Goal: Task Accomplishment & Management: Use online tool/utility

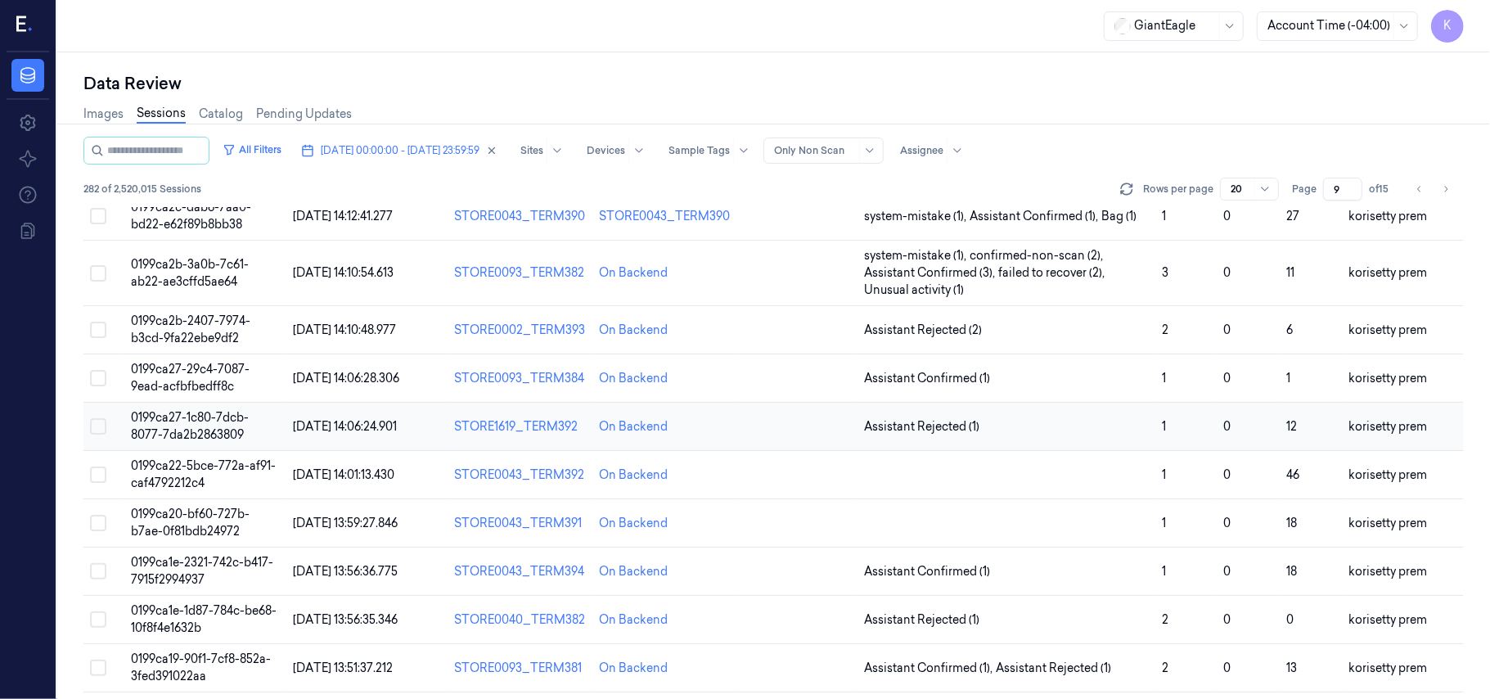
scroll to position [436, 0]
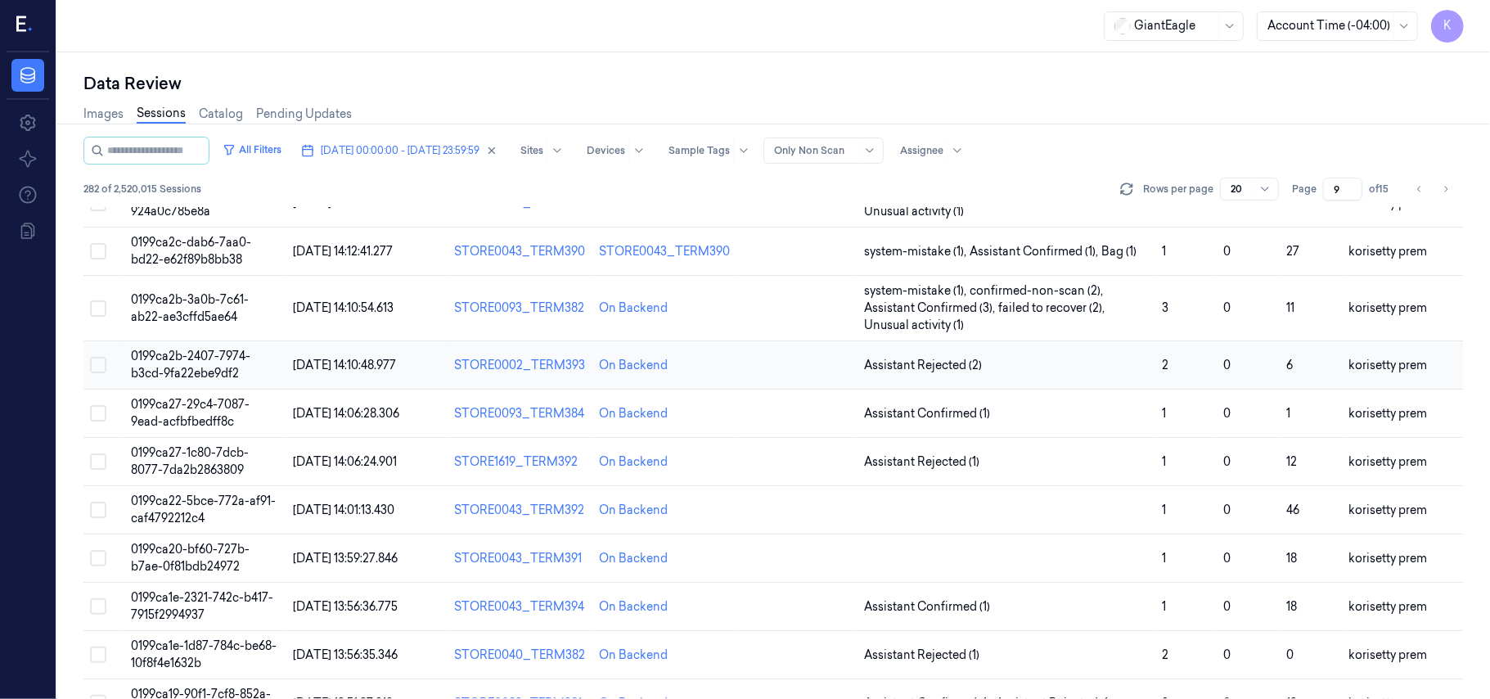
click at [1140, 358] on span "Assistant Rejected (2)" at bounding box center [1006, 365] width 285 height 17
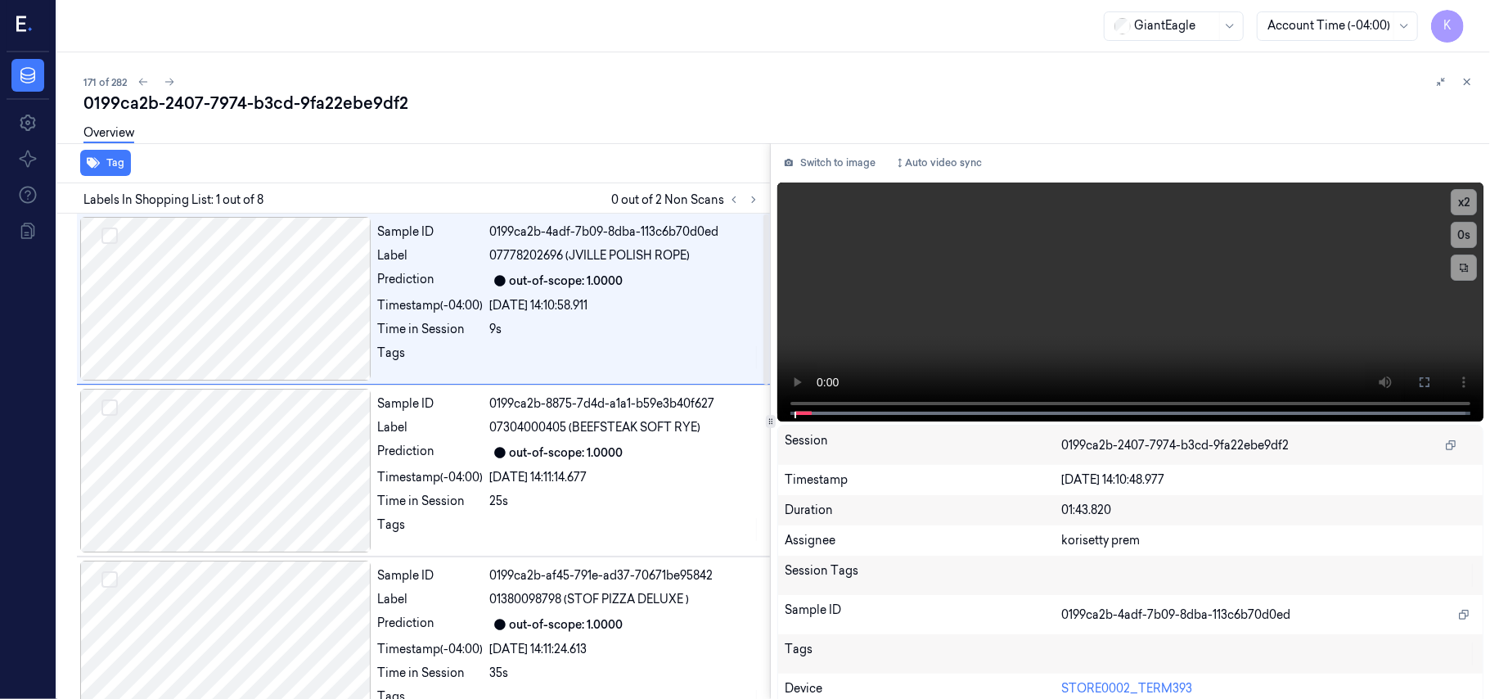
click at [630, 121] on div "Overview" at bounding box center [780, 136] width 1394 height 42
click at [753, 203] on icon at bounding box center [753, 199] width 11 height 11
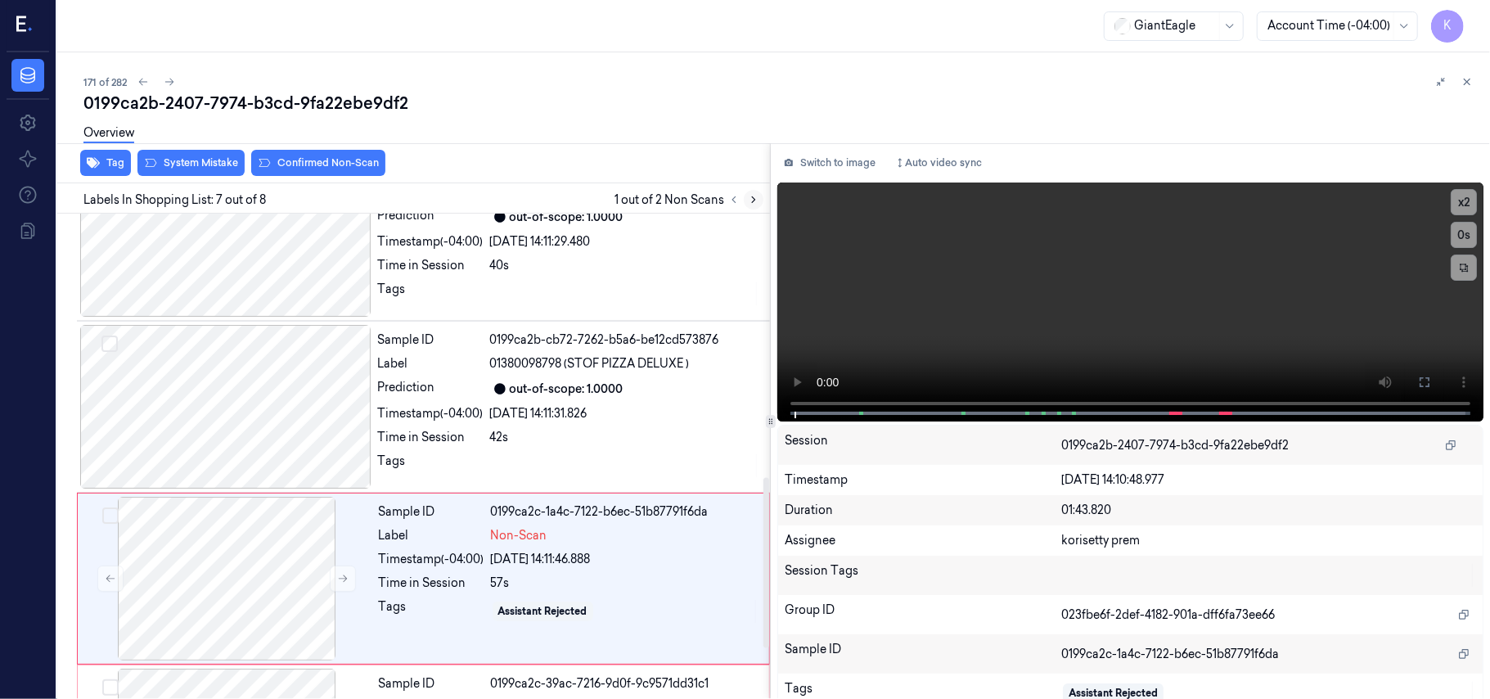
scroll to position [876, 0]
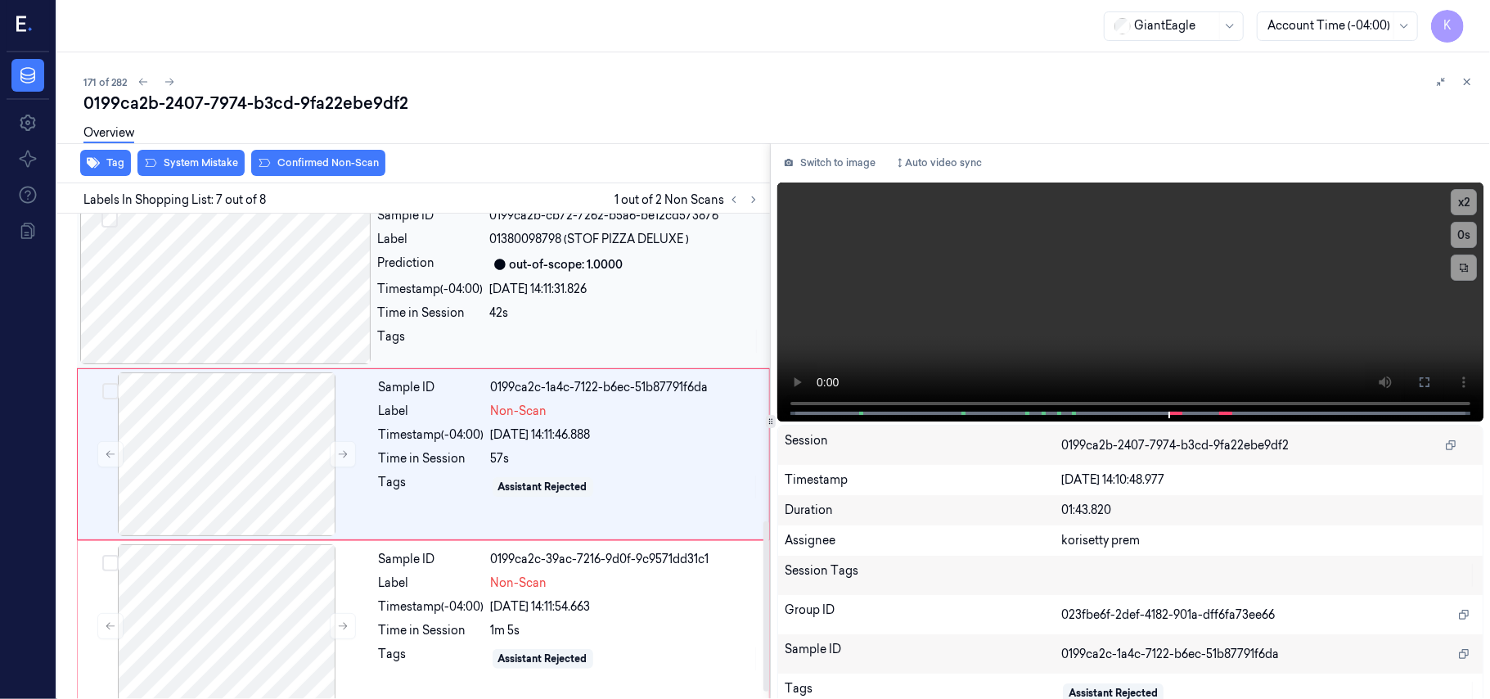
click at [636, 272] on div "out-of-scope: 1.0000" at bounding box center [625, 265] width 270 height 20
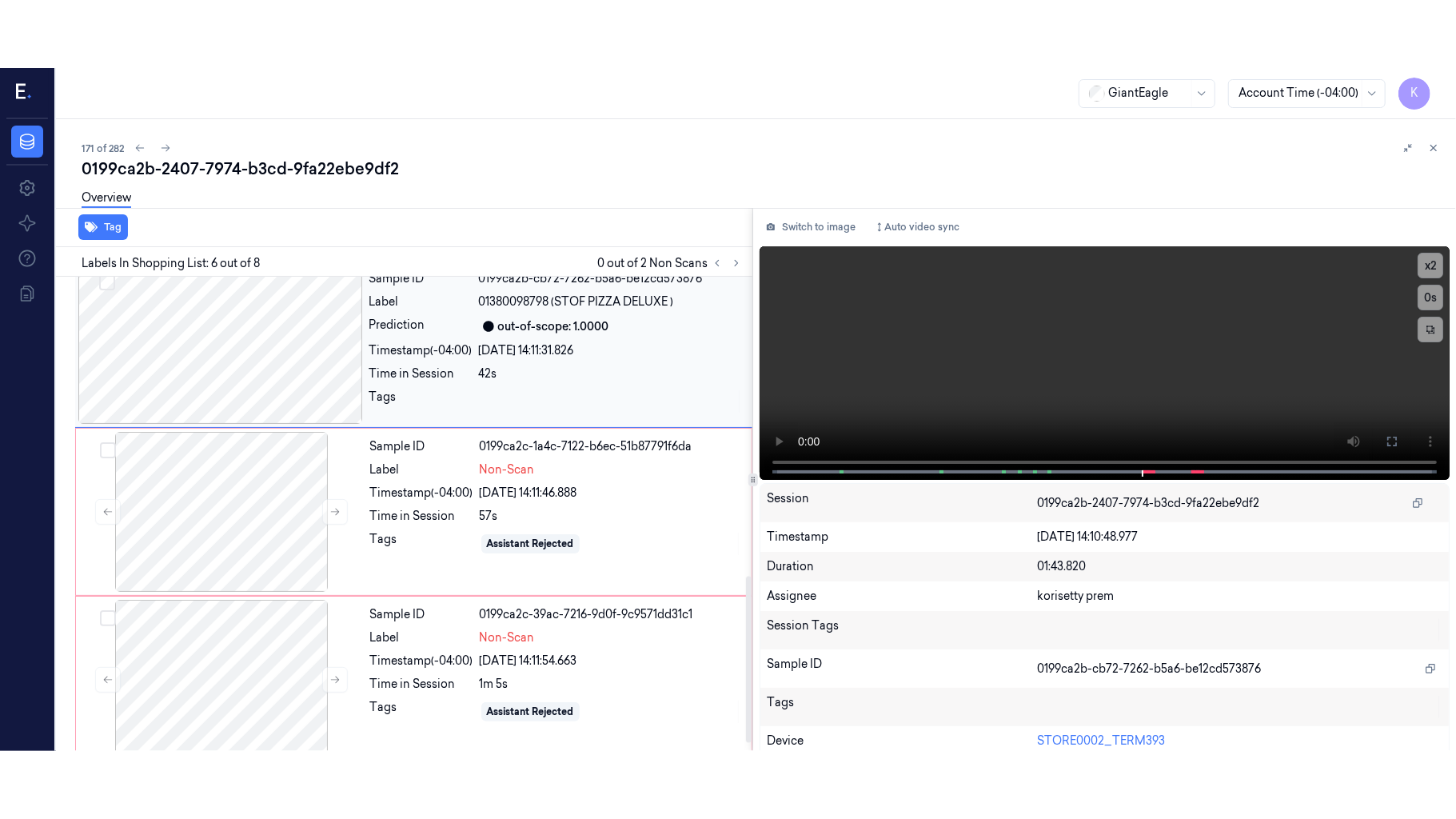
scroll to position [688, 0]
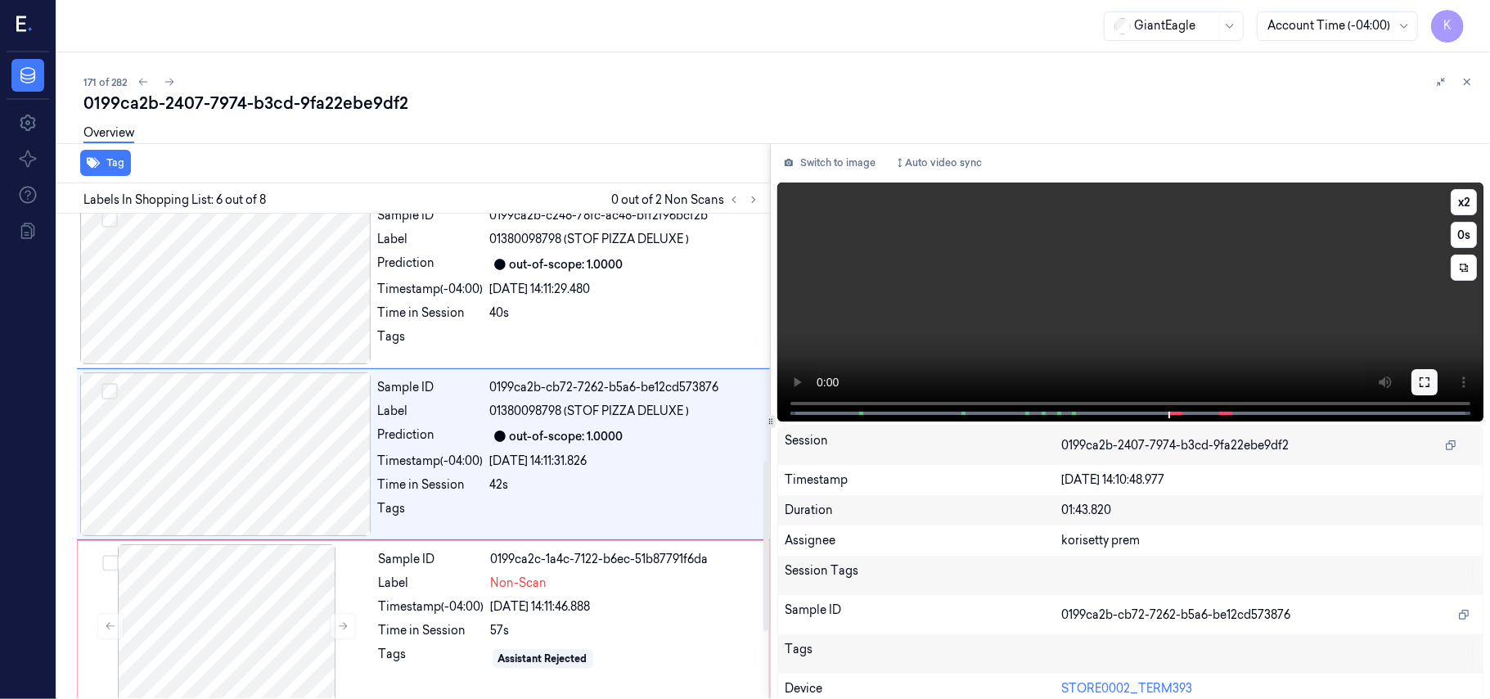
click at [1421, 387] on icon at bounding box center [1424, 382] width 13 height 13
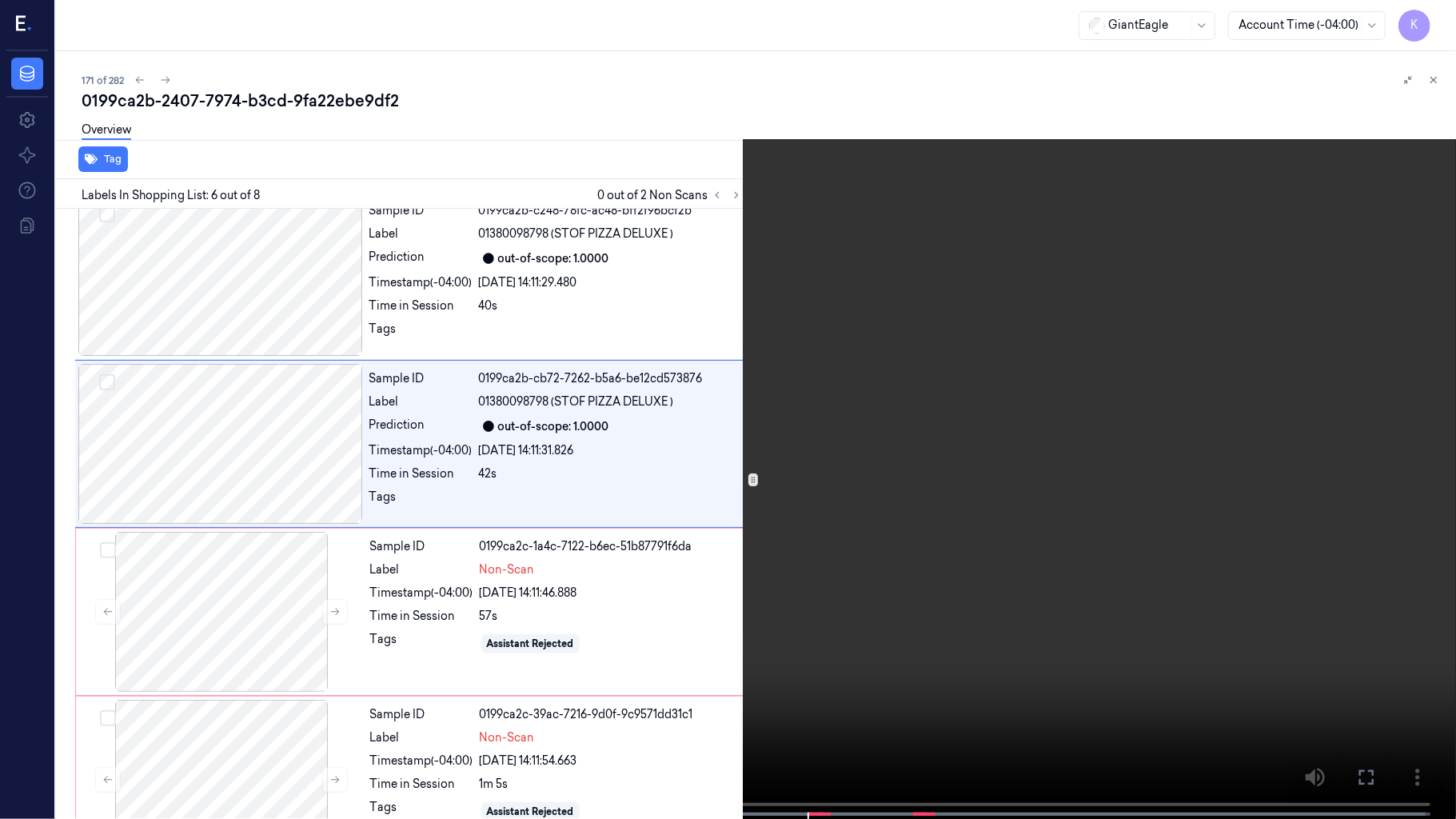
click at [966, 450] on video at bounding box center [728, 410] width 1456 height 822
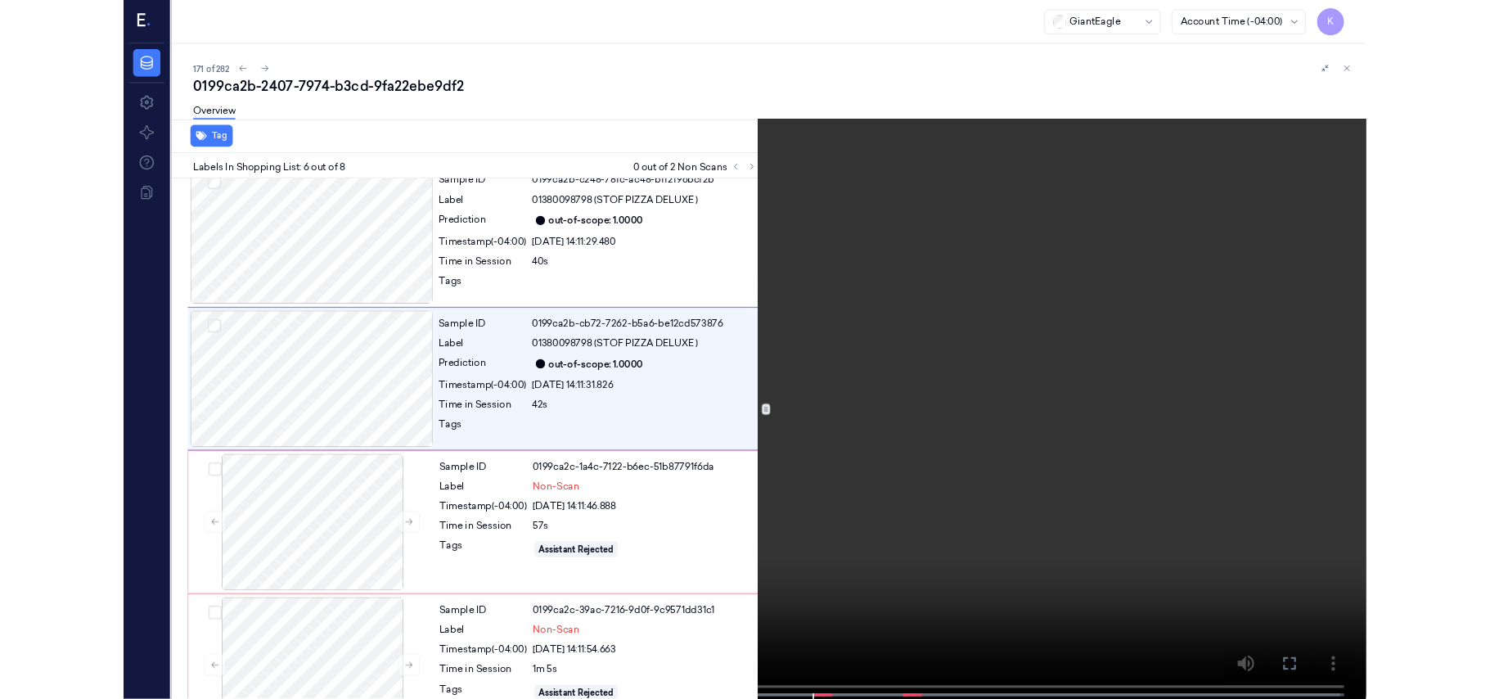
scroll to position [635, 0]
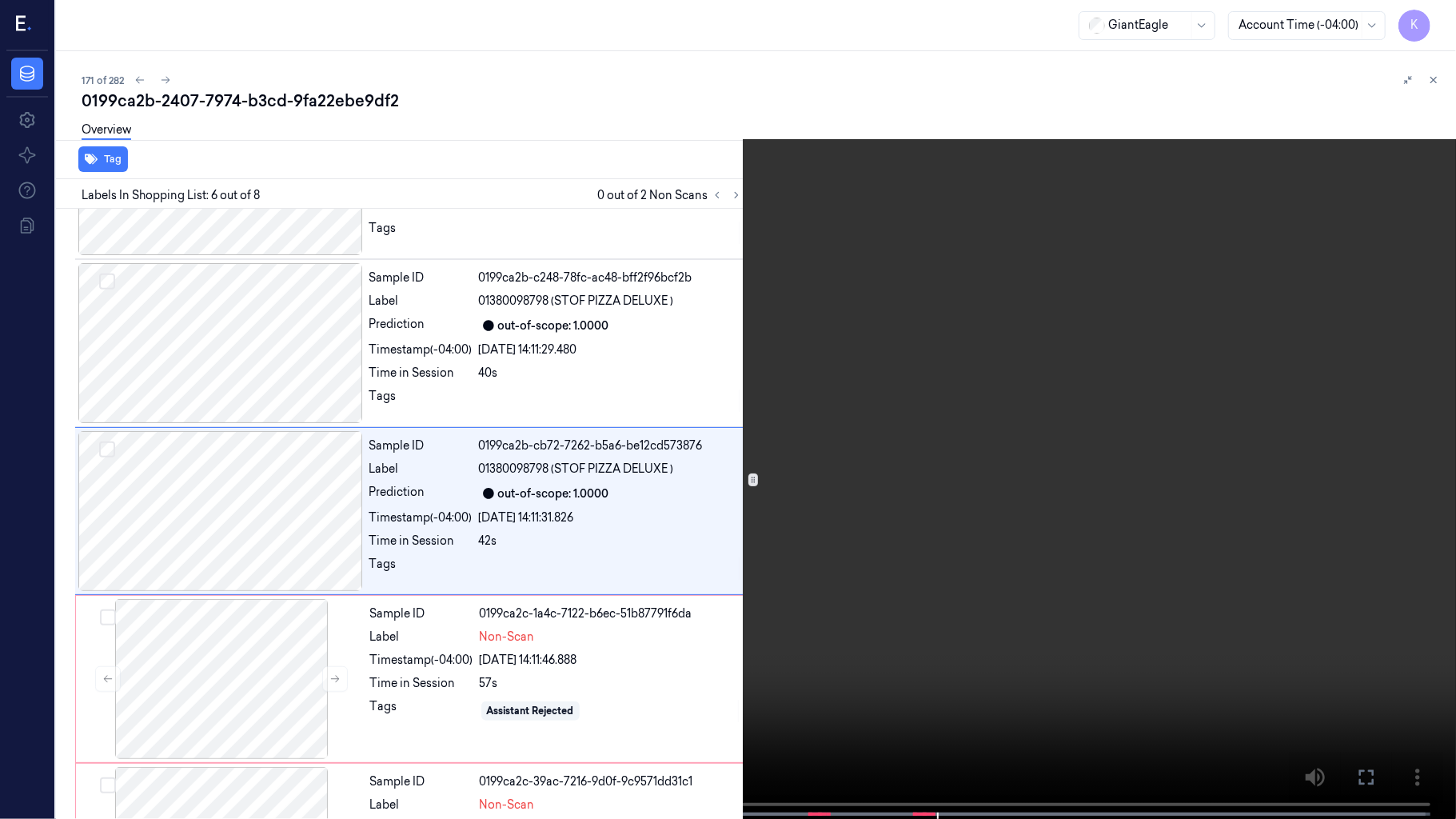
click at [1045, 493] on video at bounding box center [728, 410] width 1456 height 822
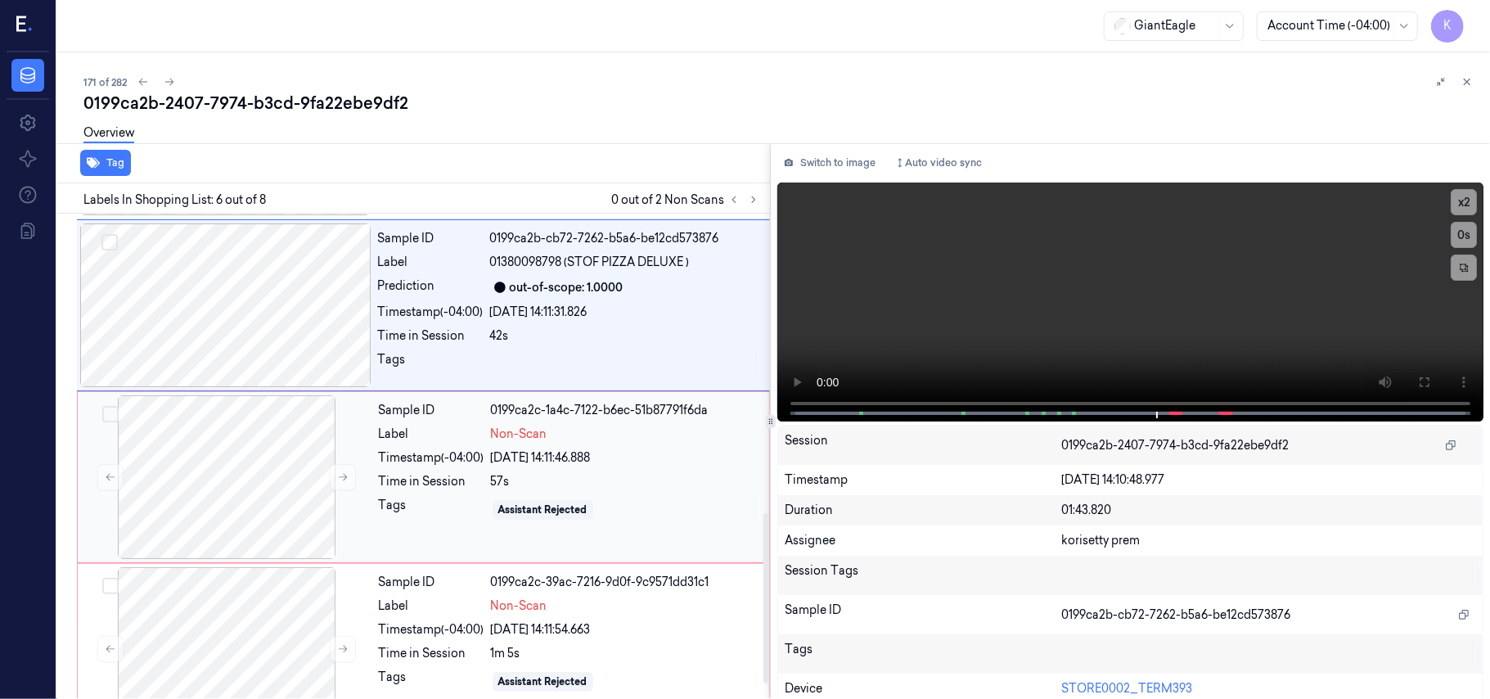
click at [445, 514] on div "Tags" at bounding box center [432, 510] width 106 height 26
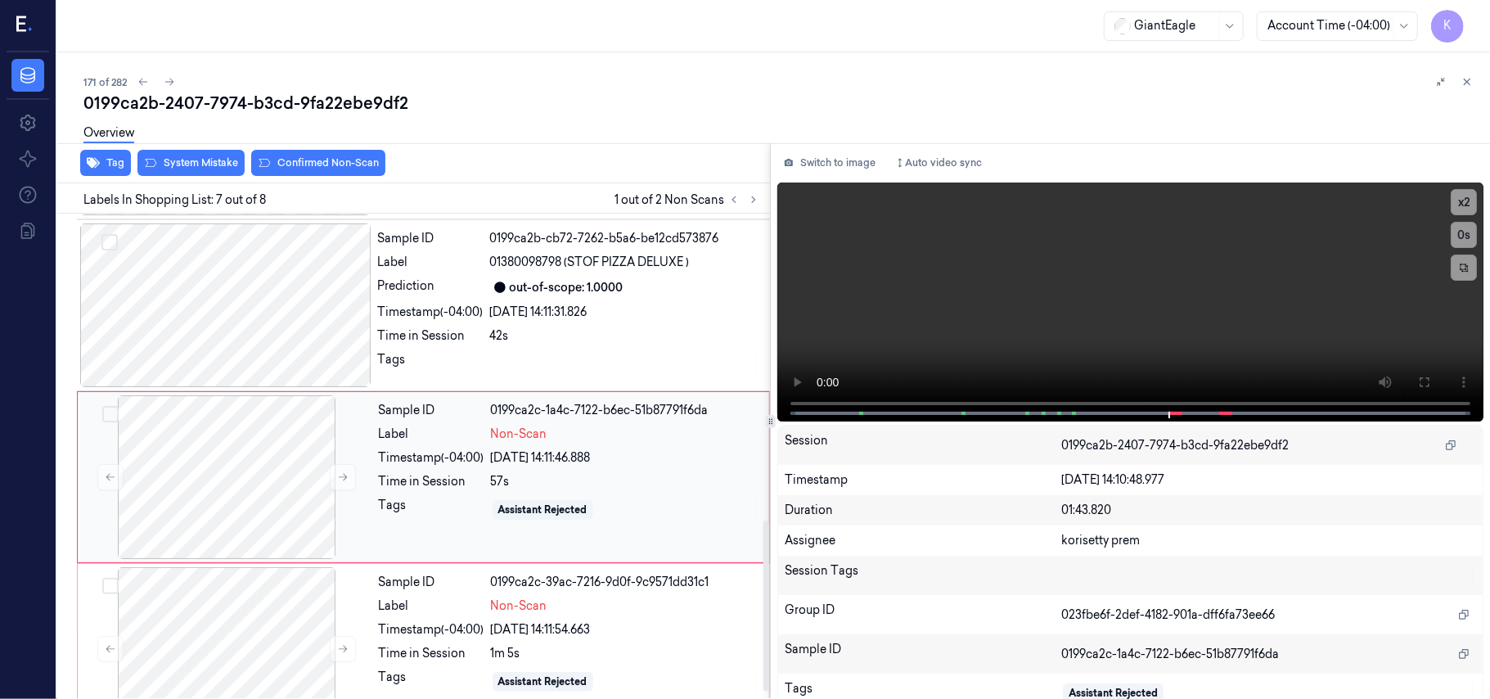
scroll to position [876, 0]
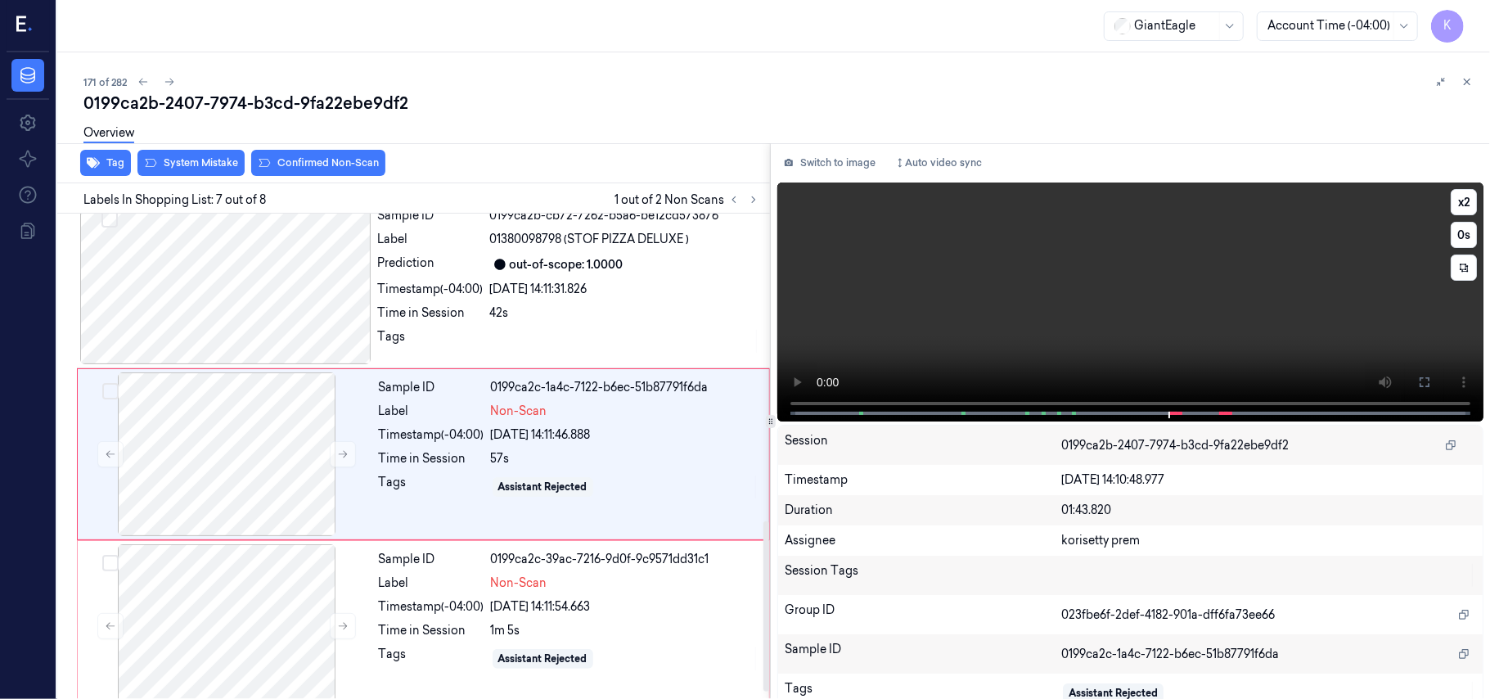
click at [1237, 331] on video at bounding box center [1130, 301] width 706 height 239
click at [1226, 331] on video at bounding box center [1130, 301] width 706 height 239
click at [338, 466] on button at bounding box center [343, 454] width 26 height 26
click at [200, 161] on button "System Mistake" at bounding box center [190, 163] width 107 height 26
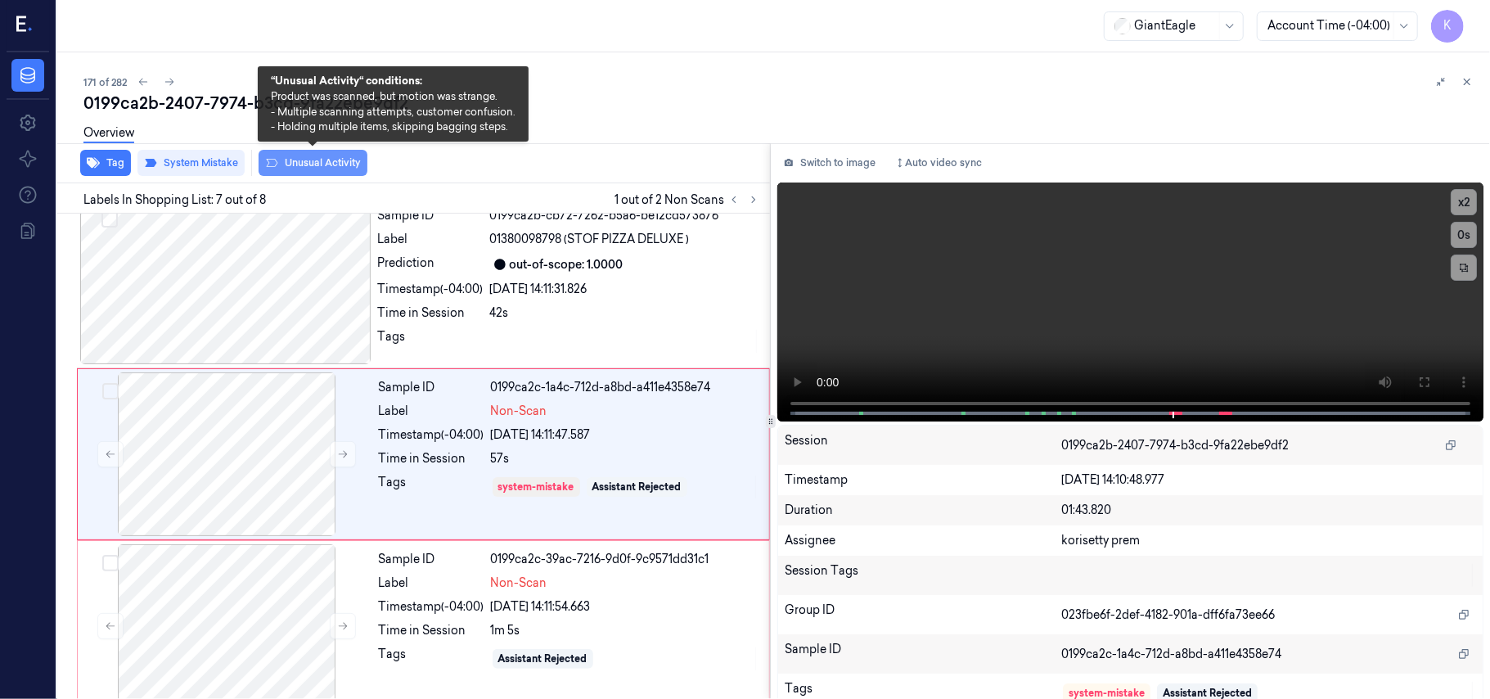
click at [319, 165] on button "Unusual Activity" at bounding box center [313, 163] width 109 height 26
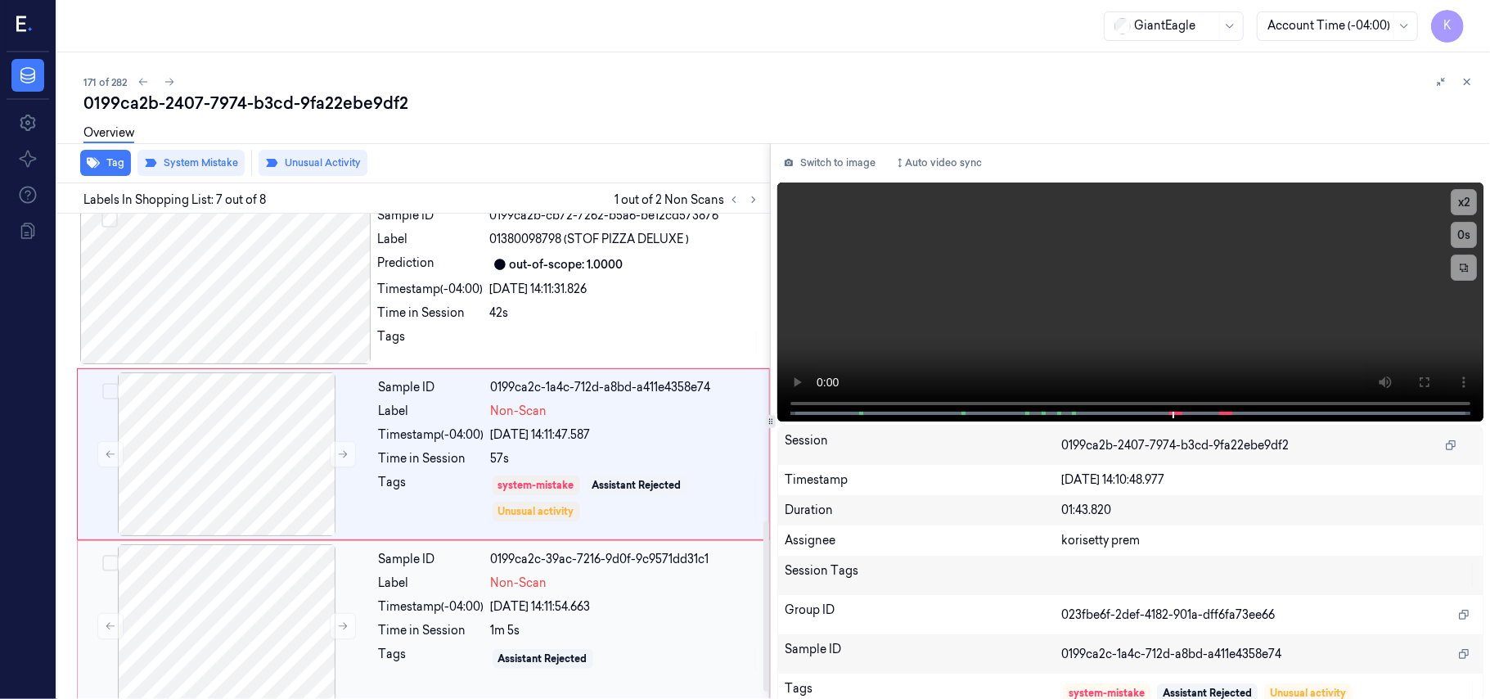
click at [511, 647] on div "Sample ID 0199ca2c-39ac-7216-9d0f-9c9571dd31c1 Label Non-Scan Timestamp (-04:00…" at bounding box center [569, 626] width 394 height 164
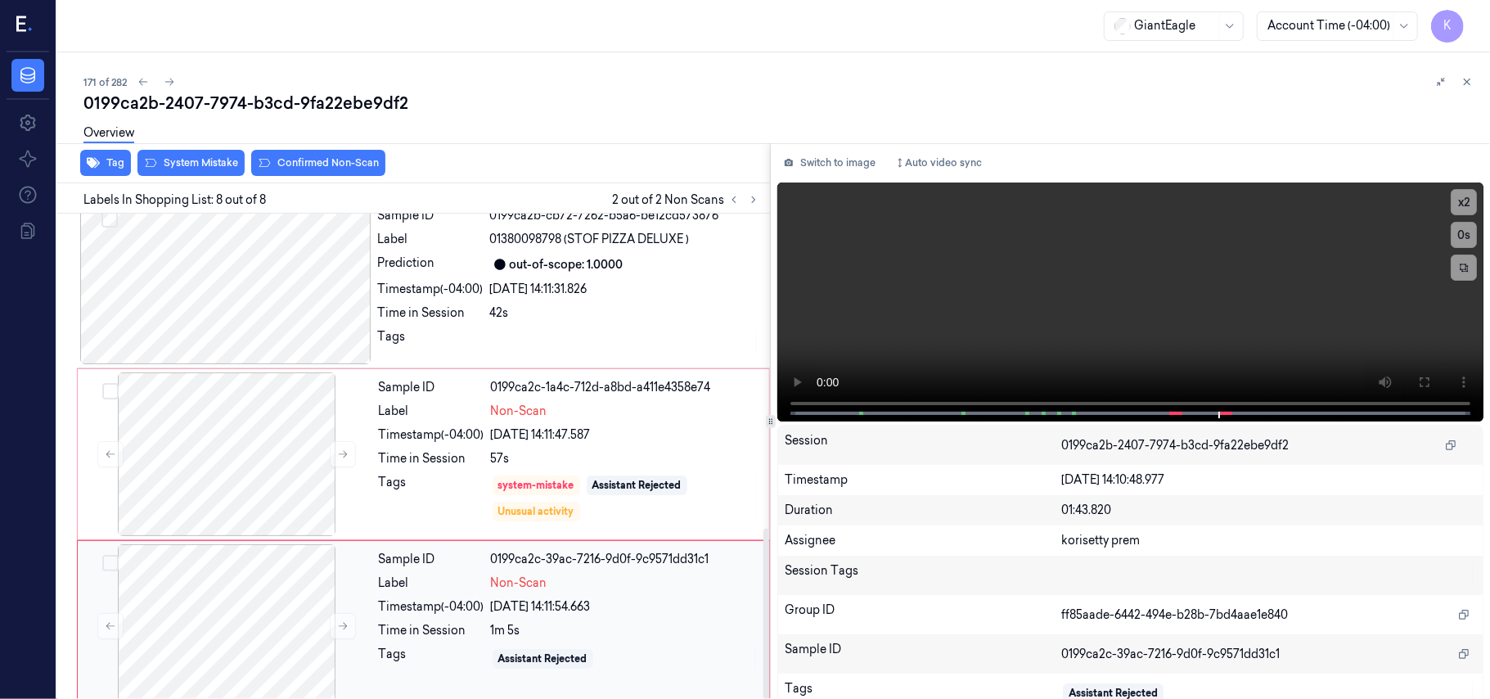
scroll to position [898, 0]
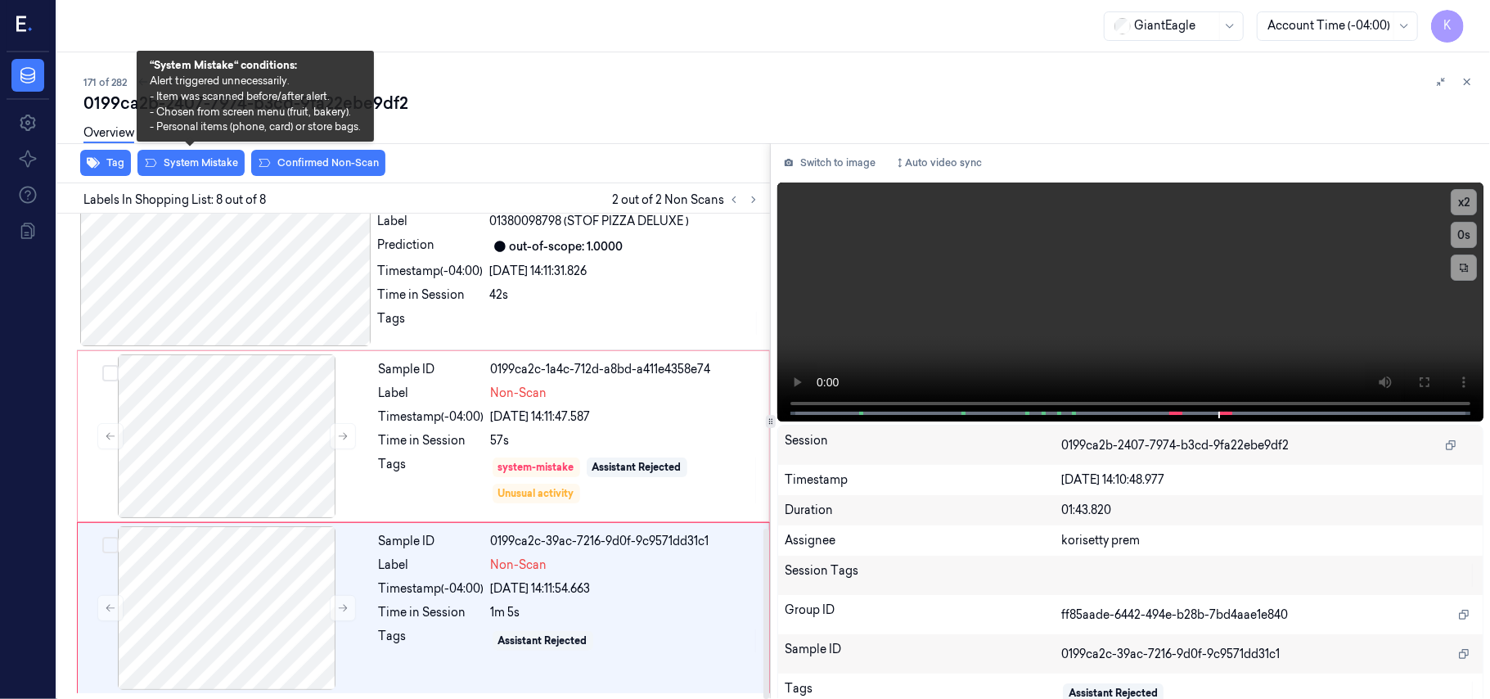
click at [214, 155] on div "Overview" at bounding box center [780, 136] width 1394 height 42
click at [214, 165] on button "System Mistake" at bounding box center [190, 163] width 107 height 26
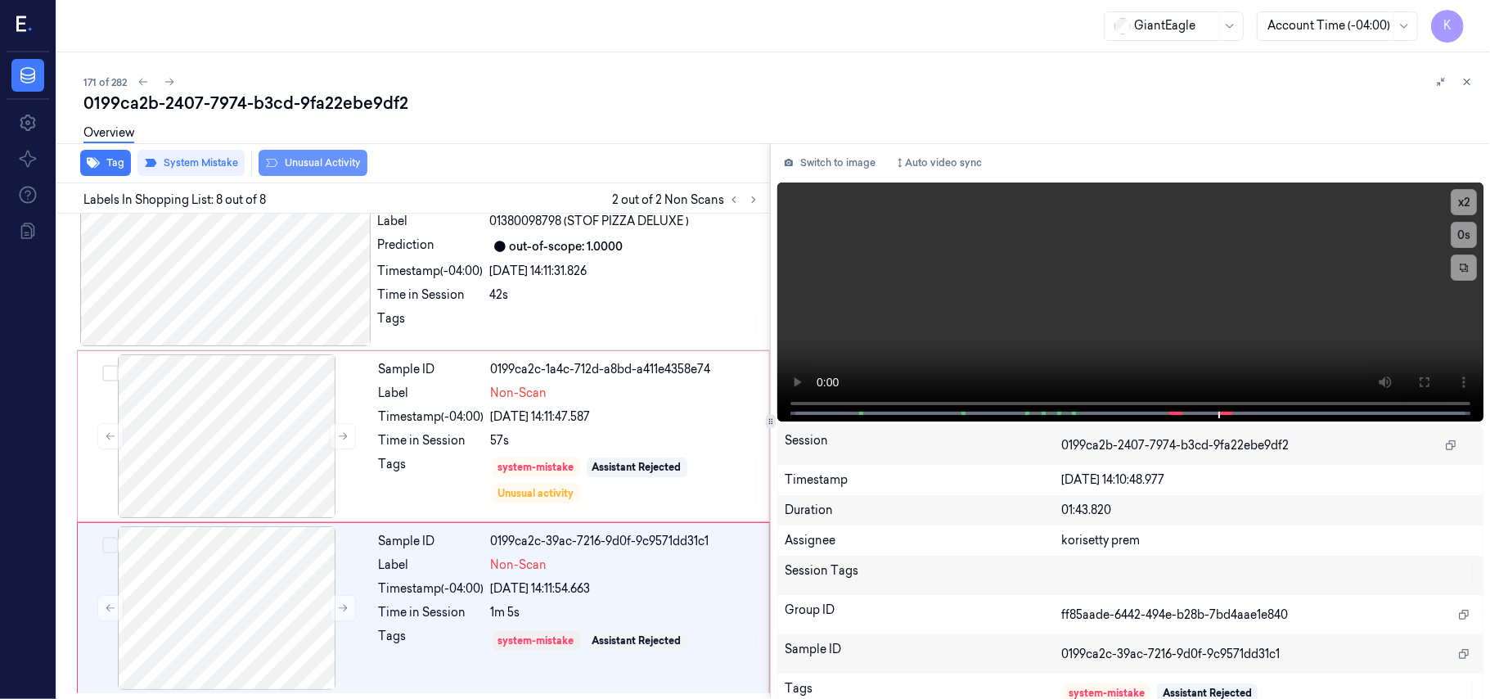
click at [296, 165] on button "Unusual Activity" at bounding box center [313, 163] width 109 height 26
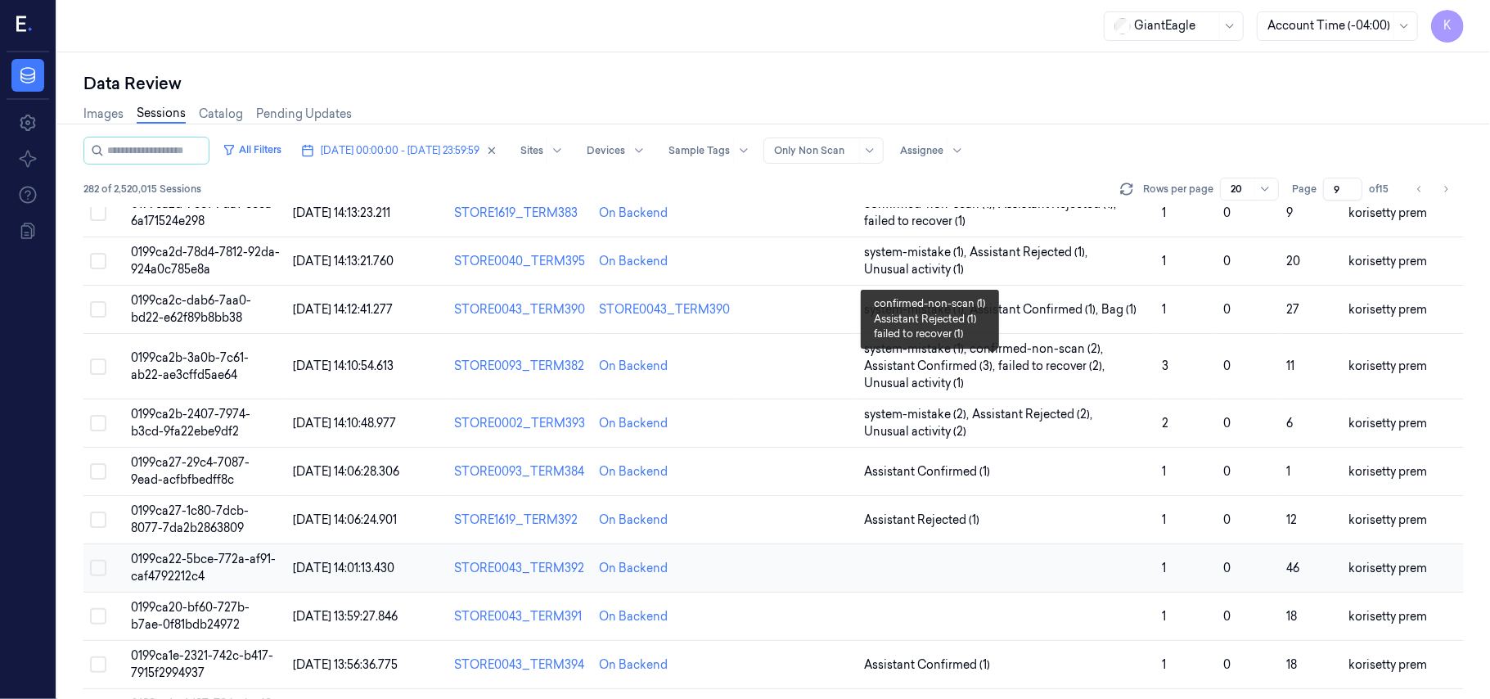
scroll to position [578, 0]
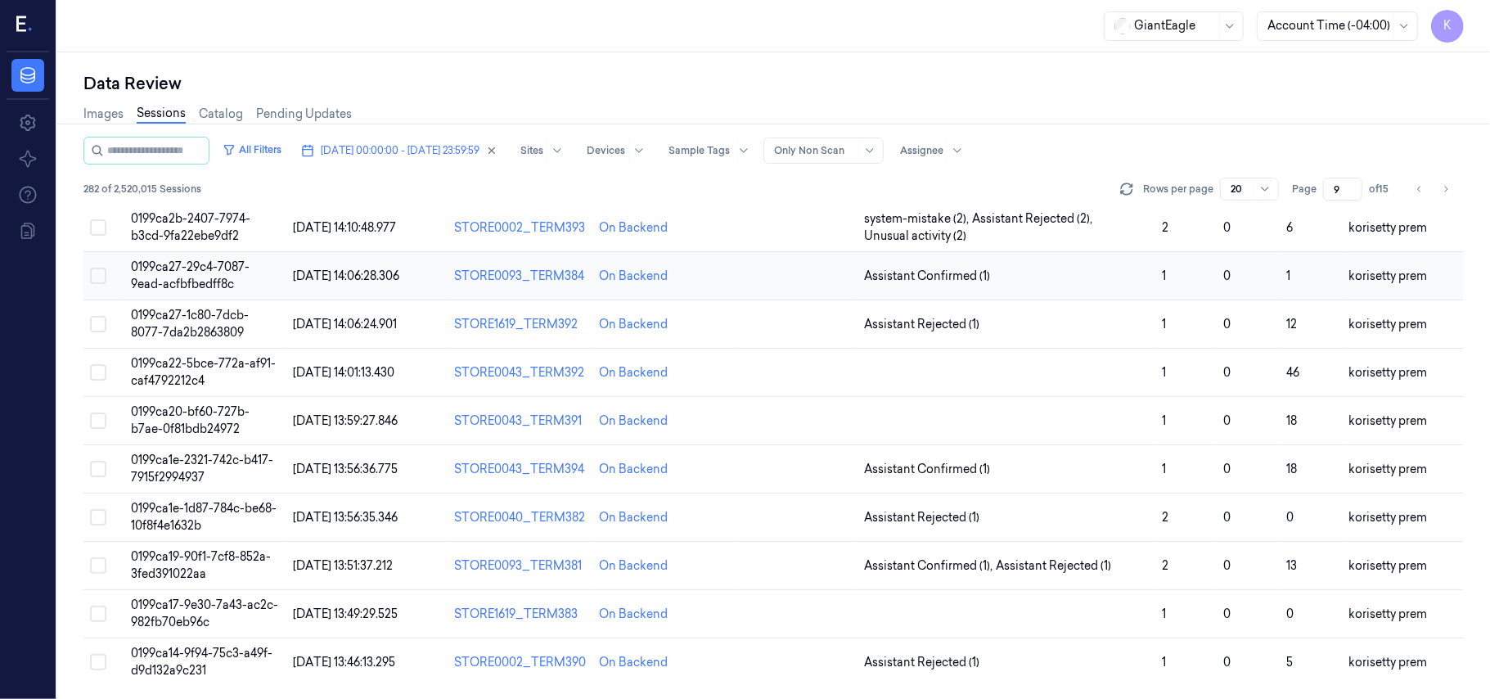
click at [1156, 263] on td "1" at bounding box center [1186, 276] width 61 height 48
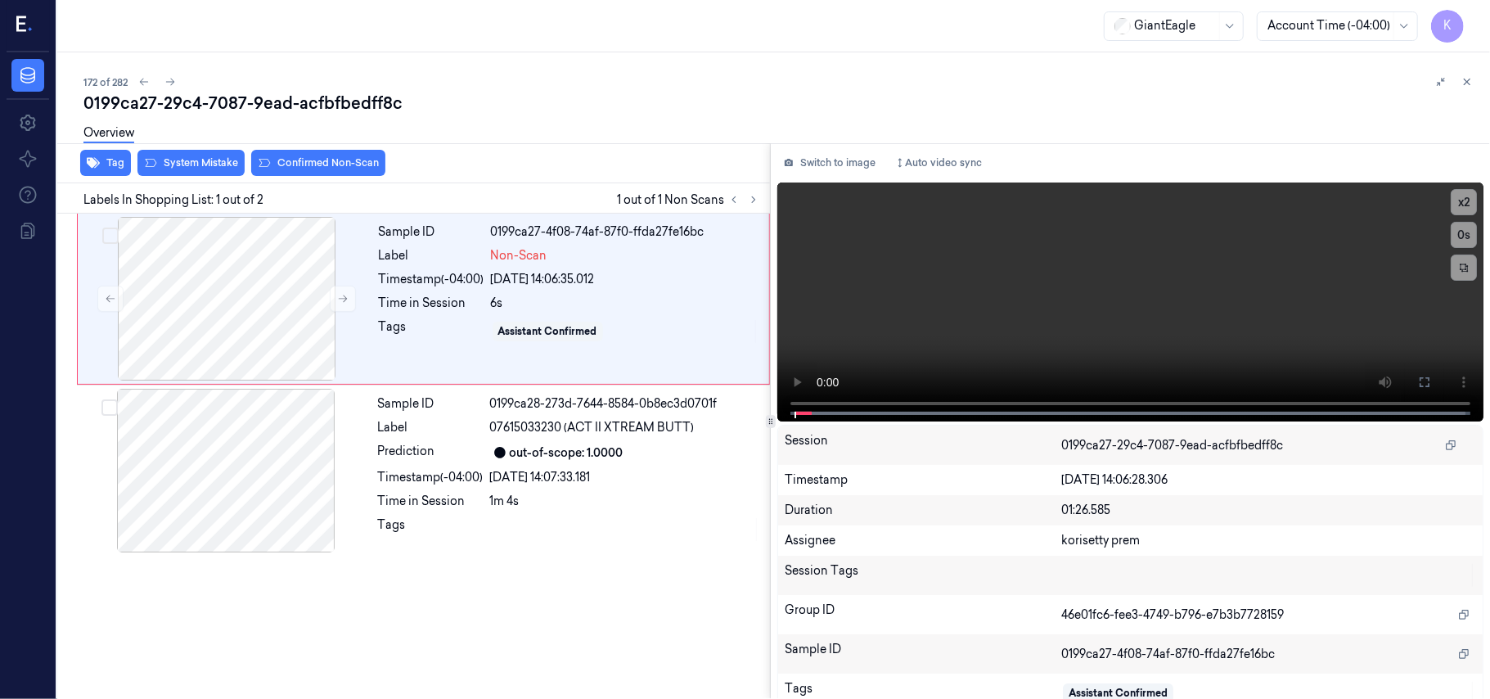
click at [647, 77] on div "172 of 282" at bounding box center [780, 82] width 1394 height 20
click at [1038, 288] on video at bounding box center [1130, 301] width 706 height 239
click at [1418, 385] on icon at bounding box center [1424, 382] width 13 height 13
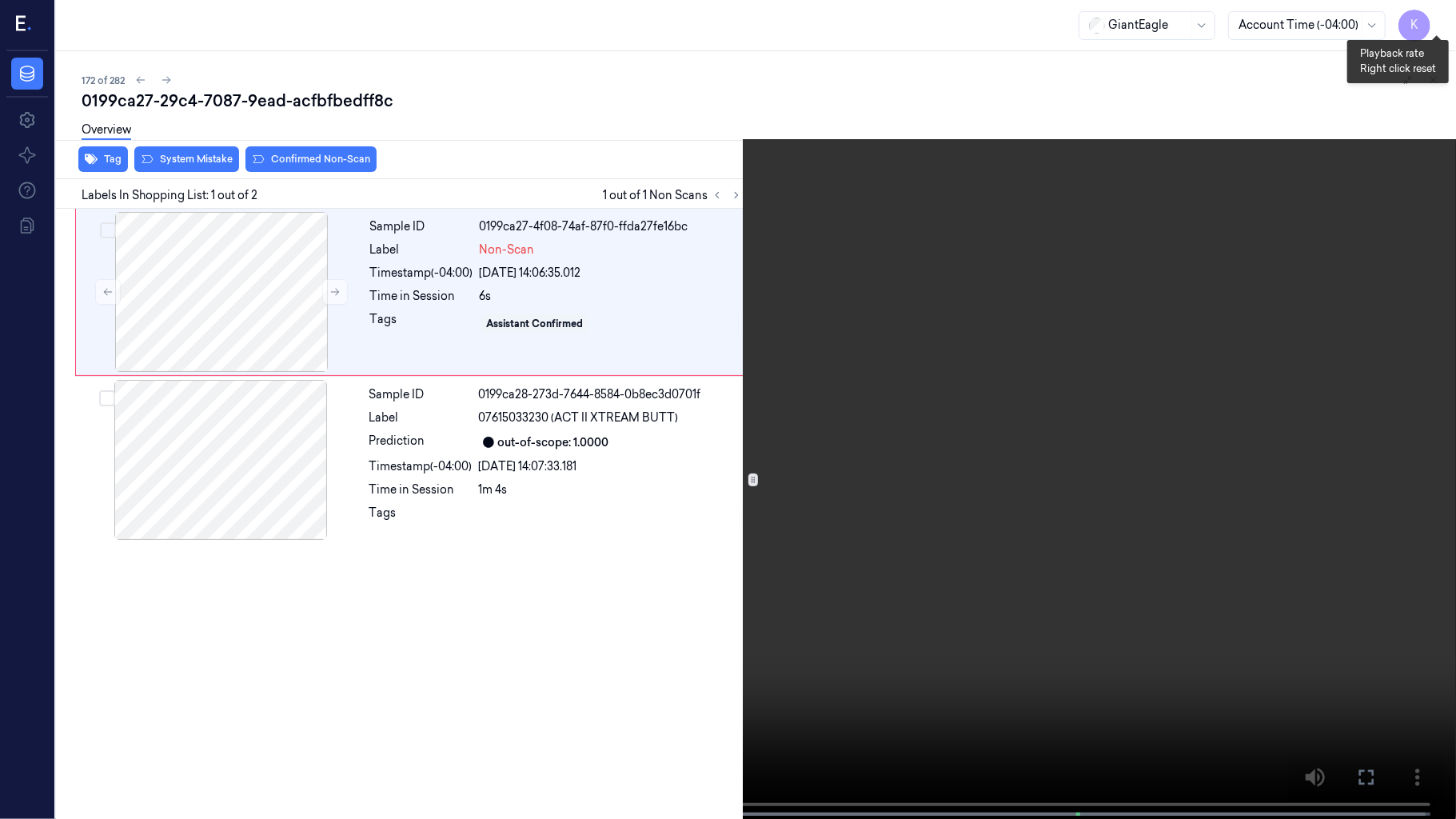
click at [1428, 18] on button "x 2" at bounding box center [1436, 20] width 25 height 25
click at [1067, 625] on video at bounding box center [728, 410] width 1456 height 822
click at [1155, 596] on video at bounding box center [728, 410] width 1456 height 822
click at [727, 359] on video at bounding box center [728, 410] width 1456 height 822
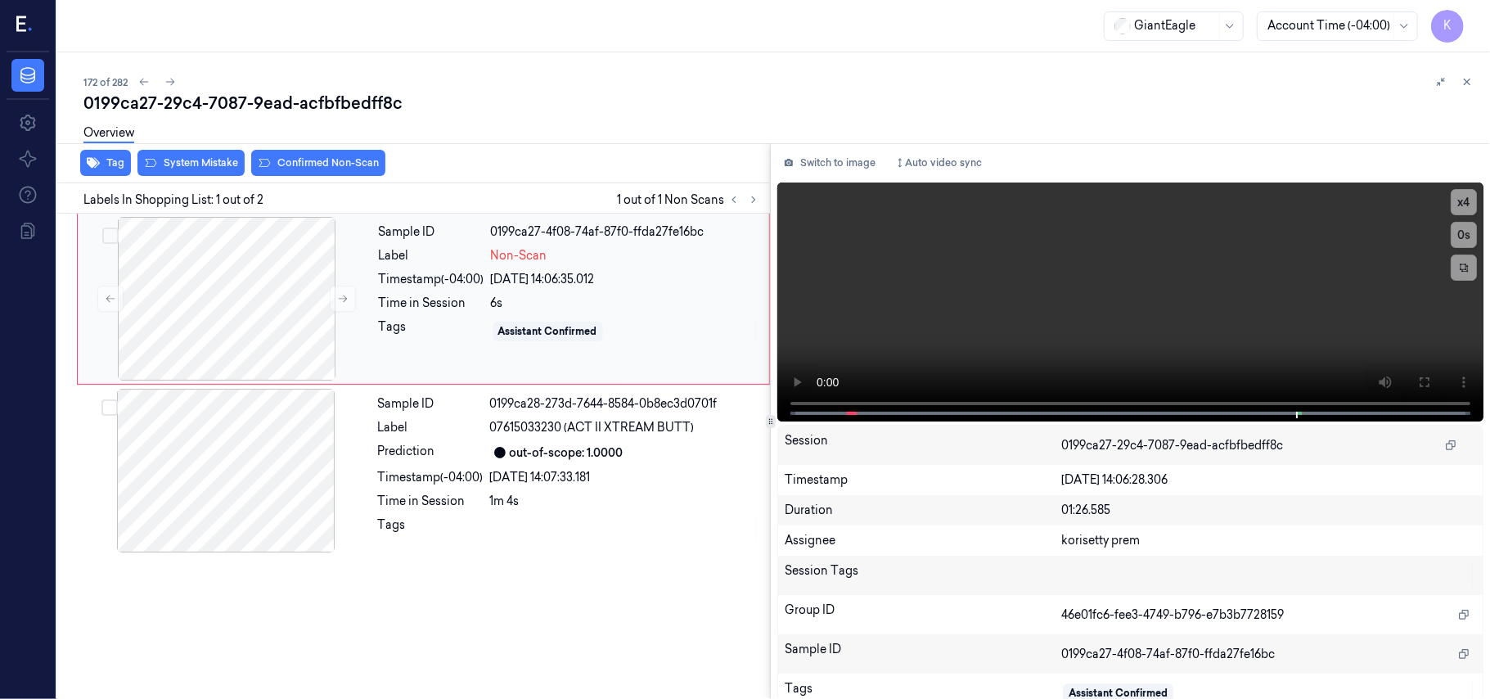
click at [484, 301] on div "Time in Session" at bounding box center [432, 303] width 106 height 17
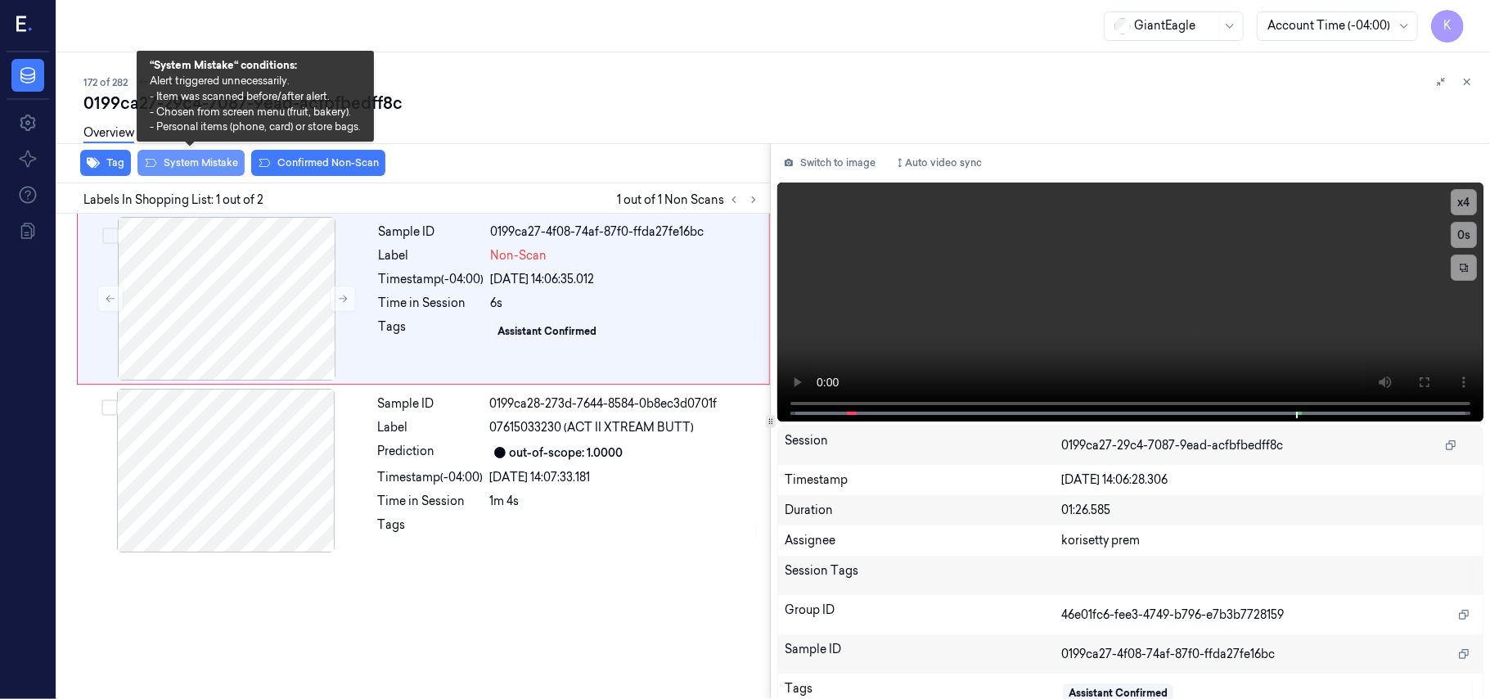
click at [214, 167] on button "System Mistake" at bounding box center [190, 163] width 107 height 26
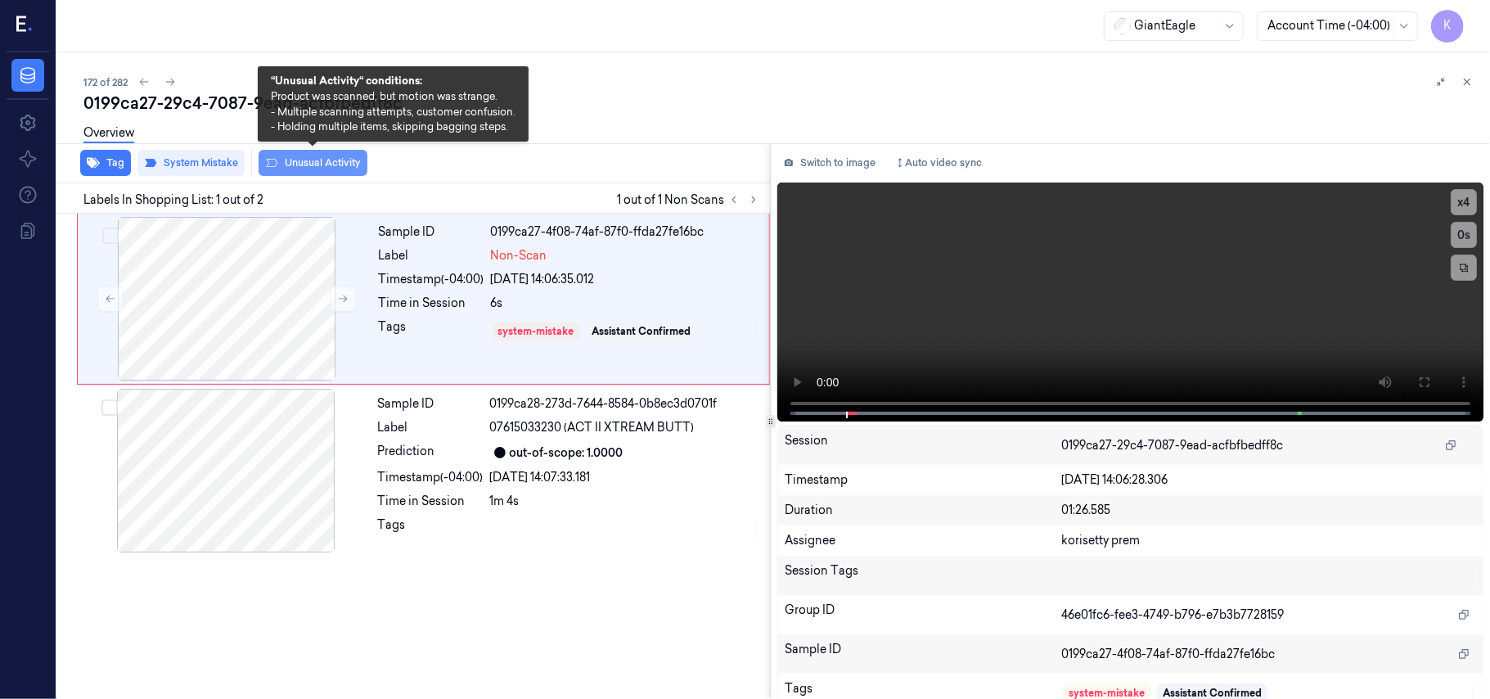
click at [324, 170] on button "Unusual Activity" at bounding box center [313, 163] width 109 height 26
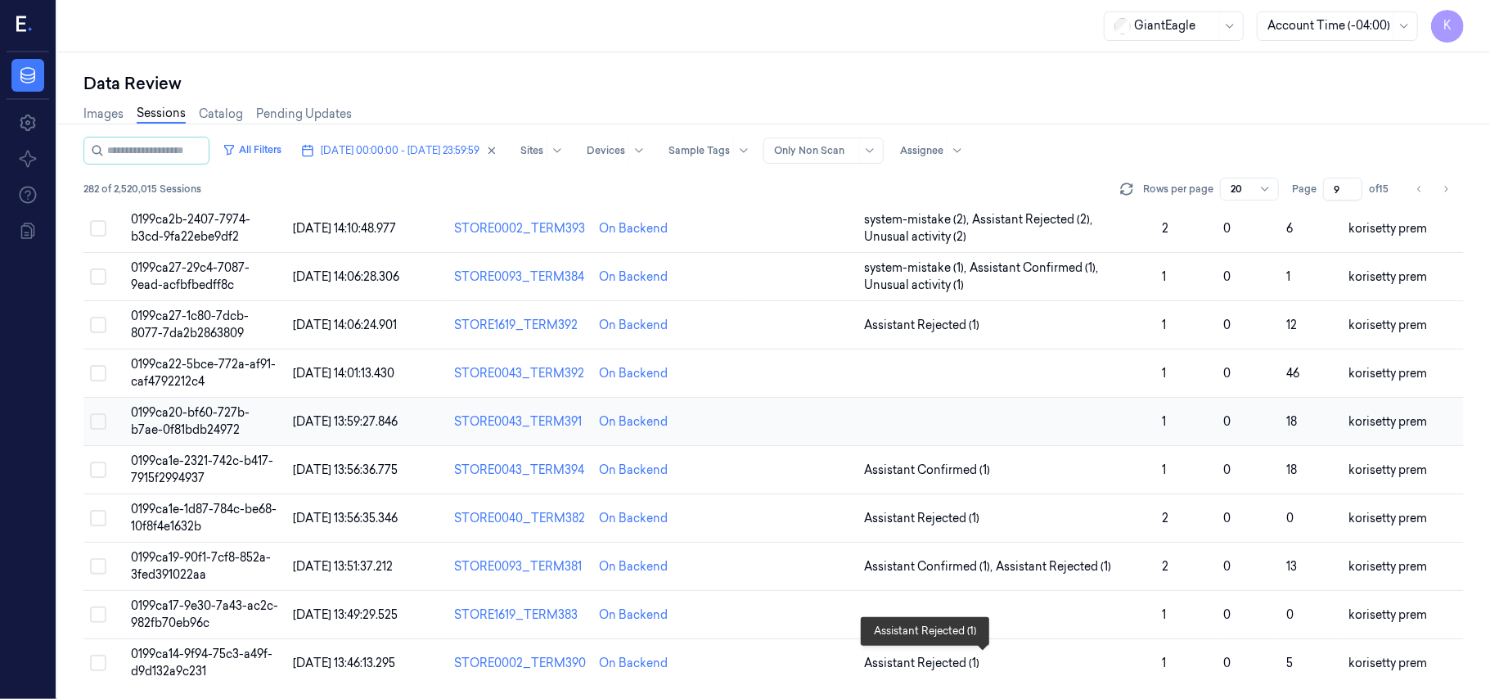
scroll to position [578, 0]
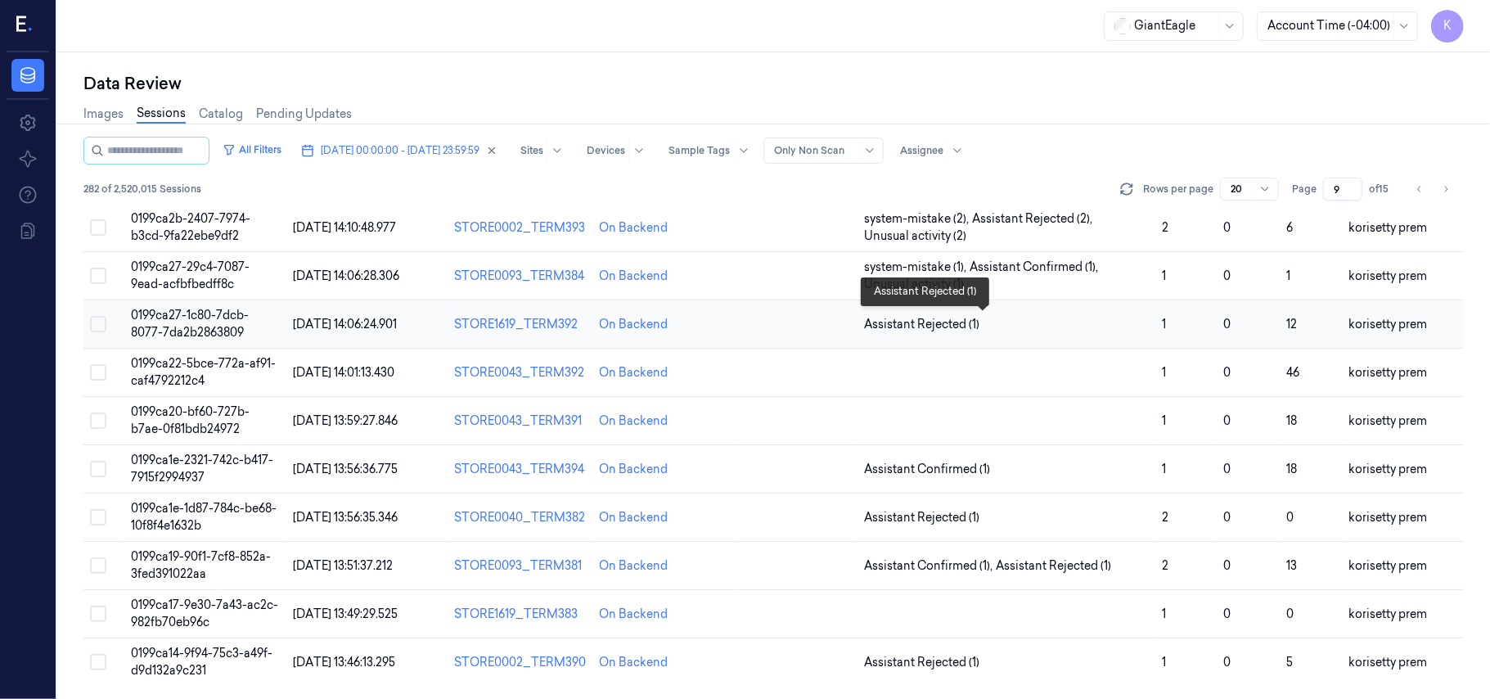
click at [1088, 318] on span "Assistant Rejected (1)" at bounding box center [1006, 324] width 285 height 17
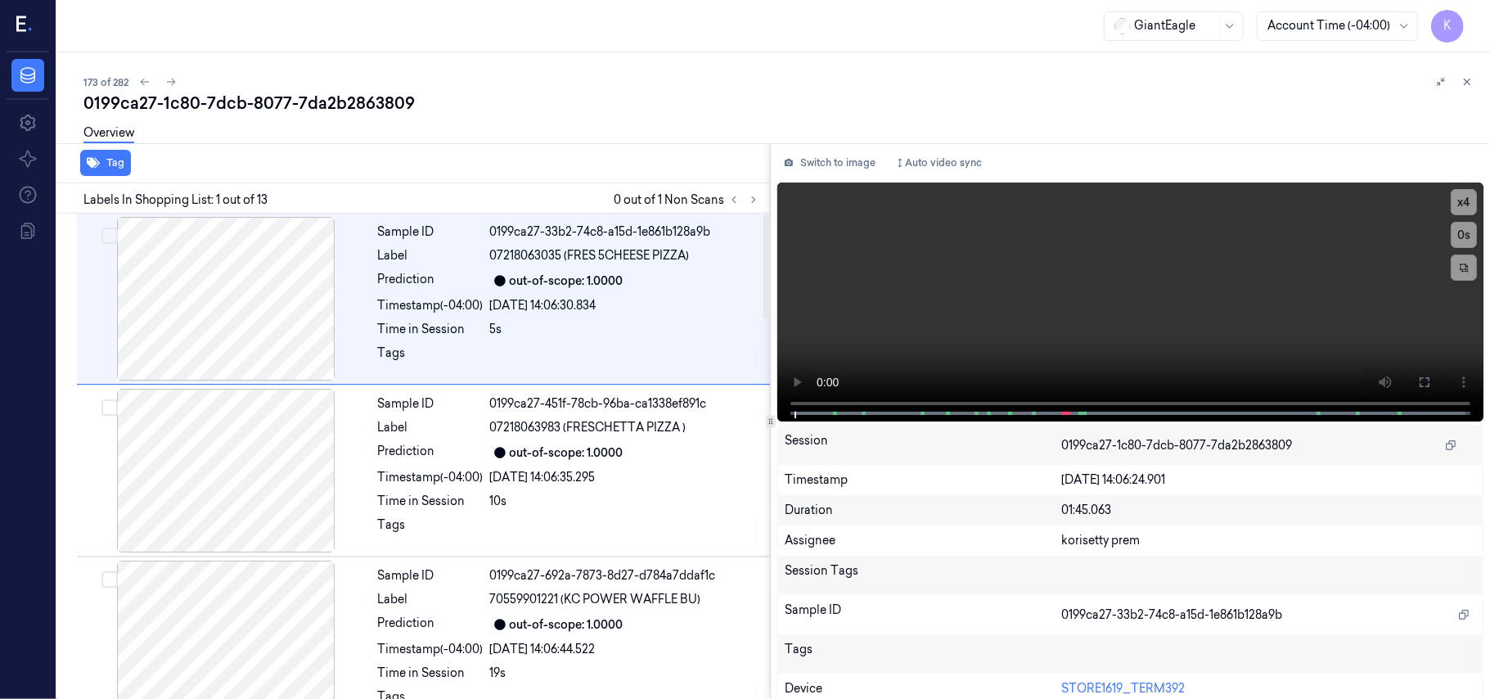
click at [626, 83] on div "173 of 282" at bounding box center [780, 82] width 1394 height 20
click at [748, 198] on icon at bounding box center [753, 199] width 11 height 11
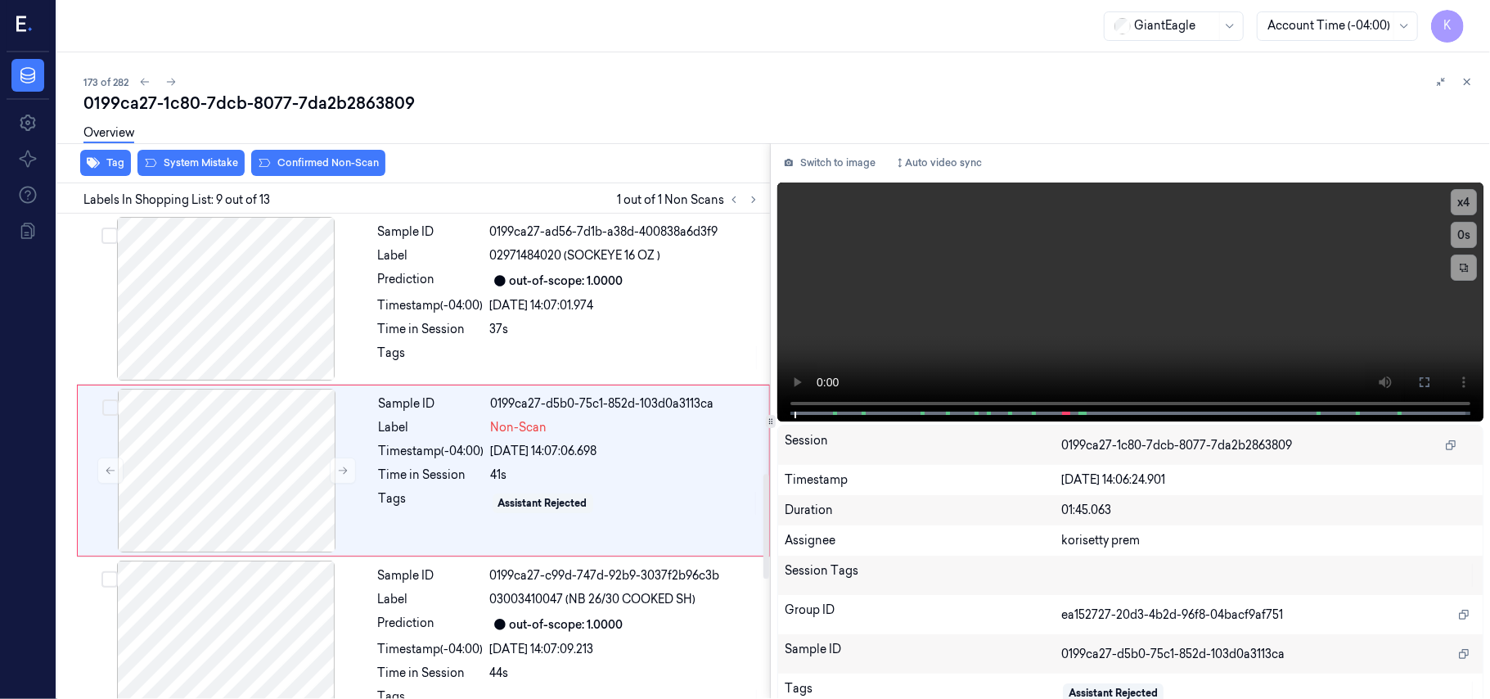
scroll to position [1221, 0]
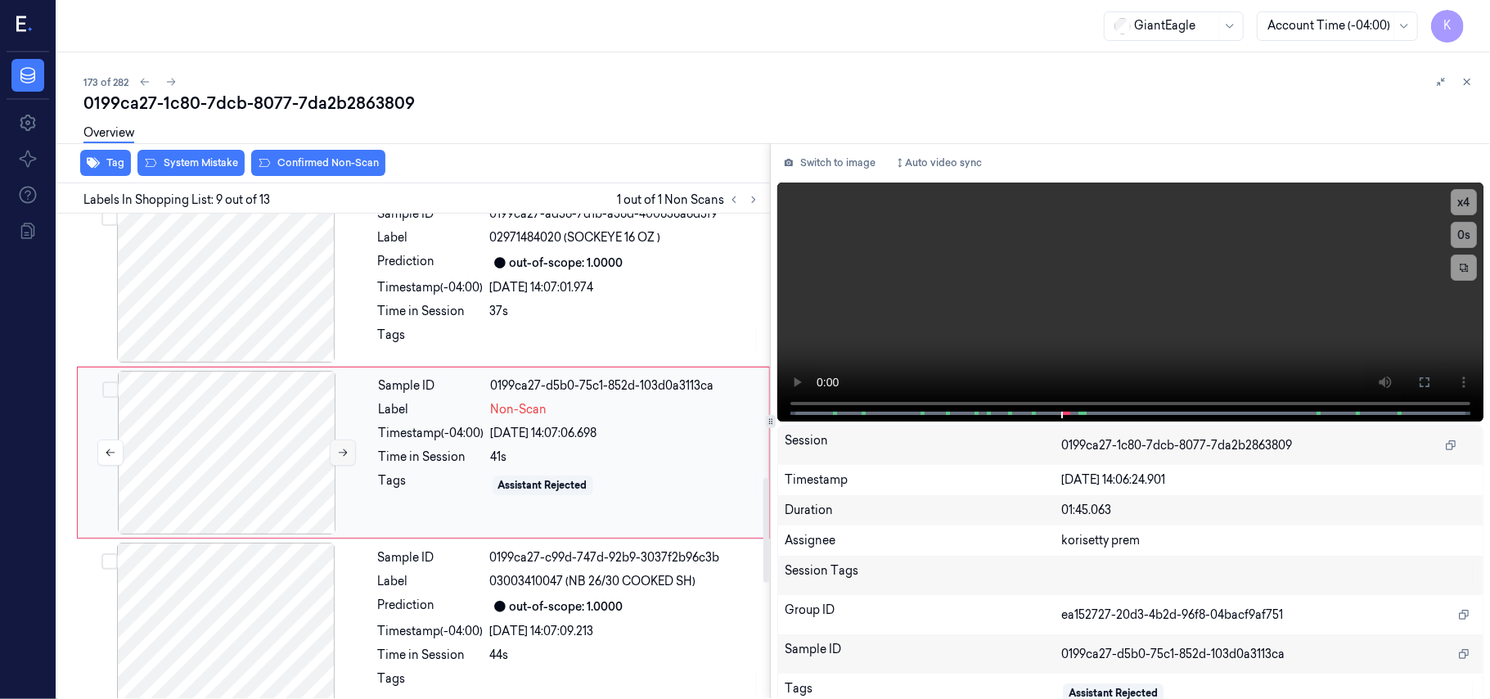
click at [348, 457] on icon at bounding box center [342, 452] width 11 height 11
click at [495, 257] on div at bounding box center [500, 263] width 20 height 20
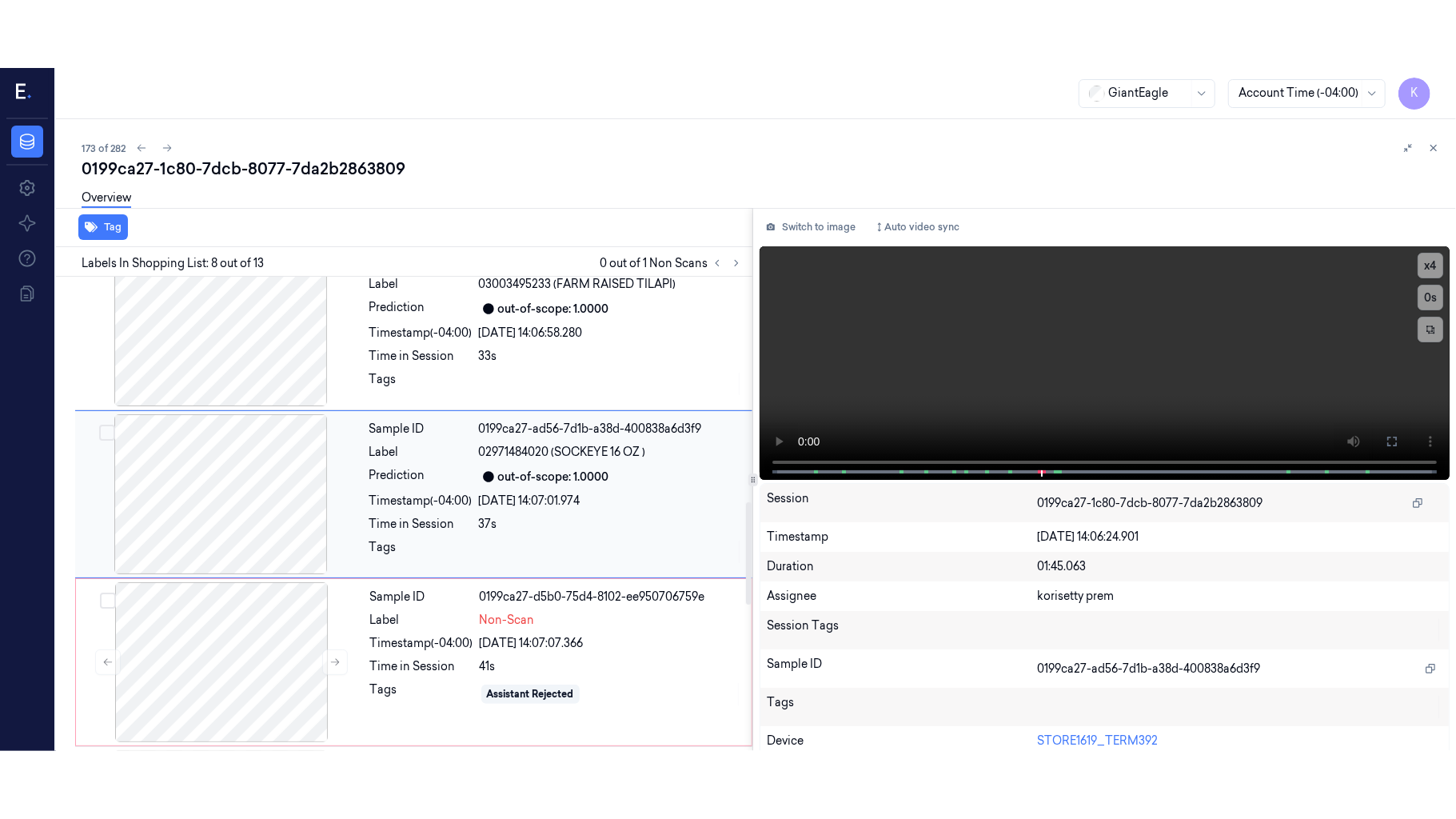
scroll to position [1024, 0]
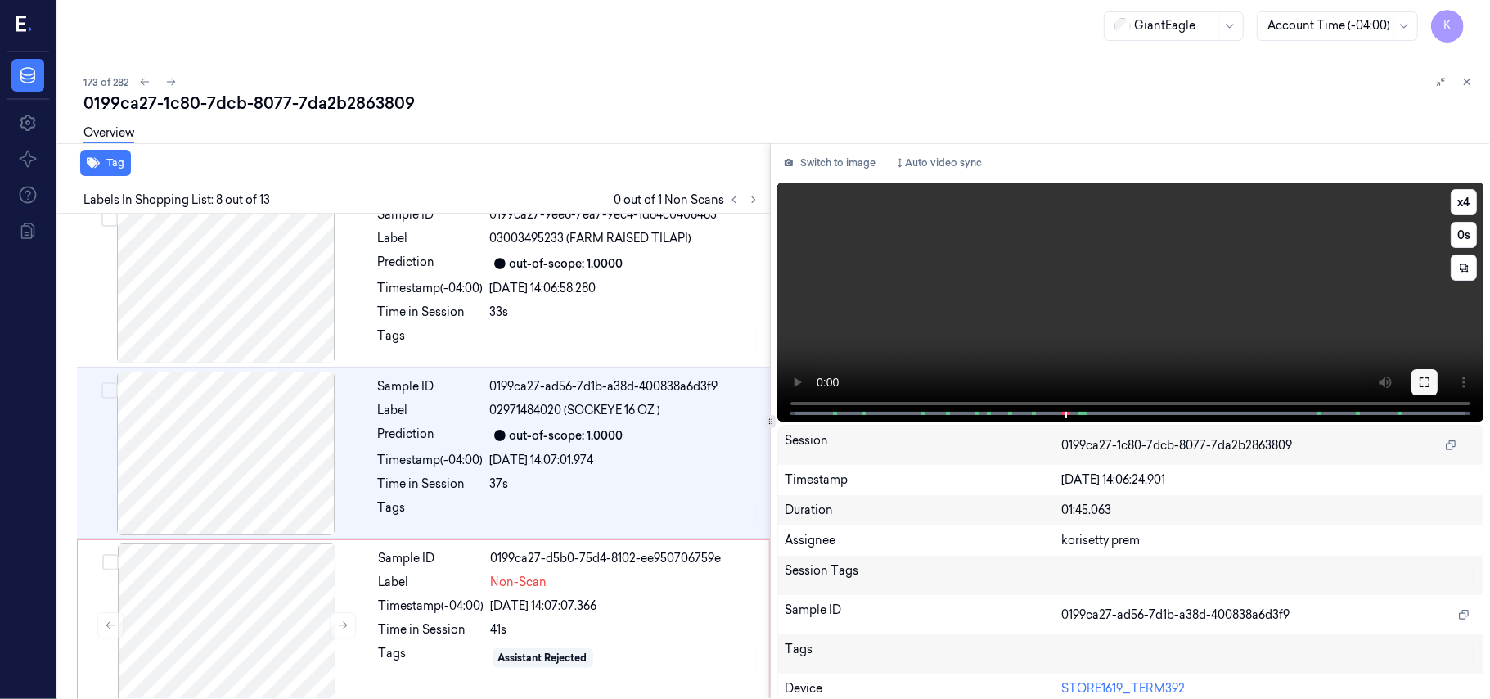
click at [1422, 384] on icon at bounding box center [1424, 382] width 13 height 13
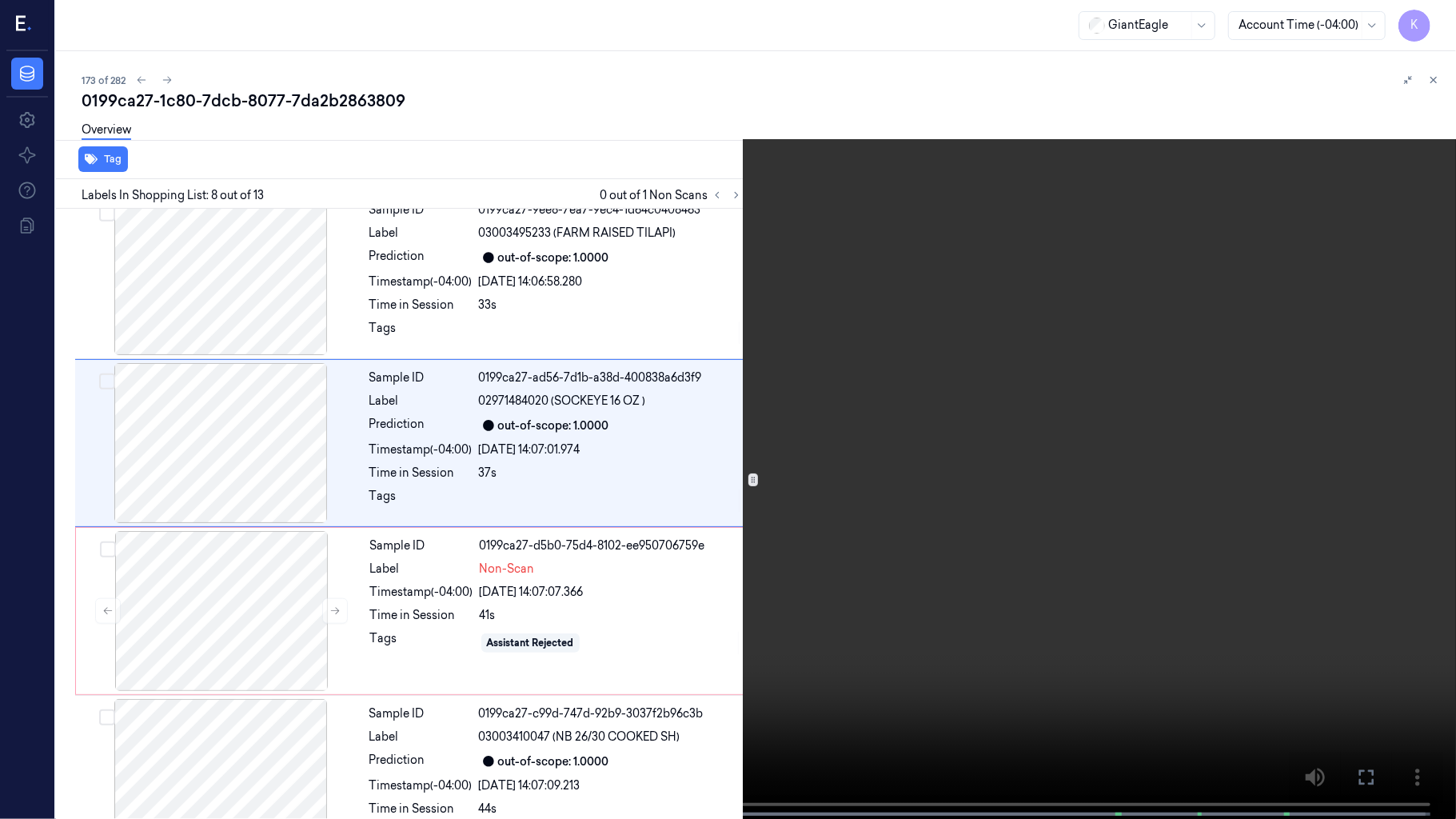
click at [1108, 471] on video at bounding box center [728, 410] width 1456 height 822
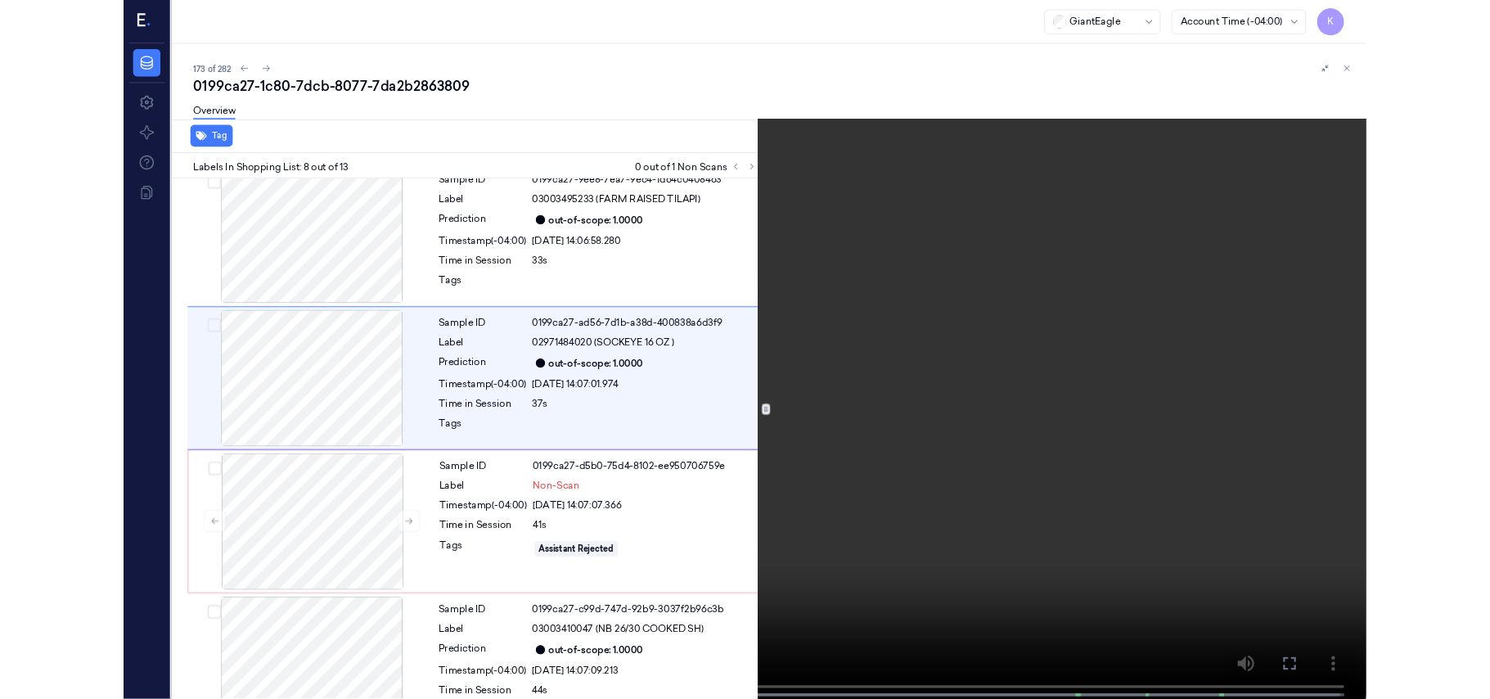
scroll to position [980, 0]
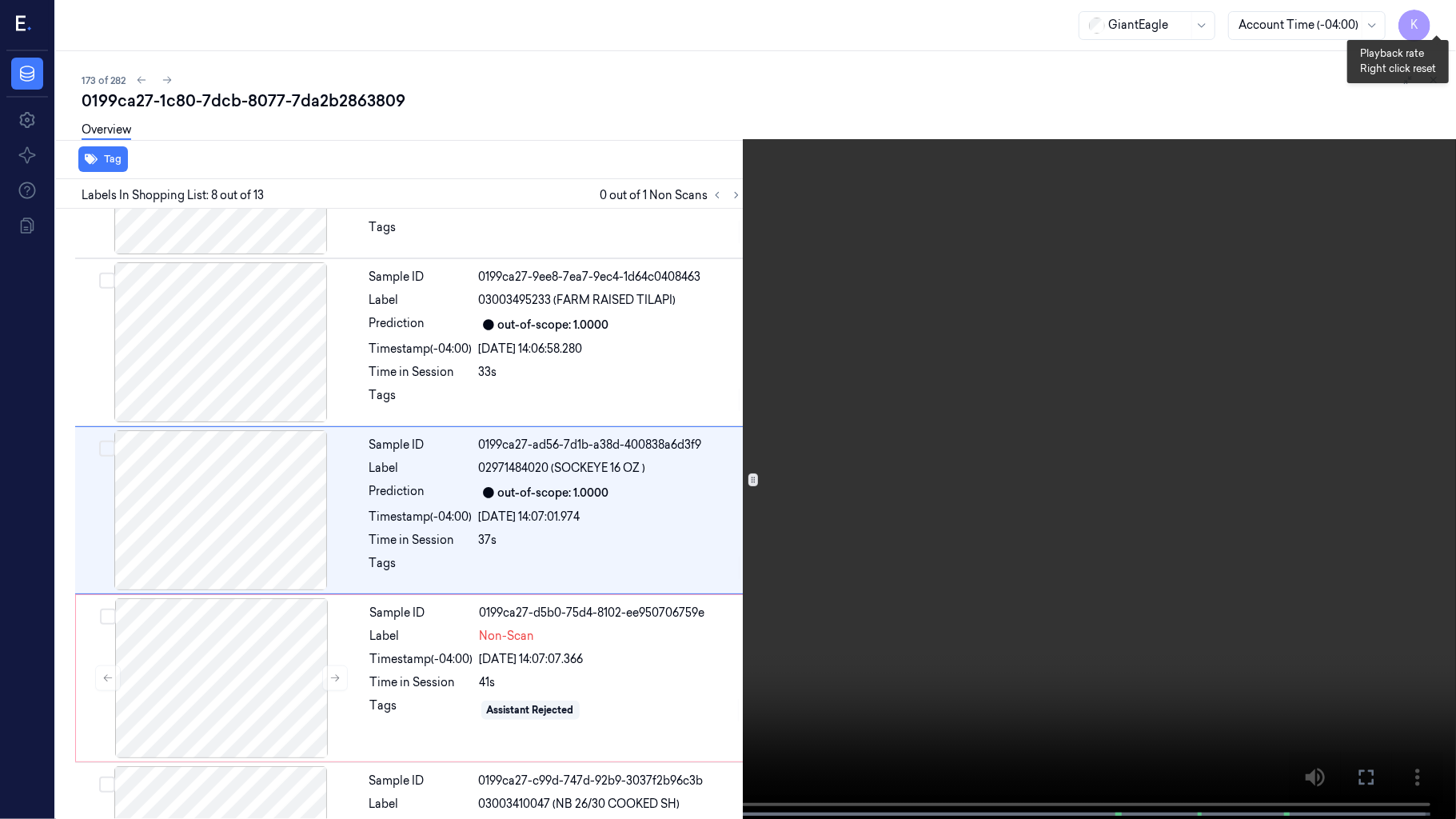
click at [1434, 11] on button "x 4" at bounding box center [1436, 20] width 25 height 25
click at [381, 576] on video at bounding box center [728, 410] width 1456 height 822
click at [1028, 209] on video at bounding box center [728, 410] width 1456 height 822
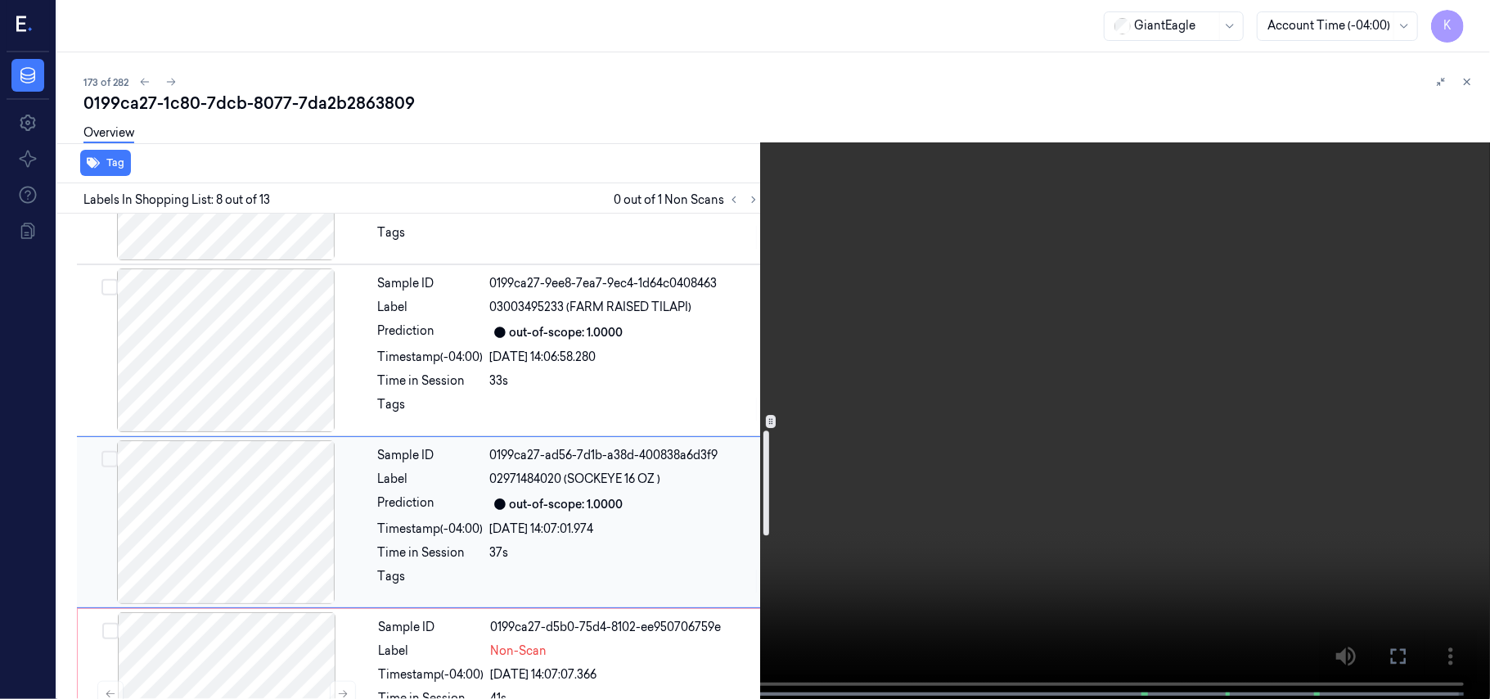
scroll to position [1198, 0]
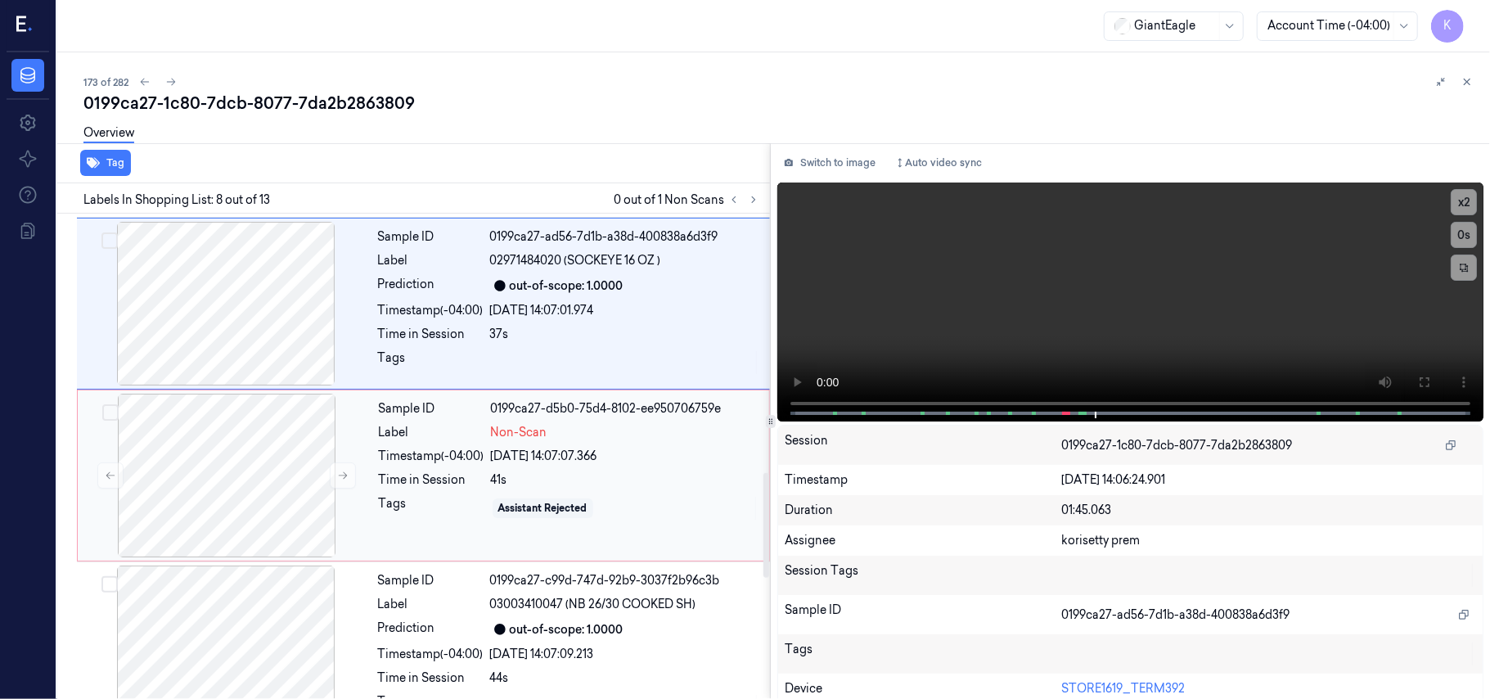
click at [488, 498] on div "Sample ID 0199ca27-d5b0-75d4-8102-ee950706759e Label Non-Scan Timestamp (-04:00…" at bounding box center [569, 476] width 394 height 164
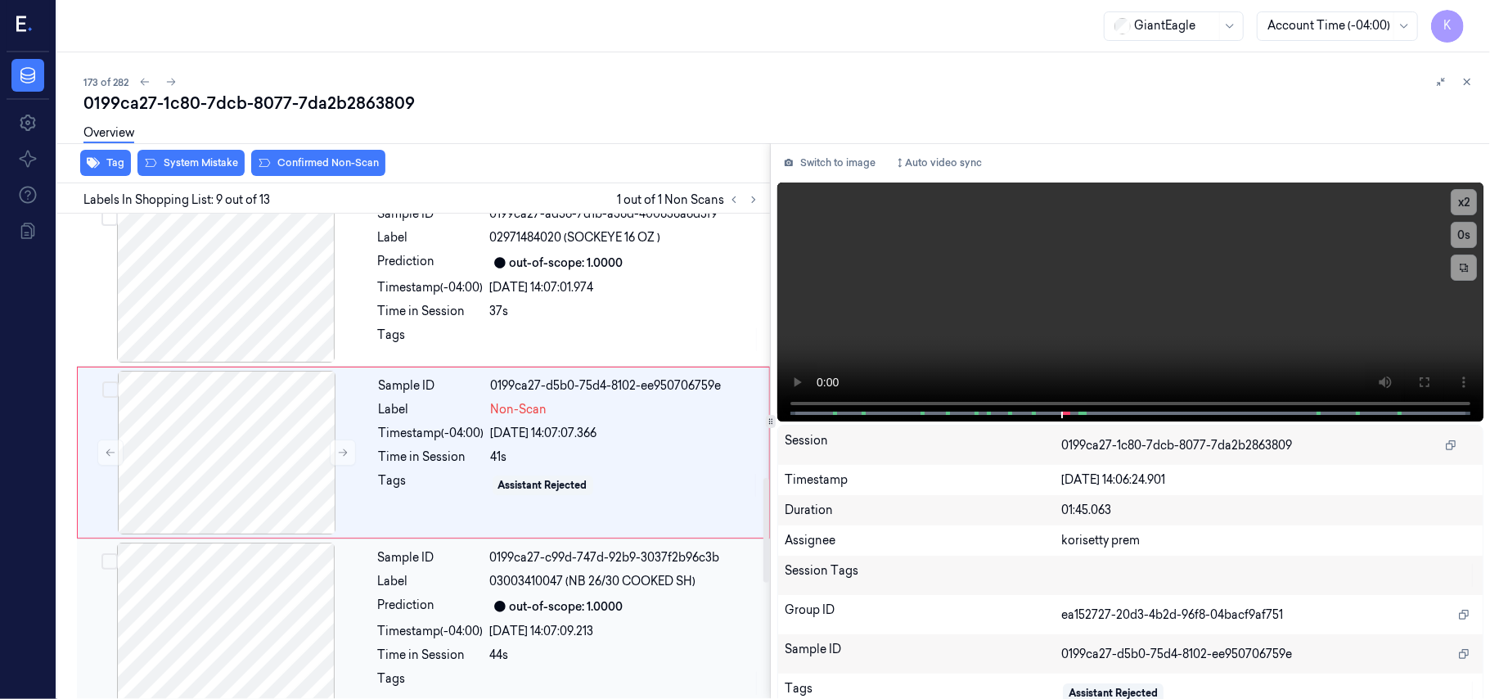
scroll to position [1330, 0]
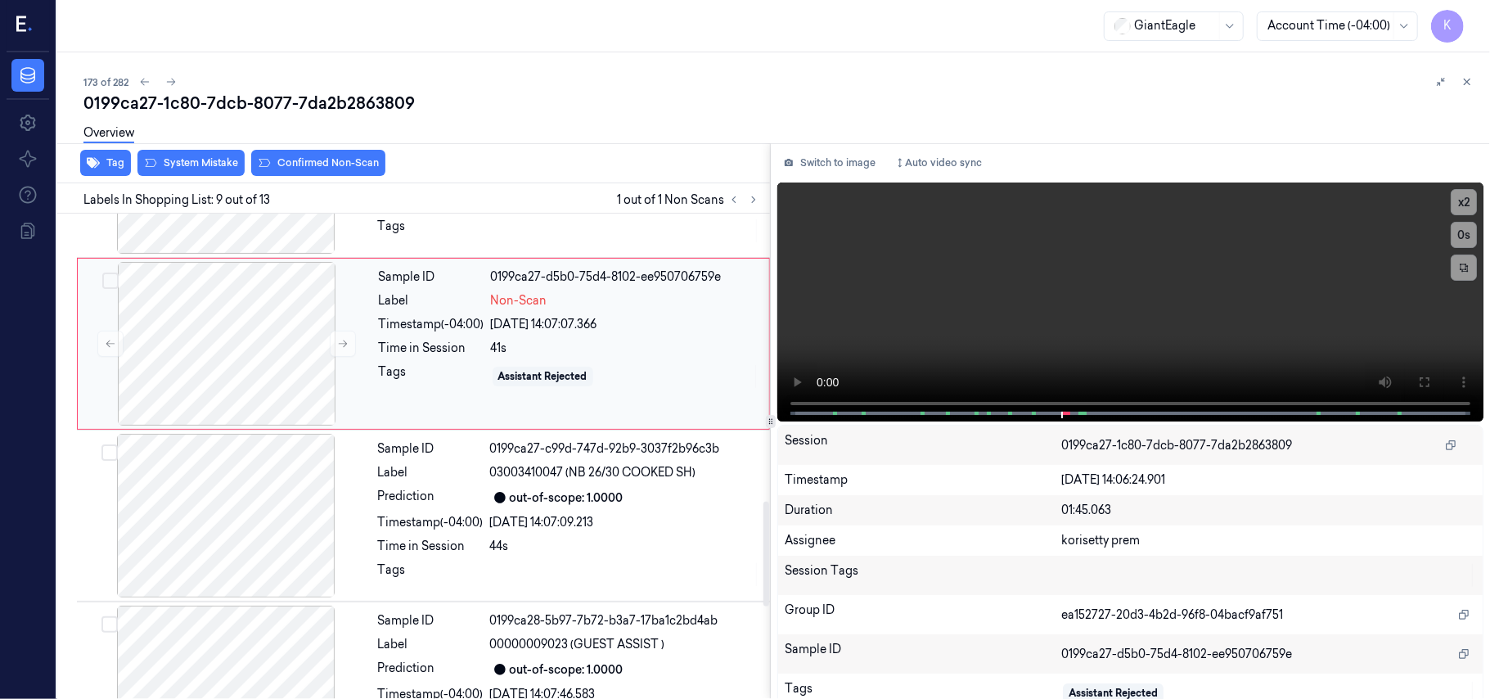
click at [419, 305] on div "Label" at bounding box center [432, 300] width 106 height 17
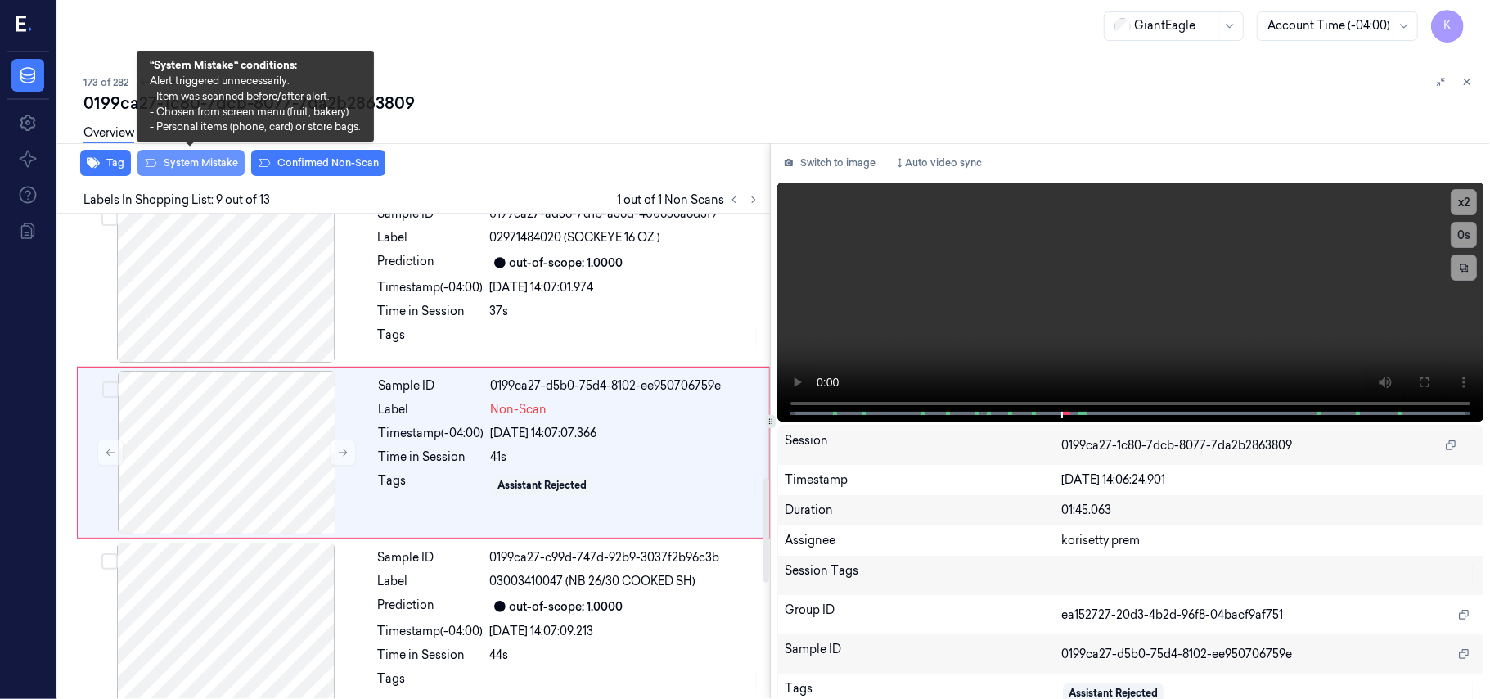
click at [210, 173] on button "System Mistake" at bounding box center [190, 163] width 107 height 26
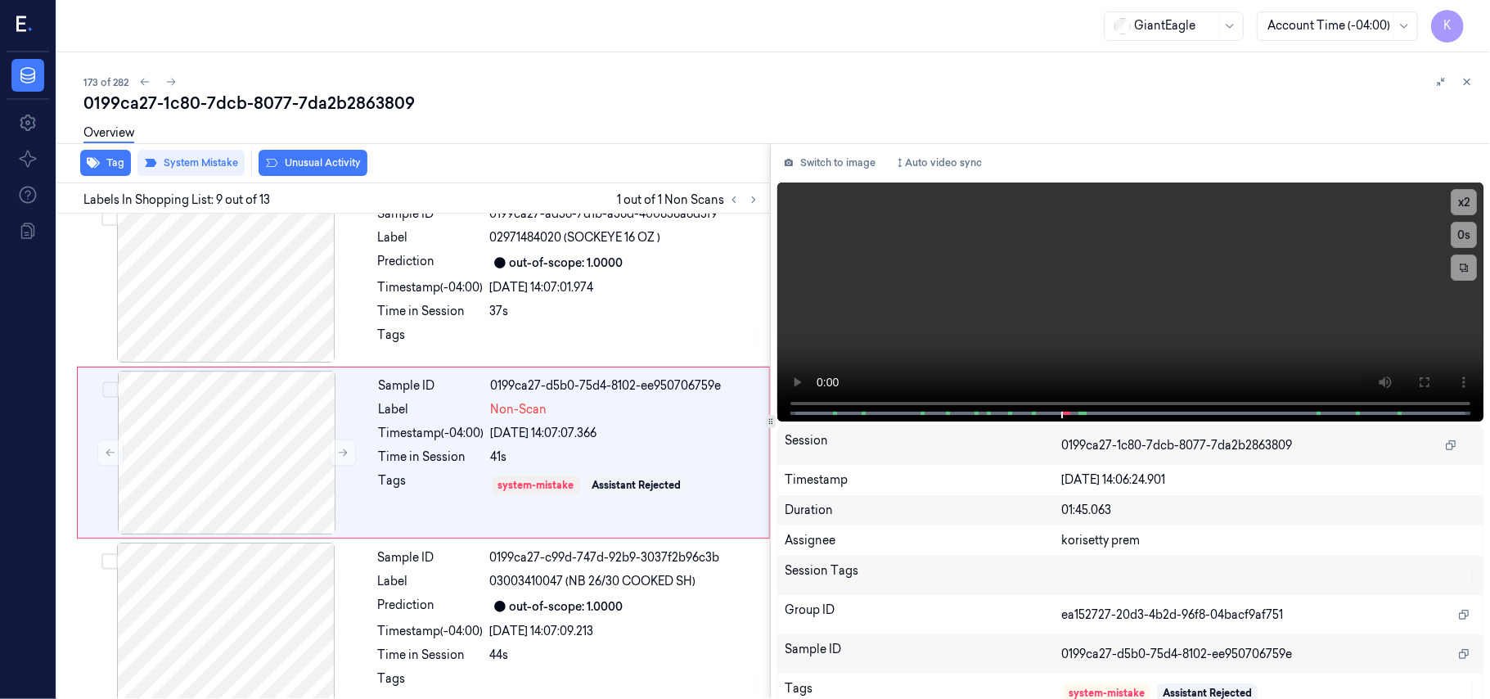
click at [309, 169] on button "Unusual Activity" at bounding box center [313, 163] width 109 height 26
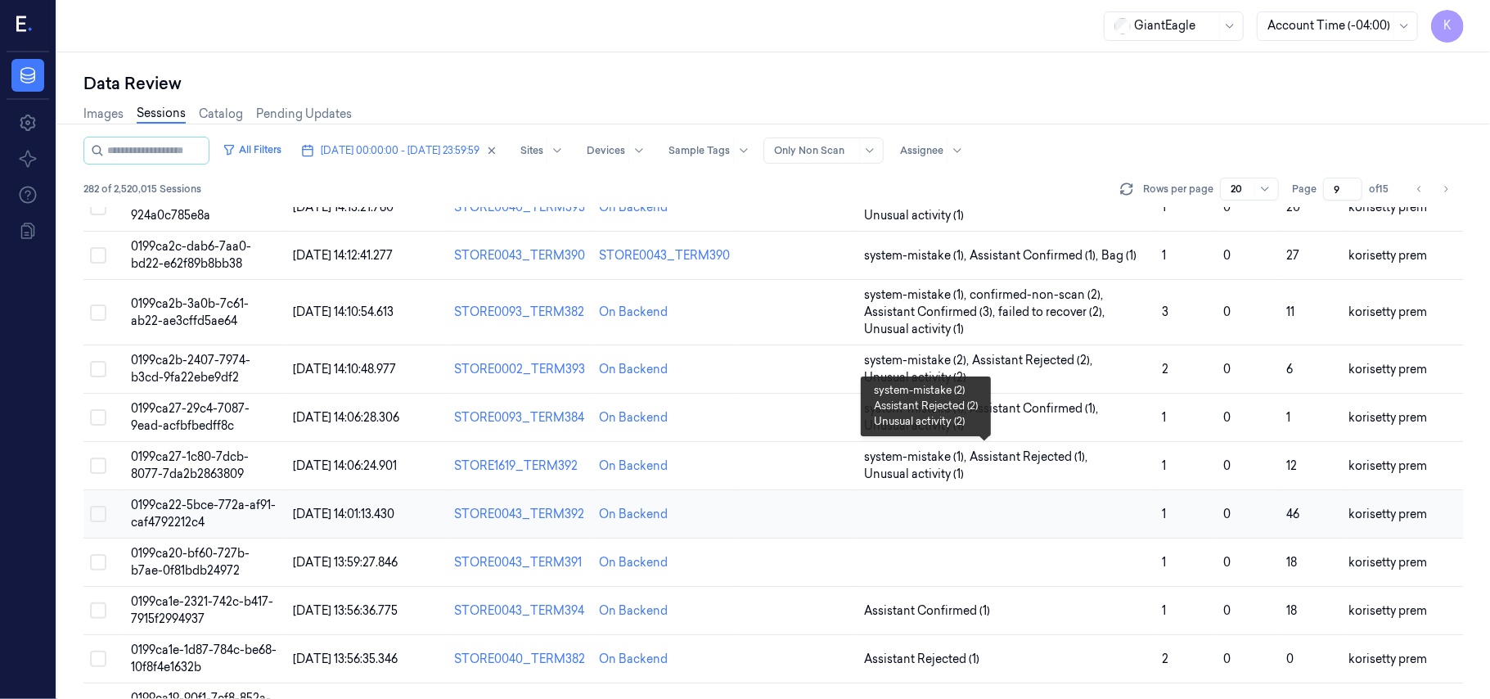
scroll to position [578, 0]
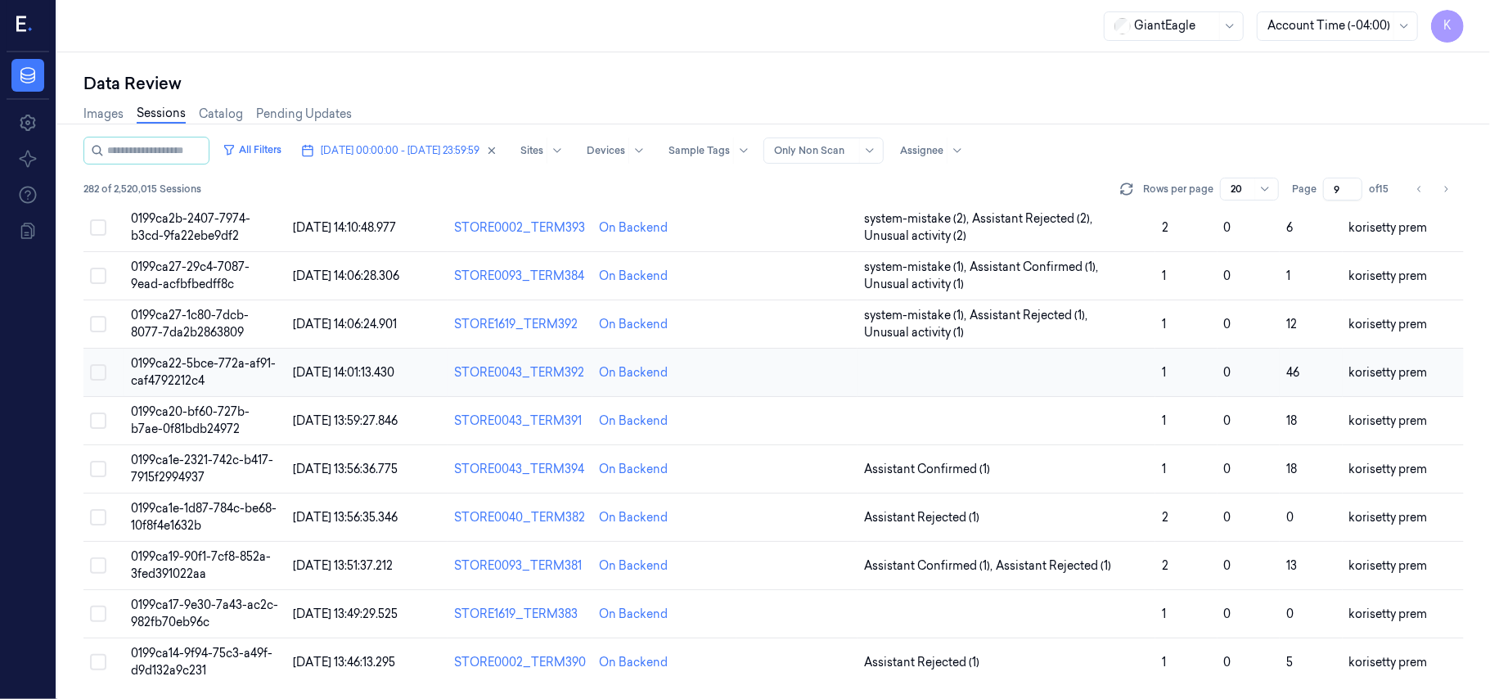
click at [1120, 374] on td at bounding box center [1007, 373] width 298 height 48
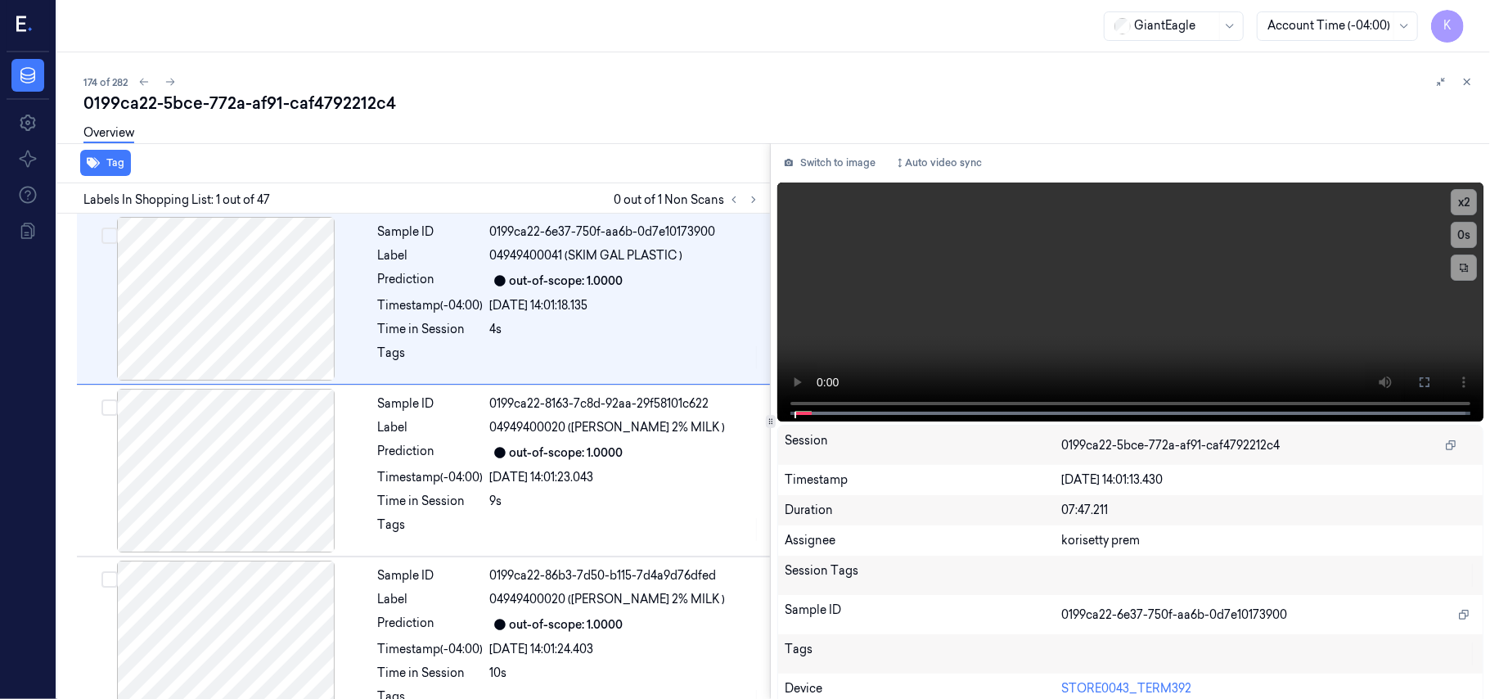
click at [594, 83] on div "174 of 282" at bounding box center [780, 82] width 1394 height 20
click at [756, 195] on icon at bounding box center [753, 199] width 11 height 11
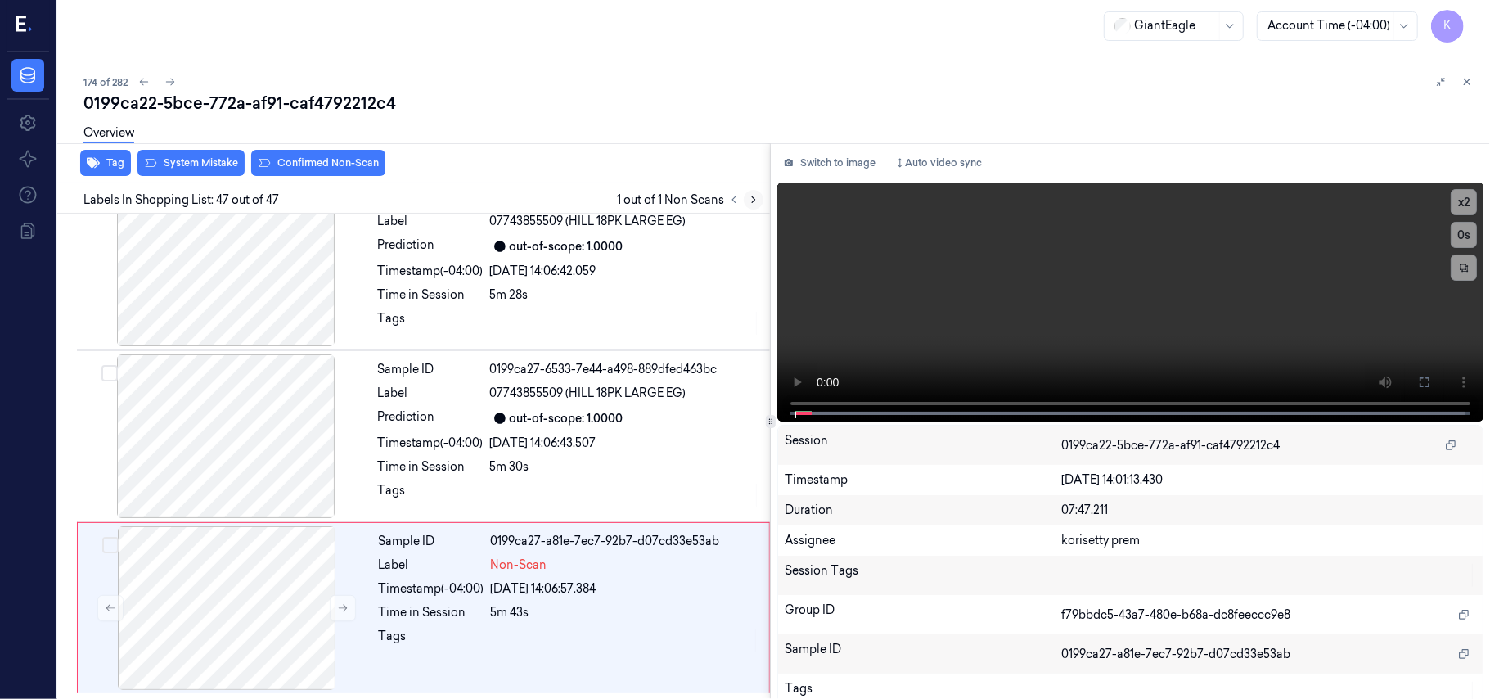
scroll to position [7621, 0]
click at [636, 411] on div "out-of-scope: 1.0000" at bounding box center [625, 418] width 270 height 20
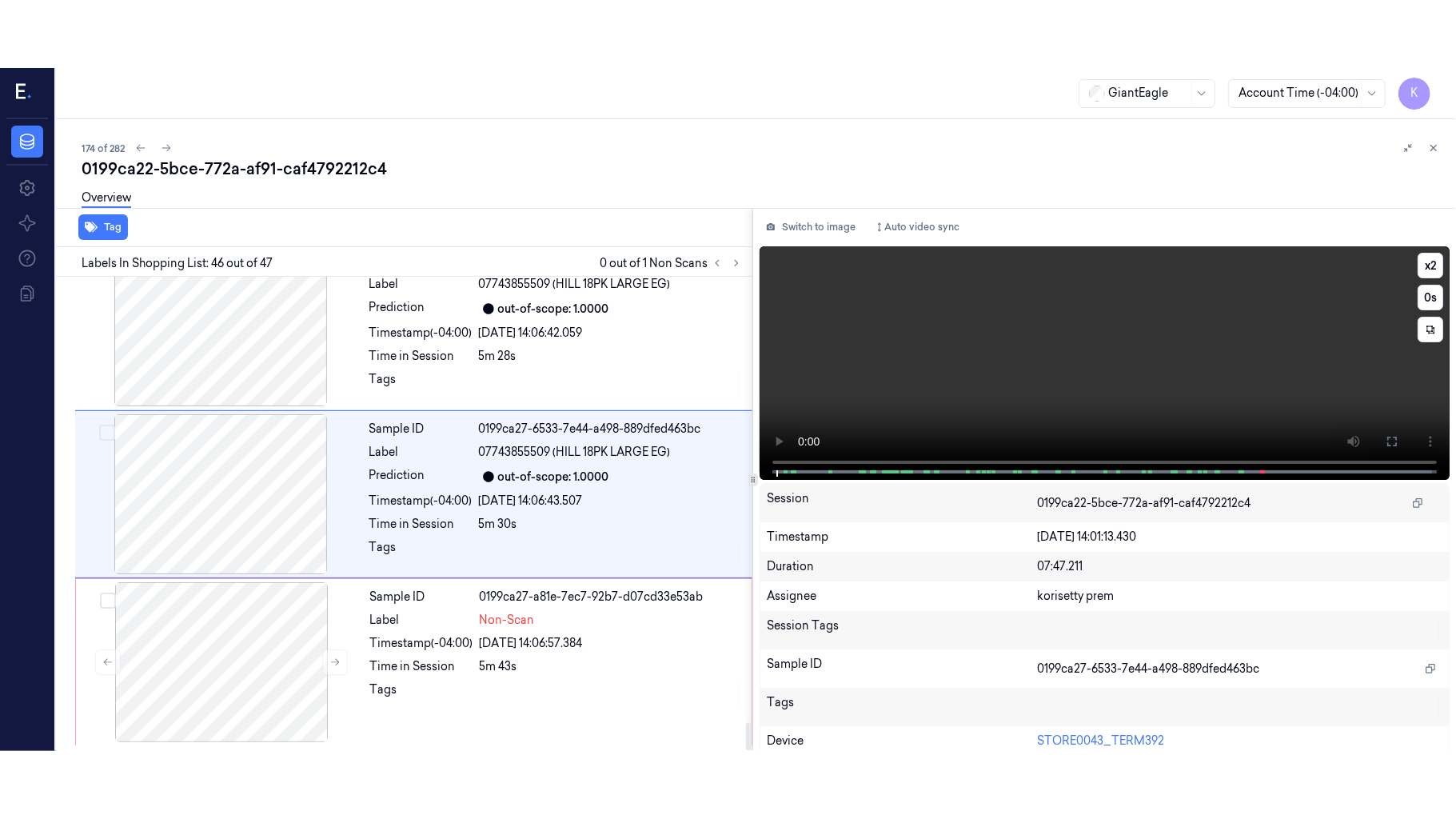
scroll to position [7427, 0]
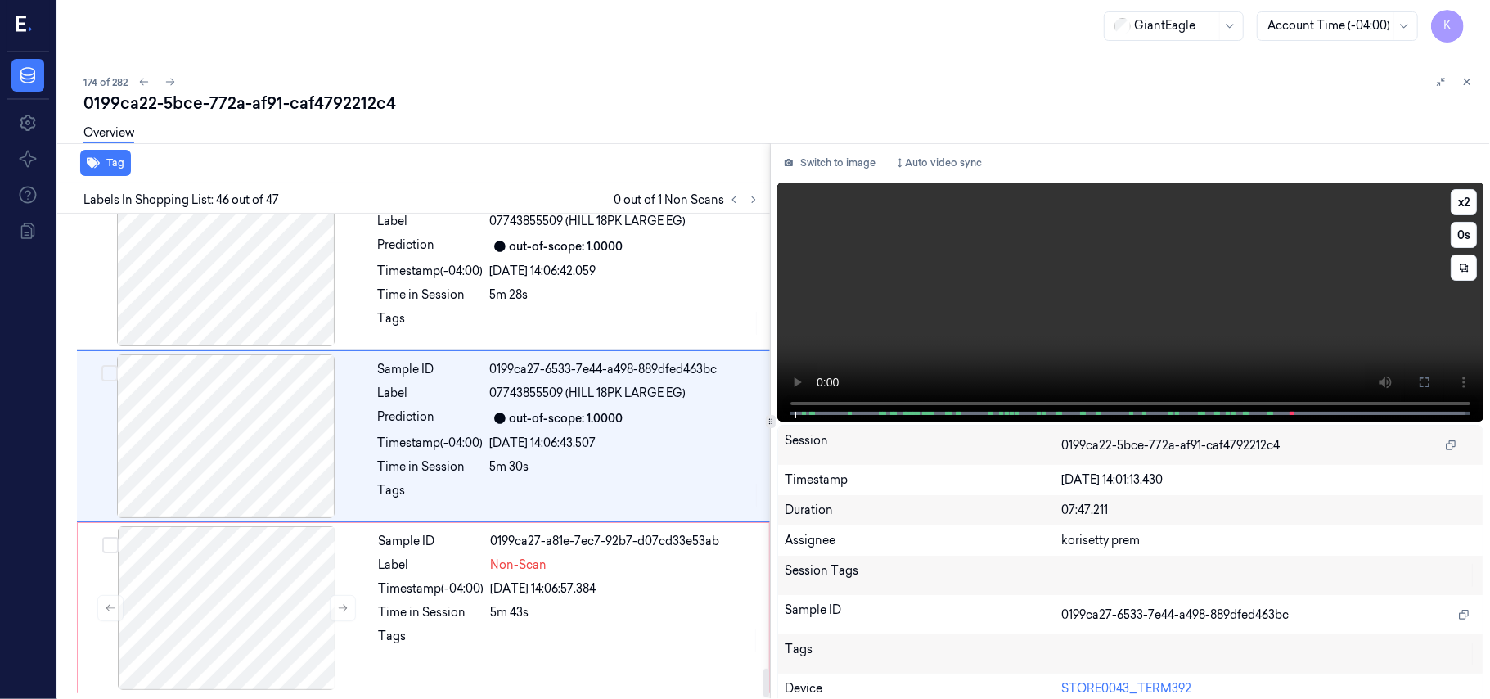
click at [1234, 350] on video at bounding box center [1130, 301] width 706 height 239
click at [1429, 380] on button at bounding box center [1425, 382] width 26 height 26
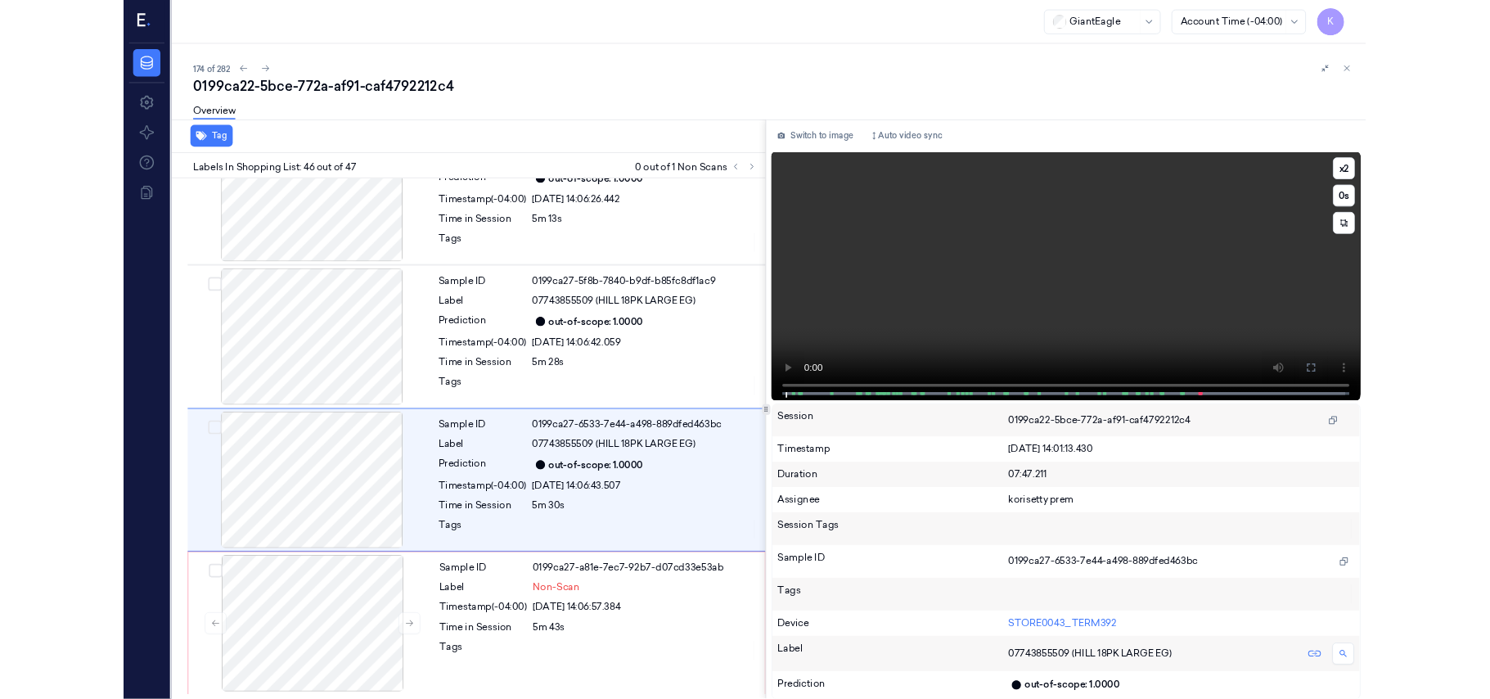
scroll to position [7483, 0]
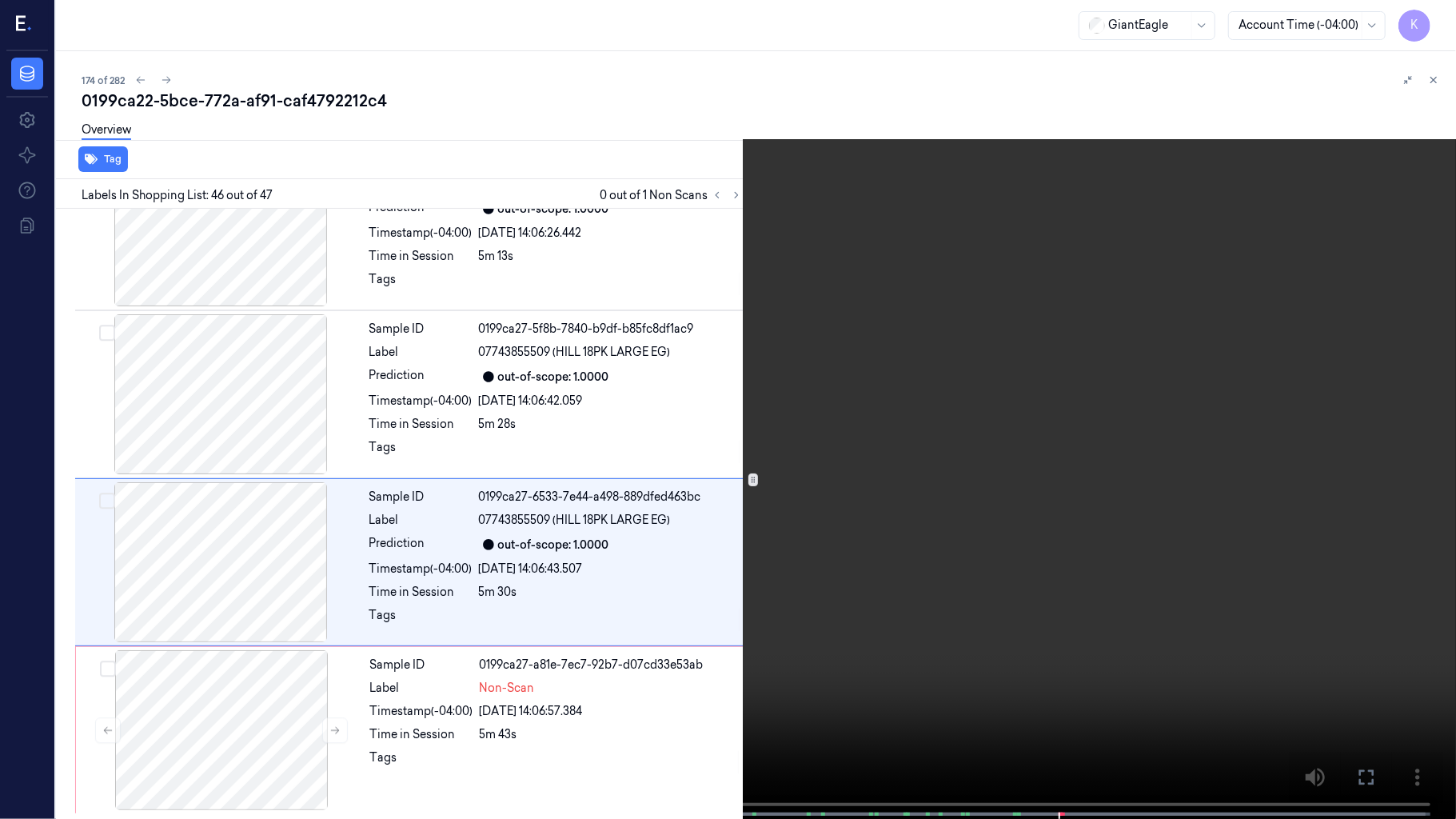
click at [1098, 566] on video at bounding box center [728, 410] width 1456 height 822
click at [785, 485] on video at bounding box center [728, 410] width 1456 height 822
click at [970, 671] on video at bounding box center [728, 410] width 1456 height 822
click at [1145, 487] on video at bounding box center [728, 410] width 1456 height 822
click at [941, 480] on video at bounding box center [728, 410] width 1456 height 822
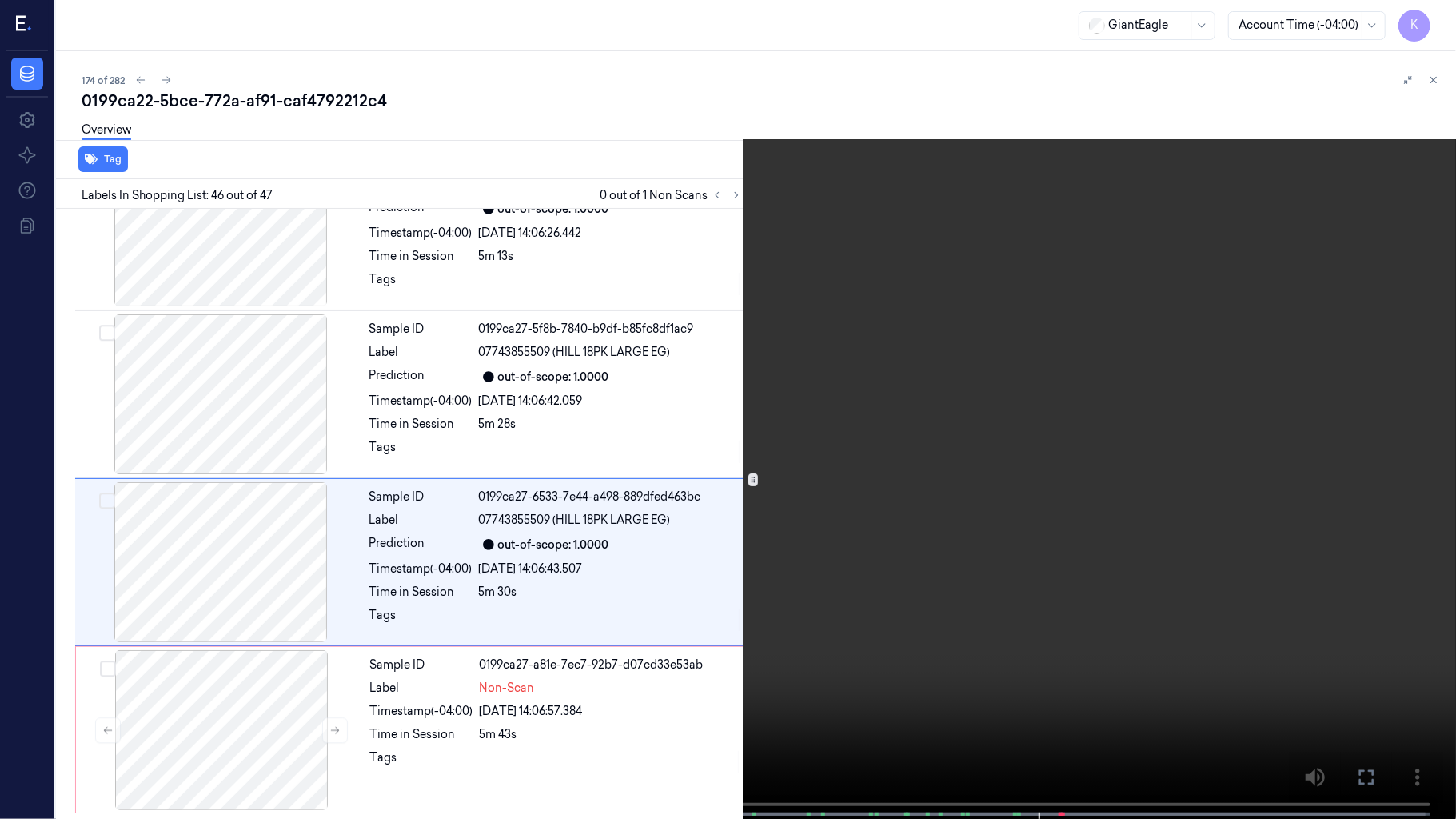
click at [1271, 502] on video at bounding box center [728, 410] width 1456 height 822
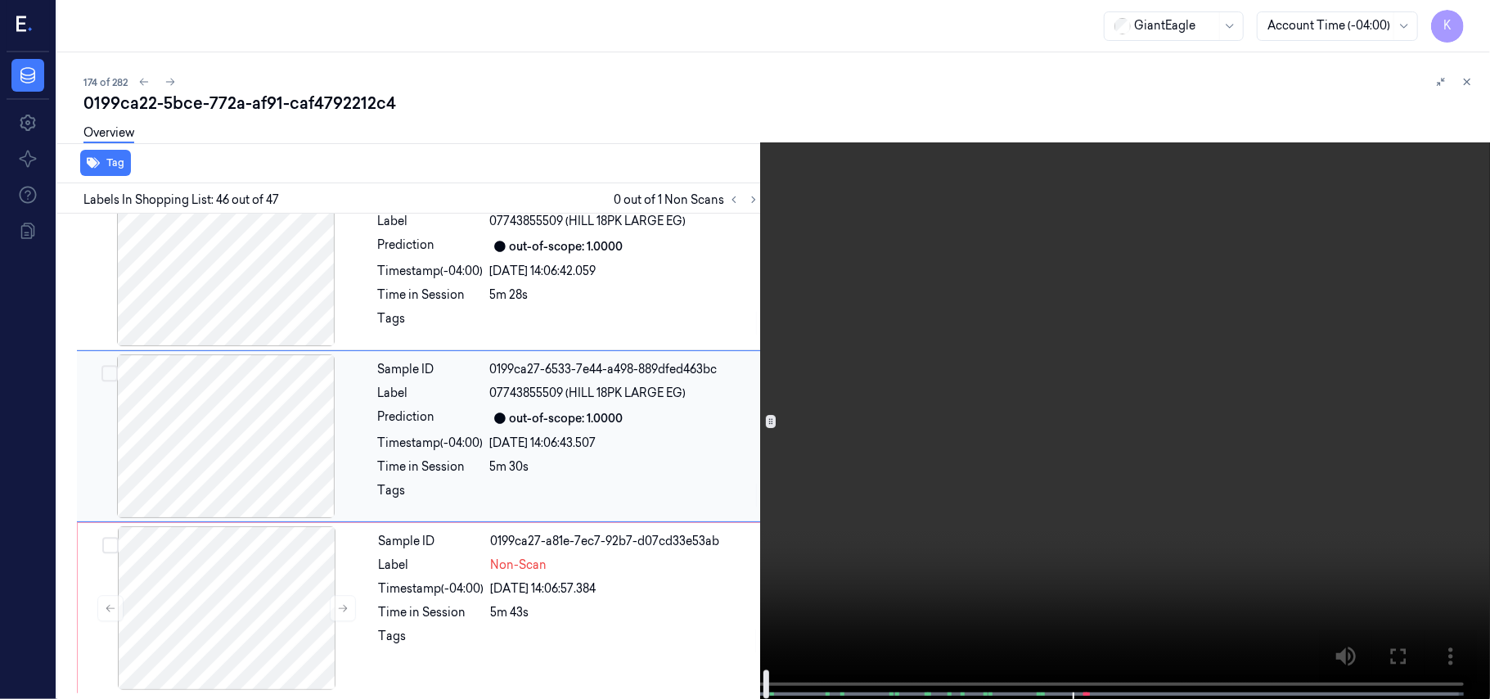
scroll to position [7621, 0]
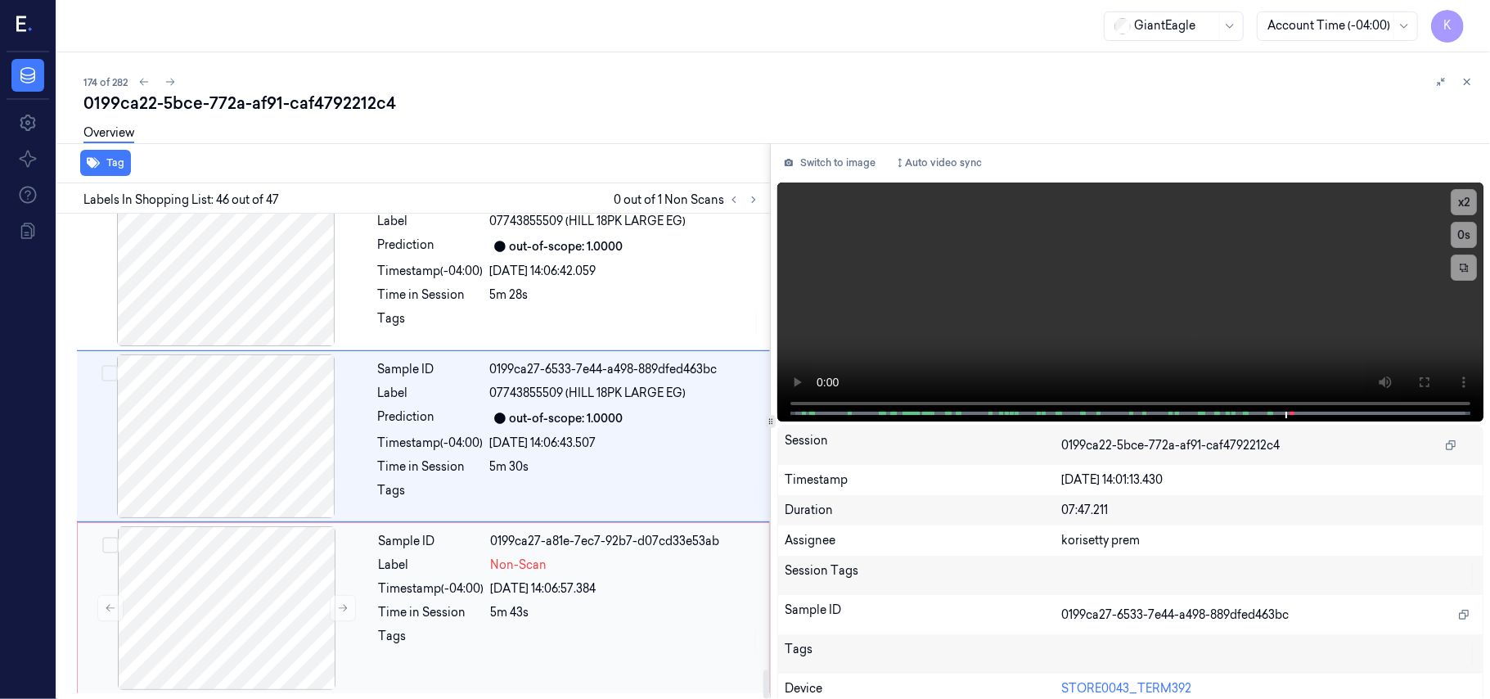
click at [529, 583] on div "[DATE] 14:06:57.384" at bounding box center [625, 588] width 268 height 17
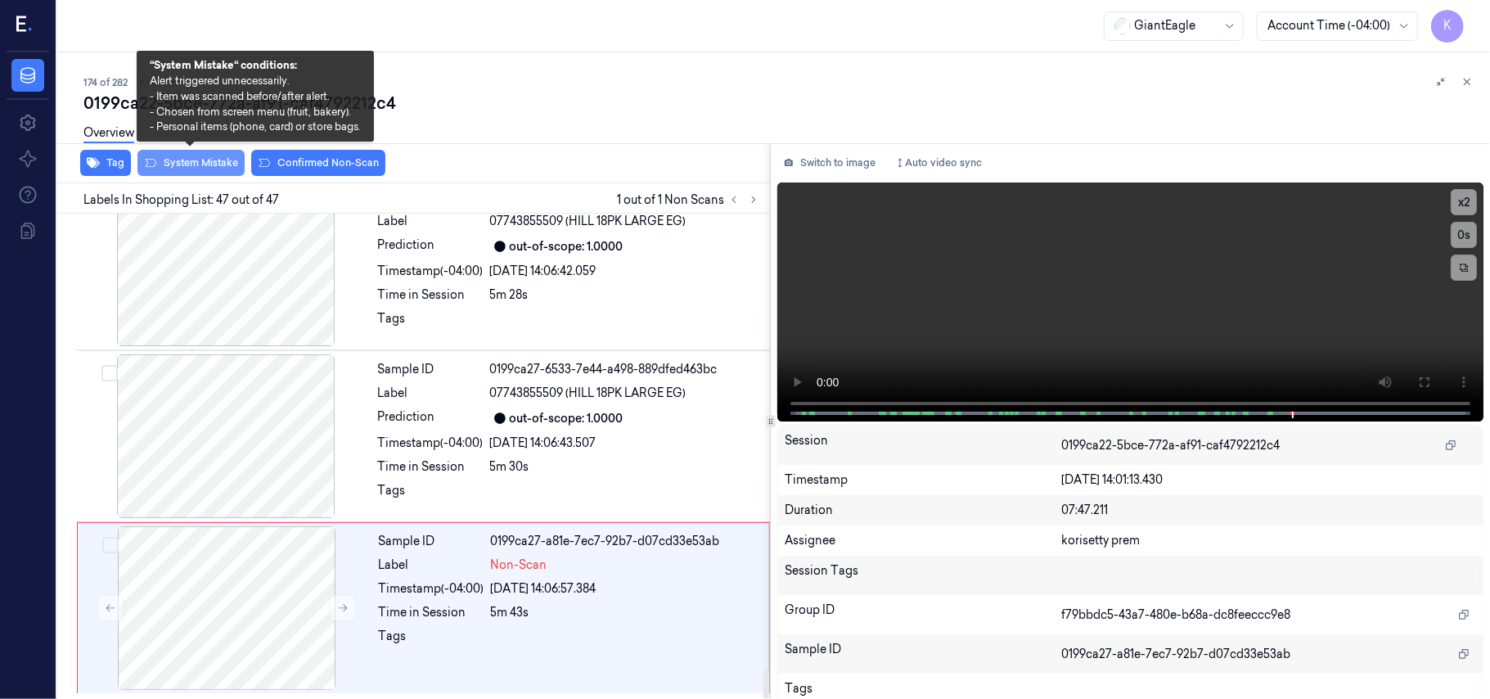
click at [220, 164] on button "System Mistake" at bounding box center [190, 163] width 107 height 26
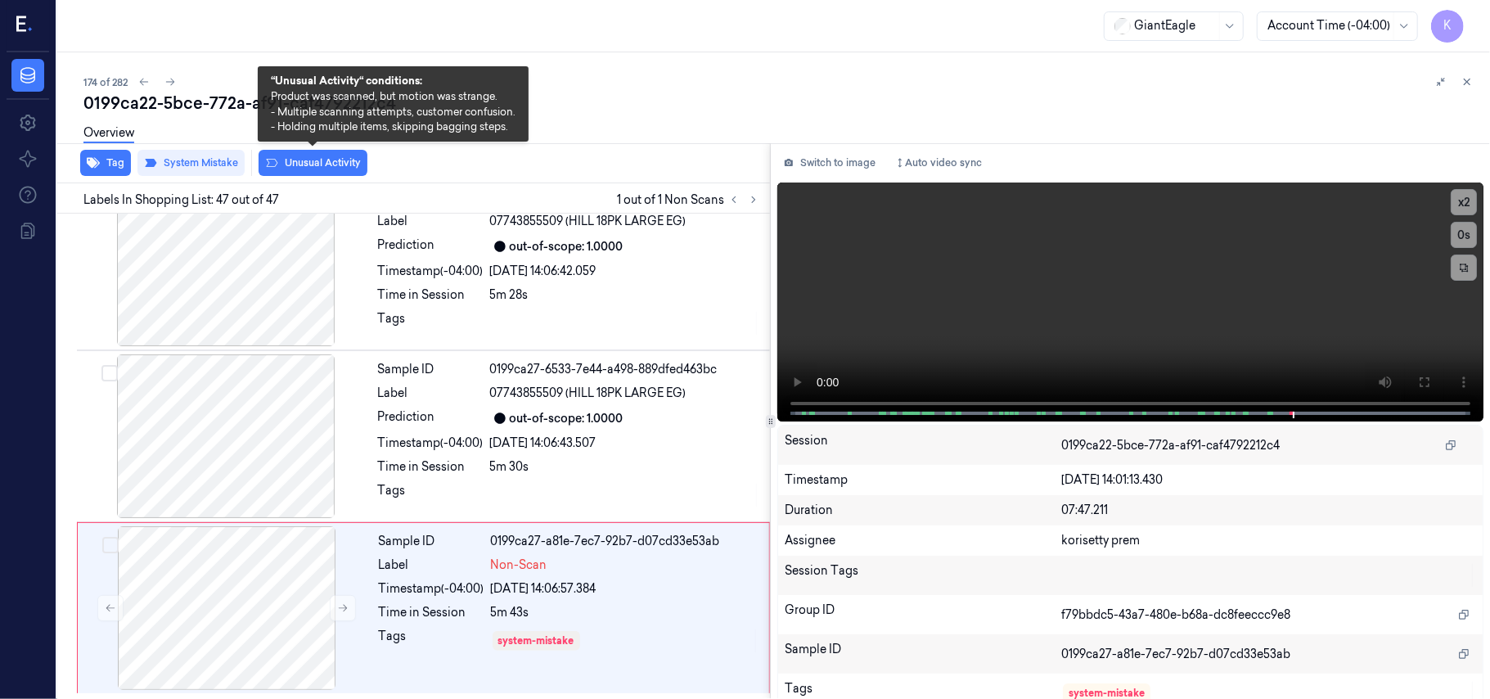
click at [328, 164] on button "Unusual Activity" at bounding box center [313, 163] width 109 height 26
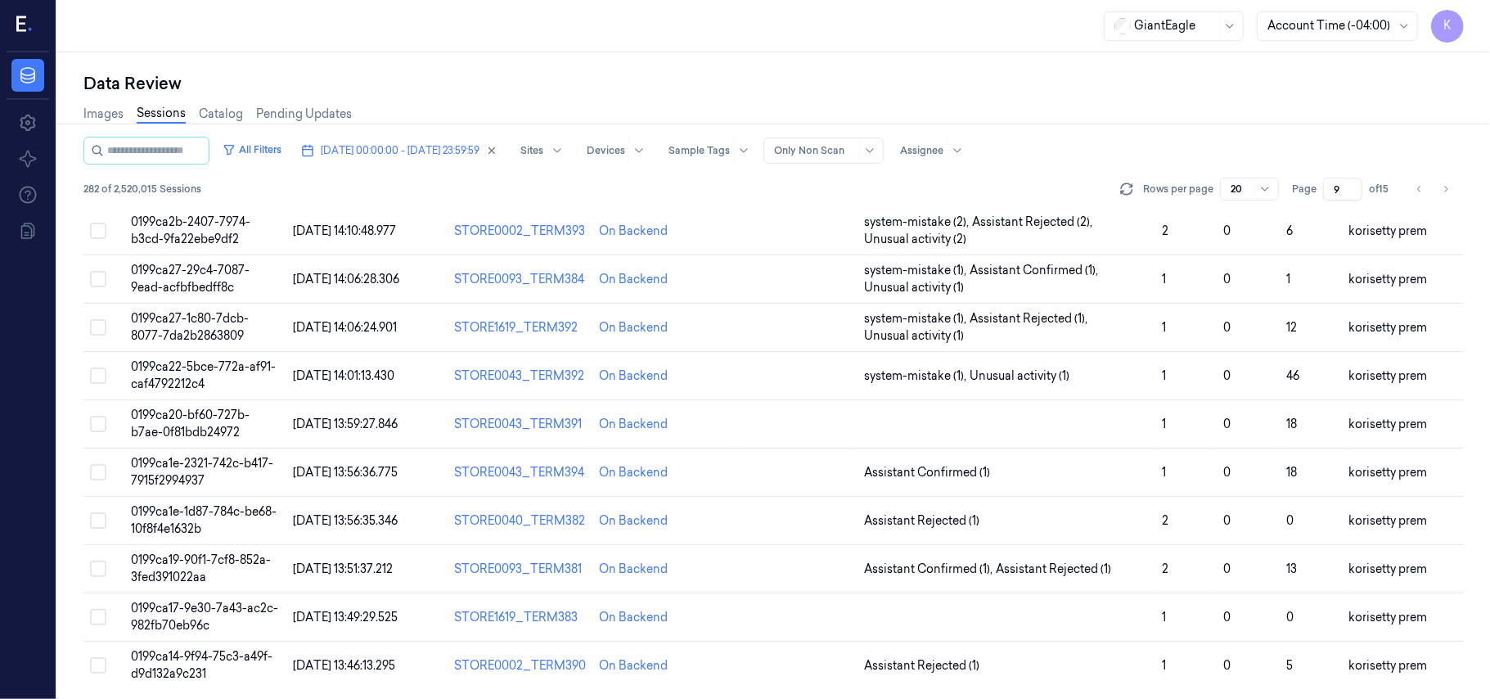
scroll to position [578, 0]
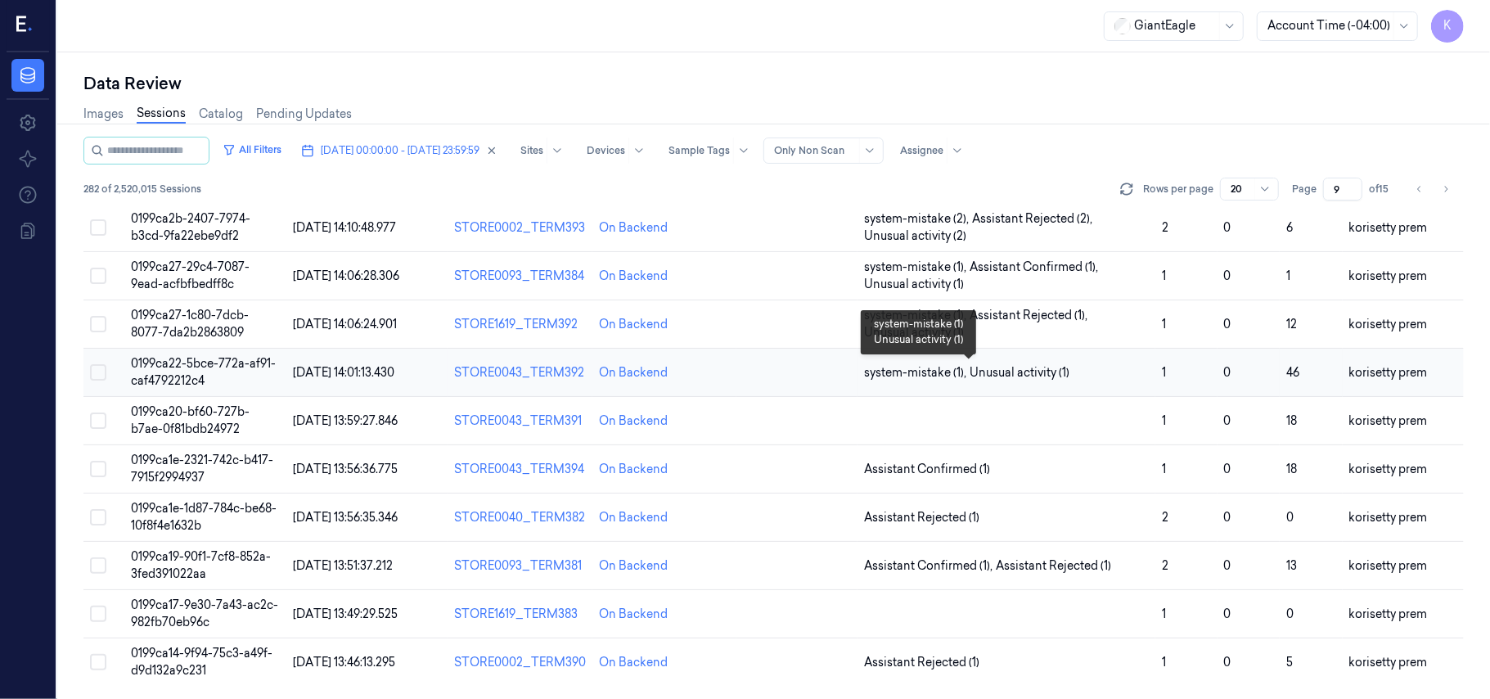
click at [1048, 364] on span "Unusual activity (1)" at bounding box center [1020, 372] width 100 height 17
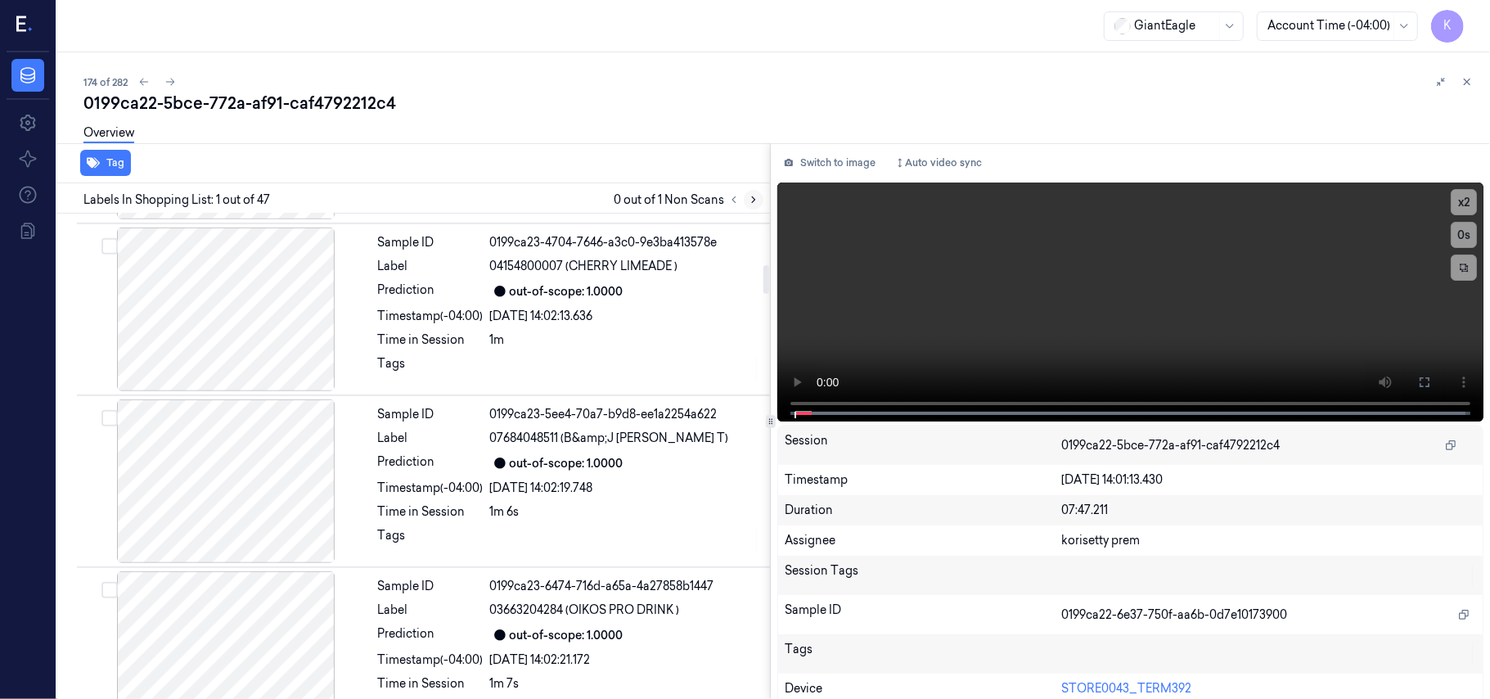
click at [747, 201] on button at bounding box center [754, 200] width 20 height 20
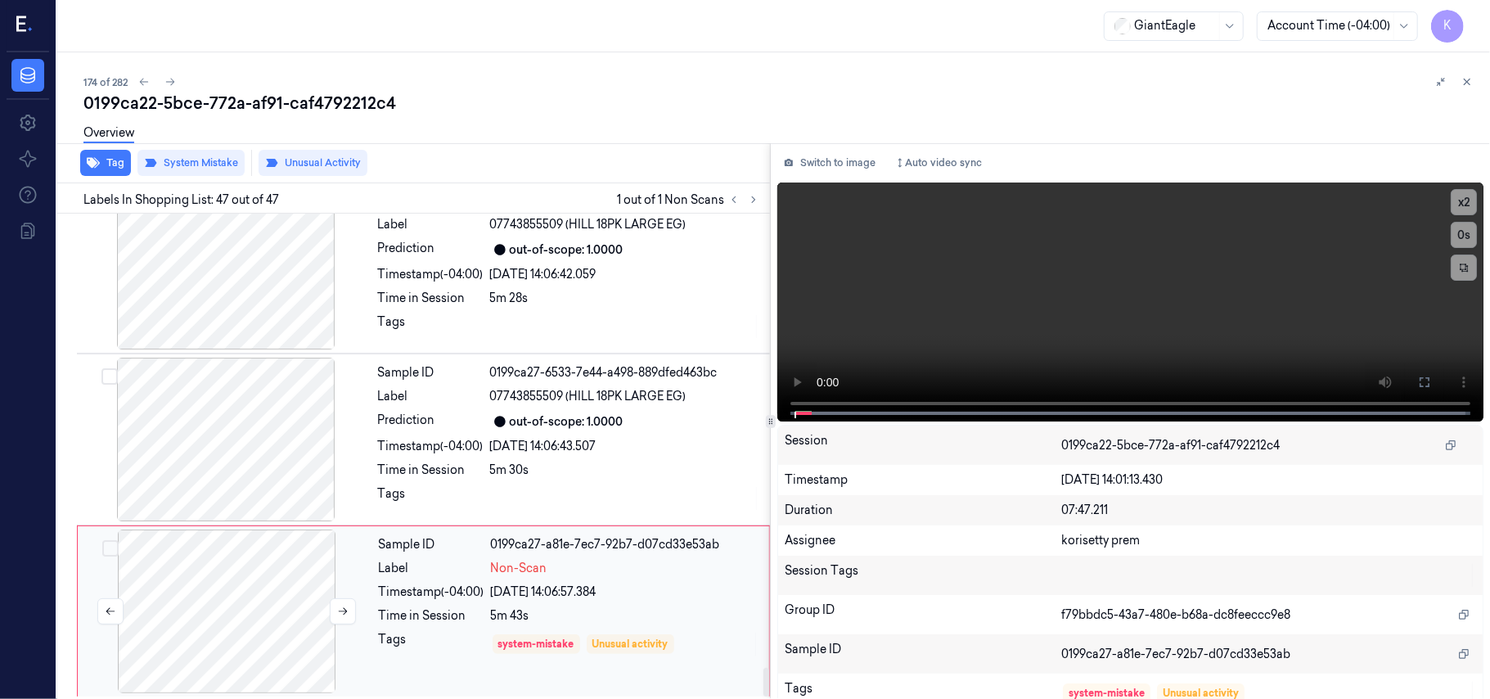
scroll to position [7621, 0]
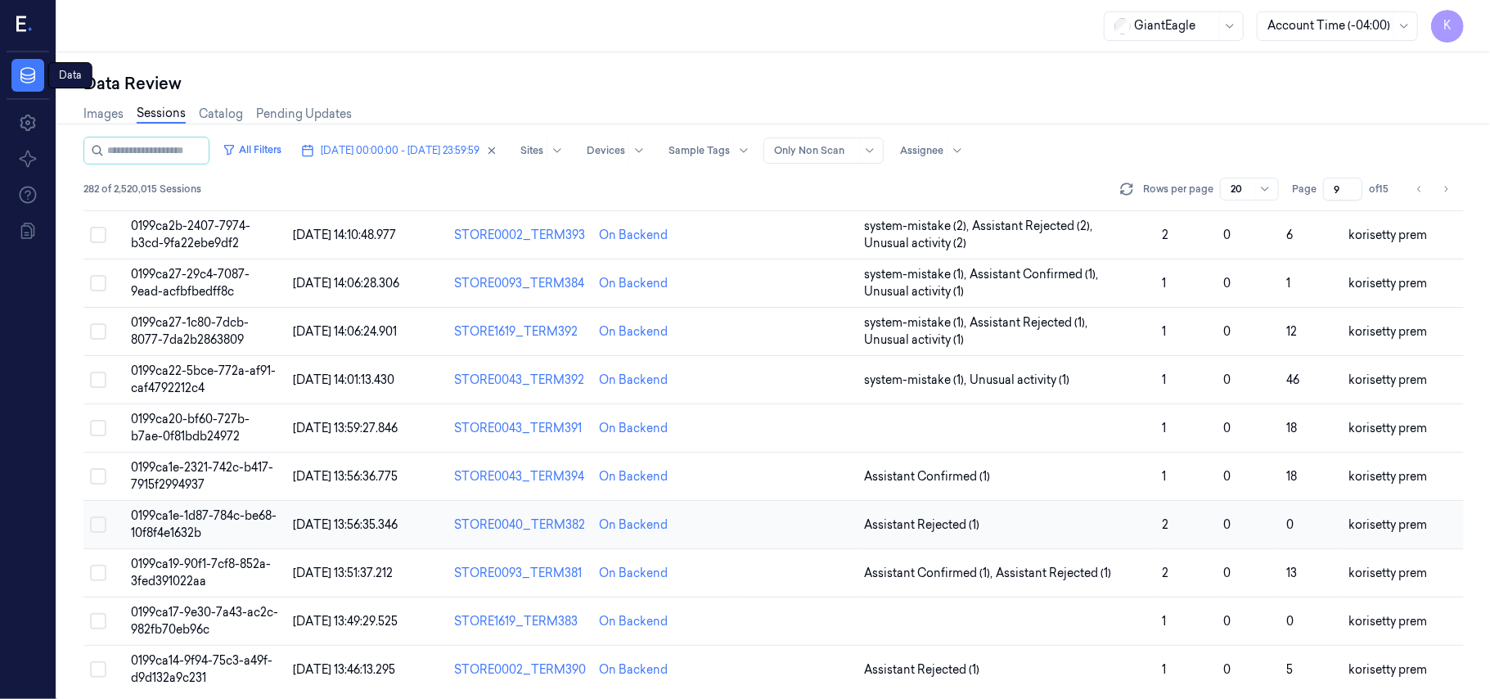
scroll to position [578, 0]
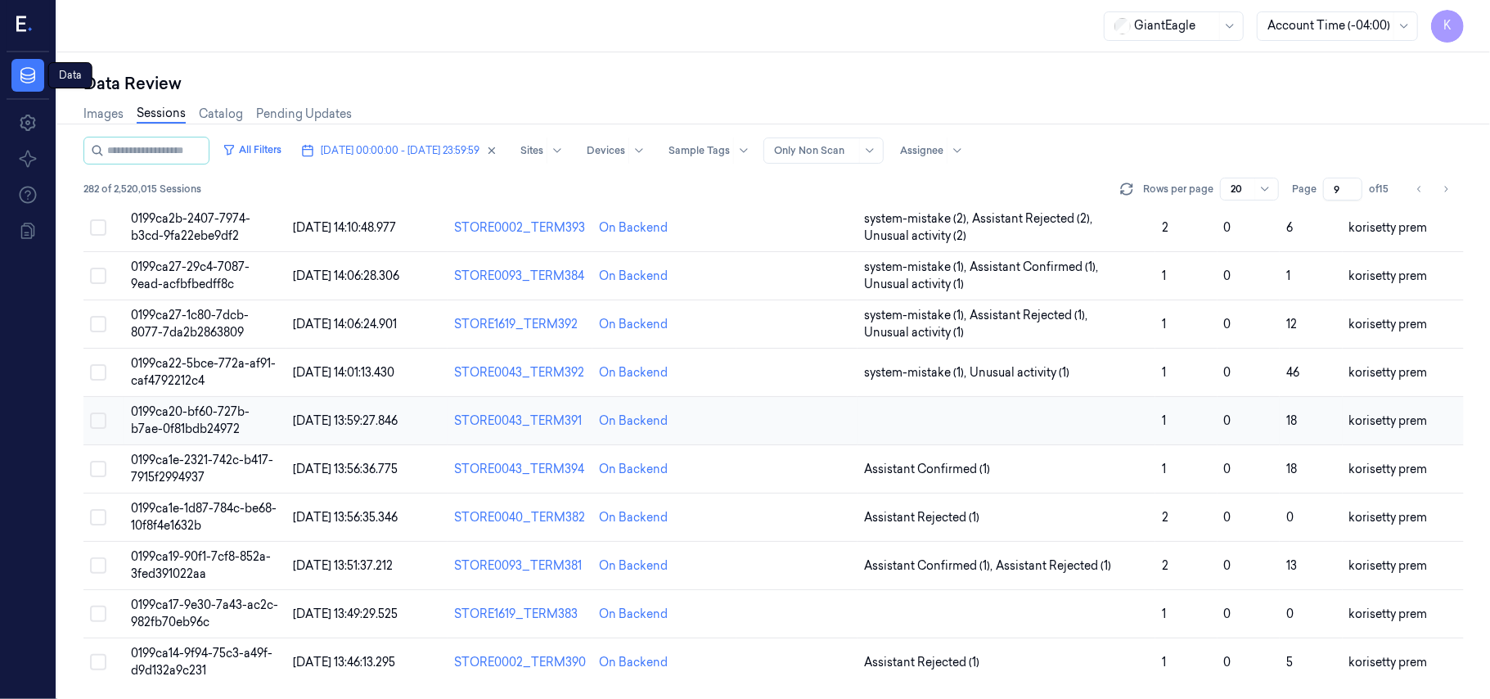
click at [1111, 414] on td at bounding box center [1007, 421] width 298 height 48
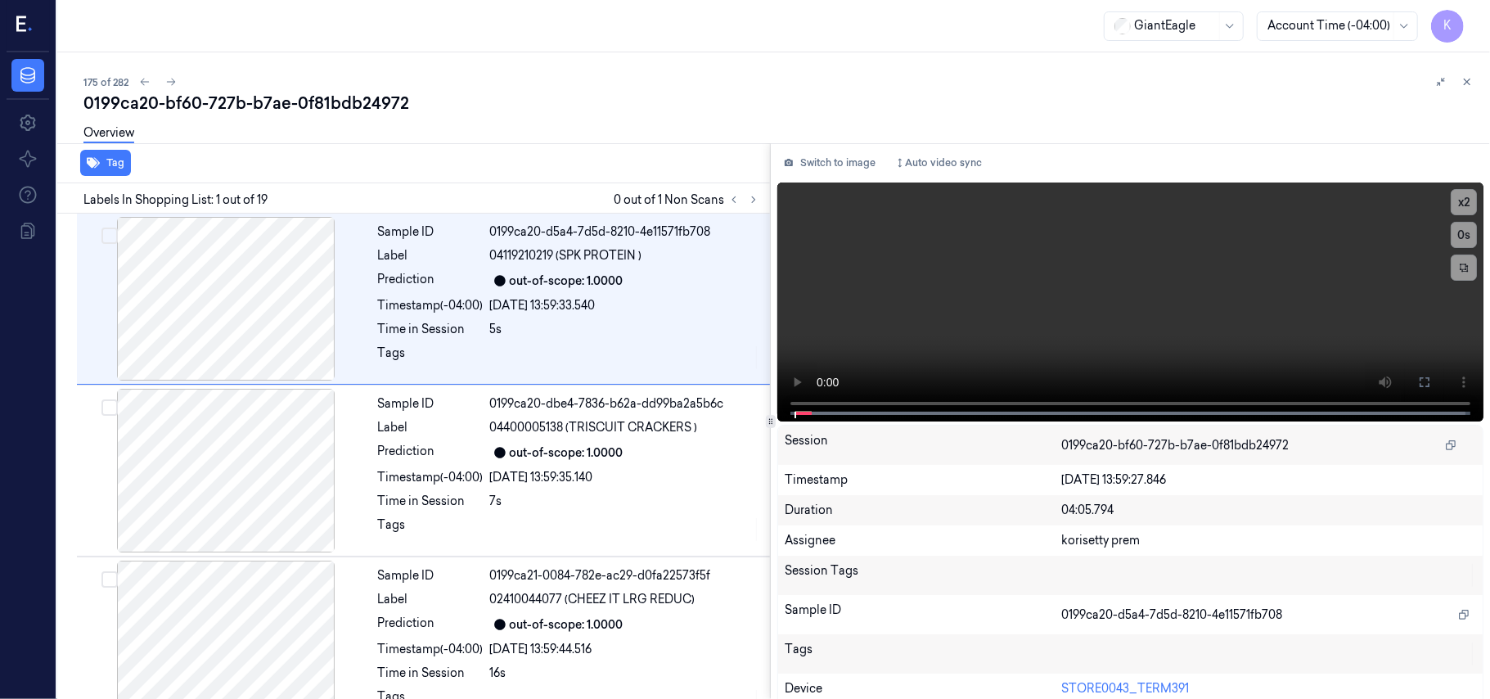
click at [665, 98] on div "0199ca20-bf60-727b-b7ae-0f81bdb24972" at bounding box center [780, 103] width 1394 height 23
click at [753, 201] on icon at bounding box center [753, 200] width 3 height 6
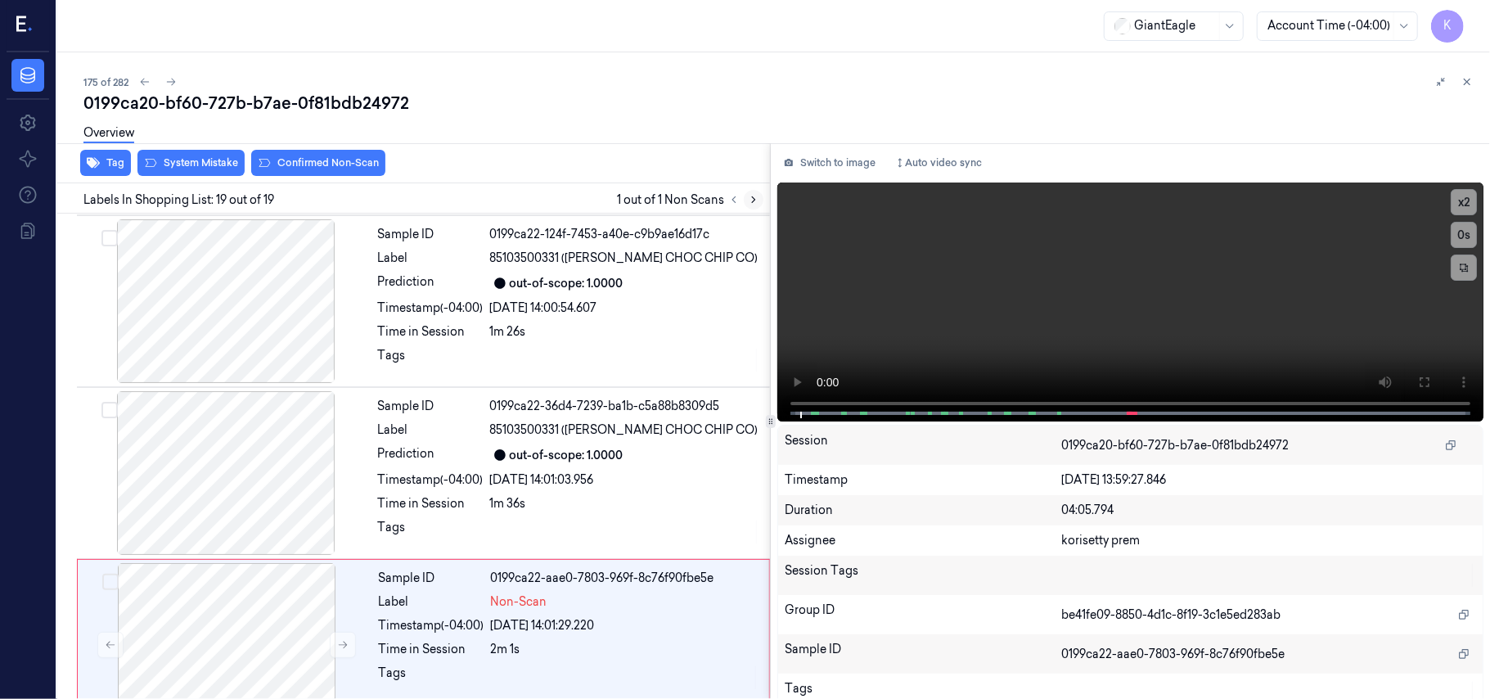
scroll to position [2794, 0]
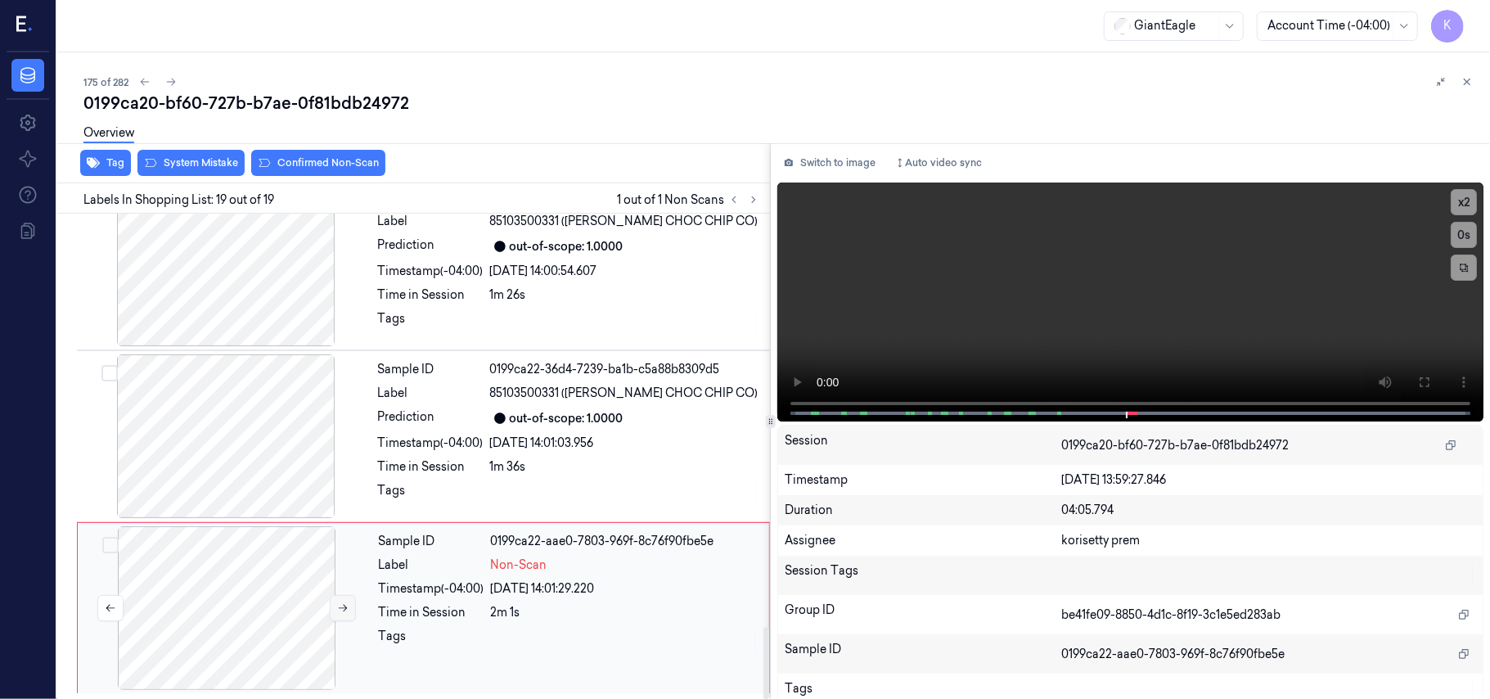
click at [341, 606] on icon at bounding box center [342, 607] width 11 height 11
click at [632, 394] on span "85103500331 ([PERSON_NAME] CHOC CHIP CO)" at bounding box center [624, 393] width 268 height 17
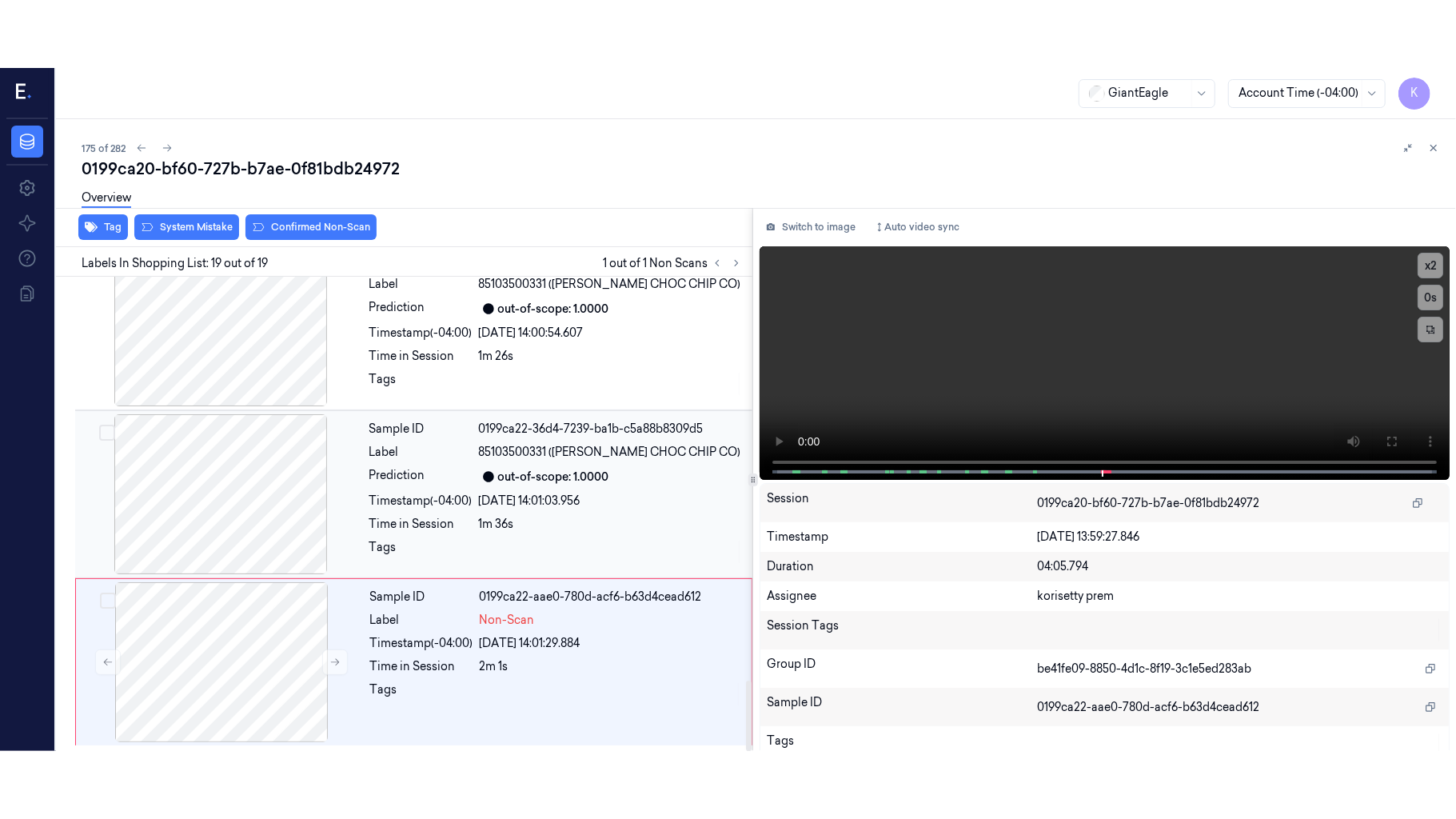
scroll to position [2710, 0]
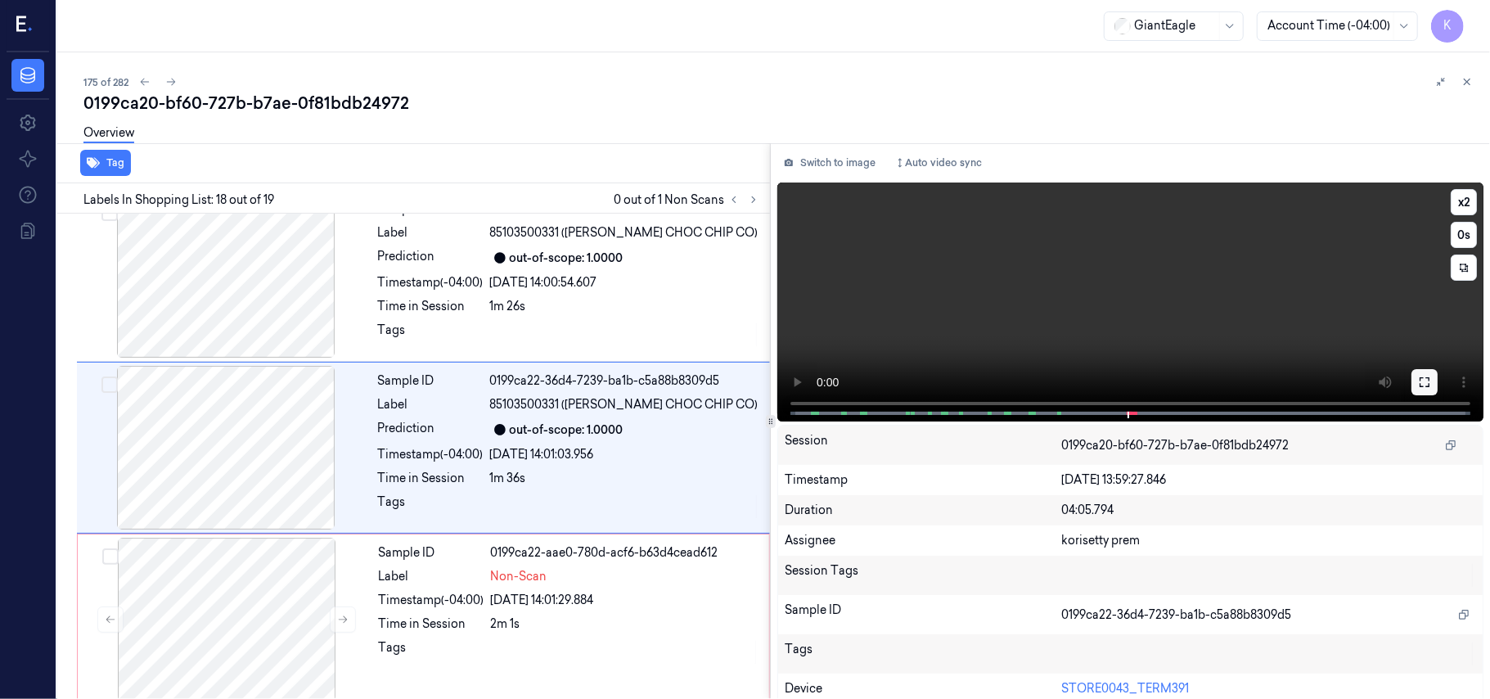
click at [1418, 381] on icon at bounding box center [1424, 382] width 13 height 13
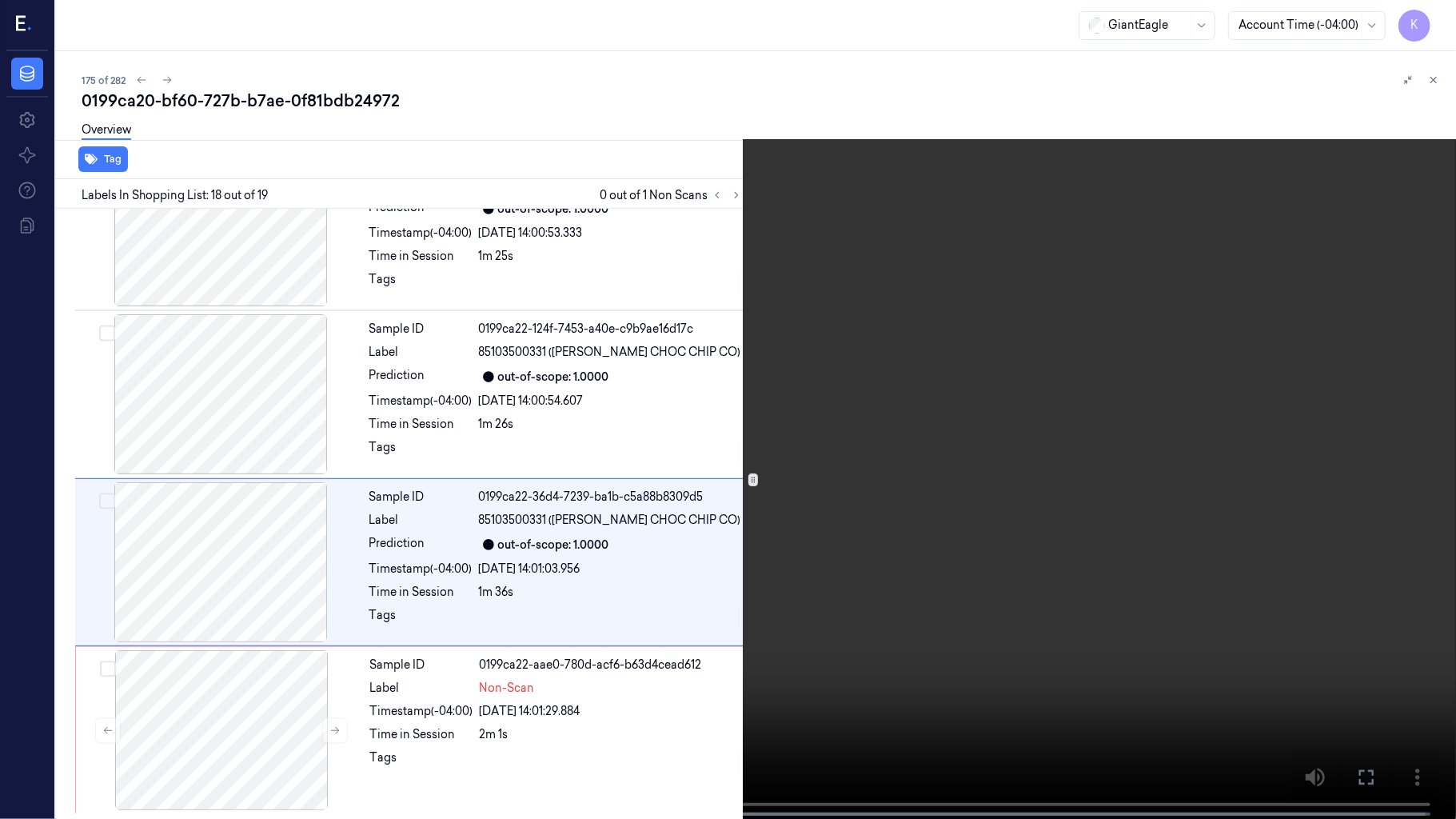
click at [976, 419] on video at bounding box center [728, 410] width 1456 height 822
click at [1446, 15] on button "x 2" at bounding box center [1436, 20] width 25 height 25
click at [1436, 15] on button "x 4" at bounding box center [1436, 20] width 25 height 25
click at [1436, 15] on button "x 1" at bounding box center [1436, 20] width 25 height 25
click at [927, 250] on video at bounding box center [728, 410] width 1456 height 822
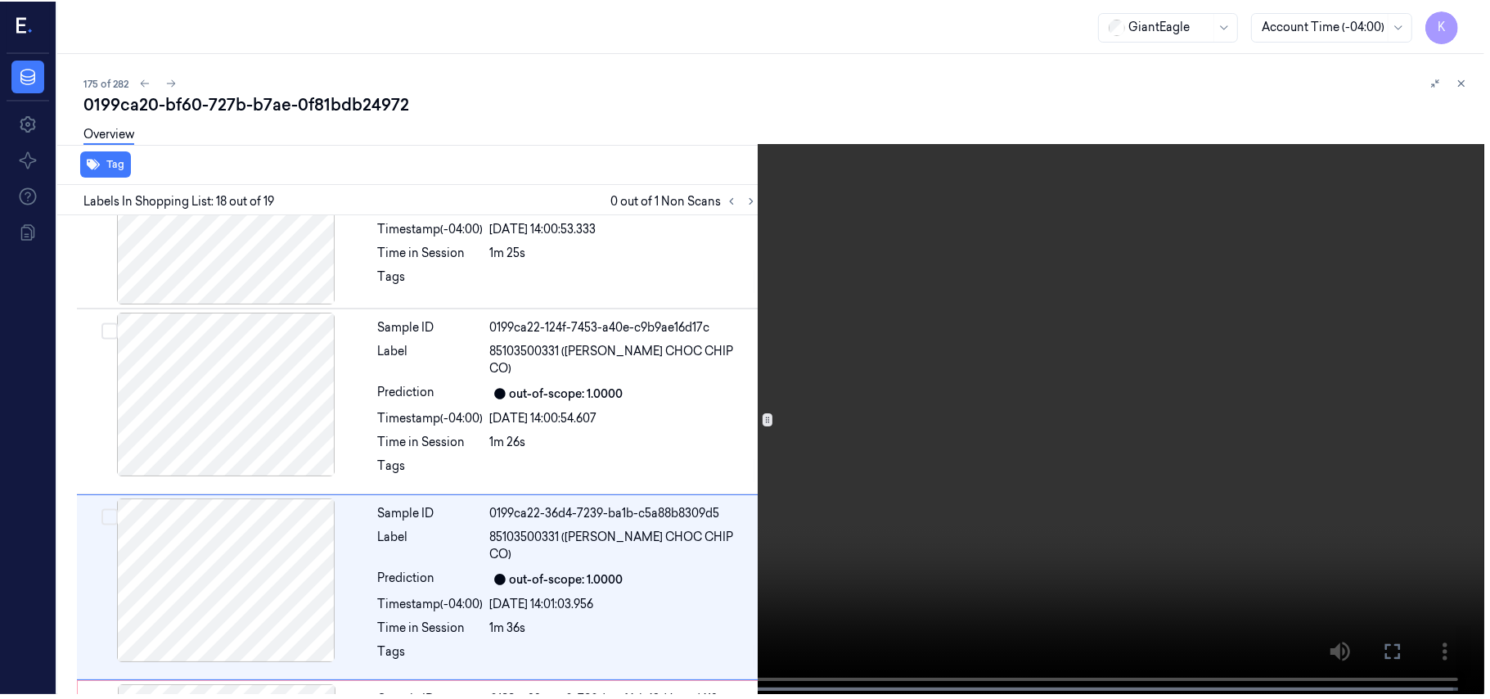
scroll to position [2773, 0]
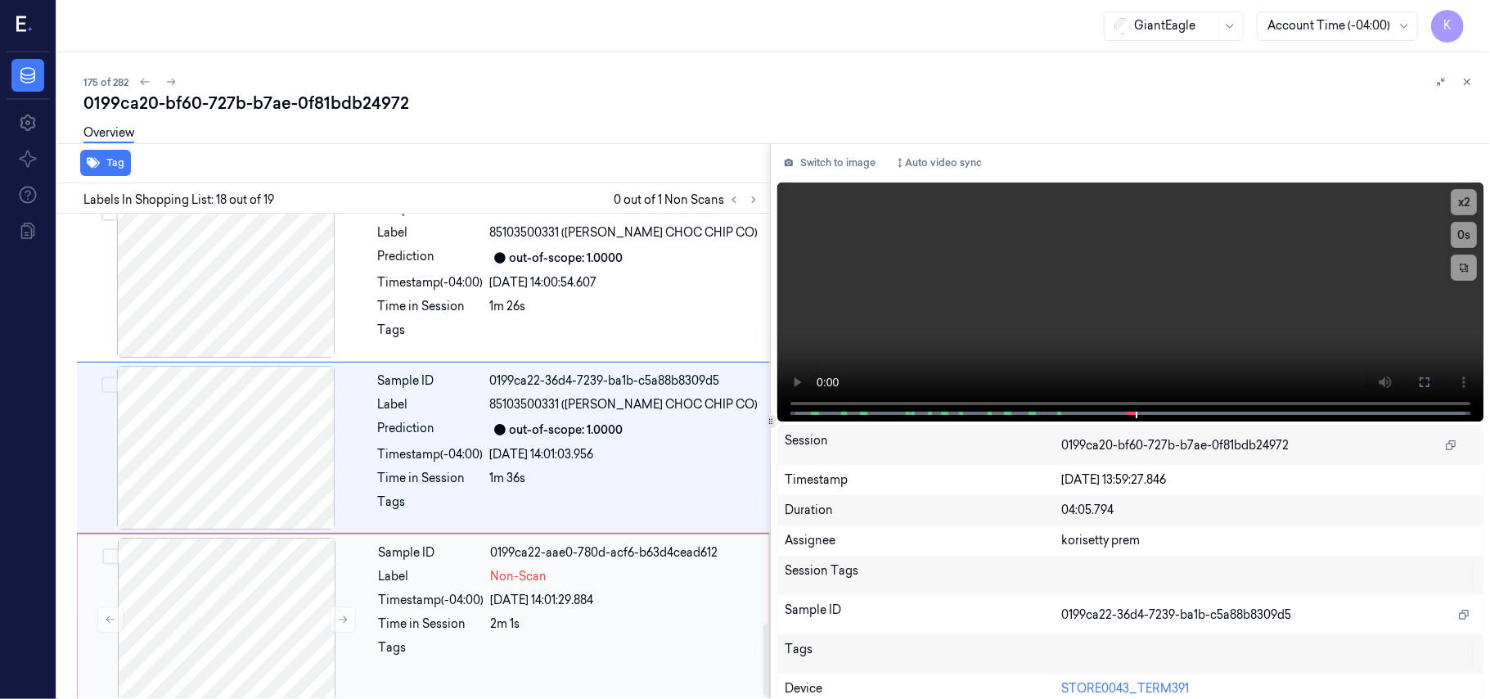
click at [532, 609] on div "[DATE] 14:01:29.884" at bounding box center [625, 600] width 268 height 17
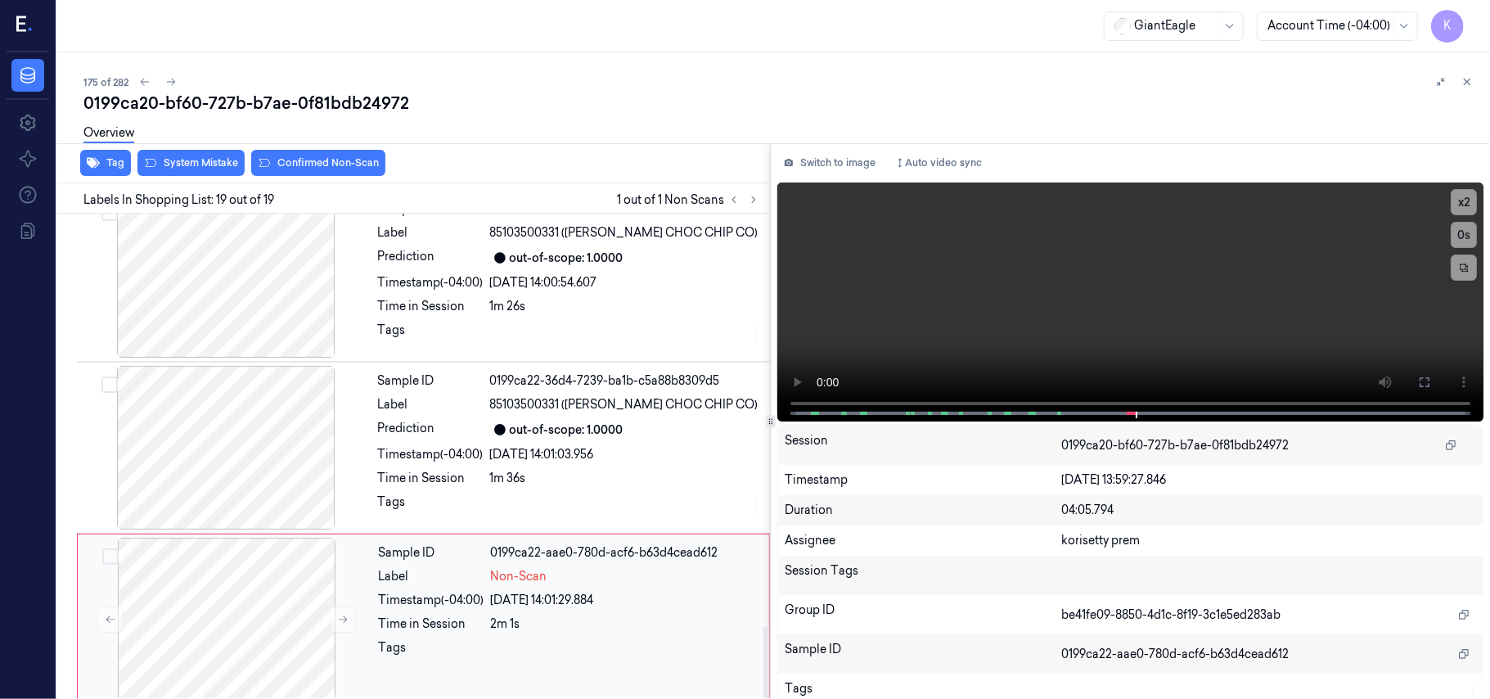
scroll to position [2794, 0]
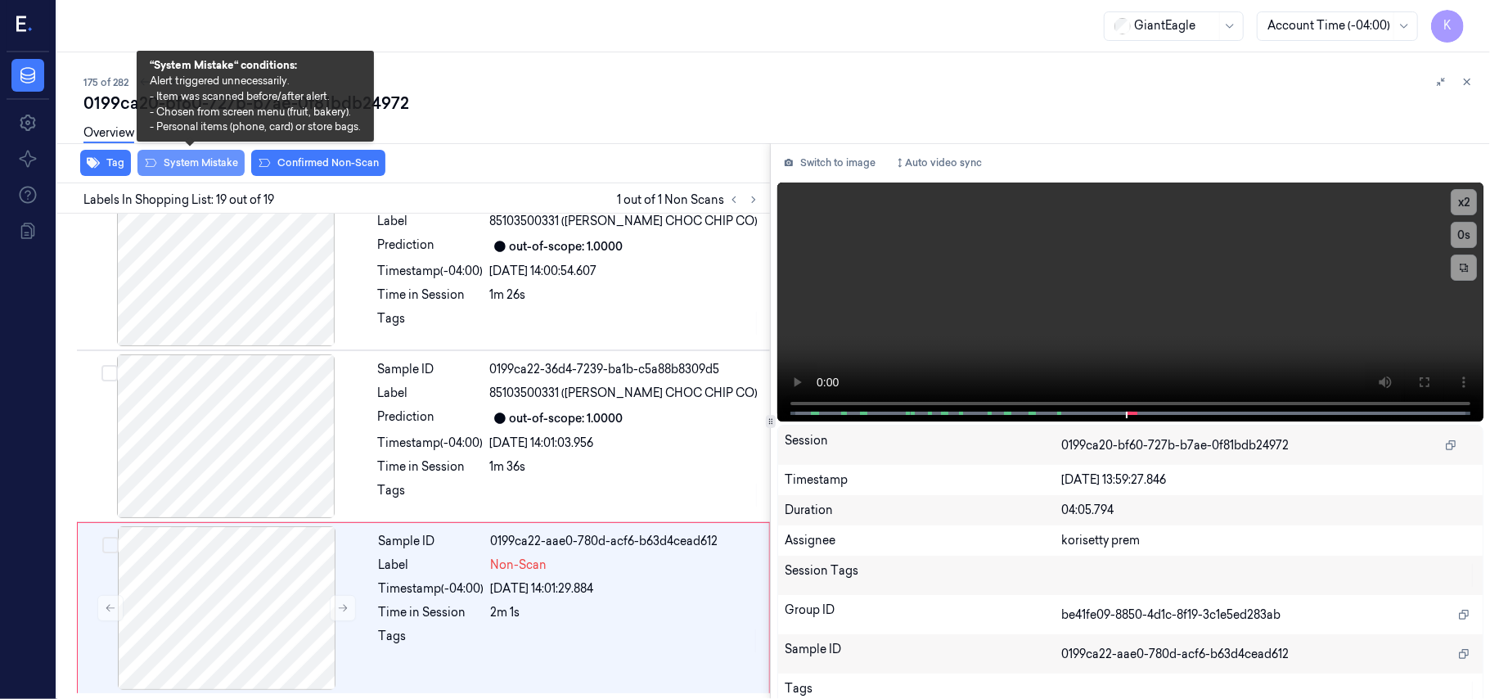
click at [198, 159] on button "System Mistake" at bounding box center [190, 163] width 107 height 26
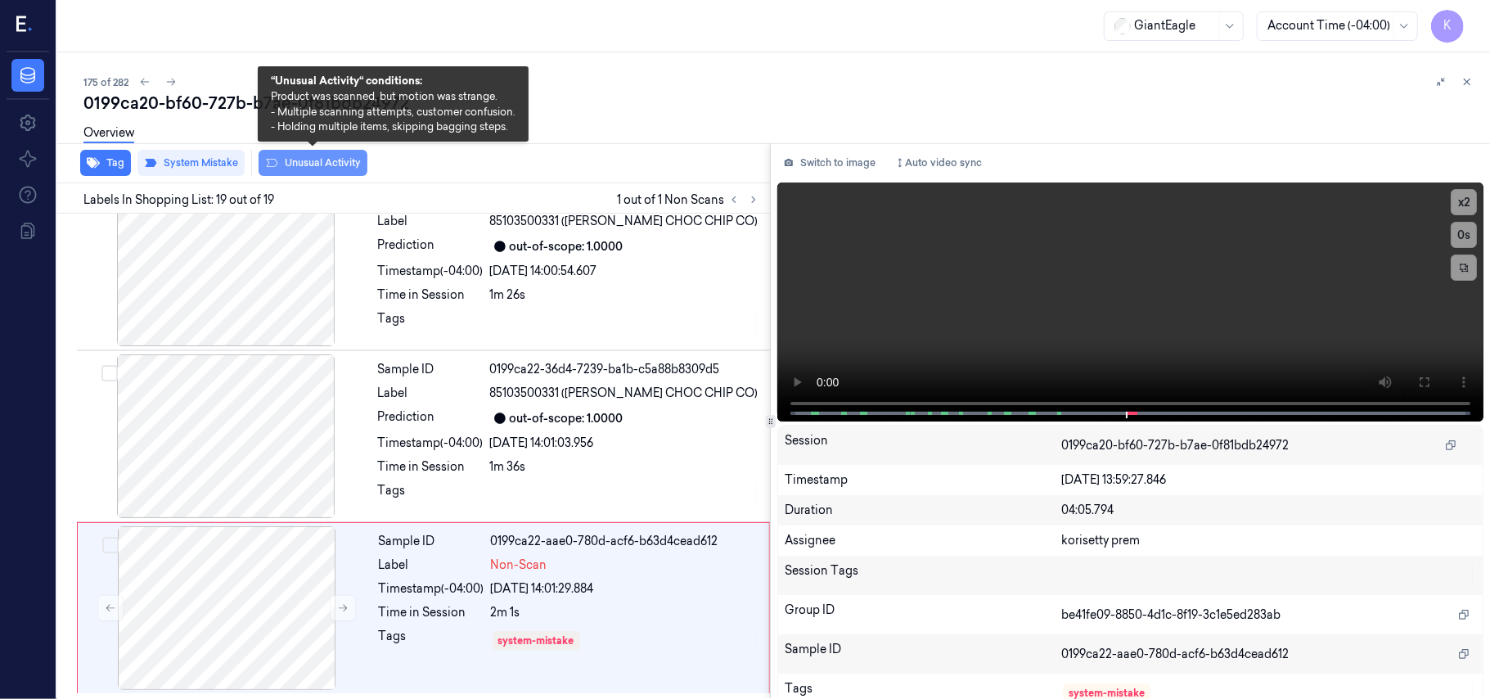
click at [332, 173] on button "Unusual Activity" at bounding box center [313, 163] width 109 height 26
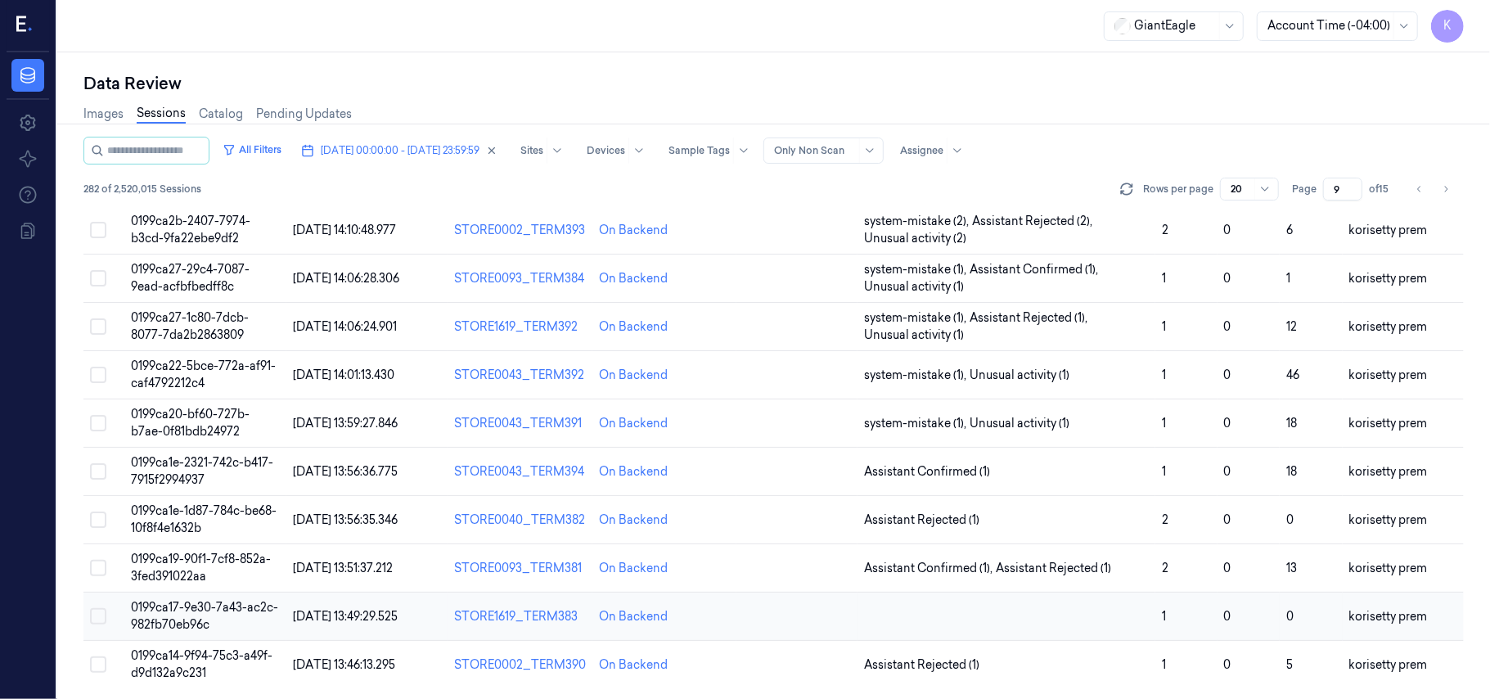
scroll to position [578, 0]
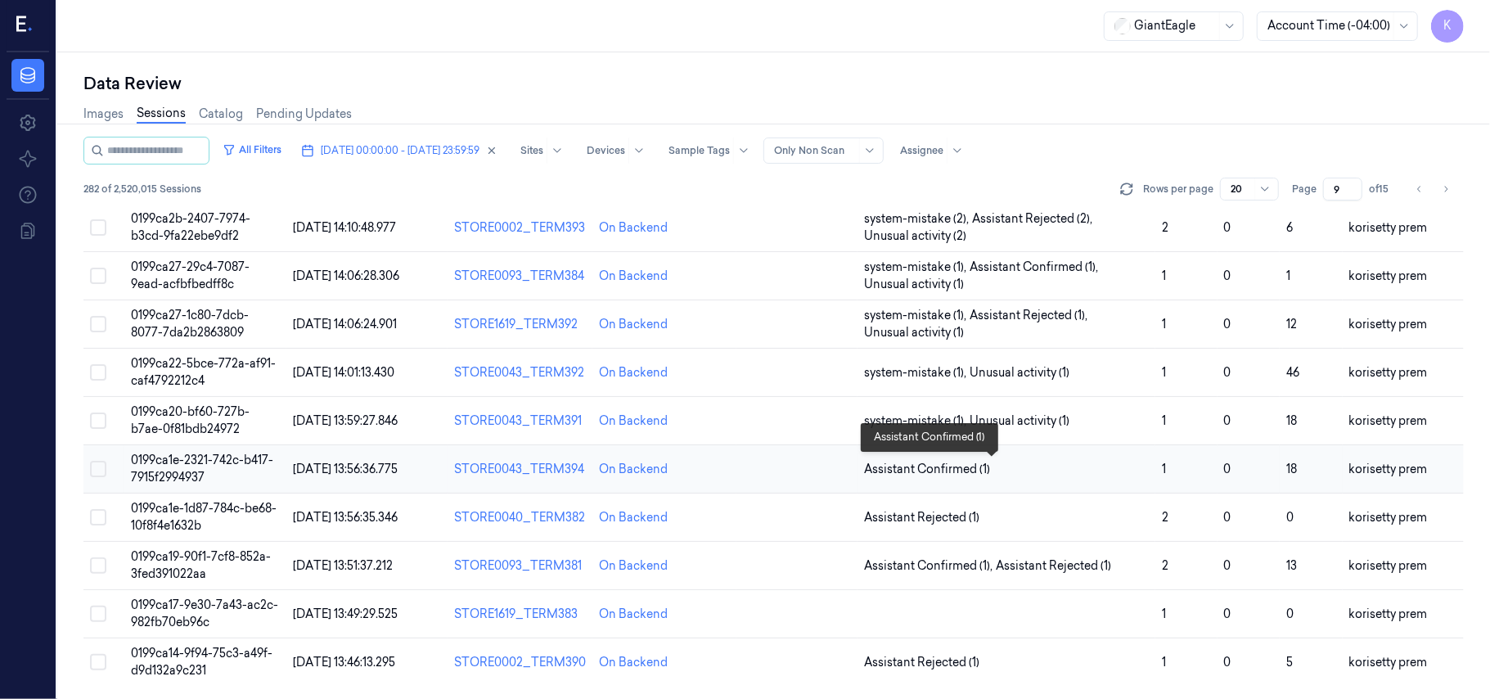
click at [1043, 466] on span "Assistant Confirmed (1)" at bounding box center [1006, 469] width 285 height 17
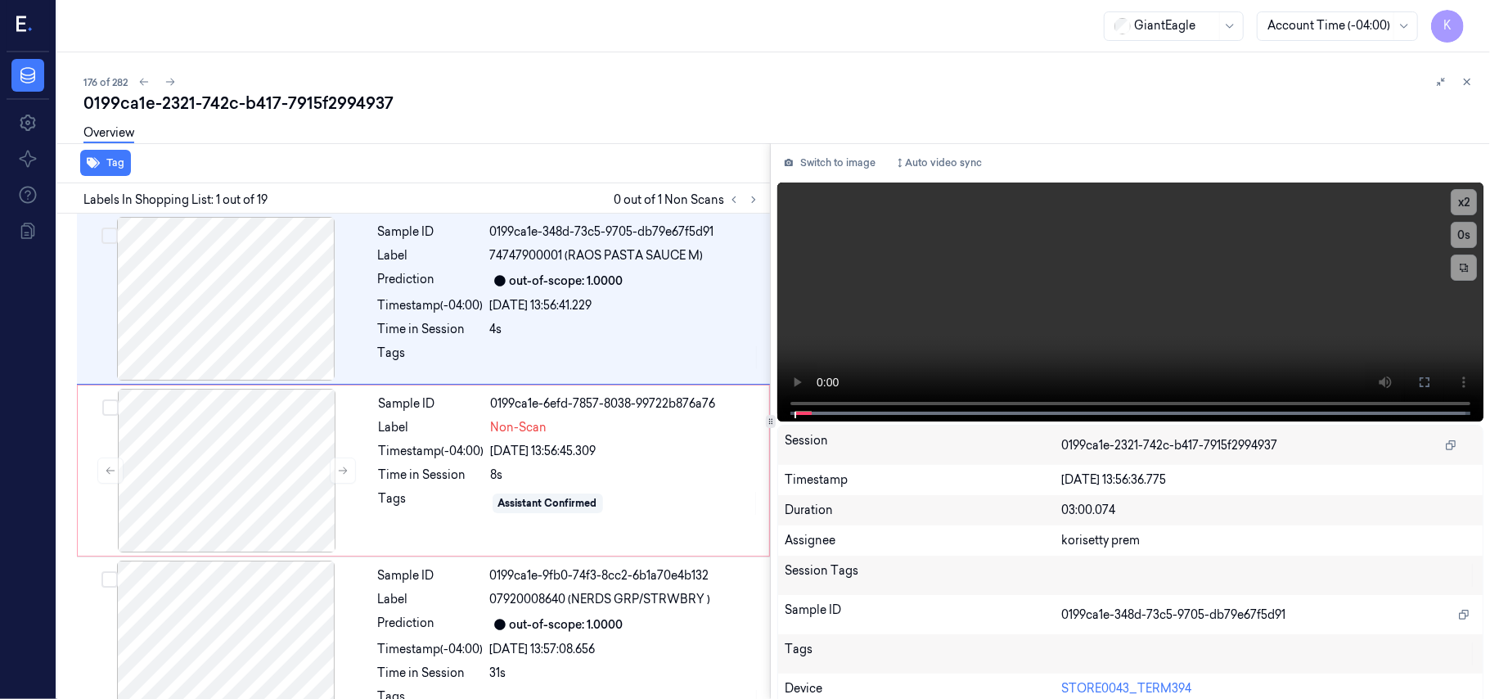
click at [813, 88] on div "176 of 282" at bounding box center [780, 82] width 1394 height 20
click at [1029, 311] on video at bounding box center [1130, 301] width 706 height 239
click at [1419, 384] on icon at bounding box center [1424, 382] width 13 height 13
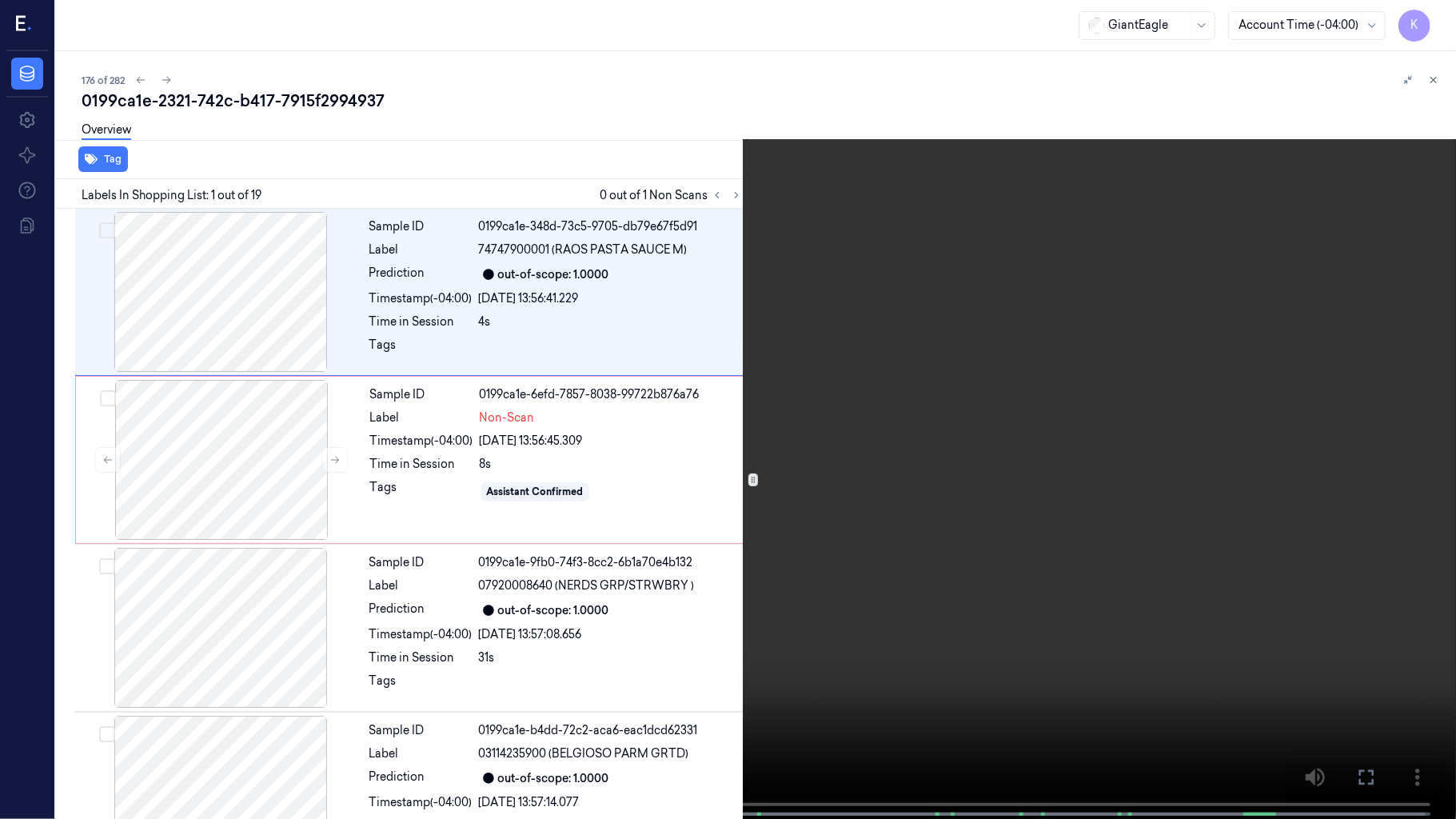
click at [1248, 447] on video at bounding box center [728, 410] width 1456 height 822
click at [963, 326] on video at bounding box center [728, 410] width 1456 height 822
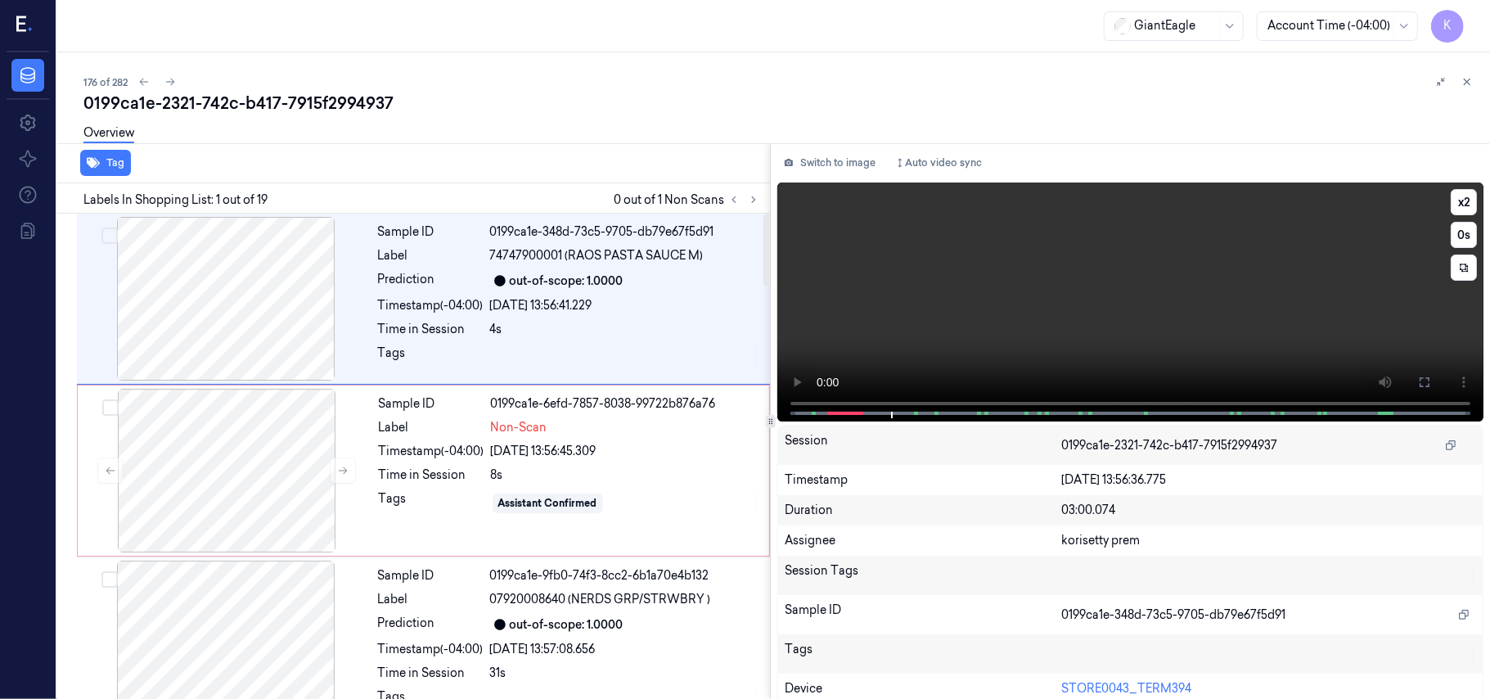
click at [1128, 295] on video at bounding box center [1130, 301] width 706 height 239
click at [1247, 302] on video at bounding box center [1130, 301] width 706 height 239
click at [1261, 263] on video at bounding box center [1130, 301] width 706 height 239
click at [596, 490] on div "Assistant Confirmed" at bounding box center [625, 503] width 268 height 26
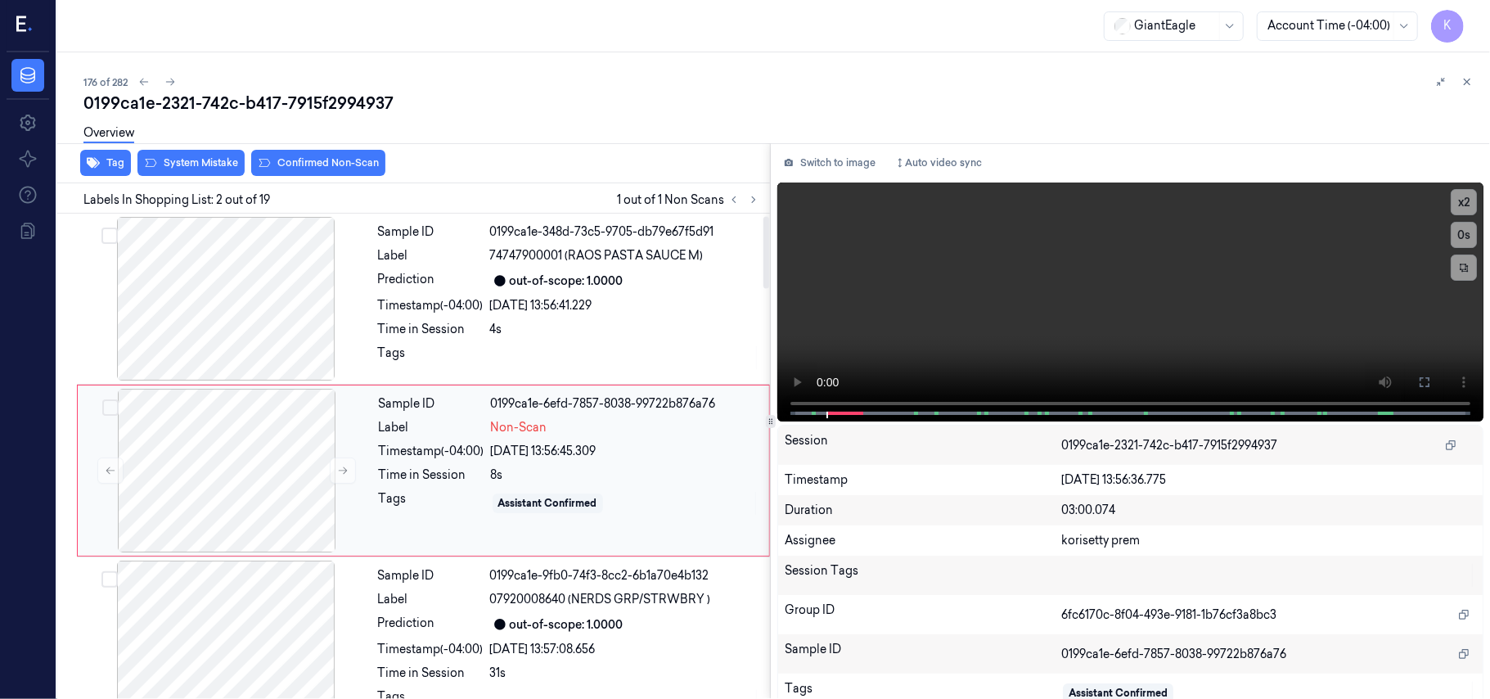
scroll to position [14, 0]
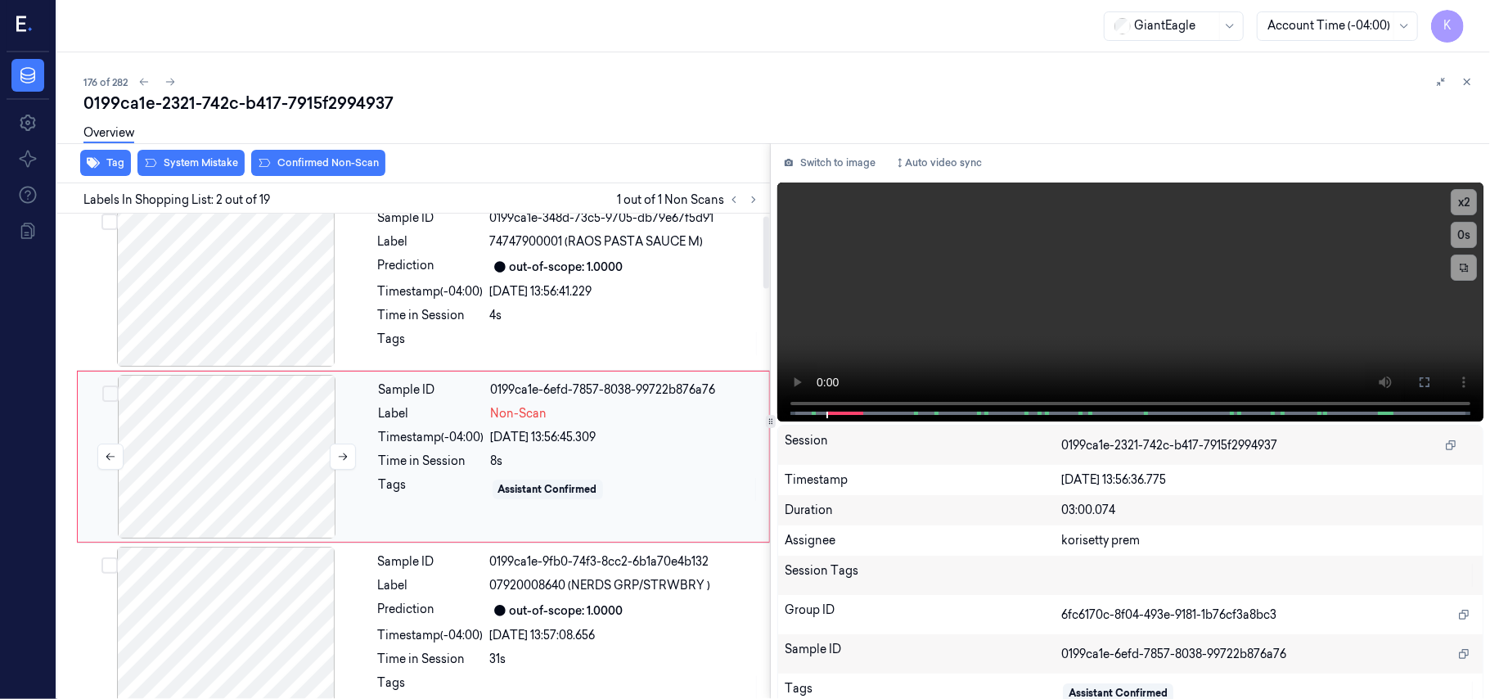
click at [327, 459] on div at bounding box center [226, 457] width 291 height 164
click at [340, 462] on icon at bounding box center [342, 456] width 11 height 11
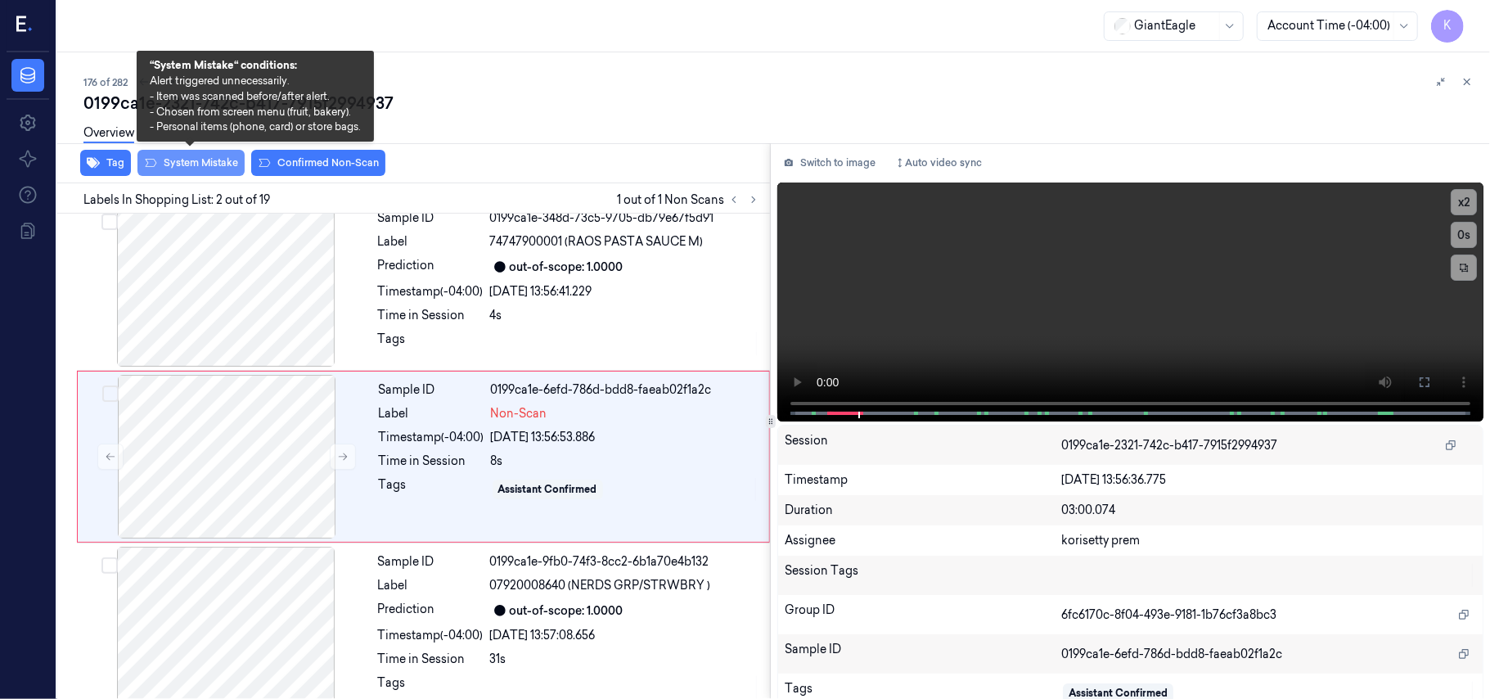
click at [203, 167] on button "System Mistake" at bounding box center [190, 163] width 107 height 26
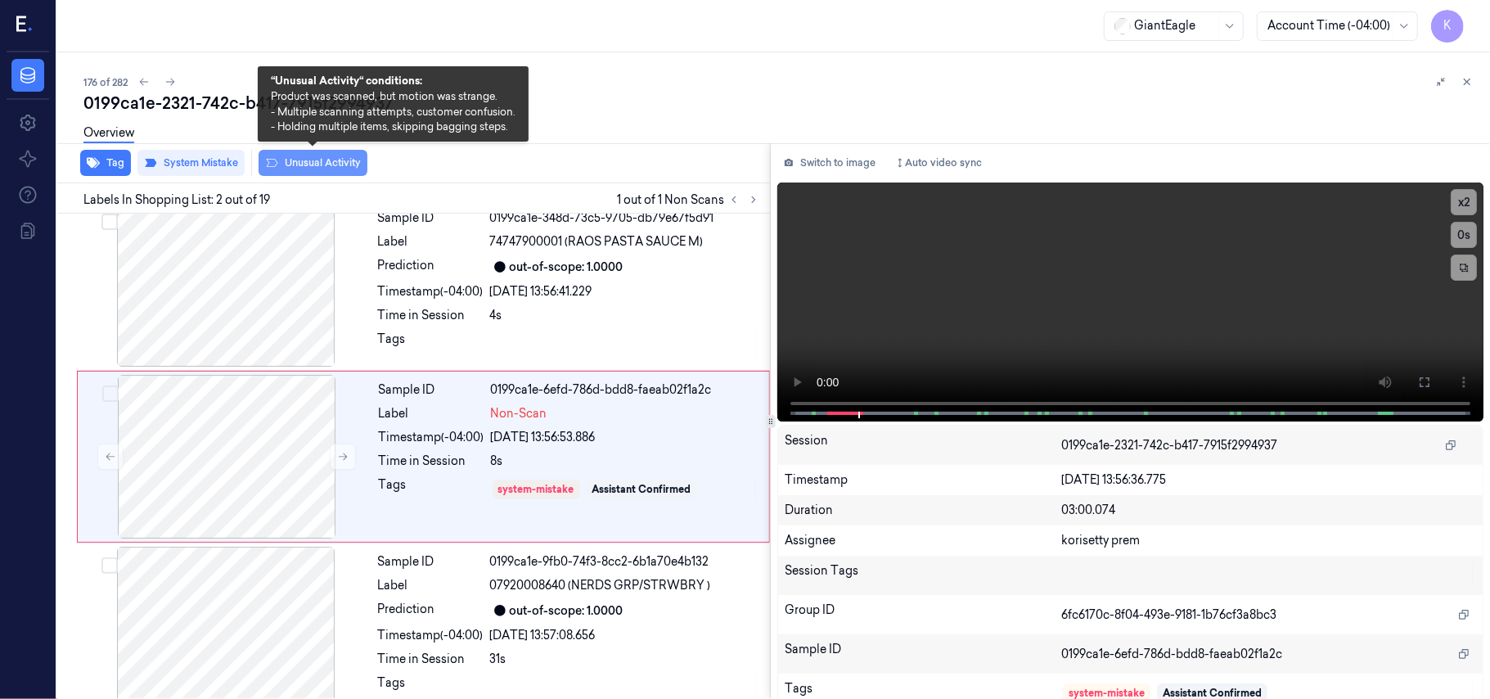
click at [326, 171] on button "Unusual Activity" at bounding box center [313, 163] width 109 height 26
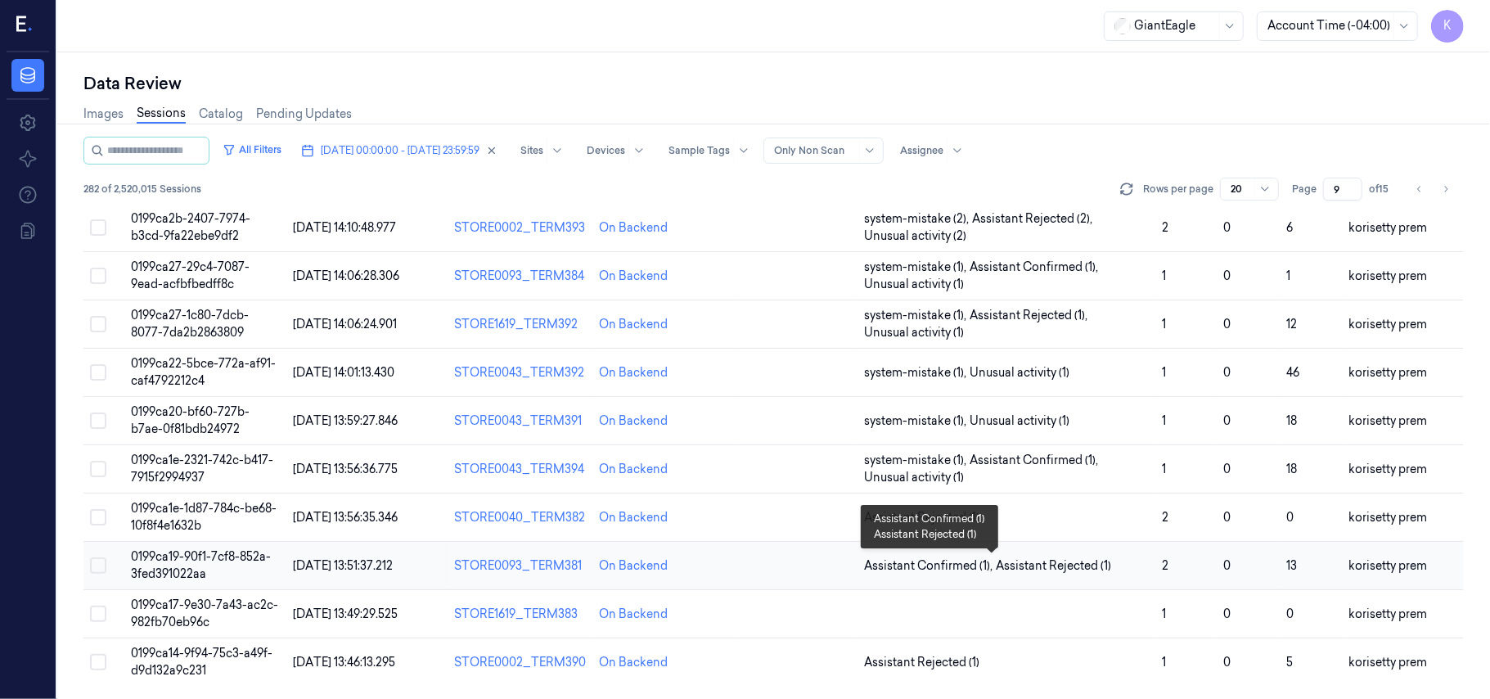
scroll to position [578, 0]
click at [1072, 518] on span "Assistant Rejected (1)" at bounding box center [1006, 517] width 285 height 17
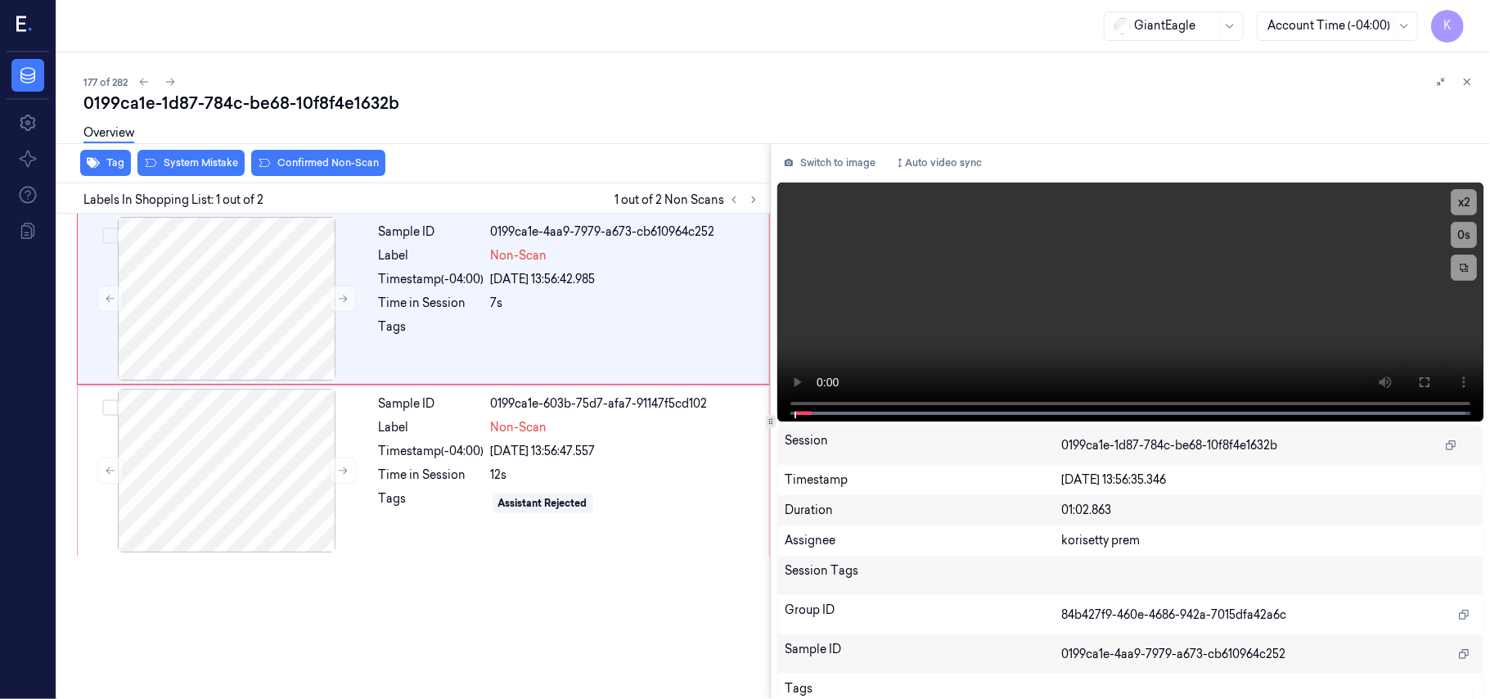
click at [672, 96] on div "0199ca1e-1d87-784c-be68-10f8f4e1632b" at bounding box center [780, 103] width 1394 height 23
click at [1427, 372] on button at bounding box center [1425, 382] width 26 height 26
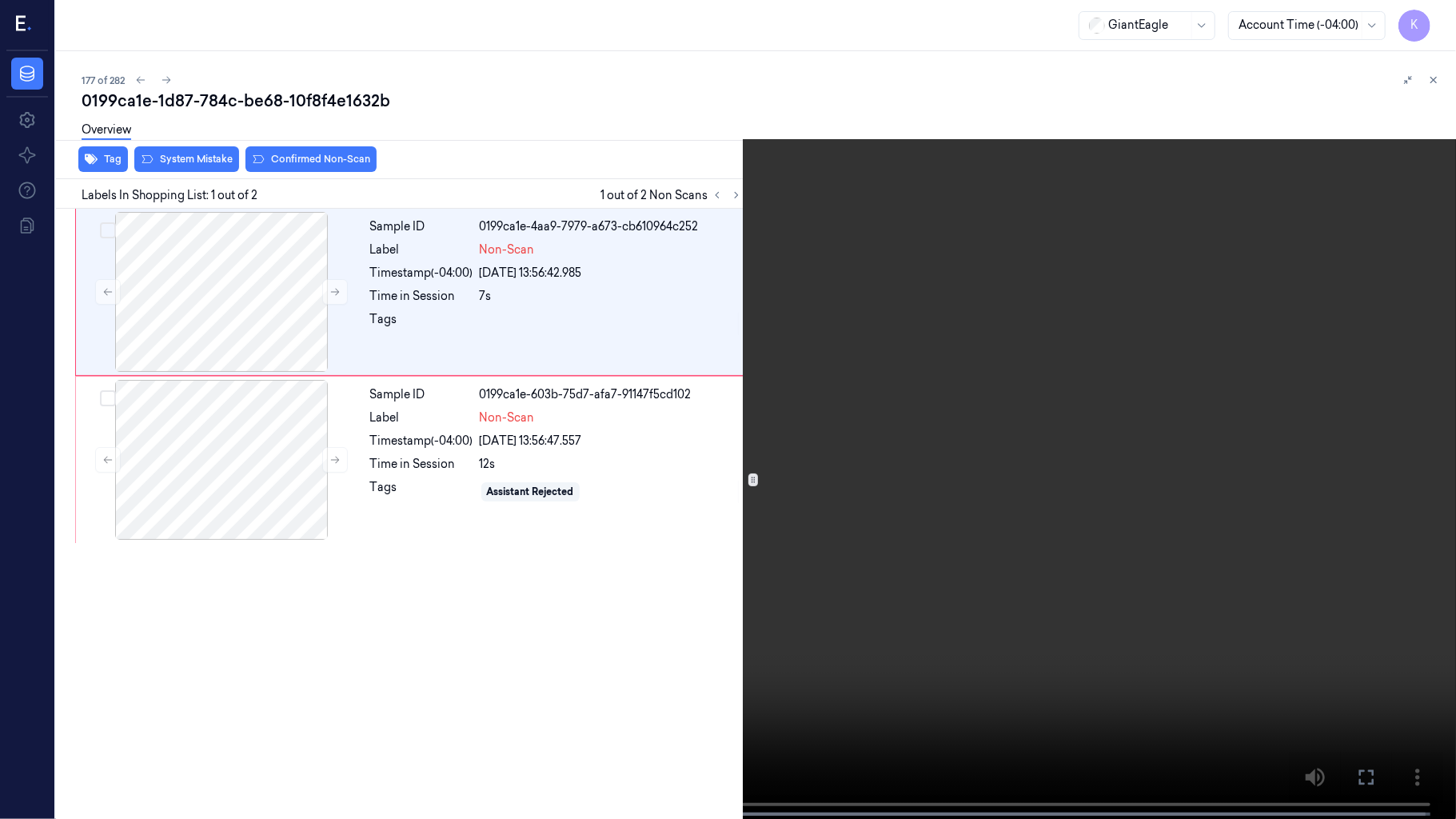
click at [892, 381] on video at bounding box center [728, 410] width 1456 height 822
click at [1437, 11] on button "x 2" at bounding box center [1436, 20] width 25 height 25
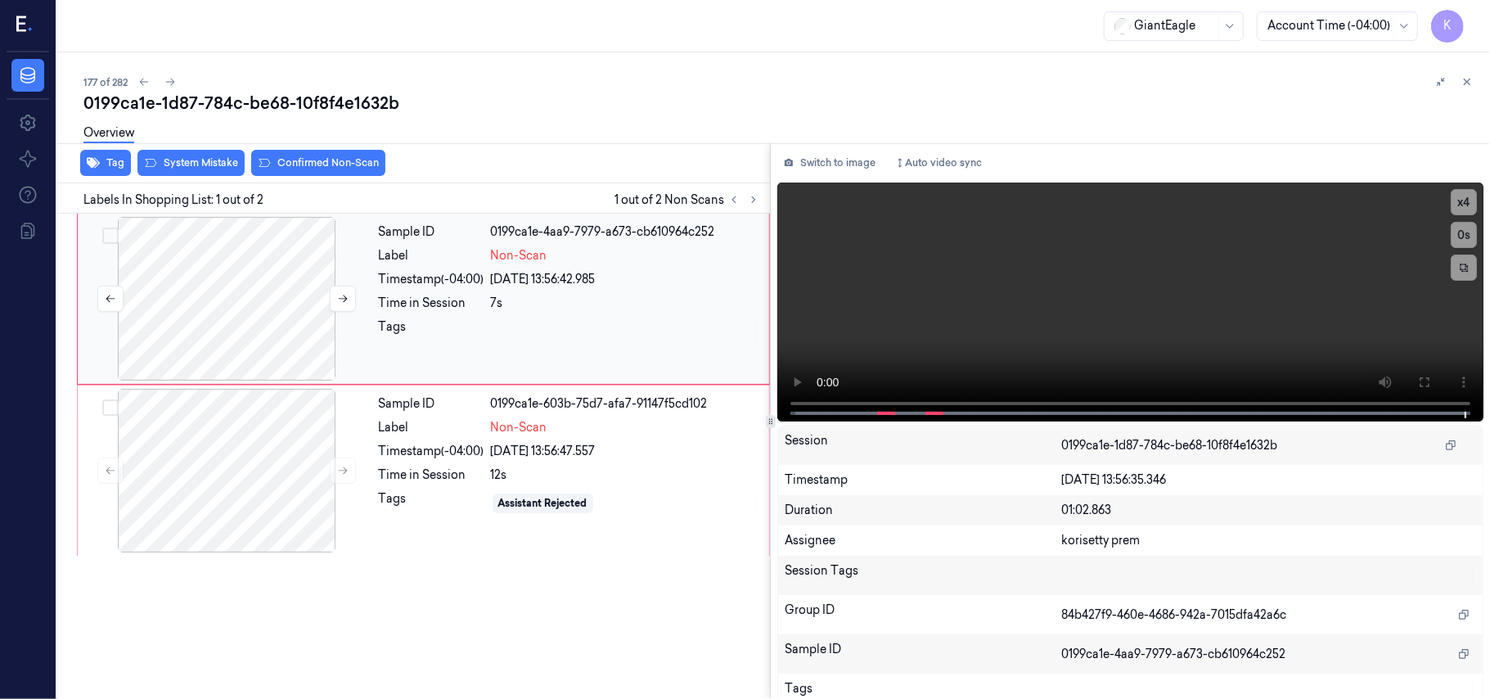
click at [325, 308] on div at bounding box center [226, 299] width 291 height 164
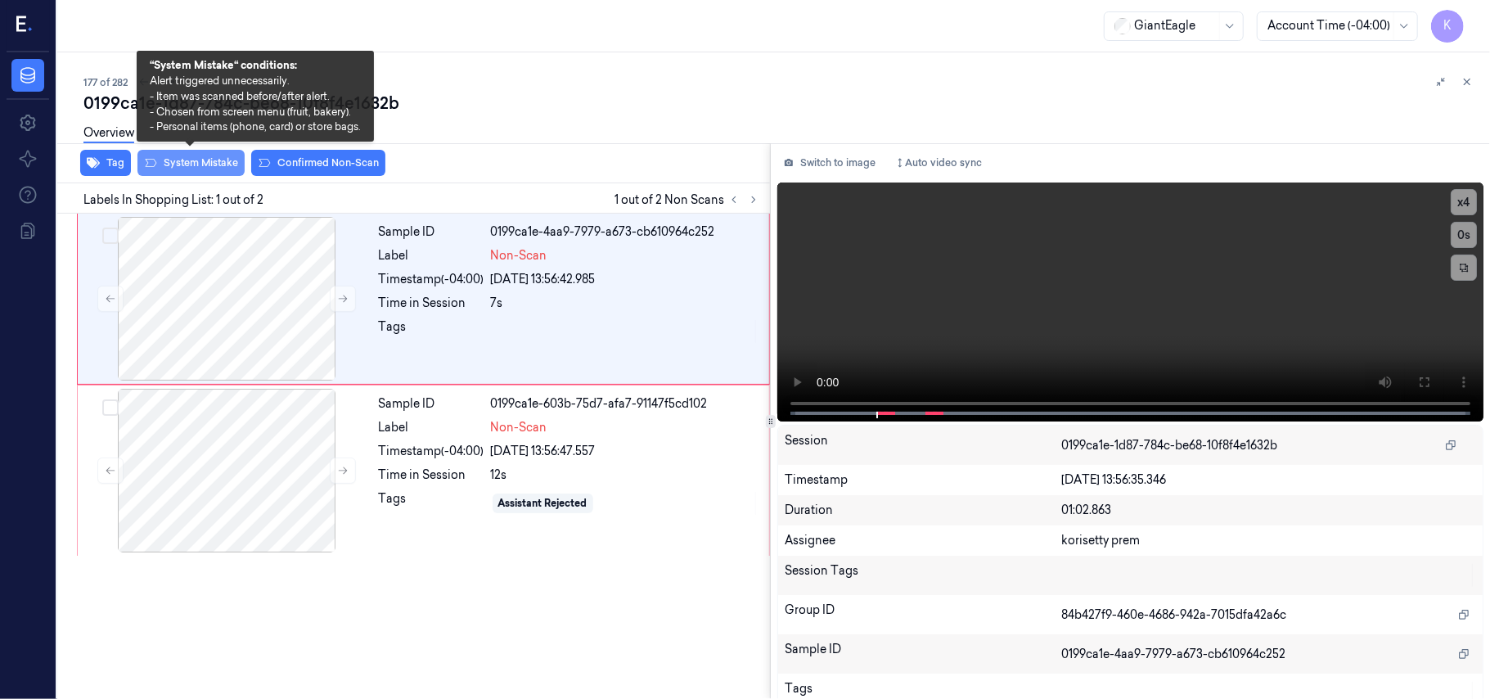
click at [207, 165] on button "System Mistake" at bounding box center [190, 163] width 107 height 26
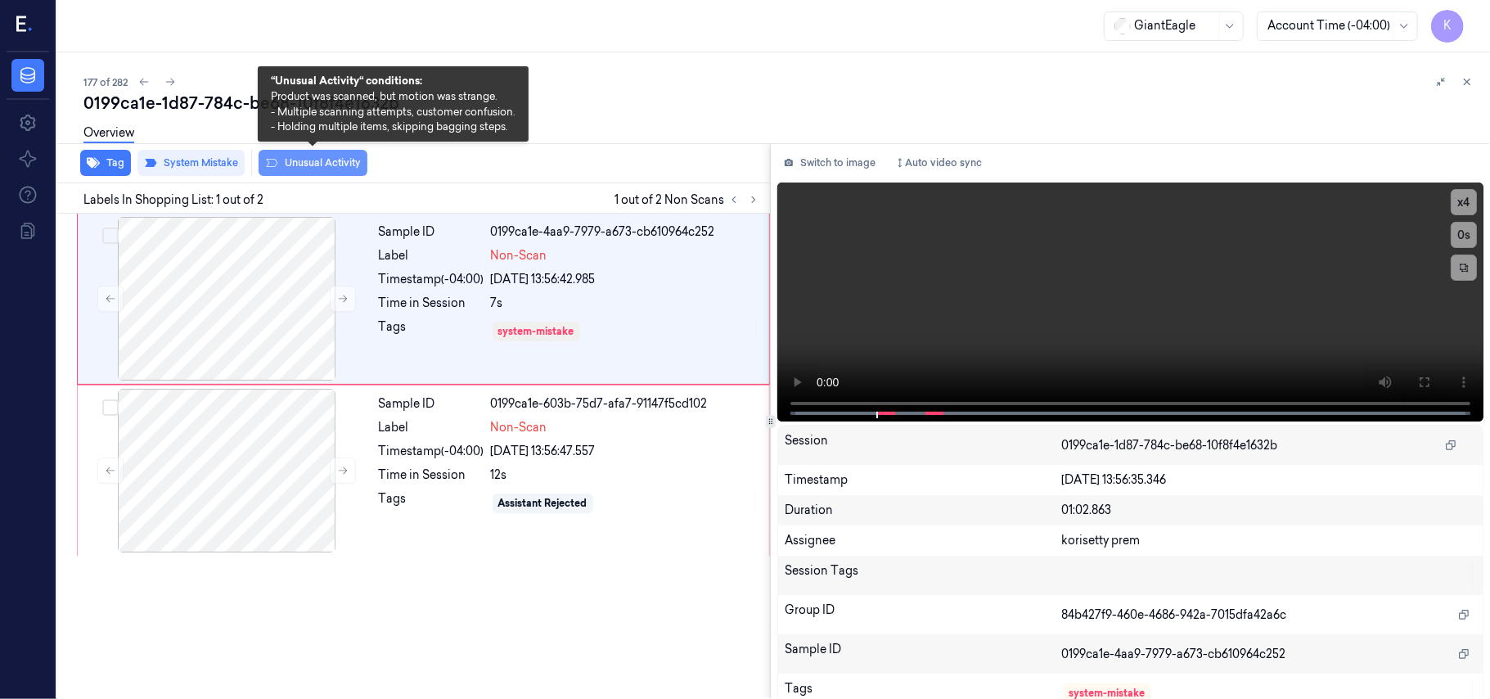
click at [308, 160] on button "Unusual Activity" at bounding box center [313, 163] width 109 height 26
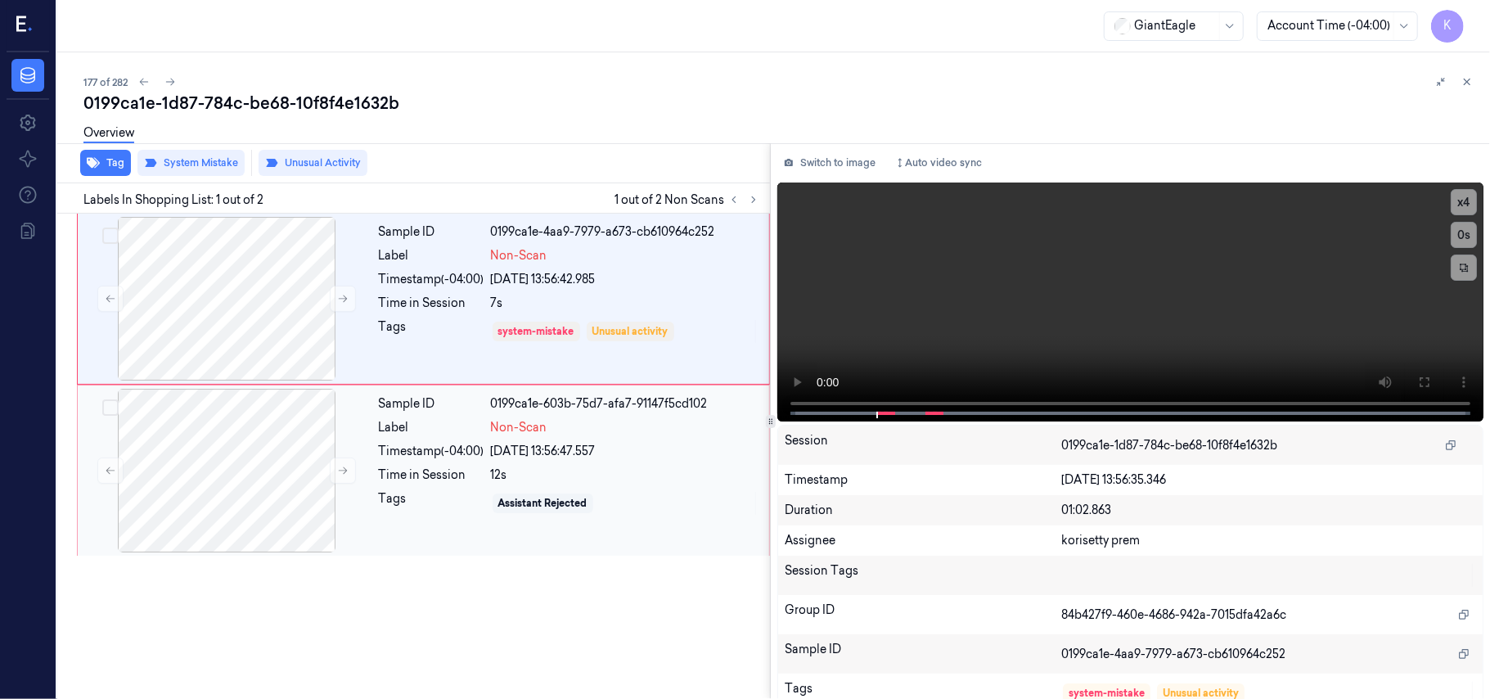
click at [504, 460] on div "Sample ID 0199ca1e-603b-75d7-afa7-91147f5cd102 Label Non-Scan Timestamp (-04:00…" at bounding box center [569, 471] width 394 height 164
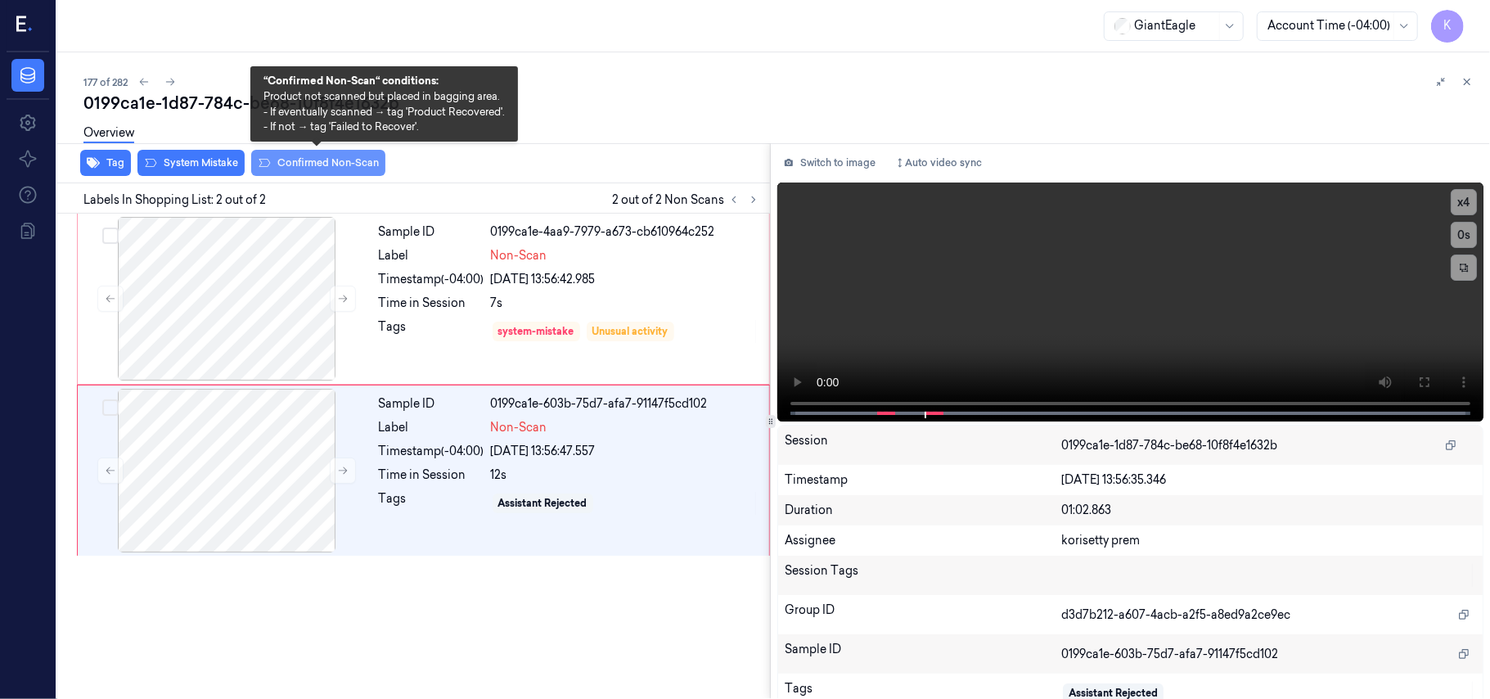
click at [309, 162] on button "Confirmed Non-Scan" at bounding box center [318, 163] width 134 height 26
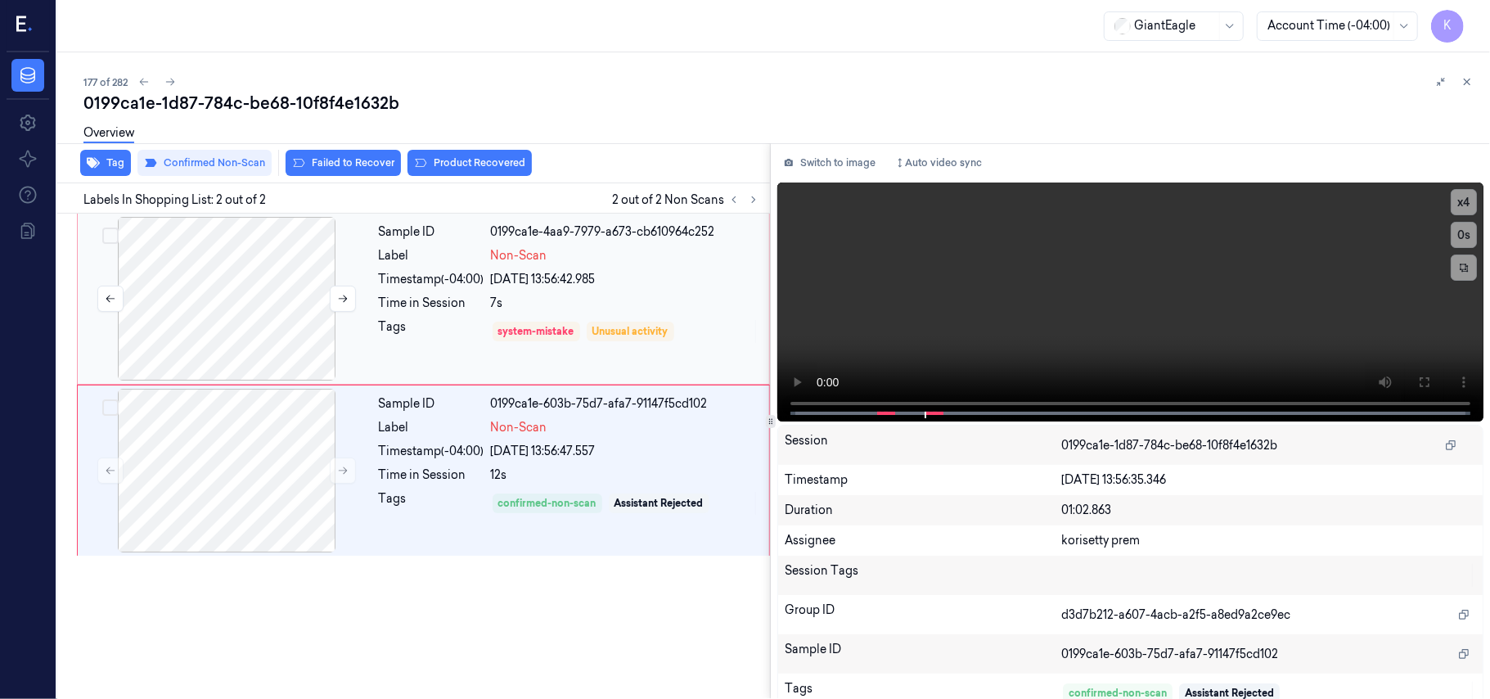
click at [250, 293] on div at bounding box center [226, 299] width 291 height 164
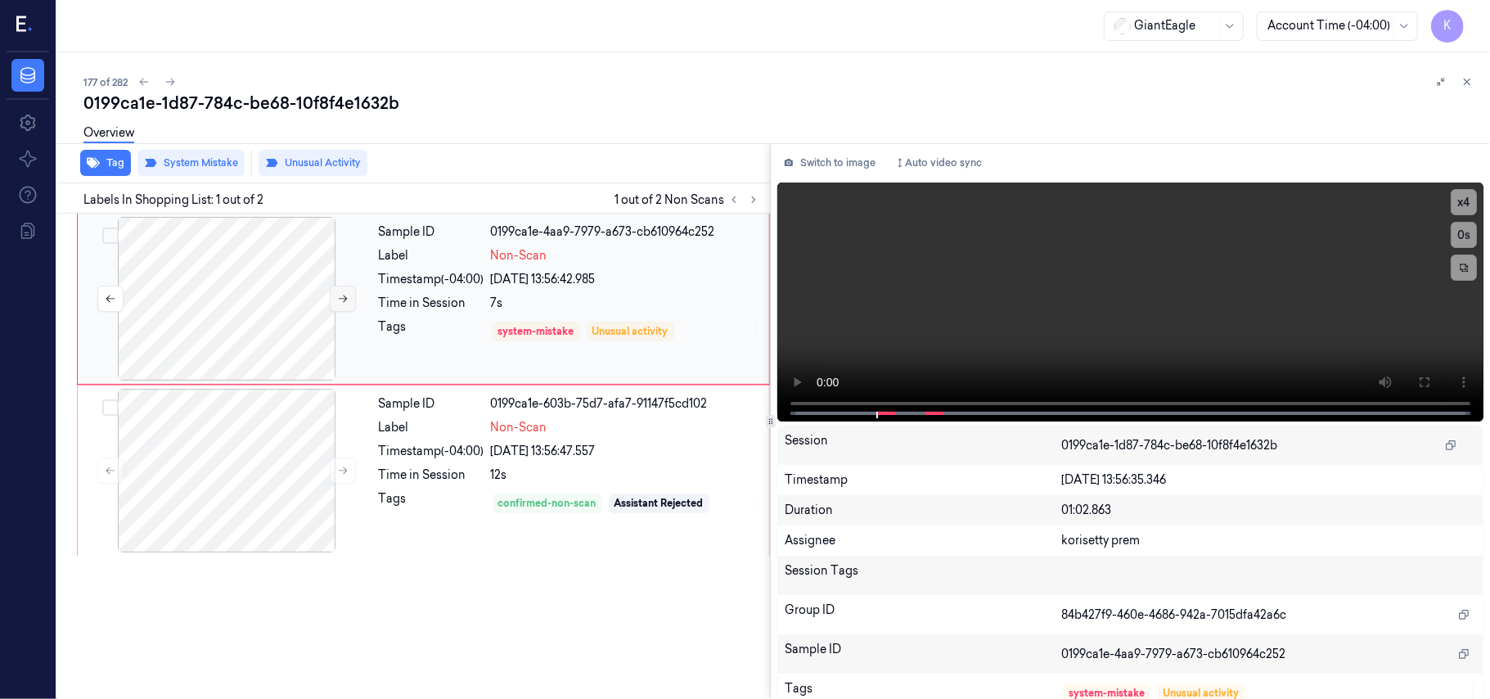
click at [335, 299] on button at bounding box center [343, 299] width 26 height 26
click at [1418, 380] on icon at bounding box center [1424, 382] width 13 height 13
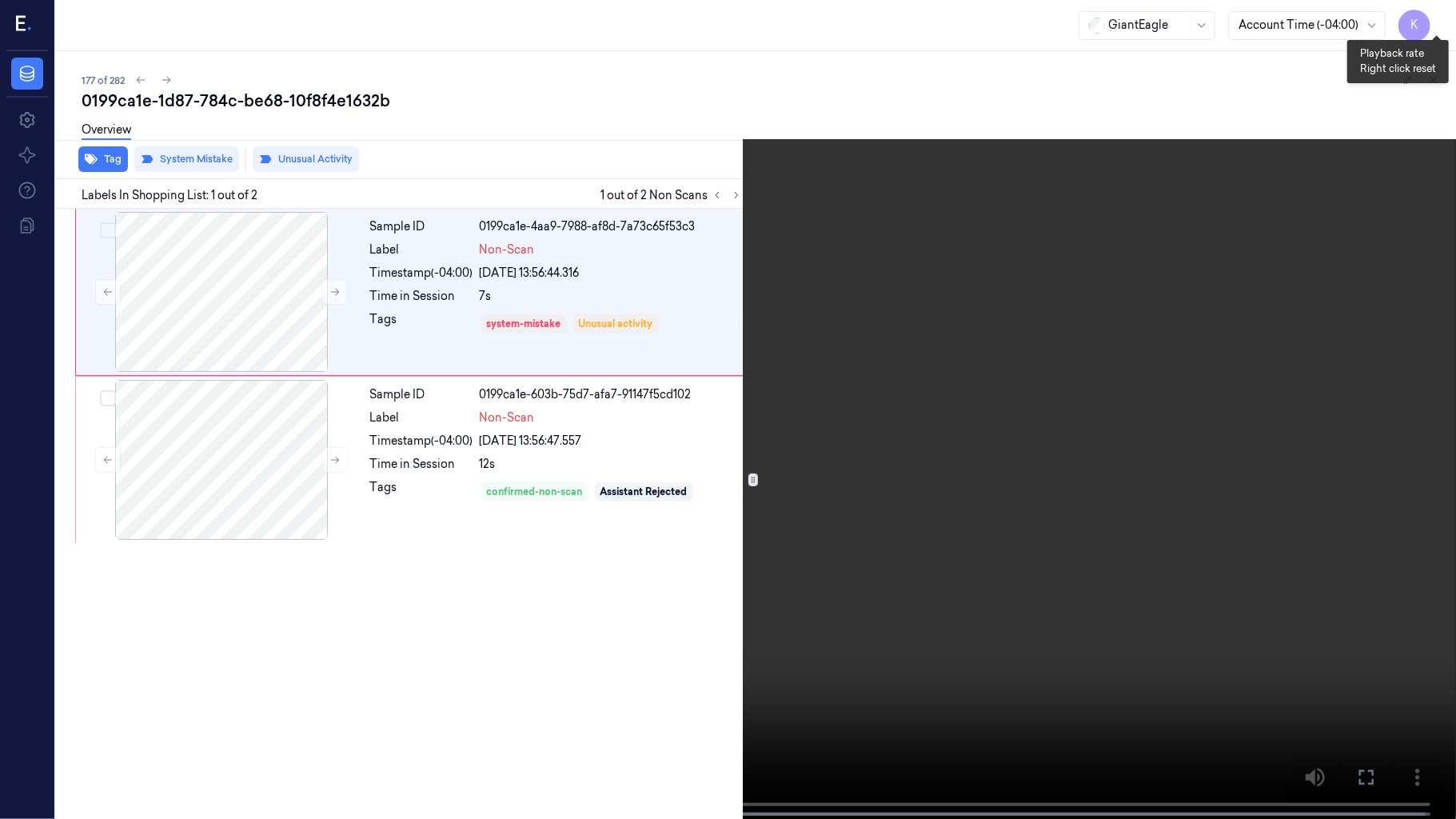
click at [1439, 13] on button "x 4" at bounding box center [1436, 20] width 25 height 25
click at [1439, 13] on button "x 1" at bounding box center [1436, 20] width 25 height 25
click at [518, 510] on video at bounding box center [728, 410] width 1456 height 822
click at [212, 682] on div at bounding box center [215, 813] width 29 height 3
click at [1037, 258] on video at bounding box center [728, 410] width 1456 height 822
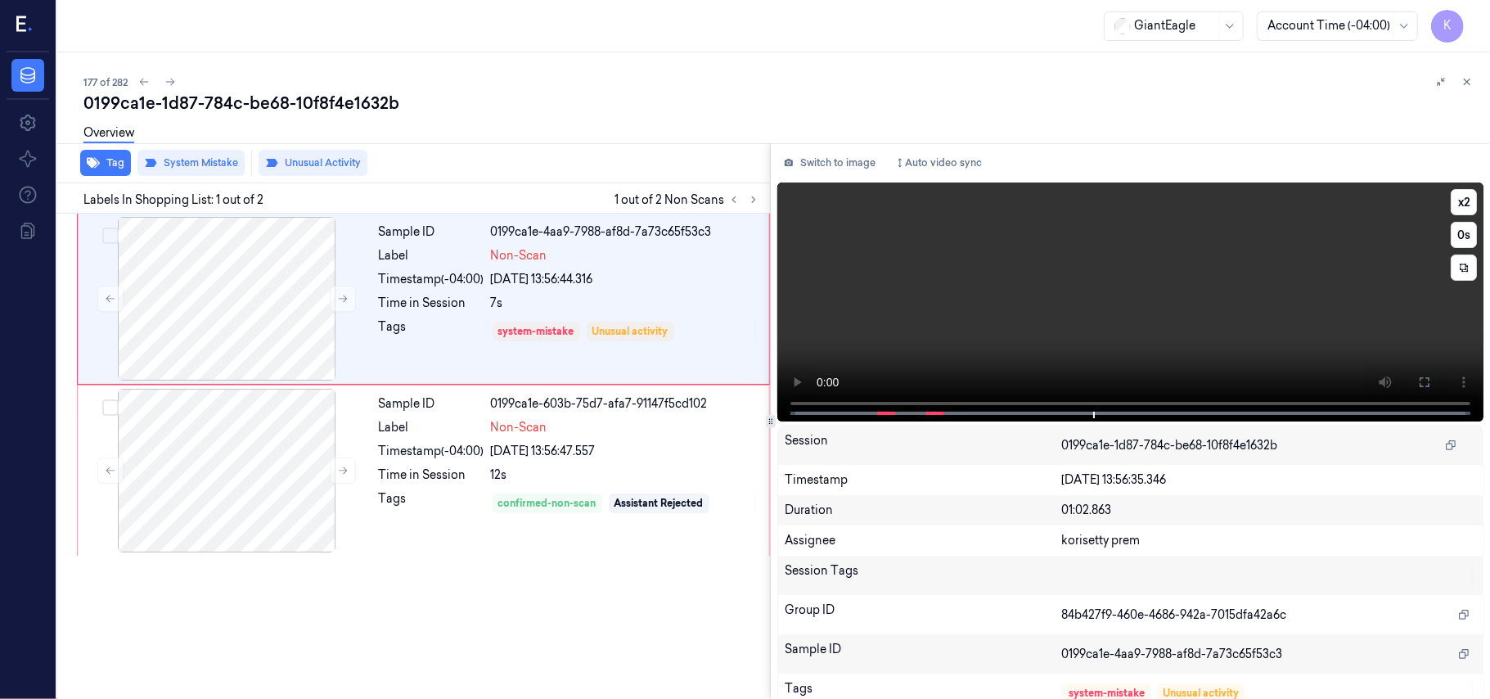
click at [1056, 265] on video at bounding box center [1130, 301] width 706 height 239
click at [417, 518] on div "Sample ID 0199ca1e-603b-75d7-afa7-91147f5cd102 Label Non-Scan Timestamp (-04:00…" at bounding box center [569, 471] width 394 height 164
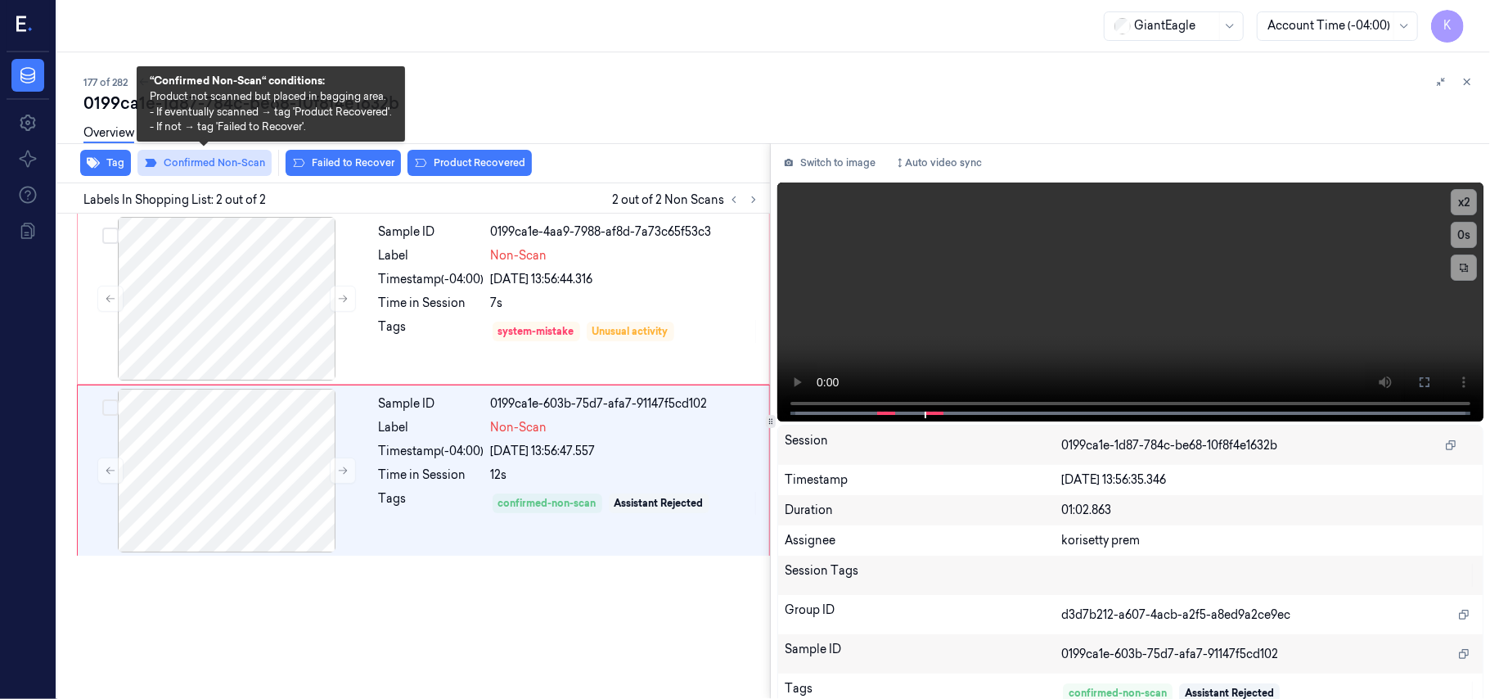
click at [246, 159] on button "Confirmed Non-Scan" at bounding box center [204, 163] width 134 height 26
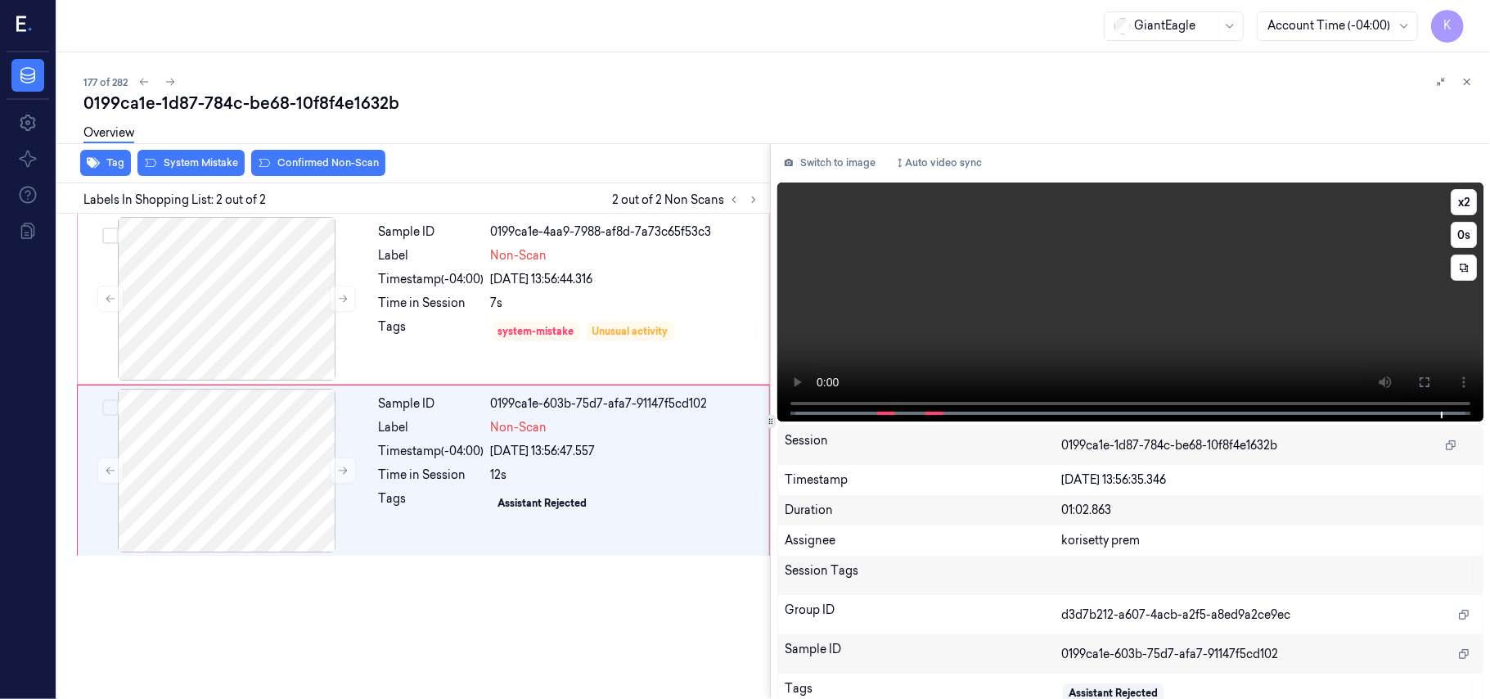
click at [1340, 280] on video at bounding box center [1130, 301] width 706 height 239
click at [1208, 304] on video at bounding box center [1130, 301] width 706 height 239
click at [1425, 383] on icon at bounding box center [1424, 382] width 13 height 13
click at [1428, 376] on button at bounding box center [1425, 382] width 26 height 26
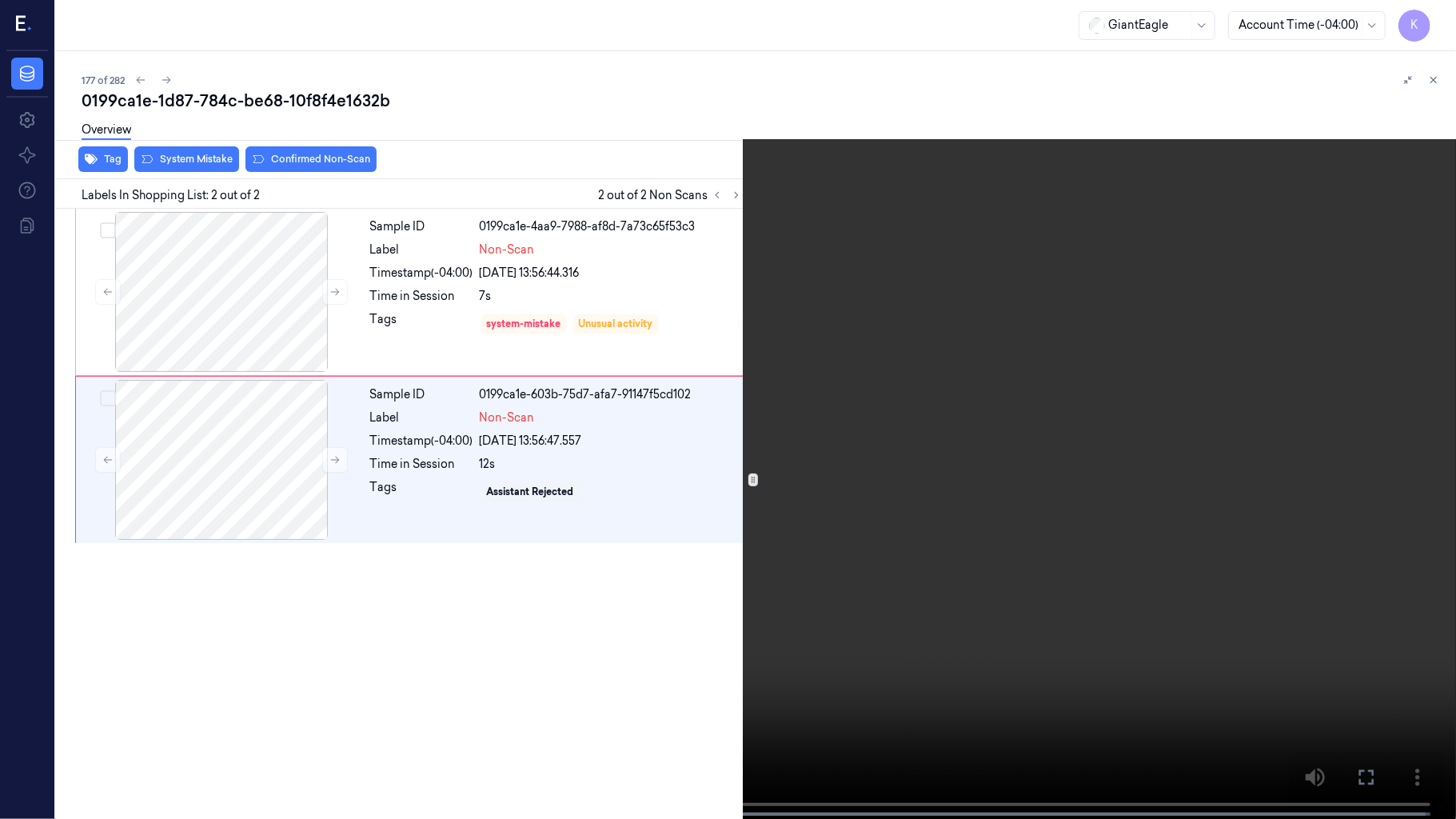
click at [622, 474] on video at bounding box center [728, 410] width 1456 height 822
click at [579, 440] on video at bounding box center [728, 410] width 1456 height 822
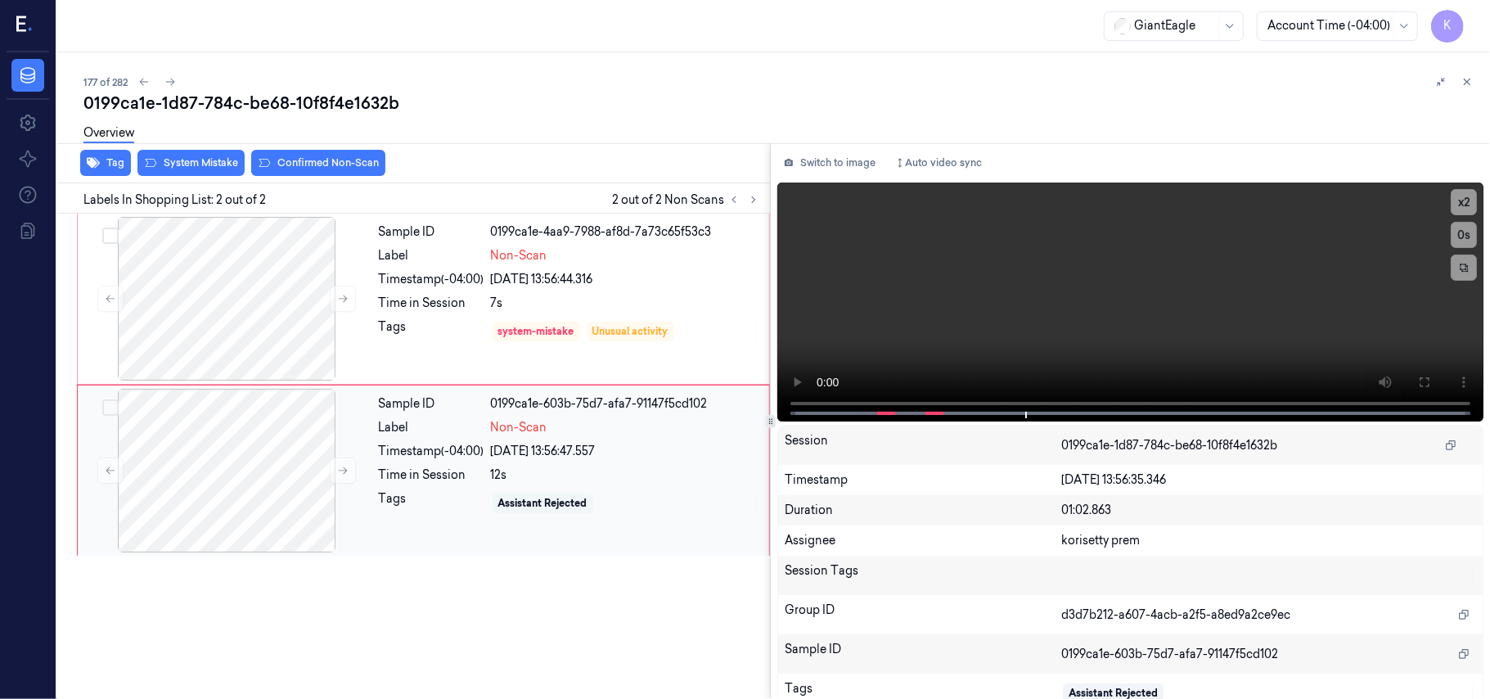
click at [501, 498] on div "Assistant Rejected" at bounding box center [542, 503] width 89 height 15
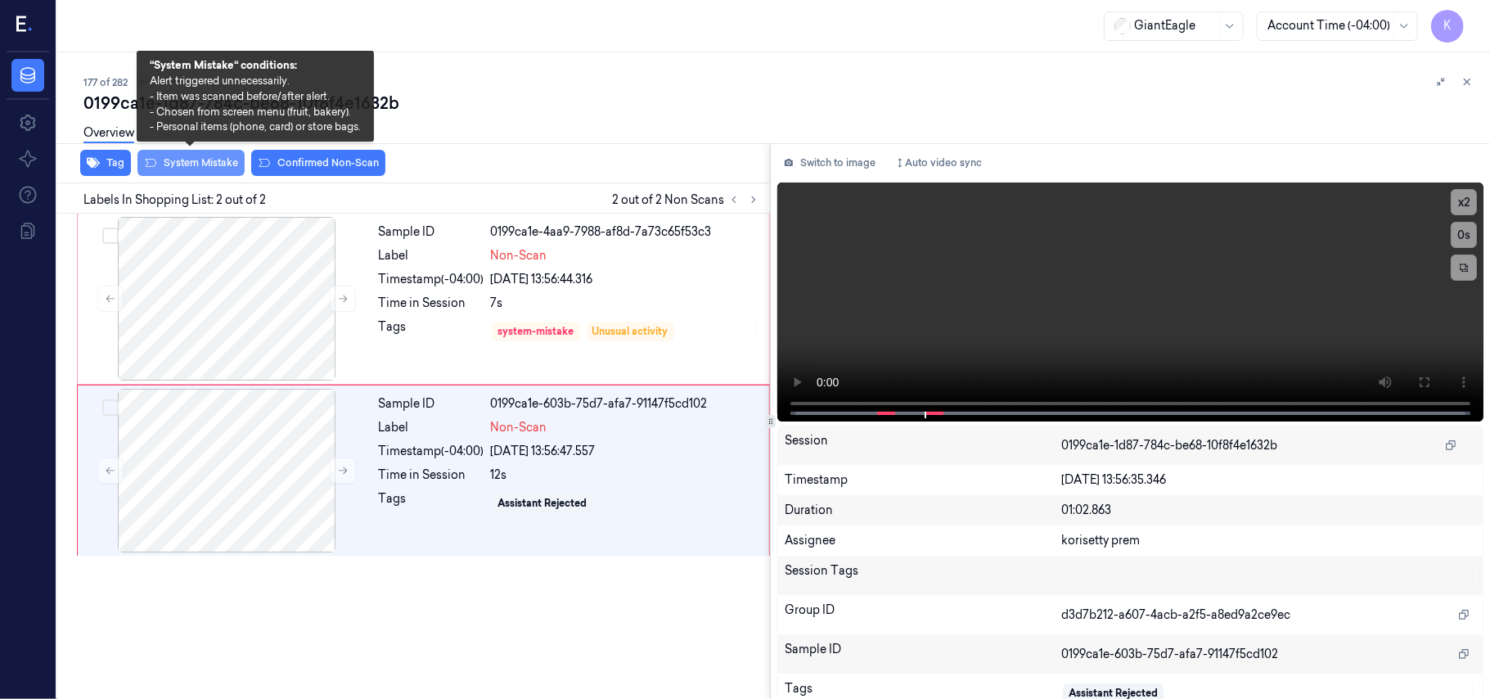
click at [197, 165] on button "System Mistake" at bounding box center [190, 163] width 107 height 26
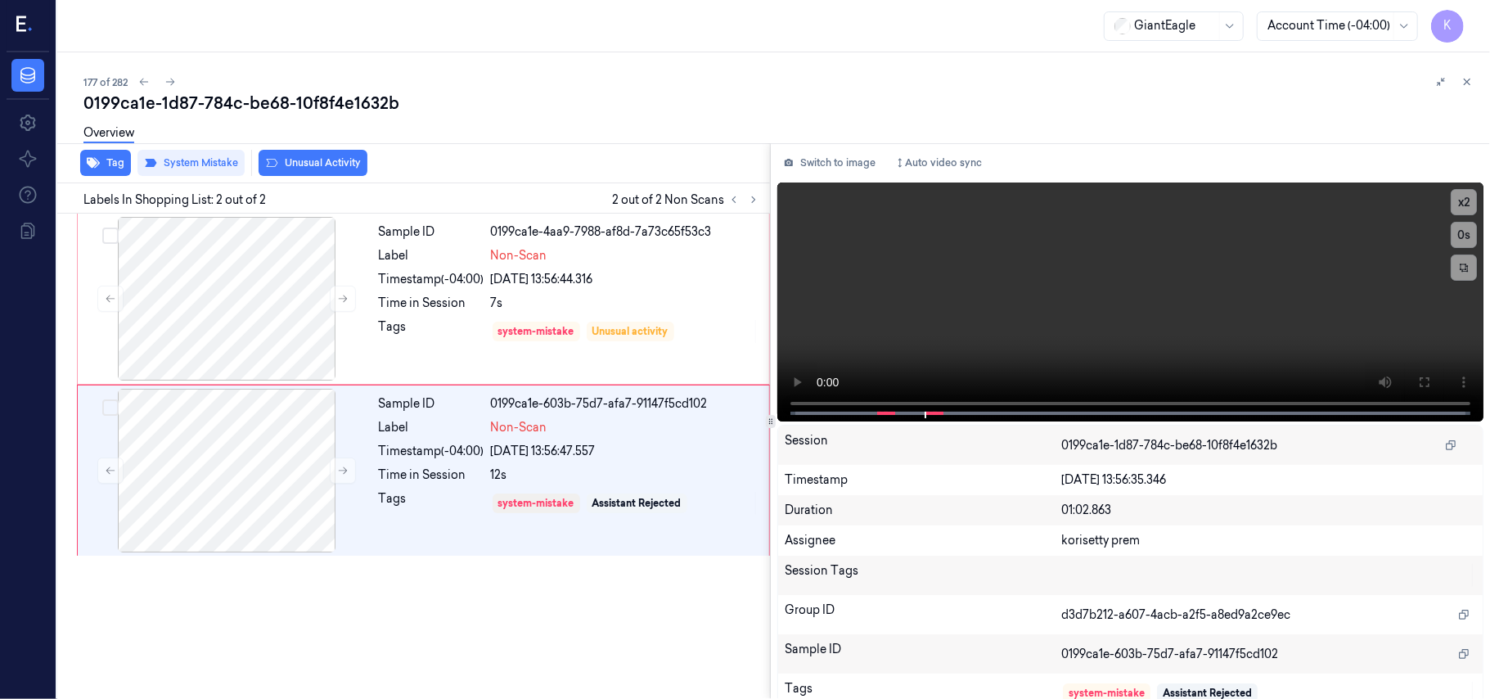
click at [324, 164] on button "Unusual Activity" at bounding box center [313, 163] width 109 height 26
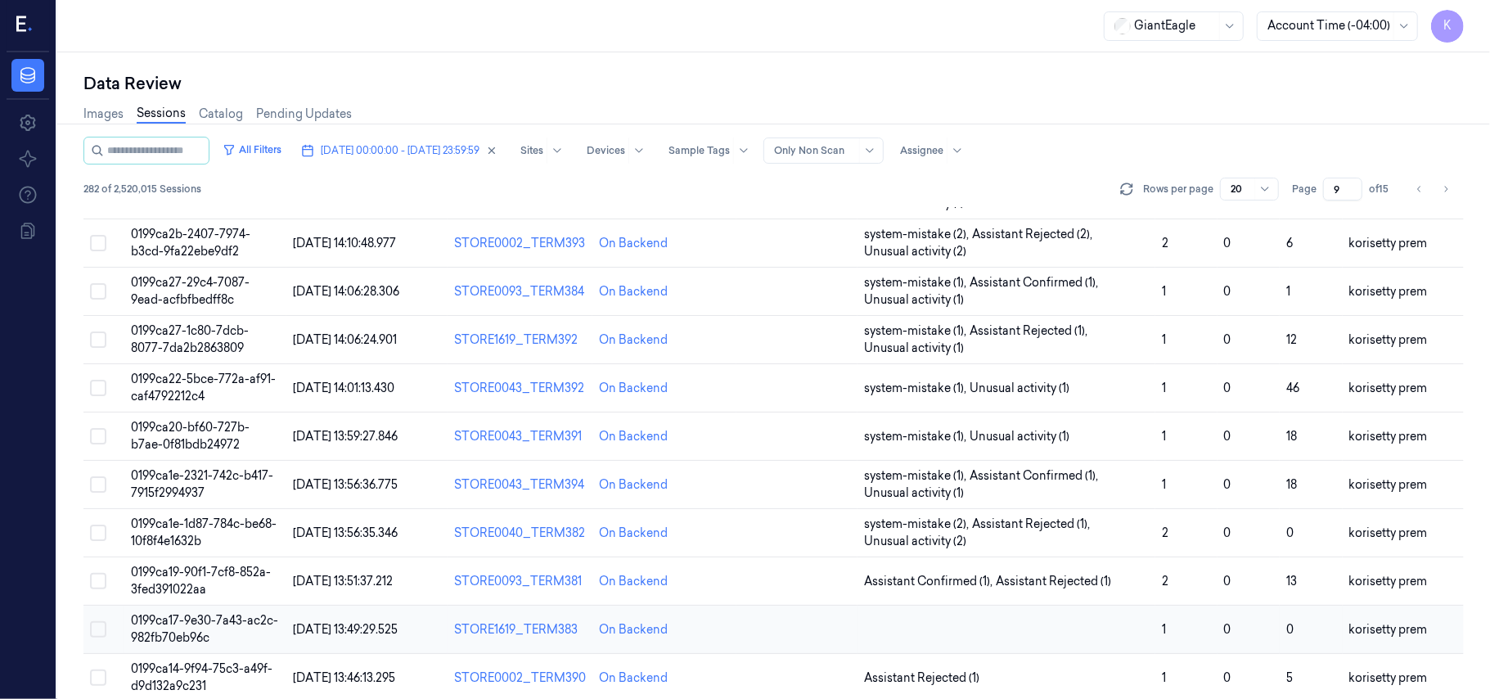
scroll to position [578, 0]
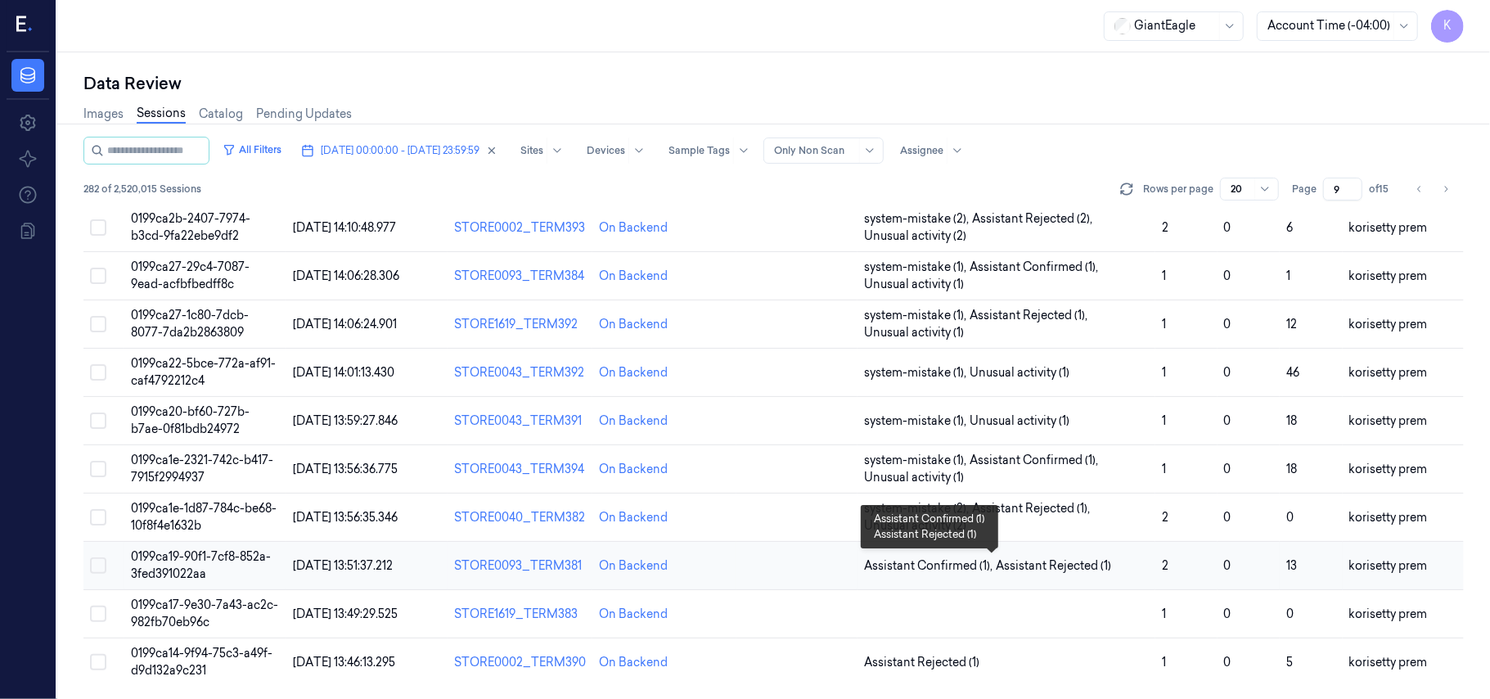
click at [1078, 558] on span "Assistant Rejected (1)" at bounding box center [1053, 565] width 115 height 17
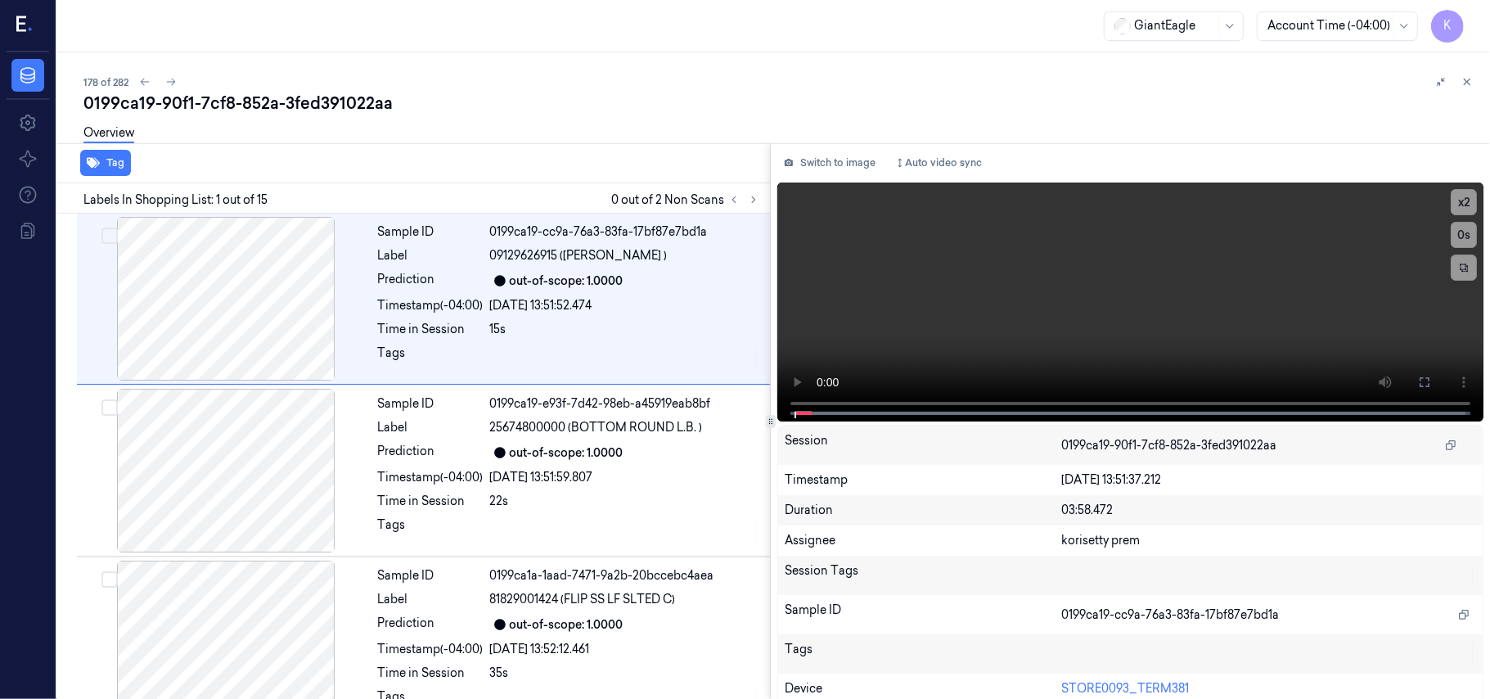
click at [499, 98] on div "0199ca19-90f1-7cf8-852a-3fed391022aa" at bounding box center [780, 103] width 1394 height 23
click at [757, 191] on button at bounding box center [754, 200] width 20 height 20
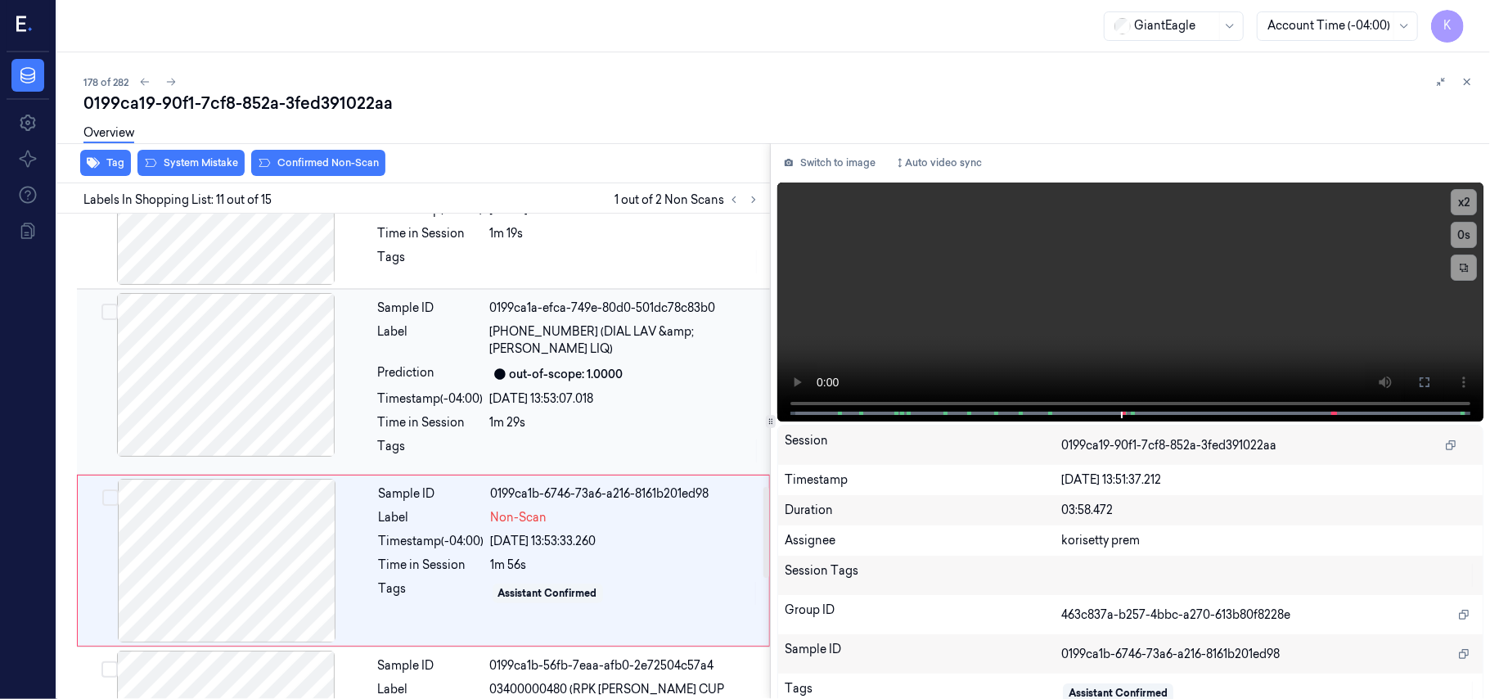
scroll to position [1457, 0]
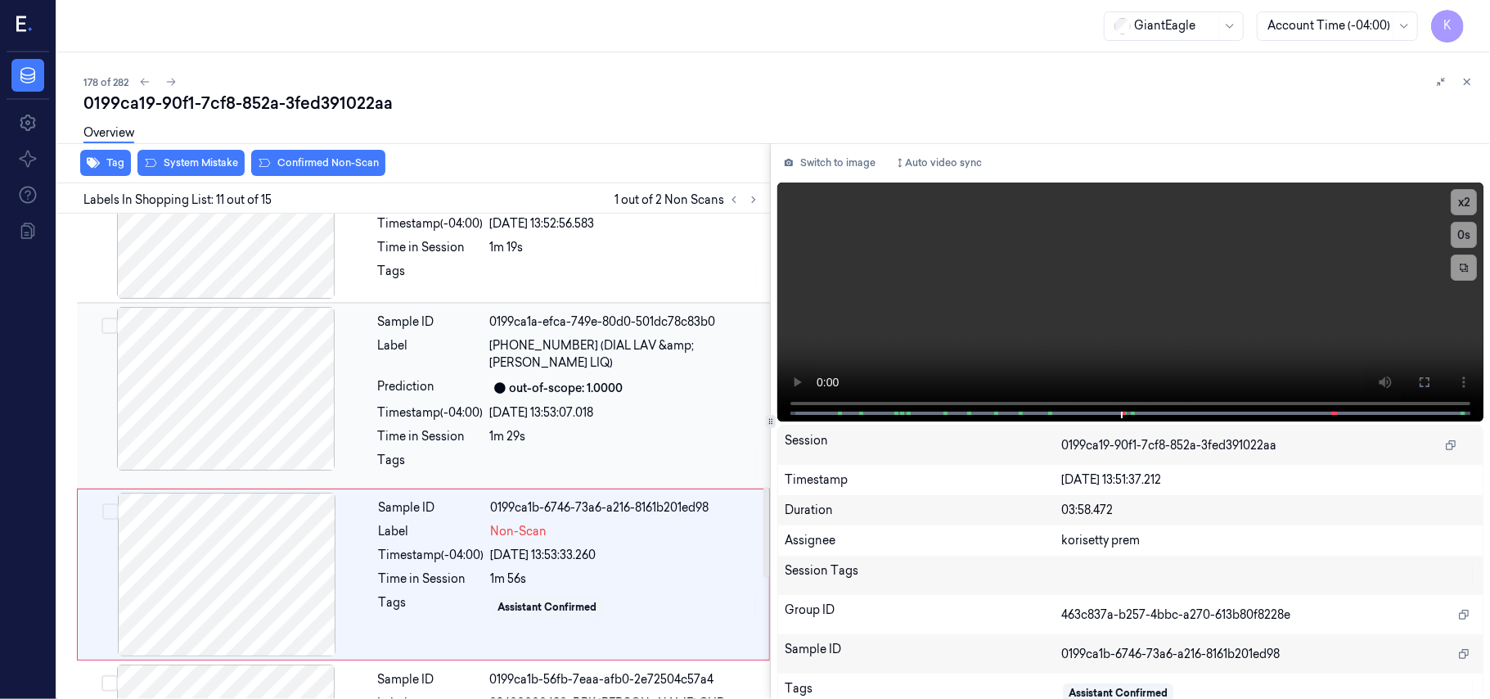
click at [601, 380] on div "out-of-scope: 1.0000" at bounding box center [567, 388] width 114 height 17
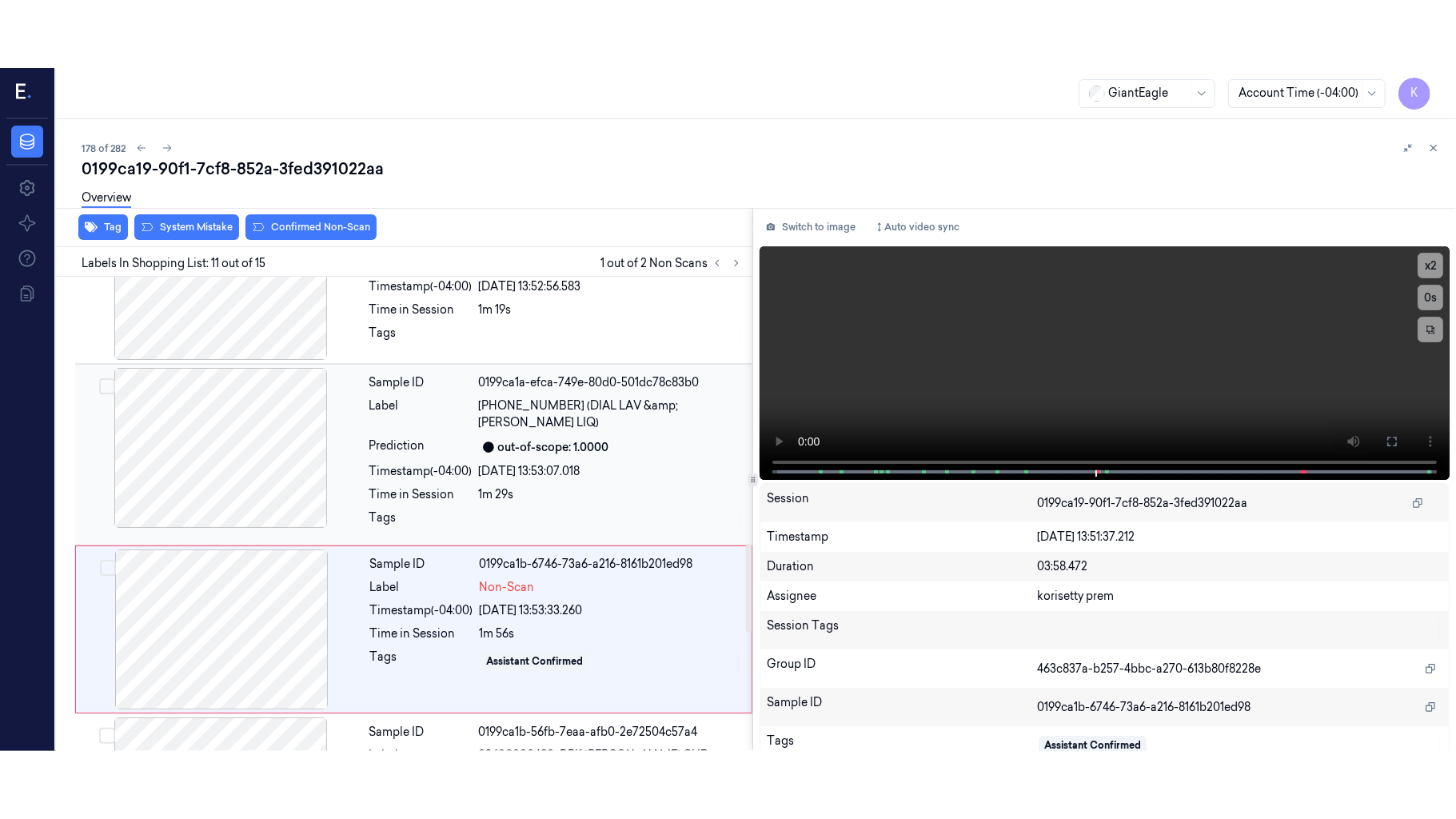
scroll to position [1361, 0]
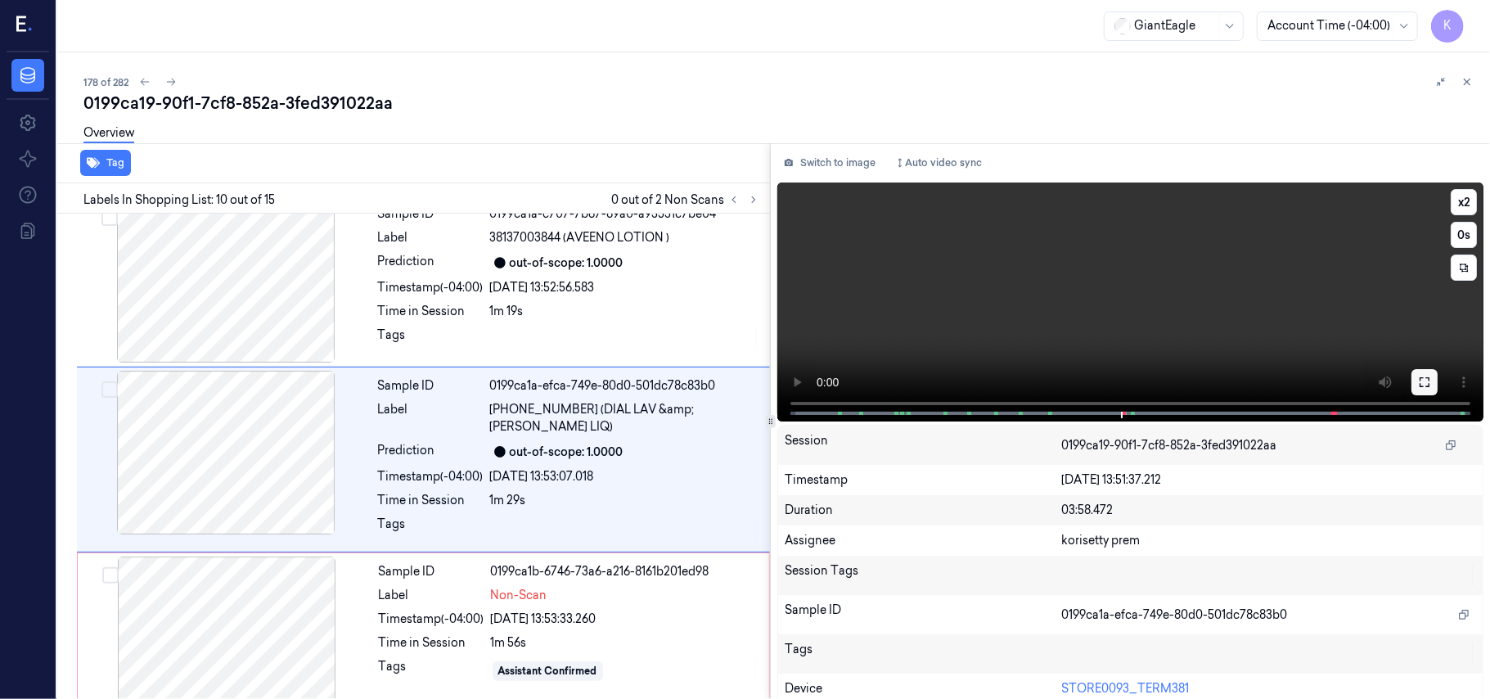
click at [1424, 381] on icon at bounding box center [1424, 382] width 13 height 13
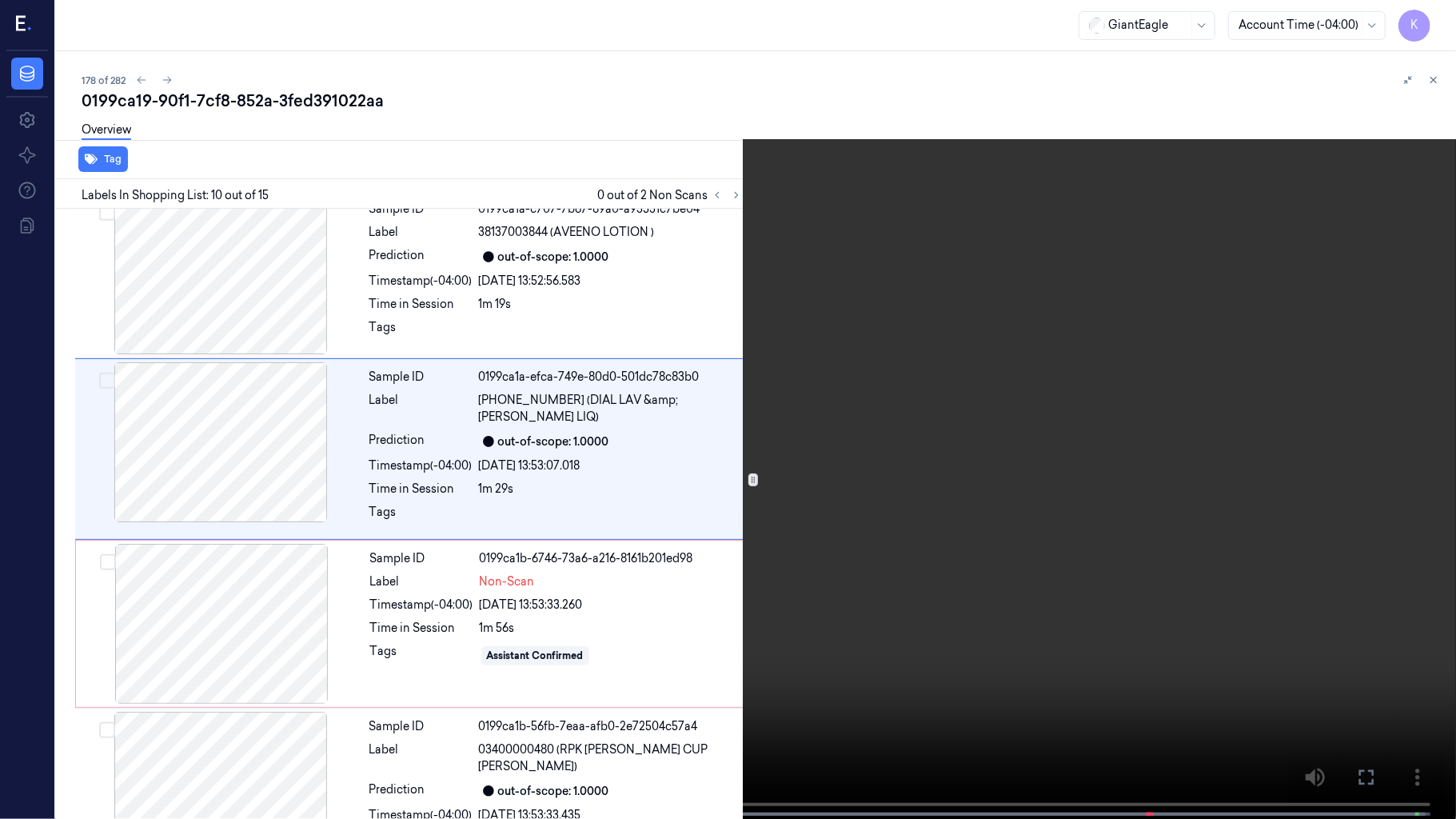
click at [1018, 404] on video at bounding box center [728, 410] width 1456 height 822
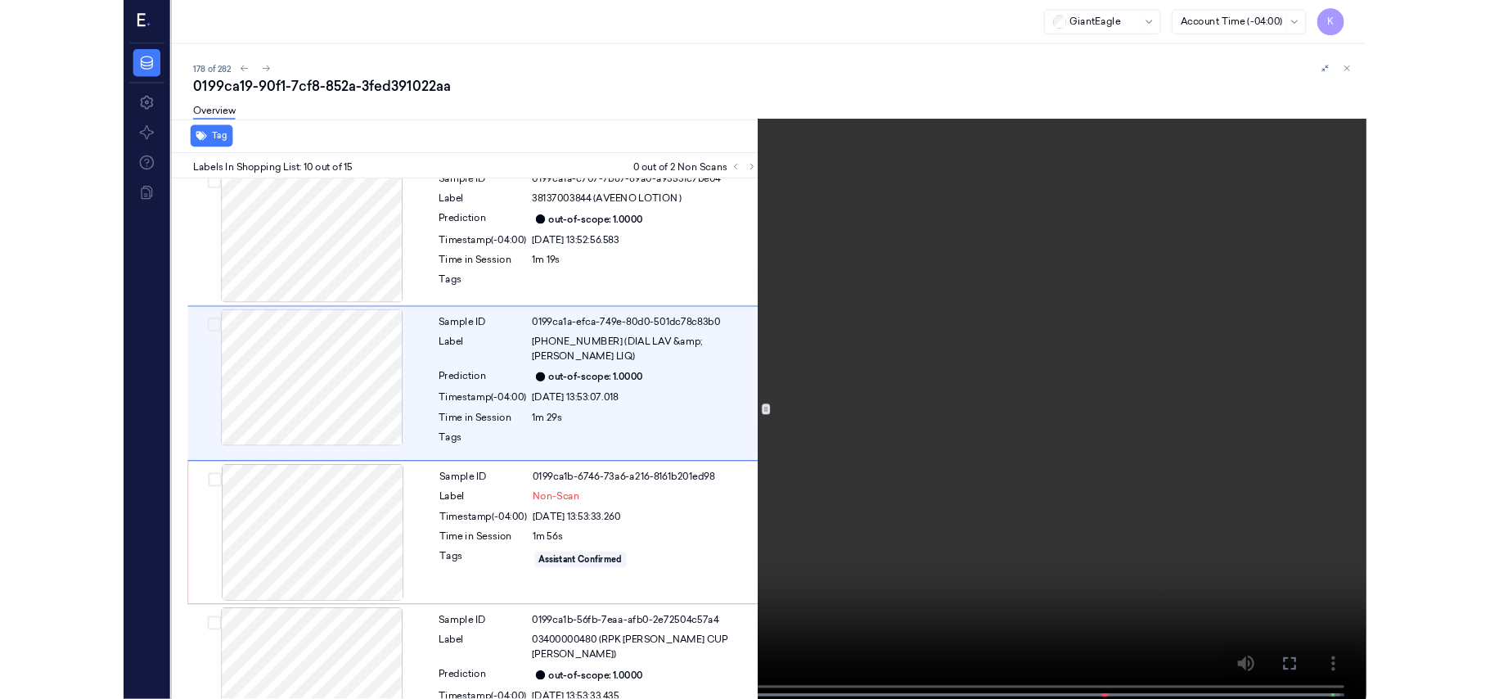
scroll to position [1324, 0]
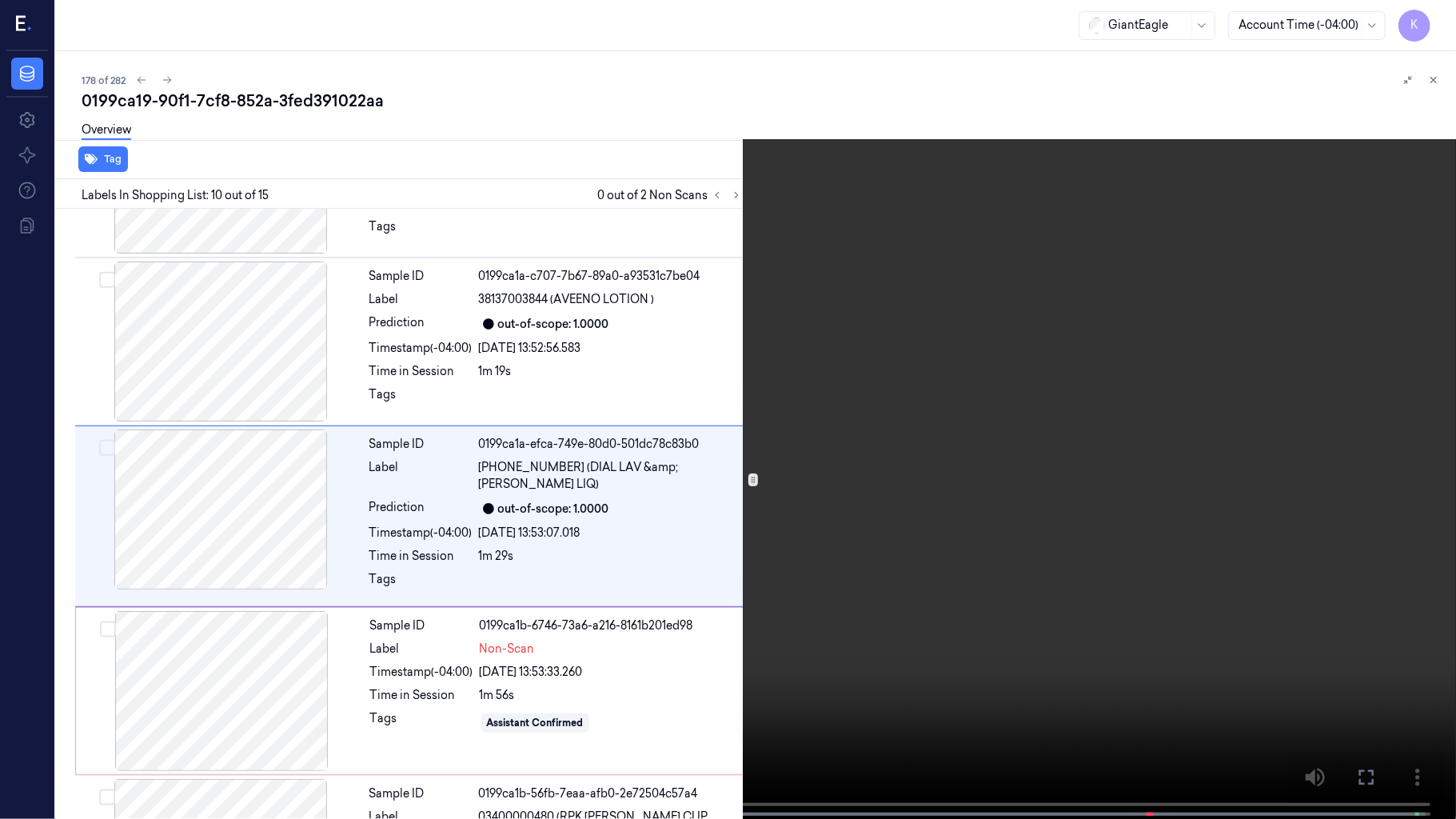
click at [794, 682] on video at bounding box center [728, 410] width 1456 height 822
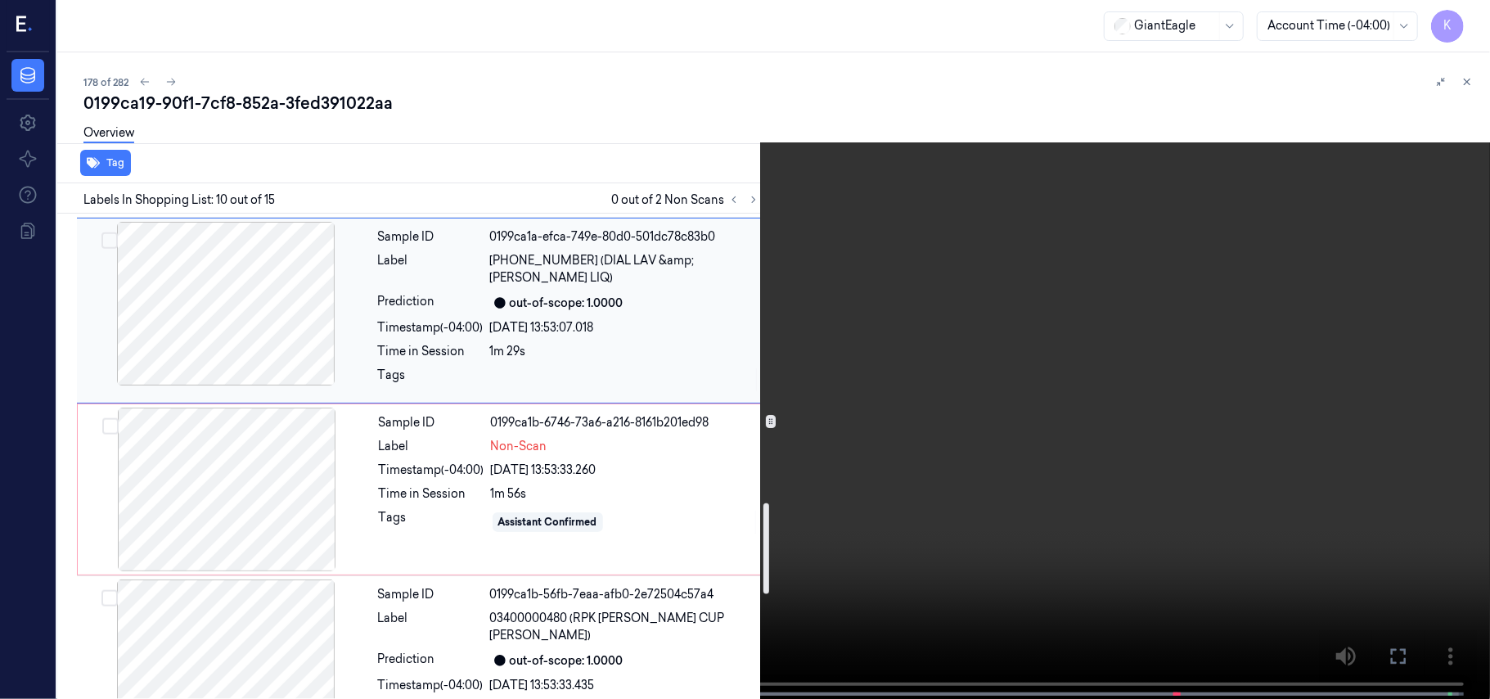
scroll to position [1543, 0]
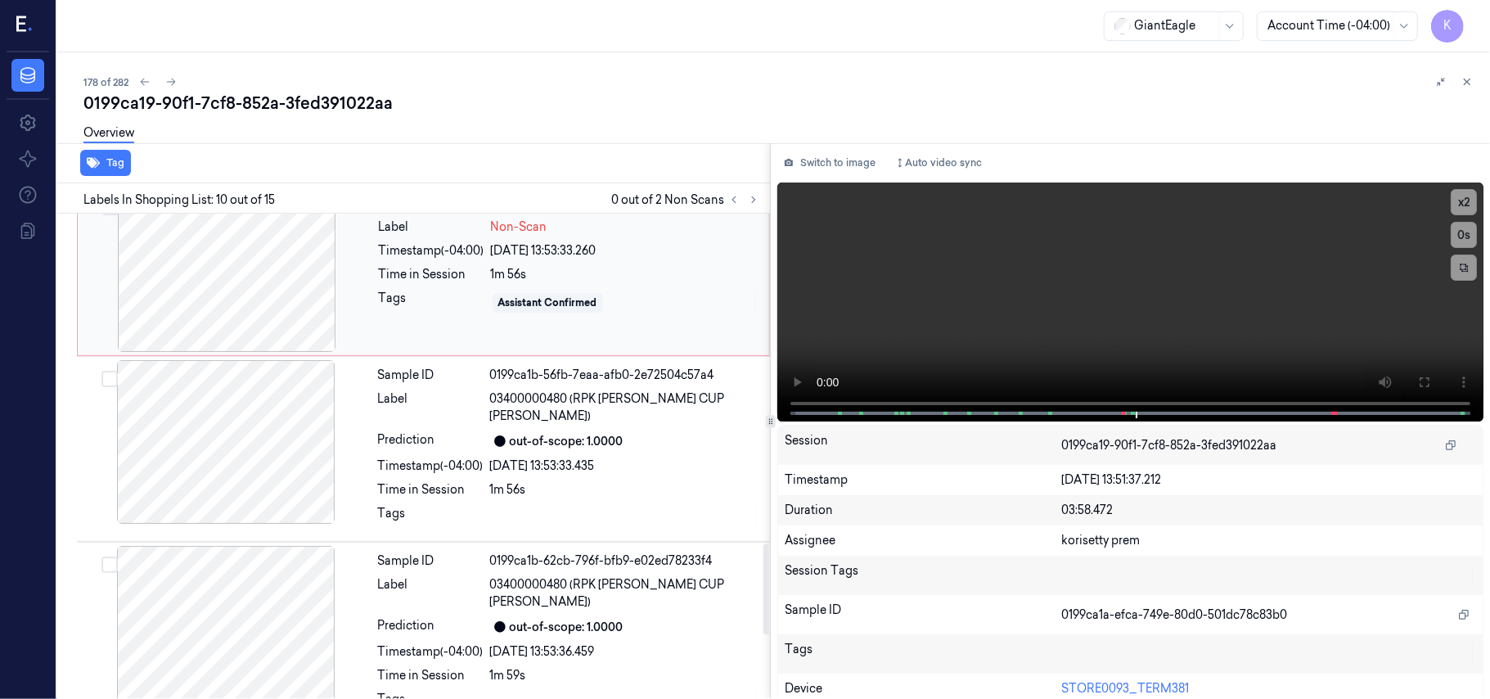
click at [505, 242] on div "[DATE] 13:53:33.260" at bounding box center [625, 250] width 268 height 17
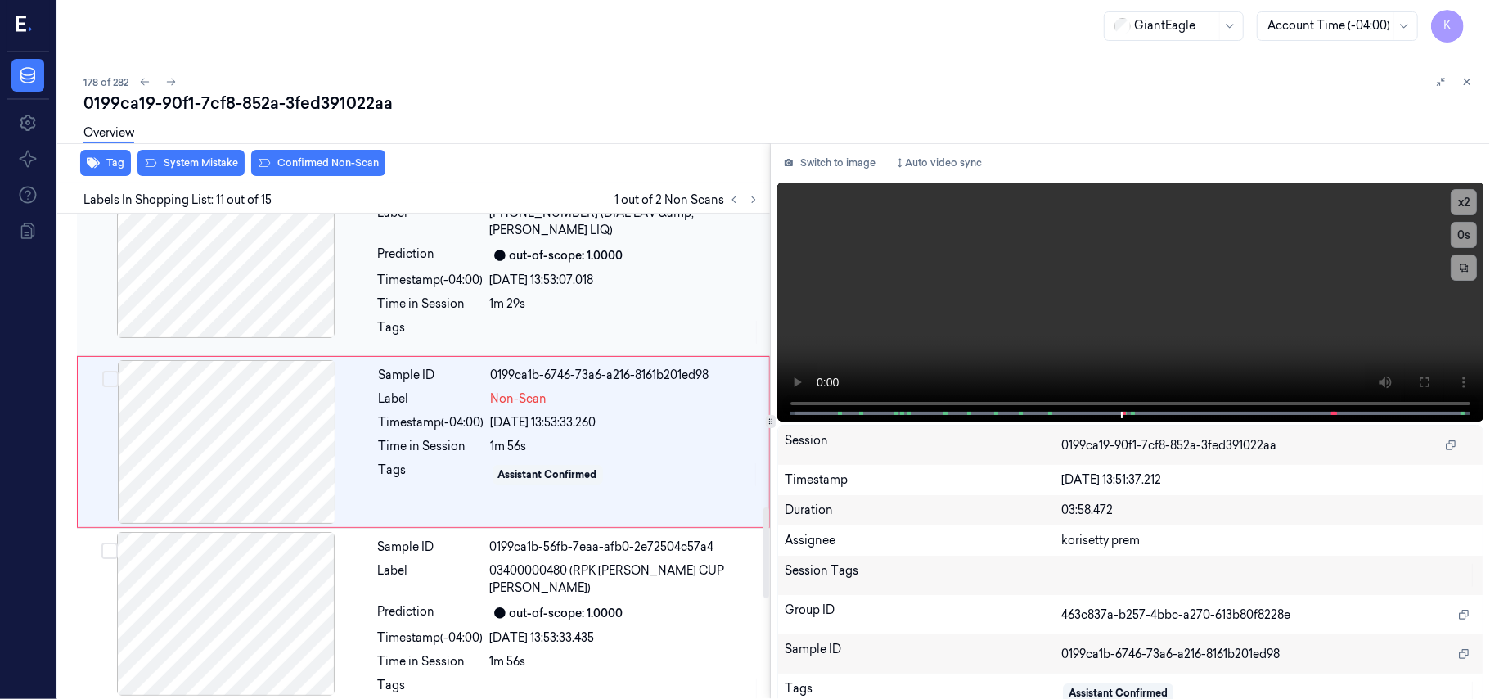
scroll to position [1566, 0]
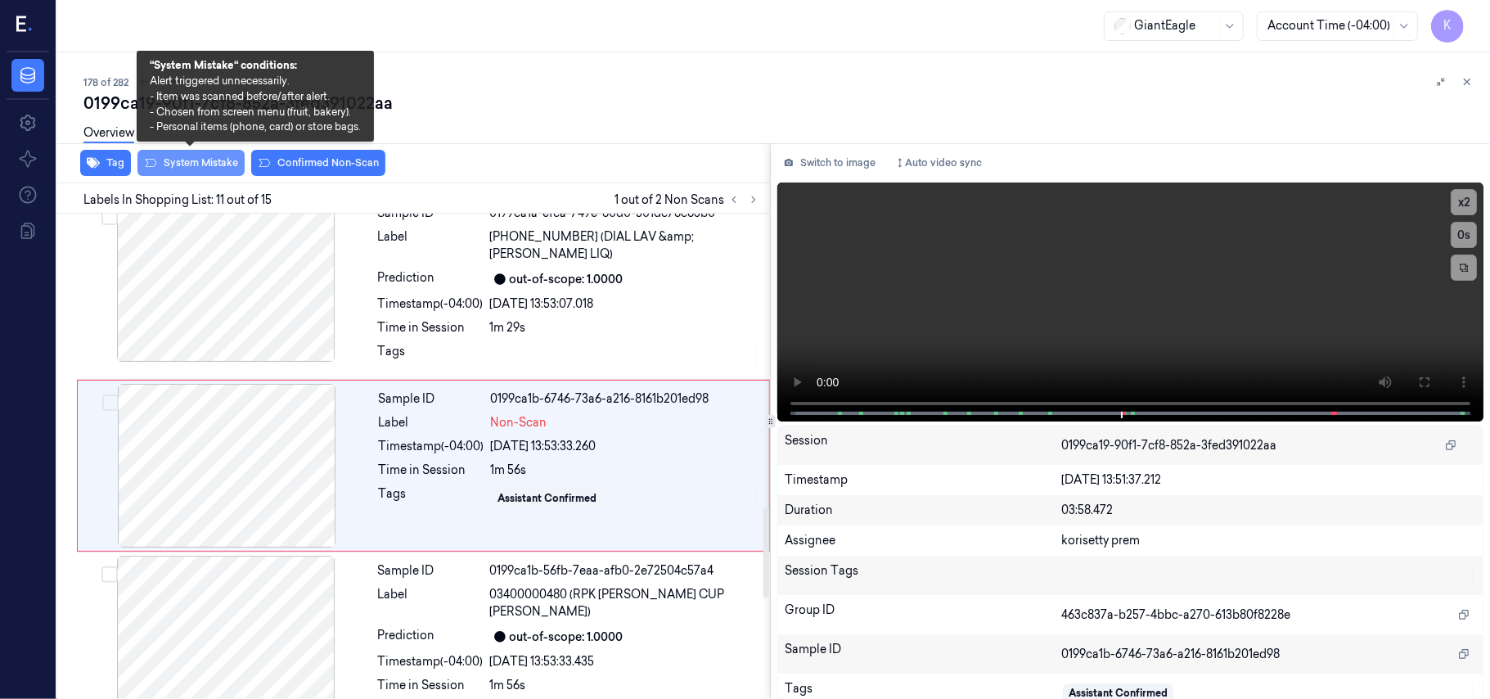
click at [200, 169] on button "System Mistake" at bounding box center [190, 163] width 107 height 26
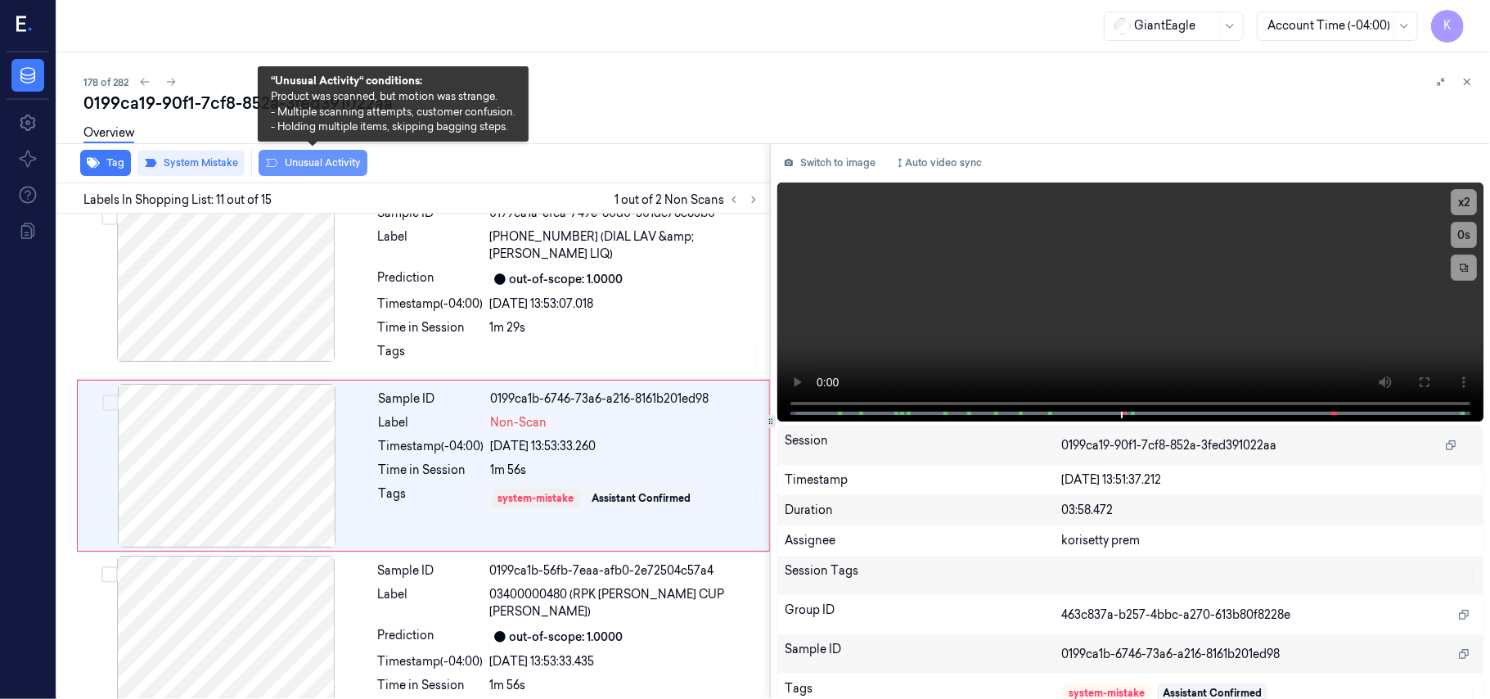
click at [300, 161] on button "Unusual Activity" at bounding box center [313, 163] width 109 height 26
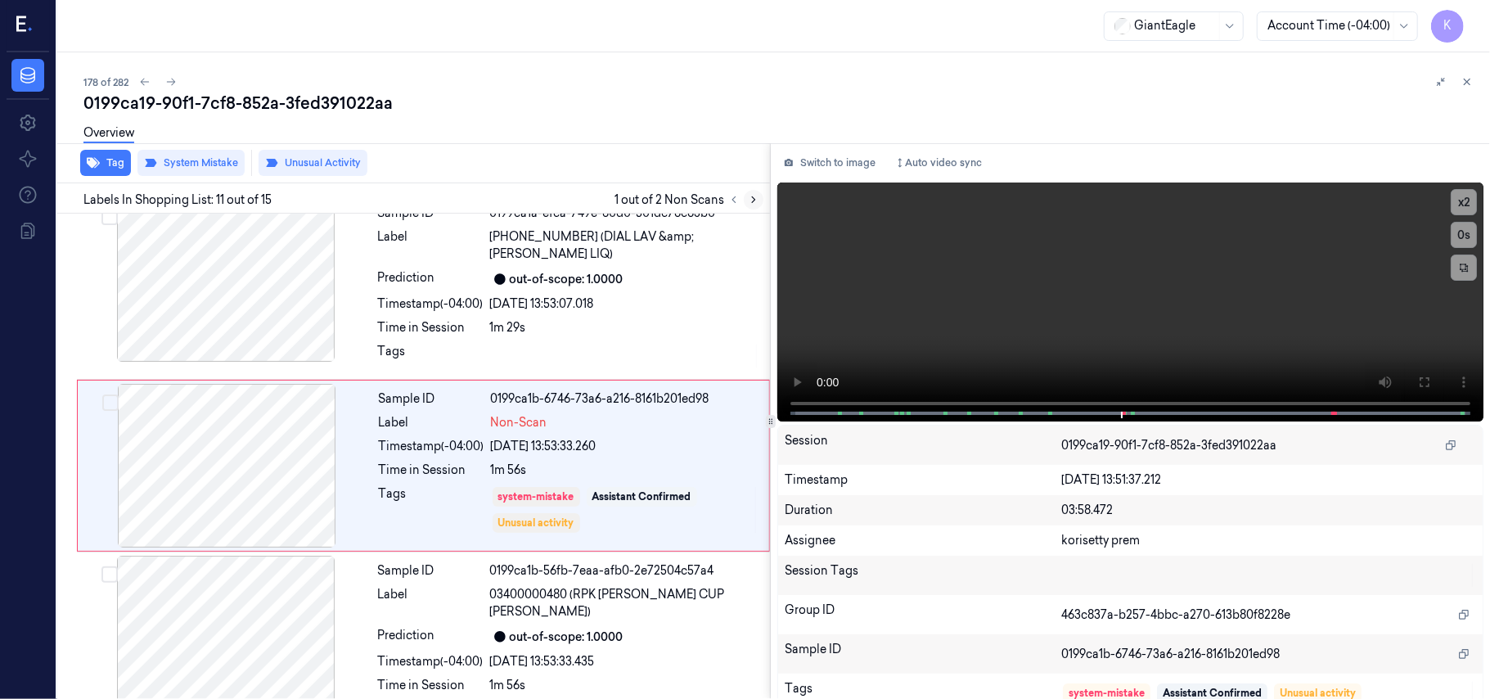
click at [756, 205] on button at bounding box center [754, 200] width 20 height 20
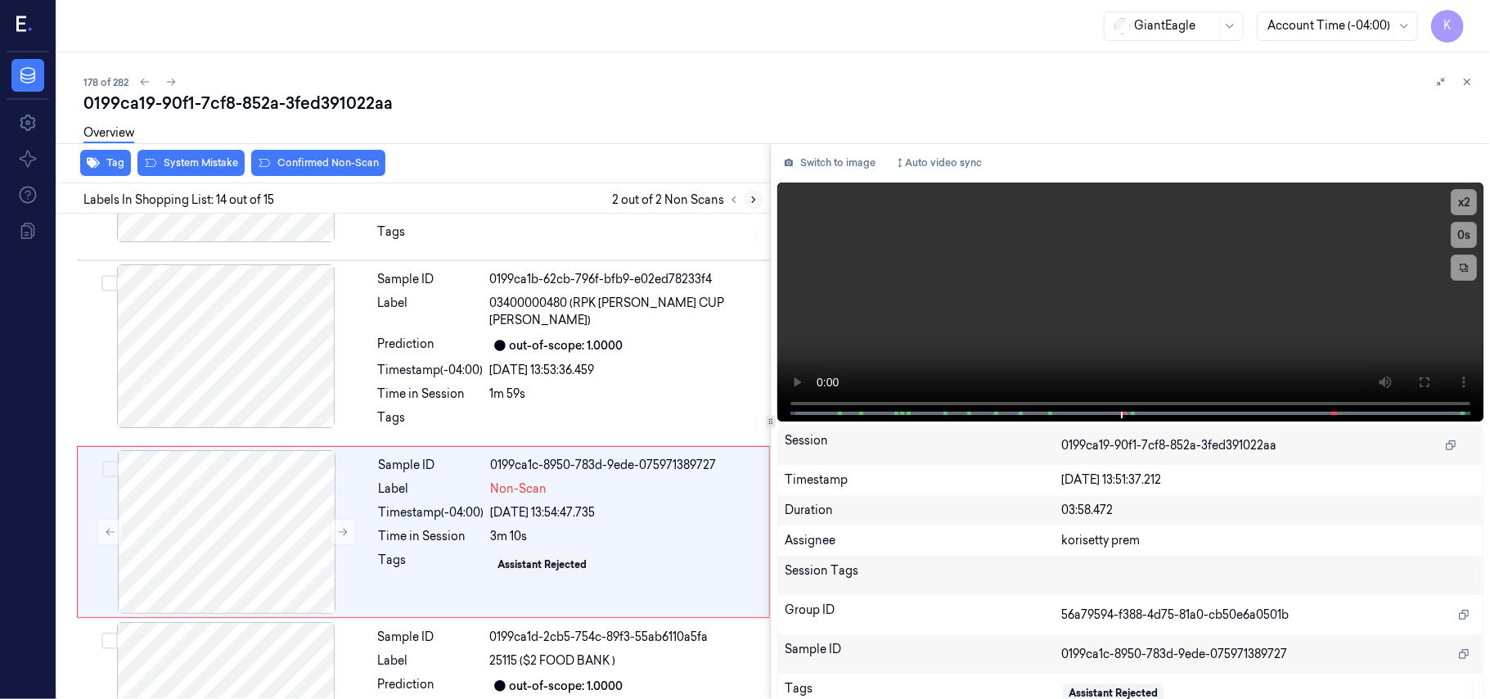
scroll to position [2083, 0]
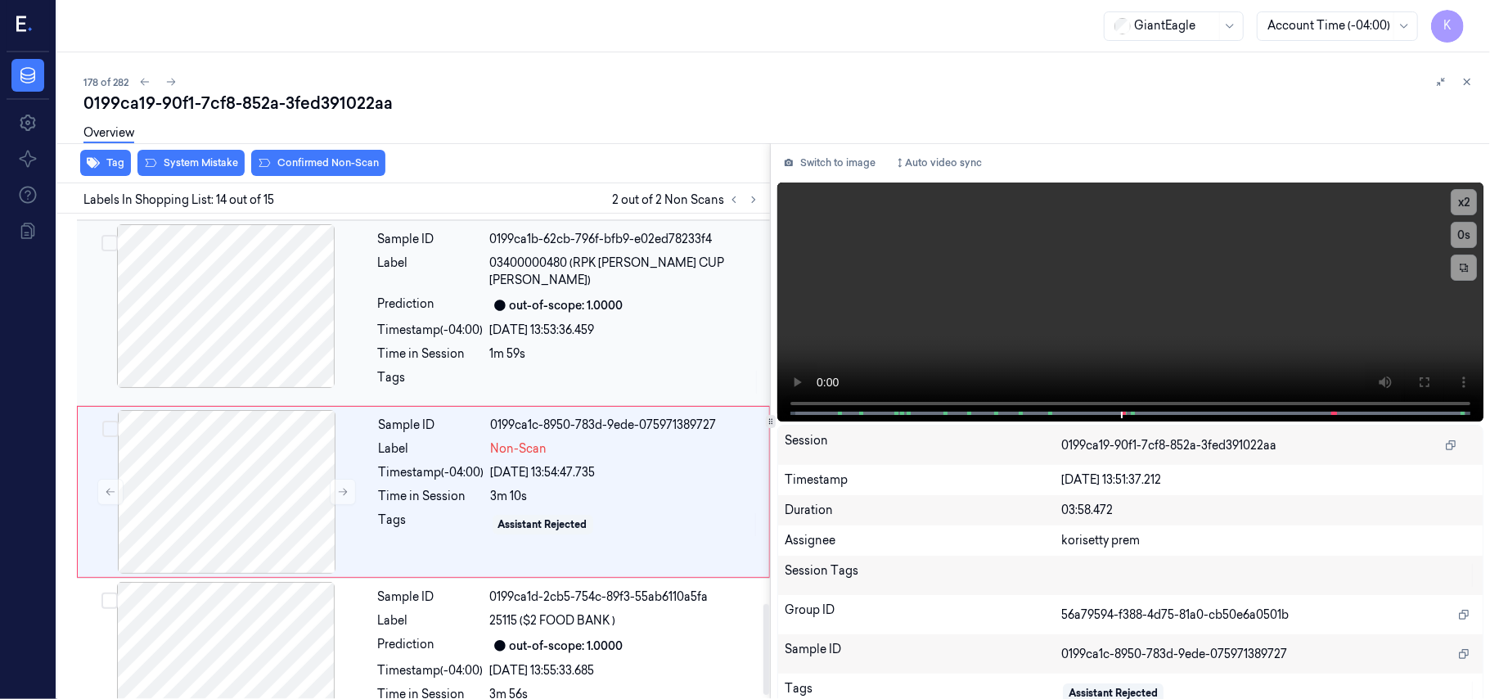
click at [416, 303] on div "Sample ID 0199ca1b-62cb-796f-bfb9-e02ed78233f4 Label 03400000480 (RPK [PERSON_N…" at bounding box center [569, 313] width 395 height 178
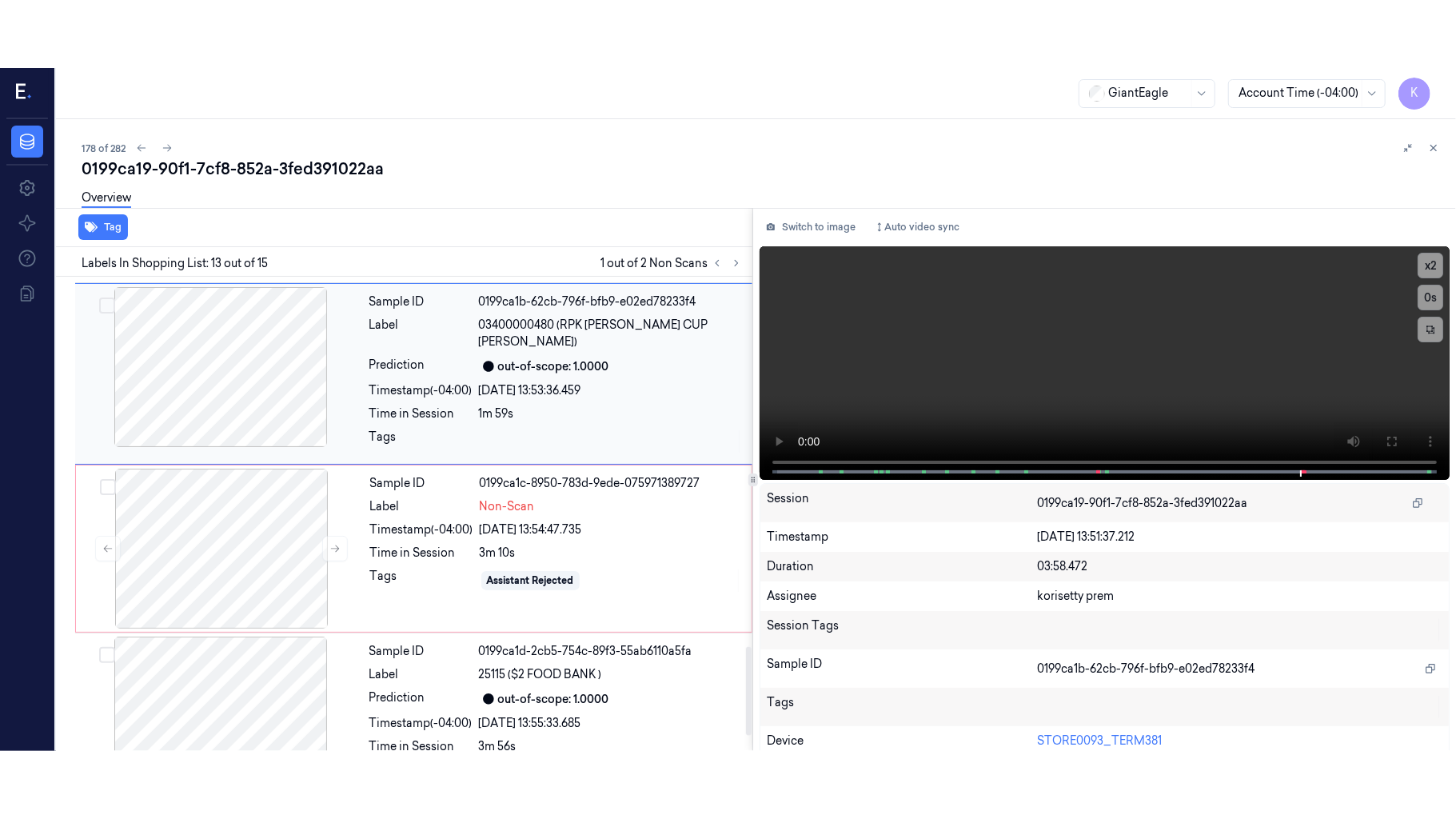
scroll to position [1867, 0]
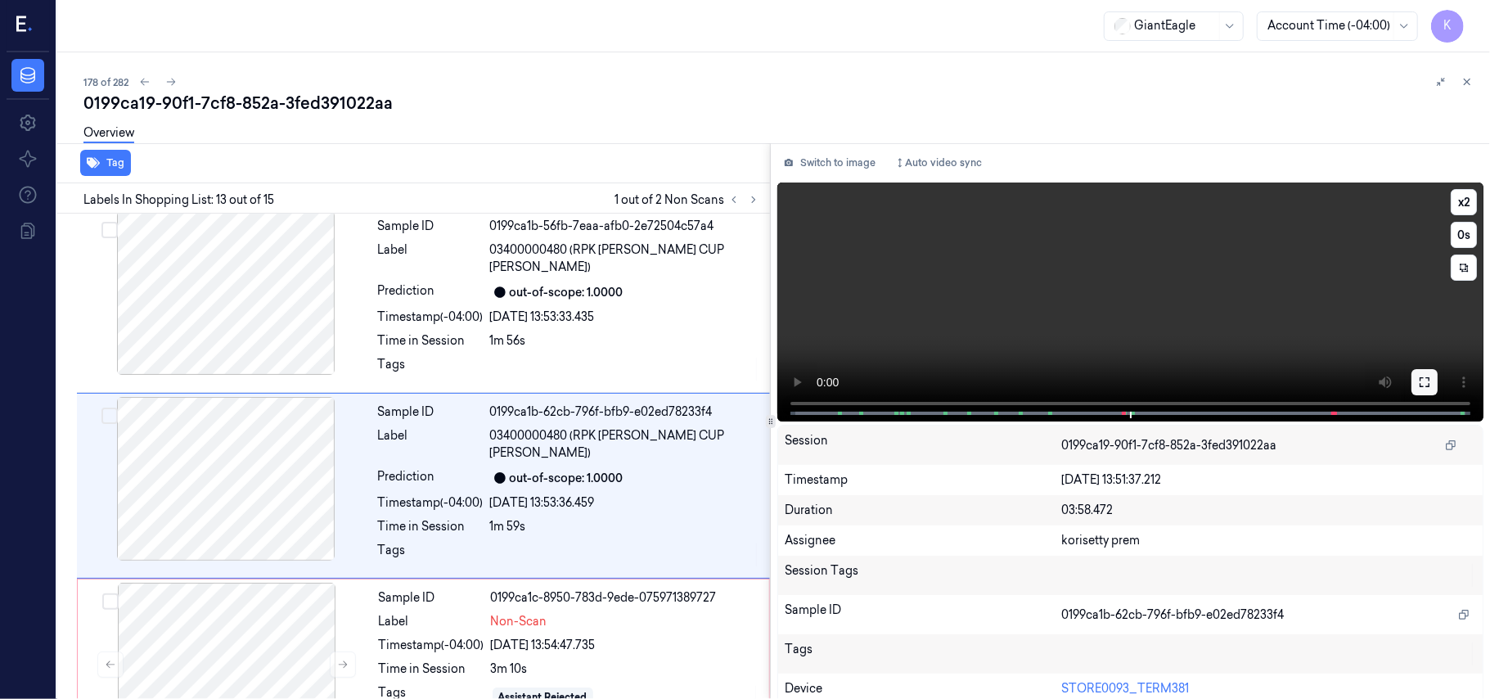
click at [1418, 383] on icon at bounding box center [1424, 382] width 13 height 13
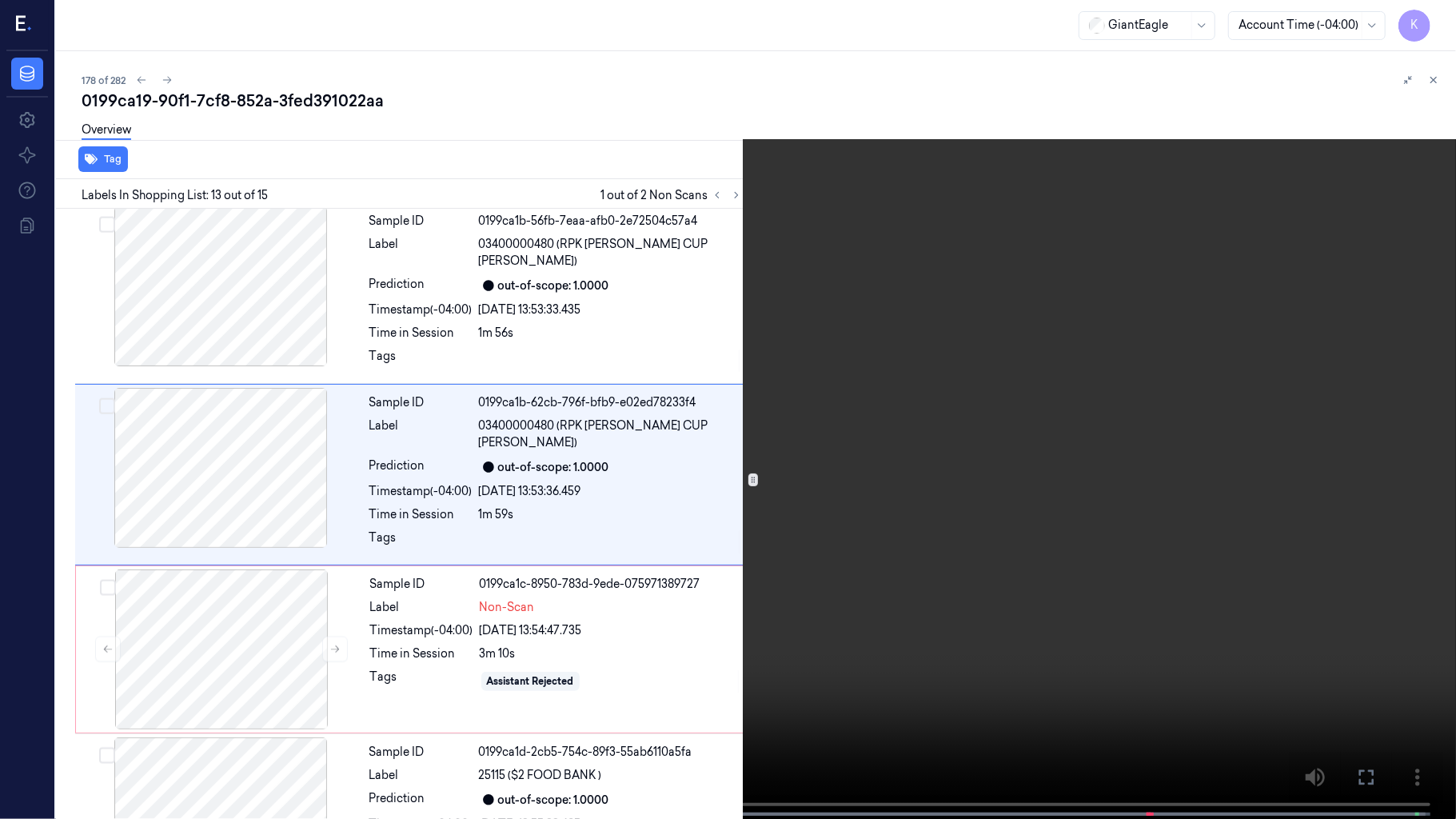
click at [1080, 419] on video at bounding box center [728, 410] width 1456 height 822
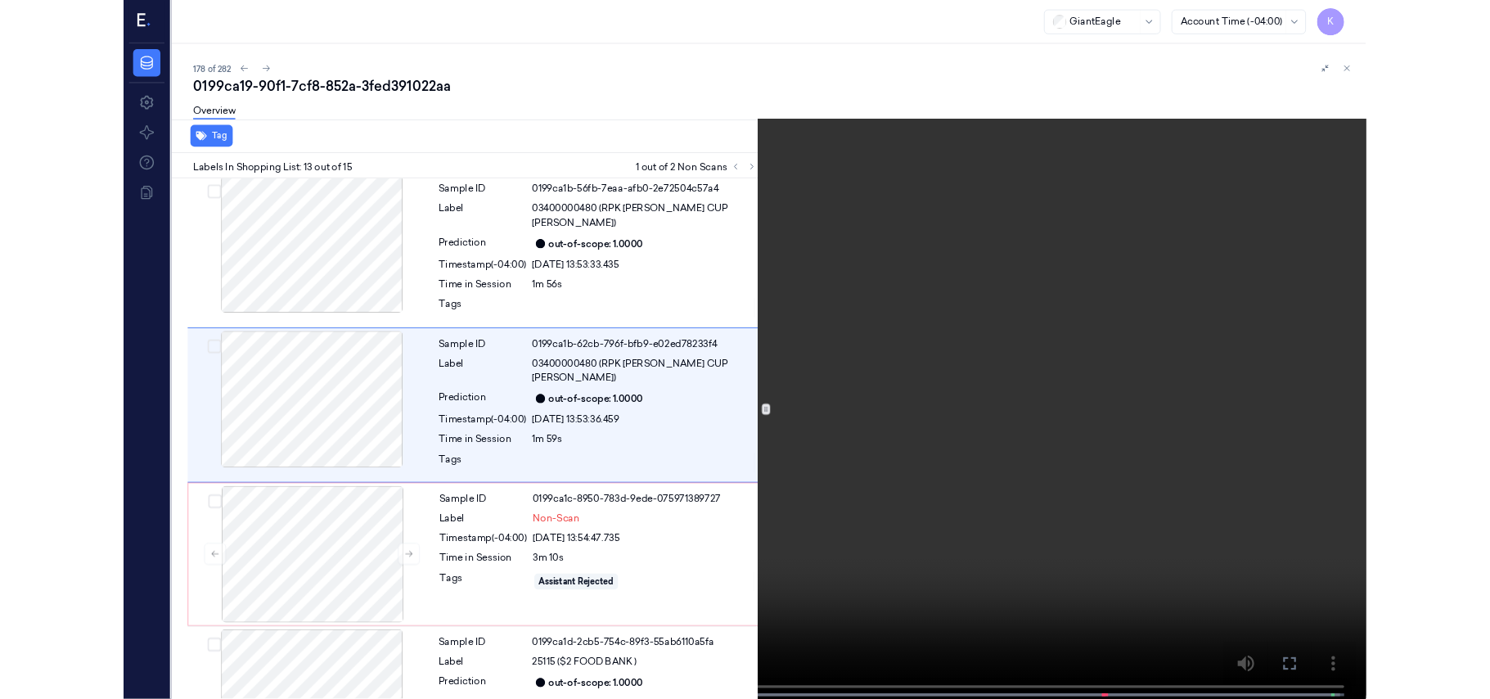
scroll to position [1841, 0]
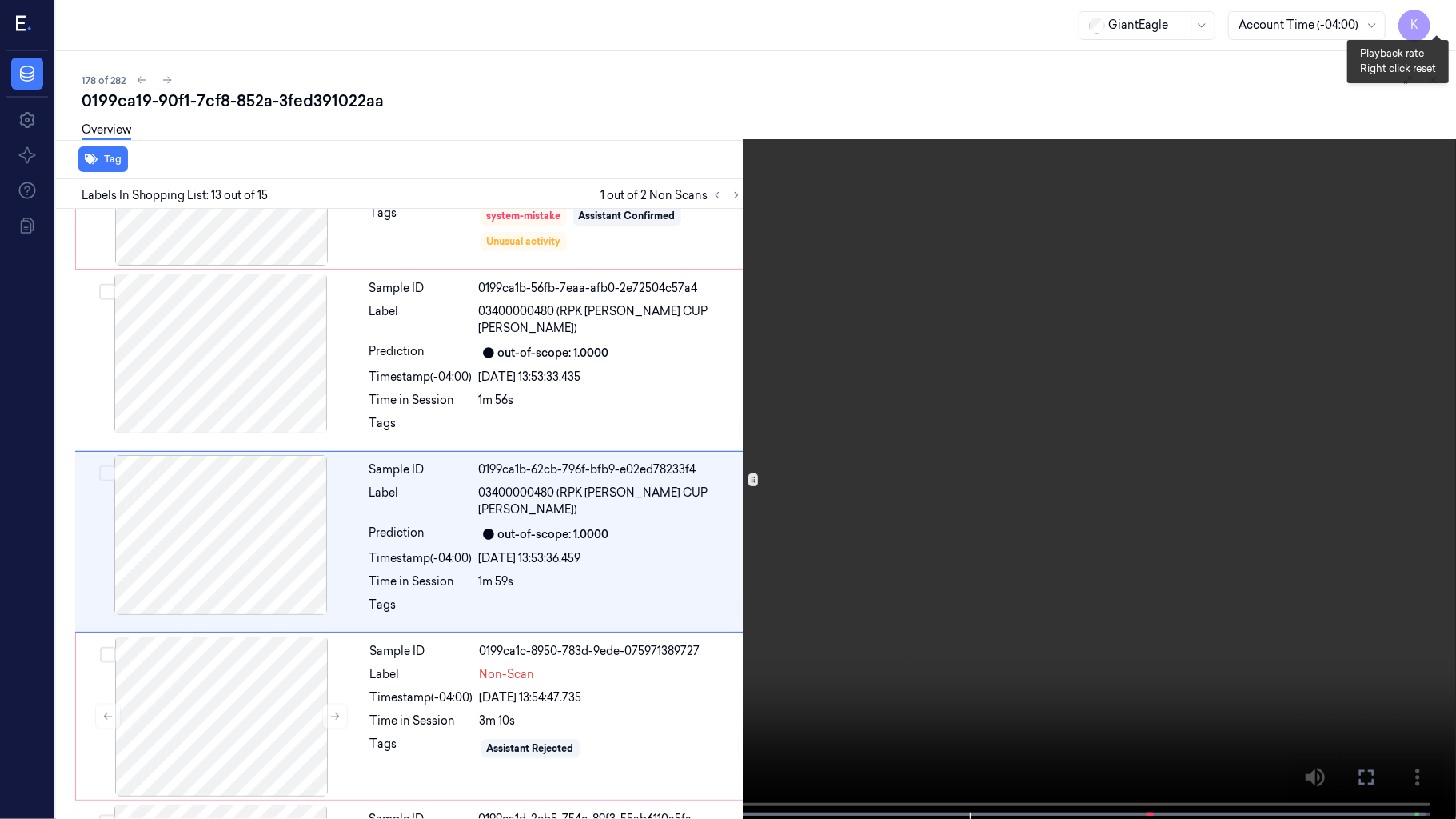
click at [1437, 15] on button "x 2" at bounding box center [1436, 20] width 25 height 25
click at [1435, 11] on button "x 4" at bounding box center [1436, 20] width 25 height 25
click at [1435, 11] on button "x 1" at bounding box center [1436, 20] width 25 height 25
click at [1032, 455] on video at bounding box center [728, 410] width 1456 height 822
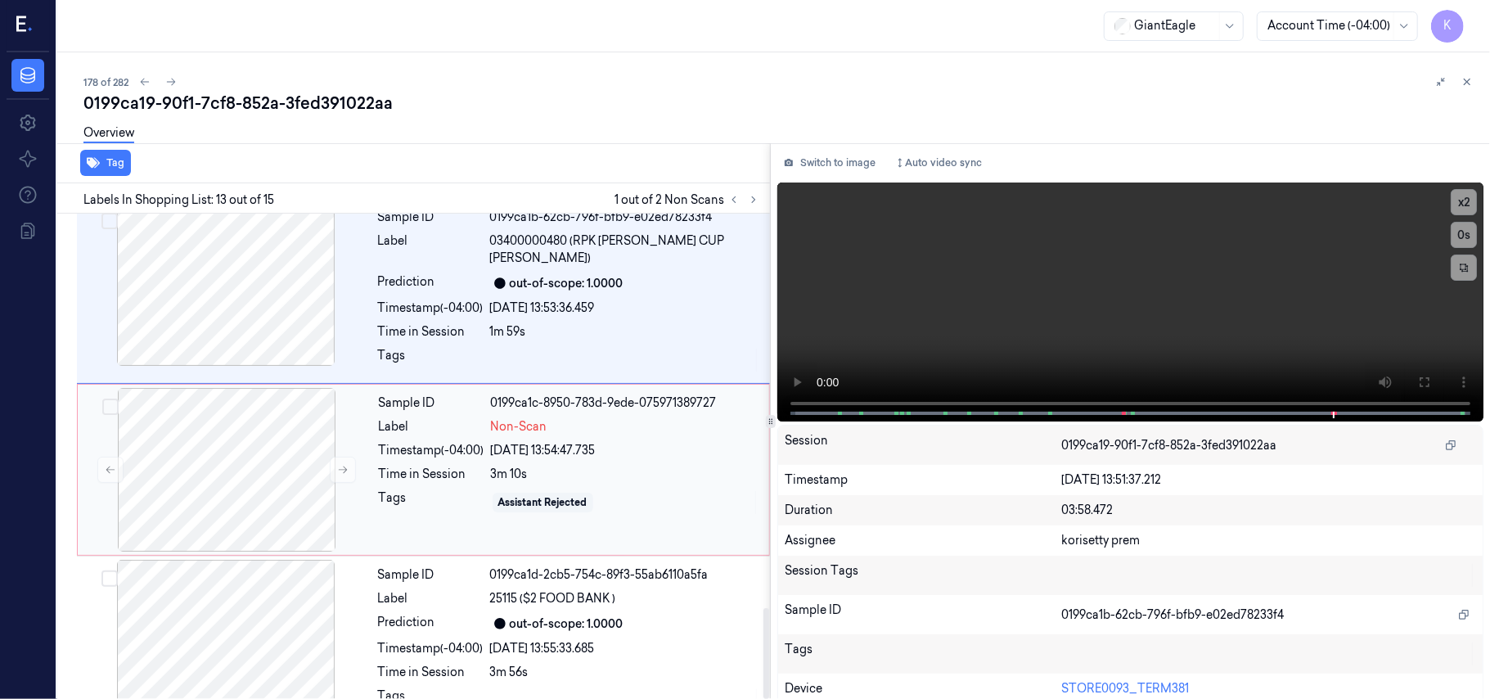
click at [529, 466] on div "3m 10s" at bounding box center [625, 474] width 268 height 17
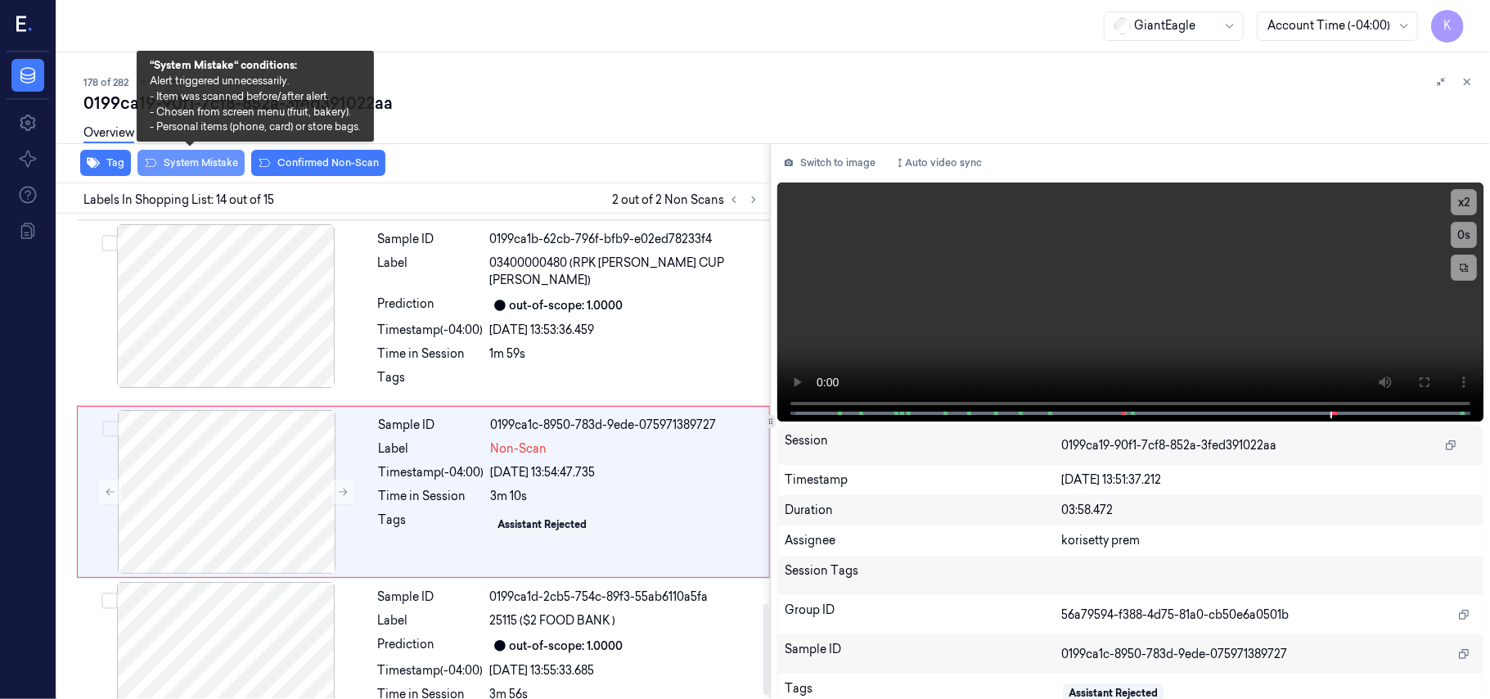
click at [191, 170] on button "System Mistake" at bounding box center [190, 163] width 107 height 26
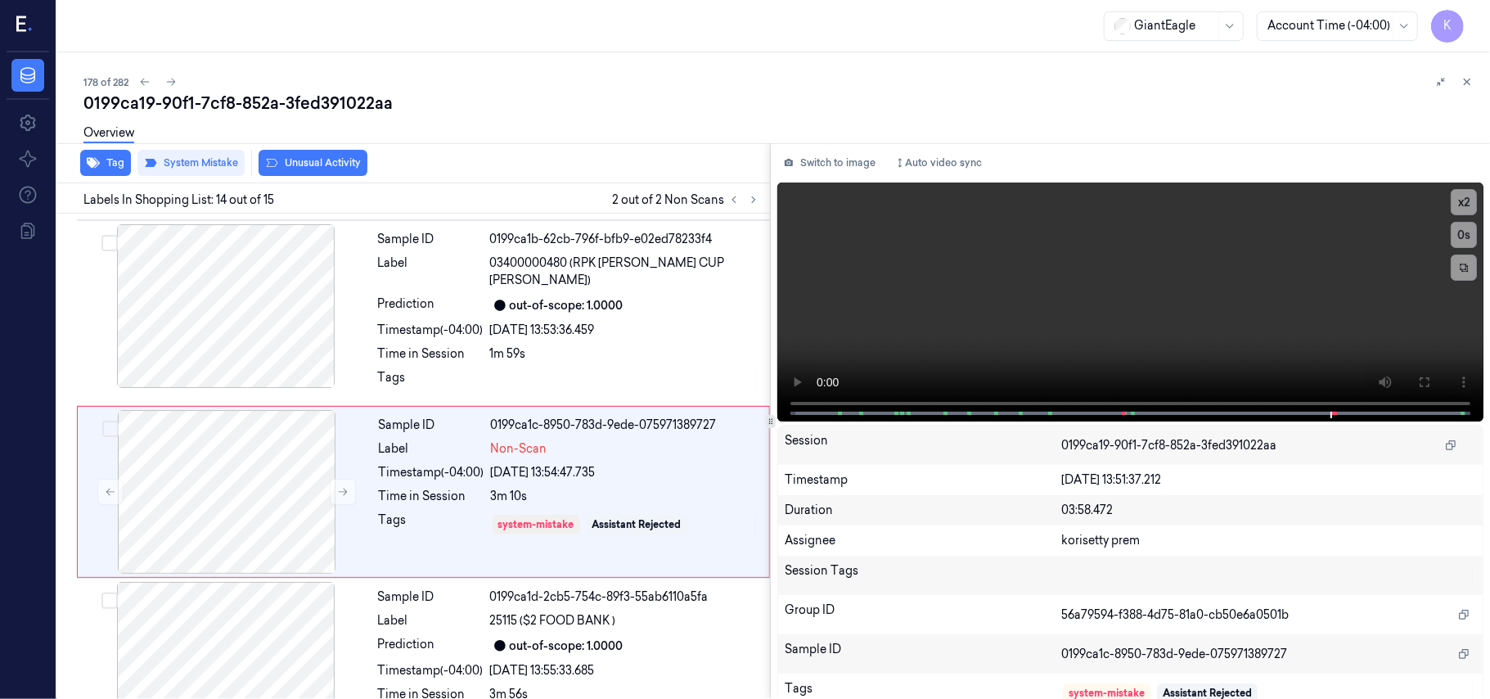
click at [304, 164] on button "Unusual Activity" at bounding box center [313, 163] width 109 height 26
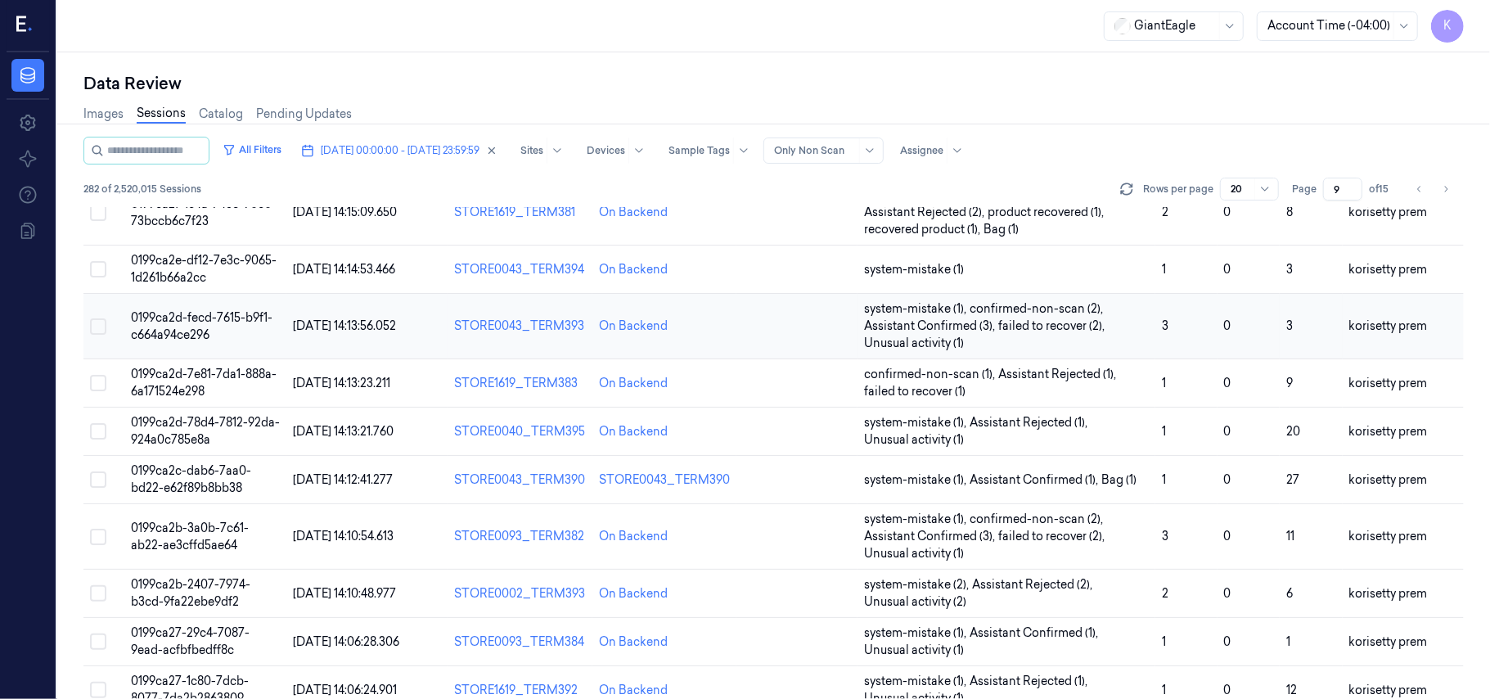
scroll to position [578, 0]
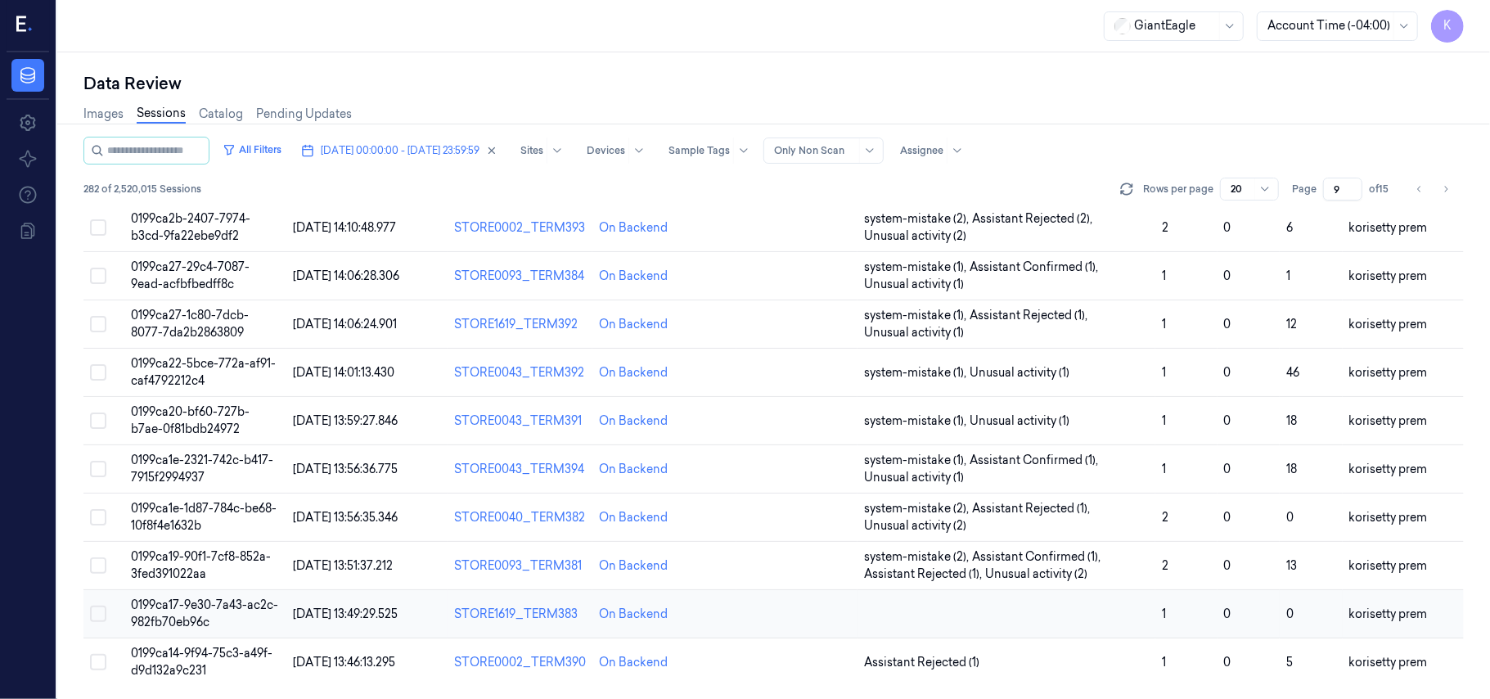
click at [1070, 604] on td at bounding box center [1007, 614] width 298 height 48
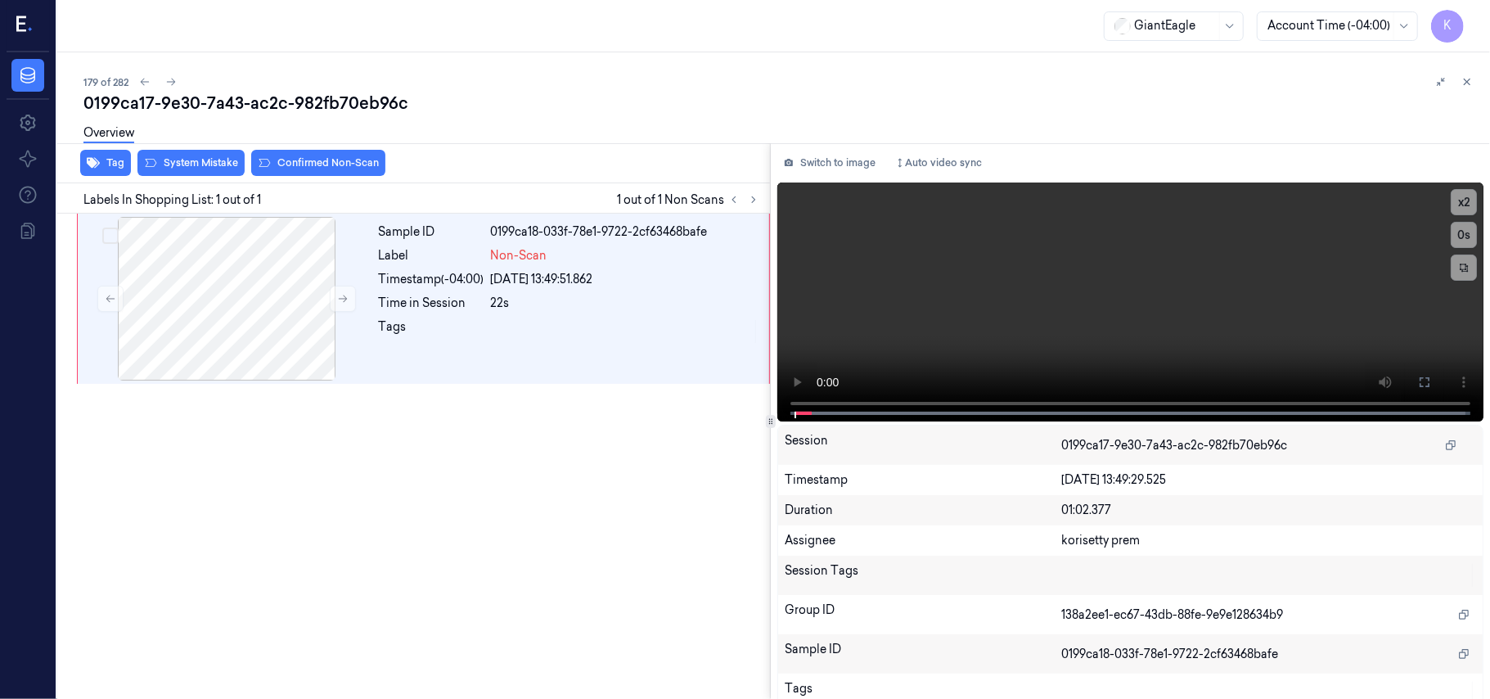
click at [471, 116] on div "Overview" at bounding box center [780, 136] width 1394 height 42
click at [1416, 373] on button at bounding box center [1425, 382] width 26 height 26
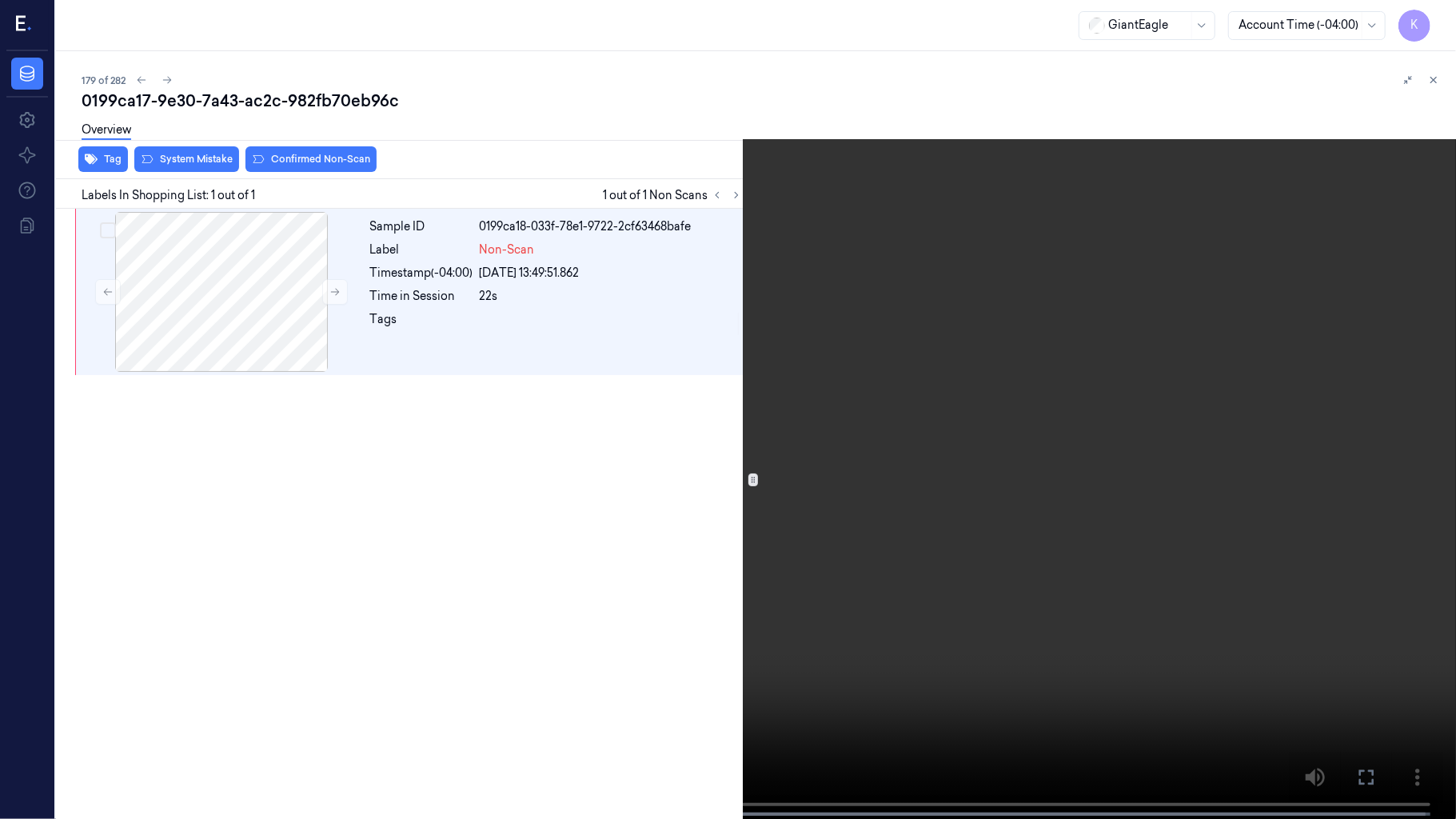
click at [874, 391] on video at bounding box center [728, 410] width 1456 height 822
click at [407, 535] on video at bounding box center [728, 410] width 1456 height 822
click at [945, 467] on video at bounding box center [728, 410] width 1456 height 822
click at [848, 457] on video at bounding box center [728, 410] width 1456 height 822
click at [695, 558] on video at bounding box center [728, 410] width 1456 height 822
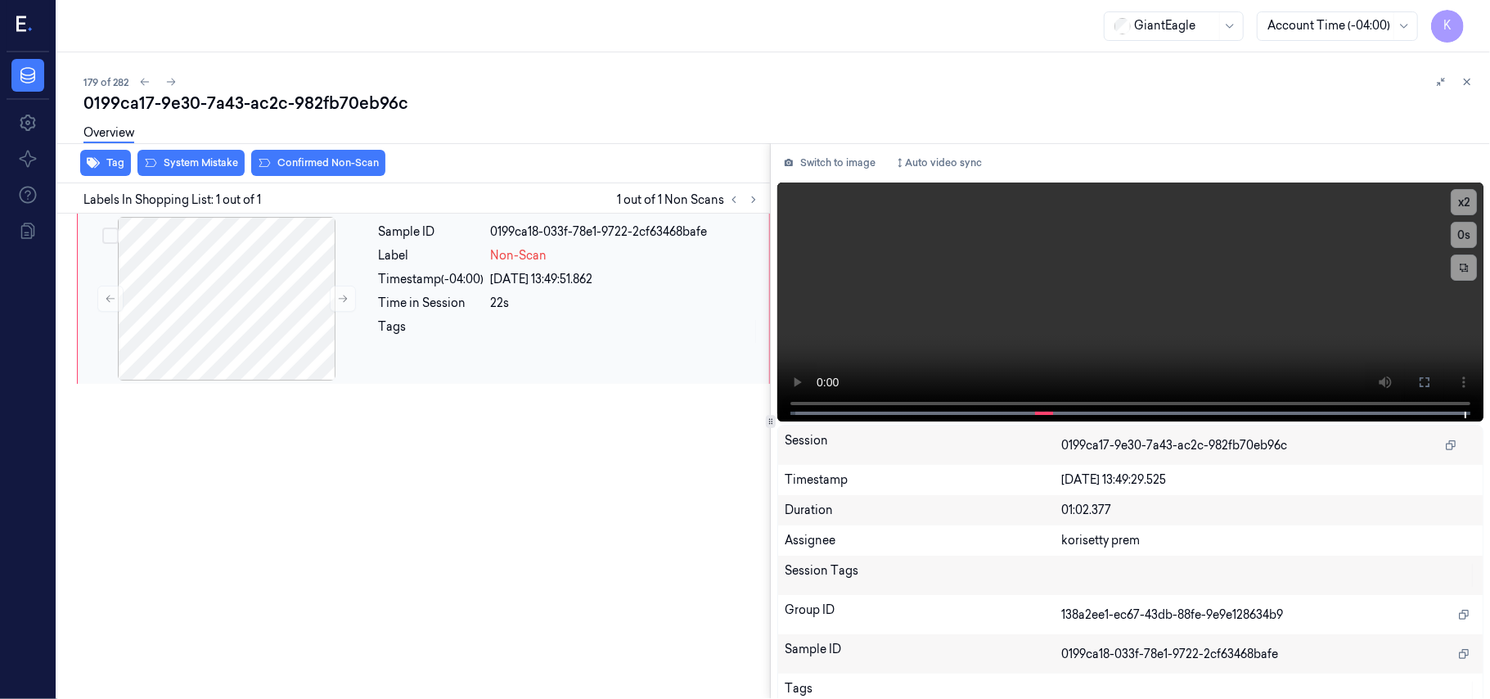
click at [638, 273] on div "[DATE] 13:49:51.862" at bounding box center [625, 279] width 268 height 17
click at [318, 157] on button "Confirmed Non-Scan" at bounding box center [318, 163] width 134 height 26
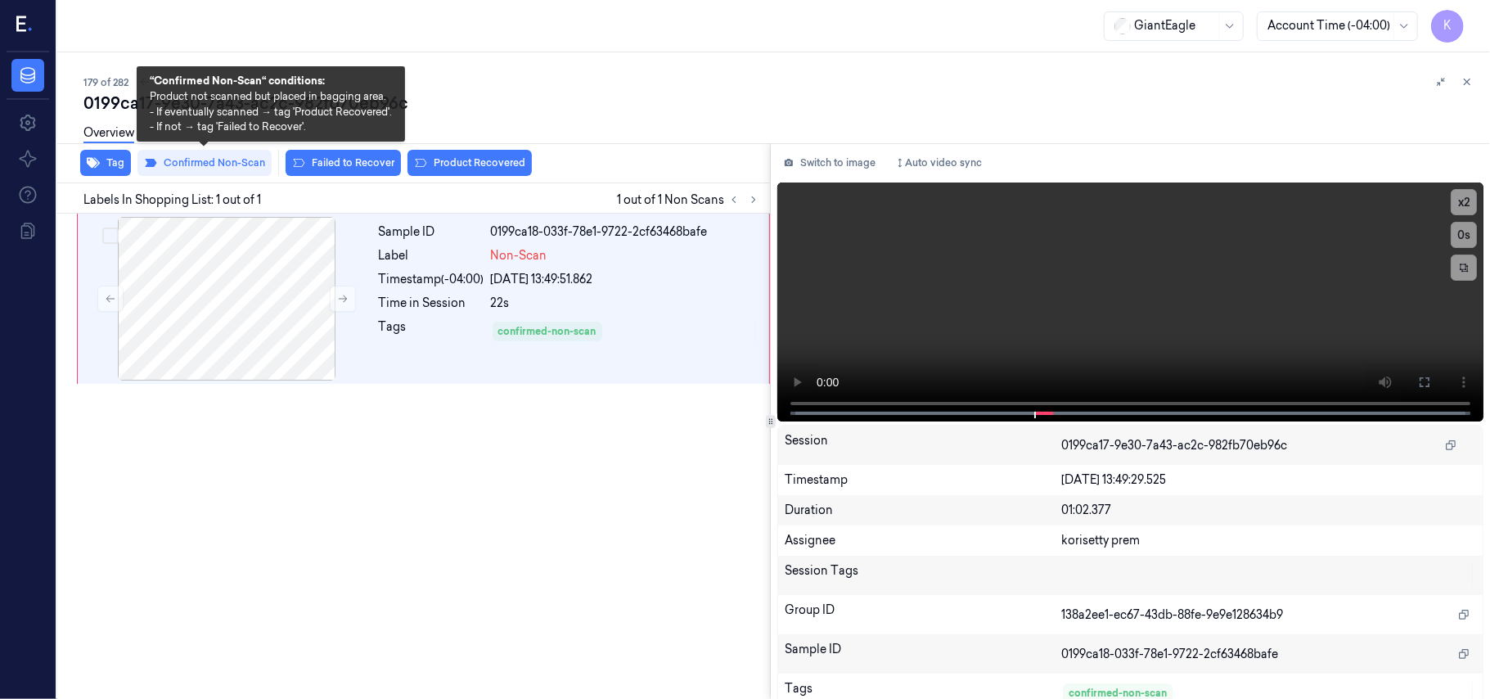
drag, startPoint x: 473, startPoint y: 480, endPoint x: 719, endPoint y: 75, distance: 473.0
click at [472, 482] on div "Sample ID 0199ca18-033f-78e1-9722-2cf63468bafe Label Non-Scan Timestamp (-04:00…" at bounding box center [410, 457] width 719 height 486
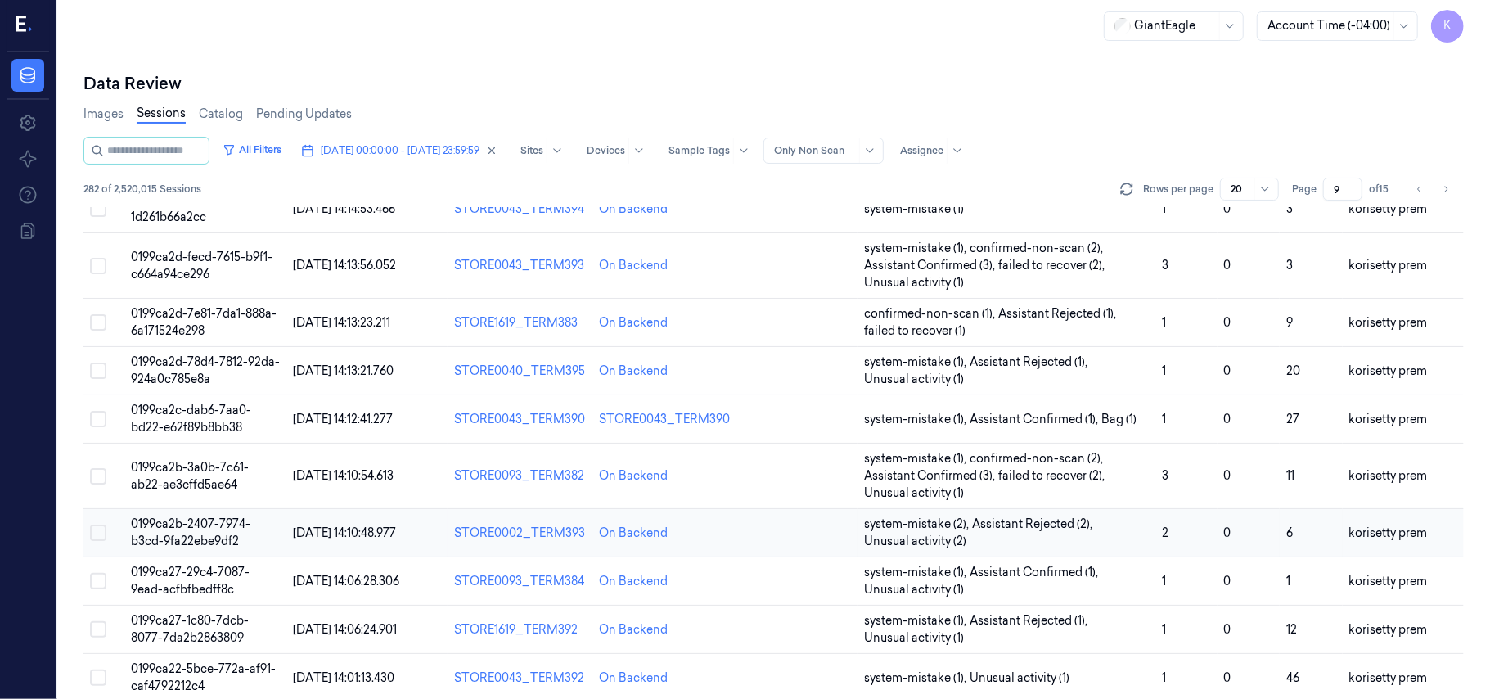
scroll to position [578, 0]
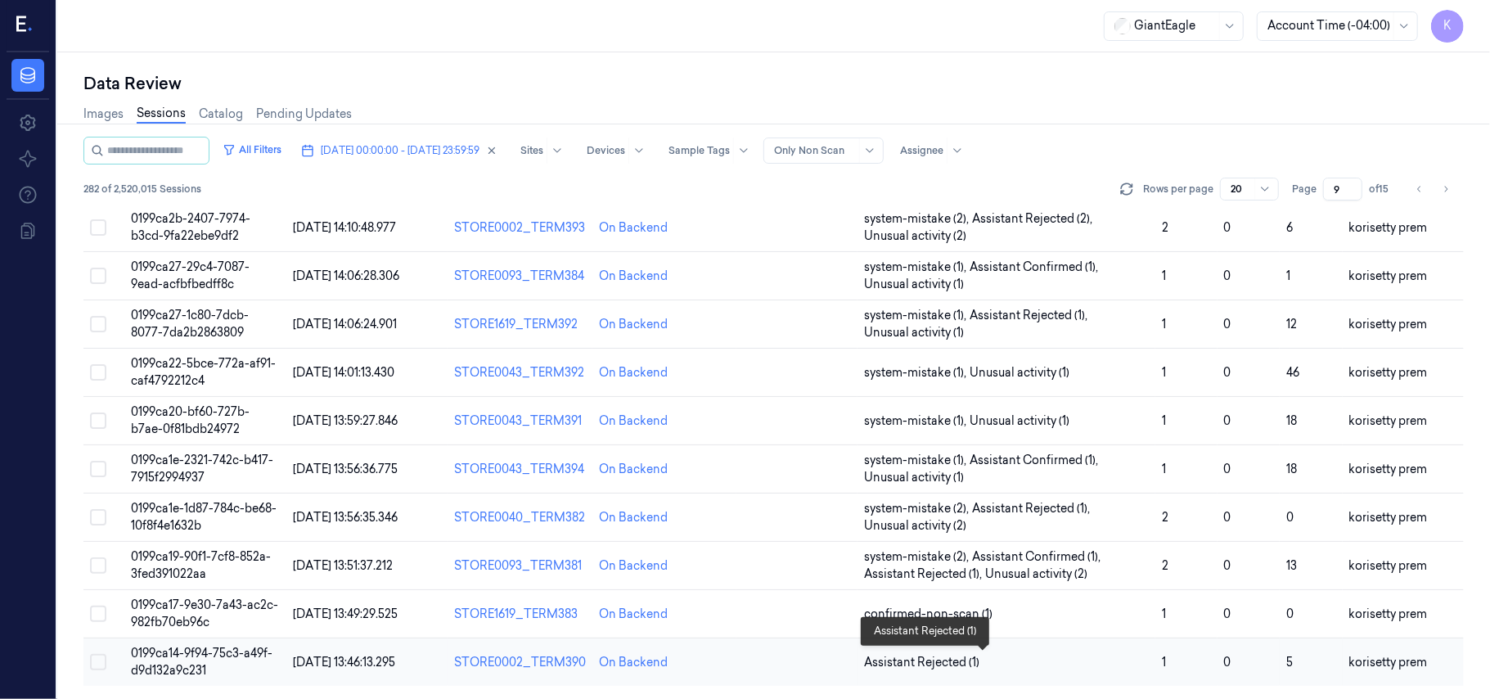
click at [1041, 662] on span "Assistant Rejected (1)" at bounding box center [1006, 662] width 285 height 17
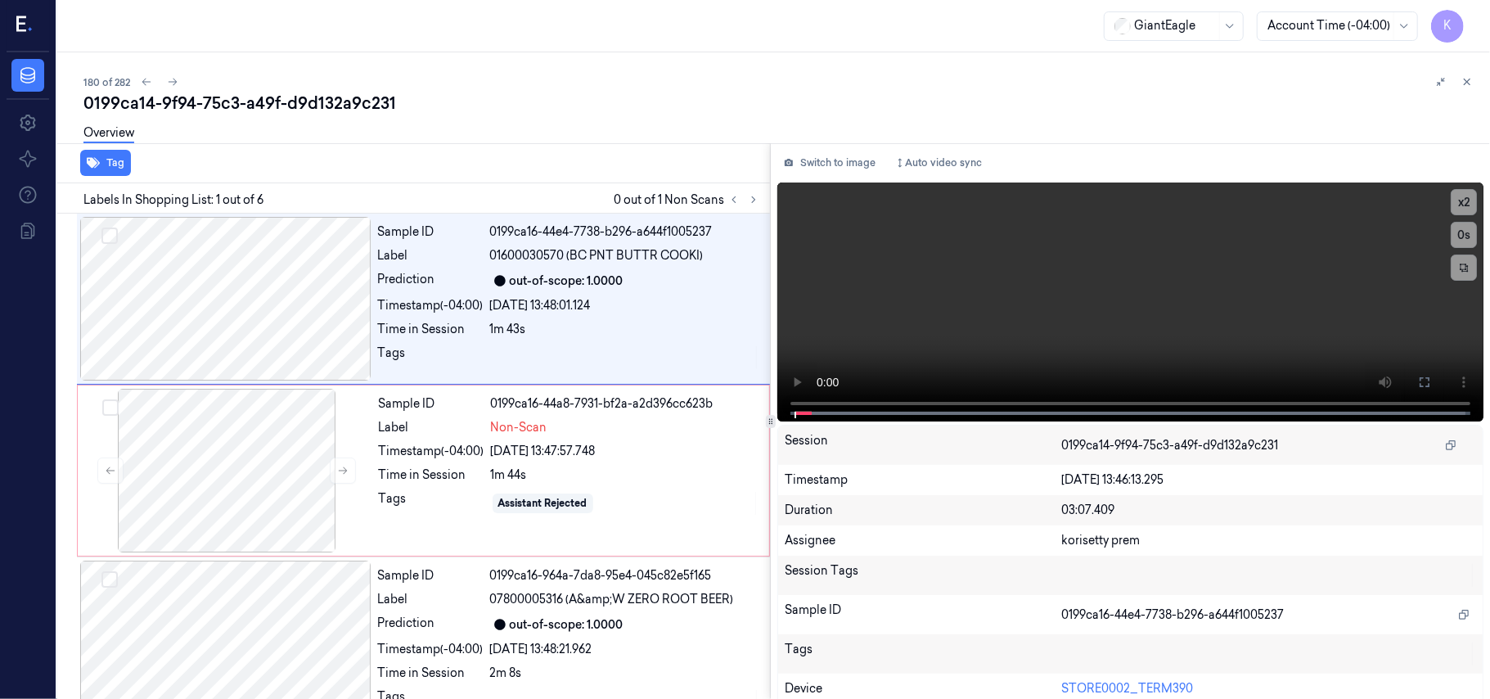
click at [534, 115] on div "Overview" at bounding box center [780, 136] width 1394 height 42
click at [755, 200] on icon at bounding box center [753, 200] width 3 height 6
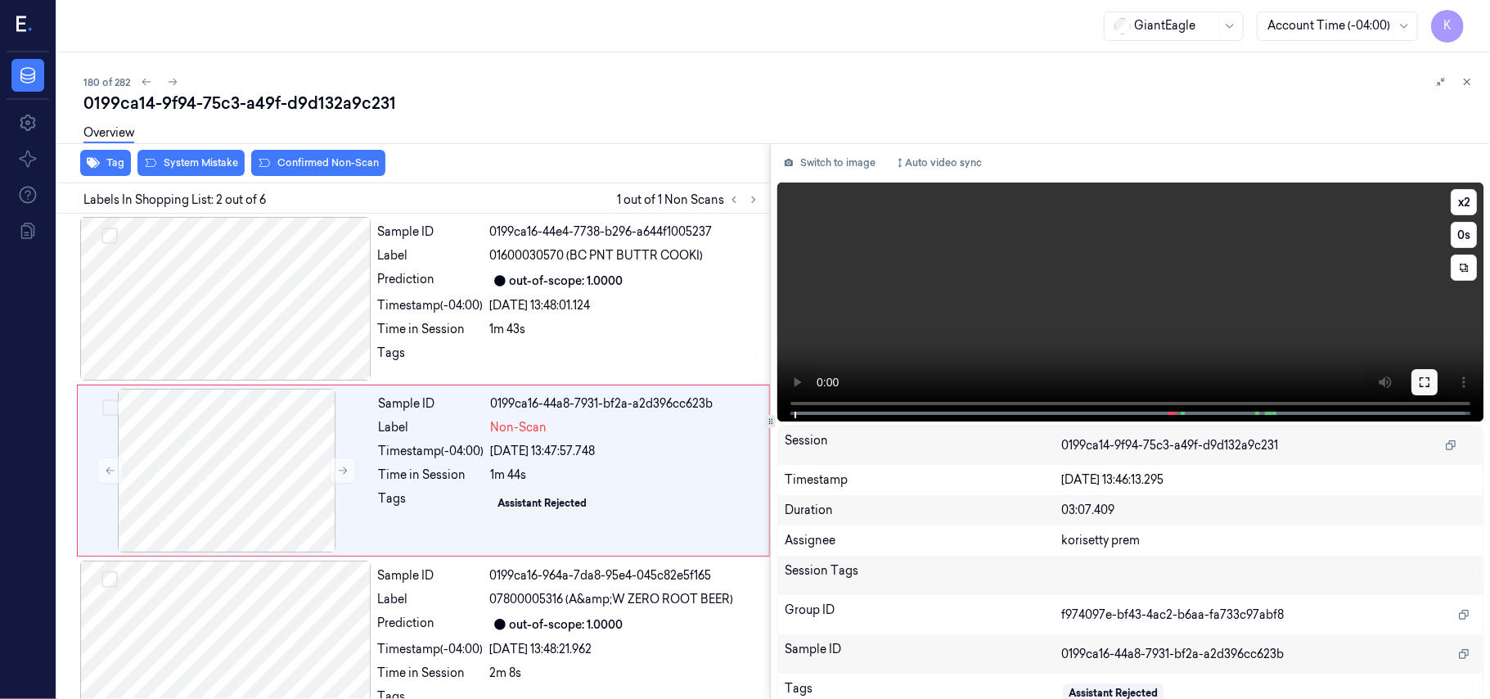
click at [1421, 377] on icon at bounding box center [1425, 382] width 10 height 10
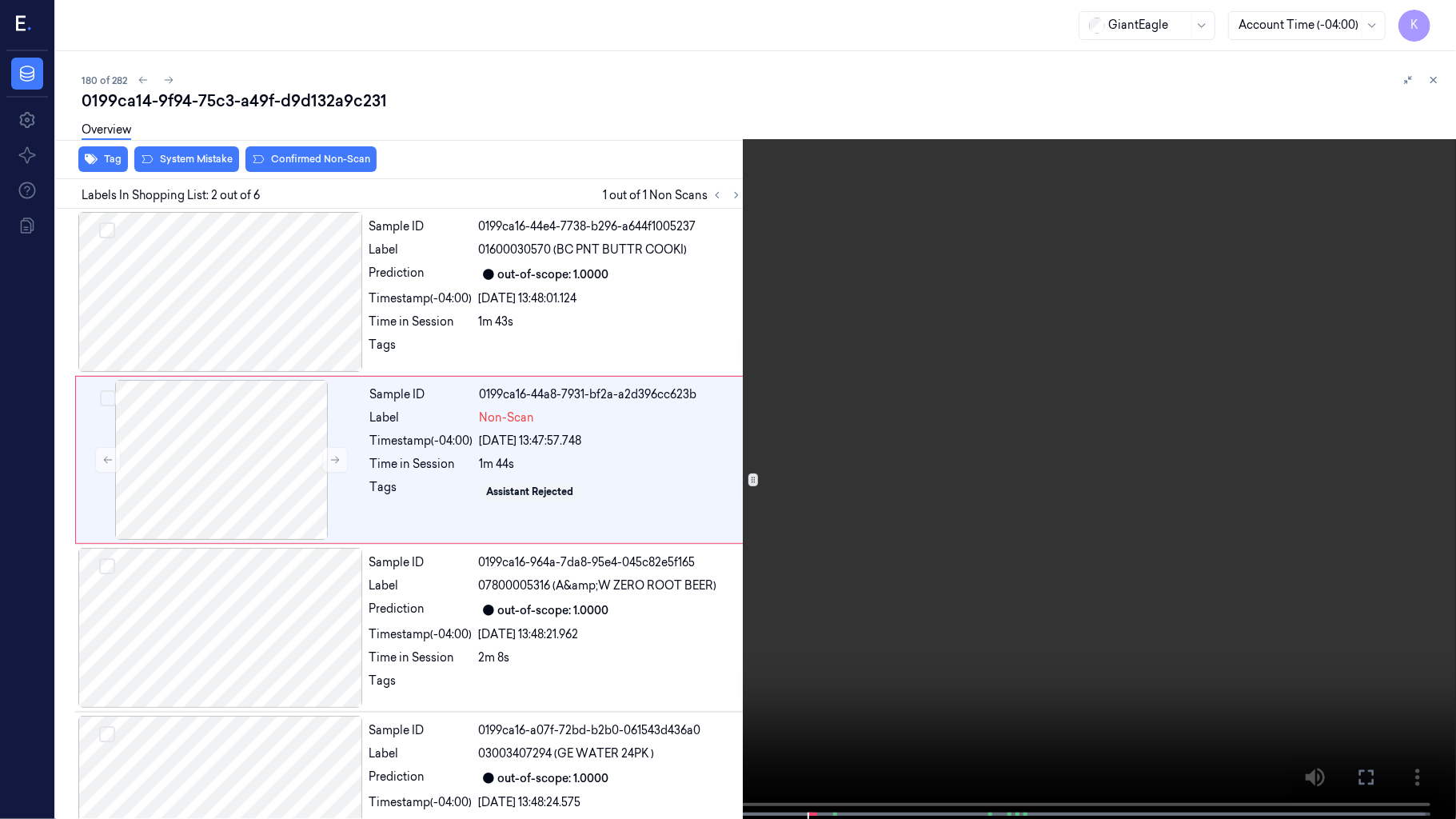
click at [1035, 445] on video at bounding box center [728, 410] width 1456 height 822
click at [833, 571] on video at bounding box center [728, 410] width 1456 height 822
click at [1098, 510] on video at bounding box center [728, 410] width 1456 height 822
click at [782, 583] on video at bounding box center [728, 410] width 1456 height 822
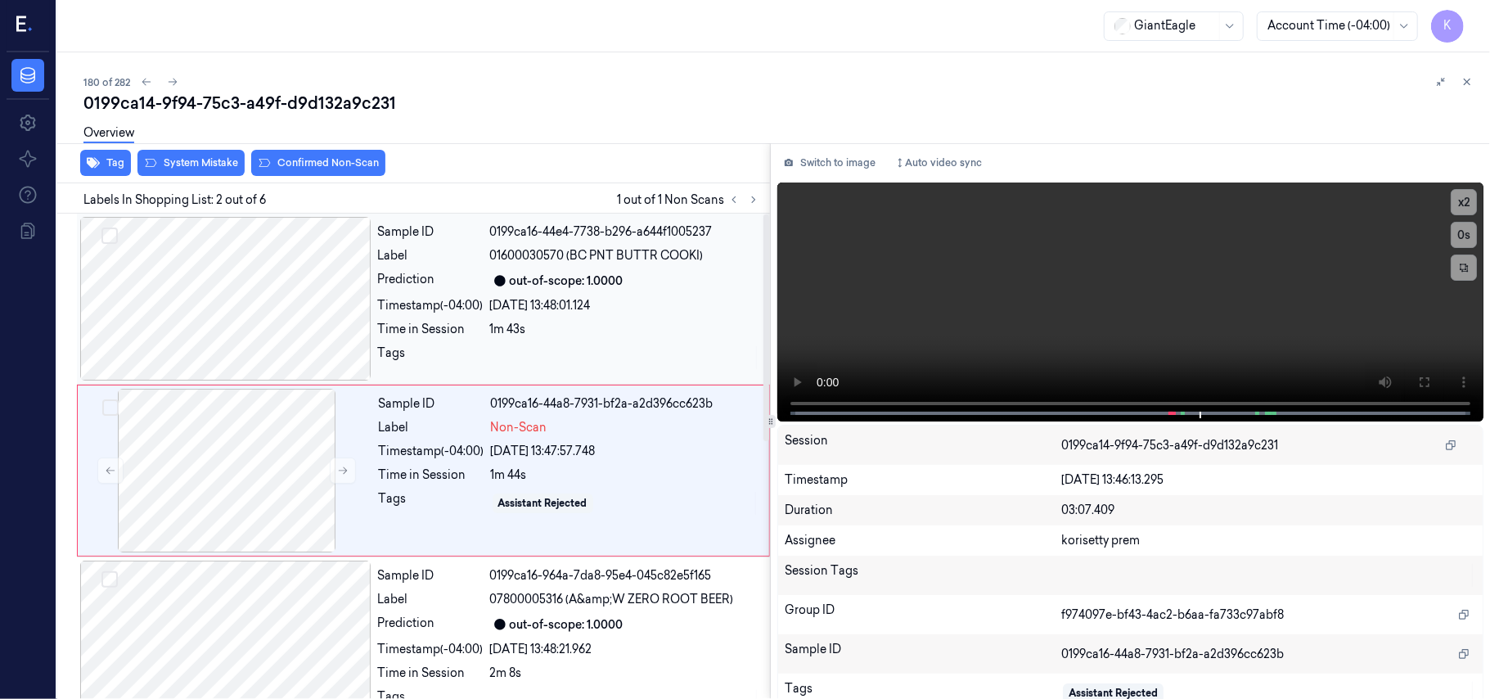
click at [579, 327] on div "1m 43s" at bounding box center [625, 329] width 270 height 17
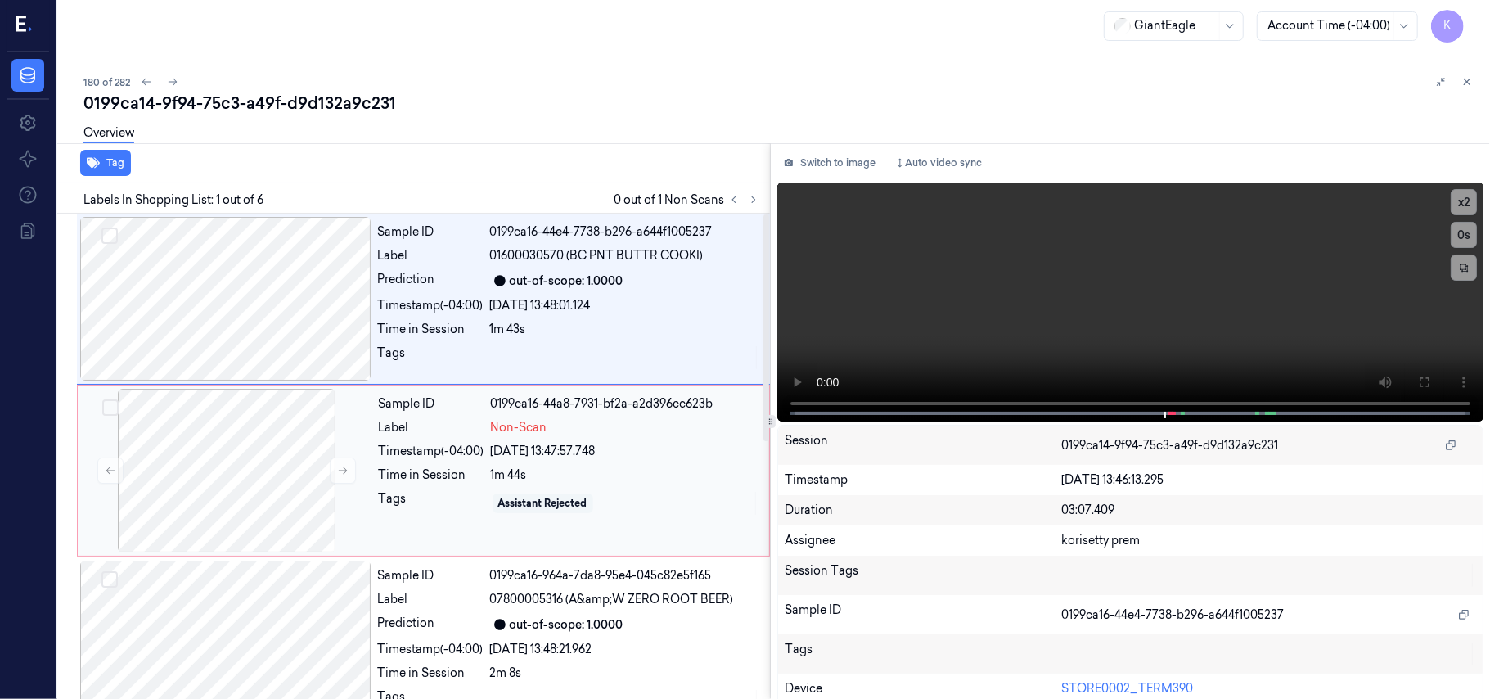
click at [505, 499] on div "Assistant Rejected" at bounding box center [542, 503] width 89 height 15
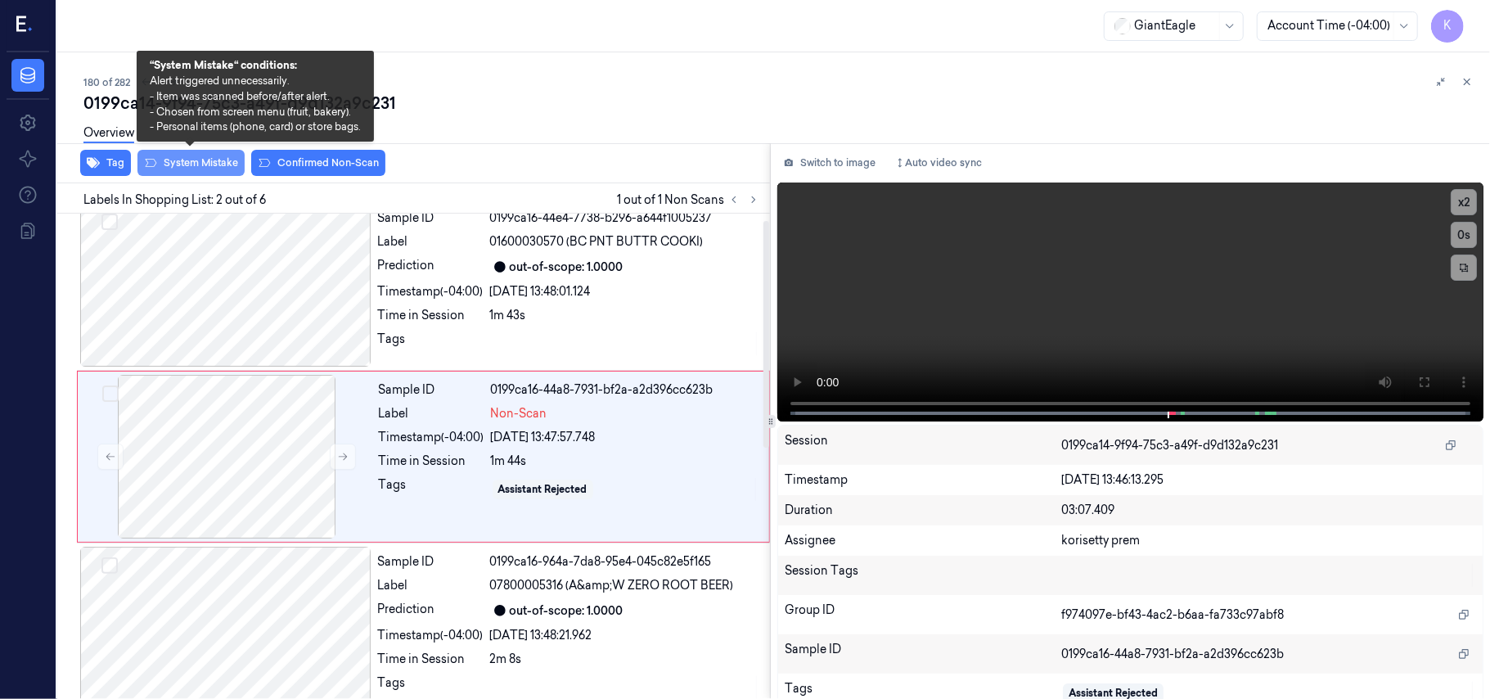
click at [207, 170] on button "System Mistake" at bounding box center [190, 163] width 107 height 26
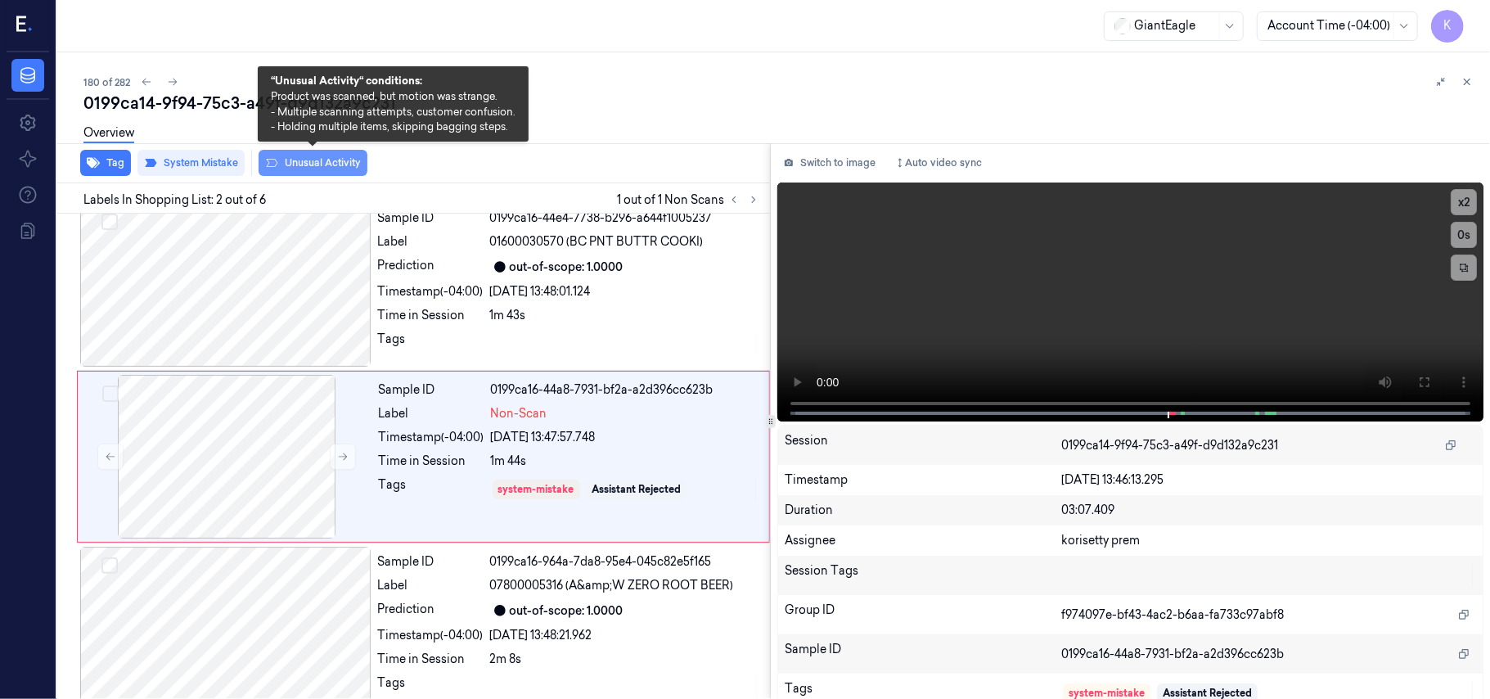
click at [322, 164] on button "Unusual Activity" at bounding box center [313, 163] width 109 height 26
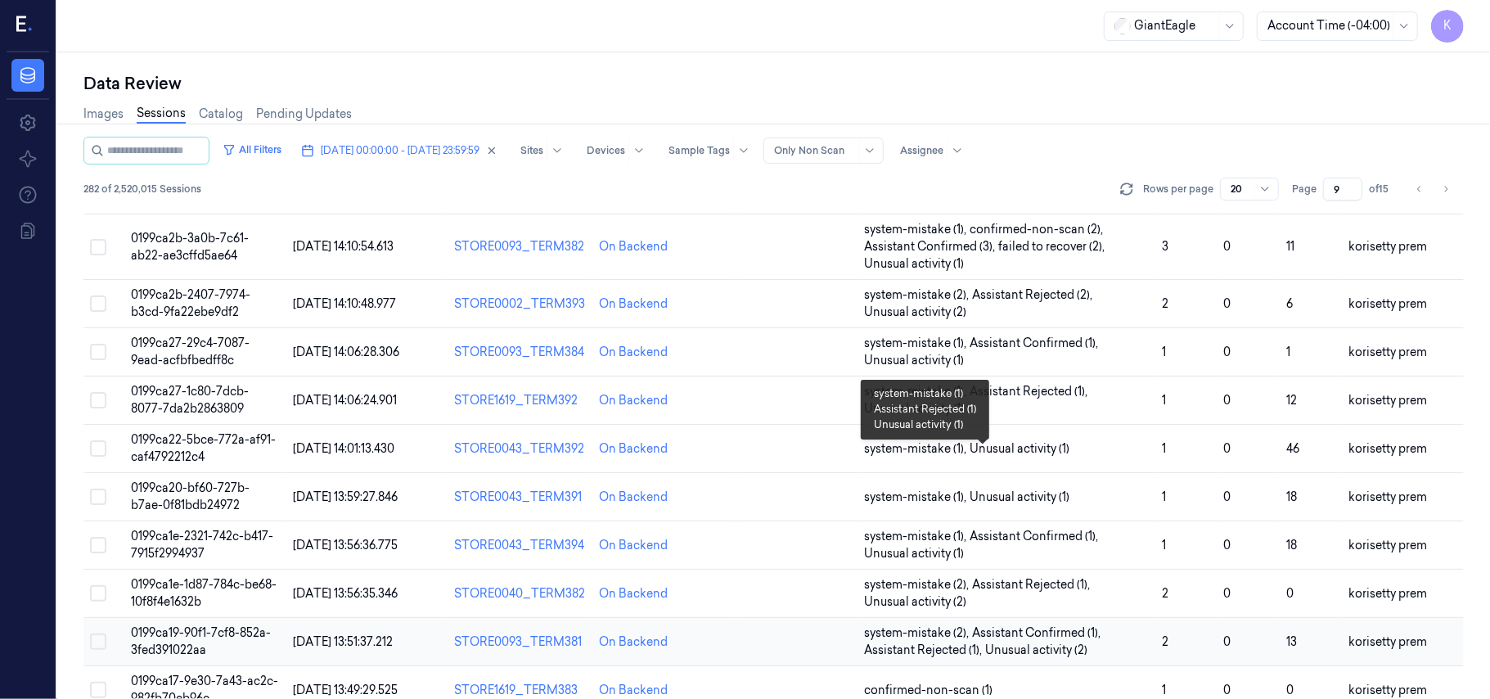
scroll to position [578, 0]
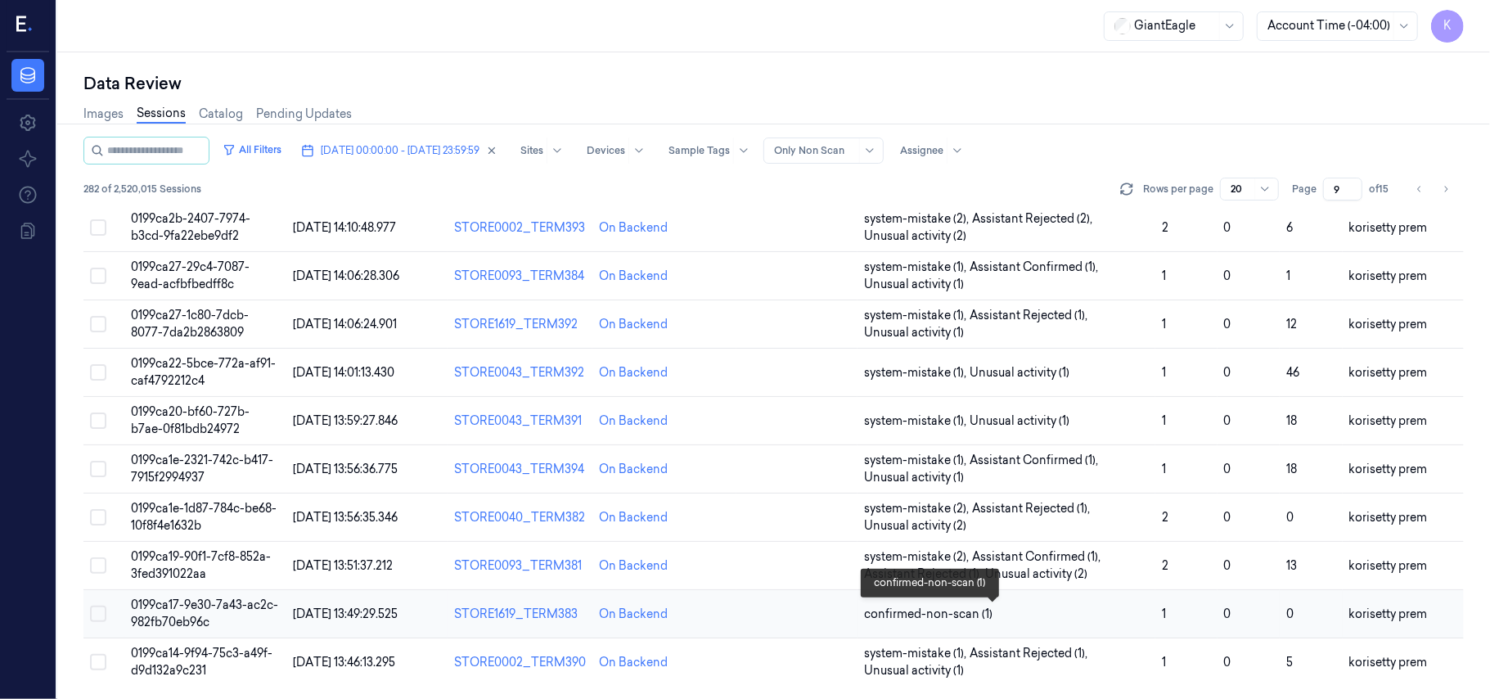
click at [1012, 610] on span "confirmed-non-scan (1)" at bounding box center [1006, 614] width 285 height 17
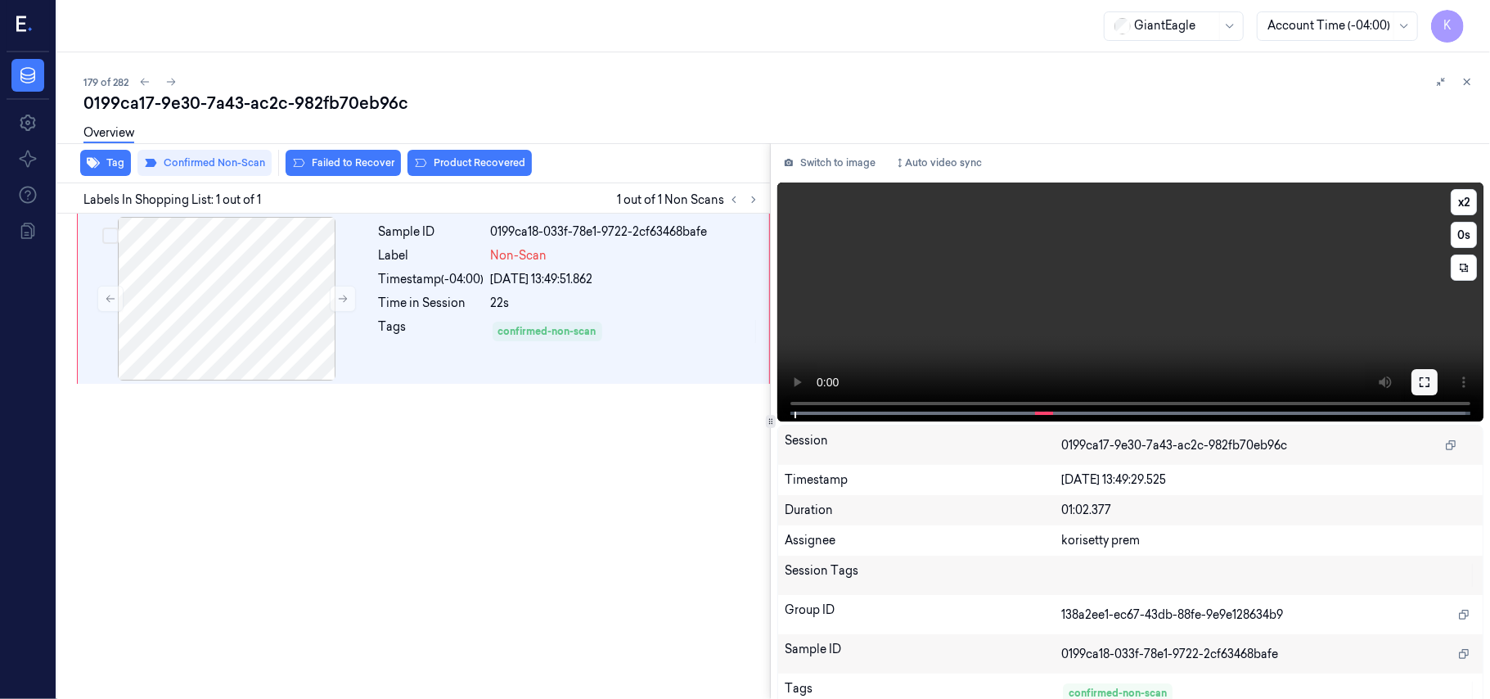
click at [1427, 384] on button at bounding box center [1425, 382] width 26 height 26
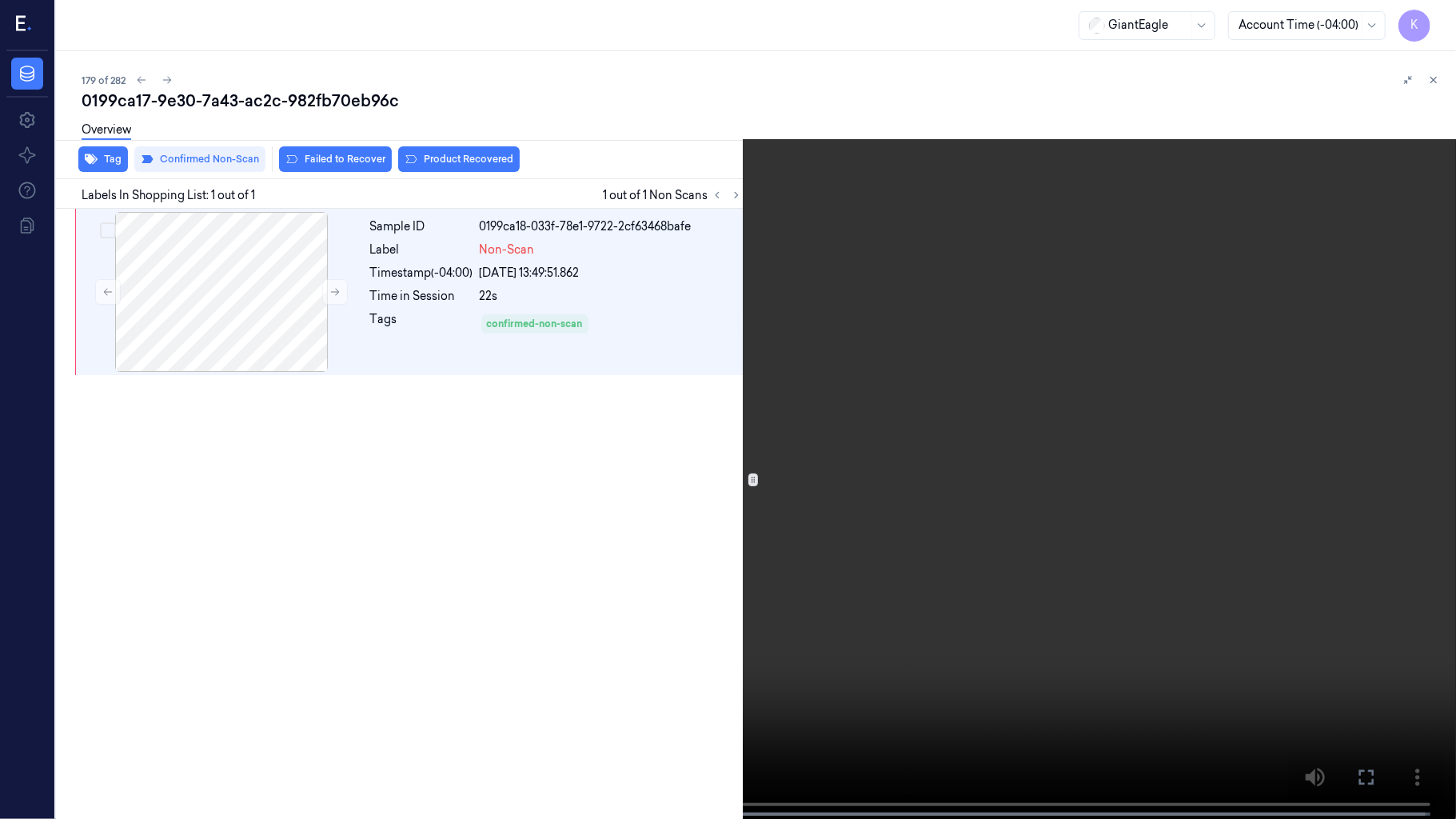
click at [817, 593] on video at bounding box center [728, 410] width 1456 height 822
click at [0, 682] on video at bounding box center [728, 410] width 1456 height 822
click at [1046, 455] on video at bounding box center [728, 410] width 1456 height 822
click at [567, 540] on video at bounding box center [728, 410] width 1456 height 822
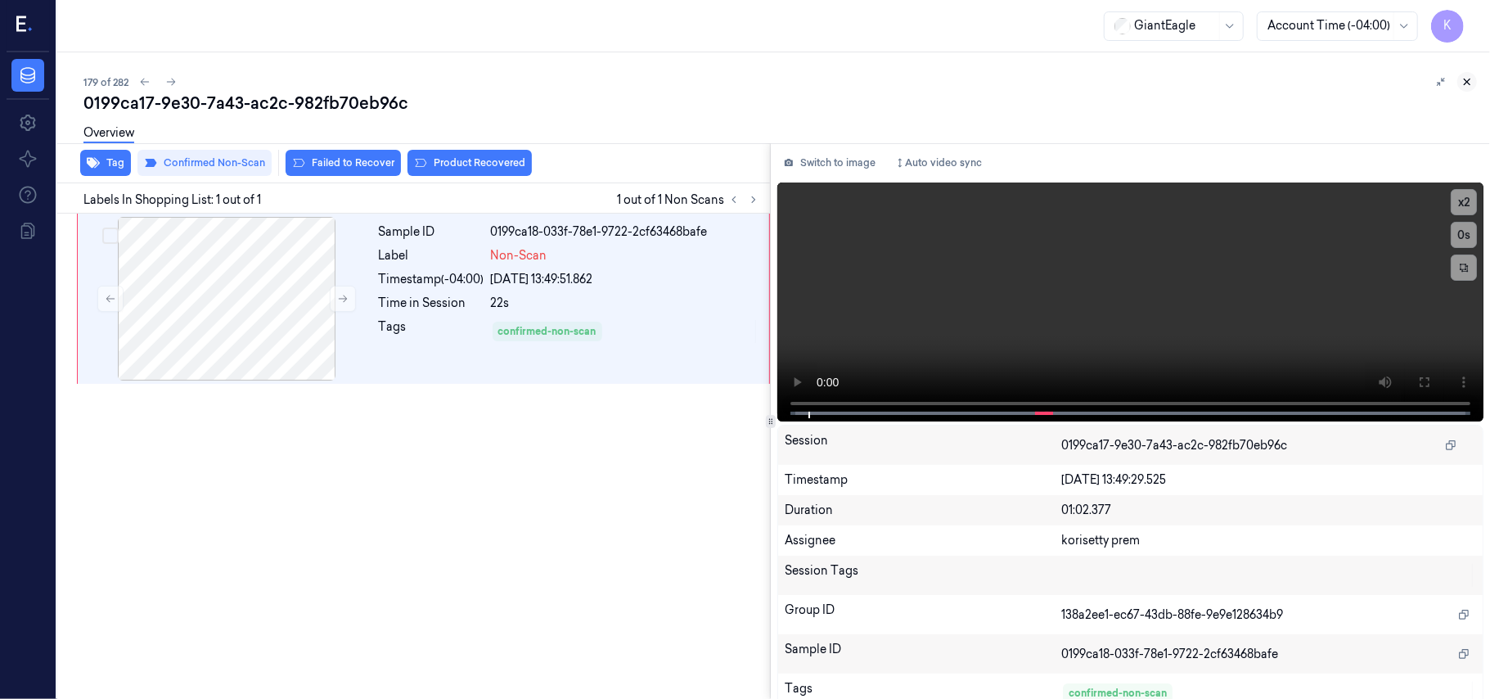
click at [1474, 86] on button at bounding box center [1467, 82] width 20 height 20
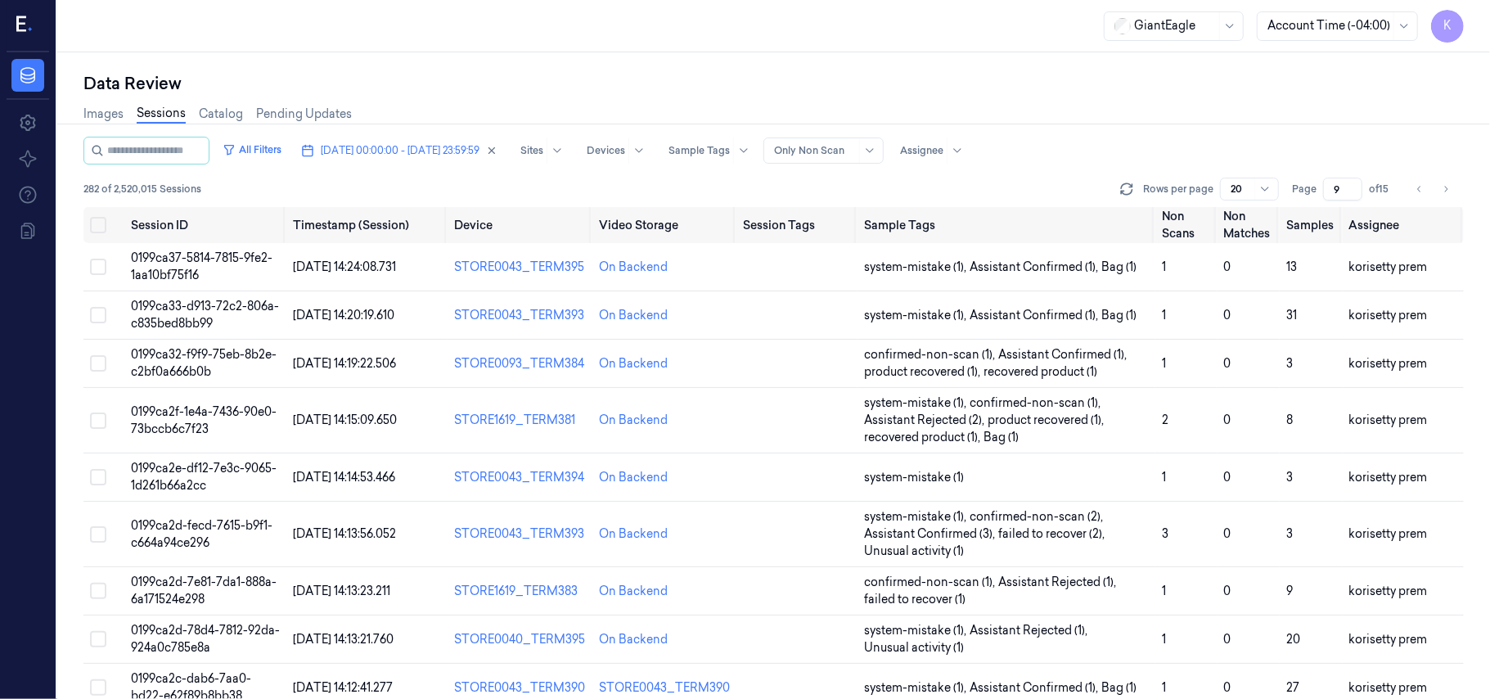
click at [1342, 185] on input "9" at bounding box center [1342, 189] width 39 height 23
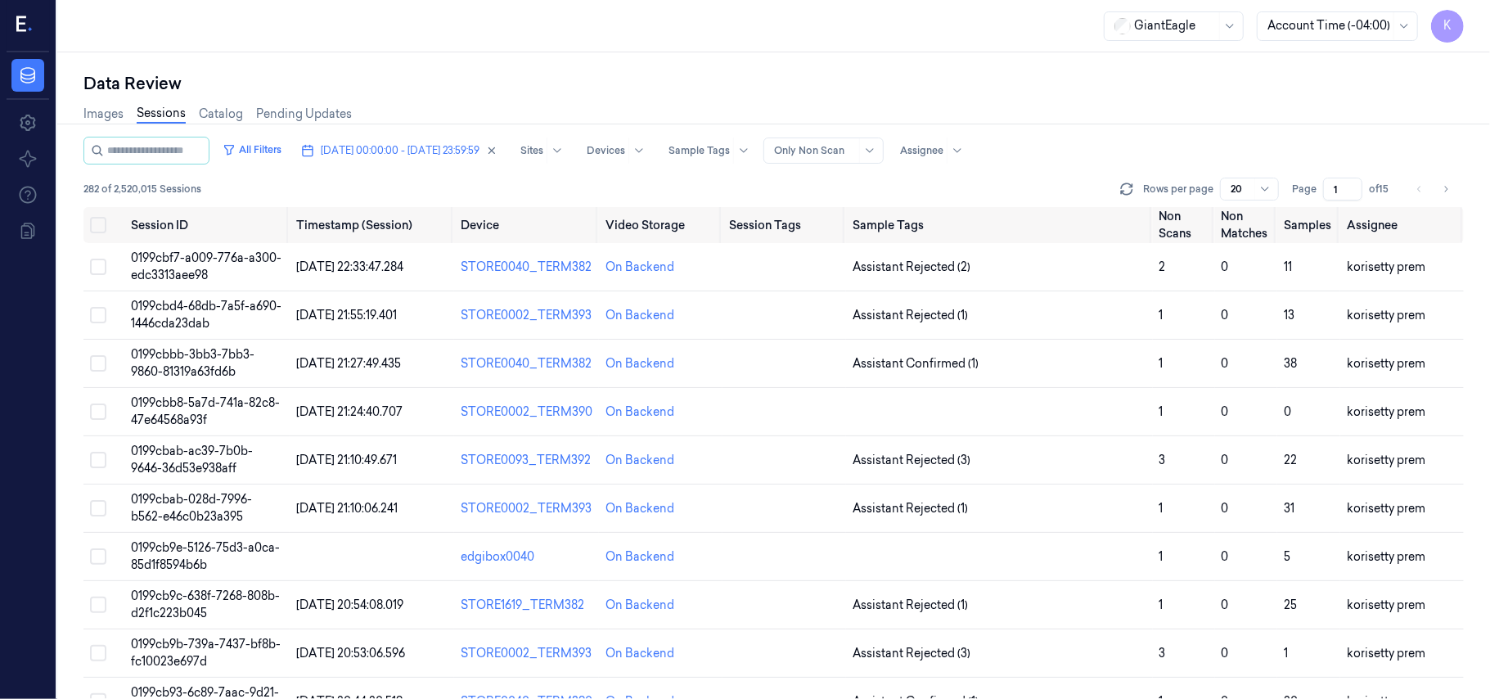
click at [1366, 149] on div "All Filters [DATE] 00:00:00 - [DATE] 23:59:59 Sites Devices Sample Tags Alert T…" at bounding box center [773, 151] width 1381 height 28
click at [1444, 187] on icon "Go to next page" at bounding box center [1446, 188] width 10 height 13
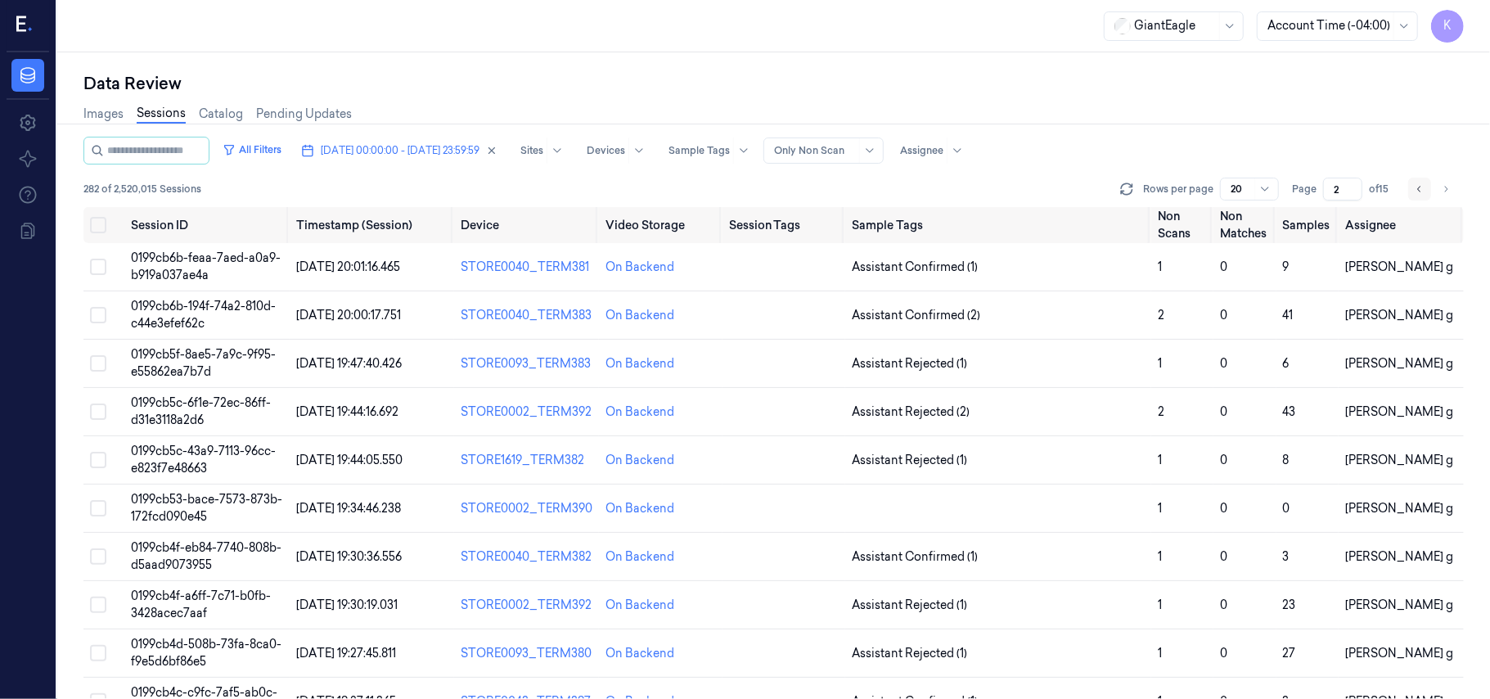
click at [1418, 191] on icon "Go to previous page" at bounding box center [1420, 188] width 10 height 13
type input "1"
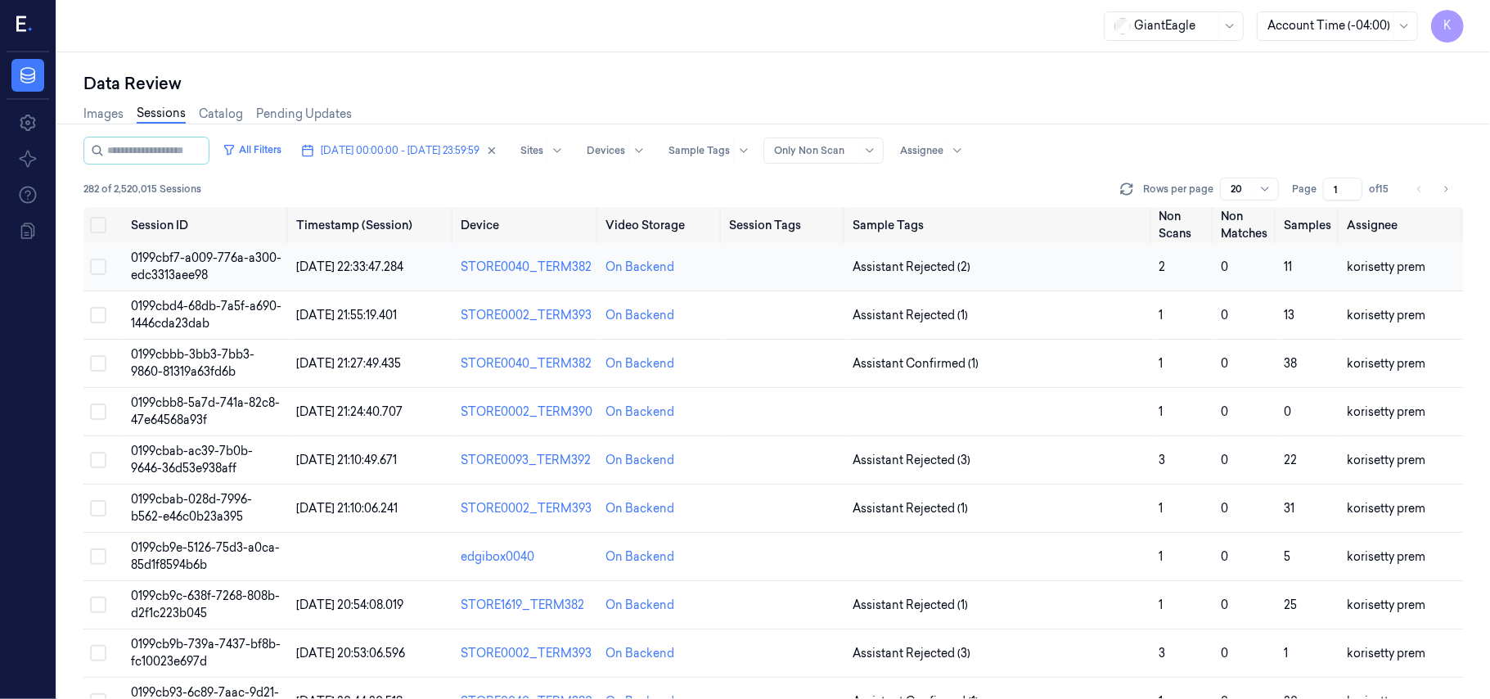
click at [211, 264] on span "0199cbf7-a009-776a-a300-edc3313aee98" at bounding box center [206, 266] width 151 height 32
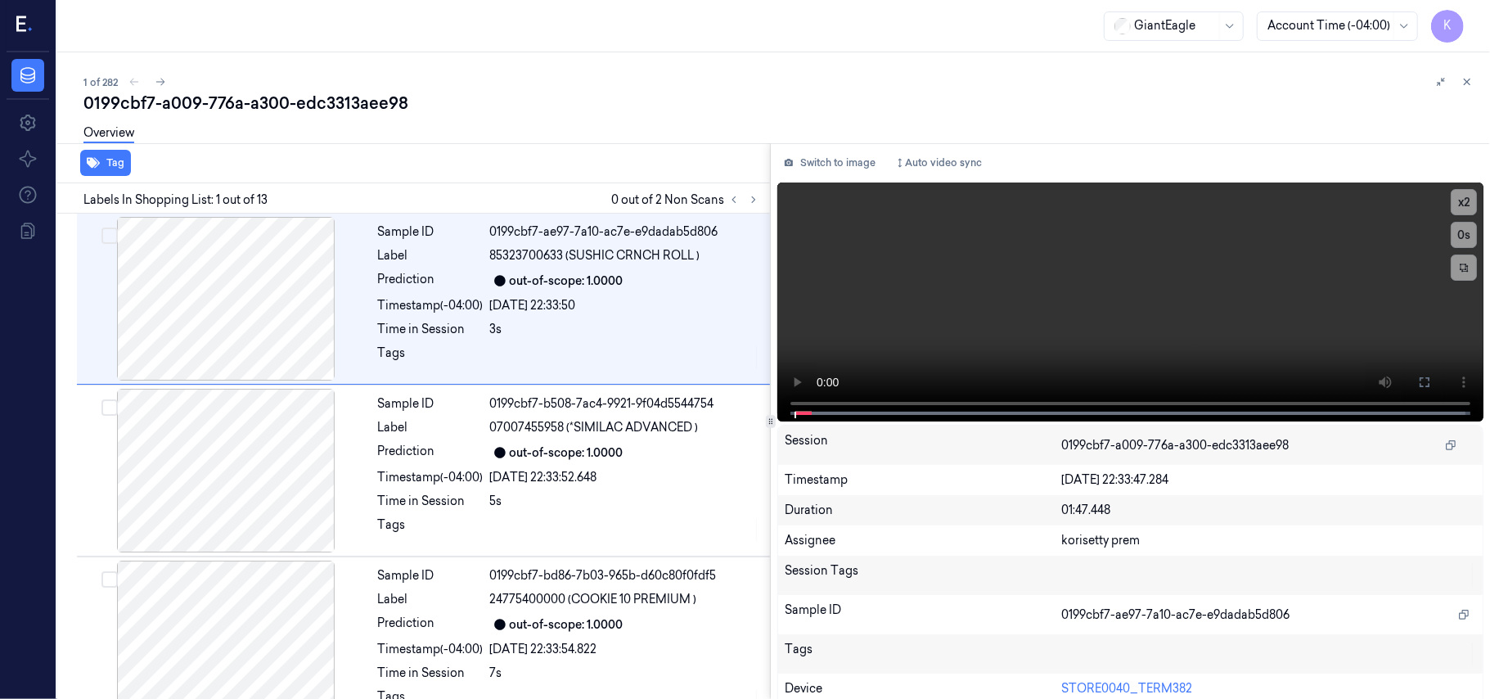
click at [665, 79] on div "1 of 282" at bounding box center [780, 82] width 1394 height 20
click at [754, 207] on button at bounding box center [754, 200] width 20 height 20
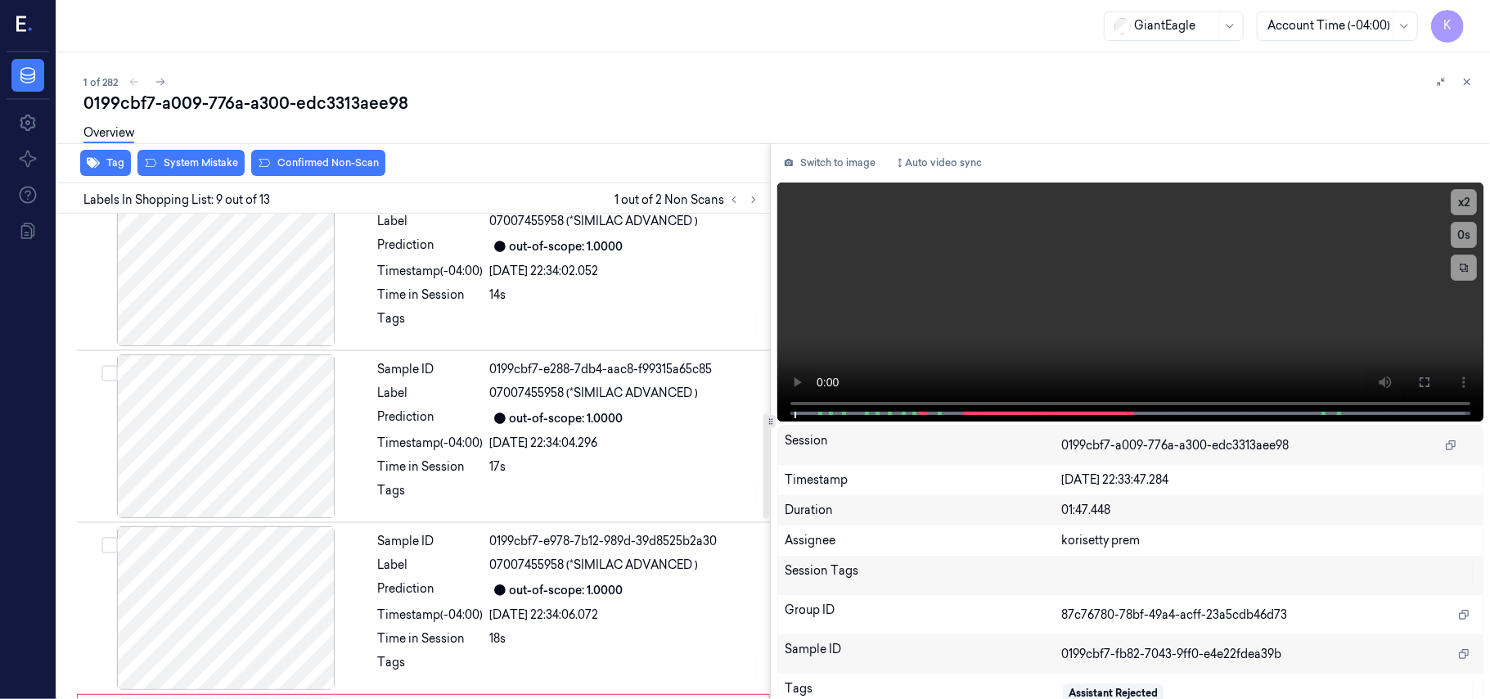
scroll to position [1111, 0]
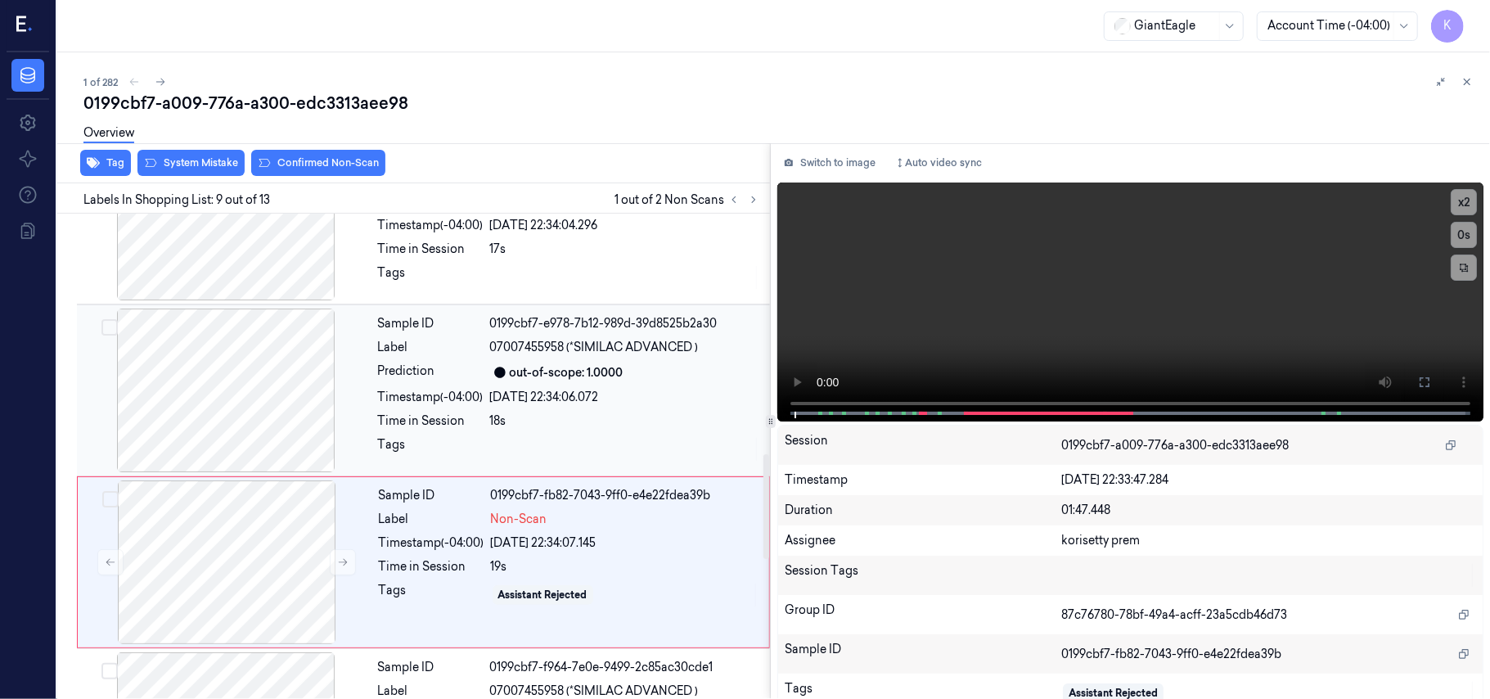
click at [646, 394] on div "[DATE] 22:34:06.072" at bounding box center [625, 397] width 270 height 17
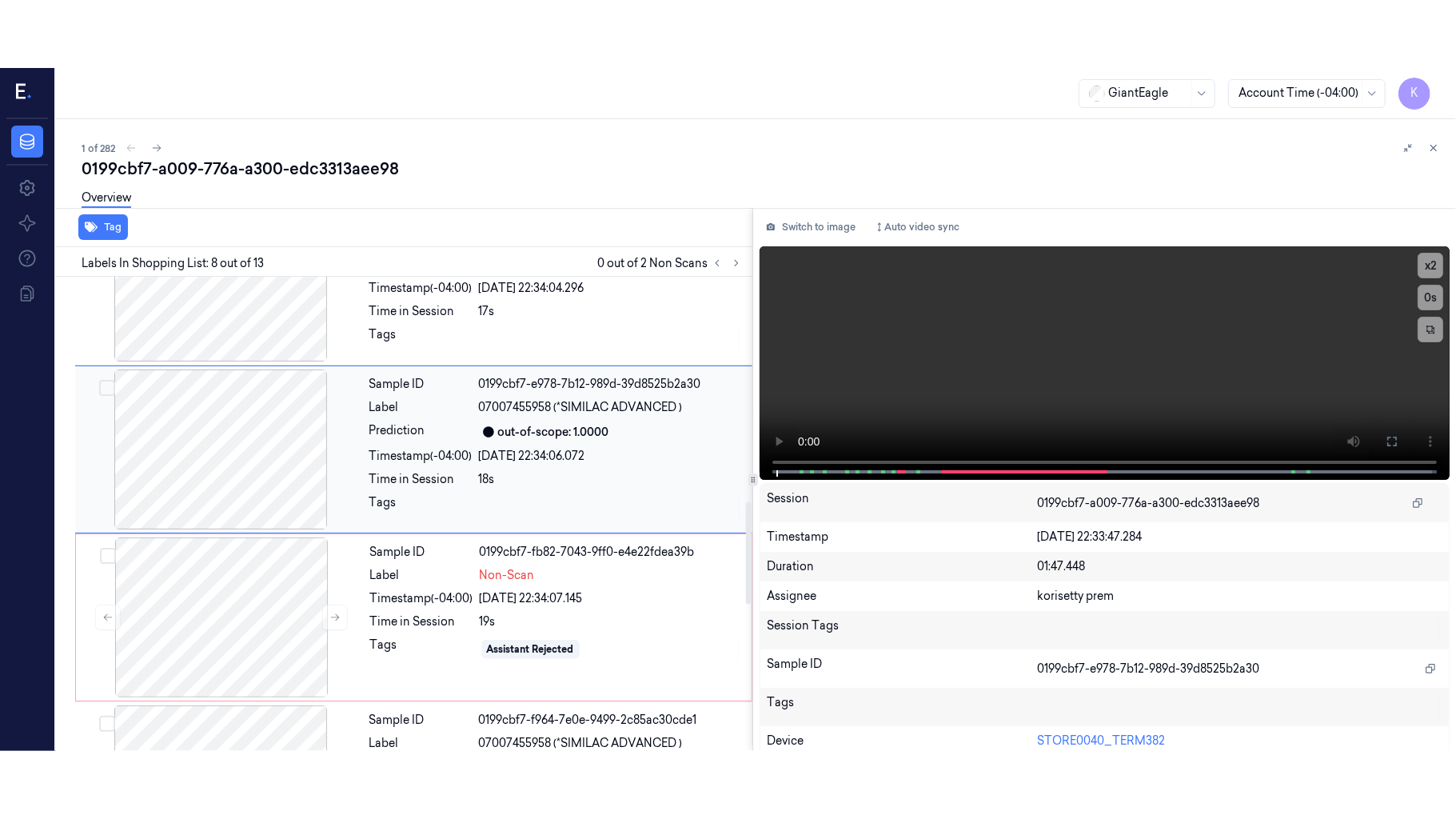
scroll to position [1024, 0]
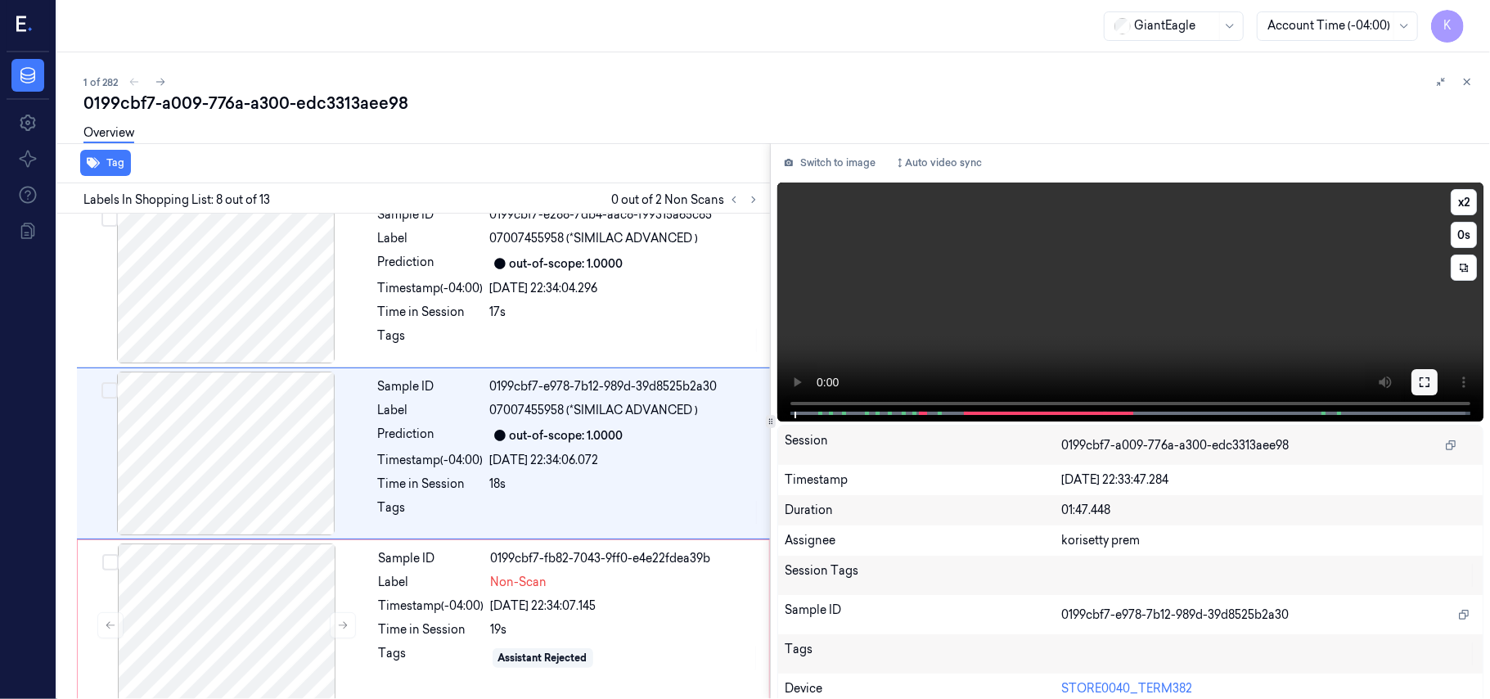
click at [1431, 388] on button at bounding box center [1425, 382] width 26 height 26
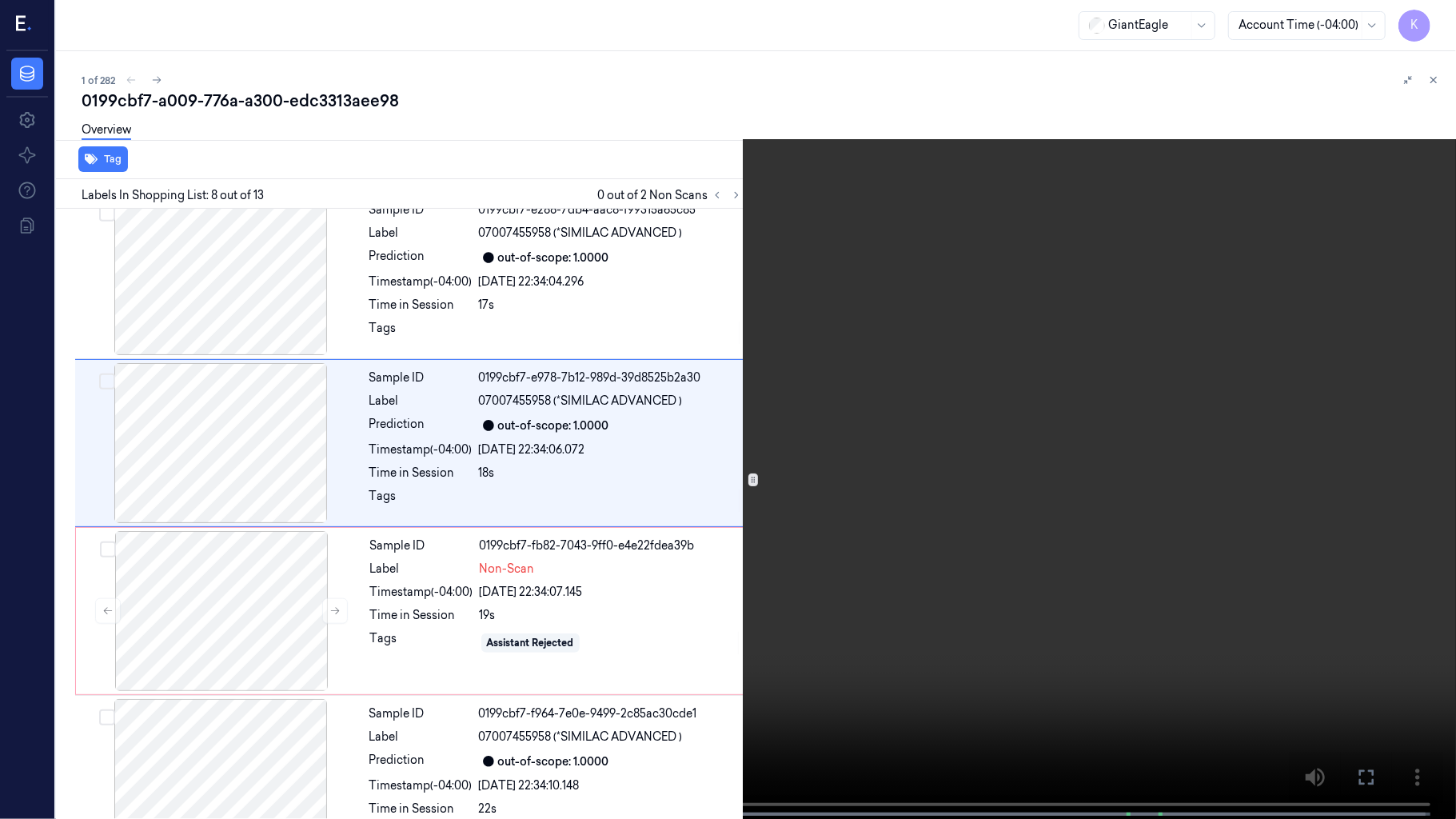
click at [881, 532] on video at bounding box center [728, 410] width 1456 height 822
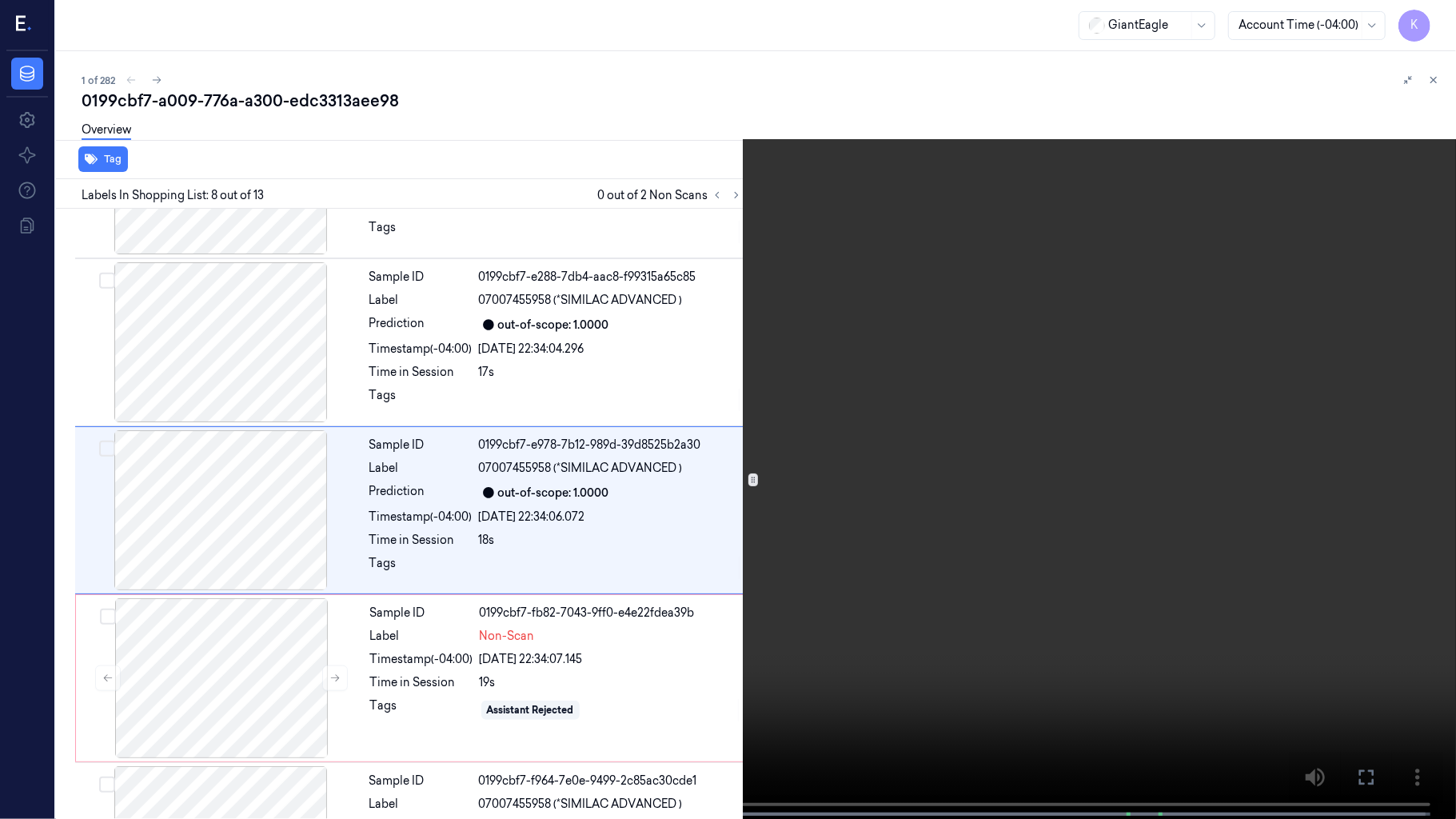
click at [251, 682] on span at bounding box center [252, 814] width 2 height 8
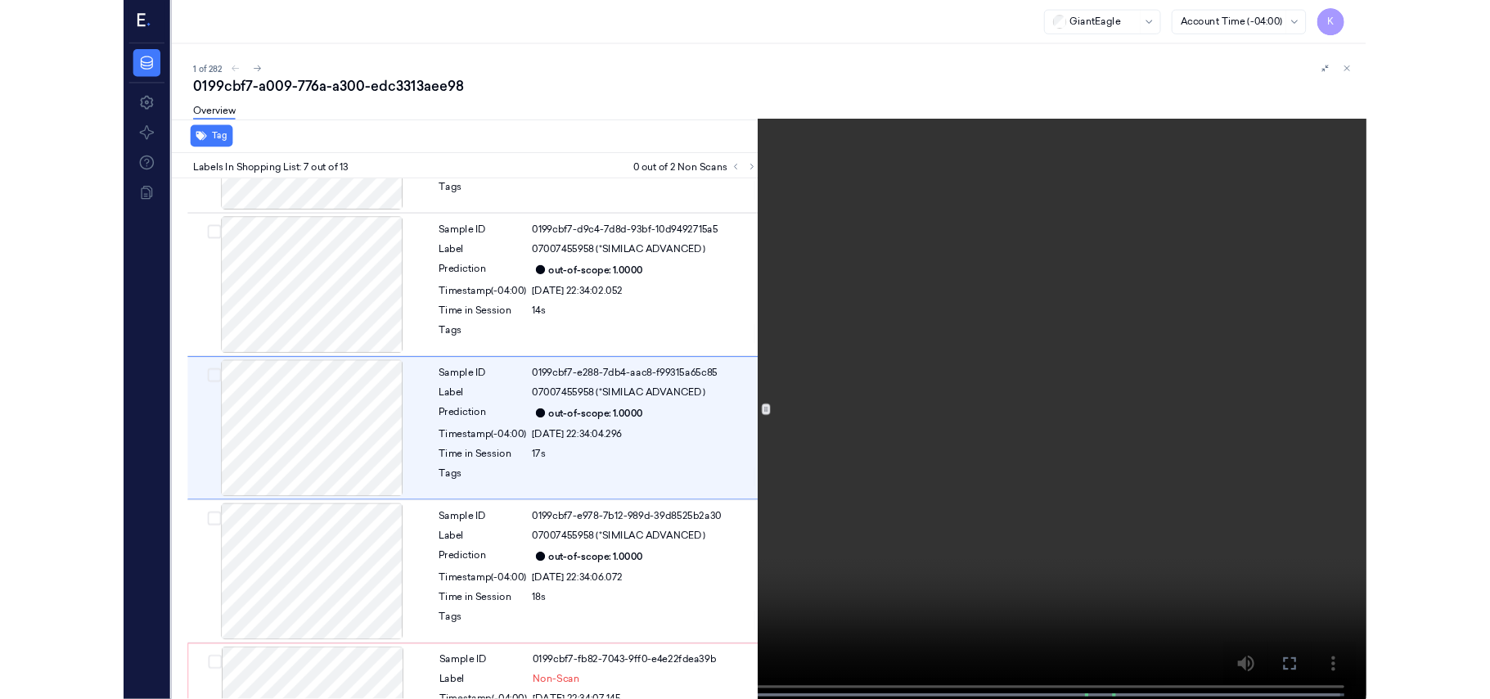
scroll to position [807, 0]
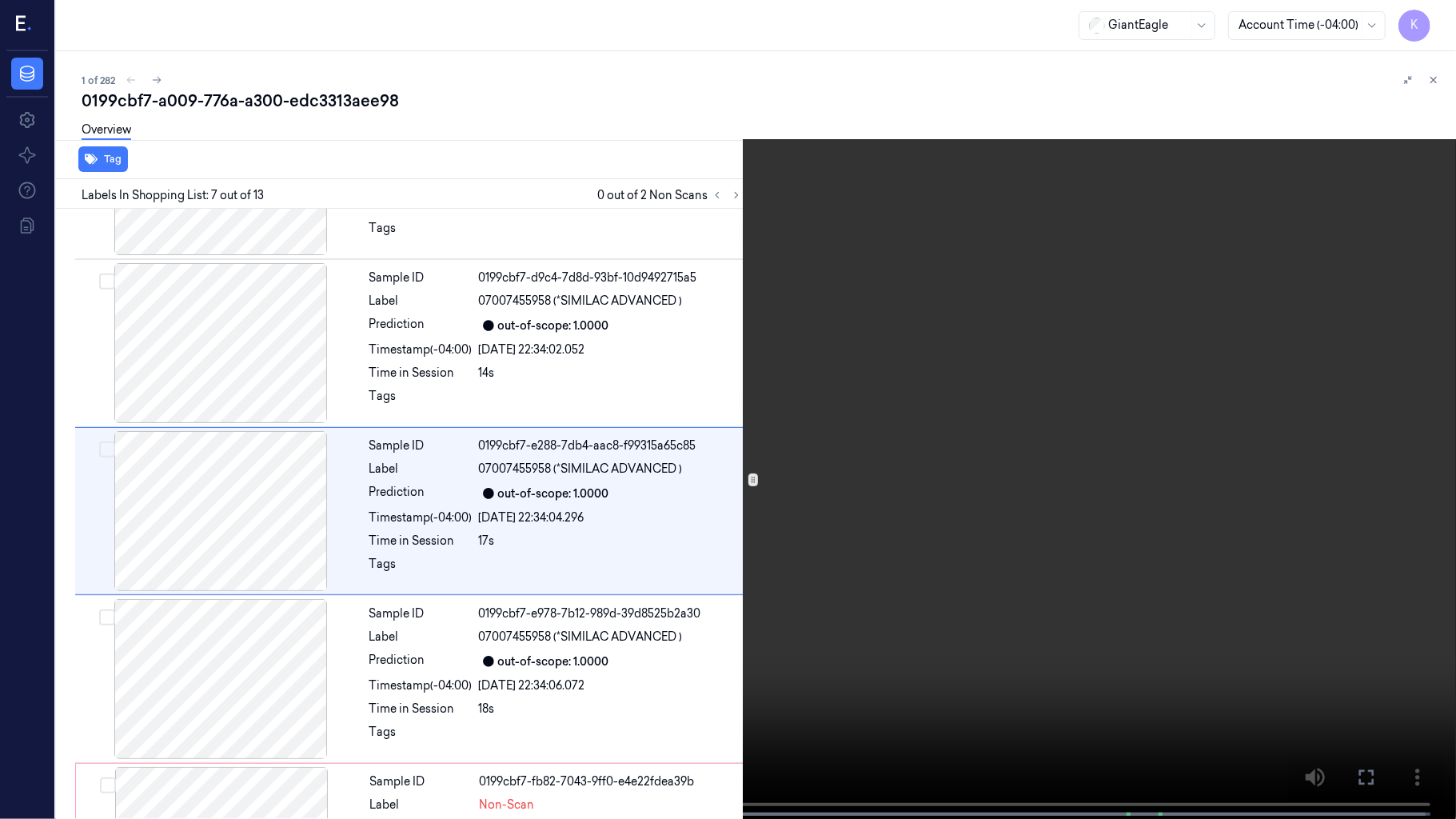
click at [672, 500] on video at bounding box center [728, 410] width 1456 height 822
click at [954, 487] on video at bounding box center [728, 410] width 1456 height 822
click at [1101, 337] on video at bounding box center [728, 410] width 1456 height 822
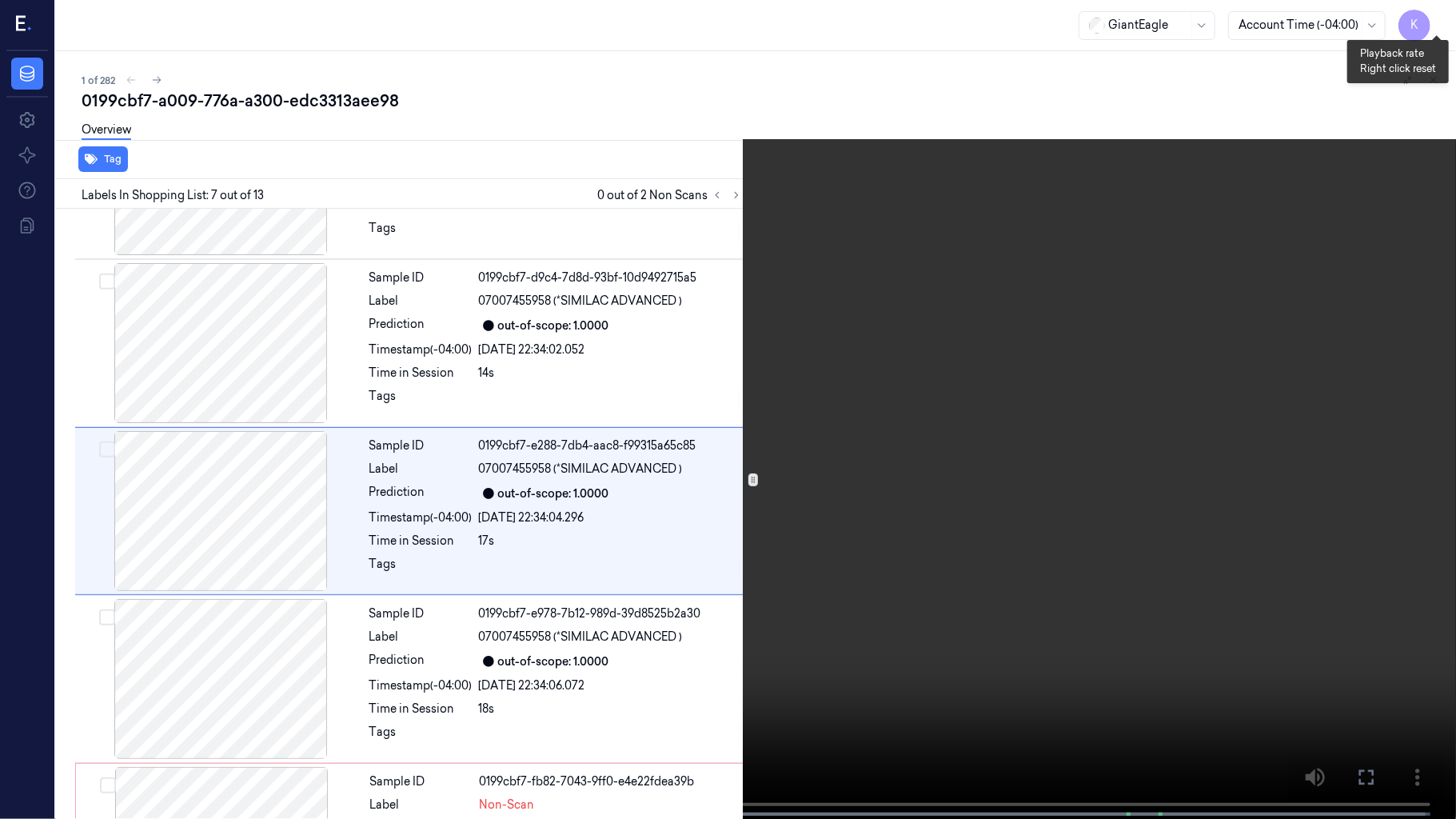
click at [1436, 18] on button "x 2" at bounding box center [1436, 20] width 25 height 25
click at [1435, 10] on button "x 4" at bounding box center [1436, 20] width 25 height 25
click at [693, 651] on video at bounding box center [728, 410] width 1456 height 822
click at [1455, 331] on video at bounding box center [728, 410] width 1456 height 822
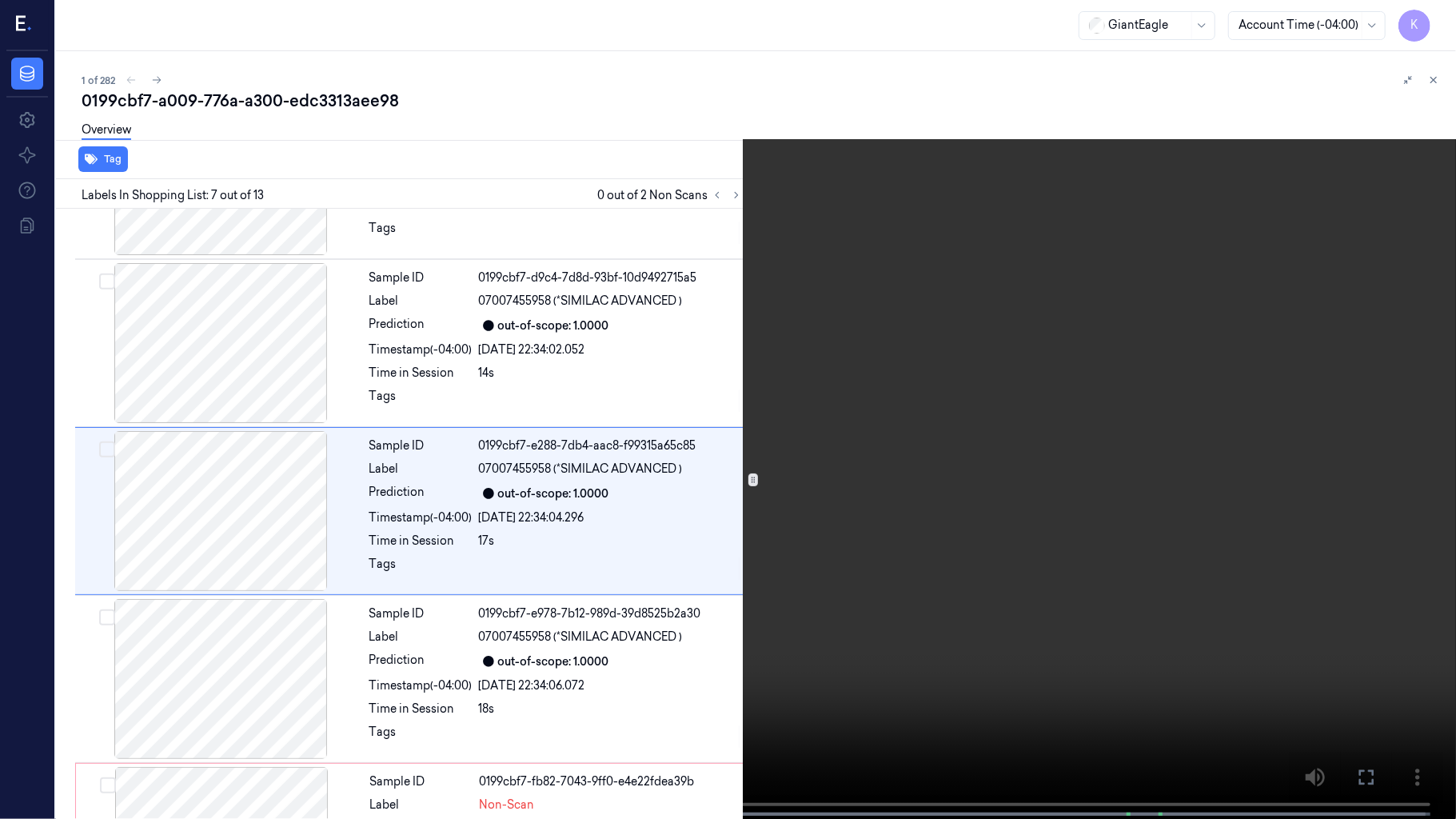
click at [1455, 331] on video at bounding box center [728, 410] width 1456 height 822
click at [1085, 470] on video at bounding box center [728, 410] width 1456 height 822
click at [1437, 27] on button "x 1" at bounding box center [1436, 20] width 25 height 25
drag, startPoint x: 696, startPoint y: 453, endPoint x: 681, endPoint y: 453, distance: 15.0
click at [692, 455] on video at bounding box center [728, 410] width 1456 height 822
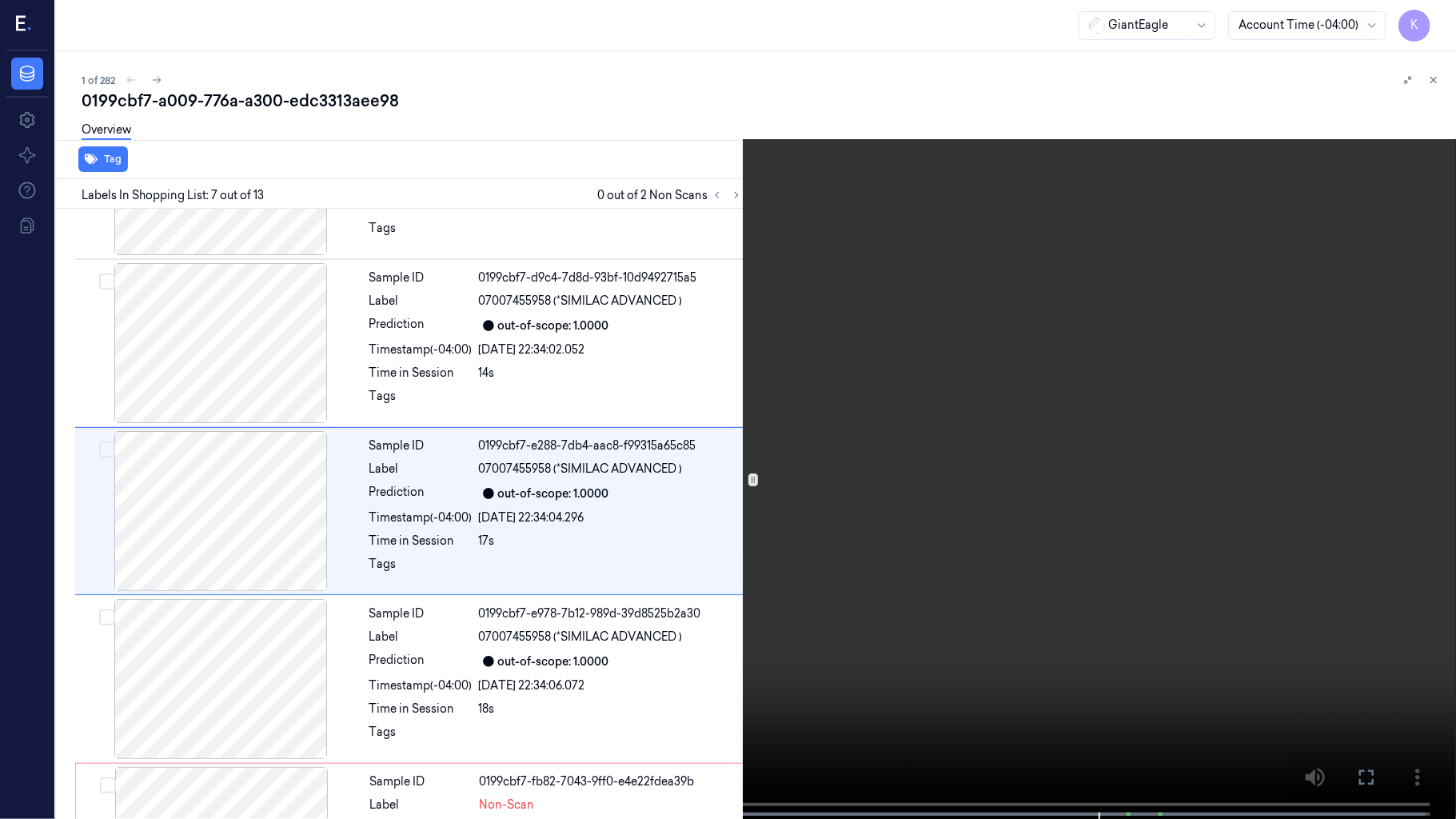
click at [1059, 627] on video at bounding box center [728, 410] width 1456 height 822
click at [996, 592] on video at bounding box center [728, 410] width 1456 height 822
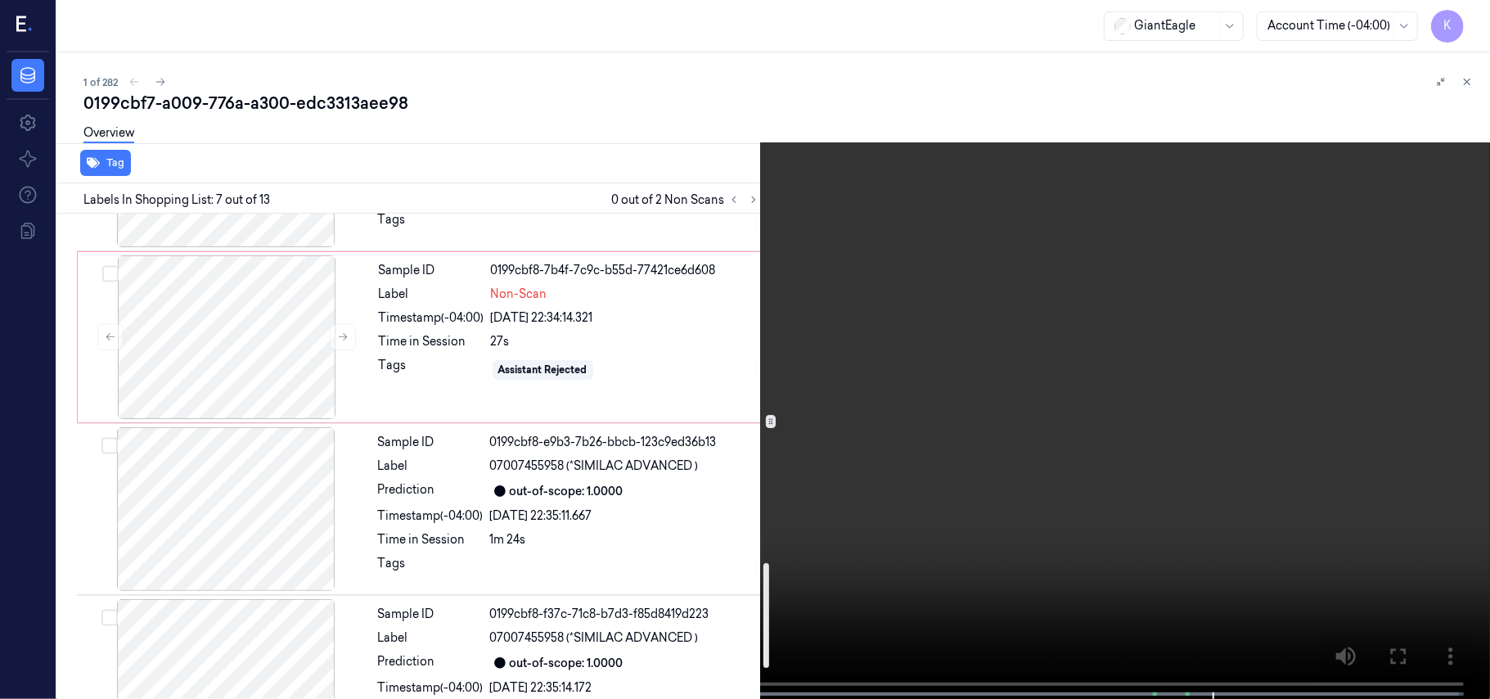
scroll to position [1353, 0]
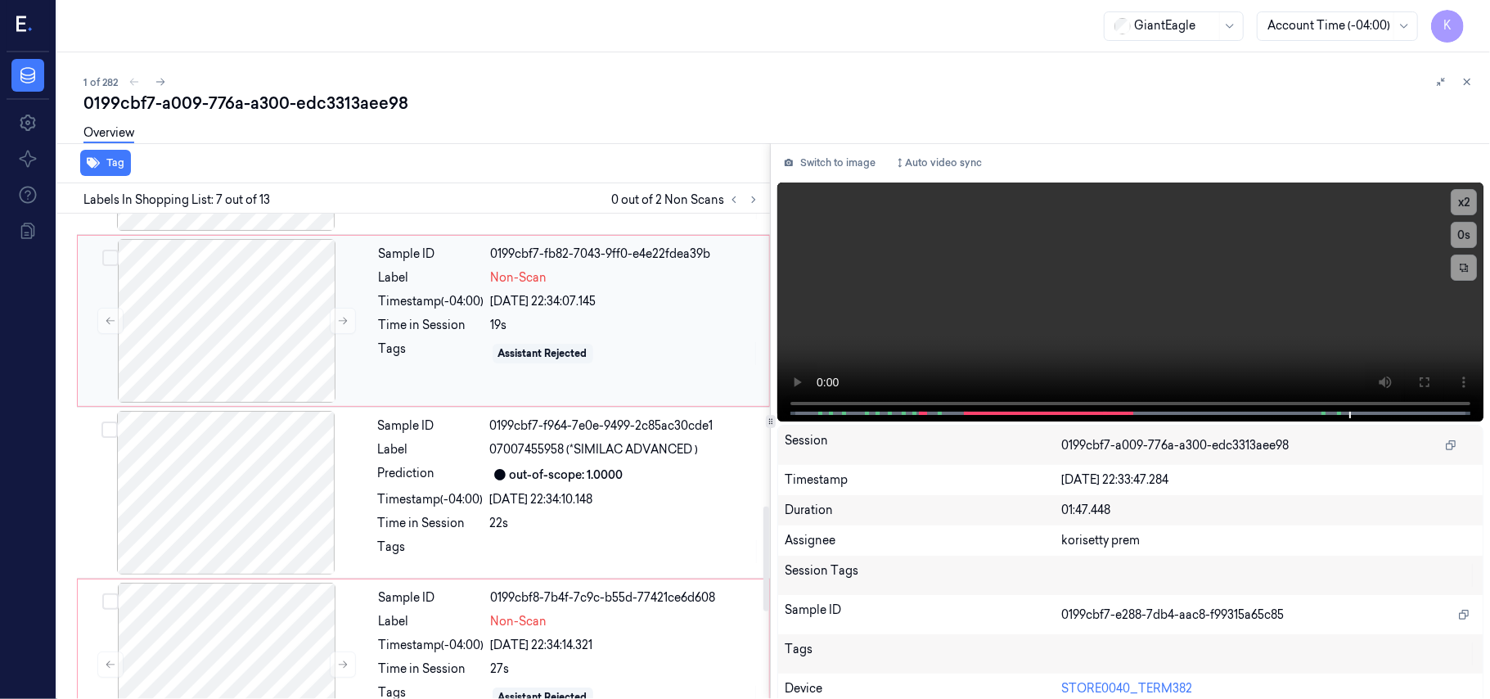
click at [534, 273] on span "Non-Scan" at bounding box center [519, 277] width 56 height 17
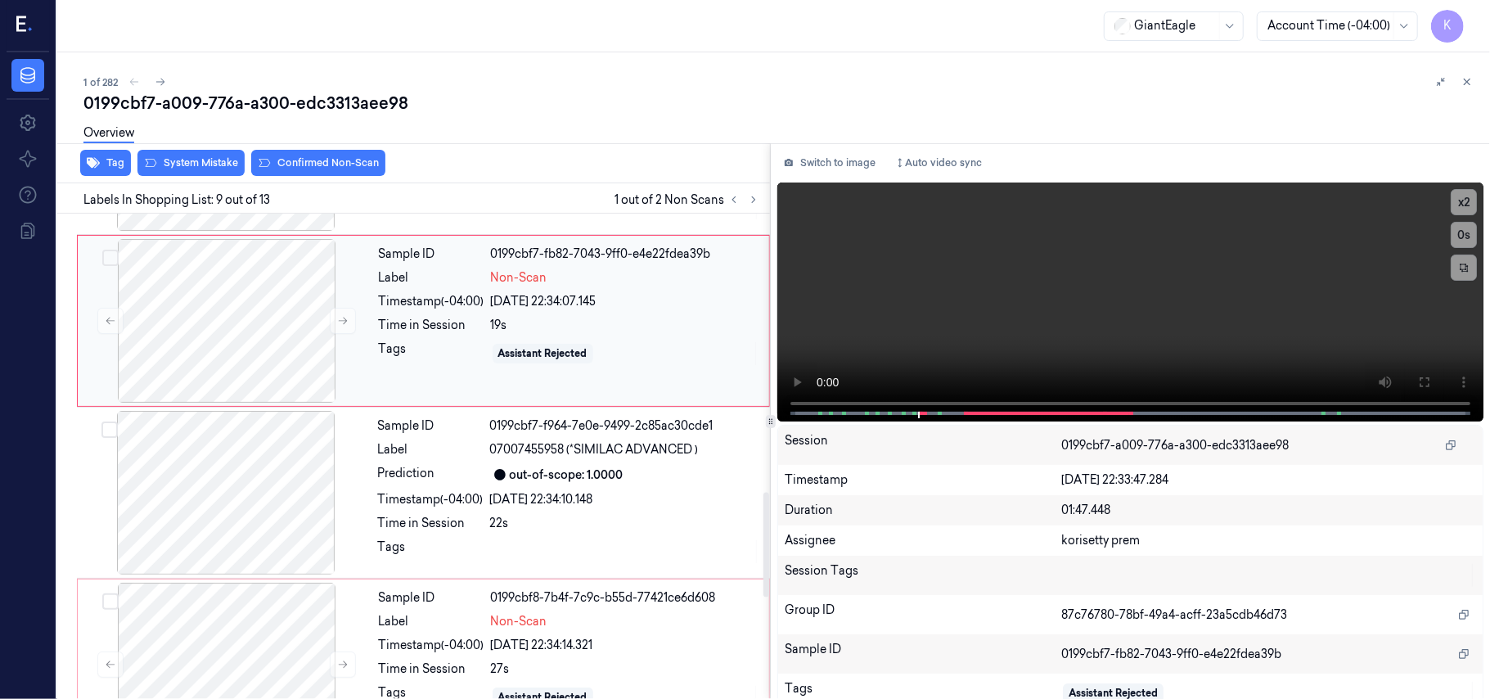
scroll to position [1221, 0]
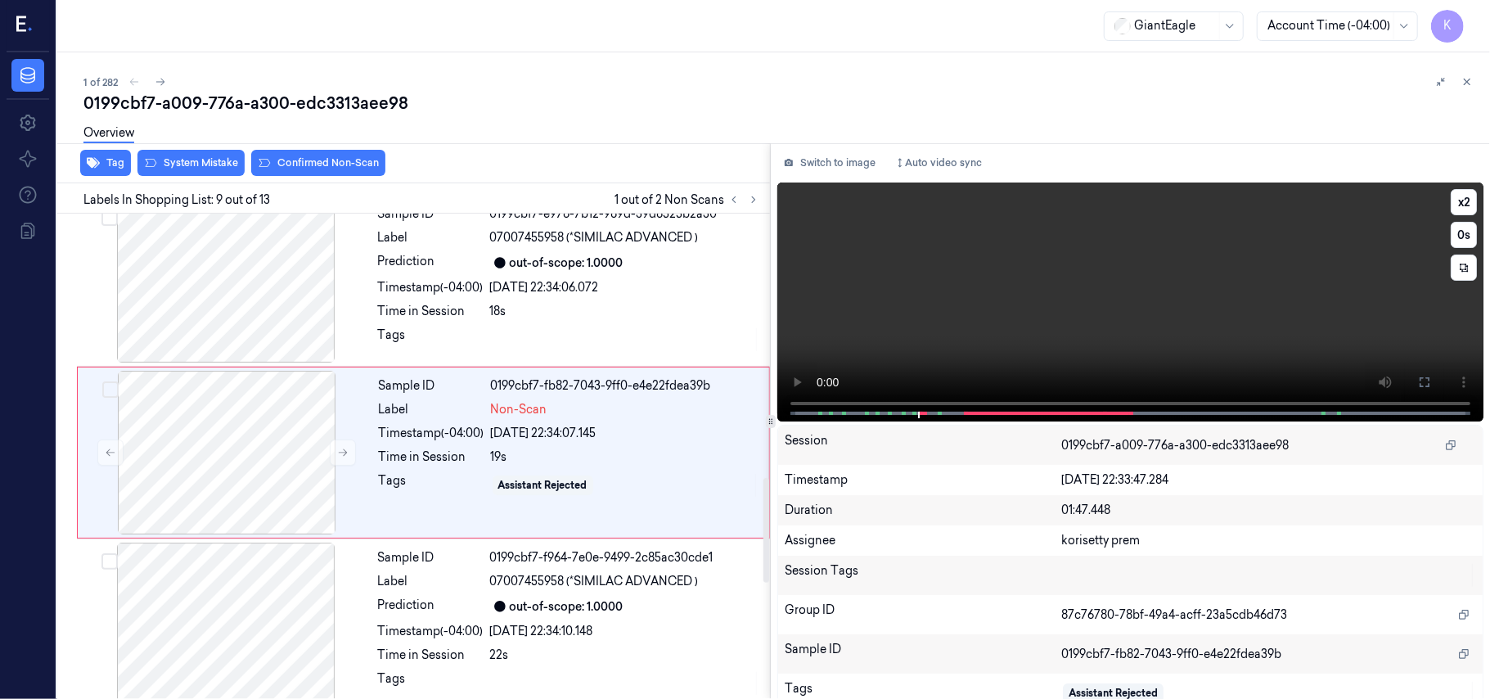
click at [1164, 308] on video at bounding box center [1130, 301] width 706 height 239
click at [1137, 312] on video at bounding box center [1130, 301] width 706 height 239
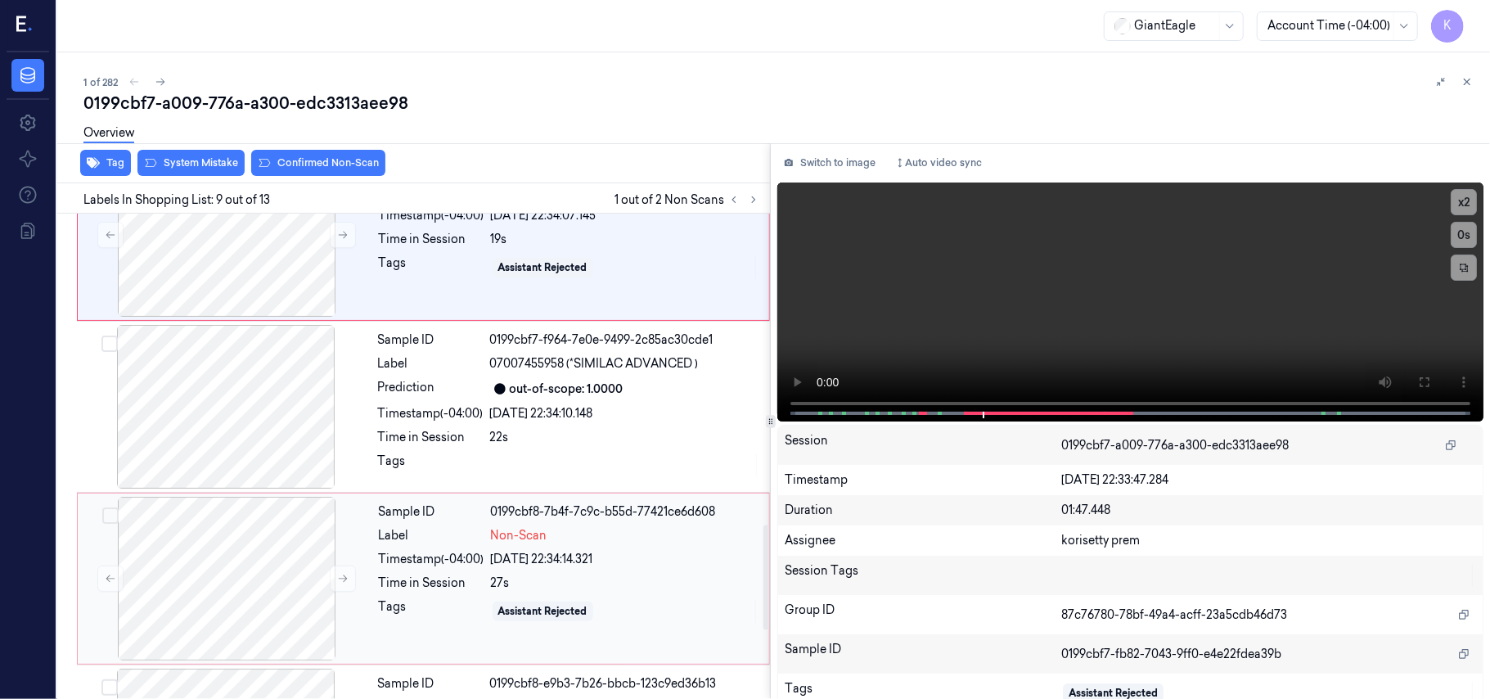
click at [593, 544] on div "Non-Scan" at bounding box center [625, 535] width 268 height 17
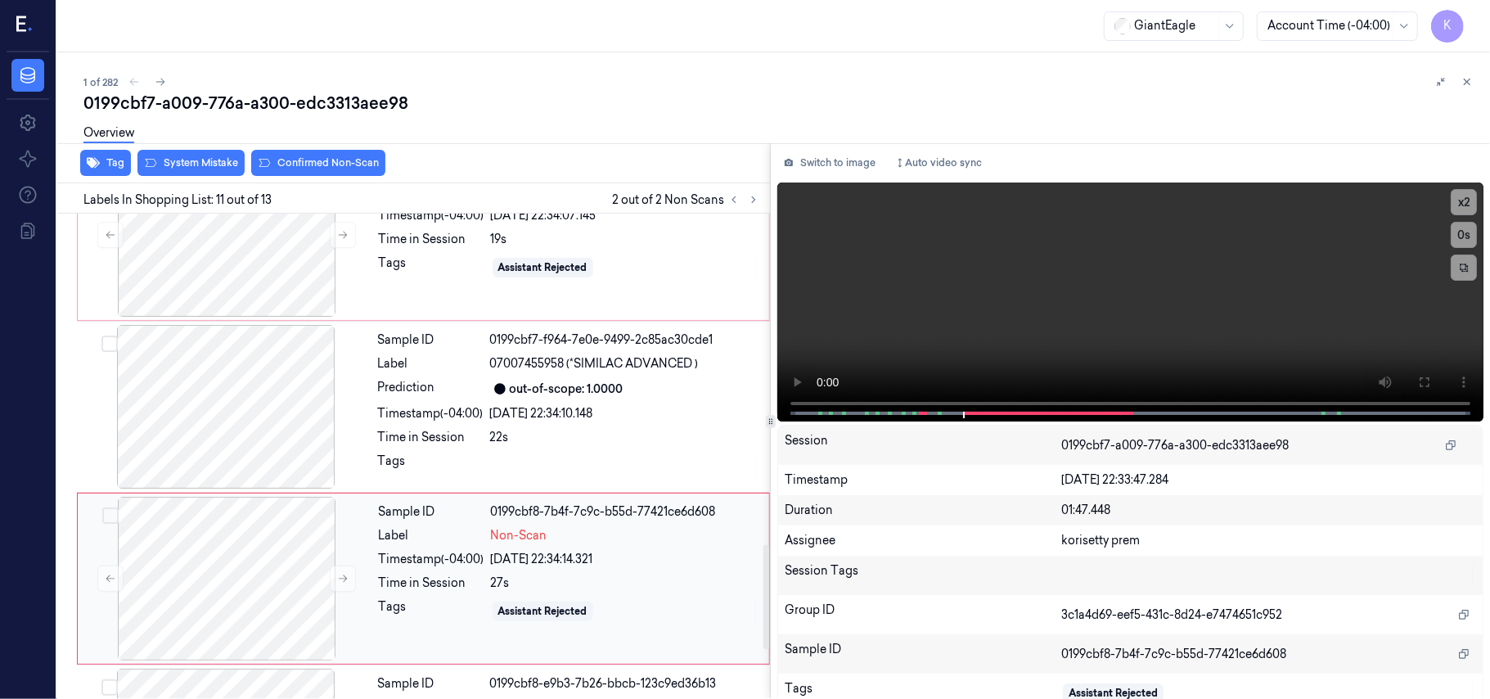
scroll to position [1566, 0]
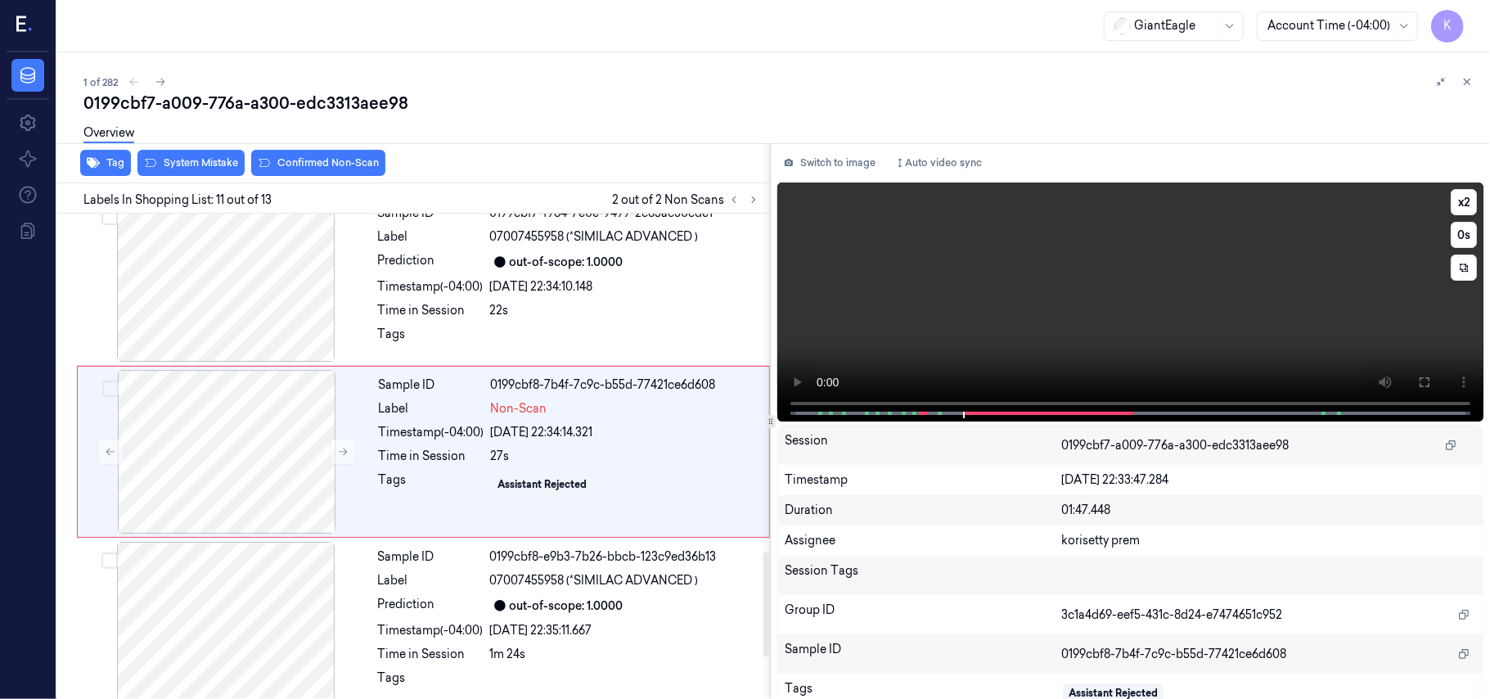
click at [1160, 334] on video at bounding box center [1130, 301] width 706 height 239
click at [1159, 331] on video at bounding box center [1130, 301] width 706 height 239
click at [1255, 311] on video at bounding box center [1130, 301] width 706 height 239
click at [1043, 345] on video at bounding box center [1130, 301] width 706 height 239
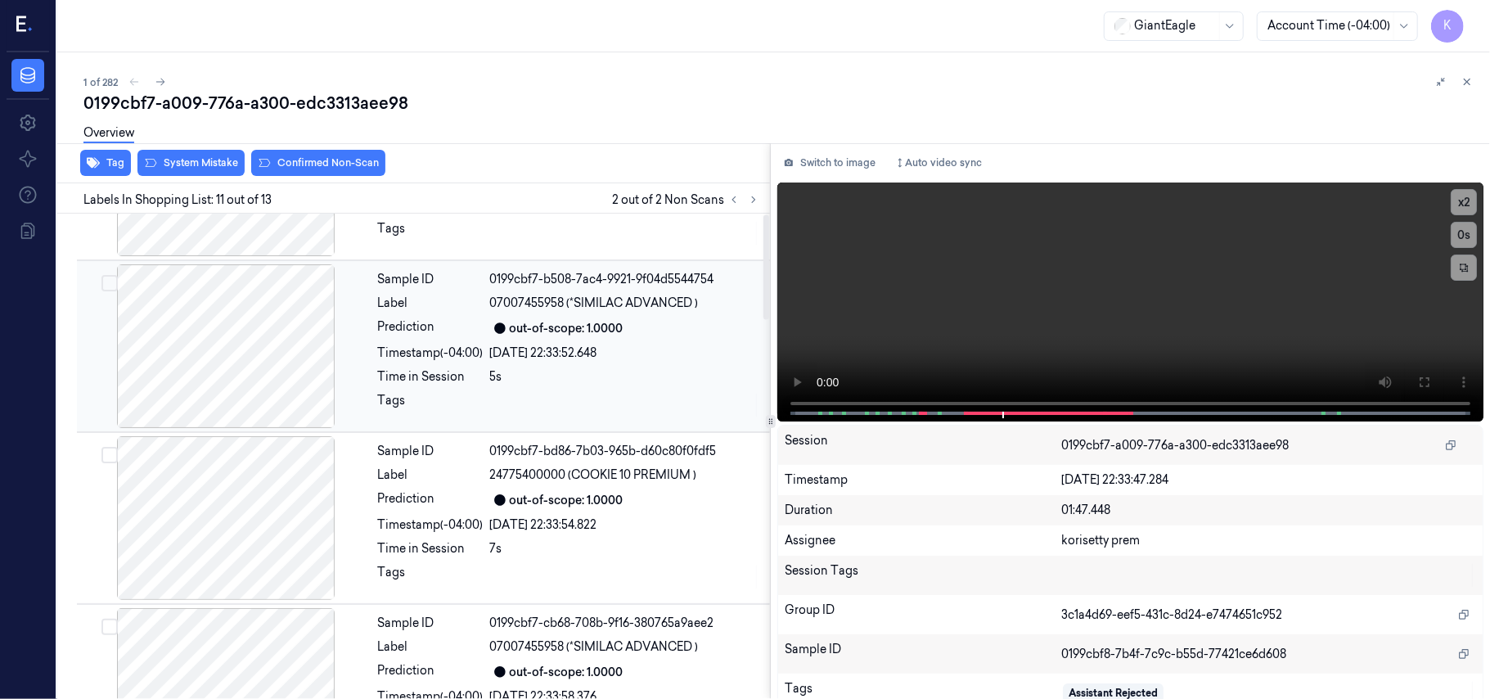
scroll to position [0, 0]
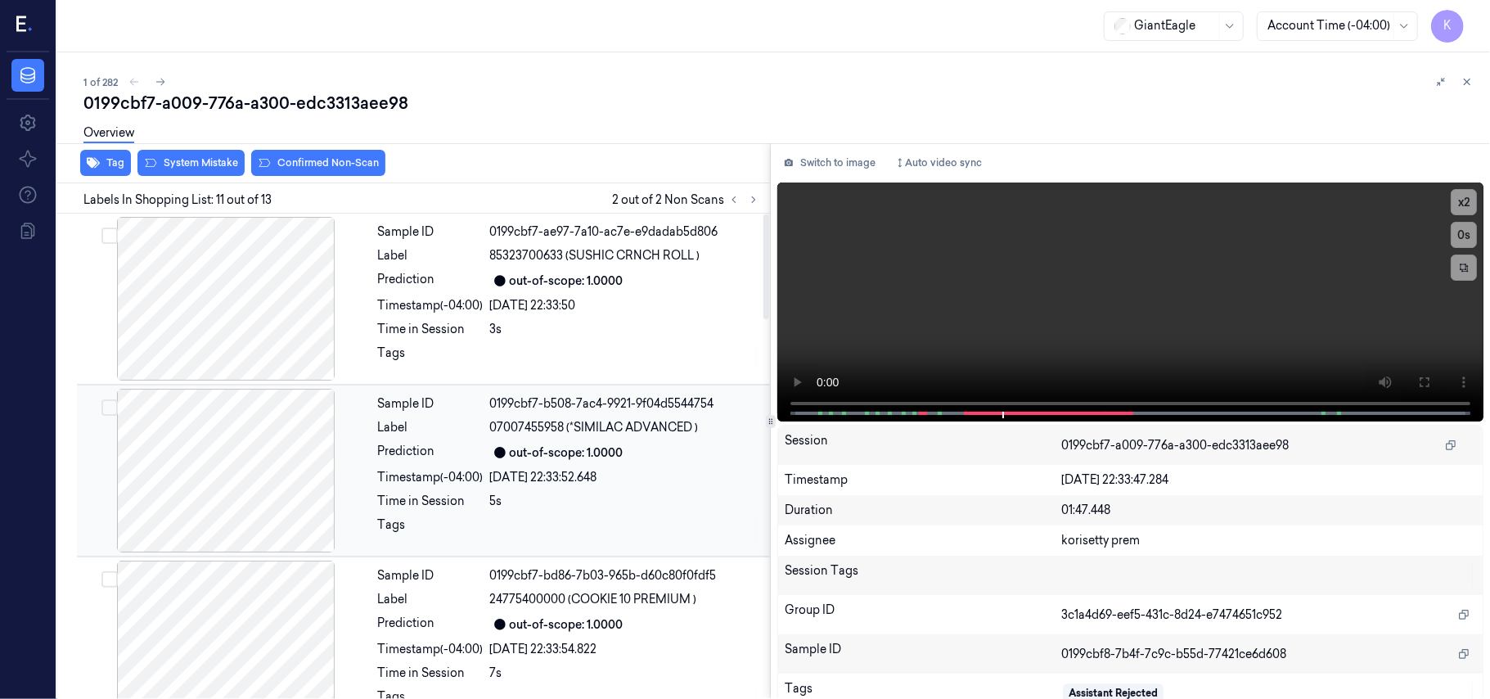
click at [642, 453] on div "out-of-scope: 1.0000" at bounding box center [625, 453] width 270 height 20
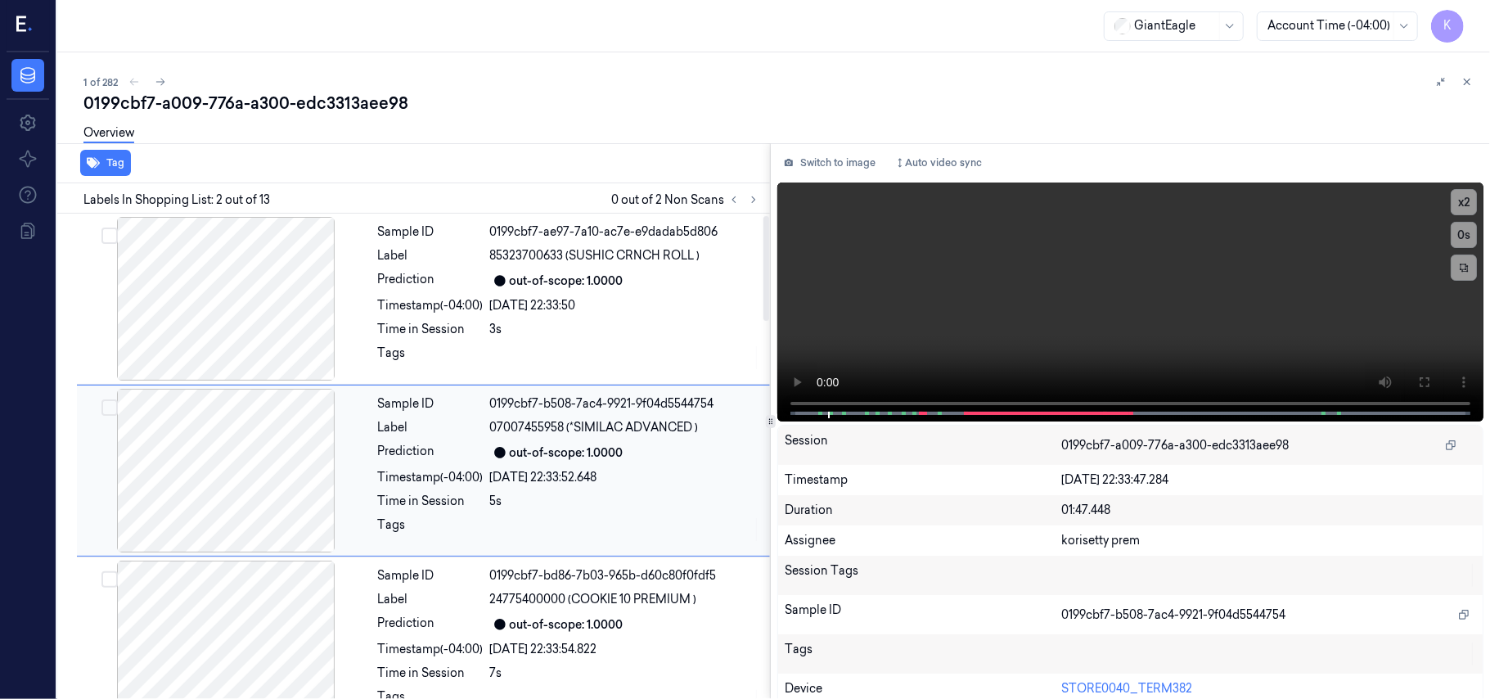
scroll to position [14, 0]
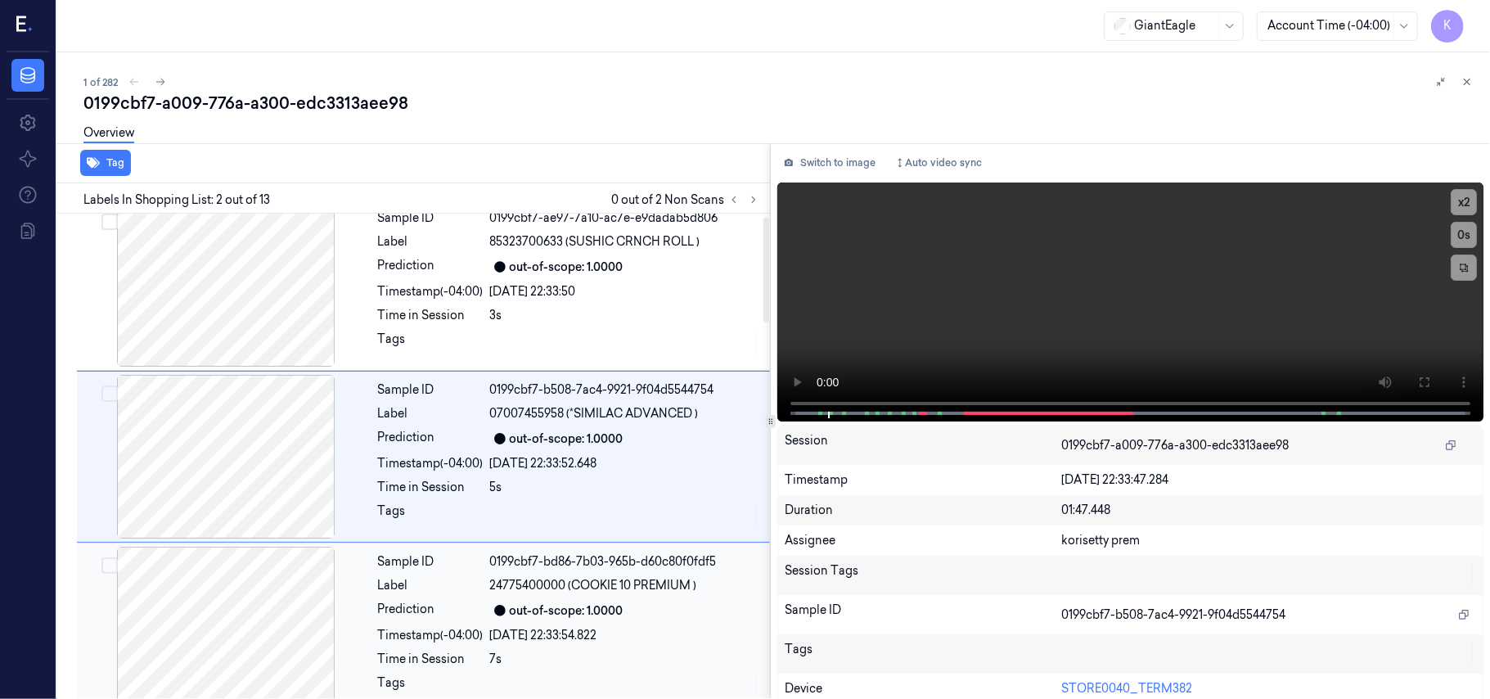
click at [637, 596] on div "Sample ID 0199cbf7-bd86-7b03-965b-d60c80f0fdf5 Label 24775400000 (COOKIE 10 PRE…" at bounding box center [569, 629] width 395 height 164
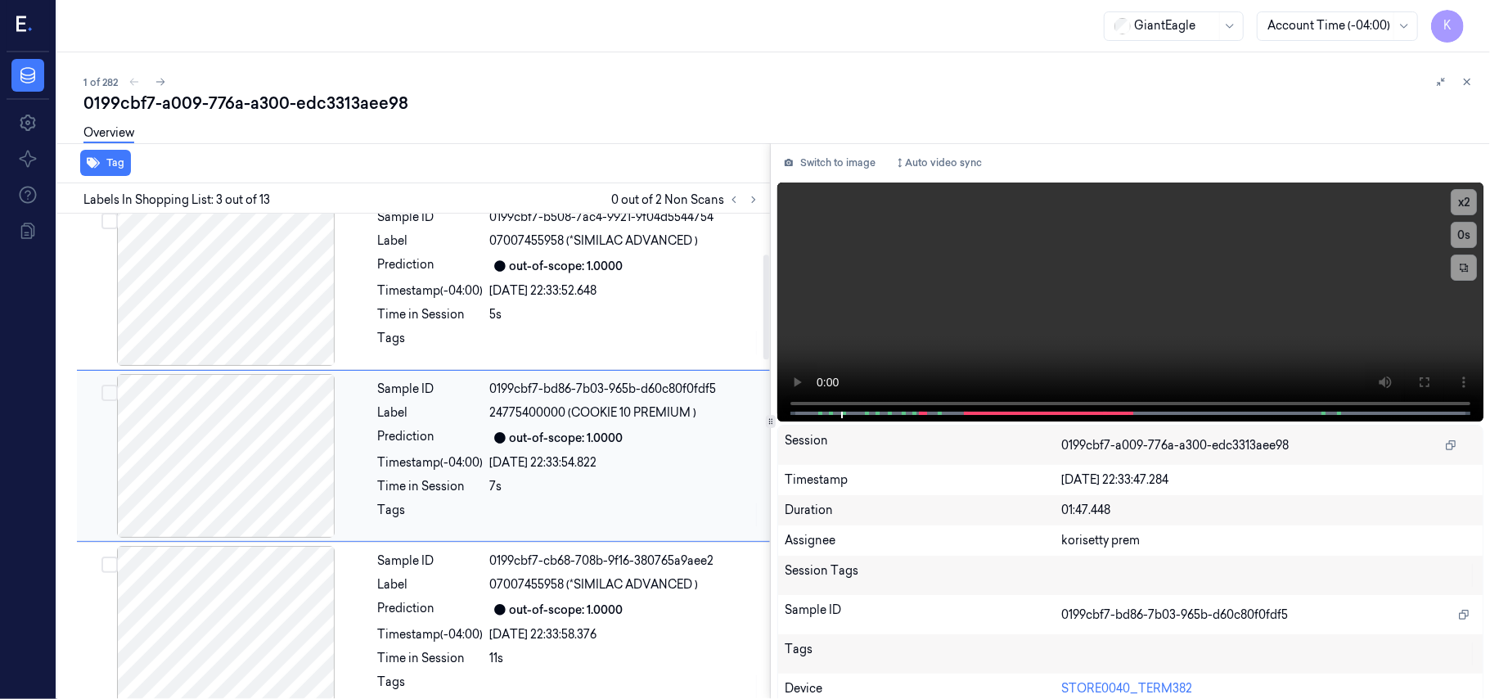
click at [637, 596] on div "Sample ID 0199cbf7-cb68-708b-9f16-380765a9aee2 Label 07007455958 (*SIMILAC ADVA…" at bounding box center [569, 628] width 395 height 164
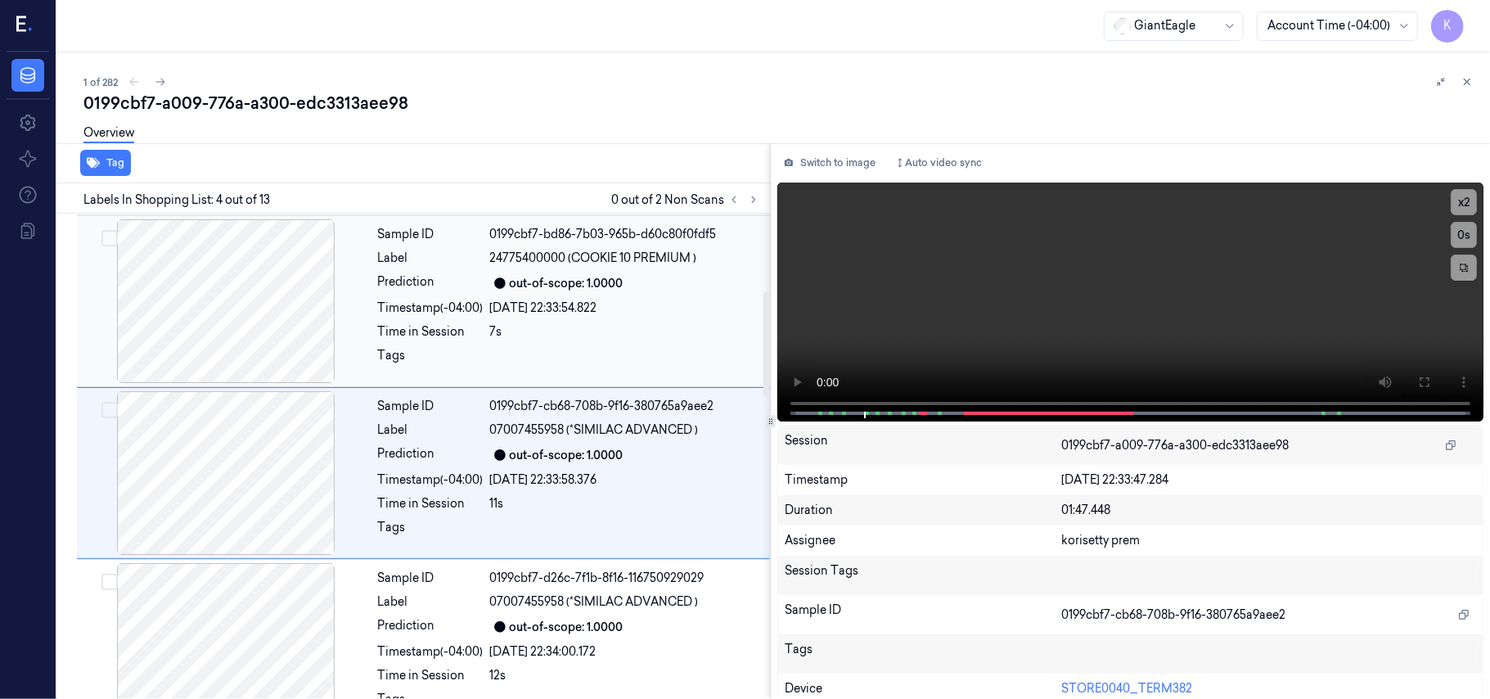
scroll to position [358, 0]
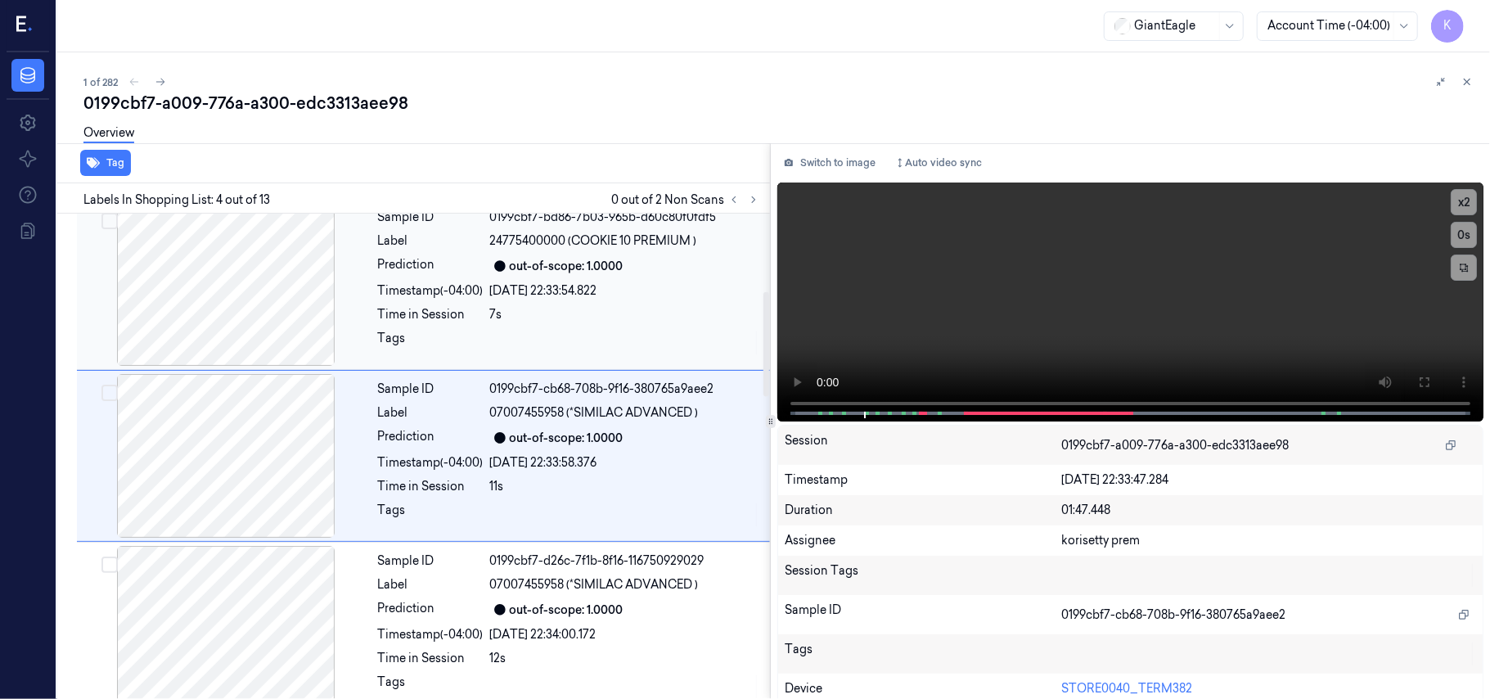
click at [637, 596] on div "Sample ID 0199cbf7-d26c-7f1b-8f16-116750929029 Label 07007455958 (*SIMILAC ADVA…" at bounding box center [569, 628] width 395 height 164
click at [637, 596] on div "Sample ID 0199cbf7-d9c4-7d8d-93bf-10d9492715a5 Label 07007455958 (*SIMILAC ADVA…" at bounding box center [569, 627] width 395 height 164
click at [637, 596] on div "Sample ID 0199cbf7-e288-7db4-aac8-f99315a65c85 Label 07007455958 (*SIMILAC ADVA…" at bounding box center [569, 626] width 395 height 164
click at [637, 596] on div "Sample ID 0199cbf7-e978-7b12-989d-39d8525b2a30 Label 07007455958 (*SIMILAC ADVA…" at bounding box center [569, 626] width 395 height 164
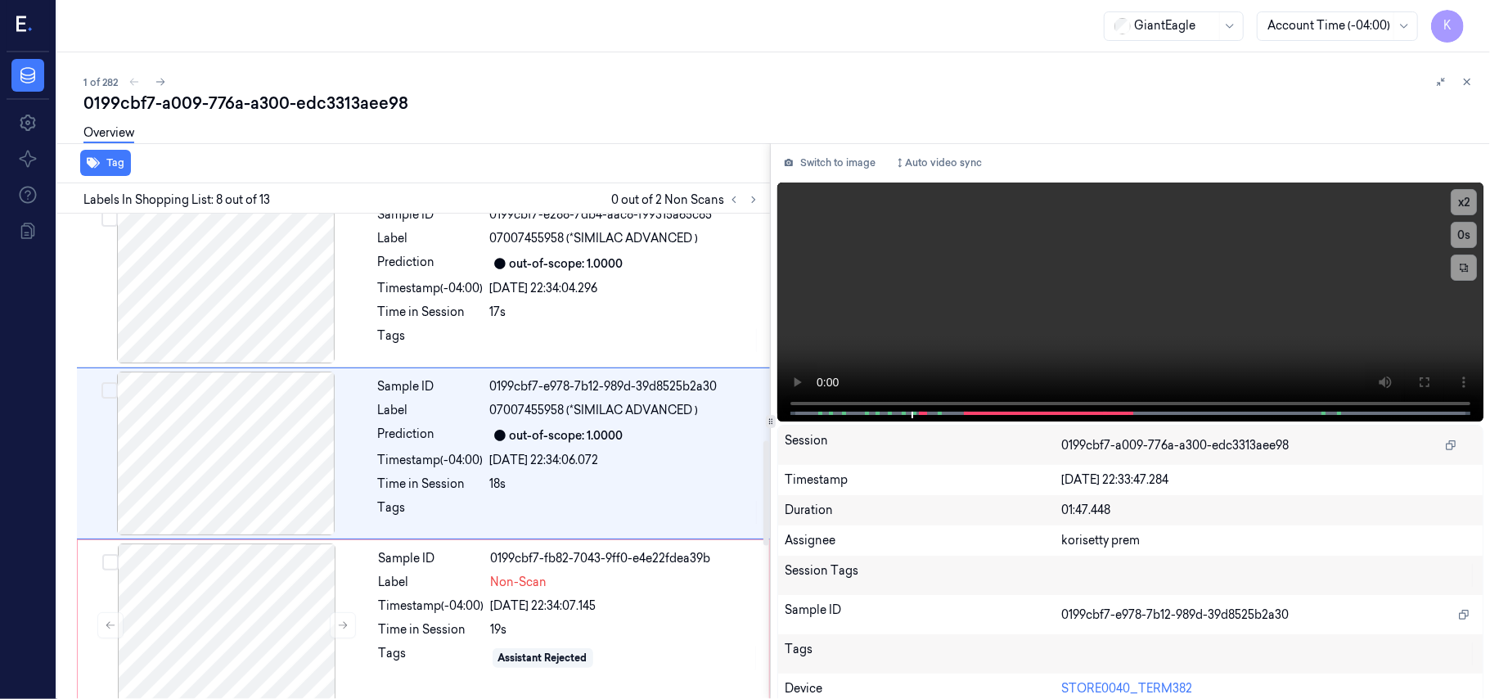
click at [637, 596] on div "Sample ID 0199cbf7-fb82-7043-9ff0-e4e22fdea39b Label Non-Scan Timestamp (-04:00…" at bounding box center [569, 625] width 394 height 164
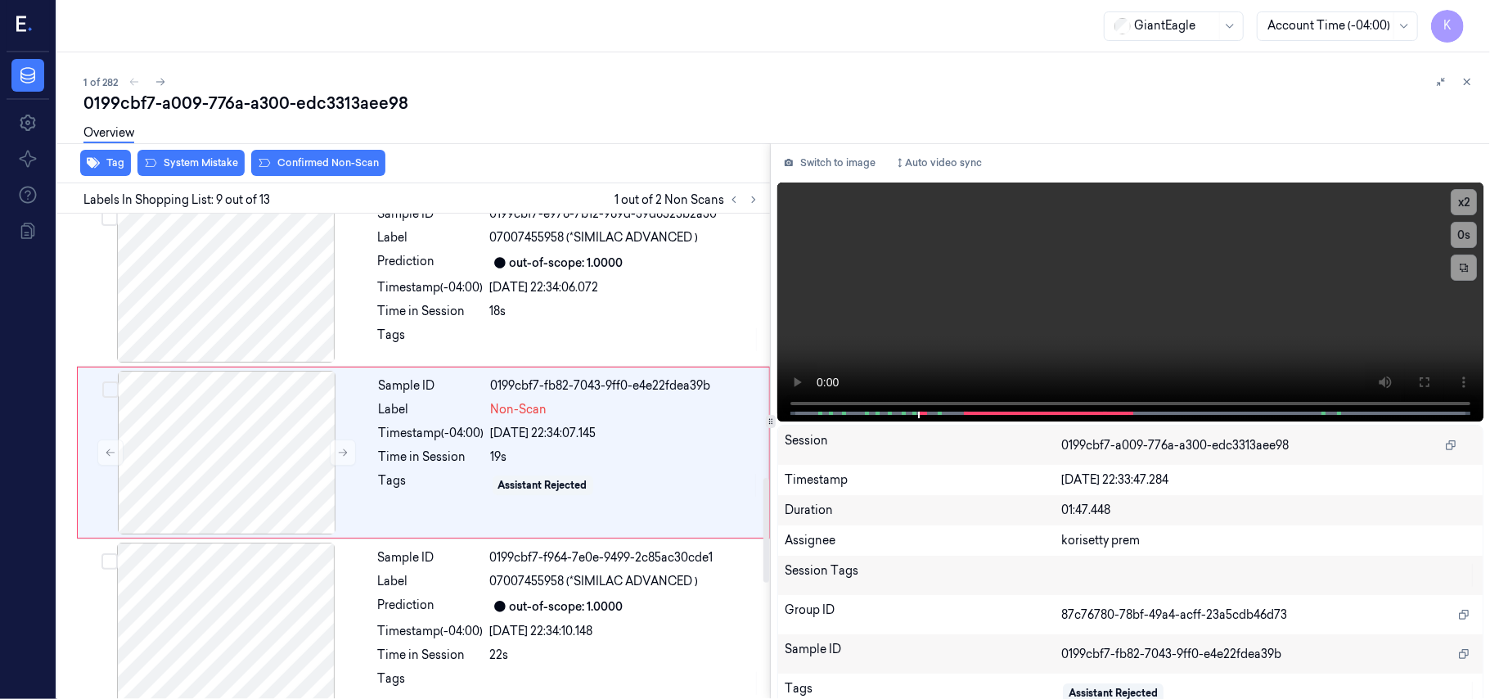
click at [637, 596] on div "Sample ID 0199cbf7-f964-7e0e-9499-2c85ac30cde1 Label 07007455958 (*SIMILAC ADVA…" at bounding box center [569, 625] width 395 height 164
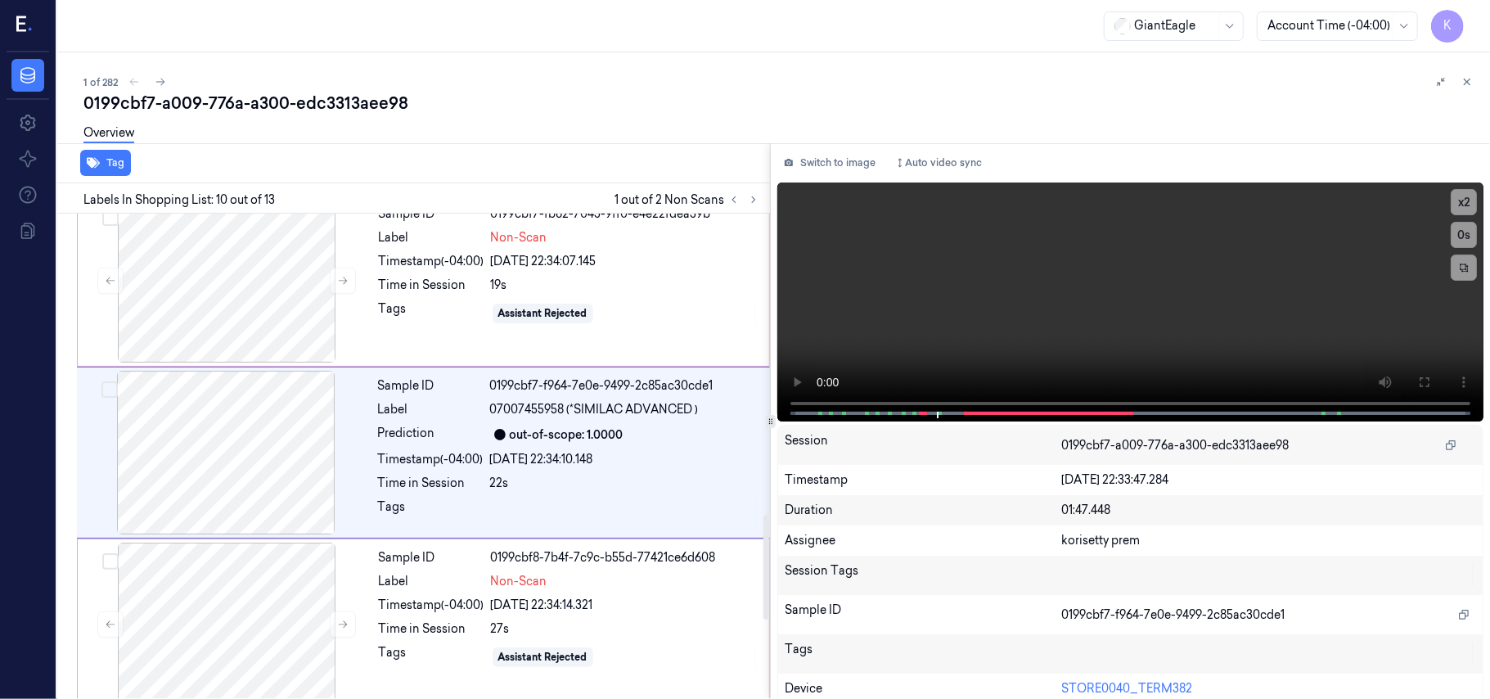
click at [637, 596] on div "Sample ID 0199cbf8-7b4f-7c9c-b55d-77421ce6d608 Label Non-Scan Timestamp (-04:00…" at bounding box center [569, 625] width 394 height 164
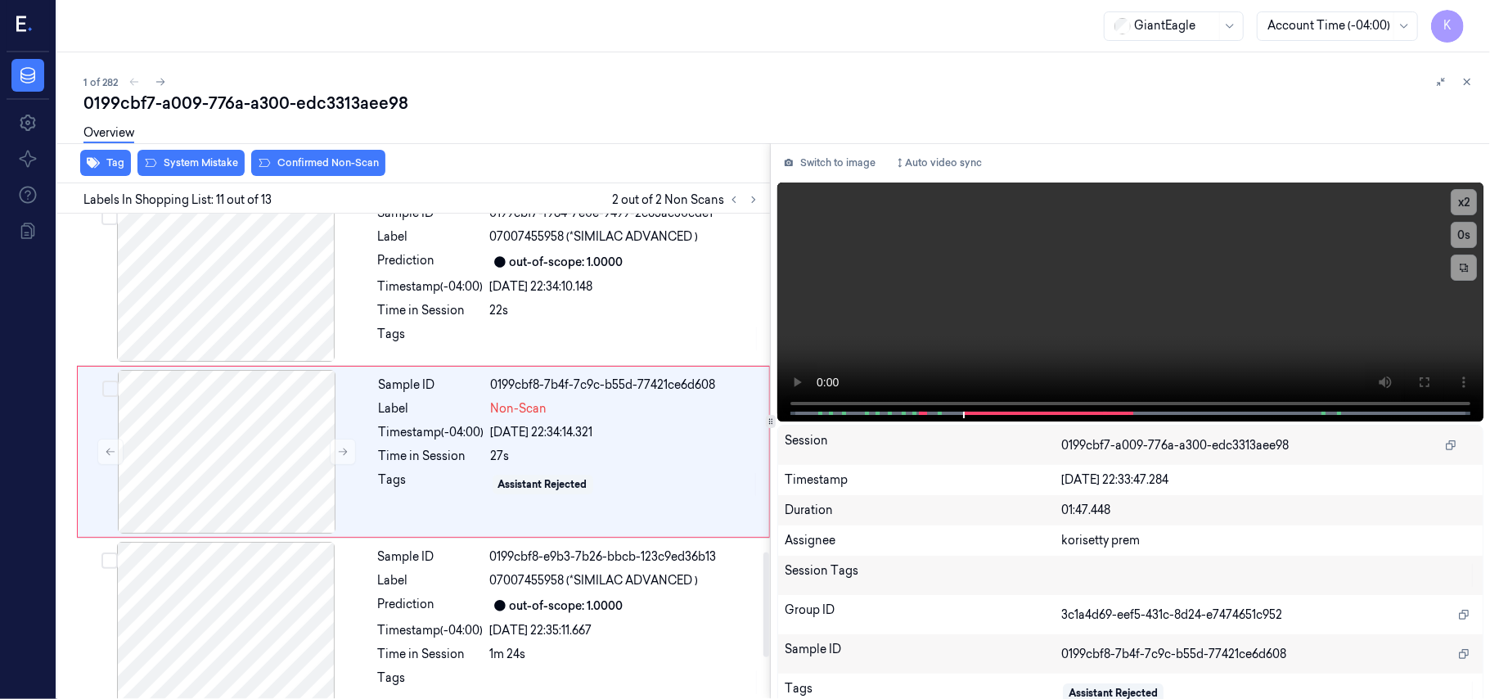
click at [637, 596] on div "Sample ID 0199cbf8-e9b3-7b26-bbcb-123c9ed36b13 Label 07007455958 (*SIMILAC ADVA…" at bounding box center [569, 624] width 395 height 164
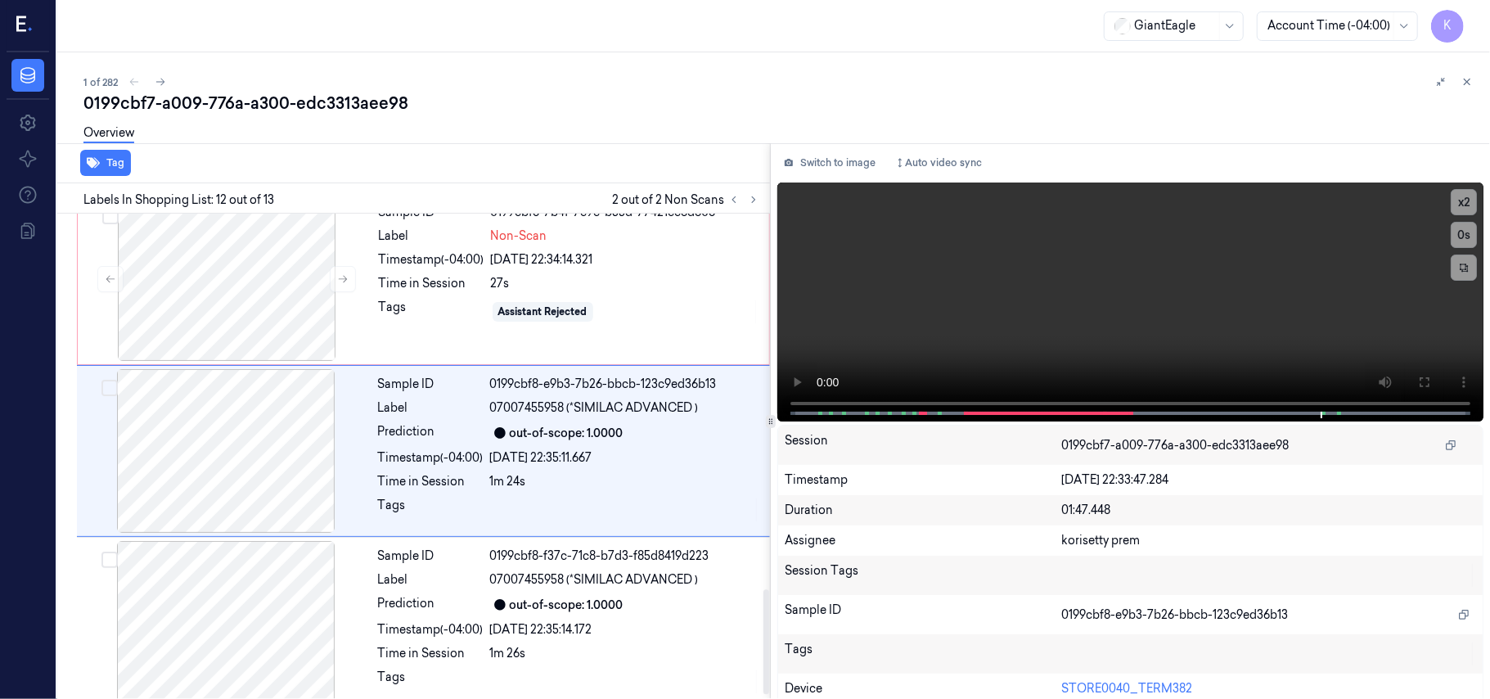
click at [637, 596] on div "Sample ID 0199cbf8-f37c-71c8-b7d3-f85d8419d223 Label 07007455958 (*SIMILAC ADVA…" at bounding box center [569, 623] width 395 height 164
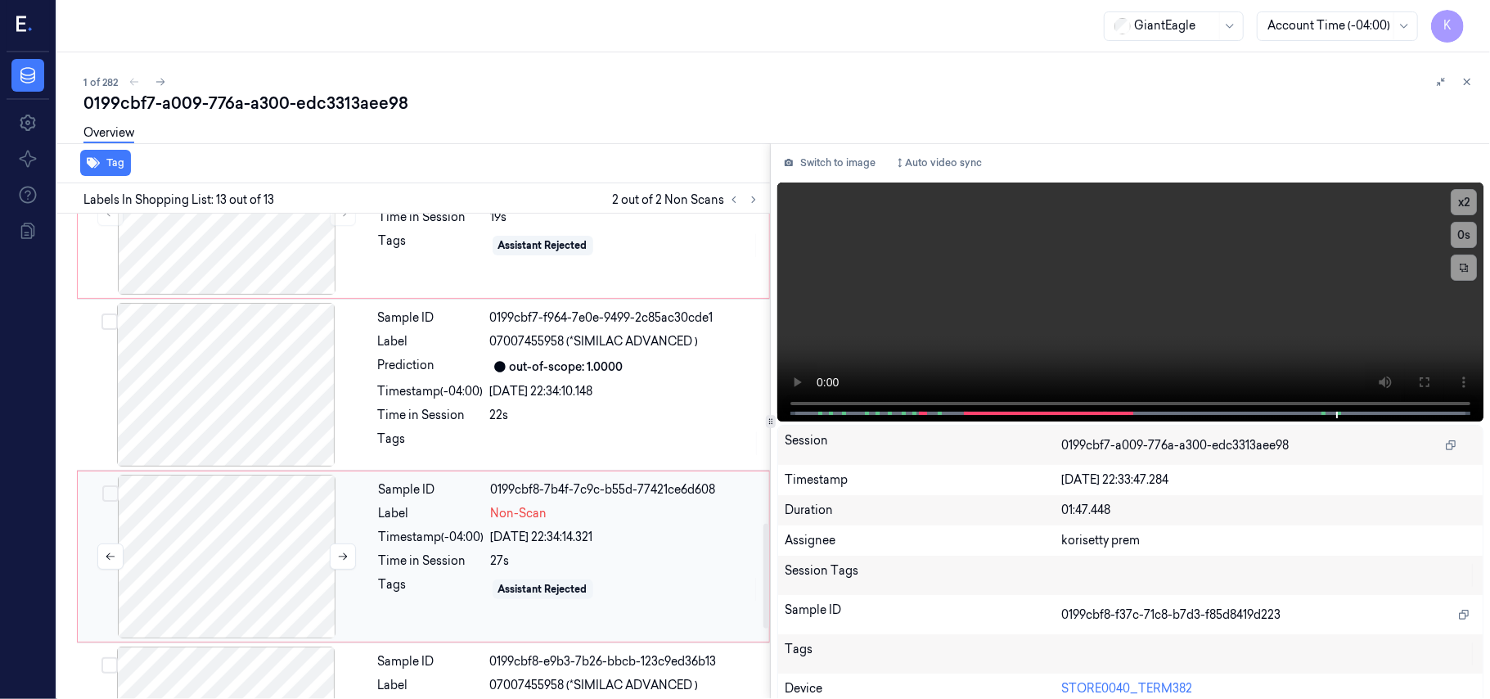
scroll to position [1432, 0]
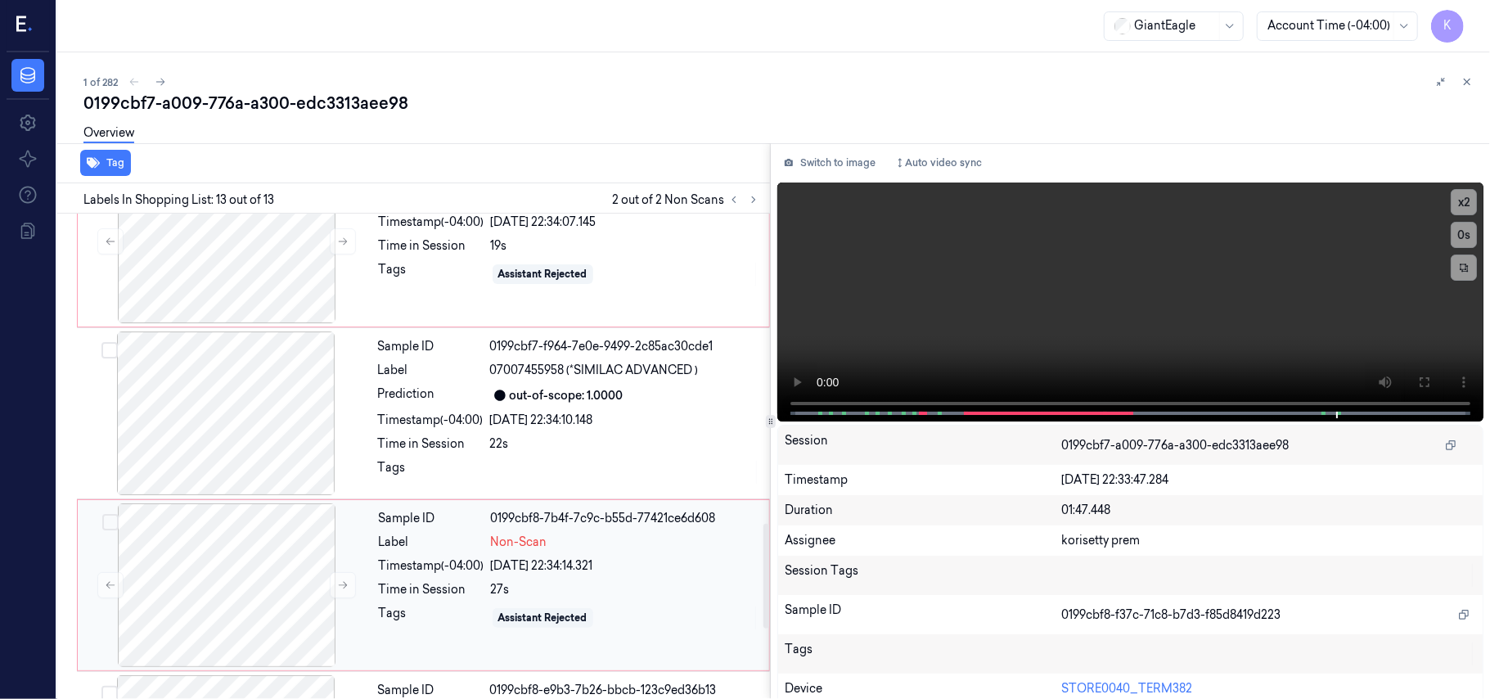
click at [537, 563] on div "[DATE] 22:34:14.321" at bounding box center [625, 565] width 268 height 17
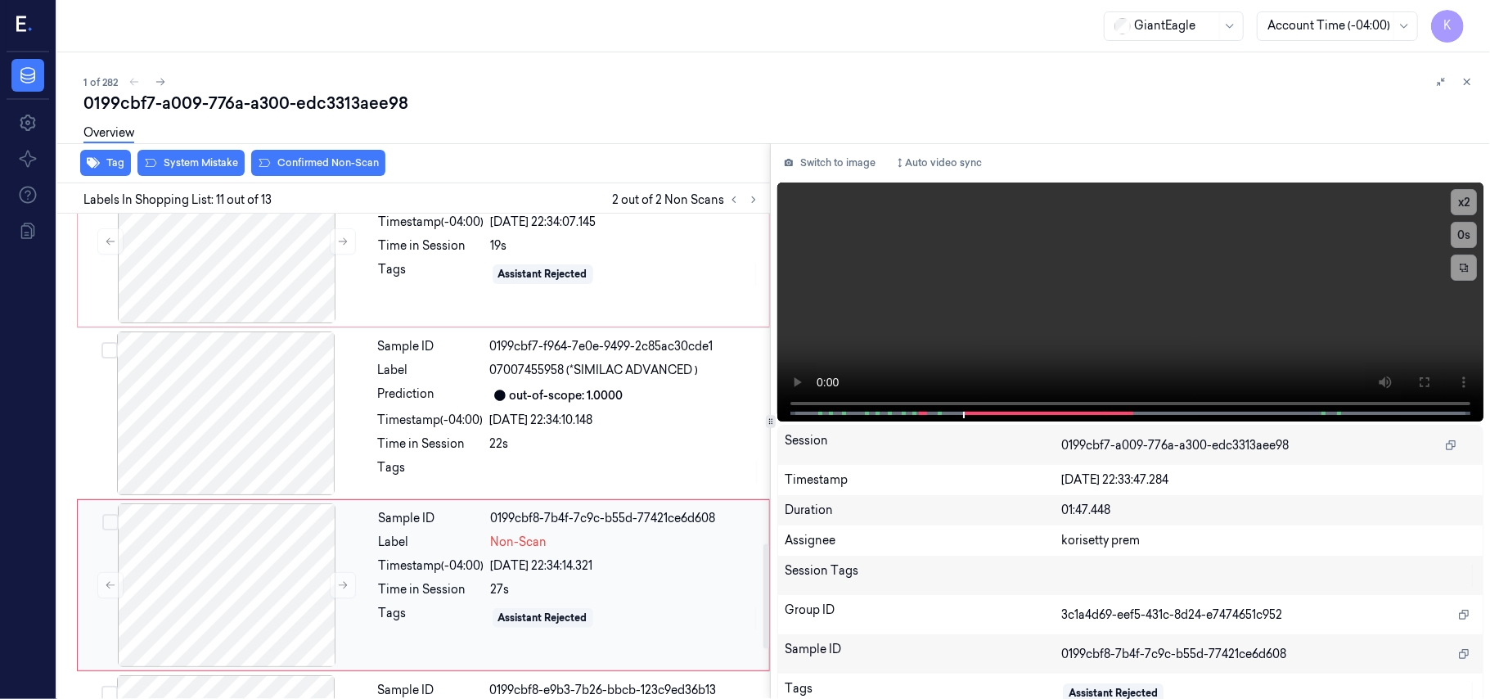
scroll to position [1566, 0]
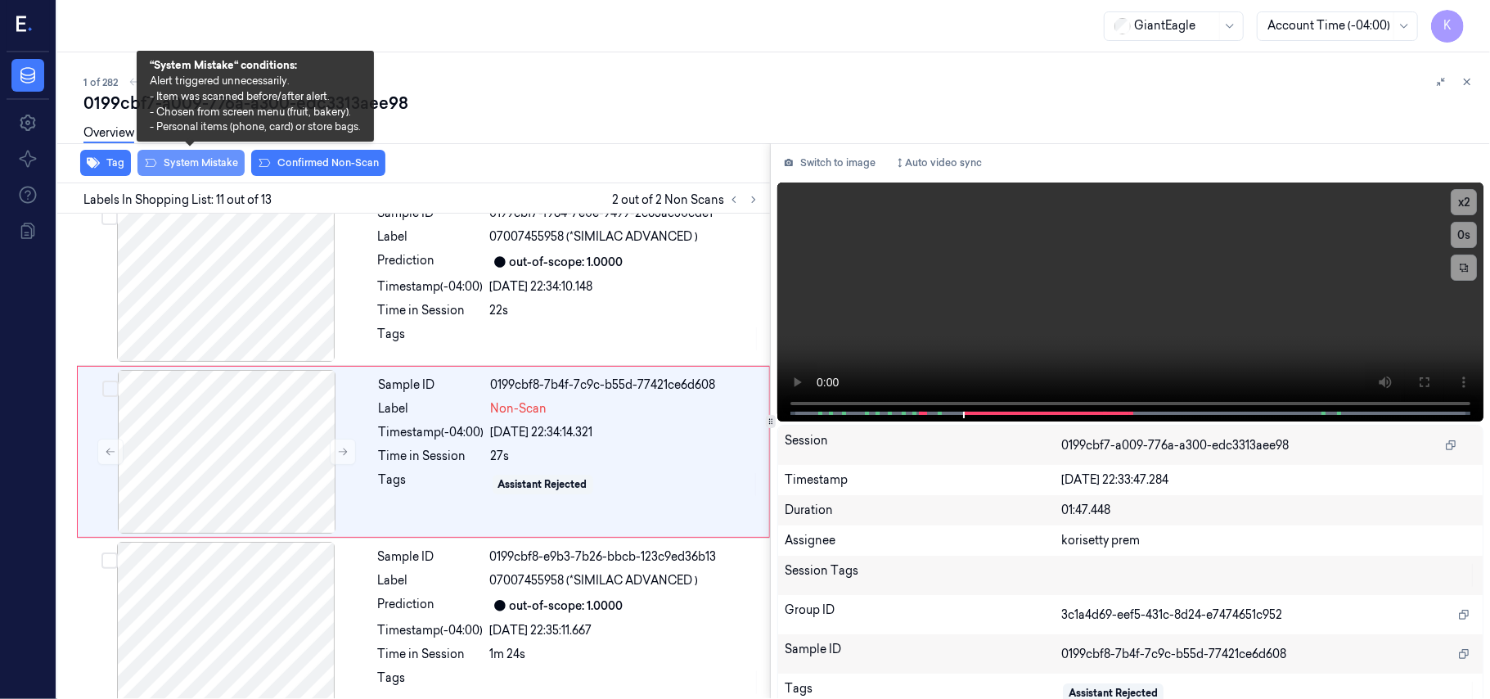
click at [184, 162] on button "System Mistake" at bounding box center [190, 163] width 107 height 26
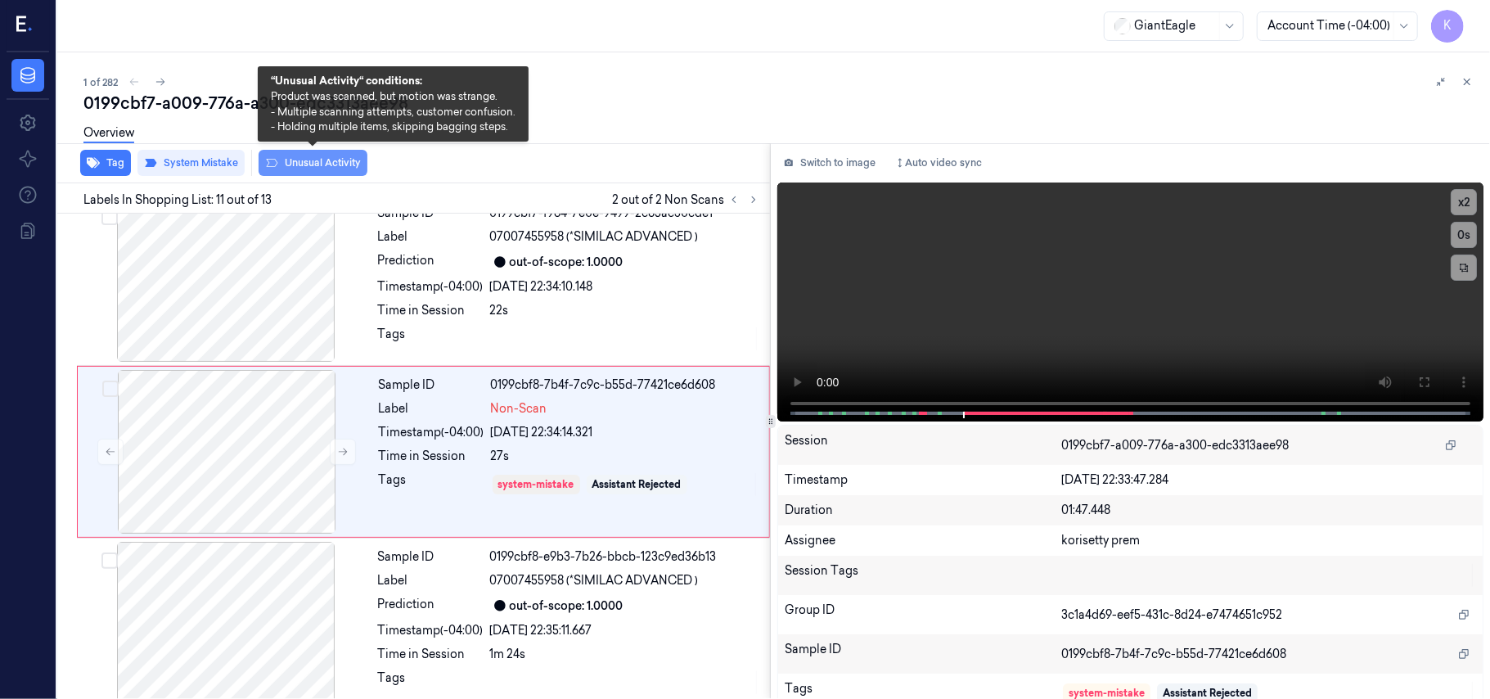
click at [313, 160] on button "Unusual Activity" at bounding box center [313, 163] width 109 height 26
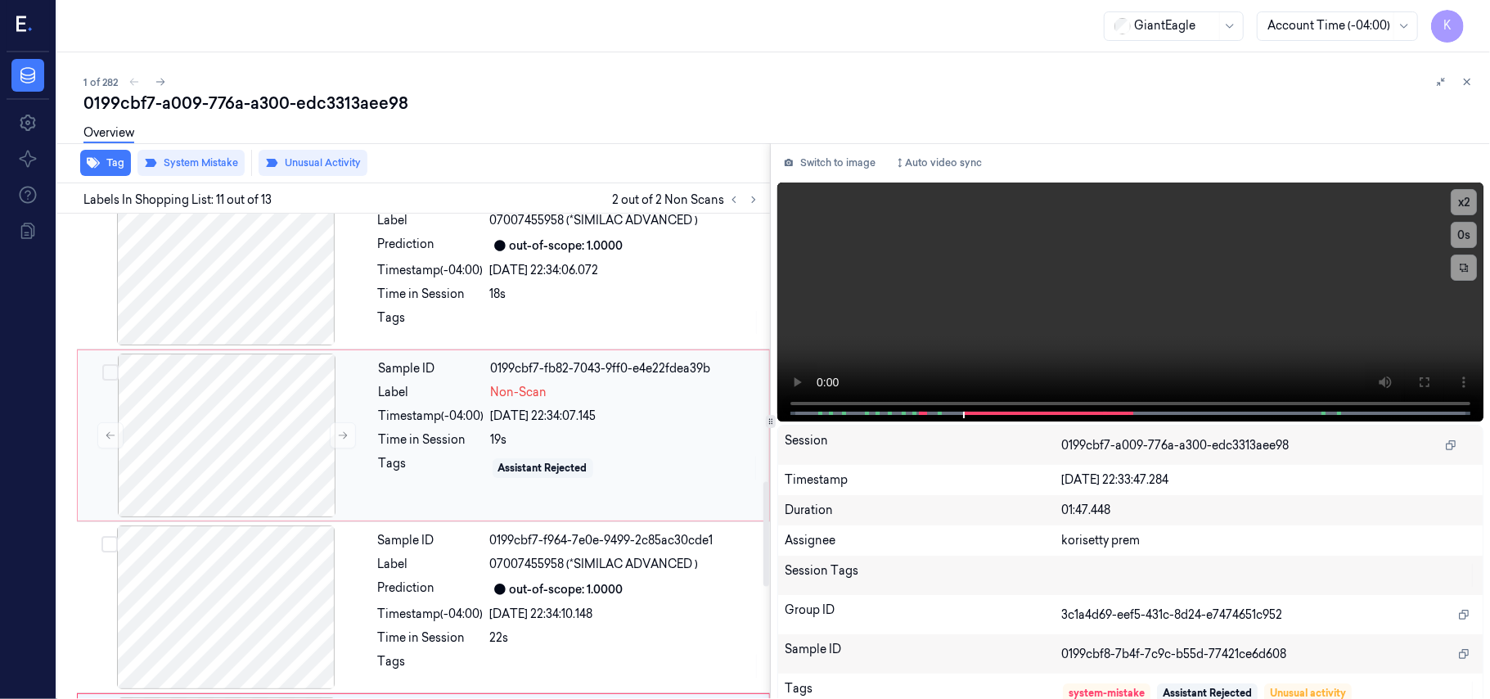
click at [507, 417] on div "[DATE] 22:34:07.145" at bounding box center [625, 416] width 268 height 17
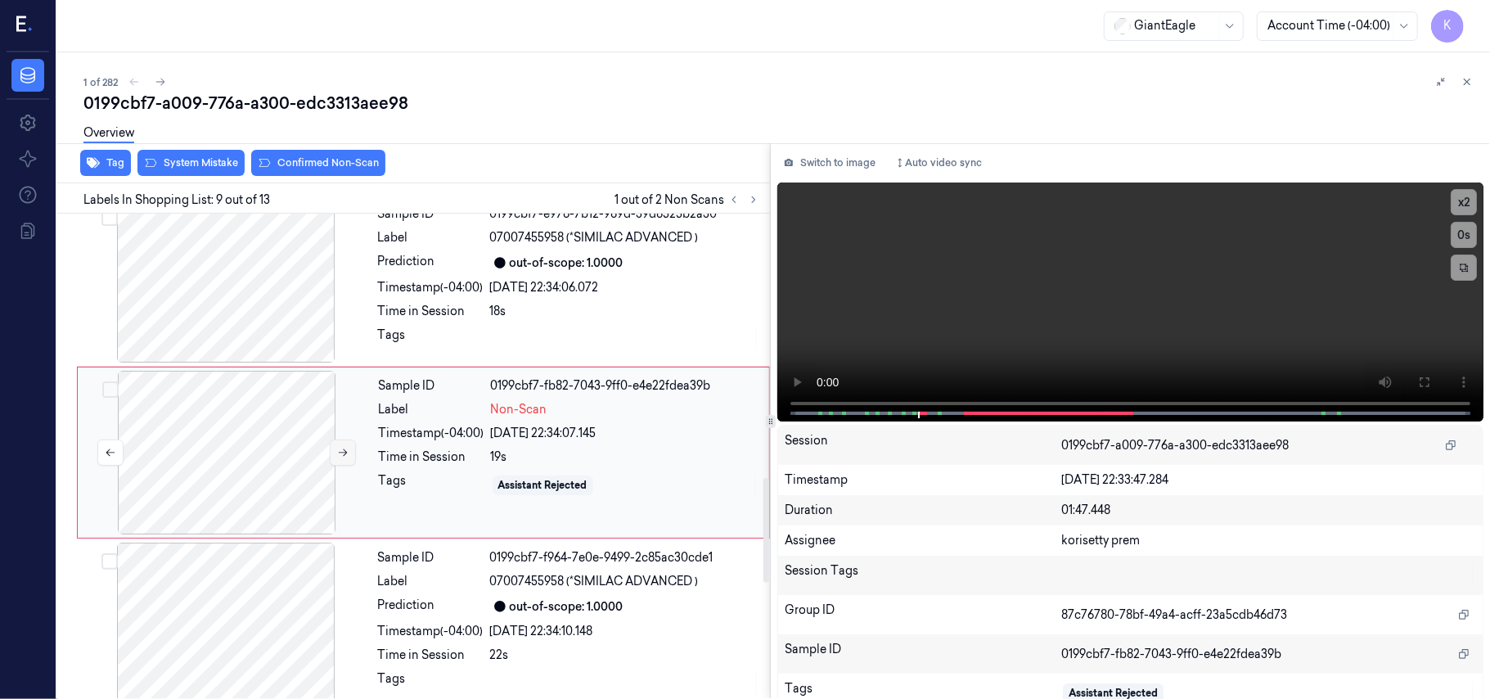
click at [348, 458] on icon at bounding box center [342, 452] width 11 height 11
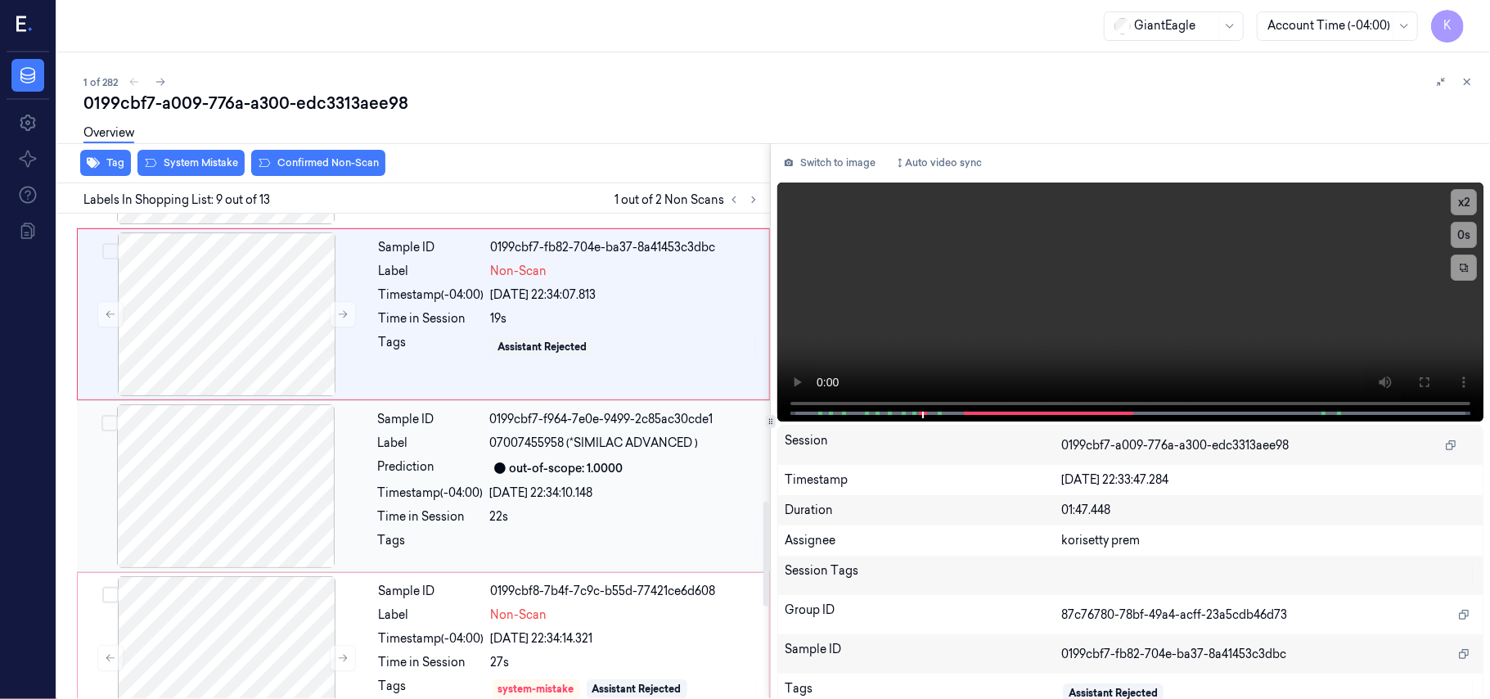
scroll to position [1330, 0]
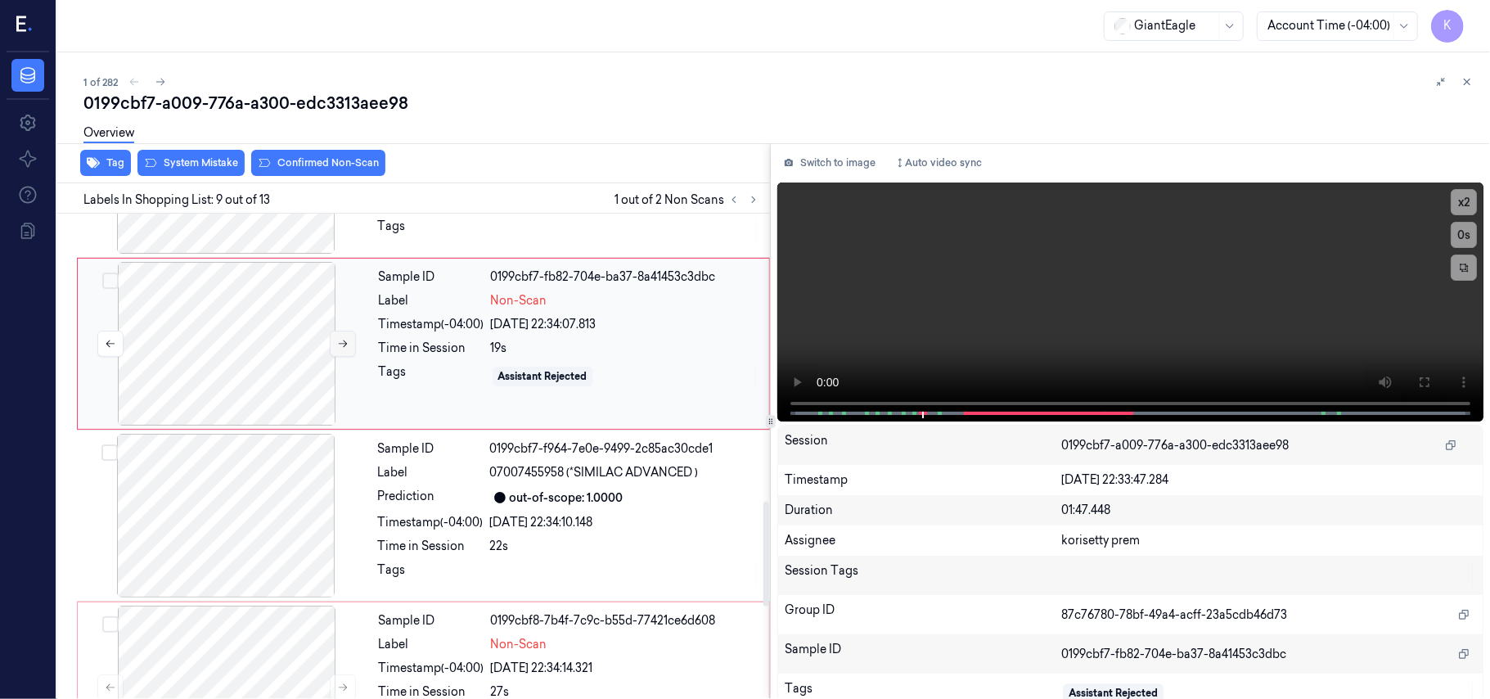
click at [340, 349] on icon at bounding box center [342, 343] width 11 height 11
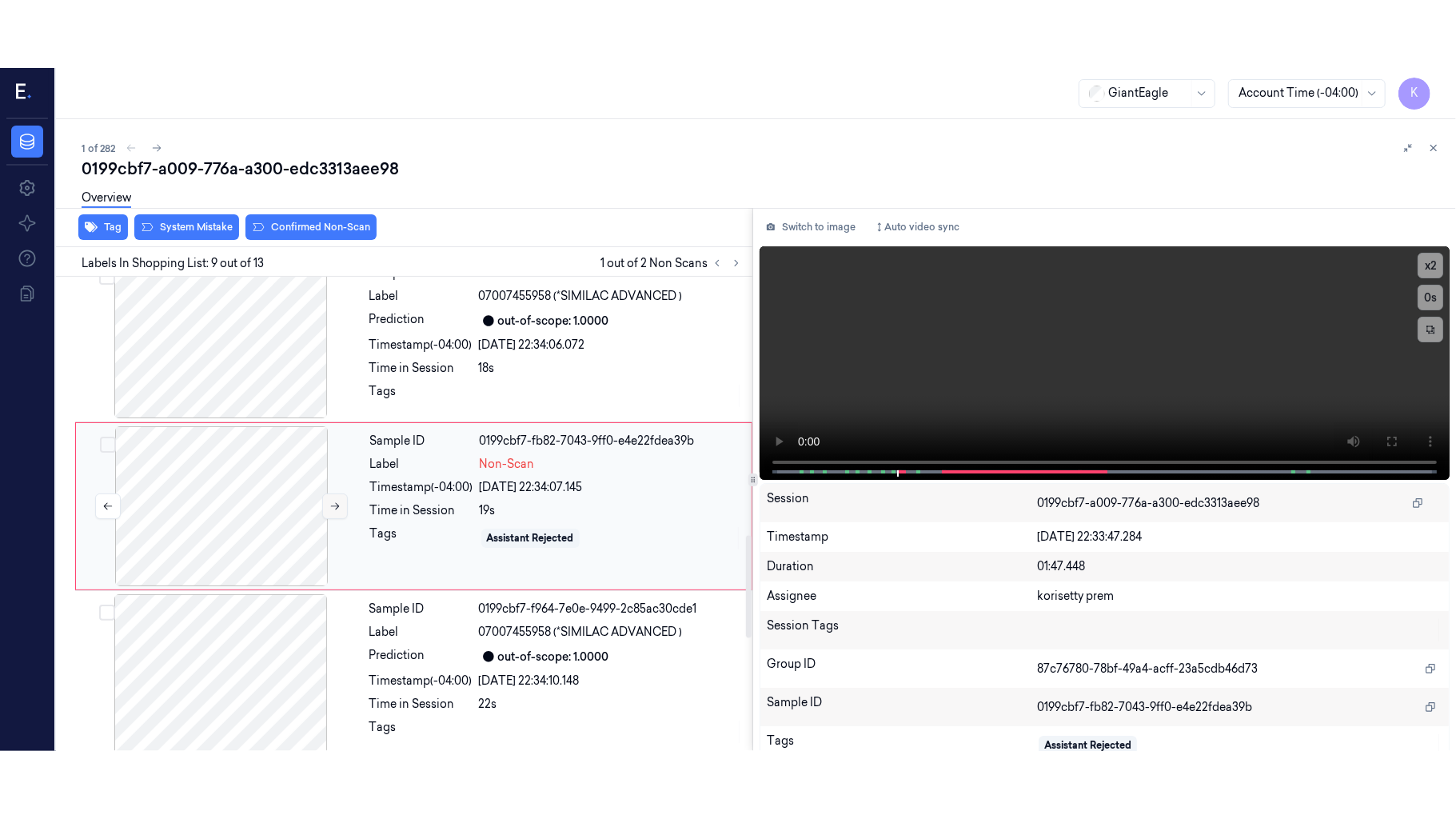
scroll to position [1193, 0]
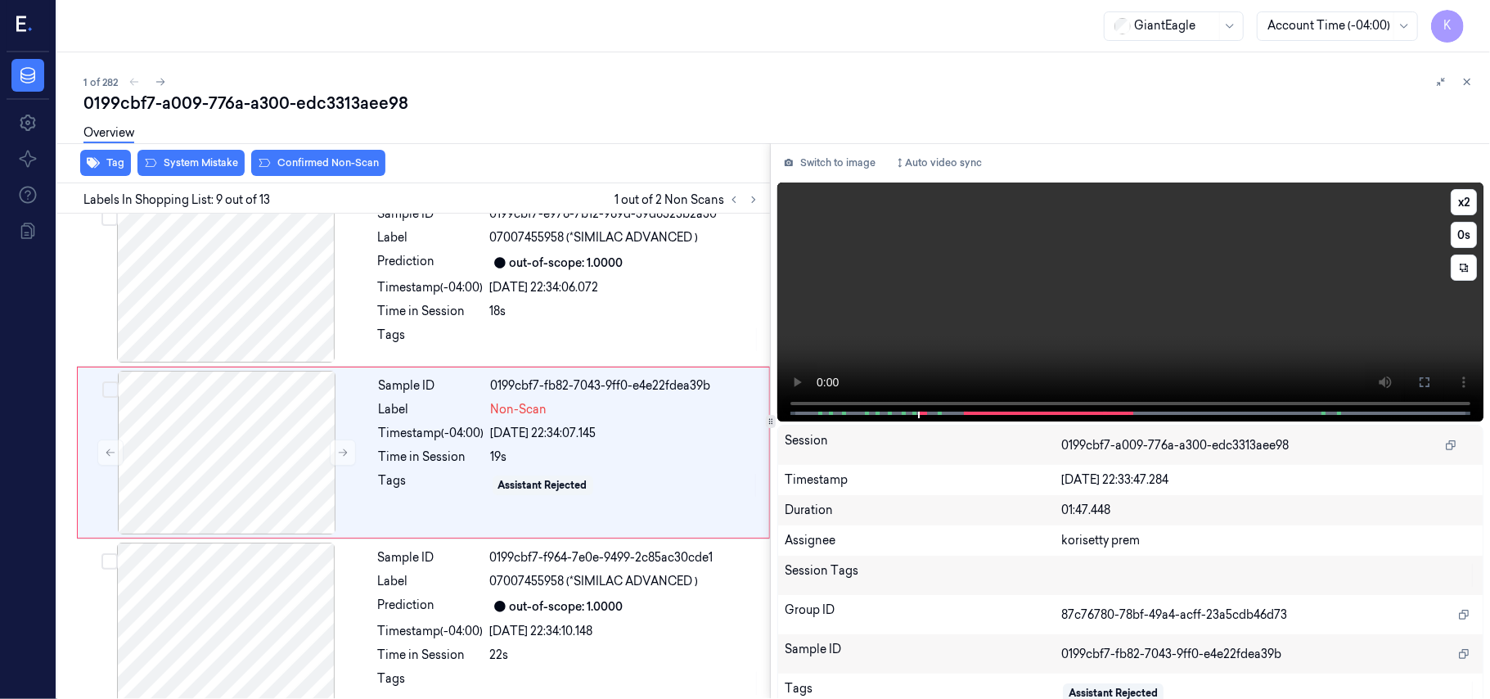
click at [1074, 324] on video at bounding box center [1130, 301] width 706 height 239
click at [197, 484] on div at bounding box center [226, 453] width 291 height 164
click at [313, 453] on div at bounding box center [226, 453] width 291 height 164
click at [1187, 301] on video at bounding box center [1130, 301] width 706 height 239
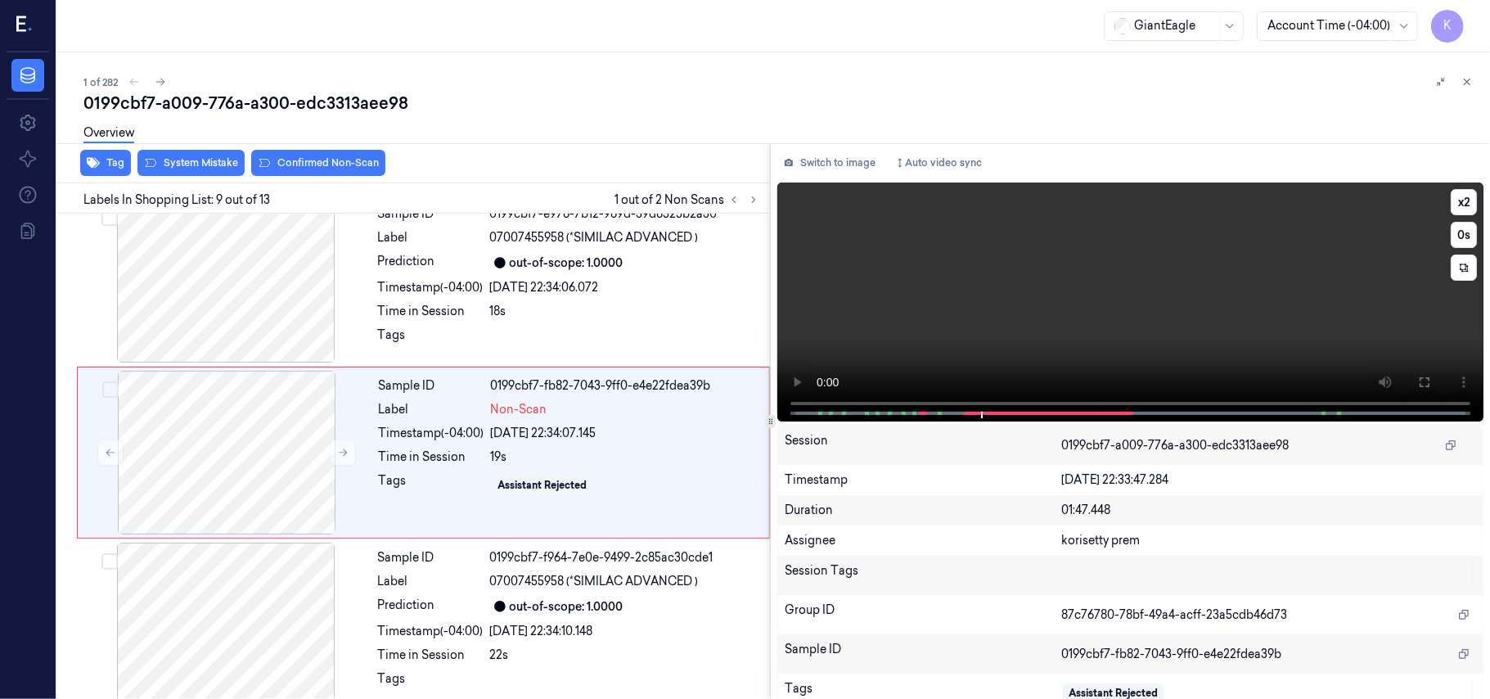
click at [943, 306] on video at bounding box center [1130, 301] width 706 height 239
click at [167, 155] on div "Overview" at bounding box center [780, 136] width 1394 height 42
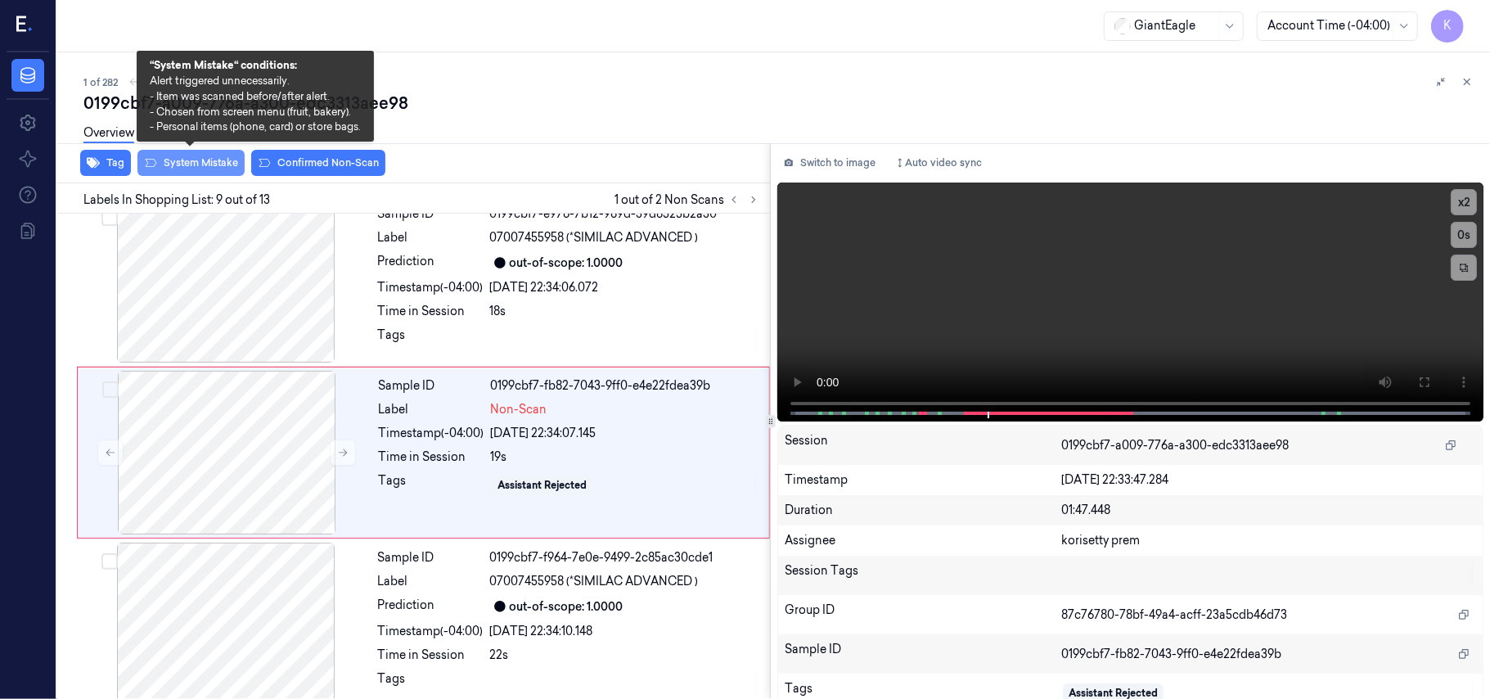
click at [167, 162] on button "System Mistake" at bounding box center [190, 163] width 107 height 26
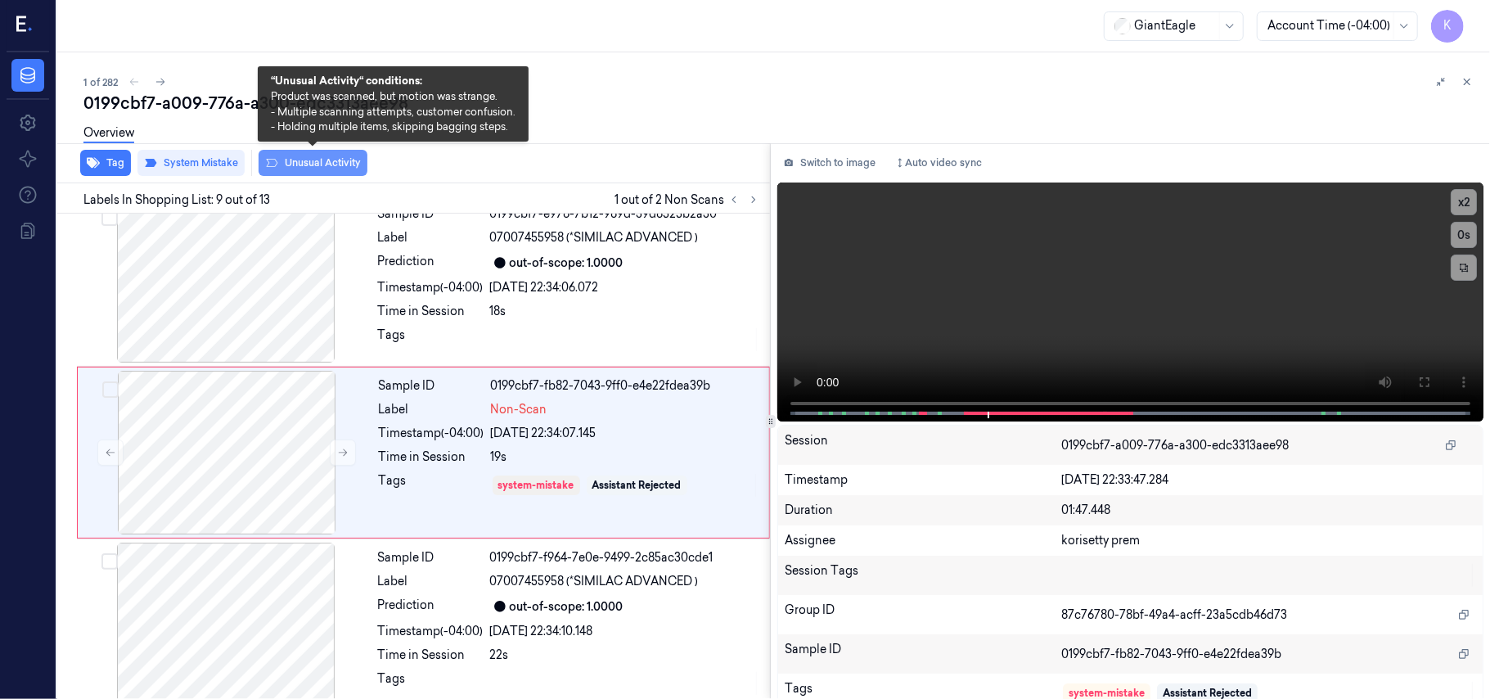
click at [329, 157] on button "Unusual Activity" at bounding box center [313, 163] width 109 height 26
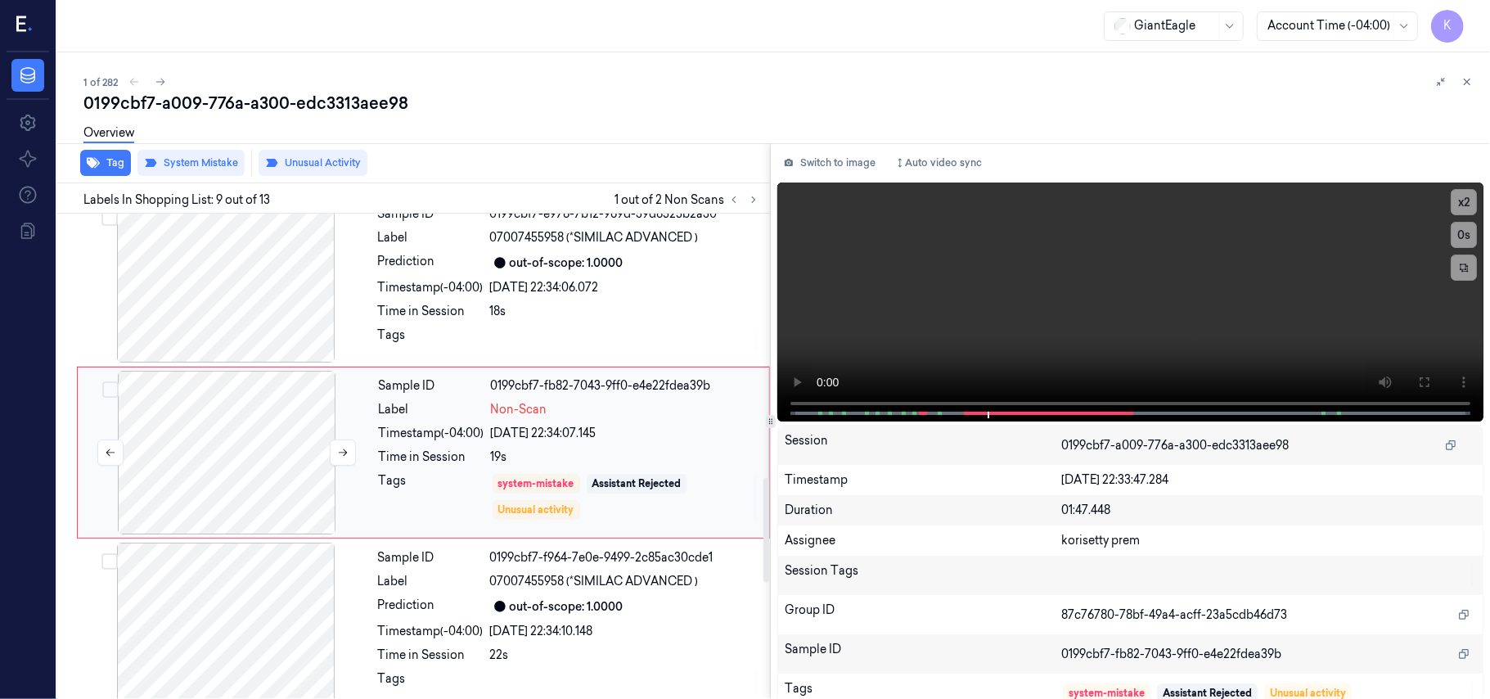
click at [237, 436] on div at bounding box center [226, 453] width 291 height 164
click at [1425, 377] on icon at bounding box center [1424, 382] width 13 height 13
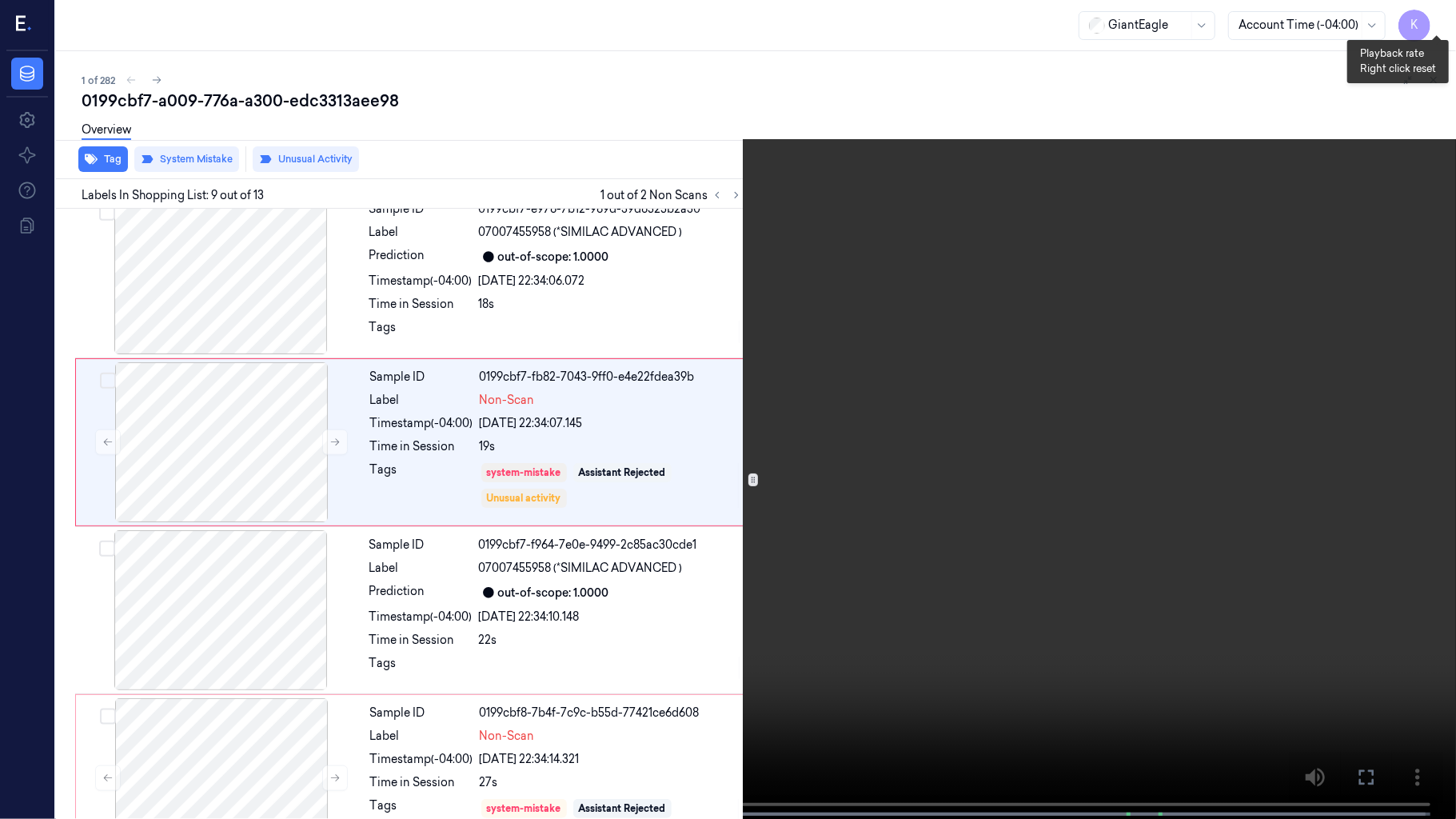
click at [1440, 17] on button "x 2" at bounding box center [1436, 20] width 25 height 25
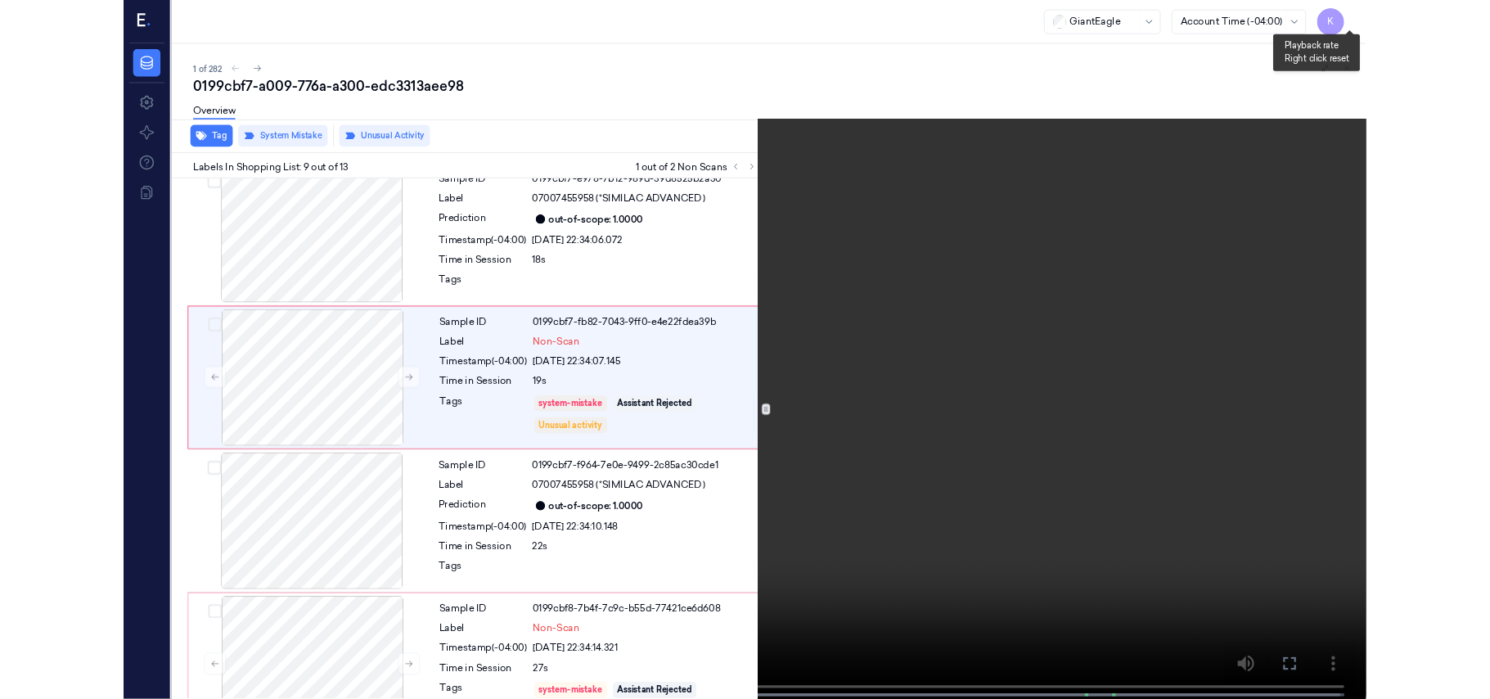
scroll to position [1152, 0]
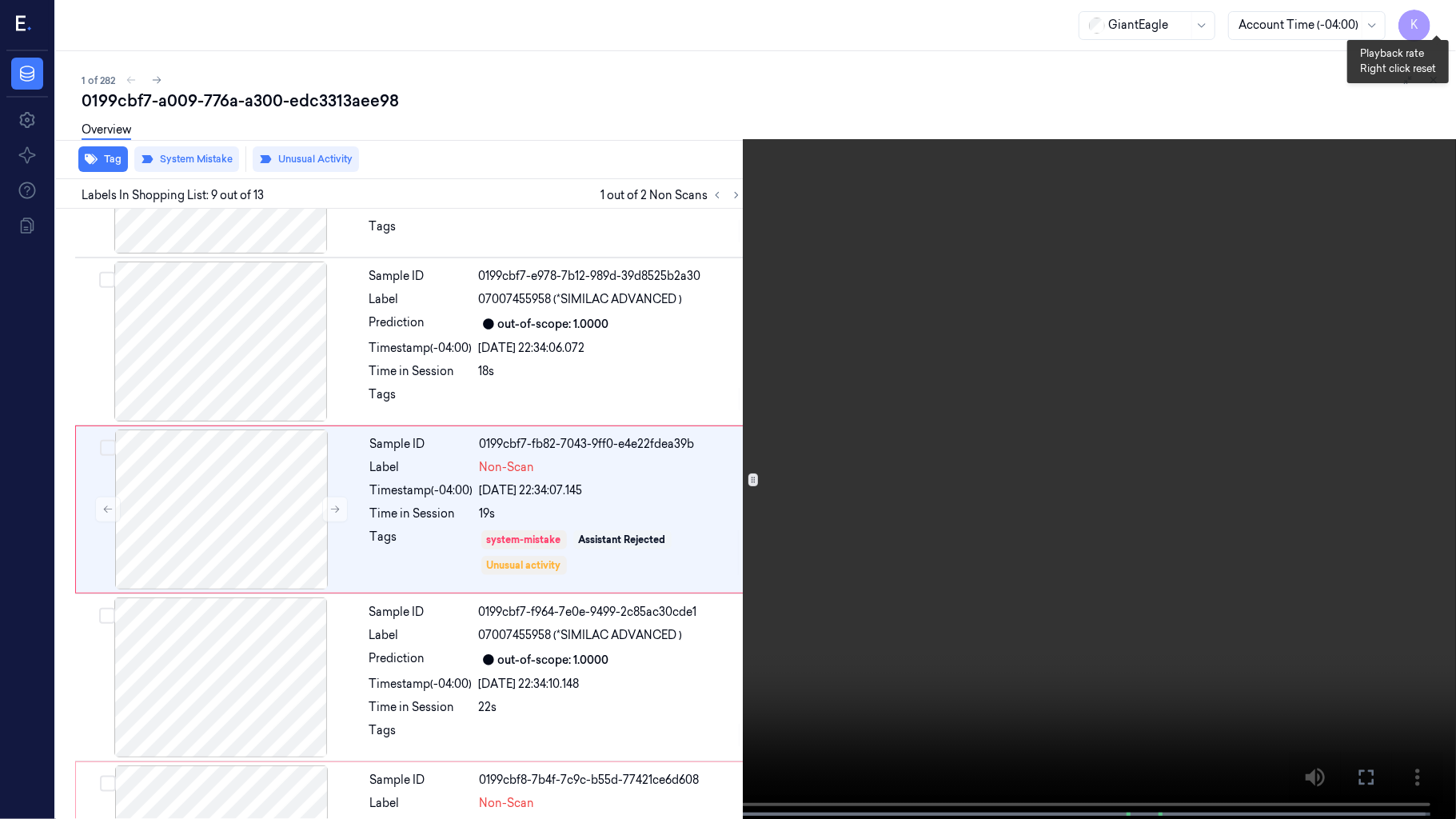
click at [1440, 17] on button "x 4" at bounding box center [1436, 20] width 25 height 25
click at [878, 532] on video at bounding box center [728, 410] width 1456 height 822
click at [987, 482] on video at bounding box center [728, 410] width 1456 height 822
click at [988, 481] on video at bounding box center [728, 410] width 1456 height 822
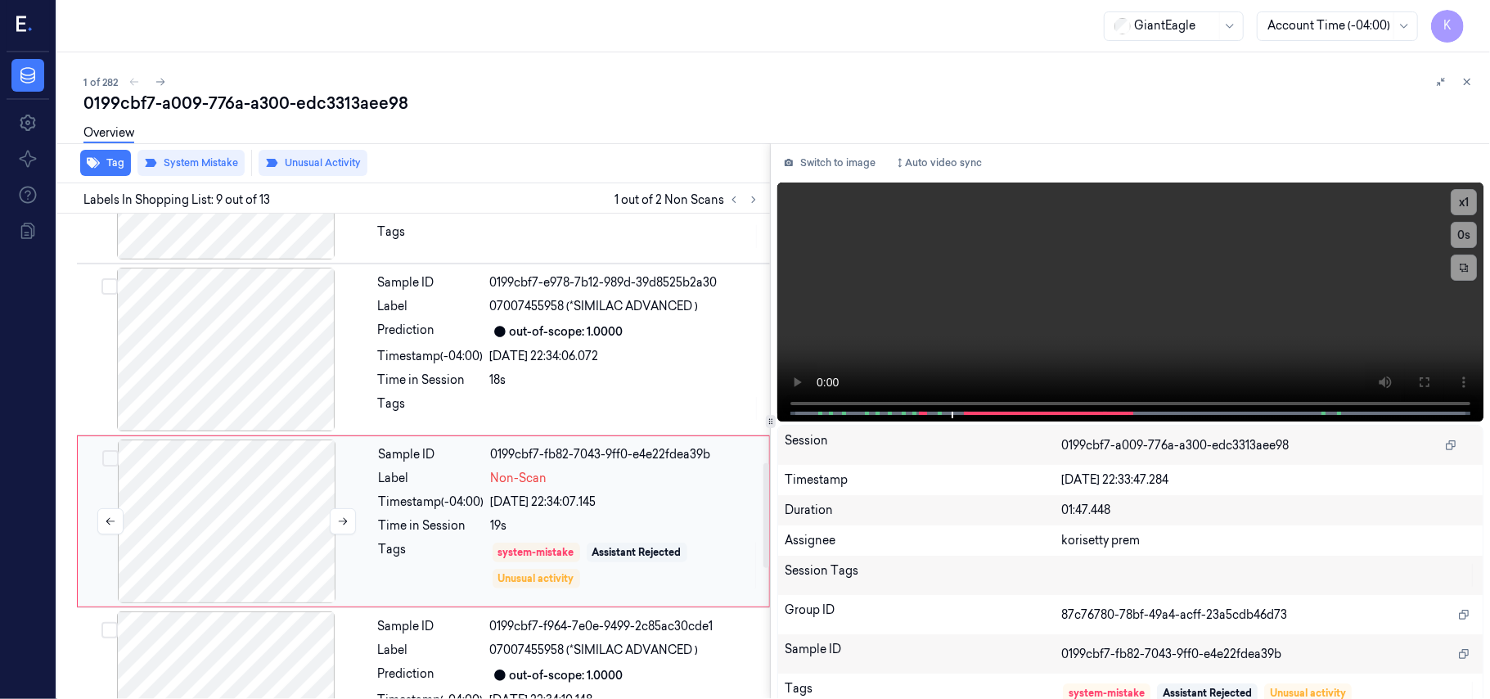
click at [363, 489] on div at bounding box center [226, 521] width 291 height 164
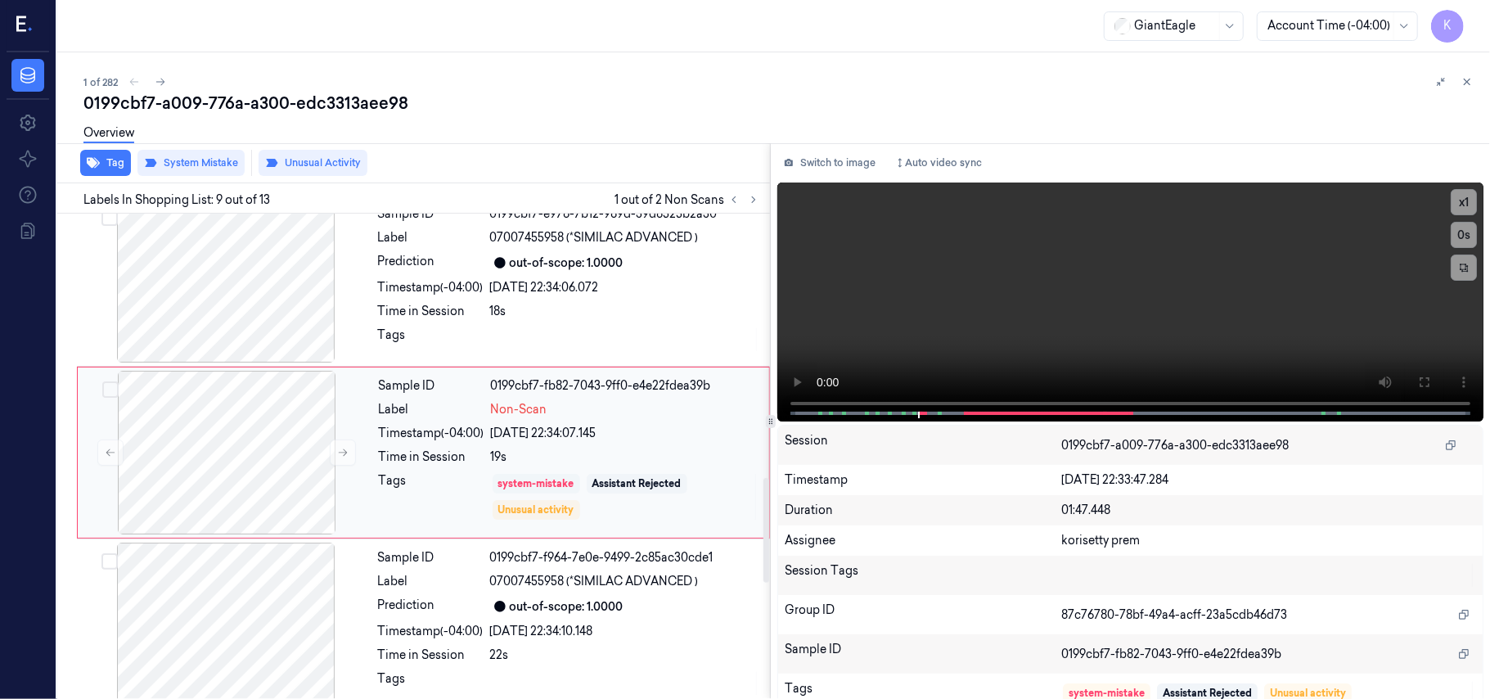
click at [547, 478] on div "system-mistake" at bounding box center [537, 484] width 88 height 20
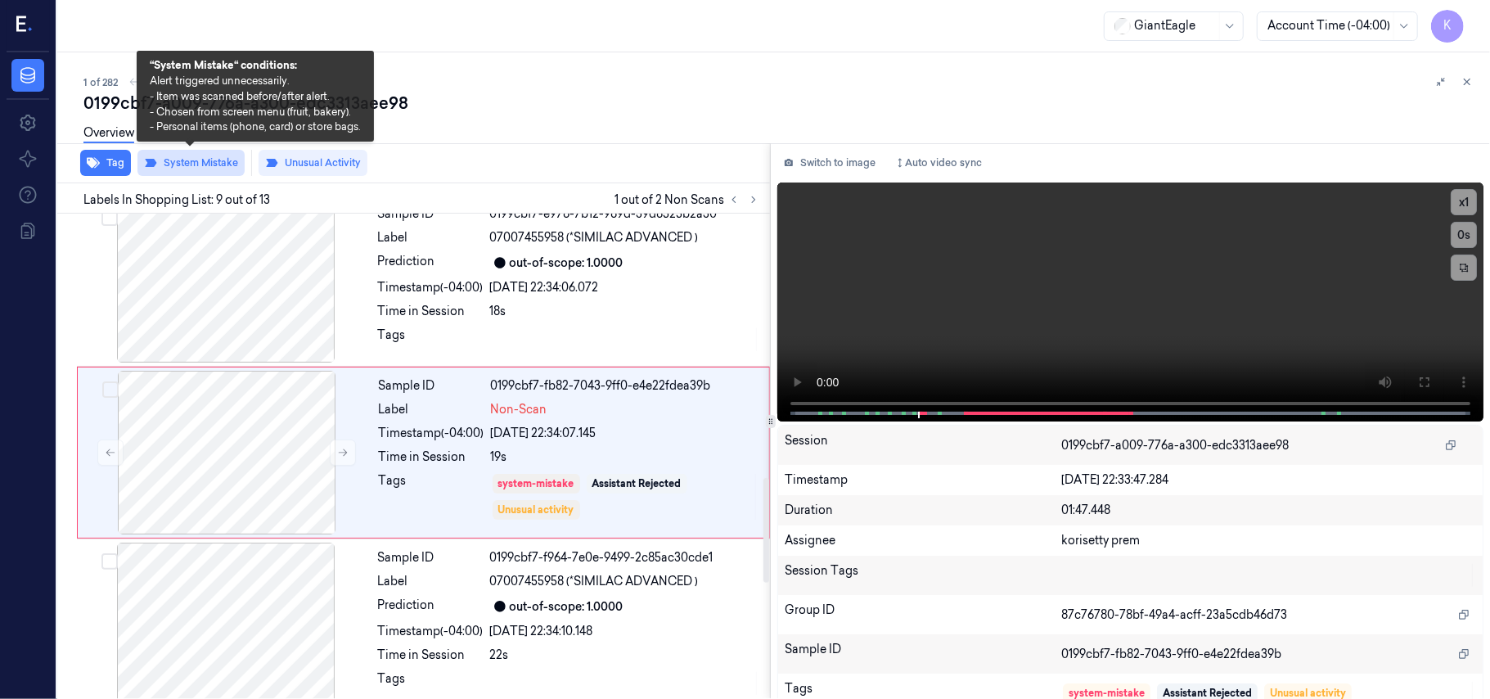
click at [197, 161] on button "System Mistake" at bounding box center [190, 163] width 107 height 26
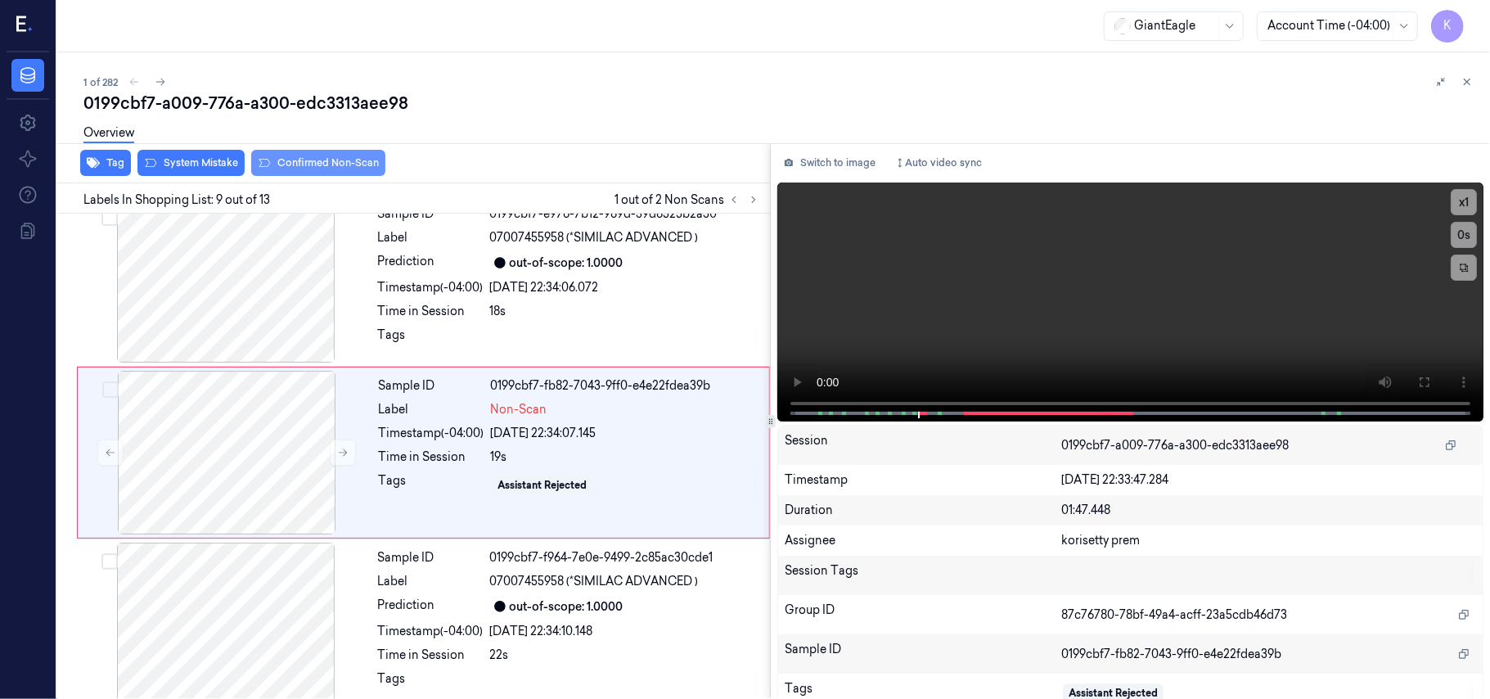
click at [340, 167] on button "Confirmed Non-Scan" at bounding box center [318, 163] width 134 height 26
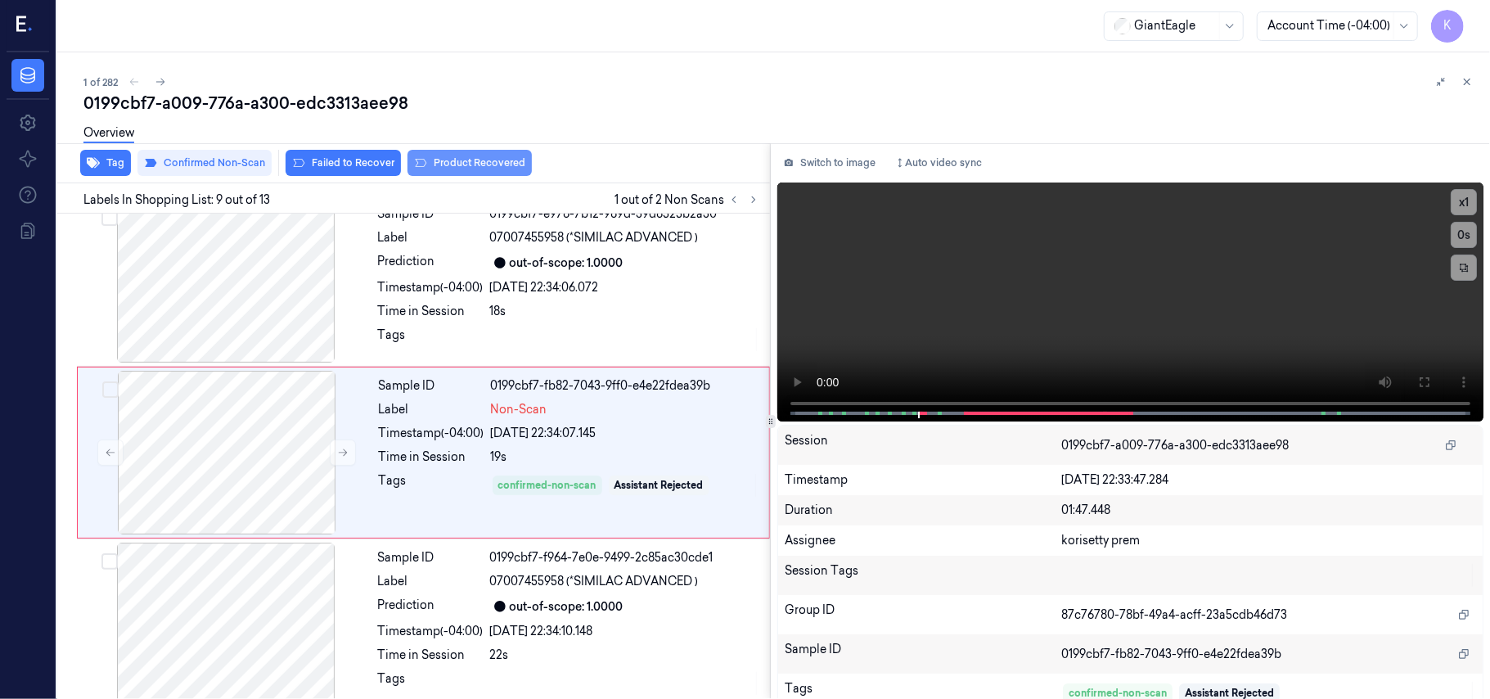
click at [439, 161] on button "Product Recovered" at bounding box center [470, 163] width 124 height 26
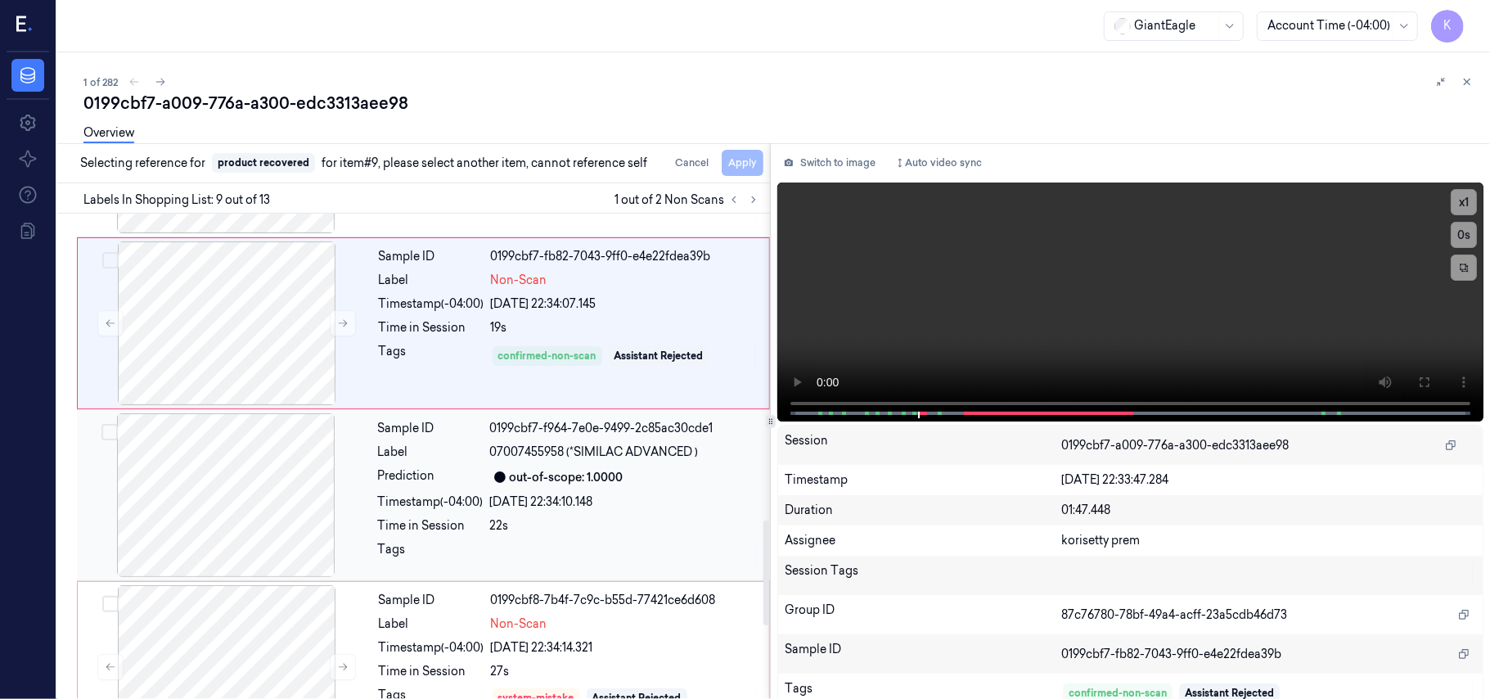
scroll to position [1439, 0]
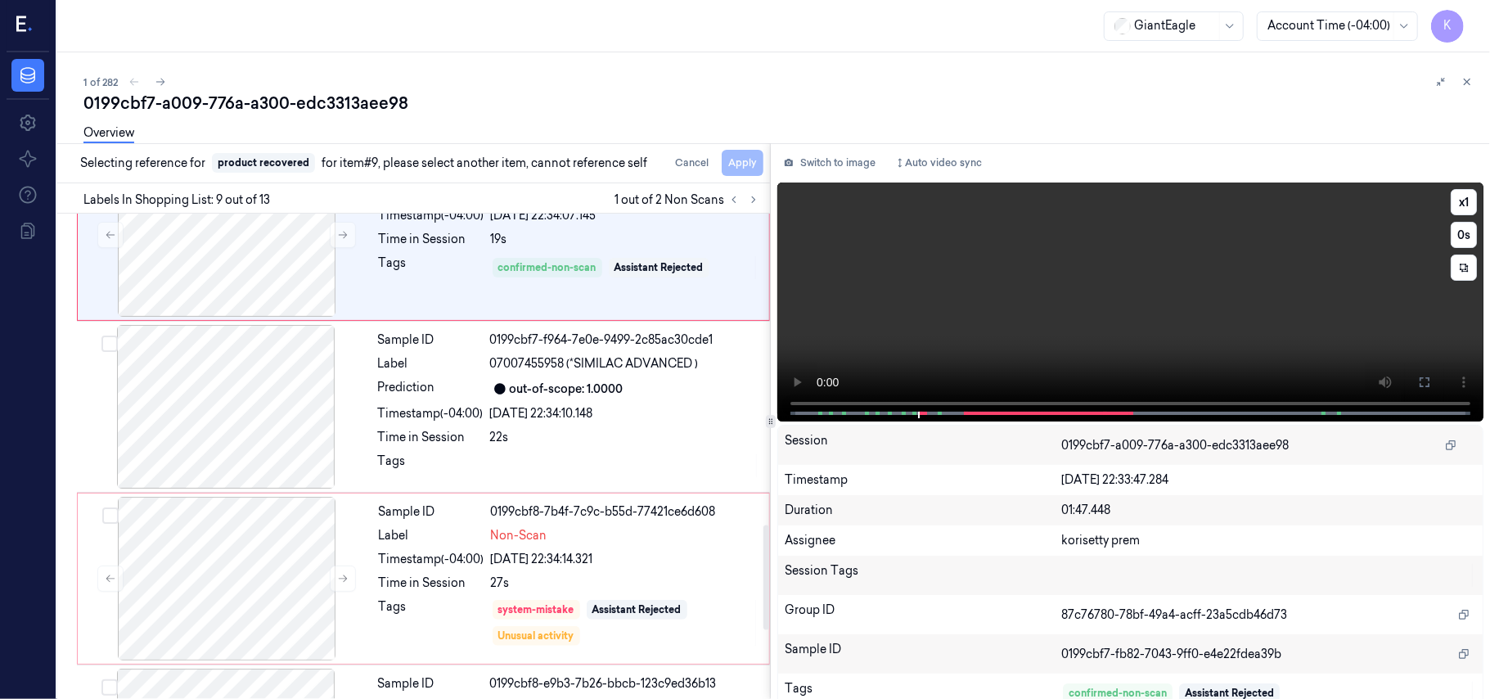
click at [1069, 295] on video at bounding box center [1130, 301] width 706 height 239
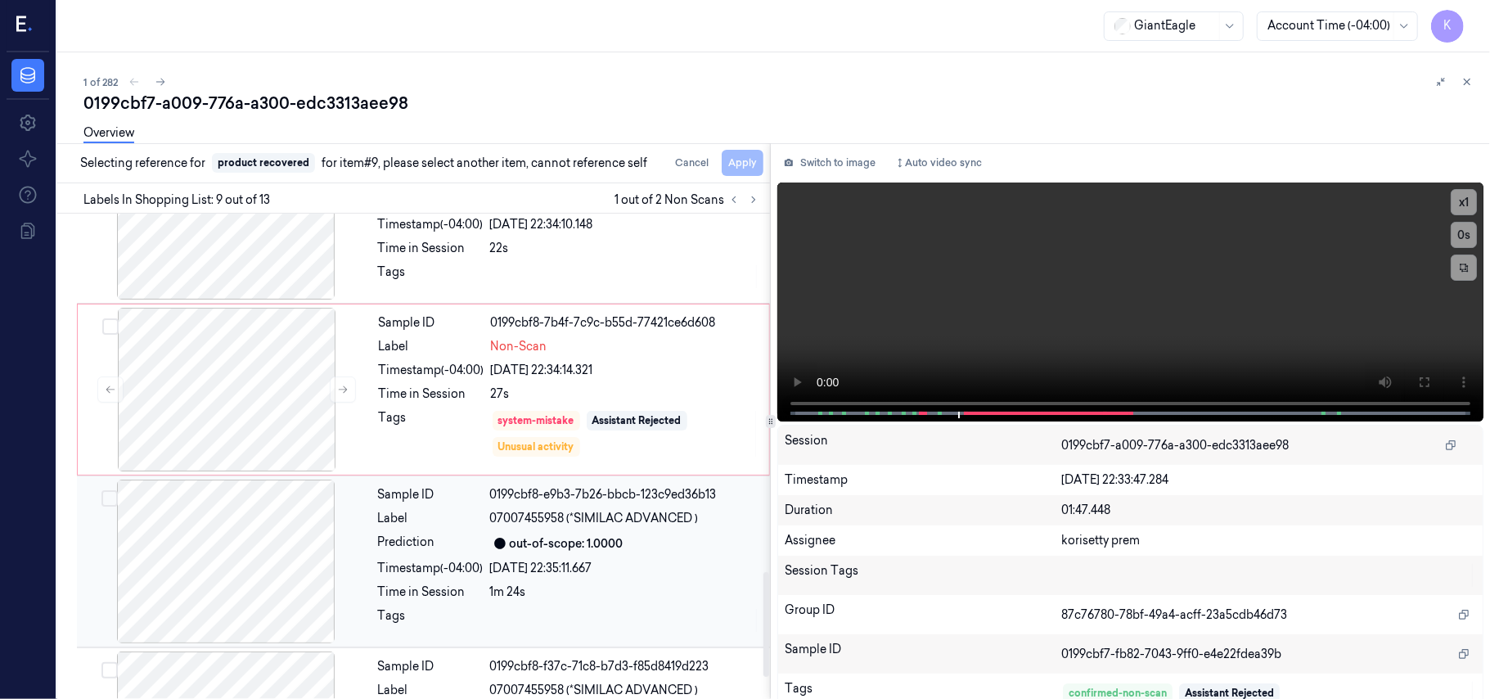
scroll to position [1657, 0]
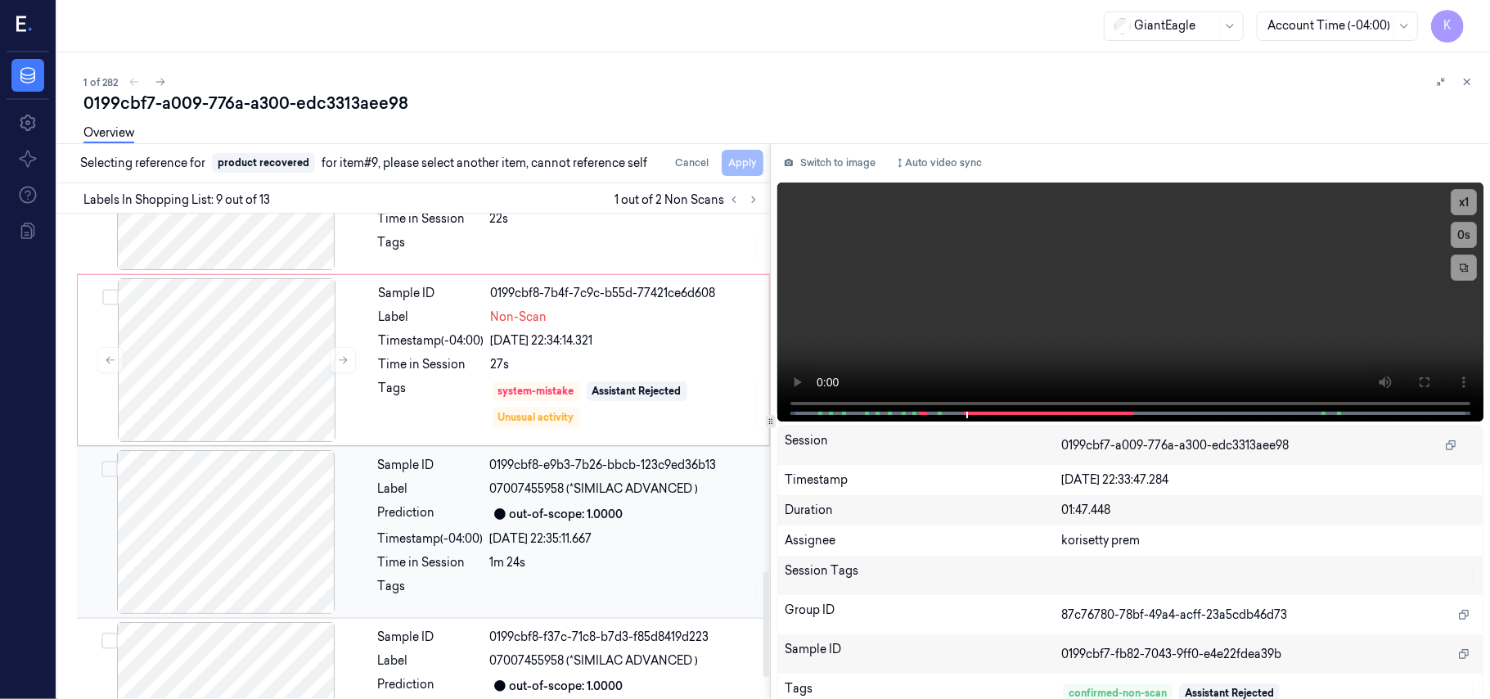
click at [601, 504] on div "Sample ID 0199cbf8-e9b3-7b26-bbcb-123c9ed36b13 Label 07007455958 (*SIMILAC ADVA…" at bounding box center [569, 532] width 395 height 164
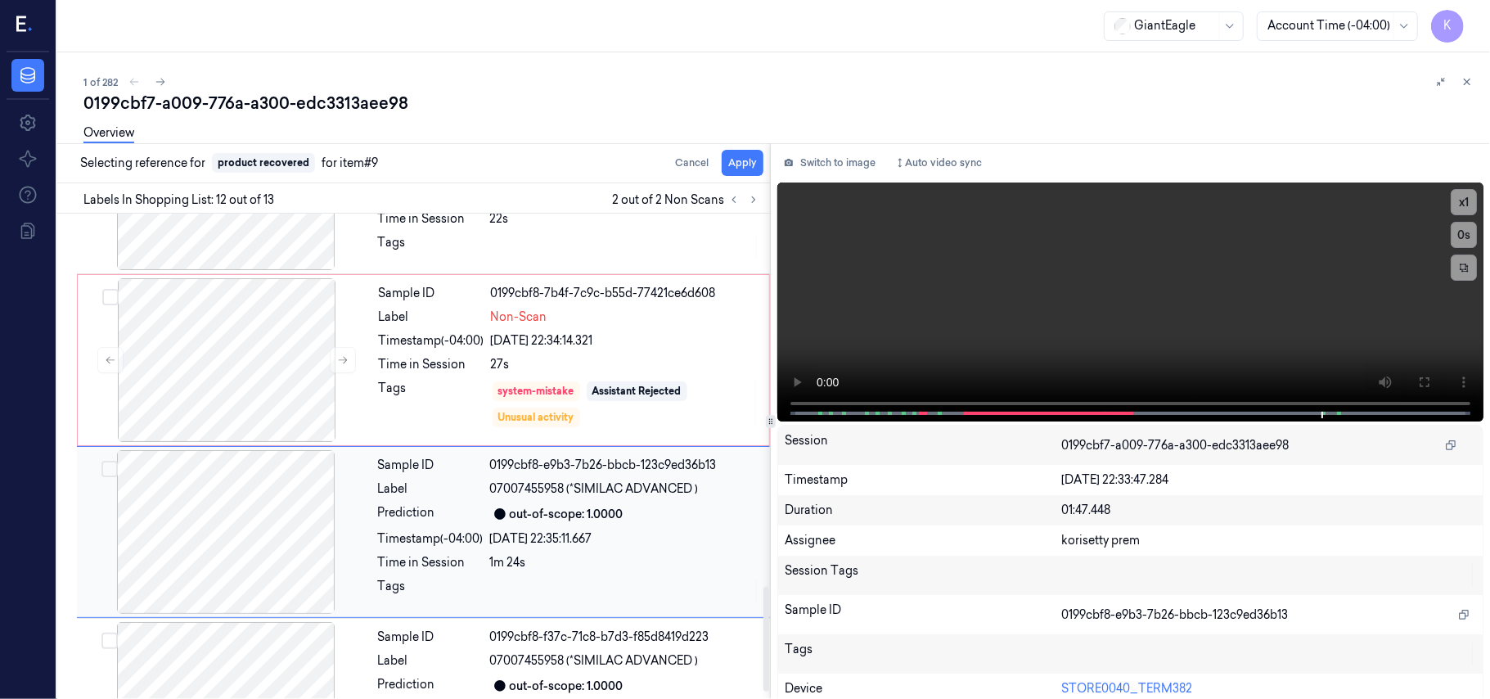
scroll to position [1738, 0]
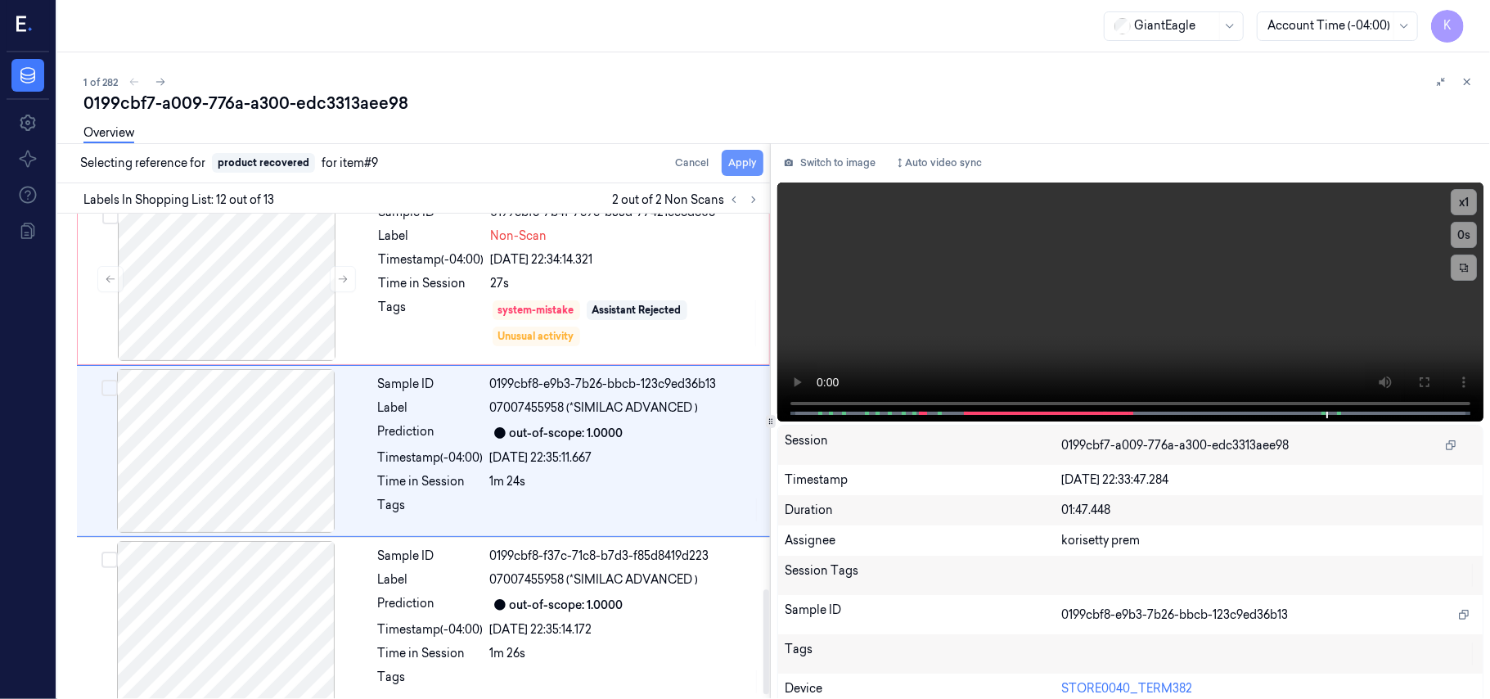
click at [728, 165] on button "Apply" at bounding box center [743, 163] width 42 height 26
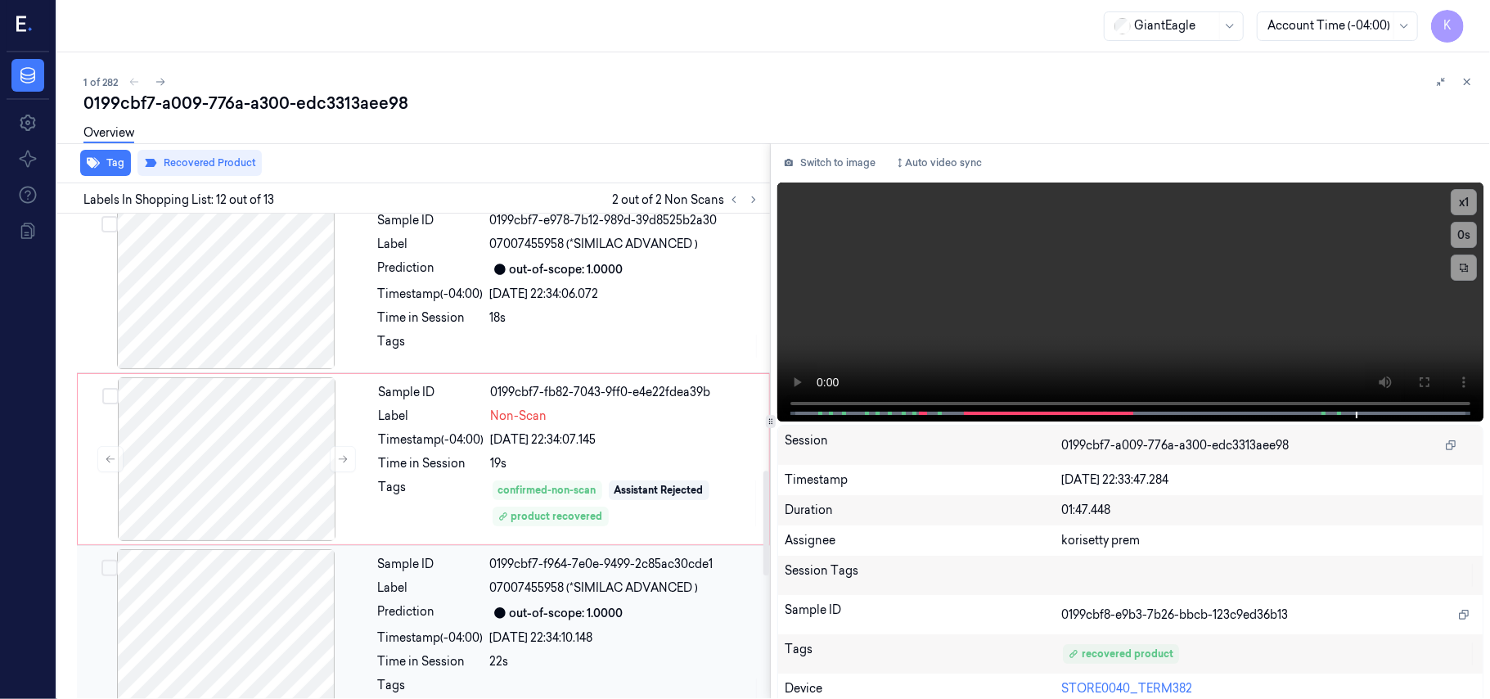
scroll to position [996, 0]
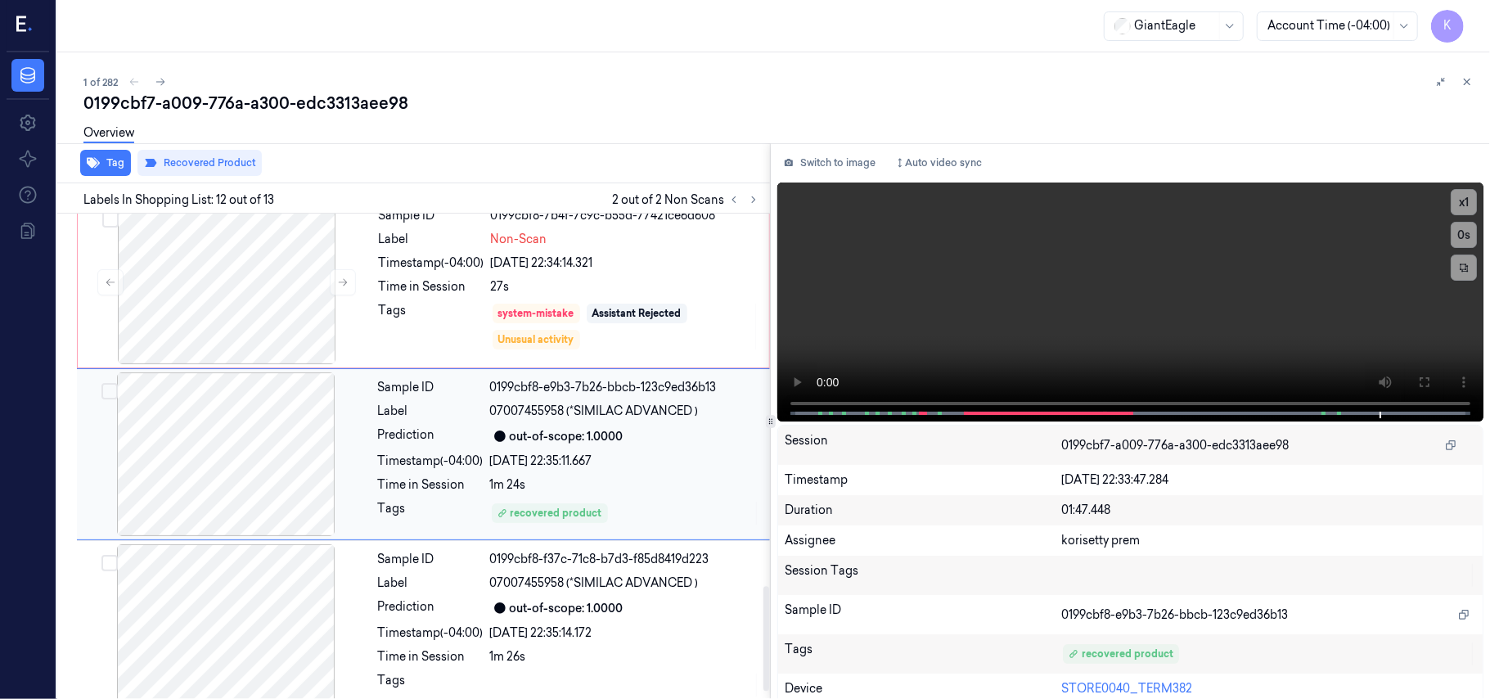
click at [596, 452] on div "Sample ID 0199cbf8-e9b3-7b26-bbcb-123c9ed36b13 Label 07007455958 (*SIMILAC ADVA…" at bounding box center [569, 454] width 395 height 164
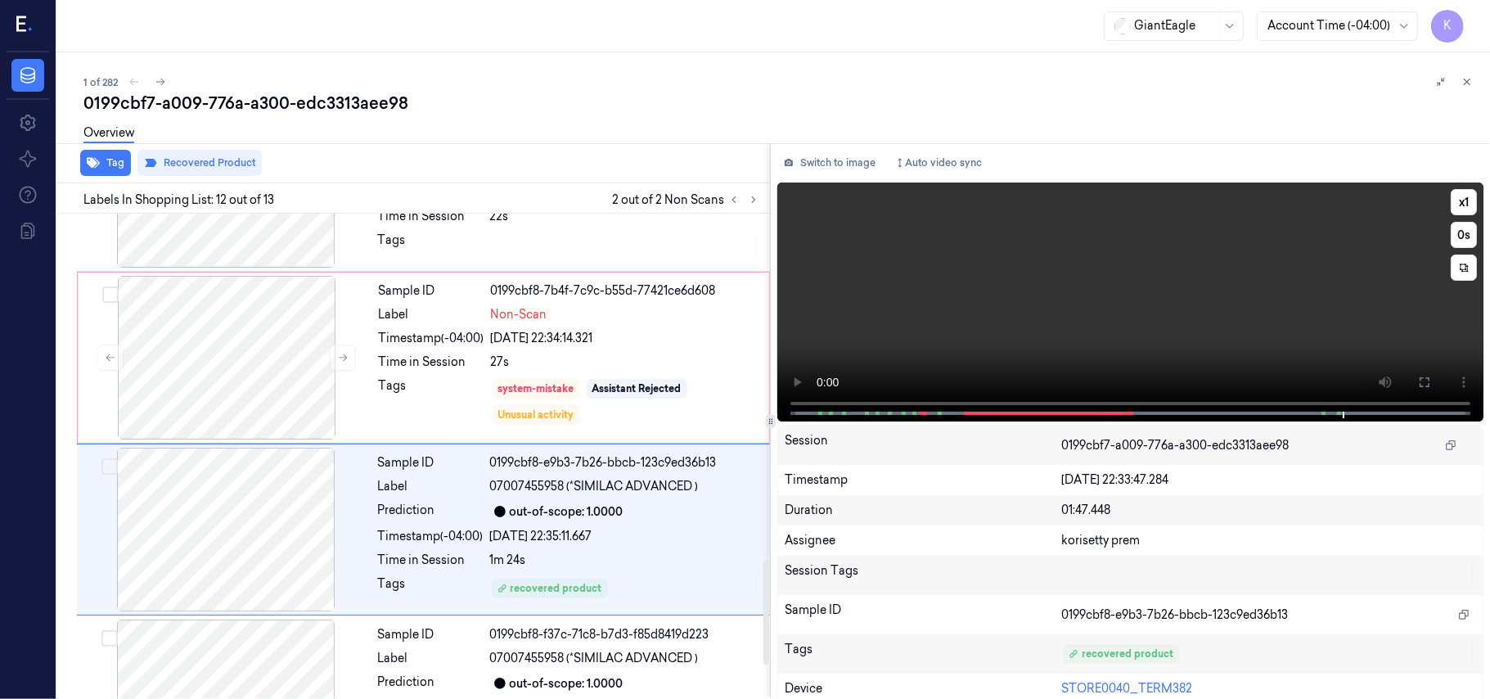
scroll to position [1738, 0]
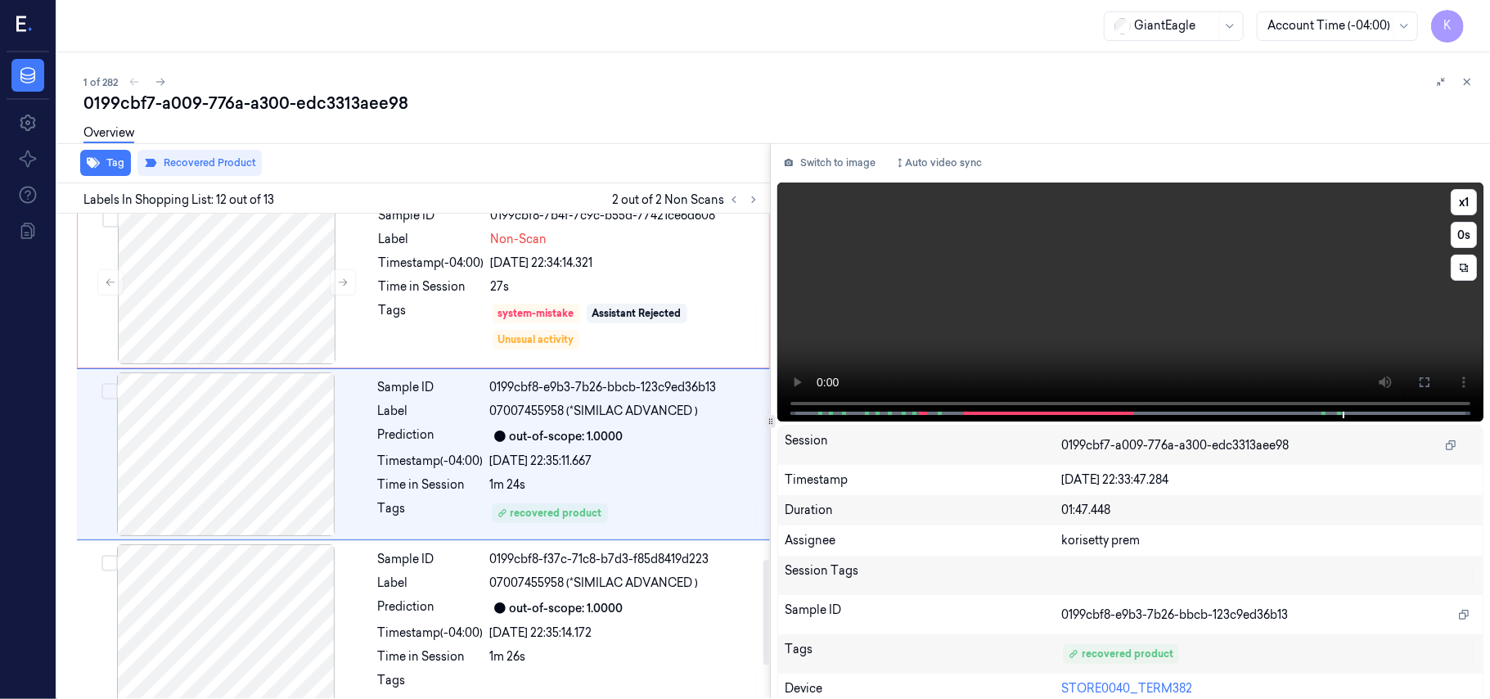
click at [1100, 262] on video at bounding box center [1130, 301] width 706 height 239
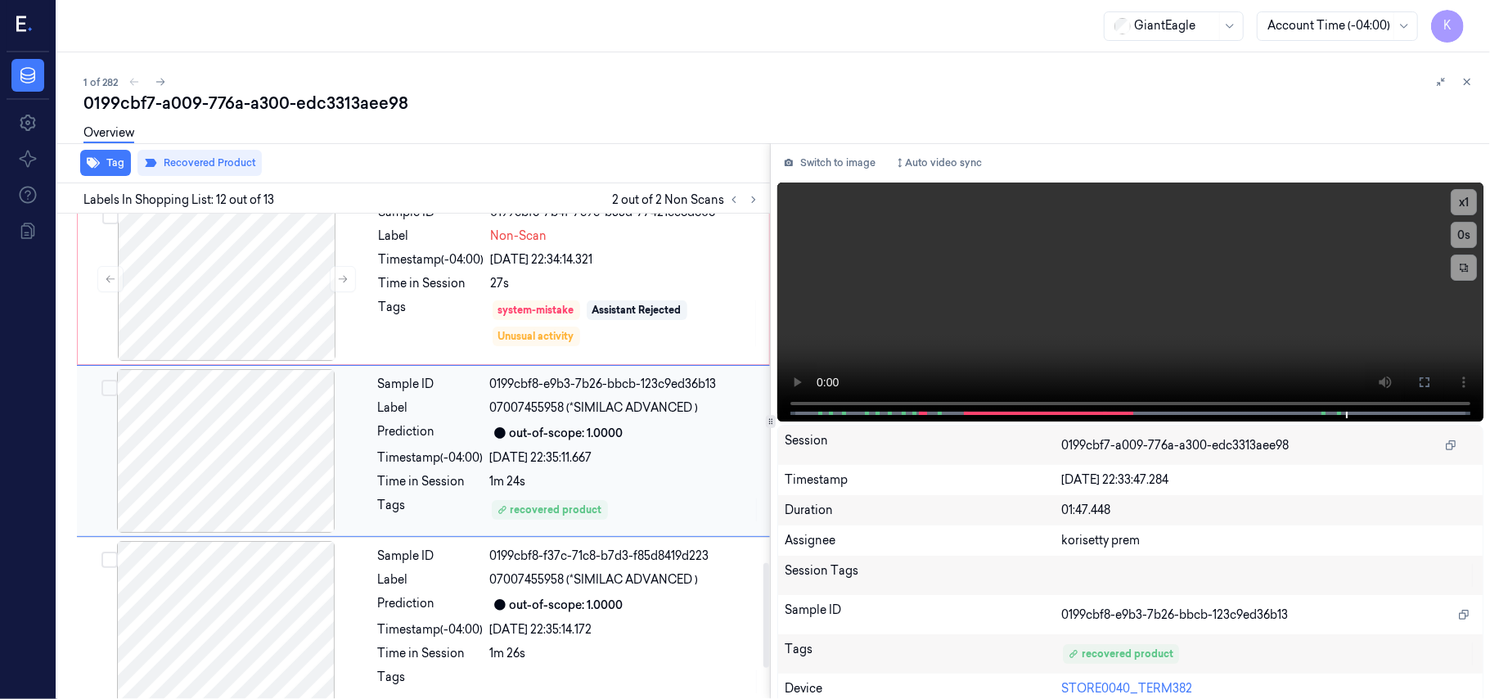
click at [596, 488] on div "Sample ID 0199cbf8-e9b3-7b26-bbcb-123c9ed36b13 Label 07007455958 (*SIMILAC ADVA…" at bounding box center [569, 451] width 395 height 164
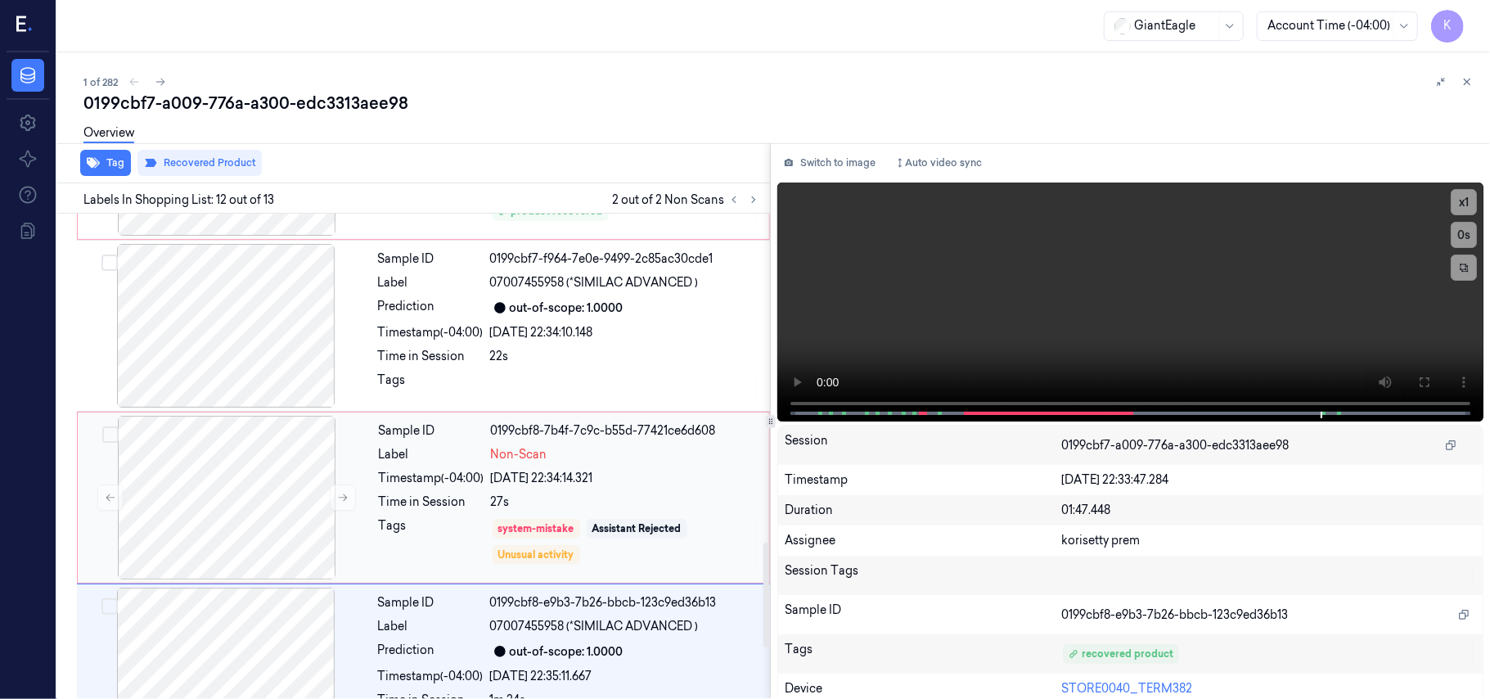
click at [543, 422] on div "Sample ID 0199cbf8-7b4f-7c9c-b55d-77421ce6d608 Label Non-Scan Timestamp (-04:00…" at bounding box center [569, 498] width 394 height 164
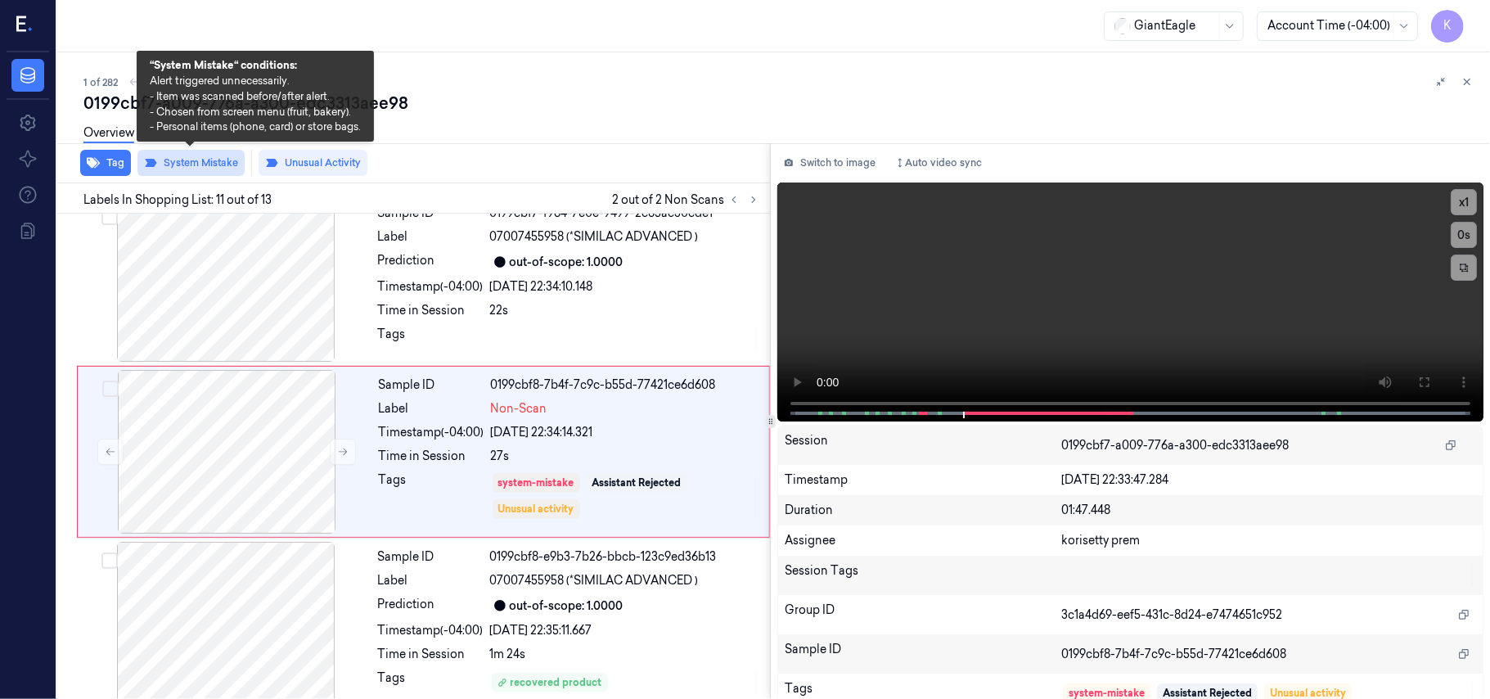
click at [201, 160] on button "System Mistake" at bounding box center [190, 163] width 107 height 26
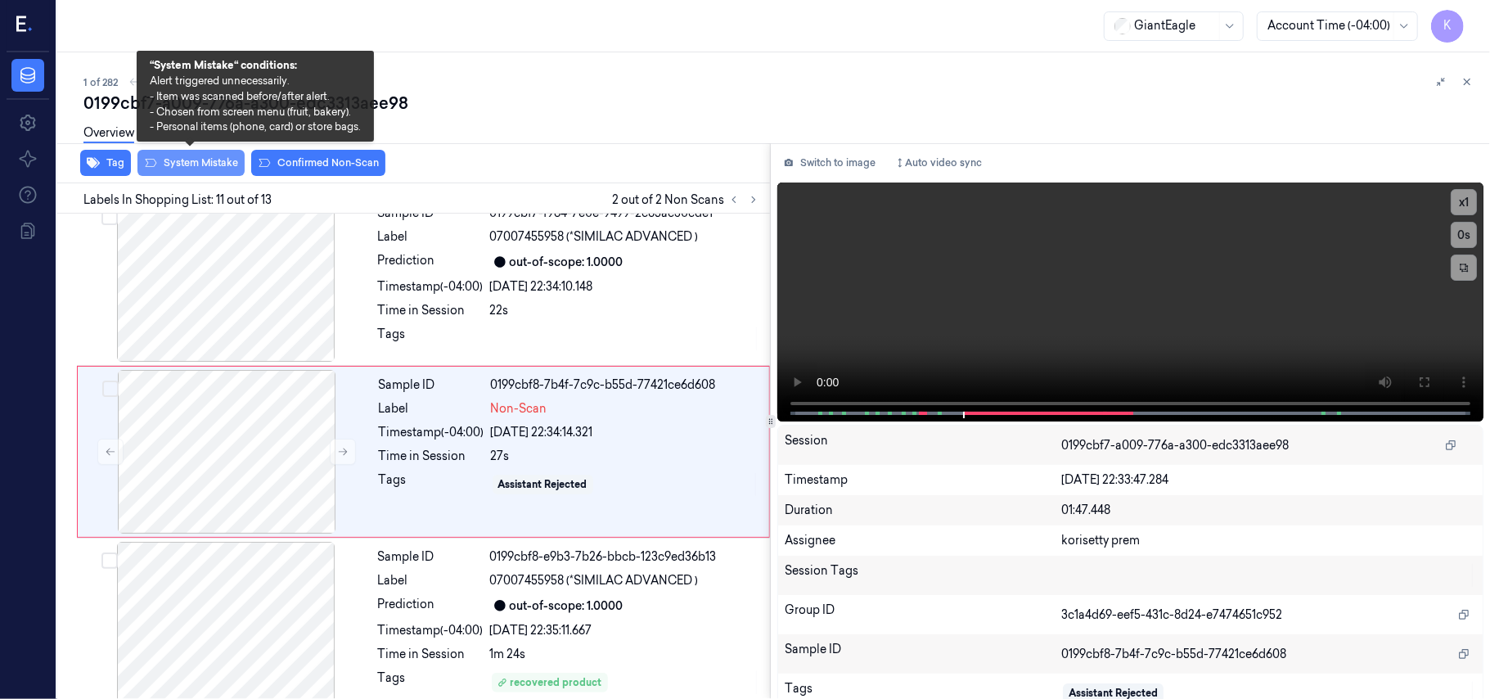
click at [201, 160] on button "System Mistake" at bounding box center [190, 163] width 107 height 26
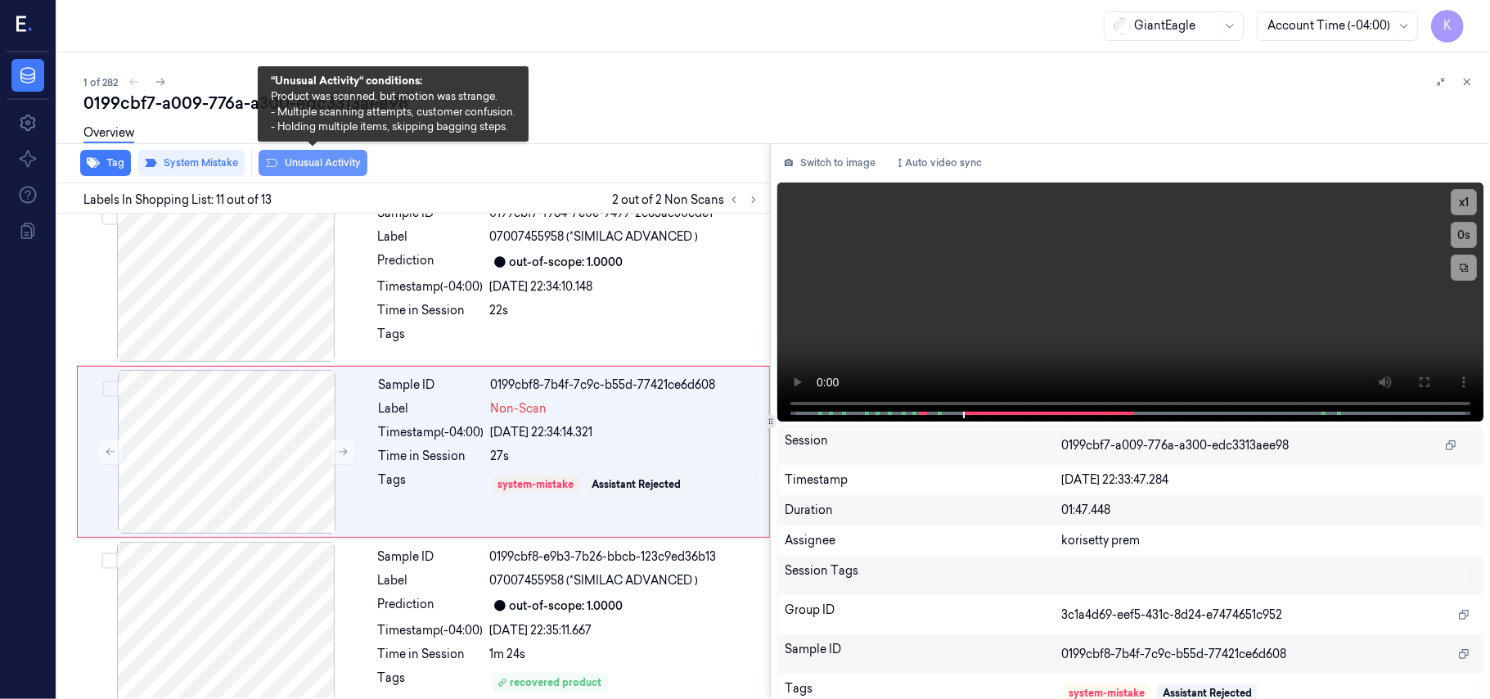
click at [318, 167] on button "Unusual Activity" at bounding box center [313, 163] width 109 height 26
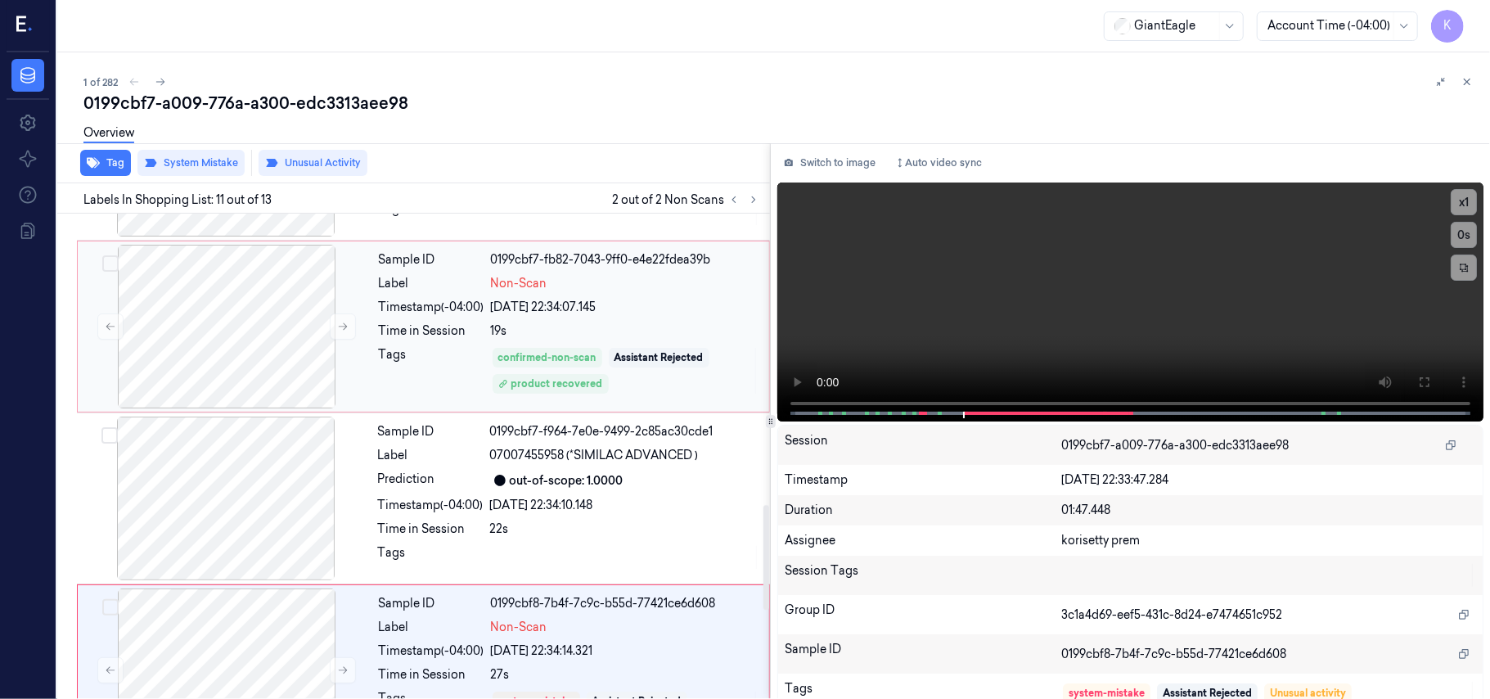
click at [556, 322] on div "Sample ID 0199cbf7-fb82-7043-9ff0-e4e22fdea39b Label Non-Scan Timestamp (-04:00…" at bounding box center [569, 327] width 394 height 164
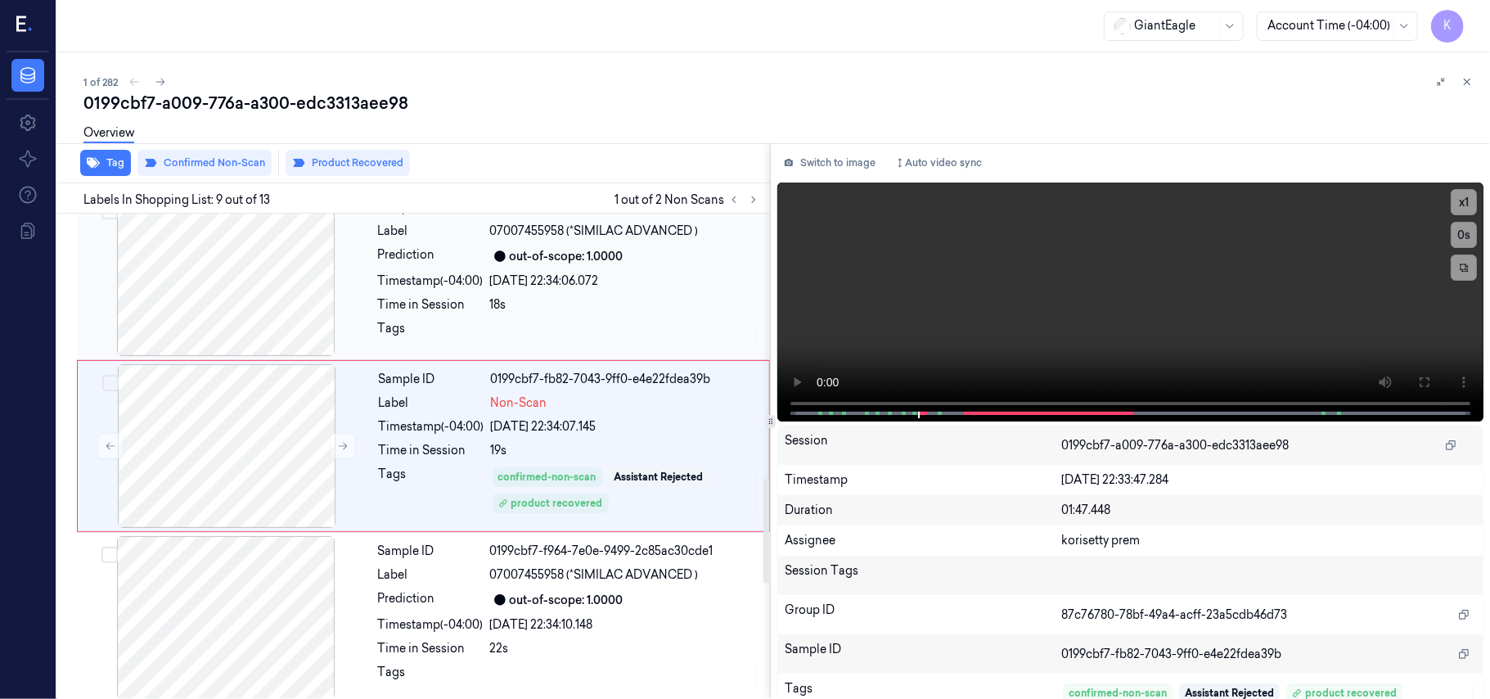
scroll to position [1221, 0]
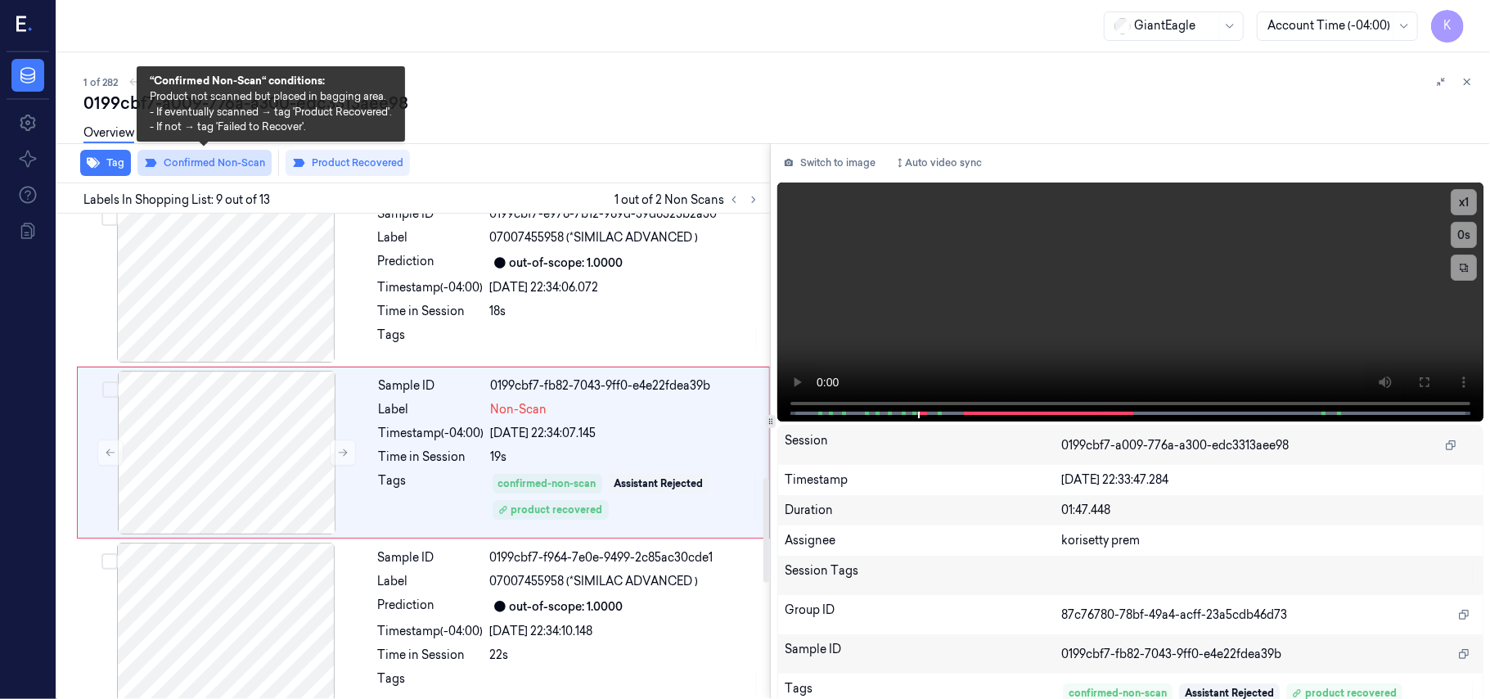
click at [234, 162] on button "Confirmed Non-Scan" at bounding box center [204, 163] width 134 height 26
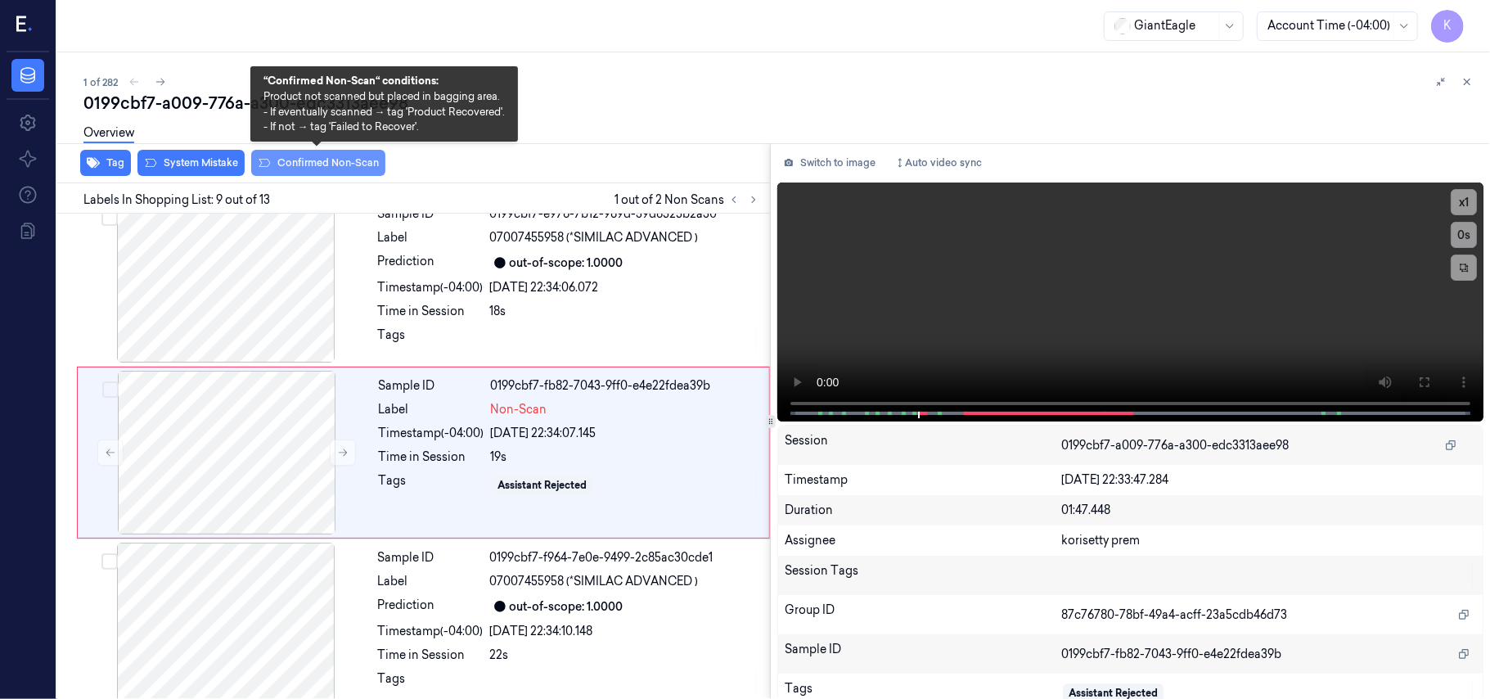
click at [314, 160] on button "Confirmed Non-Scan" at bounding box center [318, 163] width 134 height 26
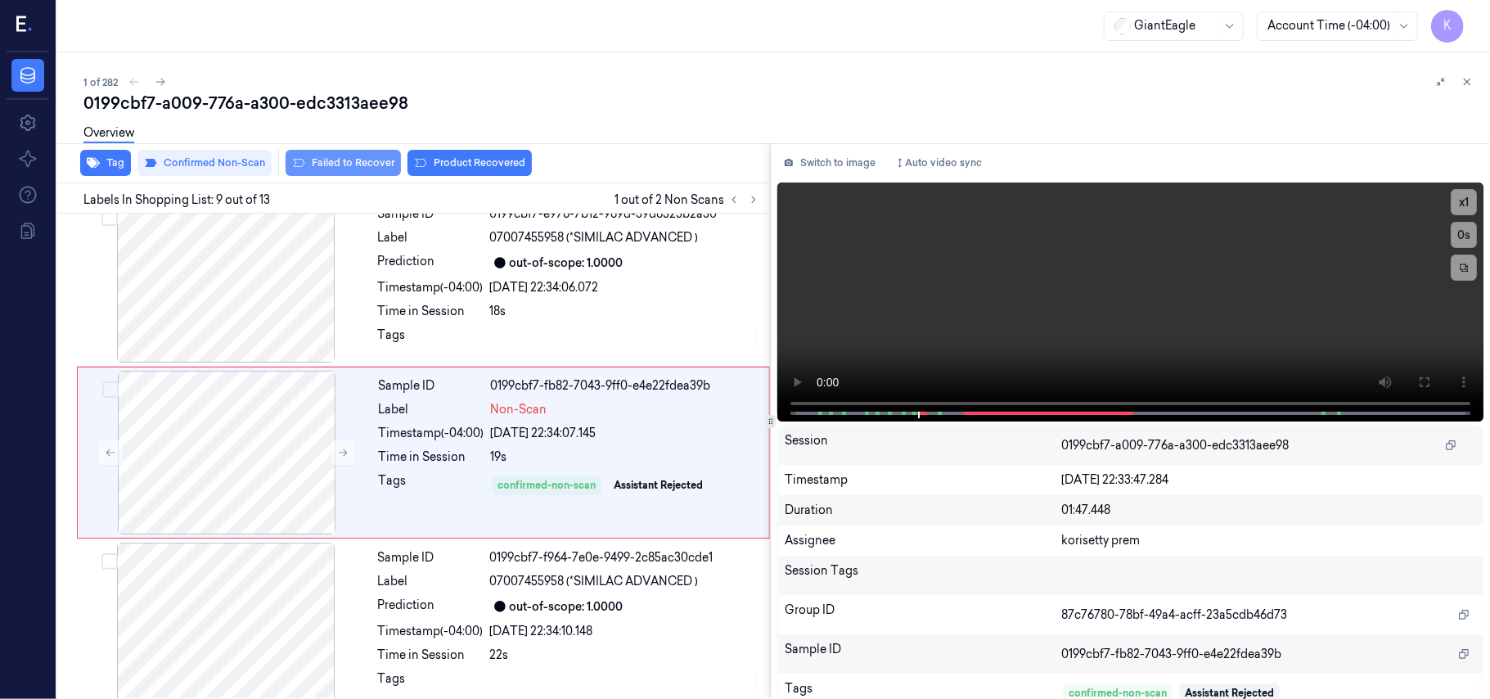
click at [364, 160] on button "Failed to Recover" at bounding box center [343, 163] width 115 height 26
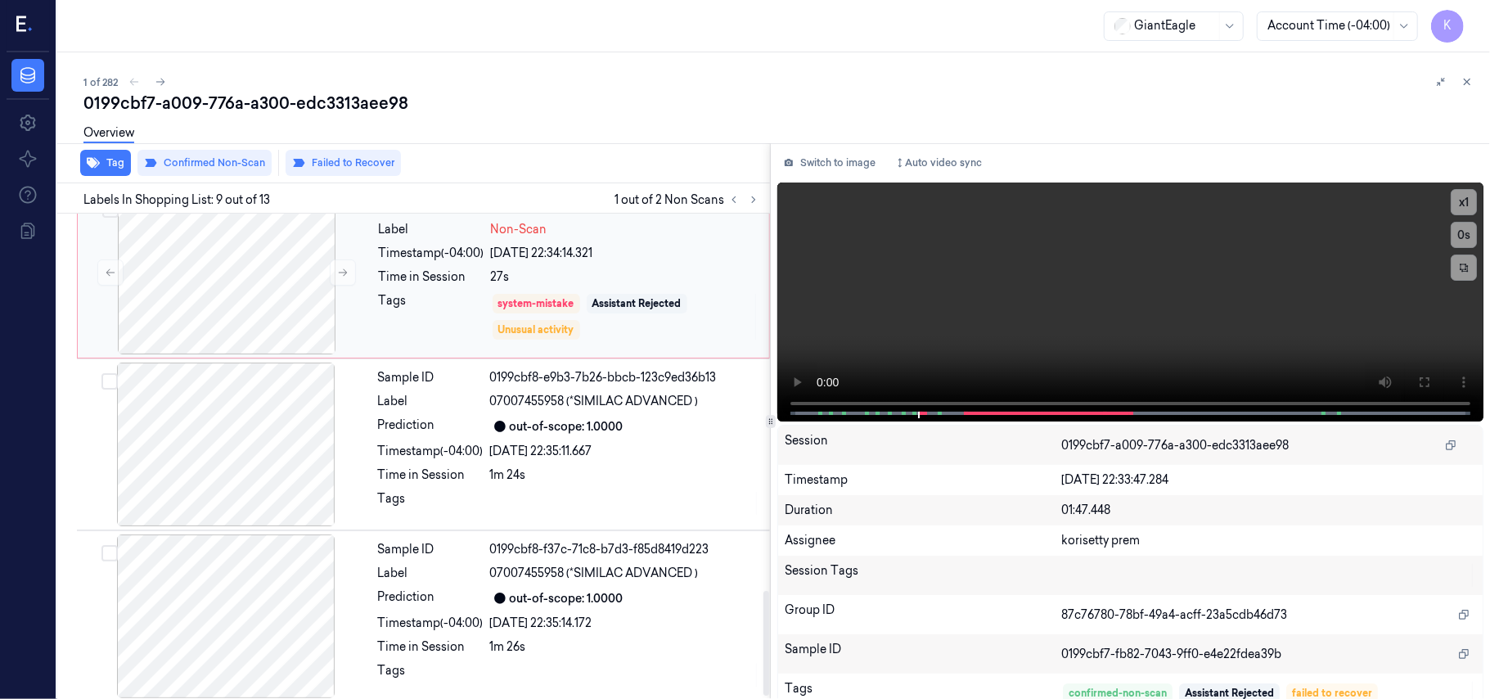
scroll to position [1759, 0]
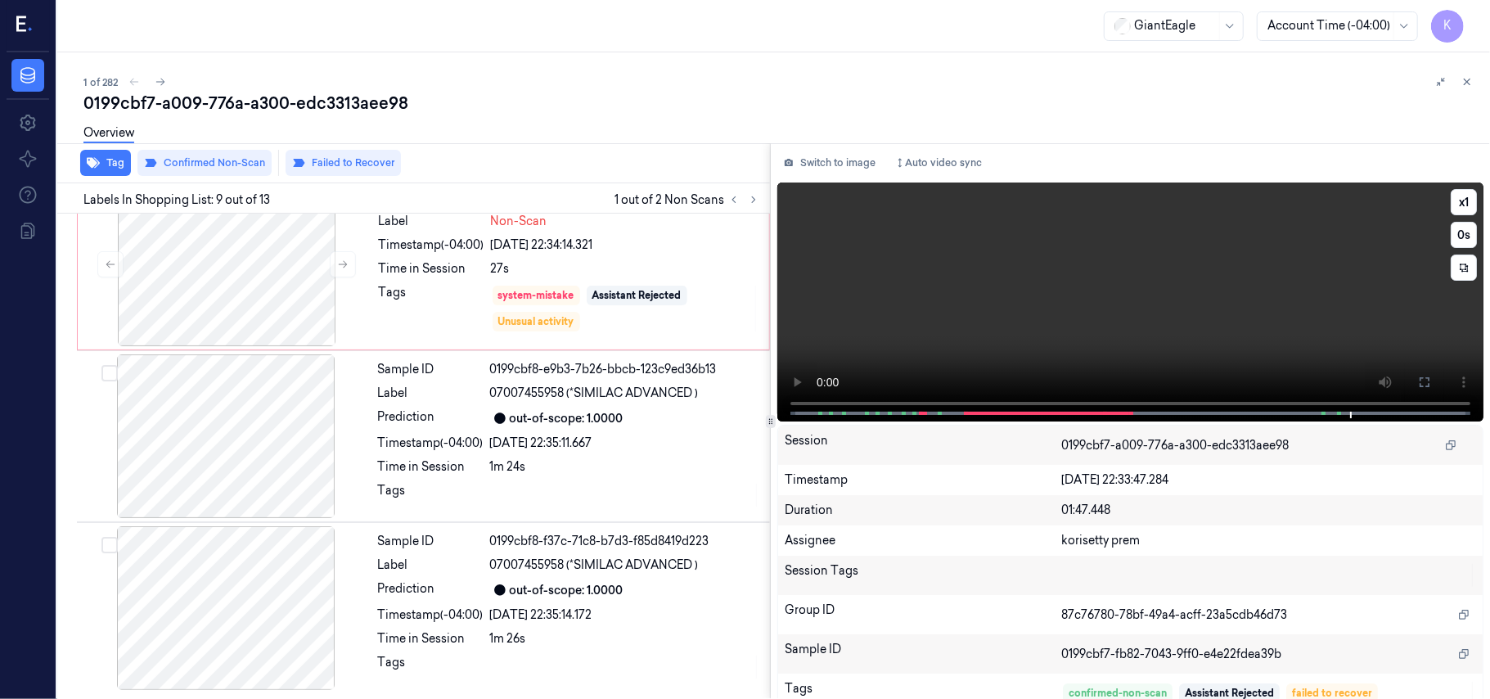
click at [1417, 296] on video at bounding box center [1130, 301] width 706 height 239
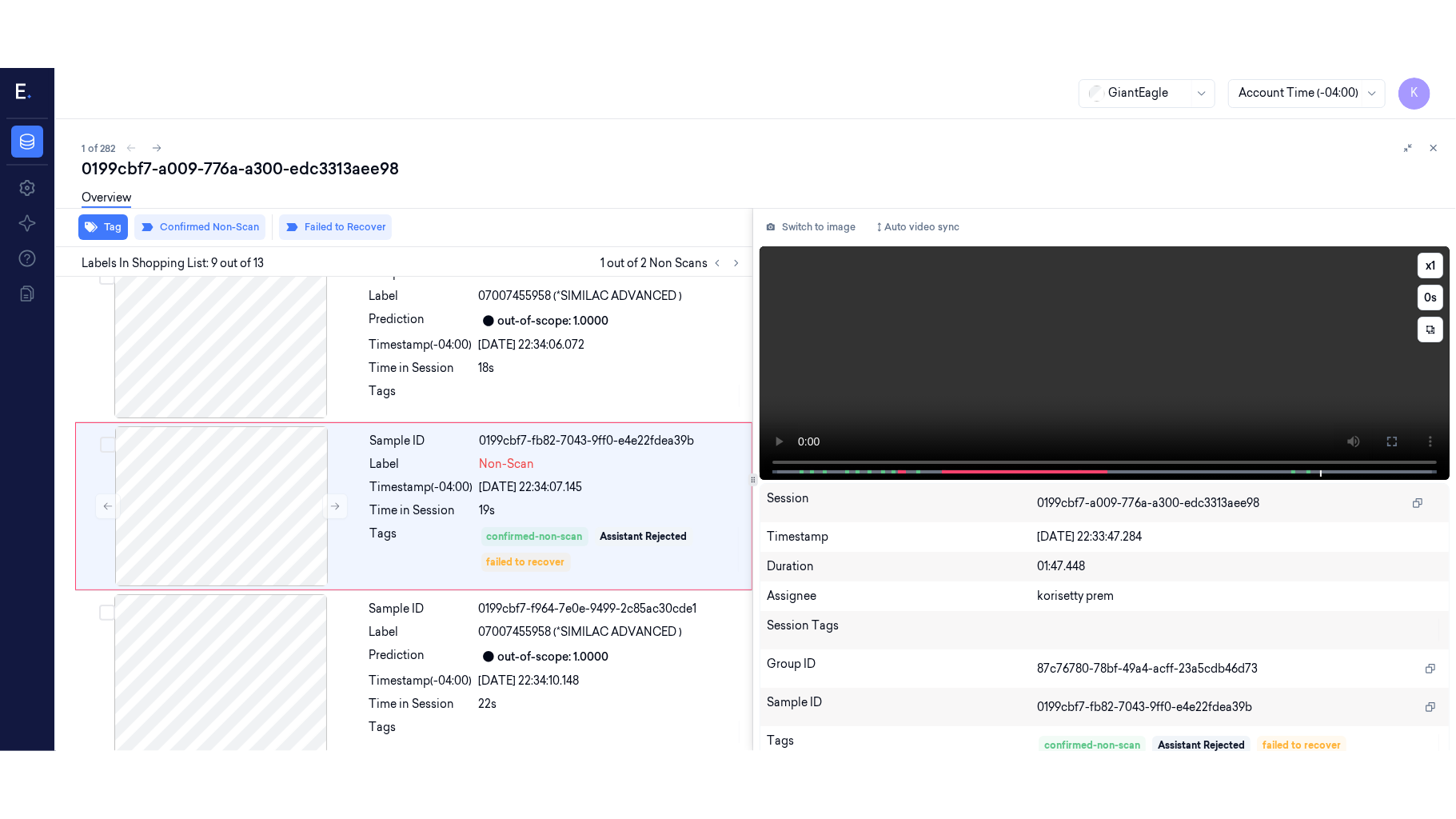
scroll to position [1193, 0]
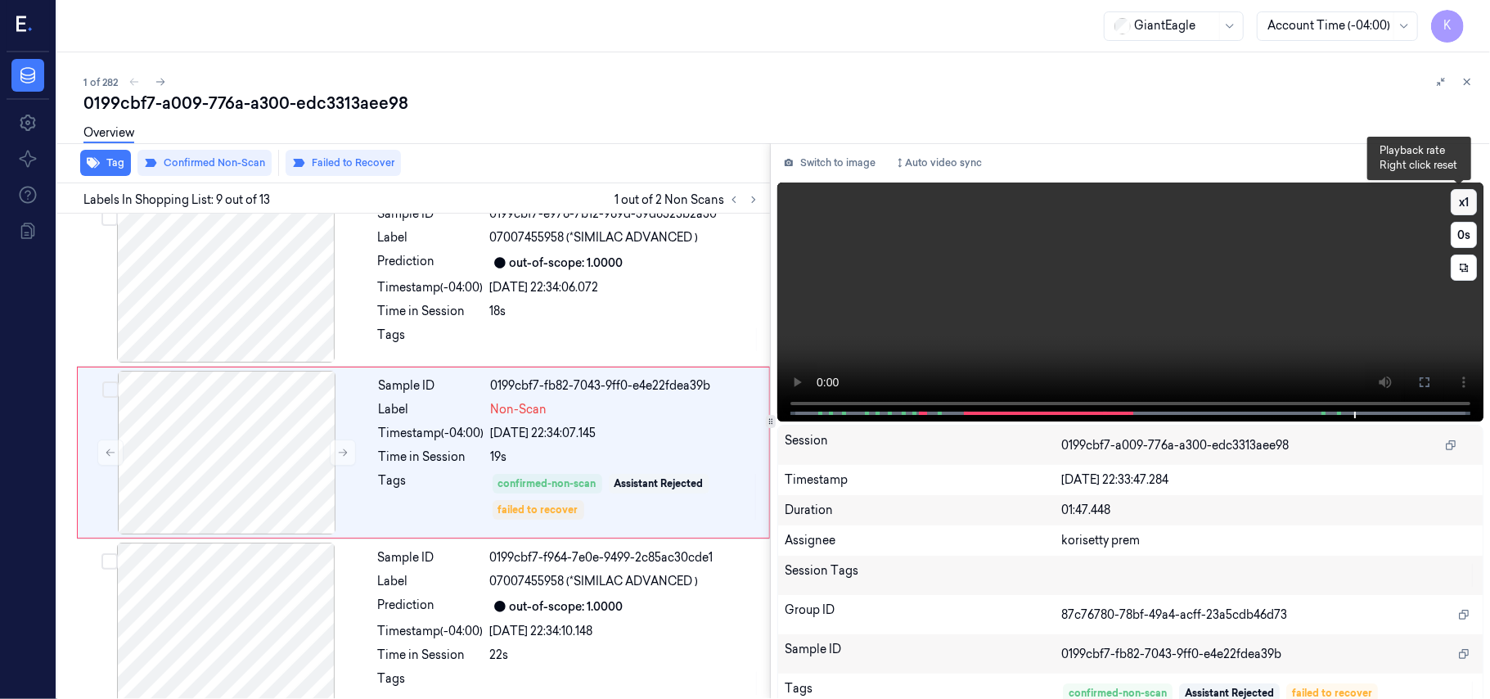
click at [1457, 204] on button "x 1" at bounding box center [1464, 202] width 26 height 26
click at [1421, 381] on icon at bounding box center [1424, 382] width 13 height 13
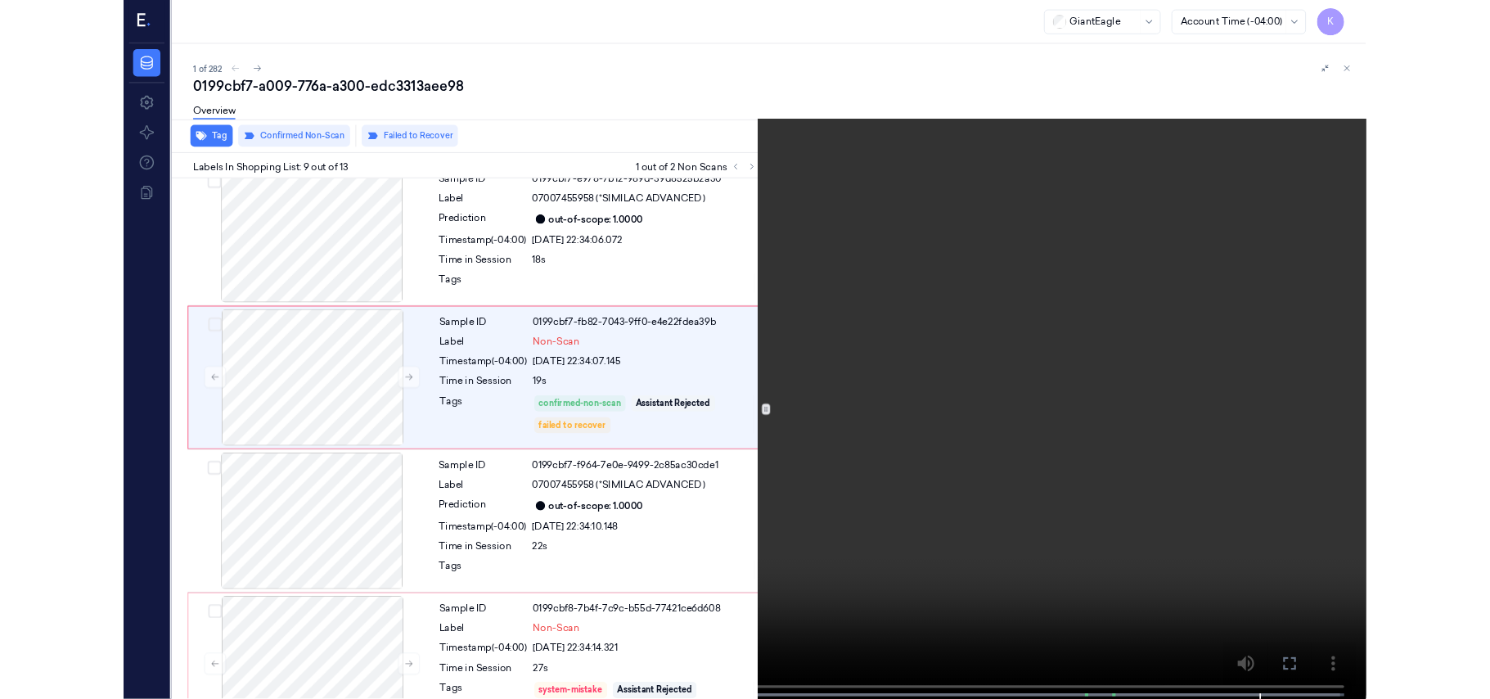
scroll to position [1152, 0]
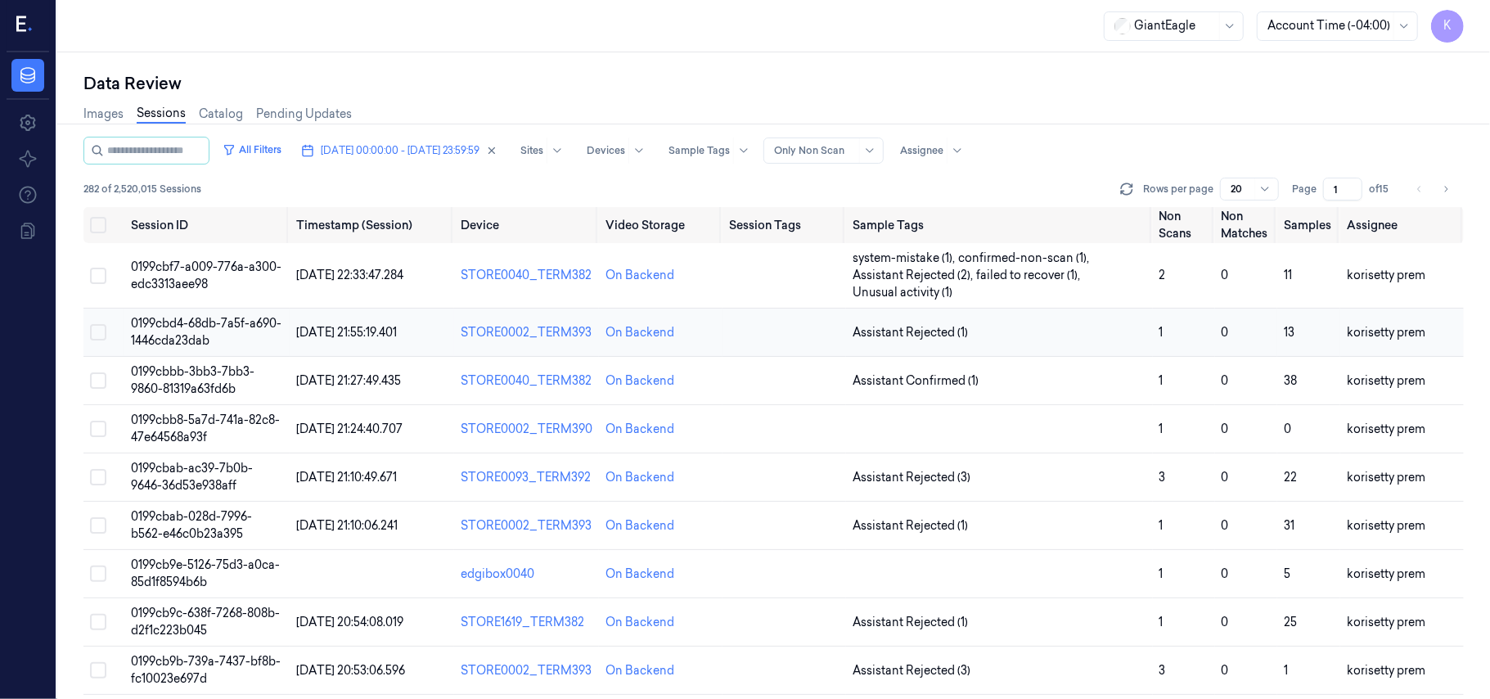
click at [1005, 326] on span "Assistant Rejected (1)" at bounding box center [1000, 332] width 294 height 17
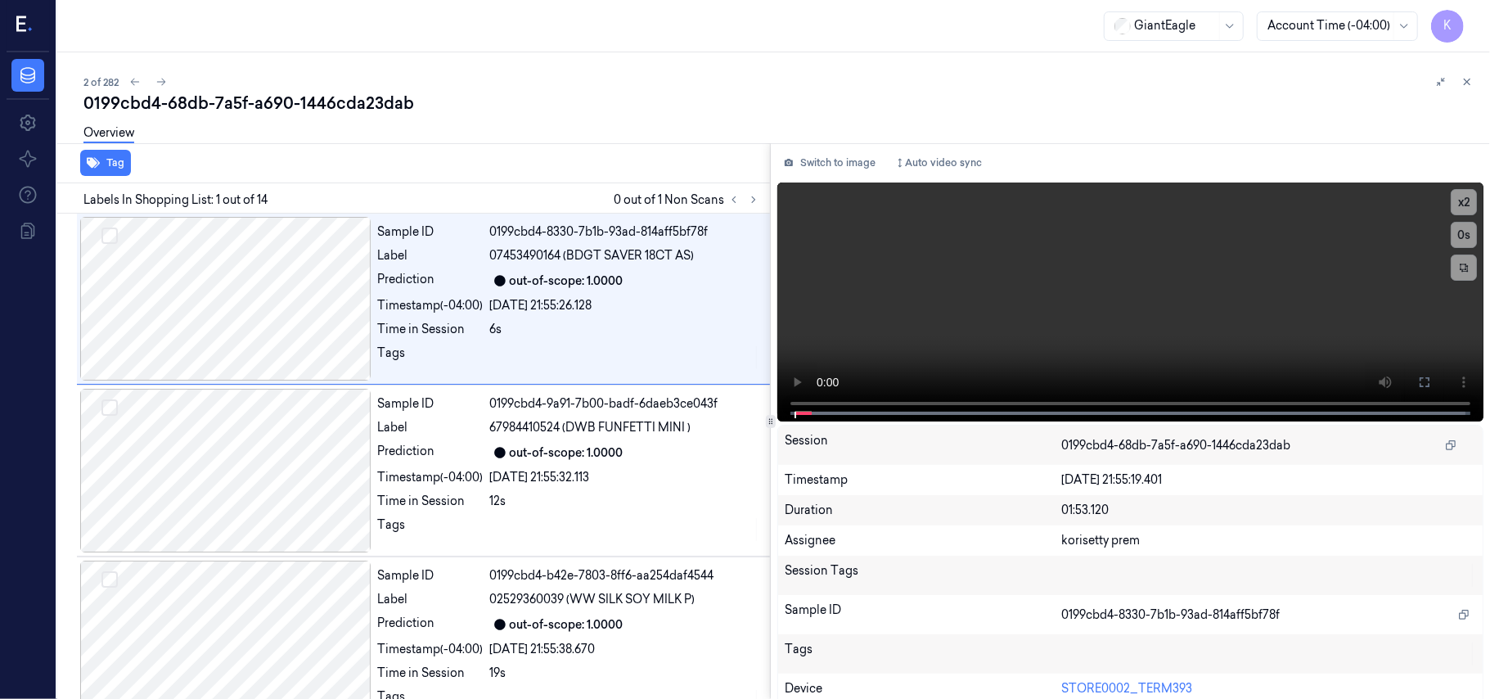
click at [593, 103] on div "0199cbd4-68db-7a5f-a690-1446cda23dab" at bounding box center [780, 103] width 1394 height 23
click at [756, 196] on icon at bounding box center [753, 199] width 11 height 11
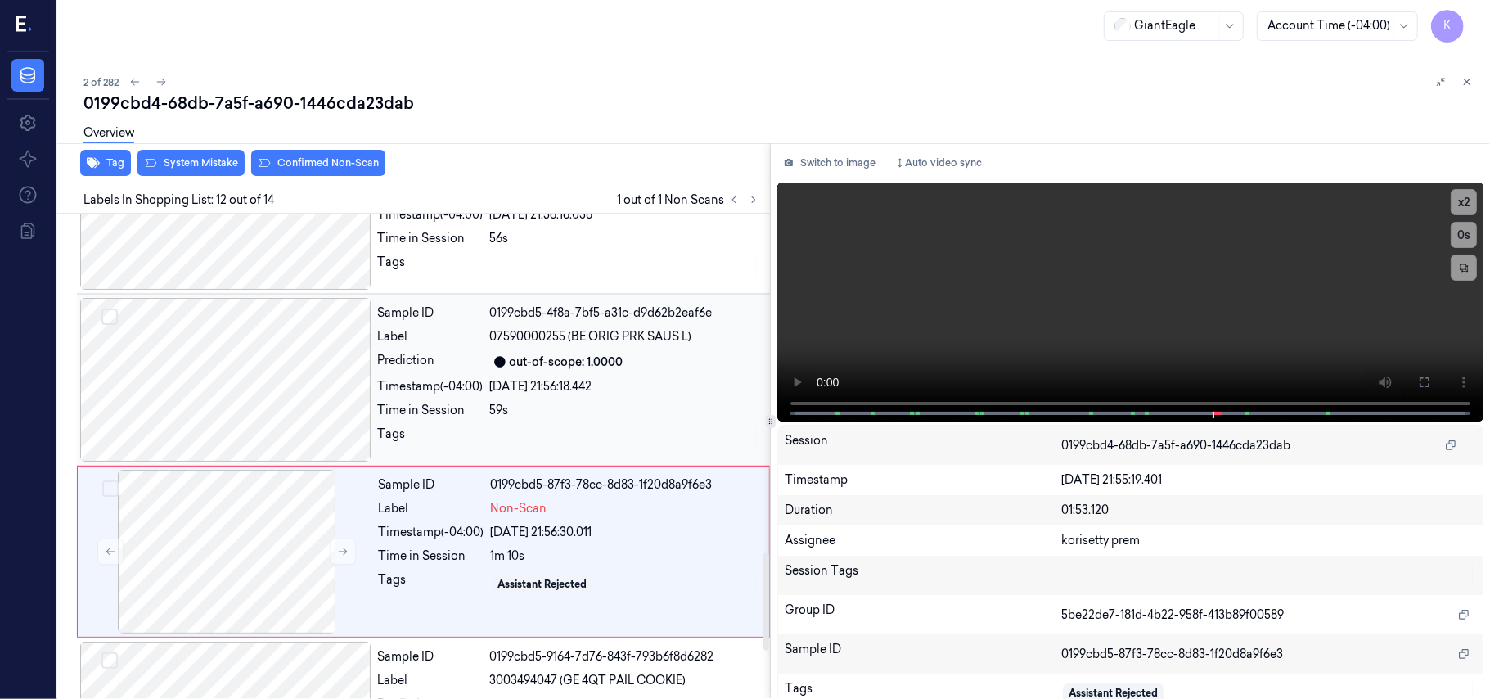
scroll to position [1520, 0]
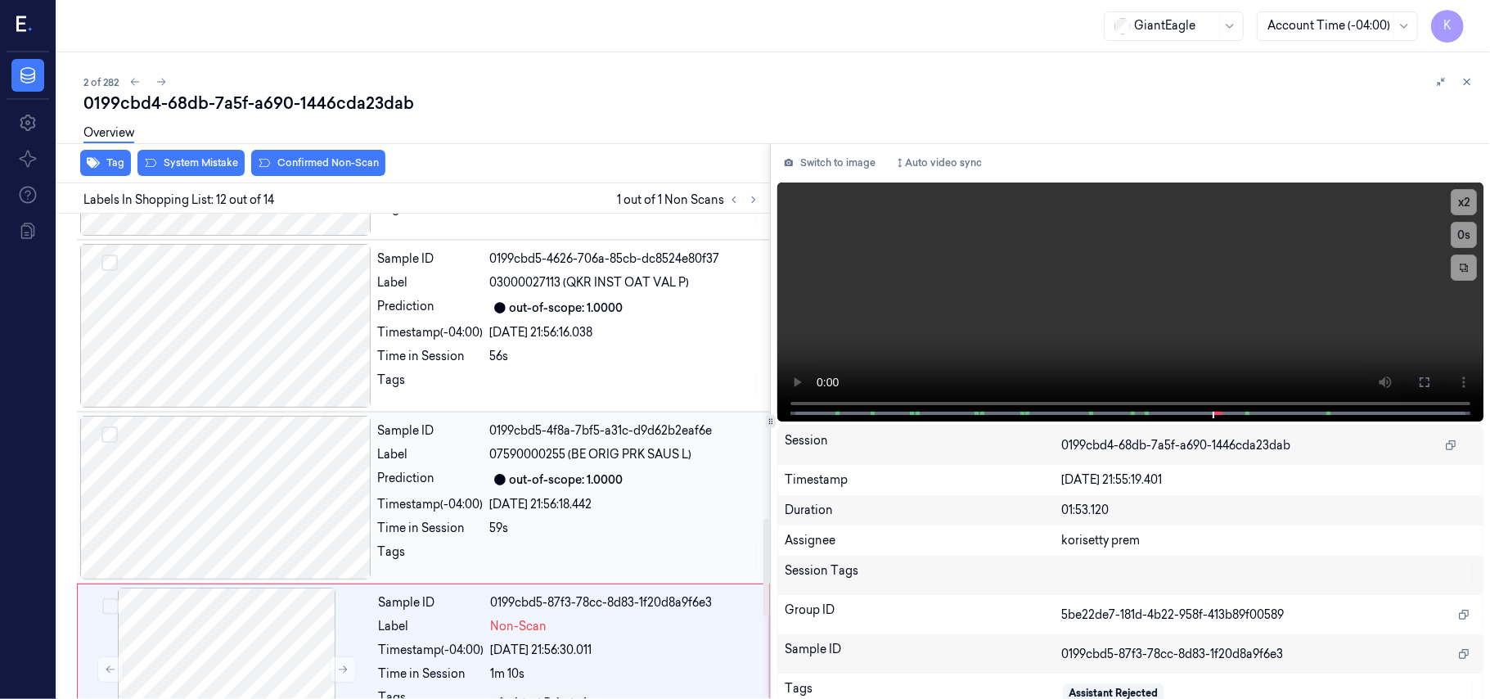
click at [512, 489] on div "out-of-scope: 1.0000" at bounding box center [567, 479] width 114 height 17
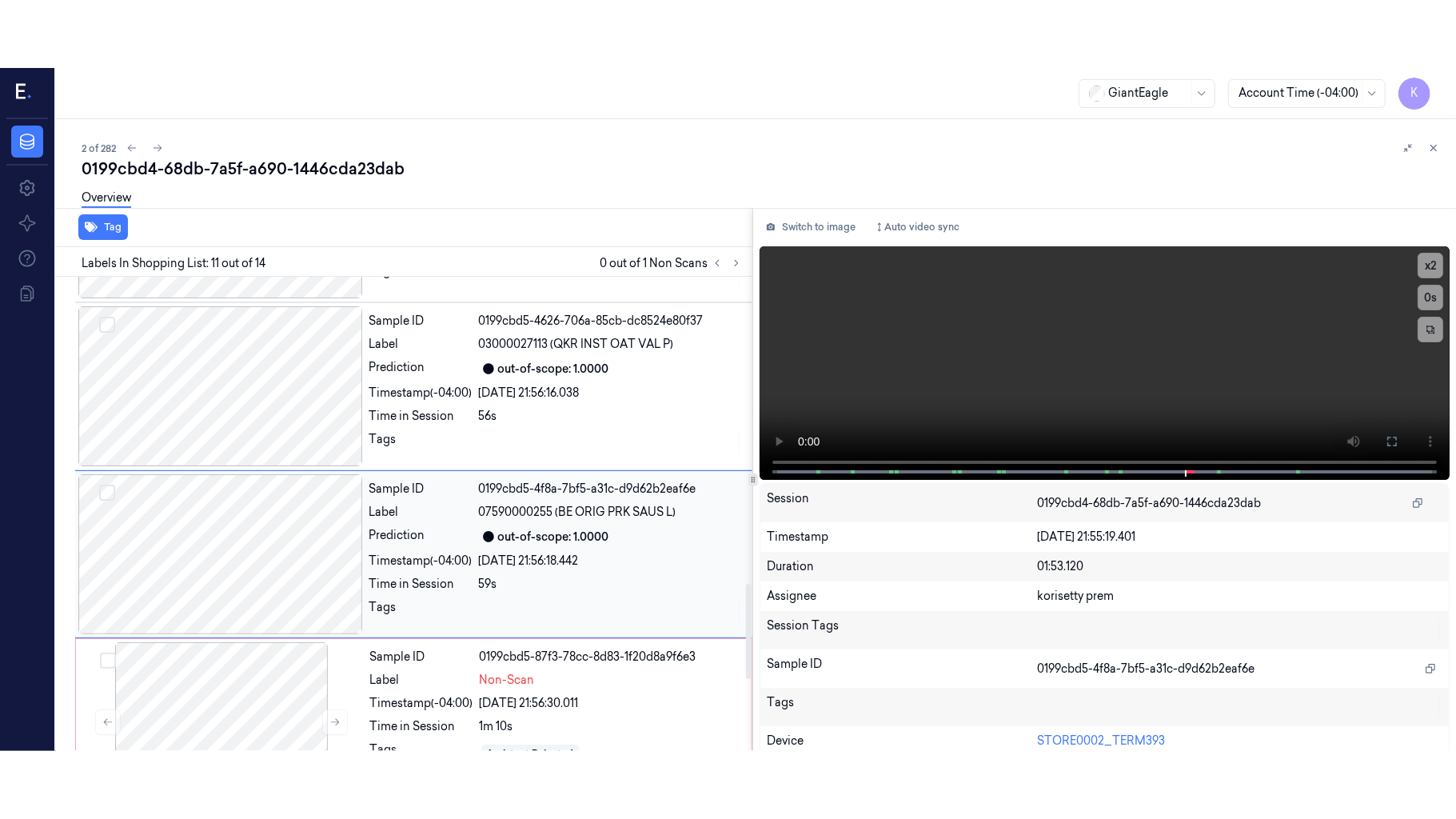
scroll to position [1530, 0]
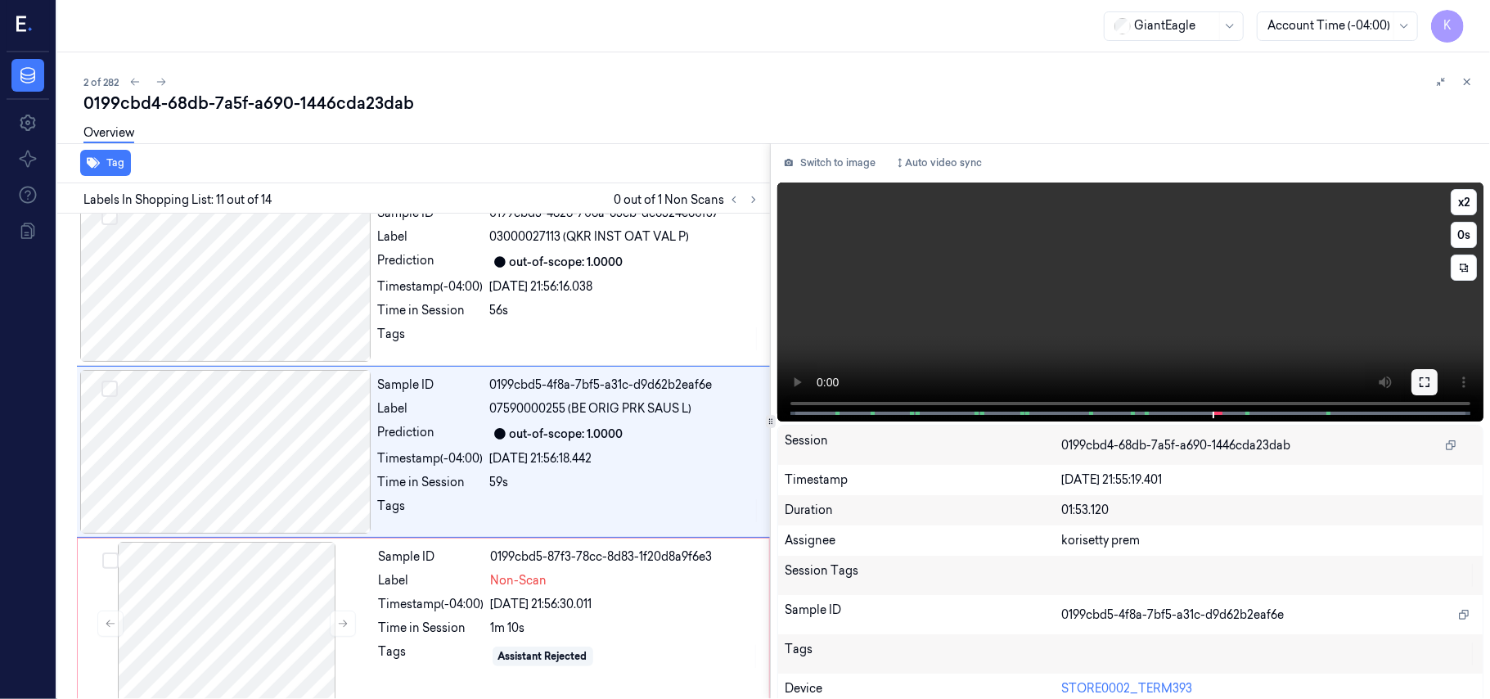
click at [1418, 380] on icon at bounding box center [1424, 382] width 13 height 13
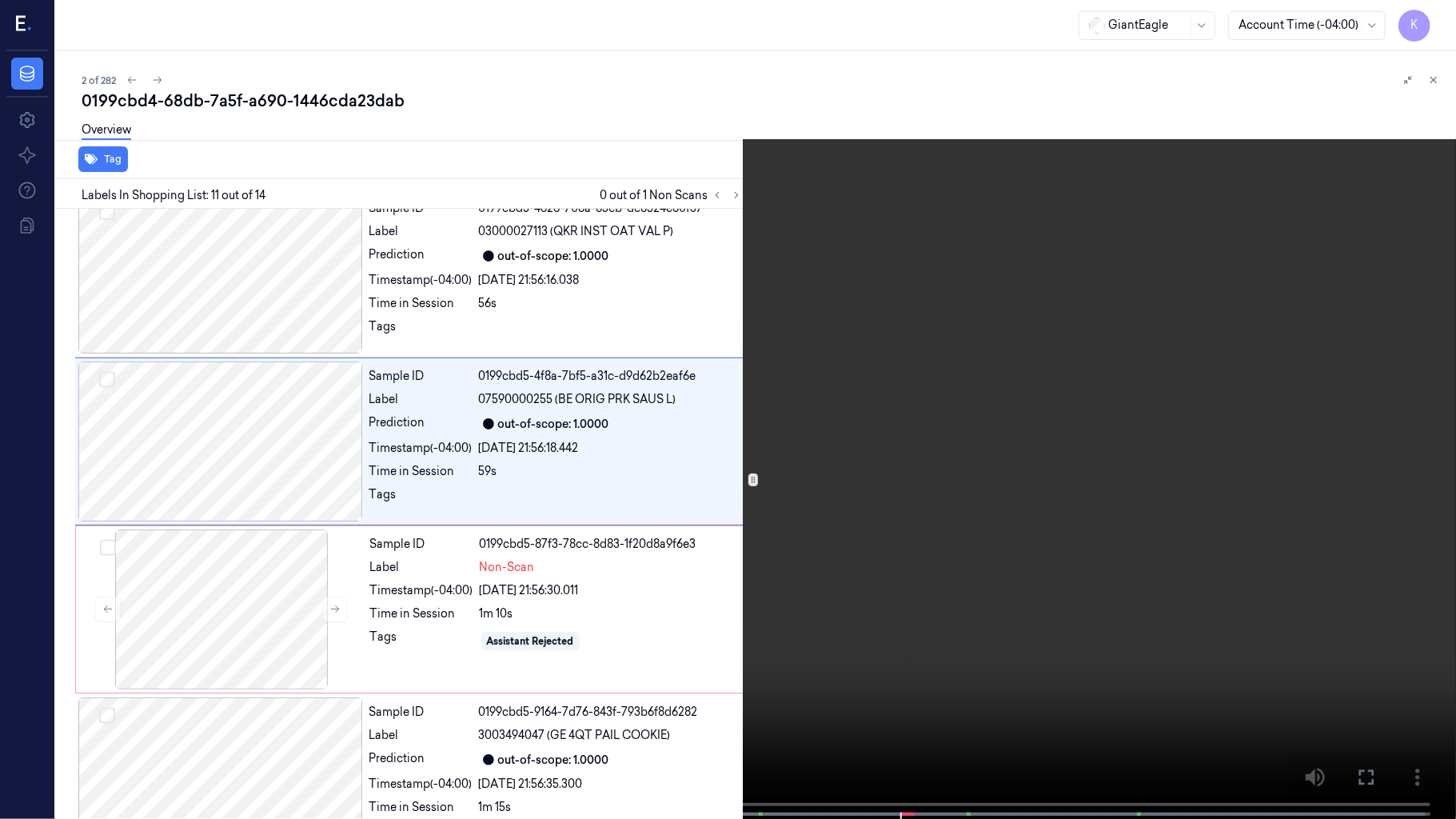
click at [1097, 417] on video at bounding box center [728, 410] width 1456 height 822
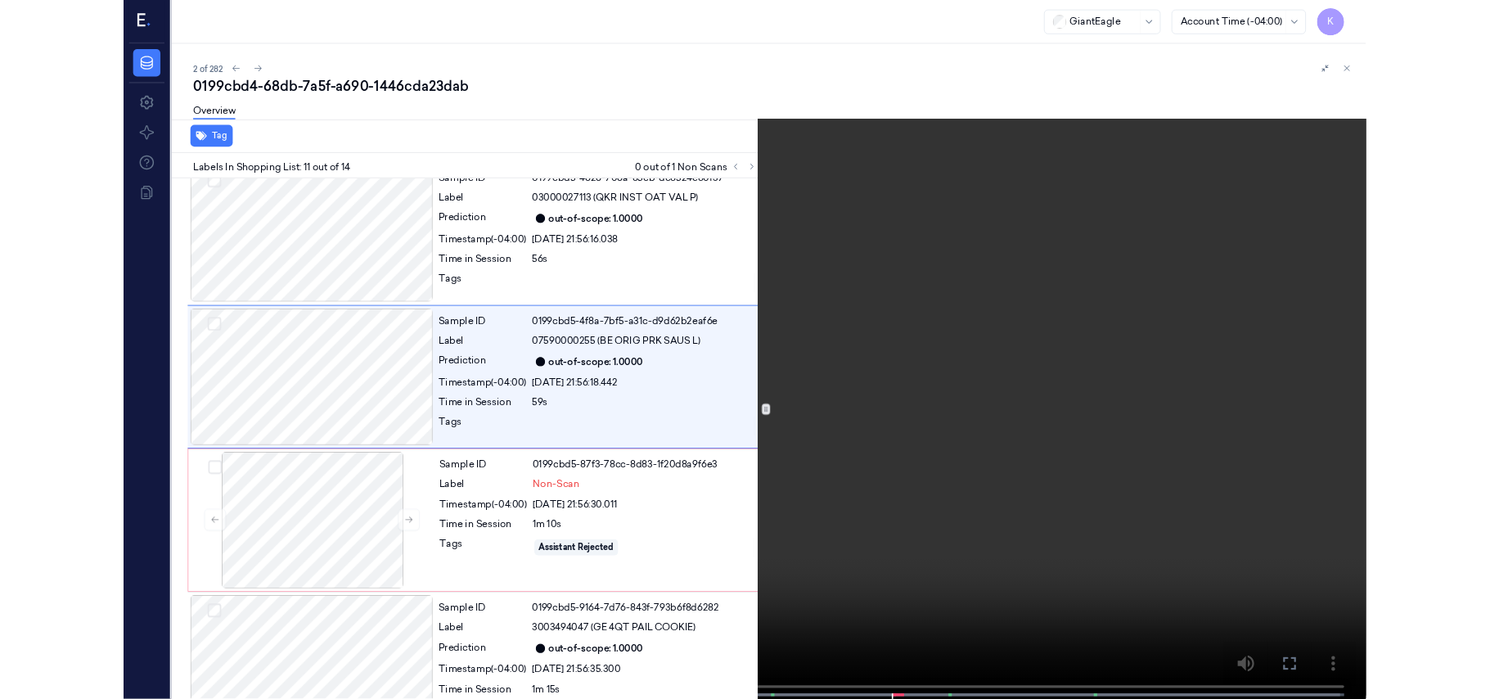
scroll to position [1497, 0]
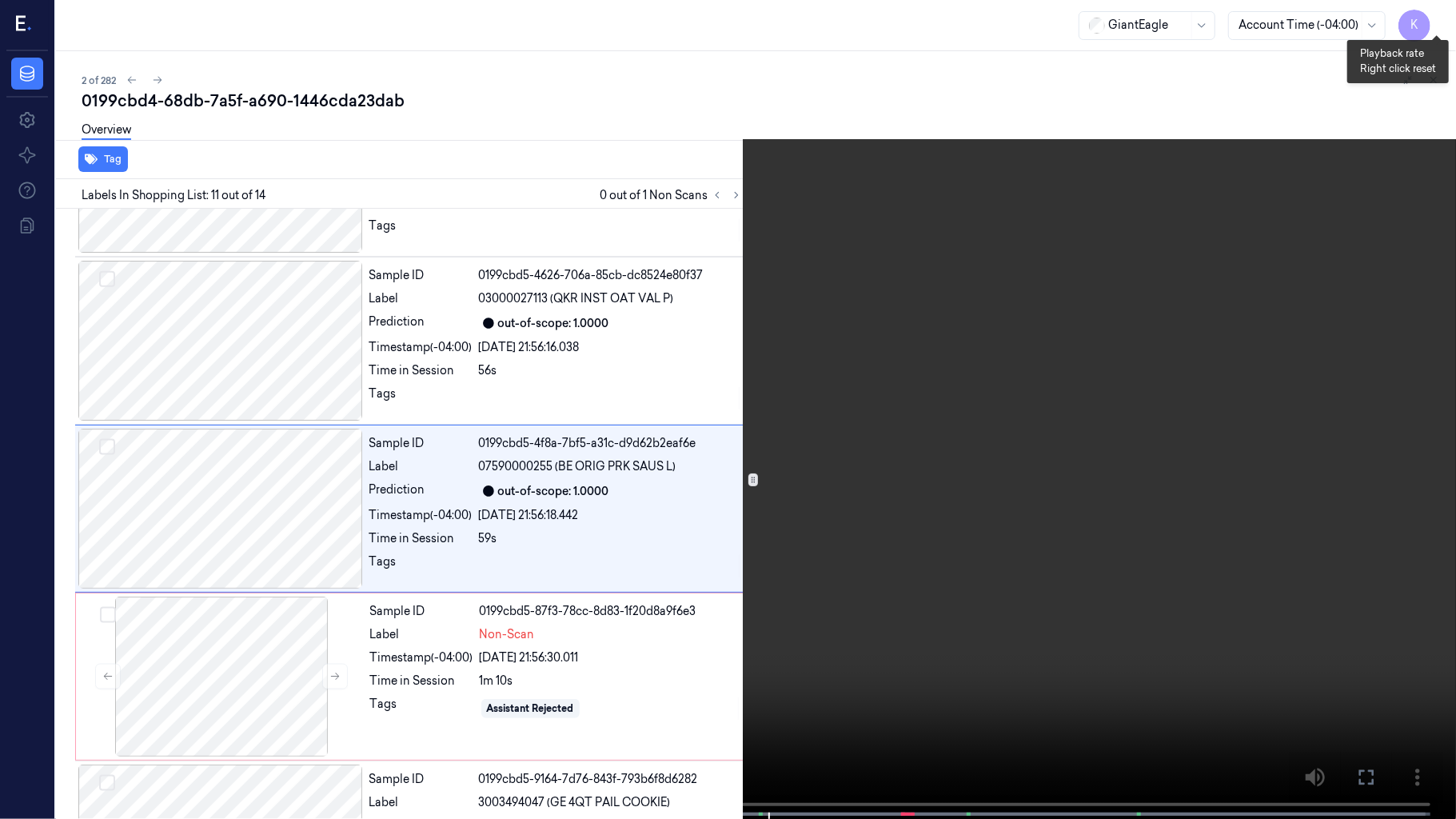
click at [1439, 20] on button "x 2" at bounding box center [1436, 20] width 25 height 25
click at [1439, 20] on button "x 4" at bounding box center [1436, 20] width 25 height 25
click at [941, 547] on video at bounding box center [728, 410] width 1456 height 822
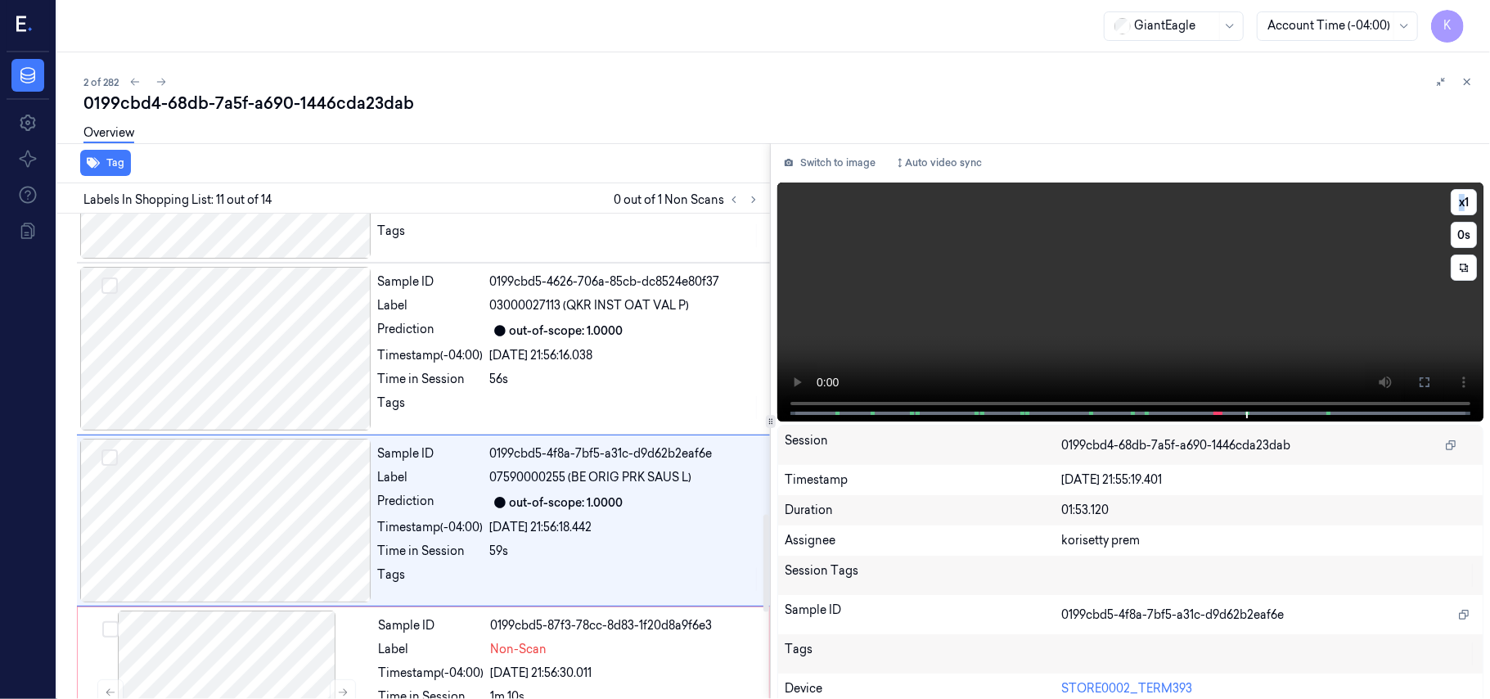
click at [990, 299] on video at bounding box center [1130, 301] width 706 height 239
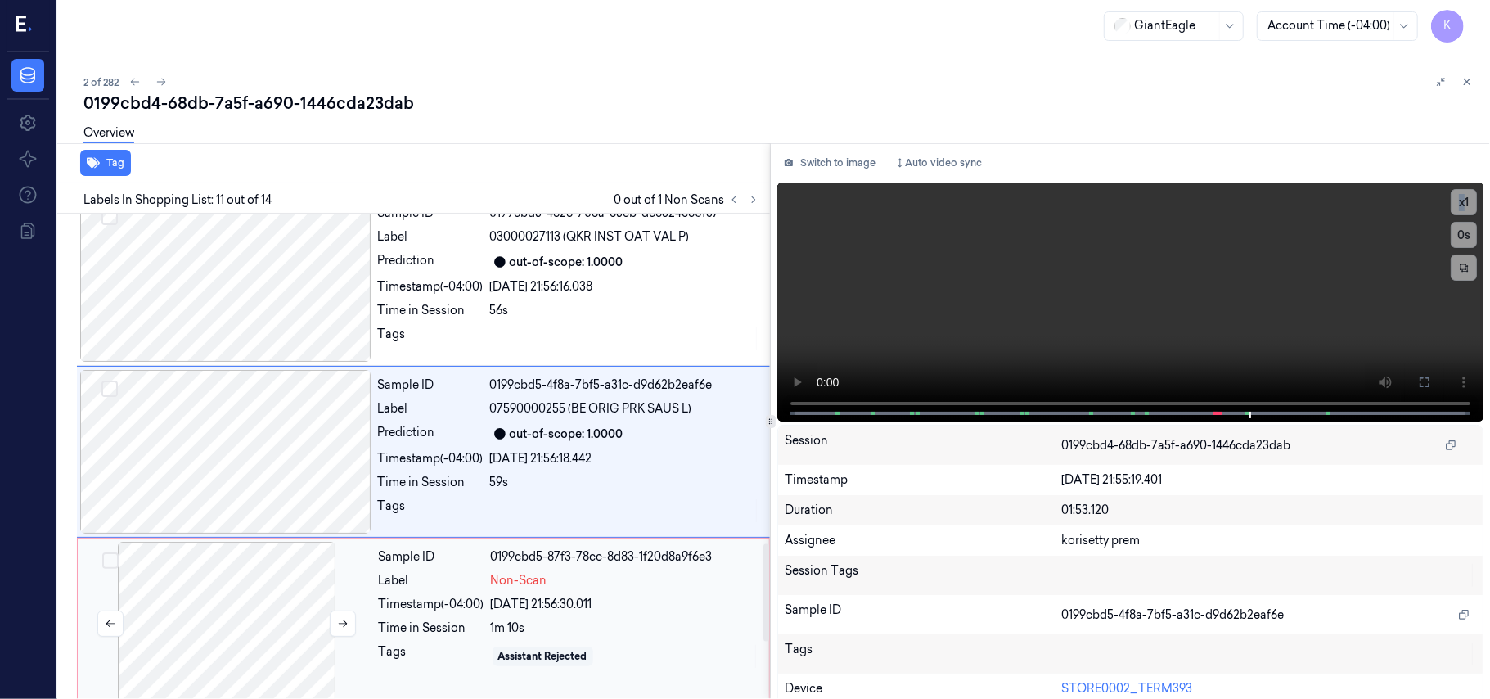
scroll to position [1674, 0]
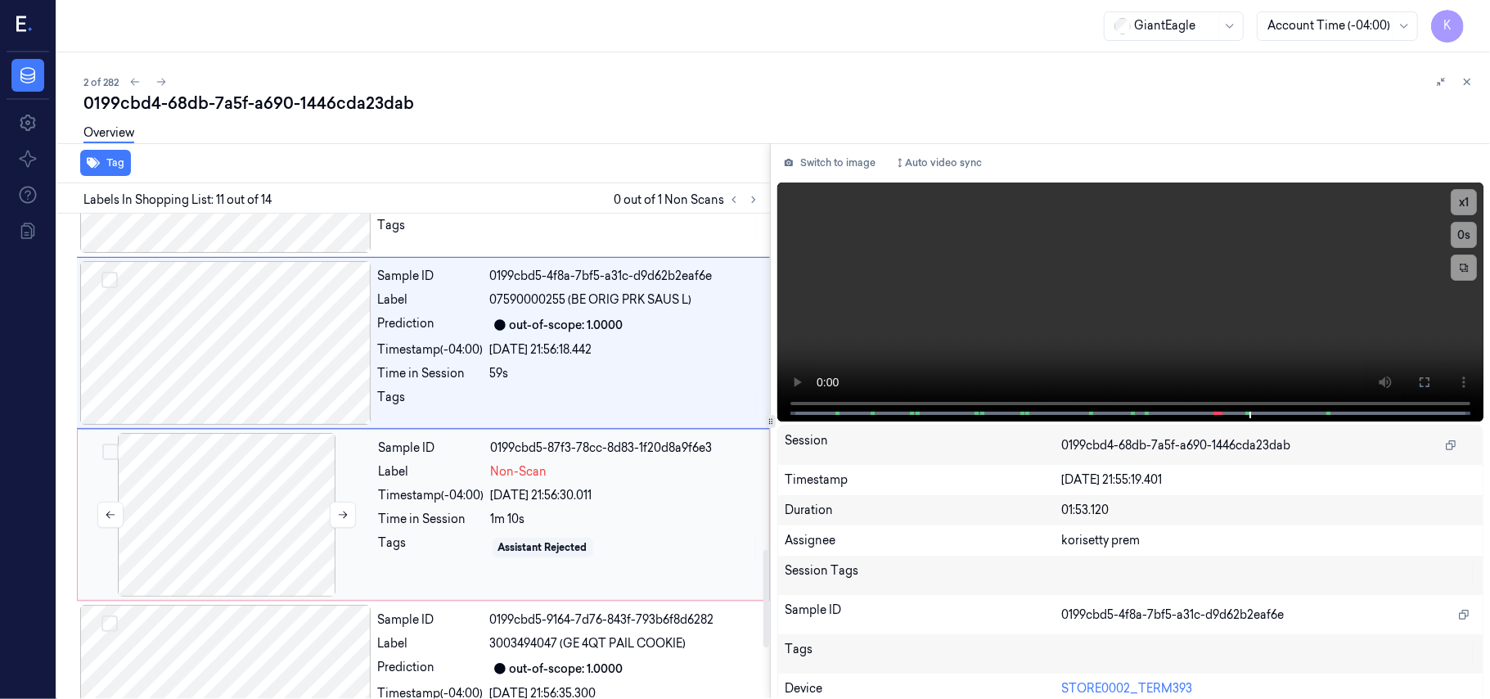
click at [246, 538] on div at bounding box center [226, 515] width 291 height 164
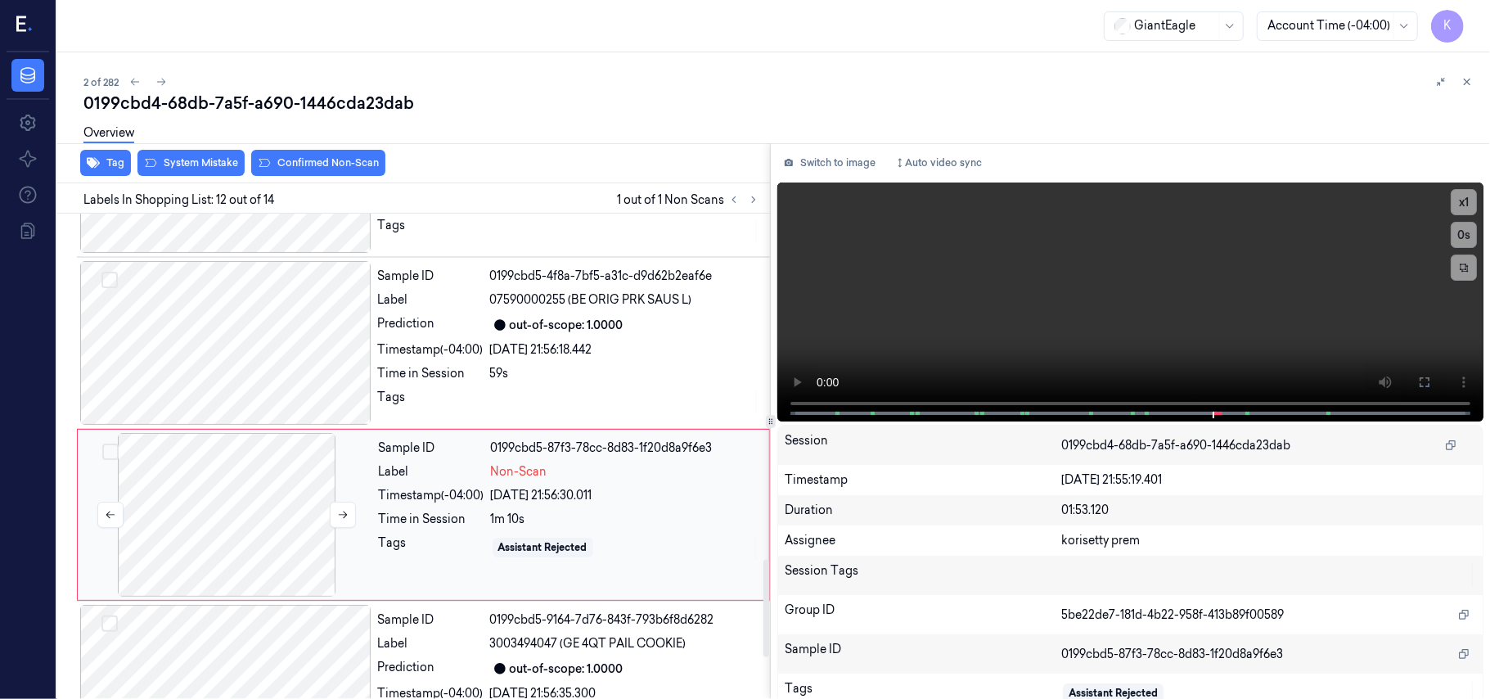
scroll to position [1738, 0]
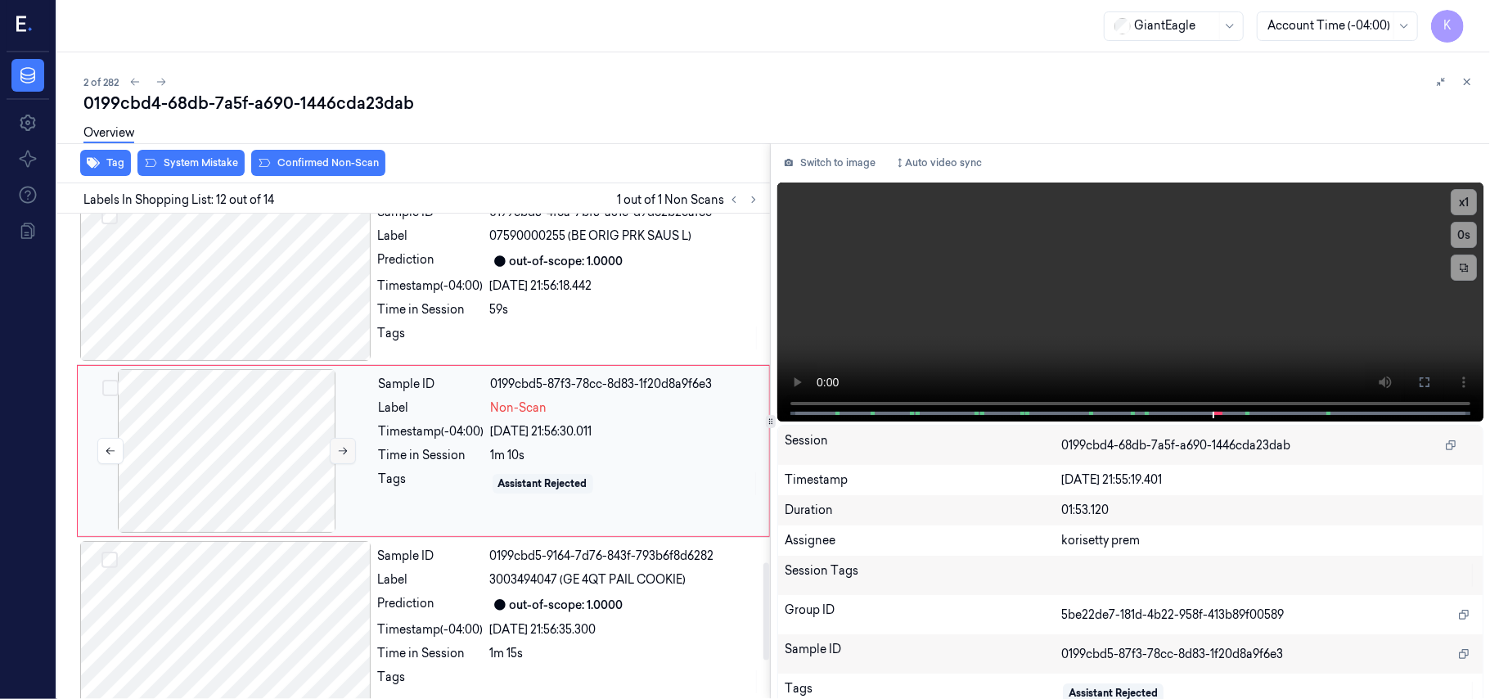
click at [338, 457] on icon at bounding box center [342, 450] width 11 height 11
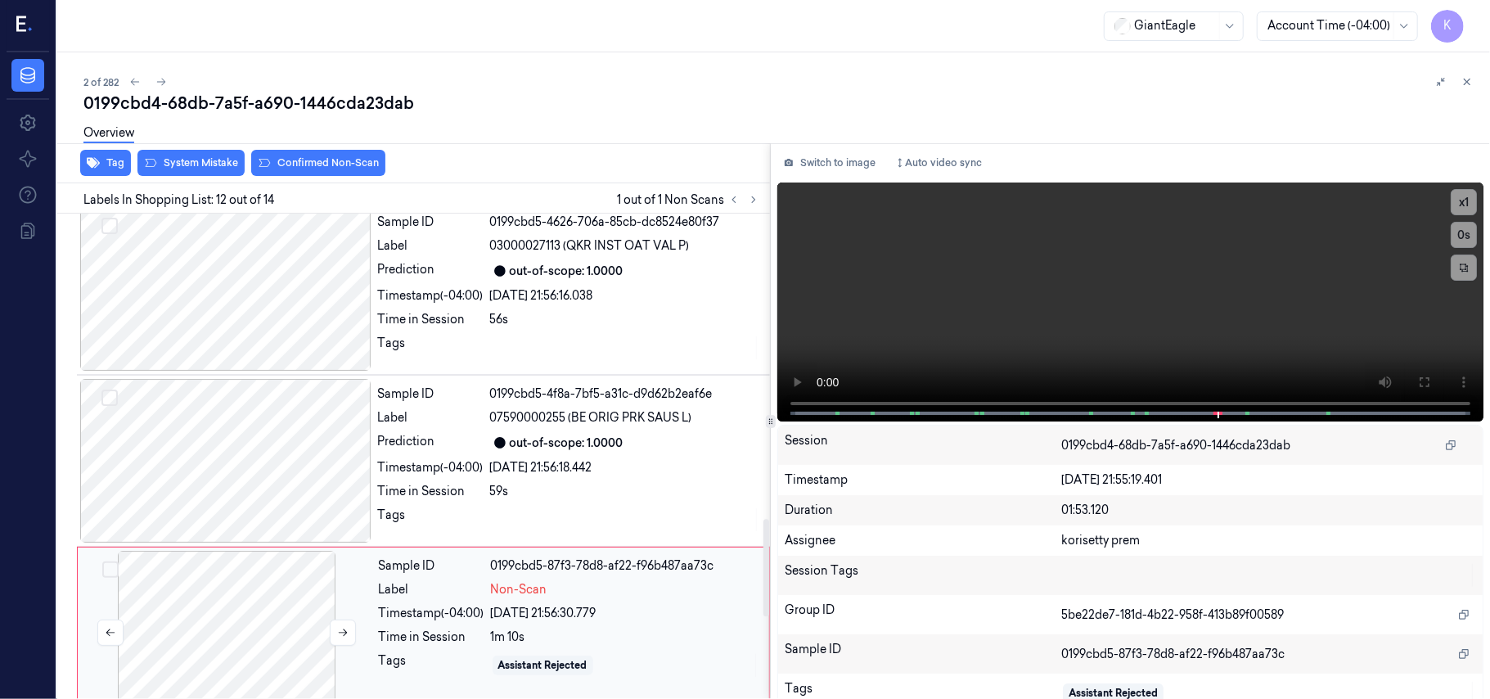
scroll to position [1520, 0]
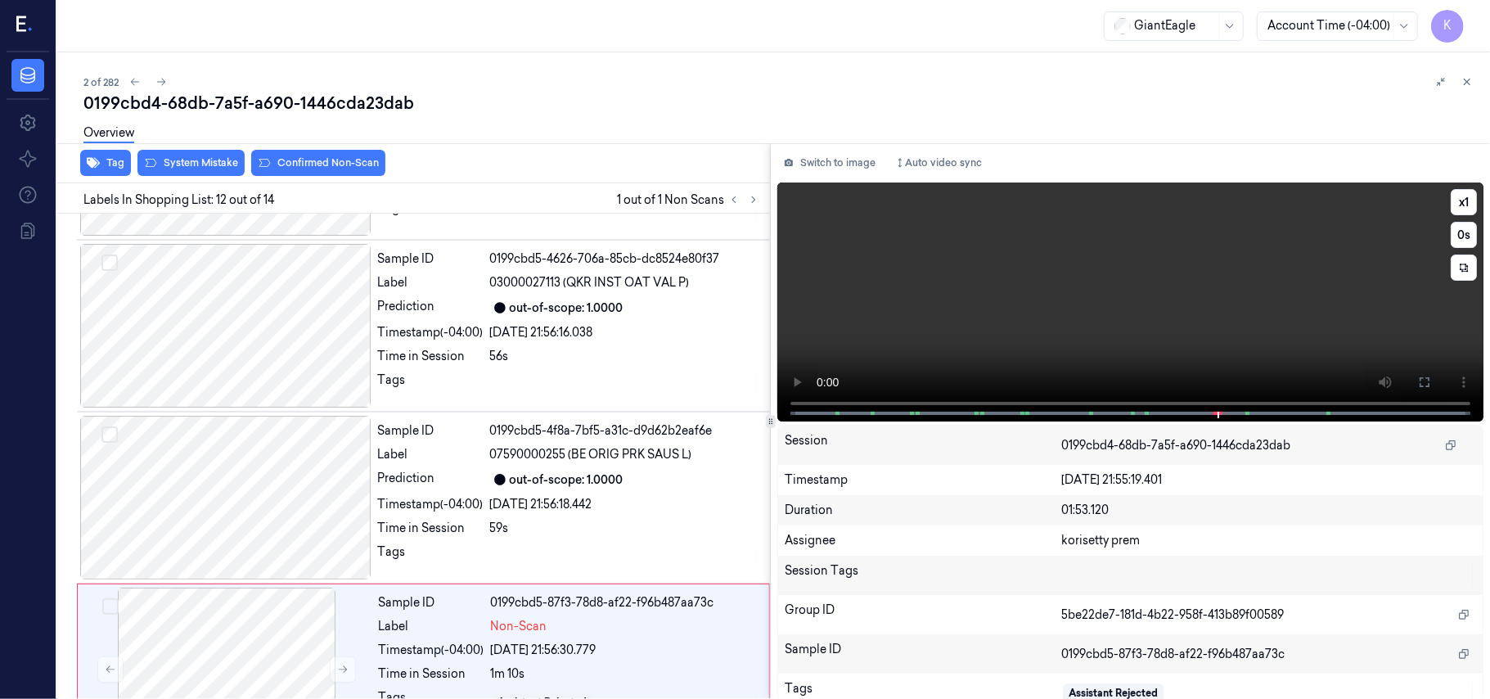
click at [944, 325] on video at bounding box center [1130, 301] width 706 height 239
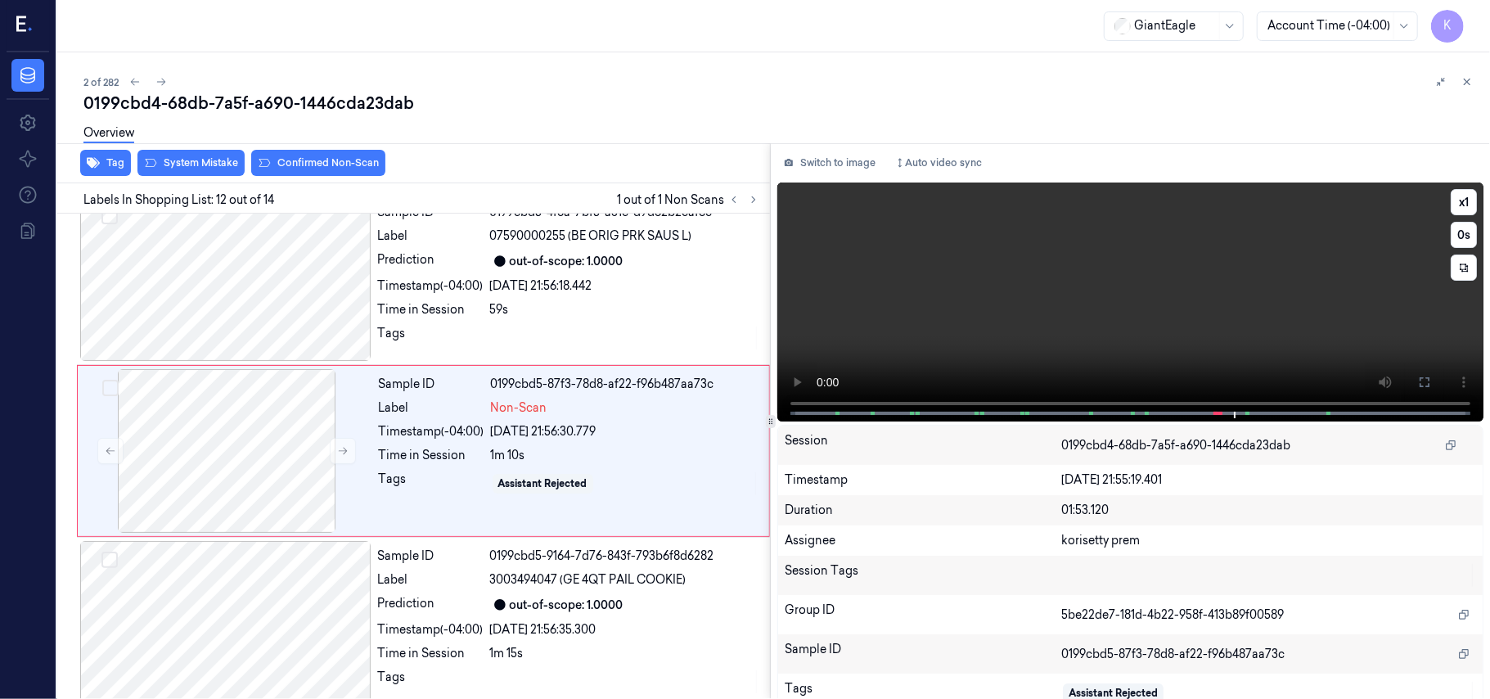
click at [944, 325] on video at bounding box center [1130, 301] width 706 height 239
click at [228, 475] on div at bounding box center [226, 451] width 291 height 164
click at [216, 177] on div "Tag System Mistake Confirmed Non-Scan" at bounding box center [410, 163] width 719 height 40
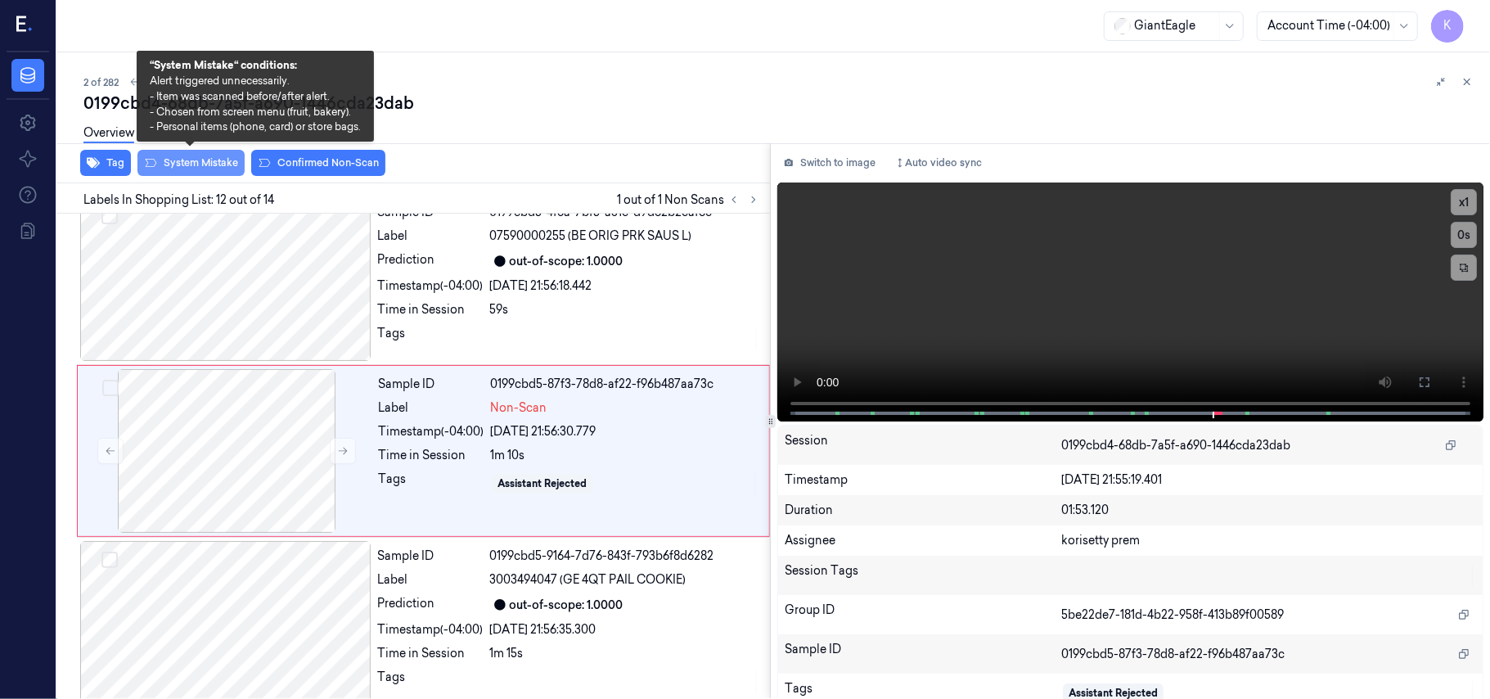
click at [216, 170] on button "System Mistake" at bounding box center [190, 163] width 107 height 26
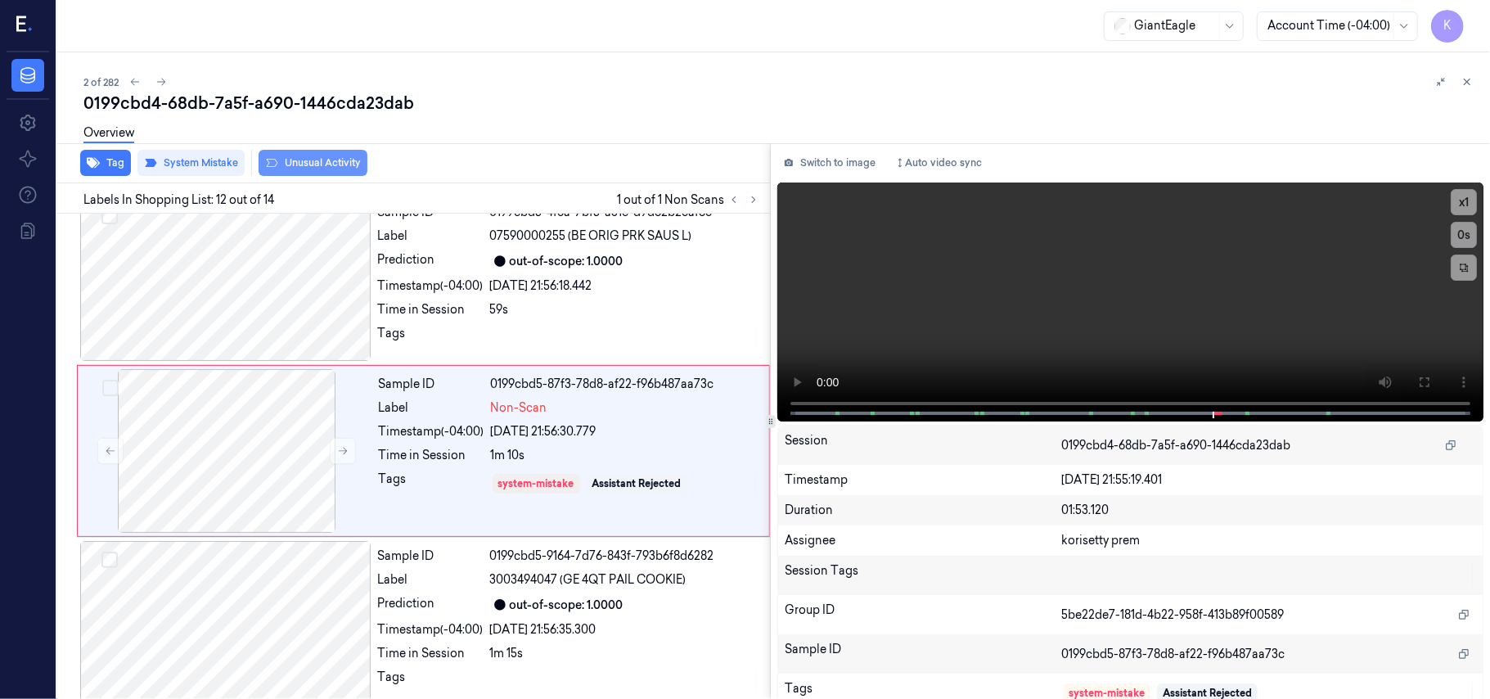
click at [349, 157] on button "Unusual Activity" at bounding box center [313, 163] width 109 height 26
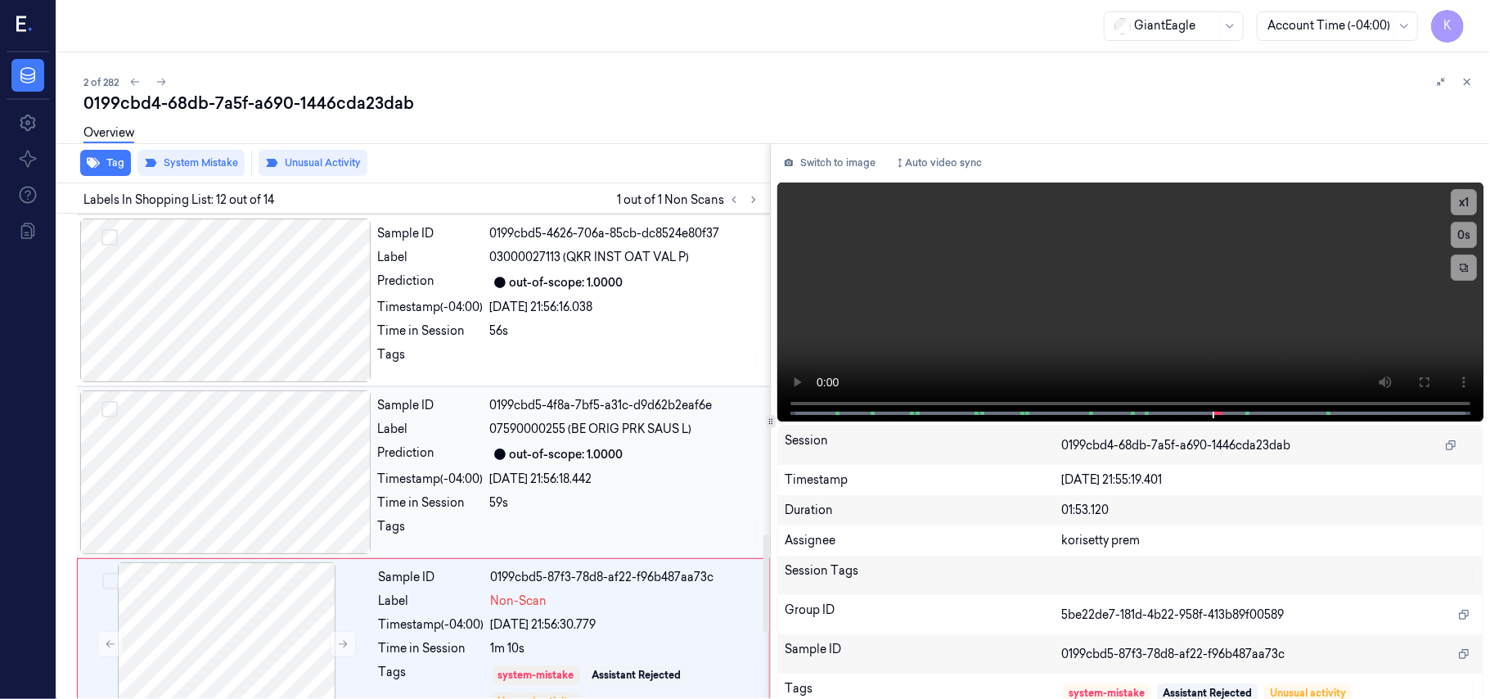
scroll to position [1520, 0]
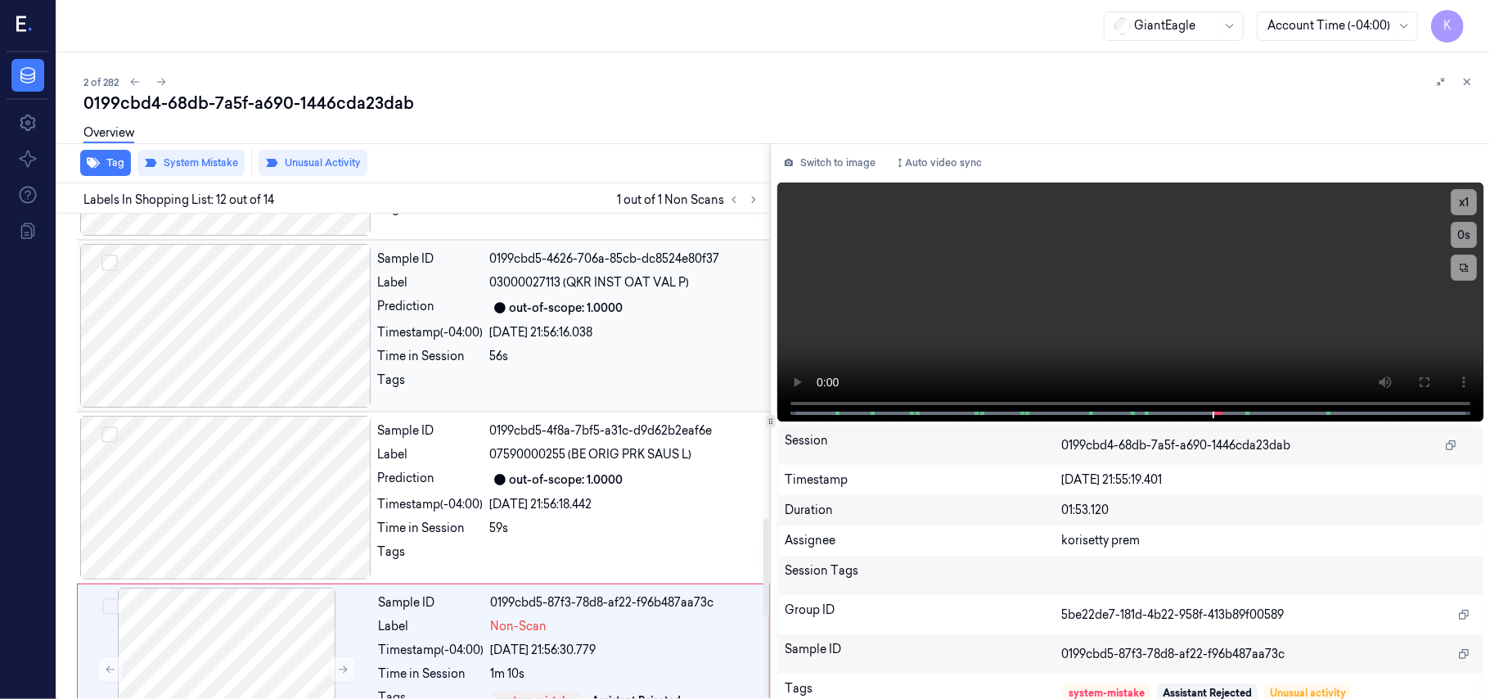
click at [597, 303] on div "out-of-scope: 1.0000" at bounding box center [567, 308] width 114 height 17
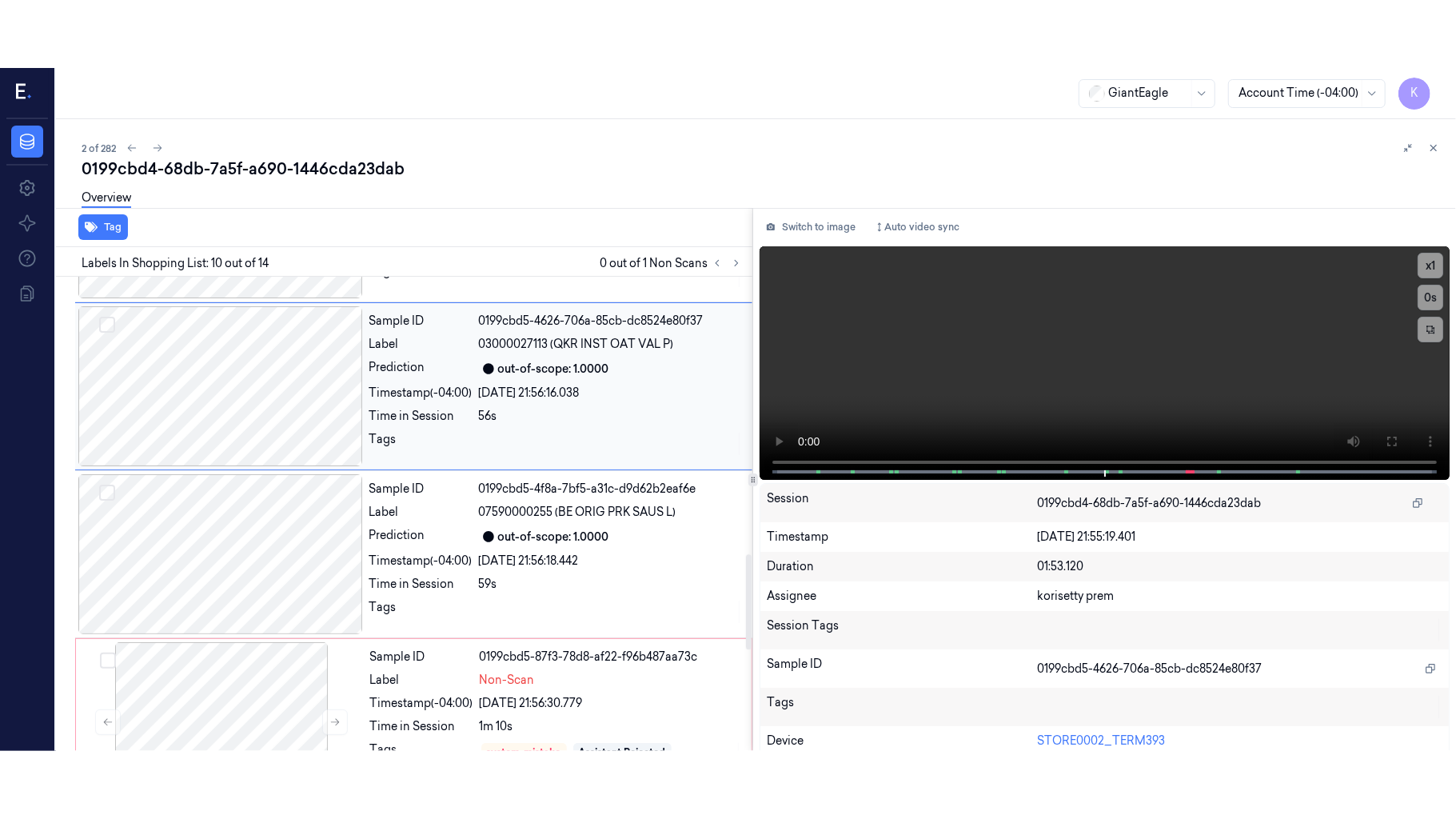
scroll to position [1361, 0]
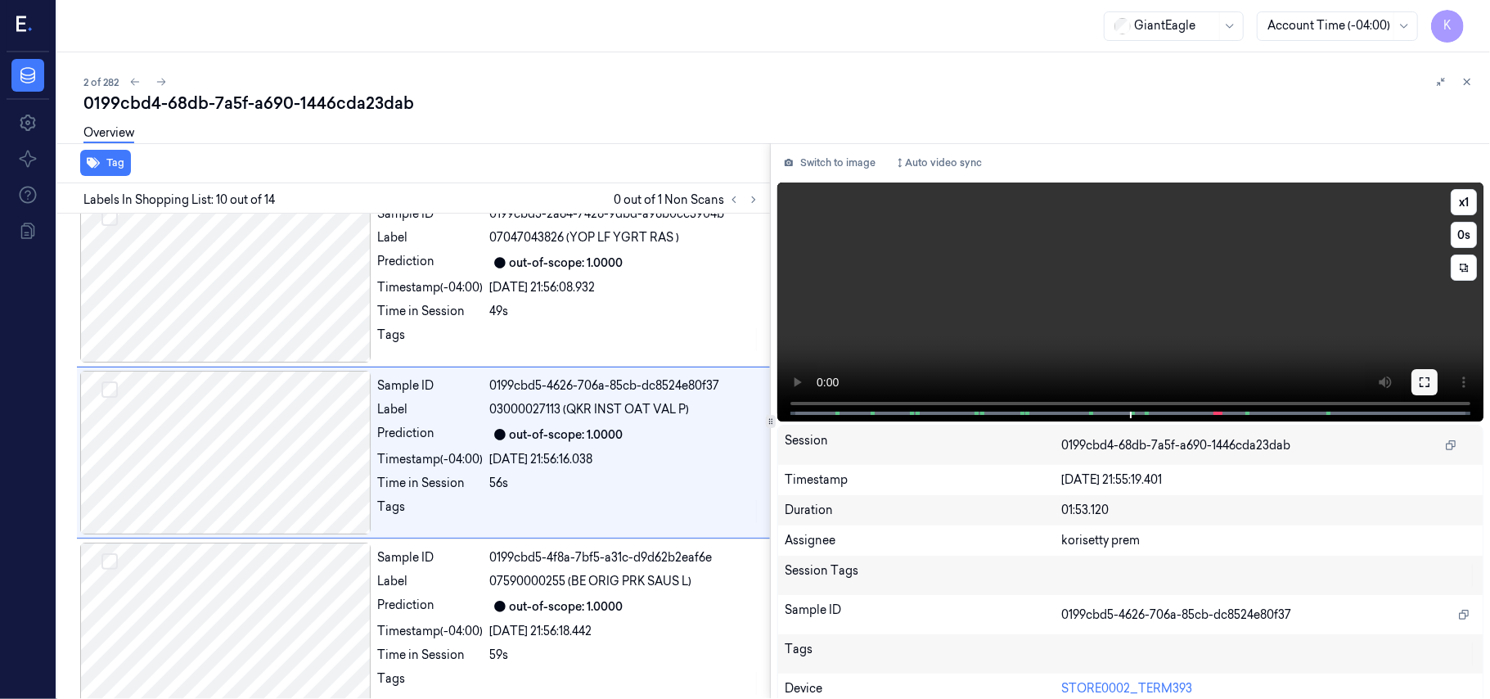
click at [1412, 383] on button at bounding box center [1425, 382] width 26 height 26
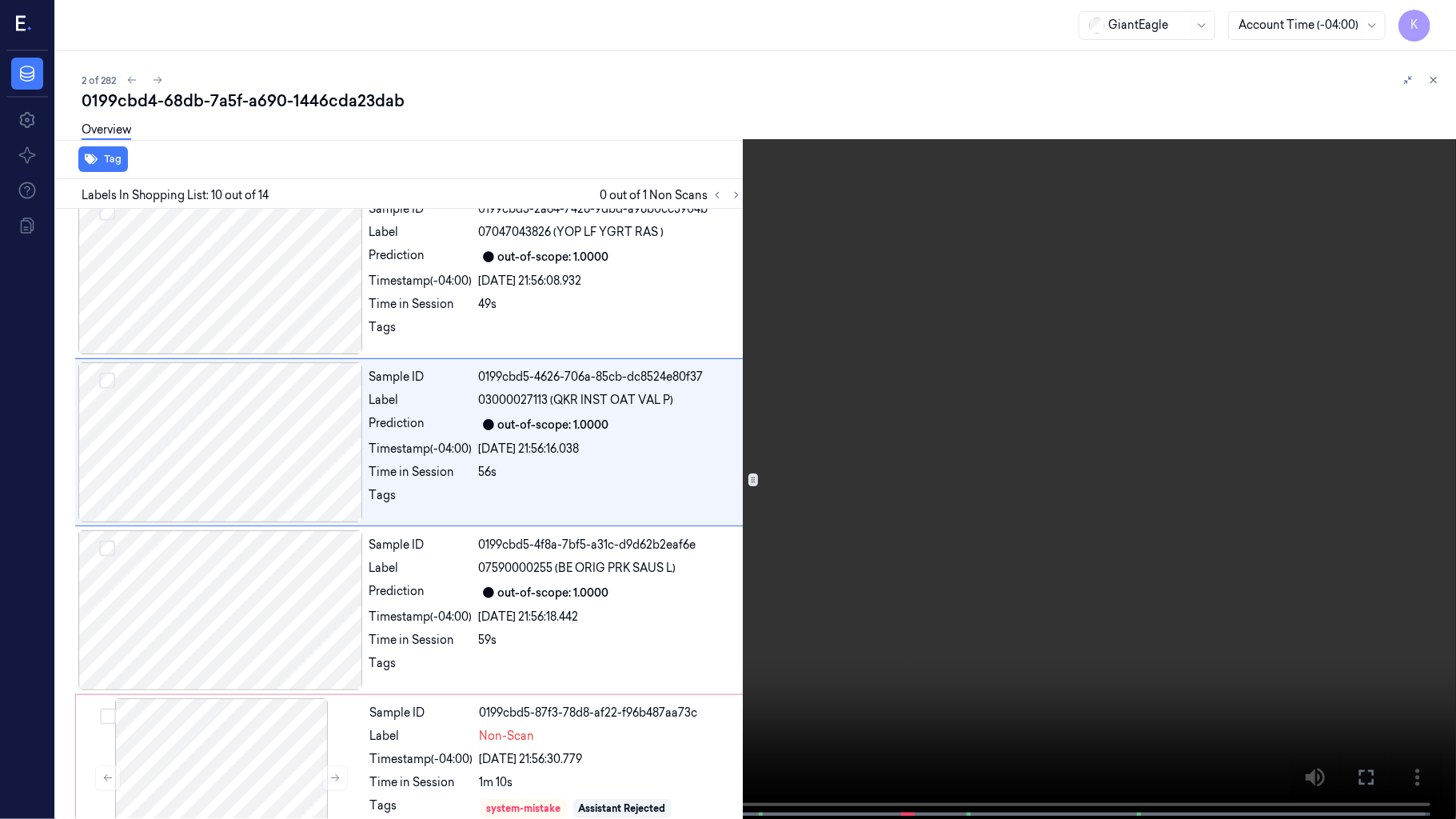
click at [944, 596] on video at bounding box center [728, 410] width 1456 height 822
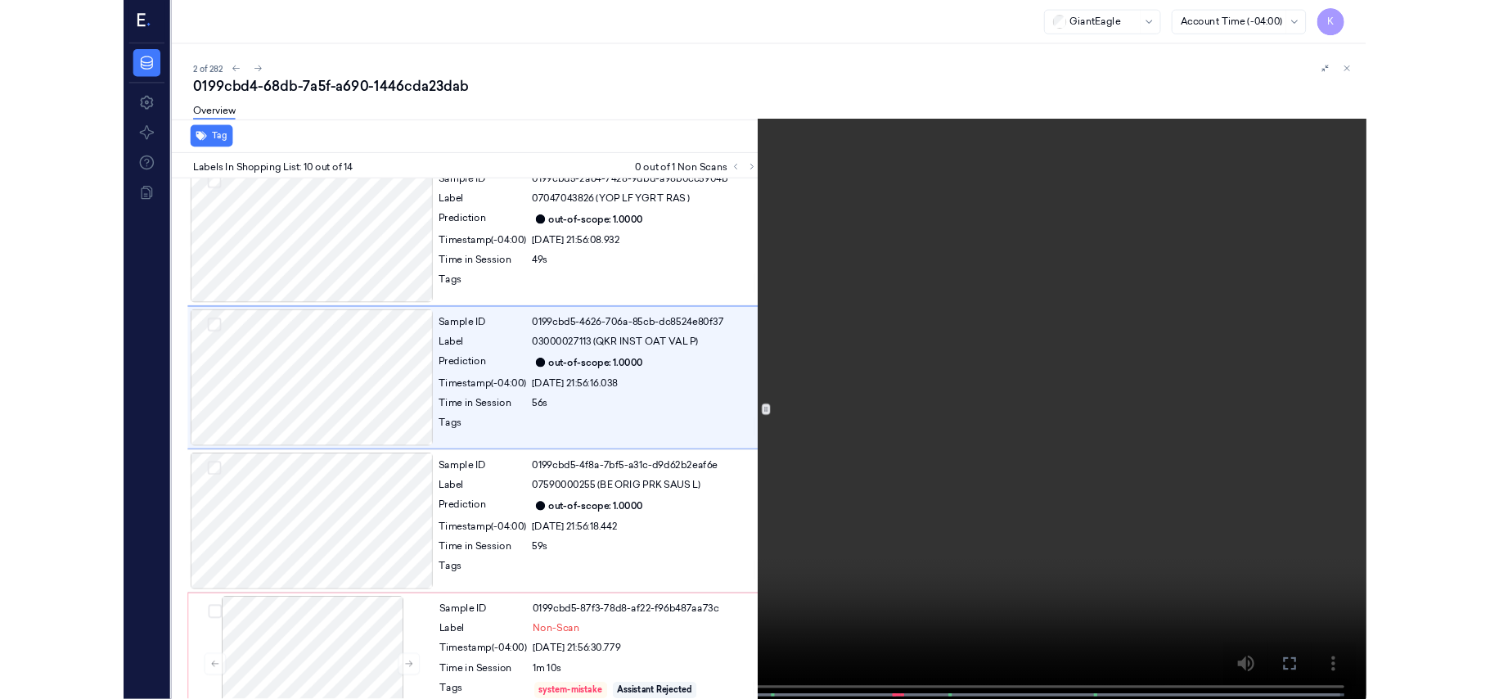
scroll to position [1324, 0]
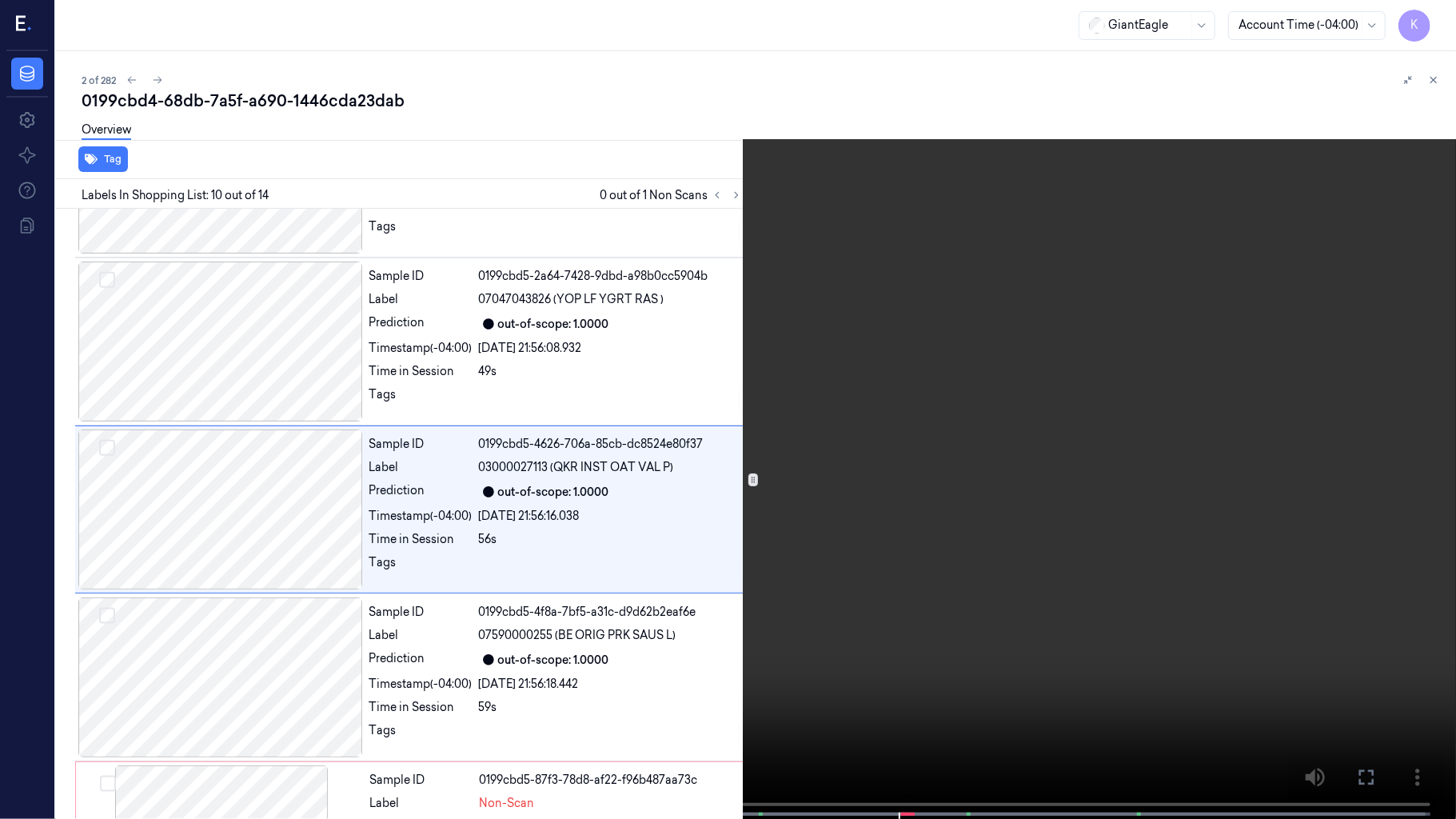
click at [1003, 525] on video at bounding box center [728, 410] width 1456 height 822
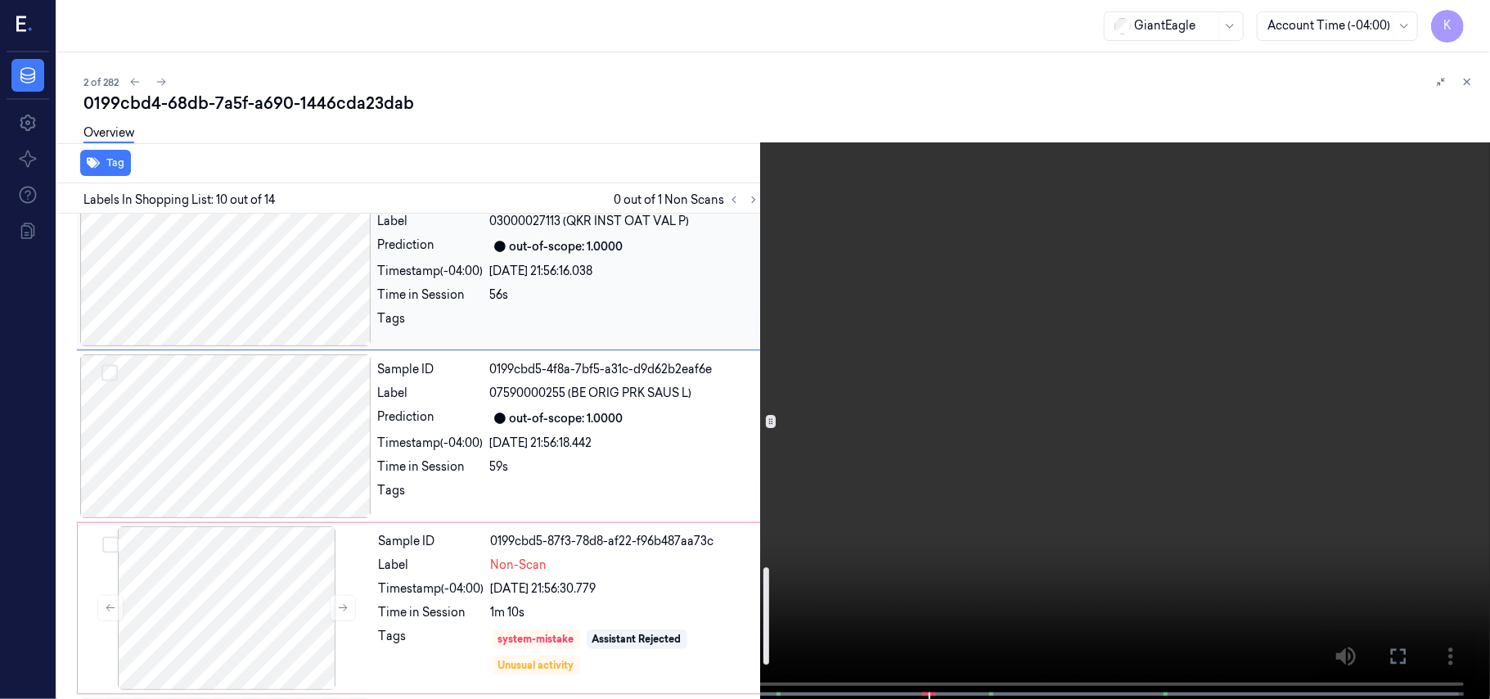
scroll to position [1761, 0]
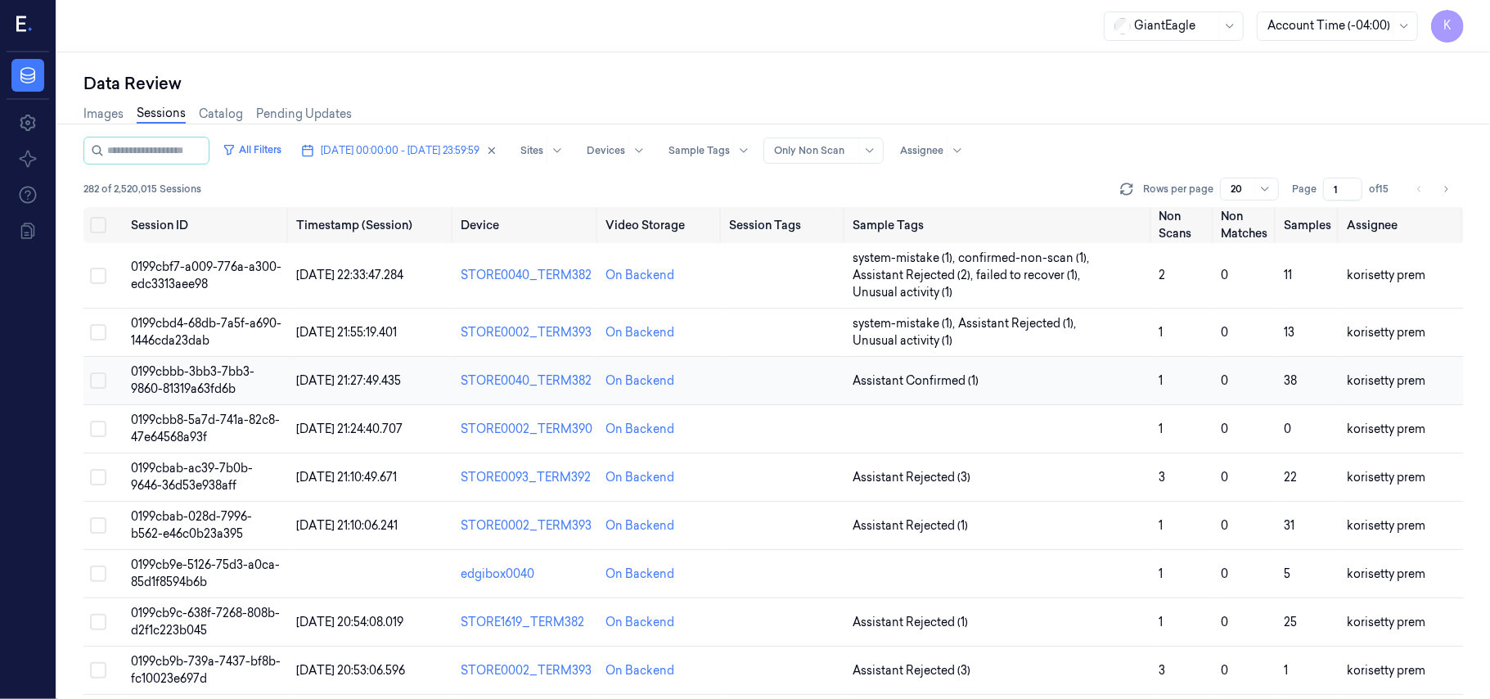
click at [995, 367] on td "Assistant Confirmed (1)" at bounding box center [999, 381] width 307 height 48
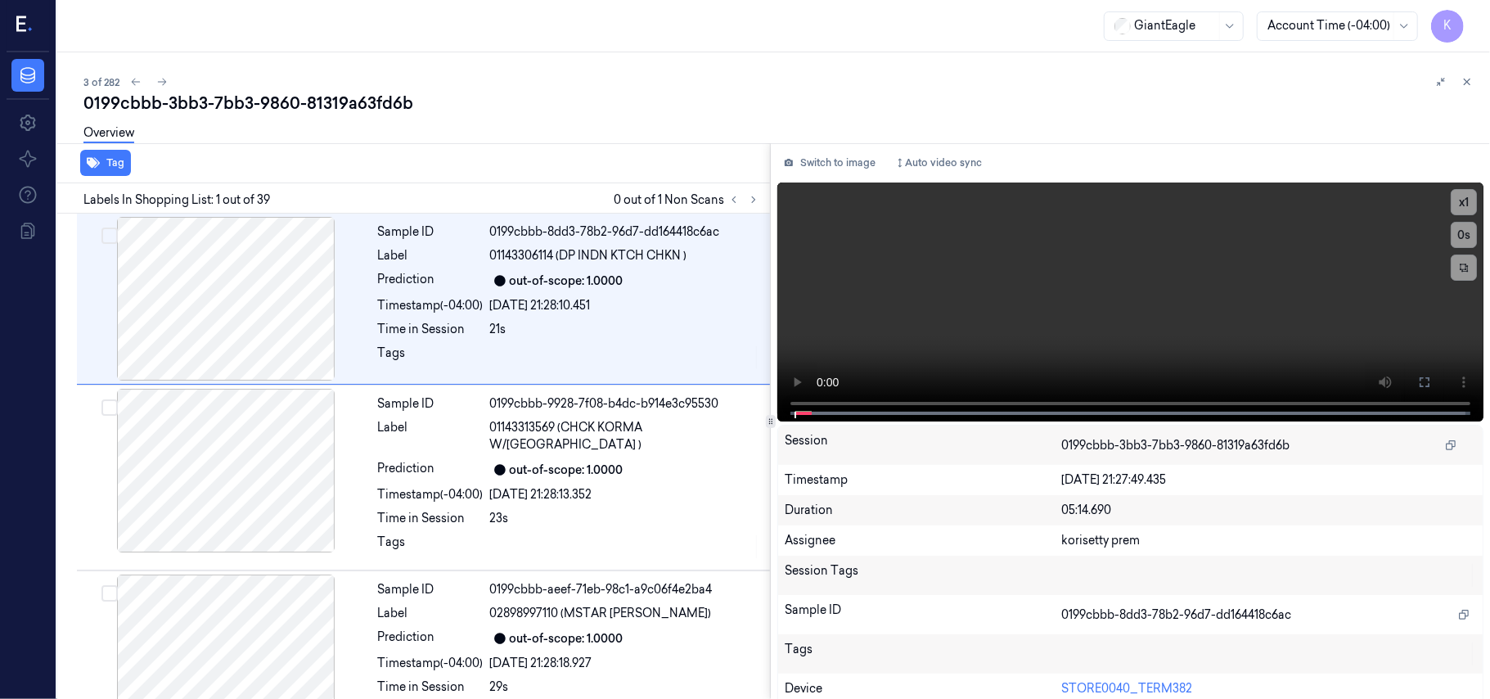
click at [521, 95] on div "0199cbbb-3bb3-7bb3-9860-81319a63fd6b" at bounding box center [780, 103] width 1394 height 23
drag, startPoint x: 750, startPoint y: 191, endPoint x: 753, endPoint y: 200, distance: 9.3
click at [750, 194] on button at bounding box center [754, 200] width 20 height 20
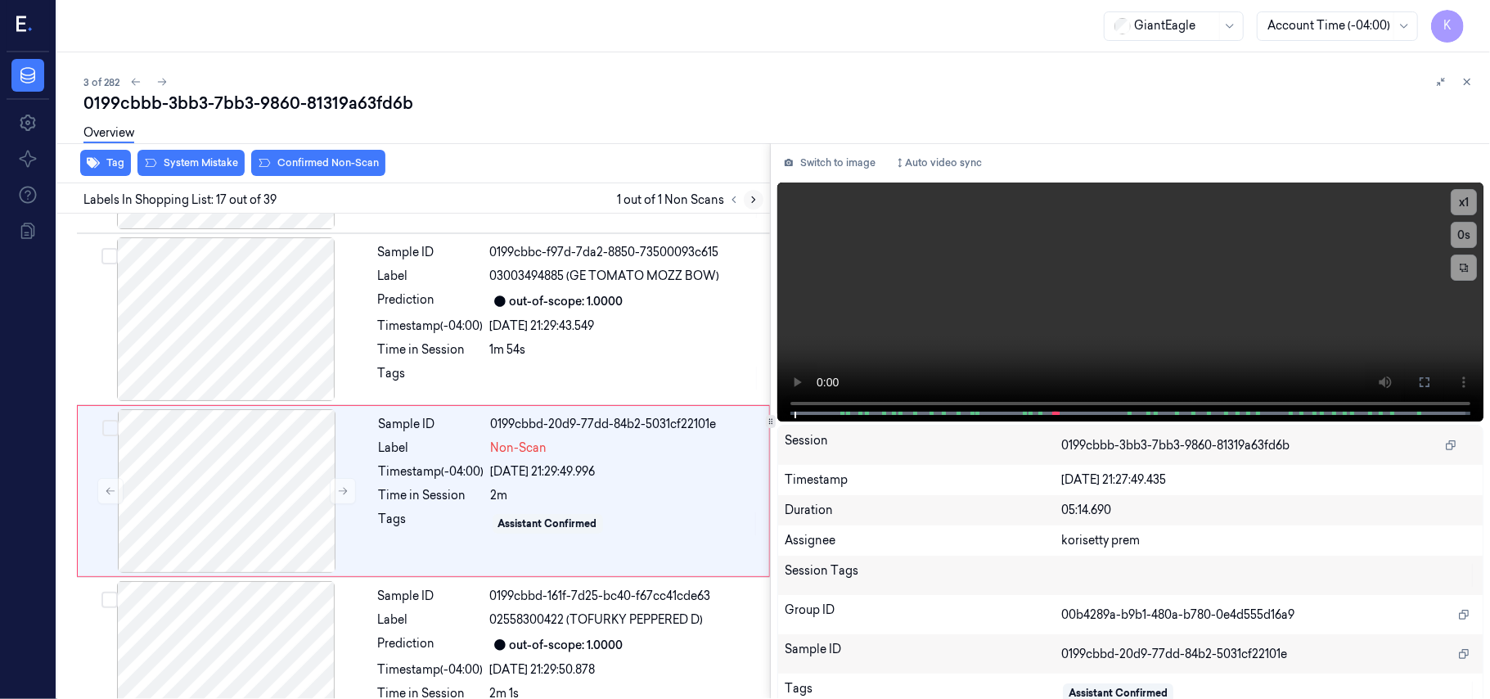
scroll to position [2600, 0]
click at [571, 197] on div "Labels In Shopping List: 17 out of 39 1 out of 1 Non Scans" at bounding box center [410, 198] width 719 height 30
click at [579, 292] on div "out-of-scope: 1.0000" at bounding box center [567, 300] width 114 height 17
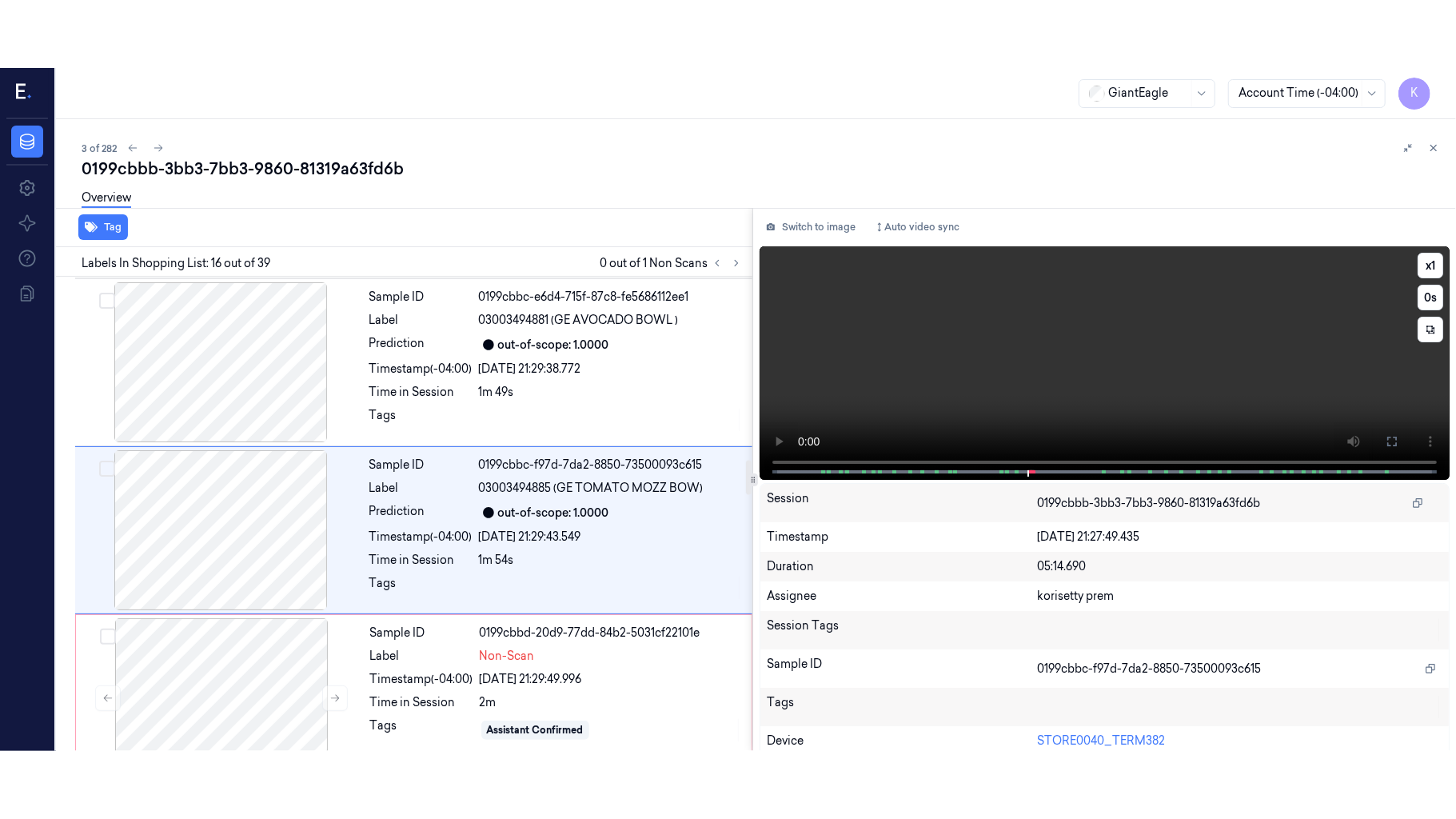
scroll to position [2372, 0]
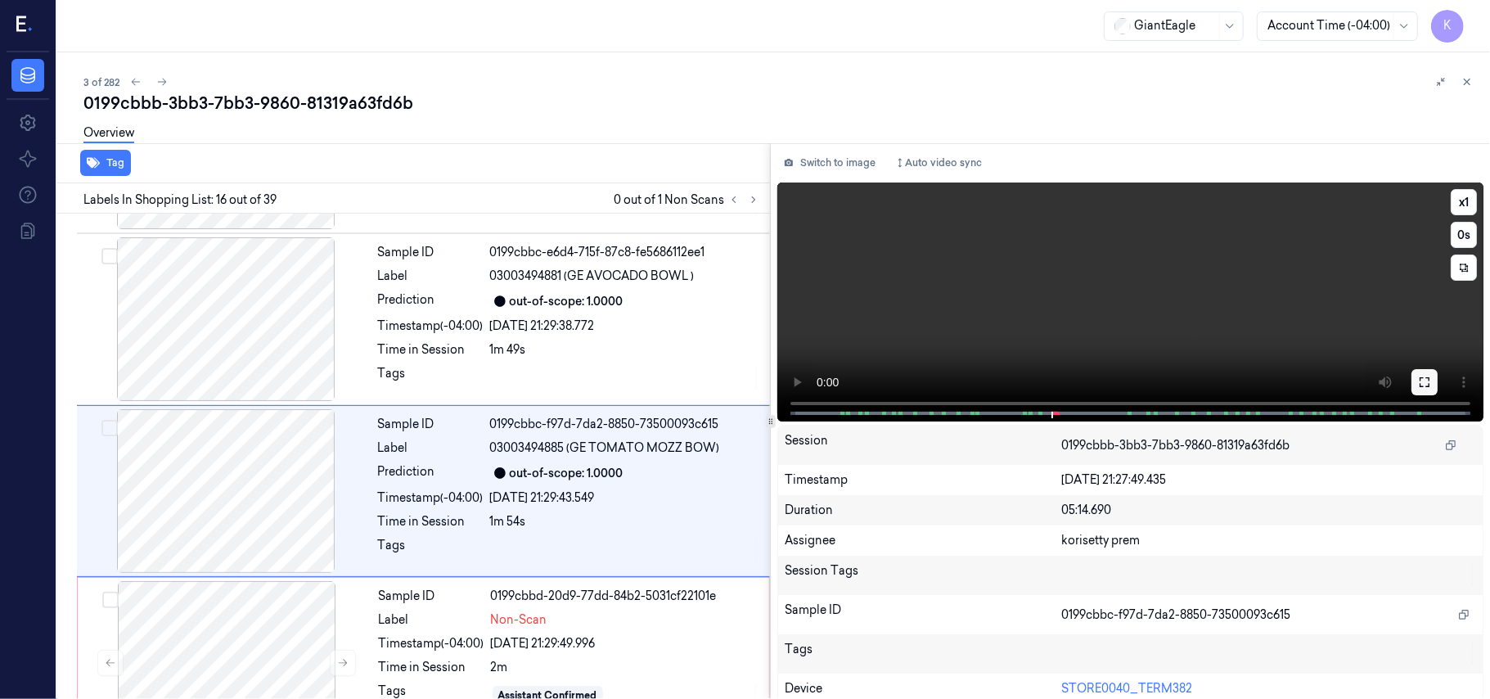
click at [1426, 384] on button at bounding box center [1425, 382] width 26 height 26
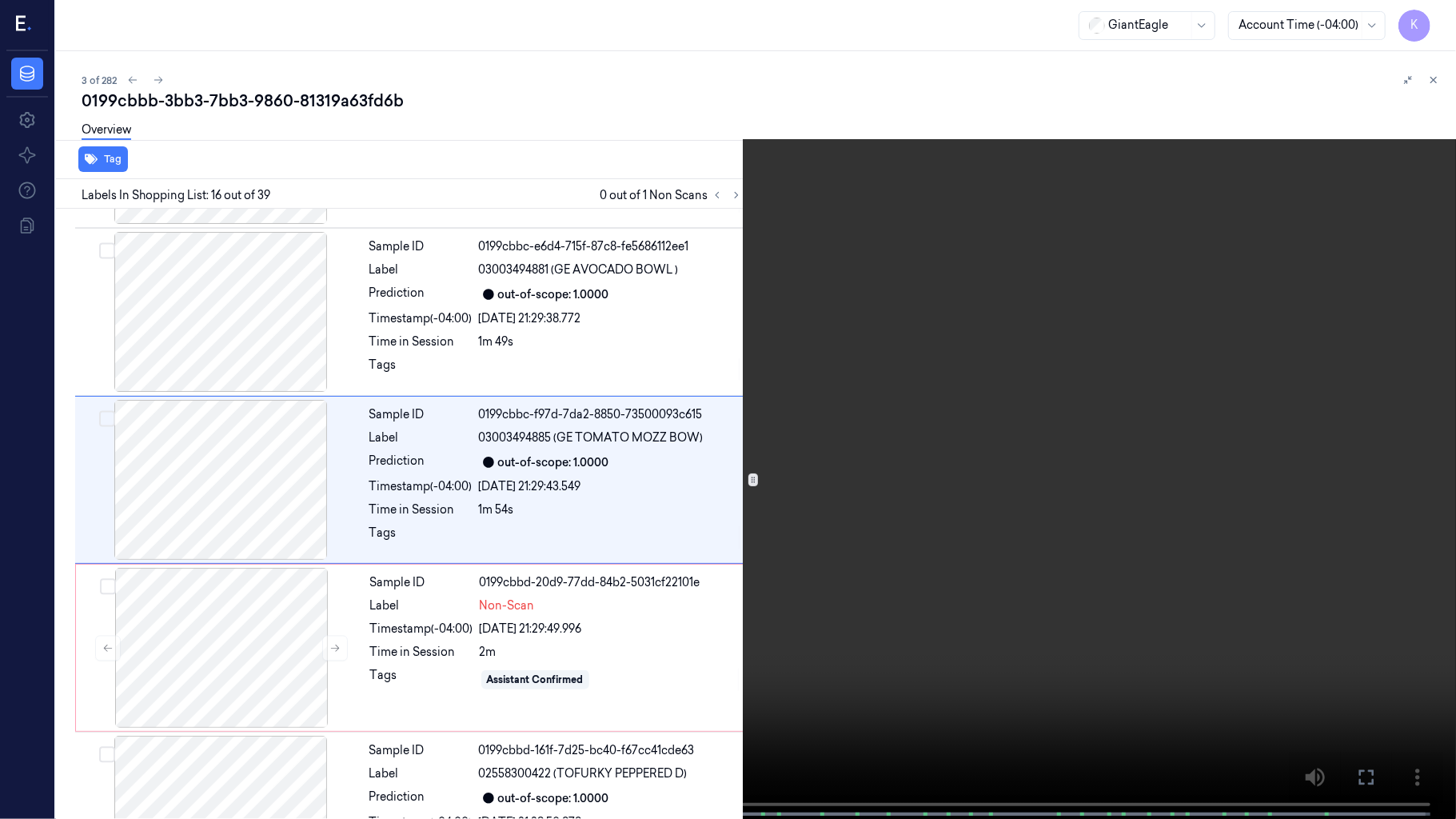
click at [925, 433] on video at bounding box center [728, 410] width 1456 height 822
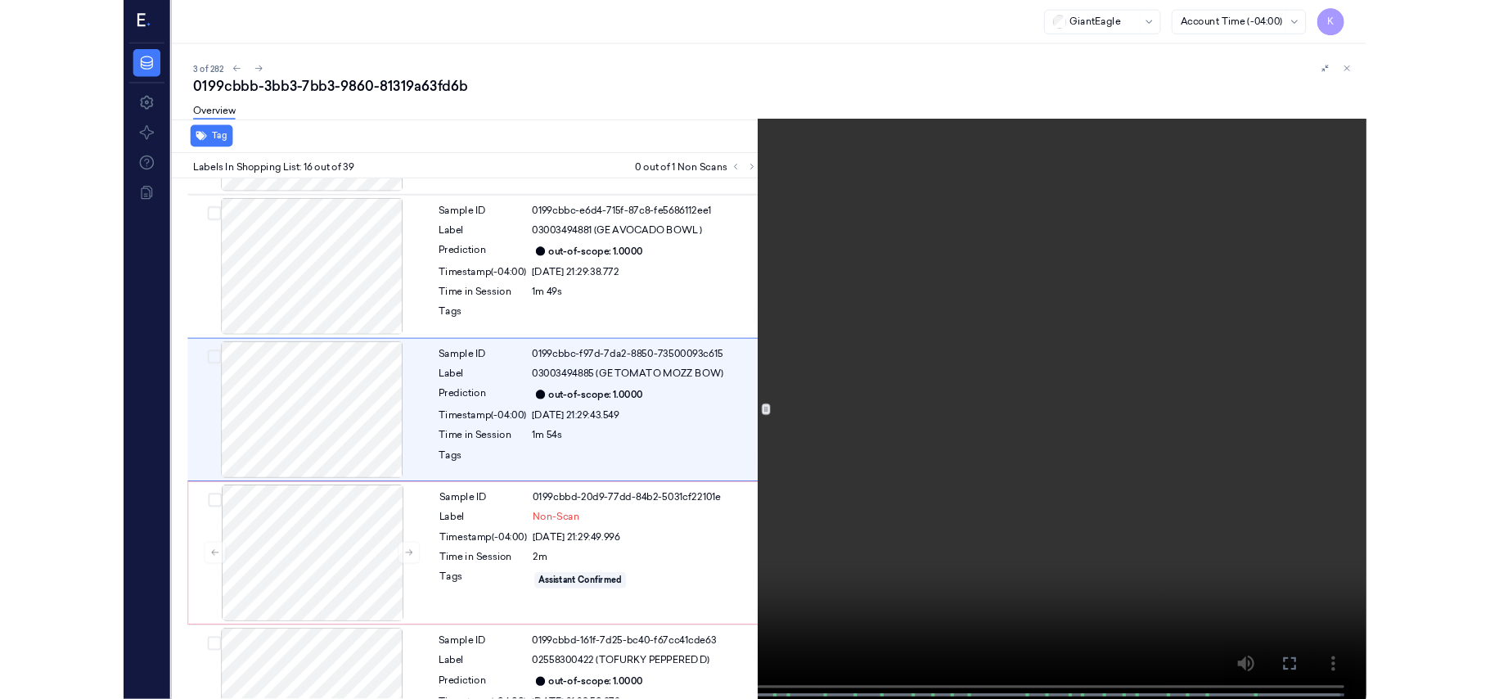
scroll to position [2359, 0]
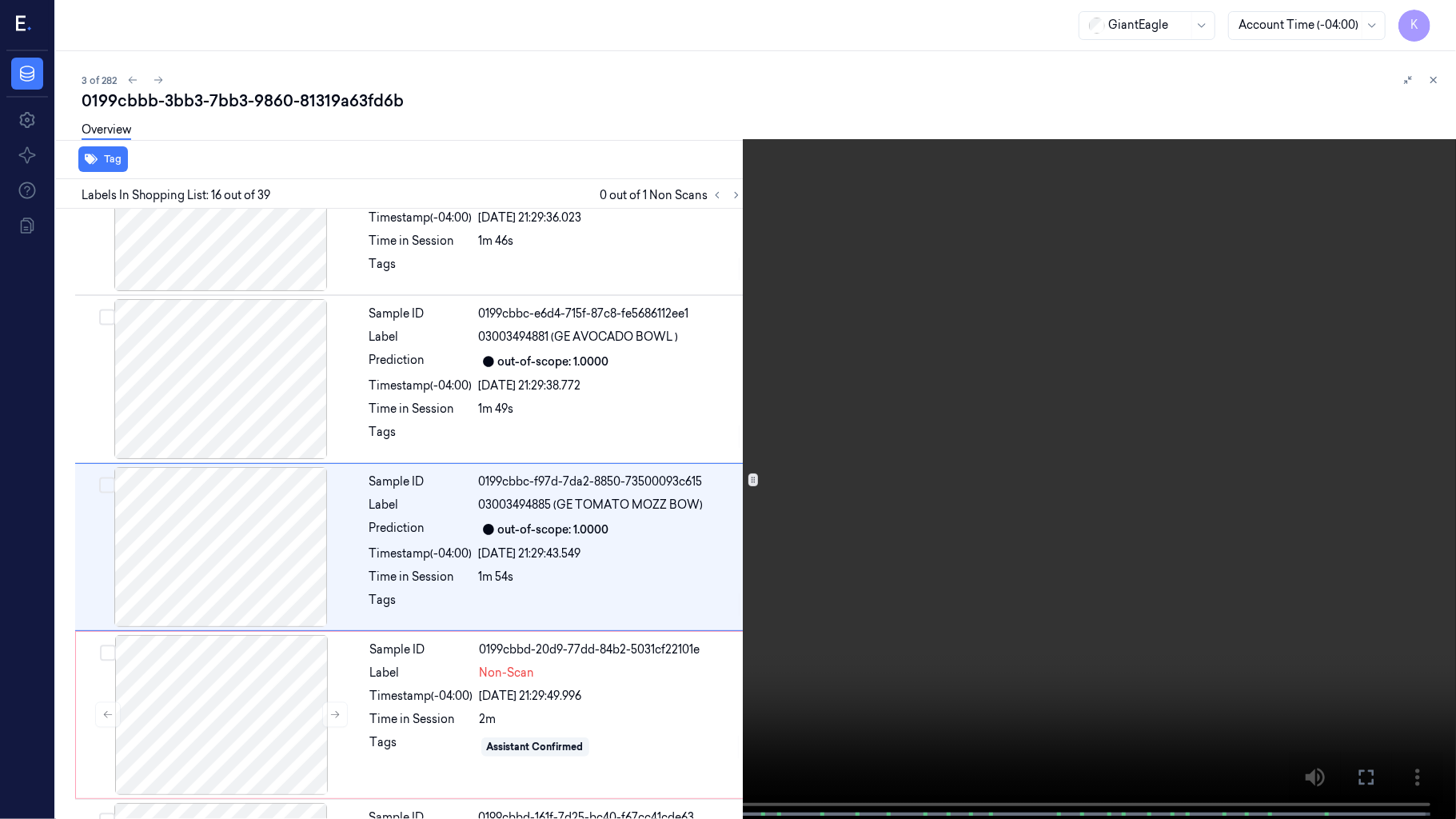
click at [925, 433] on video at bounding box center [728, 410] width 1456 height 822
click at [765, 359] on video at bounding box center [728, 410] width 1456 height 822
click at [1428, 24] on button "x 1" at bounding box center [1436, 20] width 25 height 25
click at [1024, 206] on video at bounding box center [728, 410] width 1456 height 822
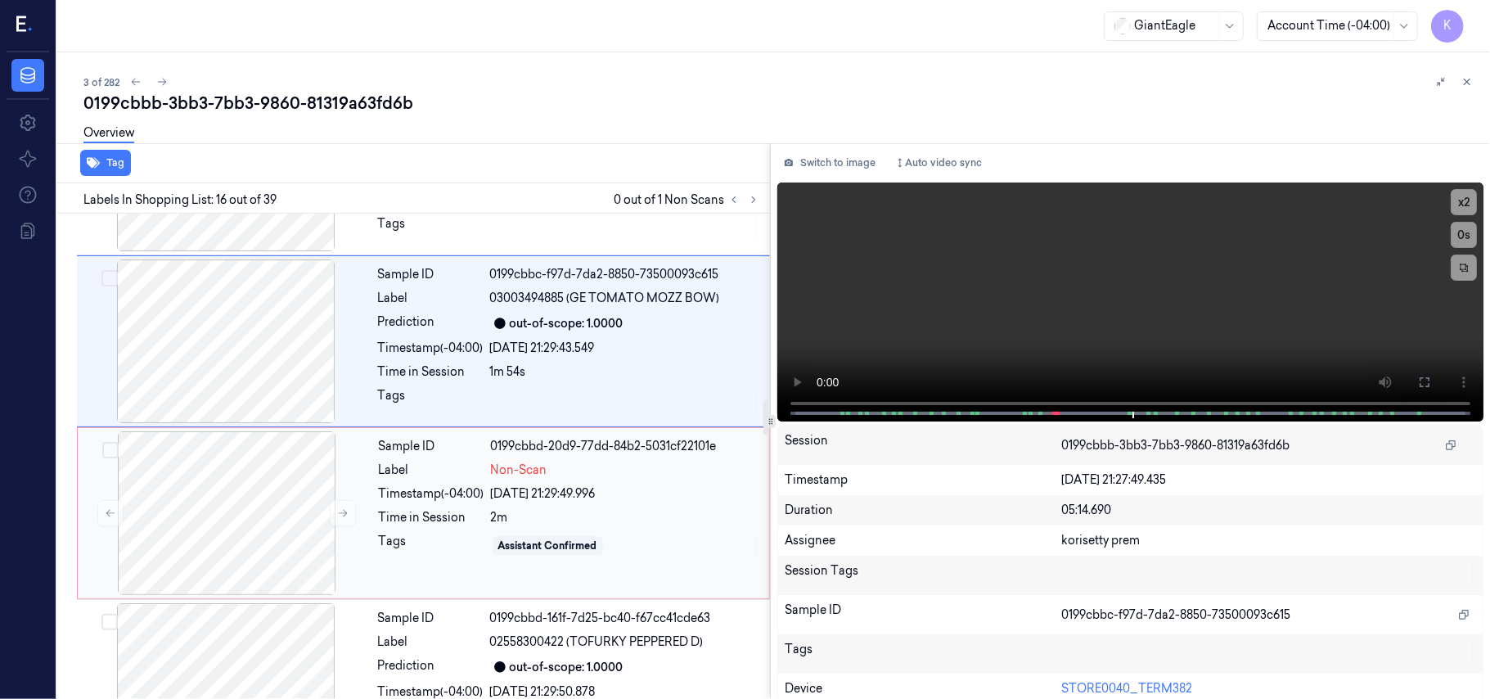
click at [535, 485] on div "[DATE] 21:29:49.996" at bounding box center [625, 493] width 268 height 17
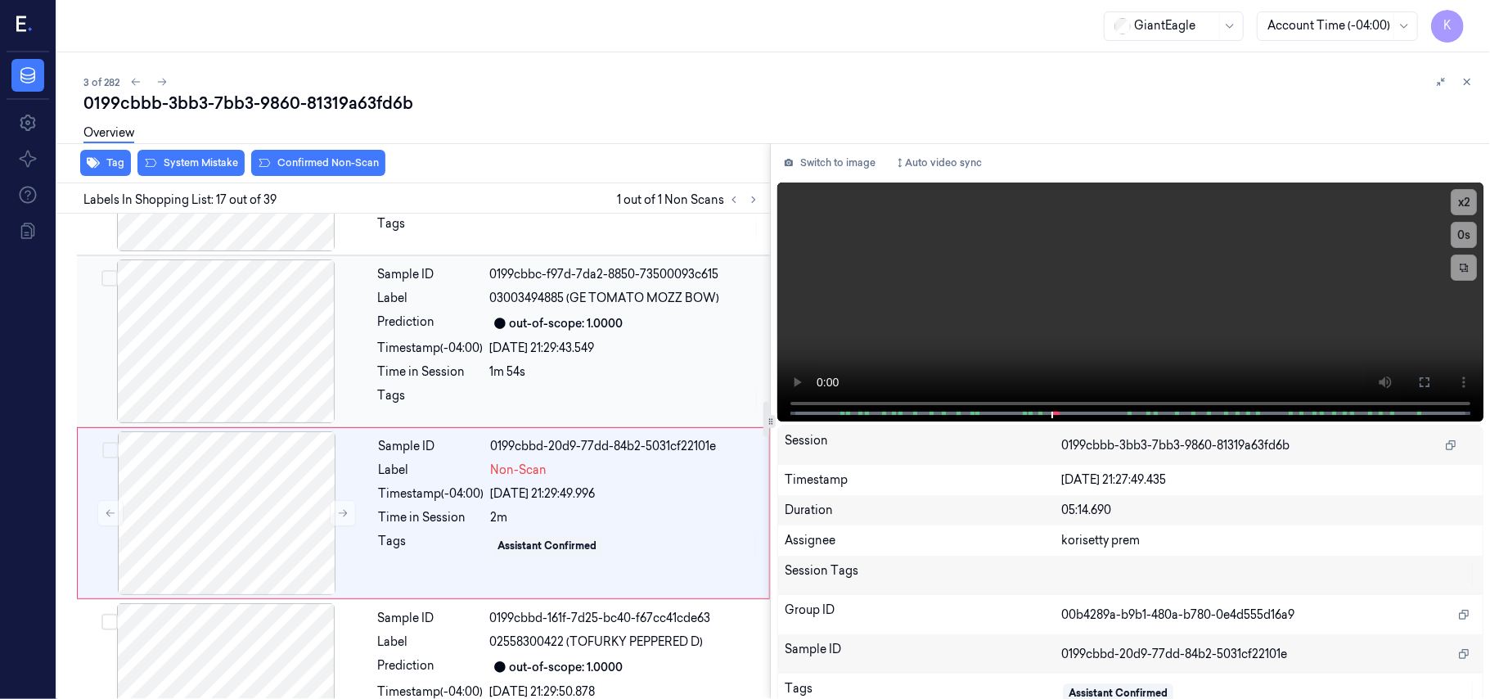
scroll to position [2600, 0]
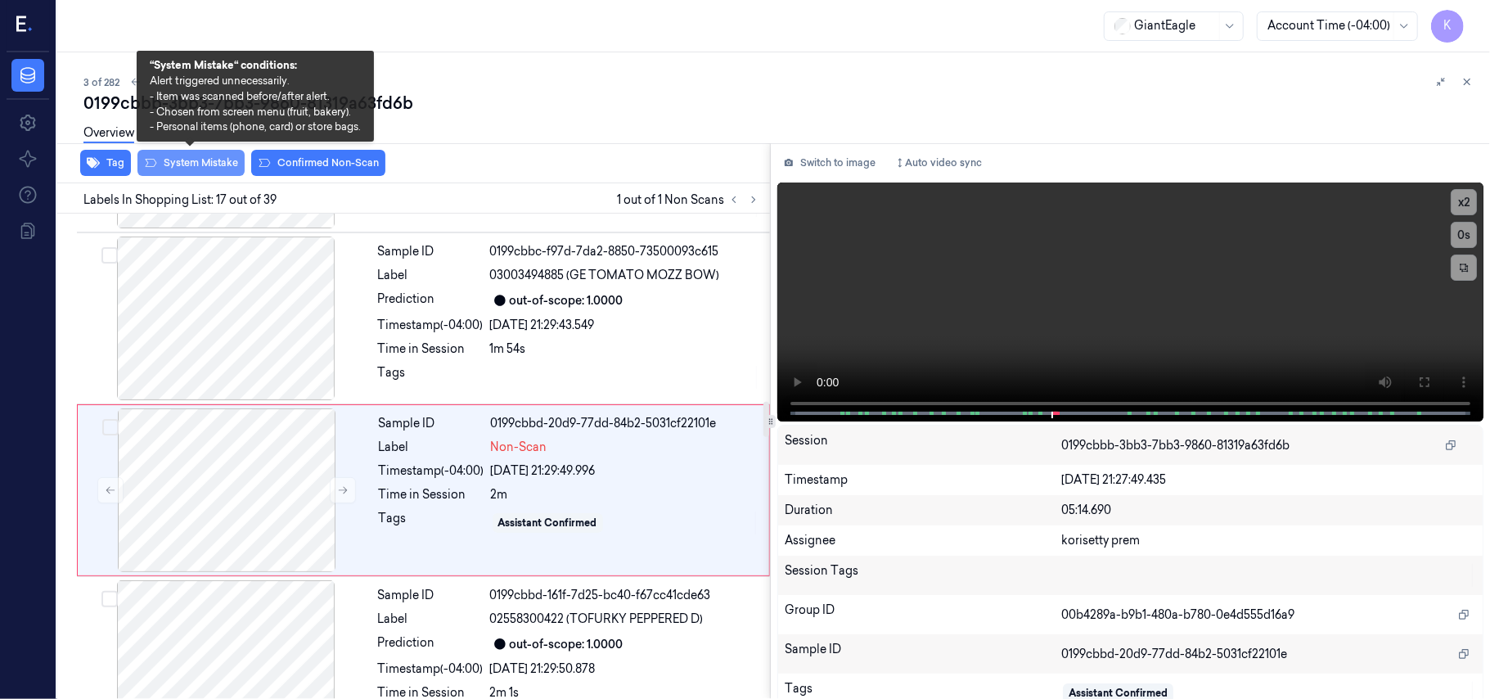
click at [196, 172] on button "System Mistake" at bounding box center [190, 163] width 107 height 26
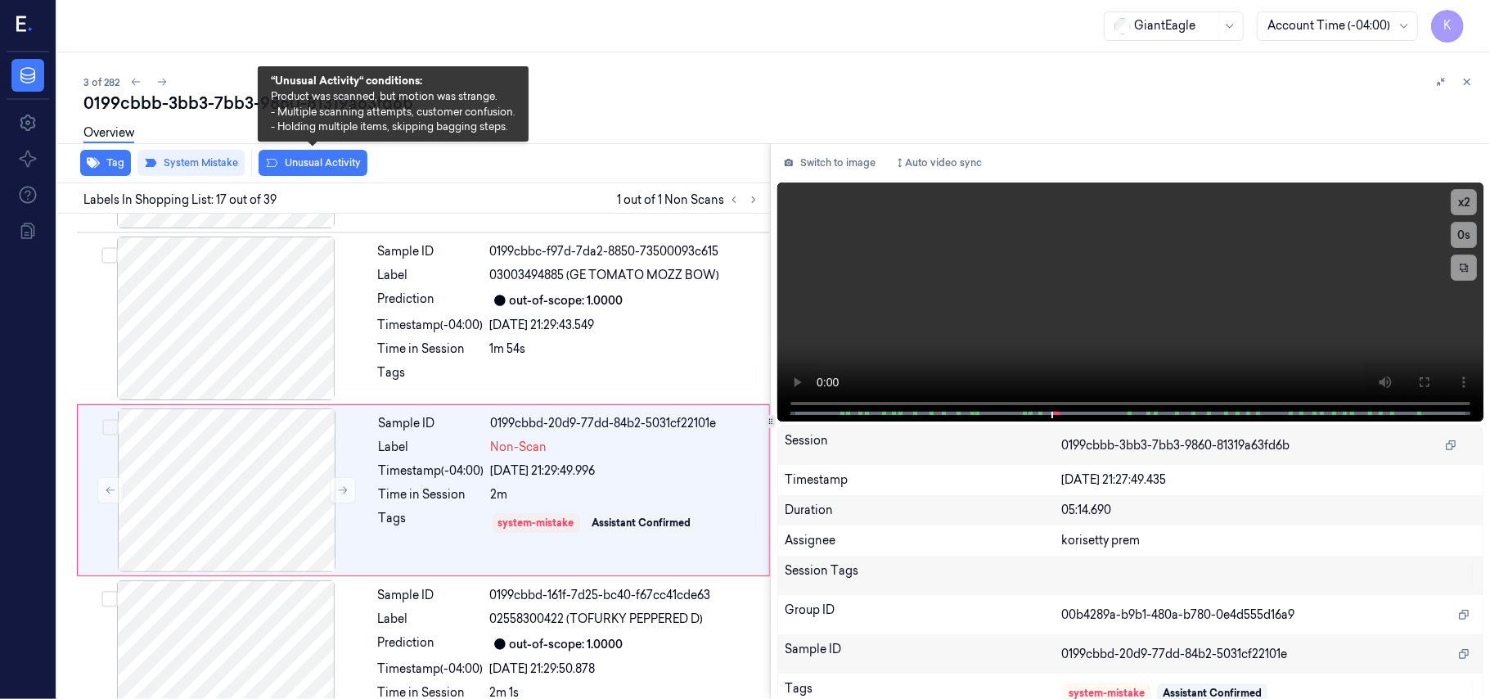
click at [321, 162] on button "Unusual Activity" at bounding box center [313, 163] width 109 height 26
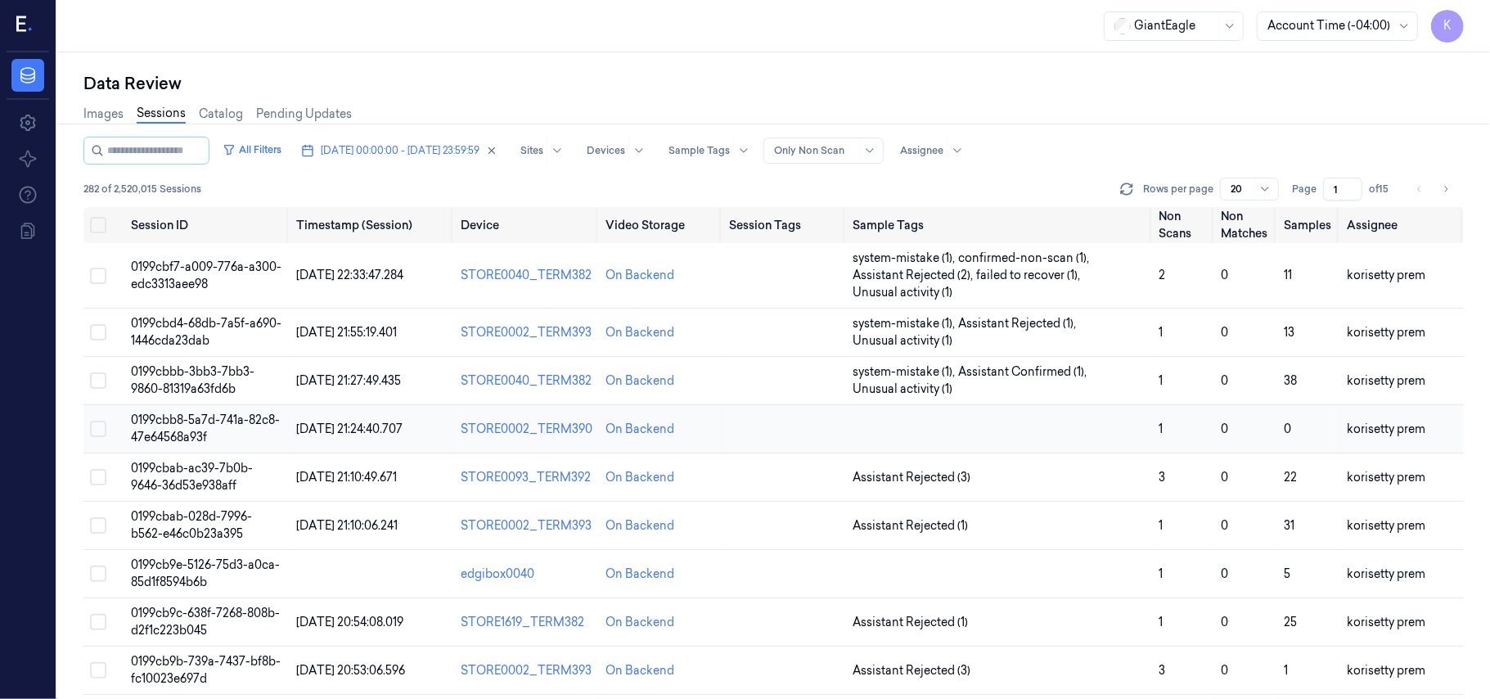
click at [1064, 426] on td at bounding box center [999, 429] width 307 height 48
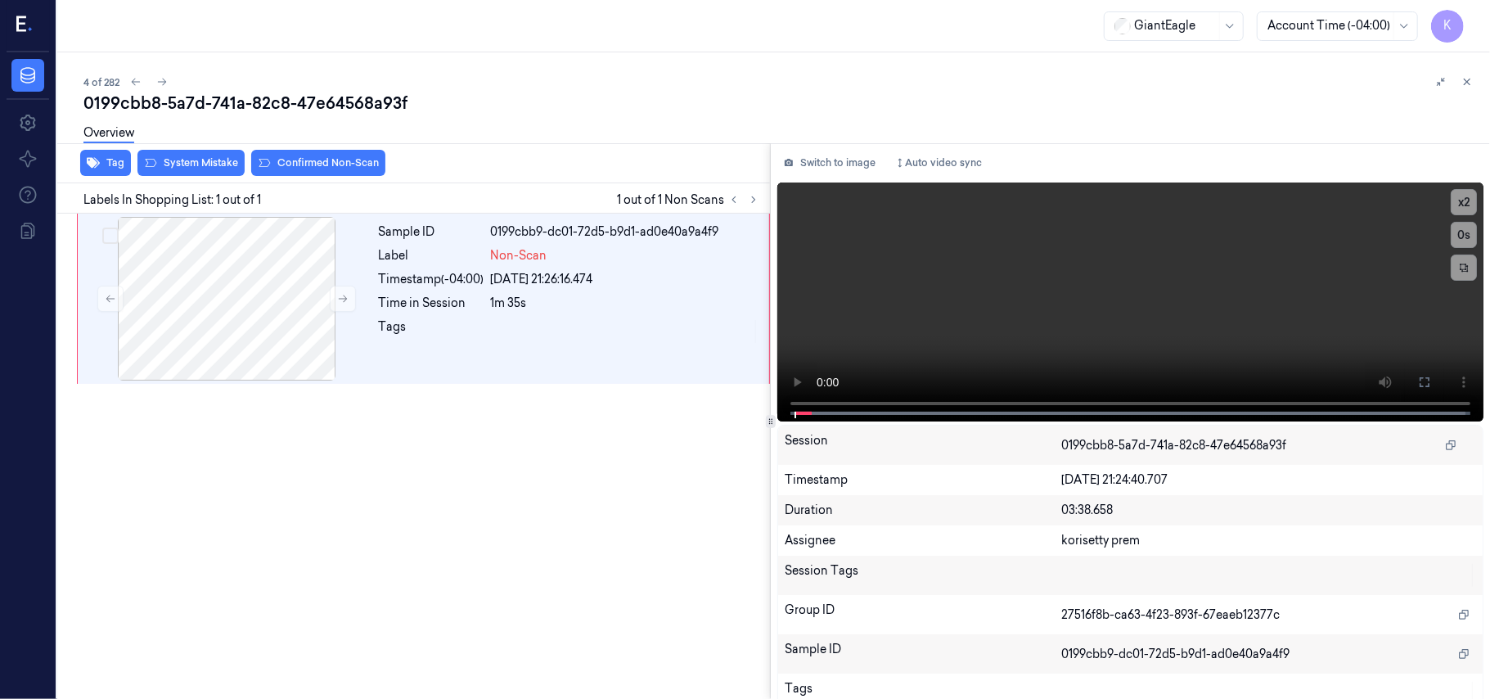
click at [757, 112] on div "0199cbb8-5a7d-741a-82c8-47e64568a93f" at bounding box center [780, 103] width 1394 height 23
click at [980, 293] on video at bounding box center [1130, 301] width 706 height 239
click at [1424, 381] on icon at bounding box center [1424, 382] width 13 height 13
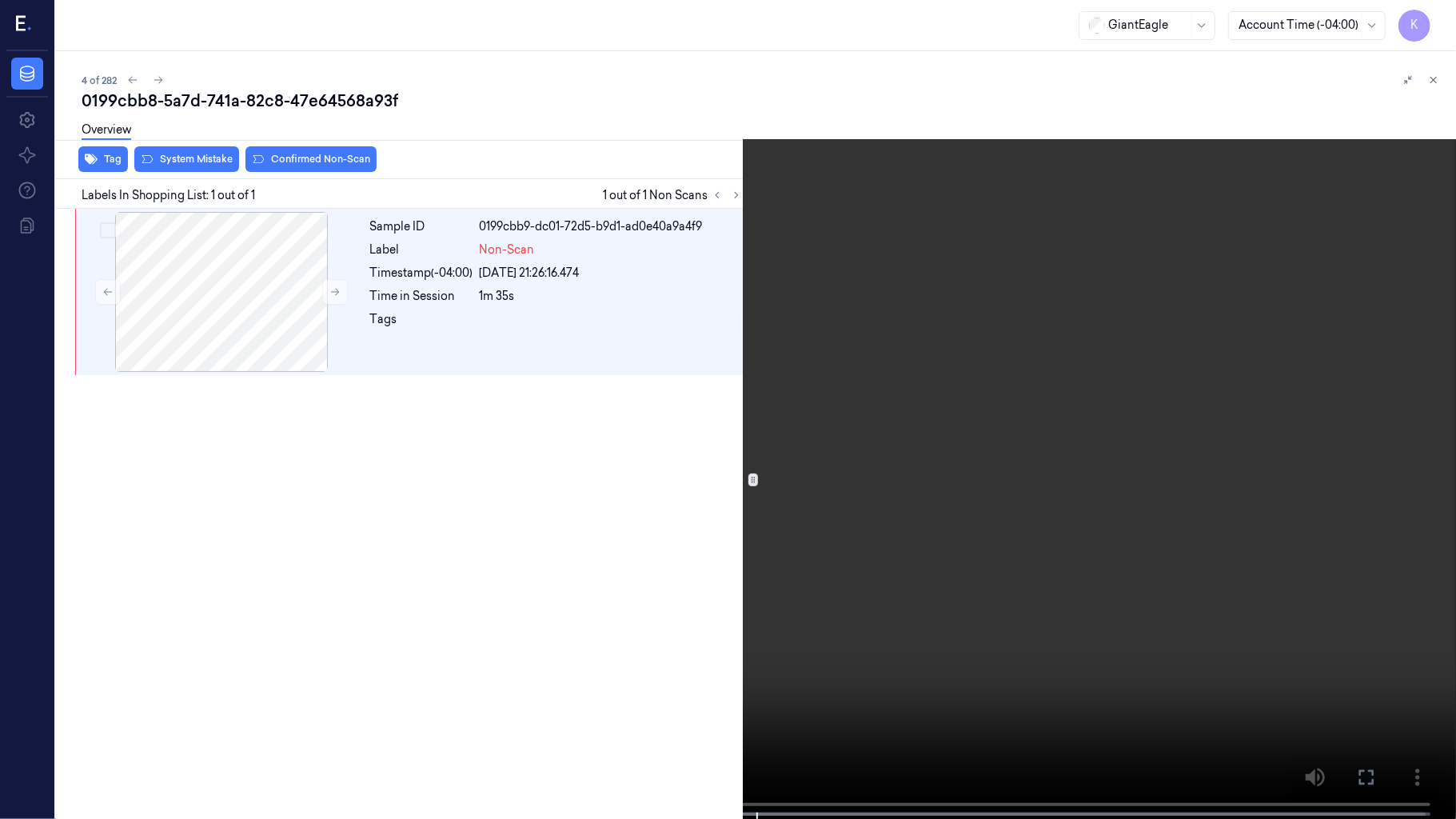
click at [847, 464] on video at bounding box center [728, 410] width 1456 height 822
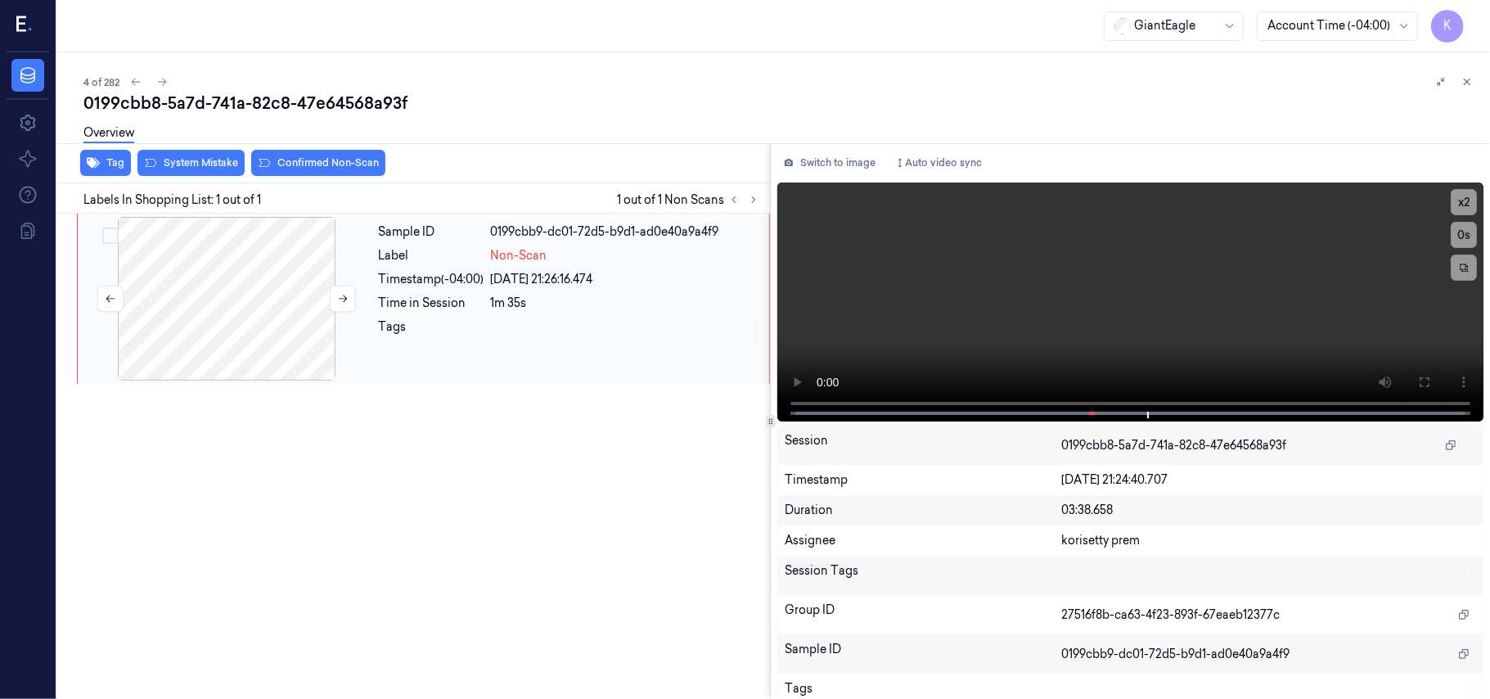
click at [254, 318] on div at bounding box center [226, 299] width 291 height 164
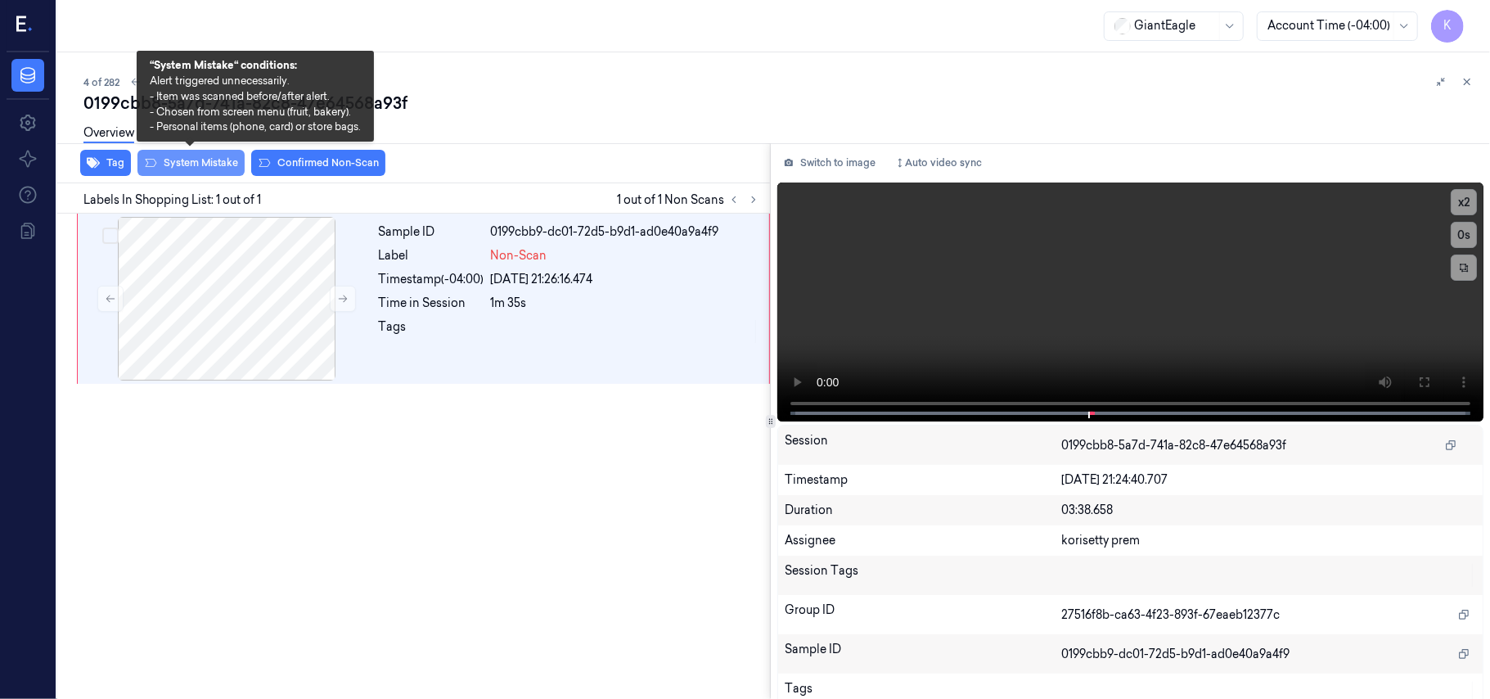
click at [191, 169] on button "System Mistake" at bounding box center [190, 163] width 107 height 26
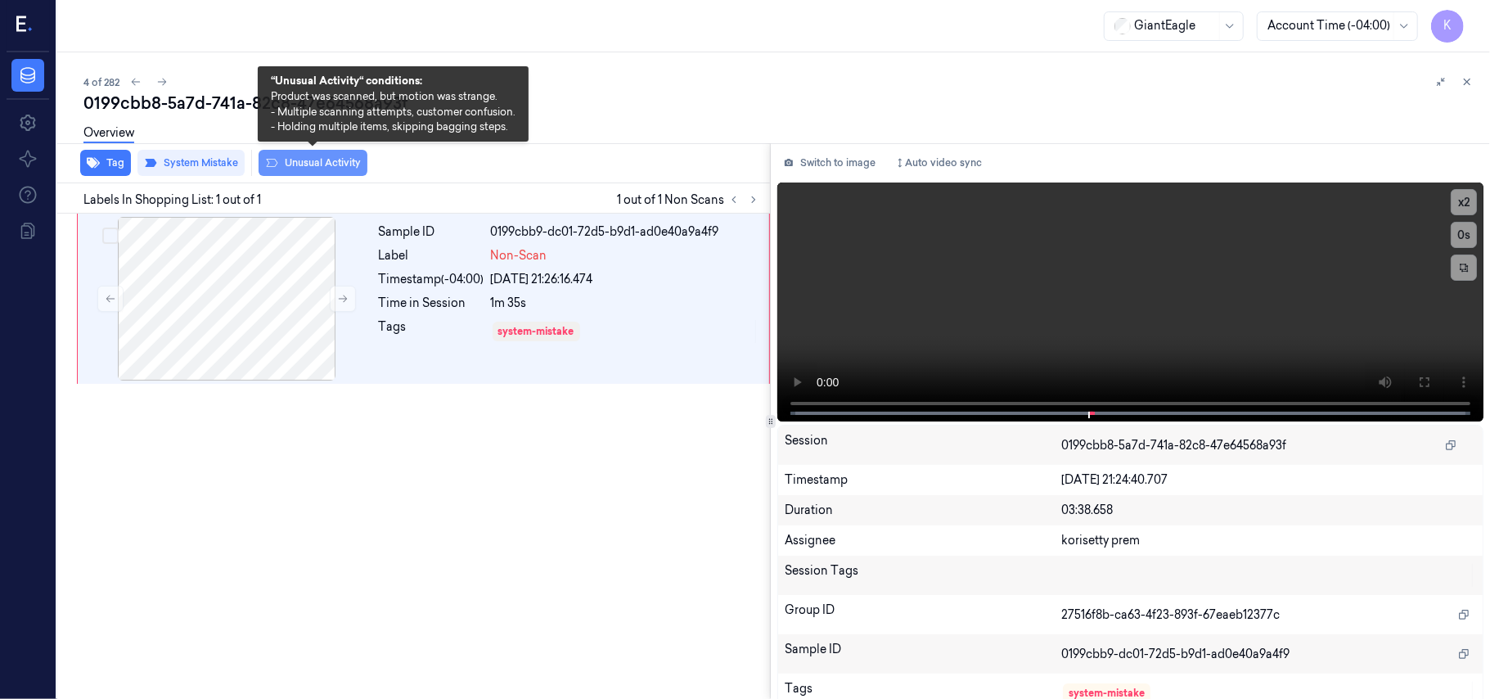
click at [313, 170] on button "Unusual Activity" at bounding box center [313, 163] width 109 height 26
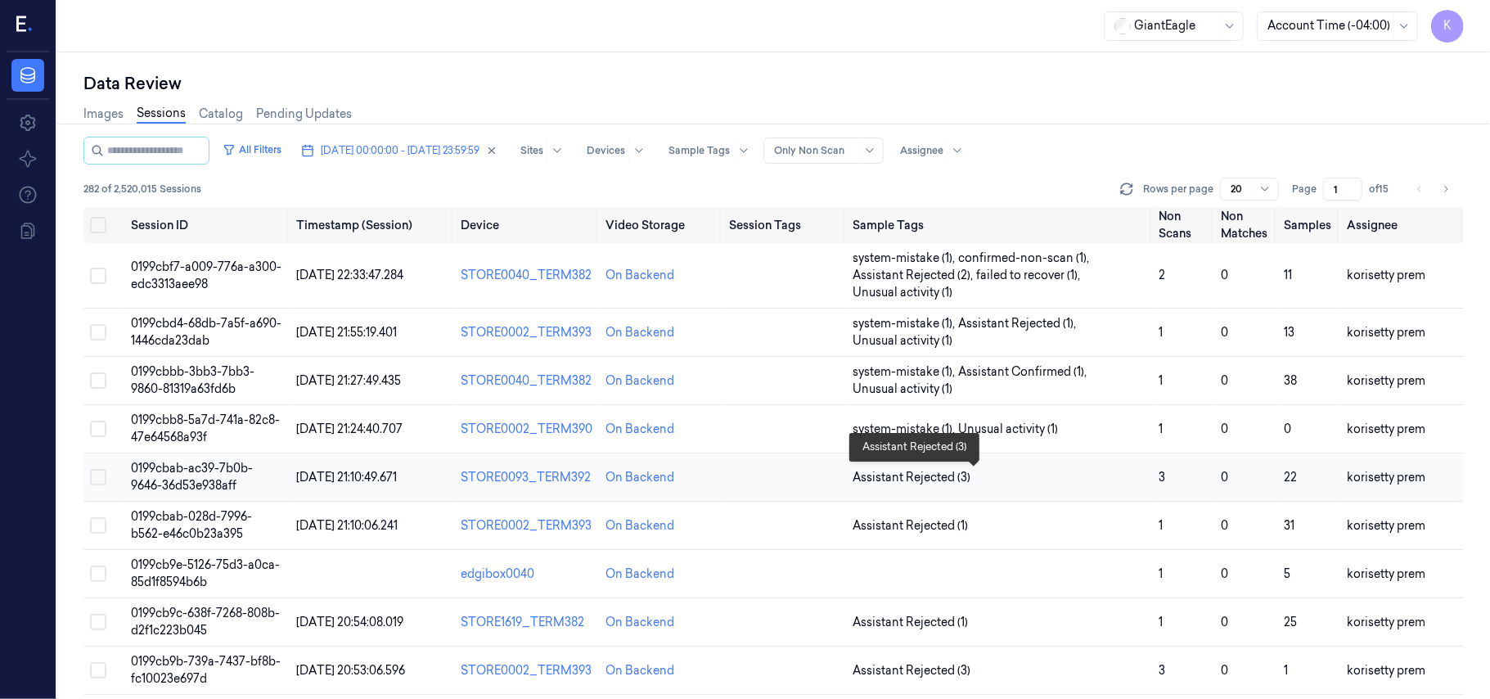
click at [1044, 473] on span "Assistant Rejected (3)" at bounding box center [1000, 477] width 294 height 17
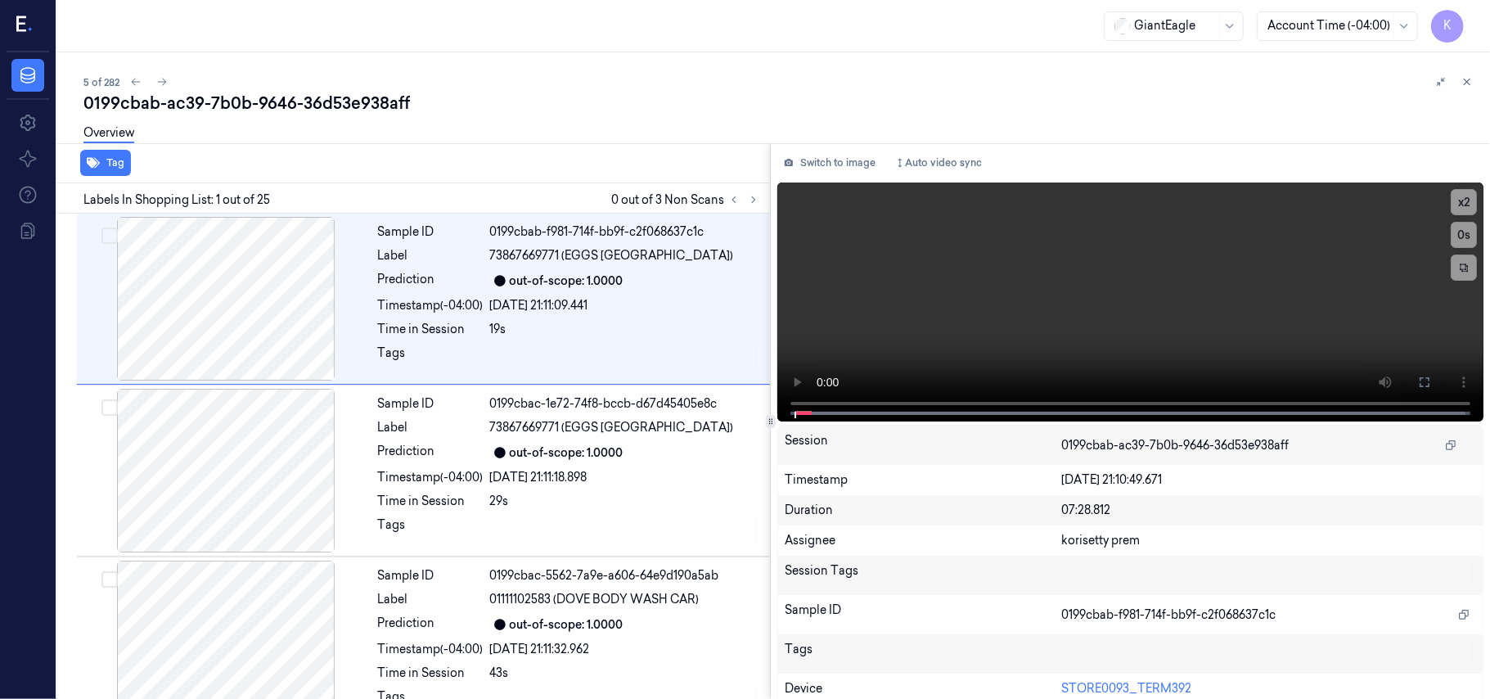
click at [600, 106] on div "0199cbab-ac39-7b0b-9646-36d53e938aff" at bounding box center [780, 103] width 1394 height 23
click at [758, 203] on icon at bounding box center [753, 199] width 11 height 11
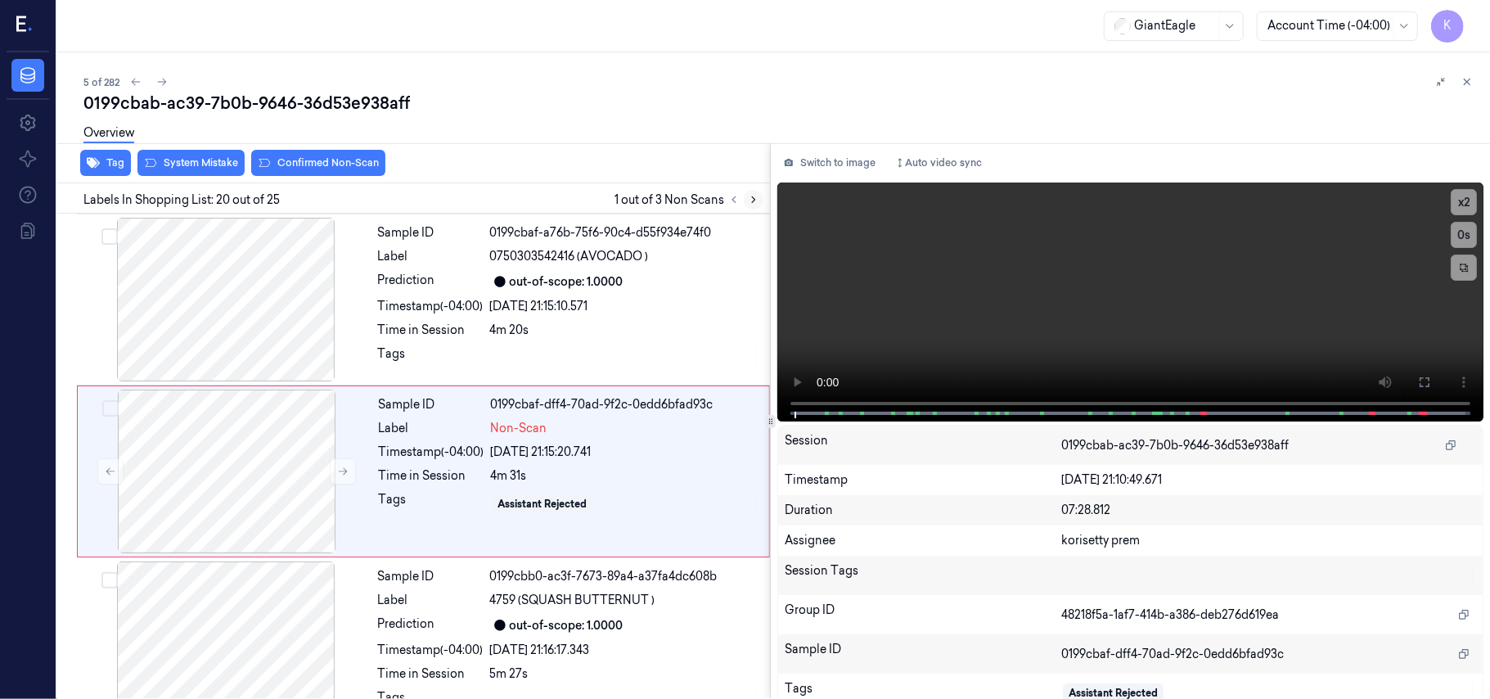
scroll to position [3117, 0]
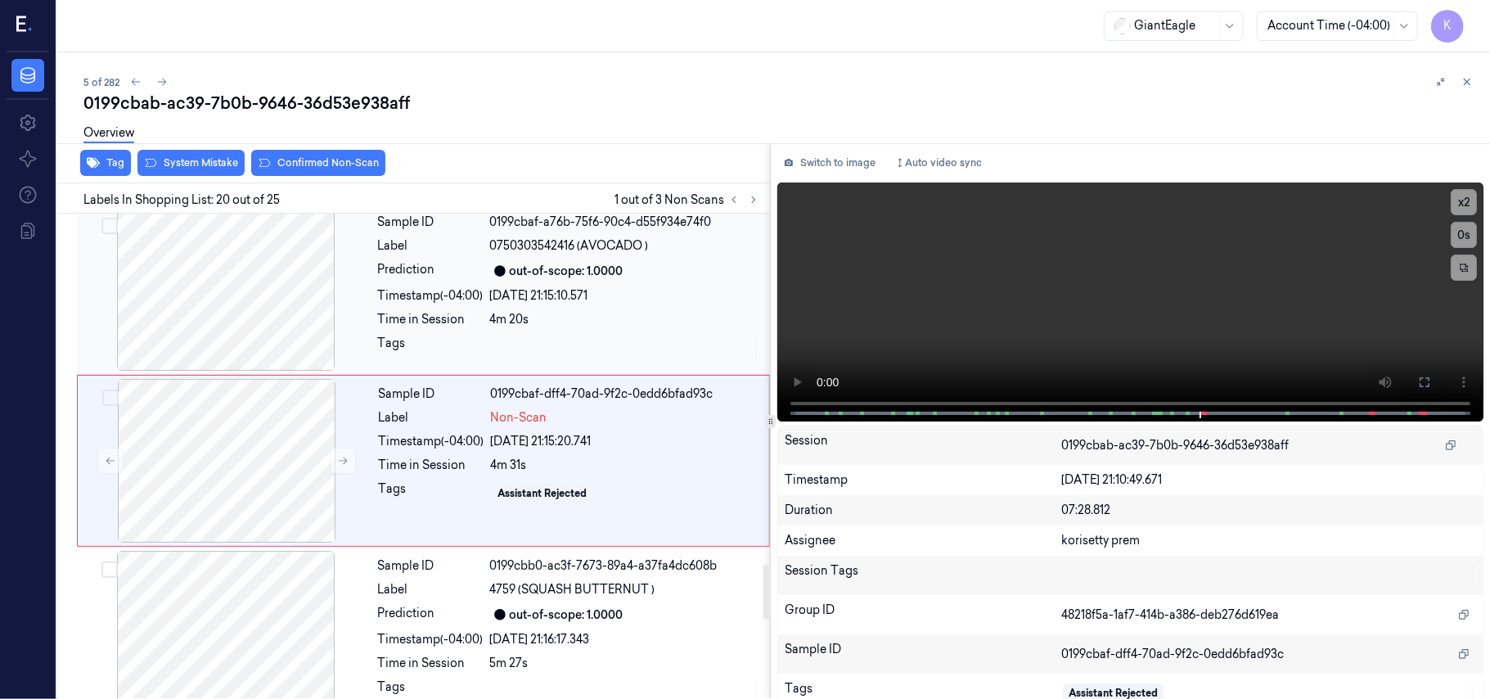
click at [589, 315] on div "4m 20s" at bounding box center [625, 319] width 270 height 17
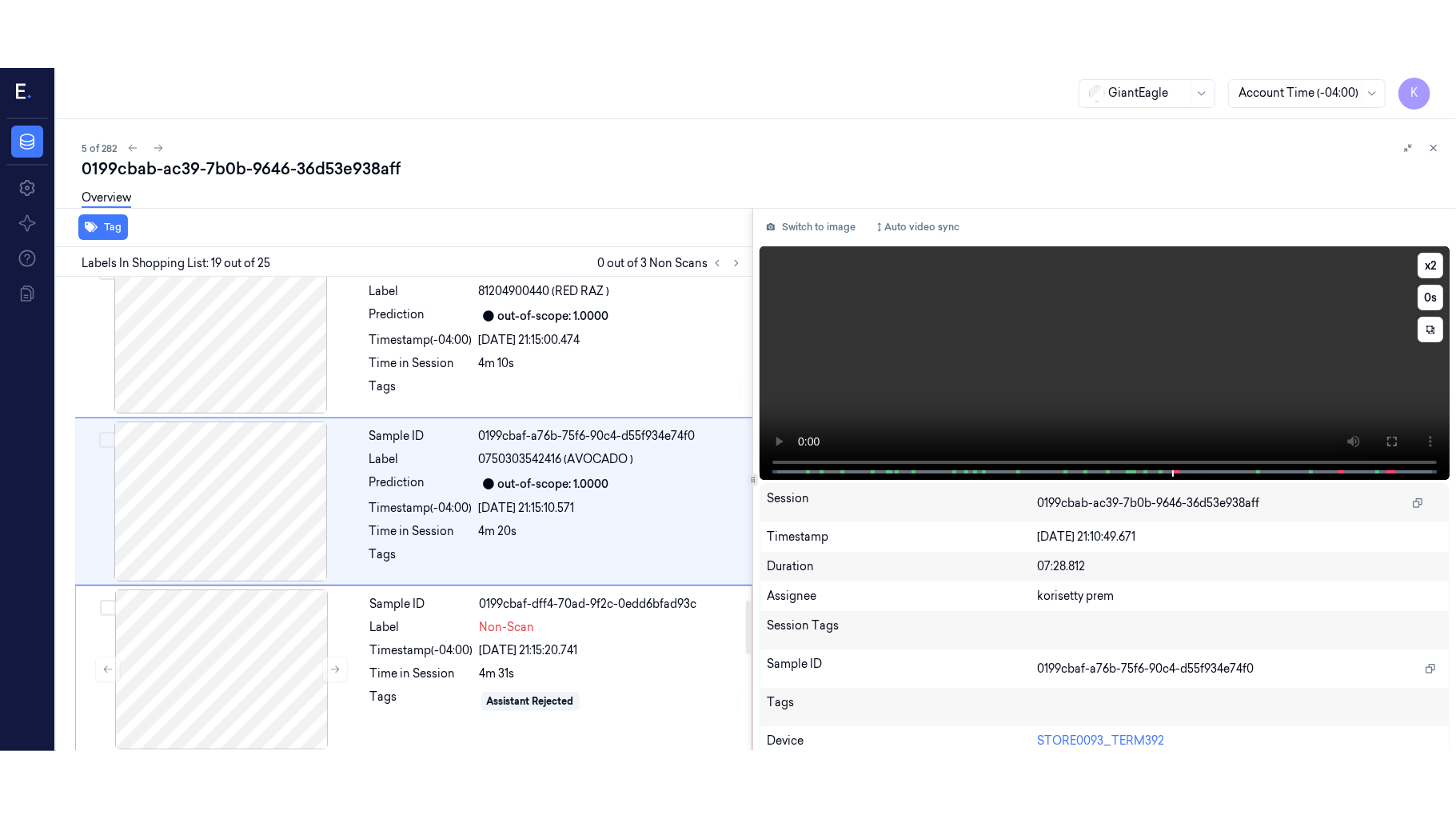
scroll to position [2877, 0]
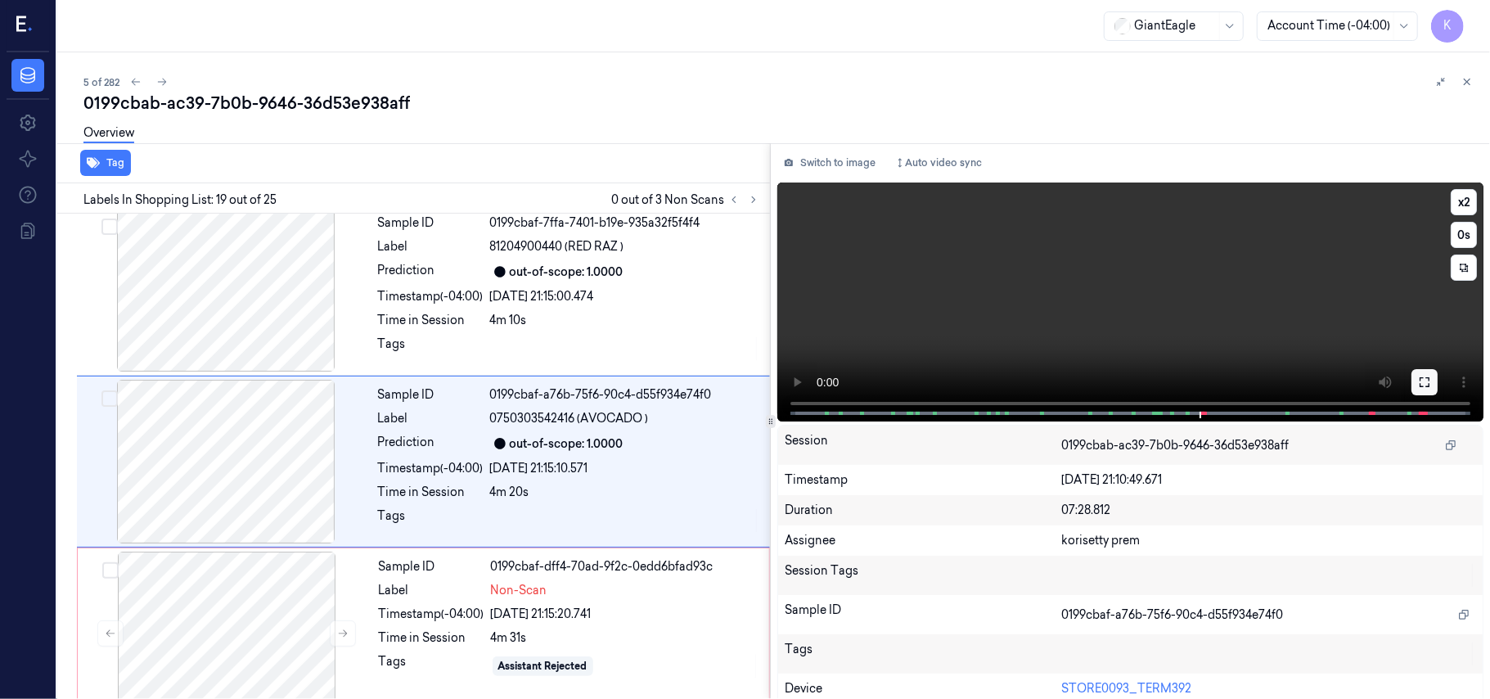
click at [1412, 388] on button at bounding box center [1425, 382] width 26 height 26
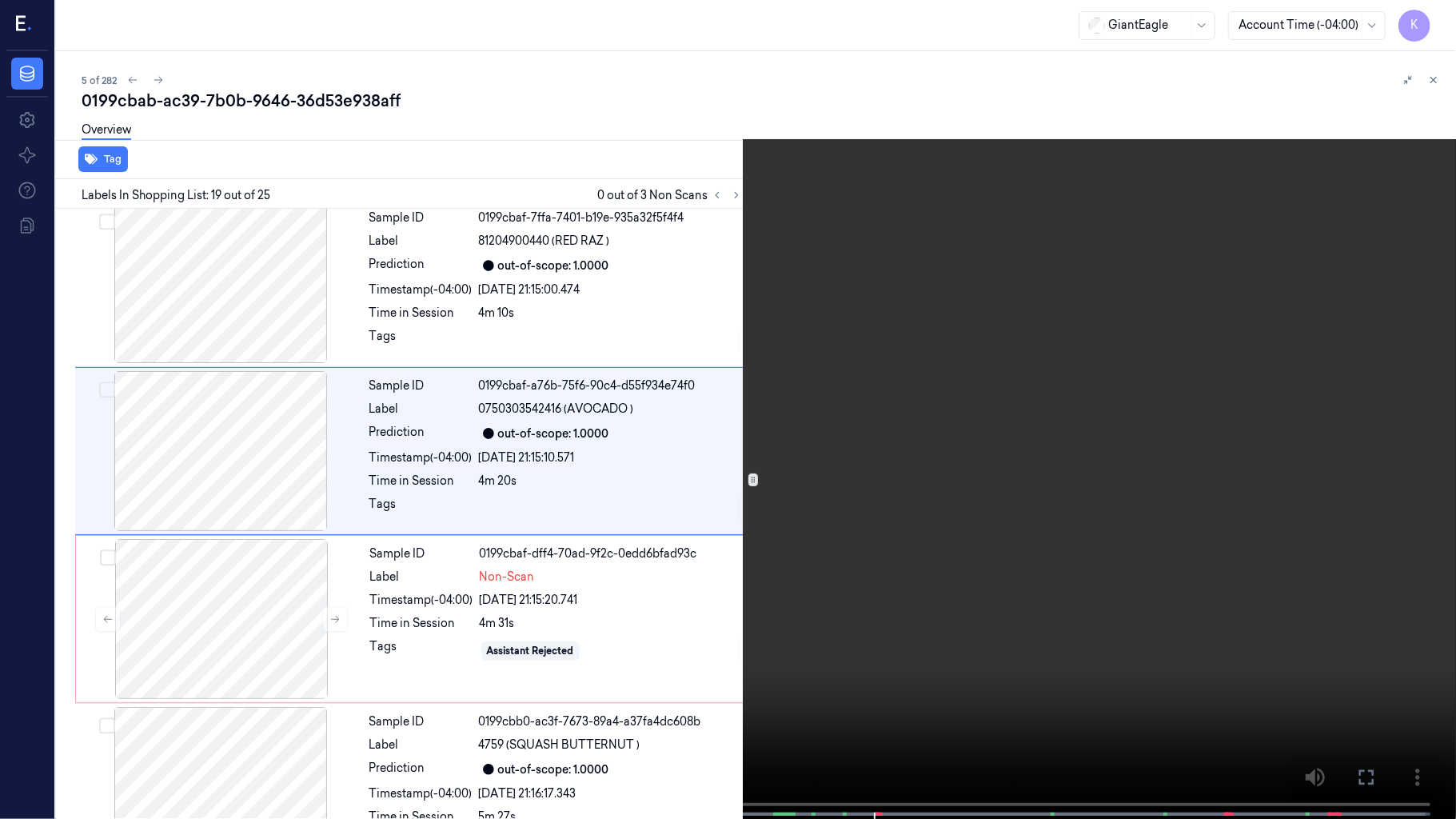
click at [1069, 372] on video at bounding box center [728, 410] width 1456 height 822
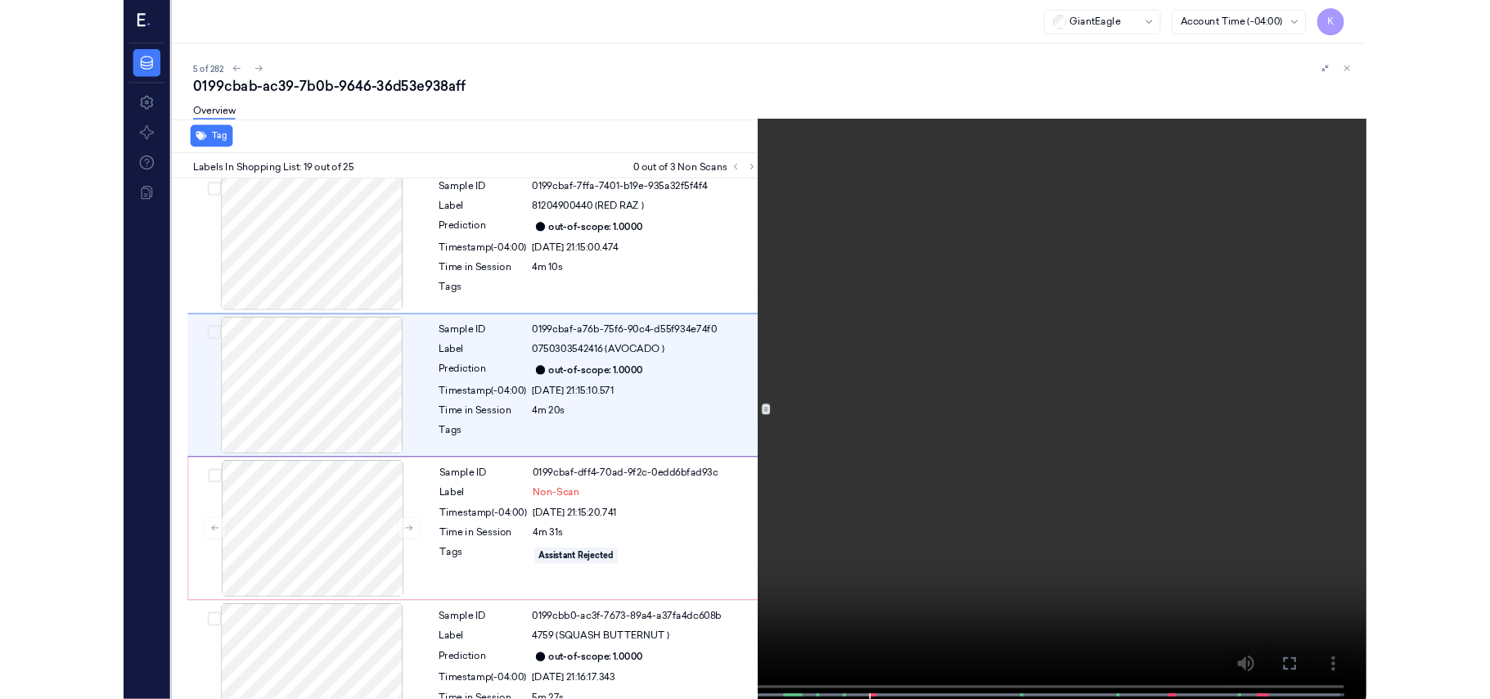
scroll to position [2876, 0]
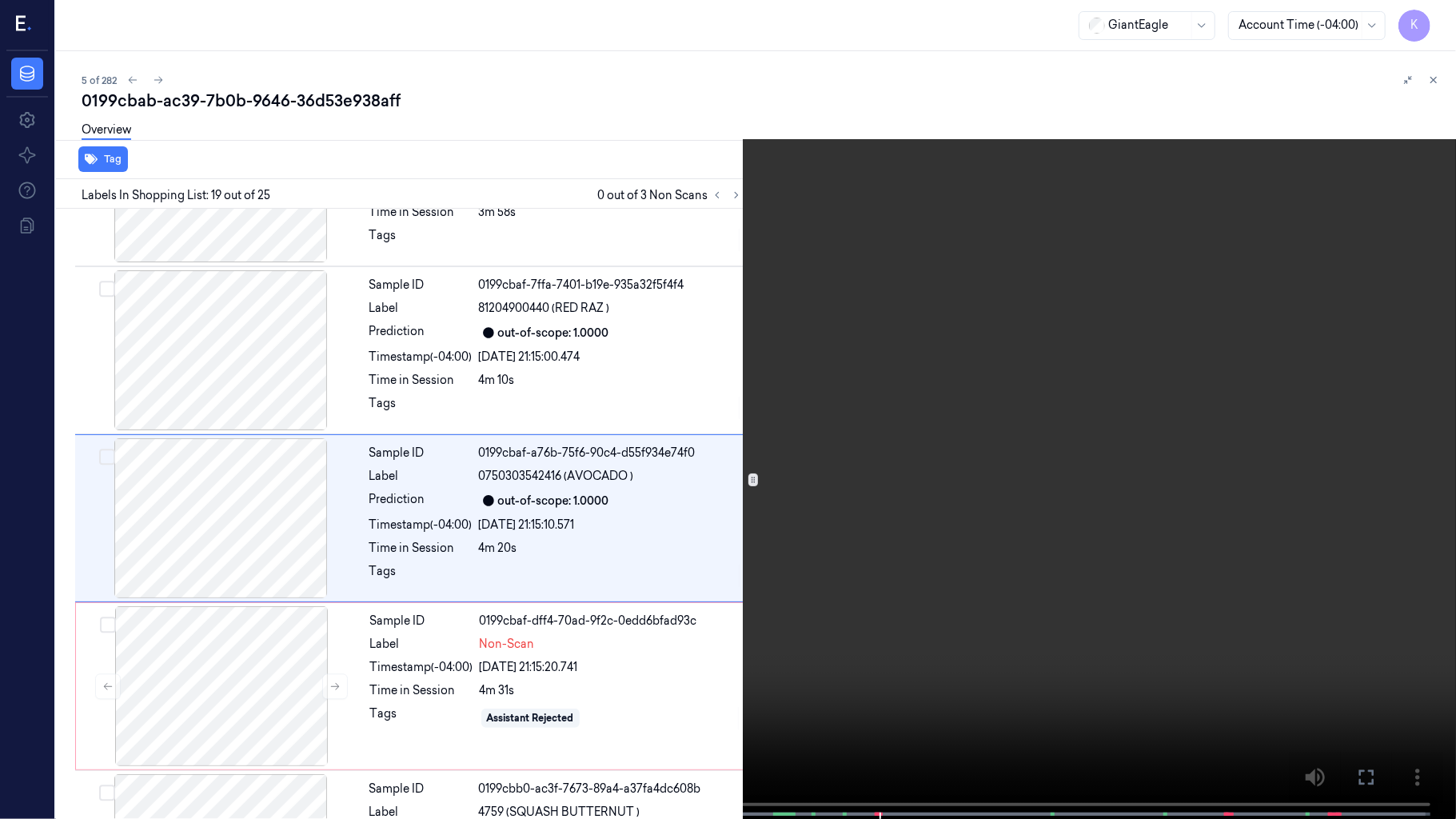
click at [1200, 518] on video at bounding box center [728, 410] width 1456 height 822
click at [1042, 606] on video at bounding box center [728, 410] width 1456 height 822
click at [688, 625] on video at bounding box center [728, 410] width 1456 height 822
click at [865, 595] on video at bounding box center [728, 410] width 1456 height 822
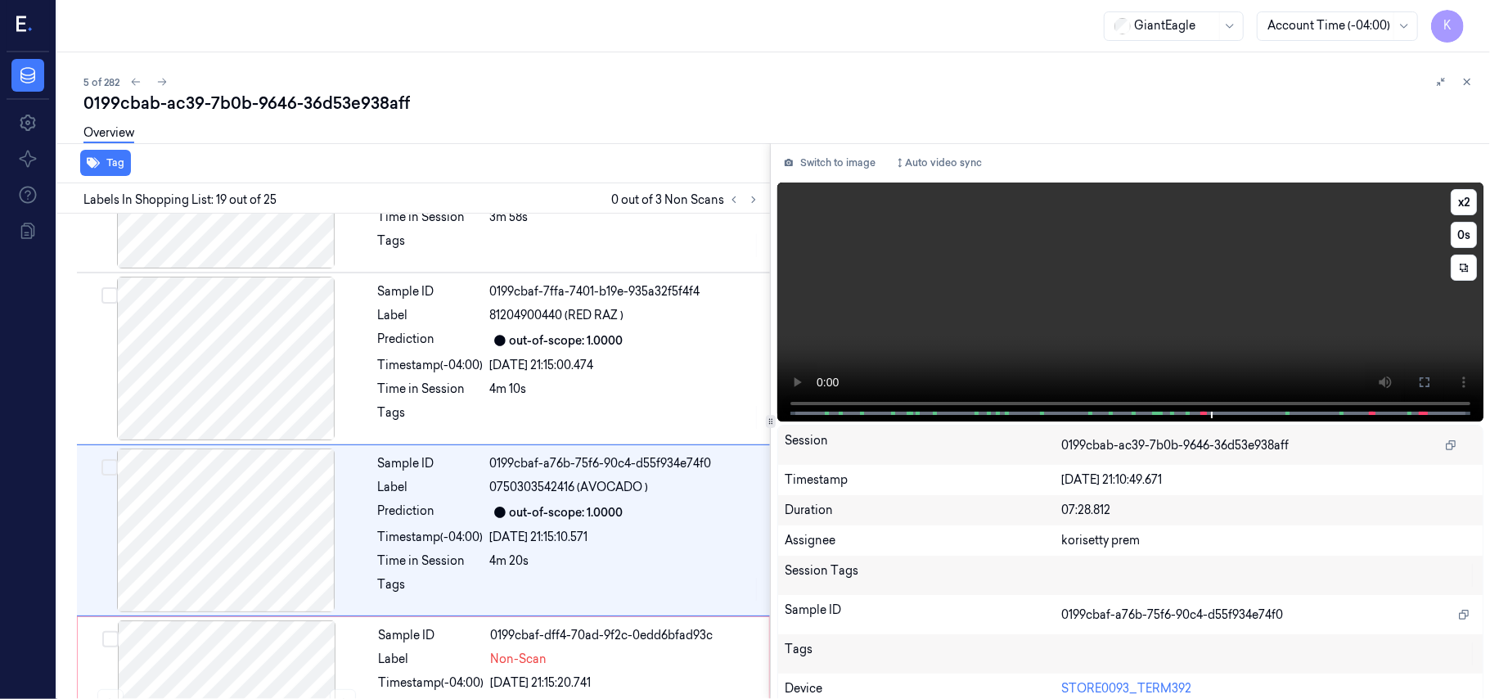
click at [917, 309] on video at bounding box center [1130, 301] width 706 height 239
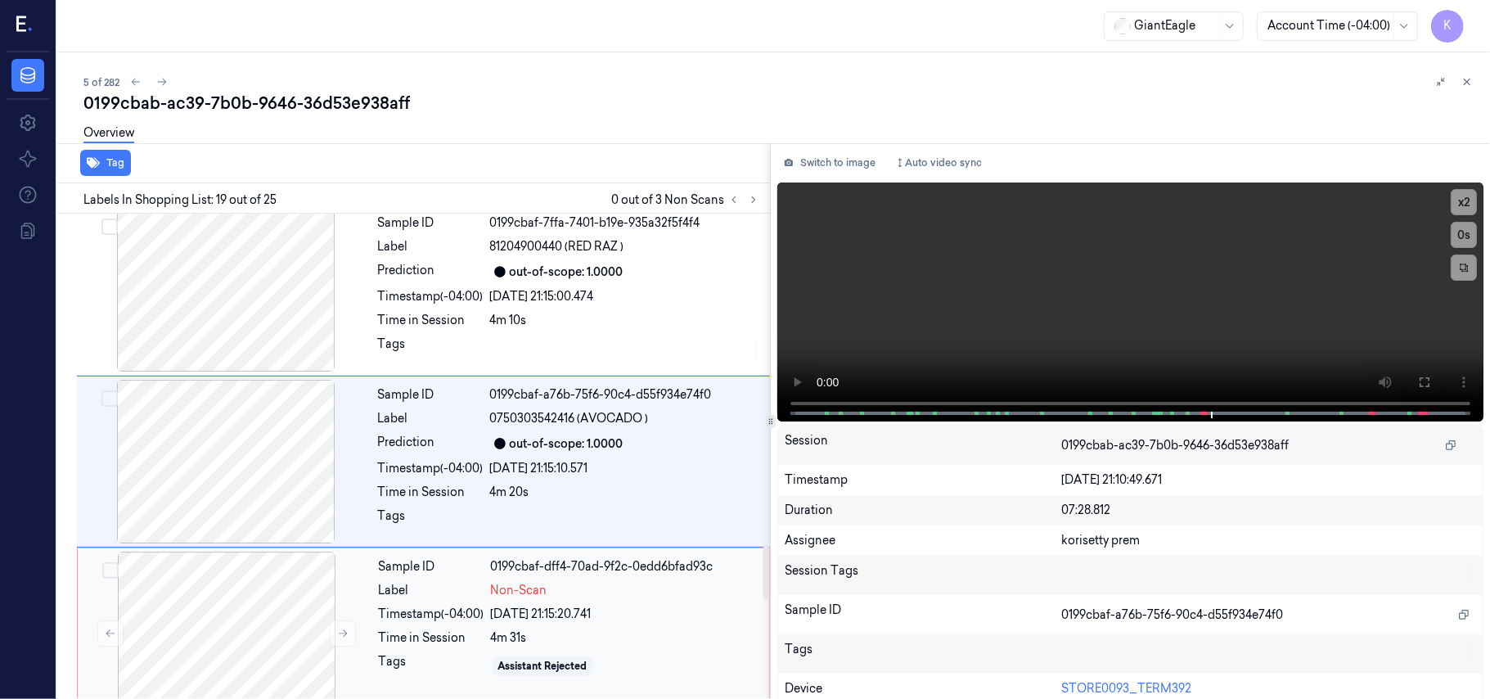
click at [512, 589] on span "Non-Scan" at bounding box center [519, 590] width 56 height 17
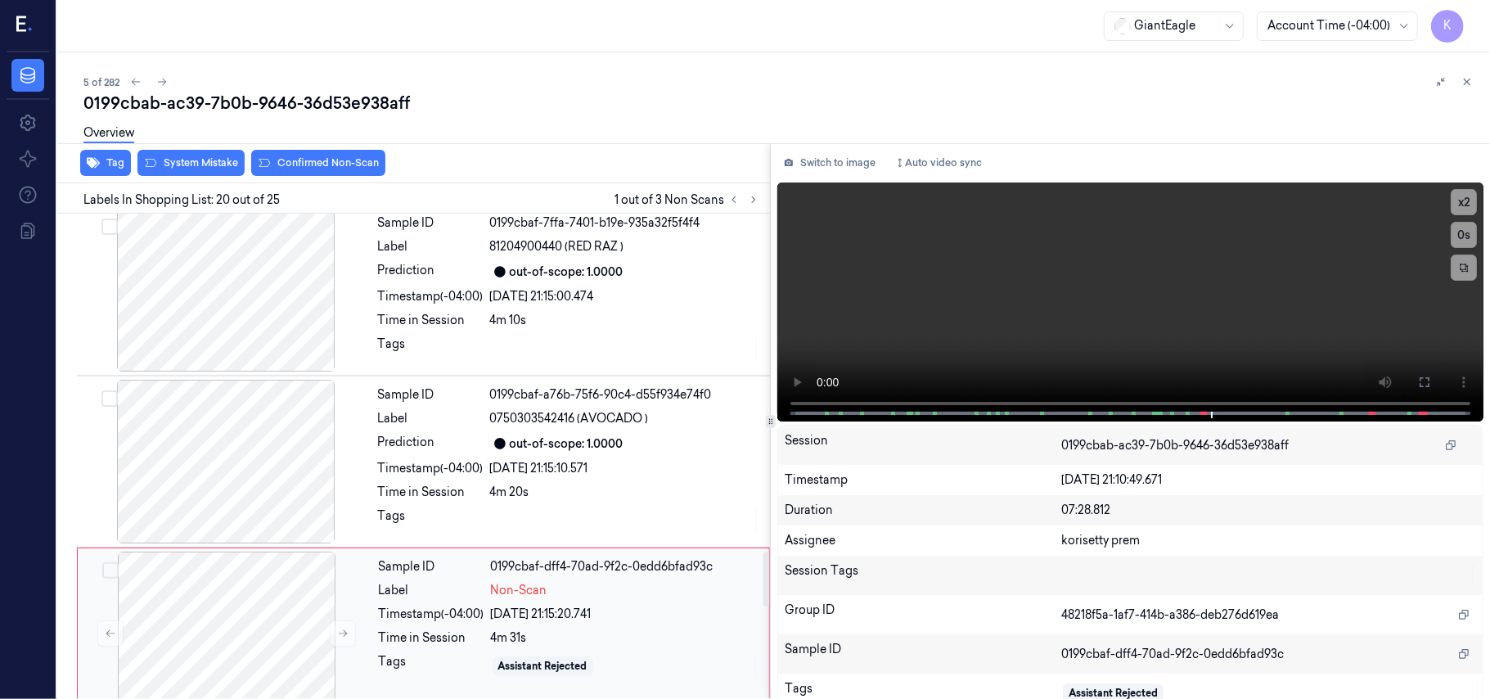
scroll to position [3117, 0]
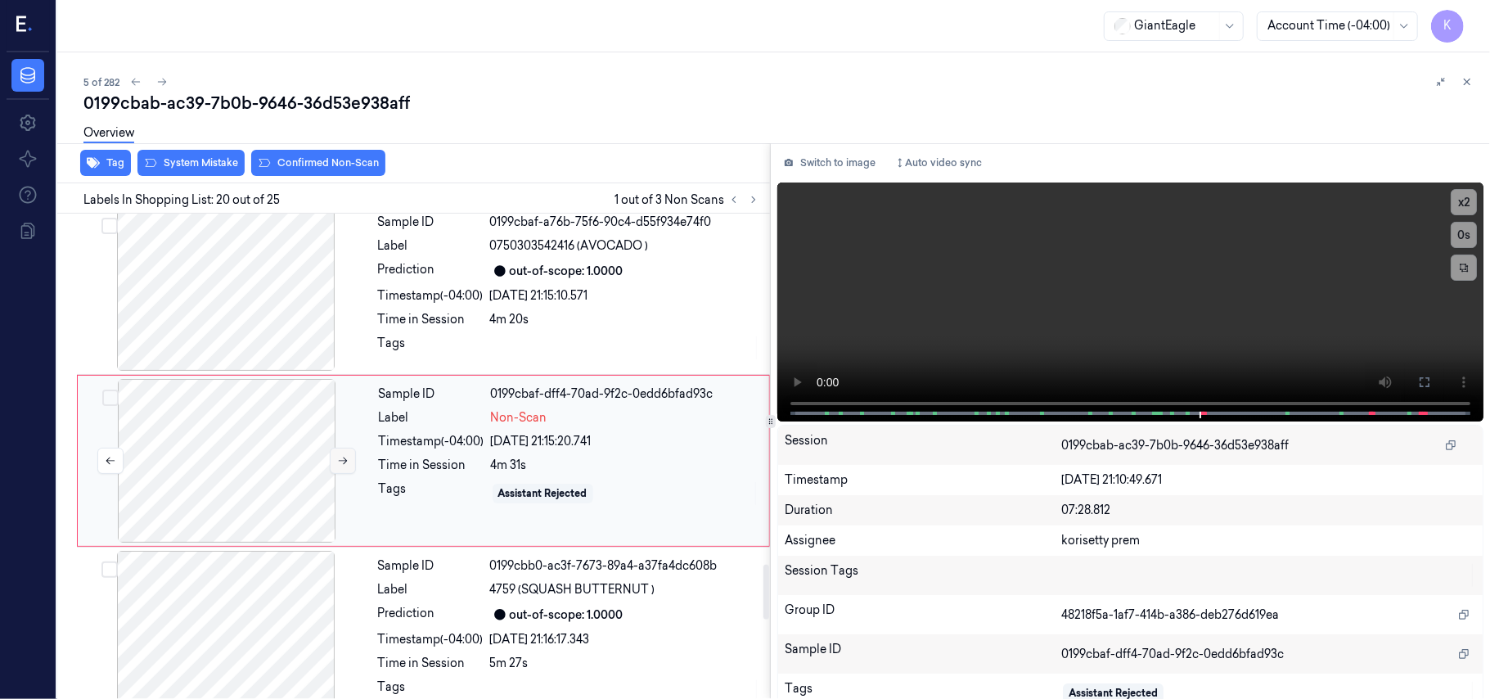
click at [340, 457] on icon at bounding box center [343, 460] width 9 height 7
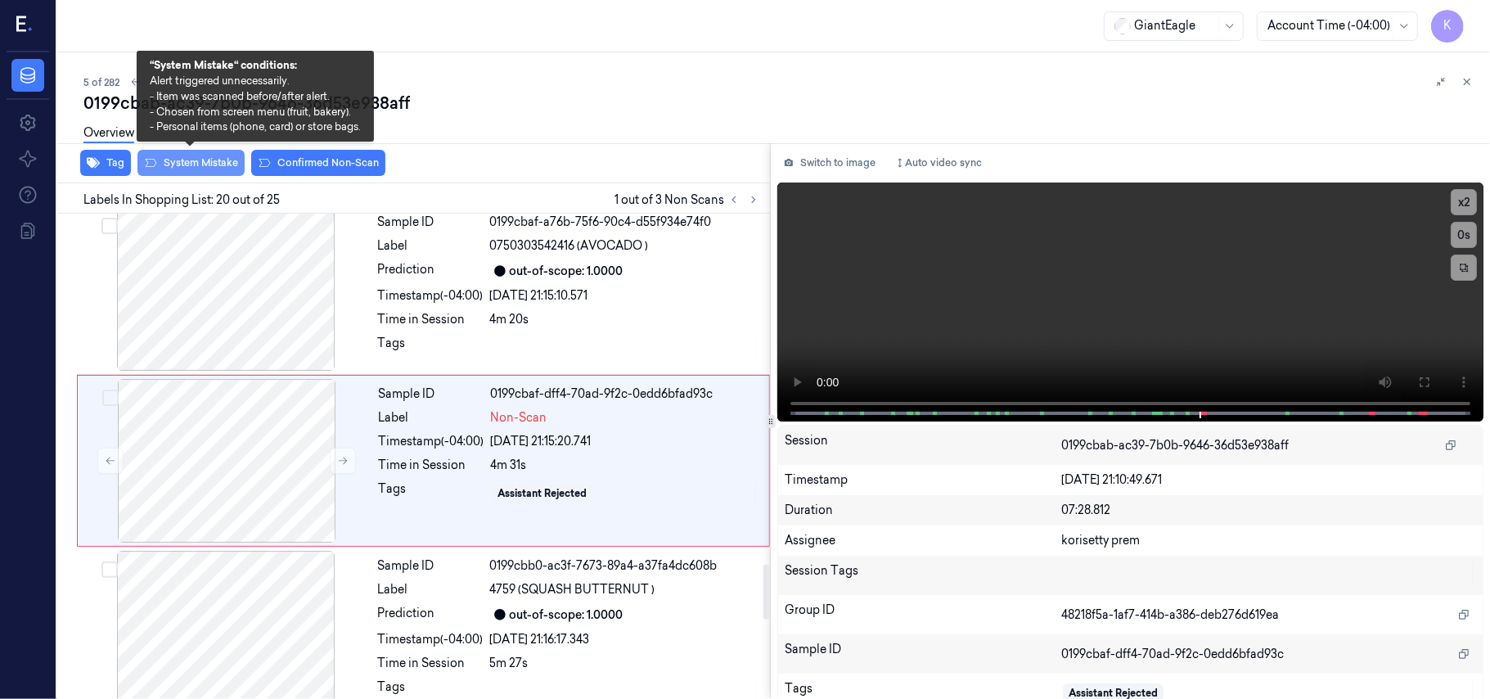
click at [219, 162] on button "System Mistake" at bounding box center [190, 163] width 107 height 26
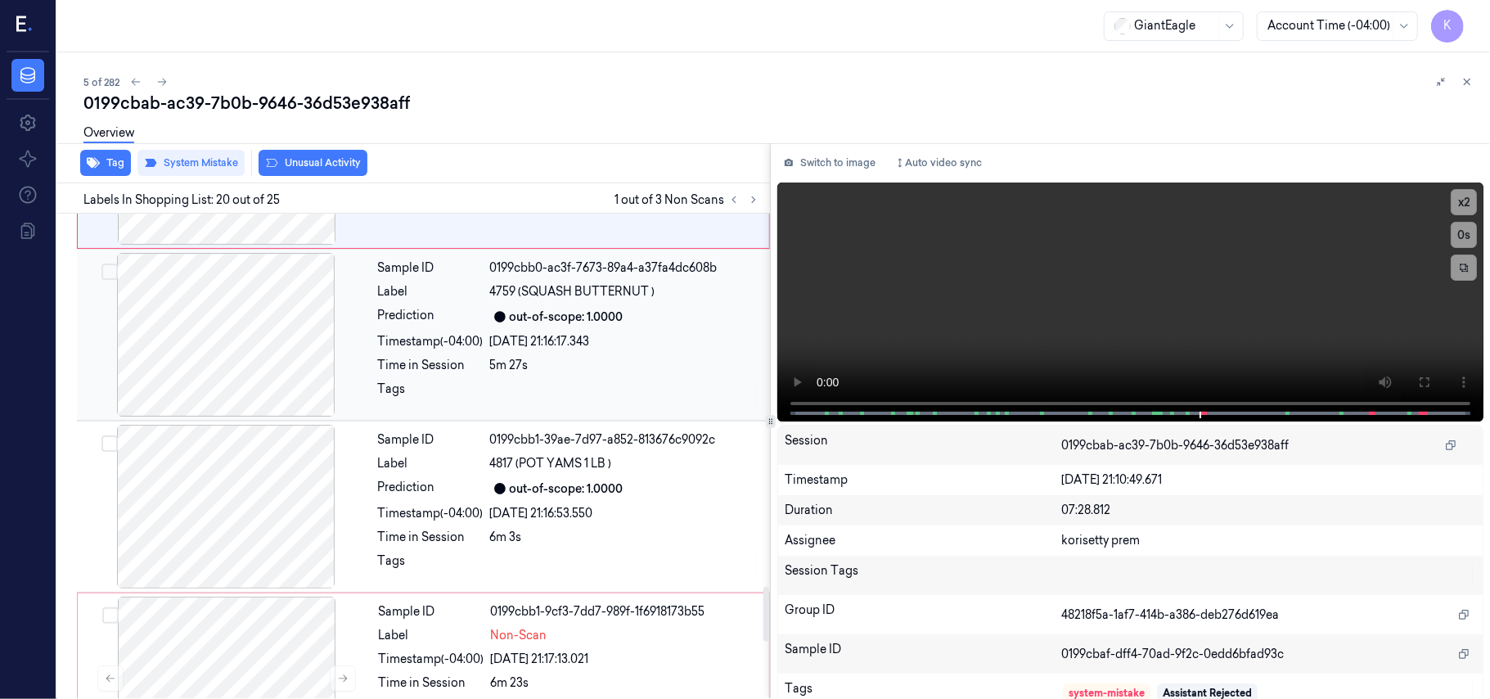
scroll to position [3444, 0]
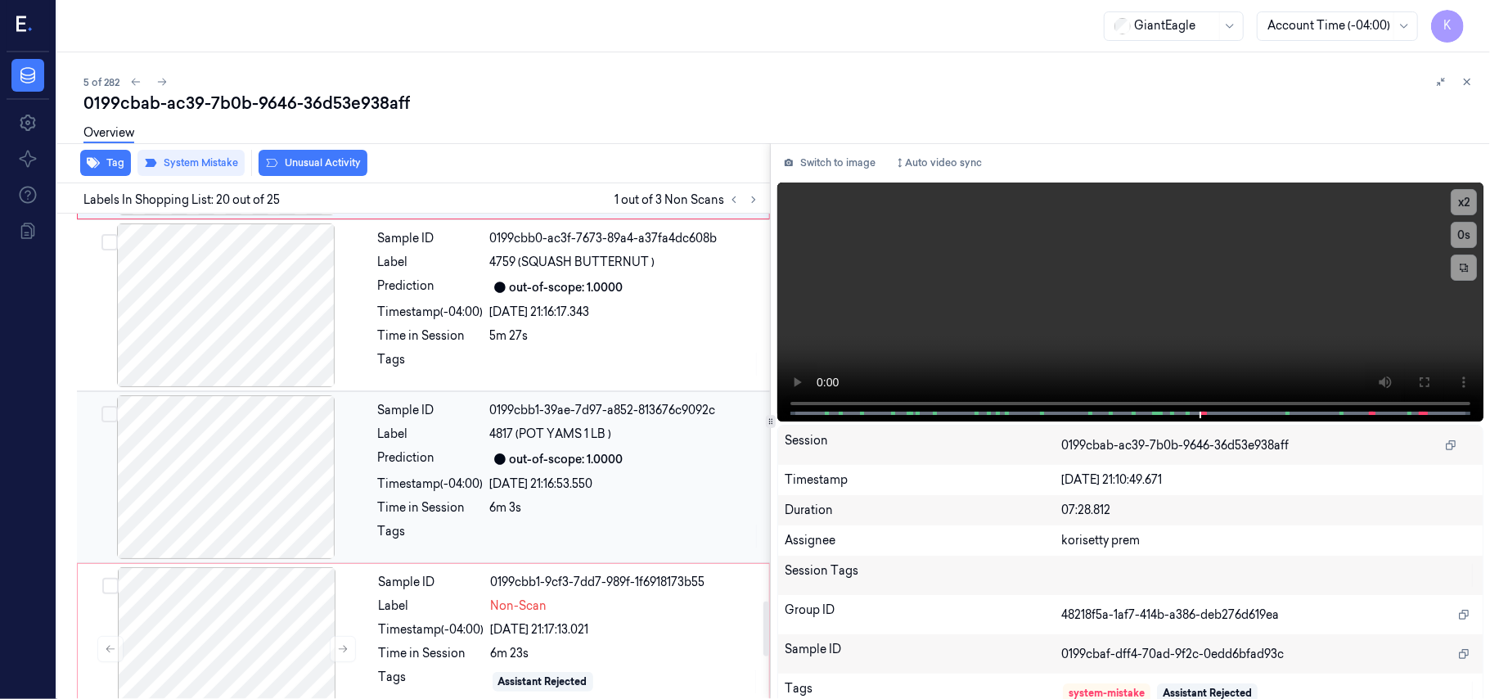
click at [535, 491] on div "Sample ID 0199cbb1-39ae-7d97-a852-813676c9092c Label 4817 (POT YAMS 1 LB ) Pred…" at bounding box center [569, 477] width 395 height 164
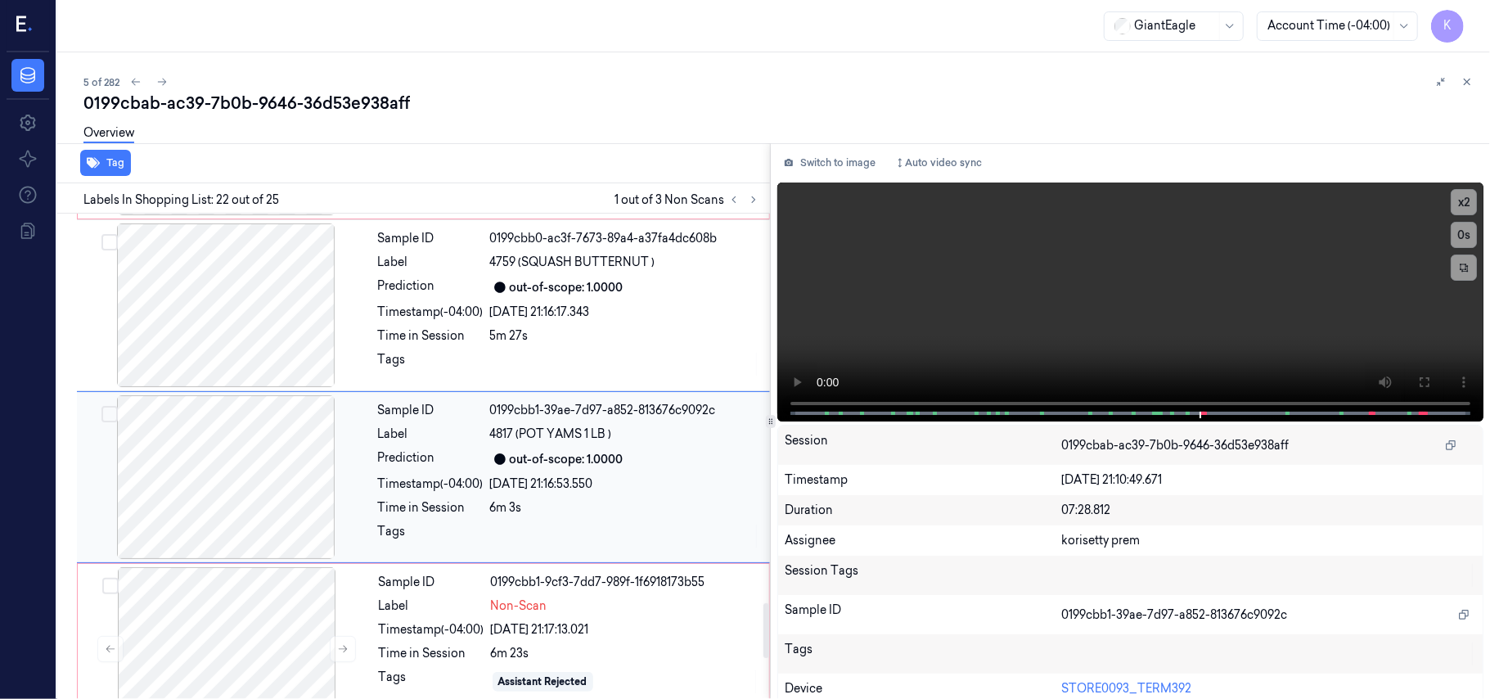
scroll to position [3462, 0]
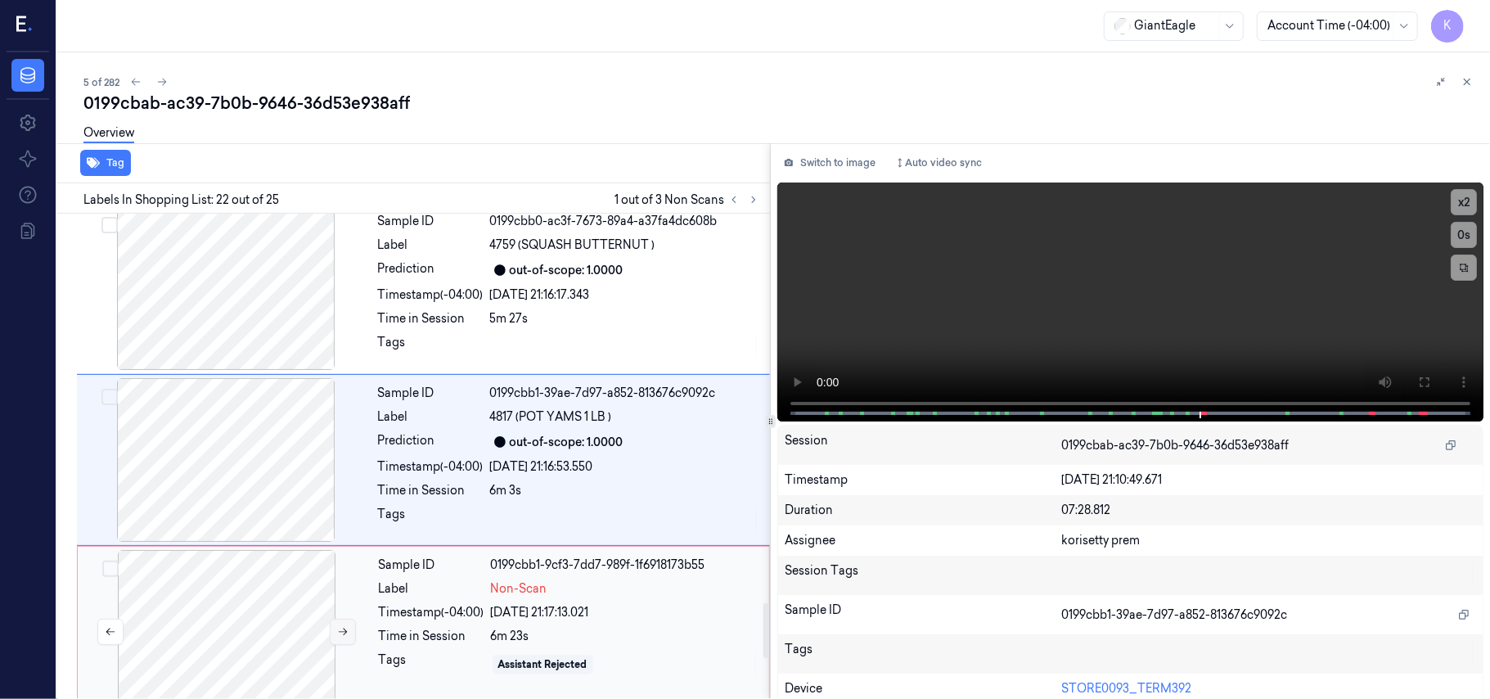
click at [344, 632] on icon at bounding box center [342, 631] width 11 height 11
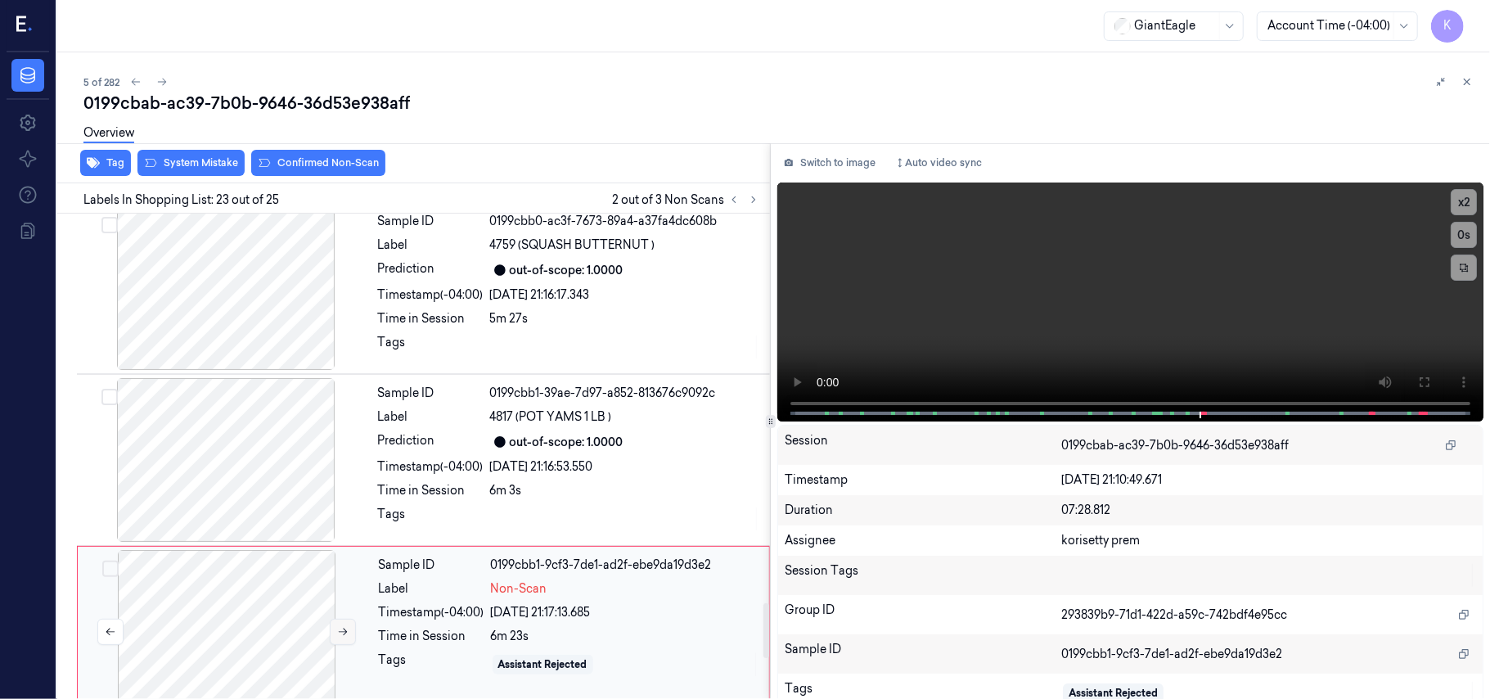
scroll to position [3634, 0]
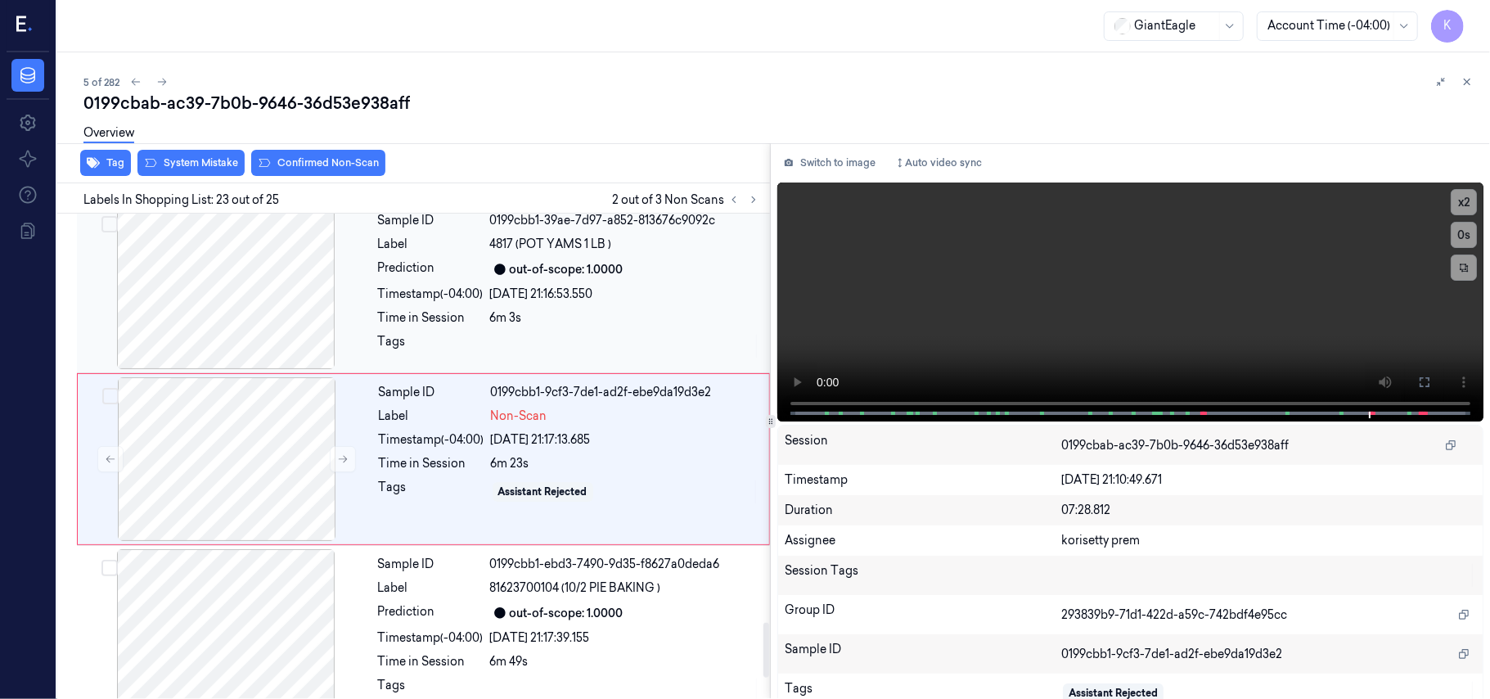
click at [584, 315] on div "6m 3s" at bounding box center [625, 317] width 270 height 17
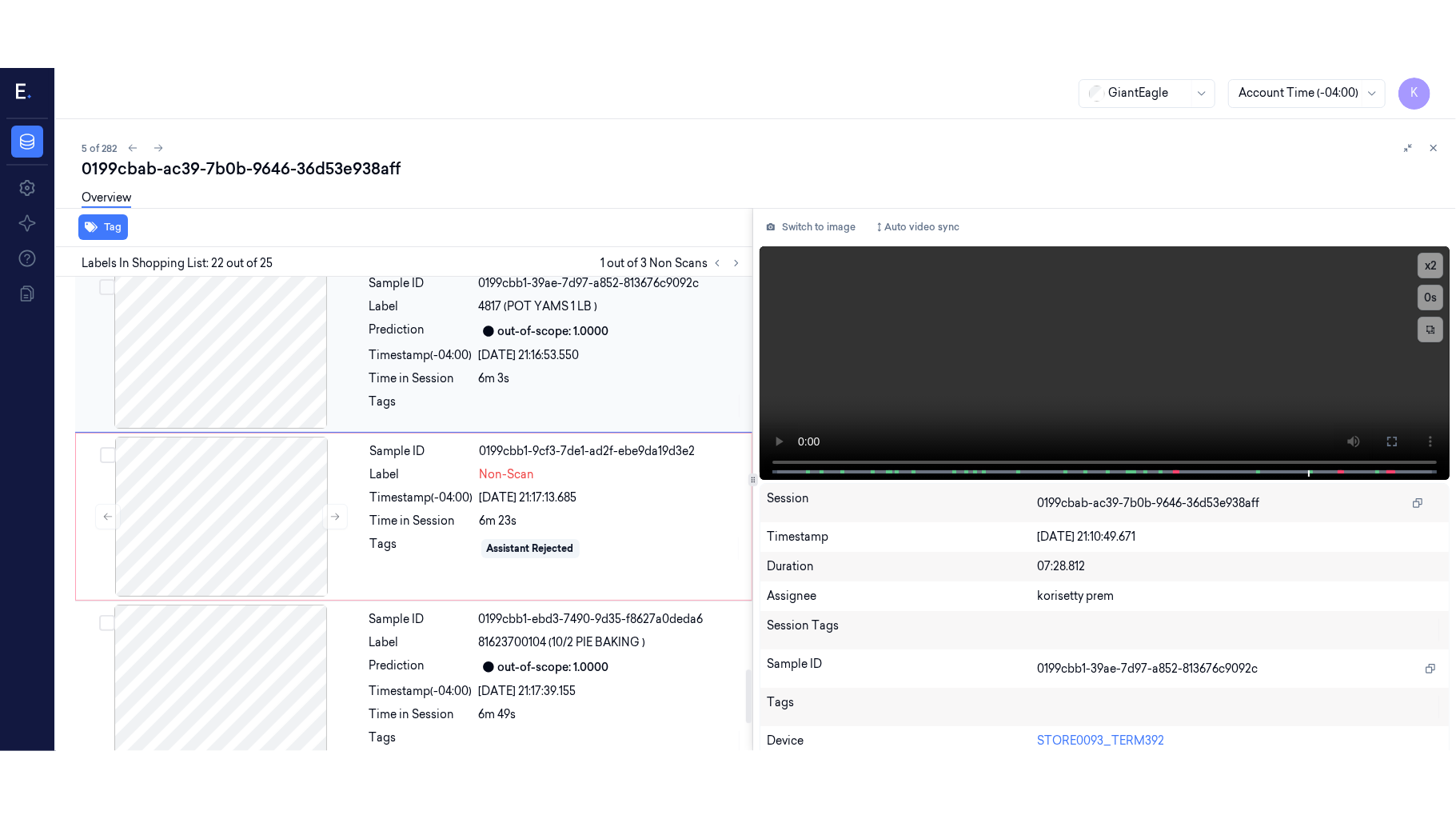
scroll to position [3384, 0]
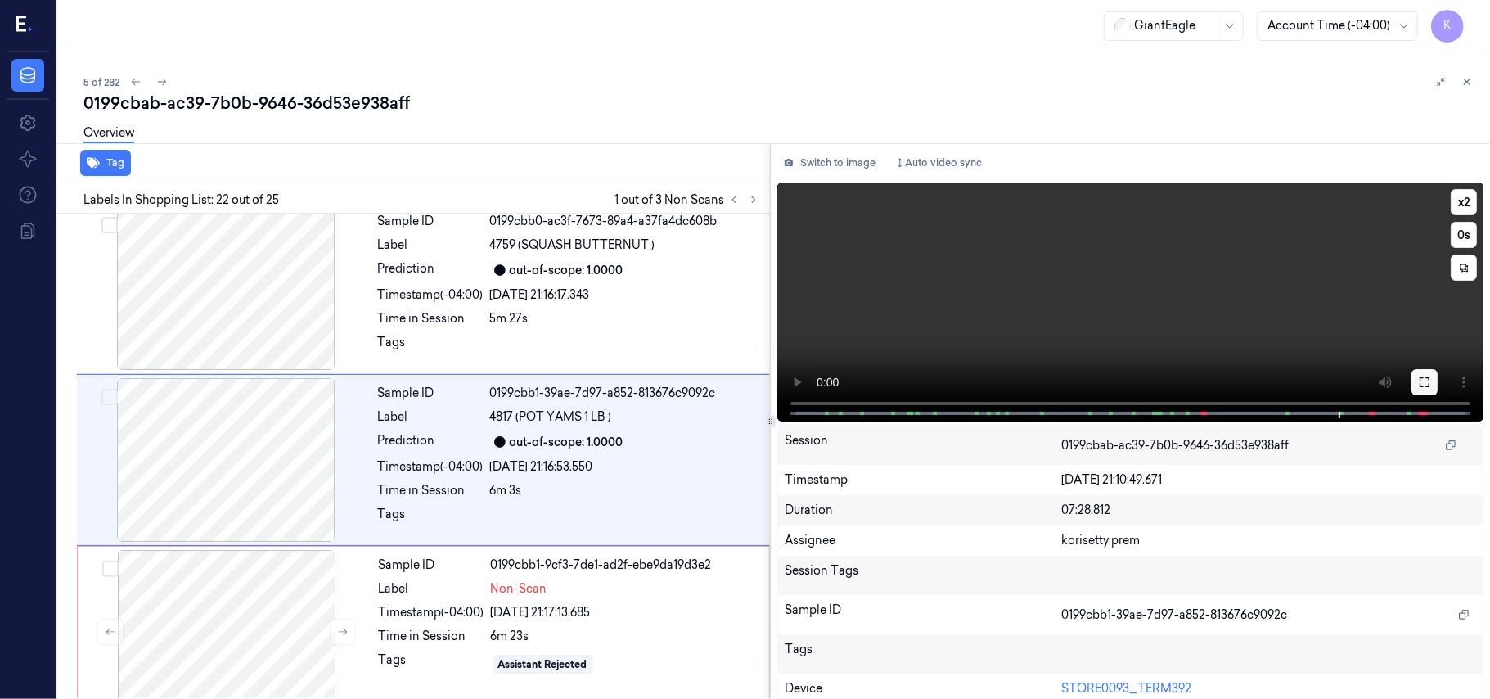
click at [1421, 381] on icon at bounding box center [1424, 382] width 13 height 13
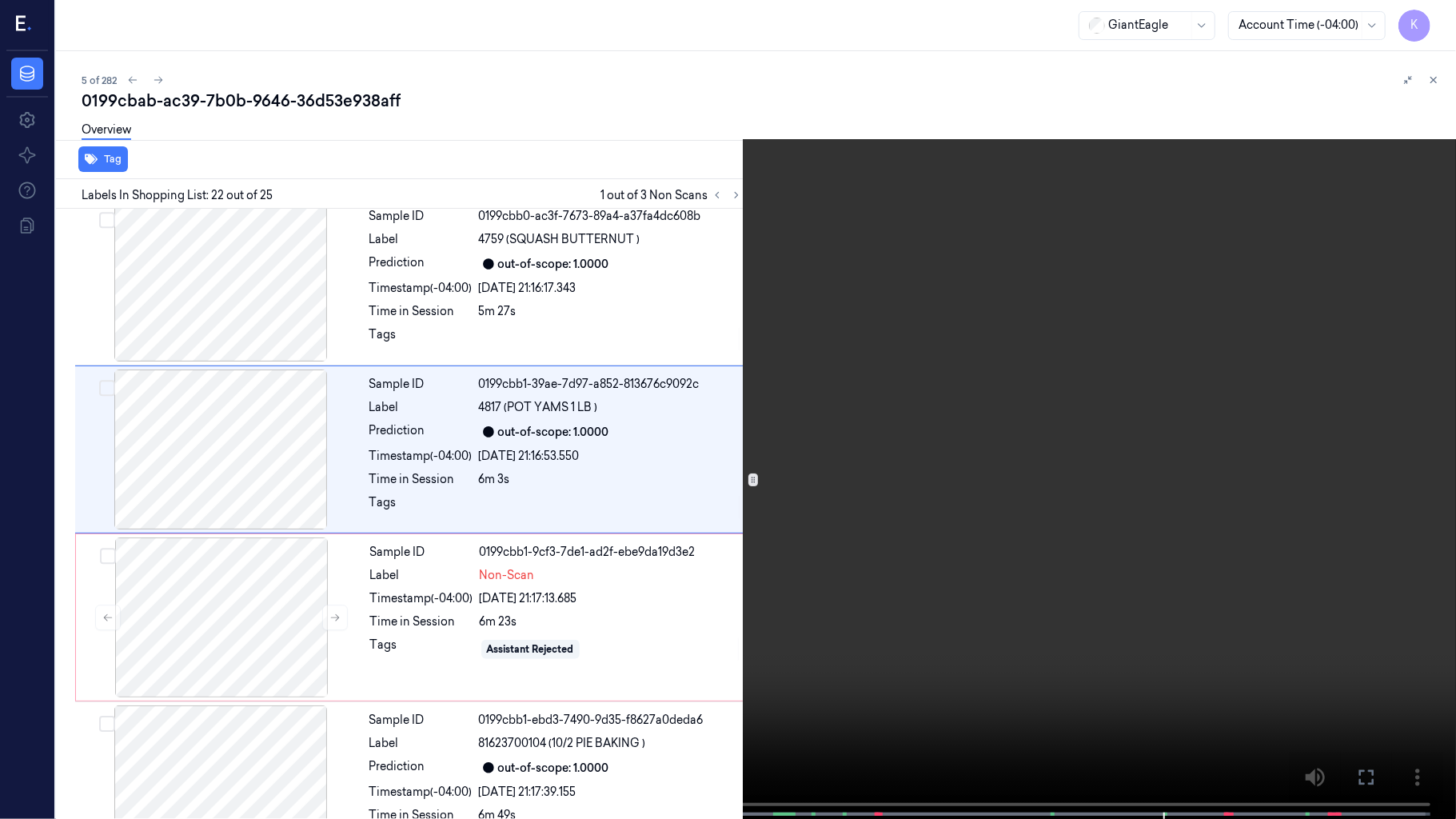
click at [747, 471] on video at bounding box center [728, 410] width 1456 height 822
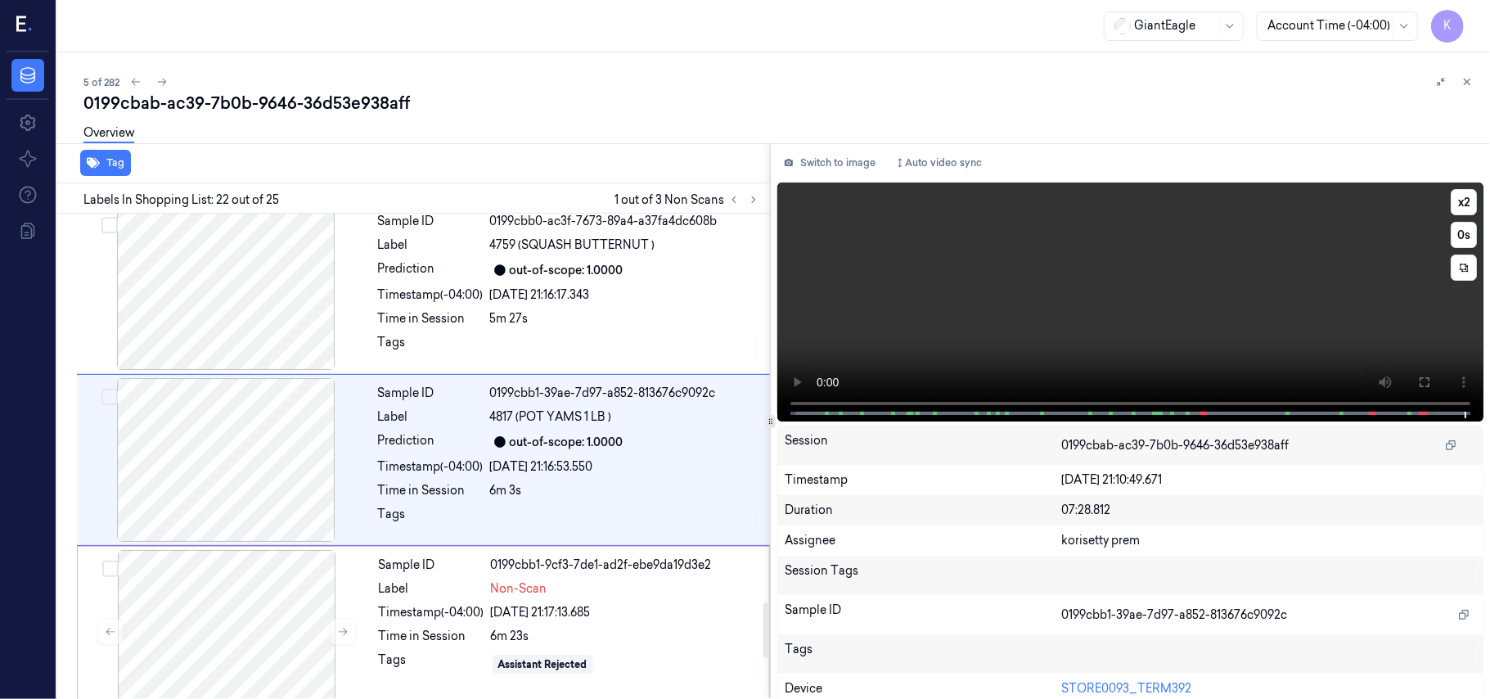
click at [1128, 316] on video at bounding box center [1130, 301] width 706 height 239
click at [1101, 277] on video at bounding box center [1130, 301] width 706 height 239
click at [656, 550] on div "Sample ID 0199cbb1-9cf3-7de1-ad2f-ebe9da19d3e2 Label Non-Scan Timestamp (-04:00…" at bounding box center [569, 632] width 394 height 164
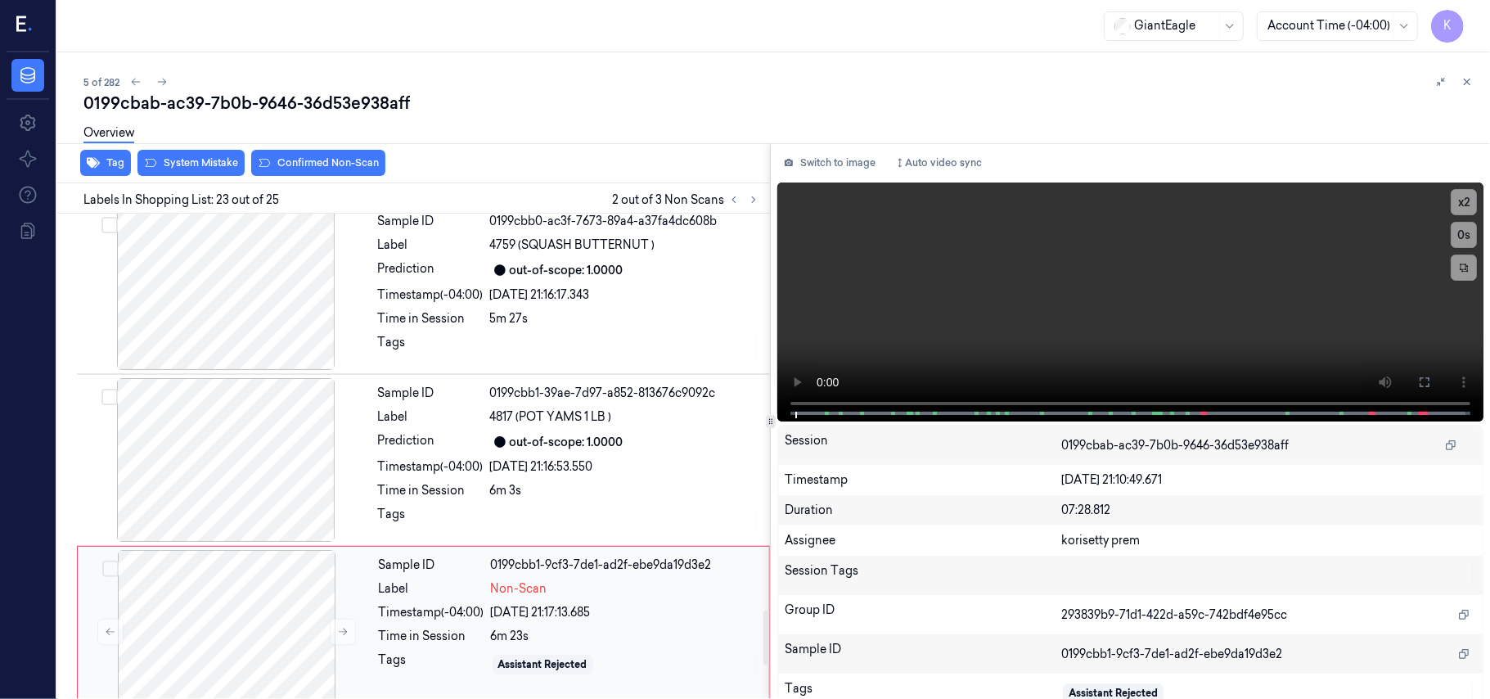
scroll to position [3634, 0]
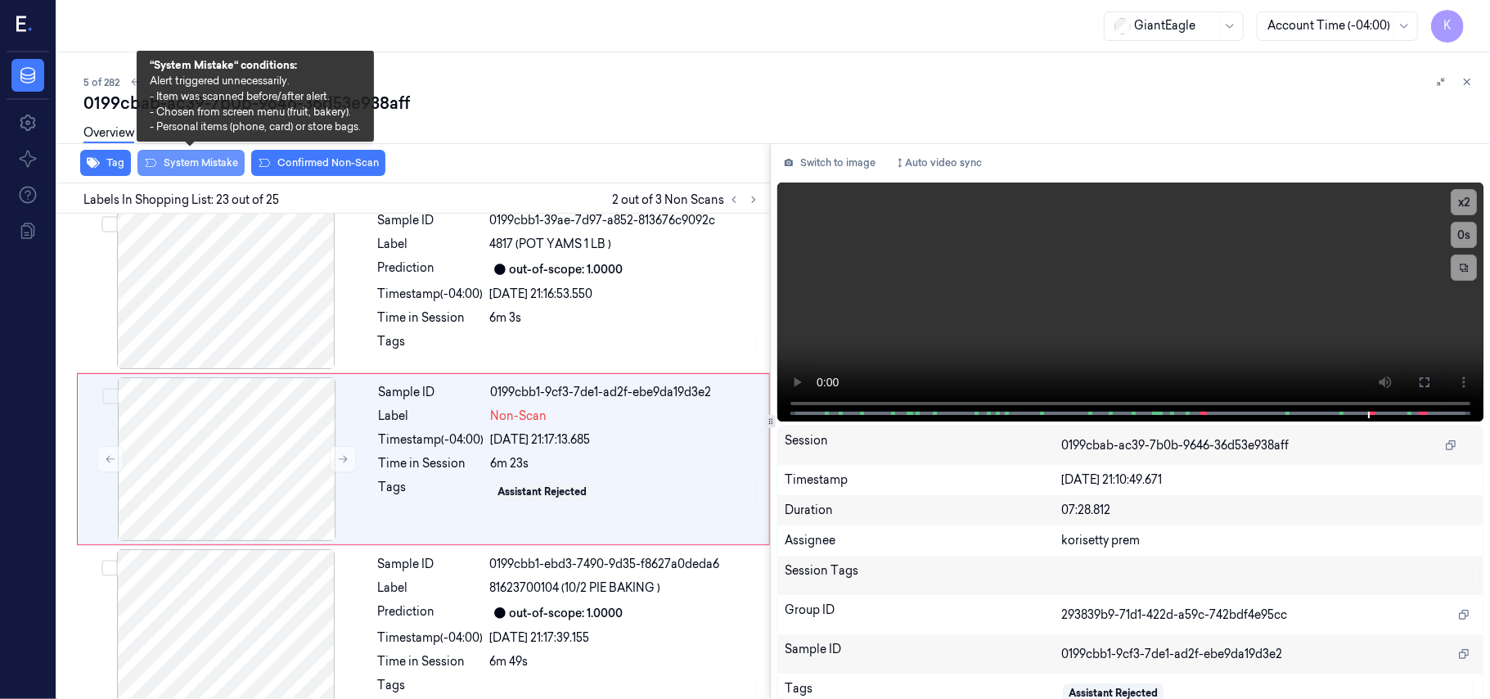
click at [195, 164] on button "System Mistake" at bounding box center [190, 163] width 107 height 26
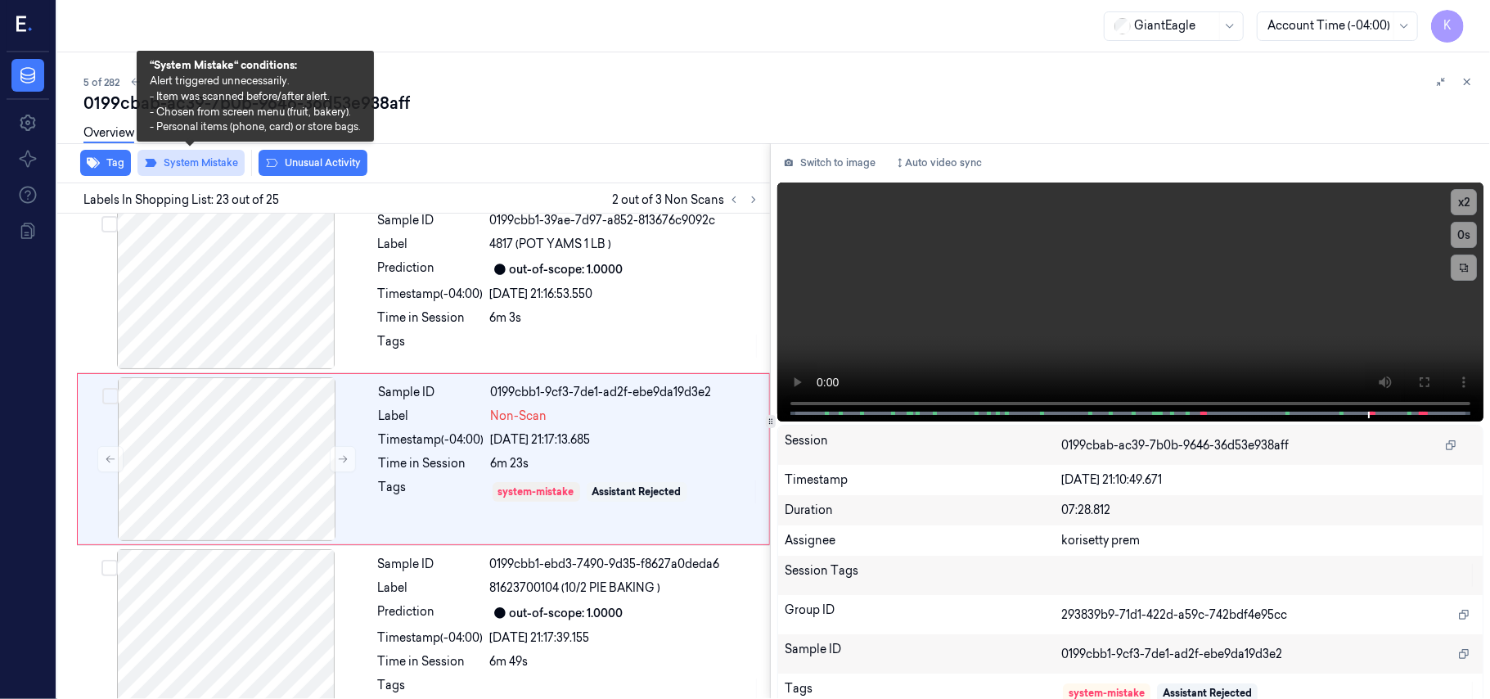
click at [195, 164] on button "System Mistake" at bounding box center [190, 163] width 107 height 26
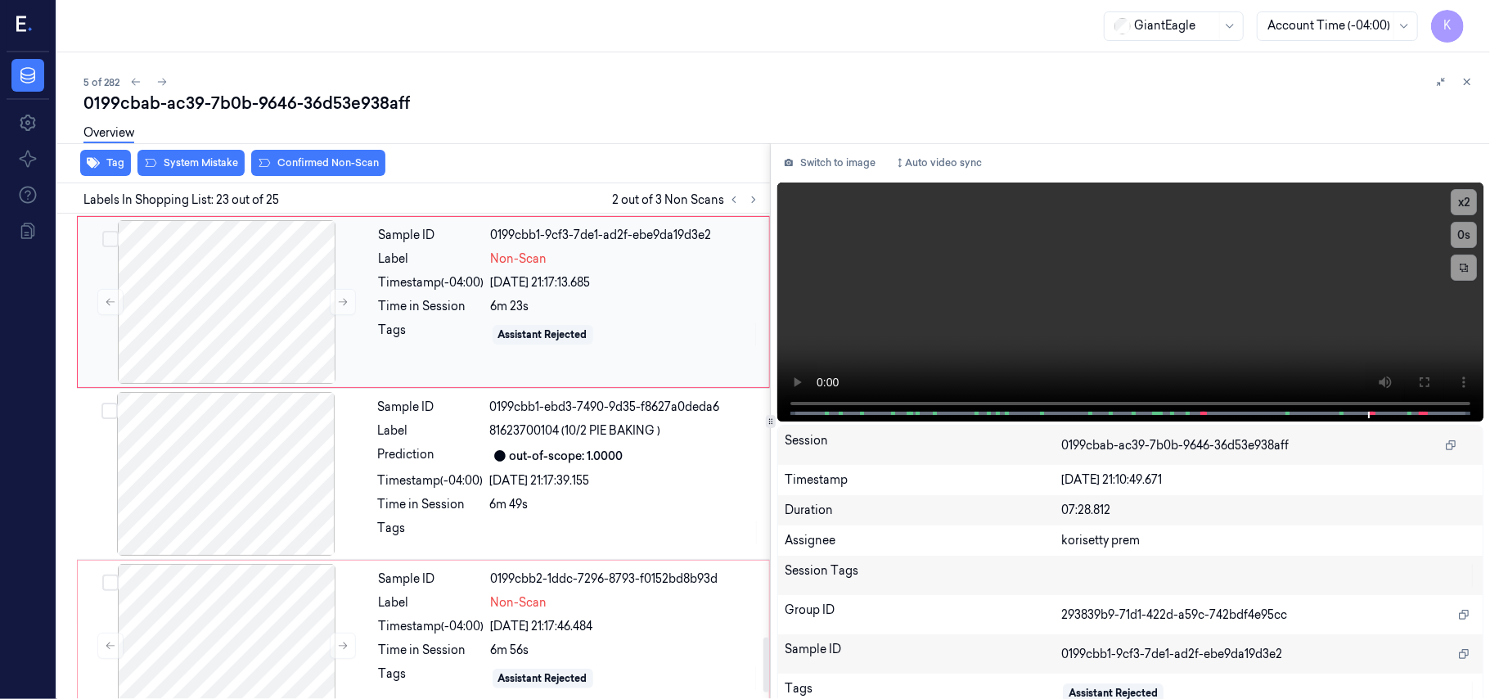
scroll to position [3828, 0]
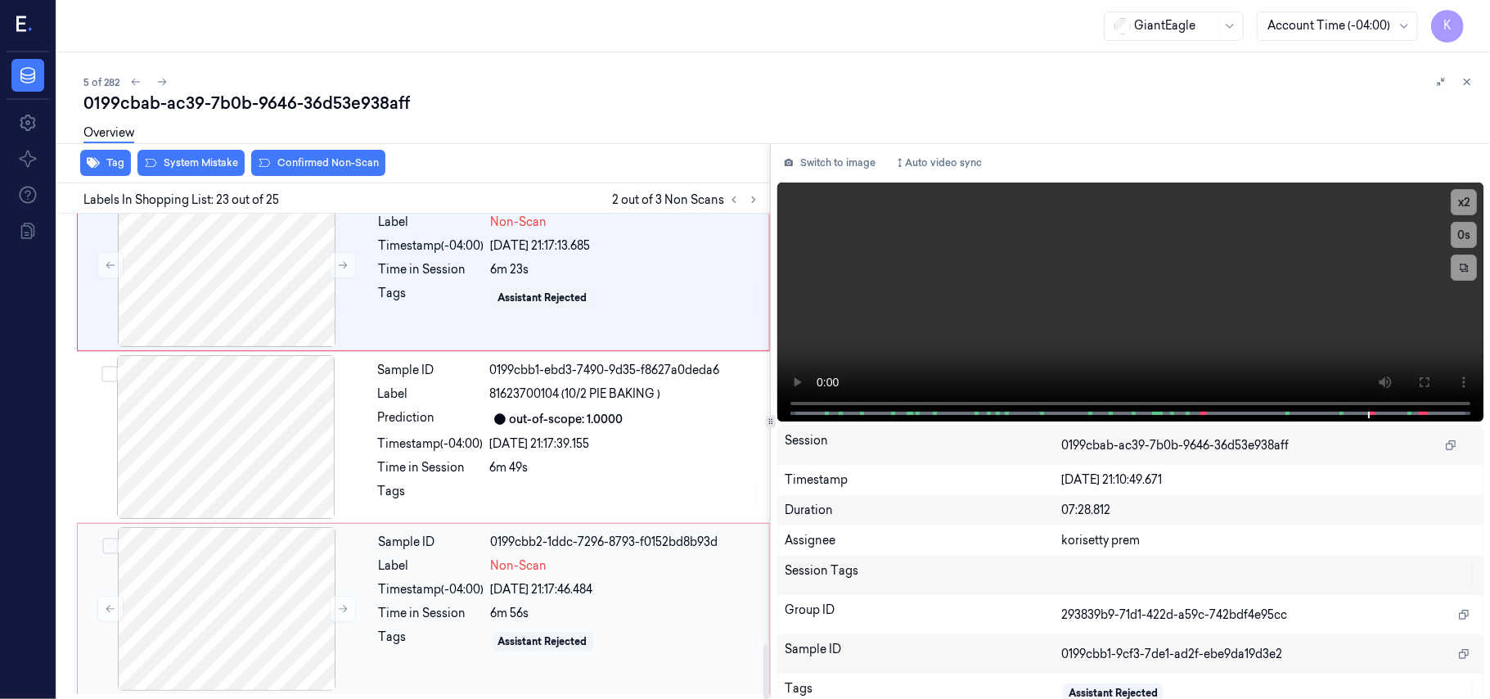
click at [483, 588] on div "Timestamp (-04:00)" at bounding box center [432, 589] width 106 height 17
click at [288, 280] on div at bounding box center [226, 265] width 291 height 164
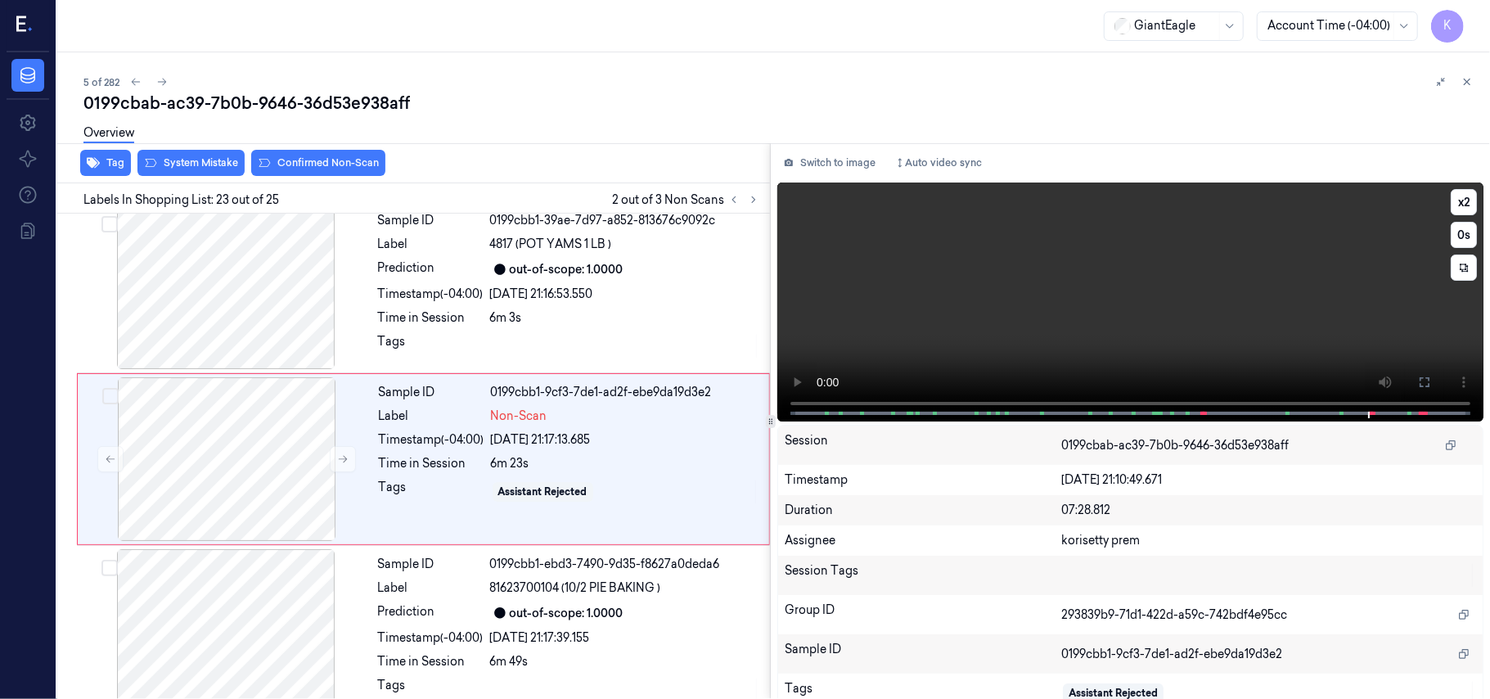
click at [1271, 319] on video at bounding box center [1130, 301] width 706 height 239
click at [1270, 319] on video at bounding box center [1130, 301] width 706 height 239
click at [1234, 299] on video at bounding box center [1130, 301] width 706 height 239
click at [1077, 302] on video at bounding box center [1130, 301] width 706 height 239
click at [478, 413] on div "Label" at bounding box center [432, 416] width 106 height 17
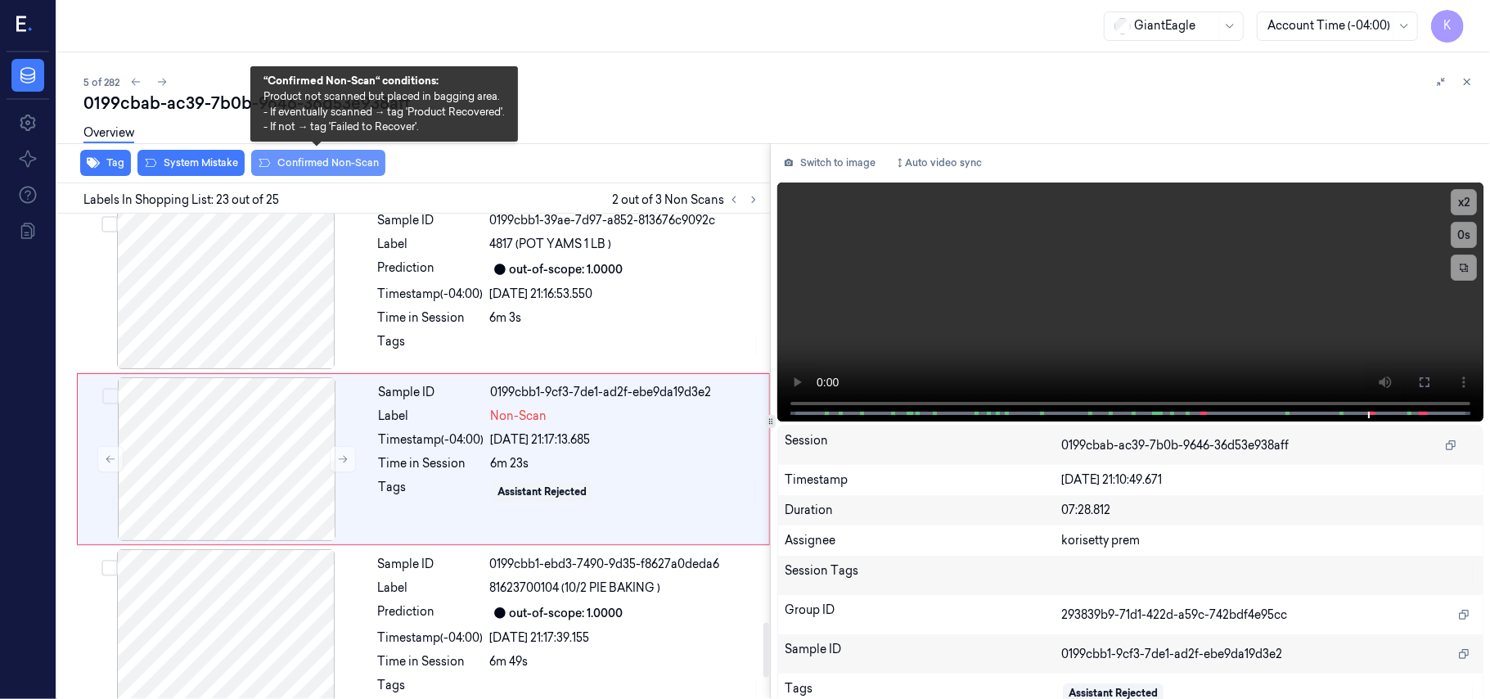
click at [303, 169] on button "Confirmed Non-Scan" at bounding box center [318, 163] width 134 height 26
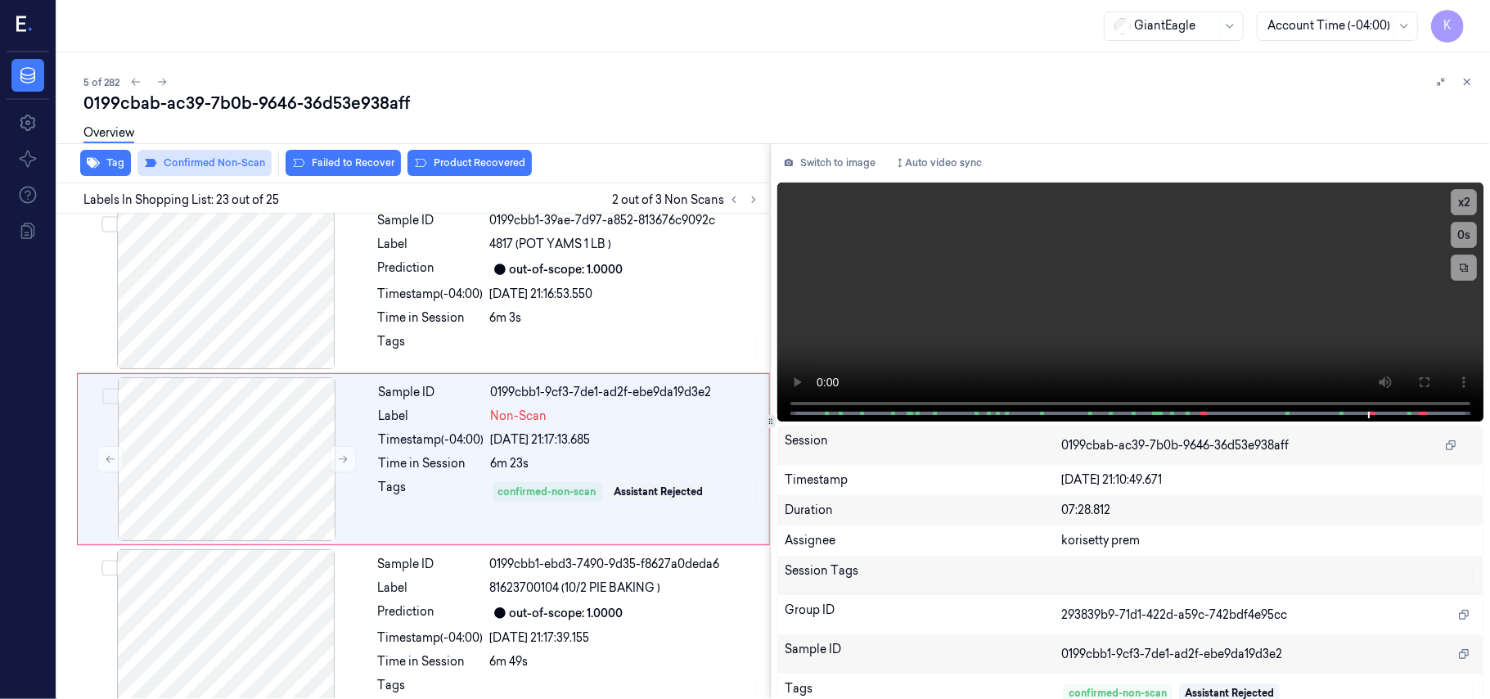
click at [303, 169] on button "Failed to Recover" at bounding box center [343, 163] width 115 height 26
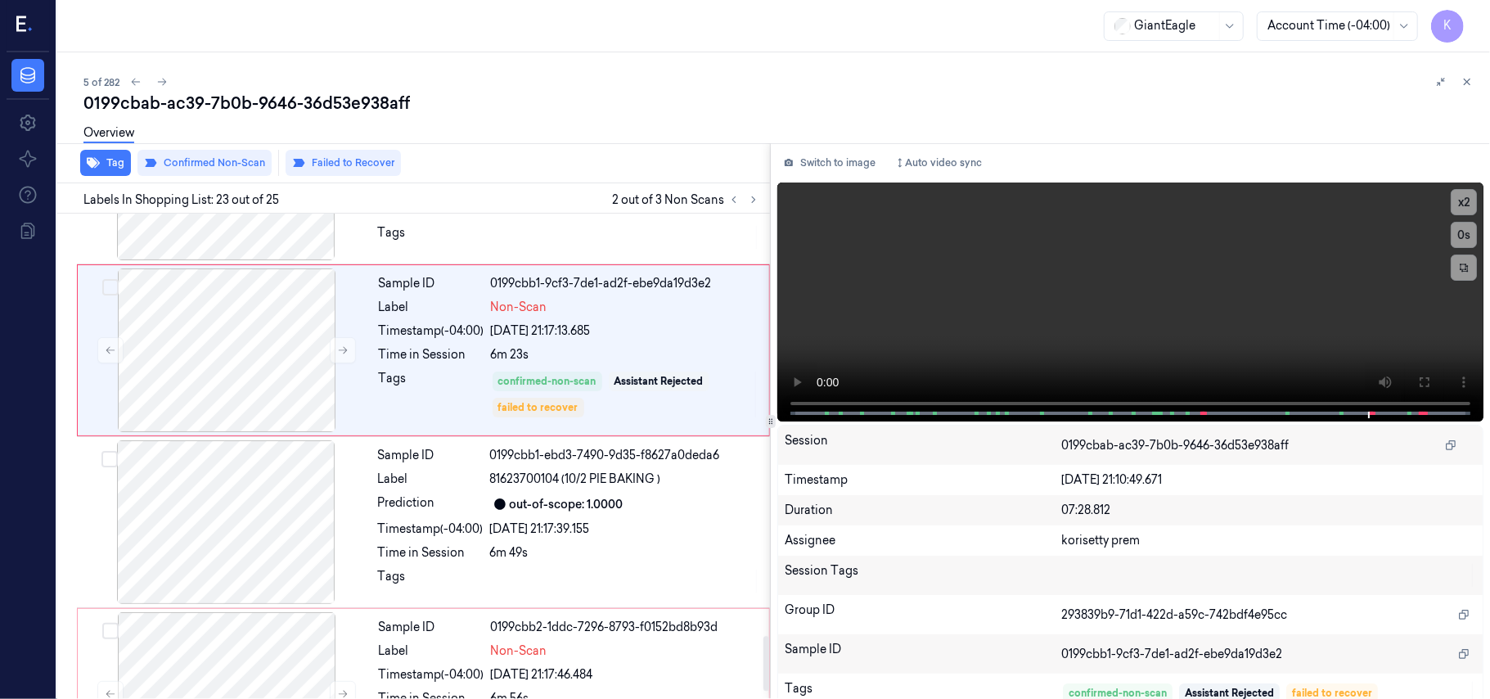
scroll to position [3828, 0]
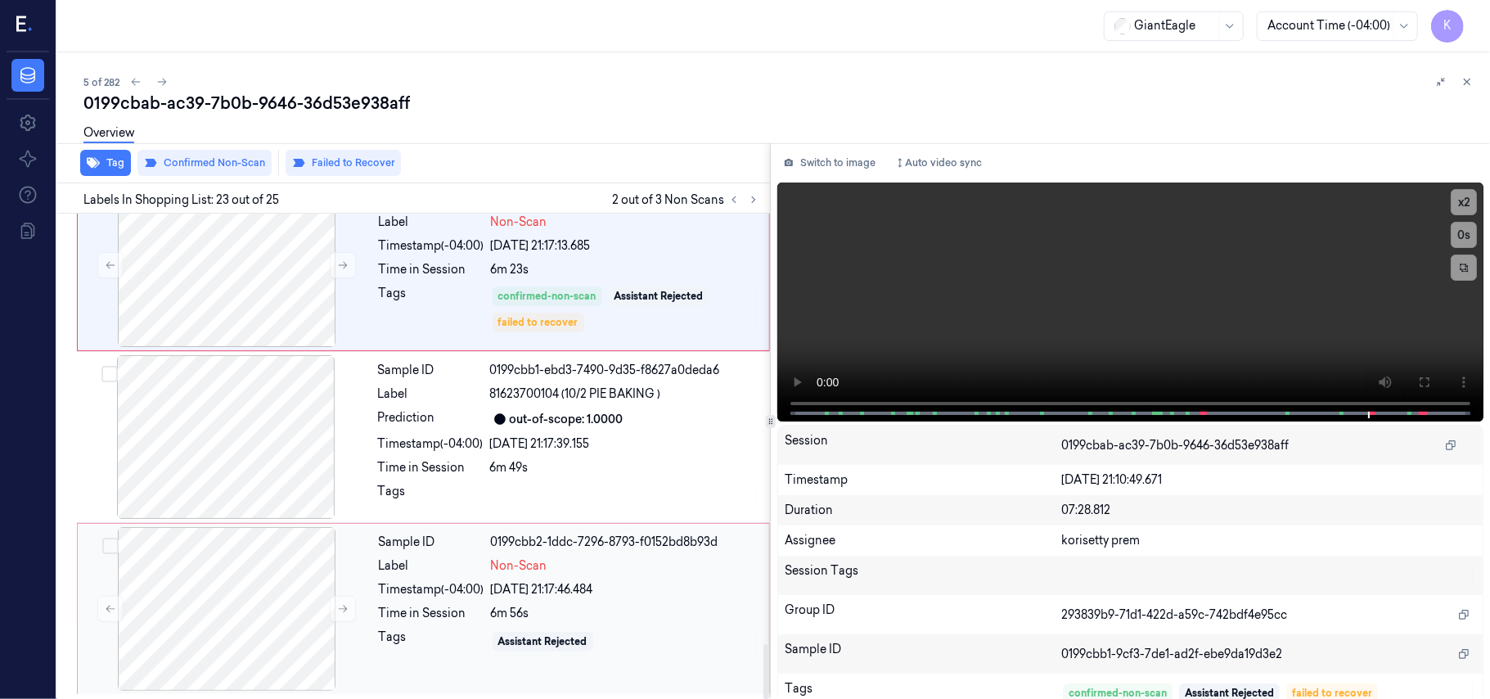
click at [556, 625] on div "Sample ID 0199cbb2-1ddc-7296-8793-f0152bd8b93d Label Non-Scan Timestamp (-04:00…" at bounding box center [569, 609] width 394 height 164
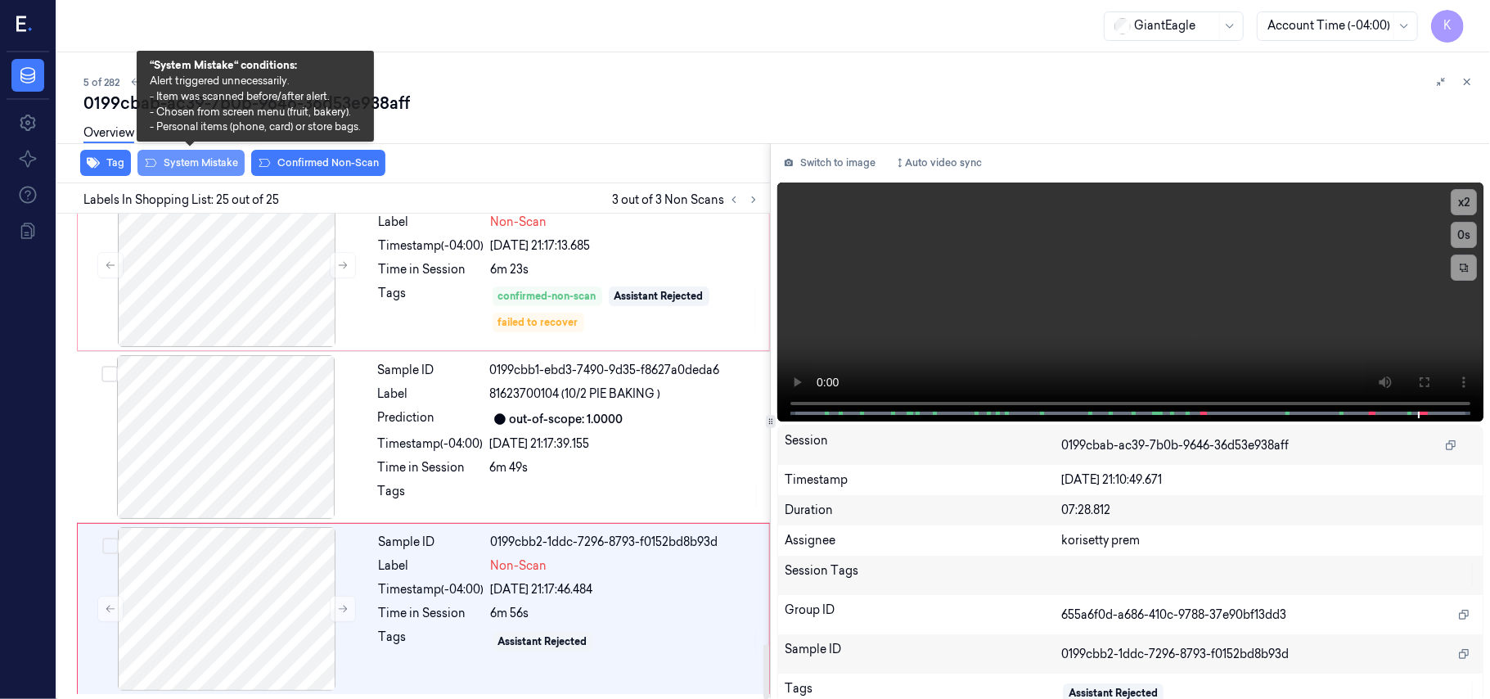
click at [216, 168] on button "System Mistake" at bounding box center [190, 163] width 107 height 26
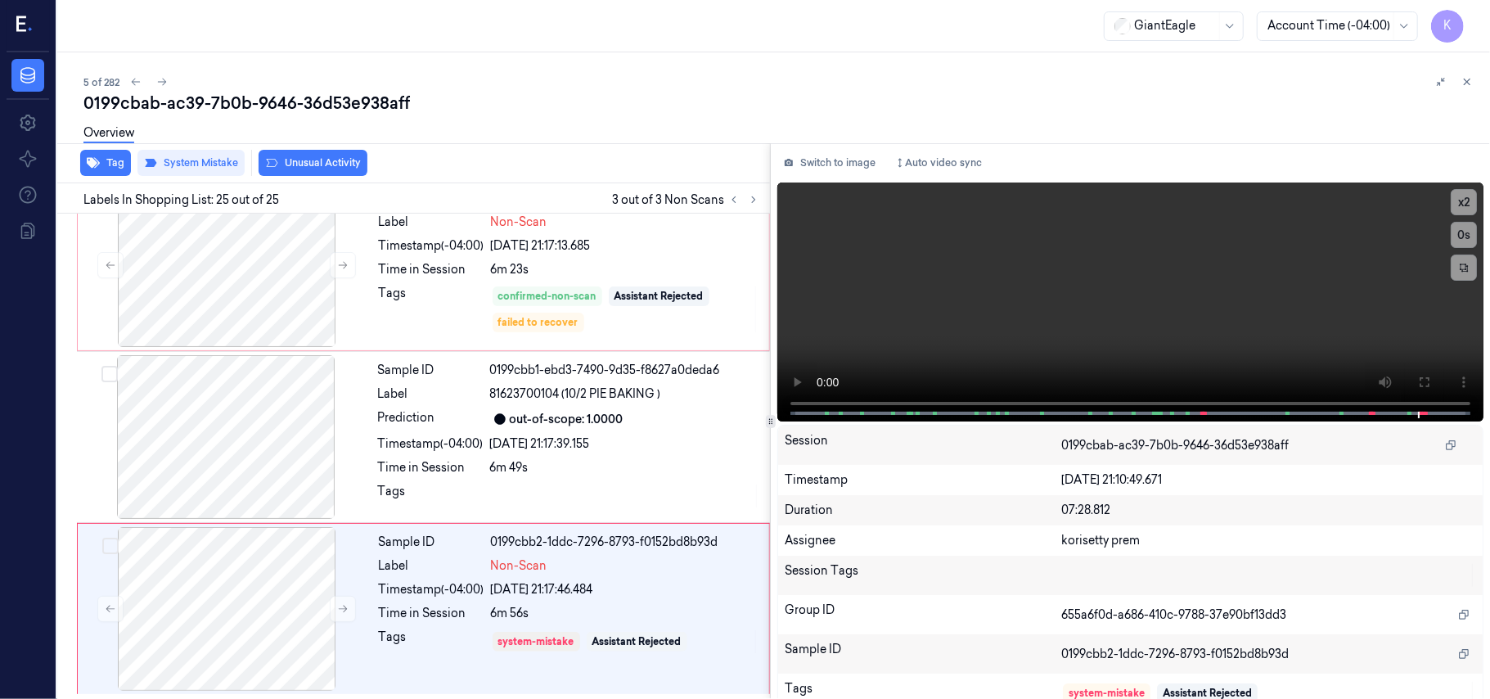
click at [331, 164] on button "Unusual Activity" at bounding box center [313, 163] width 109 height 26
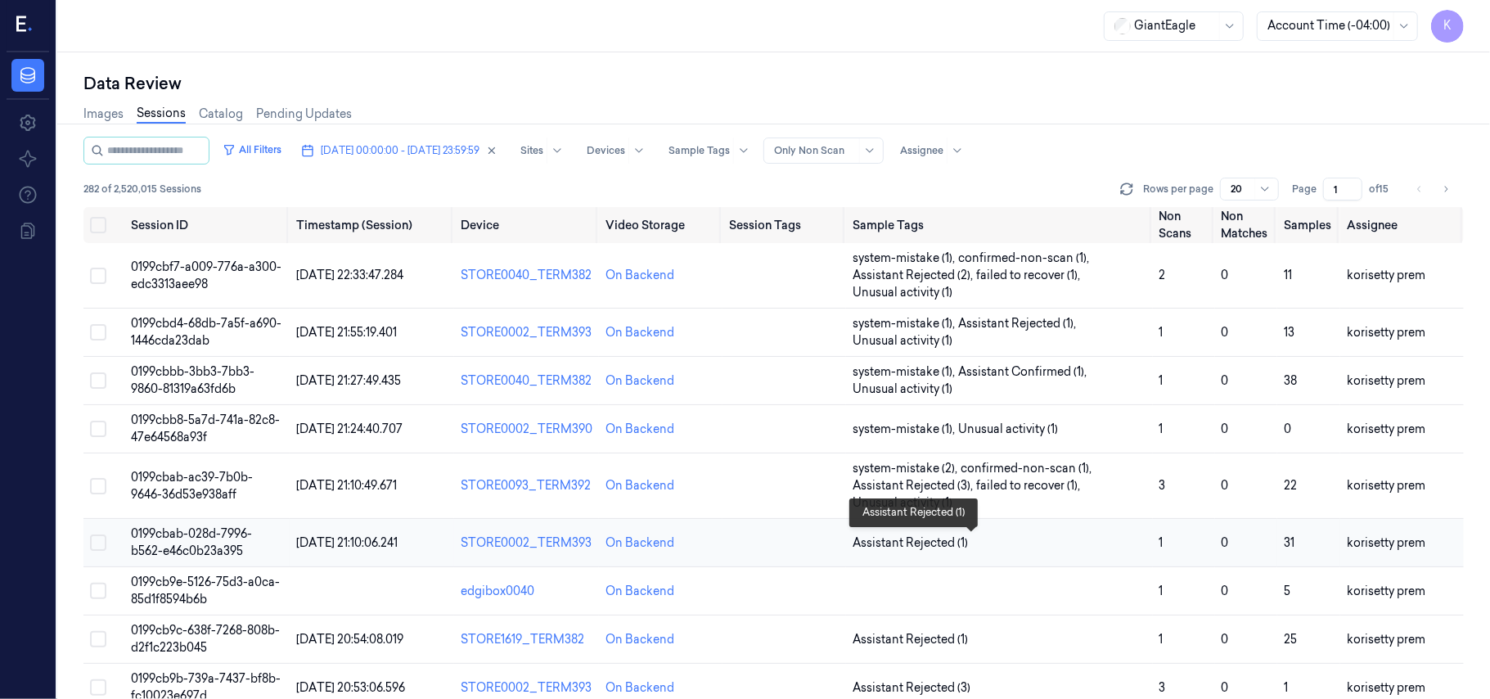
click at [1009, 544] on span "Assistant Rejected (1)" at bounding box center [1000, 542] width 294 height 17
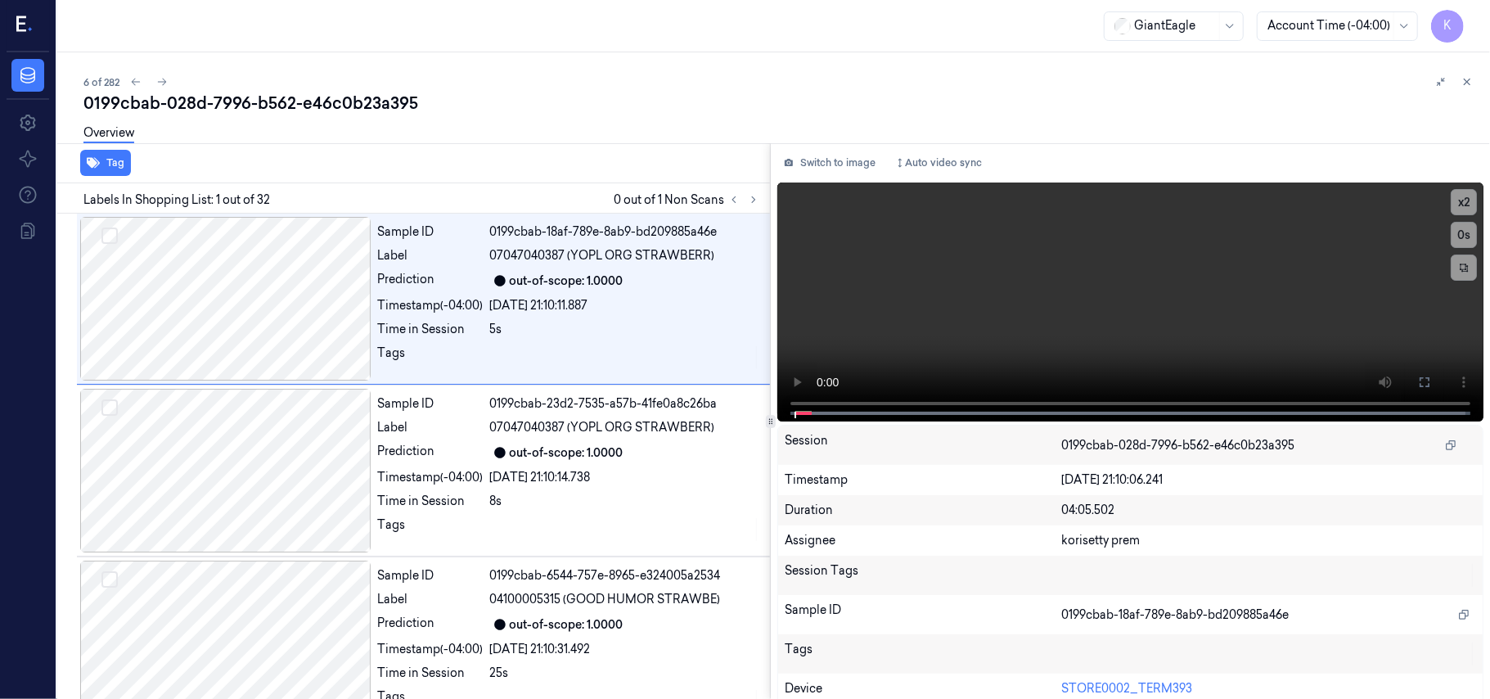
click at [542, 70] on div "6 of 282 0199cbab-028d-7996-b562-e46c0b23a395 Overview Tag Labels In Shopping L…" at bounding box center [773, 375] width 1433 height 647
click at [751, 204] on icon at bounding box center [753, 199] width 11 height 11
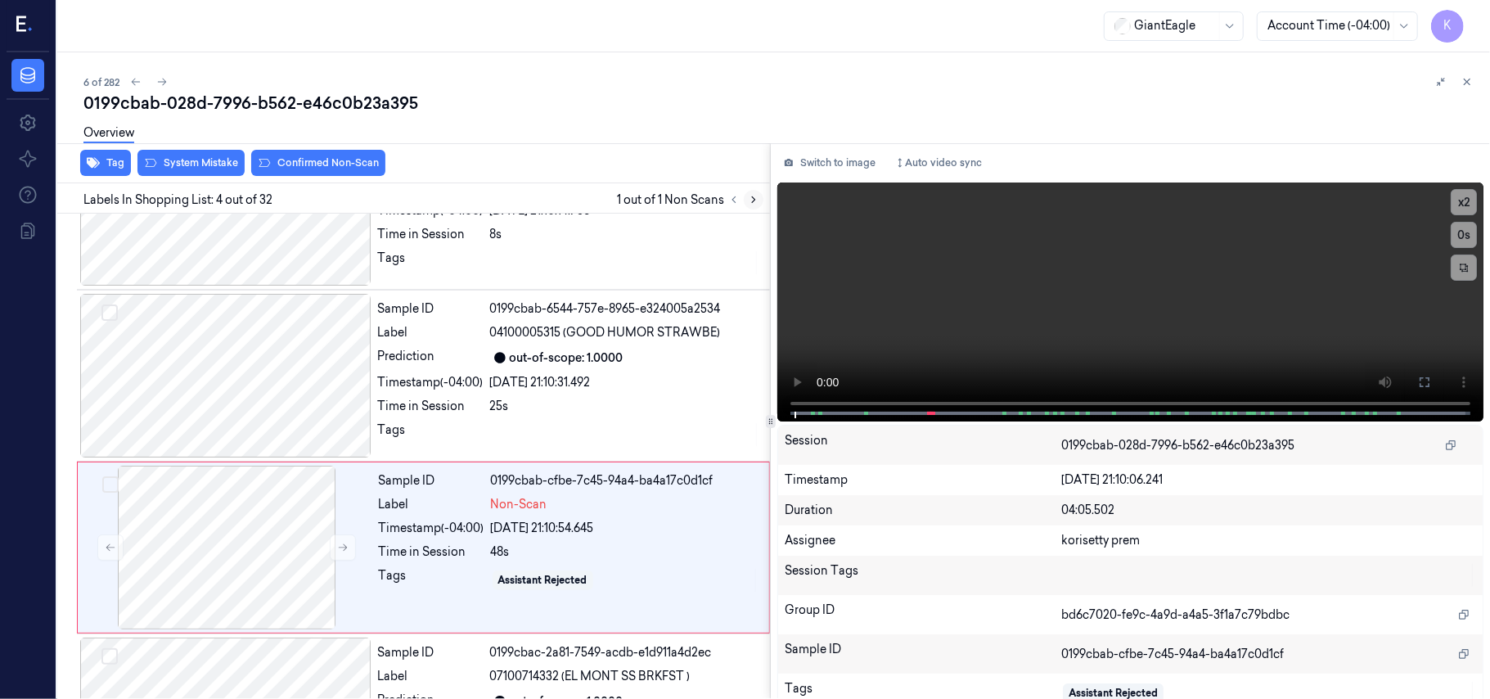
scroll to position [358, 0]
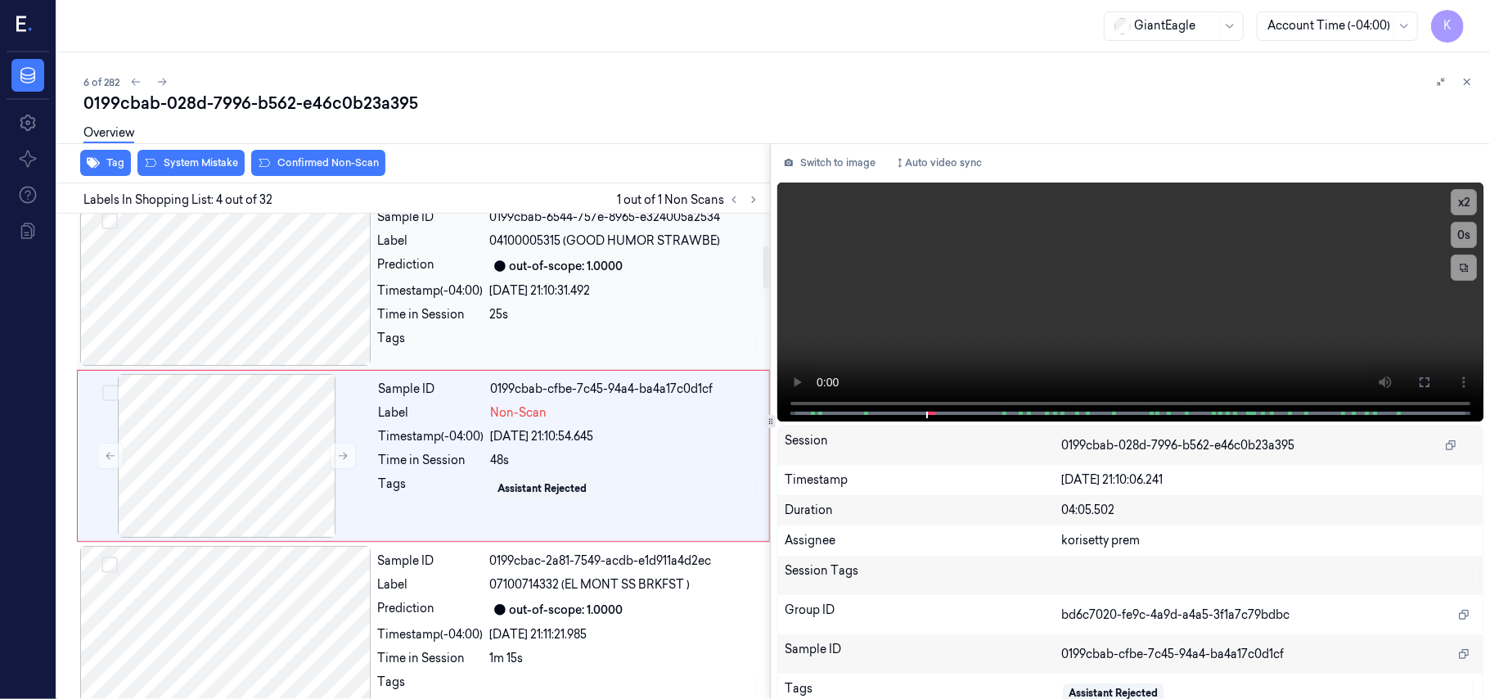
click at [617, 278] on div "Sample ID 0199cbab-6544-757e-8965-e324005a2534 Label 04100005315 (GOOD HUMOR ST…" at bounding box center [569, 284] width 395 height 164
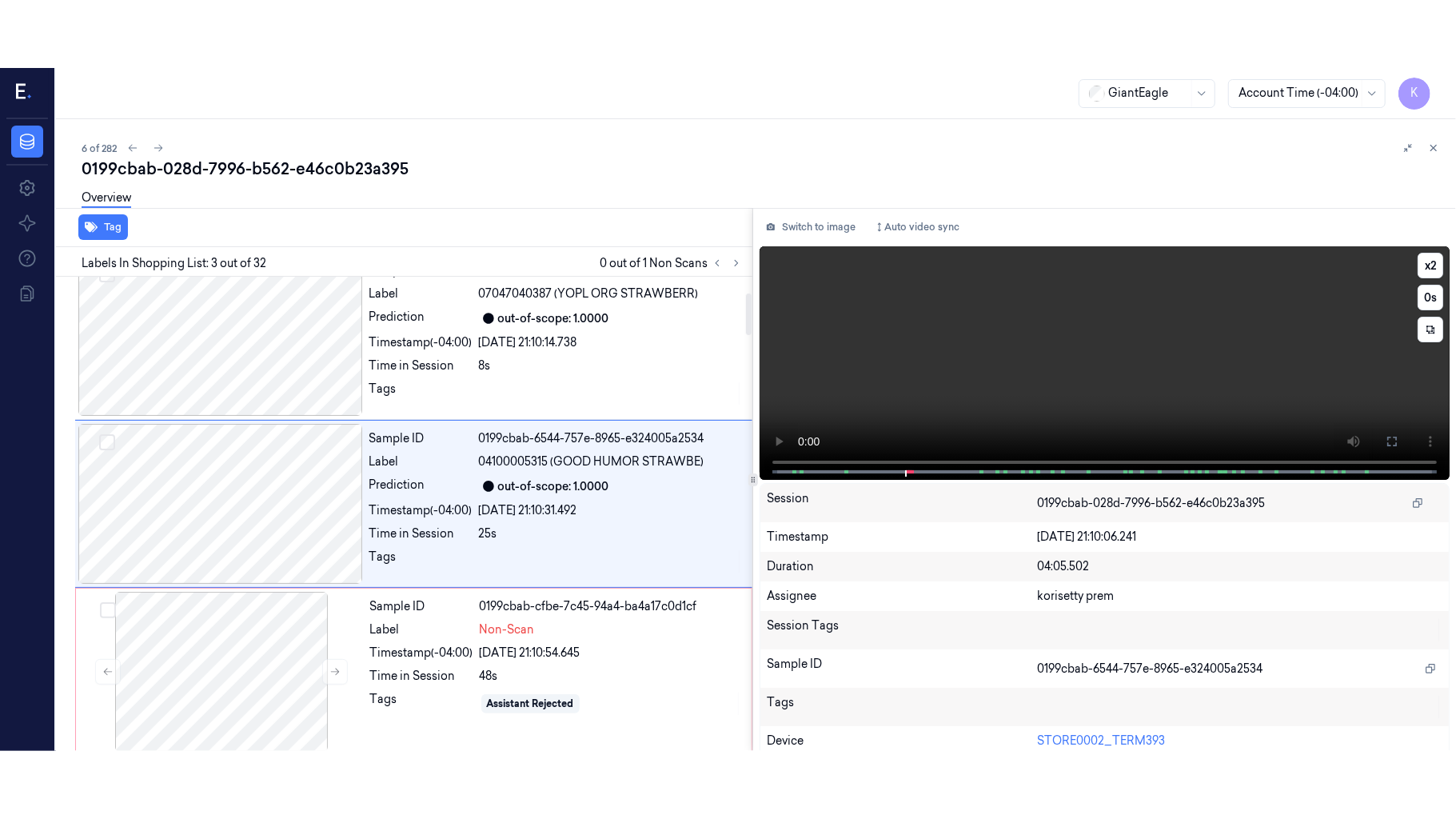
scroll to position [183, 0]
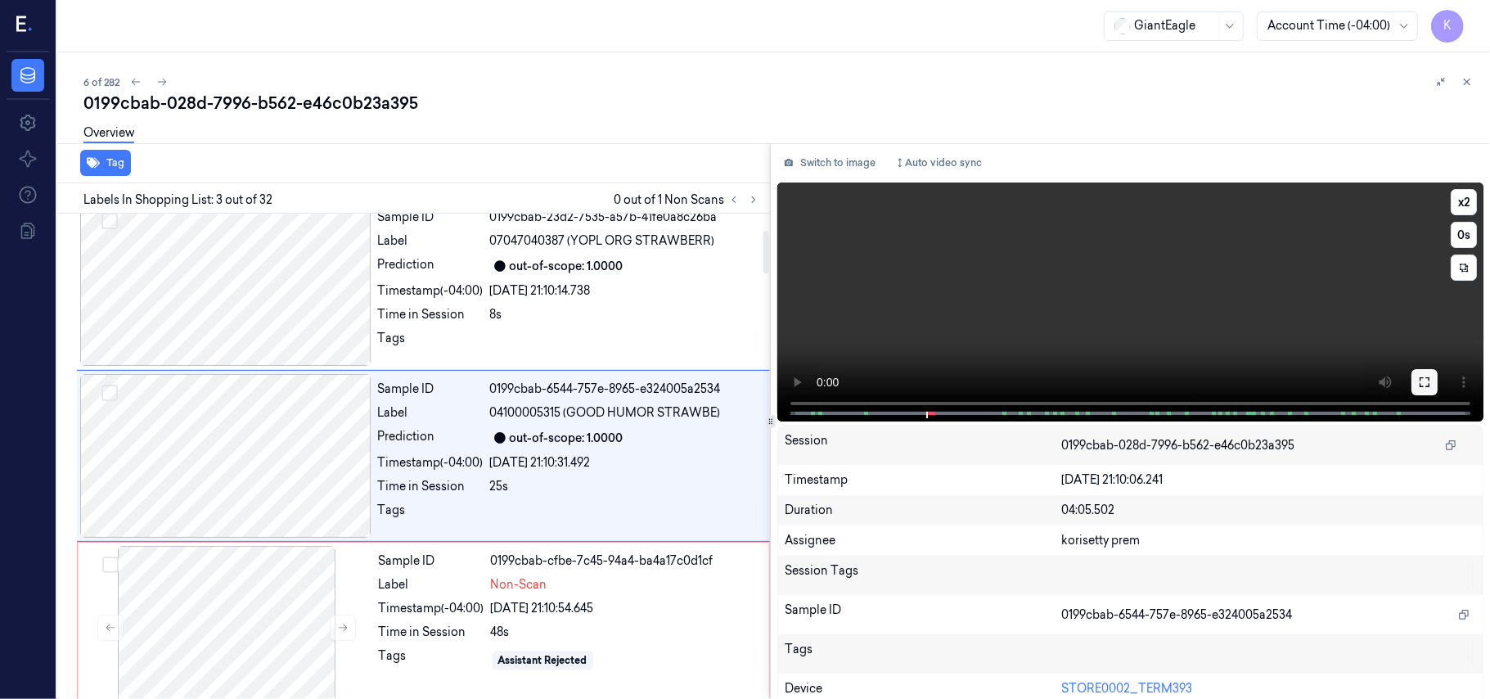
click at [1421, 386] on icon at bounding box center [1425, 382] width 10 height 10
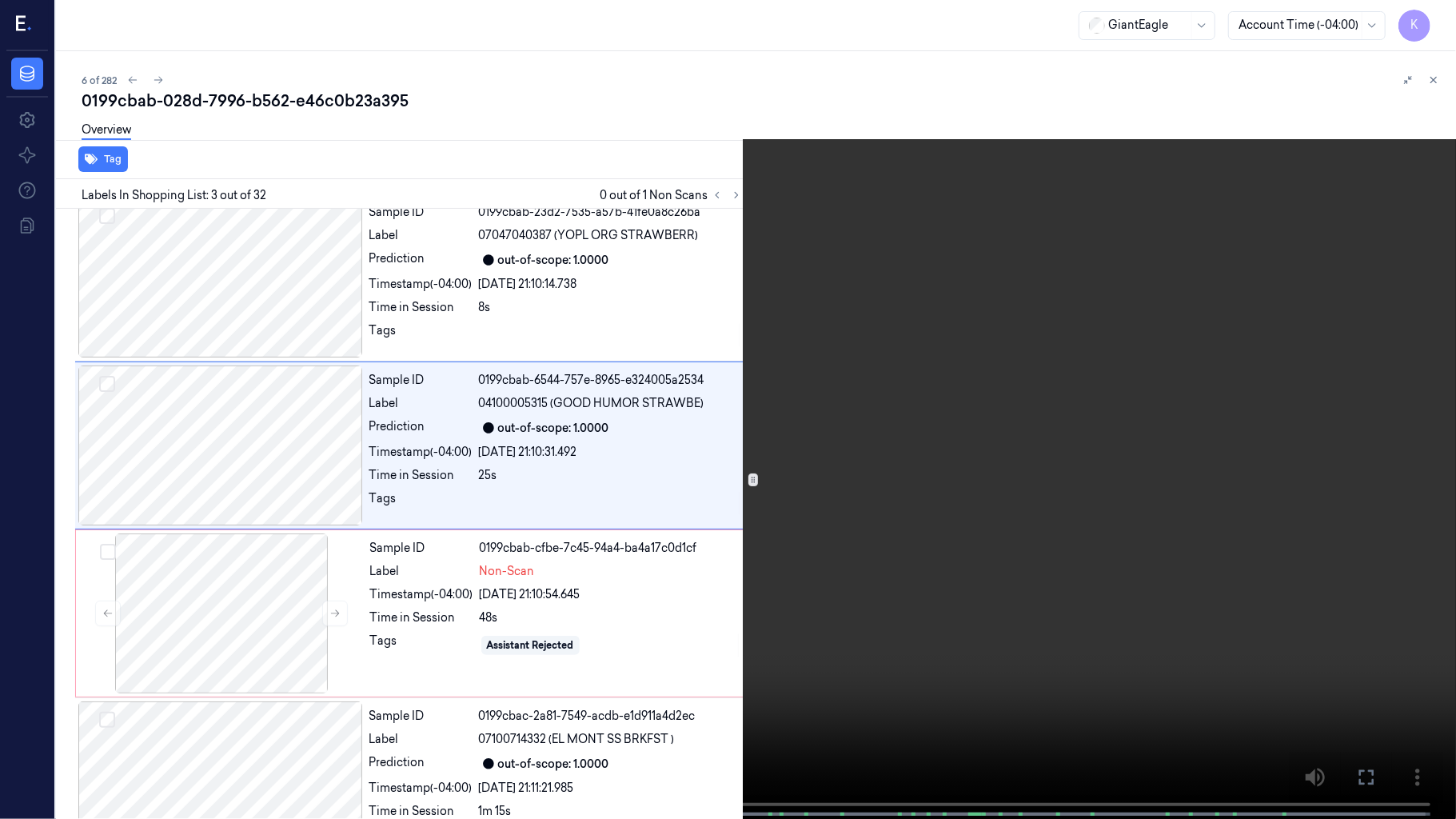
click at [919, 437] on video at bounding box center [728, 410] width 1456 height 822
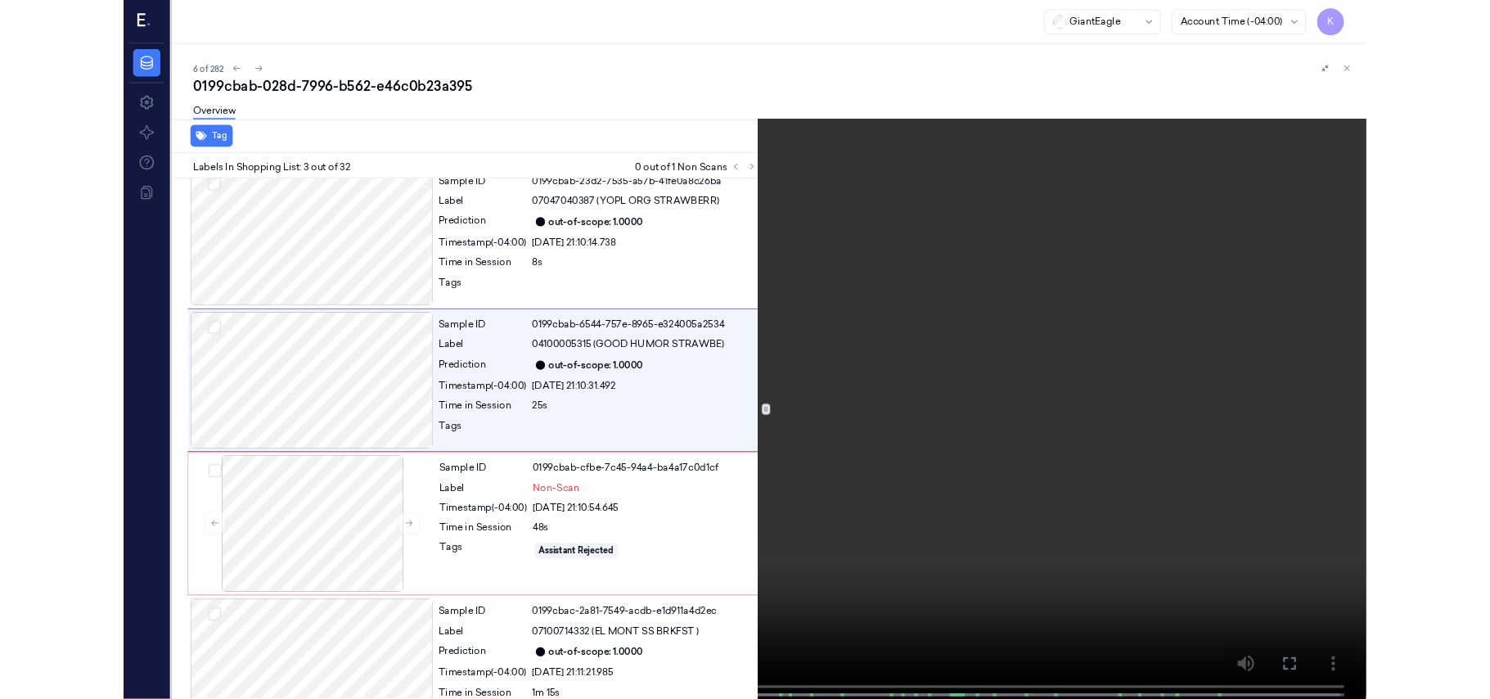
scroll to position [118, 0]
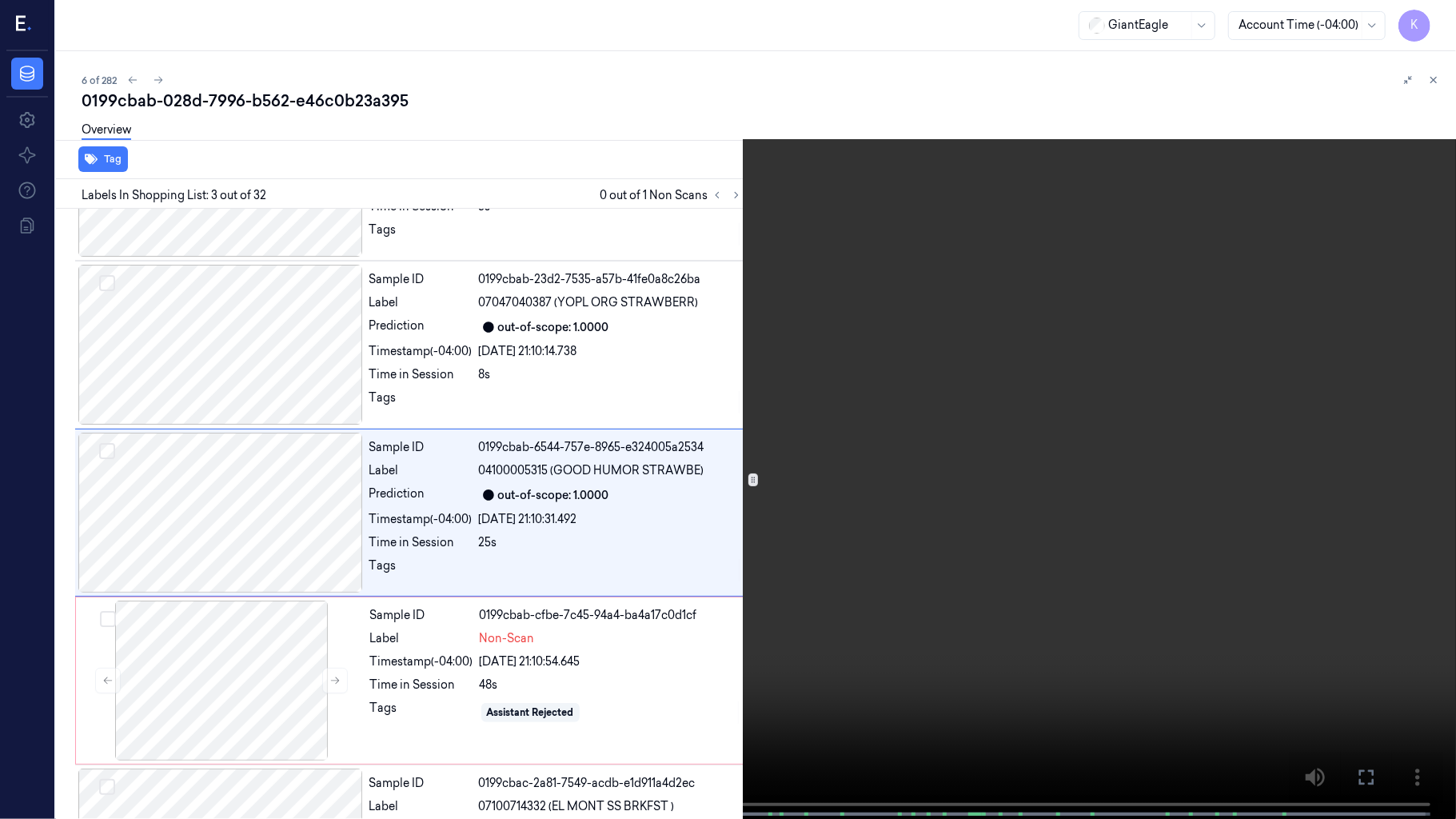
click at [241, 679] on video at bounding box center [728, 410] width 1456 height 822
click at [107, 682] on video at bounding box center [728, 410] width 1456 height 822
click at [1421, 130] on video at bounding box center [728, 410] width 1456 height 822
click at [1183, 513] on video at bounding box center [728, 410] width 1456 height 822
click at [777, 452] on video at bounding box center [728, 410] width 1456 height 822
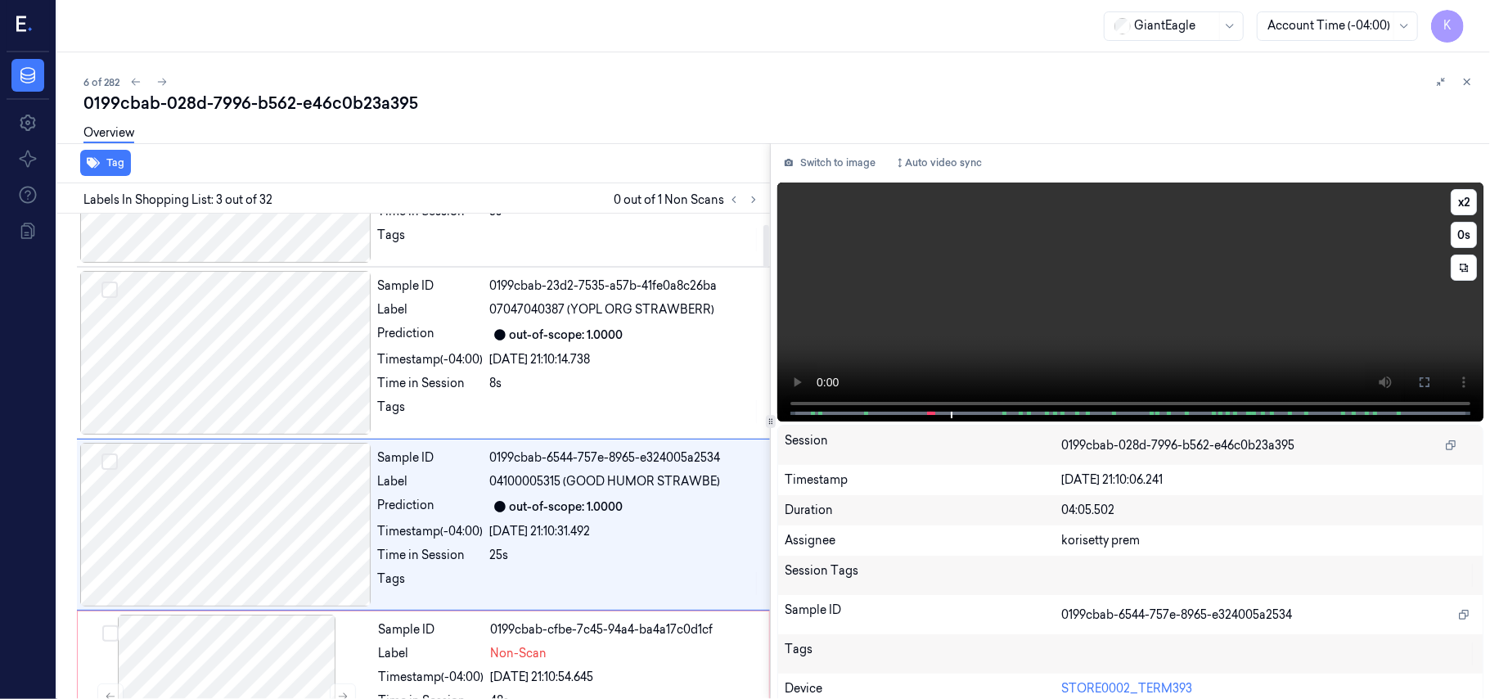
click at [1169, 232] on video at bounding box center [1130, 301] width 706 height 239
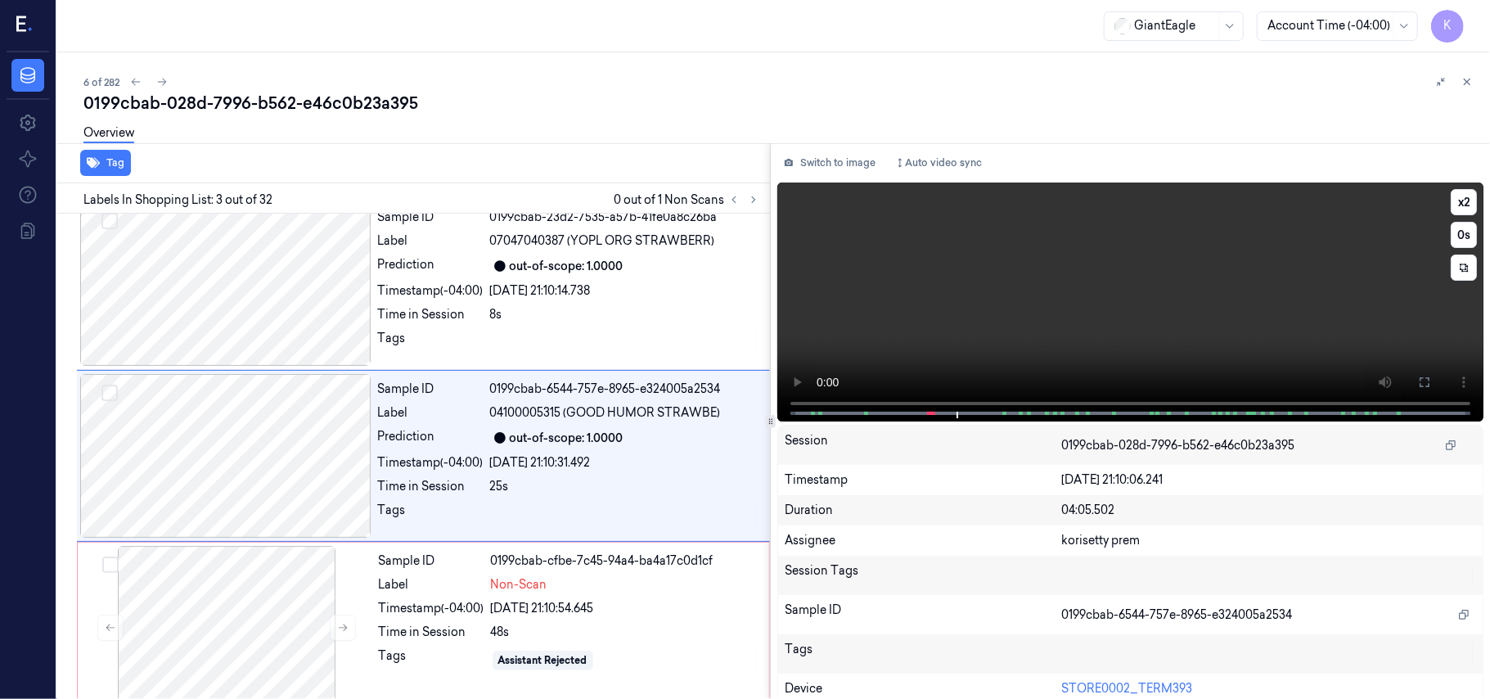
click at [1055, 290] on video at bounding box center [1130, 301] width 706 height 239
click at [685, 570] on div "0199cbab-cfbe-7c45-94a4-ba4a17c0d1cf" at bounding box center [625, 560] width 268 height 17
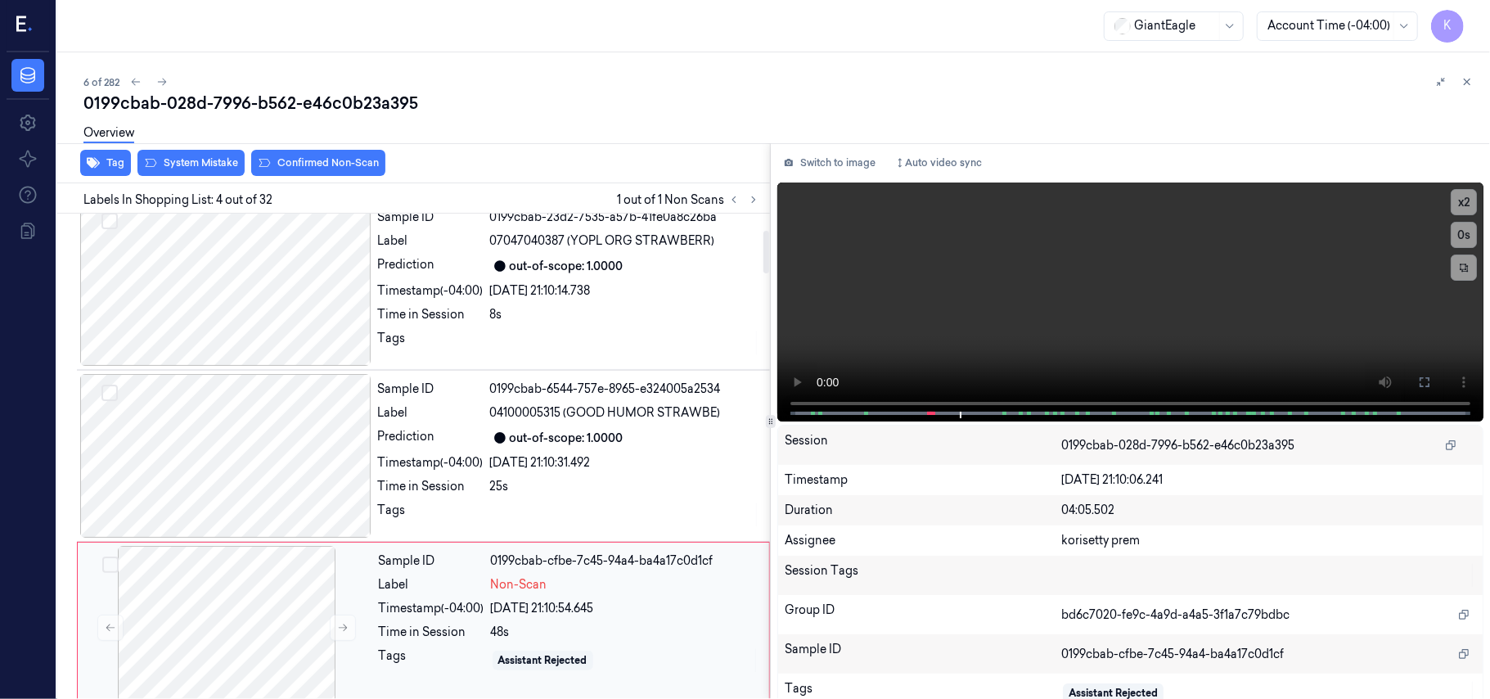
scroll to position [358, 0]
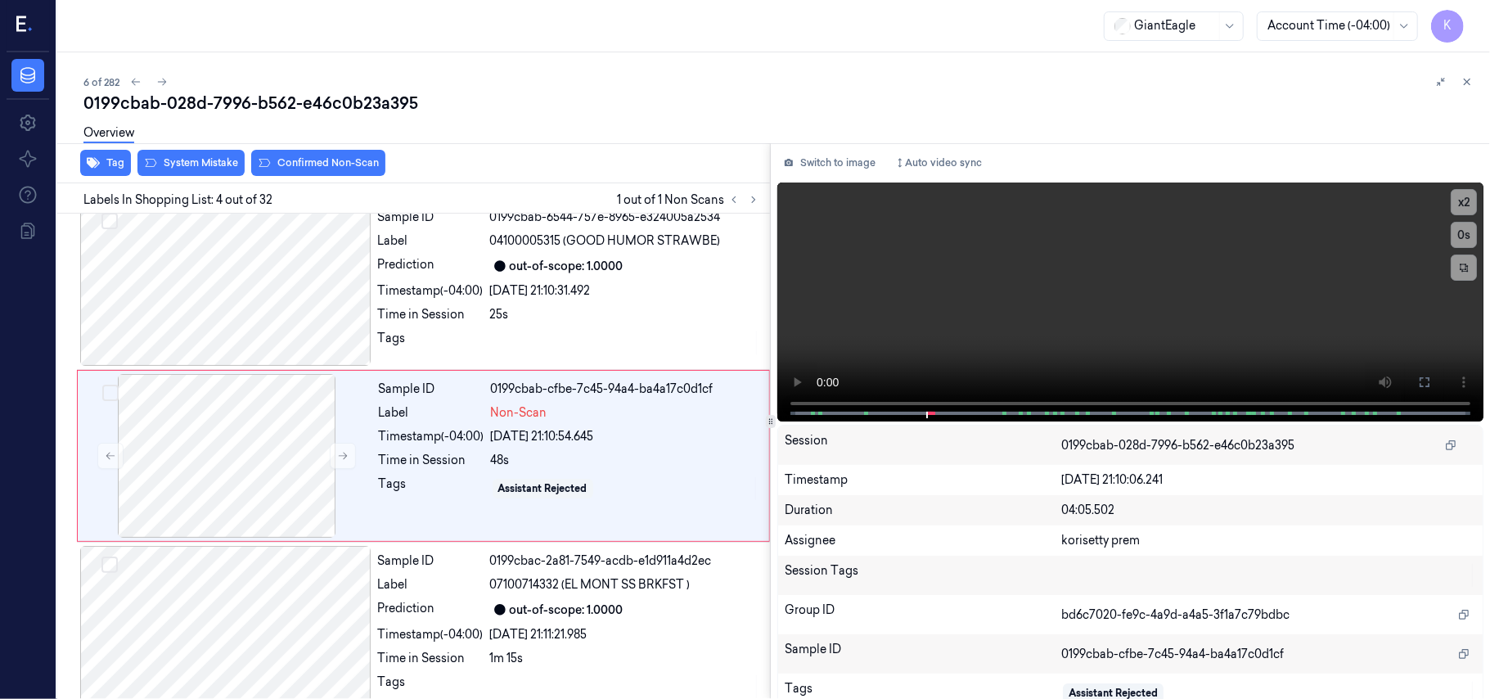
click at [184, 154] on div "Overview" at bounding box center [780, 136] width 1394 height 42
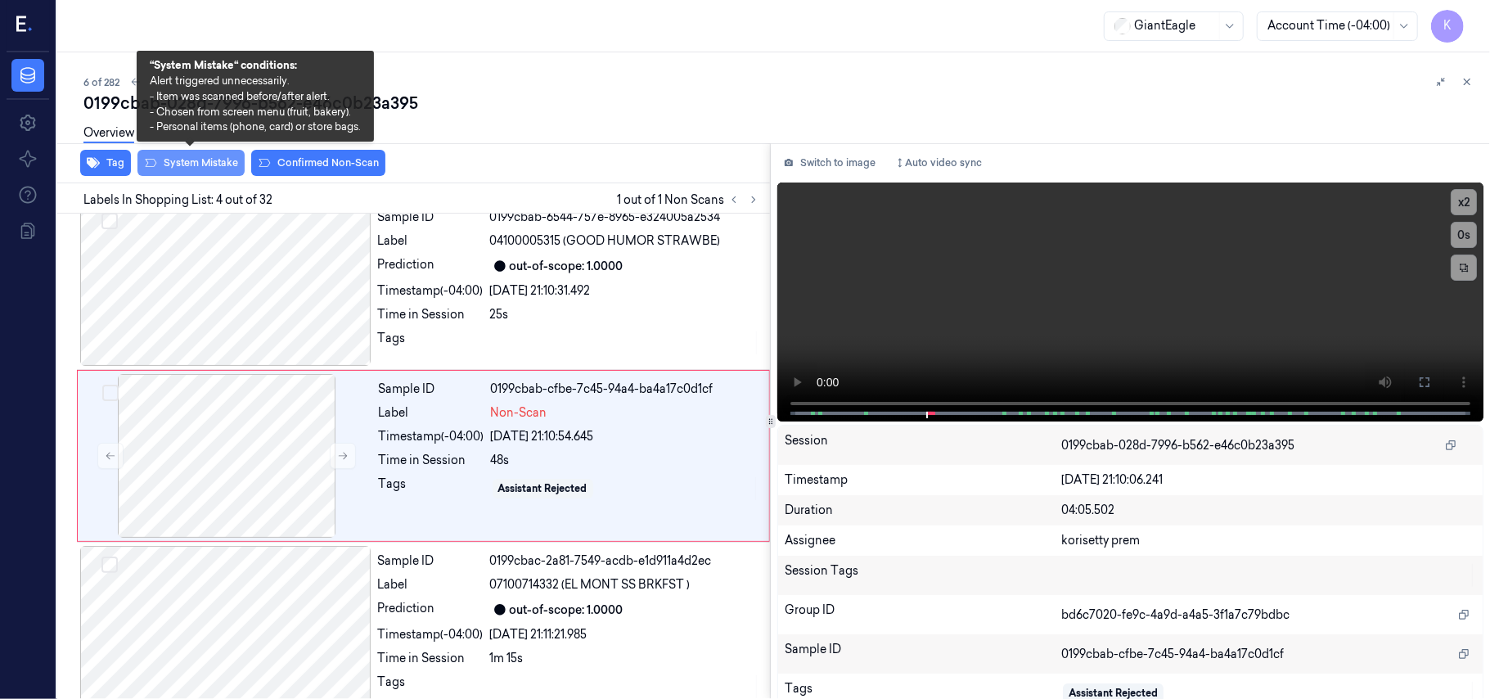
click at [187, 167] on button "System Mistake" at bounding box center [190, 163] width 107 height 26
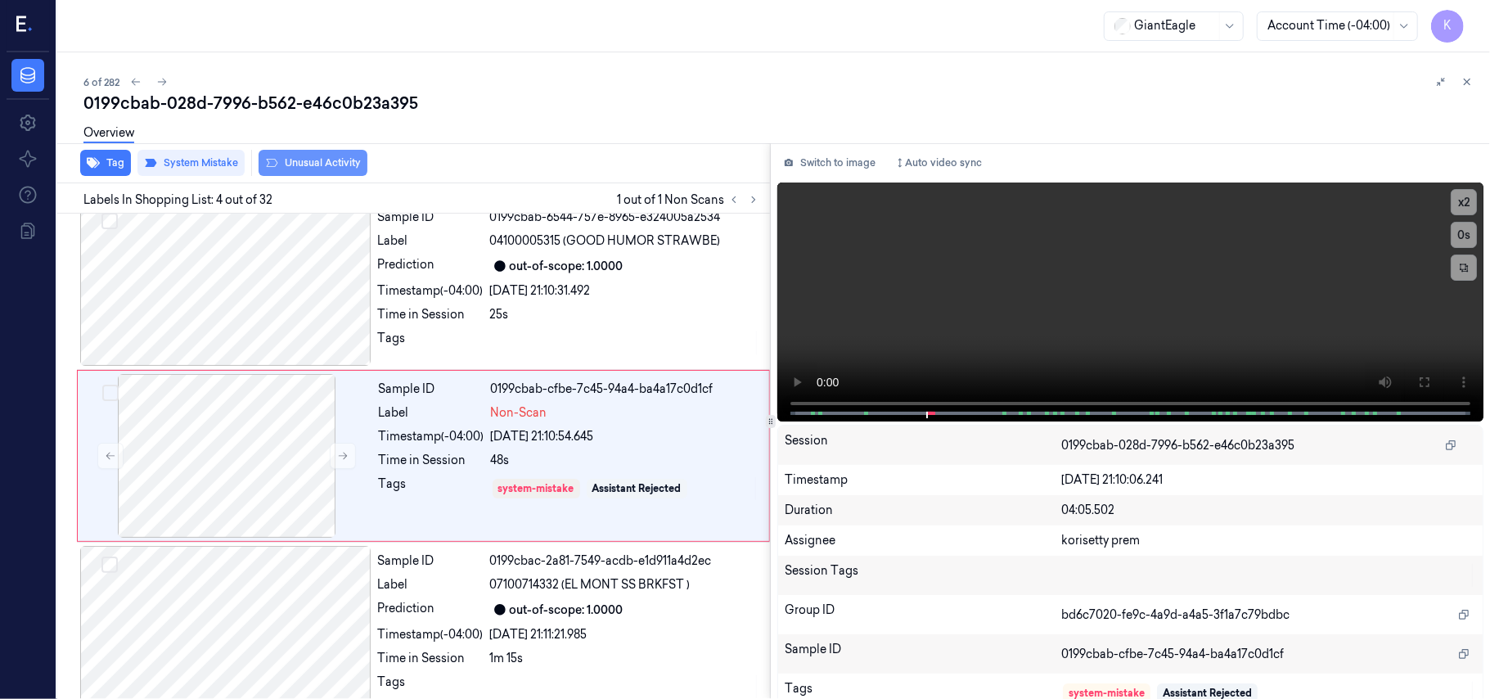
click at [314, 165] on button "Unusual Activity" at bounding box center [313, 163] width 109 height 26
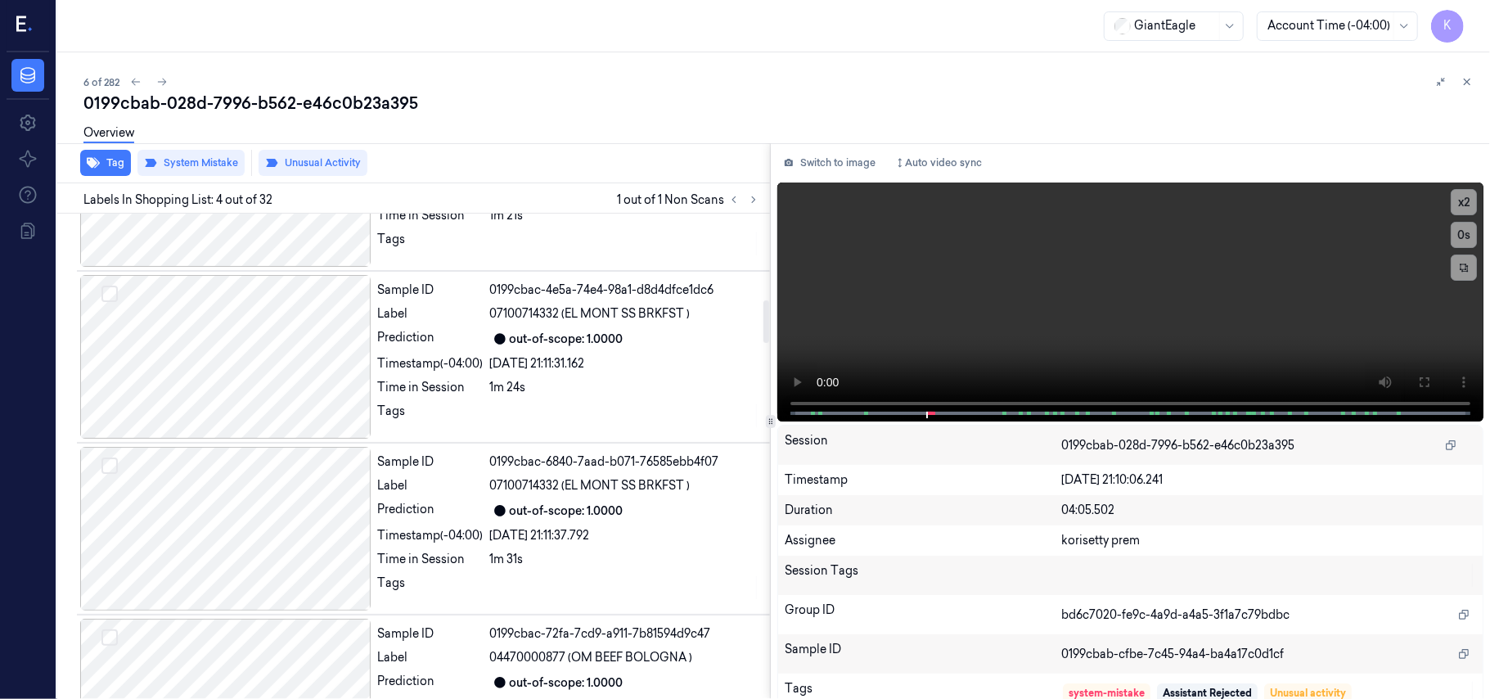
scroll to position [982, 0]
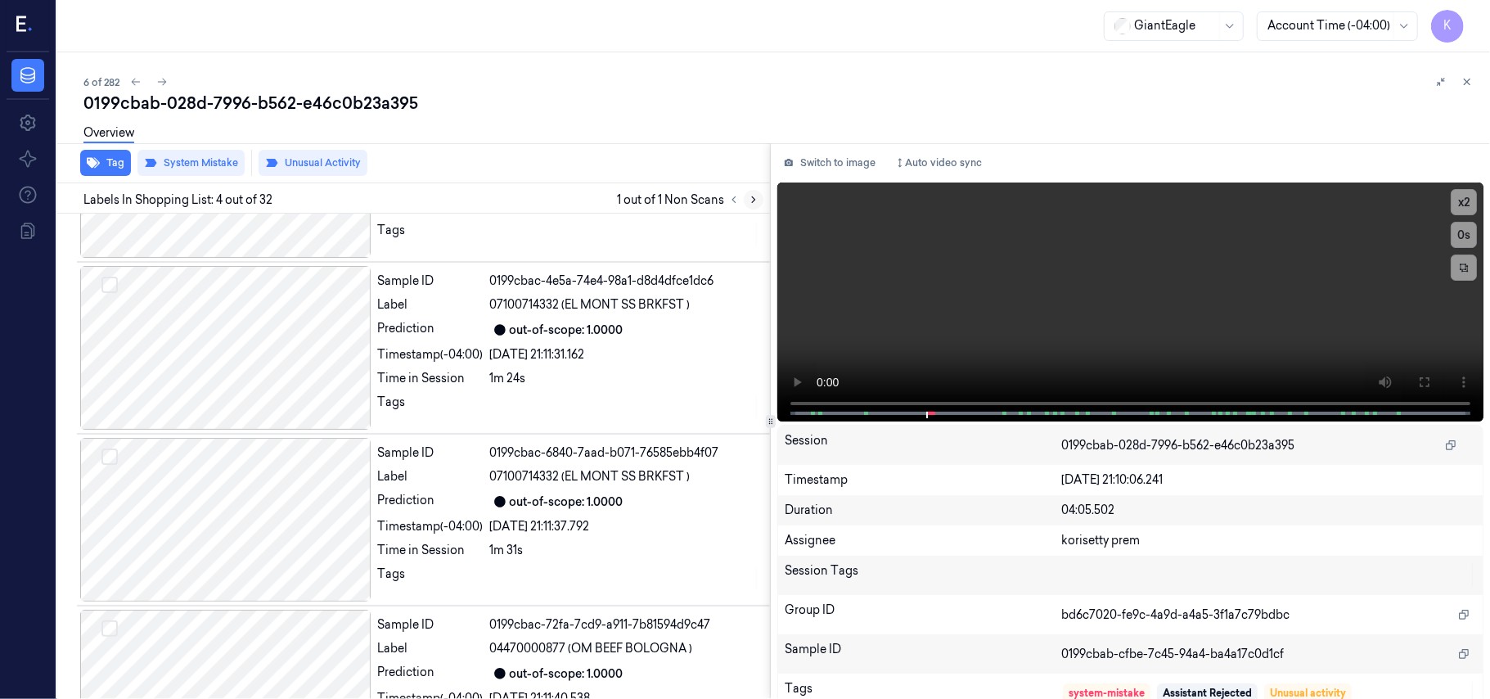
click at [755, 198] on icon at bounding box center [753, 200] width 3 height 6
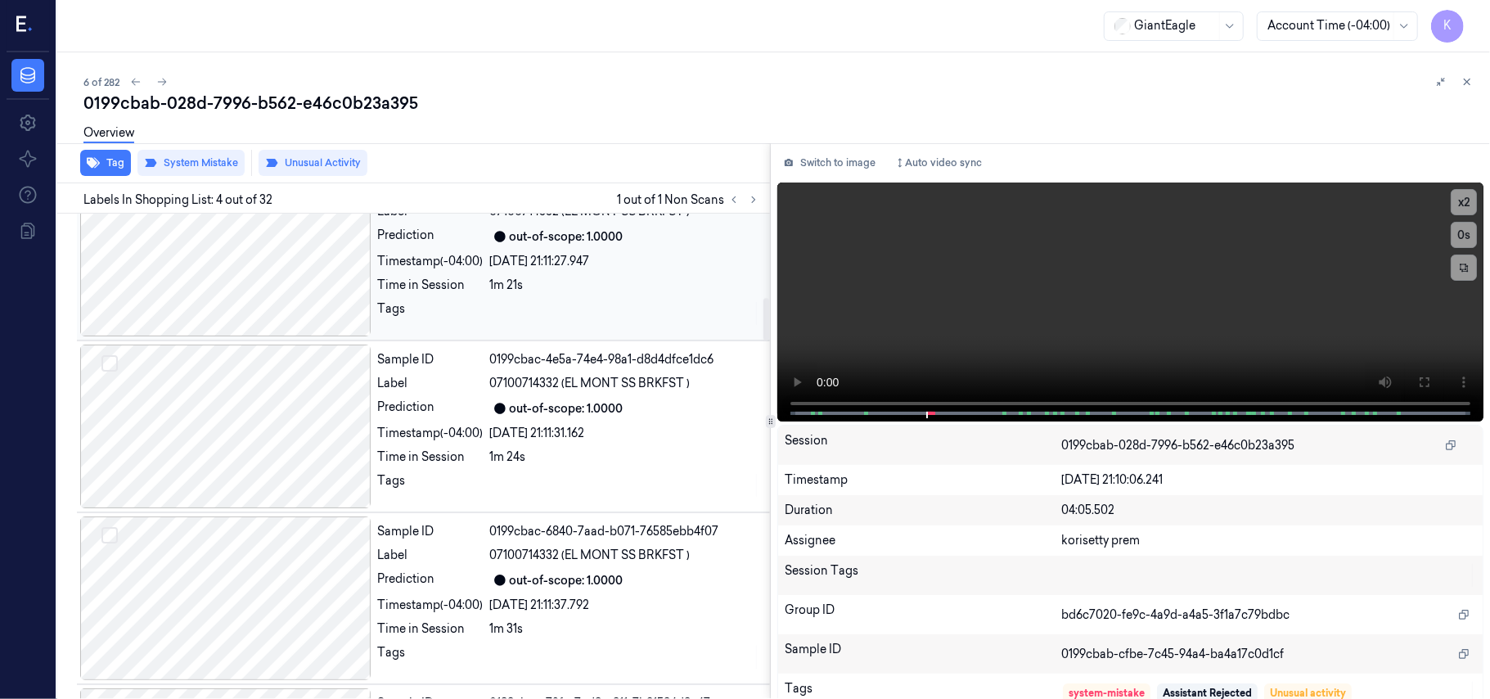
scroll to position [872, 0]
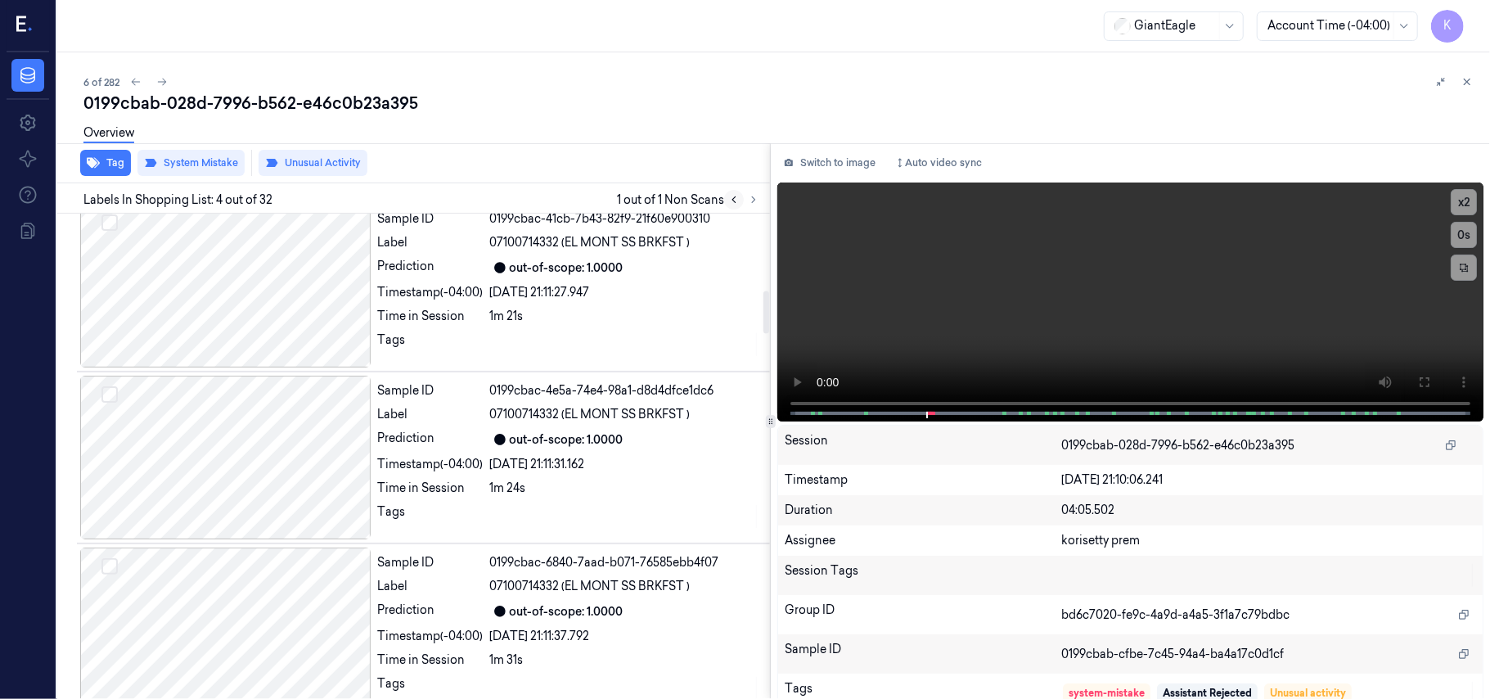
click at [732, 200] on icon at bounding box center [733, 199] width 11 height 11
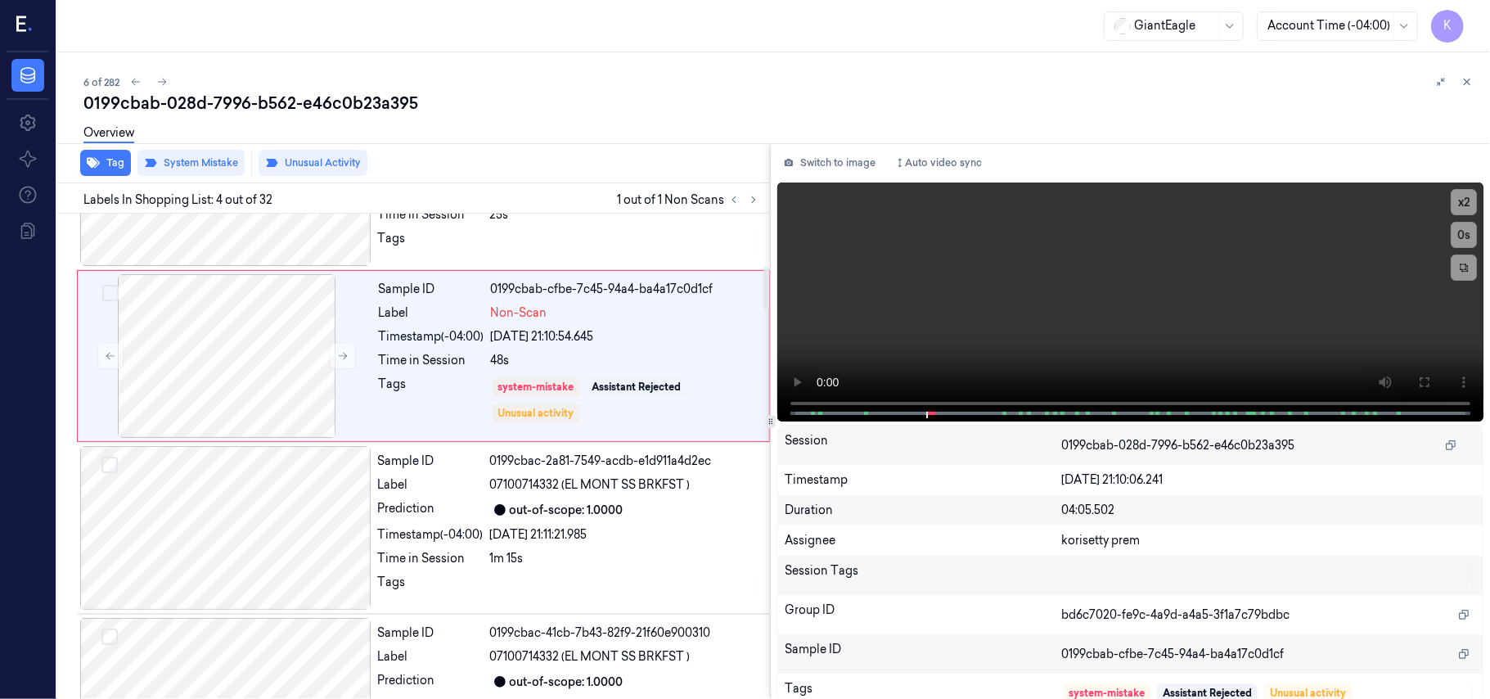
scroll to position [436, 0]
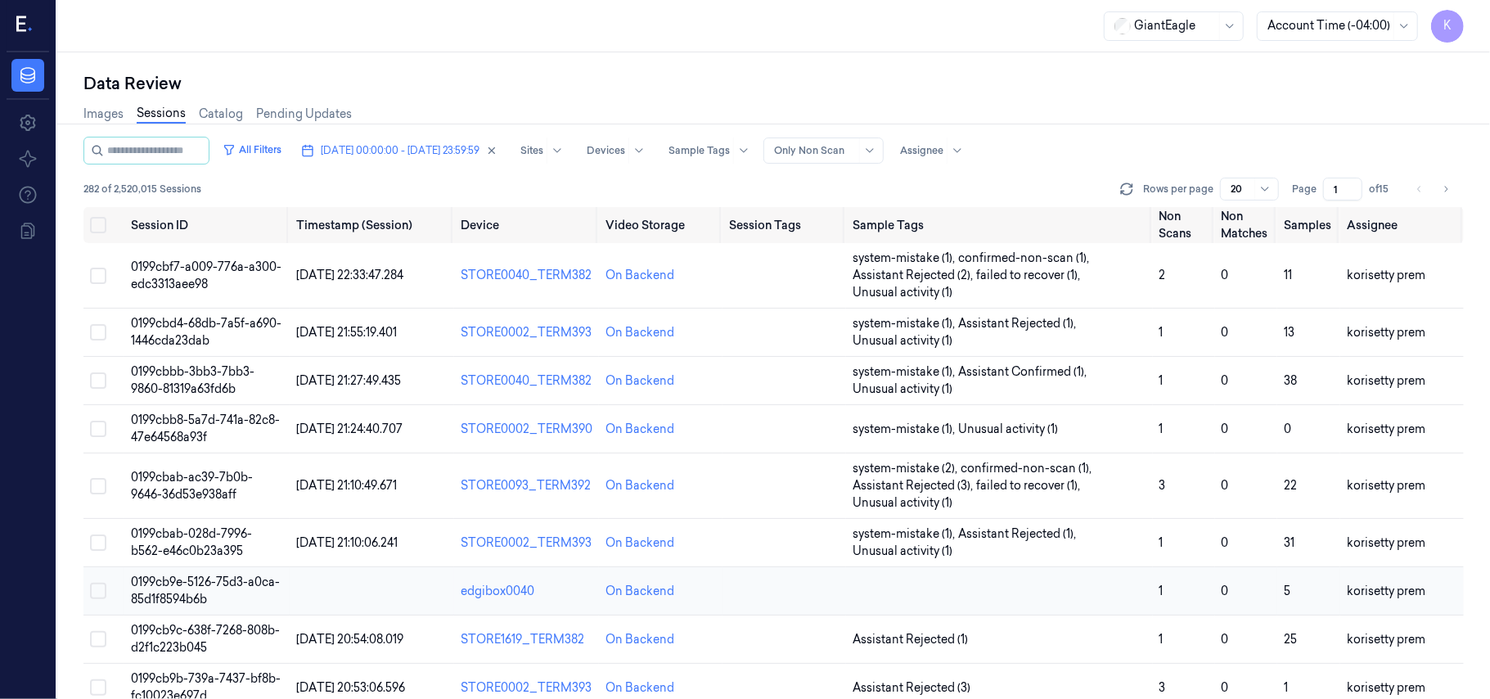
click at [1052, 597] on td at bounding box center [999, 591] width 307 height 48
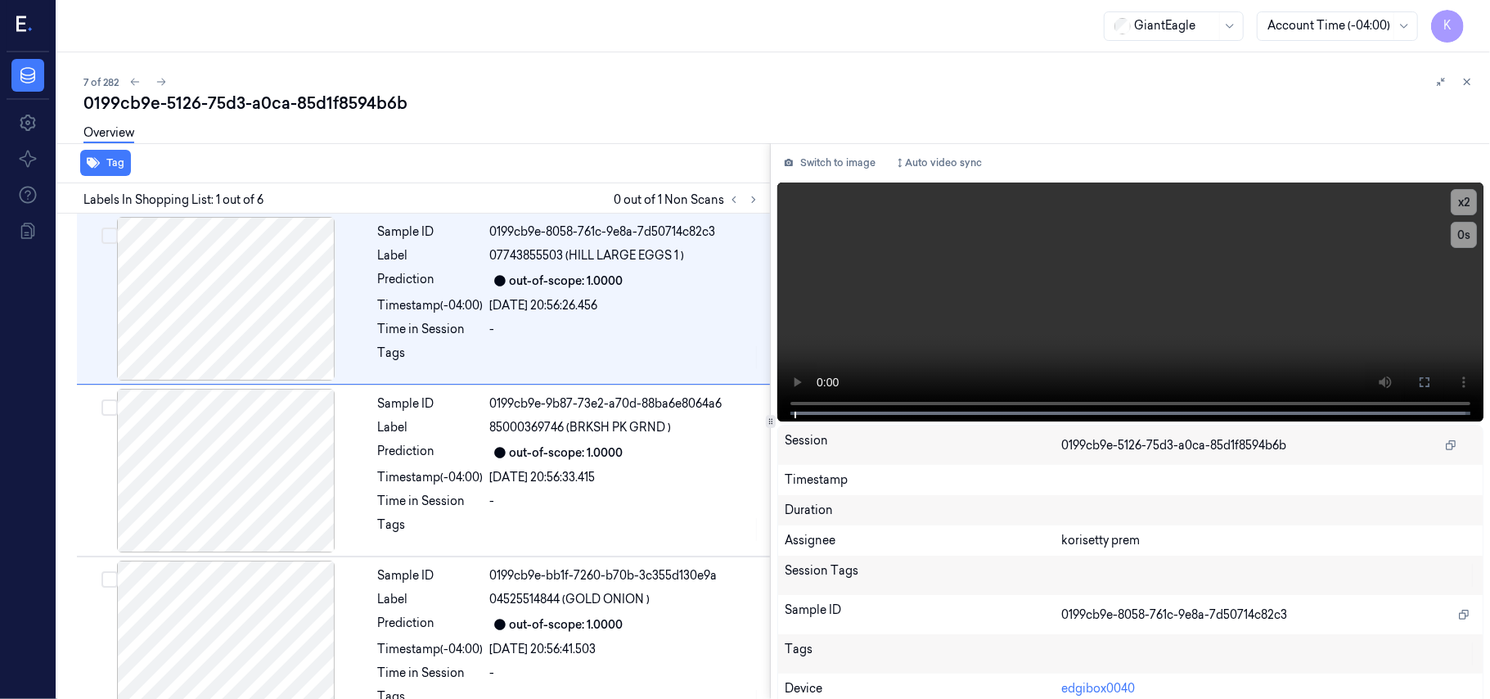
click at [555, 88] on div "7 of 282" at bounding box center [780, 82] width 1394 height 20
click at [754, 194] on icon at bounding box center [753, 199] width 11 height 11
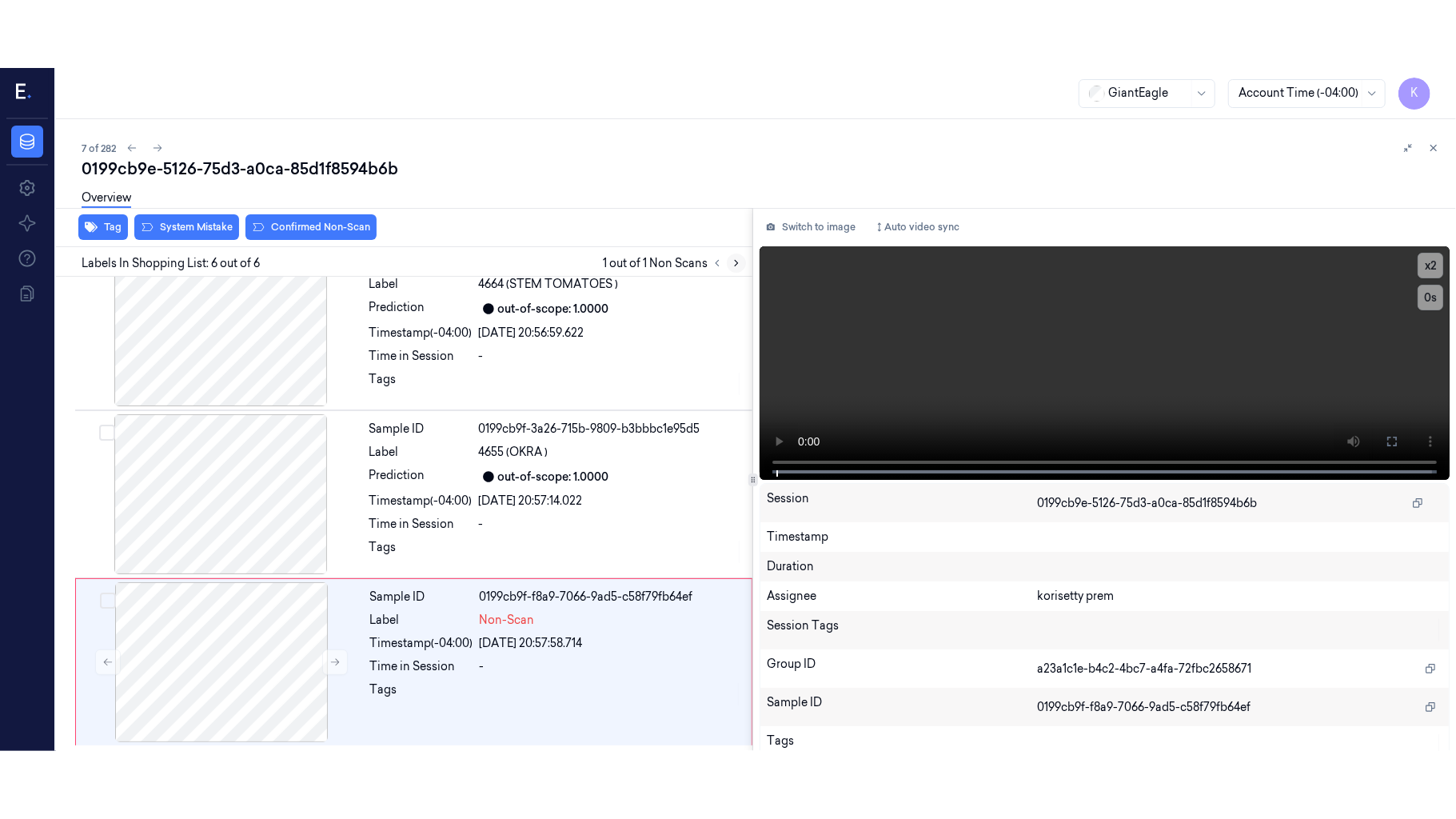
scroll to position [540, 0]
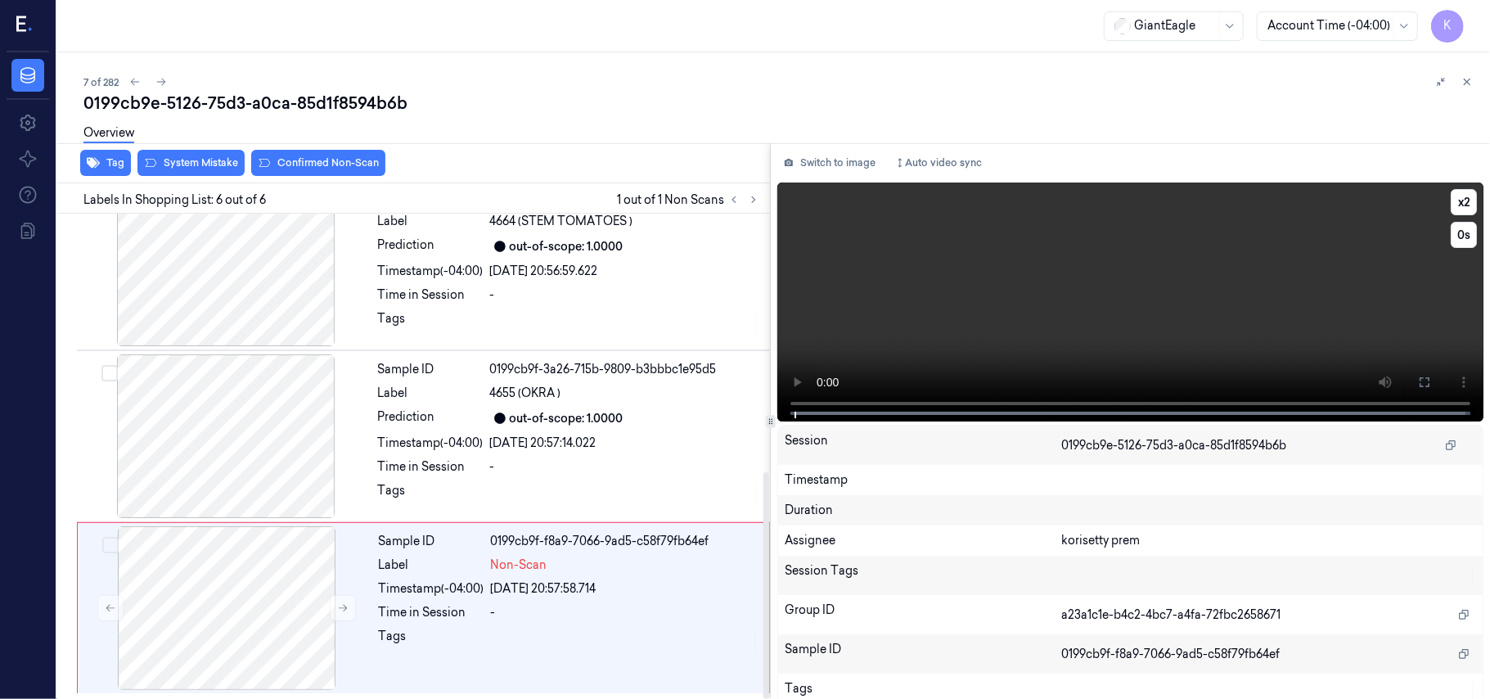
click at [1152, 347] on video at bounding box center [1130, 301] width 706 height 239
click at [1421, 377] on icon at bounding box center [1425, 382] width 10 height 10
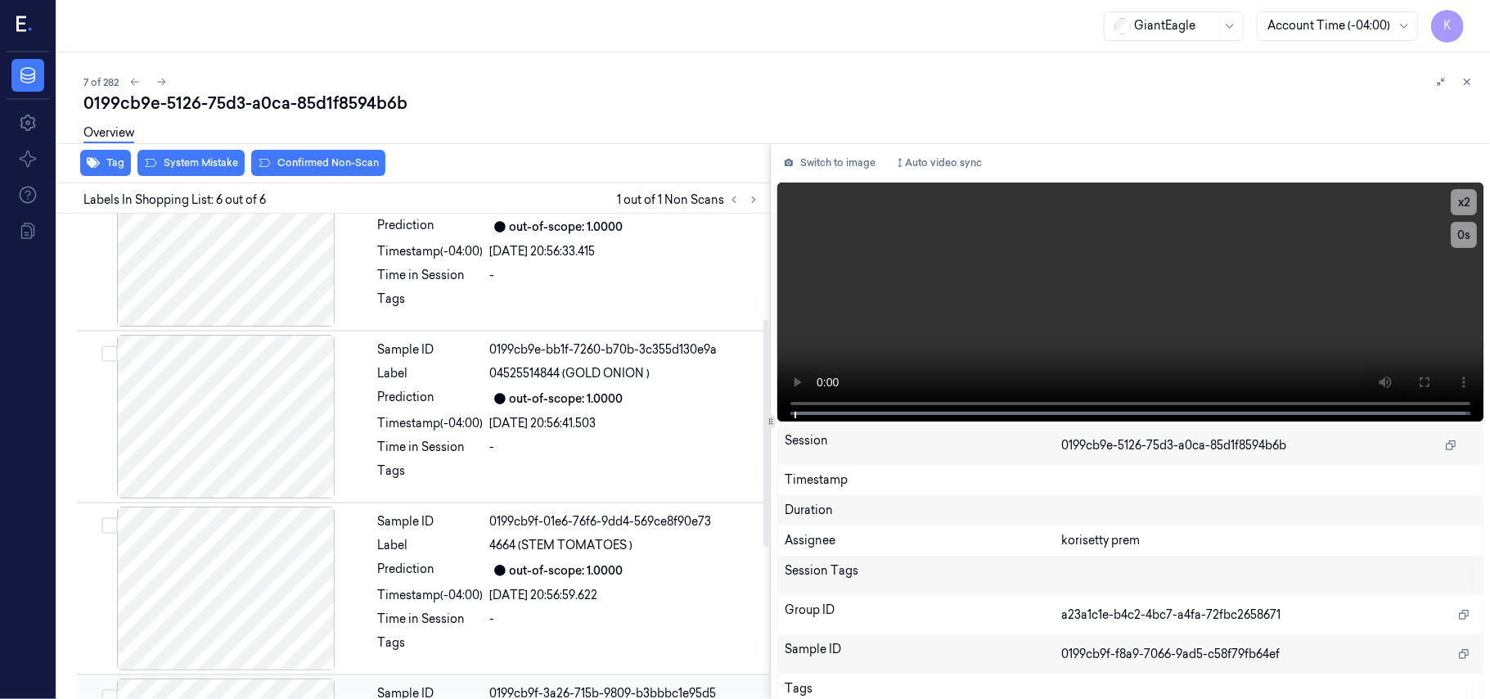
scroll to position [0, 0]
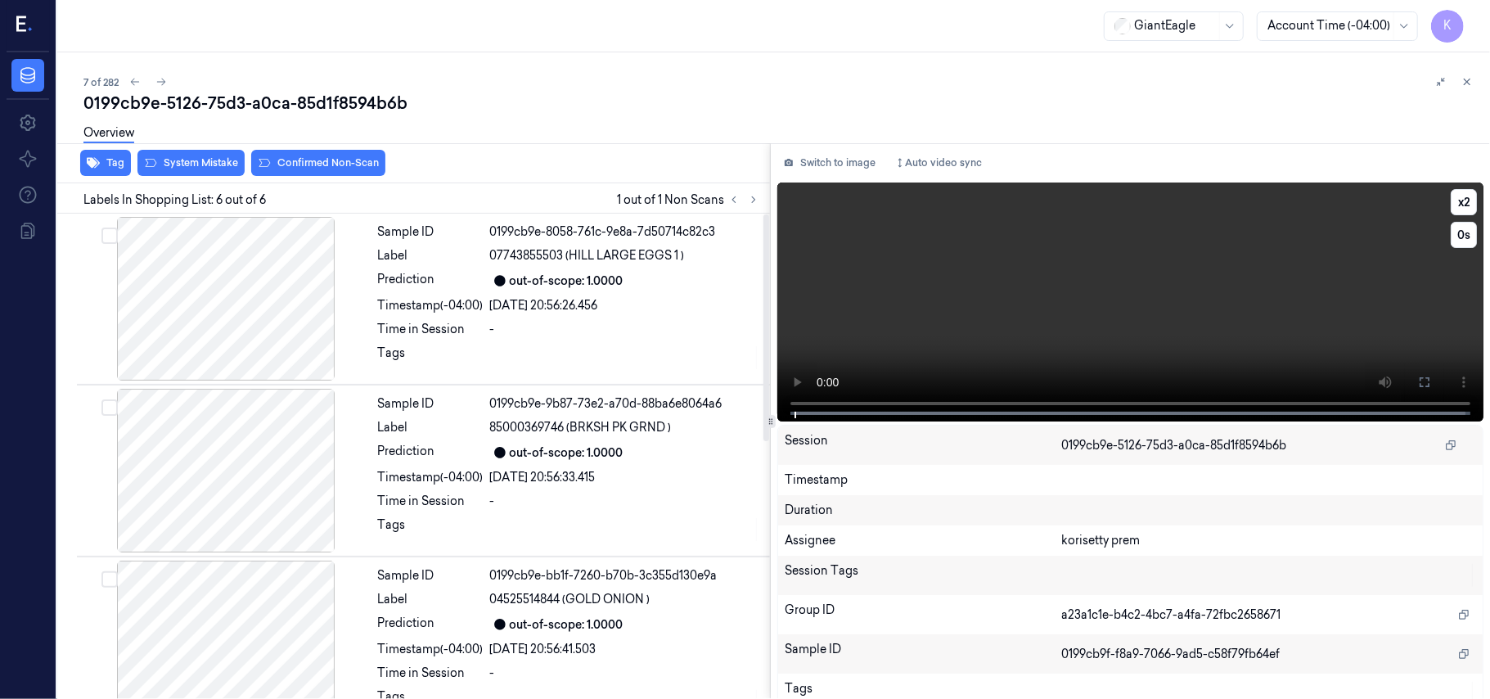
click at [1113, 348] on video at bounding box center [1130, 301] width 706 height 239
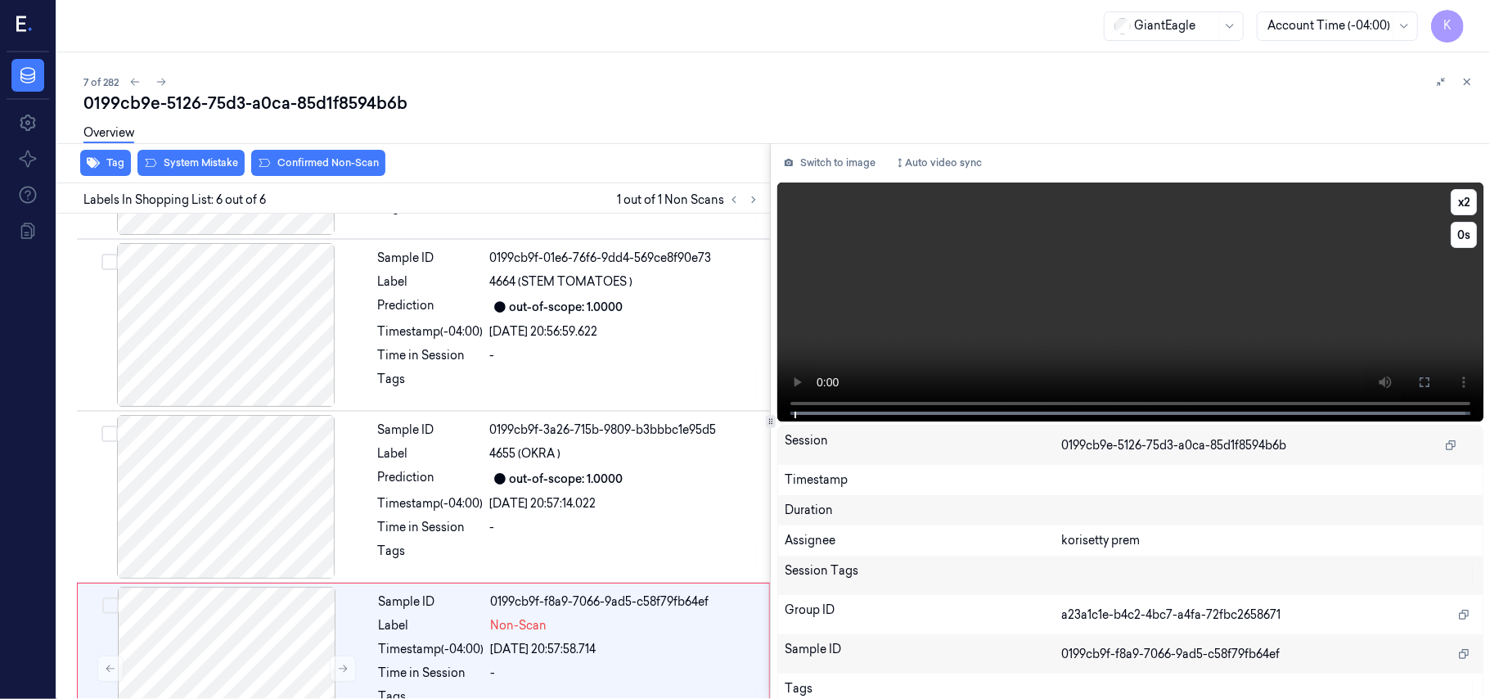
scroll to position [553, 0]
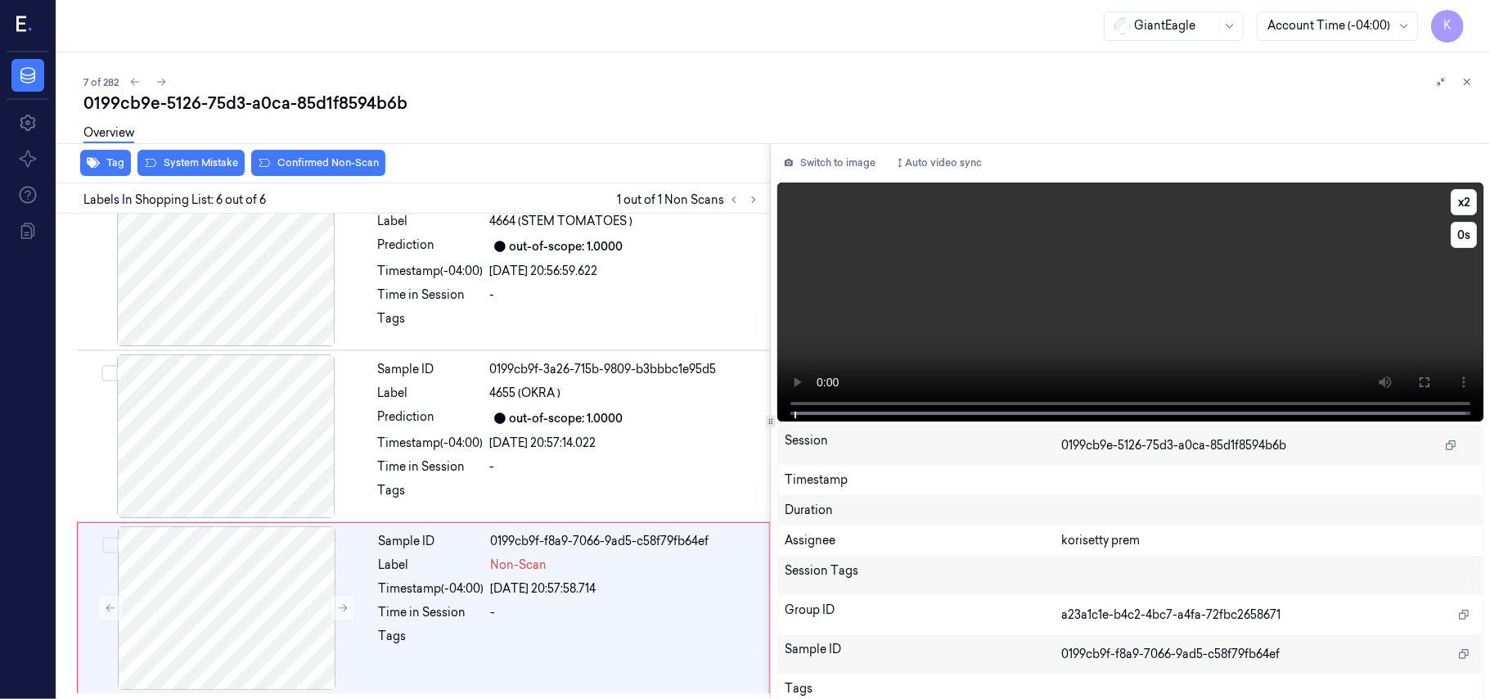
click at [1104, 344] on video at bounding box center [1130, 301] width 706 height 239
click at [553, 444] on div "[DATE] 20:57:14.022" at bounding box center [625, 443] width 270 height 17
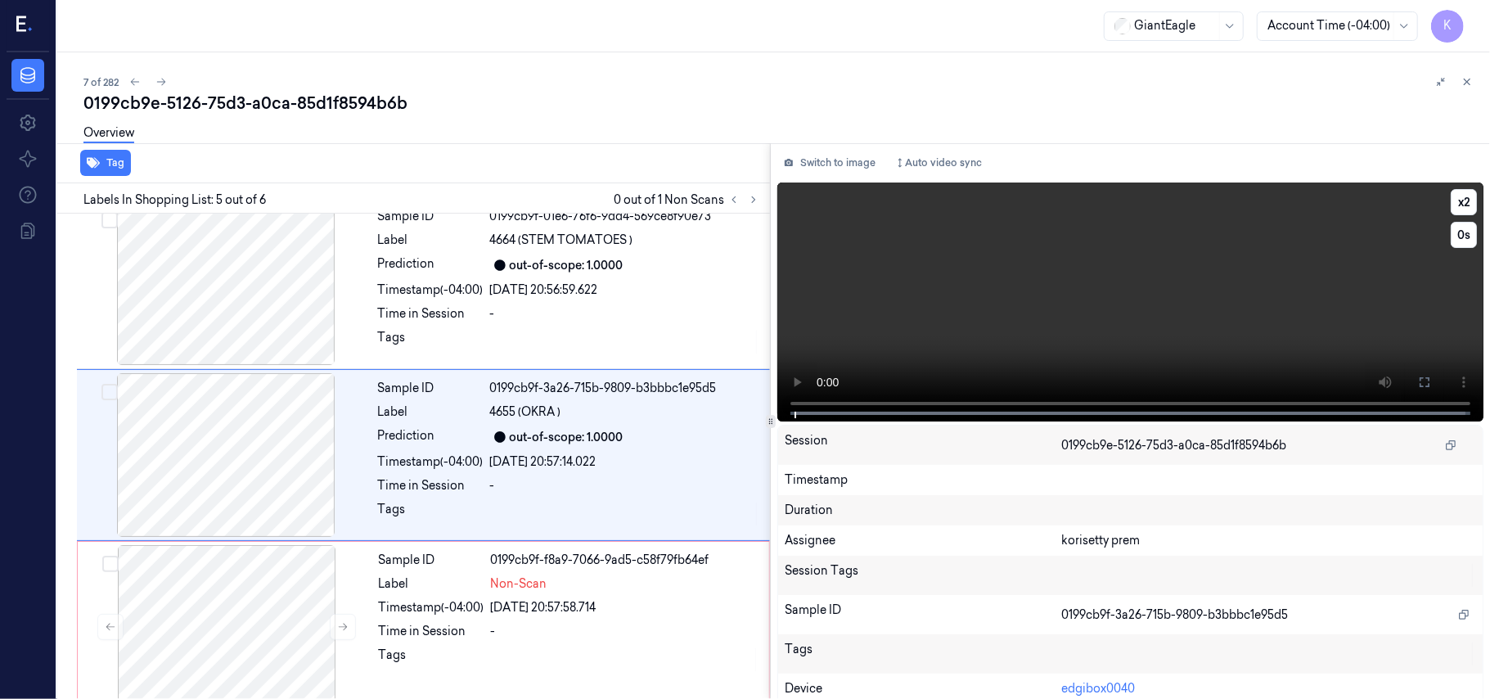
click at [1212, 344] on video at bounding box center [1130, 301] width 706 height 239
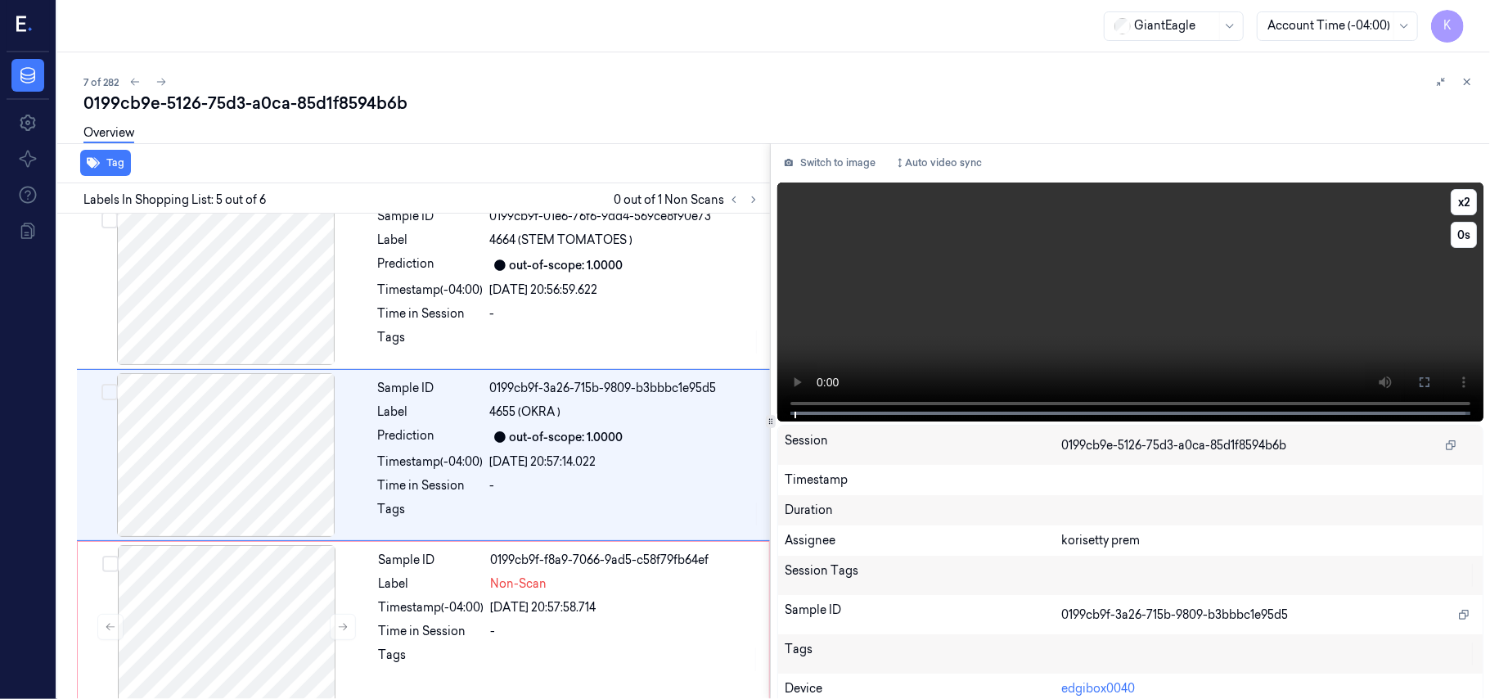
click at [1212, 344] on video at bounding box center [1130, 301] width 706 height 239
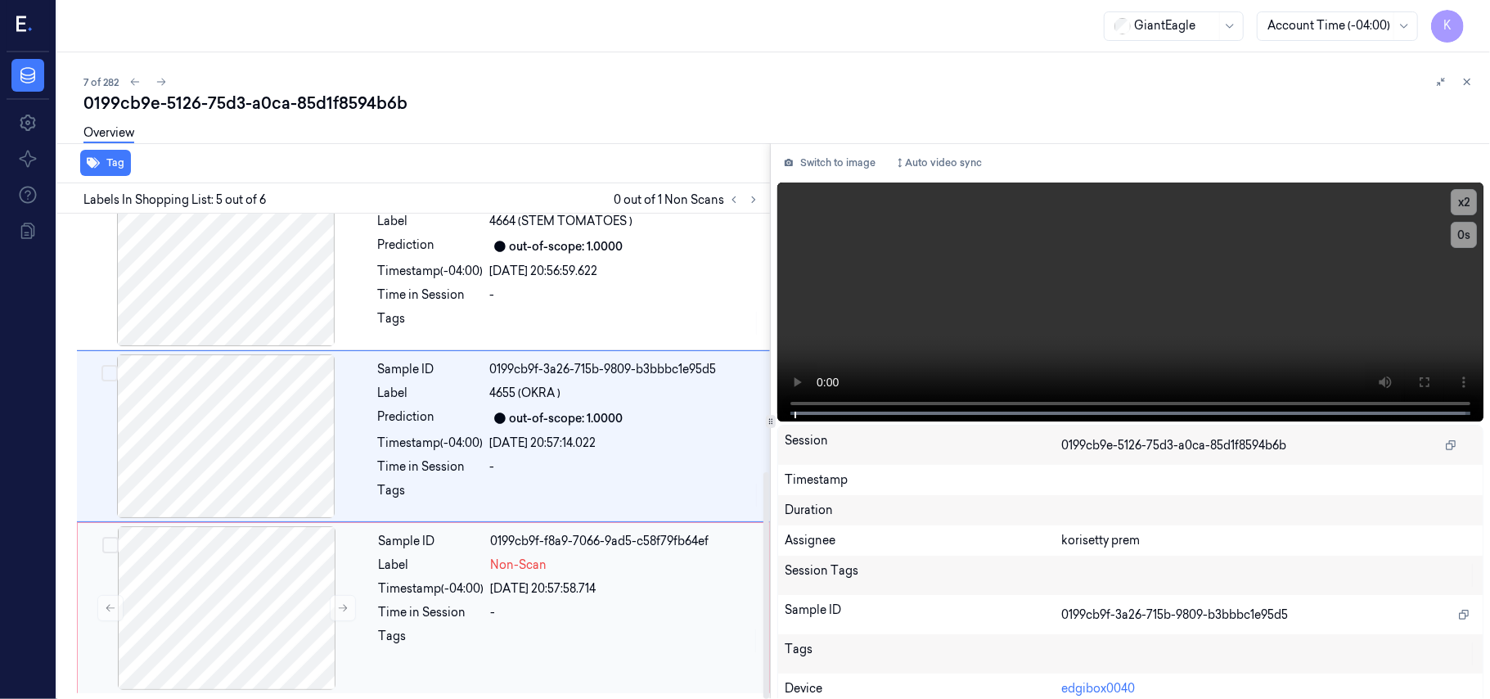
scroll to position [553, 0]
click at [1129, 337] on video at bounding box center [1130, 301] width 706 height 239
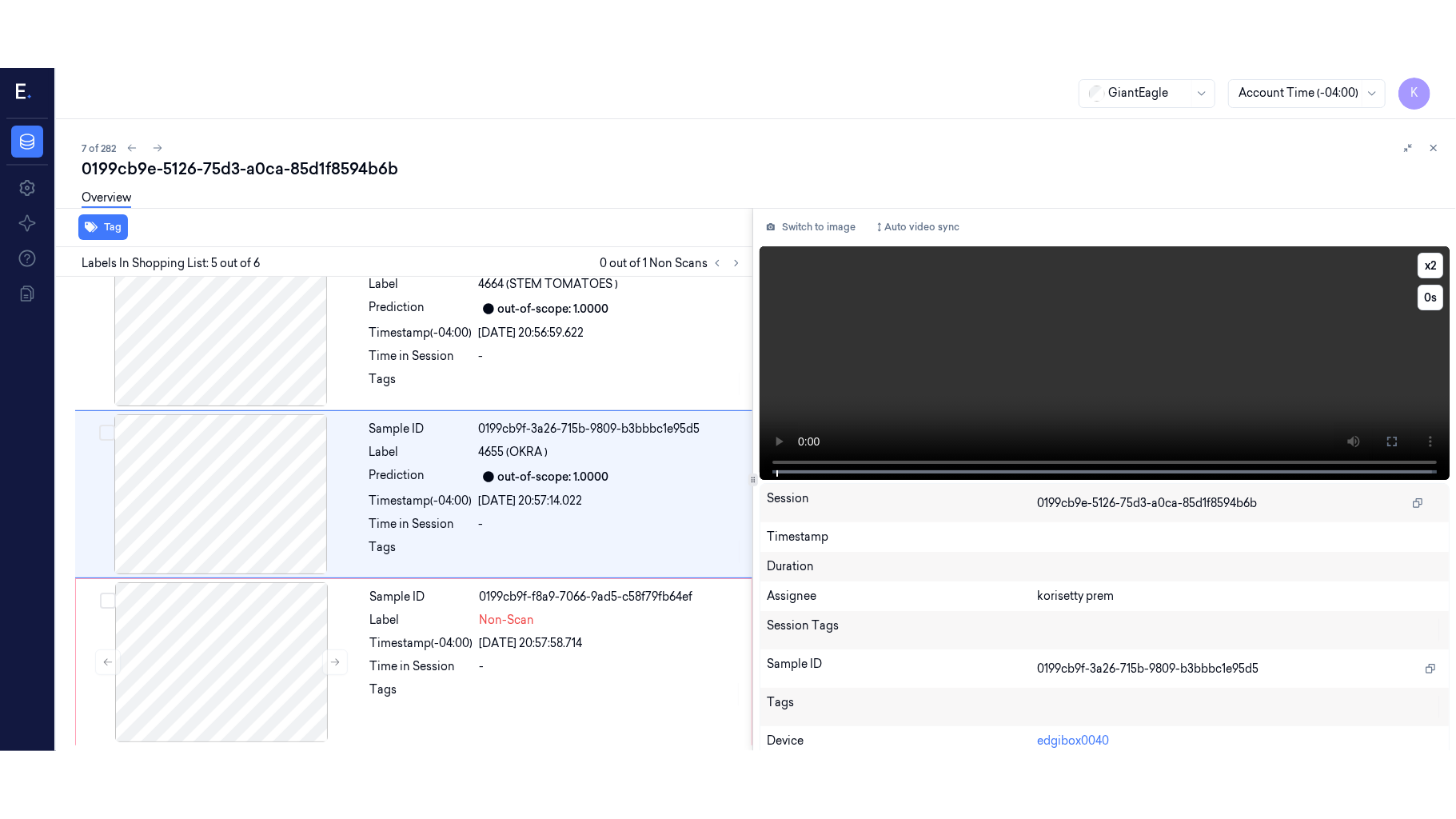
scroll to position [519, 0]
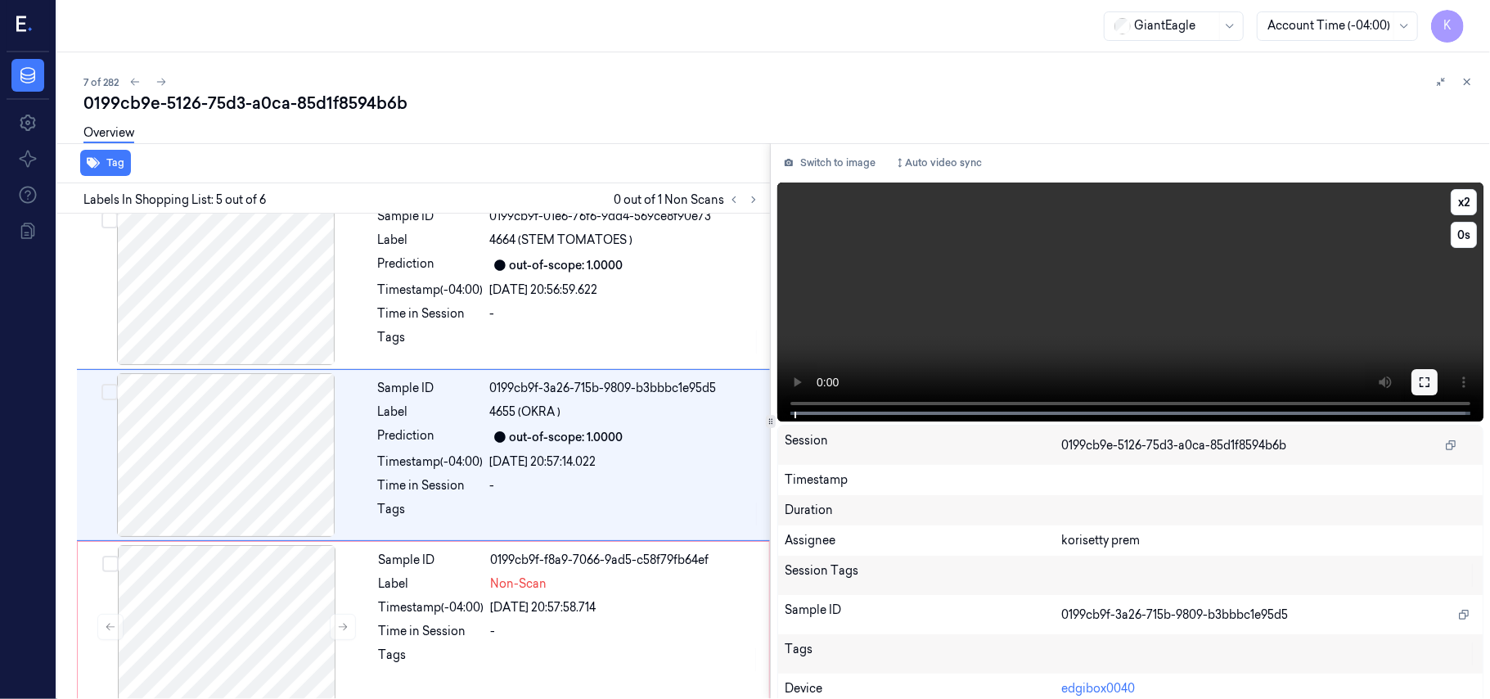
click at [1429, 381] on button at bounding box center [1425, 382] width 26 height 26
click at [581, 592] on div "Non-Scan" at bounding box center [625, 583] width 268 height 17
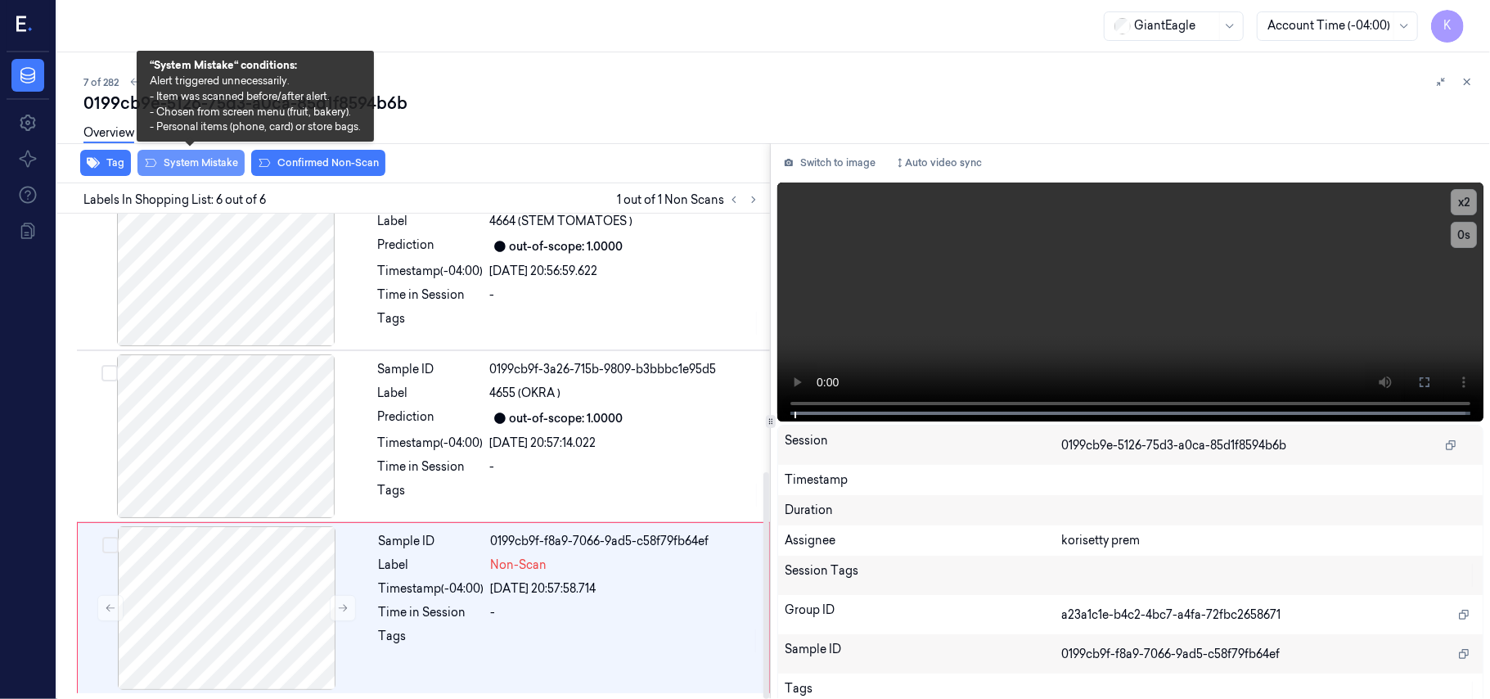
click at [197, 164] on button "System Mistake" at bounding box center [190, 163] width 107 height 26
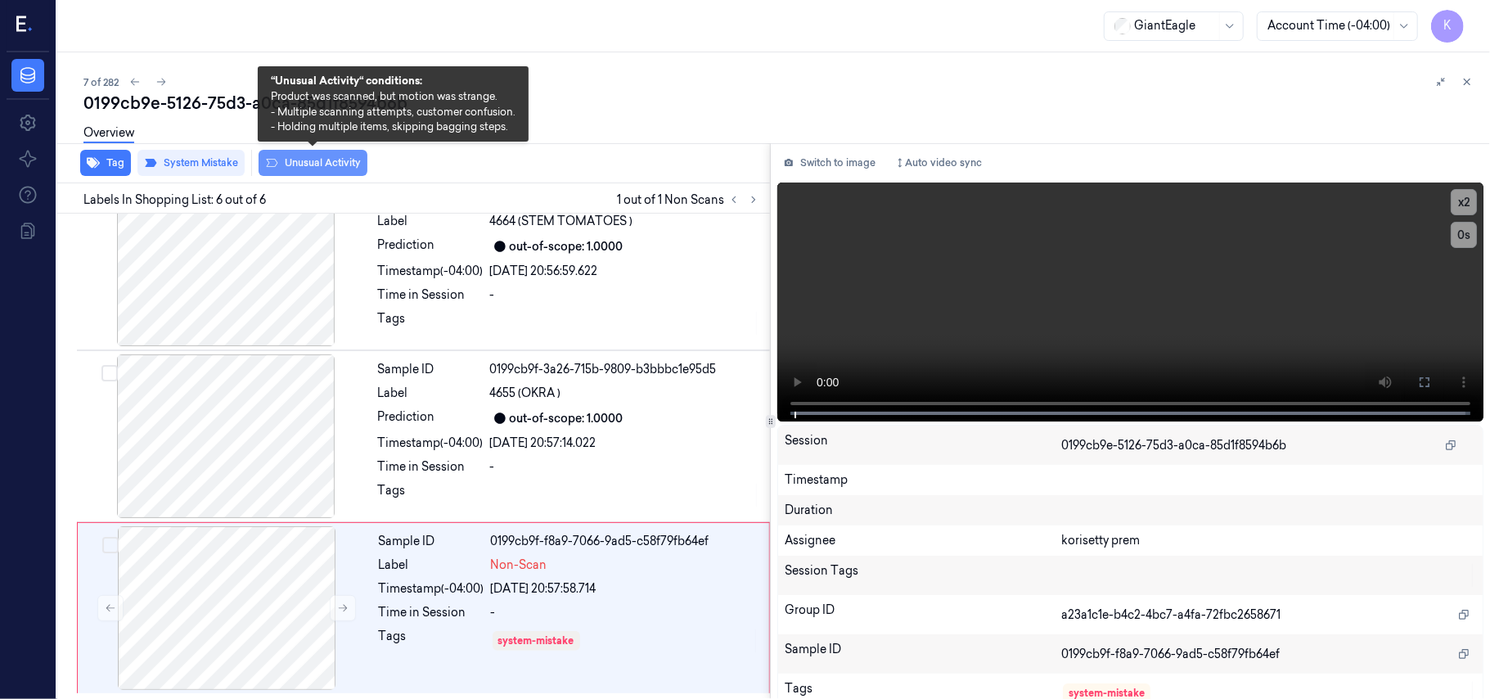
click at [296, 159] on button "Unusual Activity" at bounding box center [313, 163] width 109 height 26
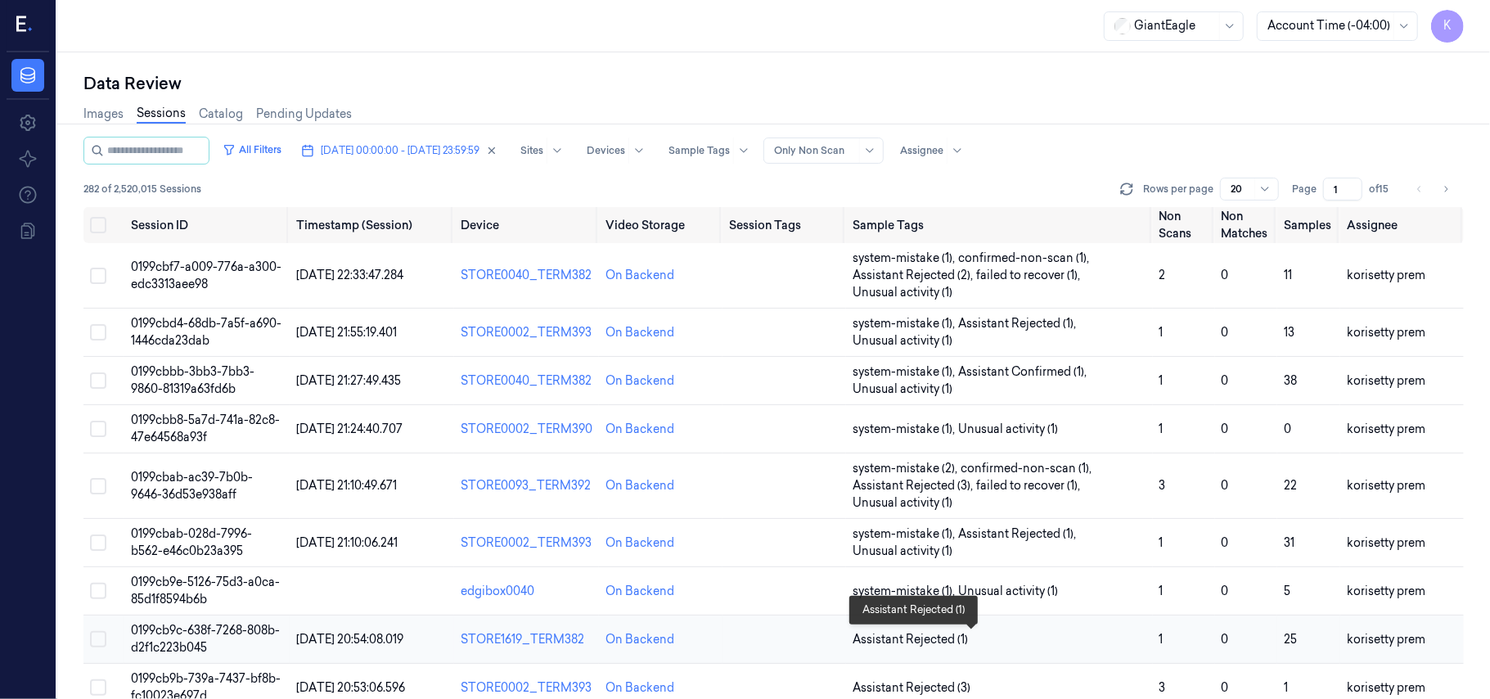
click at [1091, 642] on span "Assistant Rejected (1)" at bounding box center [1000, 639] width 294 height 17
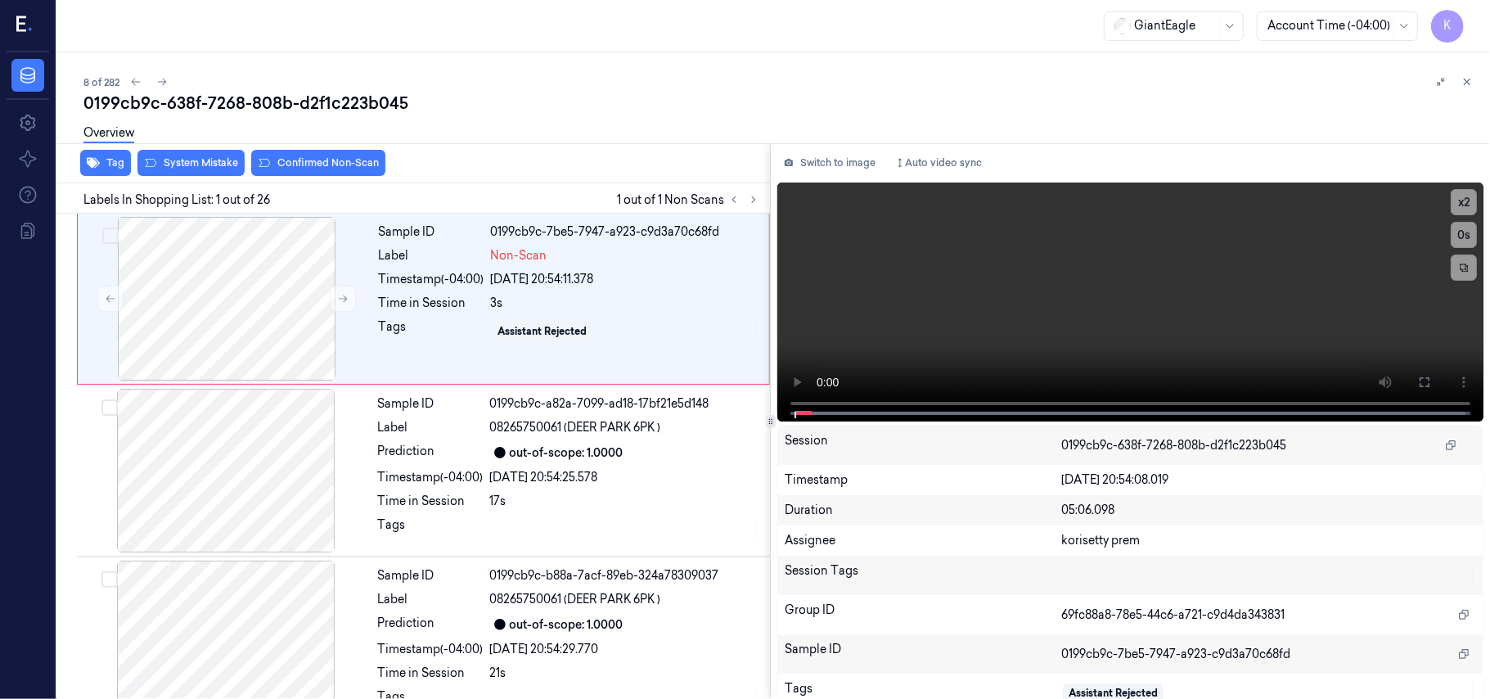
click at [589, 88] on div "8 of 282" at bounding box center [780, 82] width 1394 height 20
click at [1189, 327] on video at bounding box center [1130, 301] width 706 height 239
click at [1421, 380] on icon at bounding box center [1424, 382] width 13 height 13
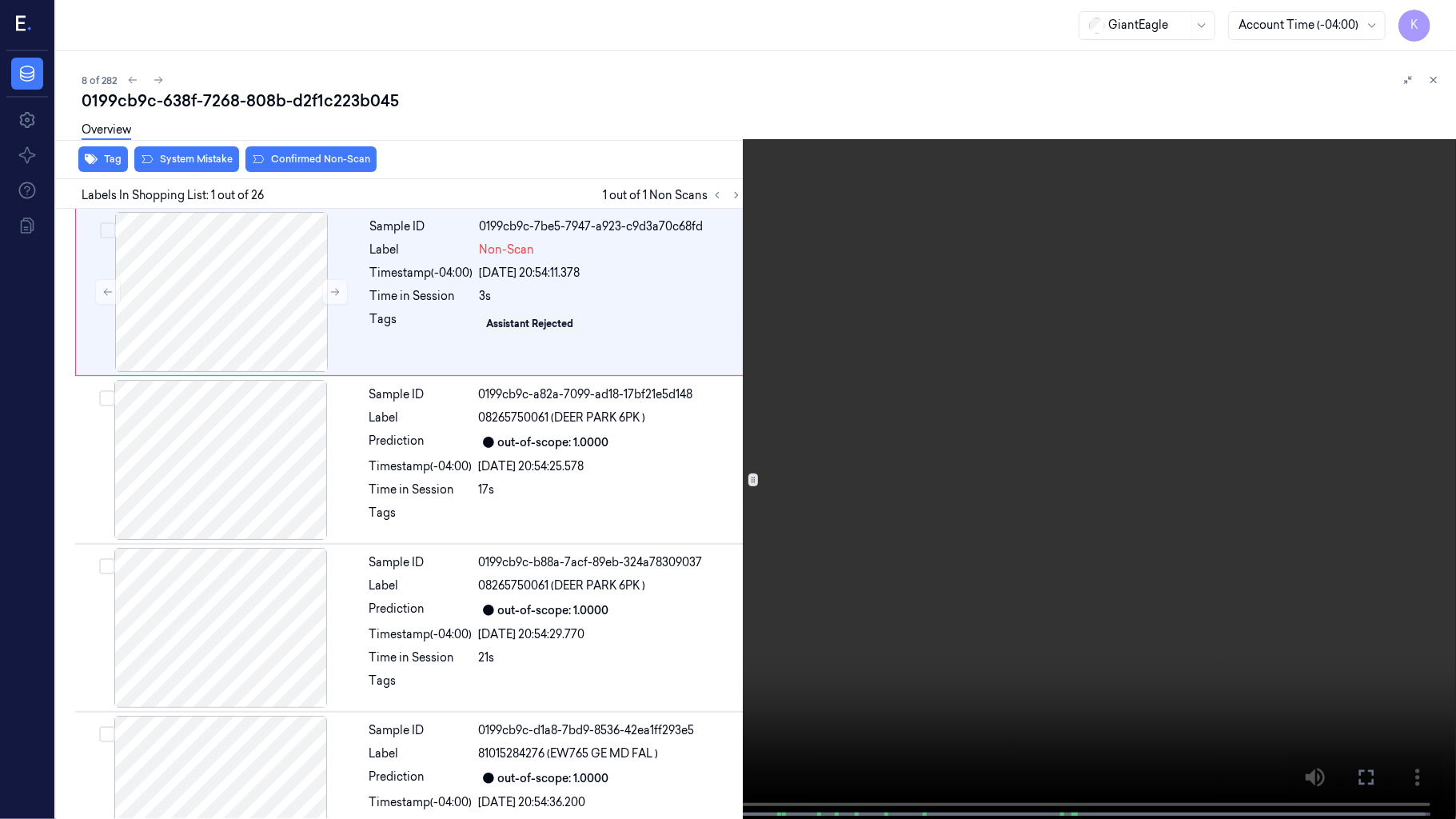
click at [0, 682] on div "x 2 0 s" at bounding box center [728, 410] width 1456 height 819
click at [1441, 14] on button "x 2" at bounding box center [1436, 20] width 25 height 25
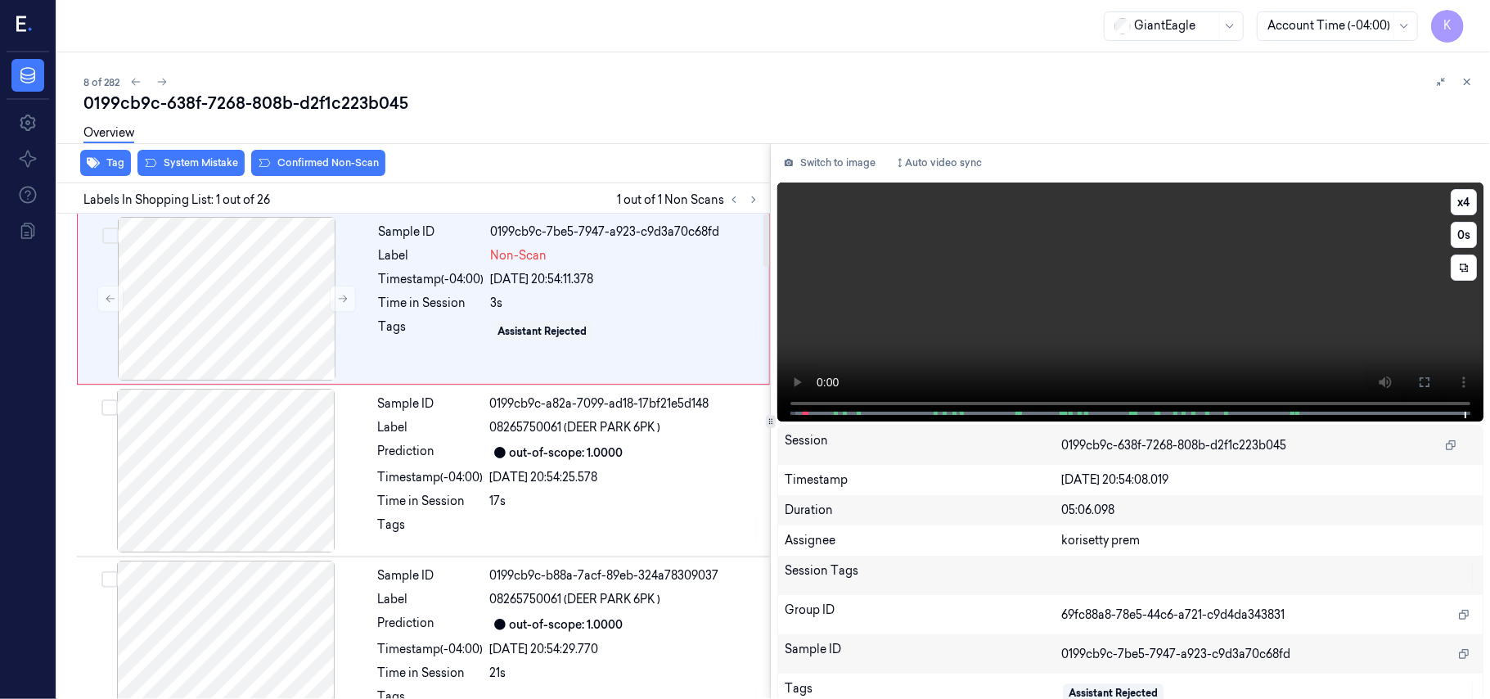
click at [1005, 282] on video at bounding box center [1130, 301] width 706 height 239
click at [328, 269] on div at bounding box center [226, 299] width 291 height 164
click at [1120, 280] on video at bounding box center [1130, 301] width 706 height 239
click at [264, 299] on div at bounding box center [226, 299] width 291 height 164
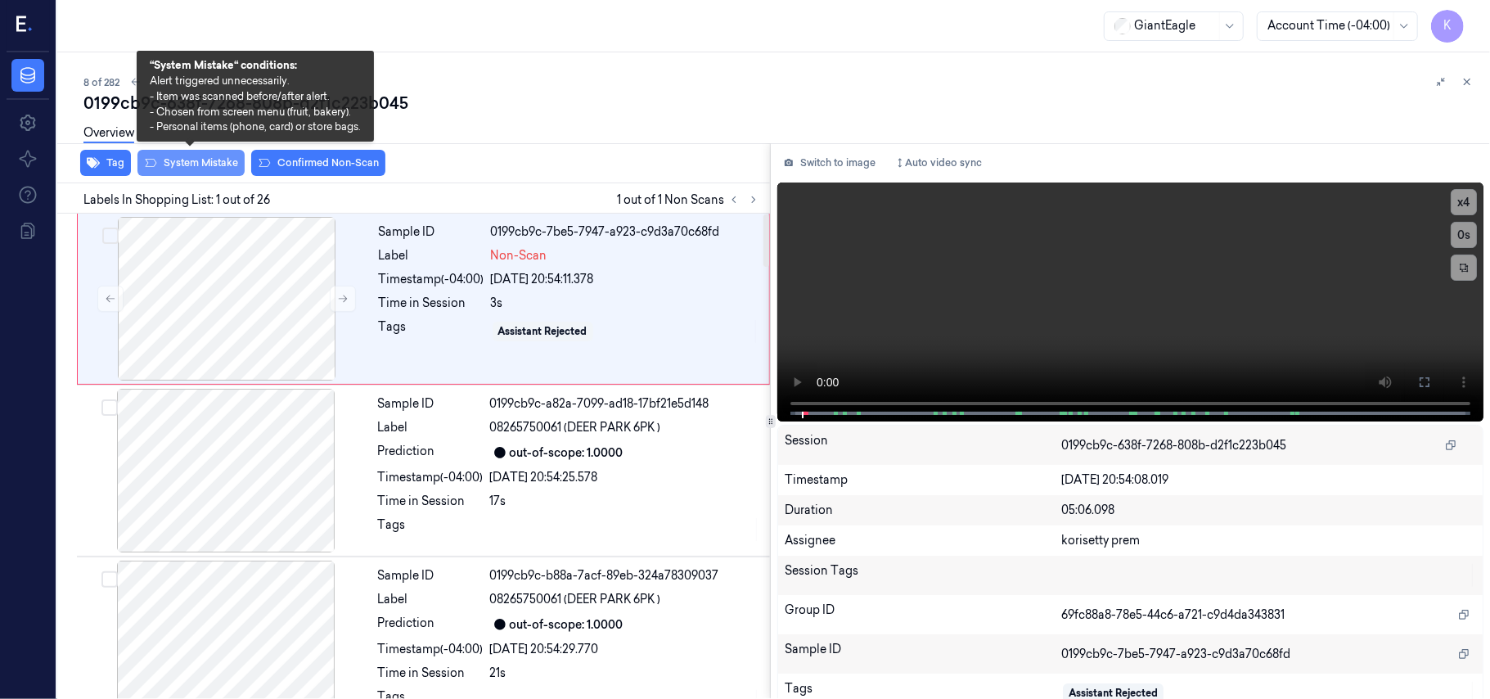
click at [182, 165] on button "System Mistake" at bounding box center [190, 163] width 107 height 26
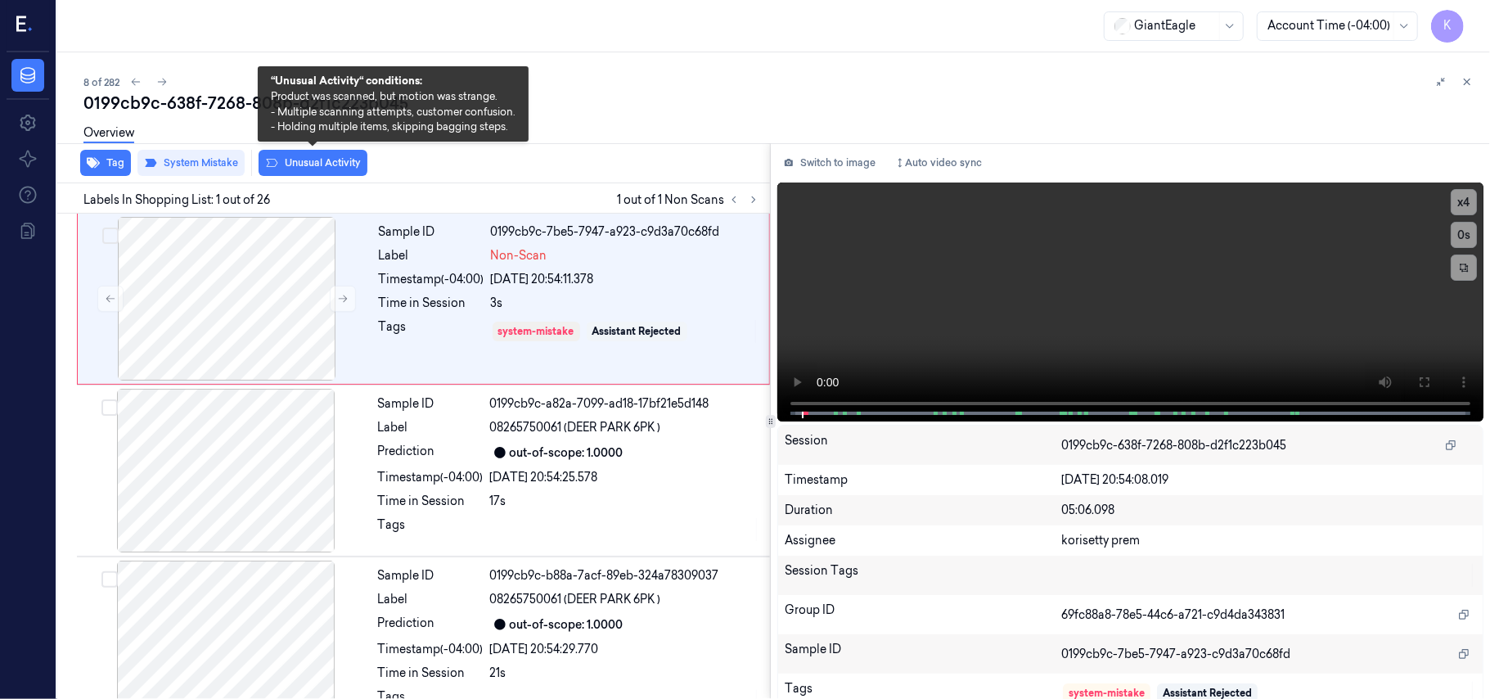
click at [335, 164] on button "Unusual Activity" at bounding box center [313, 163] width 109 height 26
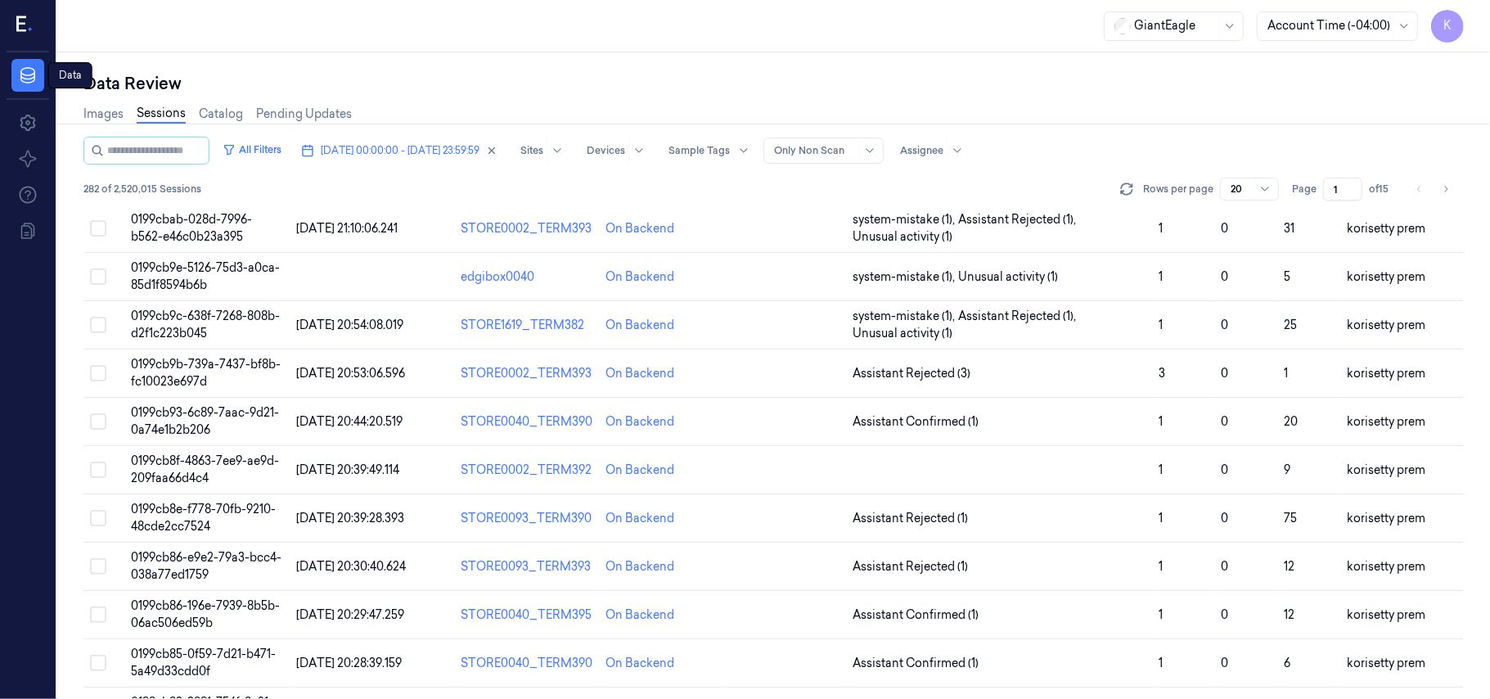
scroll to position [327, 0]
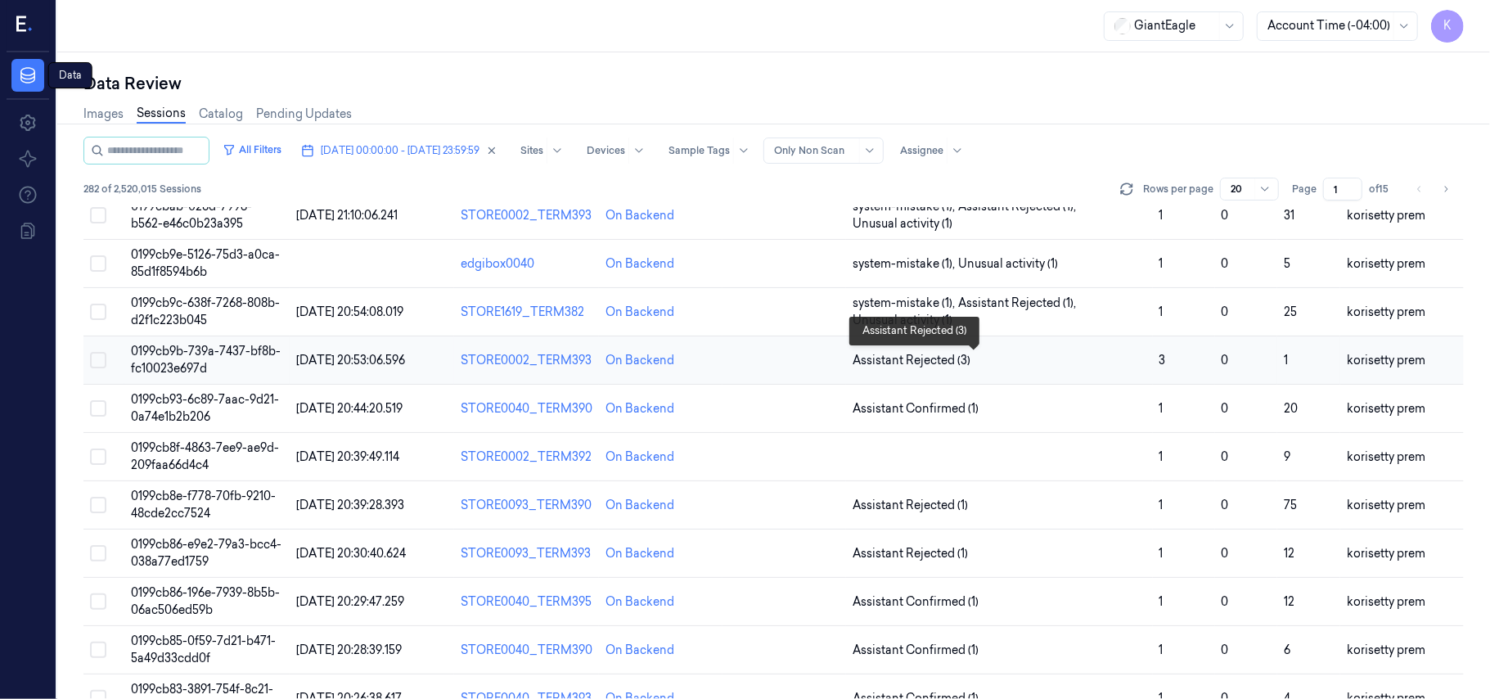
click at [1079, 364] on span "Assistant Rejected (3)" at bounding box center [1000, 360] width 294 height 17
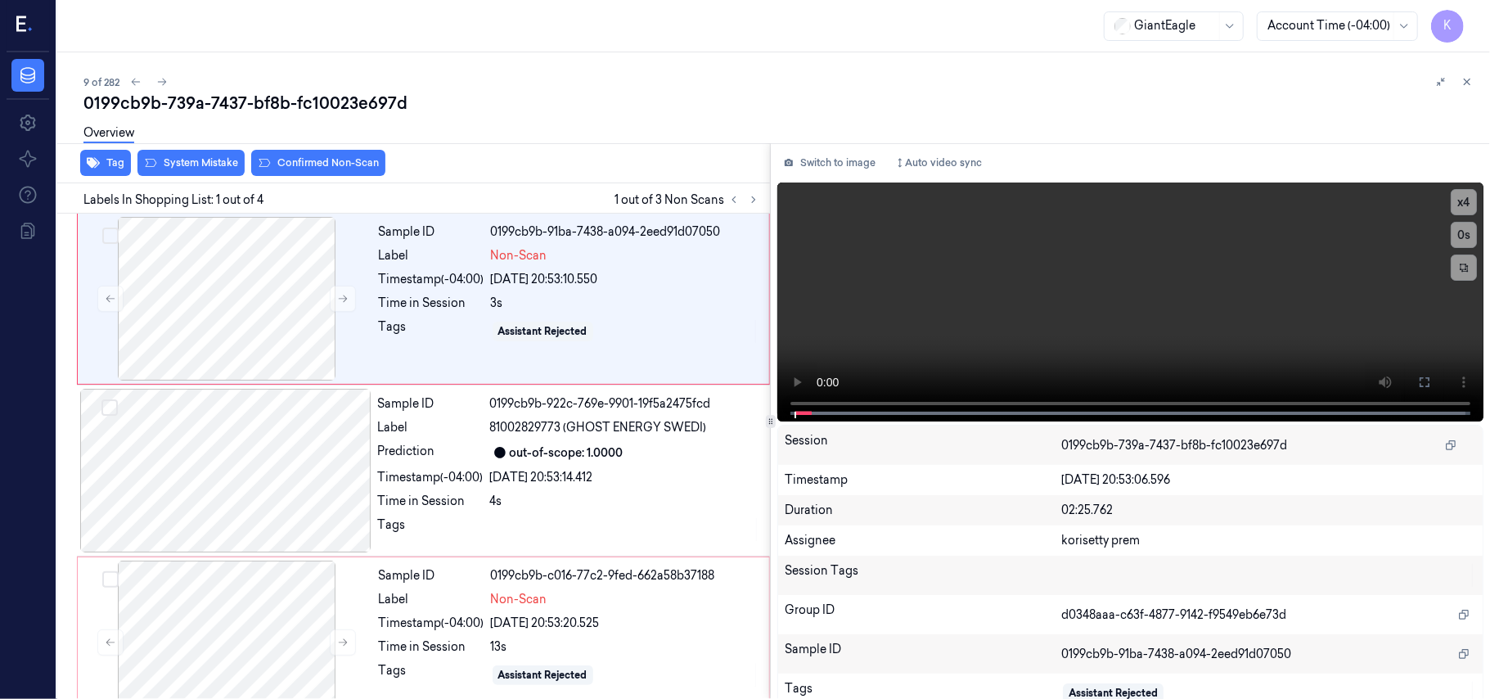
click at [676, 110] on div "0199cb9b-739a-7437-bf8b-fc10023e697d" at bounding box center [780, 103] width 1394 height 23
click at [1120, 282] on video at bounding box center [1130, 301] width 706 height 239
click at [1451, 183] on video at bounding box center [1130, 301] width 706 height 239
click at [1455, 195] on button "x 4" at bounding box center [1464, 202] width 26 height 26
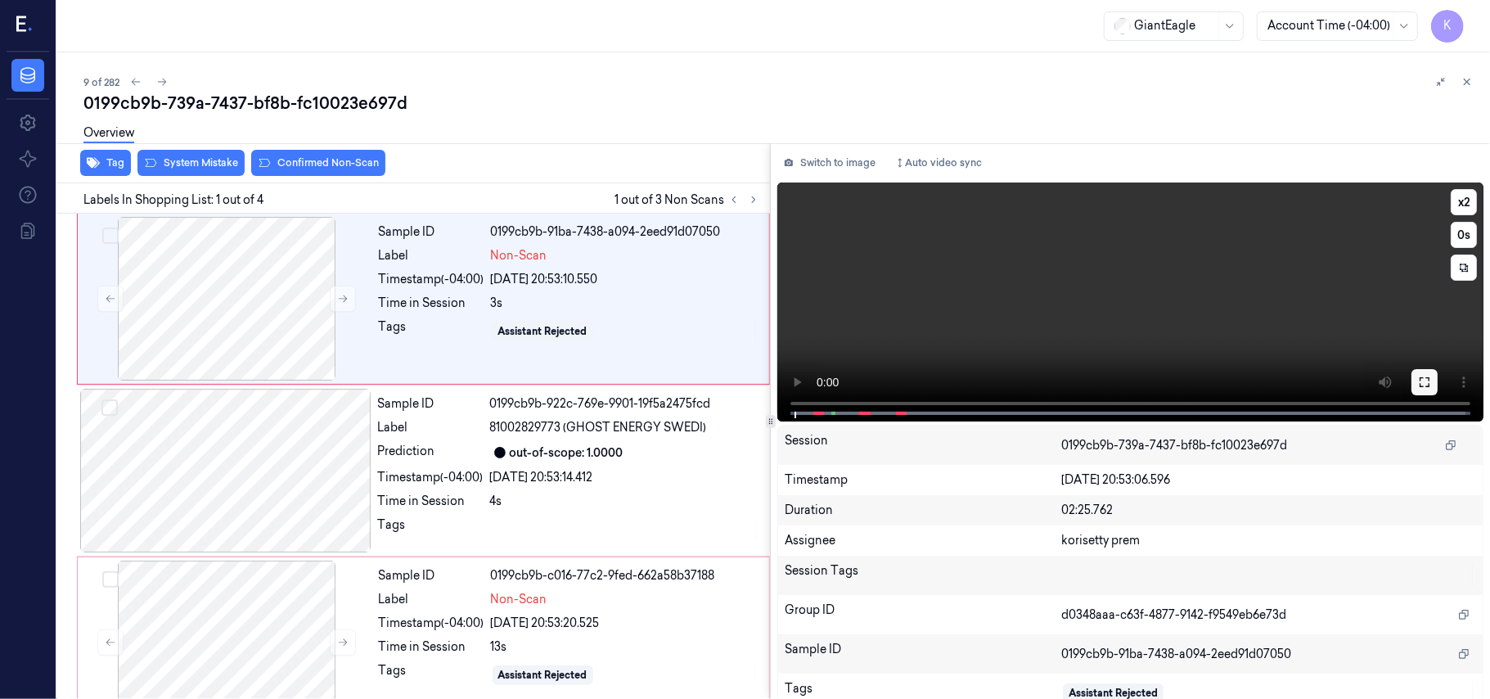
click at [1418, 383] on icon at bounding box center [1424, 382] width 13 height 13
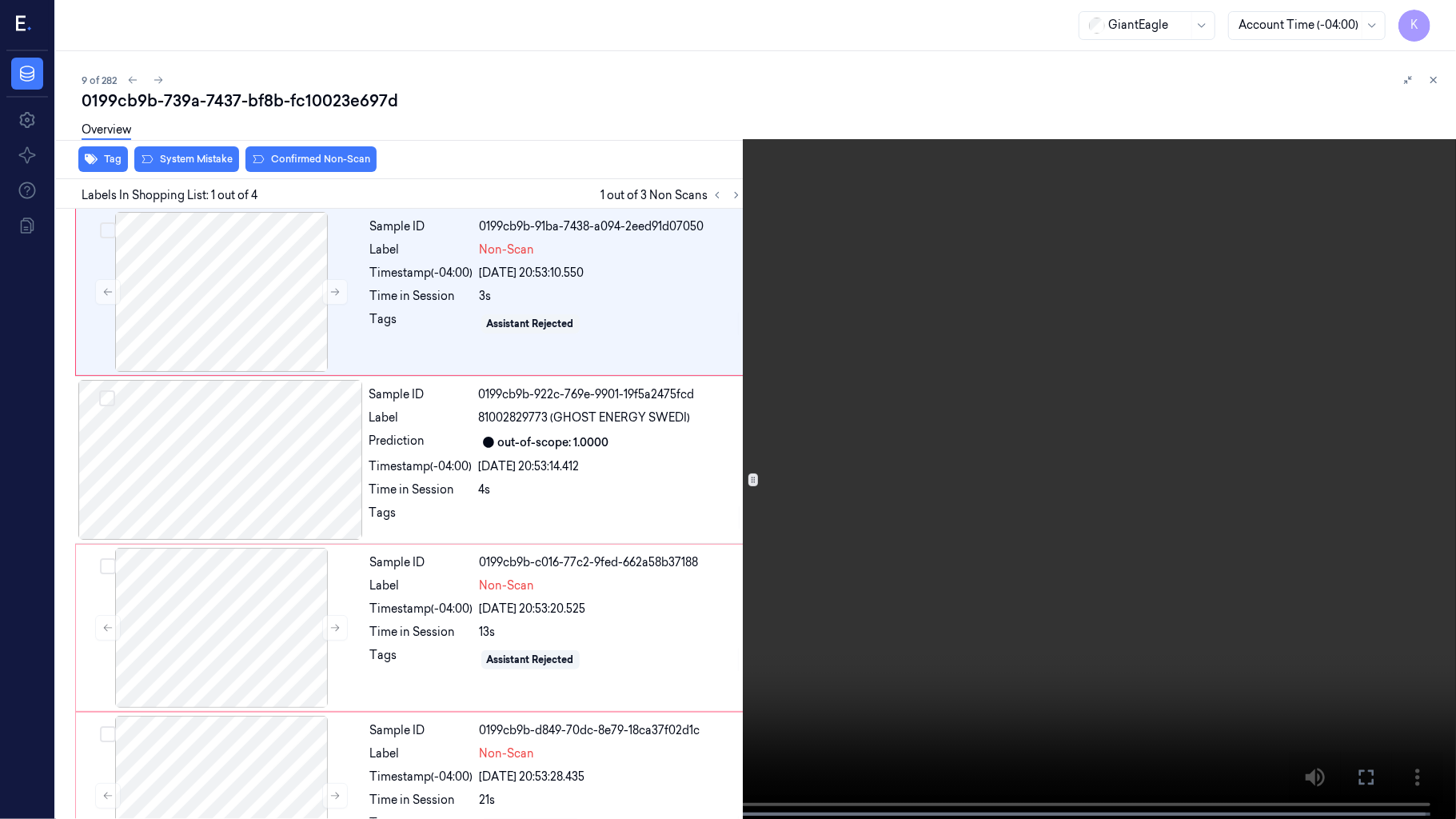
click at [909, 384] on video at bounding box center [728, 410] width 1456 height 822
click at [764, 371] on video at bounding box center [728, 410] width 1456 height 822
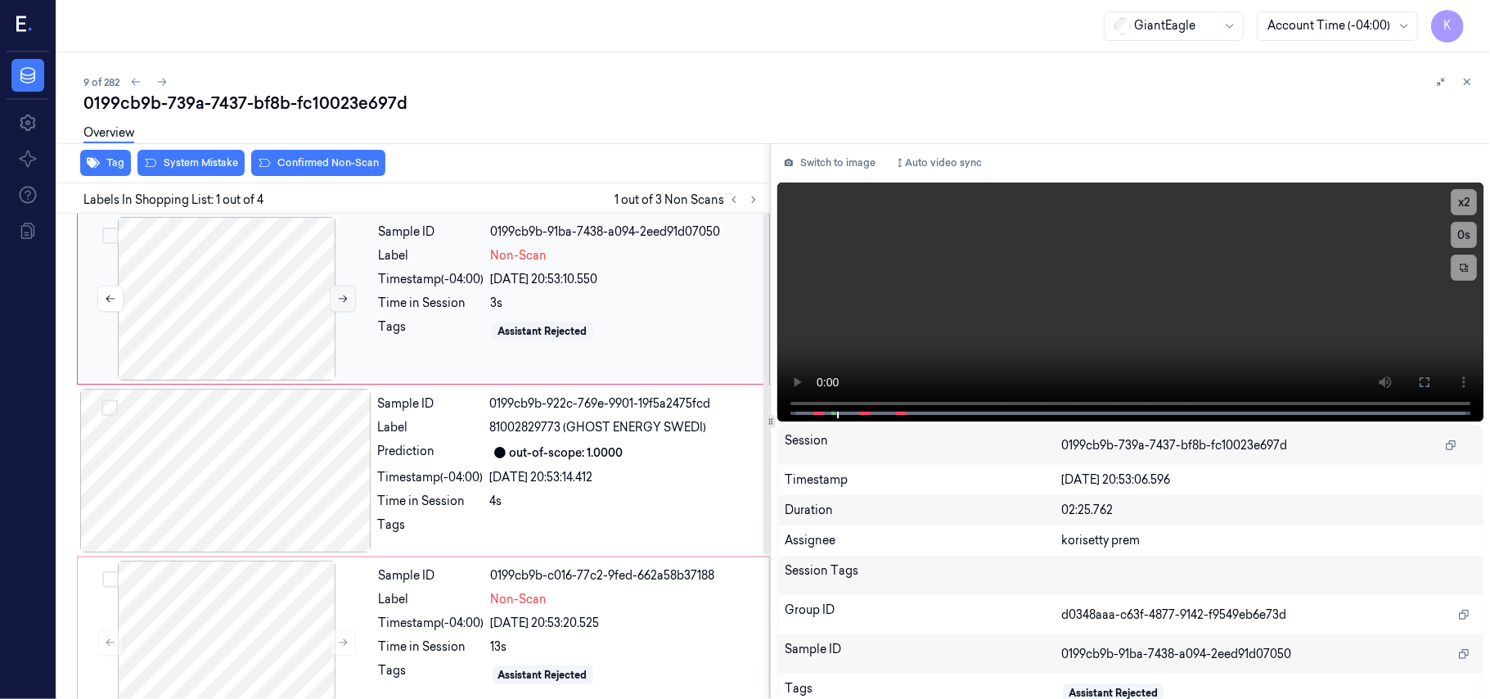
click at [332, 299] on button at bounding box center [343, 299] width 26 height 26
click at [1428, 381] on button at bounding box center [1425, 382] width 26 height 26
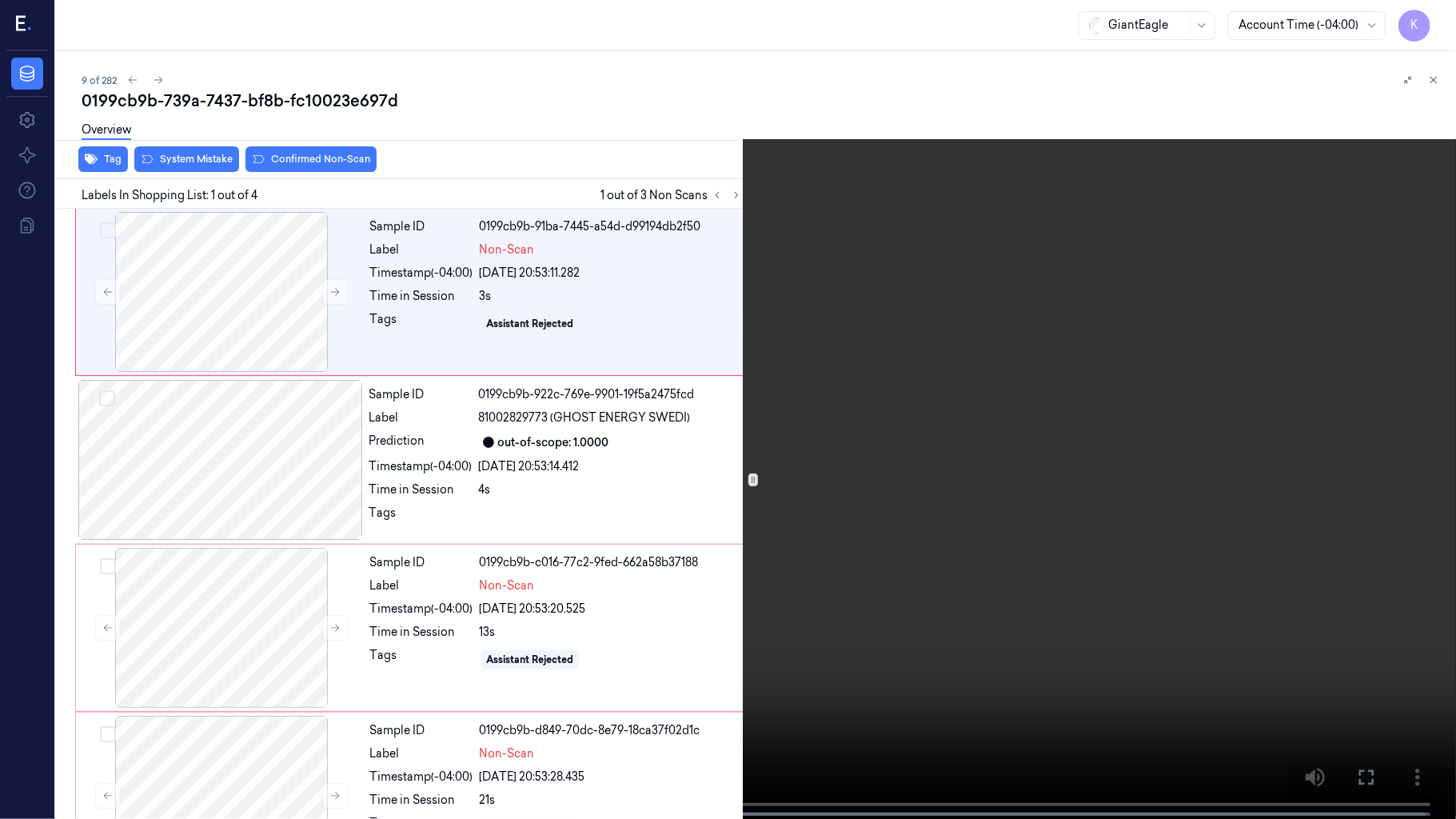
click at [868, 452] on video at bounding box center [728, 410] width 1456 height 822
click at [328, 560] on video at bounding box center [728, 410] width 1456 height 822
click at [1437, 16] on button "x 2" at bounding box center [1436, 20] width 25 height 25
click at [953, 523] on video at bounding box center [728, 410] width 1456 height 822
click at [1446, 17] on button "x 4" at bounding box center [1436, 20] width 25 height 25
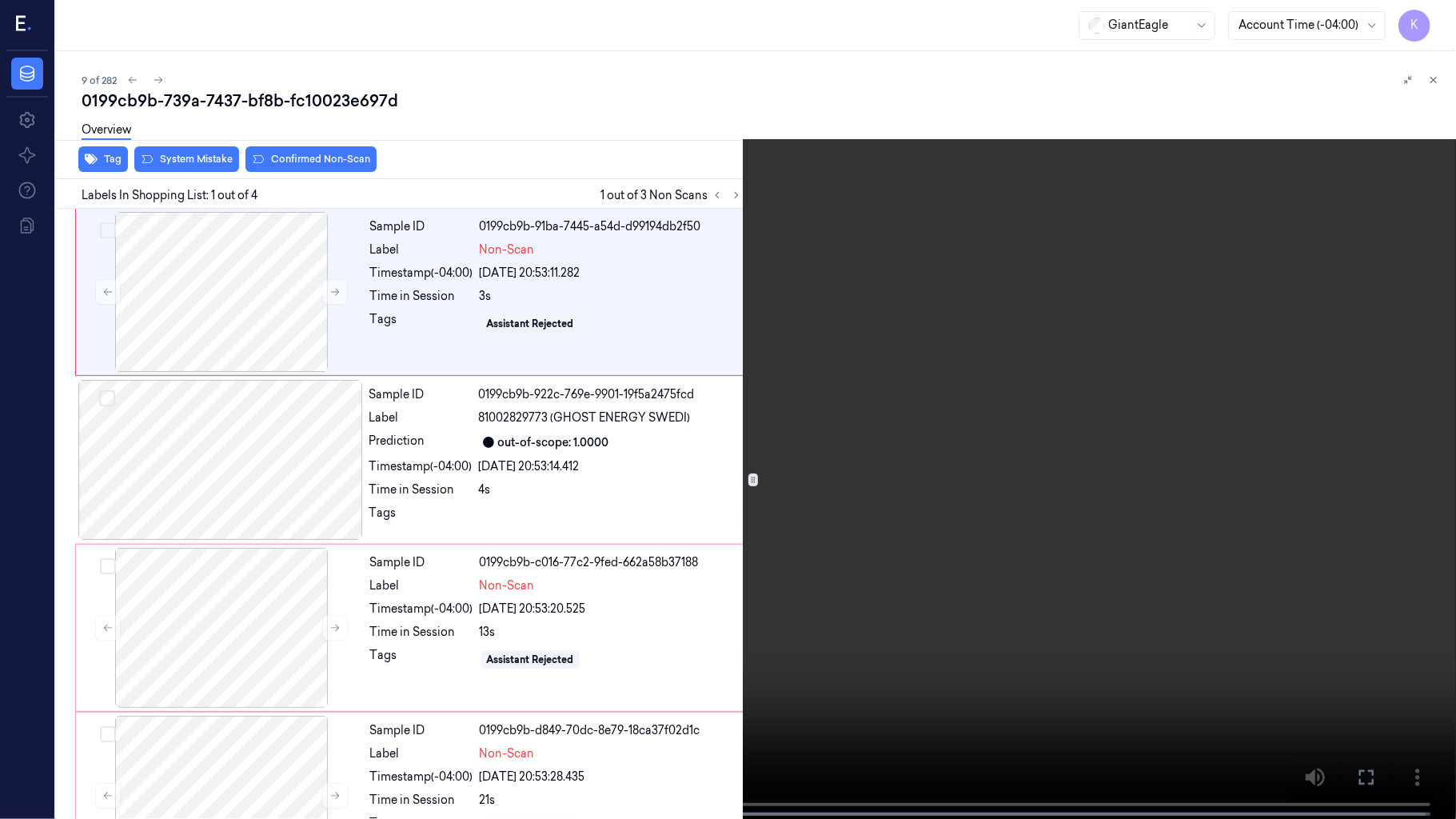
click at [1057, 553] on video at bounding box center [728, 410] width 1456 height 822
click at [1350, 362] on video at bounding box center [728, 410] width 1456 height 822
click at [743, 392] on video at bounding box center [728, 410] width 1456 height 822
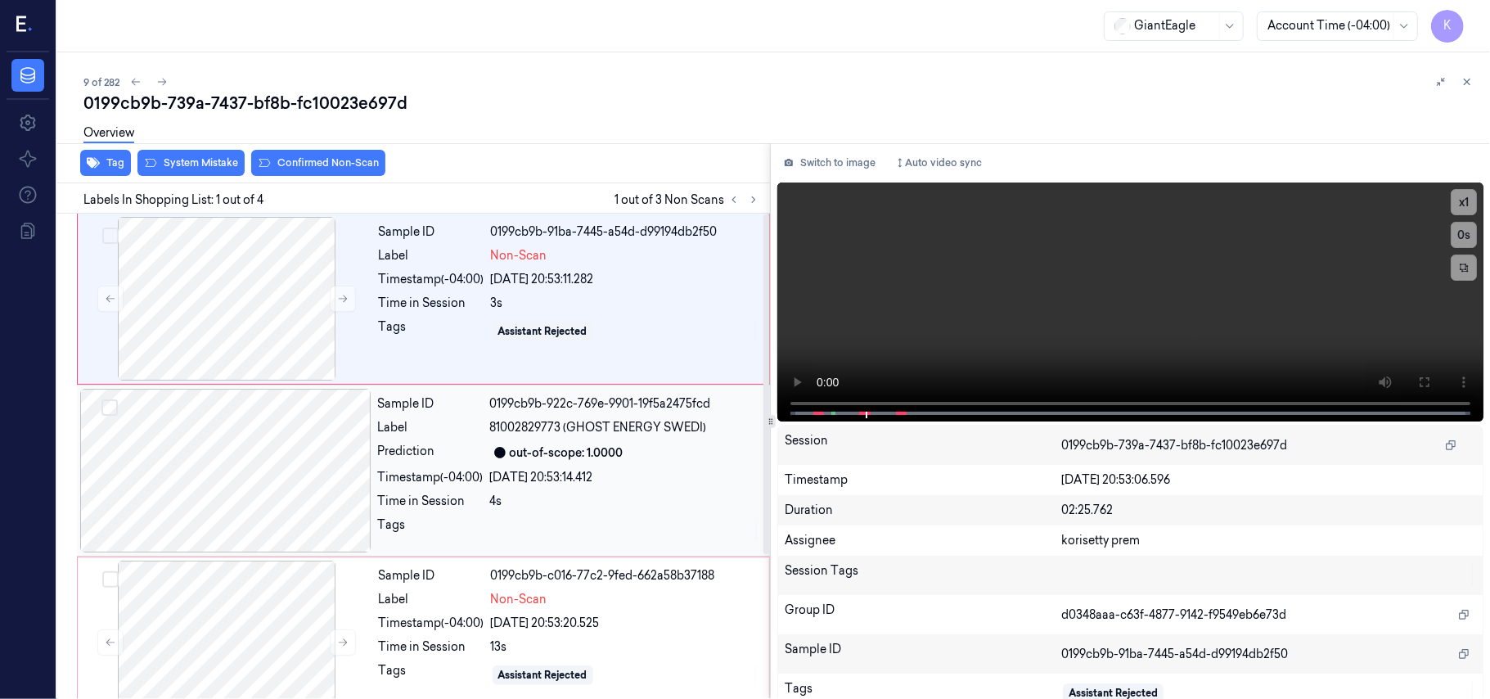
click at [538, 453] on div "out-of-scope: 1.0000" at bounding box center [567, 452] width 114 height 17
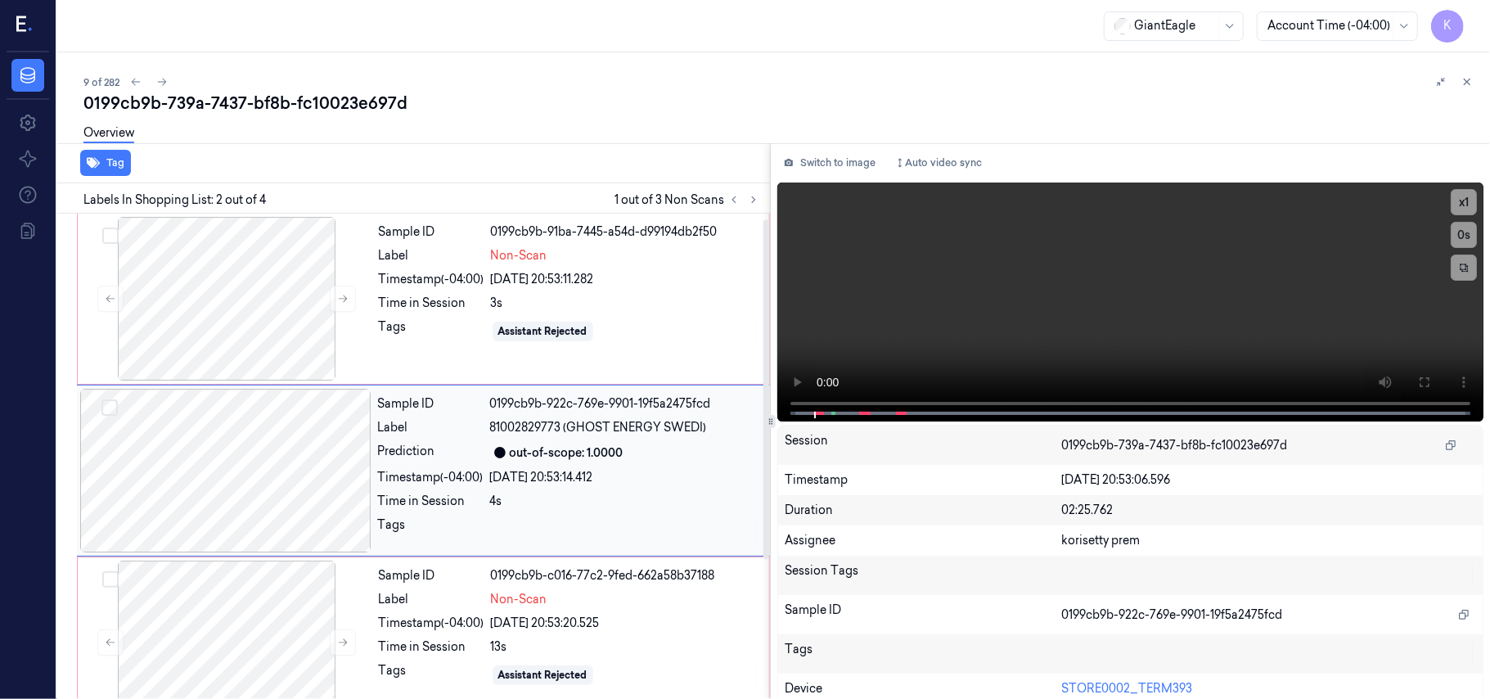
scroll to position [14, 0]
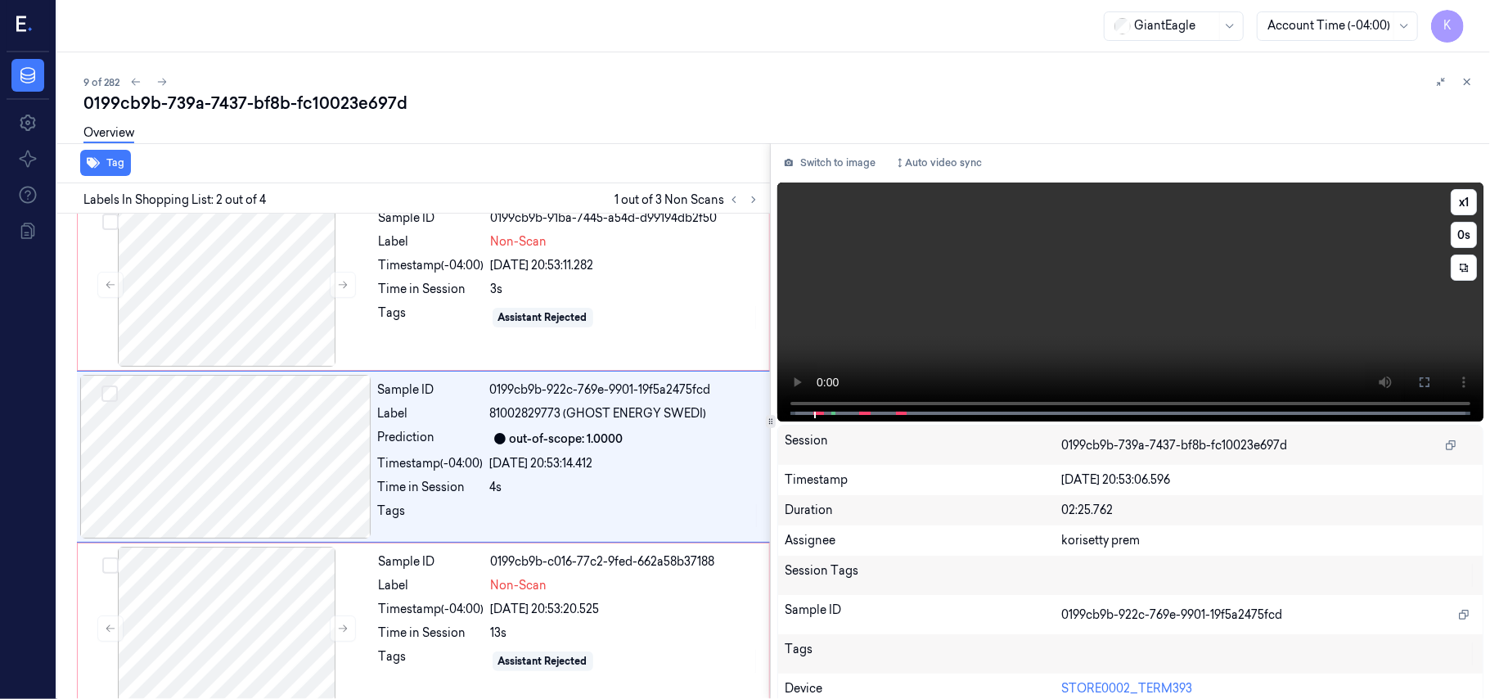
click at [1059, 302] on video at bounding box center [1130, 301] width 706 height 239
click at [502, 463] on div "[DATE] 20:53:14.412" at bounding box center [625, 463] width 270 height 17
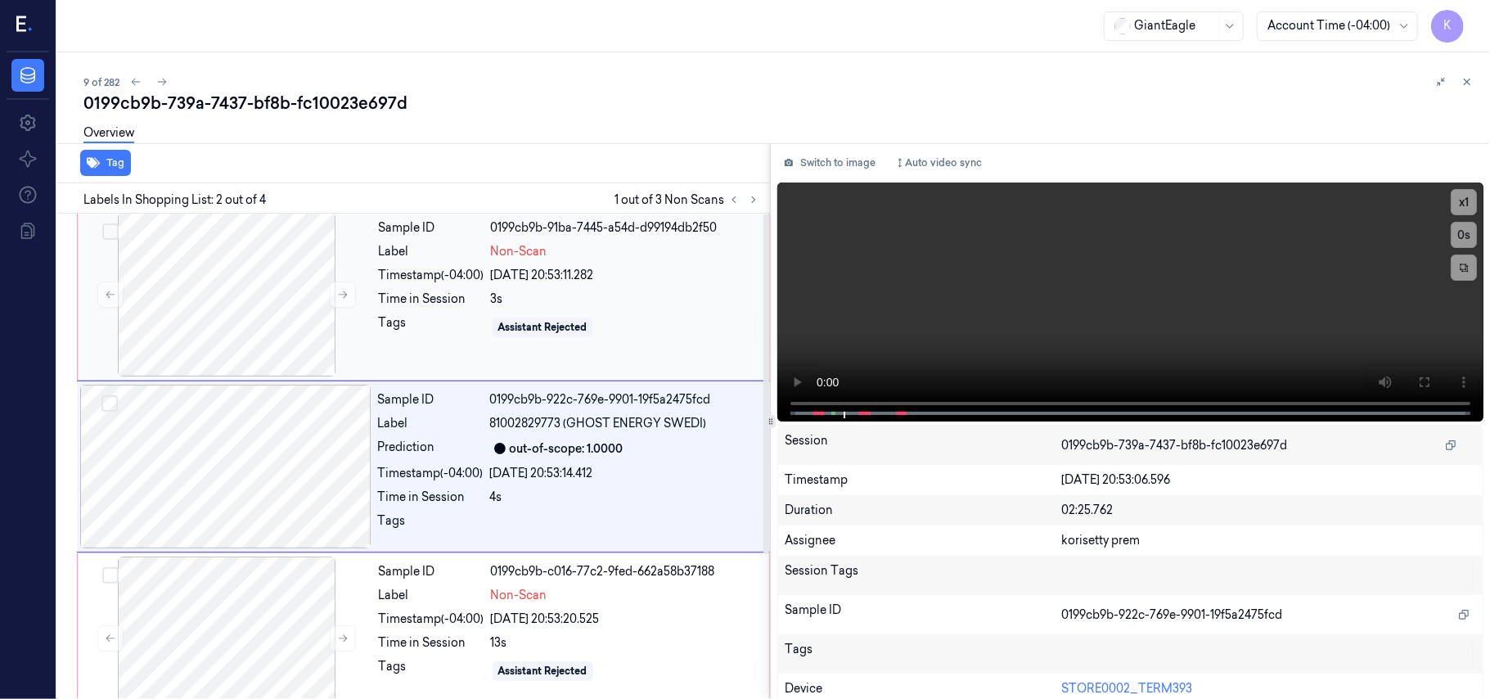
scroll to position [0, 0]
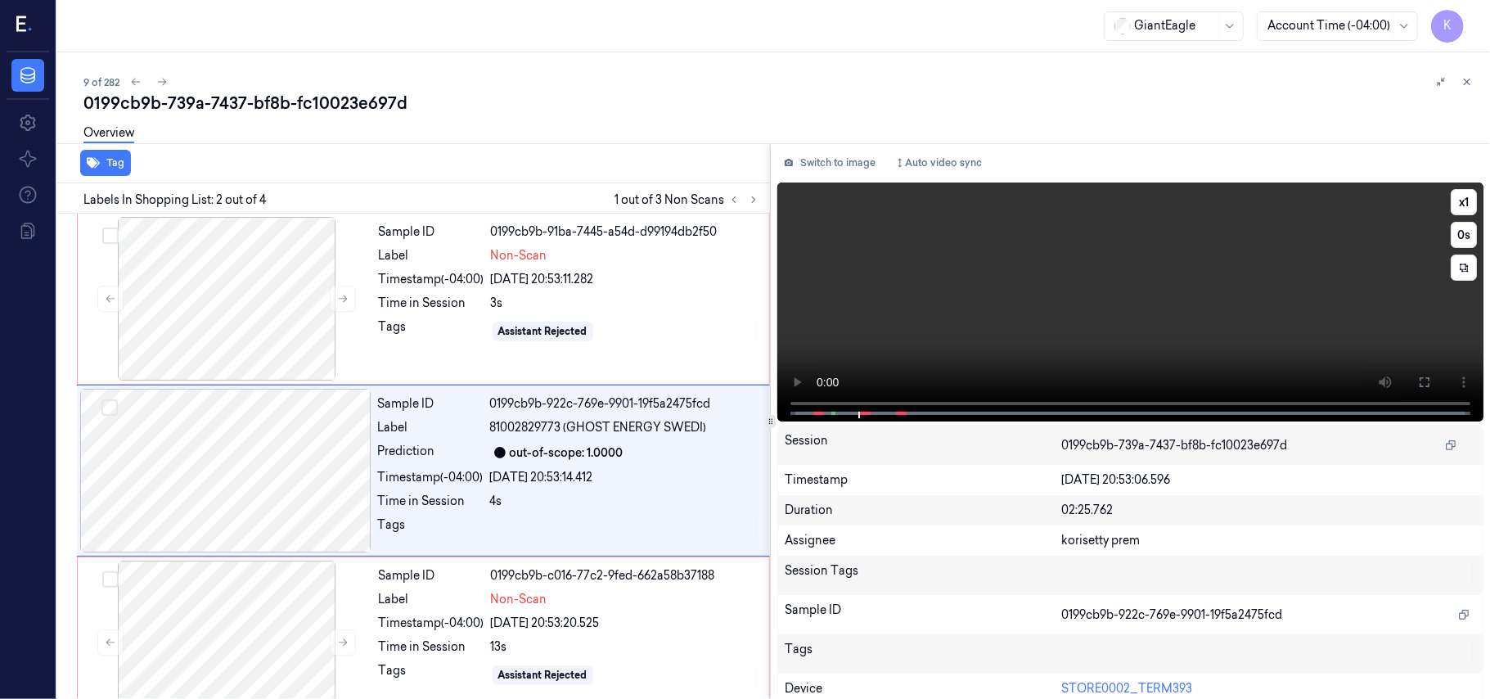
click at [822, 302] on video at bounding box center [1130, 301] width 706 height 239
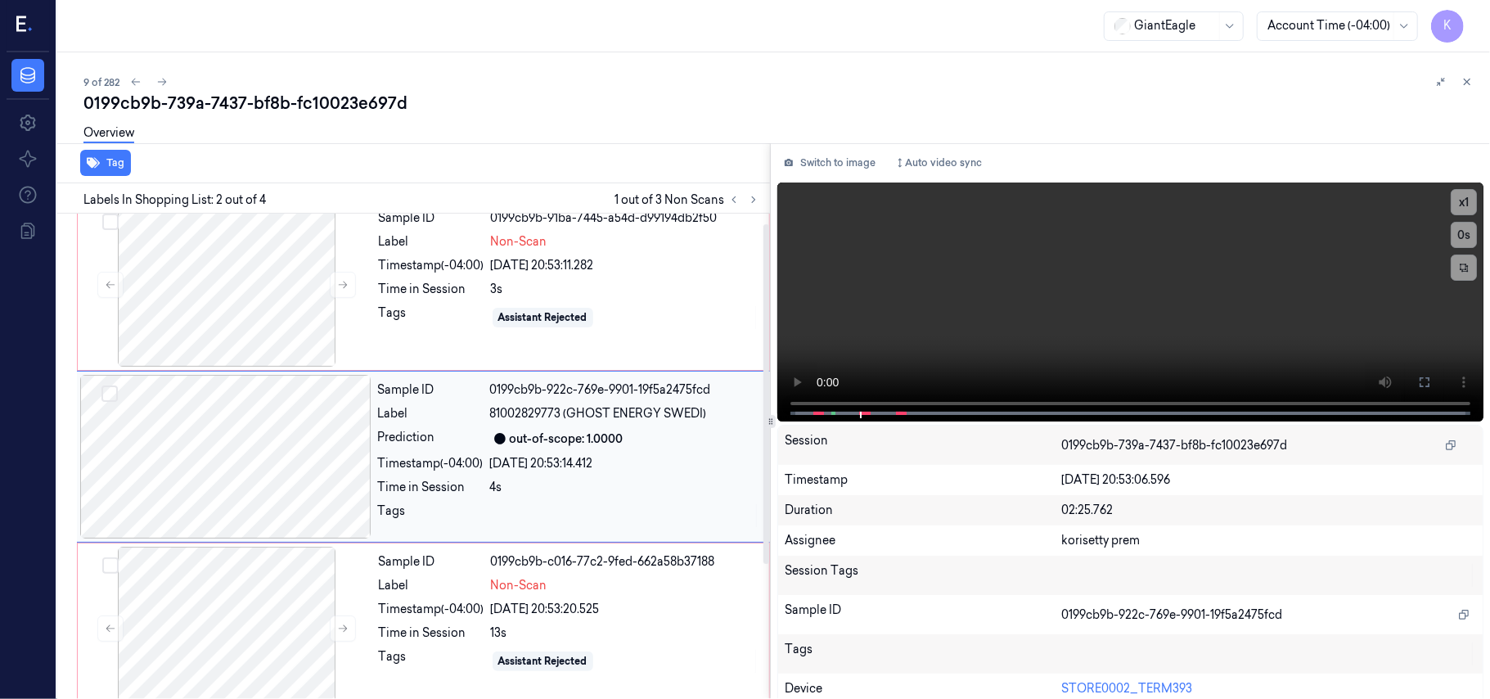
click at [306, 501] on div at bounding box center [225, 457] width 291 height 164
click at [203, 295] on div at bounding box center [226, 285] width 291 height 164
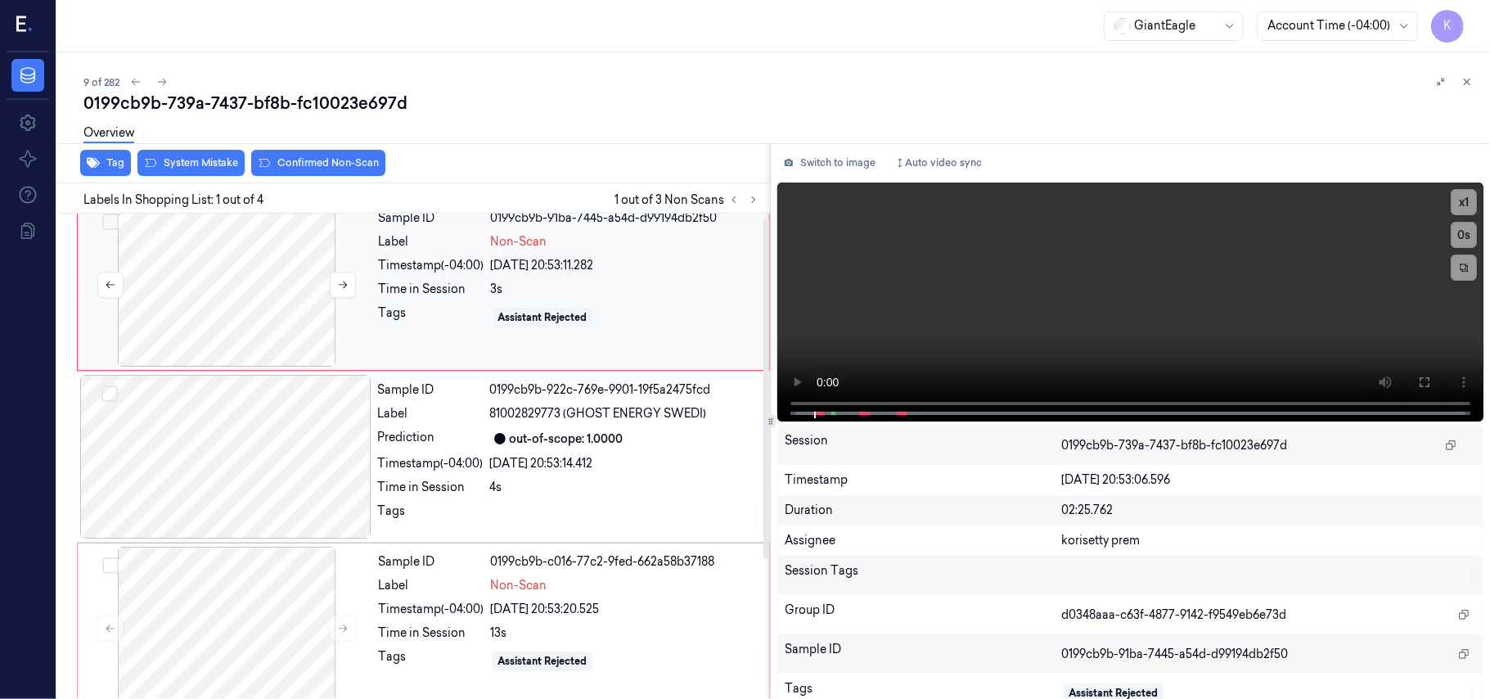
scroll to position [0, 0]
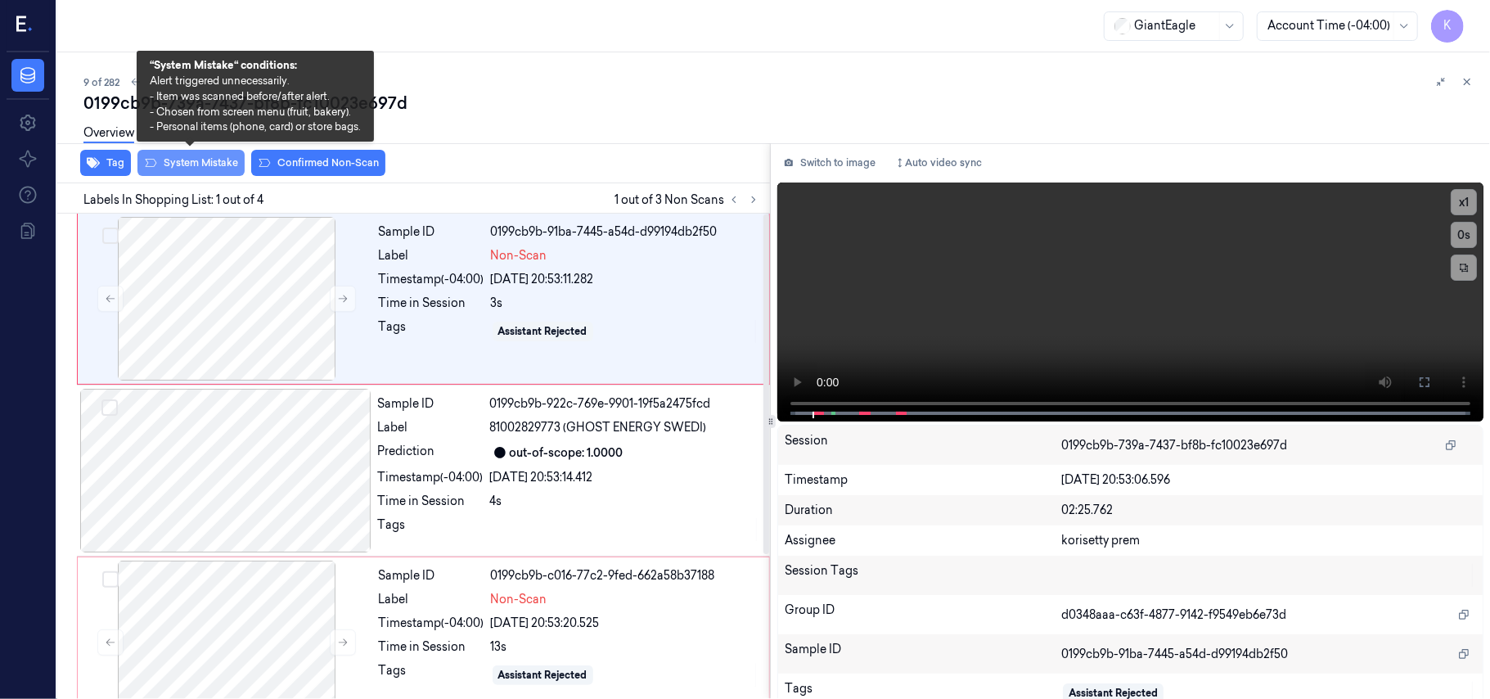
click at [201, 168] on button "System Mistake" at bounding box center [190, 163] width 107 height 26
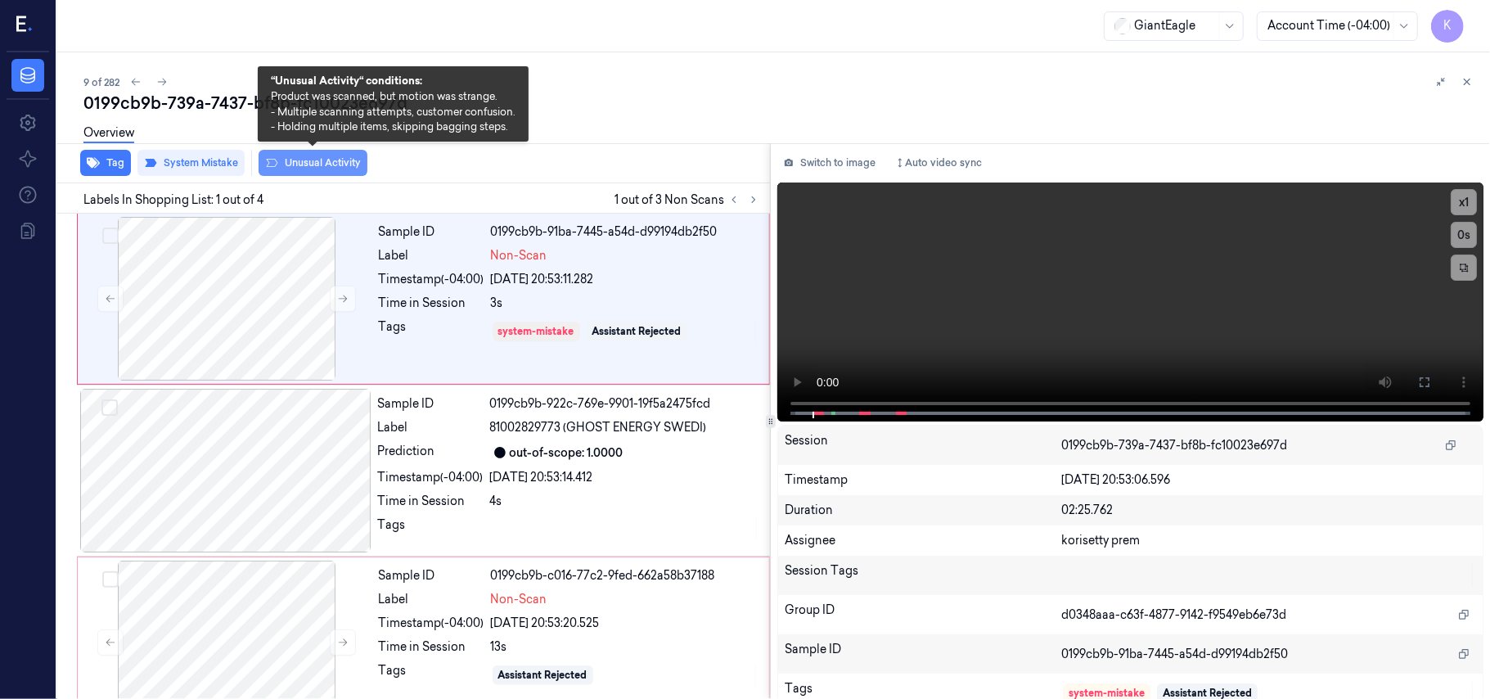
click at [293, 164] on button "Unusual Activity" at bounding box center [313, 163] width 109 height 26
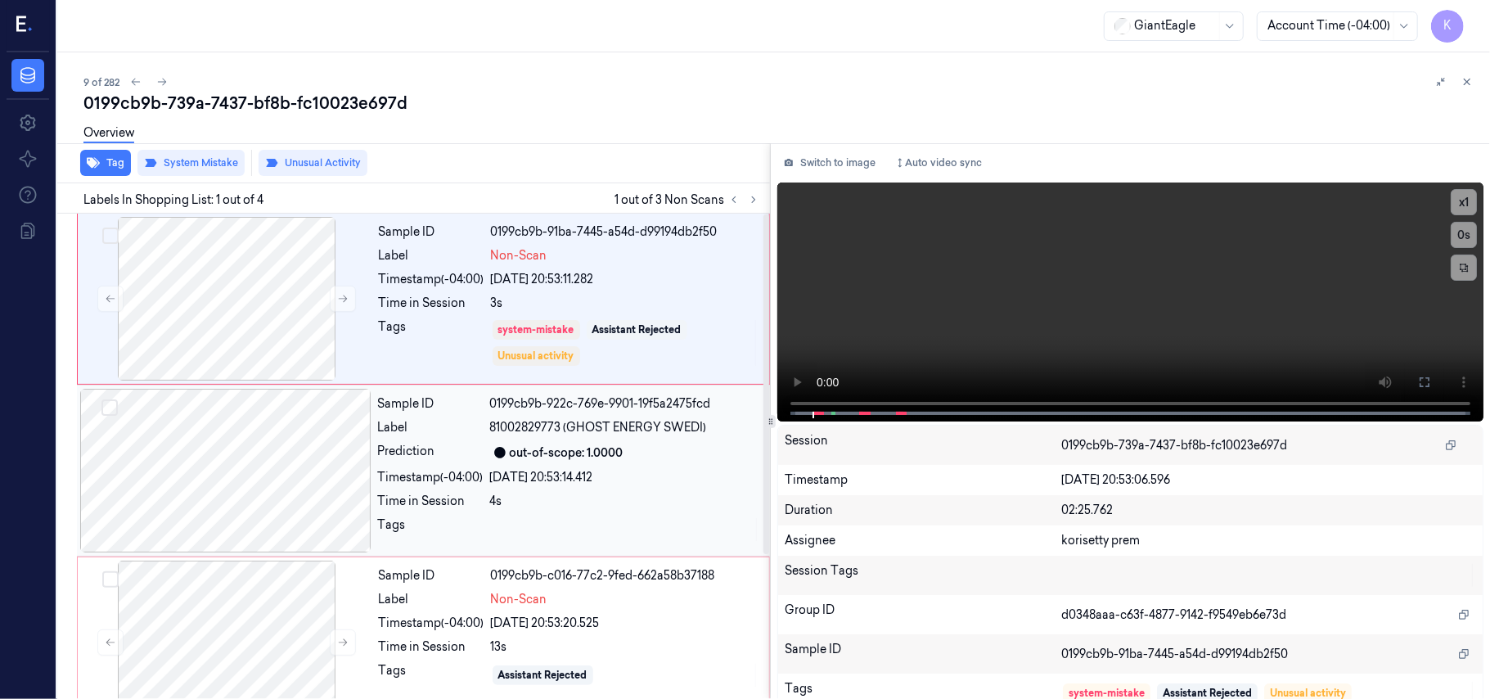
click at [629, 469] on div "[DATE] 20:53:14.412" at bounding box center [625, 477] width 270 height 17
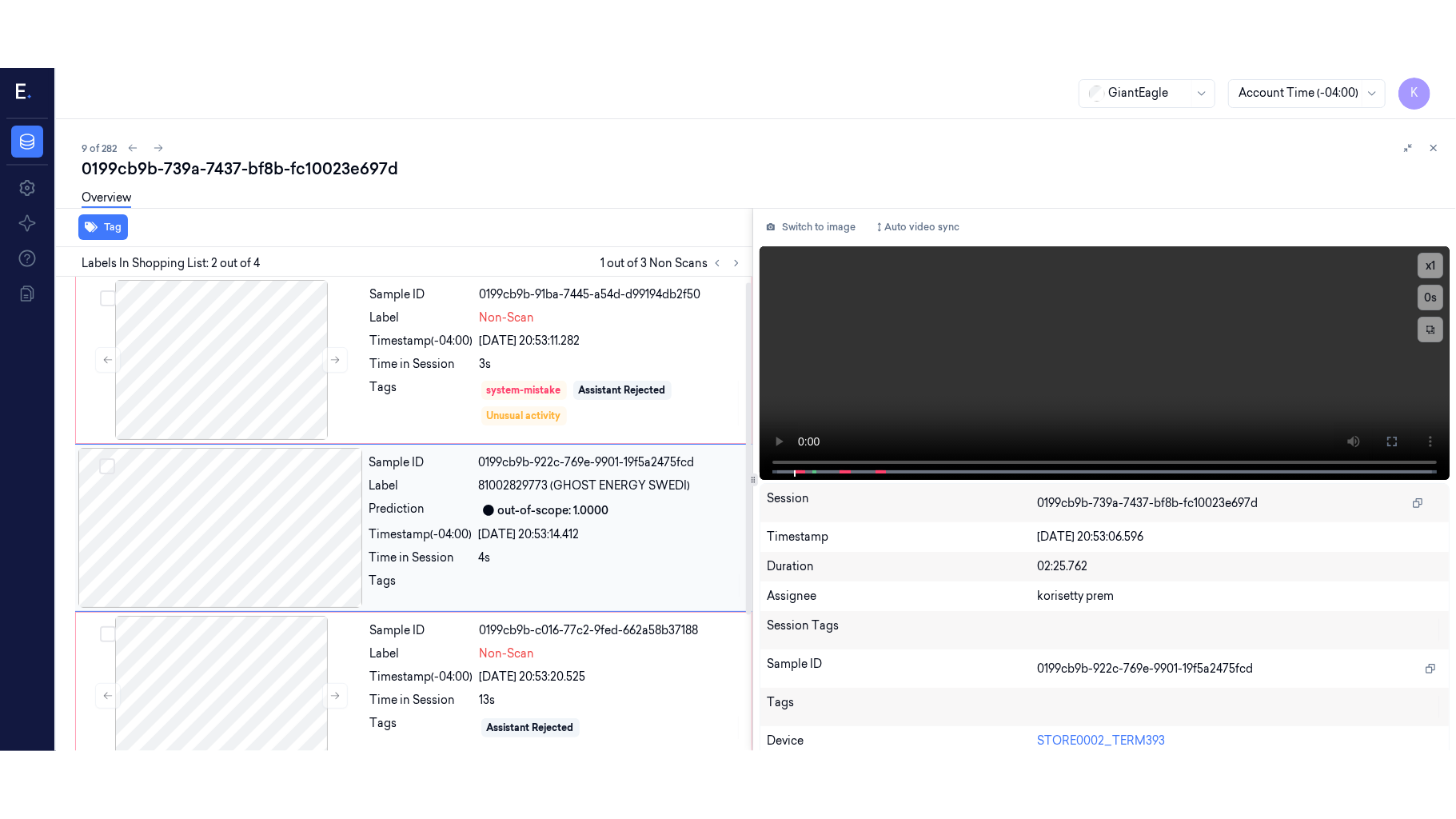
scroll to position [14, 0]
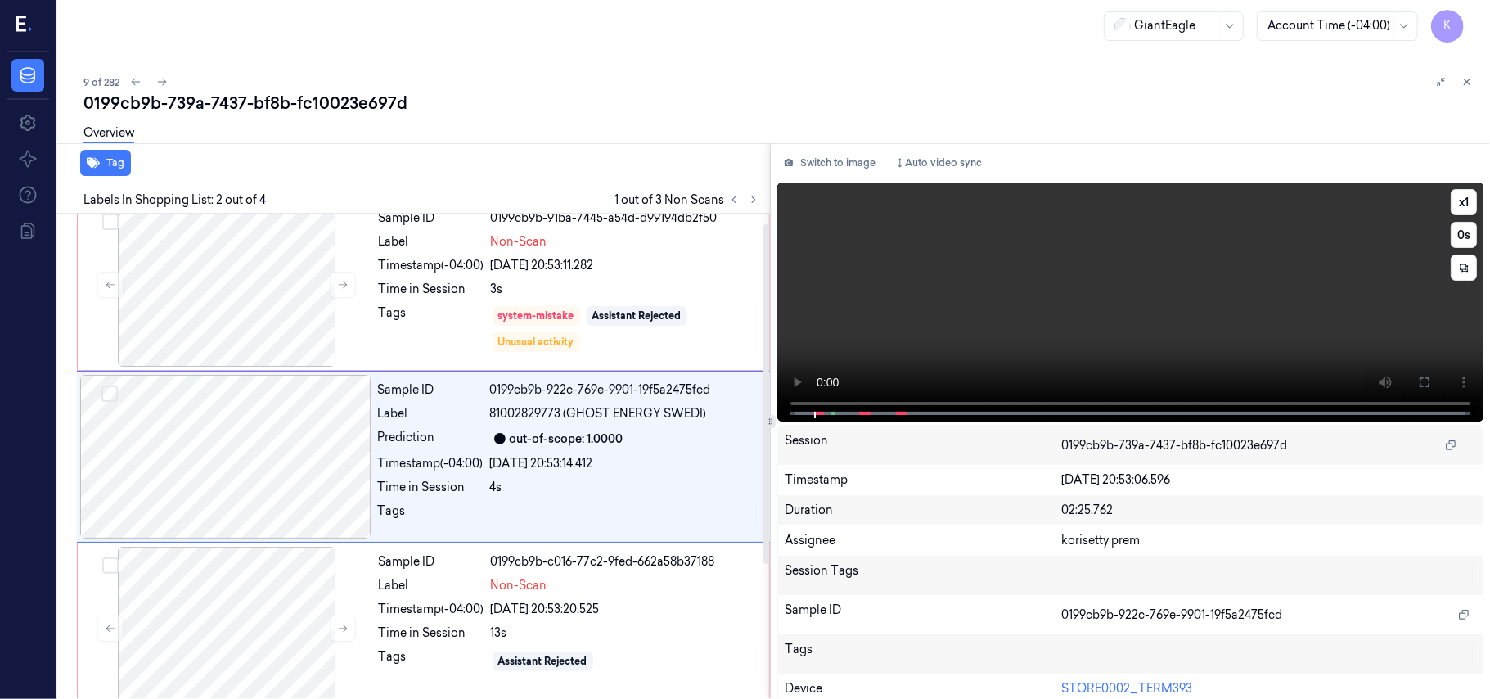
click at [1195, 352] on video at bounding box center [1130, 301] width 706 height 239
click at [1421, 384] on icon at bounding box center [1424, 382] width 13 height 13
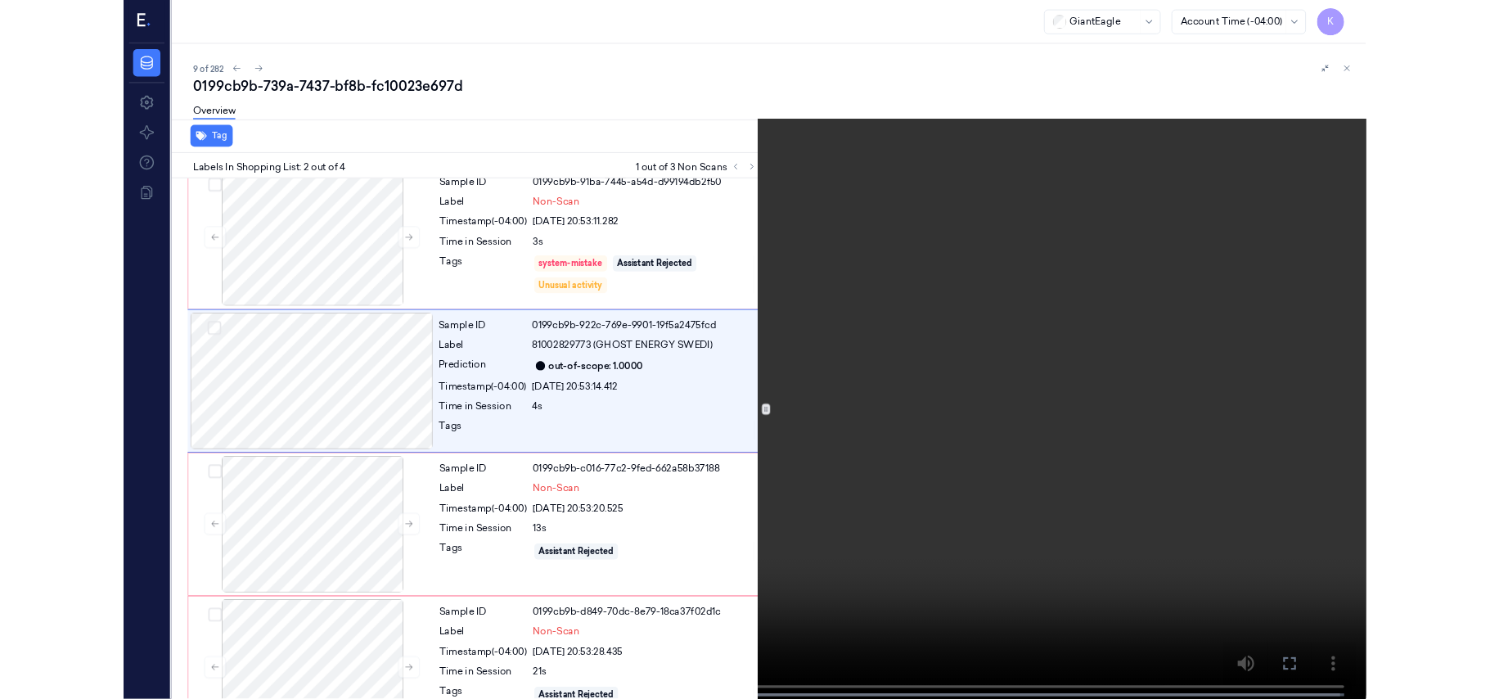
scroll to position [0, 0]
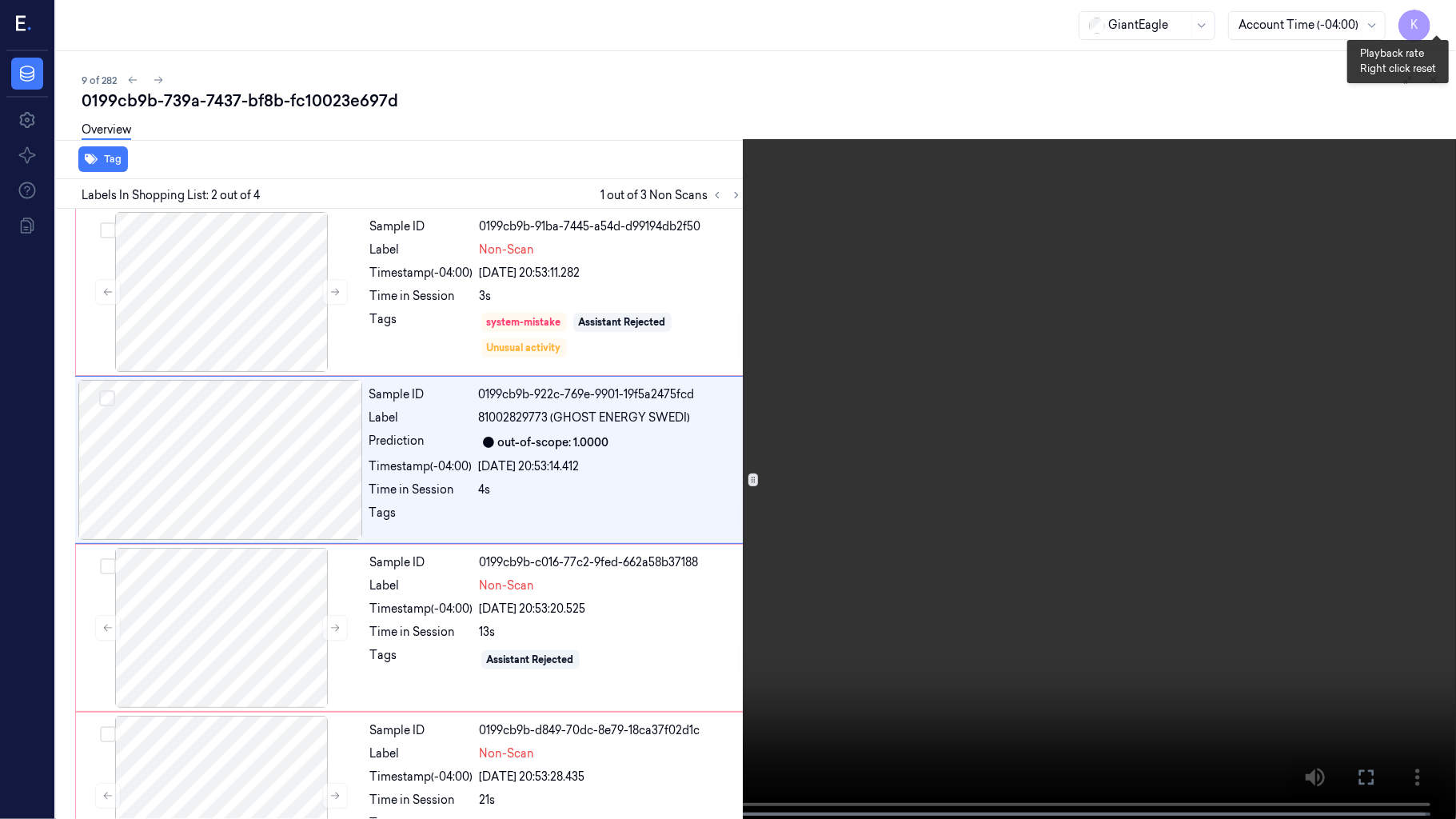
click at [1441, 22] on button "x 1" at bounding box center [1436, 20] width 25 height 25
click at [645, 682] on video at bounding box center [728, 410] width 1456 height 822
click at [838, 538] on video at bounding box center [728, 410] width 1456 height 822
click at [1435, 15] on button "x 2" at bounding box center [1436, 20] width 25 height 25
click at [472, 568] on video at bounding box center [728, 410] width 1456 height 822
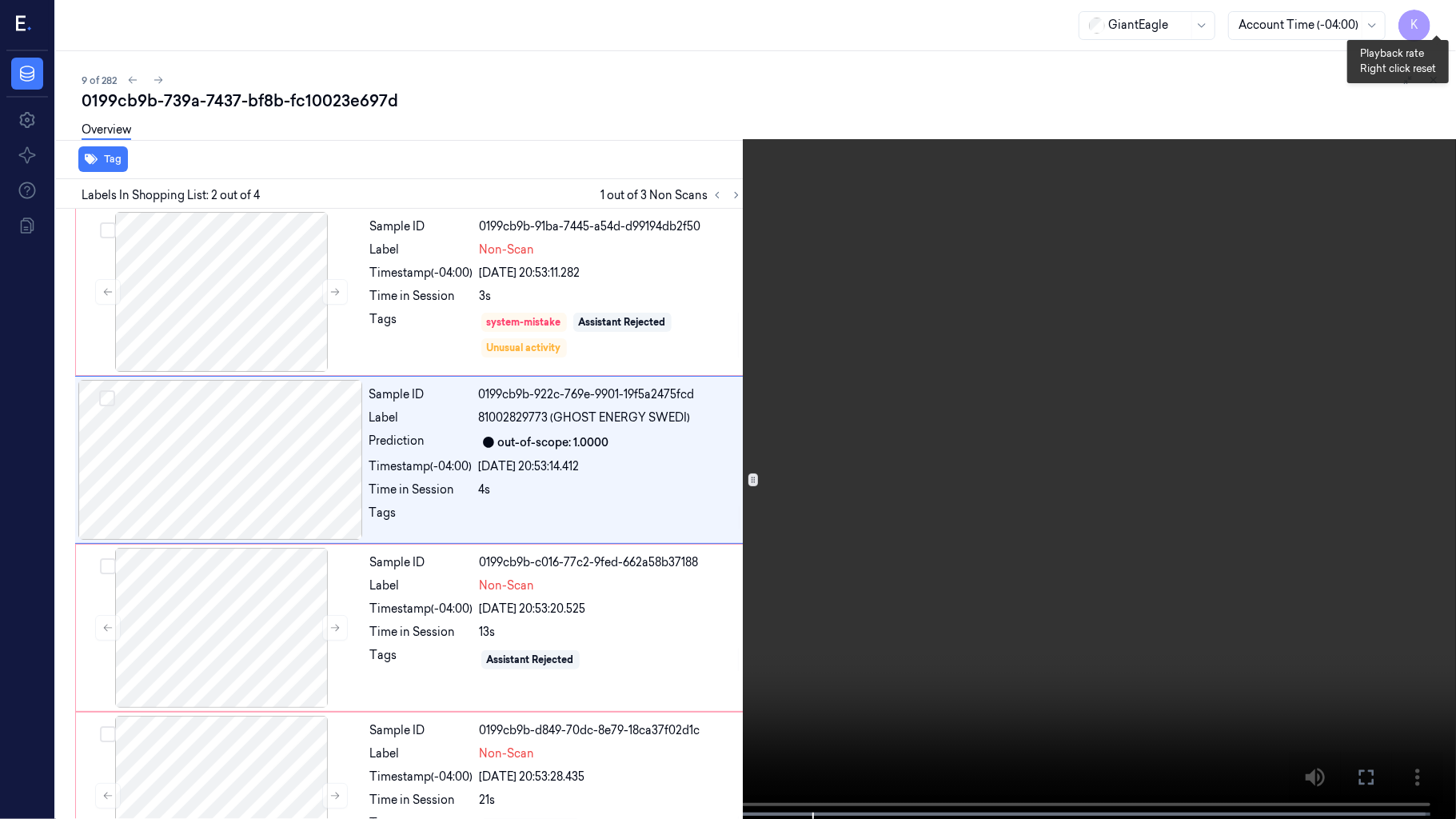
click at [1437, 22] on button "x 4" at bounding box center [1436, 20] width 25 height 25
click at [763, 628] on video at bounding box center [728, 410] width 1456 height 822
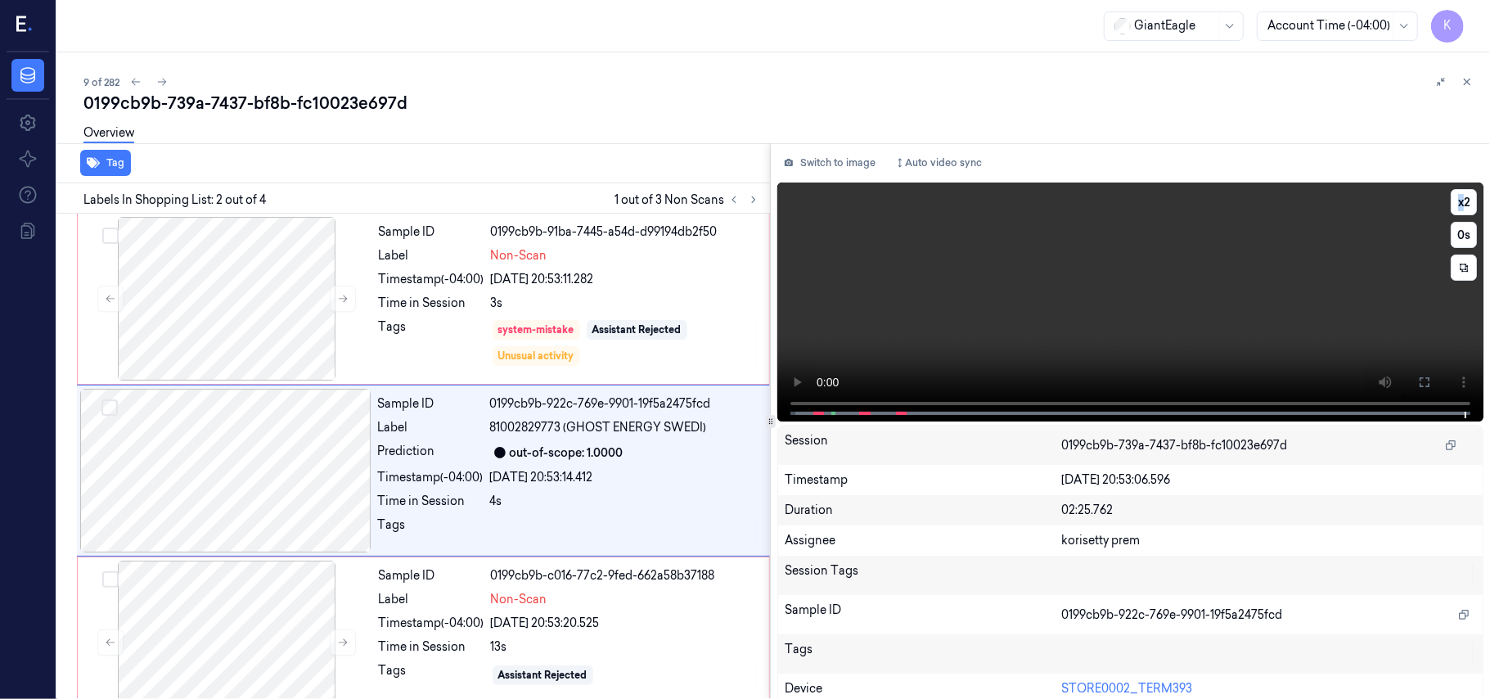
click at [934, 279] on video at bounding box center [1130, 301] width 706 height 239
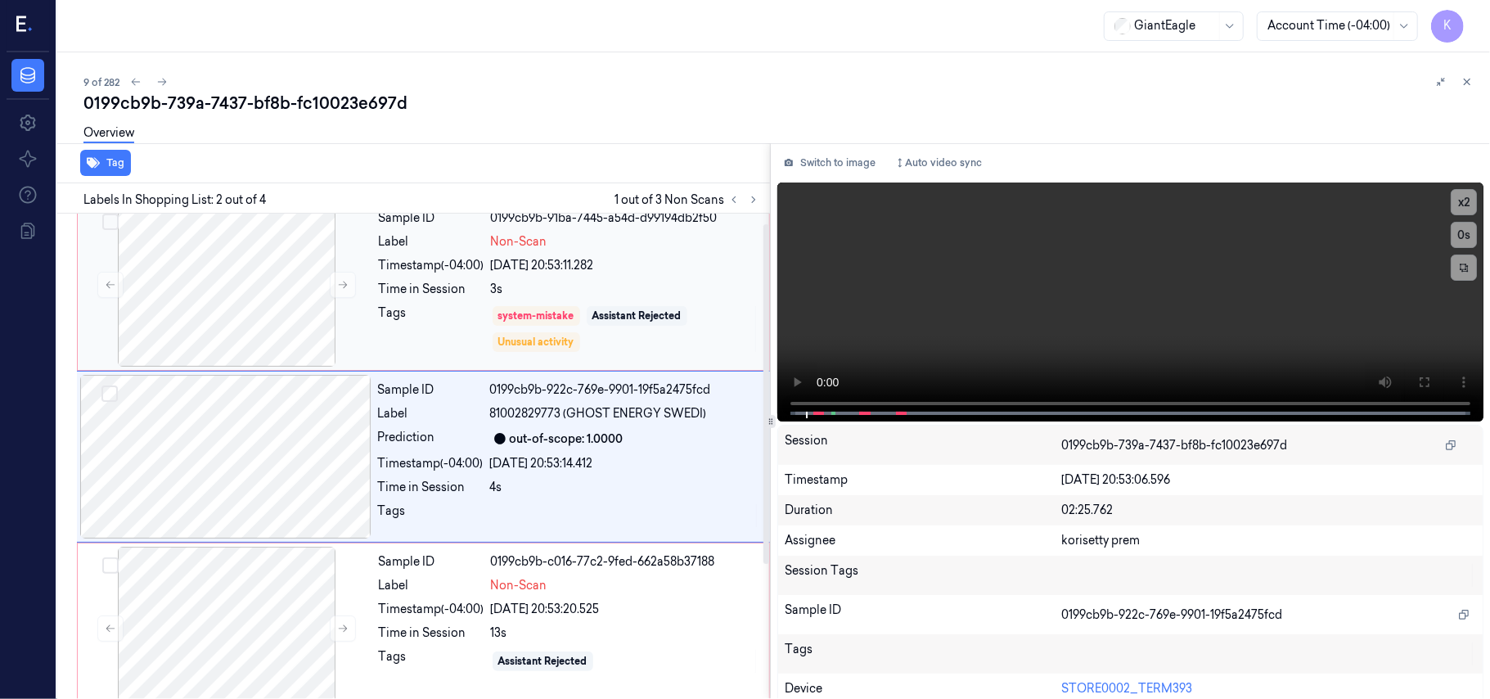
click at [462, 316] on div "Tags" at bounding box center [432, 328] width 106 height 49
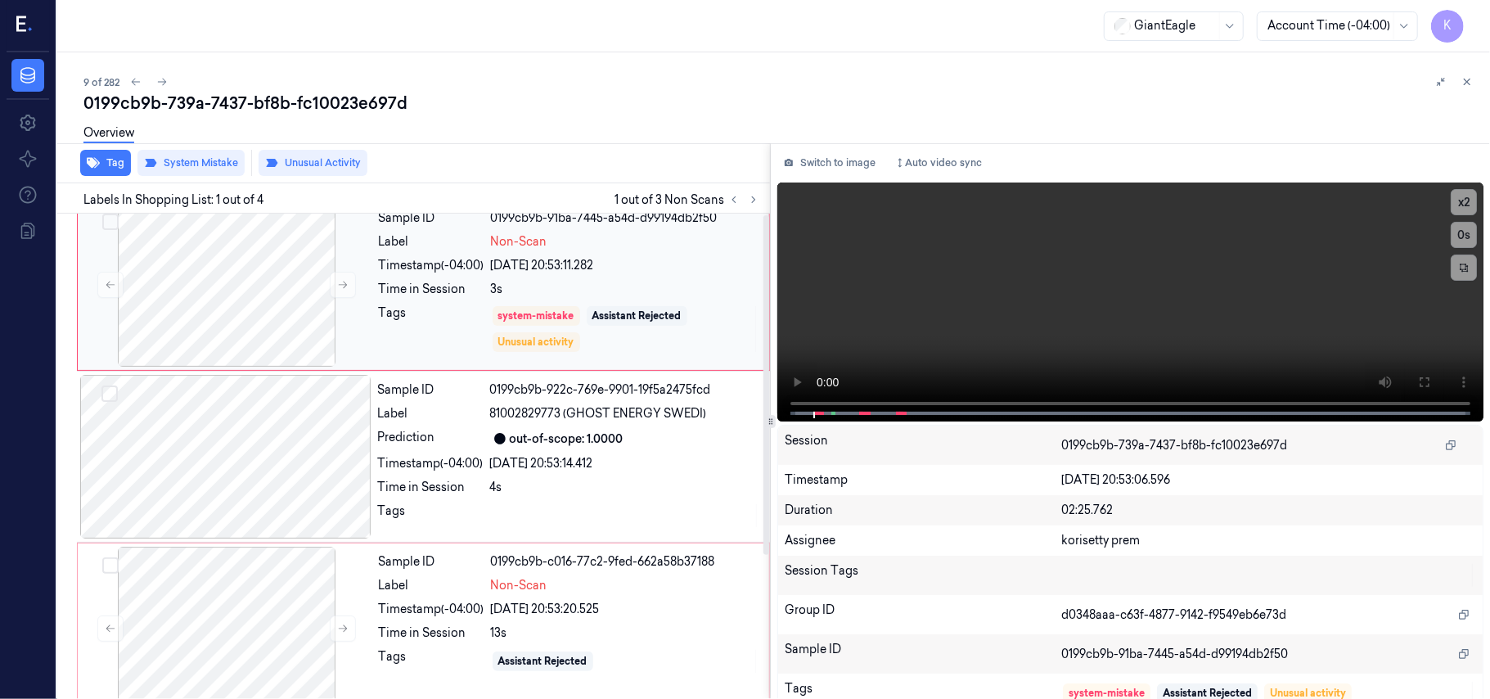
scroll to position [0, 0]
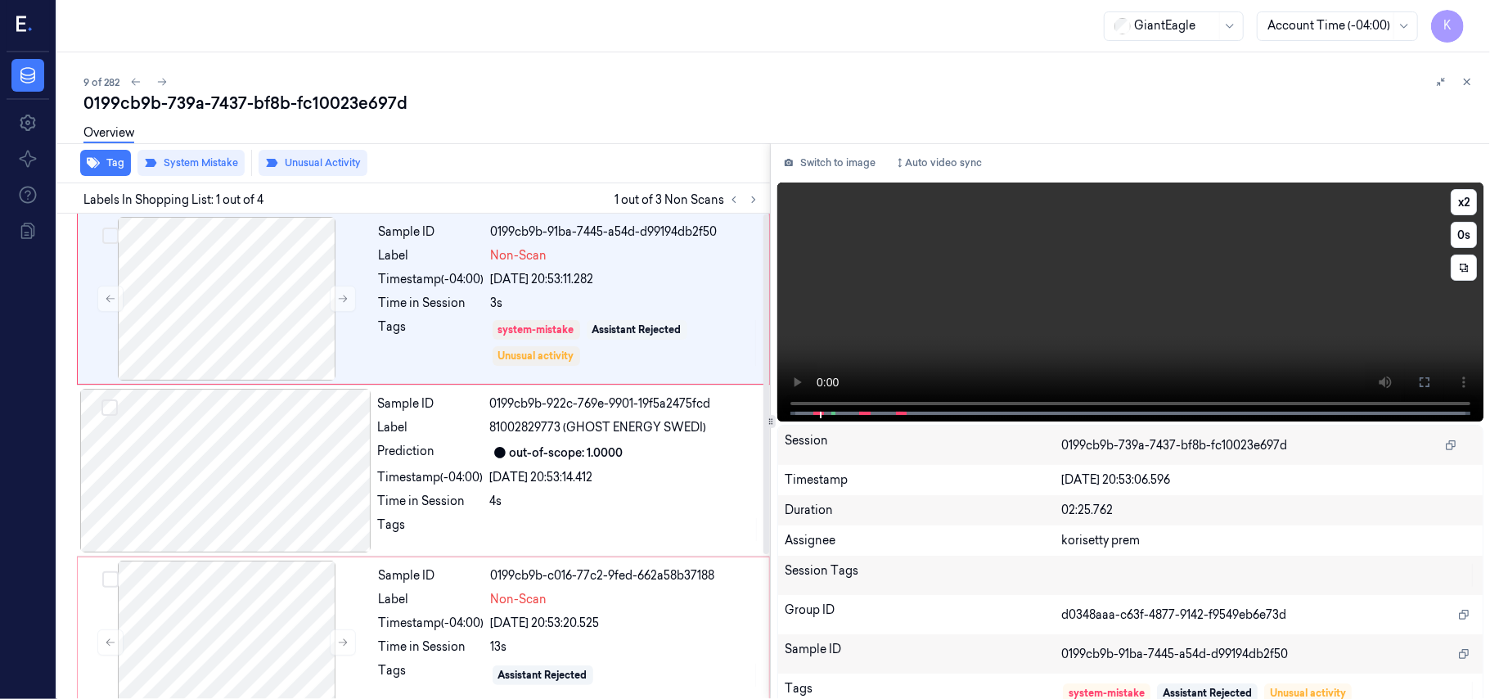
click at [1008, 296] on video at bounding box center [1130, 301] width 706 height 239
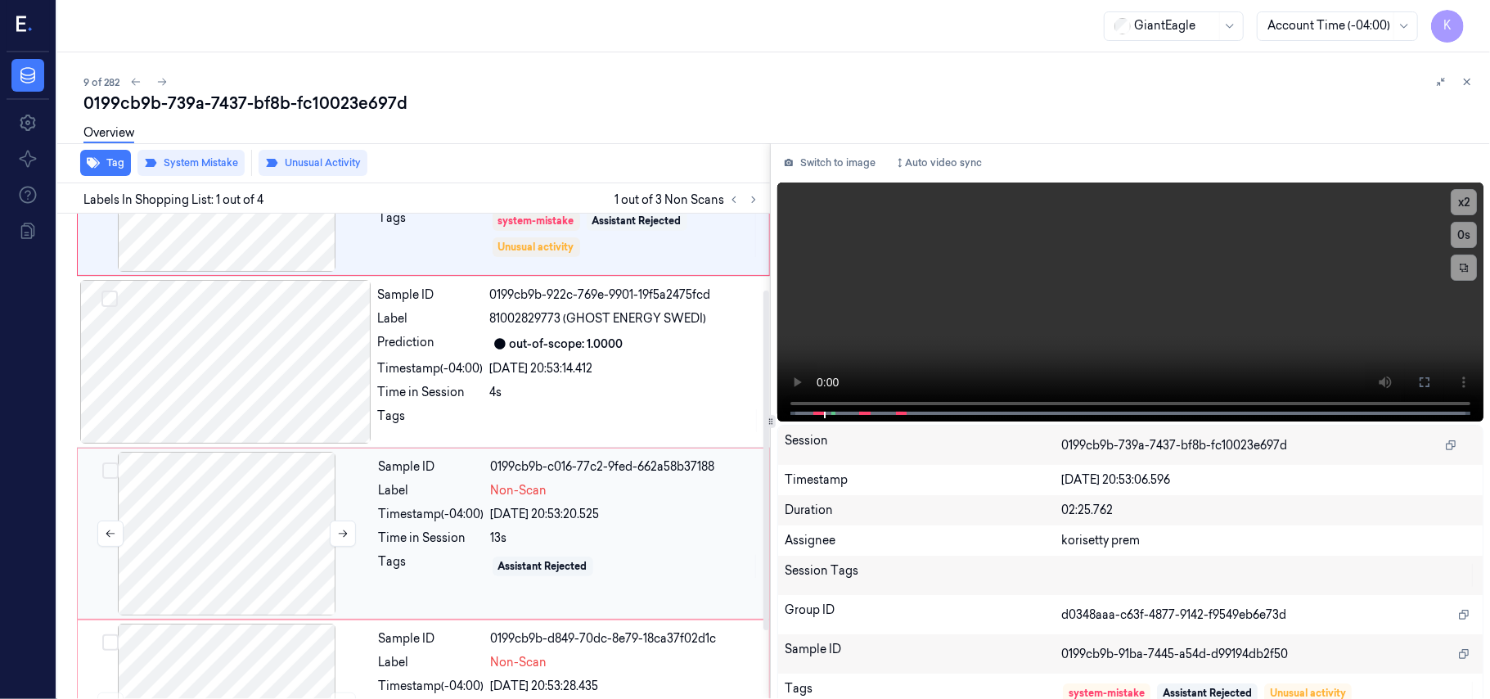
click at [305, 561] on div at bounding box center [226, 534] width 291 height 164
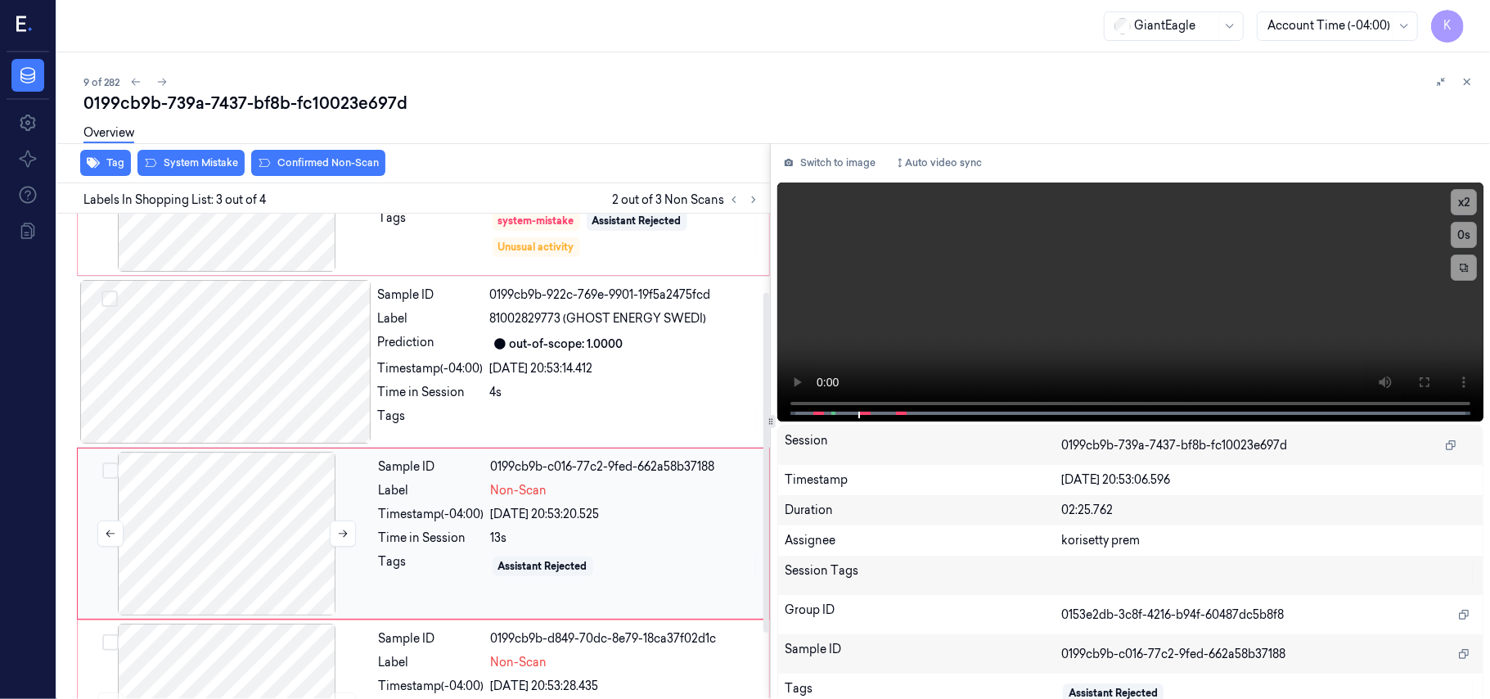
scroll to position [187, 0]
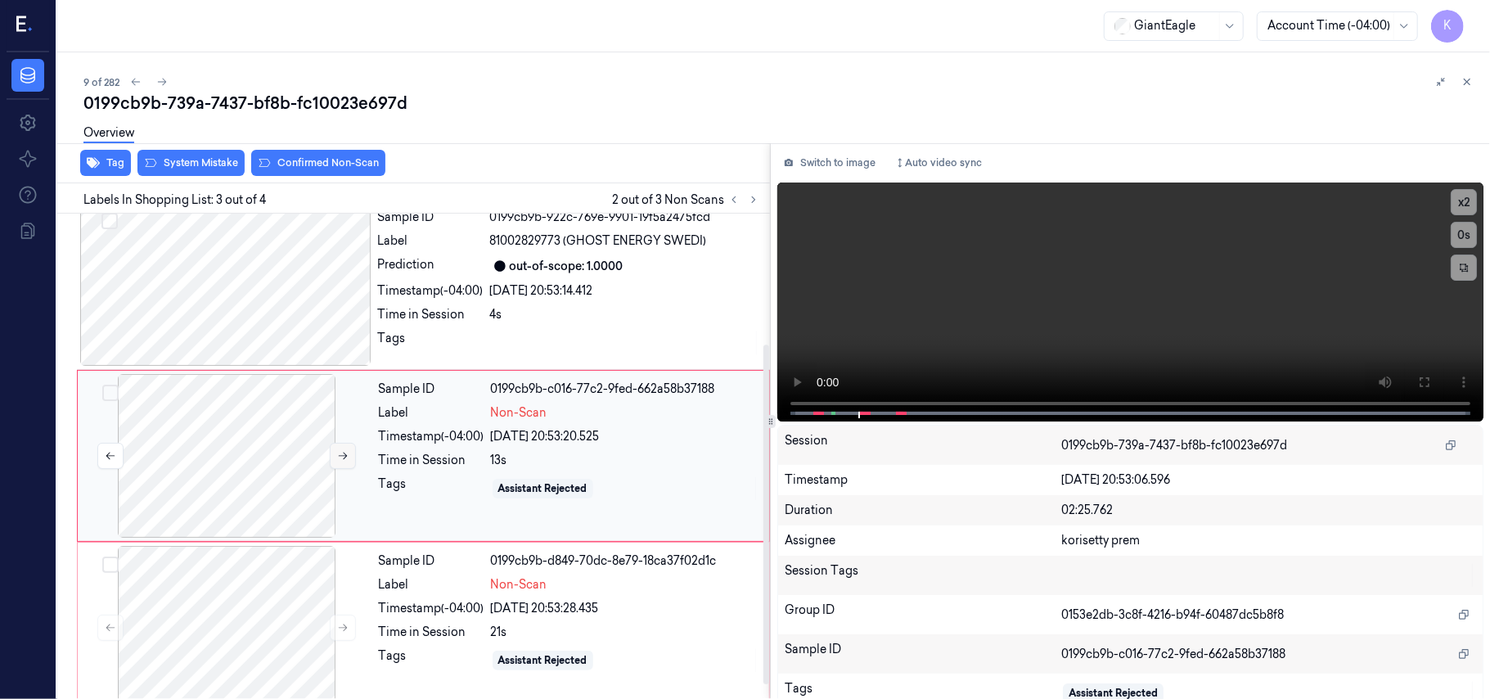
click at [342, 463] on button at bounding box center [343, 456] width 26 height 26
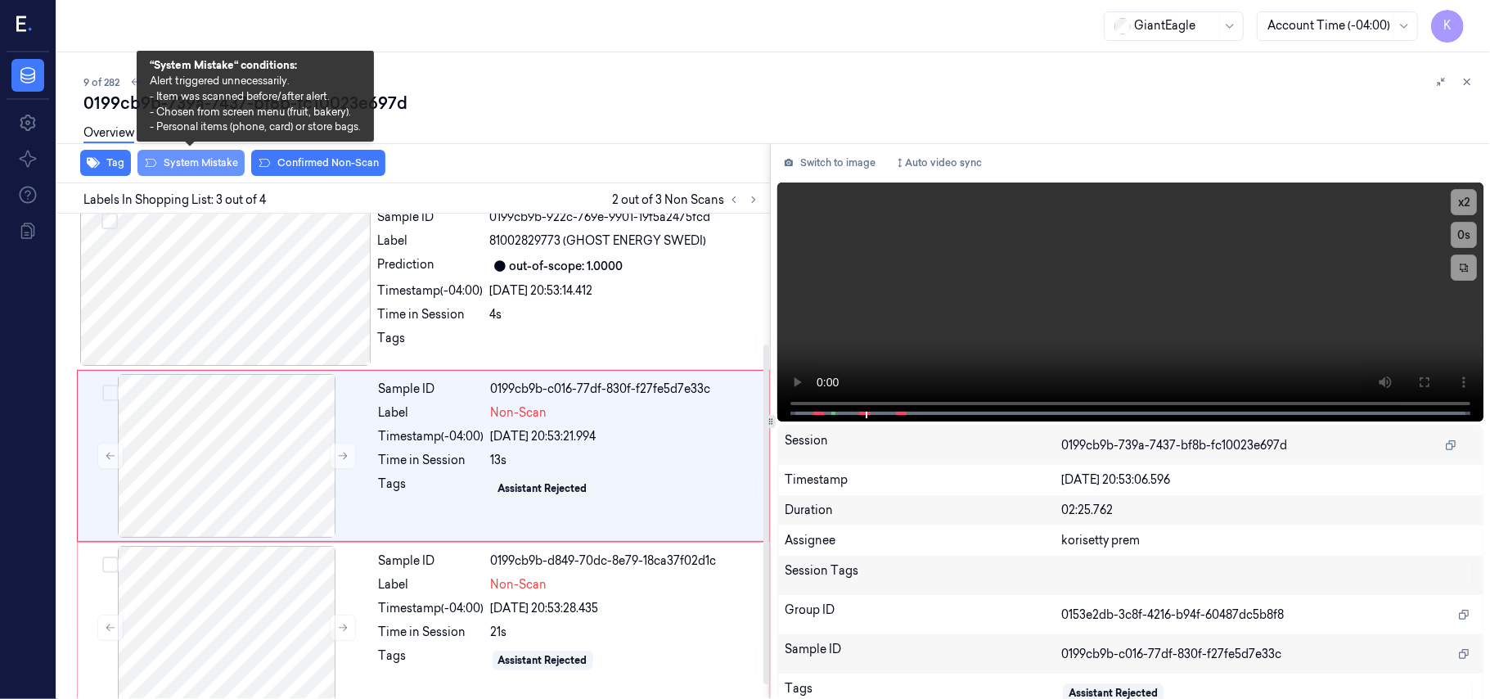
click at [200, 158] on button "System Mistake" at bounding box center [190, 163] width 107 height 26
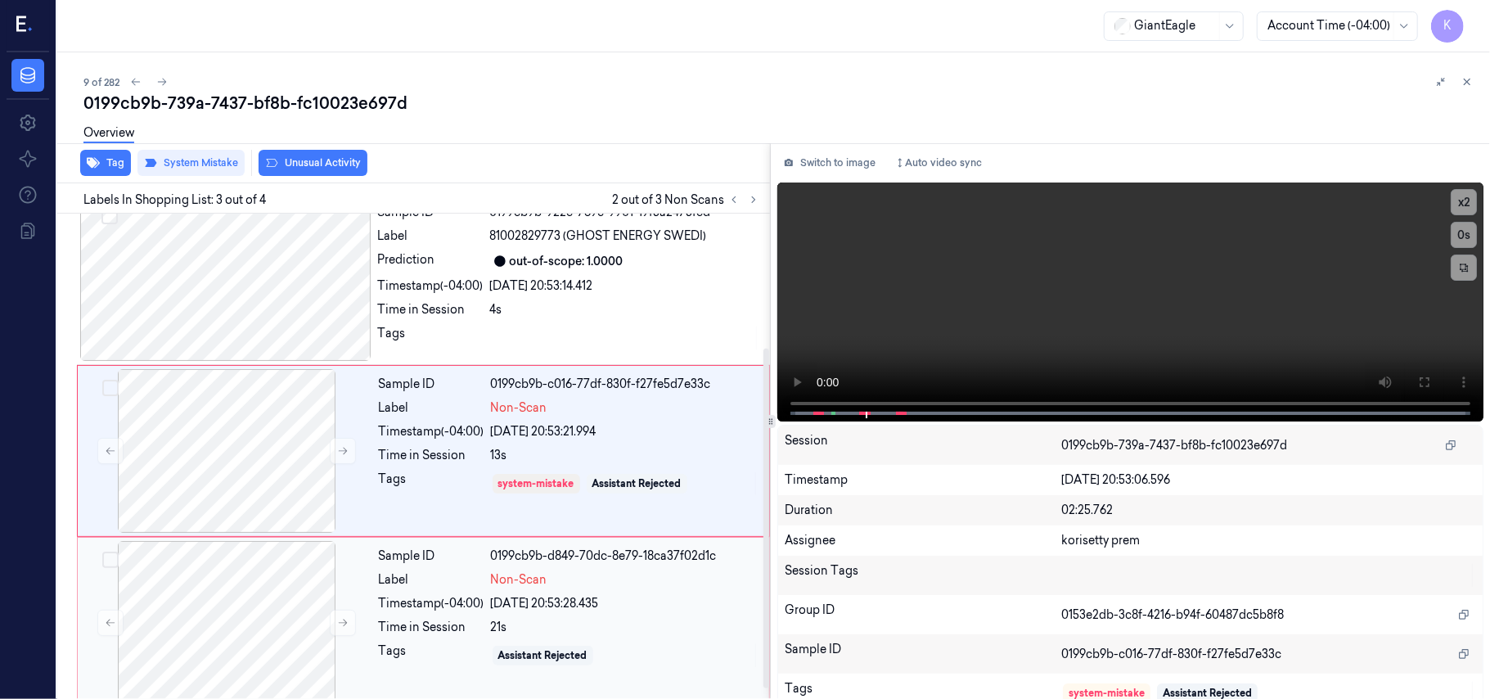
scroll to position [208, 0]
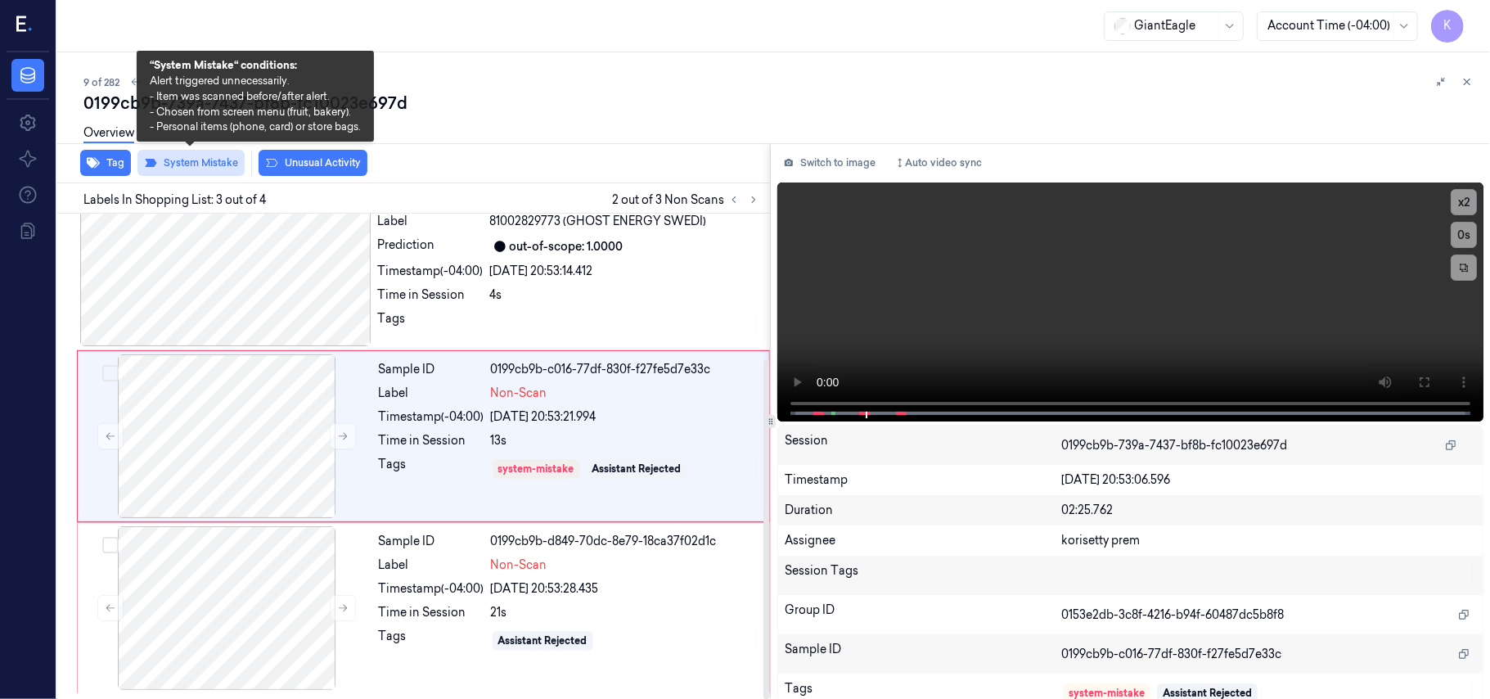
click at [217, 158] on button "System Mistake" at bounding box center [190, 163] width 107 height 26
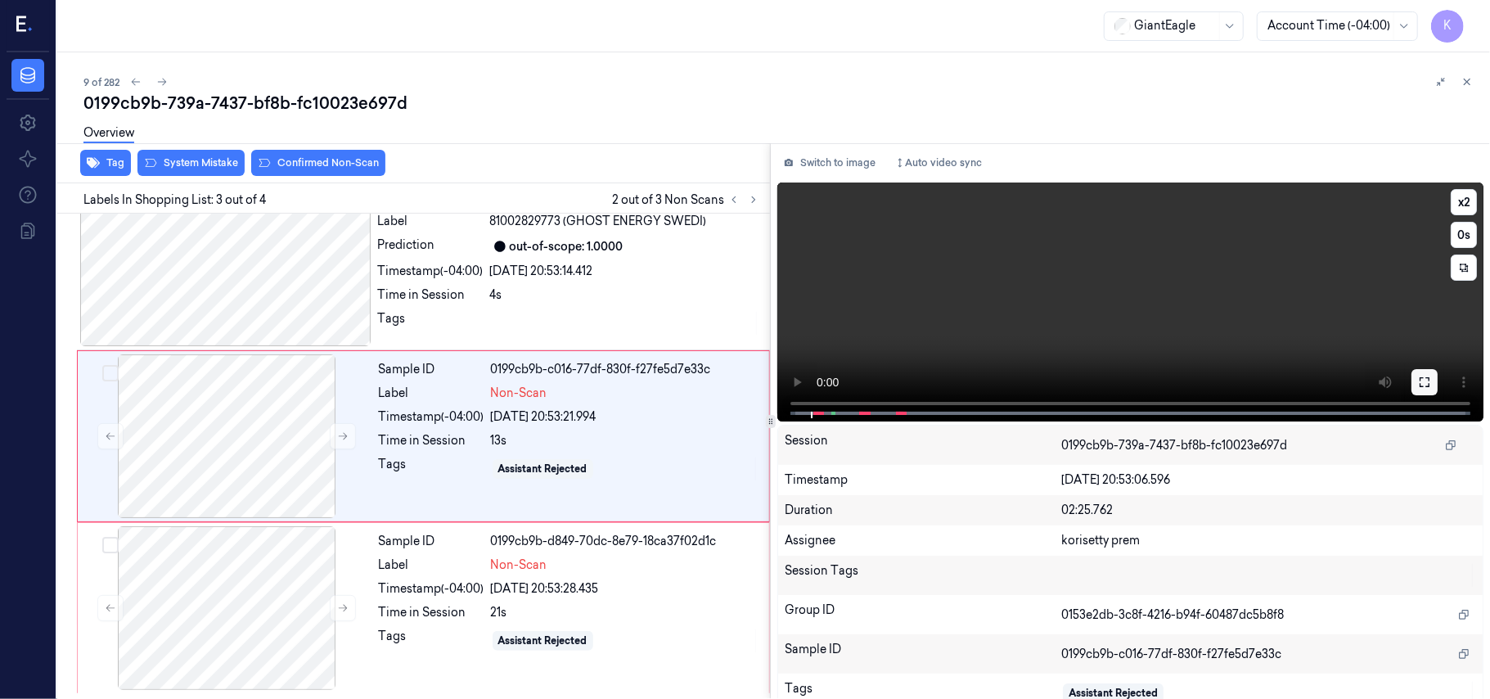
click at [1430, 377] on button at bounding box center [1425, 382] width 26 height 26
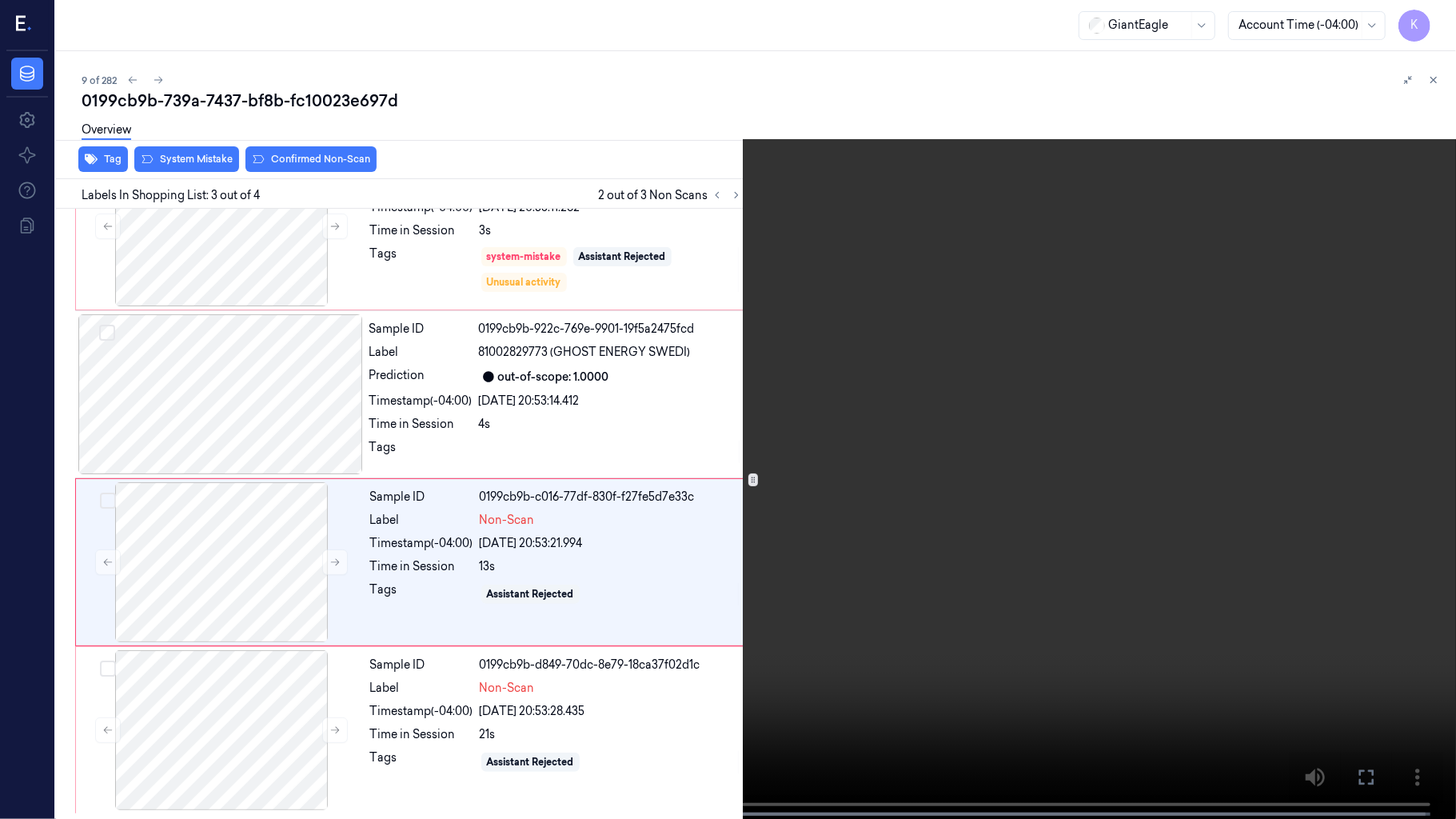
click at [761, 446] on video at bounding box center [728, 410] width 1456 height 822
click at [953, 381] on video at bounding box center [728, 410] width 1456 height 822
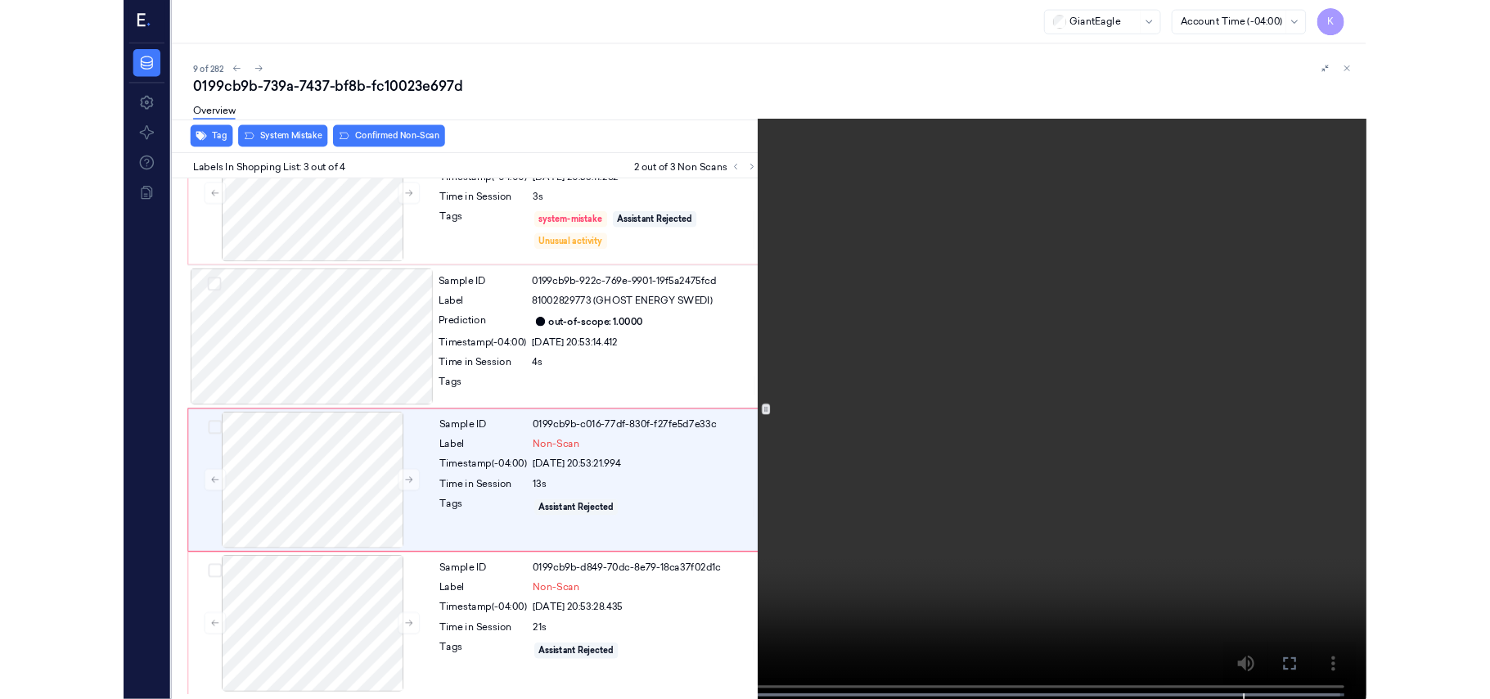
scroll to position [208, 0]
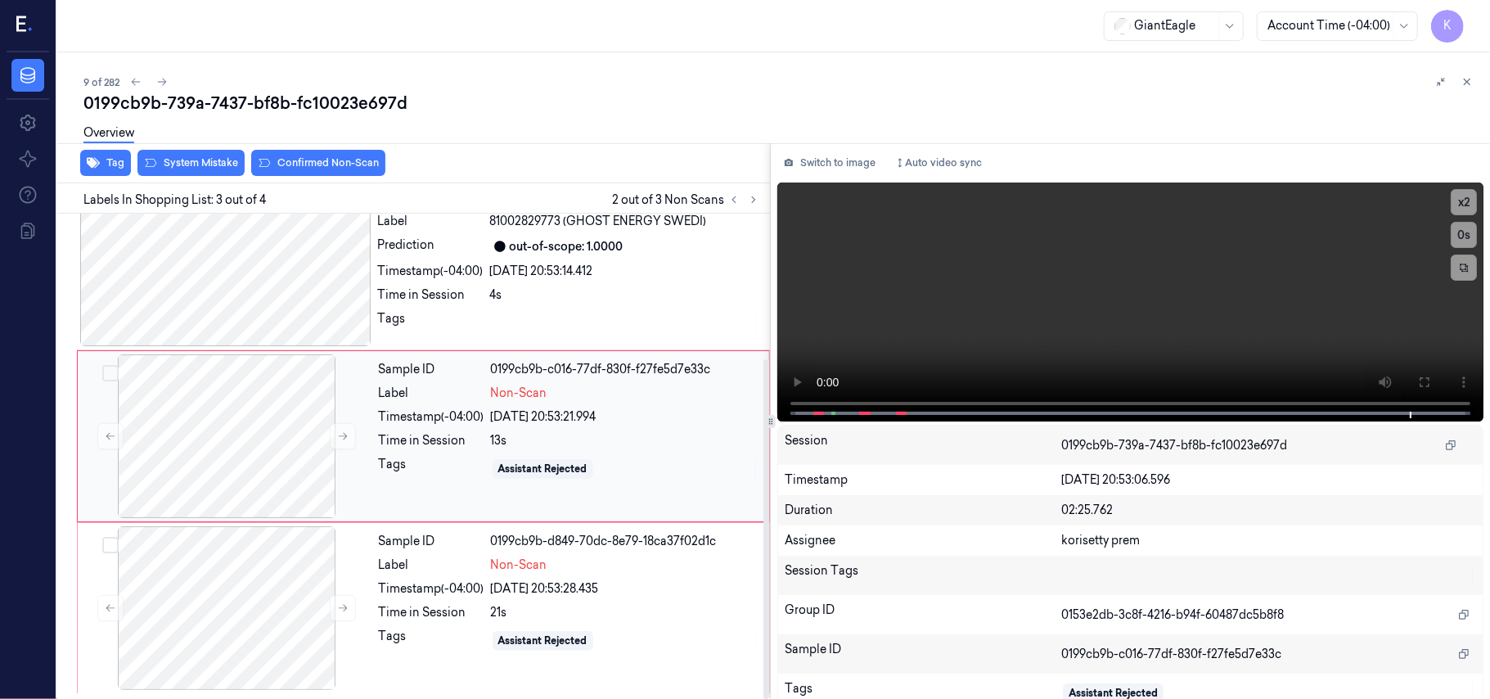
click at [561, 409] on div "[DATE] 20:53:21.994" at bounding box center [625, 416] width 268 height 17
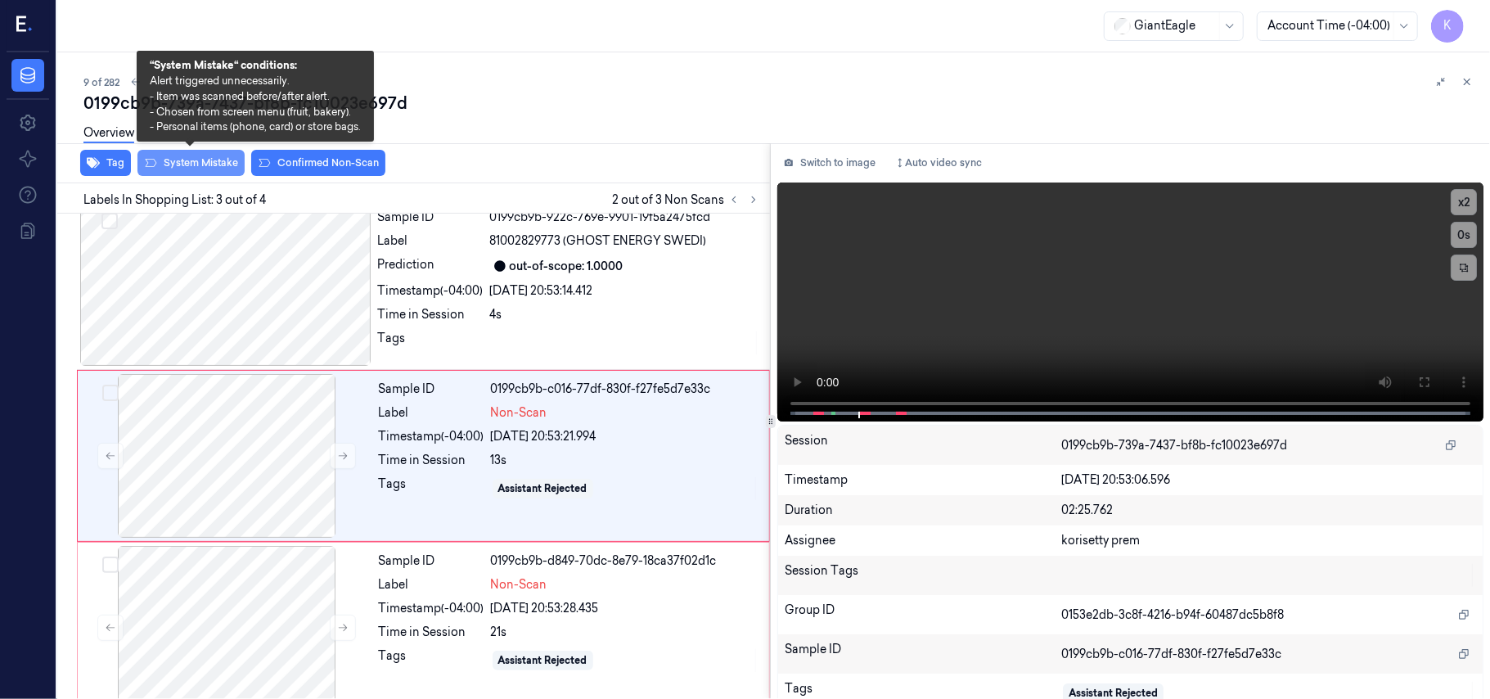
click at [178, 164] on button "System Mistake" at bounding box center [190, 163] width 107 height 26
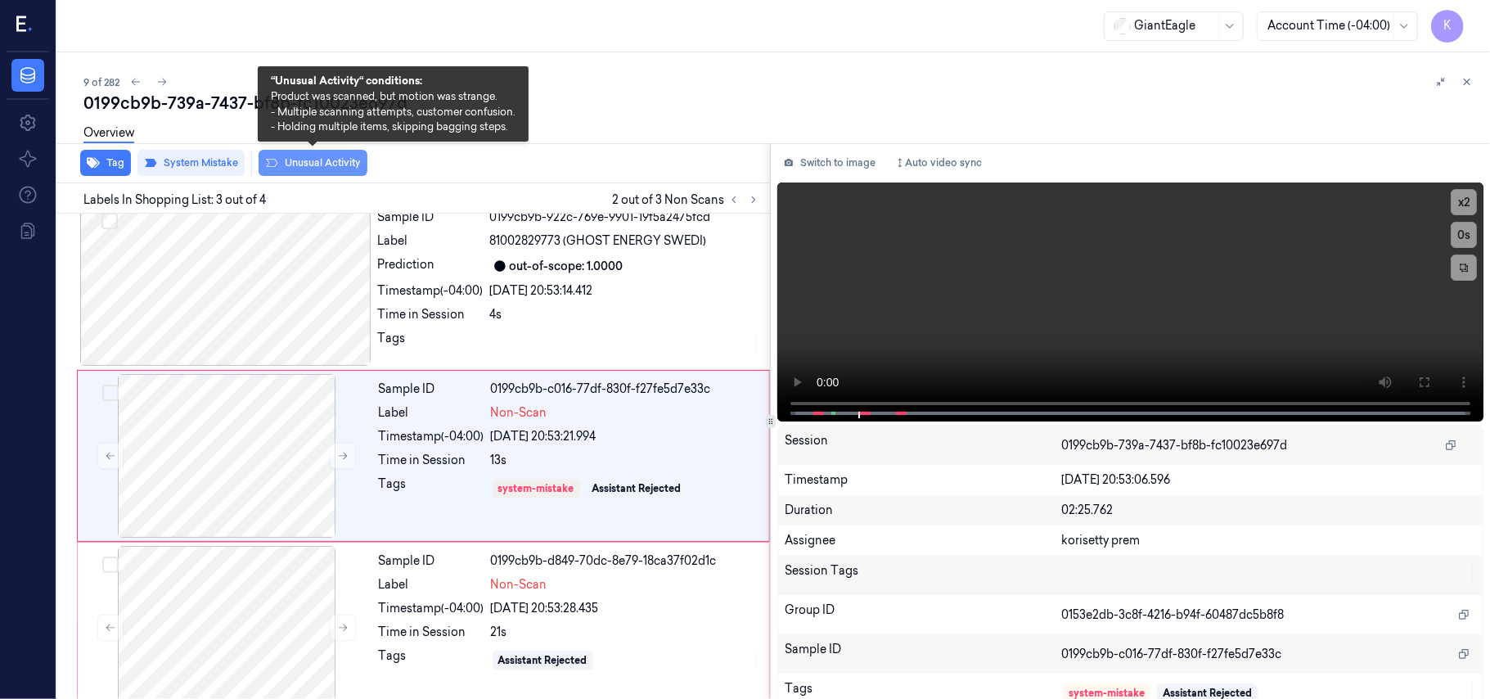
click at [302, 162] on button "Unusual Activity" at bounding box center [313, 163] width 109 height 26
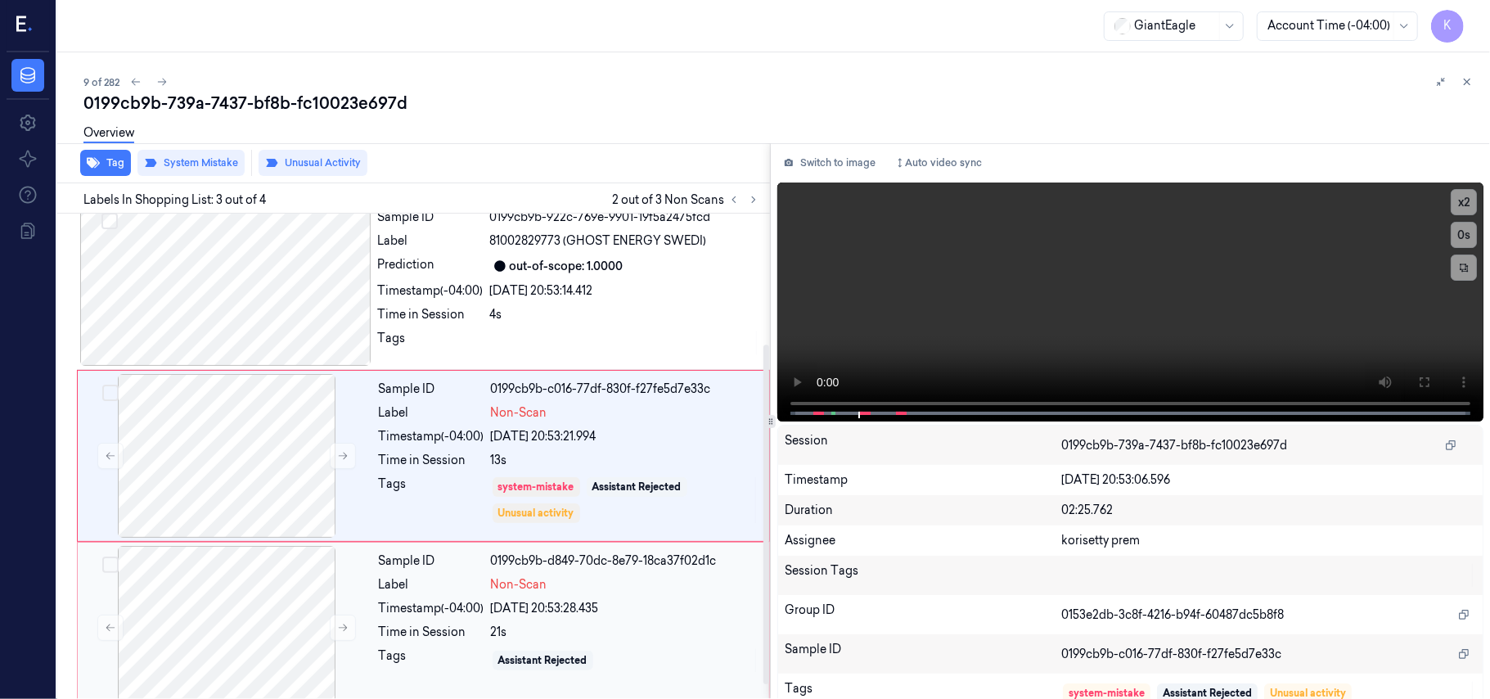
click at [543, 603] on div "[DATE] 20:53:28.435" at bounding box center [625, 608] width 268 height 17
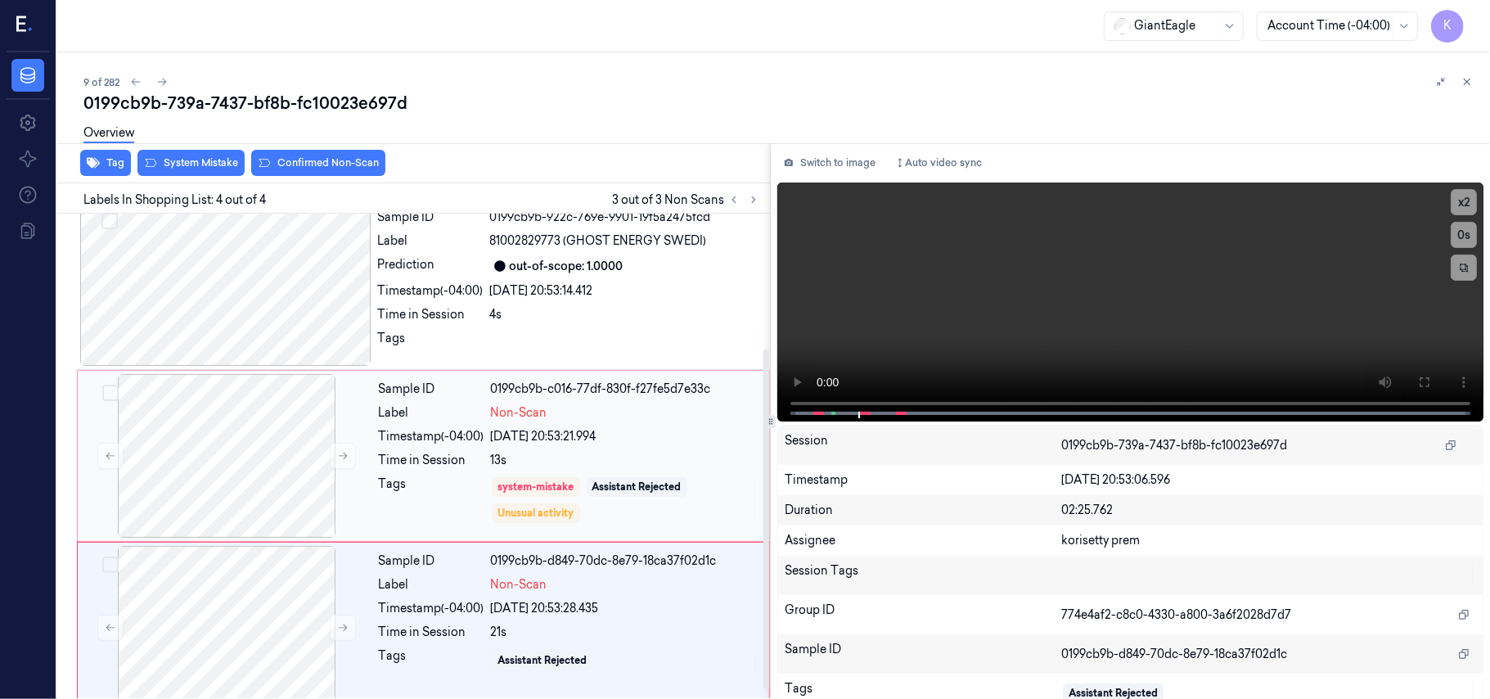
scroll to position [208, 0]
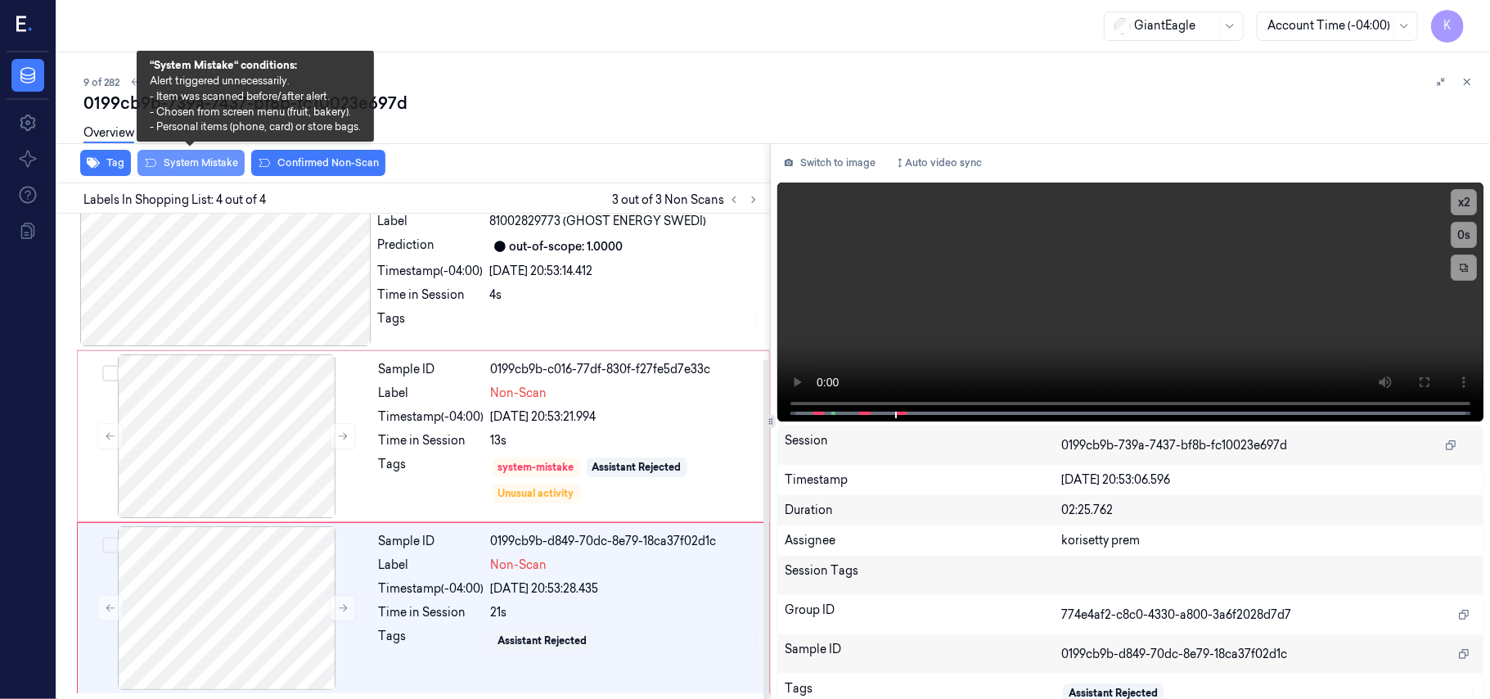
click at [197, 159] on button "System Mistake" at bounding box center [190, 163] width 107 height 26
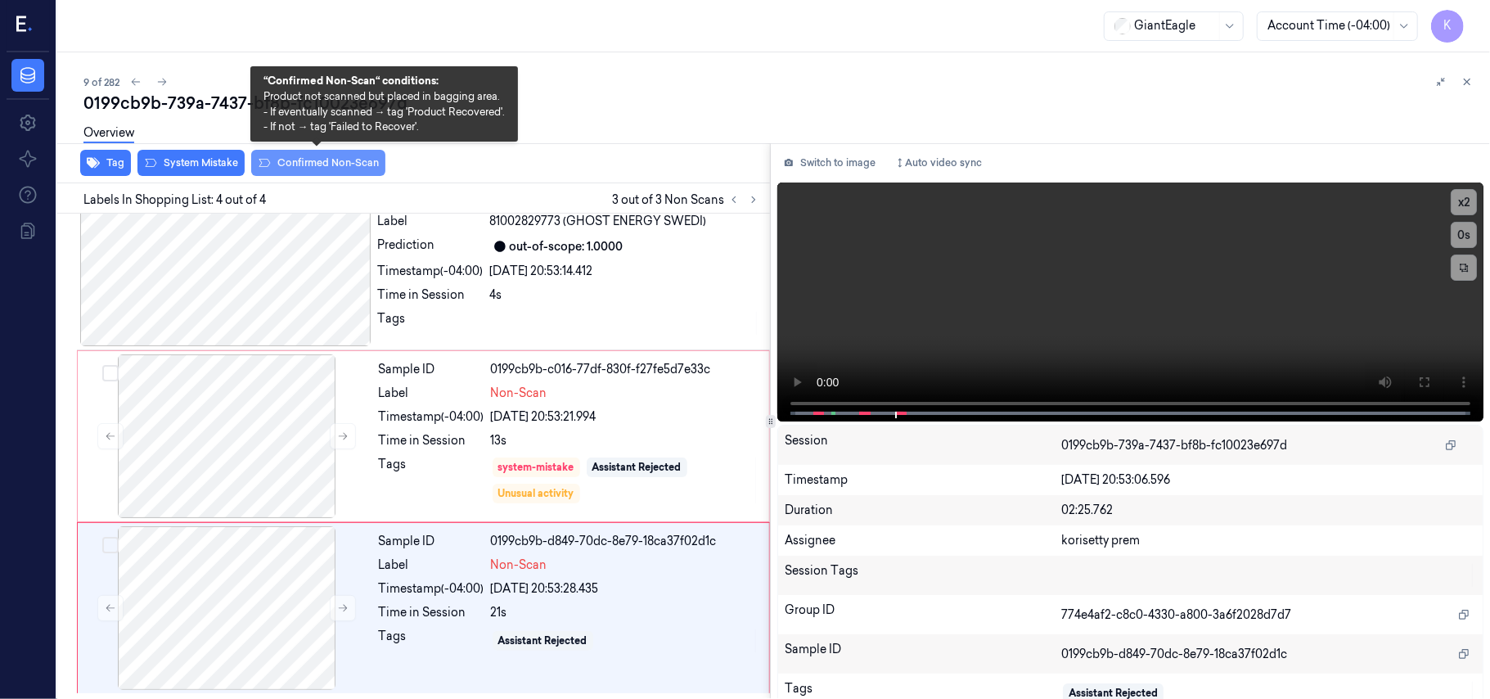
click at [326, 162] on button "Confirmed Non-Scan" at bounding box center [318, 163] width 134 height 26
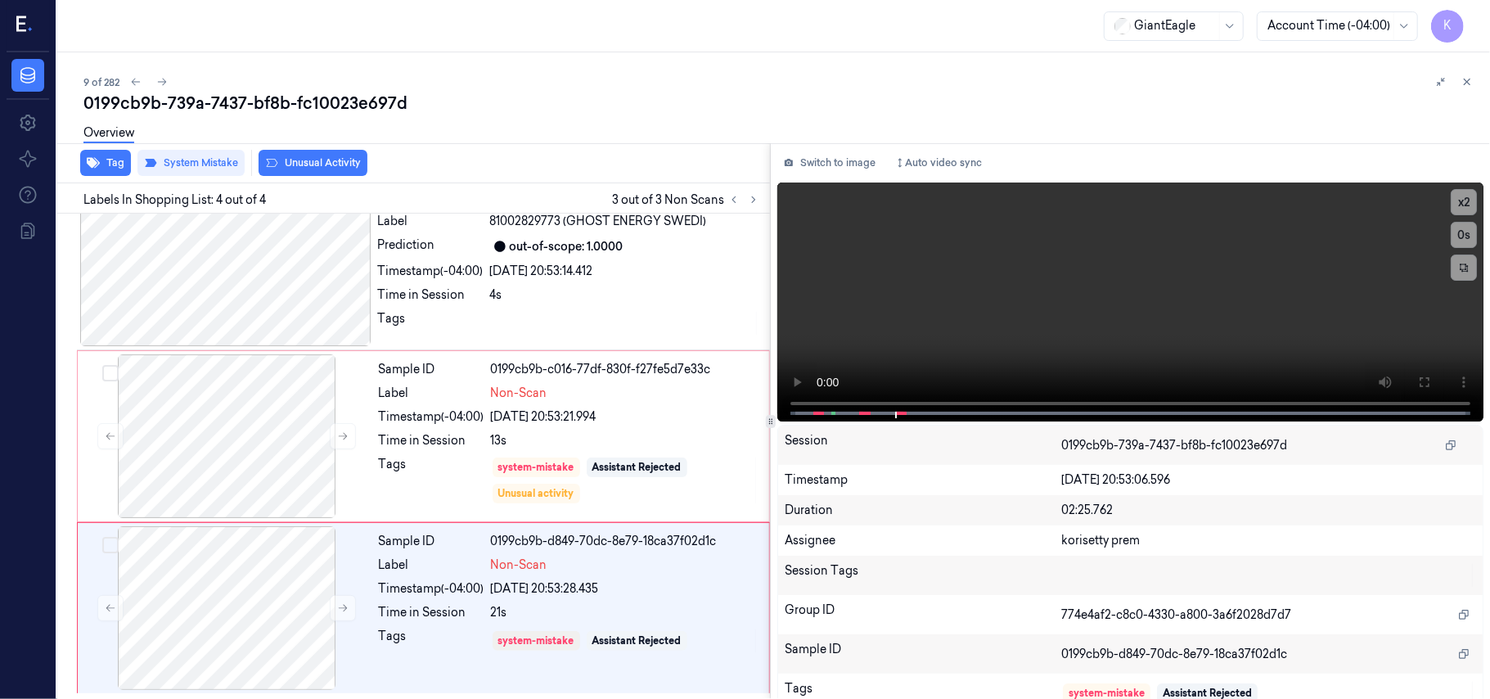
scroll to position [241, 0]
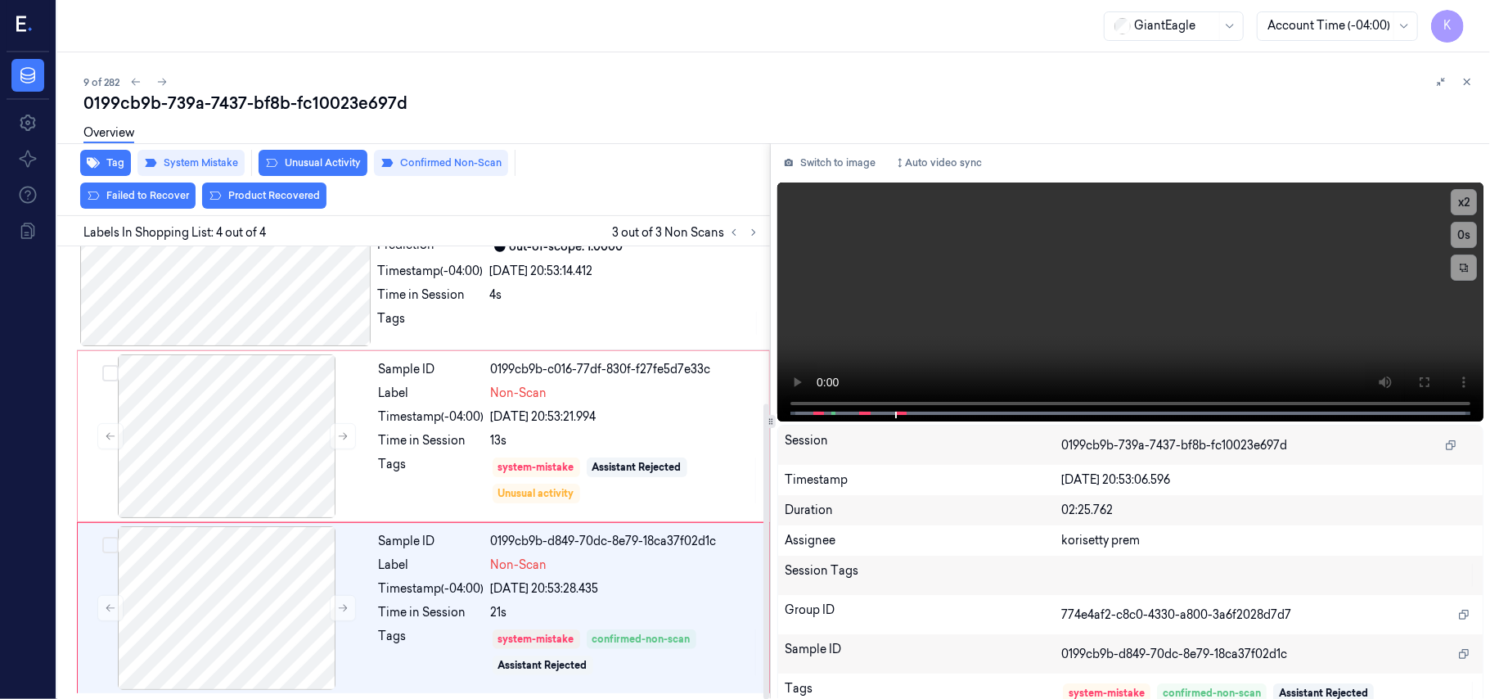
click at [420, 152] on div "Overview" at bounding box center [780, 136] width 1394 height 42
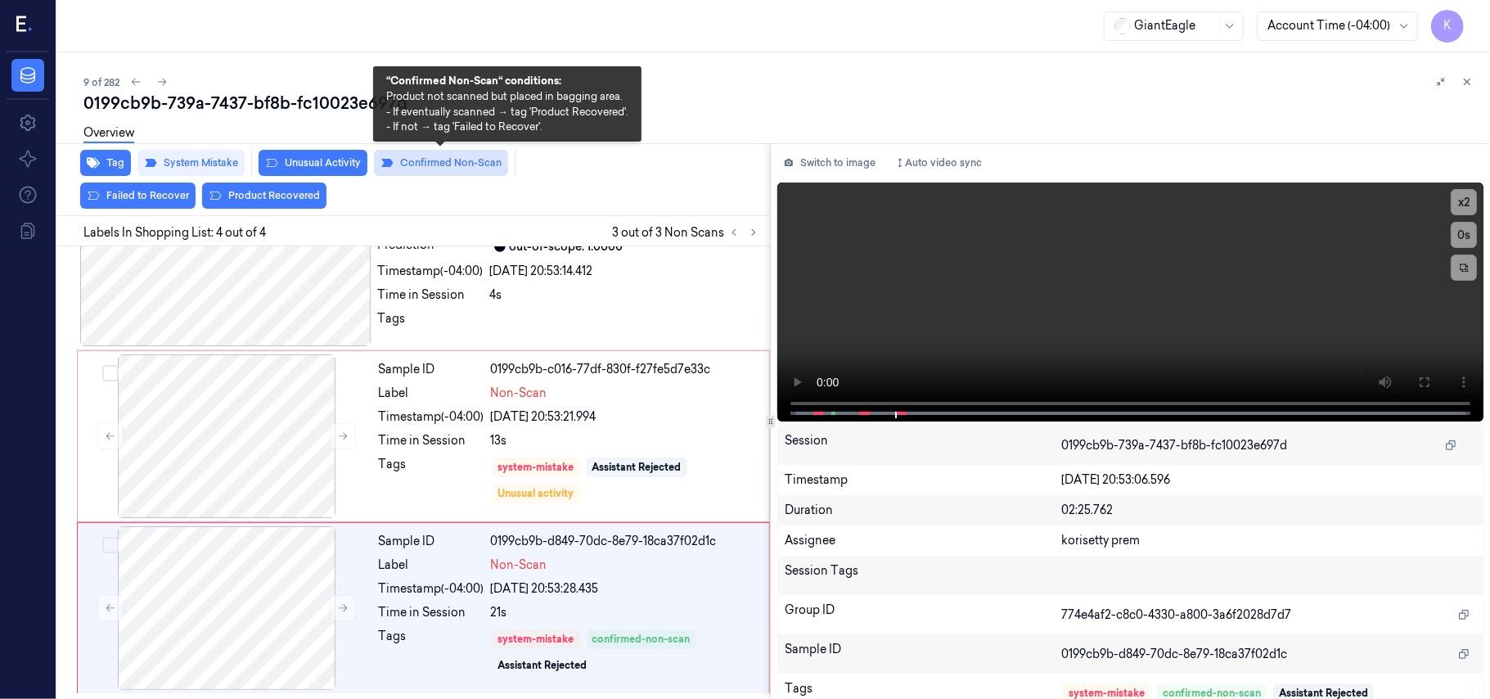
click at [424, 162] on button "Confirmed Non-Scan" at bounding box center [441, 163] width 134 height 26
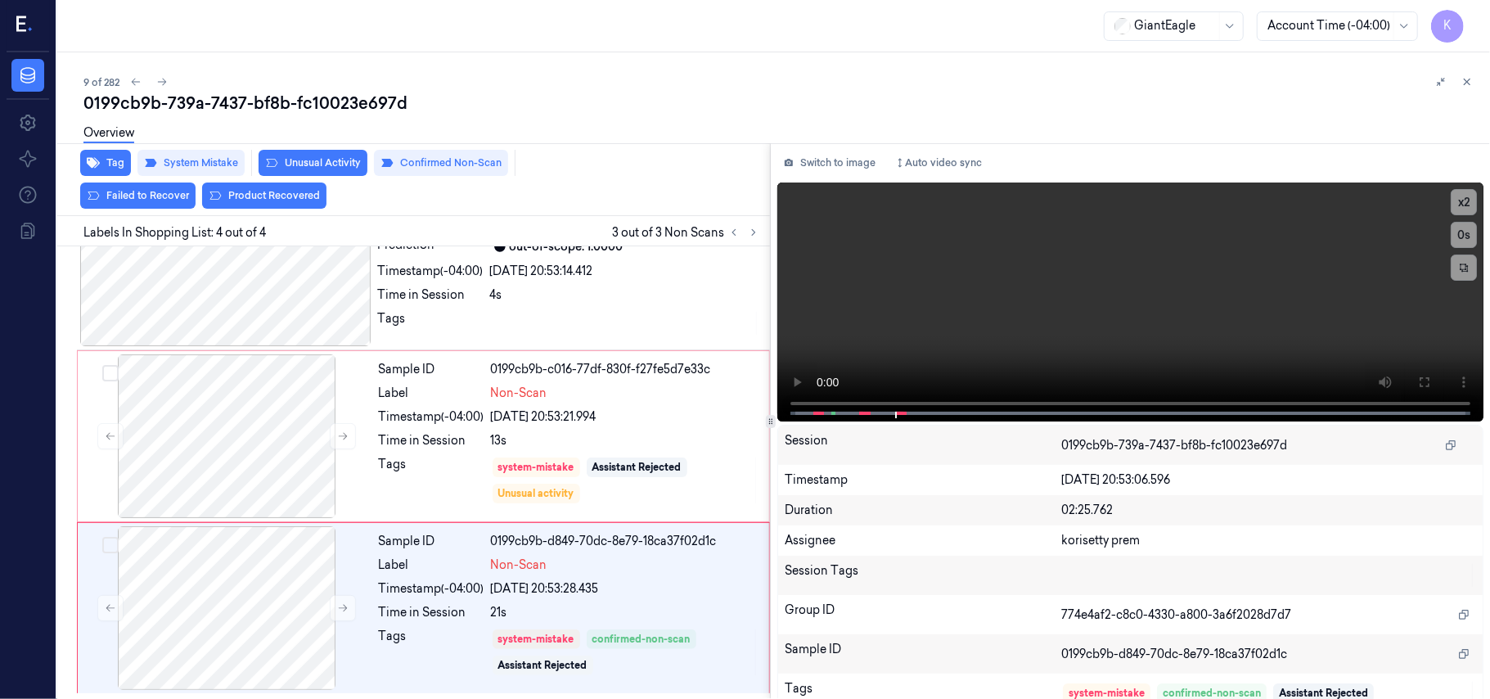
scroll to position [208, 0]
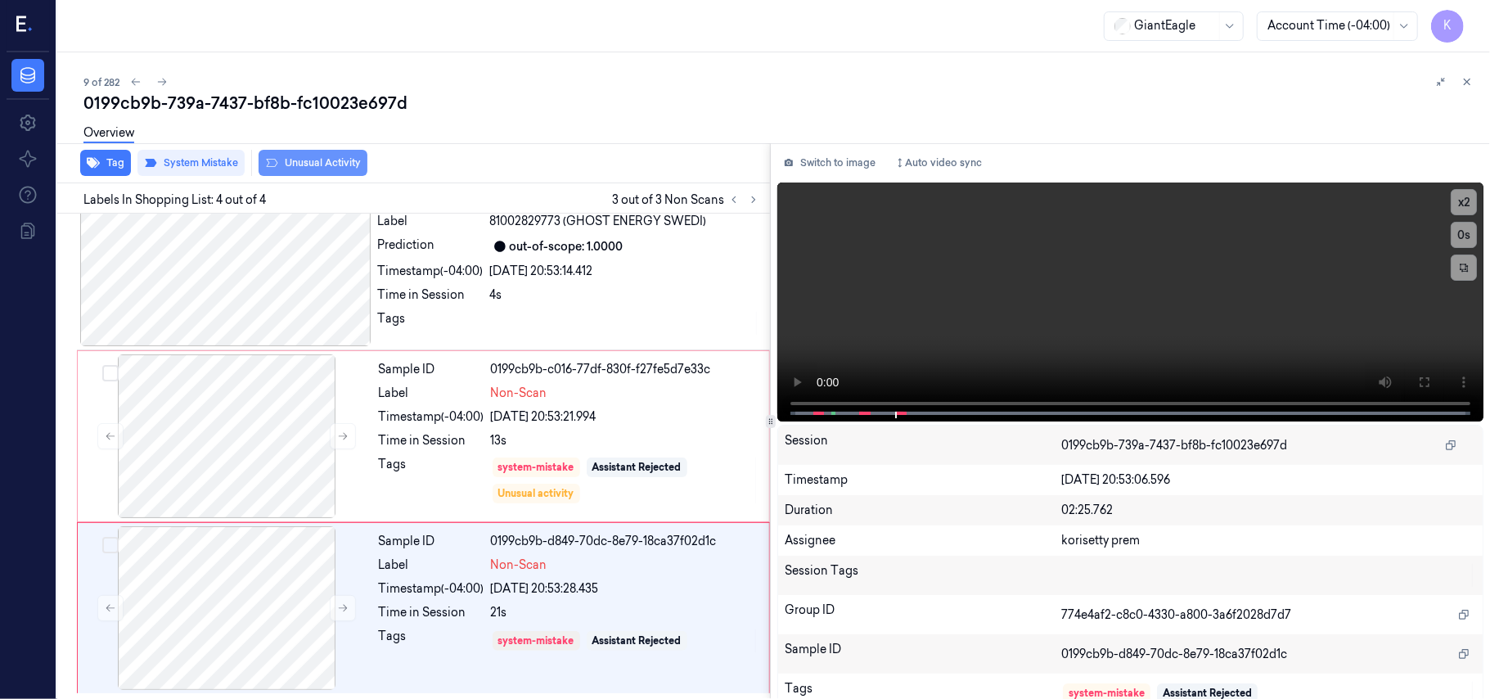
click at [316, 162] on button "Unusual Activity" at bounding box center [313, 163] width 109 height 26
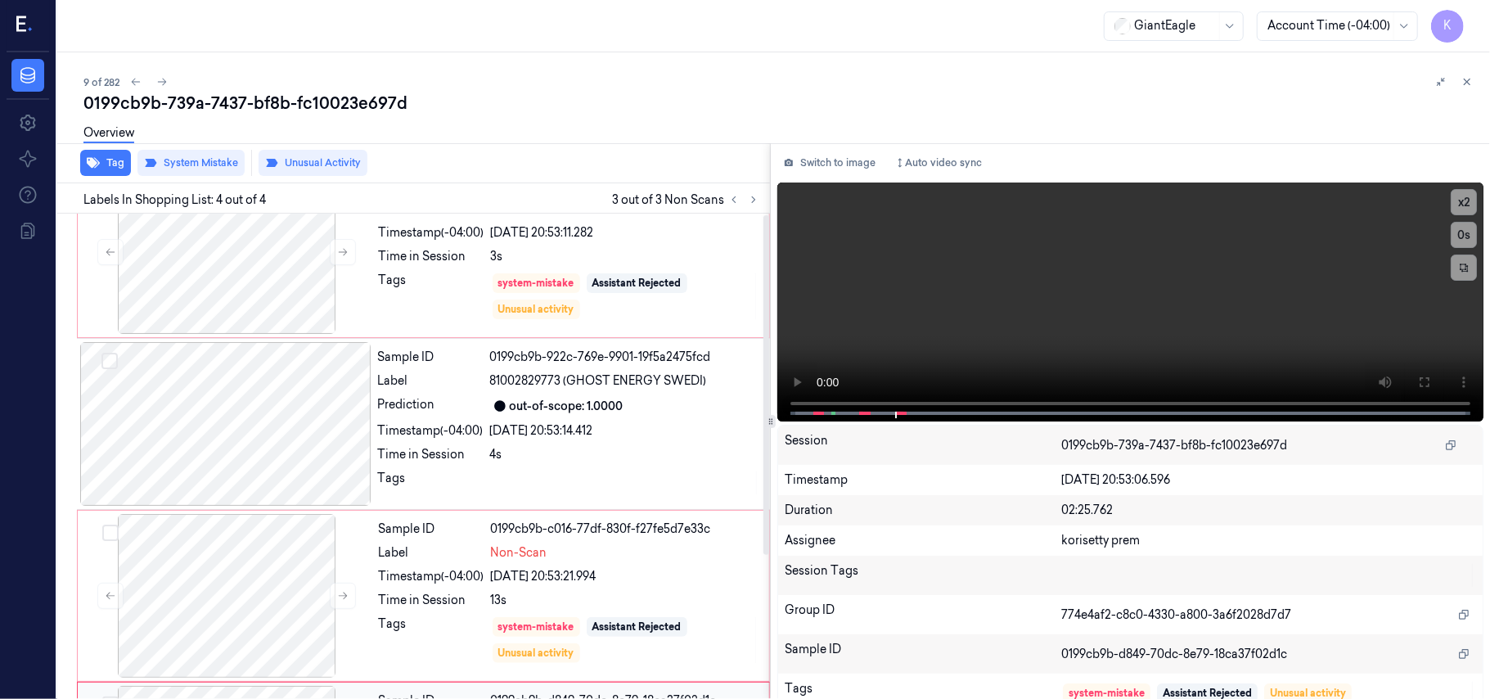
scroll to position [0, 0]
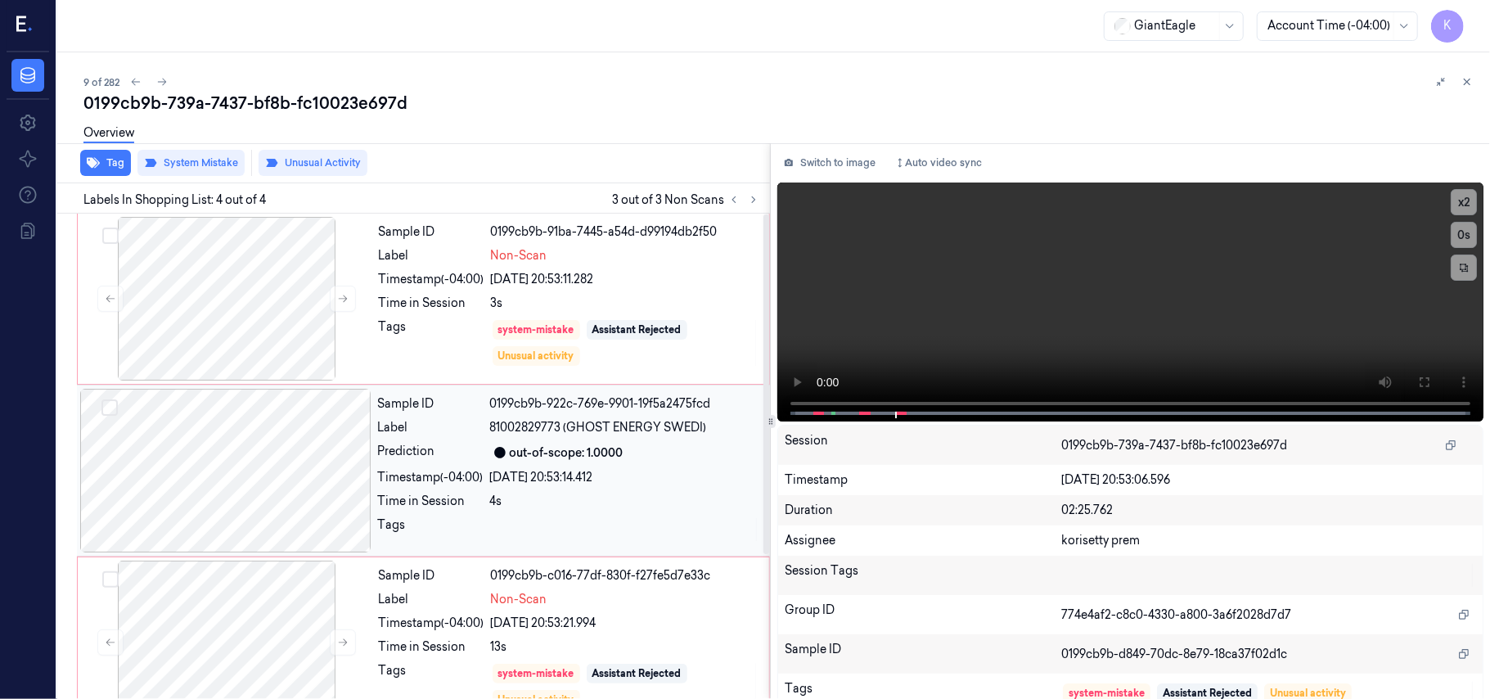
click at [529, 460] on div "out-of-scope: 1.0000" at bounding box center [567, 452] width 114 height 17
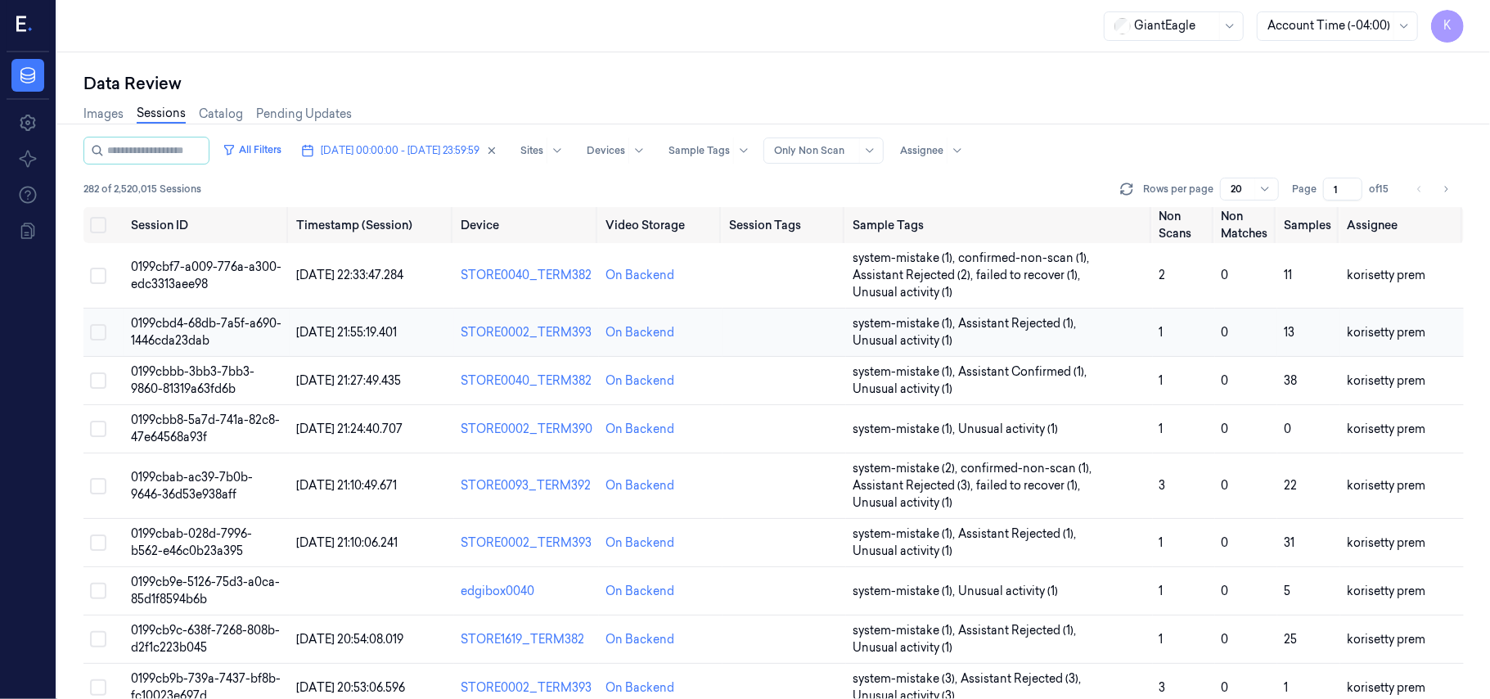
scroll to position [109, 0]
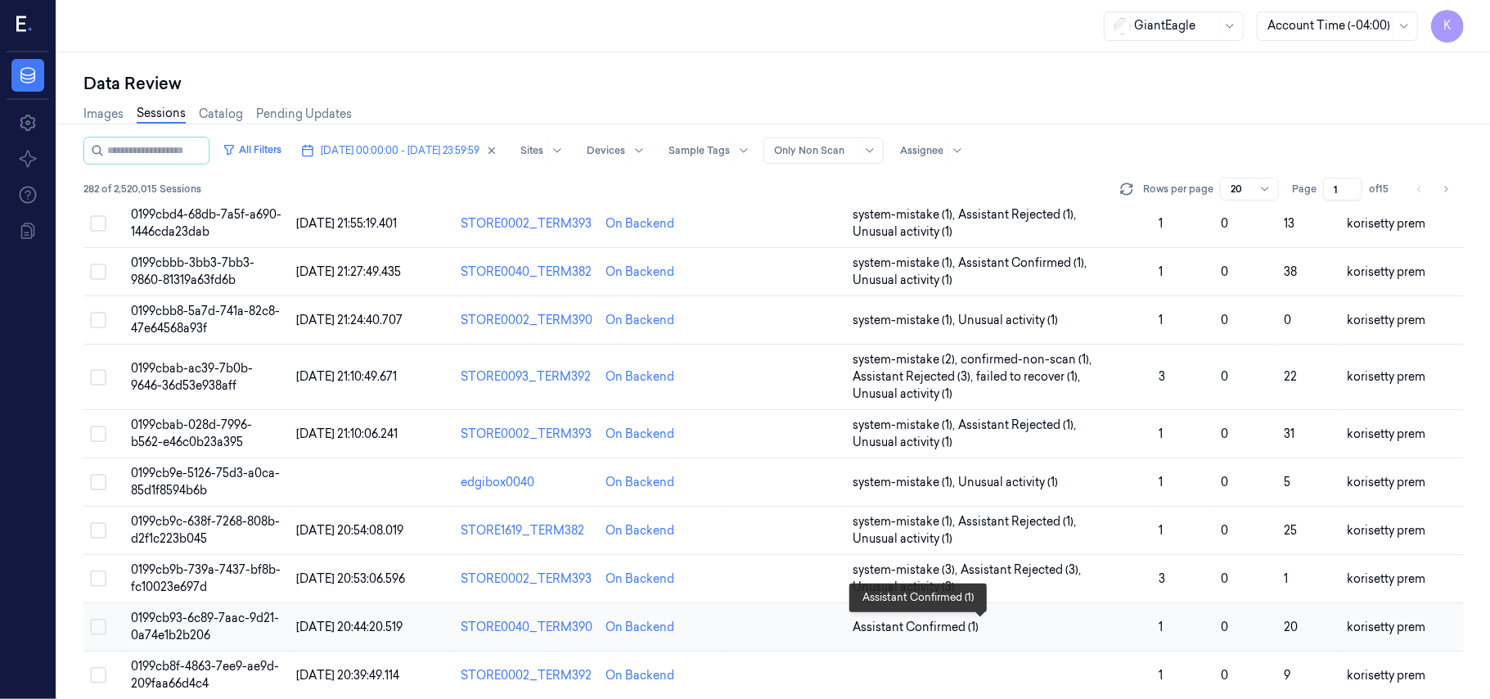
click at [1056, 636] on span "Assistant Confirmed (1)" at bounding box center [1000, 627] width 294 height 17
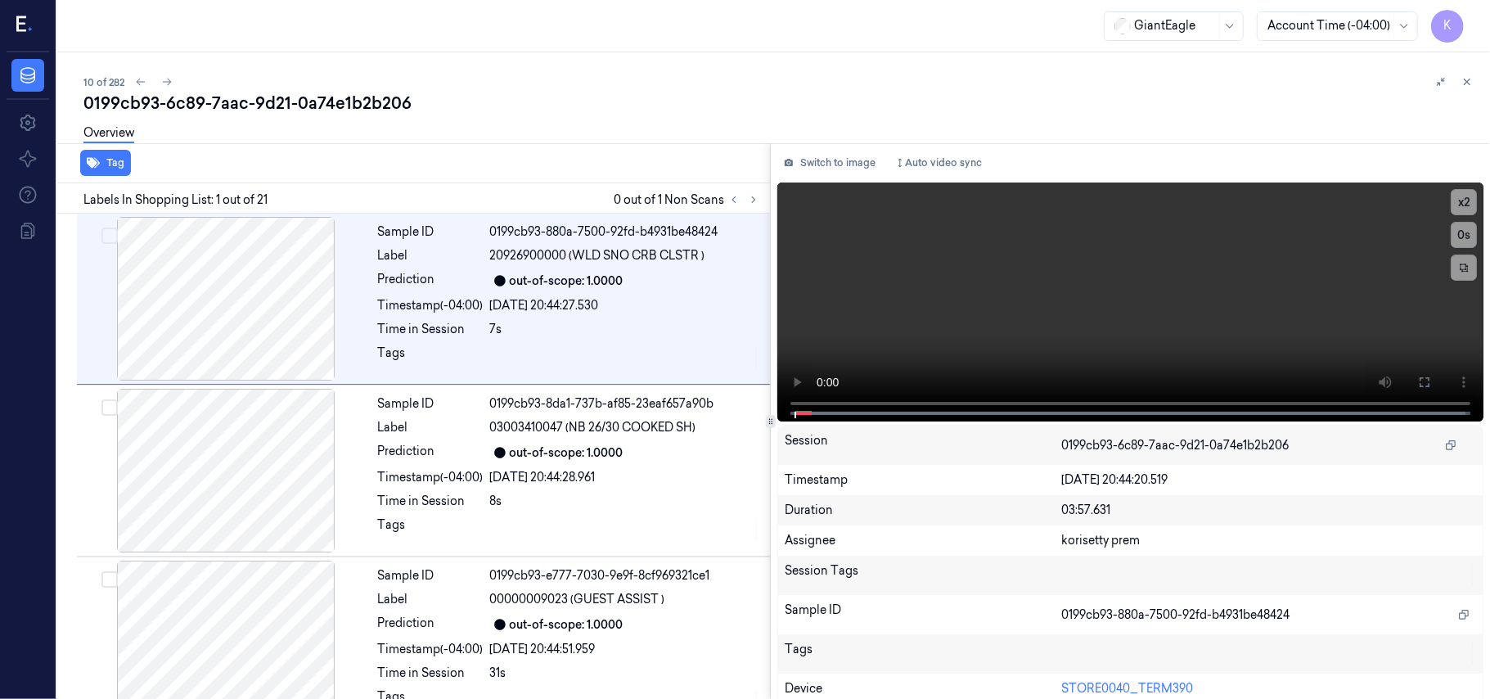
click at [591, 83] on div "10 of 282" at bounding box center [780, 82] width 1394 height 20
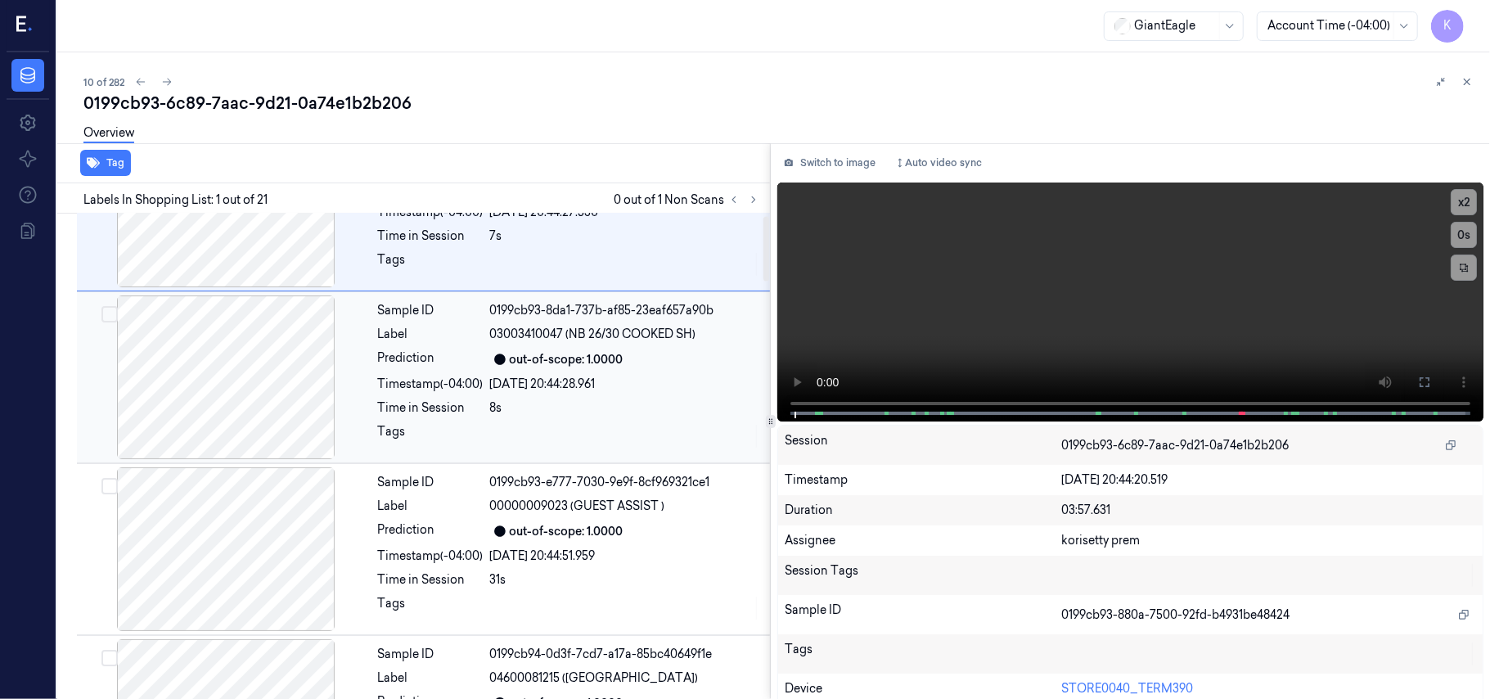
scroll to position [327, 0]
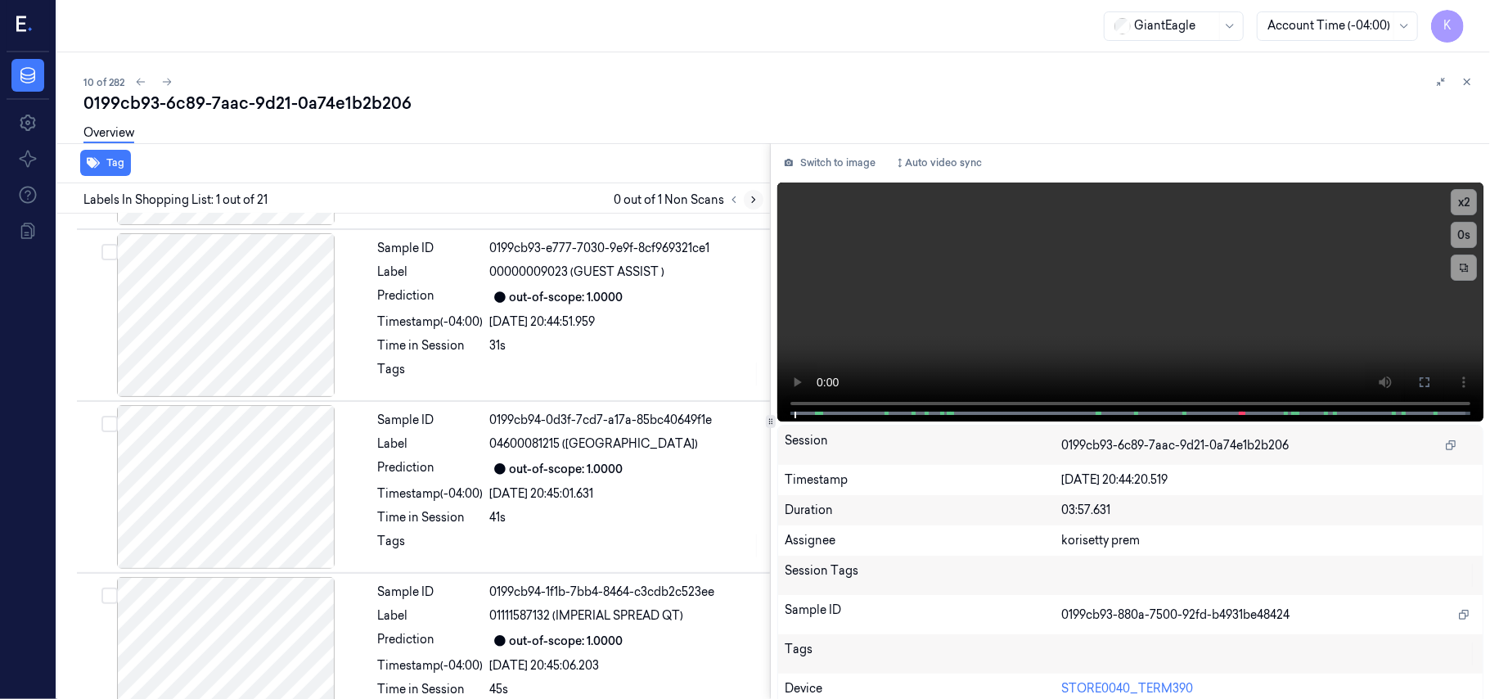
click at [756, 194] on icon at bounding box center [753, 199] width 11 height 11
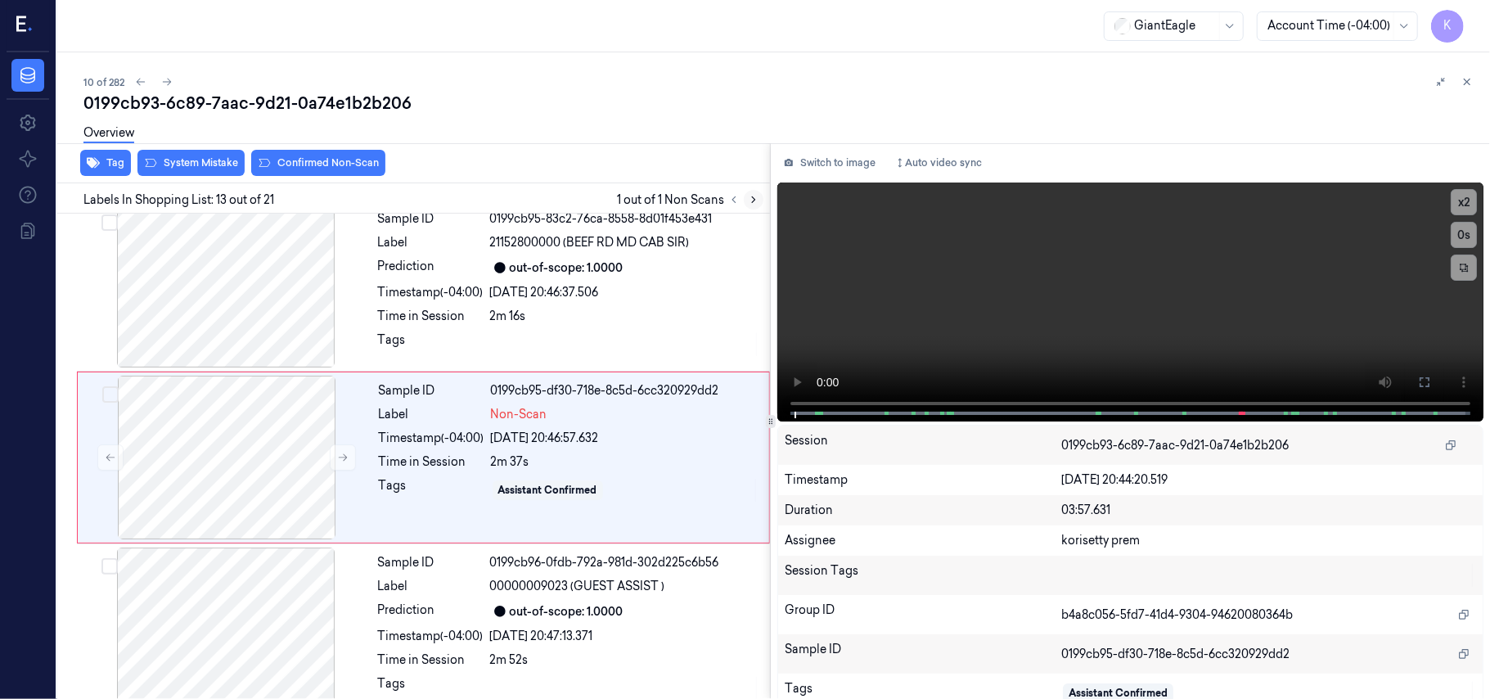
scroll to position [1910, 0]
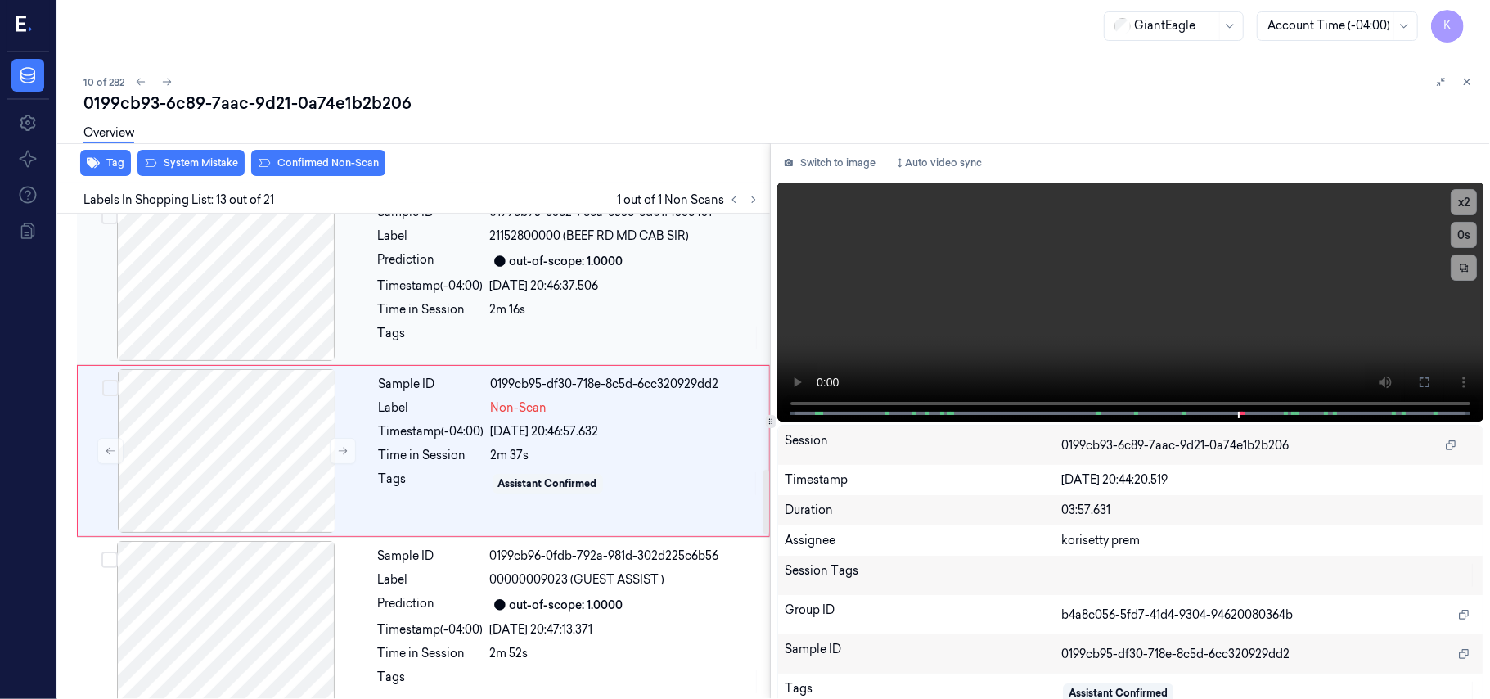
click at [586, 311] on div "2m 16s" at bounding box center [625, 309] width 270 height 17
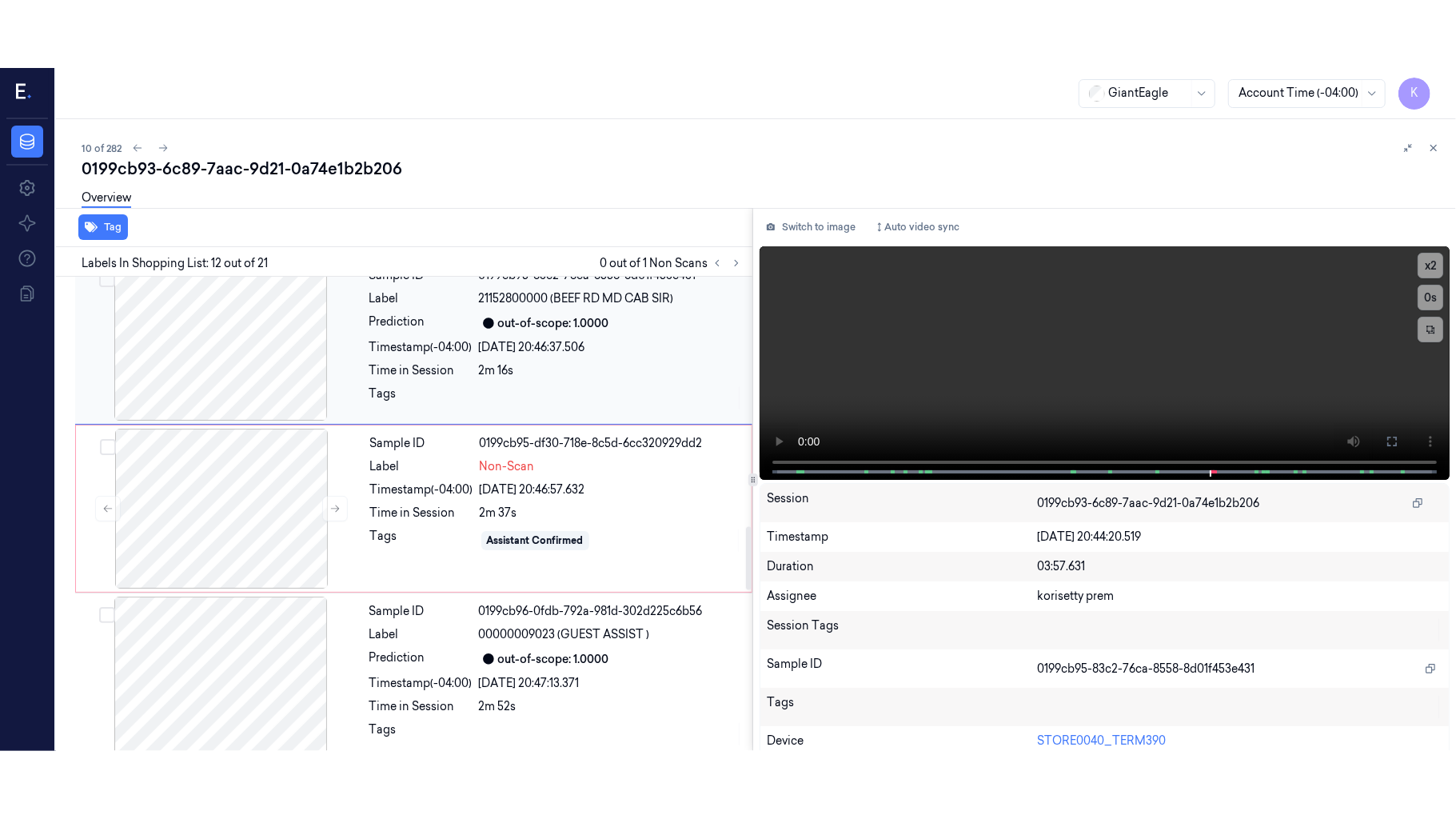
scroll to position [1699, 0]
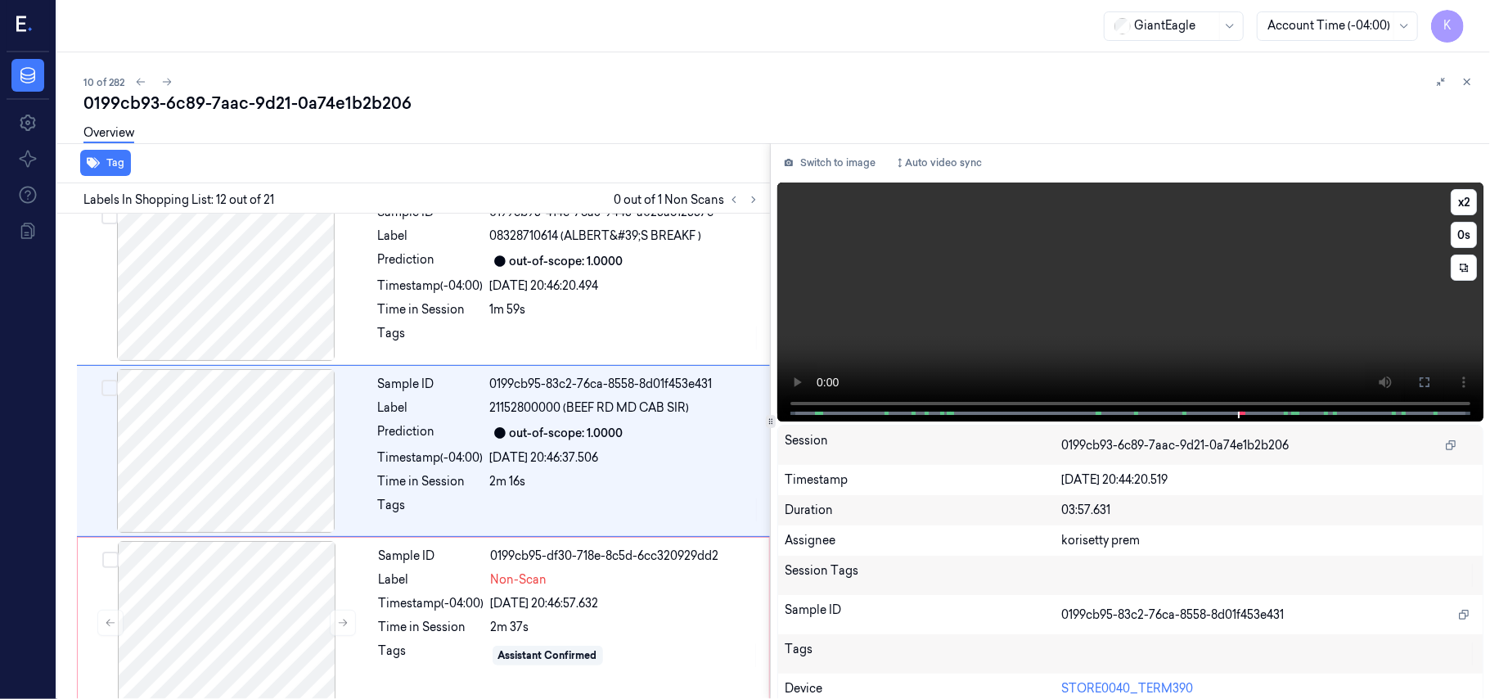
click at [1385, 354] on video at bounding box center [1130, 301] width 706 height 239
click at [1421, 377] on icon at bounding box center [1425, 382] width 10 height 10
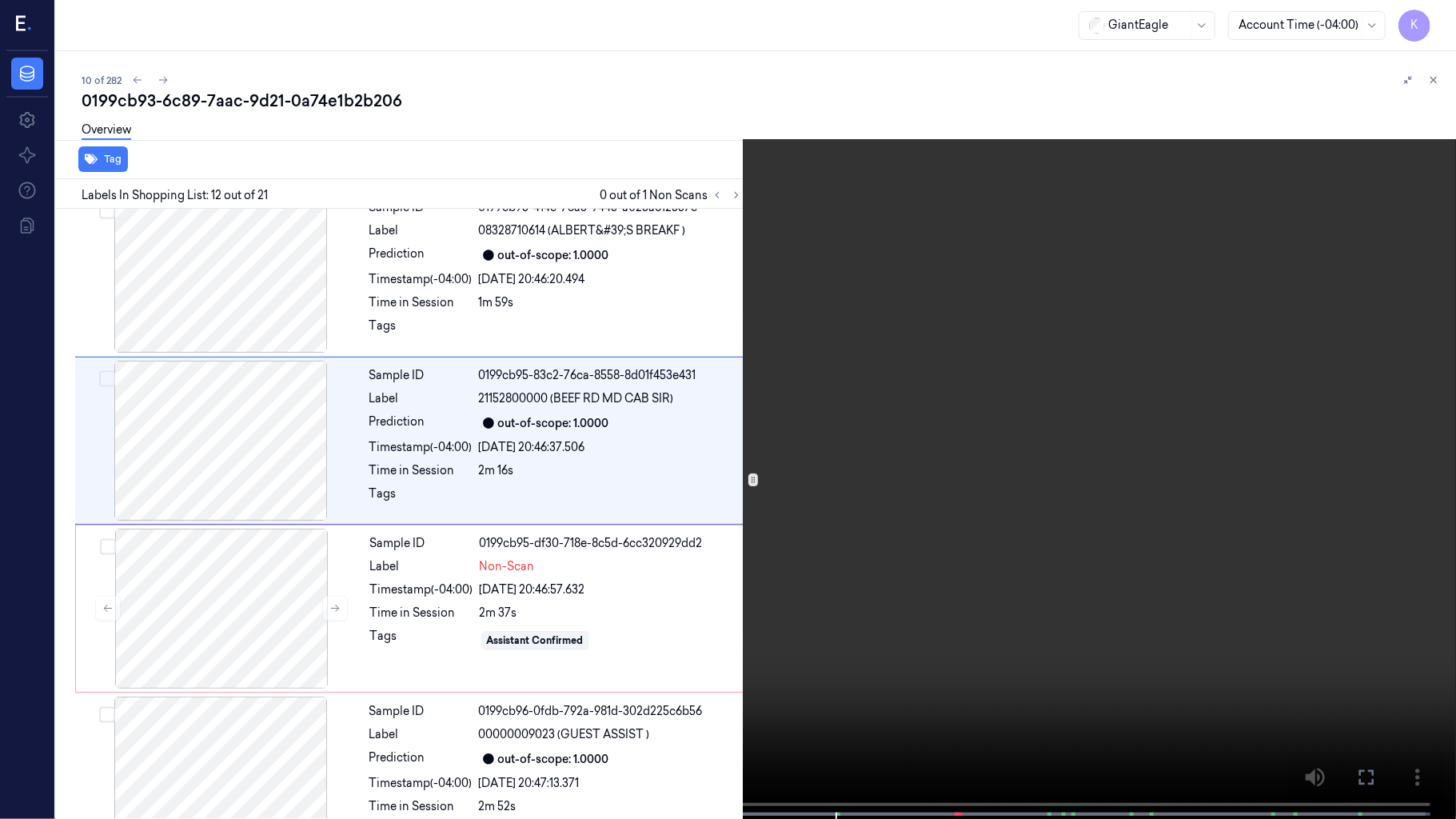
click at [861, 528] on video at bounding box center [728, 410] width 1456 height 822
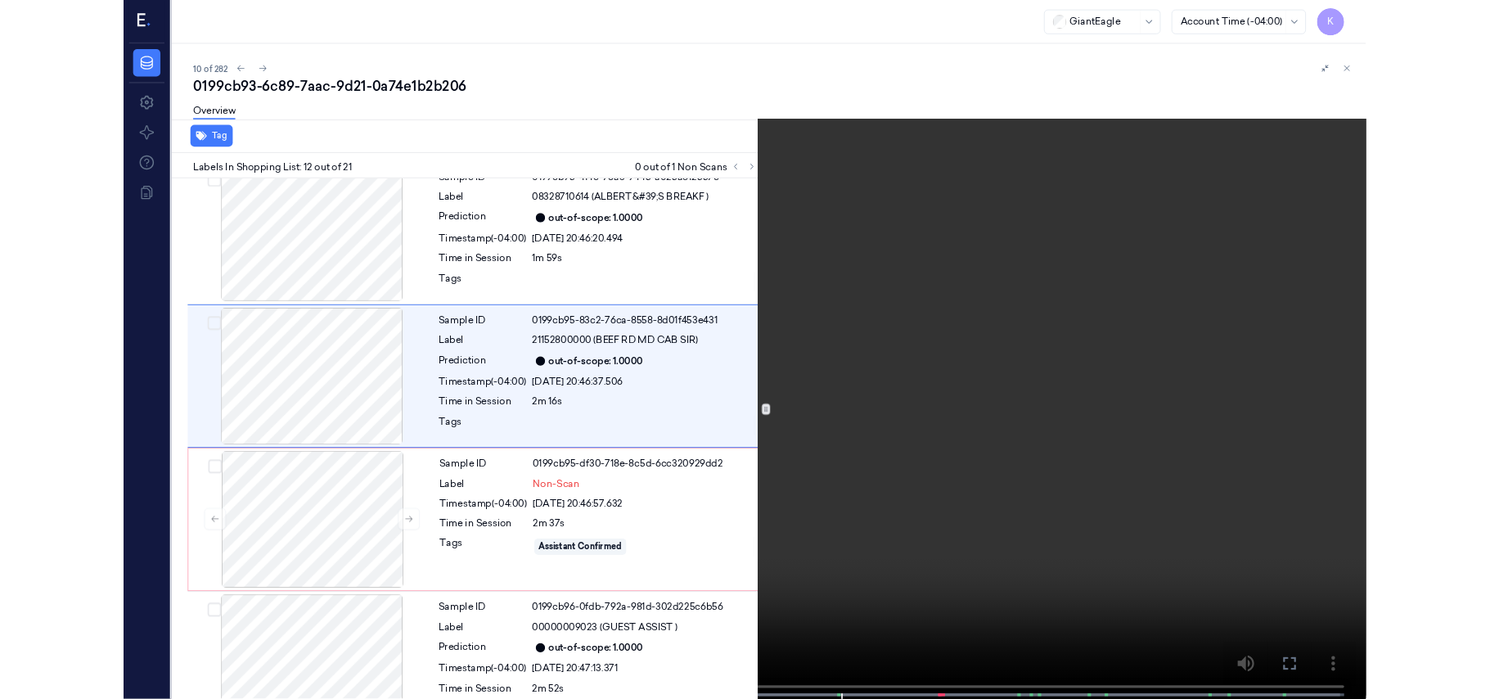
scroll to position [1669, 0]
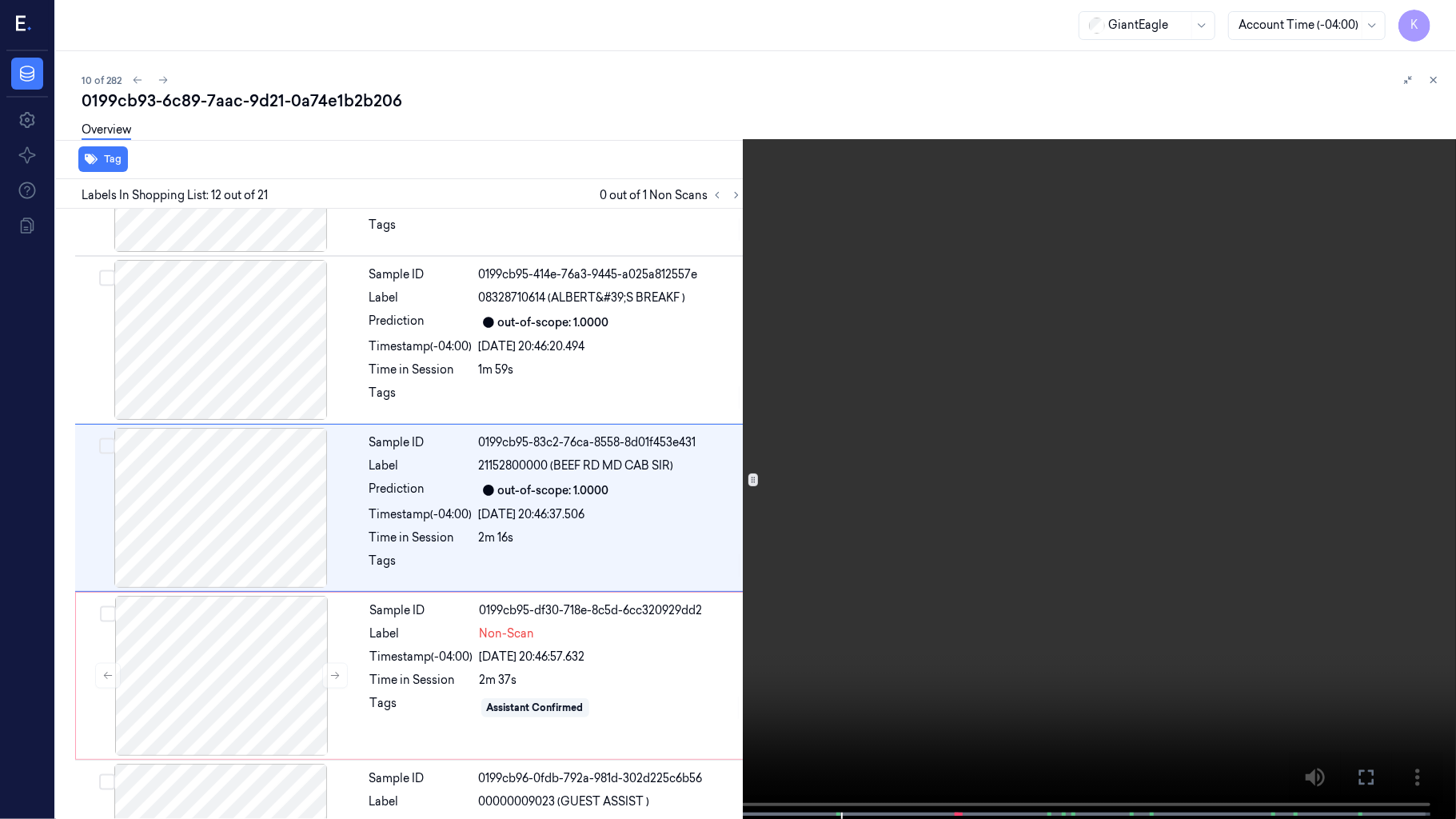
click at [861, 528] on video at bounding box center [728, 410] width 1456 height 822
click at [913, 580] on video at bounding box center [728, 410] width 1456 height 822
click at [976, 533] on video at bounding box center [728, 410] width 1456 height 822
click at [922, 579] on video at bounding box center [728, 410] width 1456 height 822
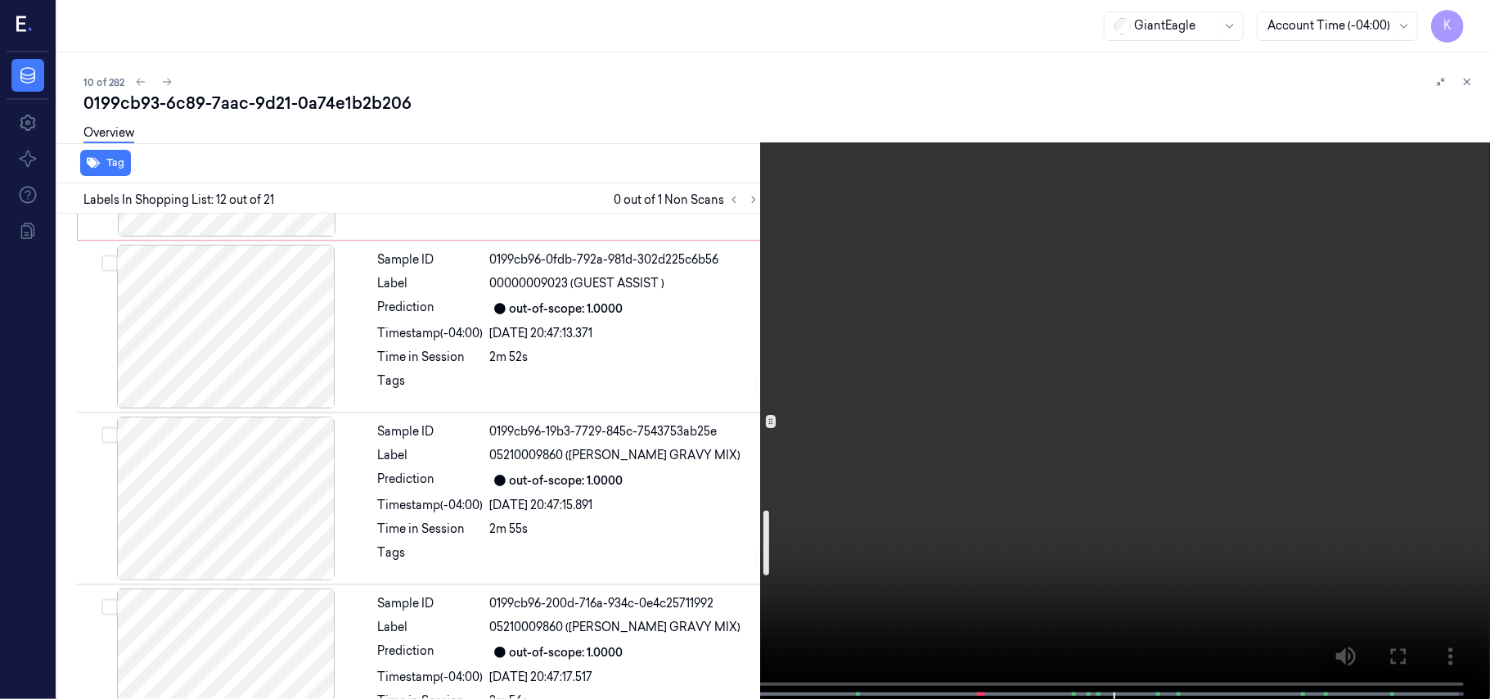
scroll to position [2214, 0]
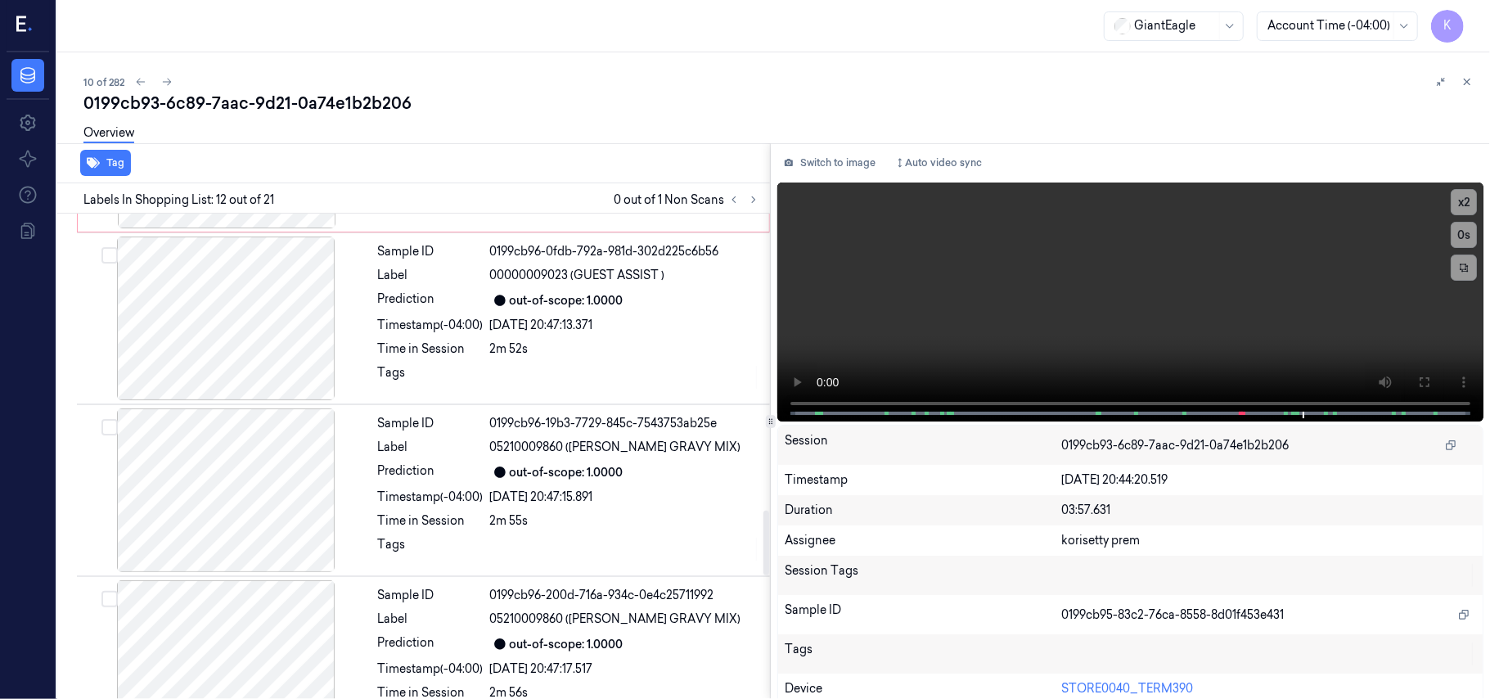
click at [505, 478] on icon at bounding box center [499, 471] width 11 height 11
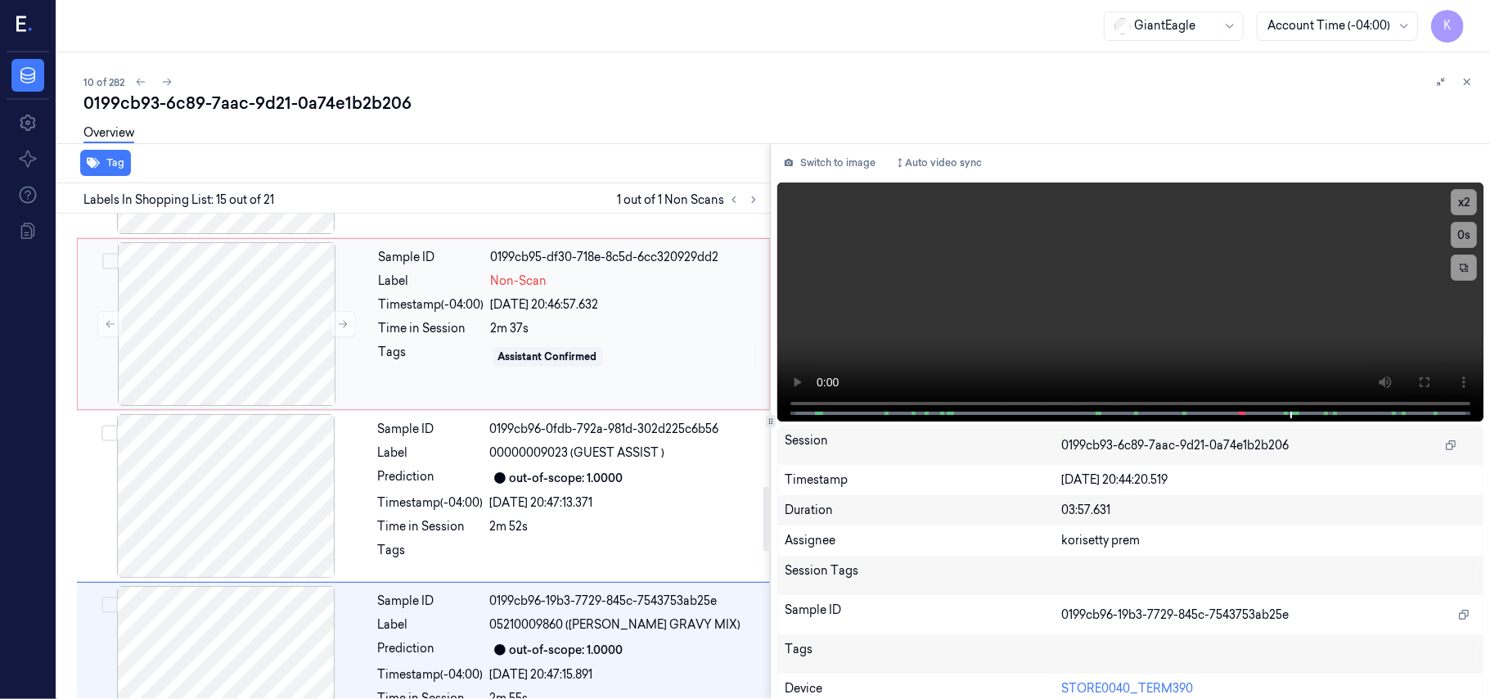
click at [530, 303] on div "[DATE] 20:46:57.632" at bounding box center [625, 304] width 268 height 17
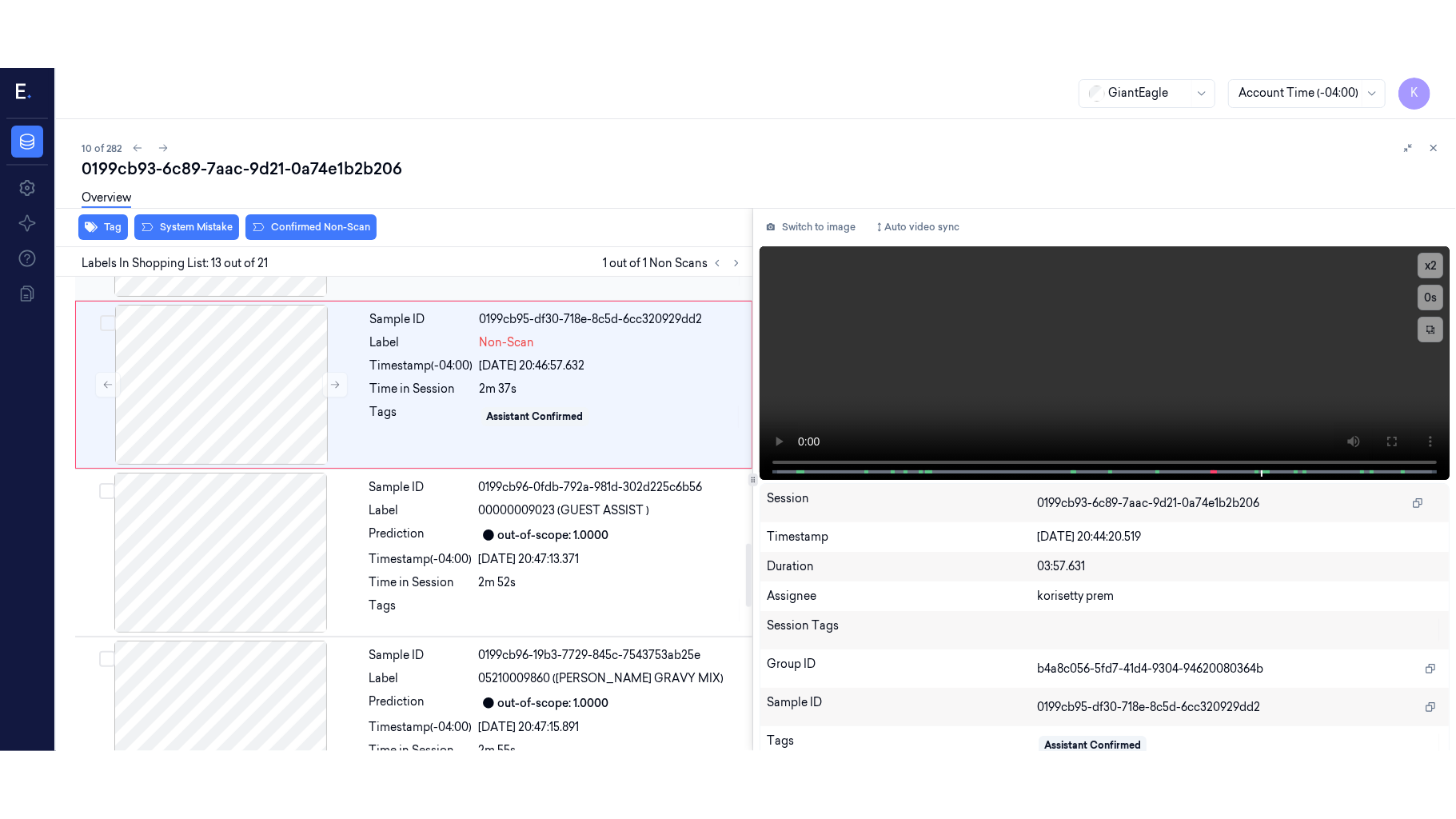
scroll to position [1867, 0]
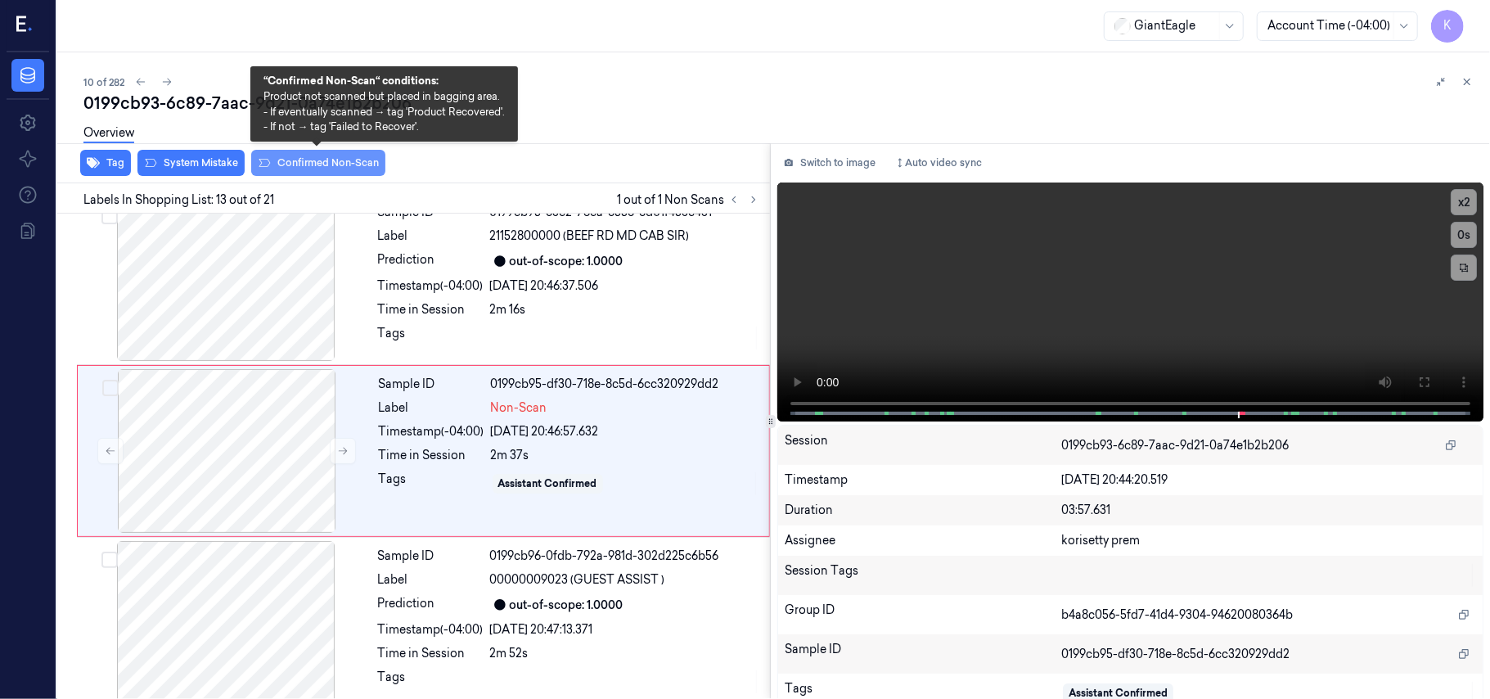
click at [316, 164] on button "Confirmed Non-Scan" at bounding box center [318, 163] width 134 height 26
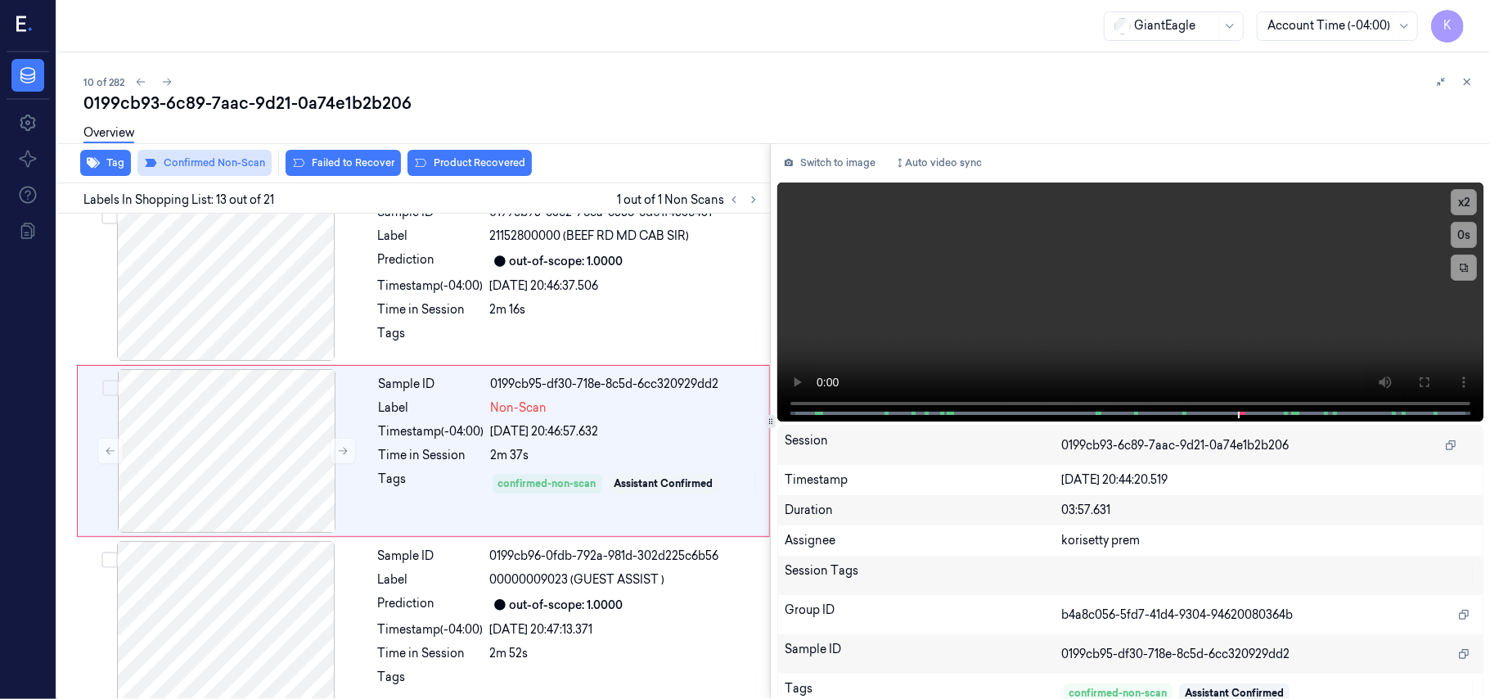
click at [316, 164] on button "Failed to Recover" at bounding box center [343, 163] width 115 height 26
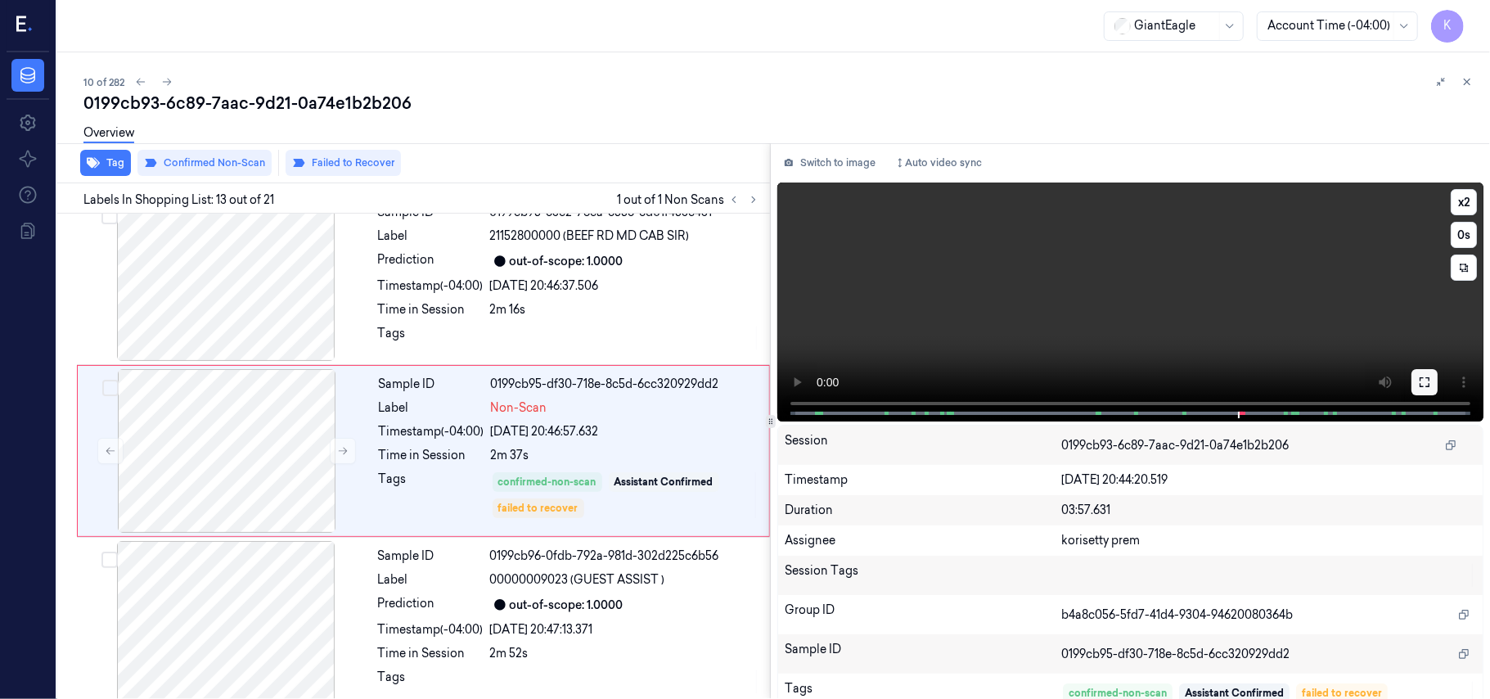
click at [1422, 390] on button at bounding box center [1425, 382] width 26 height 26
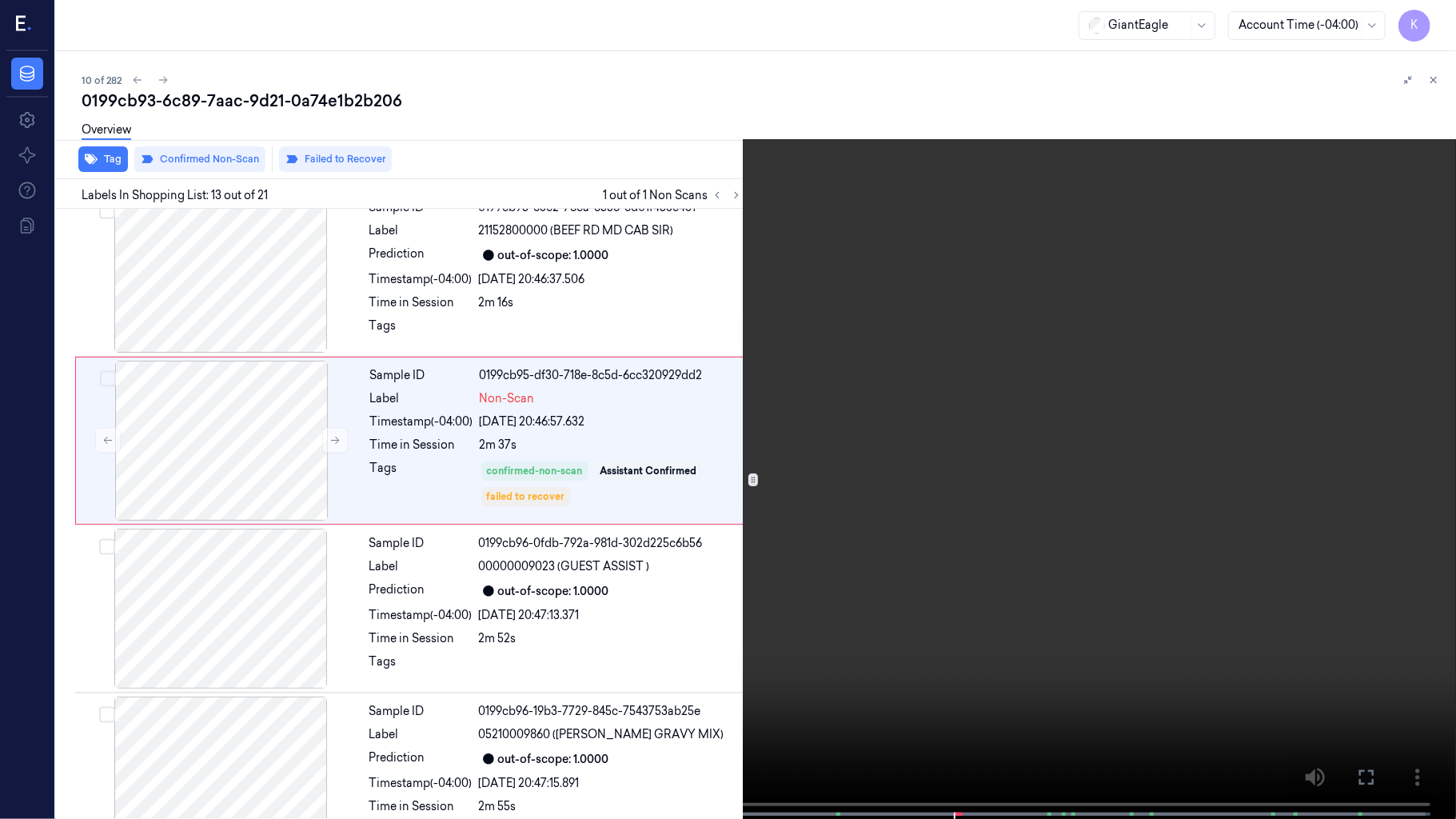
click at [1066, 568] on video at bounding box center [728, 410] width 1456 height 822
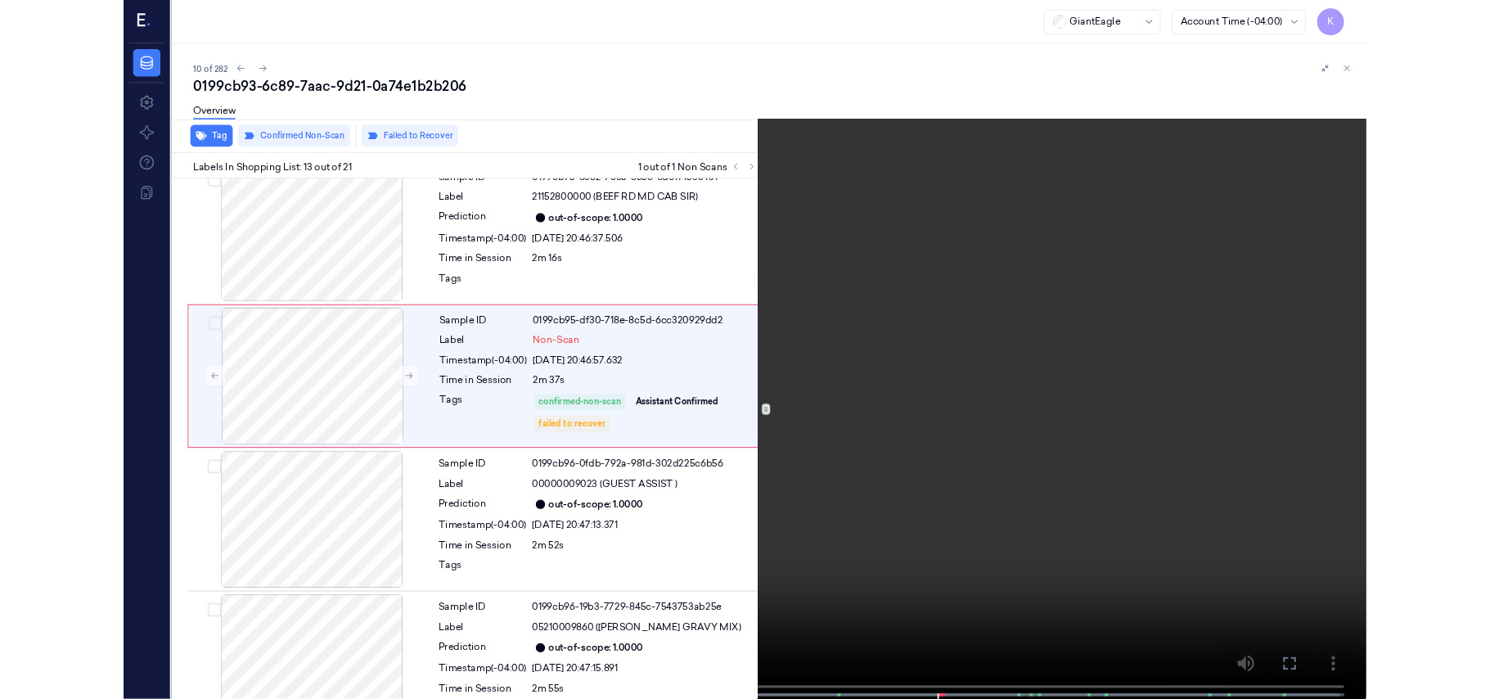
scroll to position [1841, 0]
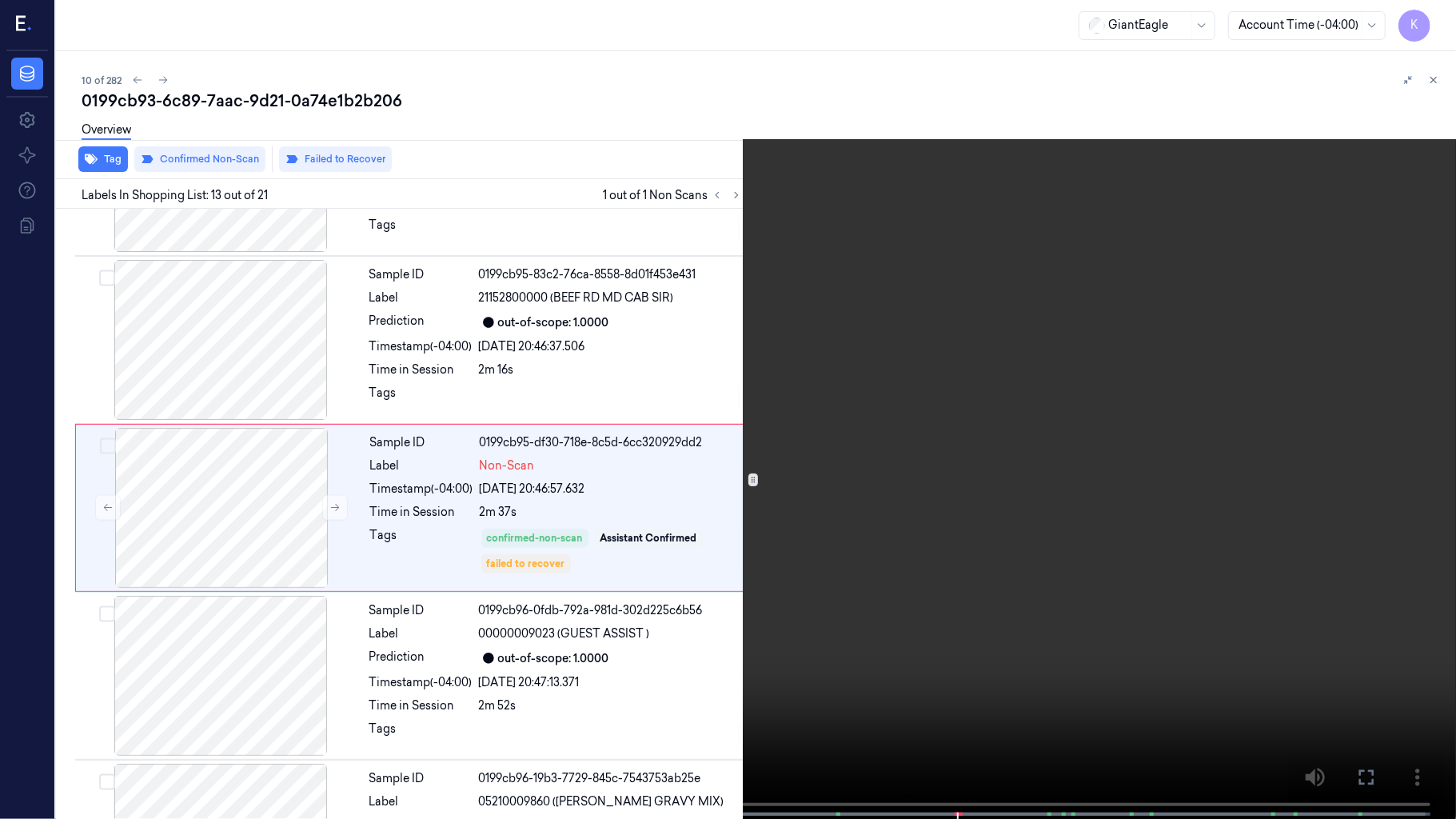
click at [1439, 3] on video at bounding box center [728, 410] width 1456 height 822
click at [1439, 16] on button "x 2" at bounding box center [1436, 20] width 25 height 25
click at [916, 682] on video at bounding box center [728, 410] width 1456 height 822
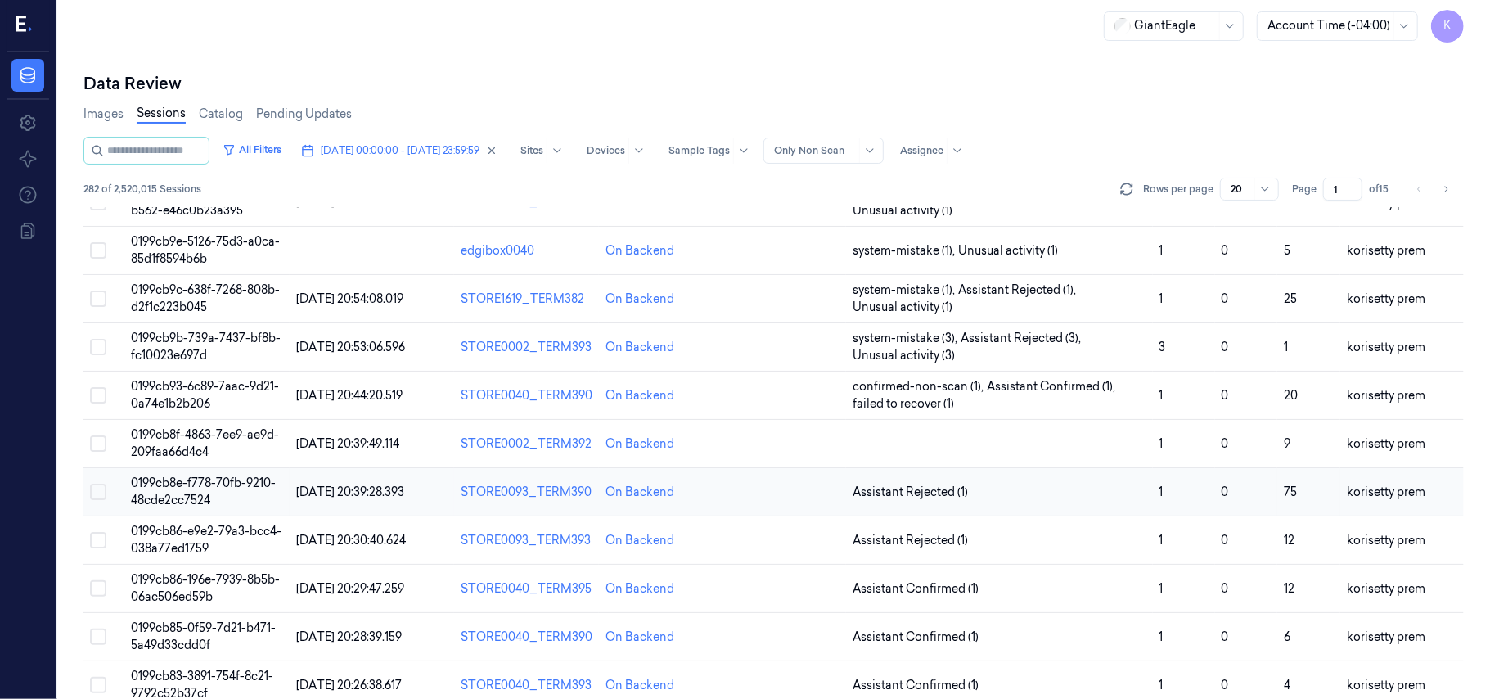
scroll to position [327, 0]
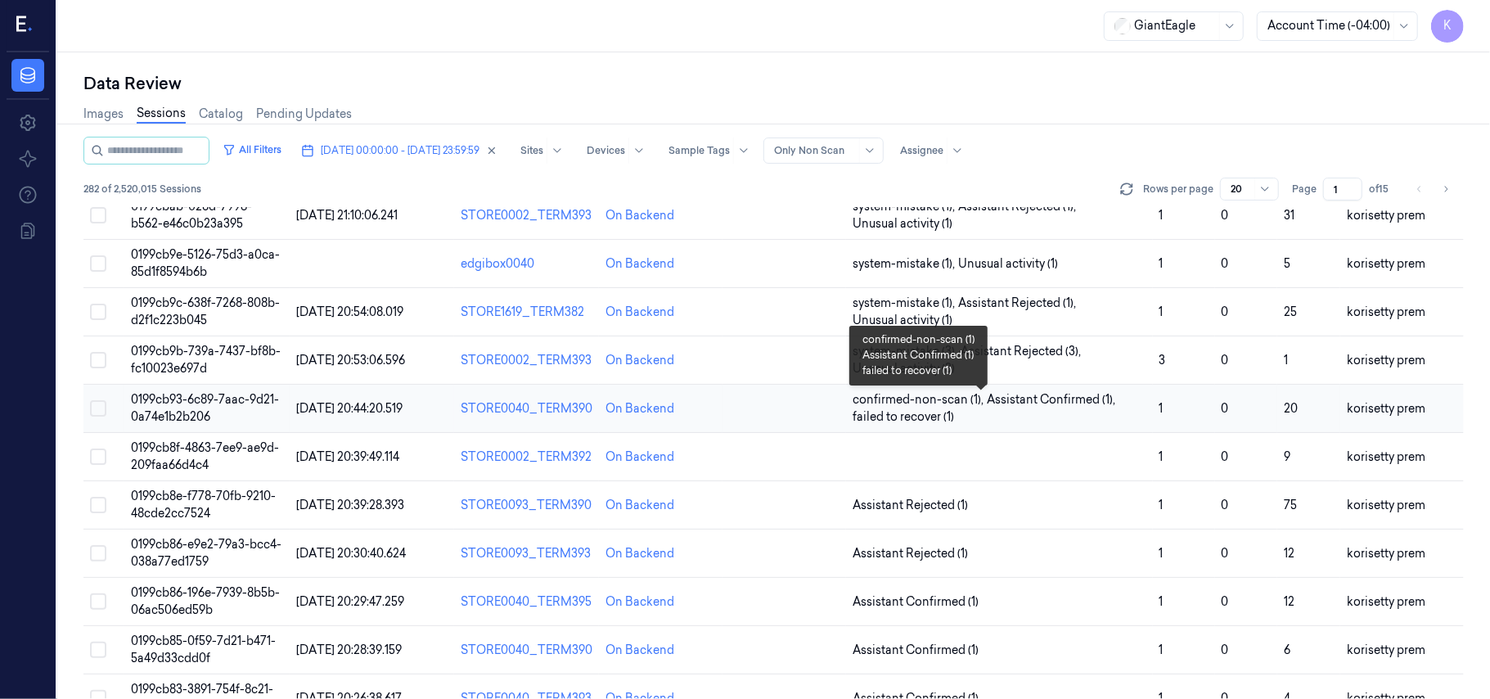
click at [1066, 408] on span "Assistant Confirmed (1) ," at bounding box center [1053, 399] width 132 height 17
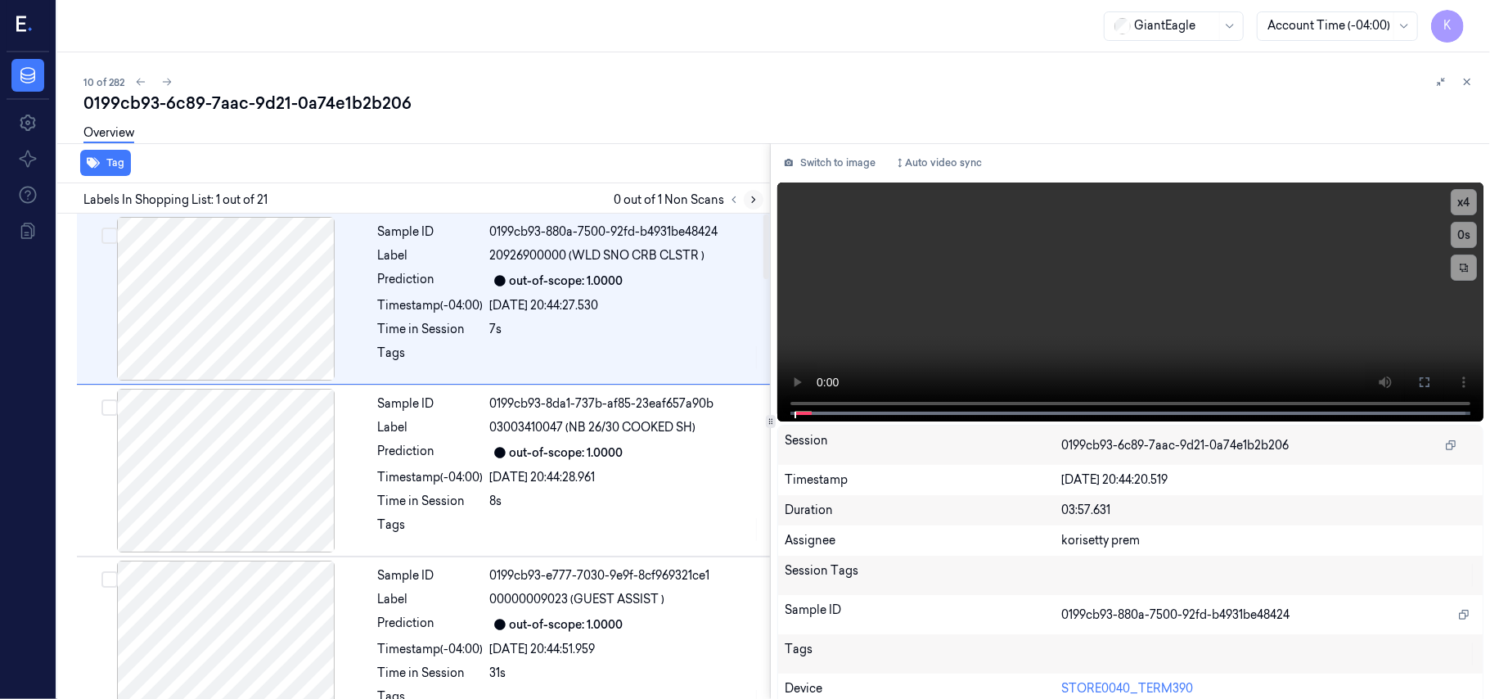
click at [757, 201] on icon at bounding box center [753, 199] width 11 height 11
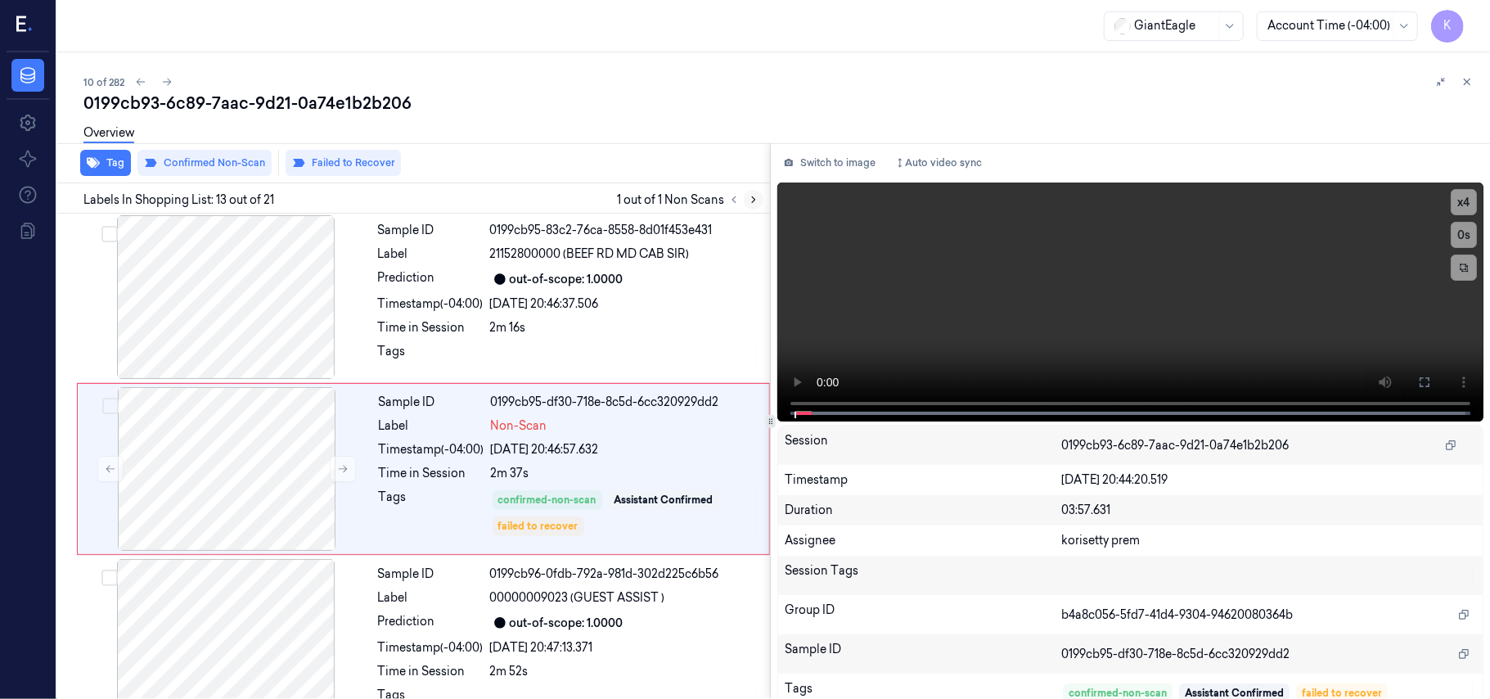
scroll to position [1910, 0]
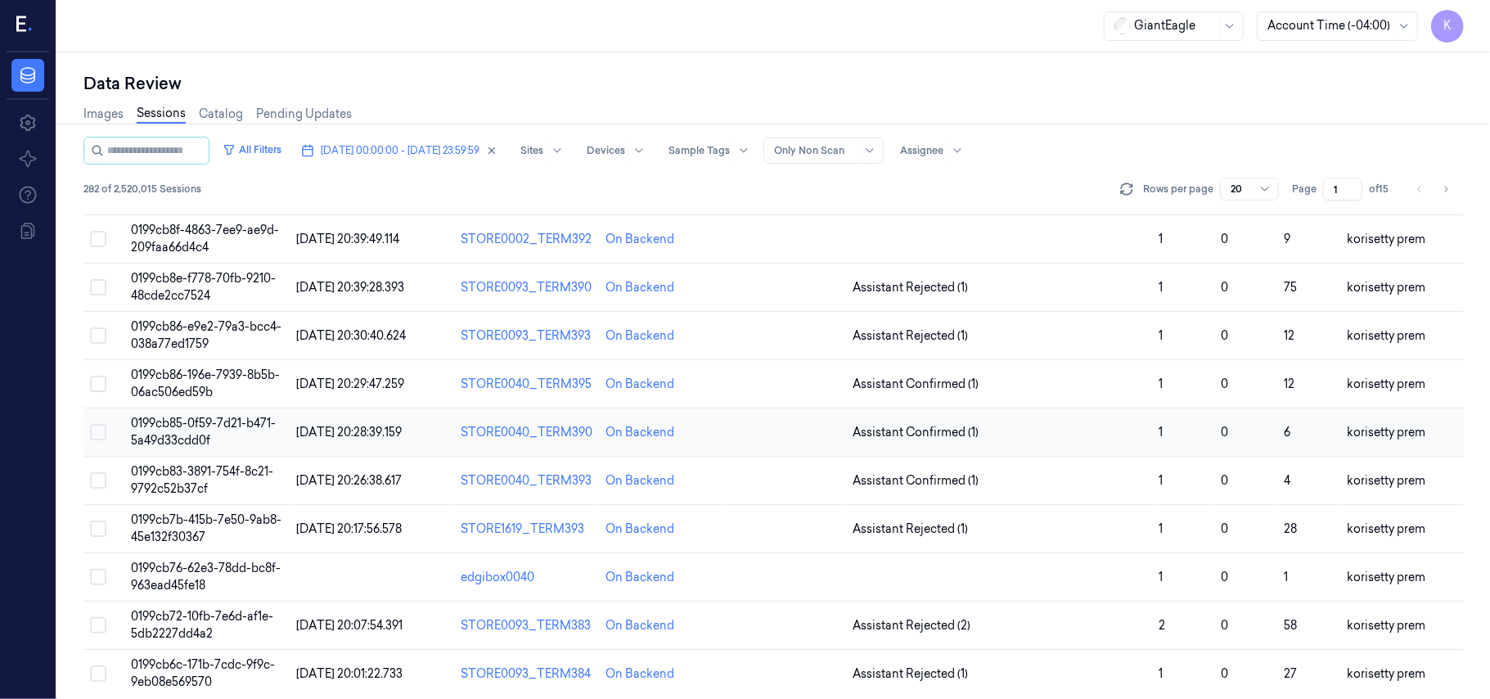
scroll to position [436, 0]
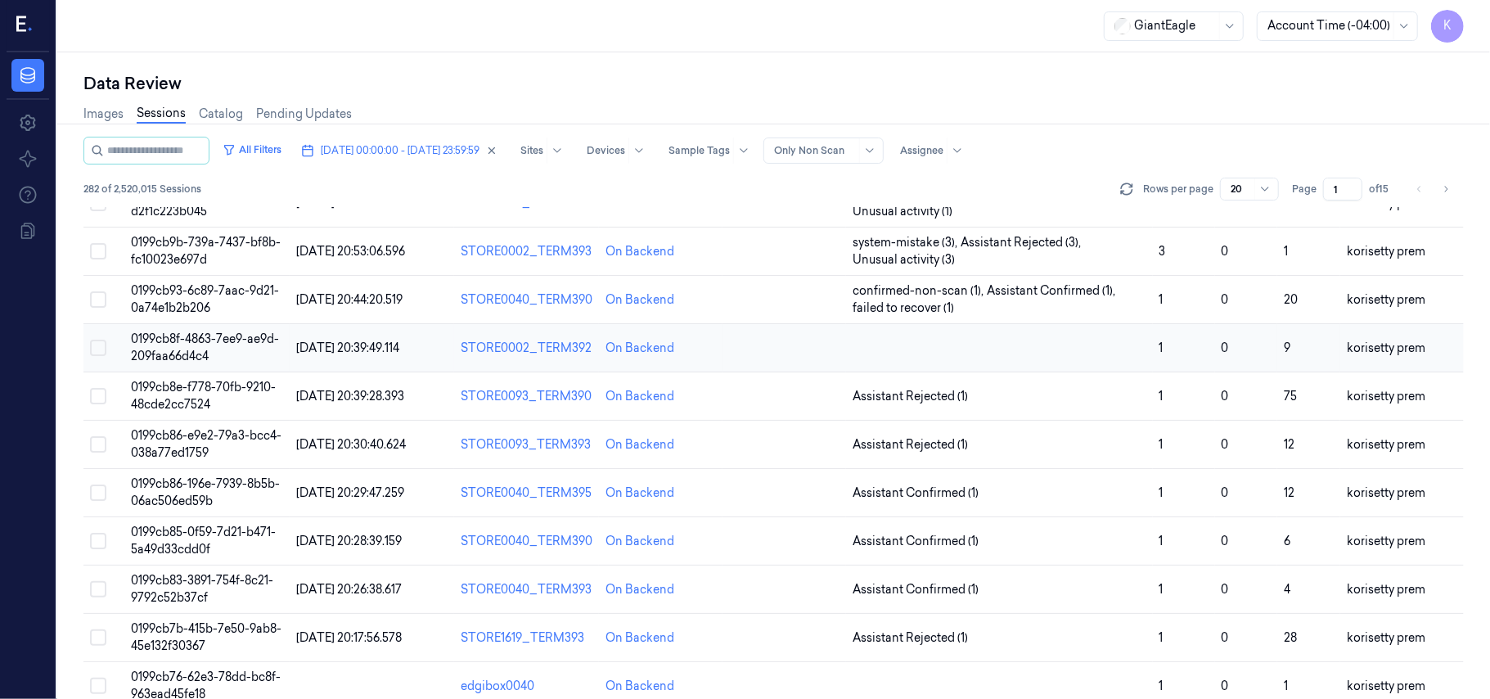
click at [1065, 357] on td at bounding box center [999, 348] width 307 height 48
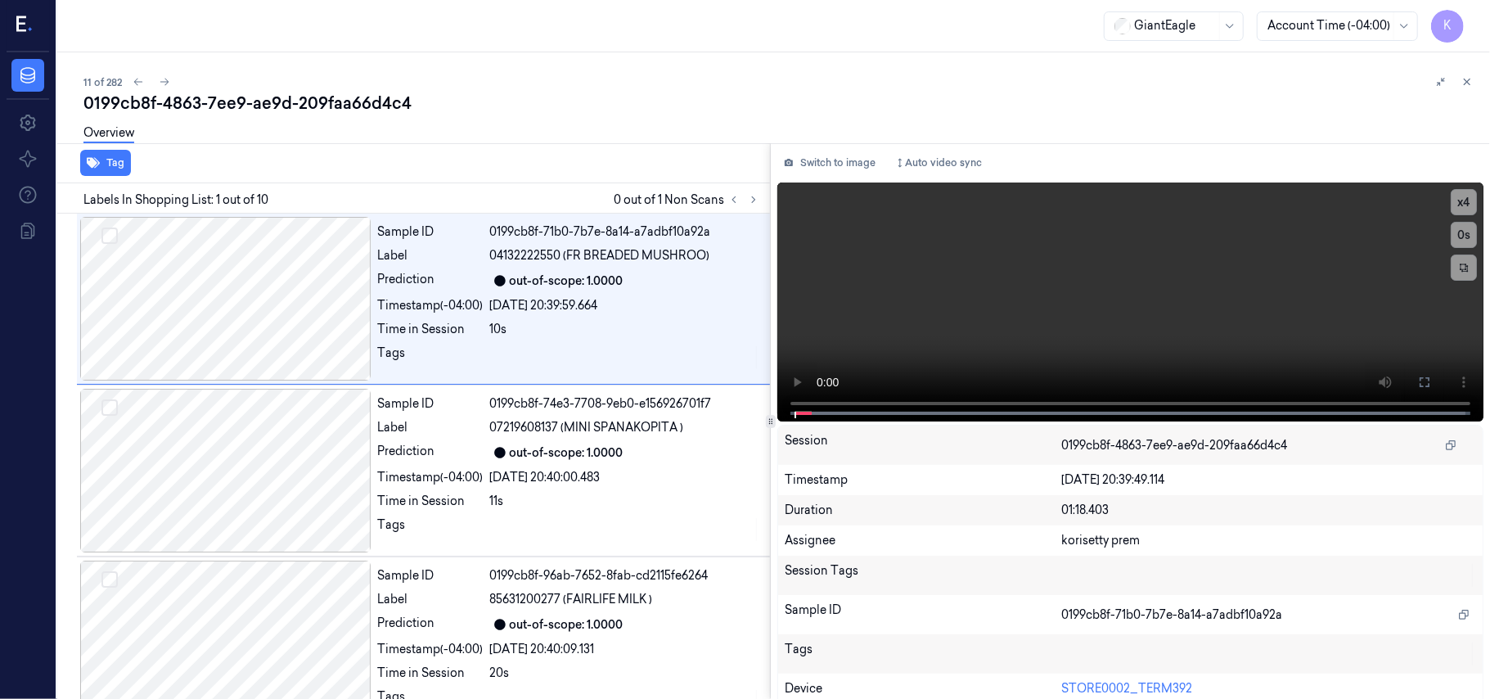
click at [694, 83] on div "11 of 282" at bounding box center [780, 82] width 1394 height 20
click at [750, 200] on icon at bounding box center [753, 199] width 11 height 11
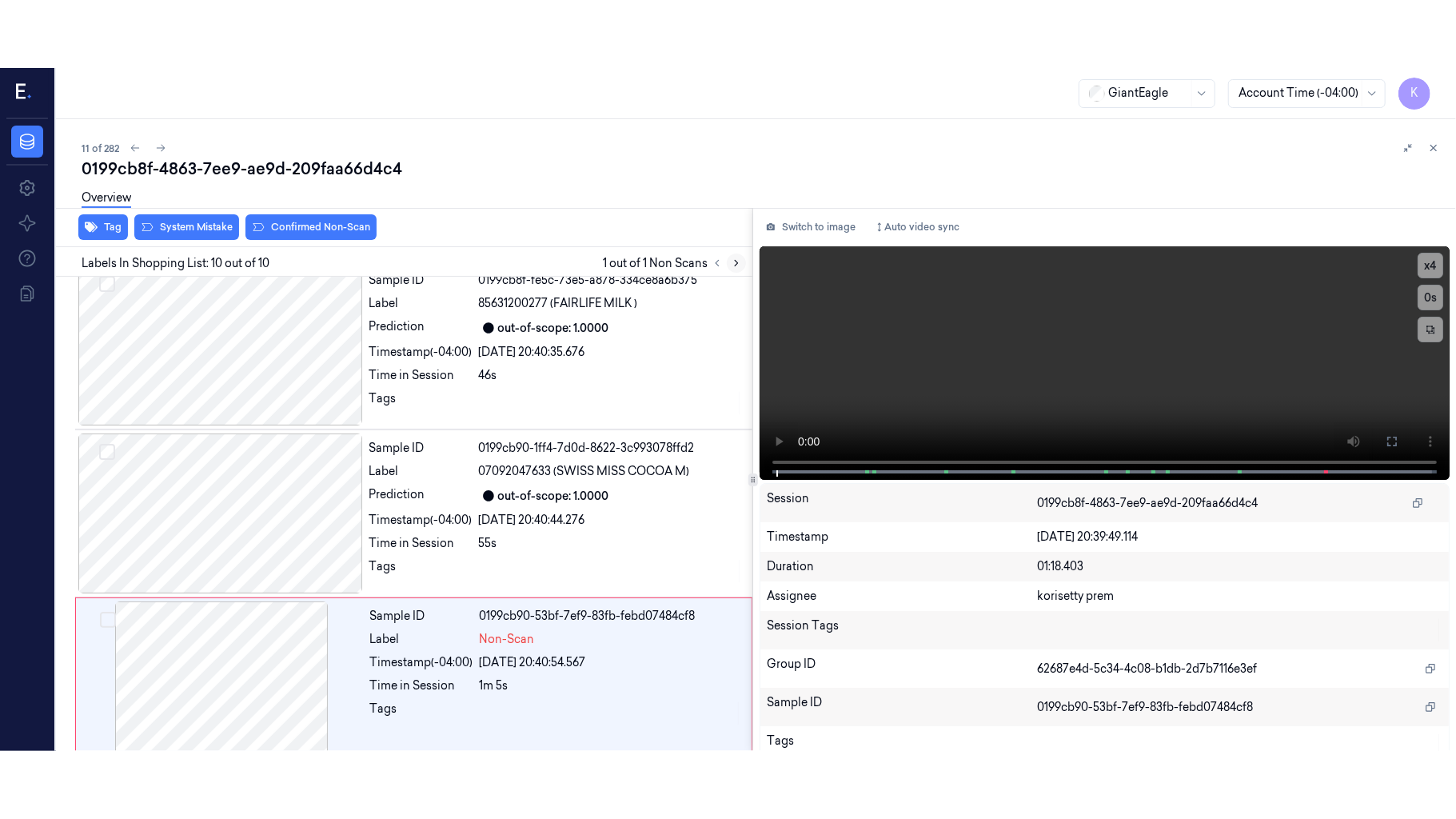
scroll to position [1214, 0]
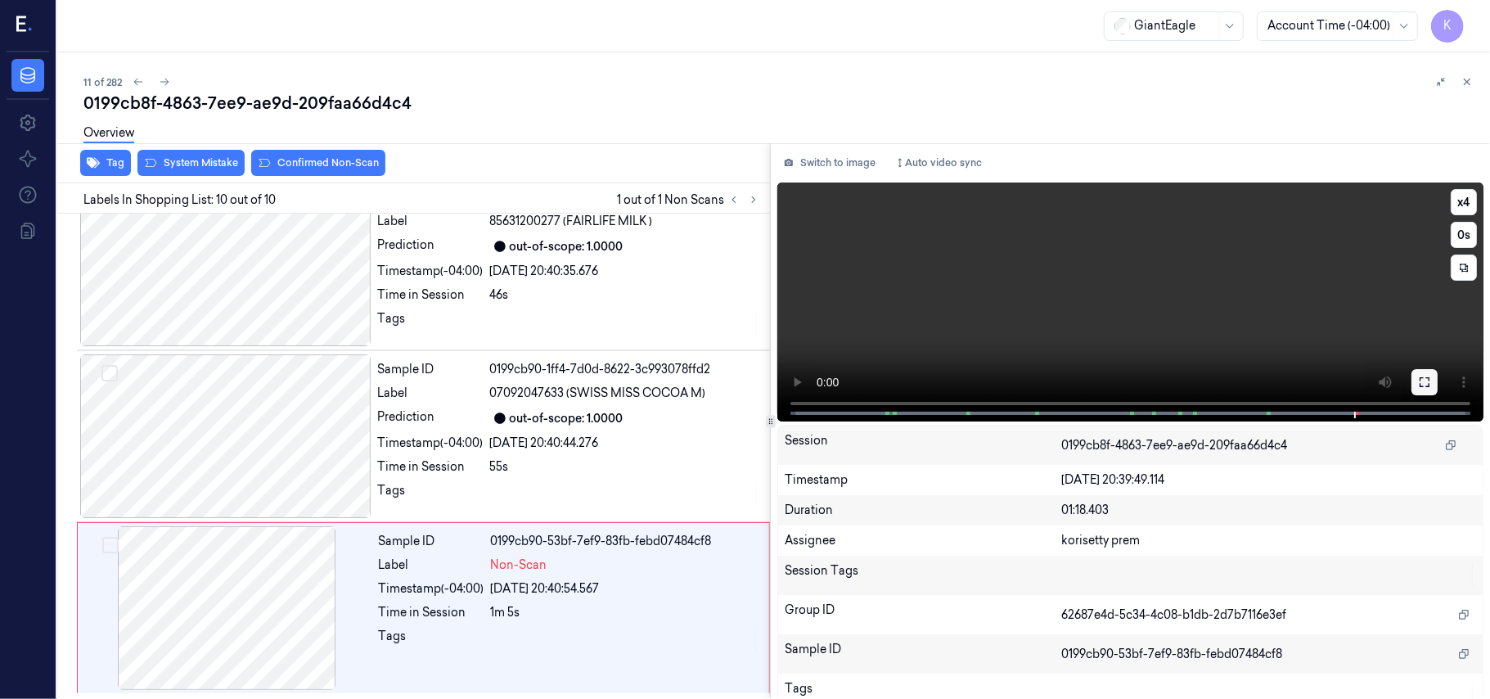
click at [1421, 390] on button at bounding box center [1425, 382] width 26 height 26
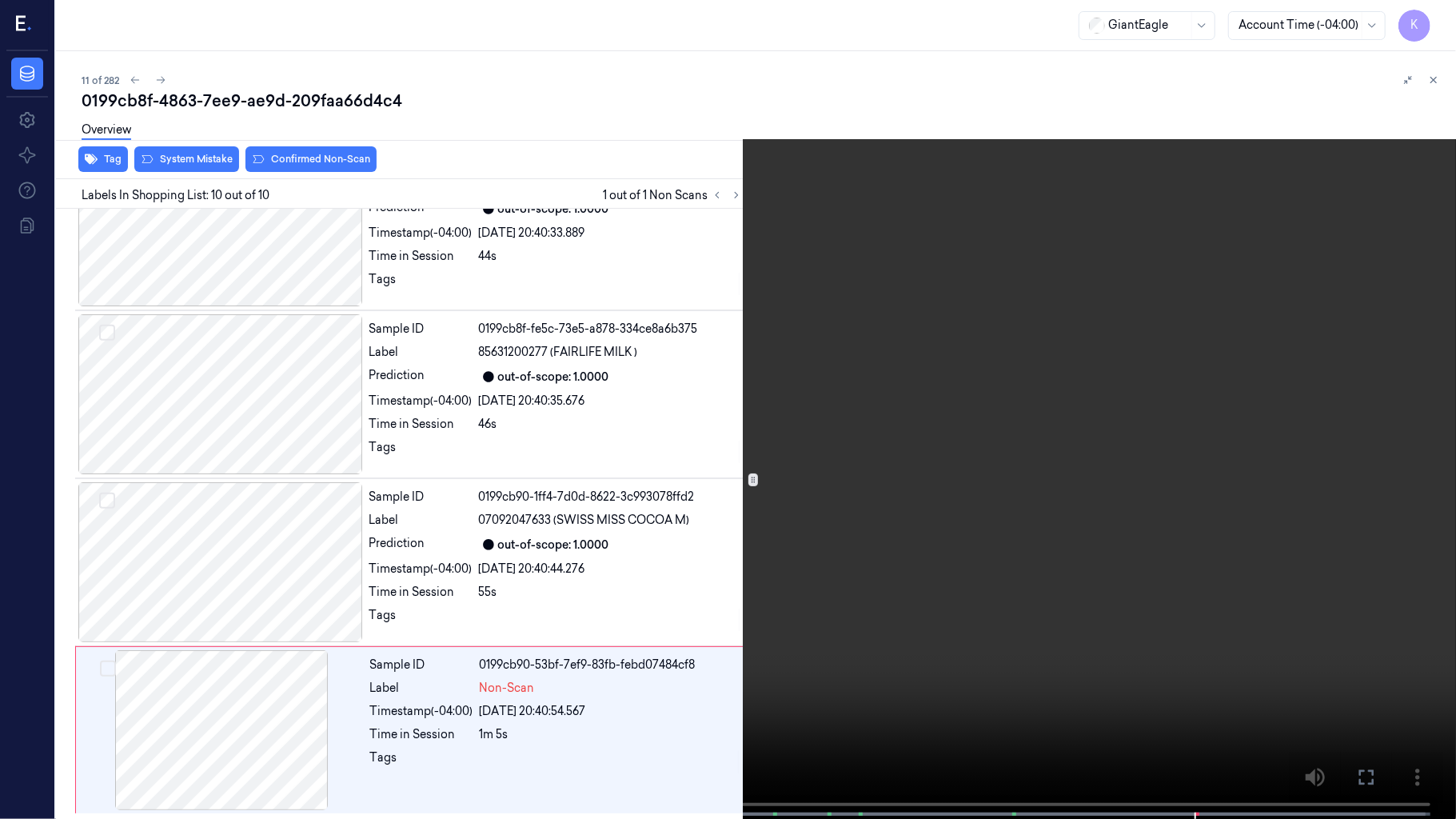
click at [832, 657] on video at bounding box center [728, 410] width 1456 height 822
click at [1436, 20] on button "x 4" at bounding box center [1436, 20] width 25 height 25
click at [934, 411] on video at bounding box center [728, 410] width 1456 height 822
click at [794, 461] on video at bounding box center [728, 410] width 1456 height 822
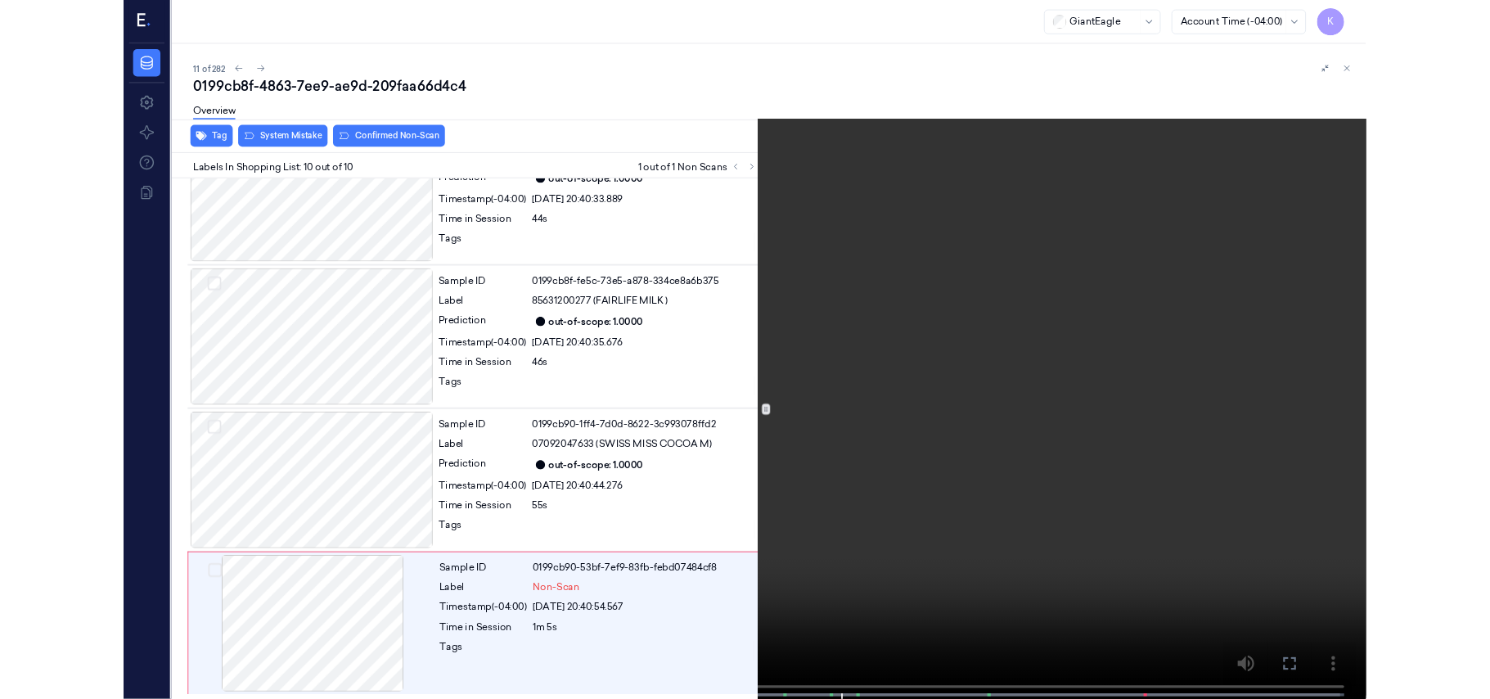
scroll to position [1242, 0]
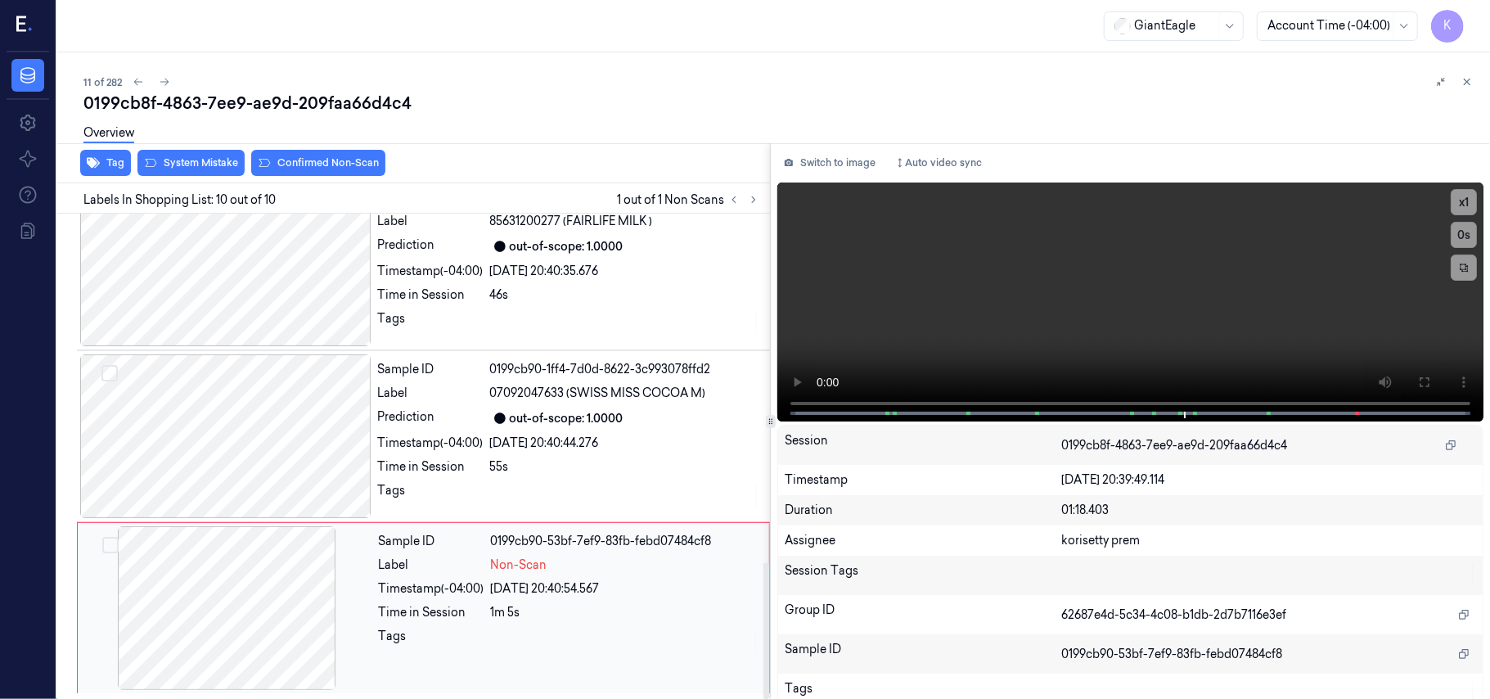
click at [465, 620] on div "Sample ID 0199cb90-53bf-7ef9-83fb-febd07484cf8 Label Non-Scan Timestamp (-04:00…" at bounding box center [569, 608] width 394 height 164
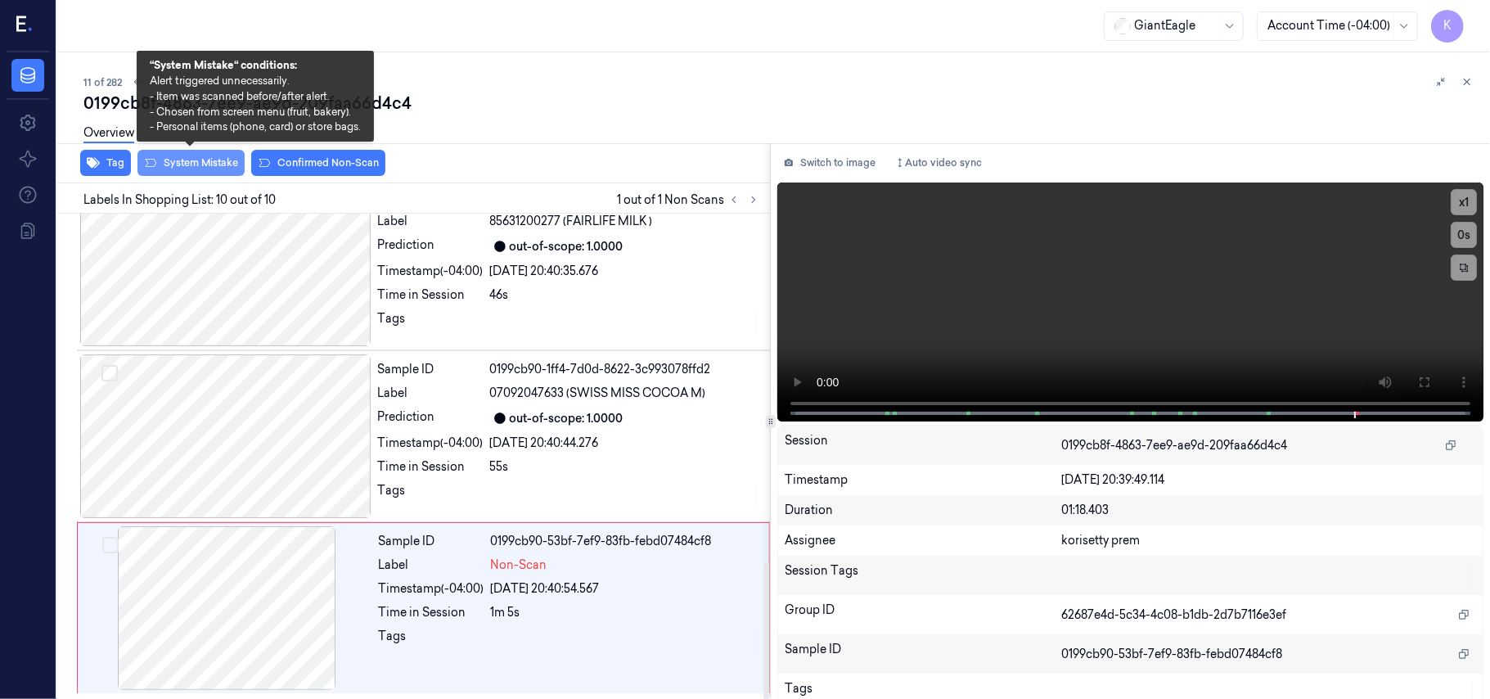
click at [205, 164] on button "System Mistake" at bounding box center [190, 163] width 107 height 26
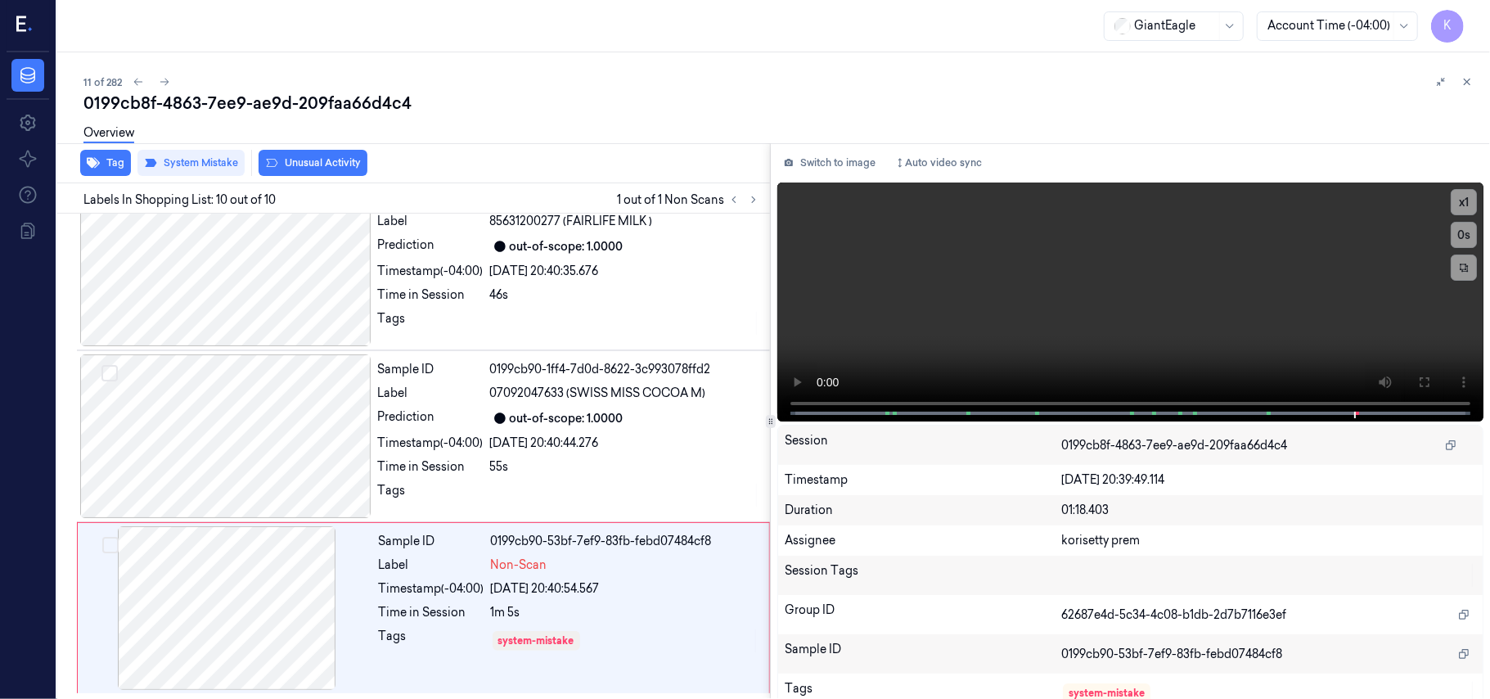
click at [324, 167] on button "Unusual Activity" at bounding box center [313, 163] width 109 height 26
click at [267, 619] on div at bounding box center [226, 608] width 291 height 164
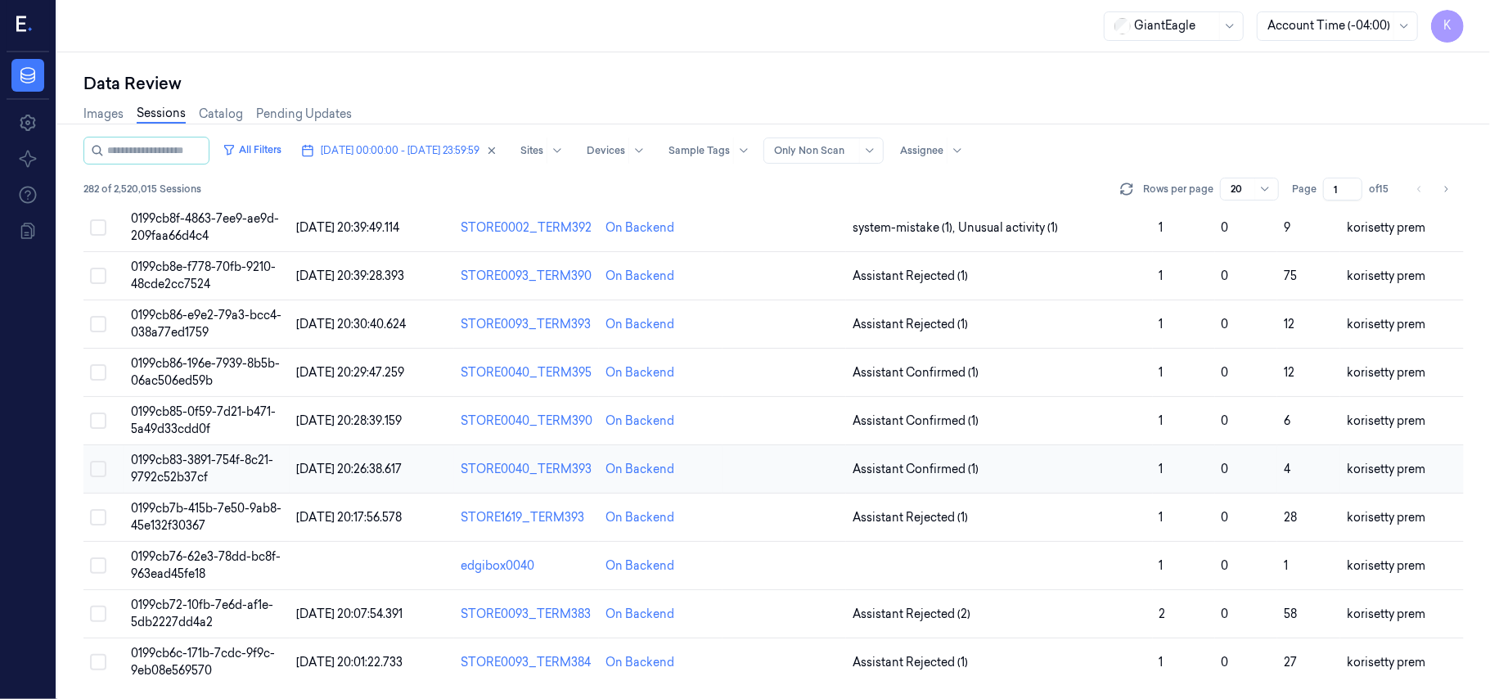
scroll to position [561, 0]
click at [1048, 259] on td "Assistant Rejected (1)" at bounding box center [999, 276] width 307 height 48
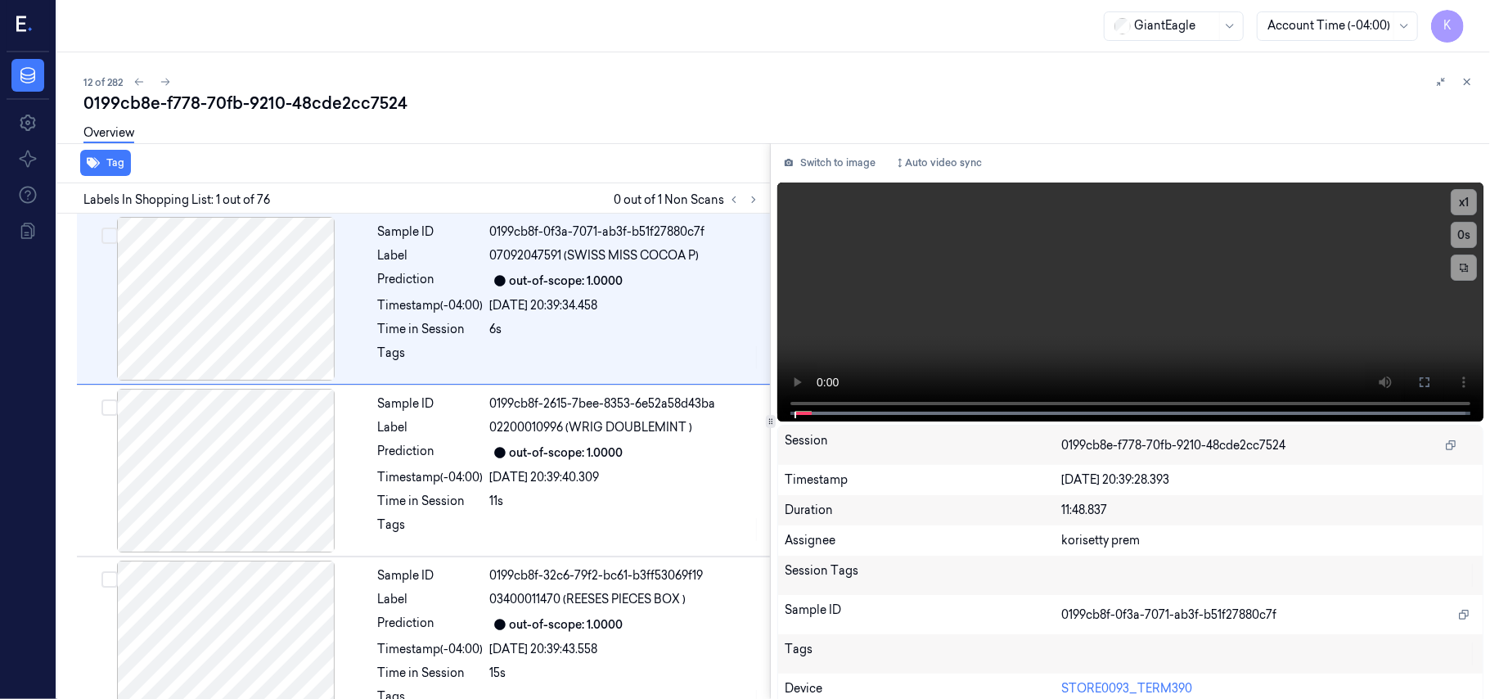
click at [812, 70] on div "12 of 282 0199cb8e-f778-70fb-9210-48cde2cc7524 Overview Tag Labels In Shopping …" at bounding box center [773, 375] width 1433 height 647
click at [754, 198] on icon at bounding box center [753, 200] width 3 height 6
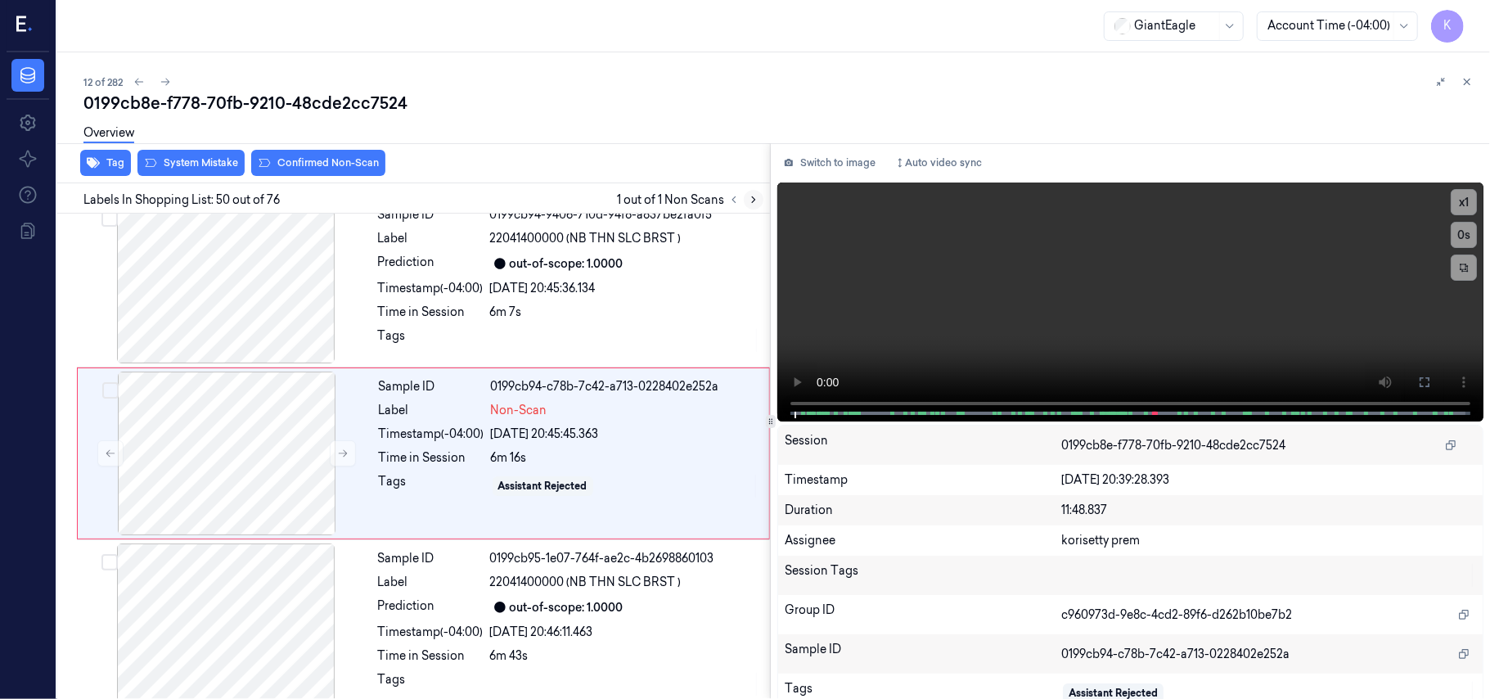
scroll to position [8289, 0]
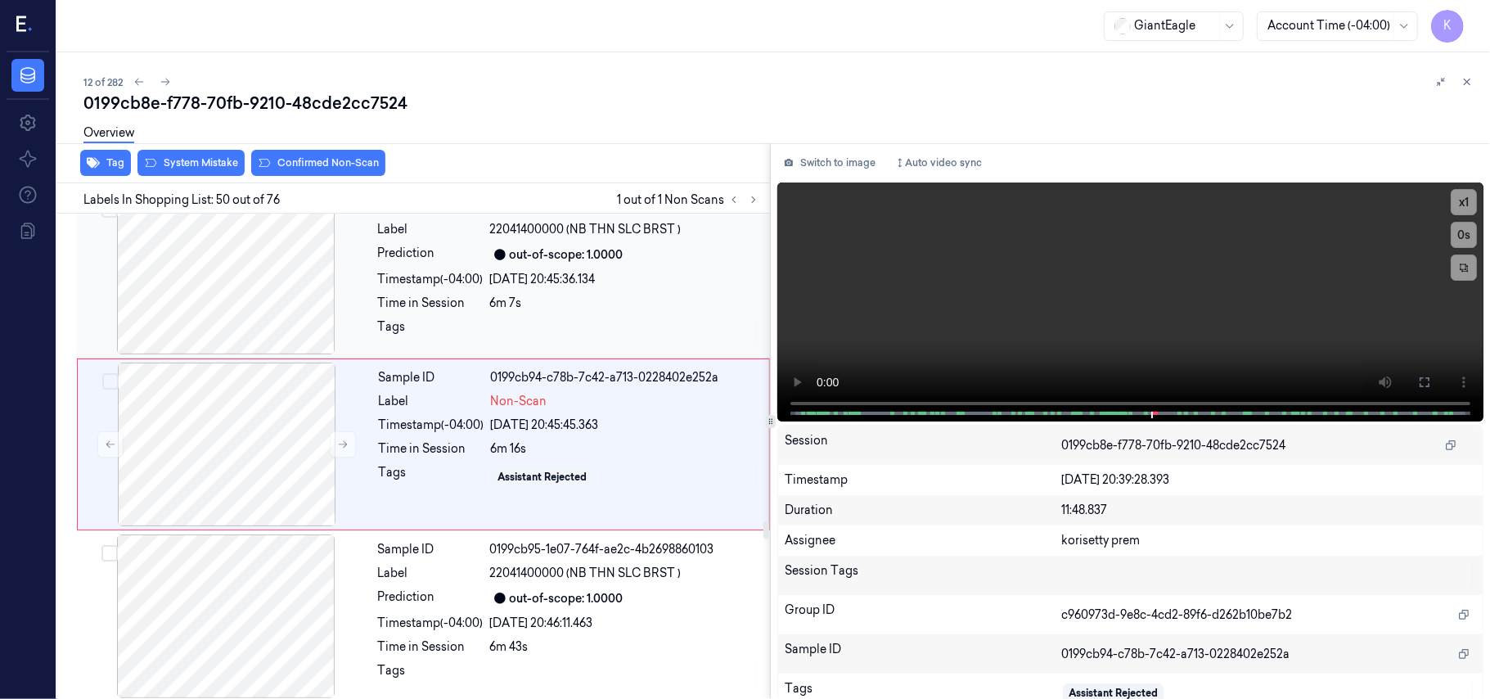
click at [573, 230] on div "Sample ID 0199cb94-9406-710d-94f8-a837be2fa0f5 Label 22041400000 (NB THN SLC BR…" at bounding box center [569, 273] width 395 height 164
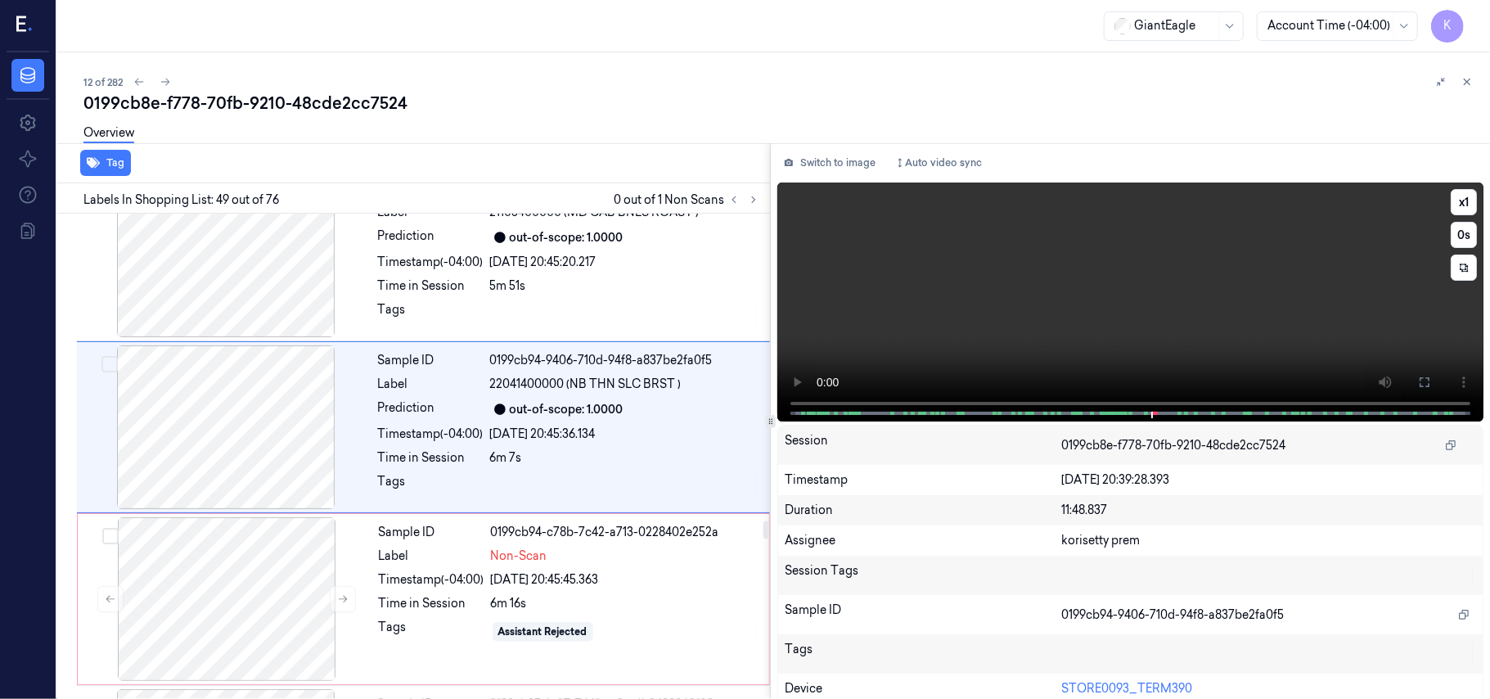
scroll to position [8116, 0]
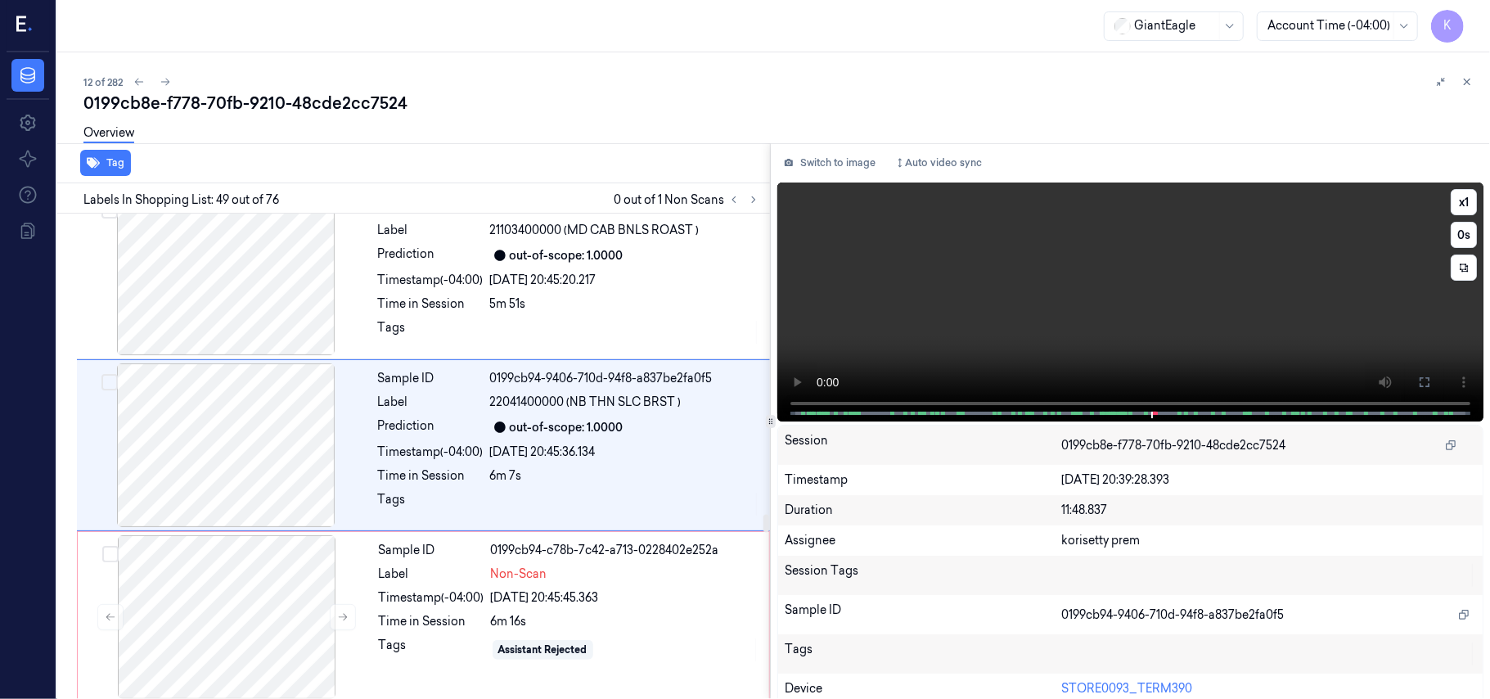
click at [1383, 309] on video at bounding box center [1130, 301] width 706 height 239
click at [1424, 378] on icon at bounding box center [1425, 382] width 10 height 10
click at [905, 324] on video at bounding box center [1130, 301] width 706 height 239
click at [592, 583] on div "Non-Scan" at bounding box center [625, 573] width 268 height 17
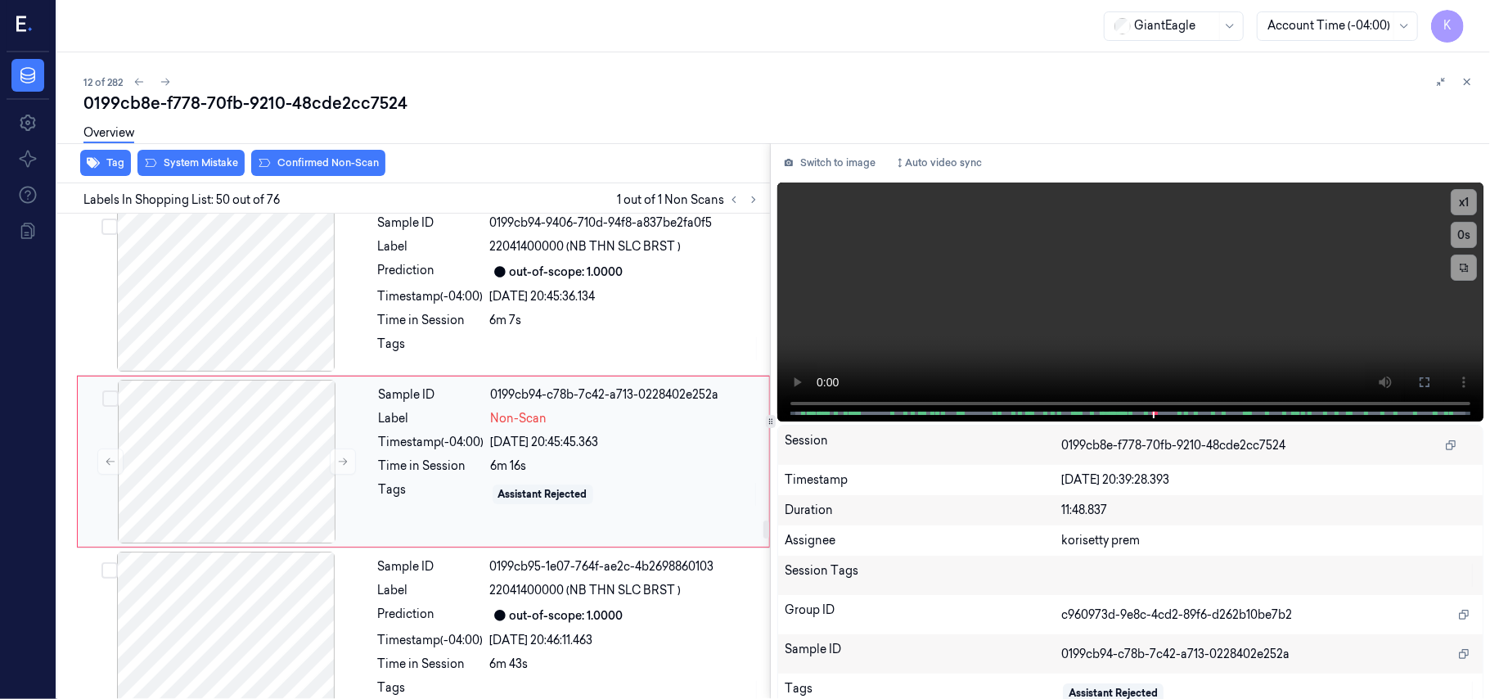
scroll to position [8289, 0]
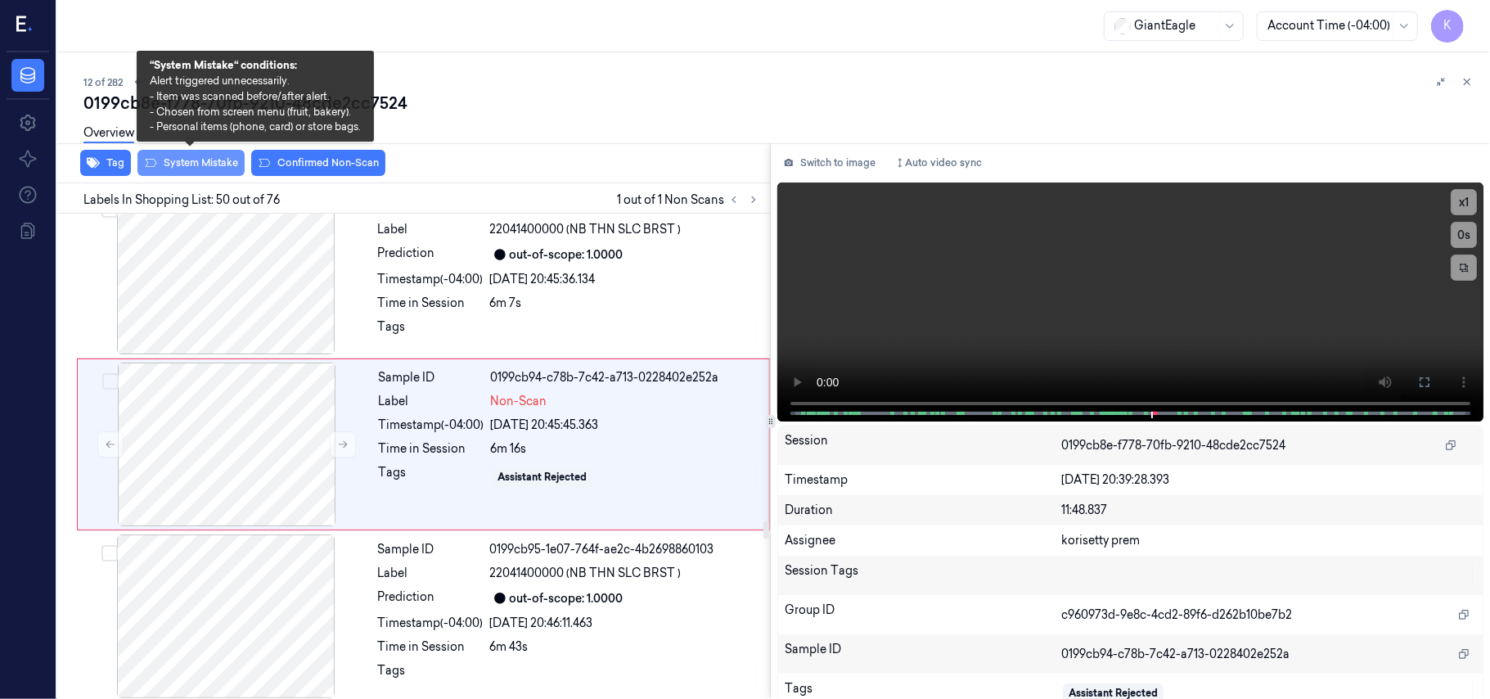
click at [205, 157] on button "System Mistake" at bounding box center [190, 163] width 107 height 26
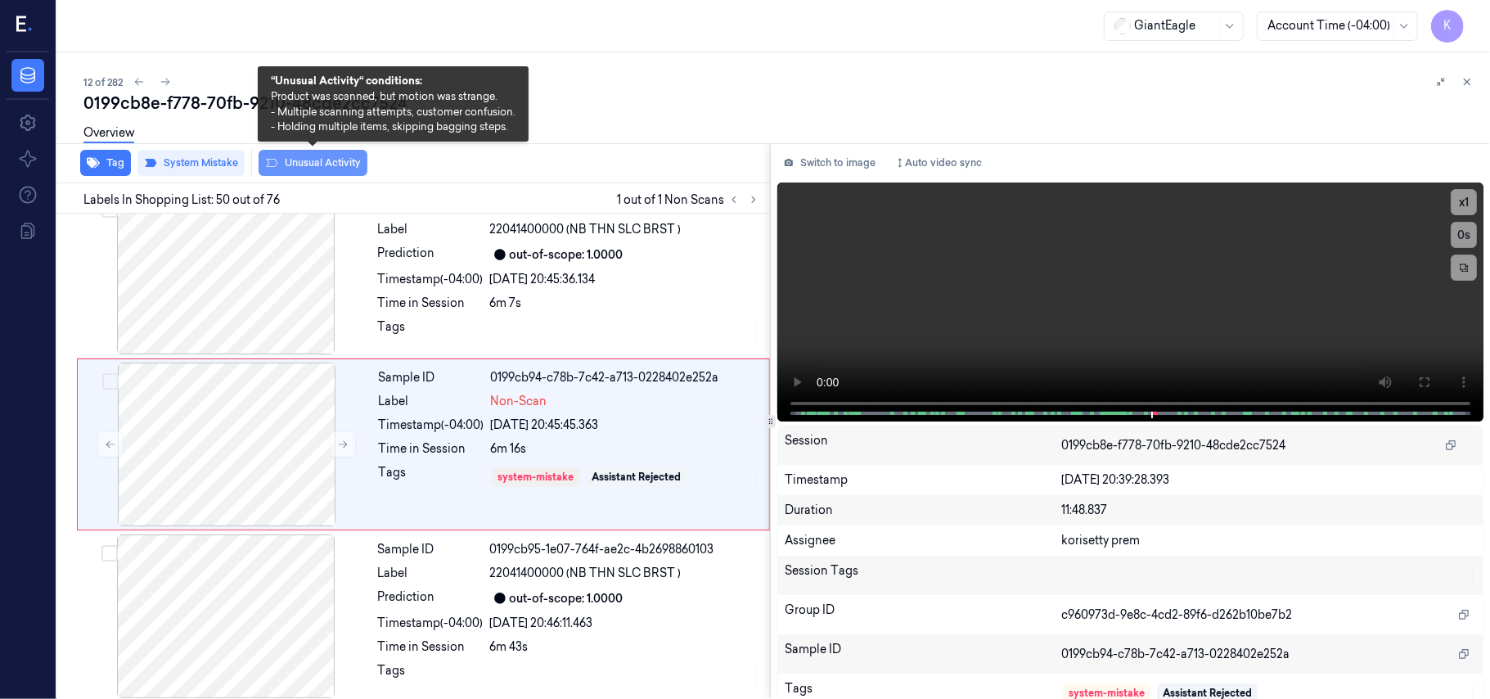
click at [331, 165] on button "Unusual Activity" at bounding box center [313, 163] width 109 height 26
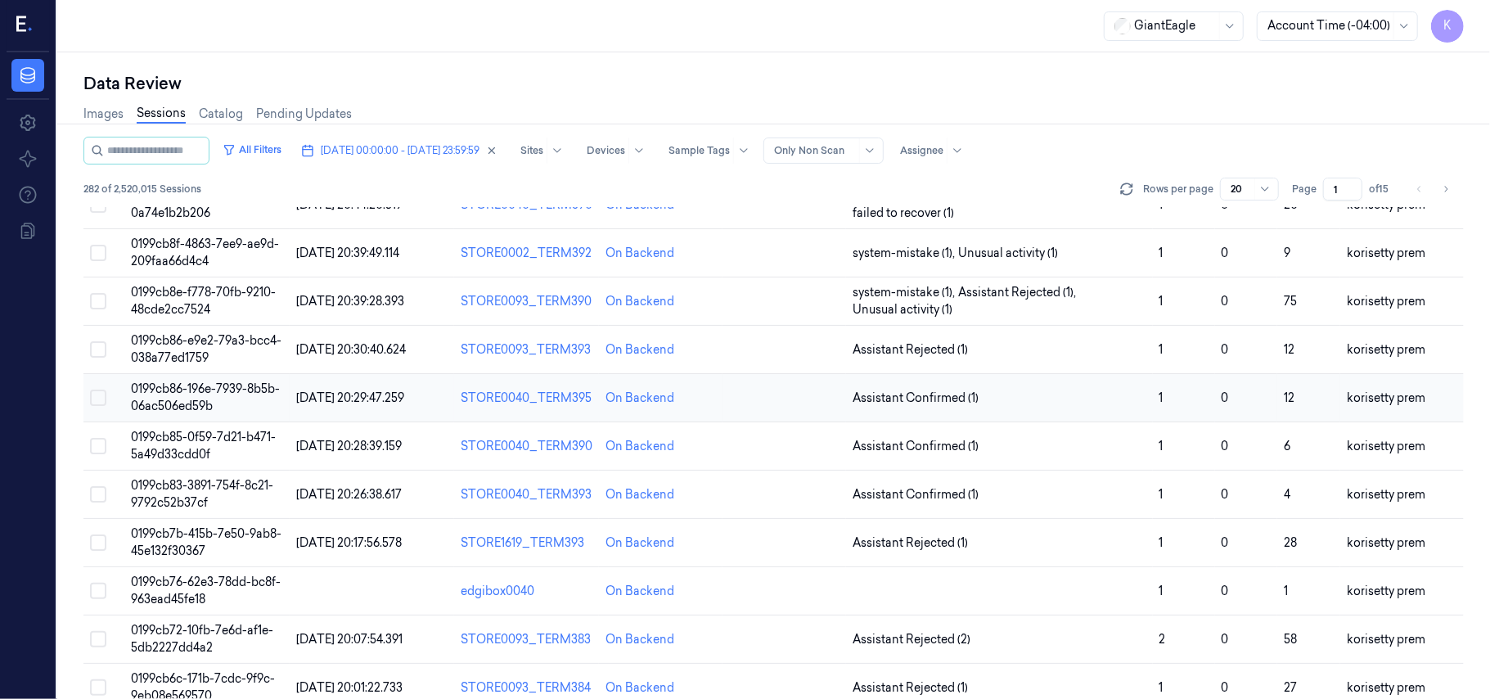
scroll to position [545, 0]
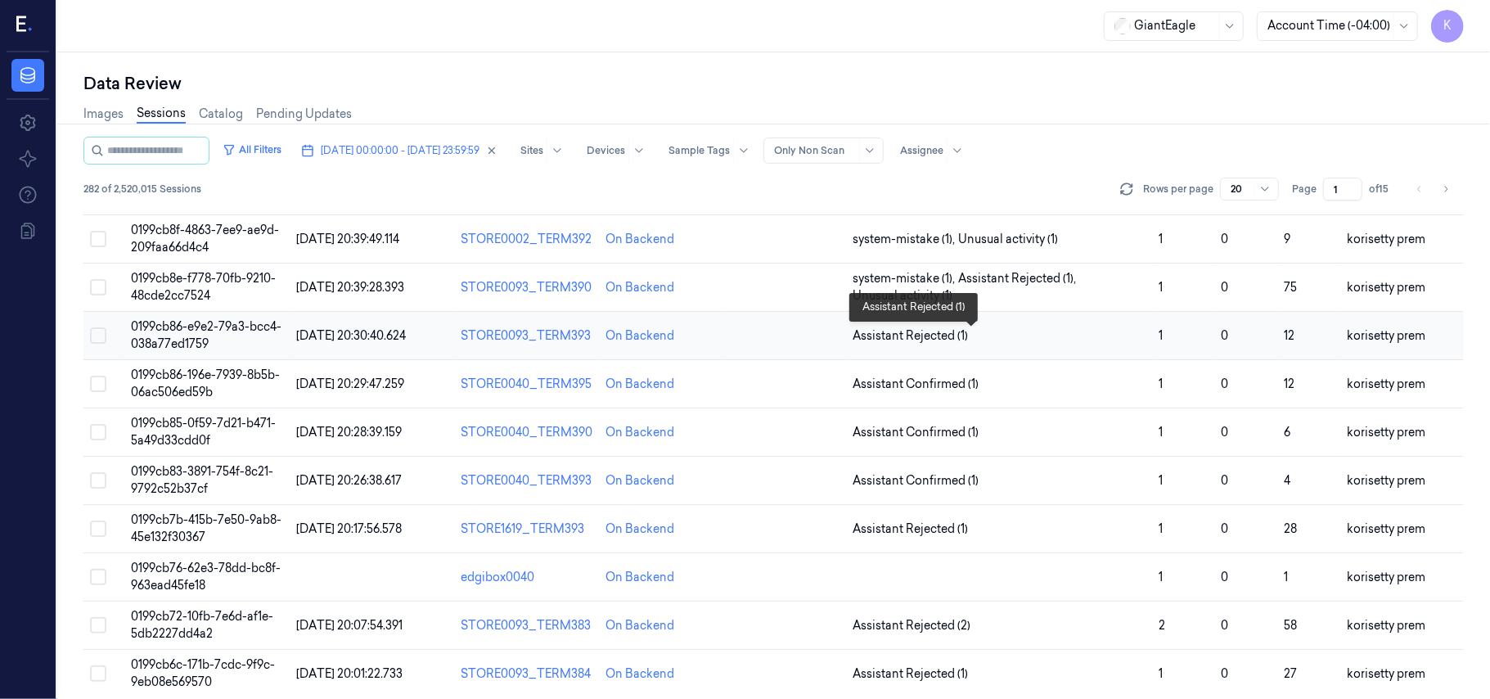
click at [993, 336] on span "Assistant Rejected (1)" at bounding box center [1000, 335] width 294 height 17
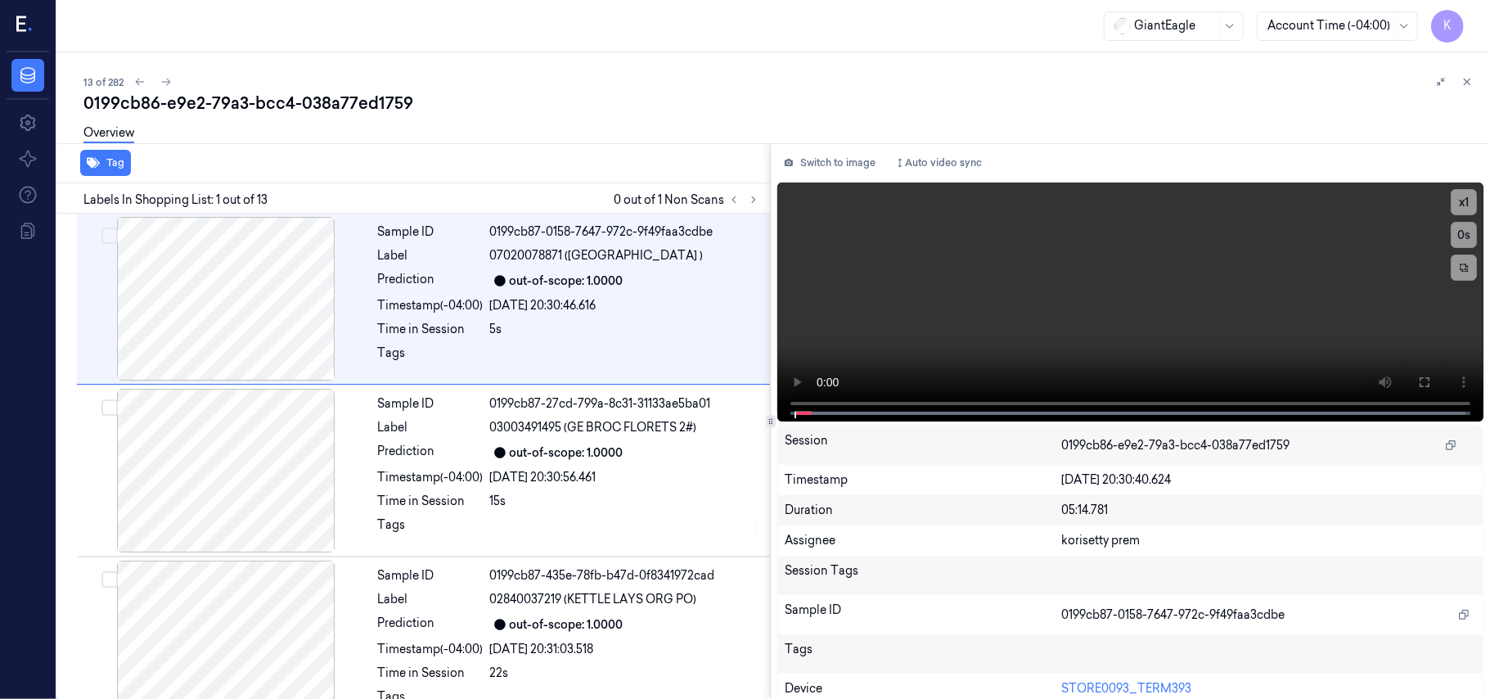
click at [540, 99] on div "0199cb86-e9e2-79a3-bcc4-038a77ed1759" at bounding box center [780, 103] width 1394 height 23
click at [759, 195] on icon at bounding box center [753, 199] width 11 height 11
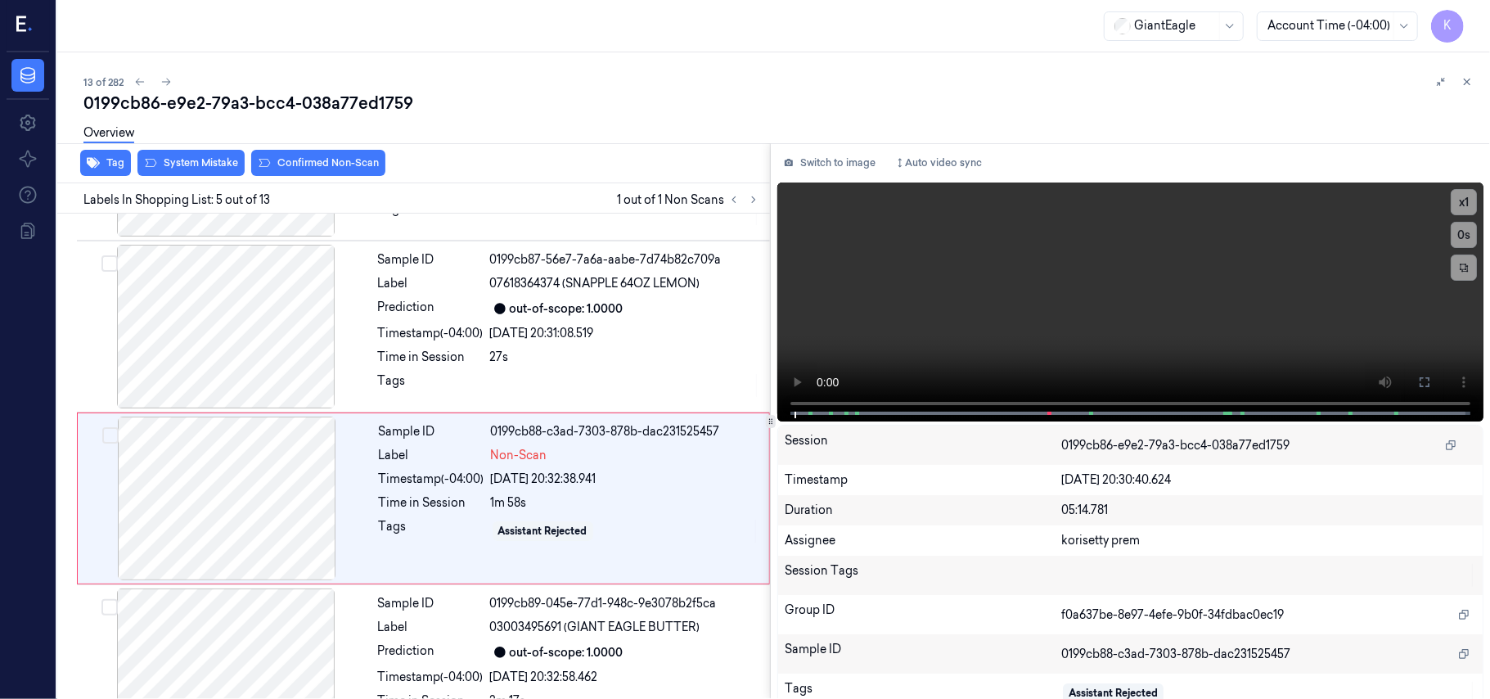
scroll to position [531, 0]
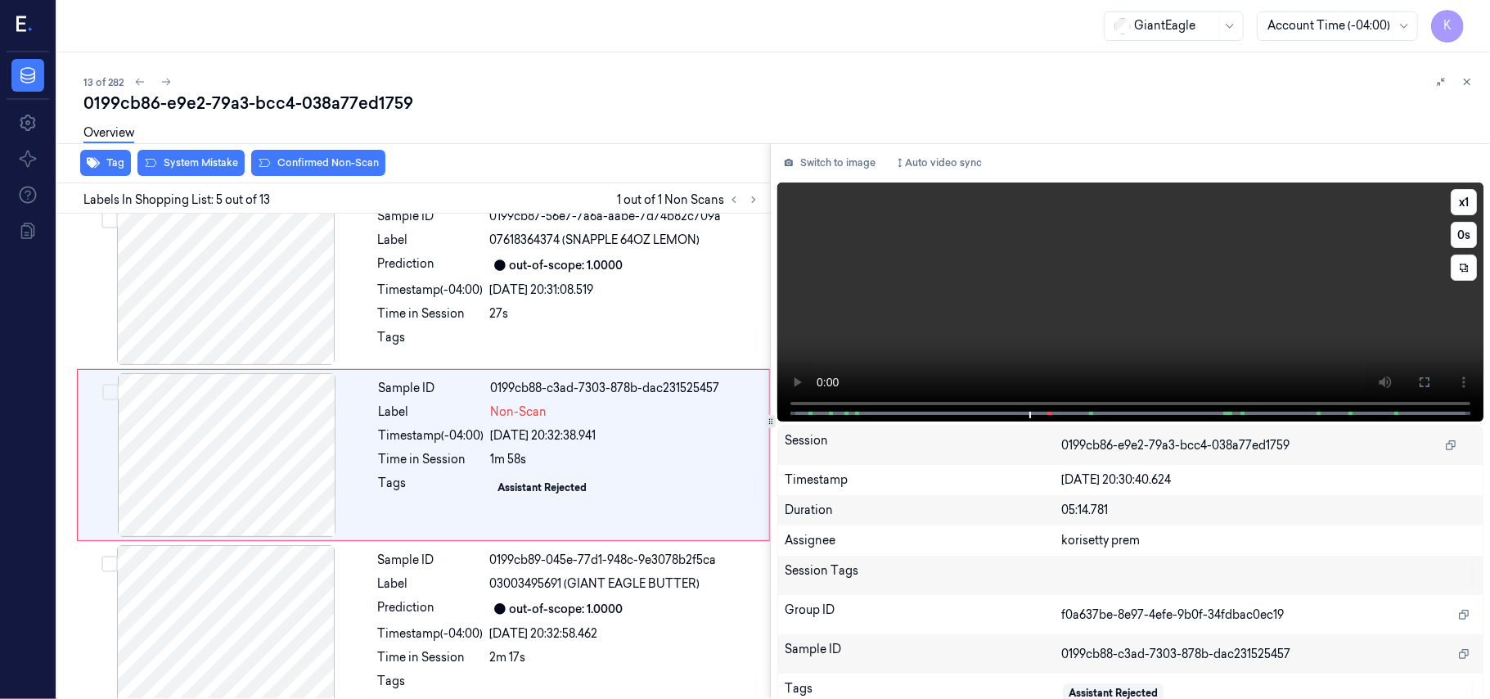
click at [1066, 305] on video at bounding box center [1130, 301] width 706 height 239
click at [1111, 234] on video at bounding box center [1130, 301] width 706 height 239
click at [183, 432] on div at bounding box center [226, 455] width 291 height 164
click at [652, 290] on div "[DATE] 20:31:08.519" at bounding box center [625, 290] width 270 height 17
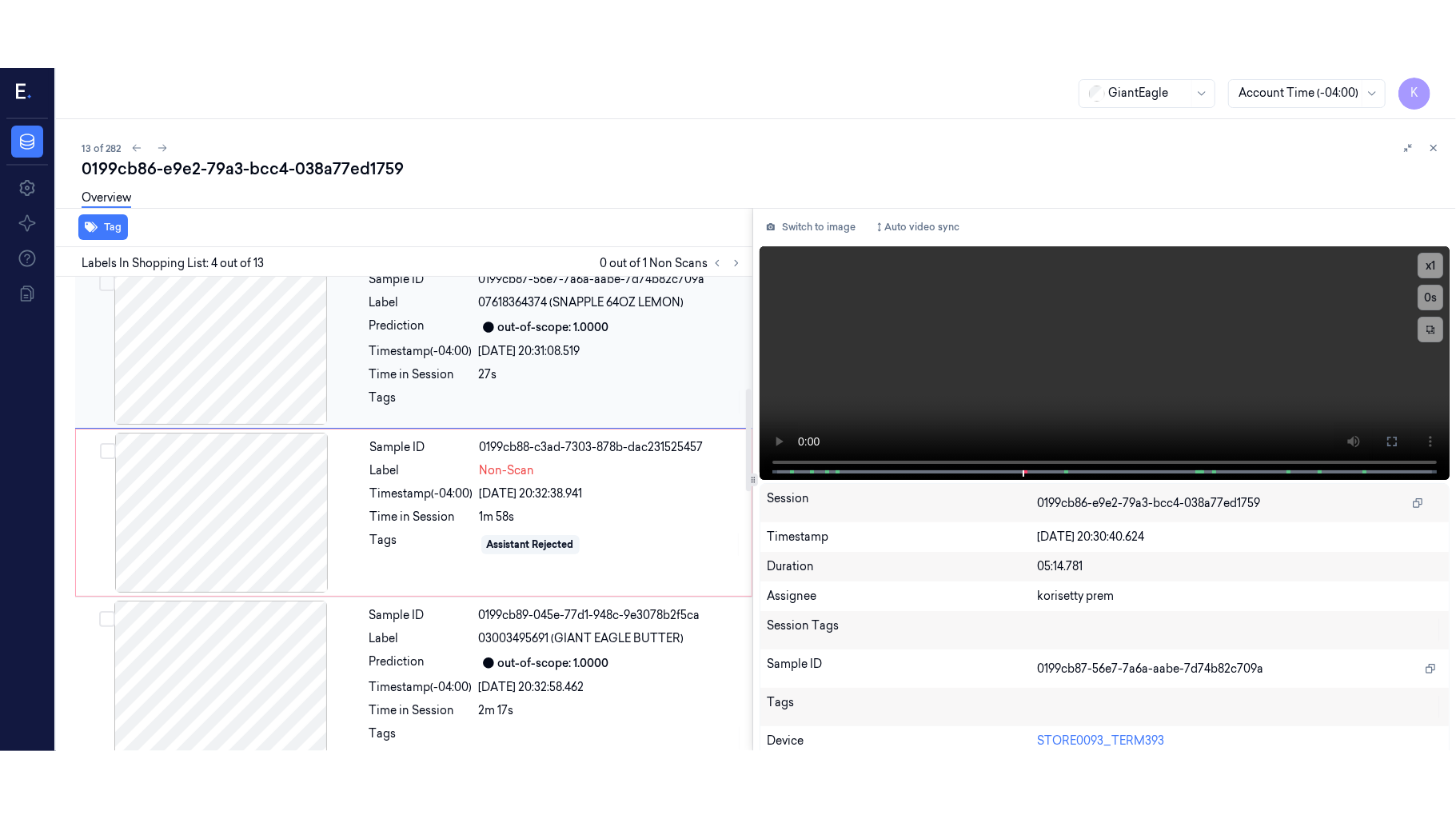
scroll to position [350, 0]
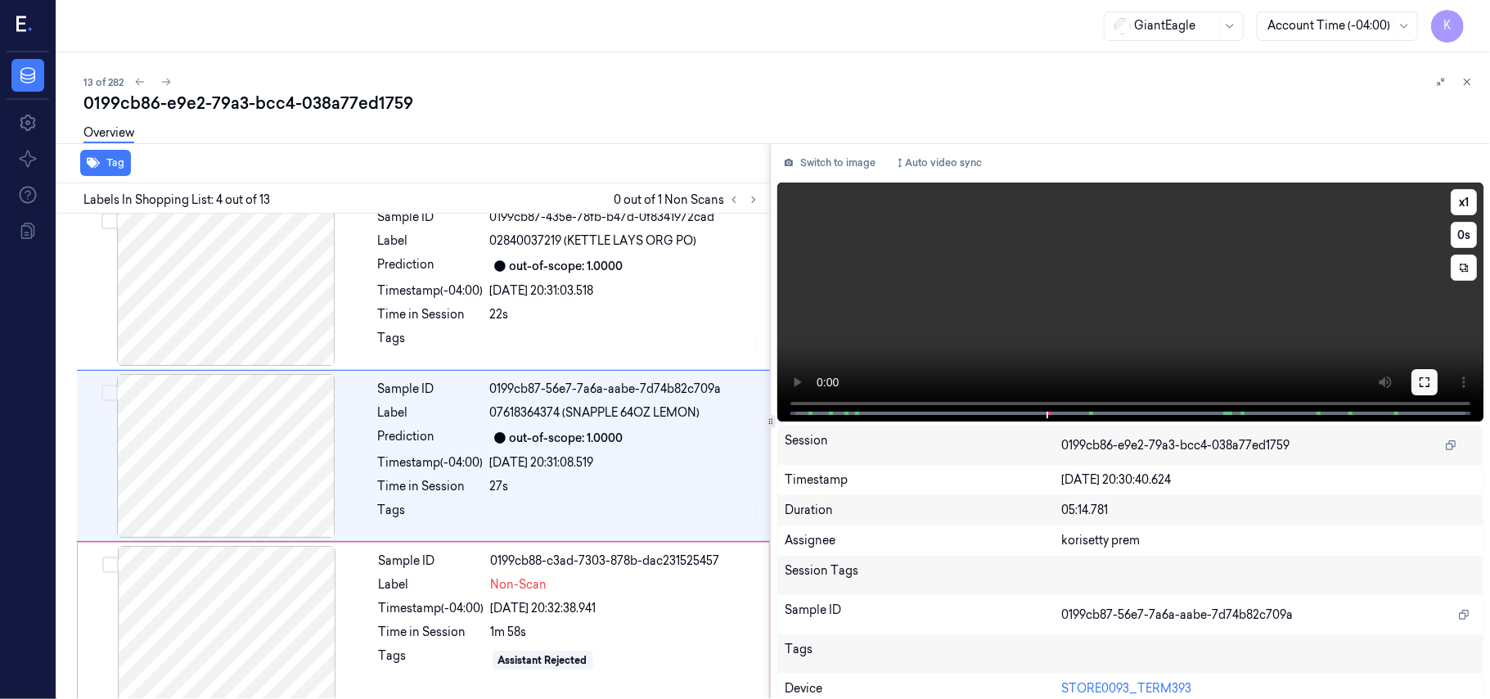
click at [1412, 374] on button at bounding box center [1425, 382] width 26 height 26
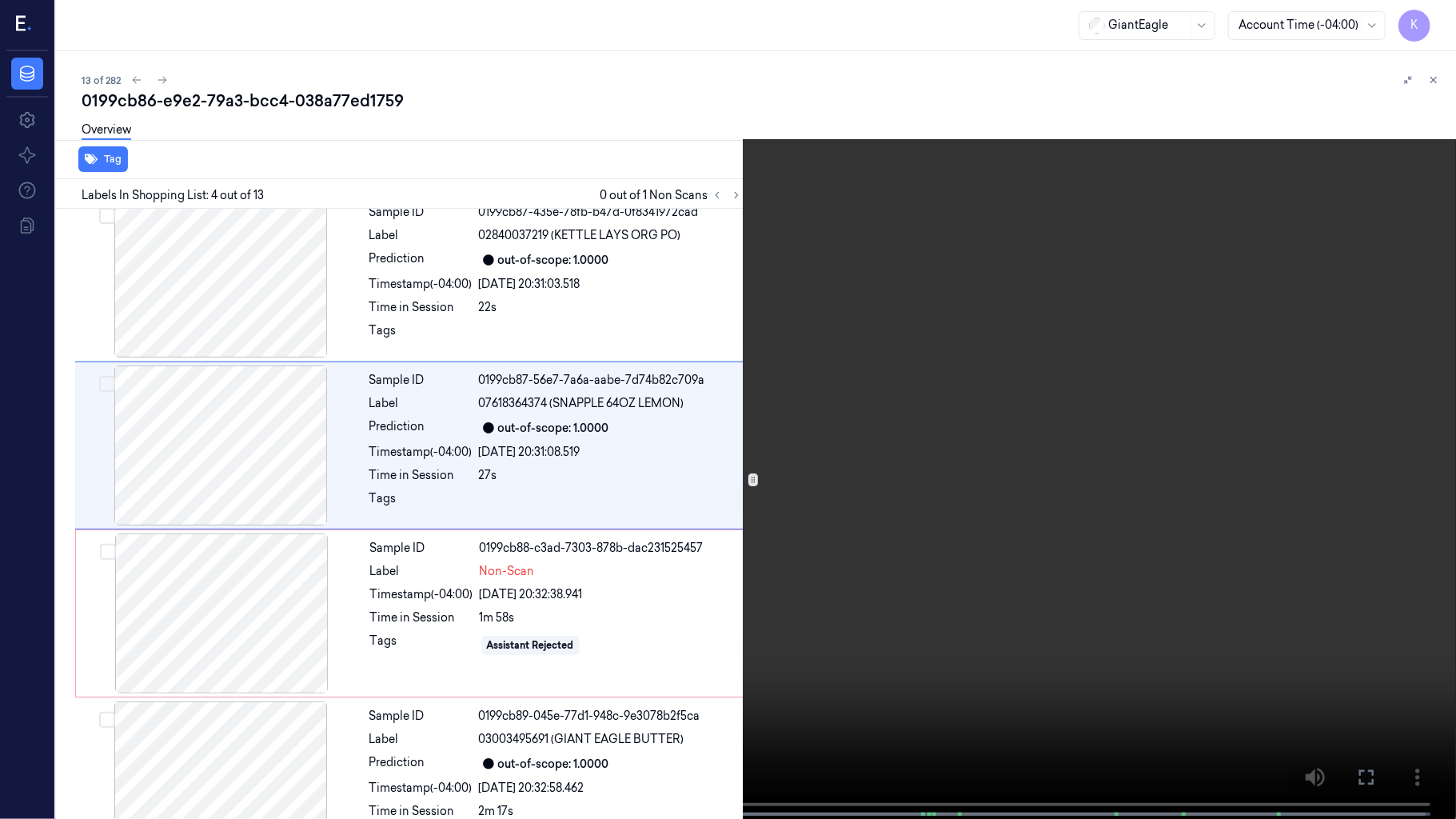
click at [663, 447] on video at bounding box center [728, 410] width 1456 height 822
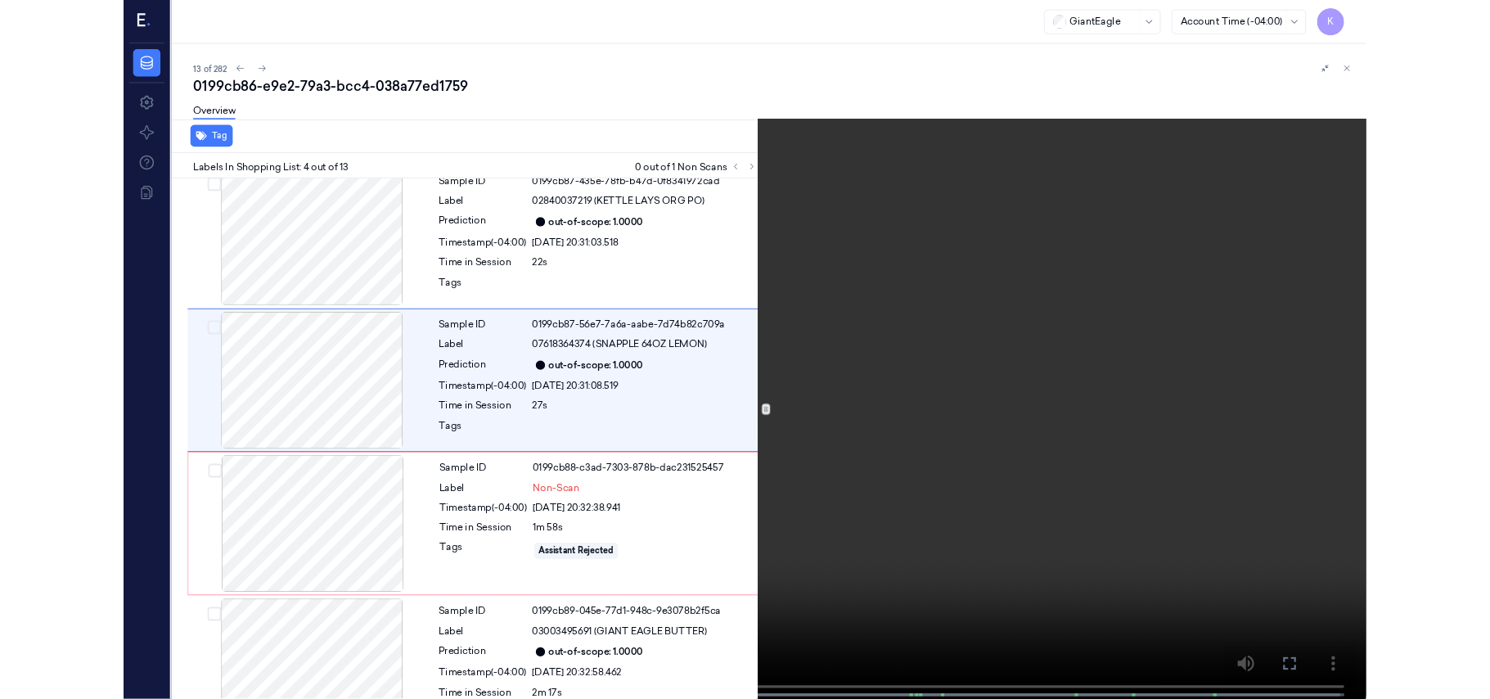
scroll to position [290, 0]
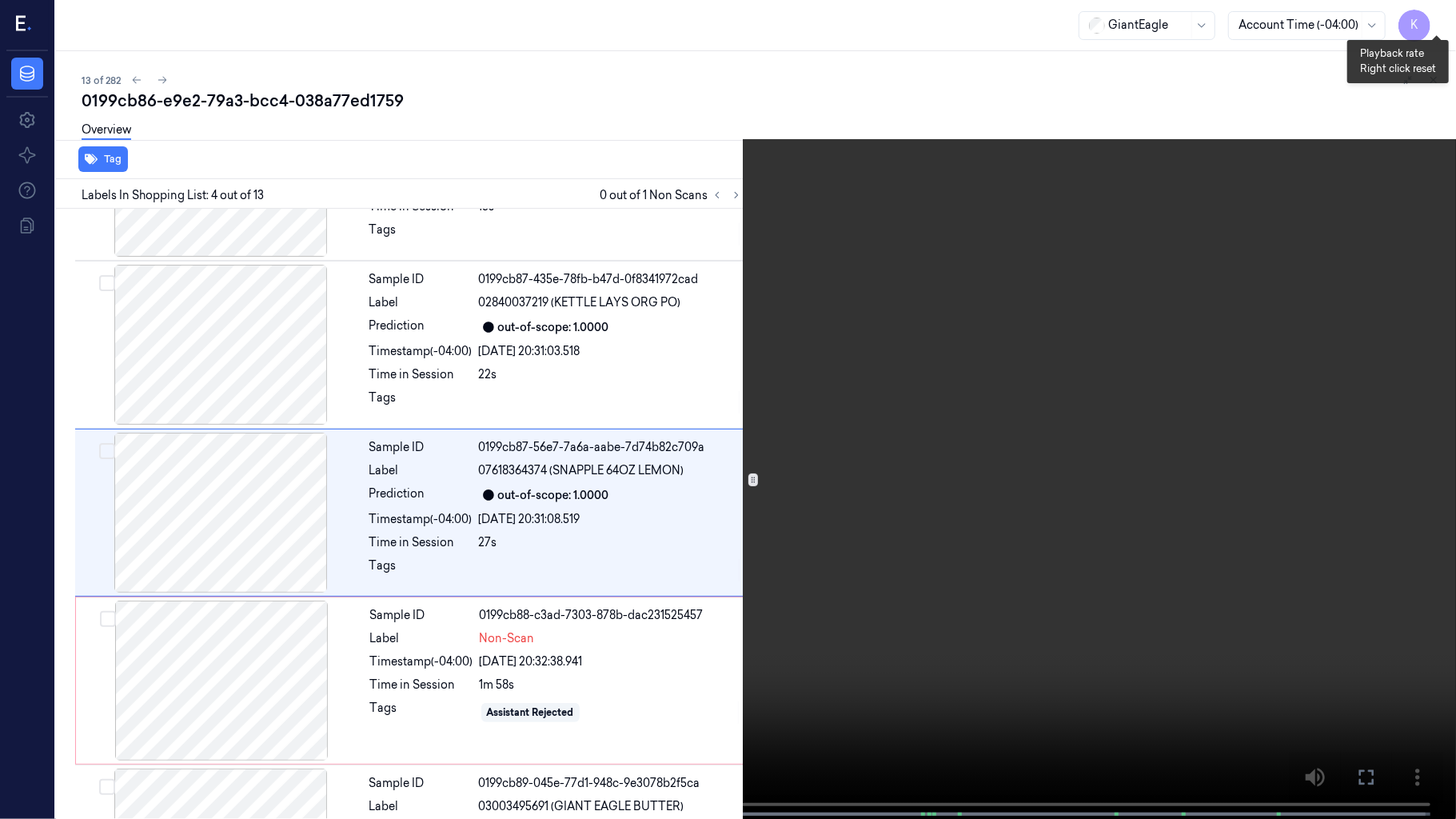
click at [1434, 25] on button "x 1" at bounding box center [1436, 20] width 25 height 25
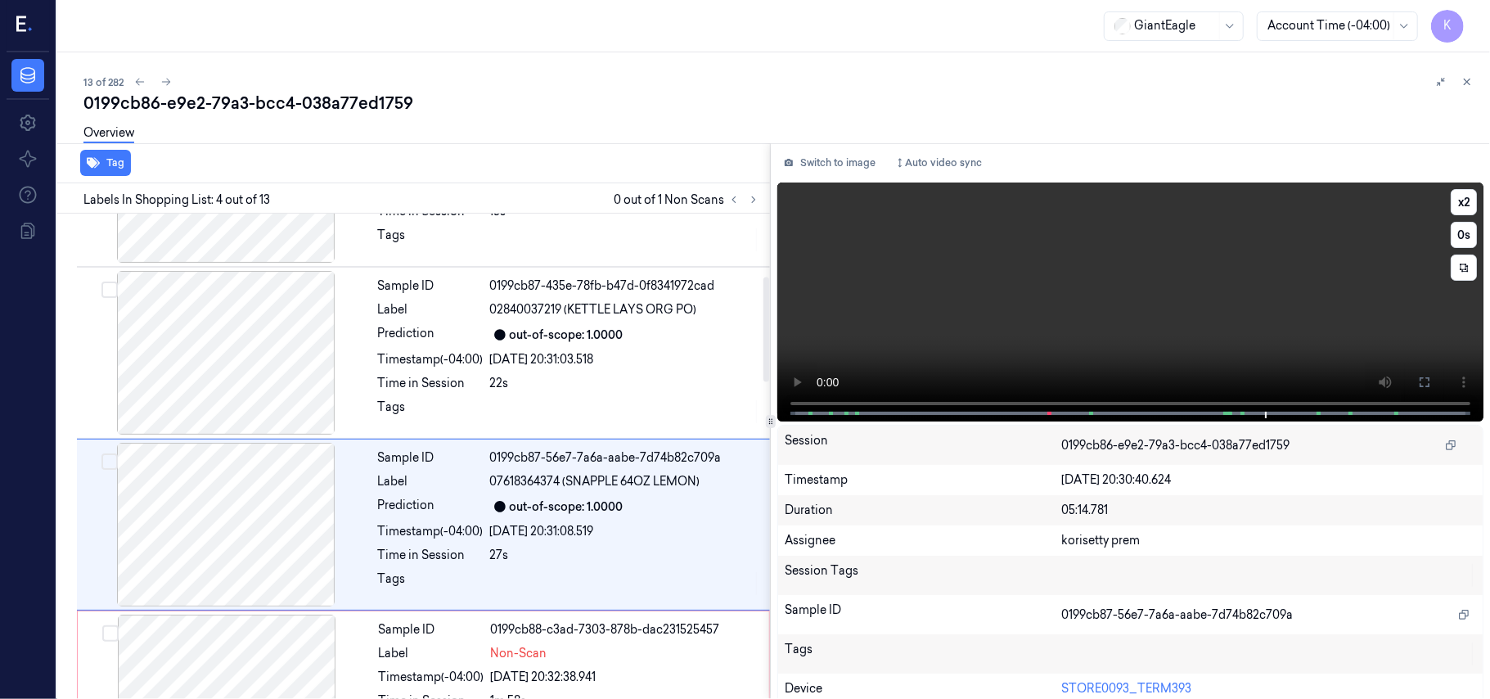
click at [908, 309] on video at bounding box center [1130, 301] width 706 height 239
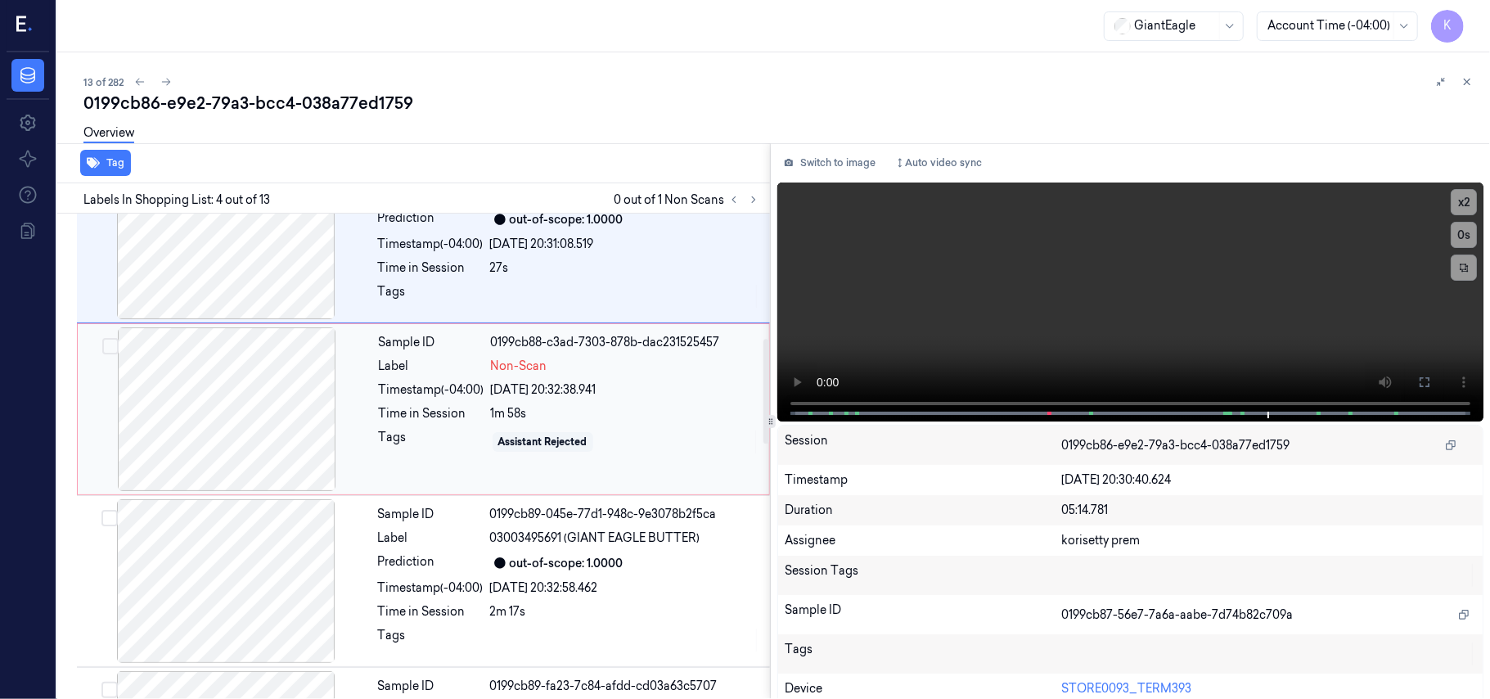
click at [593, 385] on div "[DATE] 20:32:38.941" at bounding box center [625, 389] width 268 height 17
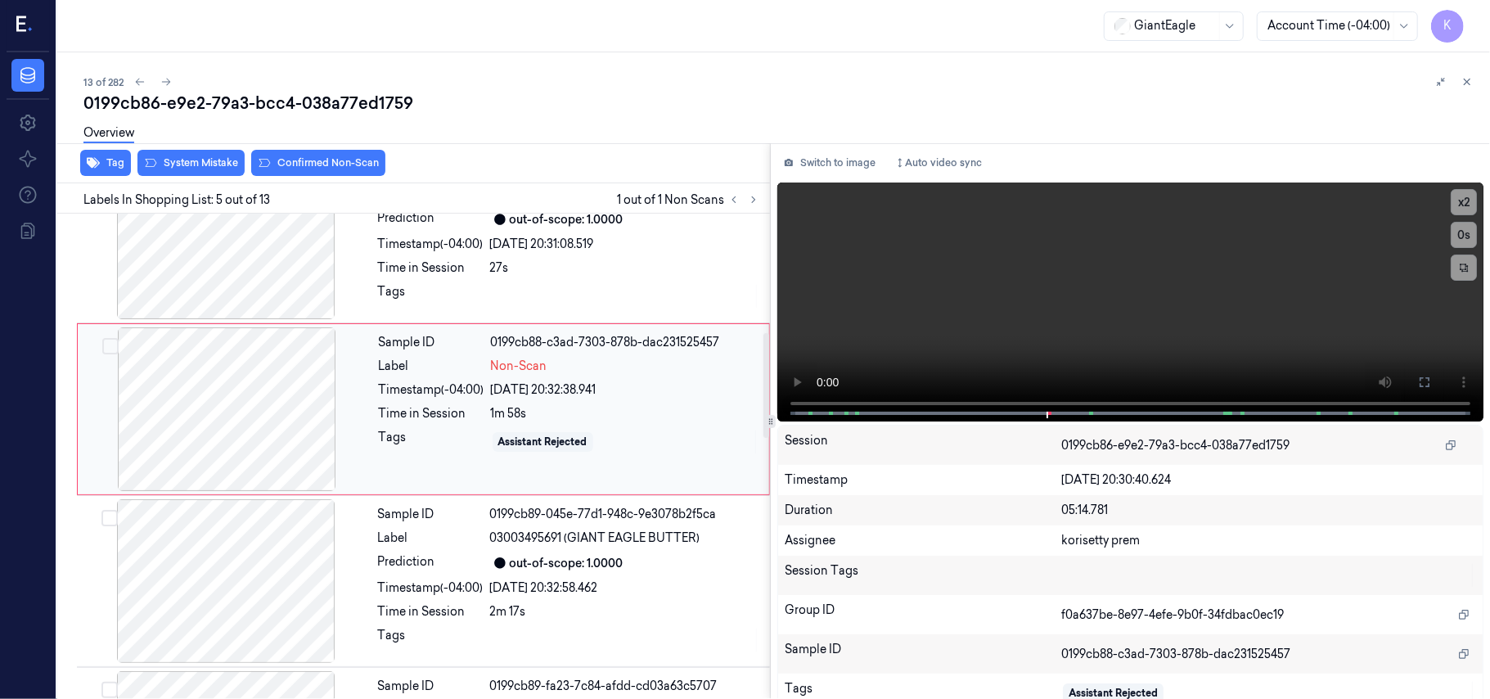
scroll to position [531, 0]
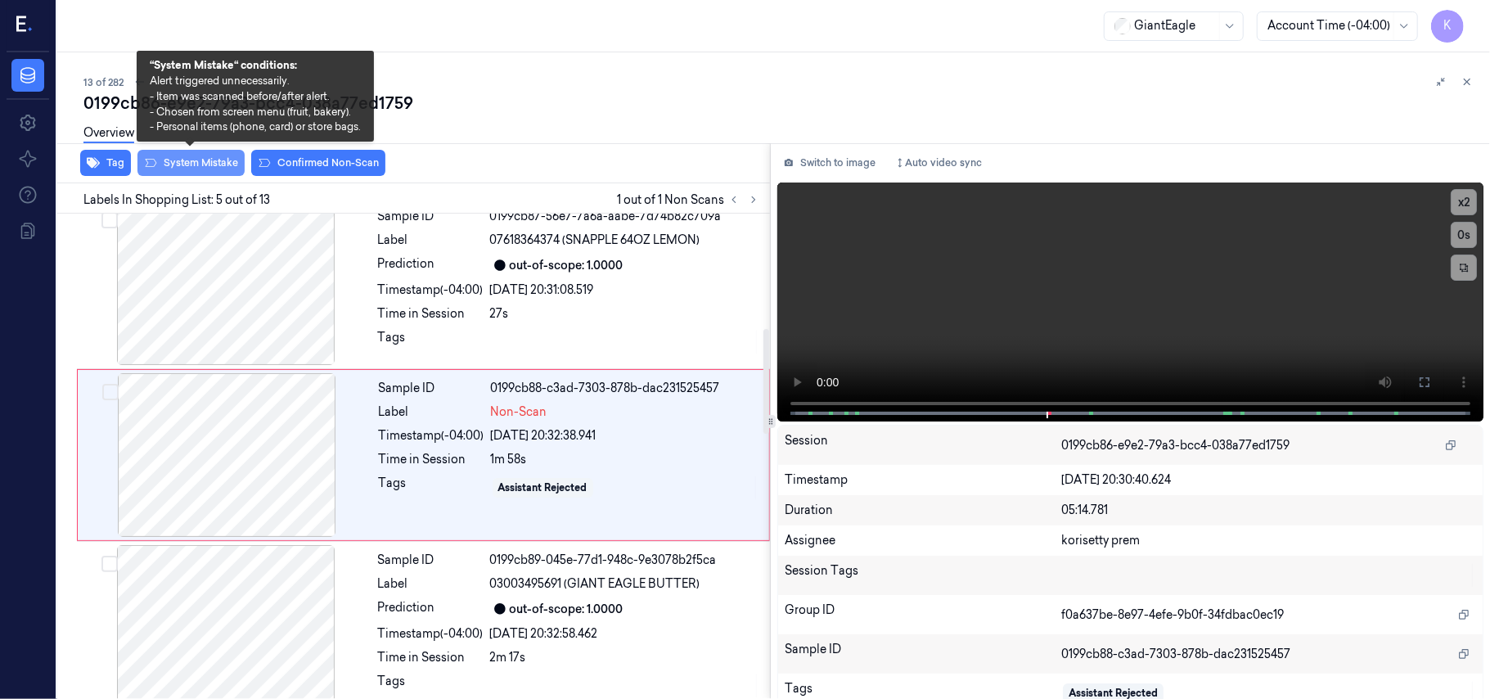
click at [190, 164] on button "System Mistake" at bounding box center [190, 163] width 107 height 26
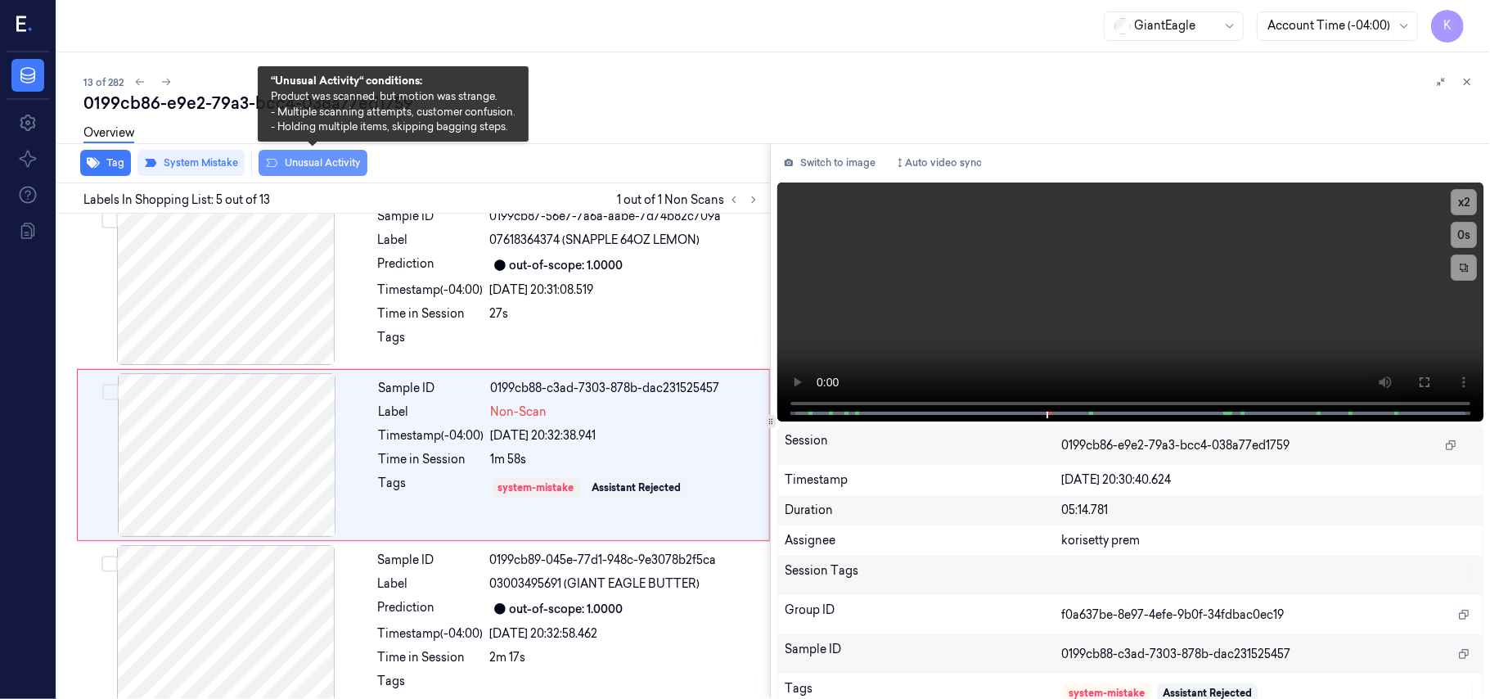
click at [309, 162] on button "Unusual Activity" at bounding box center [313, 163] width 109 height 26
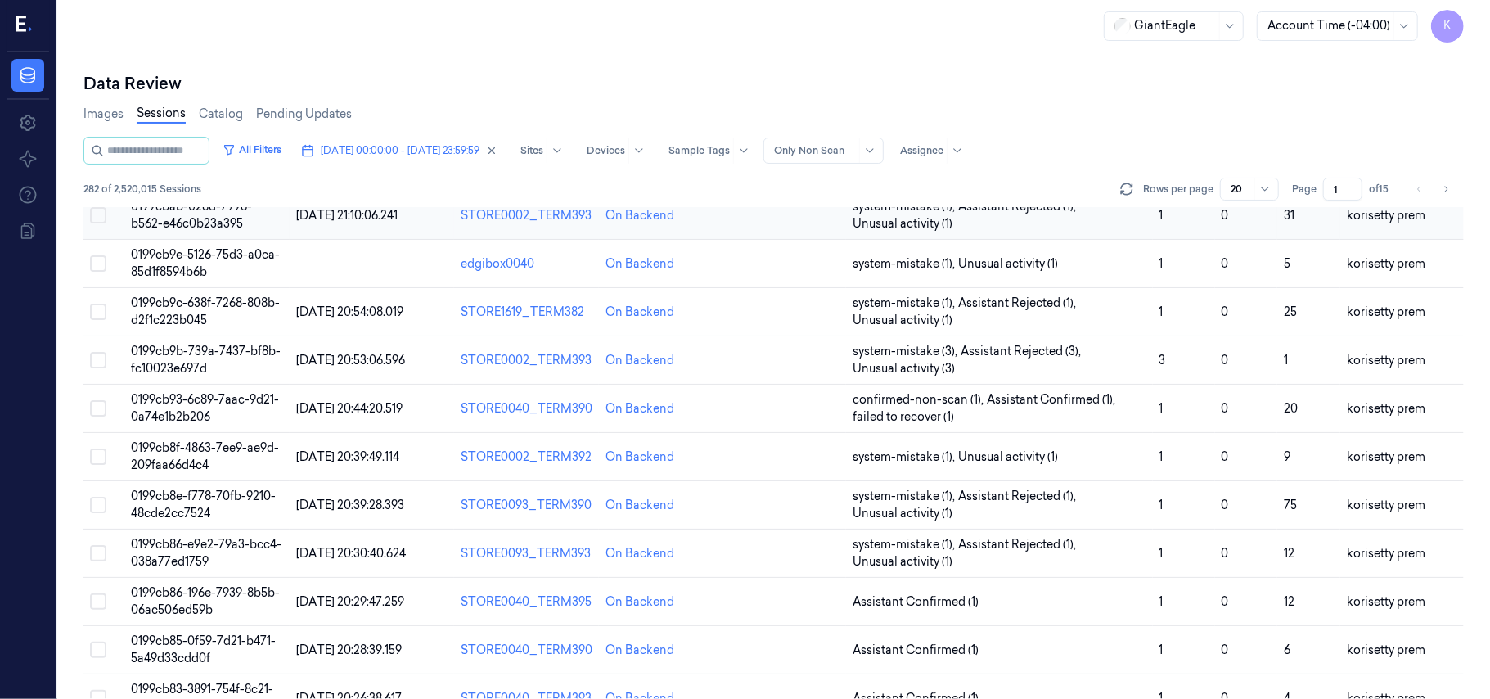
scroll to position [436, 0]
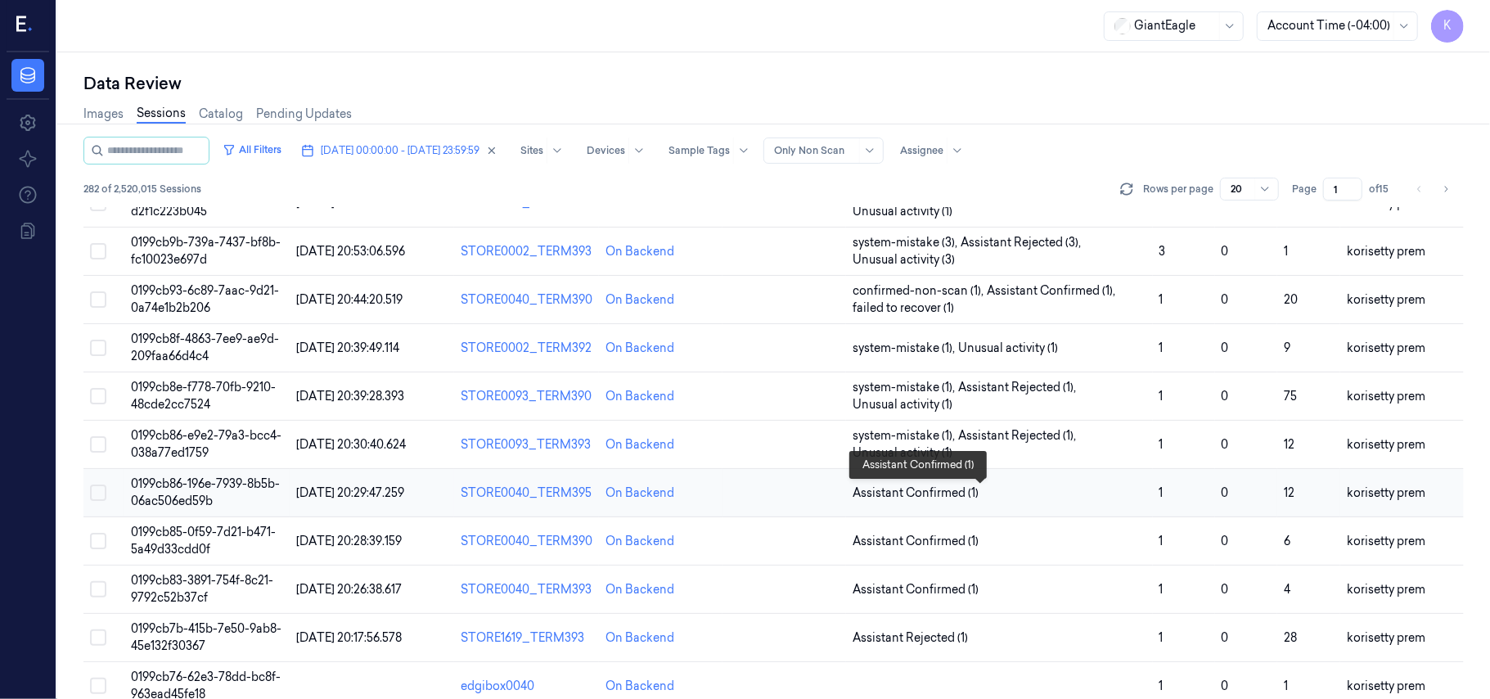
click at [1074, 499] on span "Assistant Confirmed (1)" at bounding box center [1000, 492] width 294 height 17
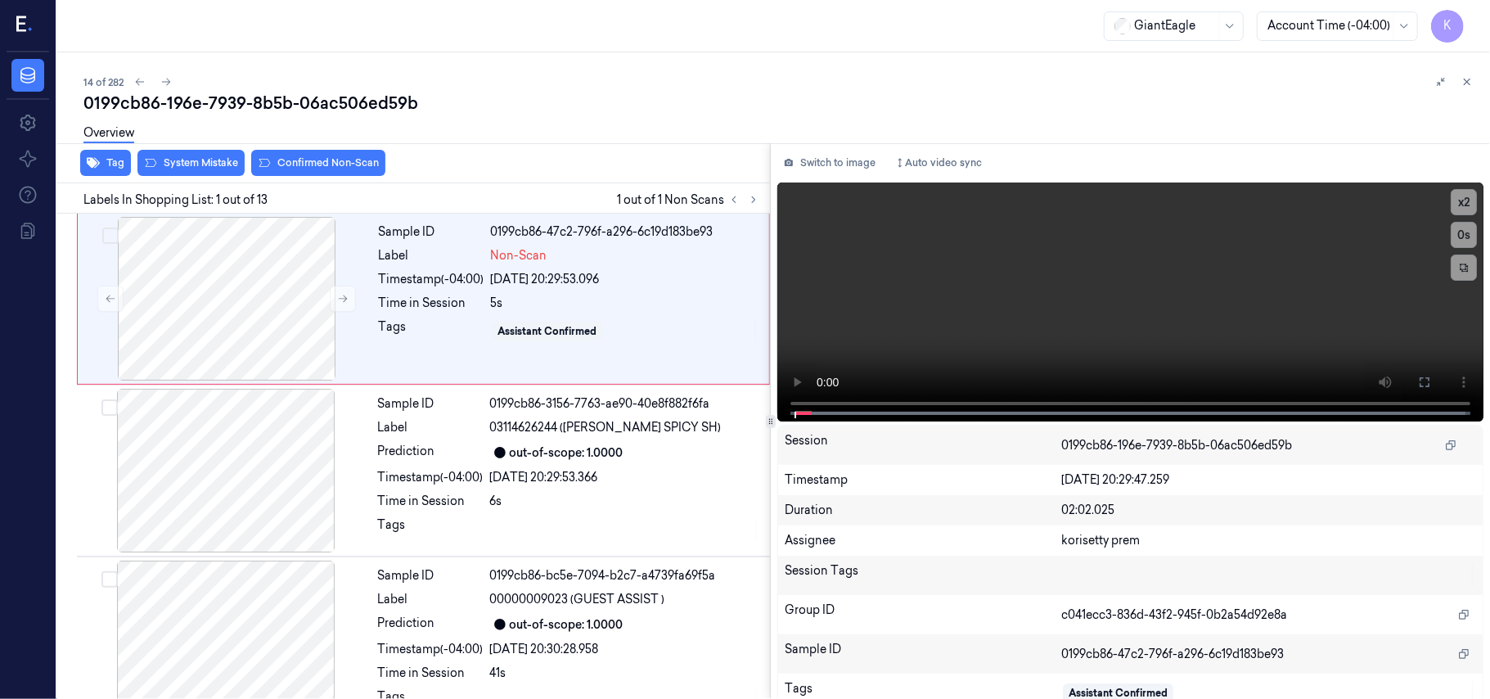
click at [567, 75] on div "14 of 282" at bounding box center [780, 82] width 1394 height 20
click at [1412, 381] on button at bounding box center [1425, 382] width 26 height 26
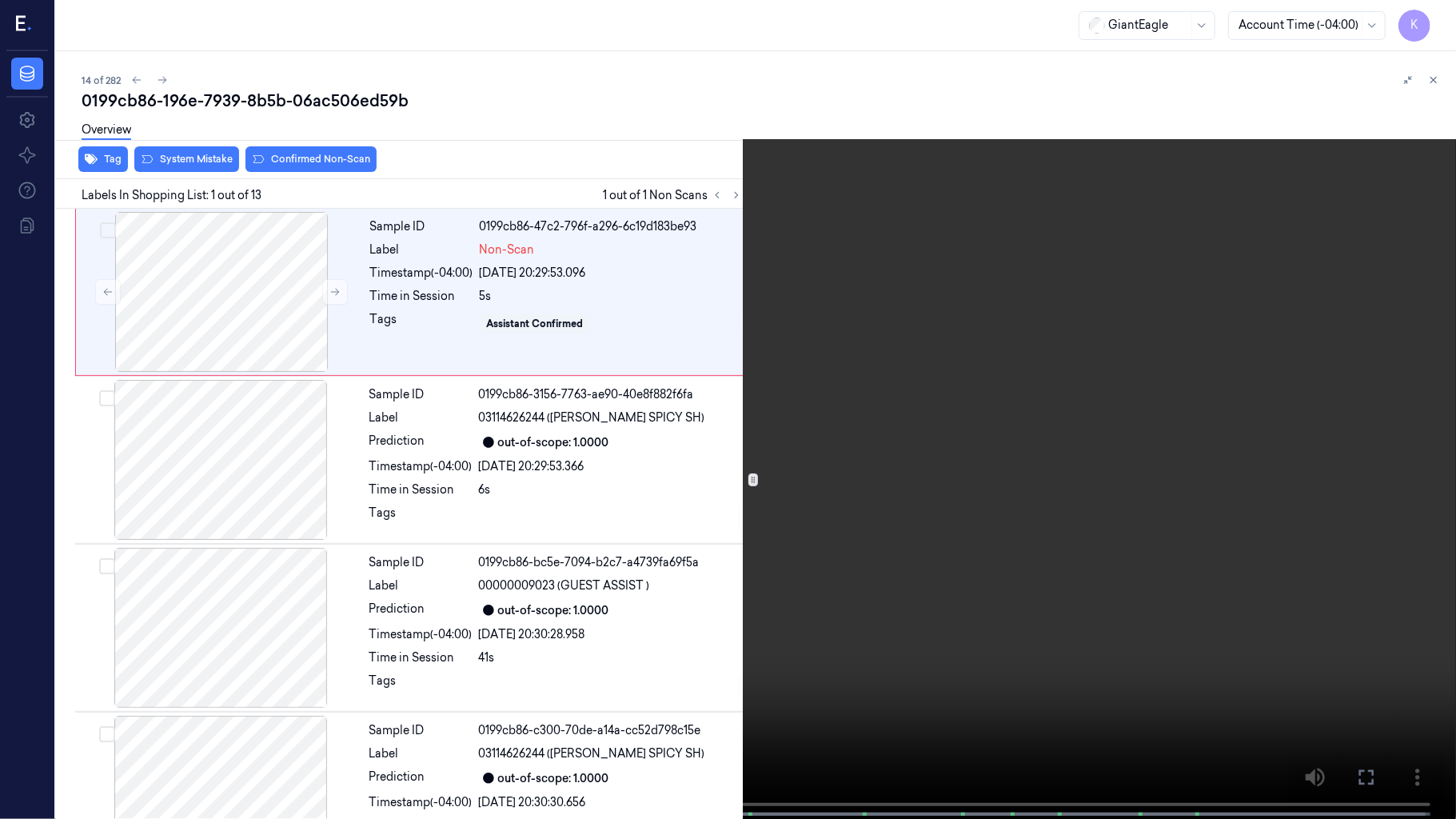
click at [960, 318] on video at bounding box center [728, 410] width 1456 height 822
click at [891, 462] on video at bounding box center [728, 410] width 1456 height 822
click at [1070, 430] on video at bounding box center [728, 410] width 1456 height 822
click at [841, 488] on video at bounding box center [728, 410] width 1456 height 822
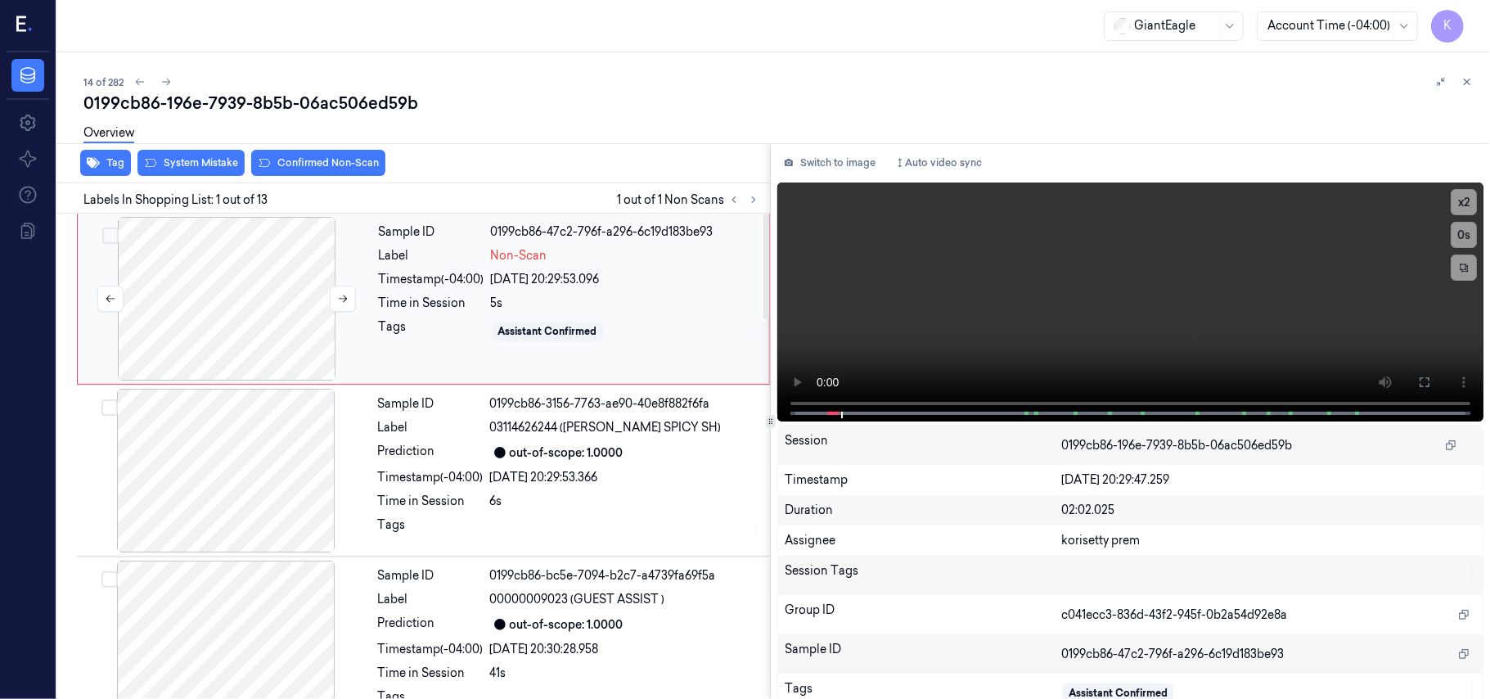
click at [286, 290] on div at bounding box center [226, 299] width 291 height 164
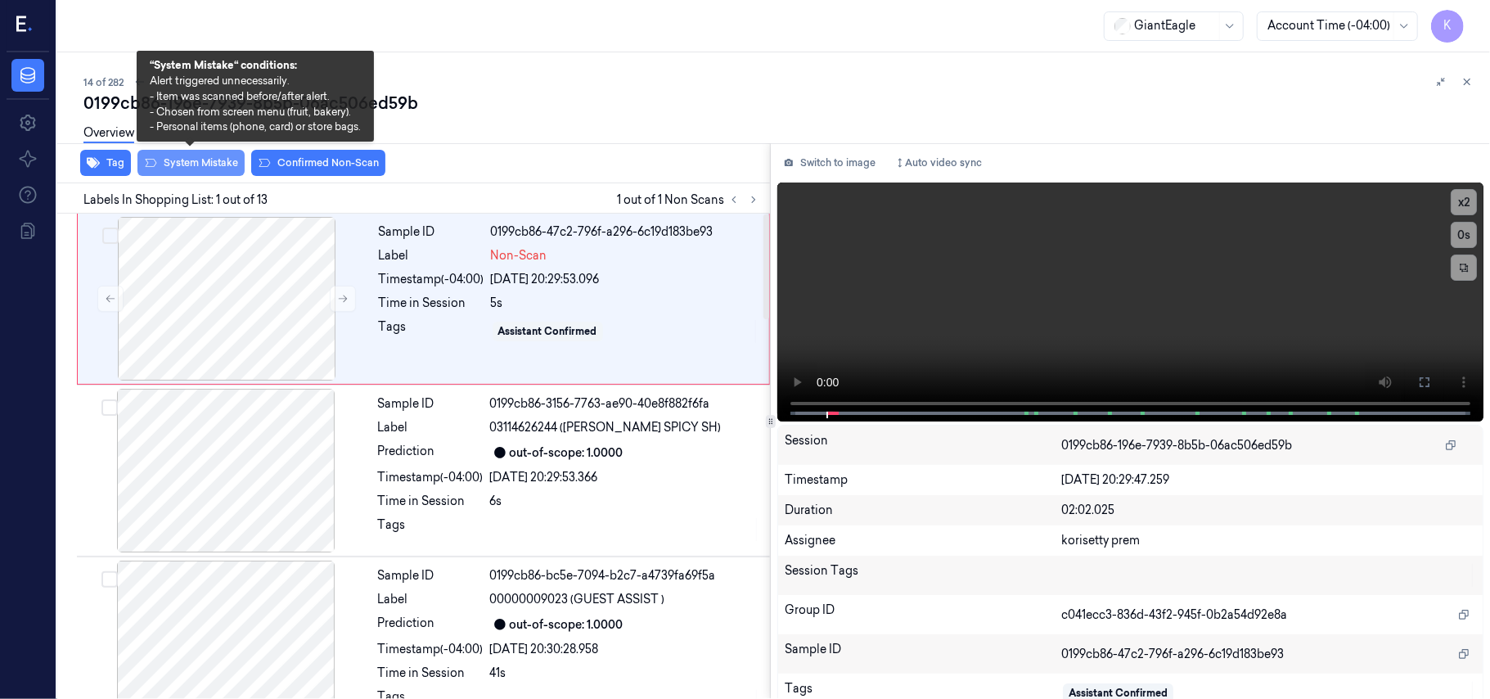
click at [204, 165] on button "System Mistake" at bounding box center [190, 163] width 107 height 26
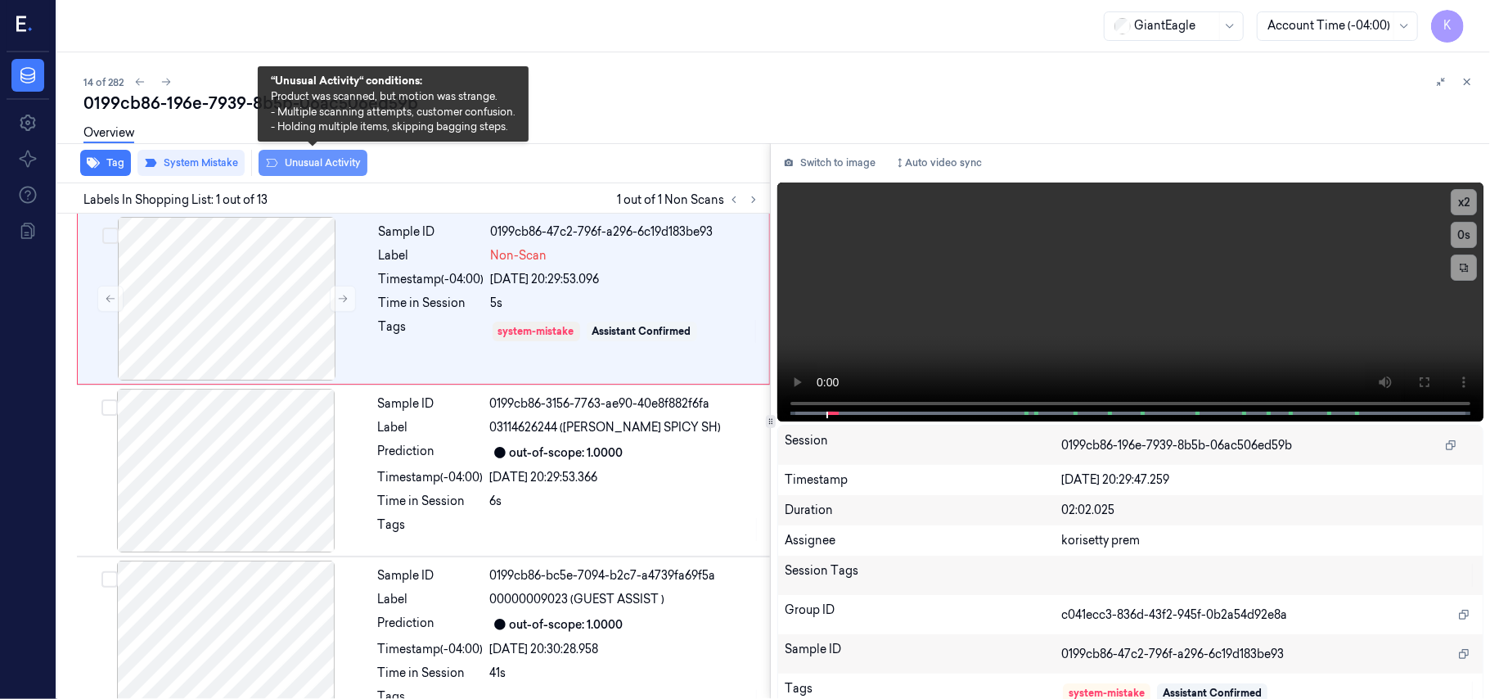
click at [322, 167] on button "Unusual Activity" at bounding box center [313, 163] width 109 height 26
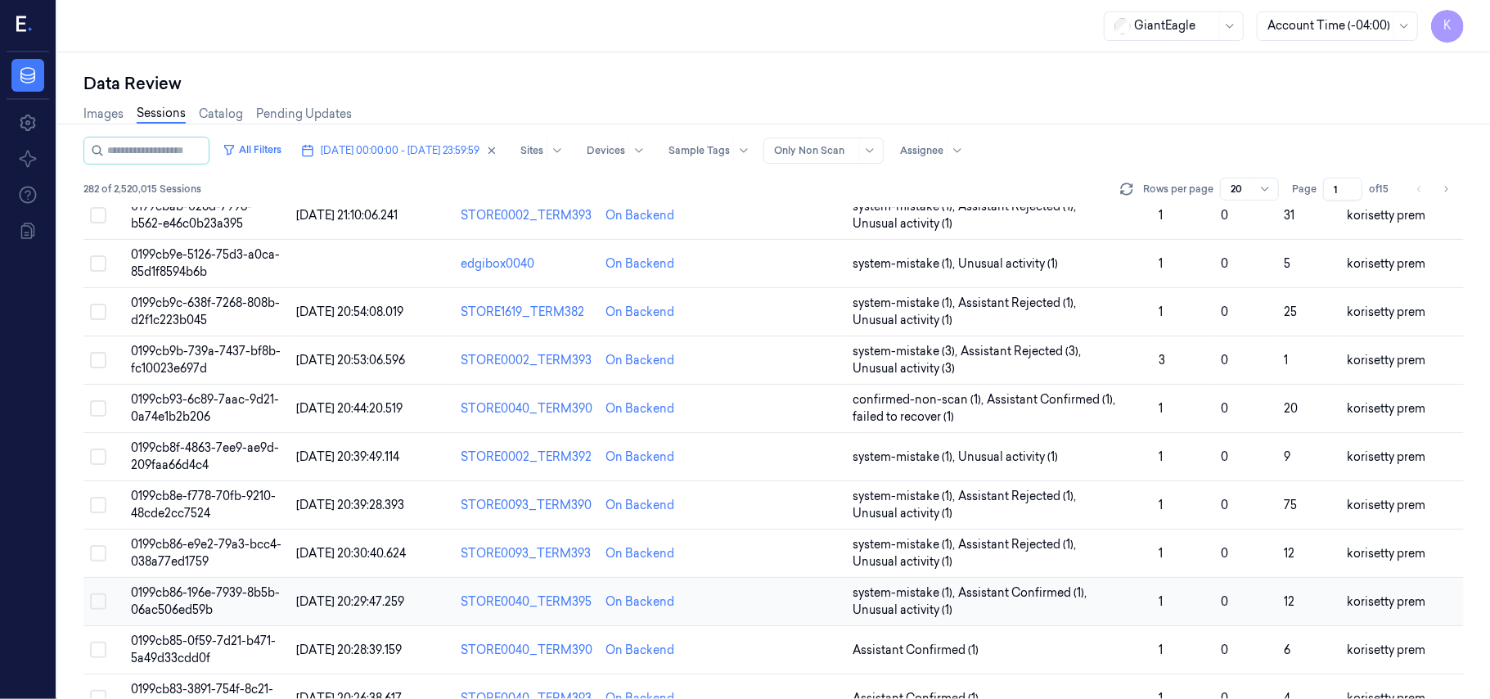
scroll to position [436, 0]
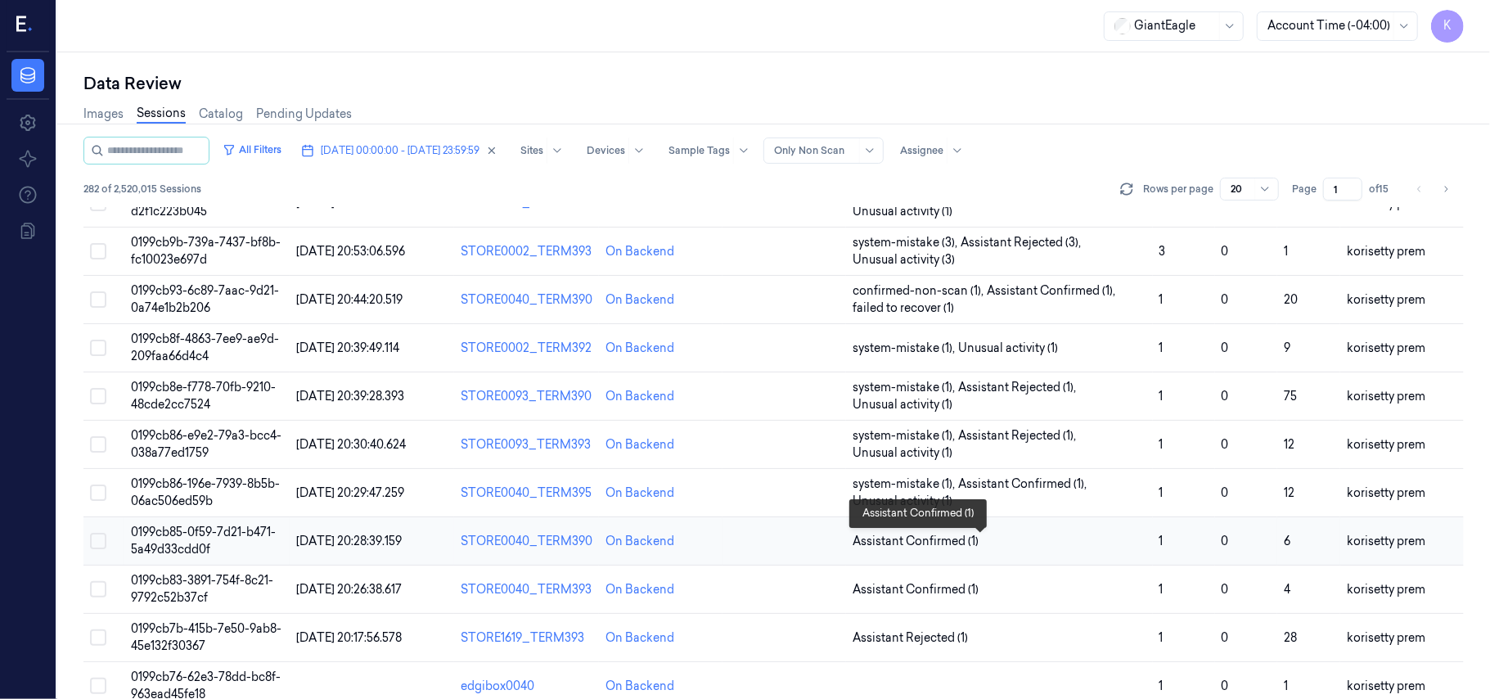
click at [1031, 550] on span "Assistant Confirmed (1)" at bounding box center [1000, 541] width 294 height 17
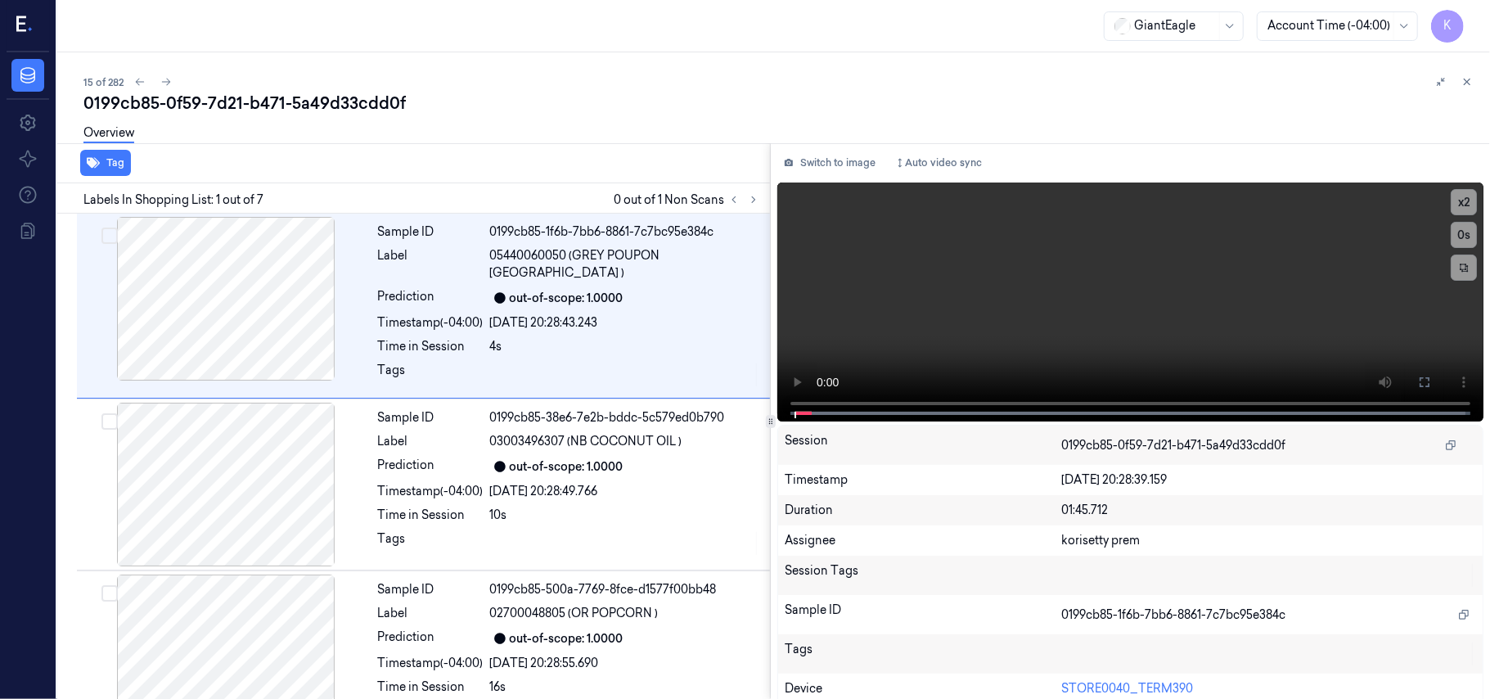
click at [796, 77] on div "15 of 282" at bounding box center [780, 82] width 1394 height 20
click at [754, 201] on icon at bounding box center [753, 199] width 11 height 11
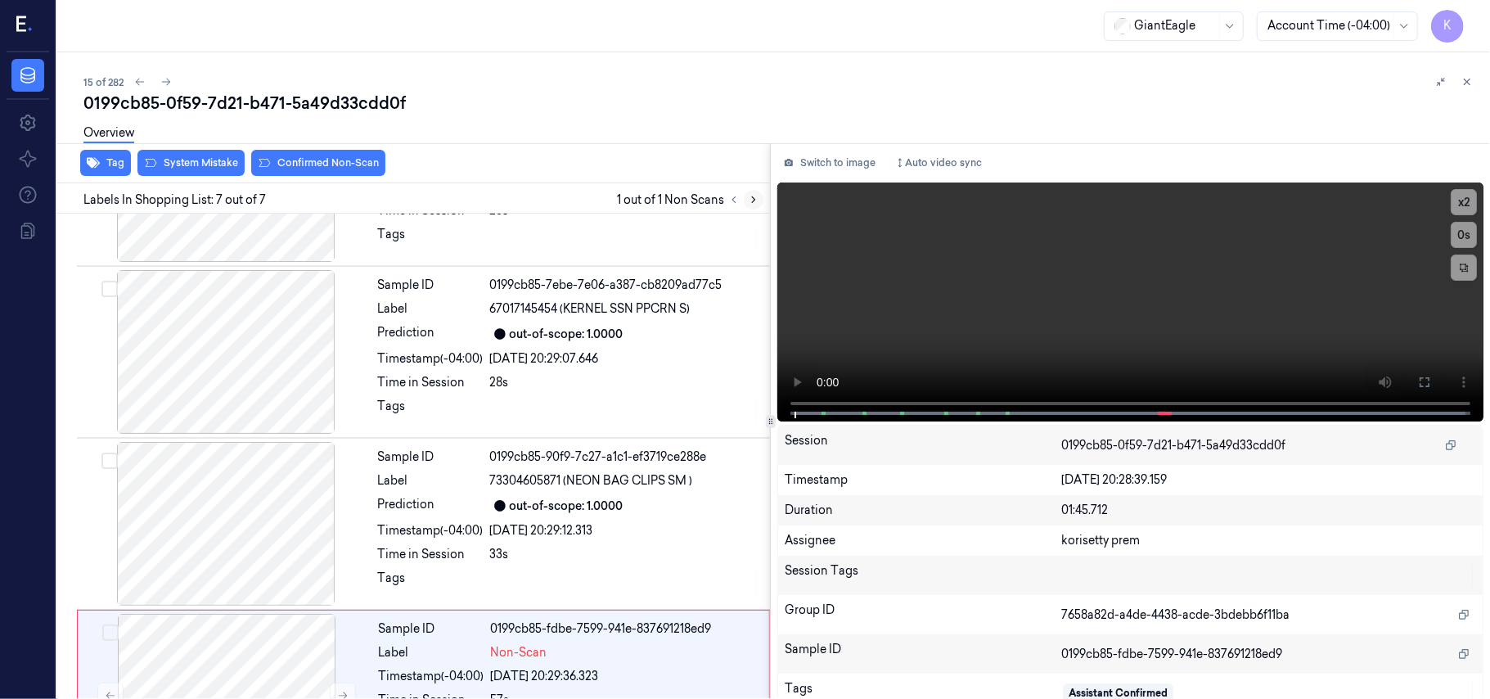
scroll to position [725, 0]
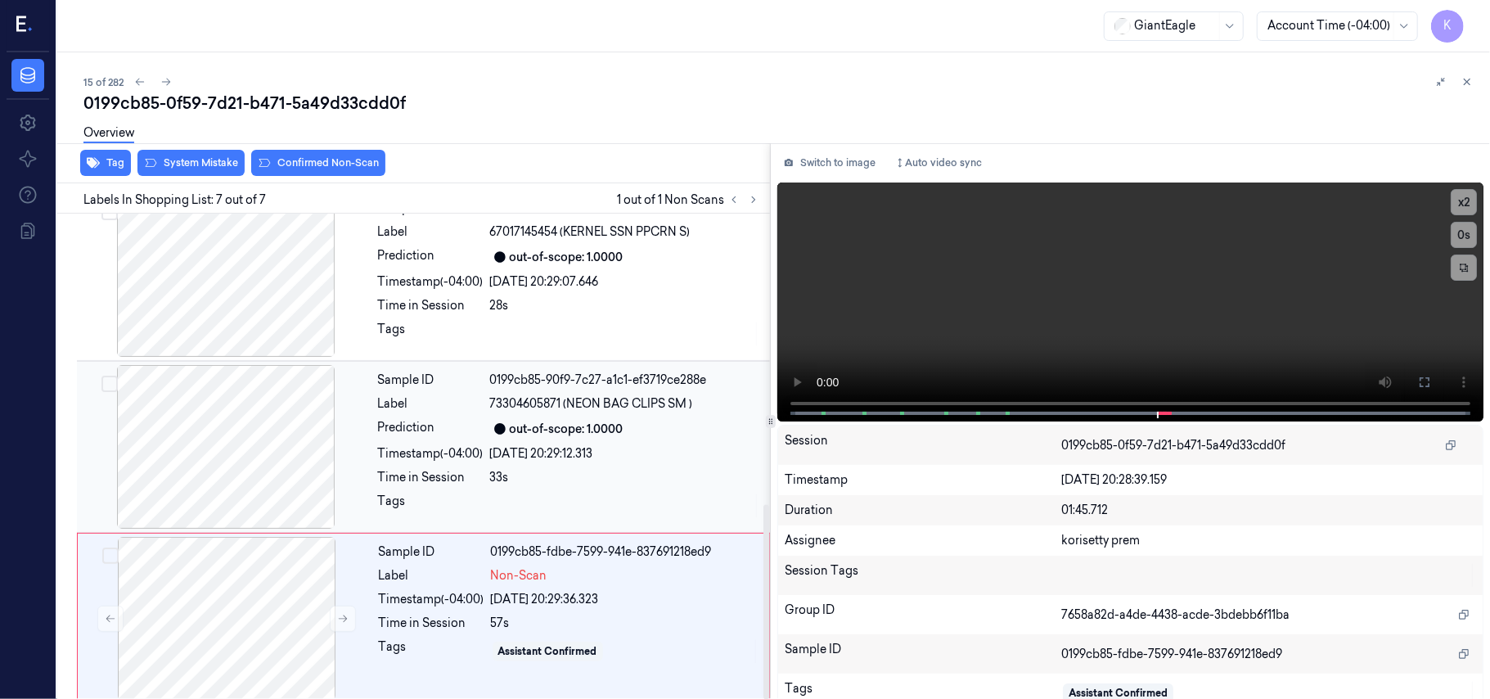
click at [589, 429] on div "Sample ID 0199cb85-90f9-7c27-a1c1-ef3719ce288e Label 73304605871 (NEON BAG CLIP…" at bounding box center [569, 447] width 395 height 164
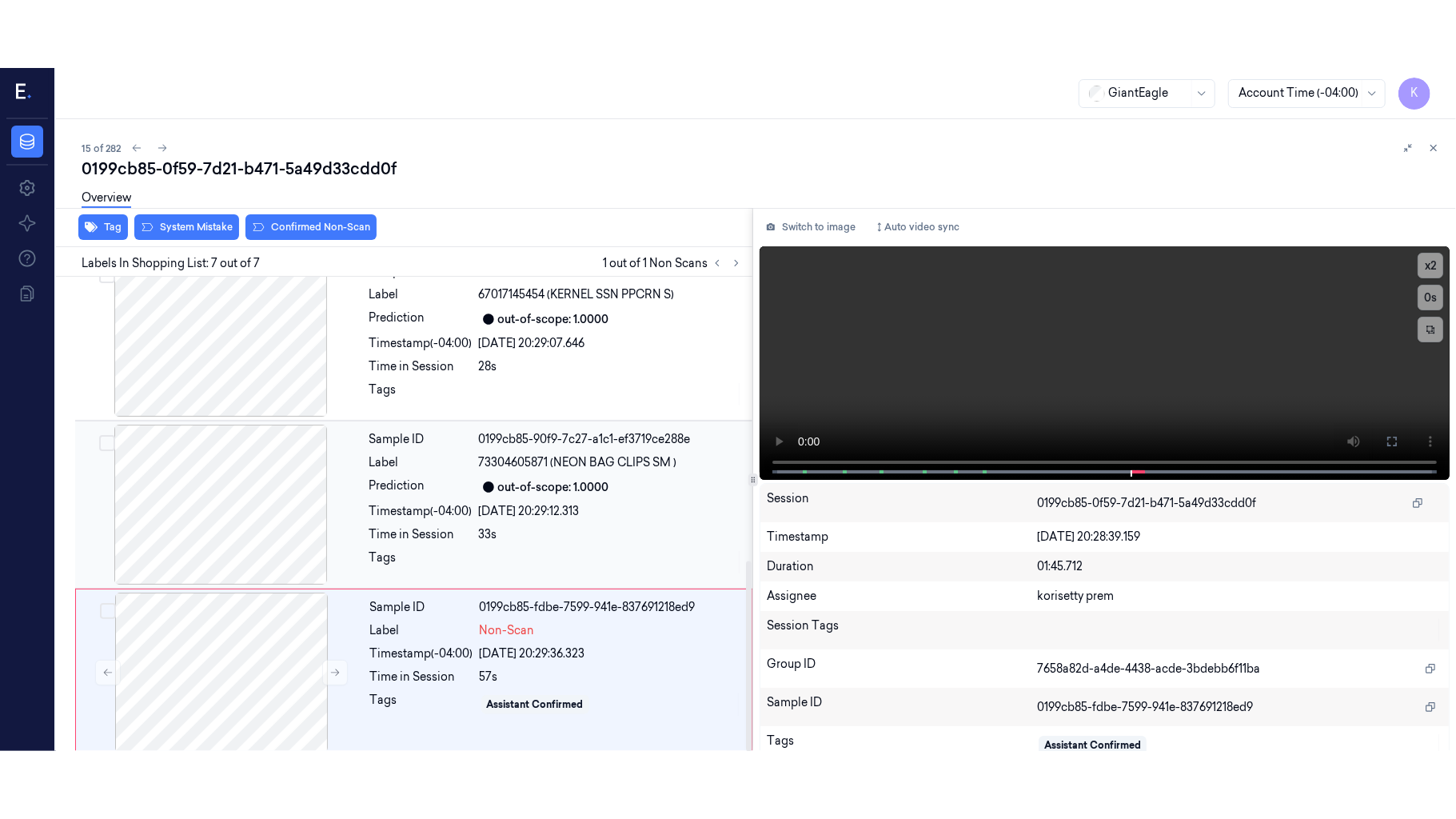
scroll to position [688, 0]
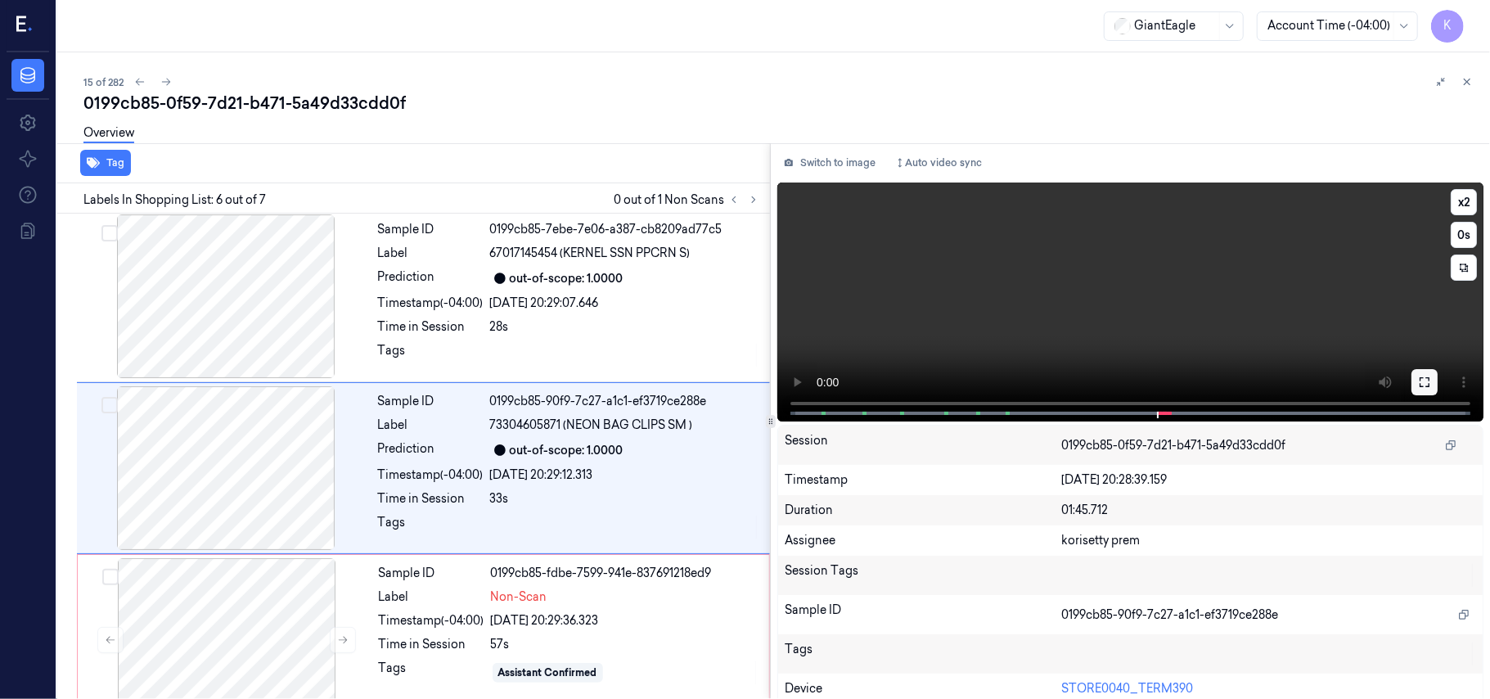
click at [1412, 381] on button at bounding box center [1425, 382] width 26 height 26
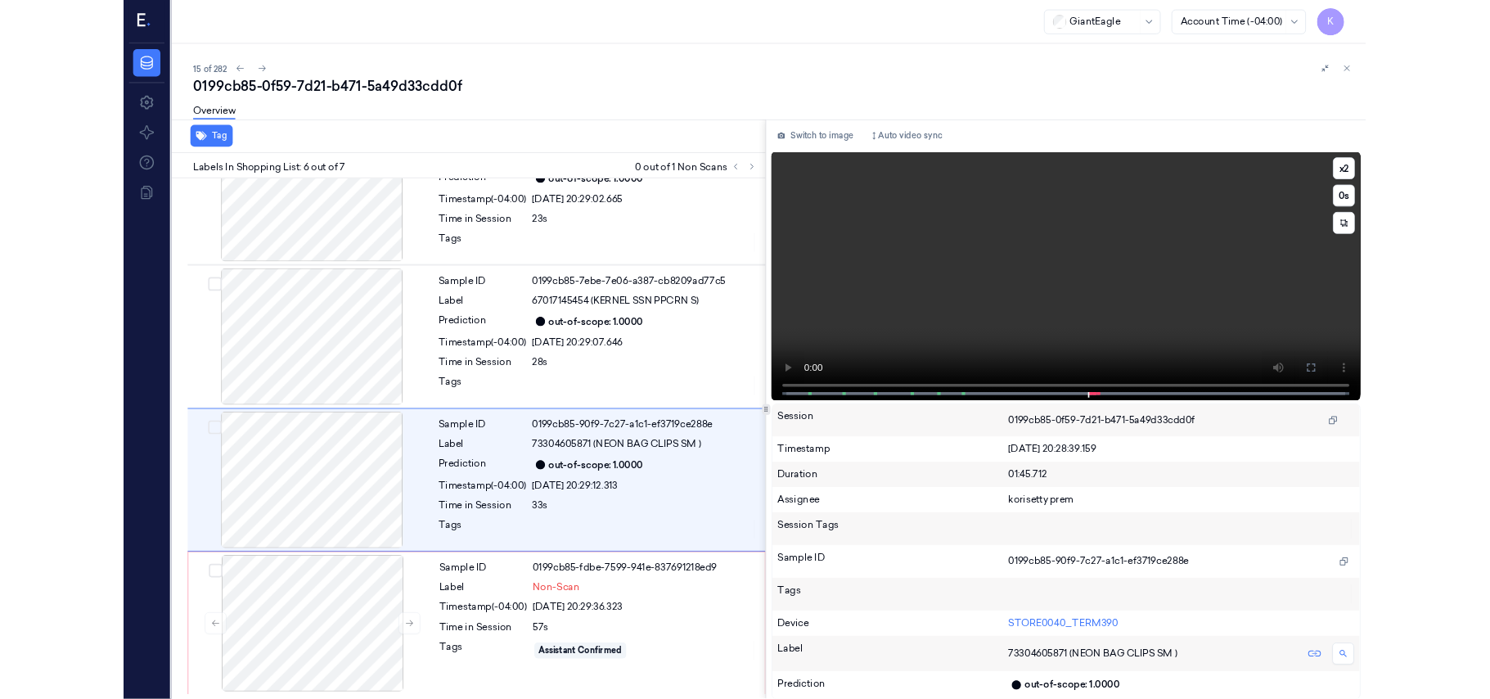
scroll to position [587, 0]
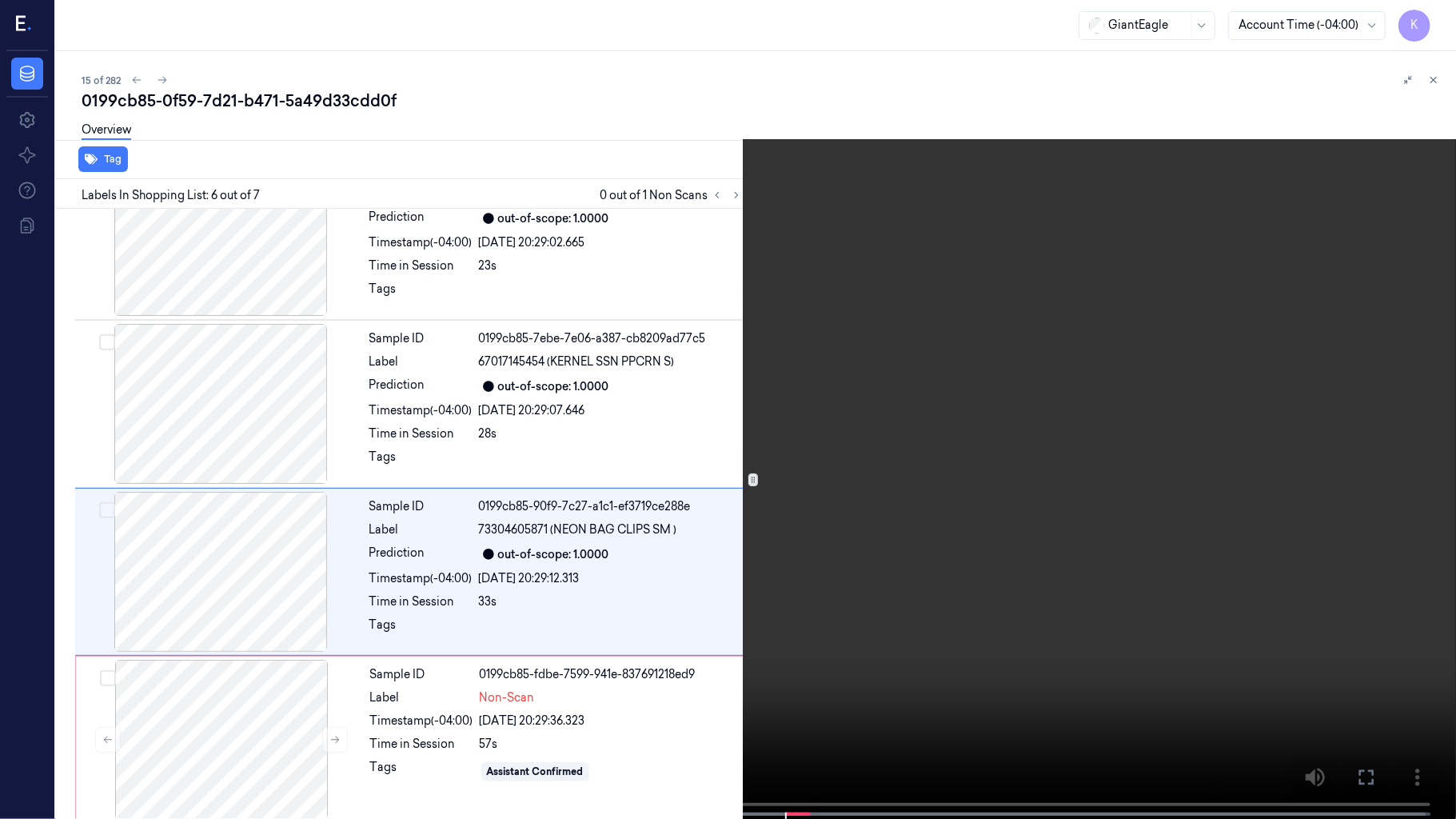
click at [737, 635] on video at bounding box center [728, 410] width 1456 height 822
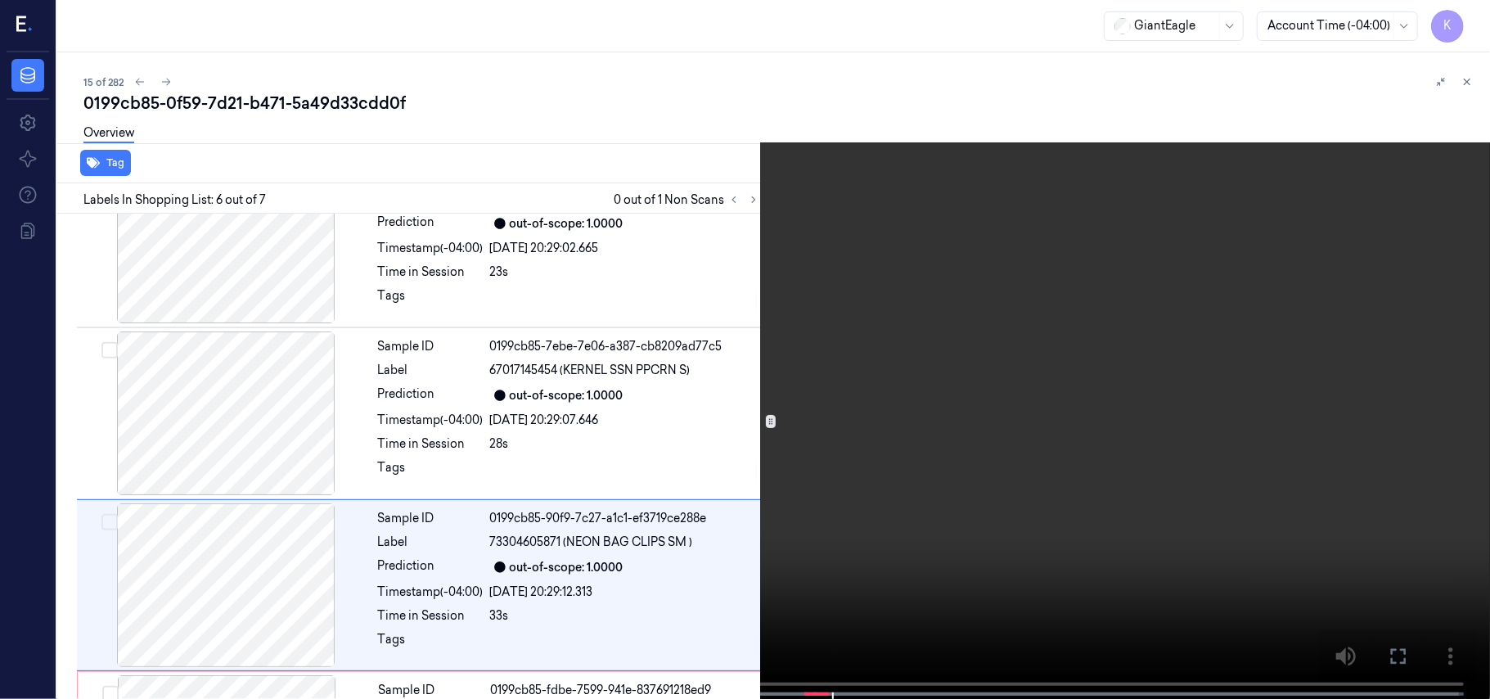
scroll to position [704, 0]
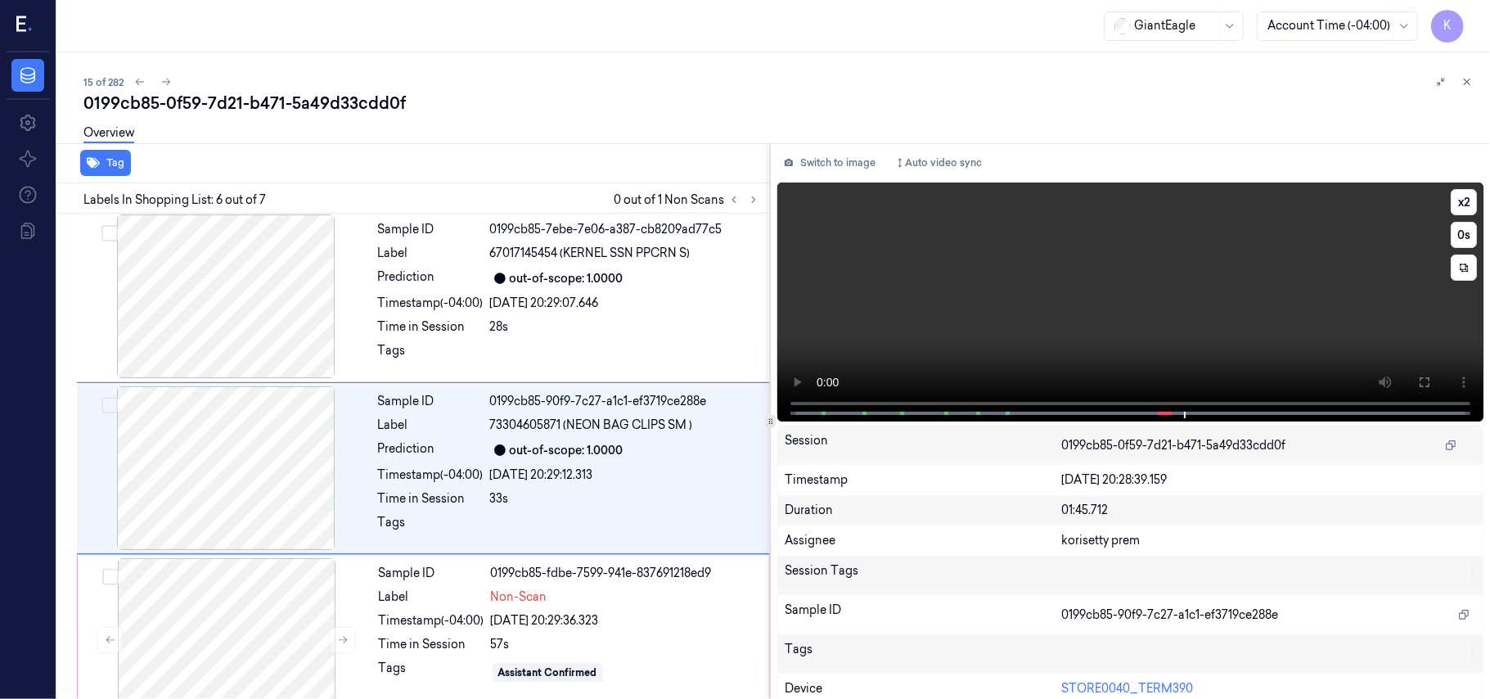
click at [985, 301] on video at bounding box center [1130, 301] width 706 height 239
click at [471, 660] on div "Tags" at bounding box center [432, 673] width 106 height 26
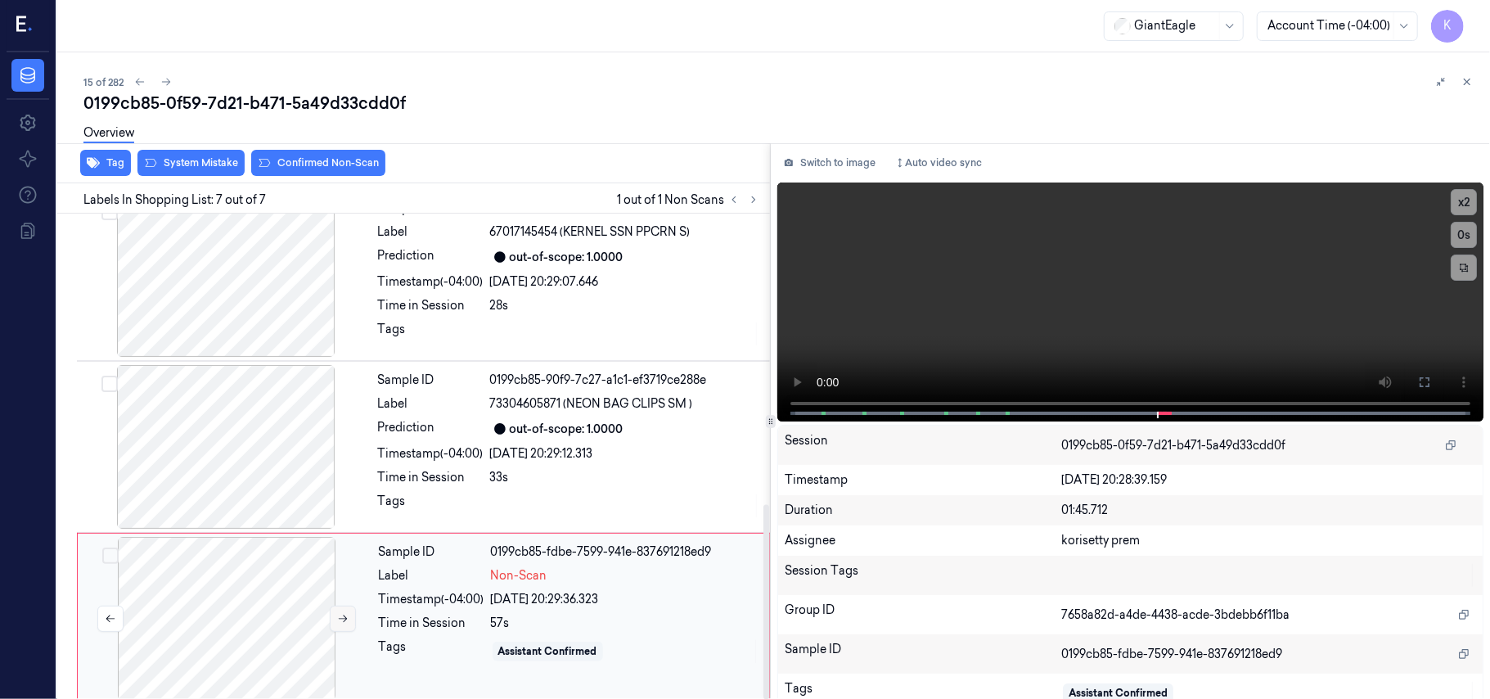
click at [351, 606] on button at bounding box center [343, 619] width 26 height 26
click at [341, 613] on icon at bounding box center [342, 618] width 11 height 11
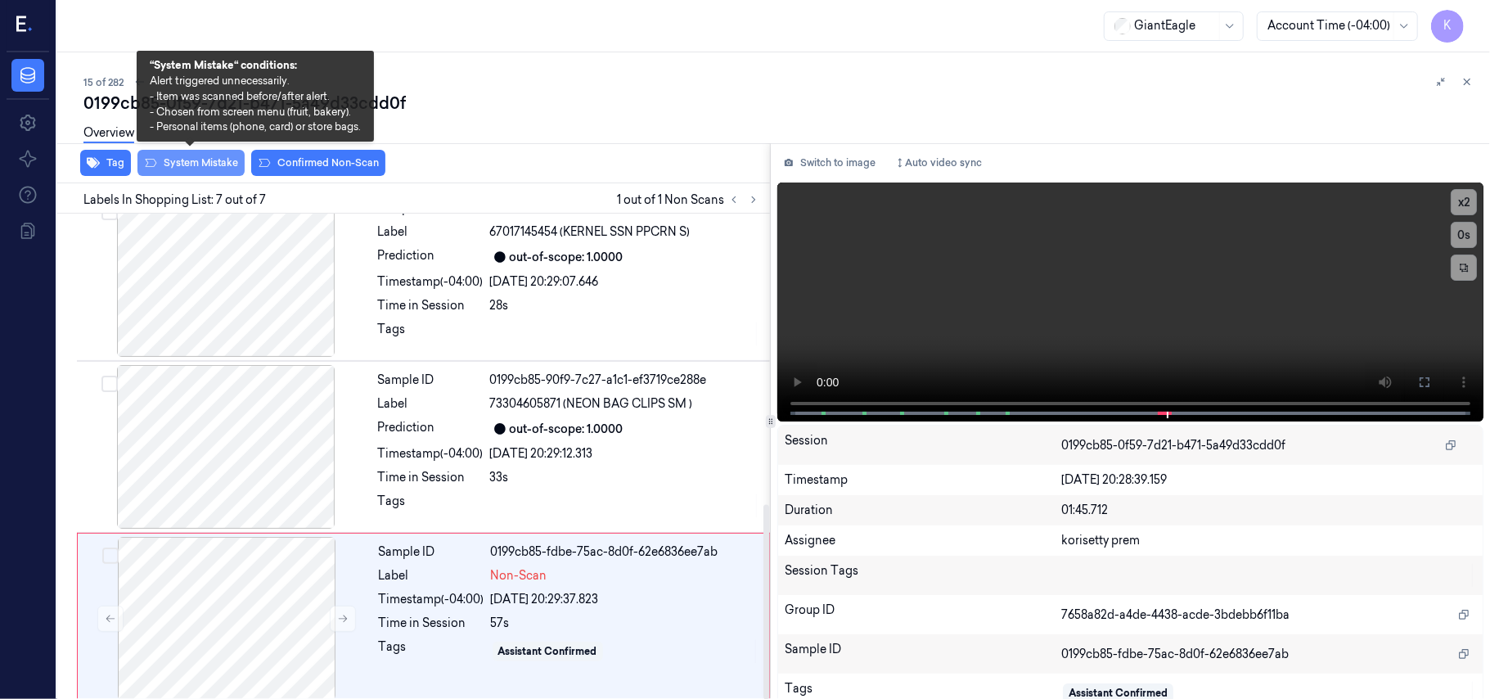
click at [216, 157] on button "System Mistake" at bounding box center [190, 163] width 107 height 26
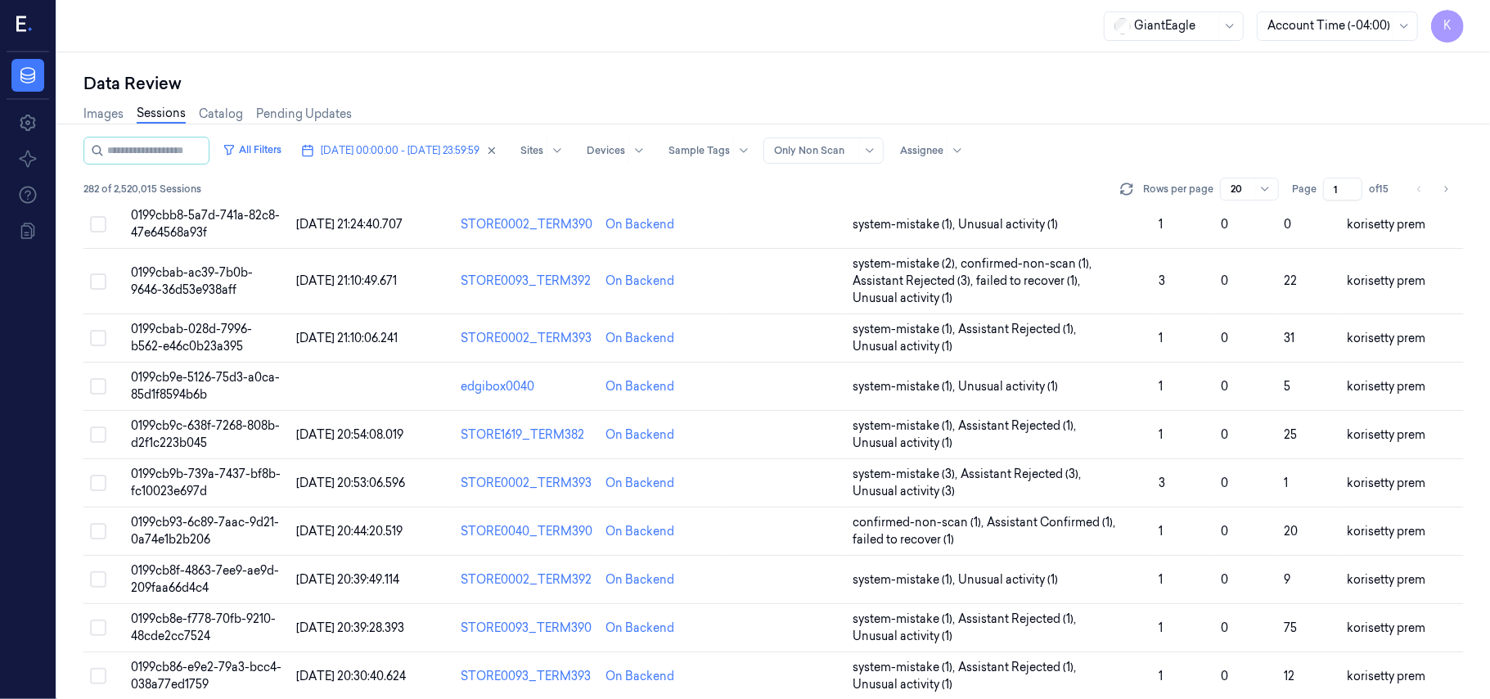
scroll to position [561, 0]
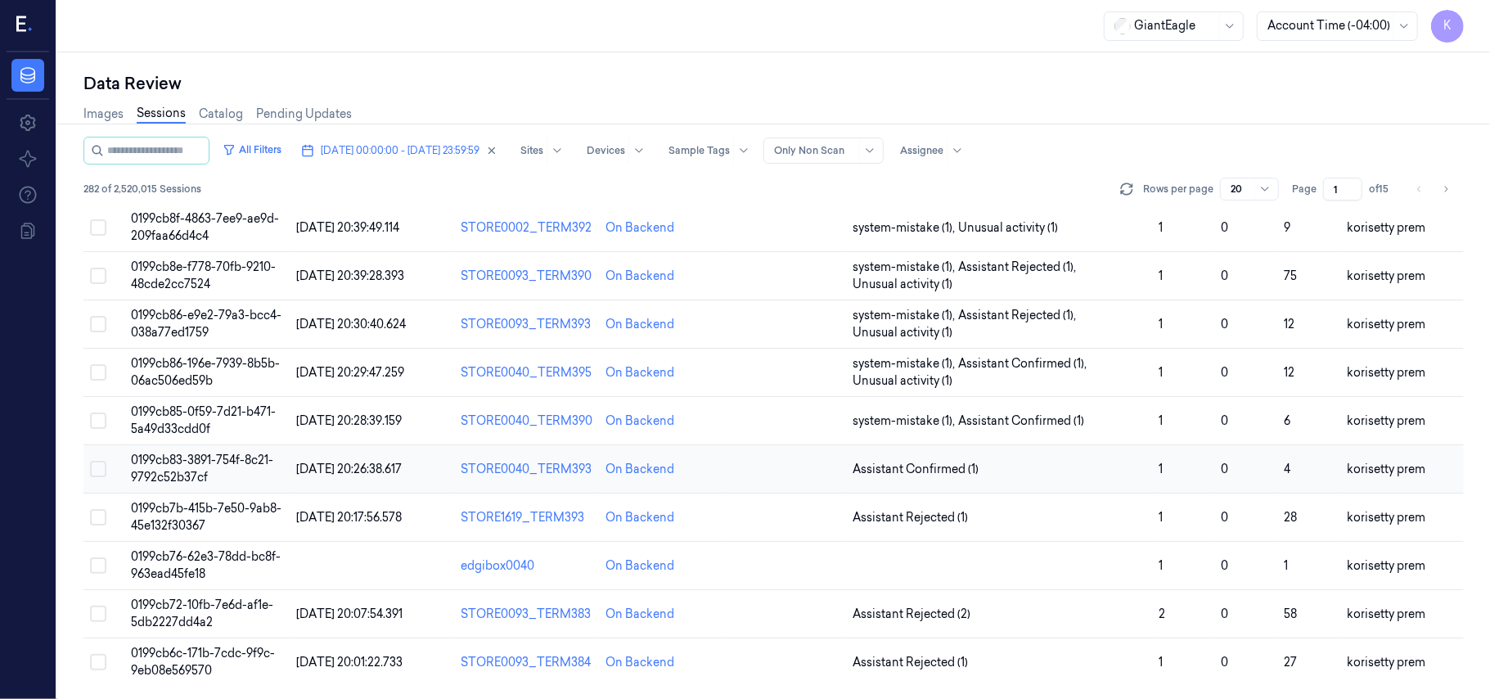
click at [1232, 473] on td "0" at bounding box center [1246, 469] width 63 height 48
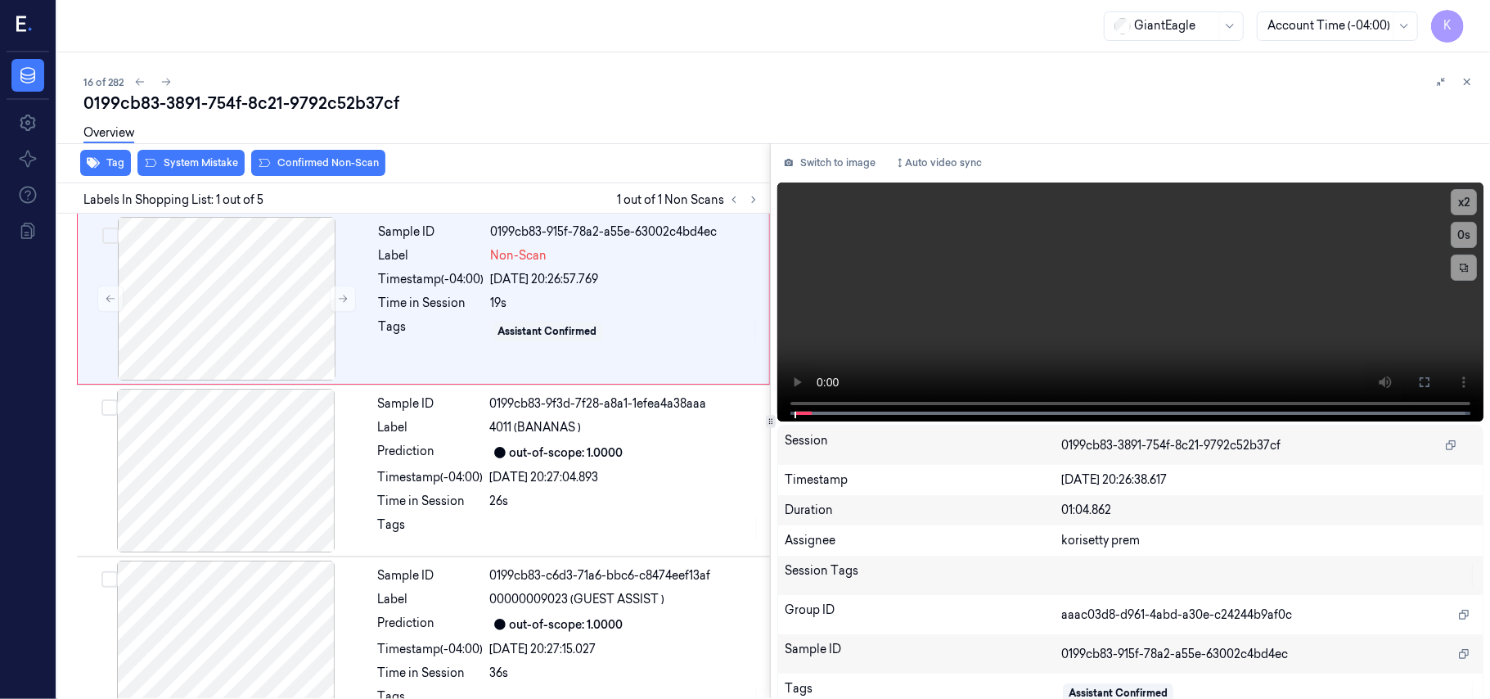
click at [610, 74] on div "16 of 282" at bounding box center [780, 82] width 1394 height 20
click at [1142, 286] on video at bounding box center [1130, 301] width 706 height 239
click at [1420, 383] on icon at bounding box center [1425, 382] width 10 height 10
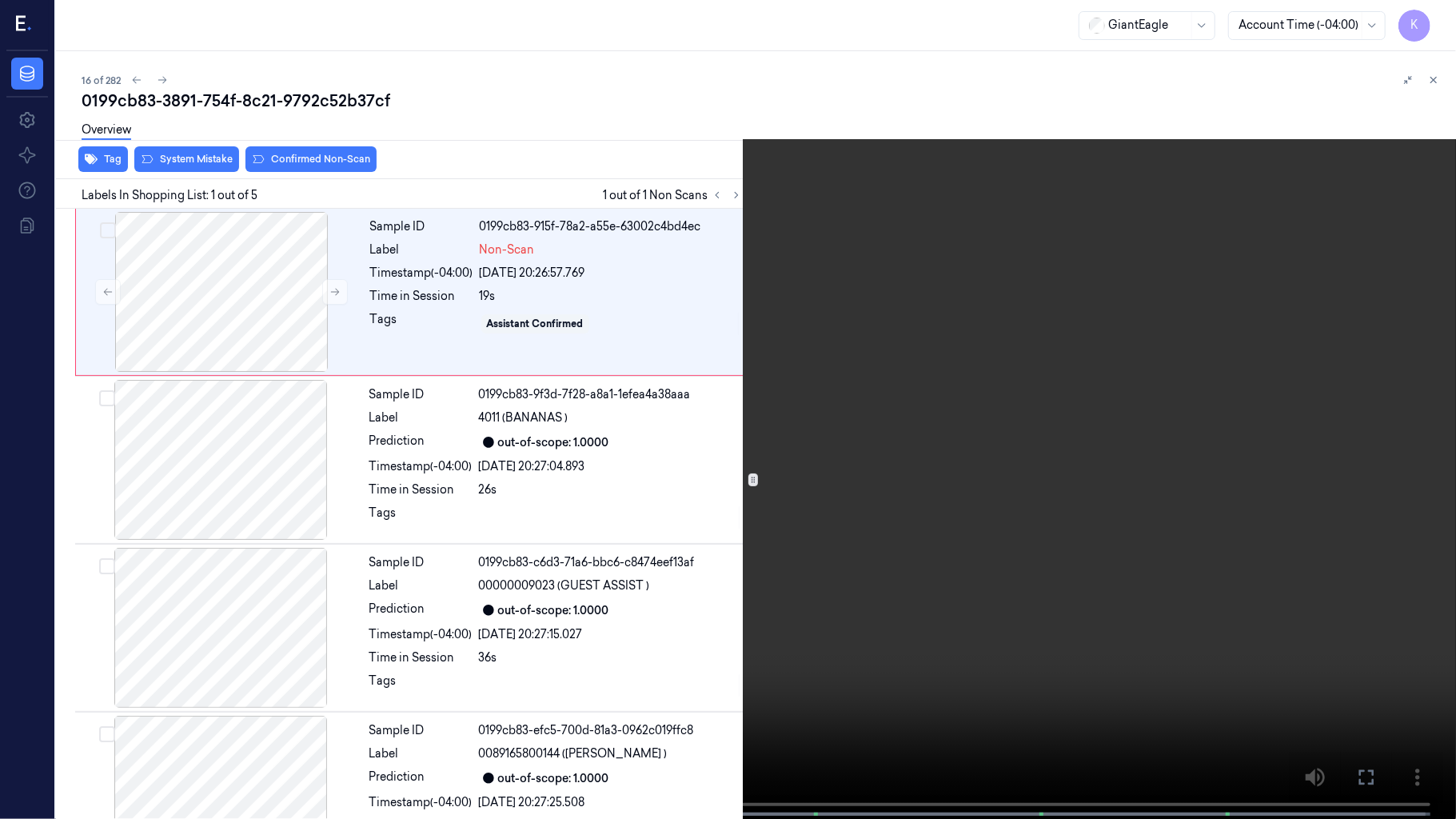
click at [921, 328] on video at bounding box center [728, 410] width 1456 height 822
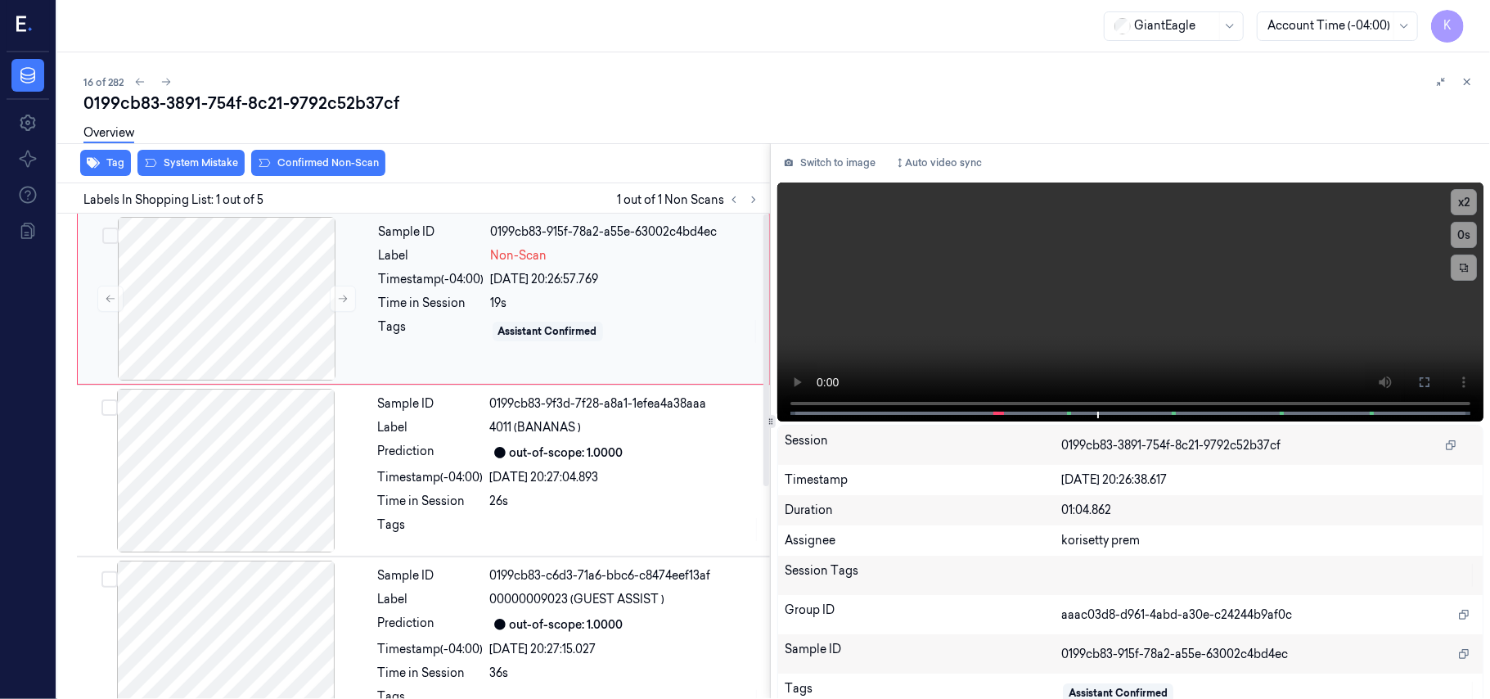
click at [489, 300] on div "Time in Session 19s" at bounding box center [569, 303] width 381 height 17
click at [341, 305] on button at bounding box center [343, 299] width 26 height 26
click at [336, 302] on button at bounding box center [343, 299] width 26 height 26
click at [178, 304] on div at bounding box center [226, 299] width 291 height 164
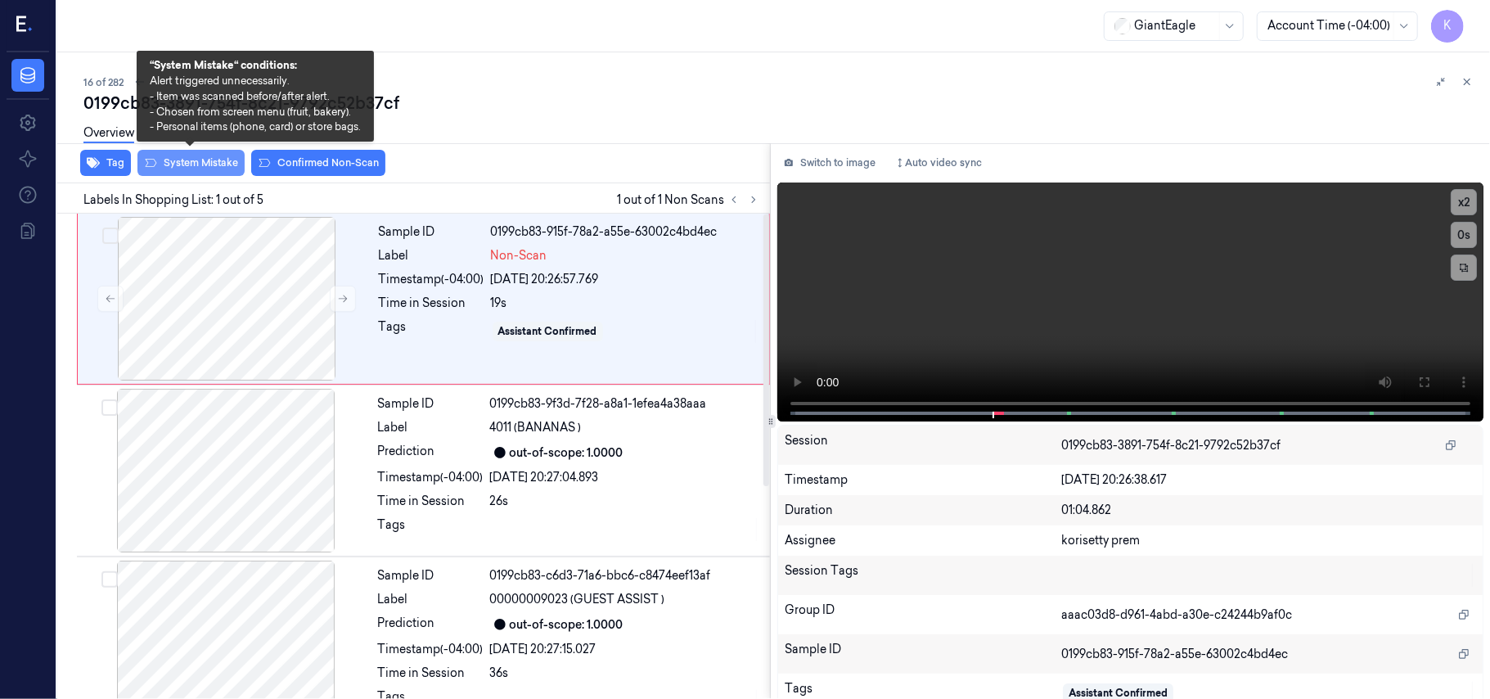
click at [196, 171] on button "System Mistake" at bounding box center [190, 163] width 107 height 26
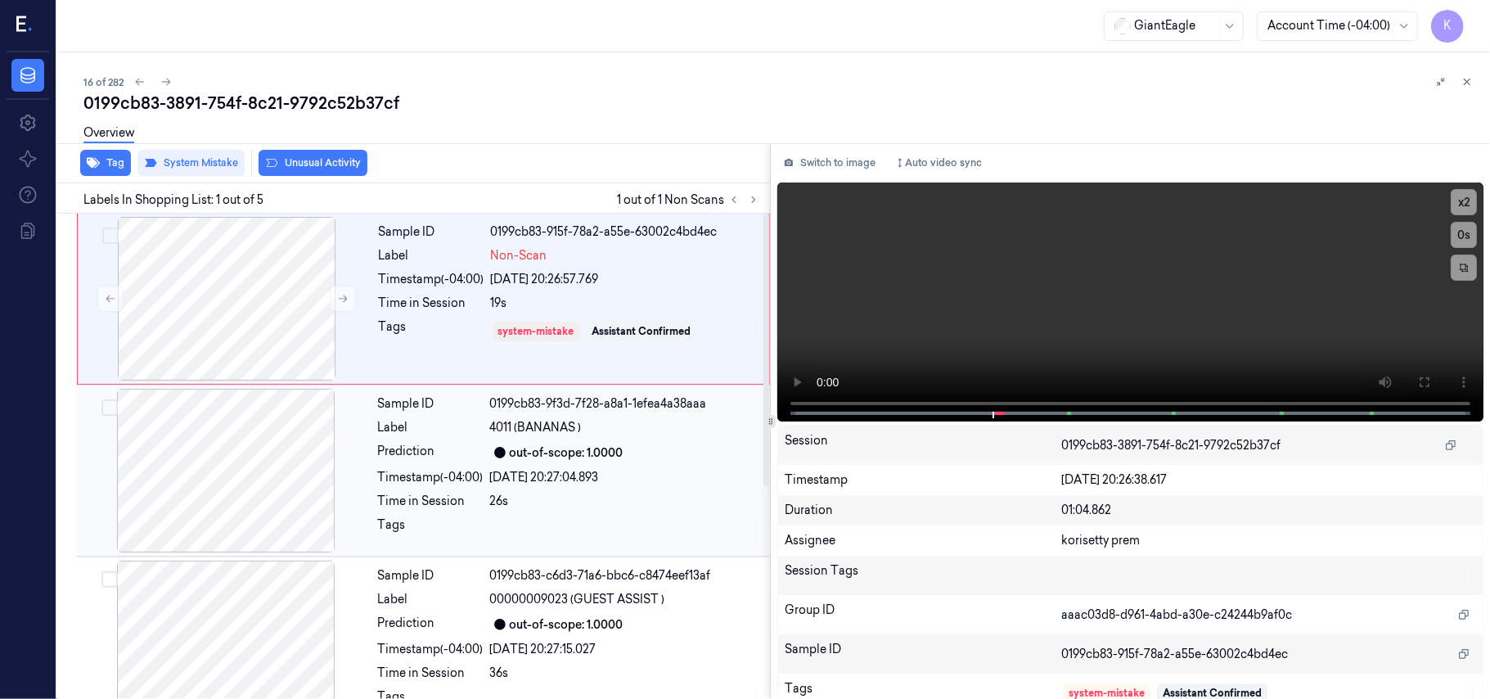
scroll to position [218, 0]
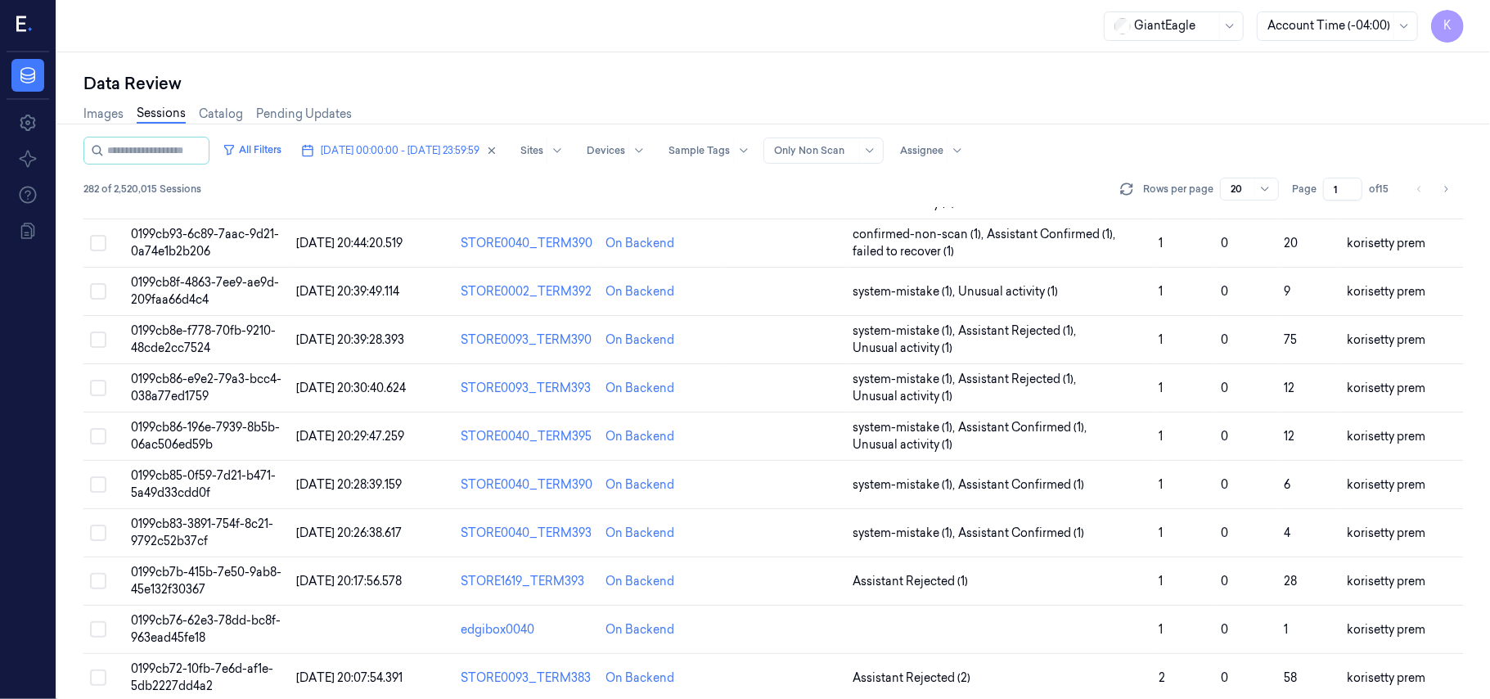
scroll to position [561, 0]
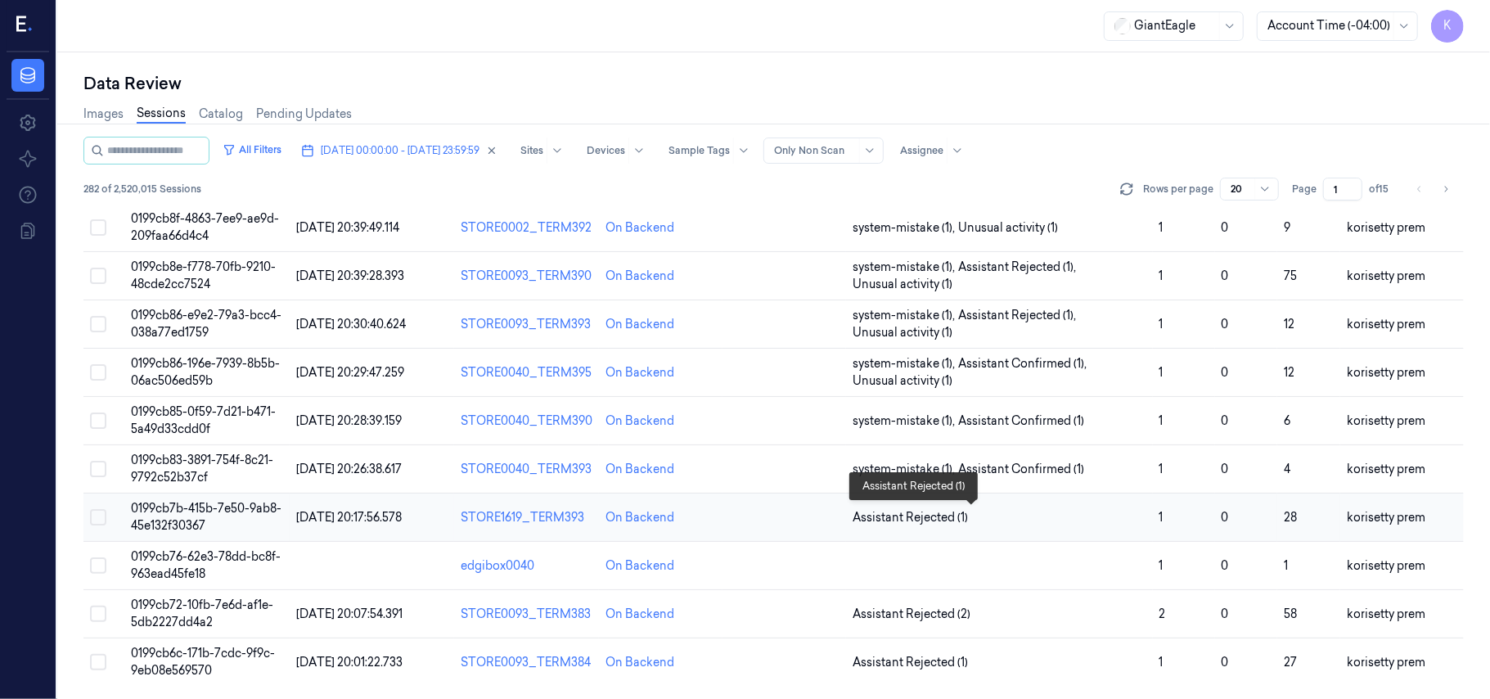
click at [983, 514] on span "Assistant Rejected (1)" at bounding box center [1000, 517] width 294 height 17
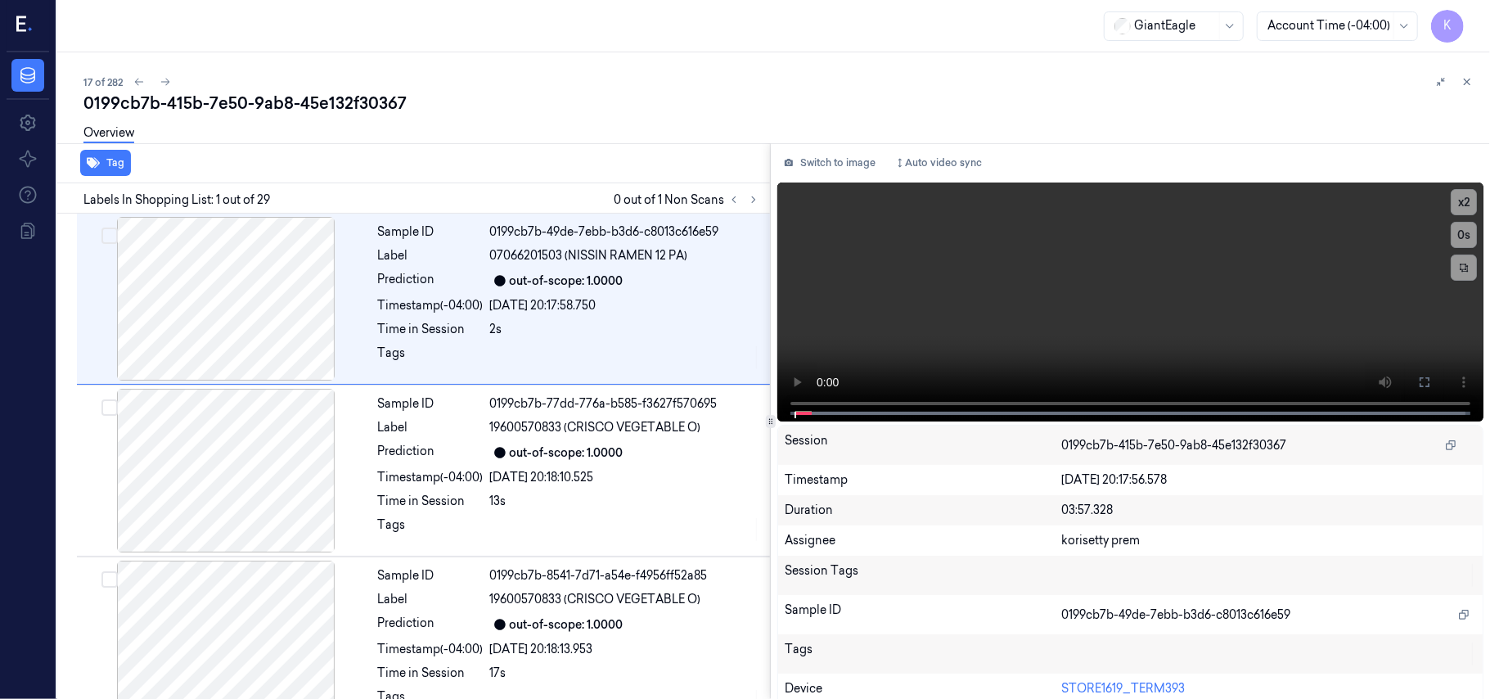
click at [646, 108] on div "0199cb7b-415b-7e50-9ab8-45e132f30367" at bounding box center [780, 103] width 1394 height 23
click at [756, 197] on icon at bounding box center [753, 199] width 11 height 11
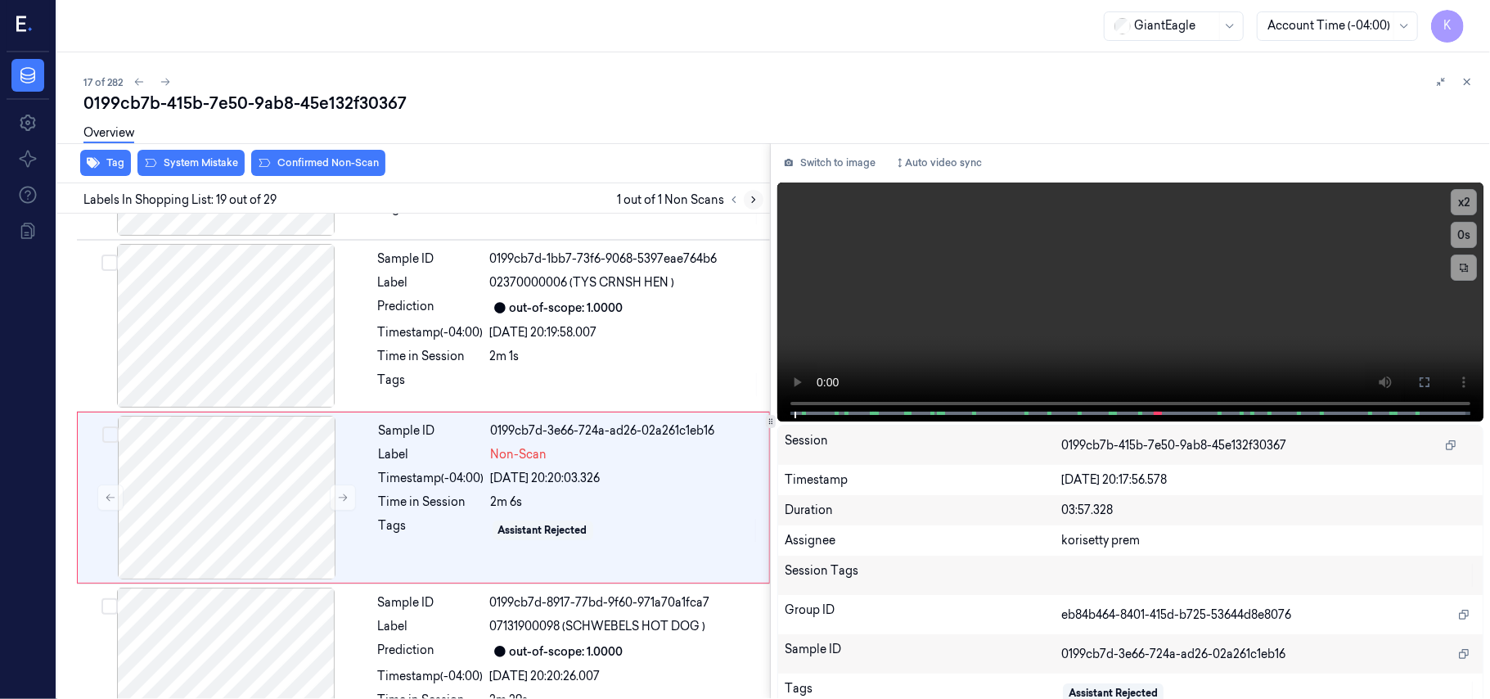
scroll to position [2944, 0]
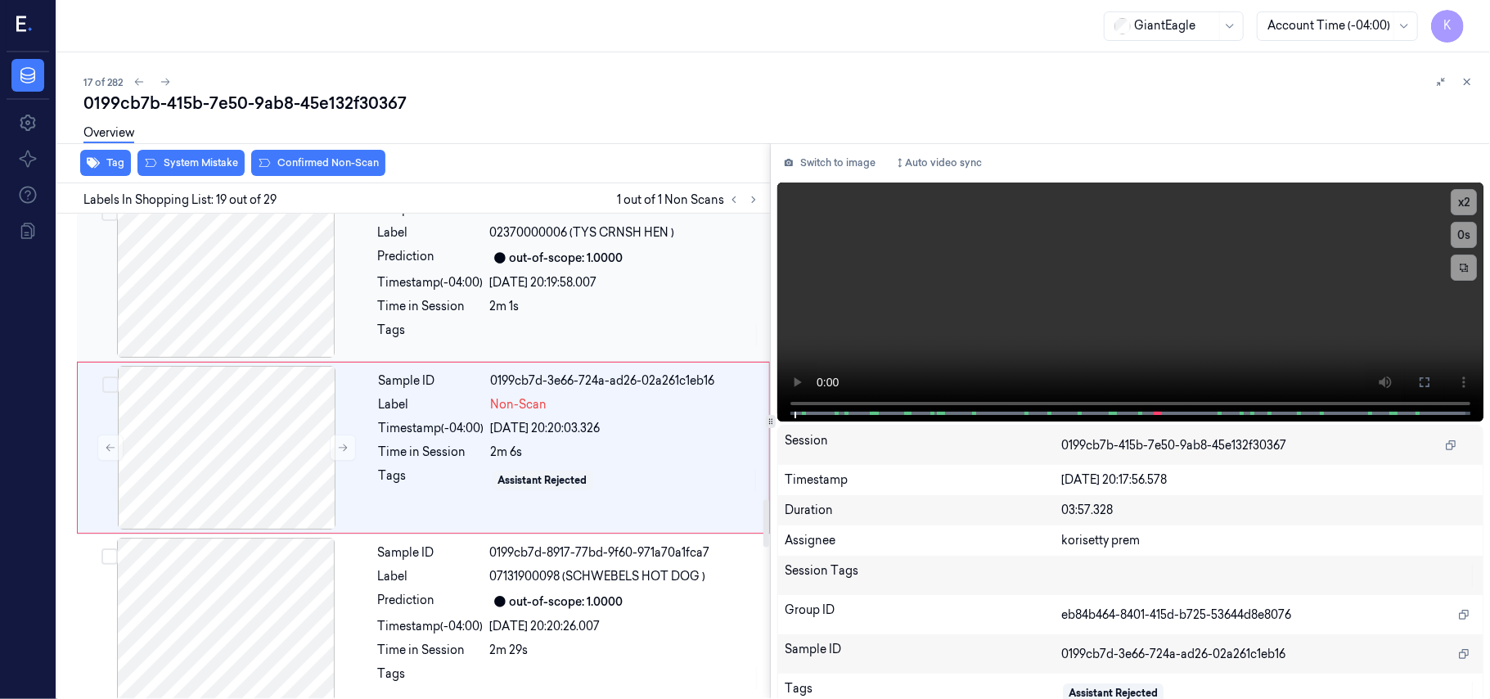
click at [637, 282] on div "Sample ID 0199cb7d-1bb7-73f6-9068-5397eae764b6 Label 02370000006 (TYS CRNSH HEN…" at bounding box center [569, 276] width 395 height 164
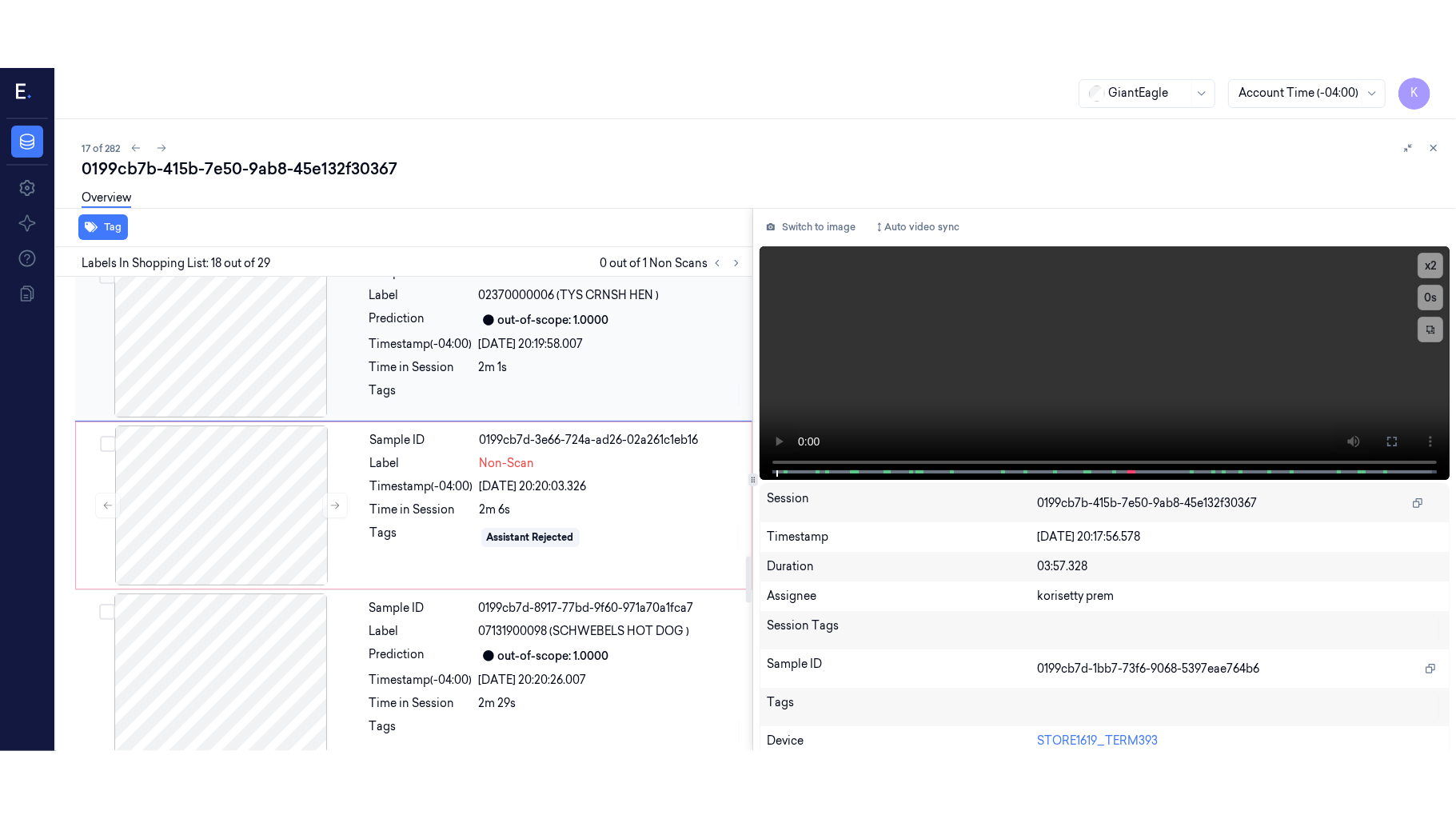
scroll to position [2710, 0]
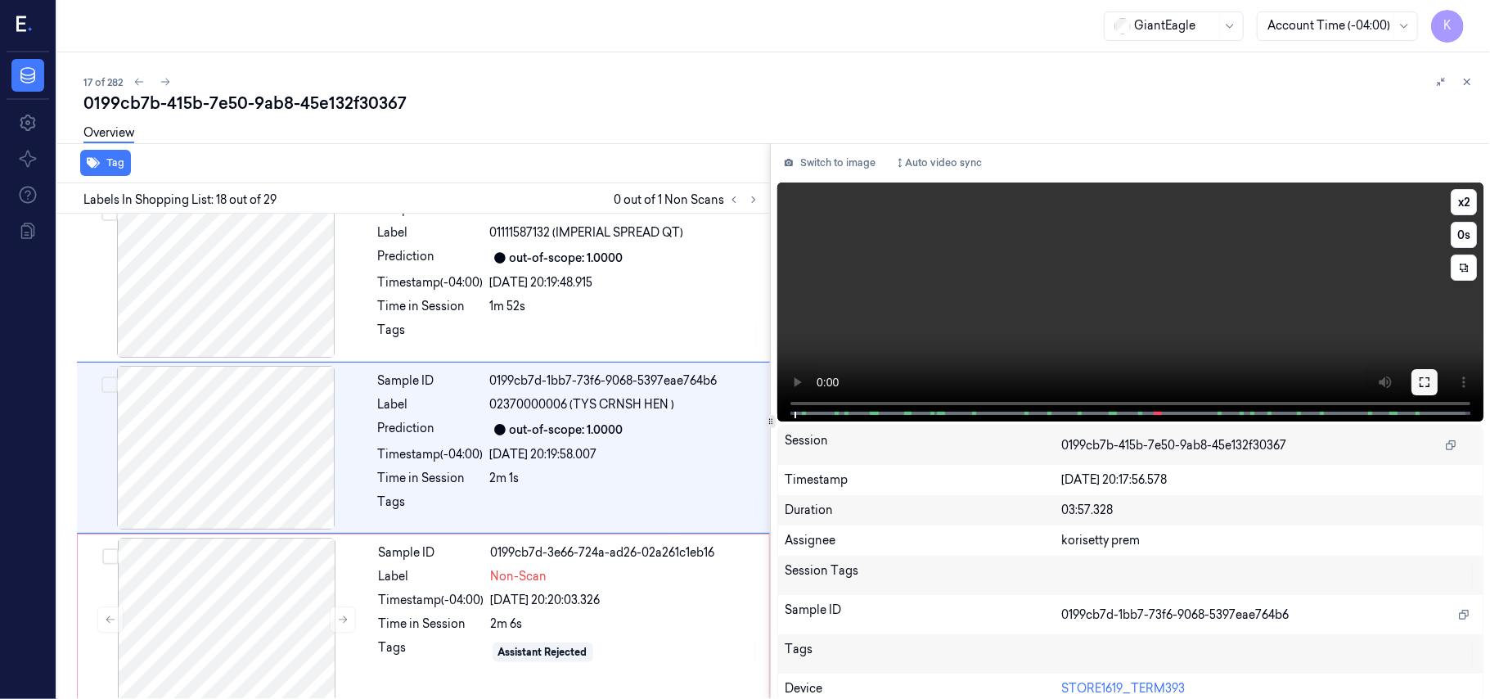
click at [1418, 385] on icon at bounding box center [1424, 382] width 13 height 13
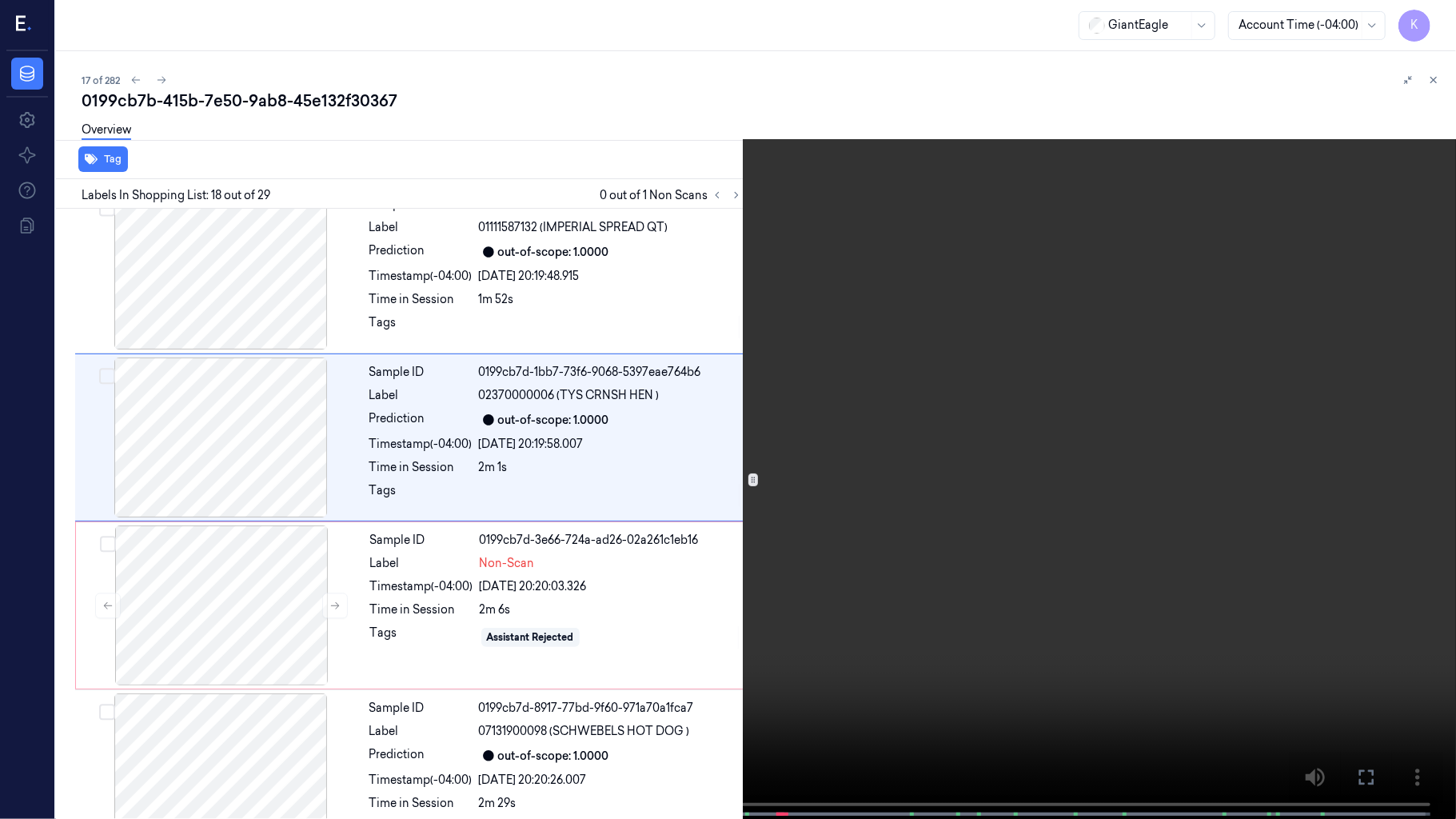
click at [1178, 430] on video at bounding box center [728, 410] width 1456 height 822
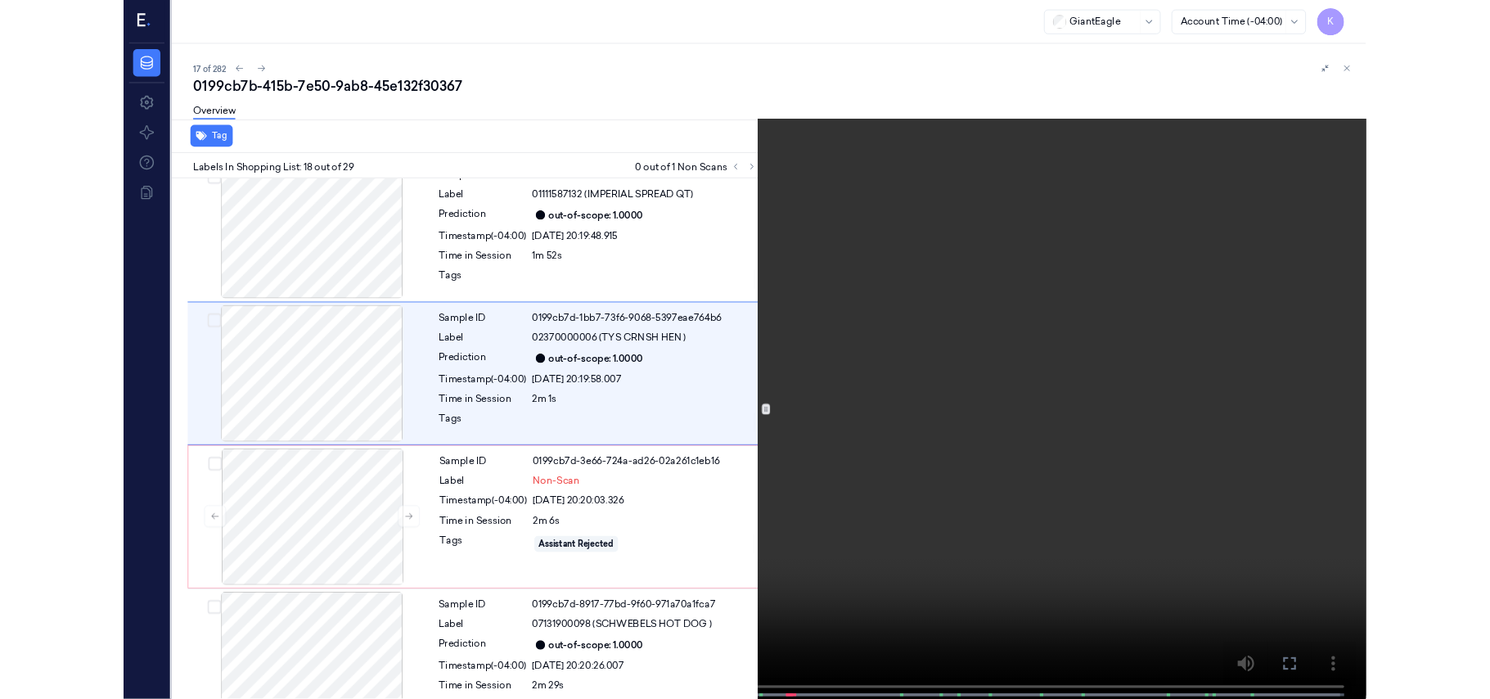
scroll to position [2704, 0]
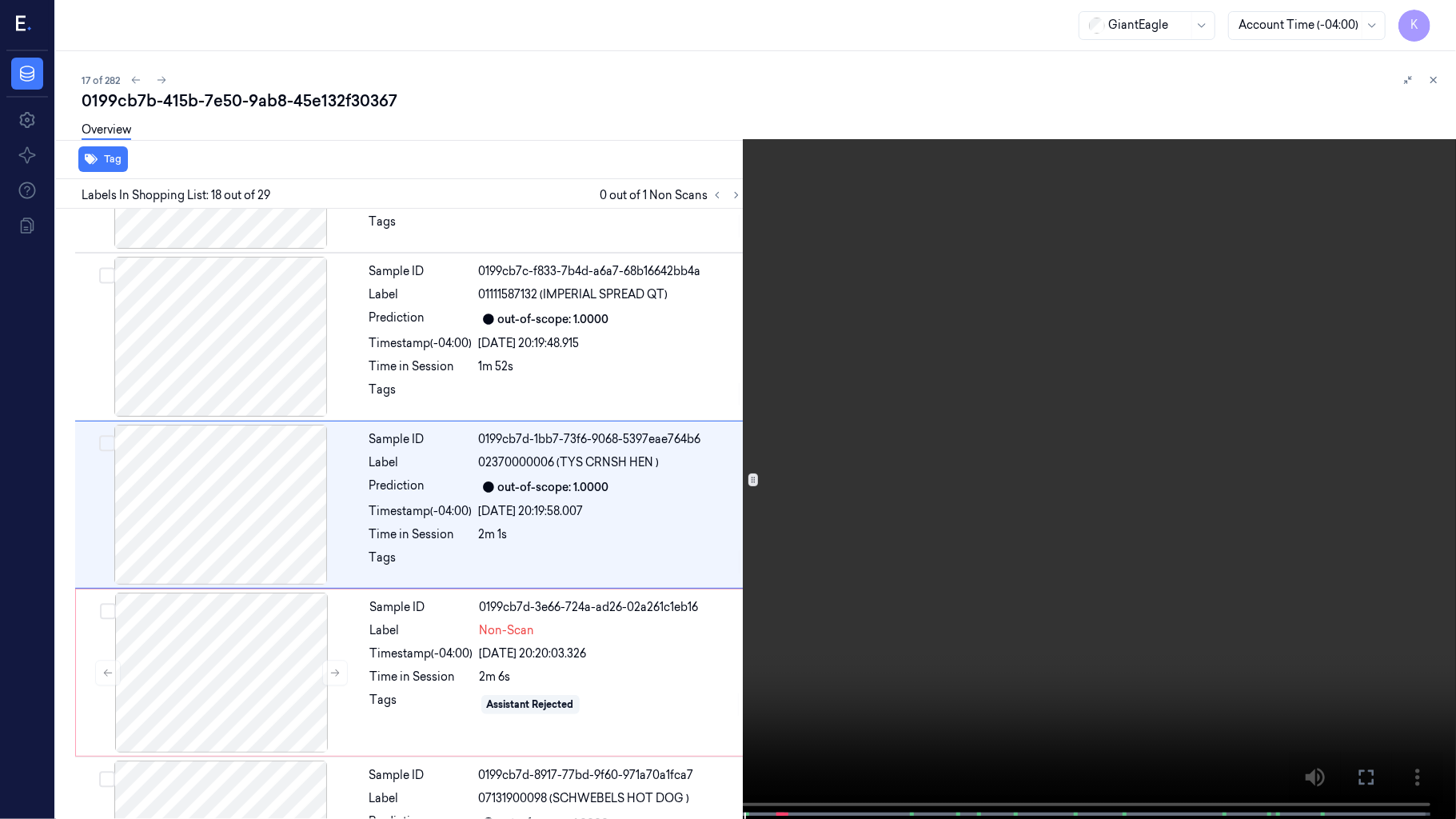
click at [618, 566] on video at bounding box center [728, 410] width 1456 height 822
click at [747, 682] on span at bounding box center [748, 814] width 2 height 8
click at [903, 550] on video at bounding box center [728, 410] width 1456 height 822
click at [1078, 540] on video at bounding box center [728, 410] width 1456 height 822
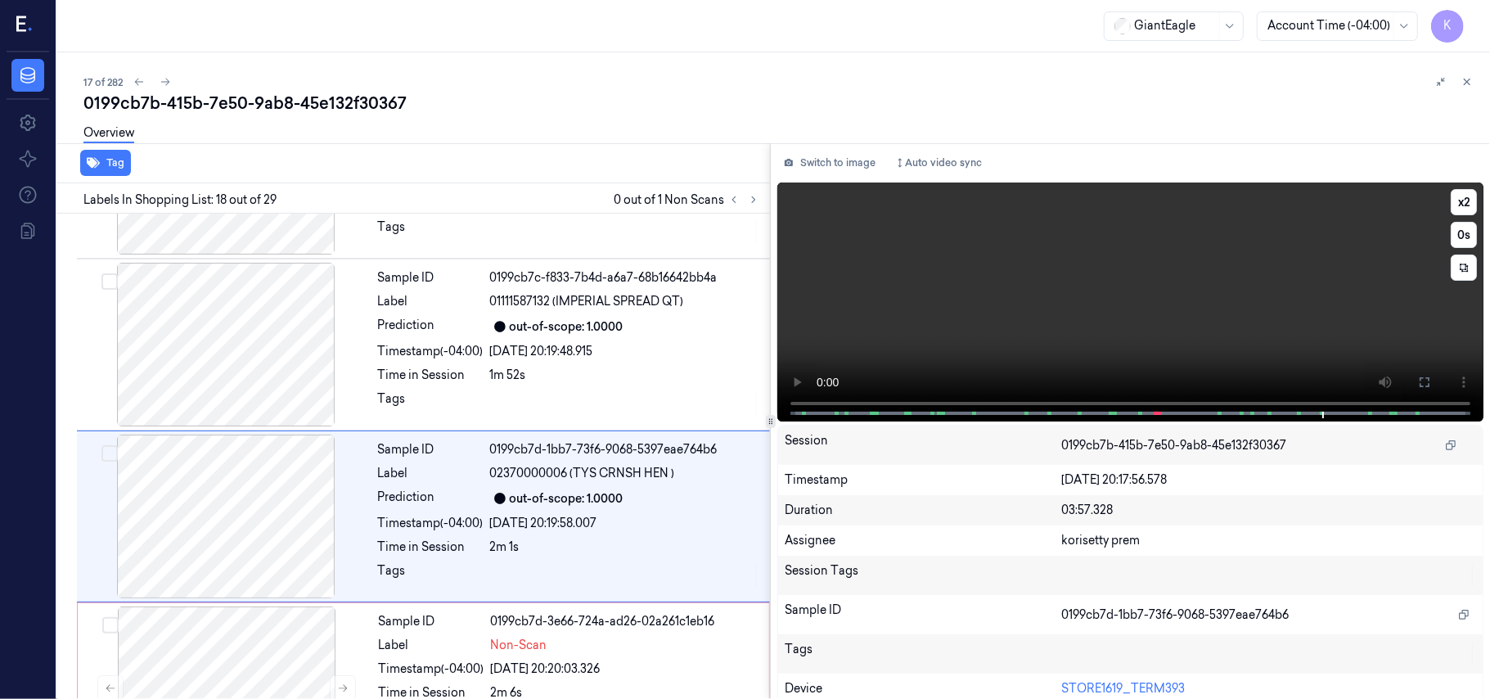
click at [1032, 279] on video at bounding box center [1130, 301] width 706 height 239
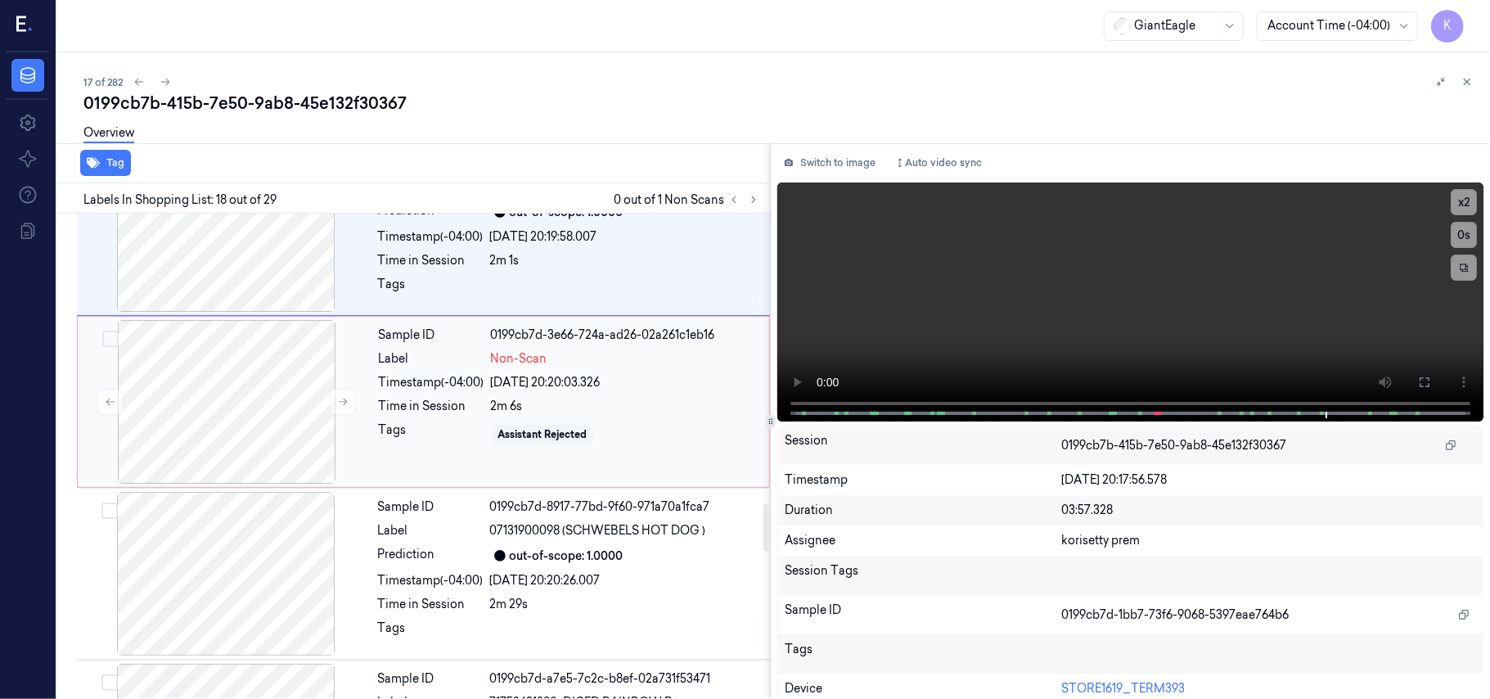
click at [420, 380] on div "Sample ID 0199cb7d-3e66-724a-ad26-02a261c1eb16 Label Non-Scan Timestamp (-04:00…" at bounding box center [569, 402] width 394 height 164
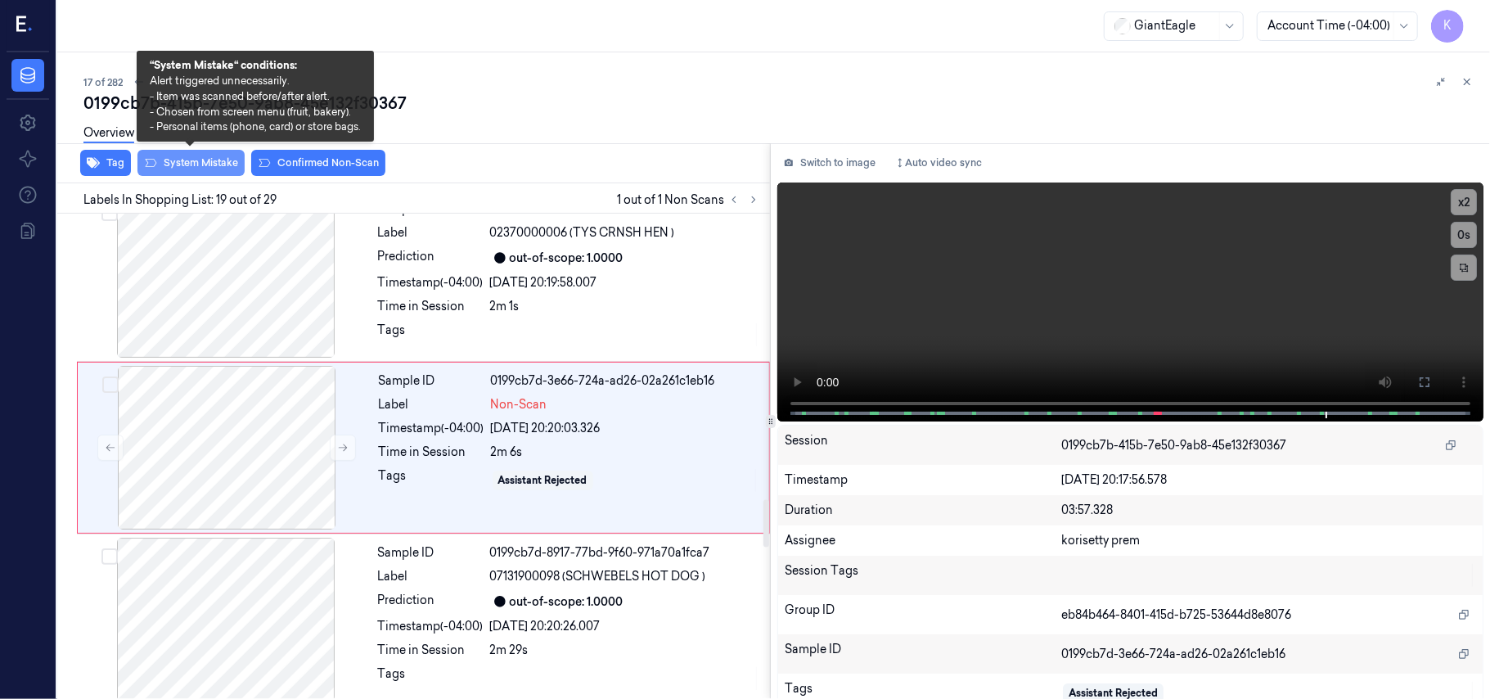
click at [211, 170] on button "System Mistake" at bounding box center [190, 163] width 107 height 26
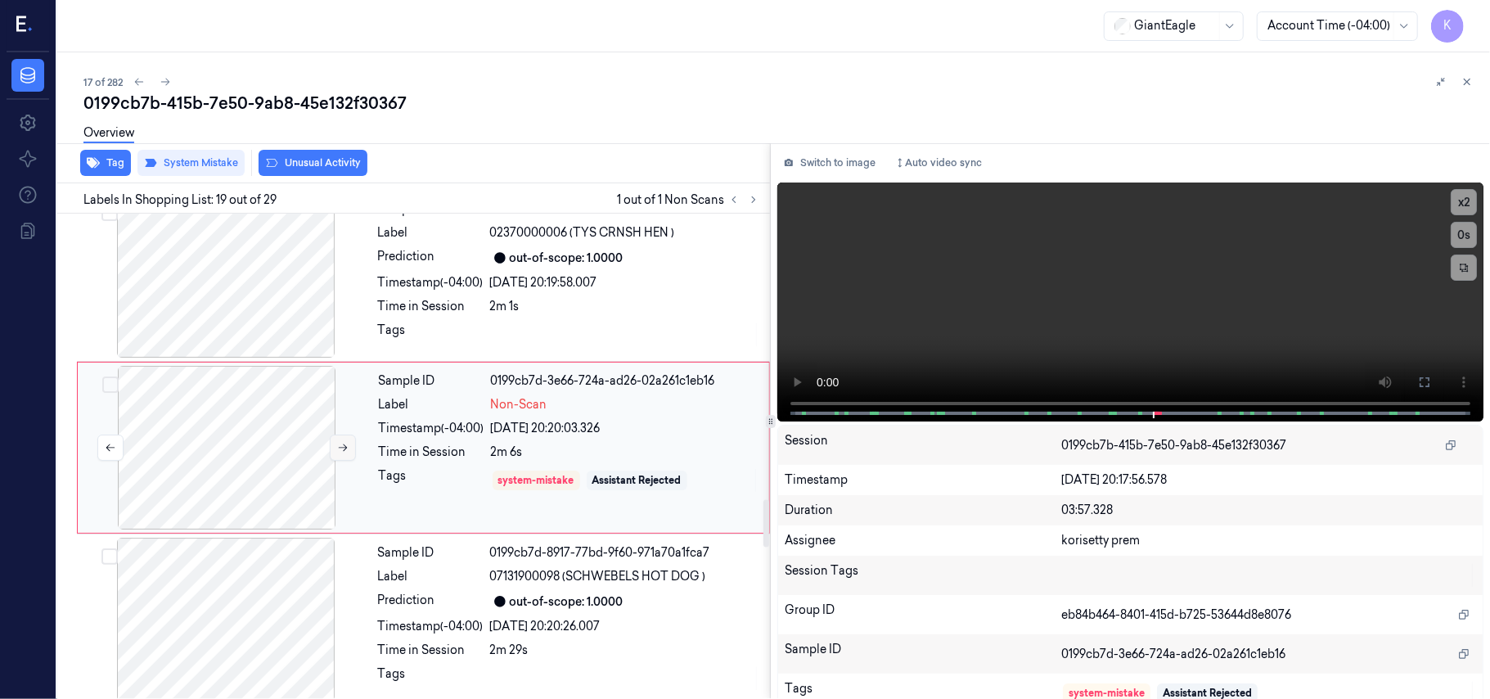
click at [334, 459] on button at bounding box center [343, 448] width 26 height 26
click at [103, 151] on div "Overview" at bounding box center [108, 136] width 51 height 42
click at [106, 164] on button "Tag" at bounding box center [105, 163] width 51 height 26
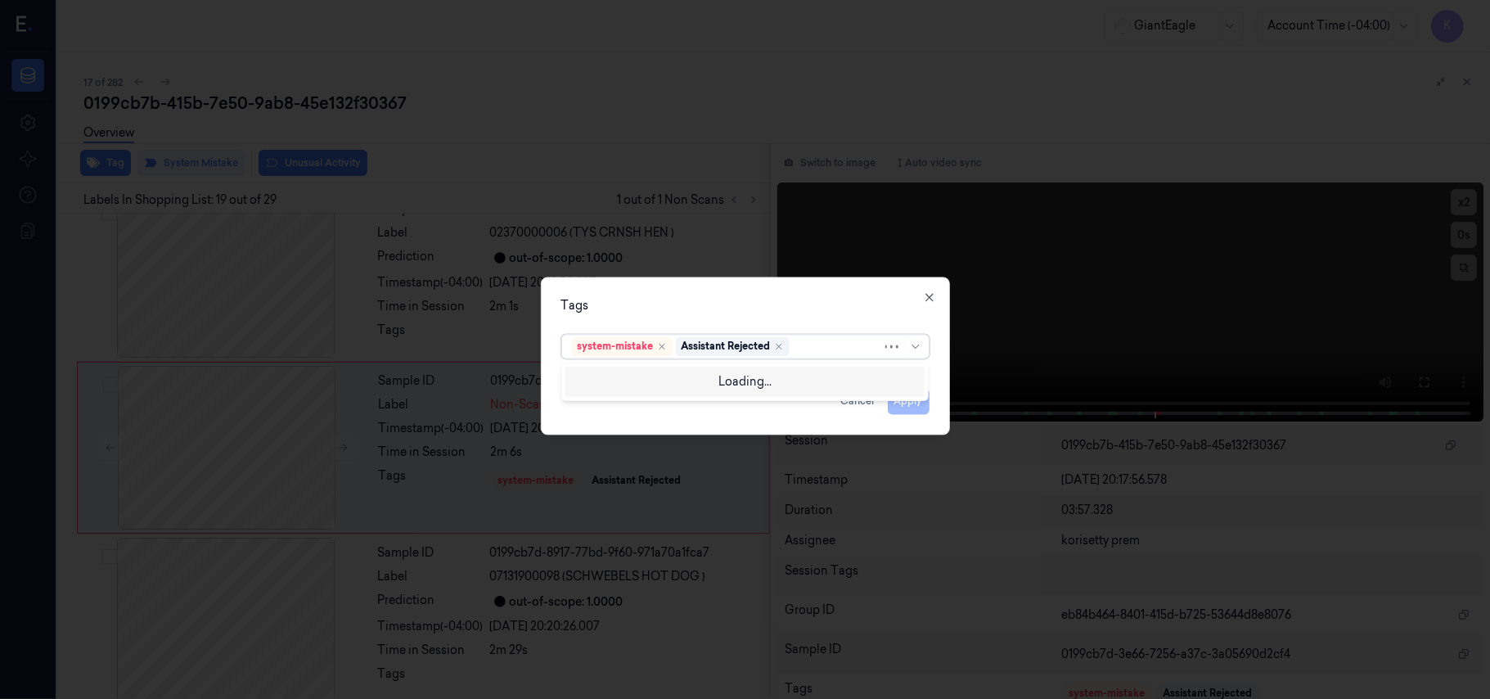
click at [830, 348] on div at bounding box center [837, 346] width 89 height 17
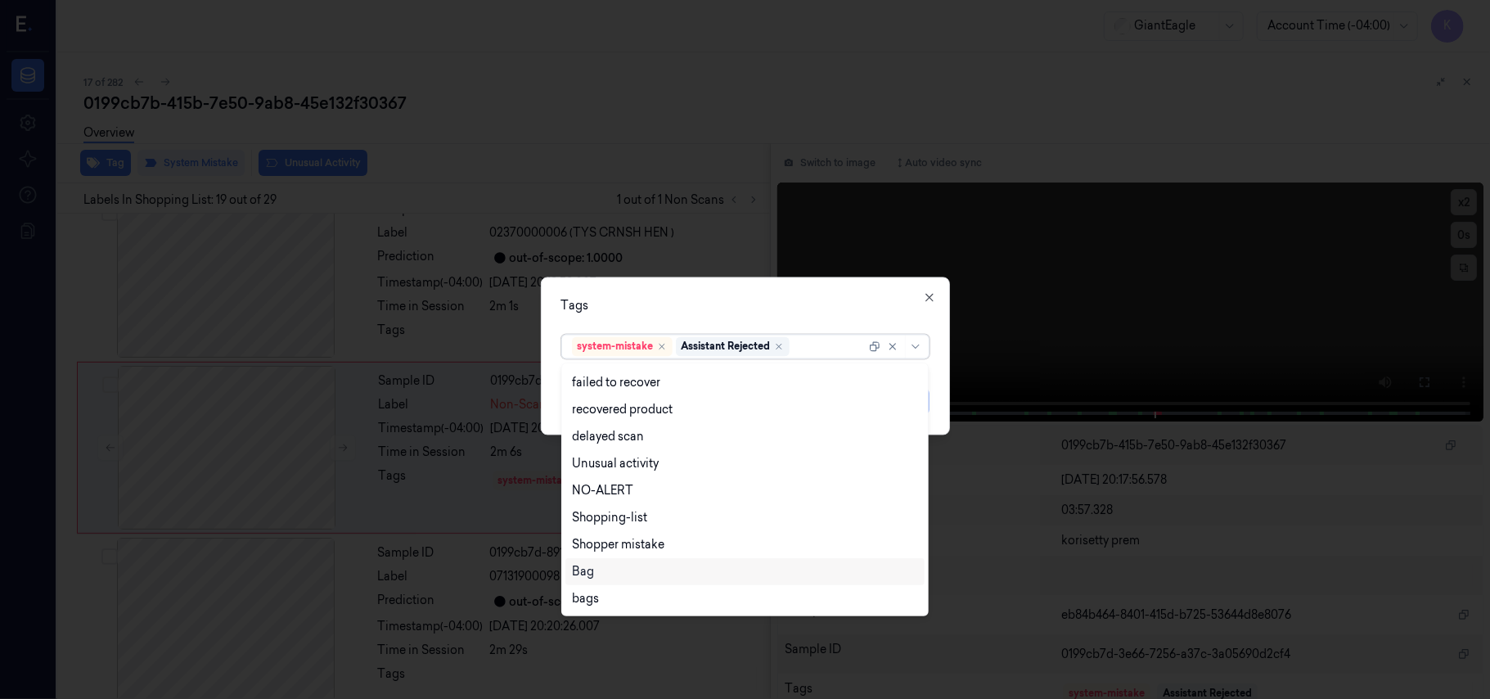
click at [602, 571] on div "Bag" at bounding box center [745, 571] width 346 height 17
click at [859, 309] on div "Tags" at bounding box center [745, 306] width 368 height 17
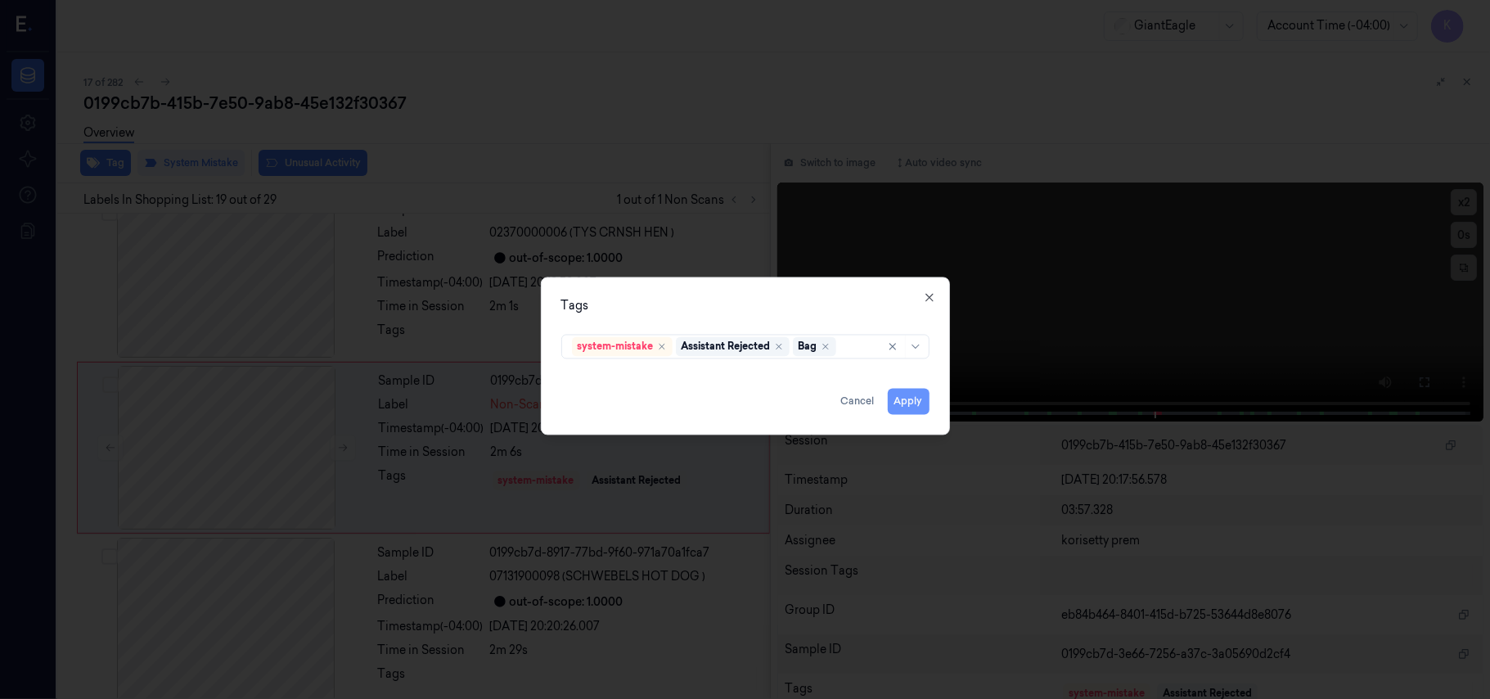
click at [911, 403] on button "Apply" at bounding box center [909, 402] width 42 height 26
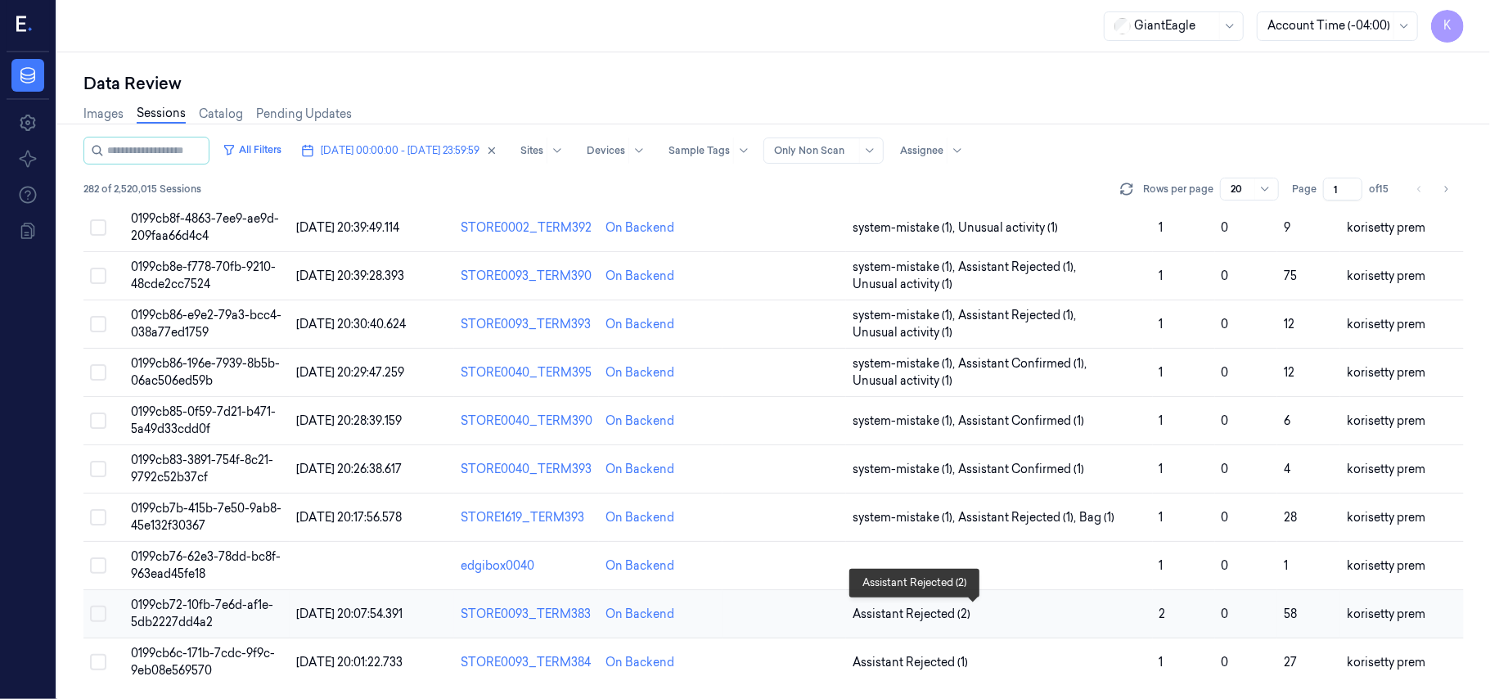
scroll to position [561, 0]
click at [1056, 565] on td at bounding box center [999, 566] width 307 height 48
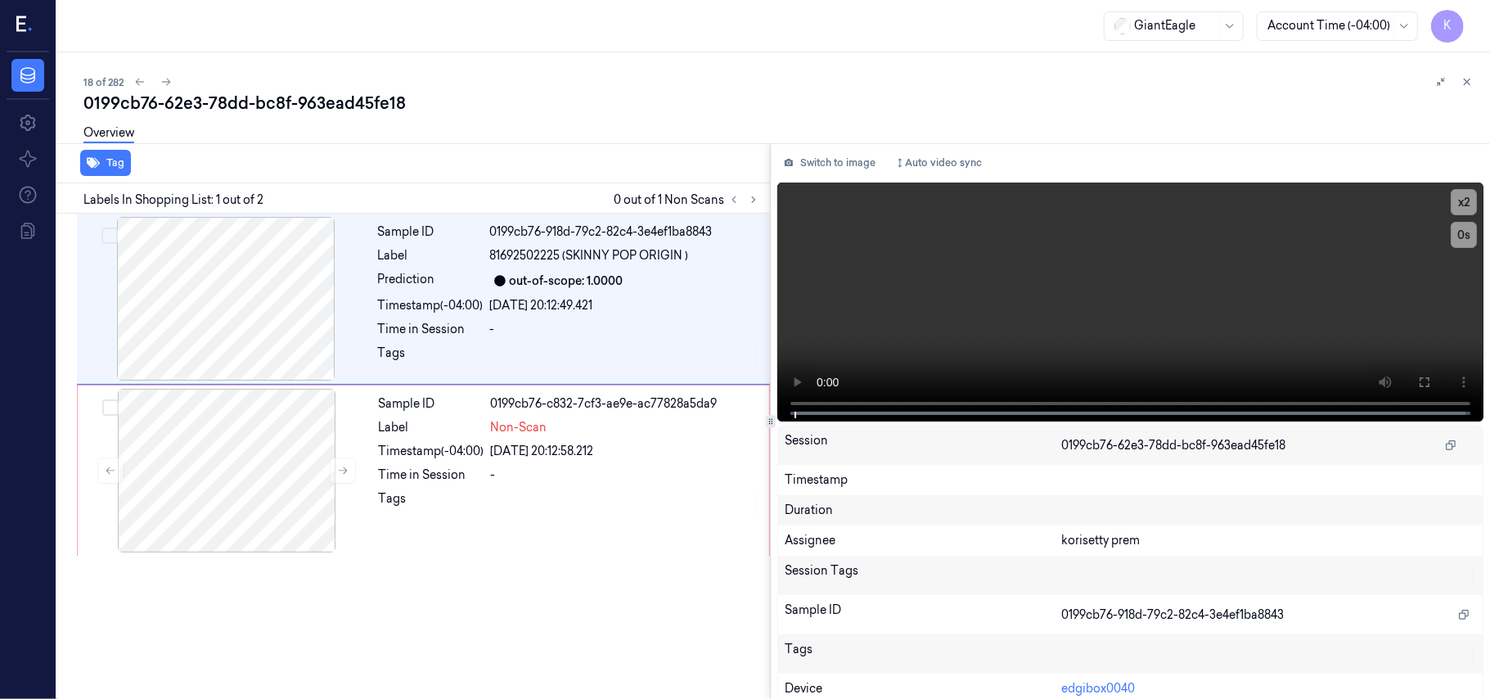
click at [633, 132] on div "Overview" at bounding box center [780, 136] width 1394 height 42
click at [1070, 240] on video at bounding box center [1130, 301] width 706 height 239
click at [1425, 387] on icon at bounding box center [1424, 382] width 13 height 13
click at [372, 457] on div at bounding box center [226, 471] width 291 height 164
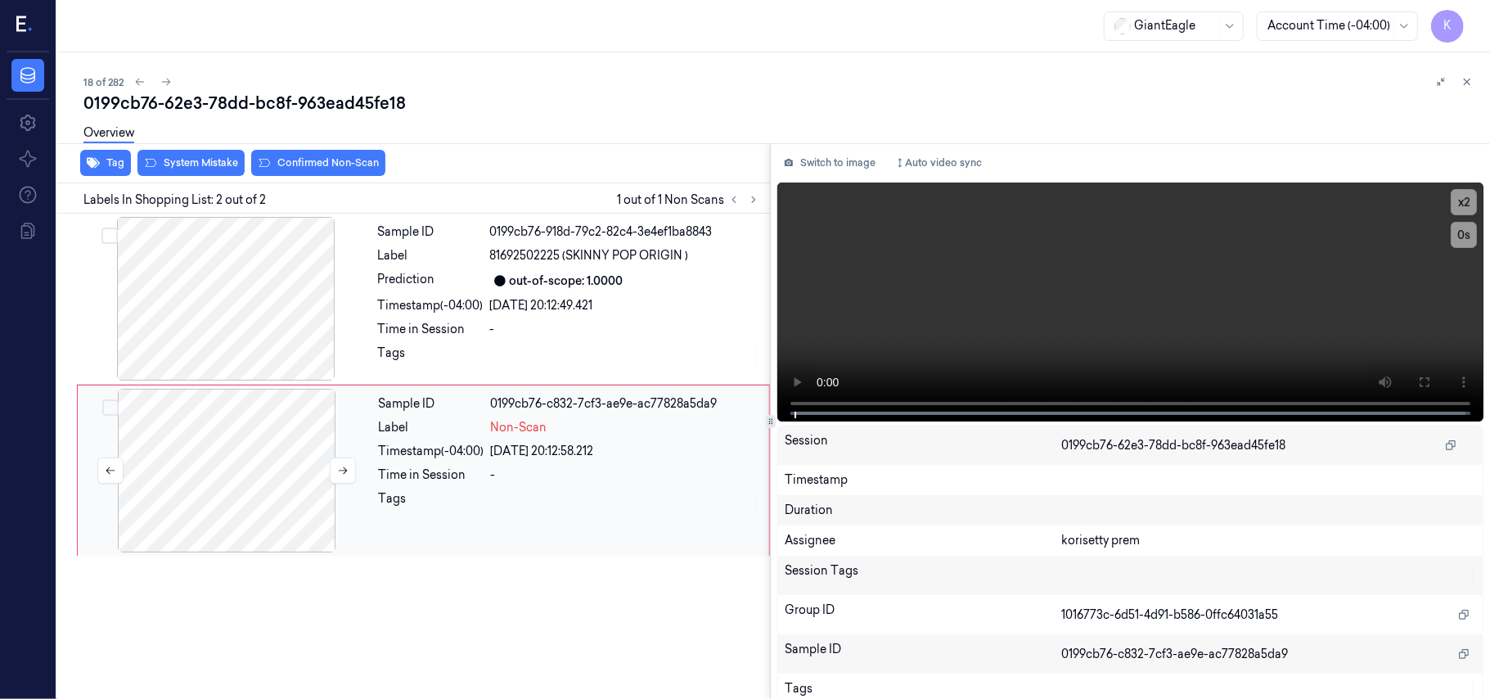
click at [313, 460] on div at bounding box center [226, 471] width 291 height 164
click at [1095, 322] on video at bounding box center [1130, 301] width 706 height 239
click at [1117, 262] on video at bounding box center [1130, 301] width 706 height 239
click at [194, 481] on div at bounding box center [226, 471] width 291 height 164
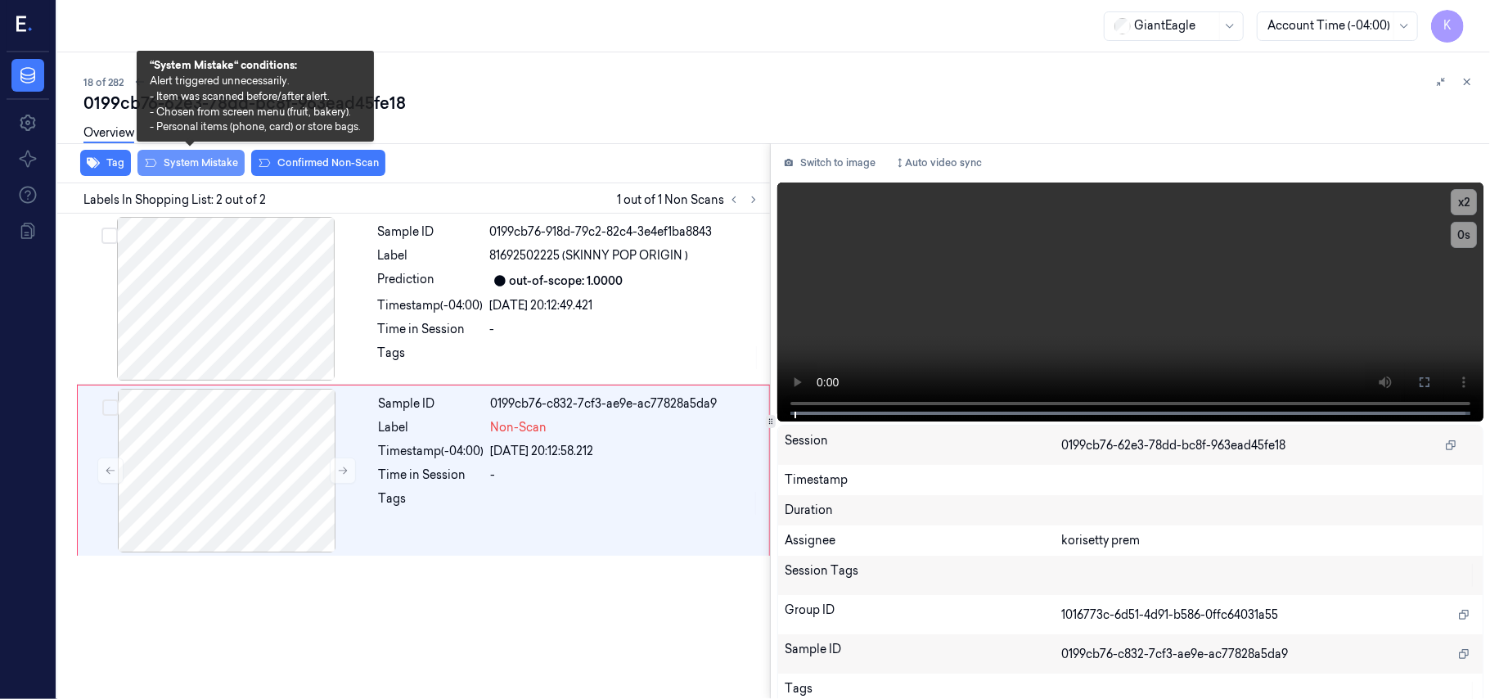
click at [197, 167] on button "System Mistake" at bounding box center [190, 163] width 107 height 26
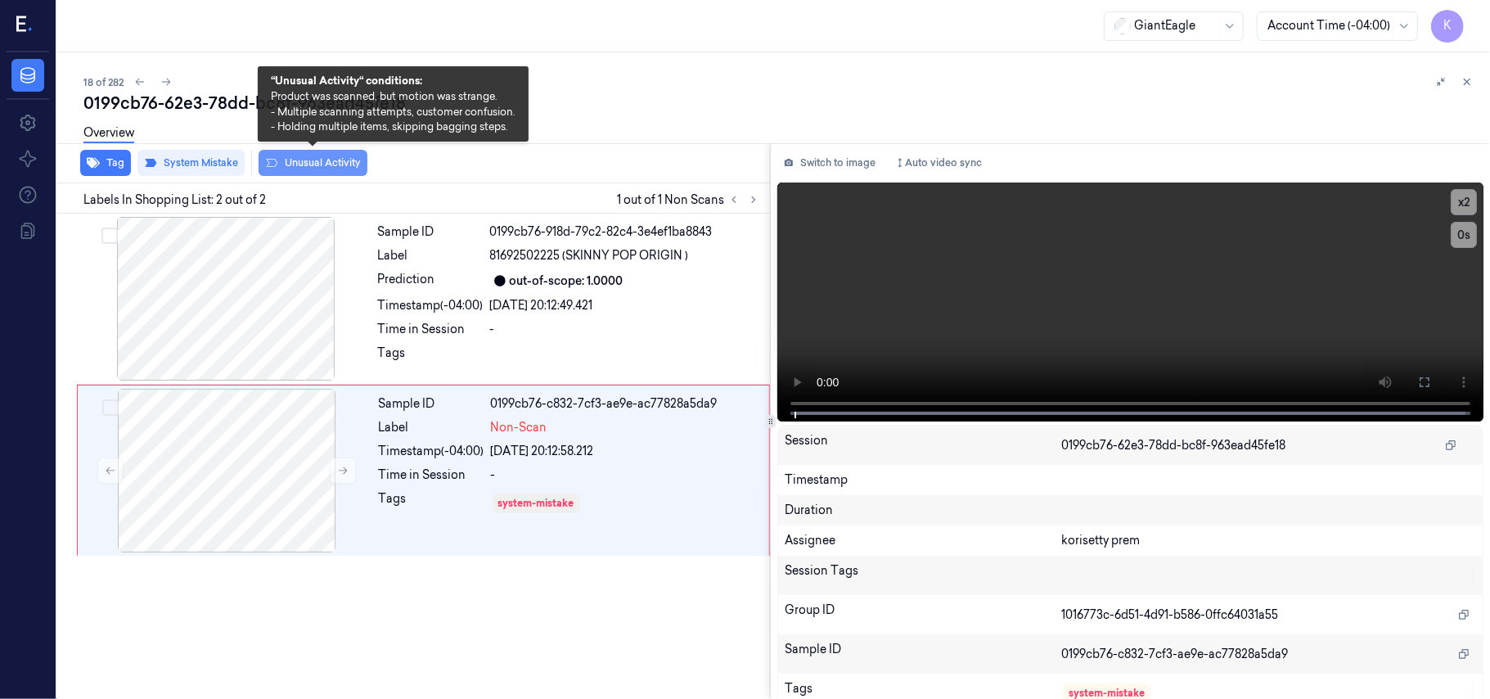
click at [295, 164] on button "Unusual Activity" at bounding box center [313, 163] width 109 height 26
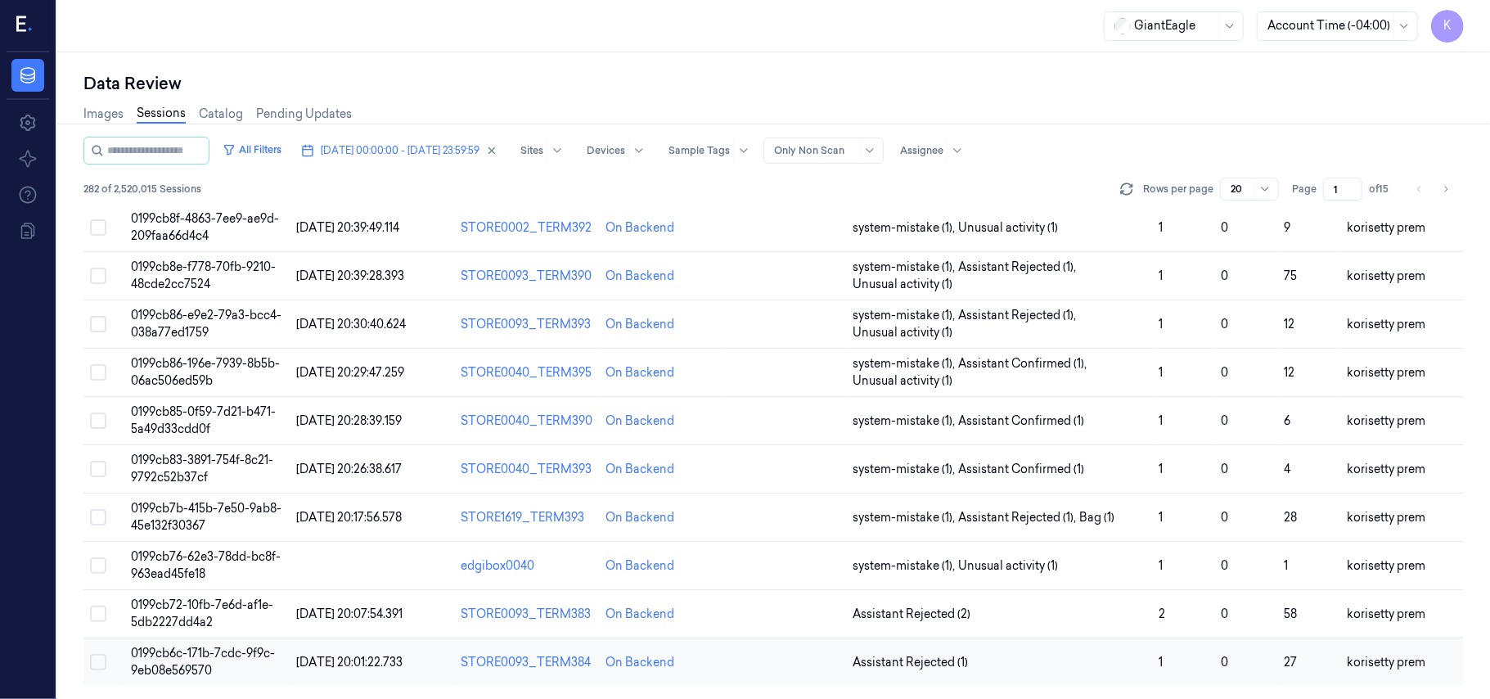
scroll to position [561, 0]
click at [949, 603] on td "Assistant Rejected (2)" at bounding box center [999, 614] width 307 height 48
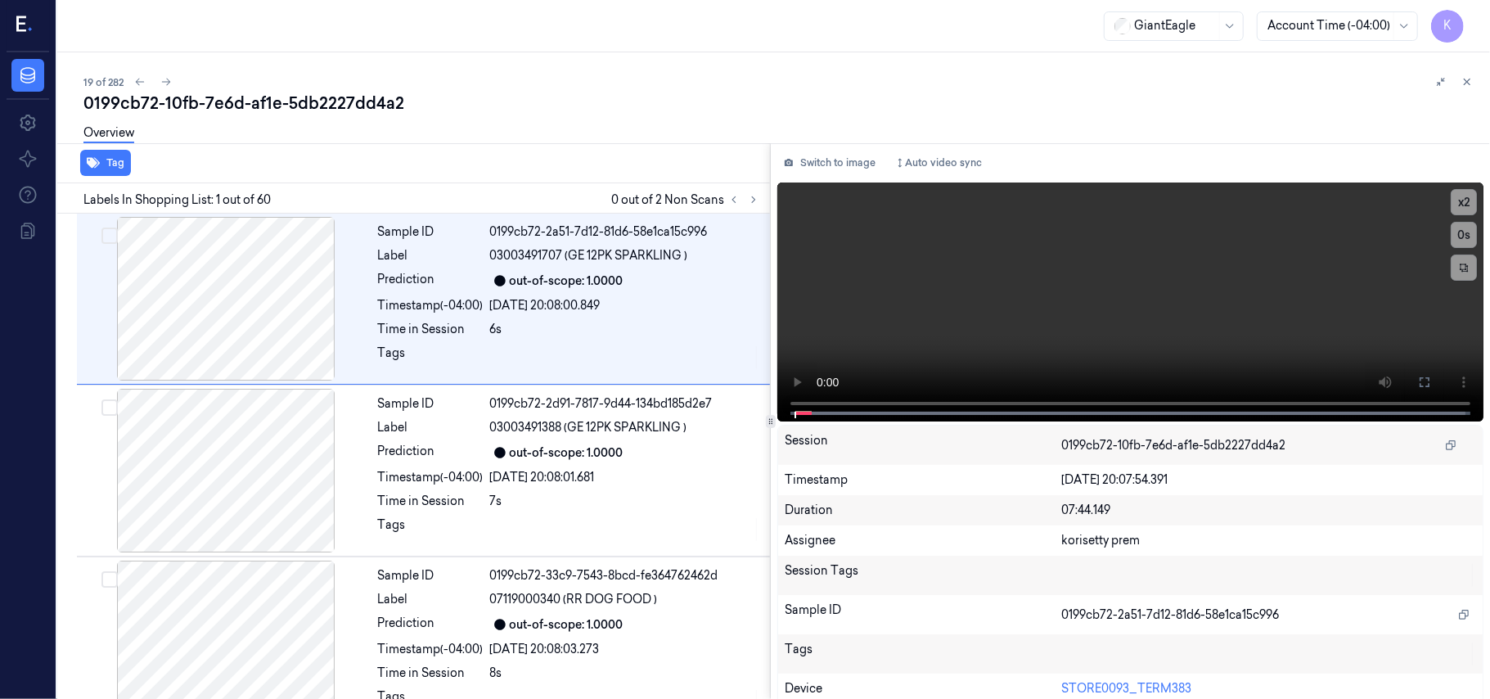
click at [717, 74] on div "19 of 282" at bounding box center [780, 82] width 1394 height 20
click at [760, 200] on button at bounding box center [754, 200] width 20 height 20
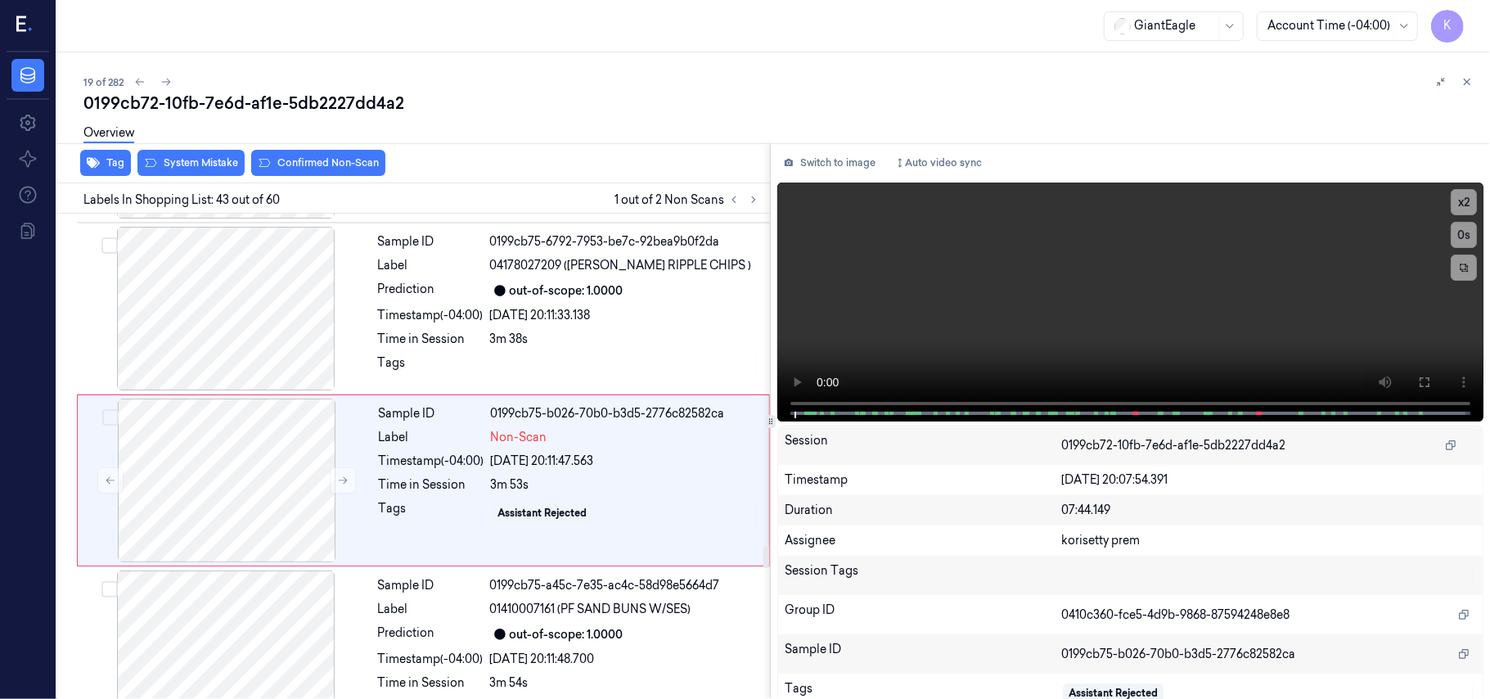
scroll to position [7082, 0]
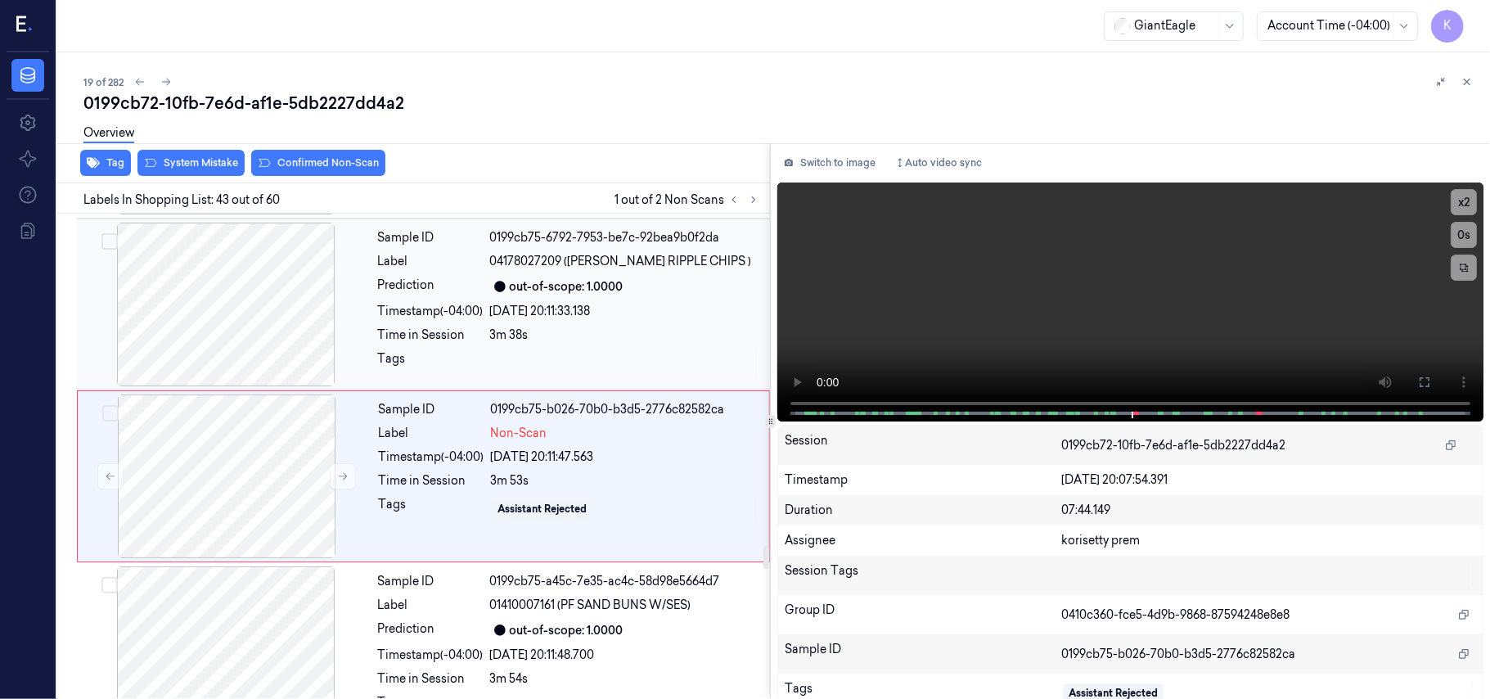
click at [593, 327] on div "3m 38s" at bounding box center [625, 335] width 270 height 17
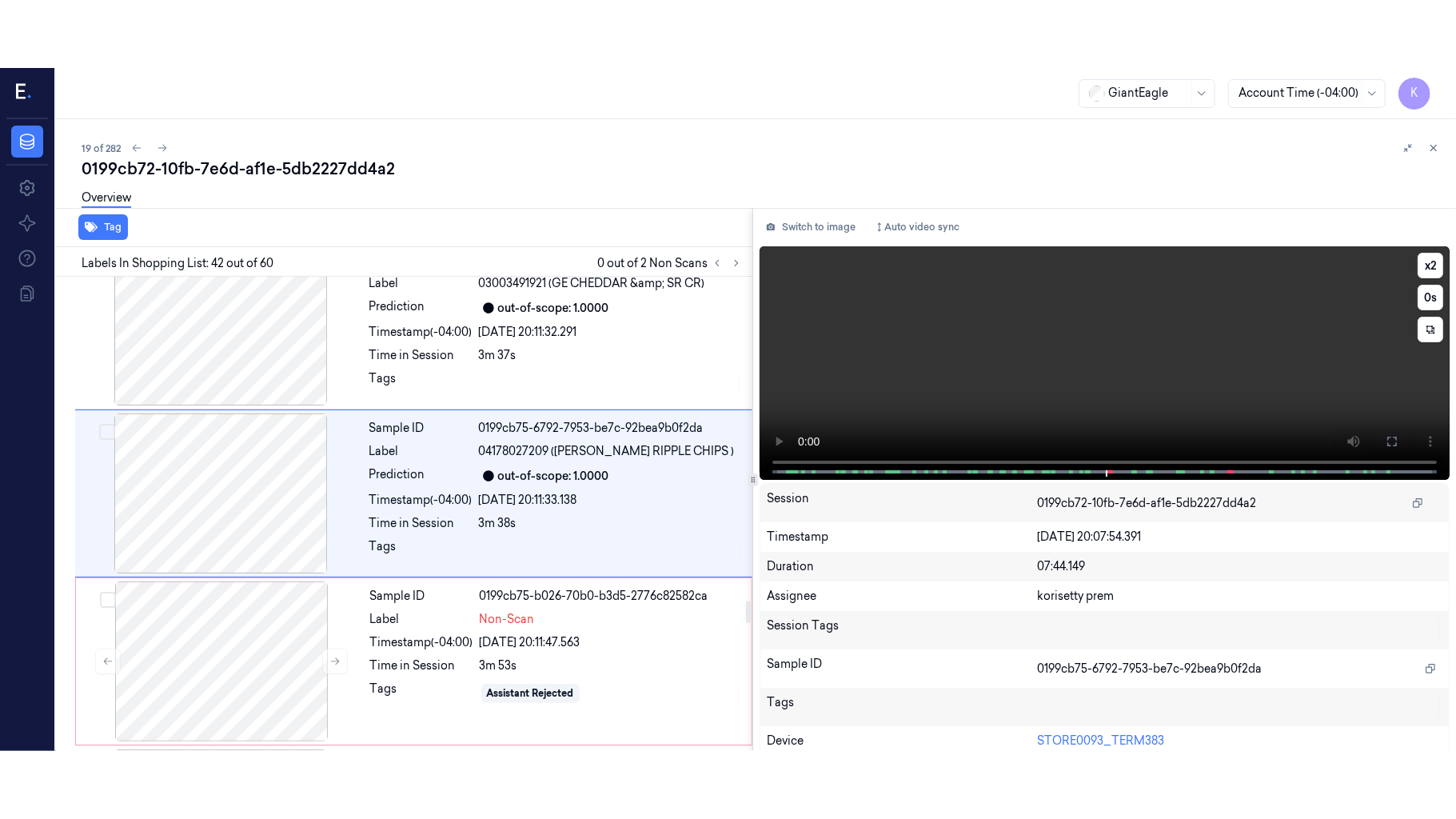
scroll to position [6753, 0]
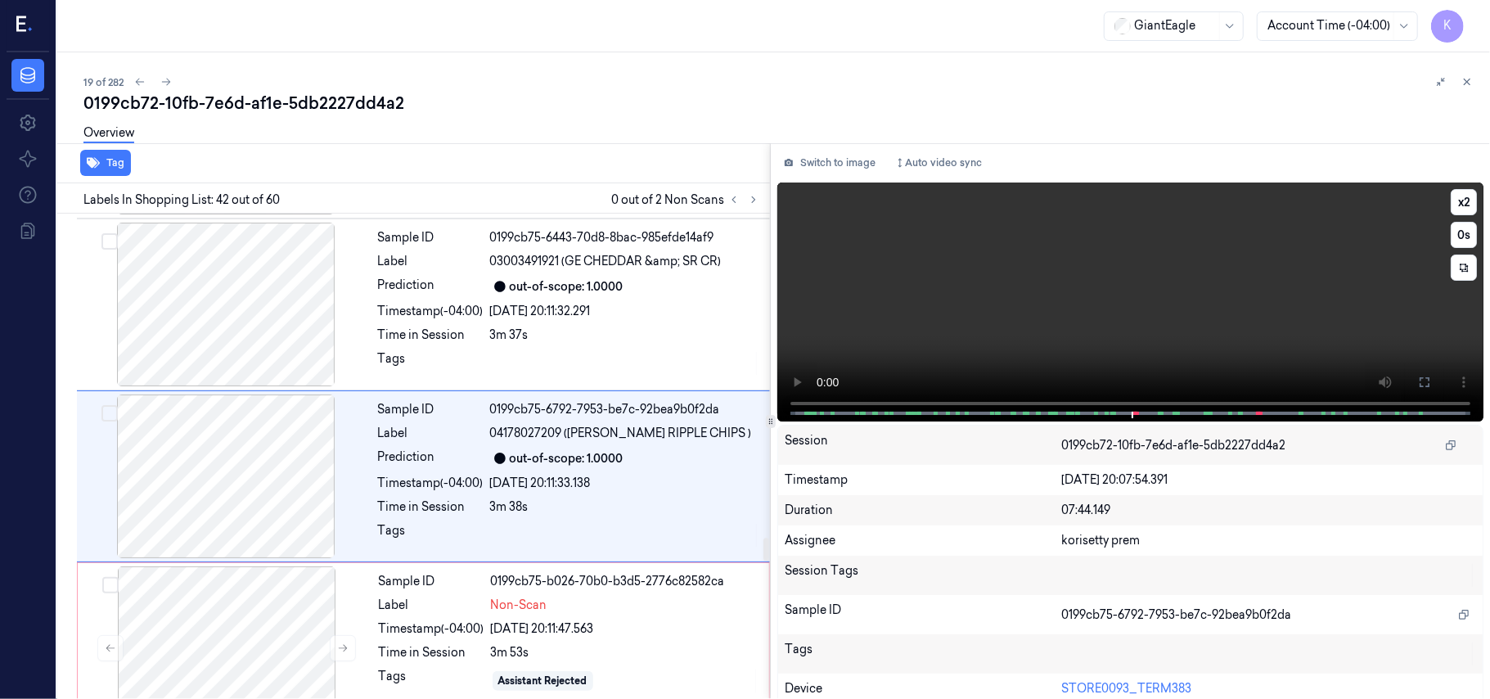
click at [1367, 302] on video at bounding box center [1130, 301] width 706 height 239
click at [1422, 385] on icon at bounding box center [1424, 382] width 13 height 13
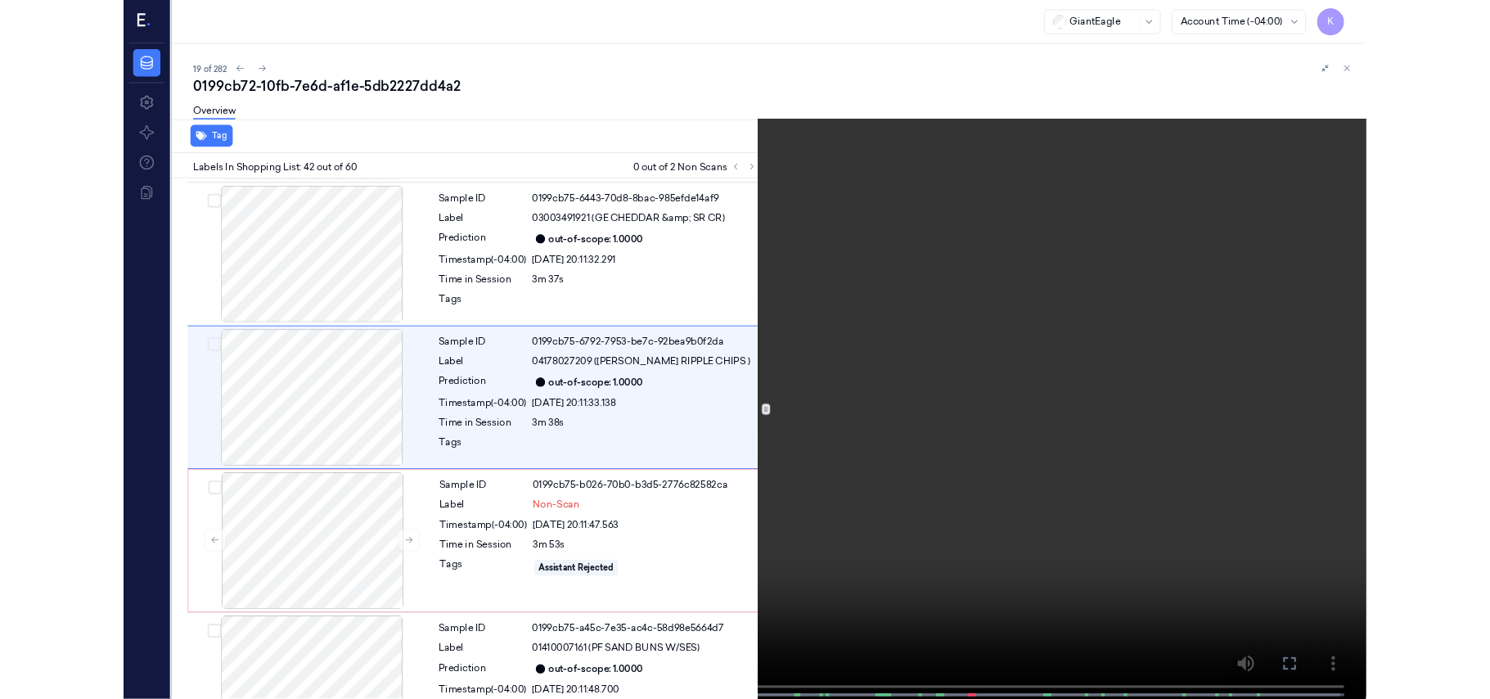
scroll to position [6841, 0]
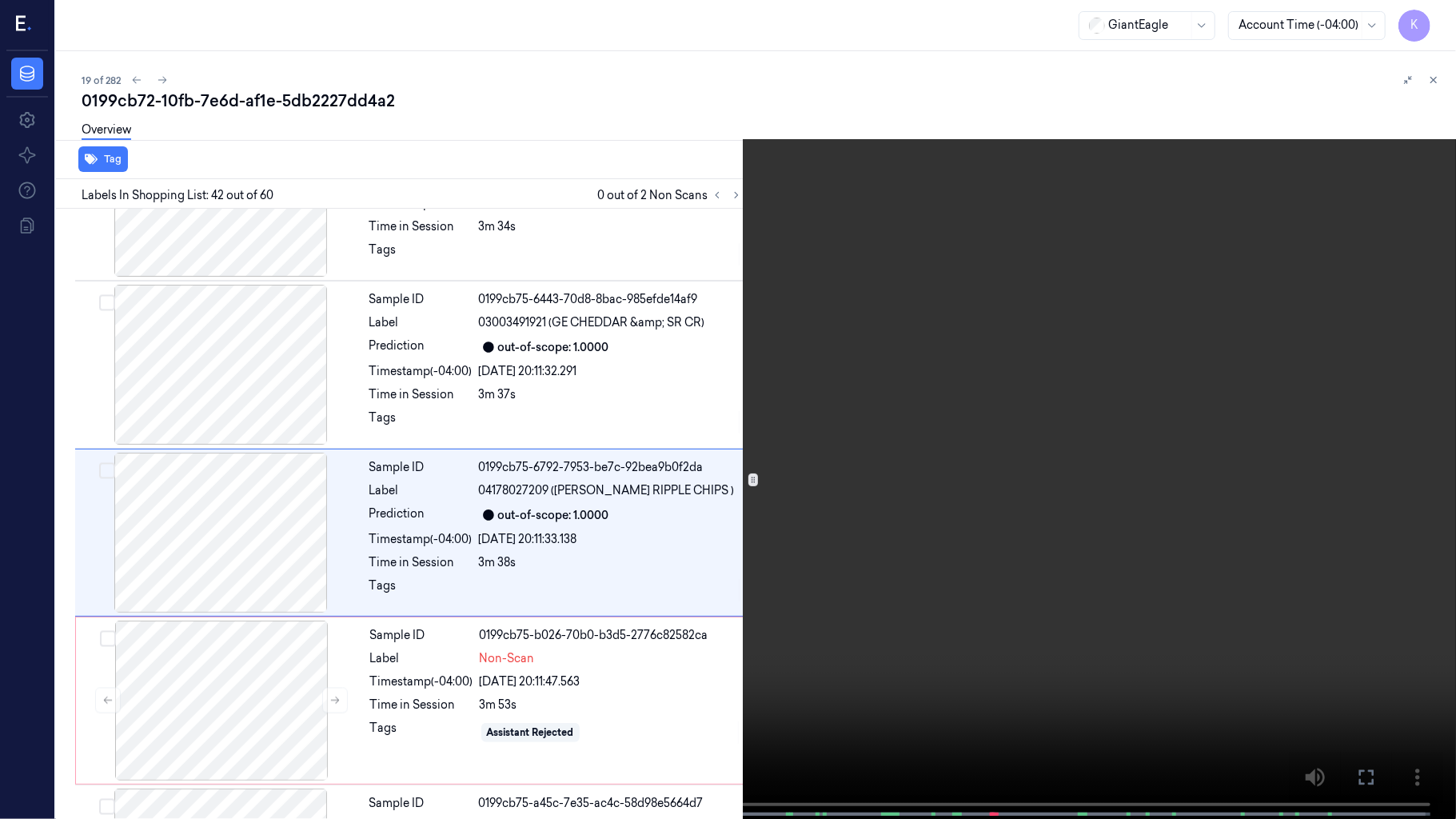
click at [1434, 208] on video at bounding box center [728, 410] width 1456 height 822
click at [1072, 404] on video at bounding box center [728, 410] width 1456 height 822
click at [1270, 493] on video at bounding box center [728, 410] width 1456 height 822
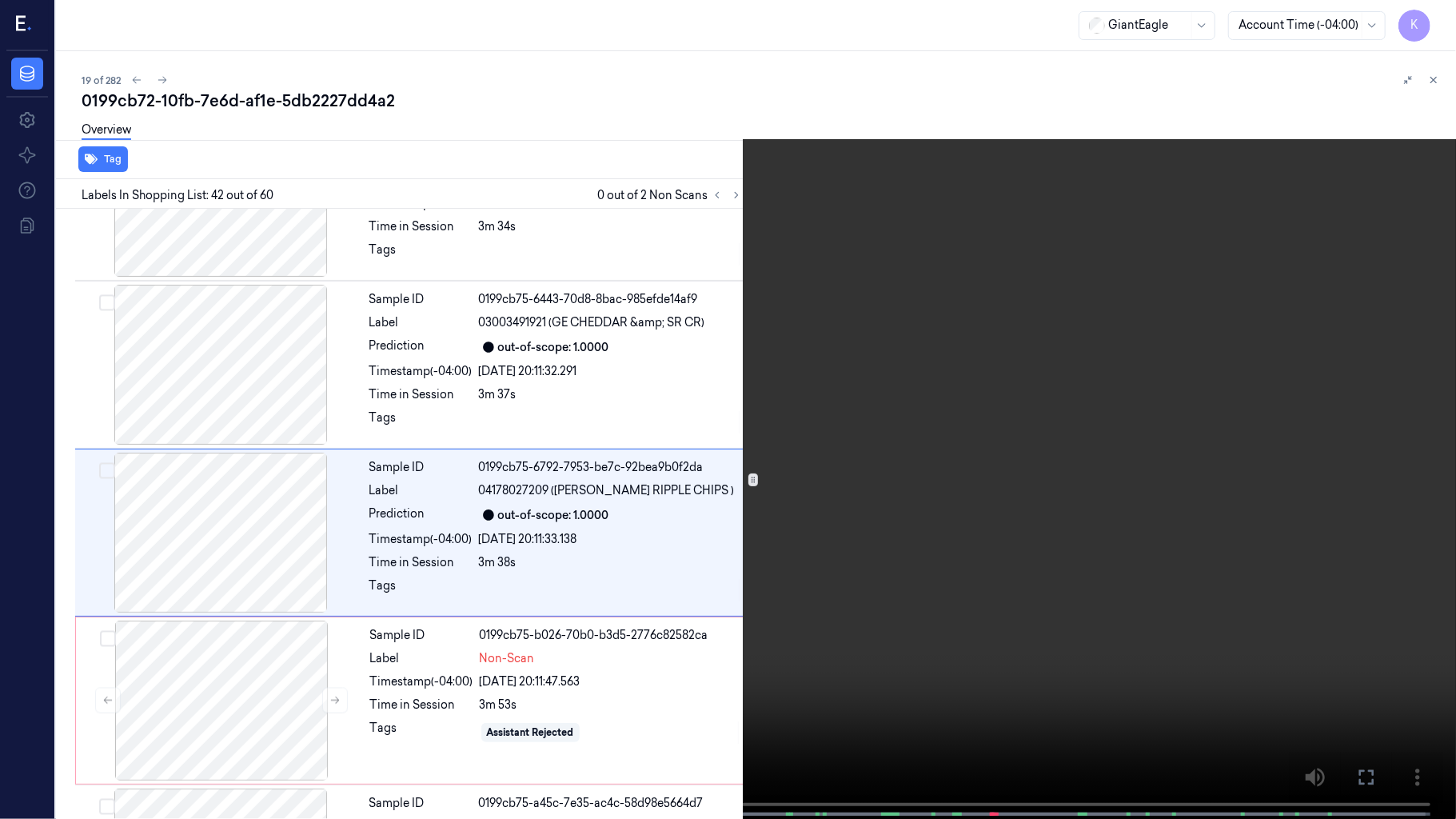
click at [1149, 296] on video at bounding box center [728, 410] width 1456 height 822
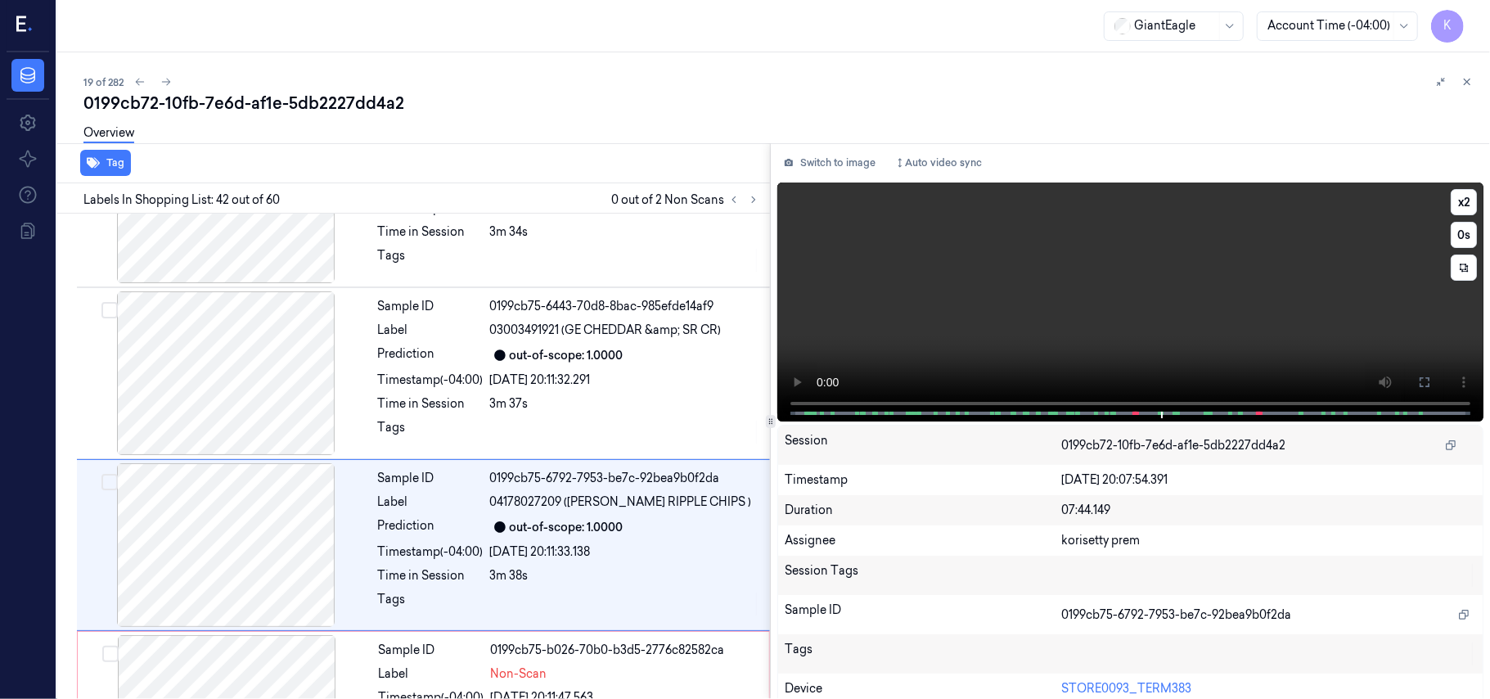
click at [966, 272] on video at bounding box center [1130, 301] width 706 height 239
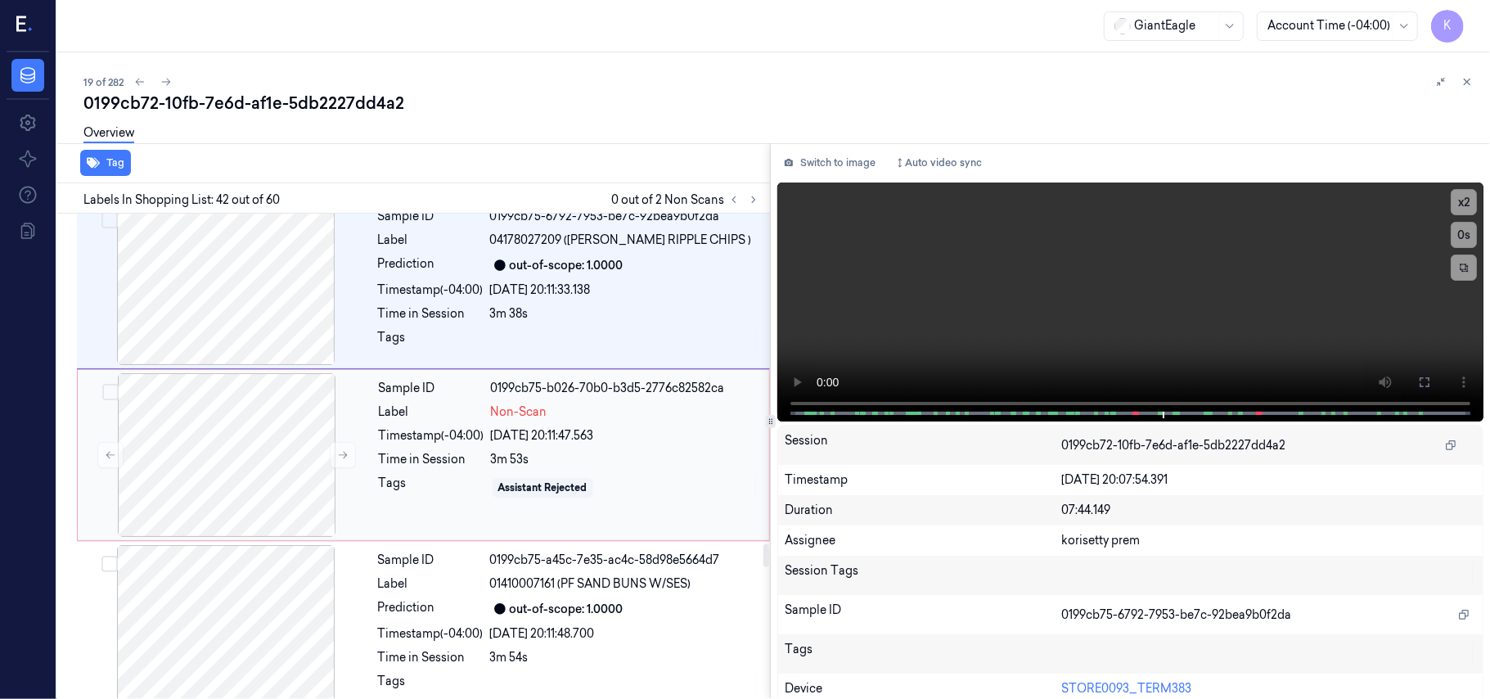
scroll to position [7128, 0]
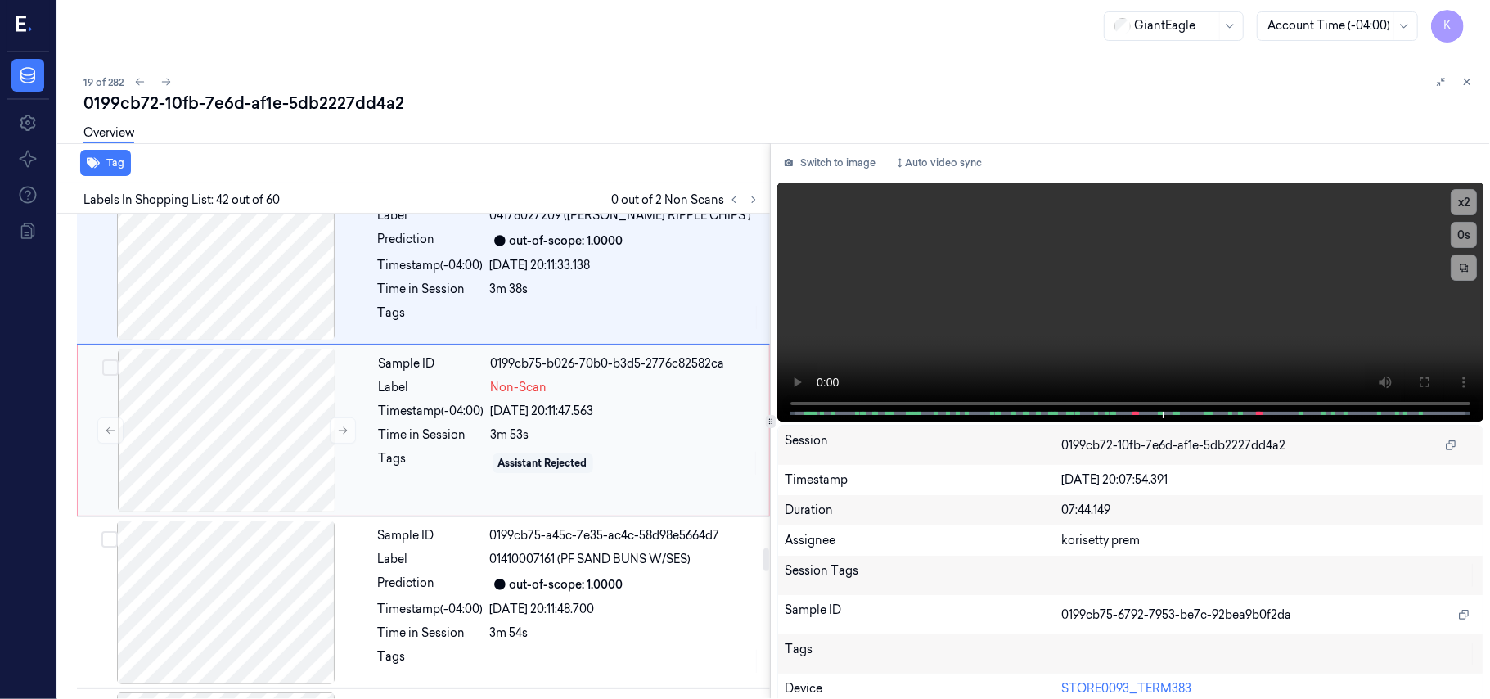
click at [508, 551] on span "01410007161 (PF SAND BUNS W/SES)" at bounding box center [590, 559] width 201 height 17
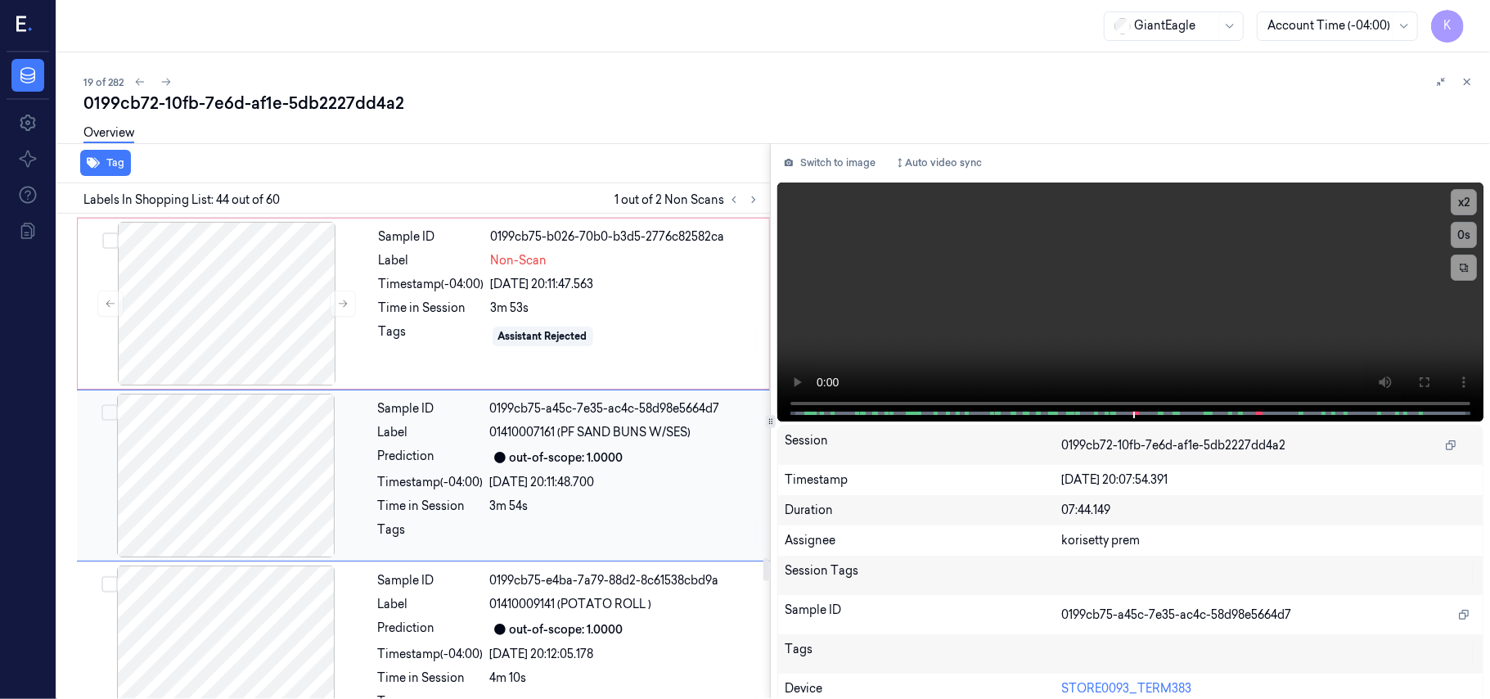
scroll to position [7473, 0]
click at [557, 276] on div "[DATE] 20:11:47.563" at bounding box center [625, 284] width 268 height 17
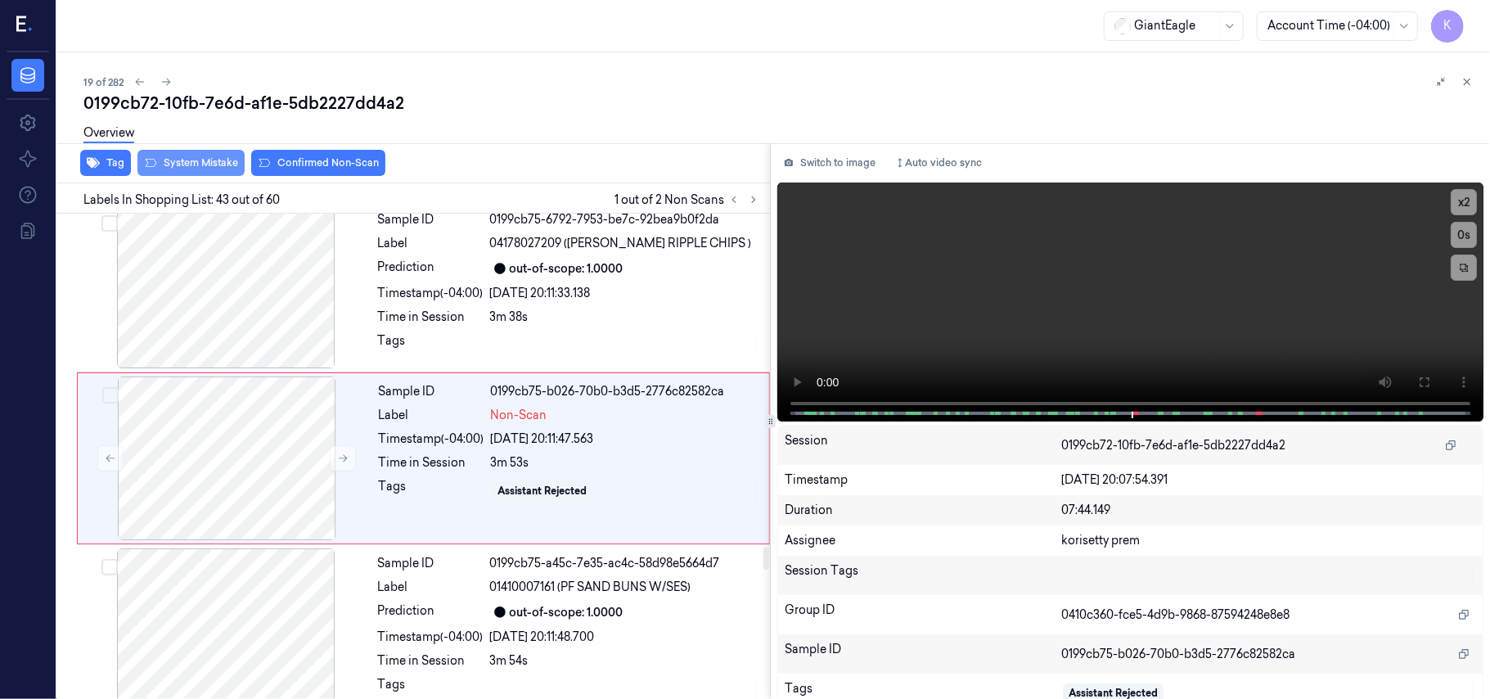
scroll to position [7082, 0]
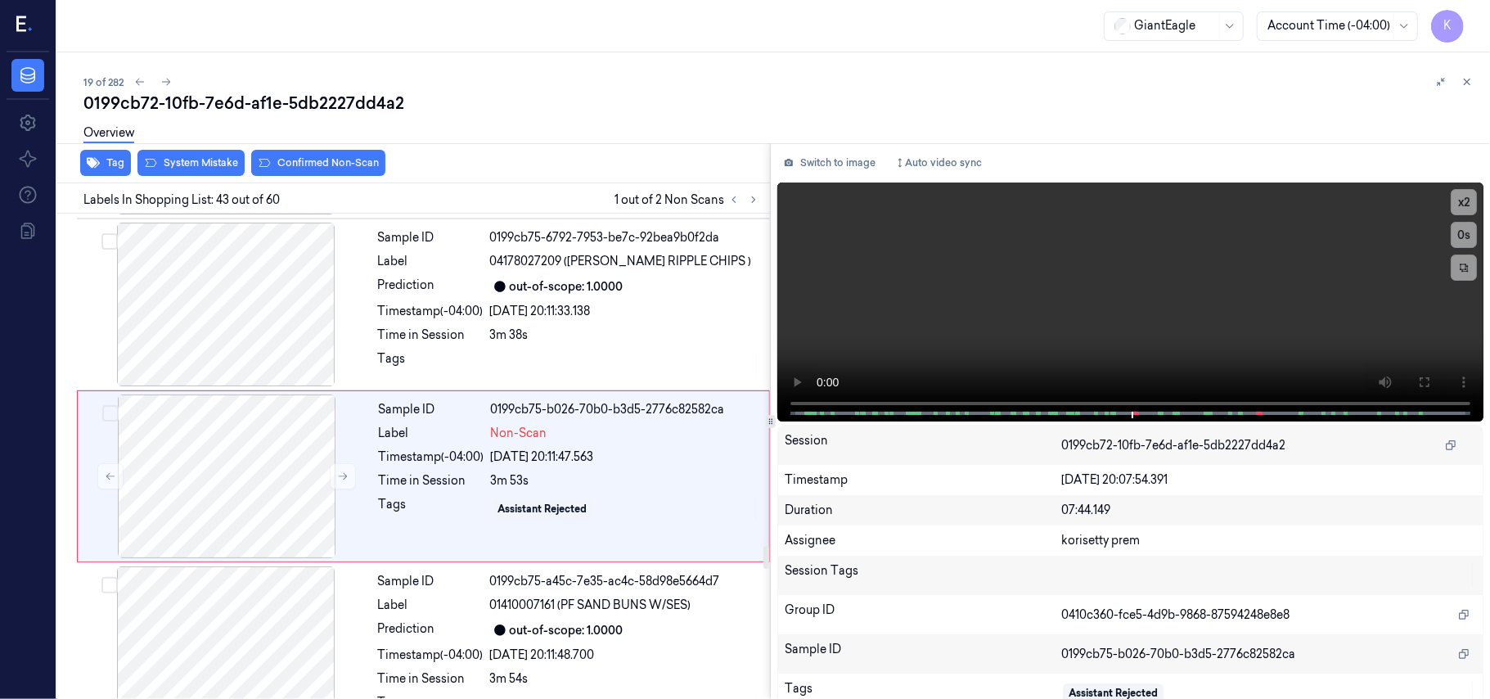
click at [188, 154] on div "Overview" at bounding box center [780, 136] width 1394 height 42
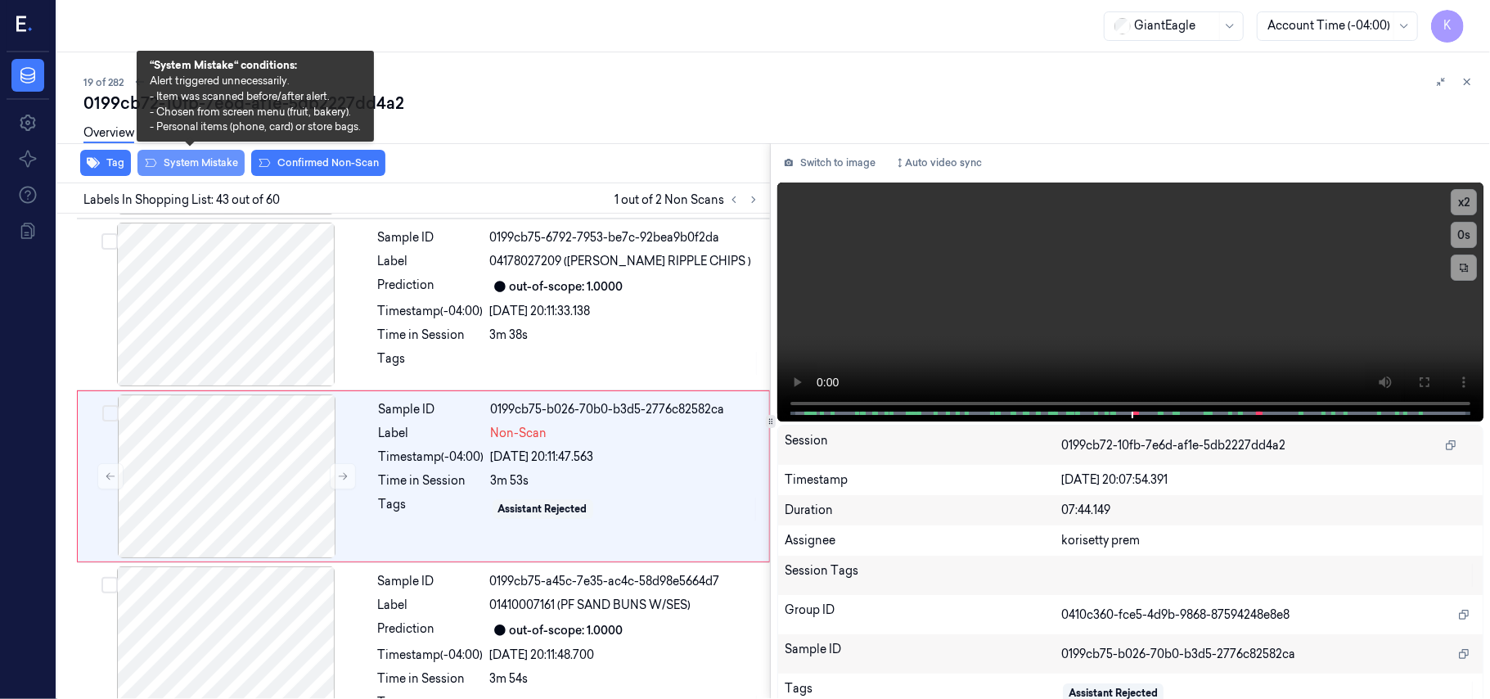
click at [188, 167] on button "System Mistake" at bounding box center [190, 163] width 107 height 26
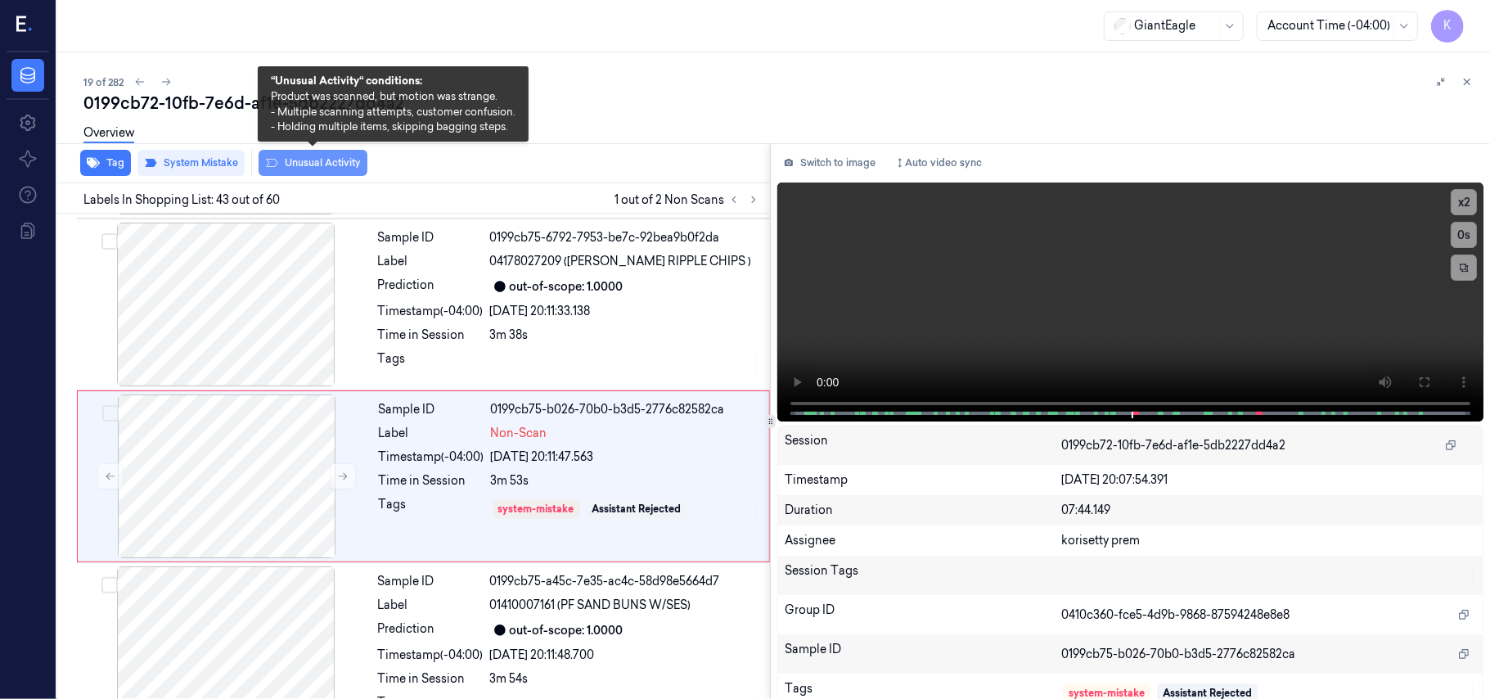
click at [315, 161] on button "Unusual Activity" at bounding box center [313, 163] width 109 height 26
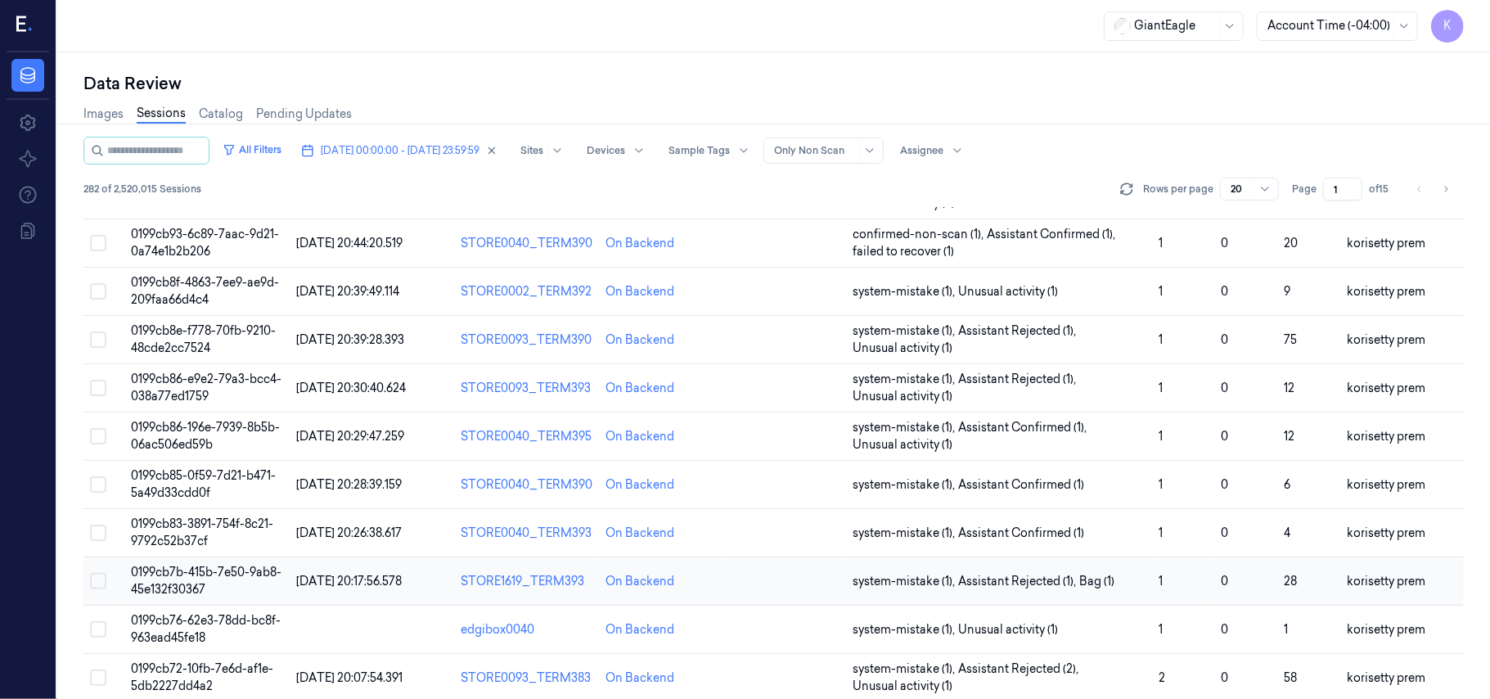
scroll to position [561, 0]
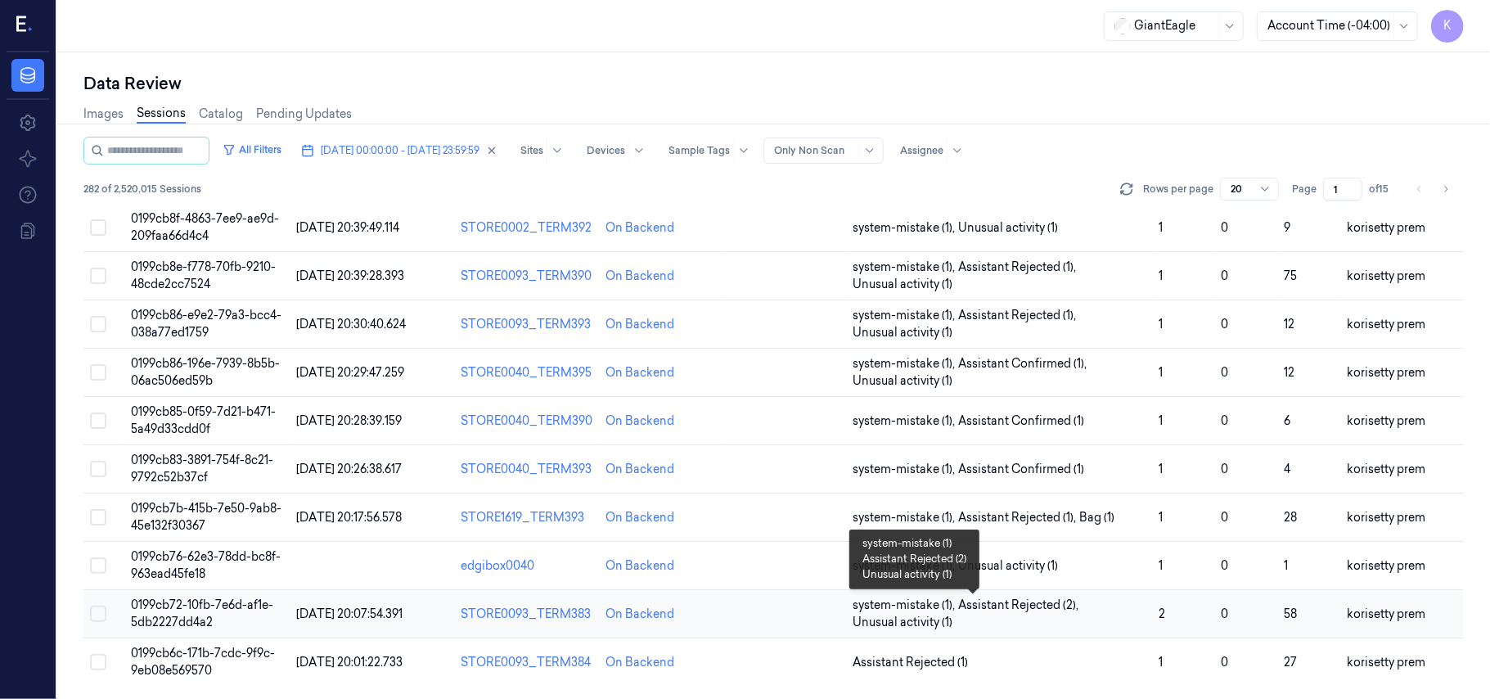
click at [1113, 616] on span "system-mistake (1) , Assistant Rejected (2) , Unusual activity (1)" at bounding box center [1000, 614] width 294 height 34
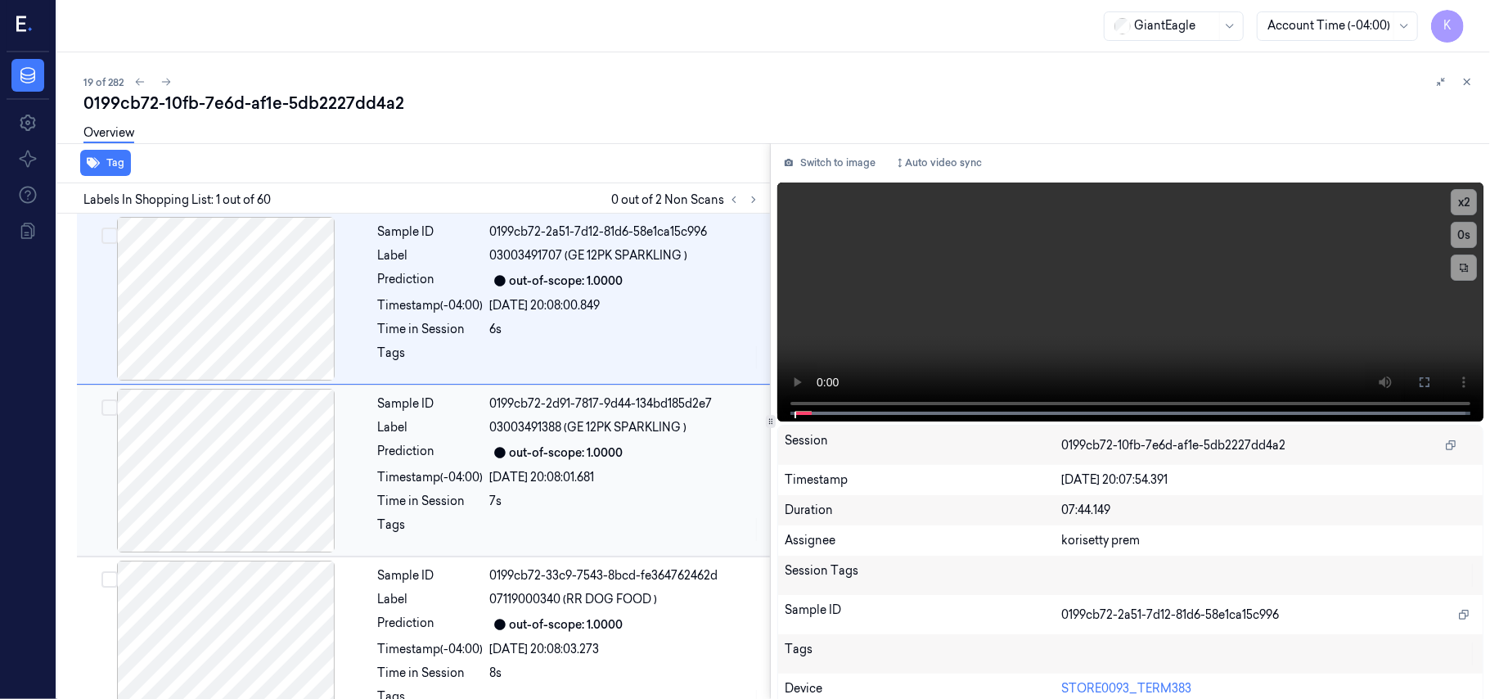
scroll to position [39, 0]
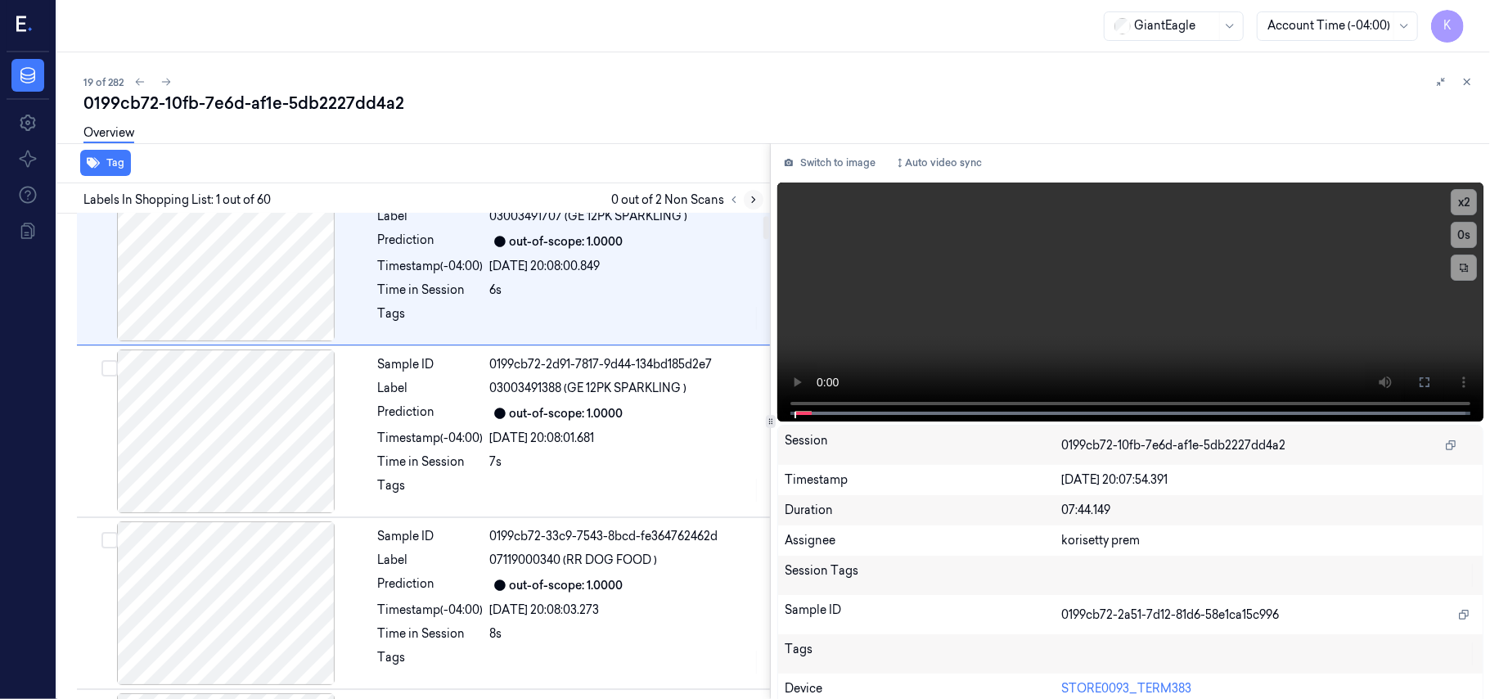
click at [756, 198] on icon at bounding box center [753, 199] width 11 height 11
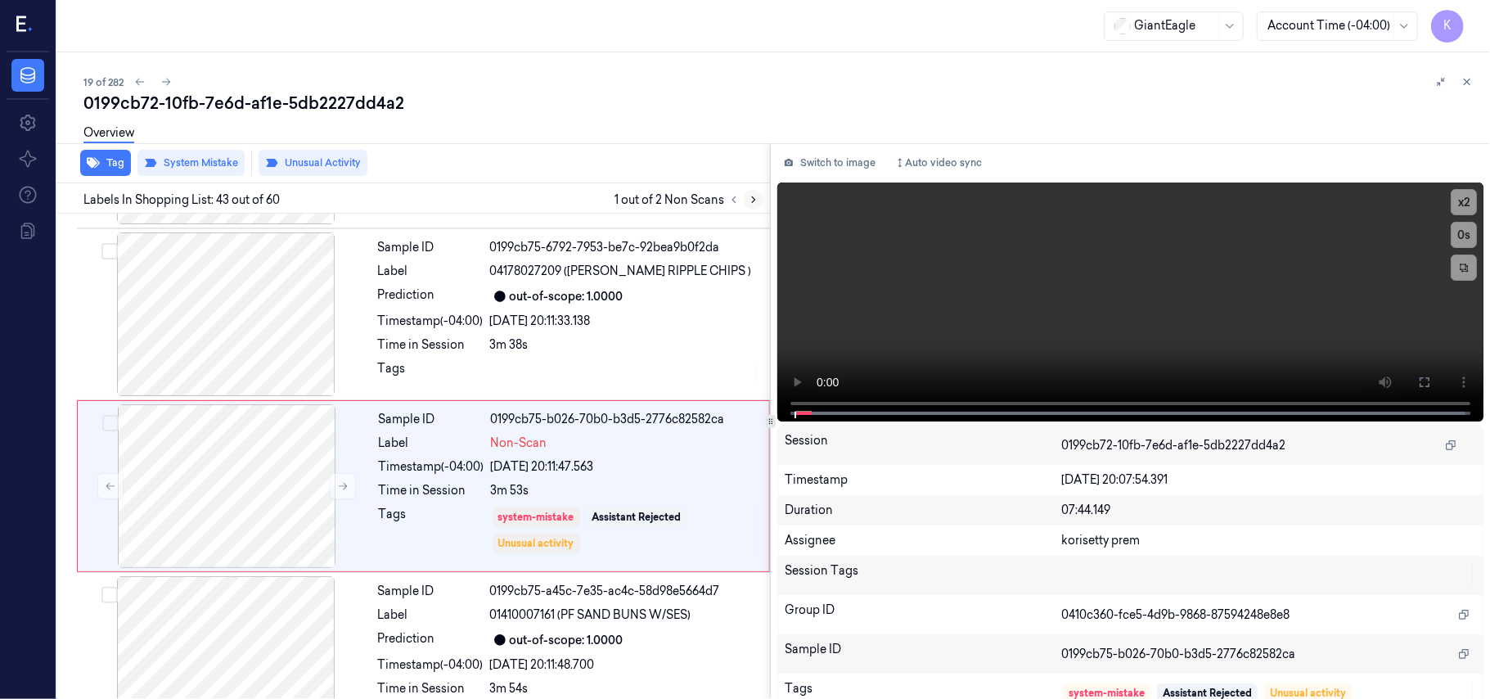
scroll to position [7082, 0]
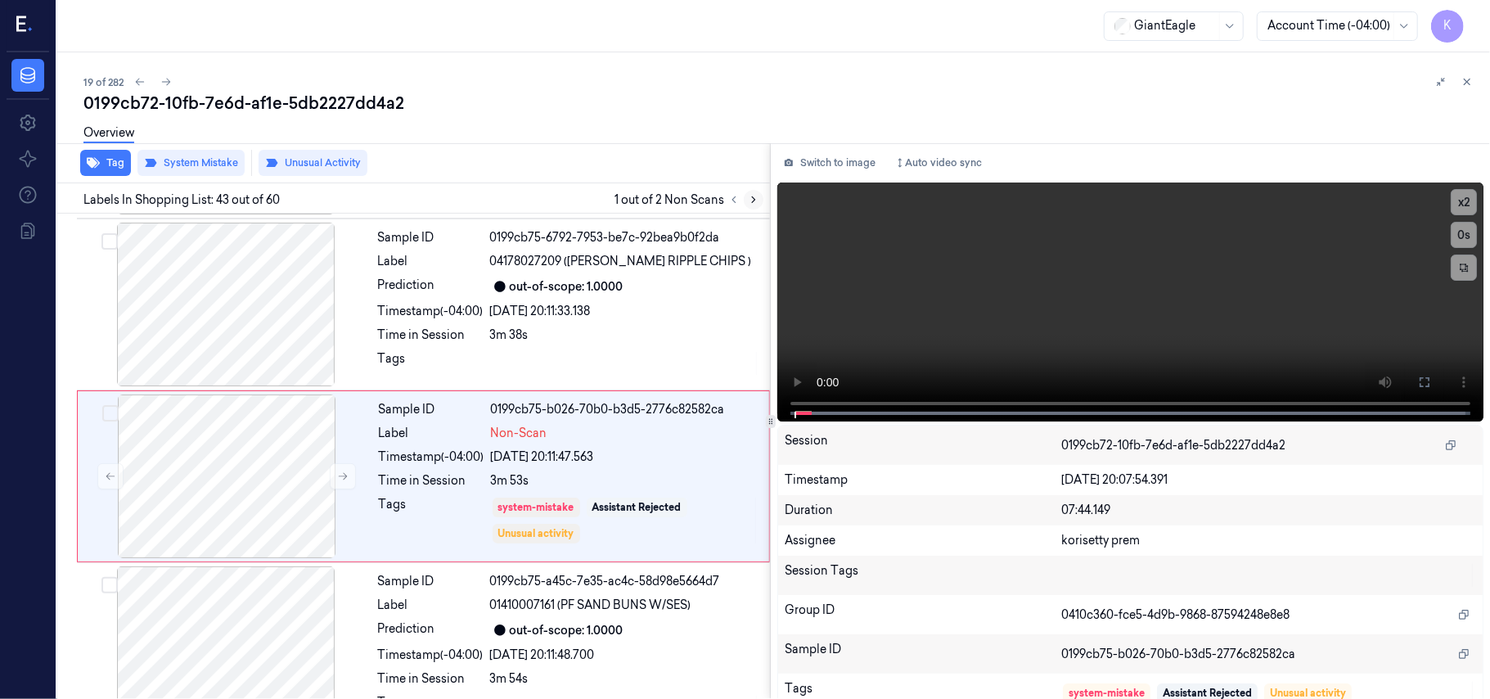
click at [756, 198] on icon at bounding box center [753, 199] width 11 height 11
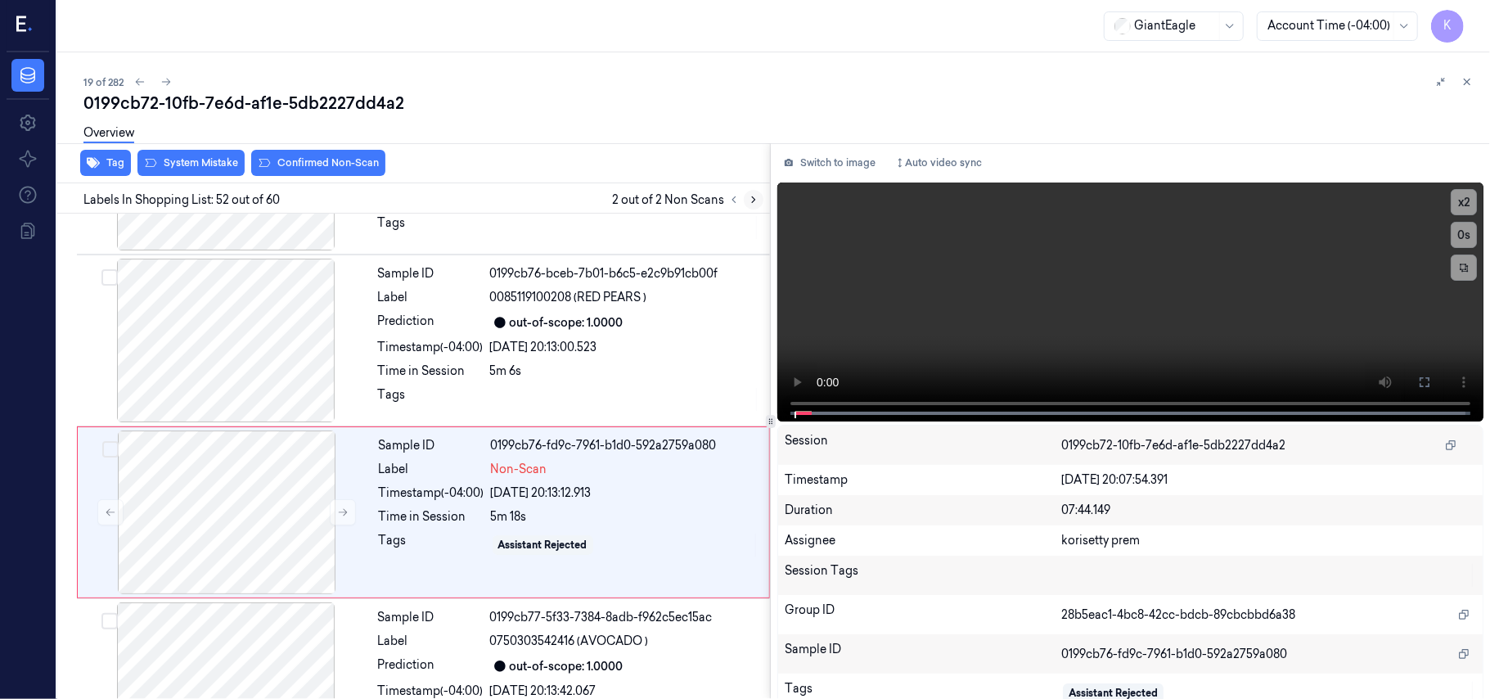
scroll to position [8634, 0]
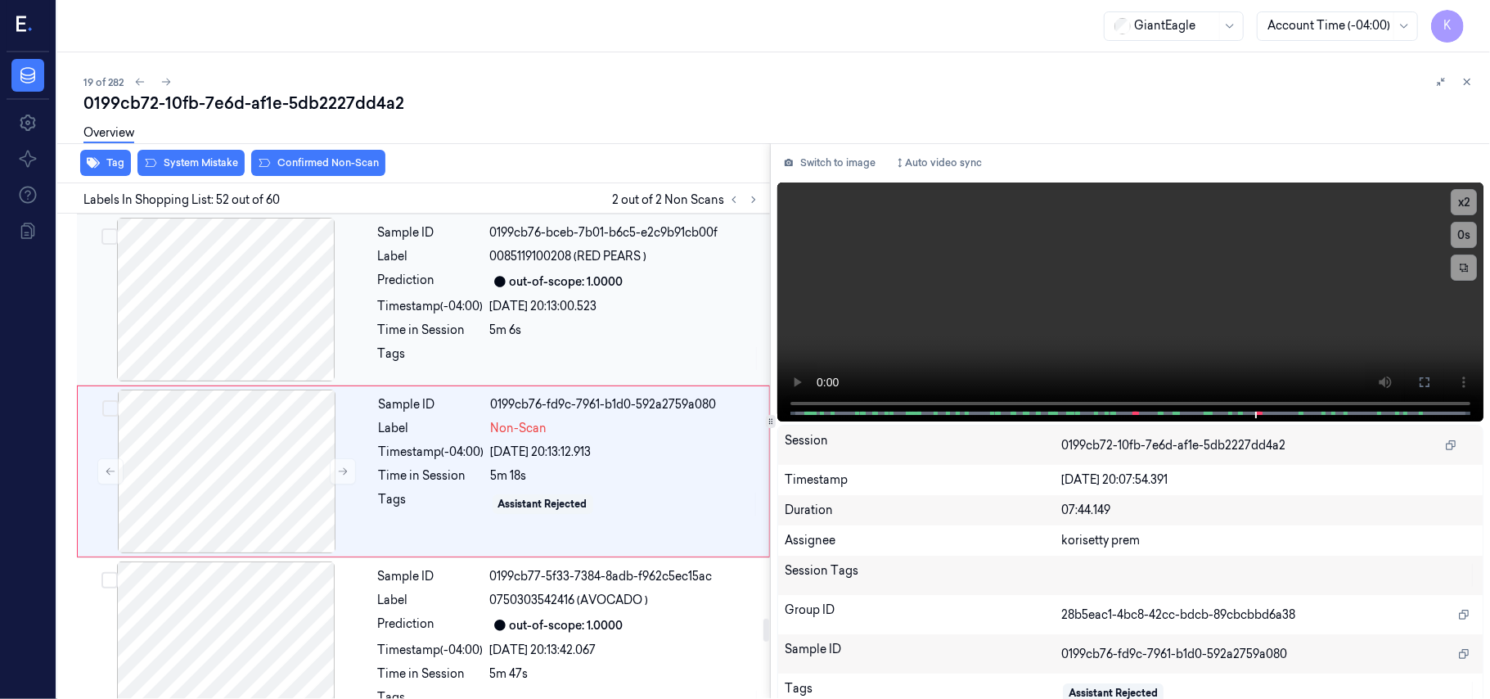
click at [584, 304] on div "Sample ID 0199cb76-bceb-7b01-b6c5-e2c9b91cb00f Label 0085119100208 (RED PEARS )…" at bounding box center [569, 300] width 395 height 164
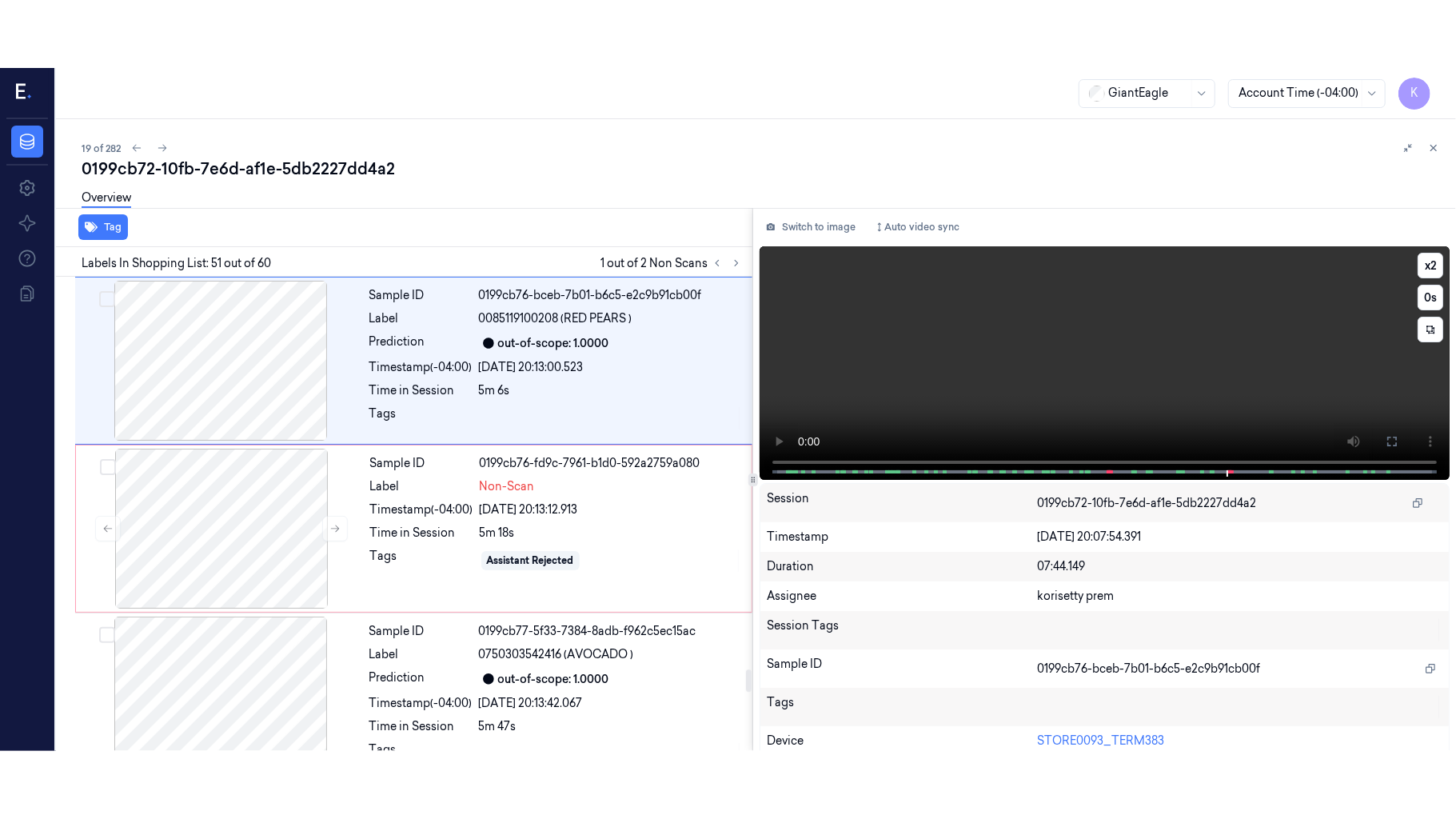
scroll to position [8270, 0]
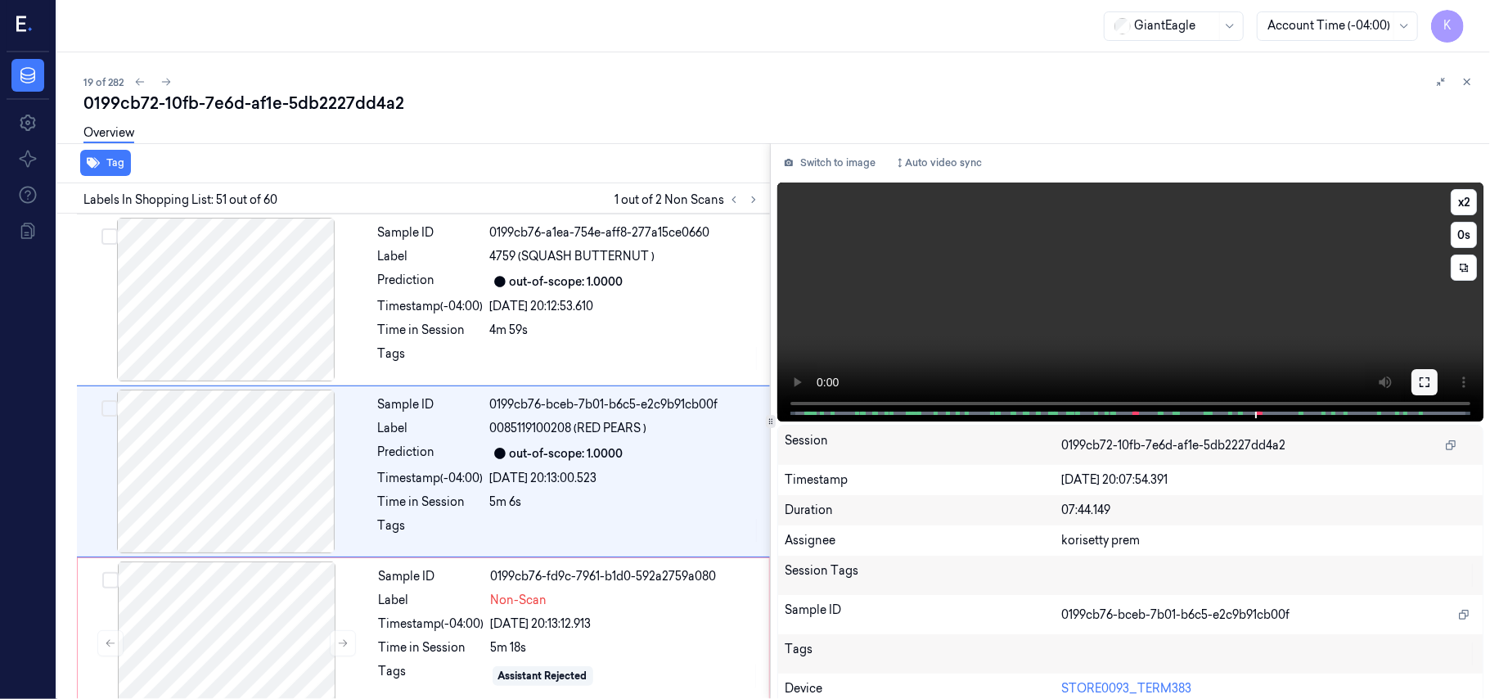
click at [1418, 390] on button at bounding box center [1425, 382] width 26 height 26
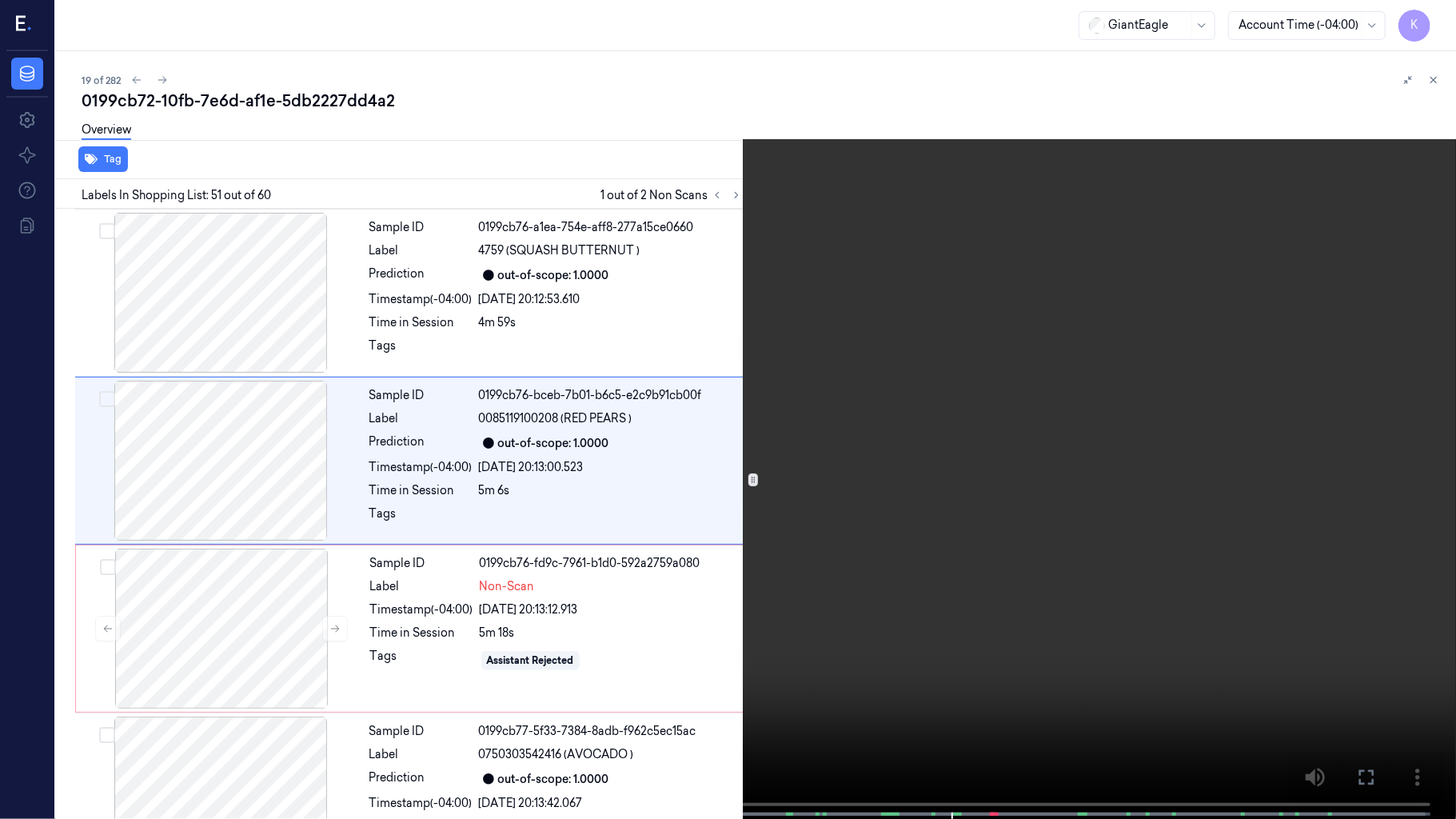
click at [1235, 454] on video at bounding box center [728, 410] width 1456 height 822
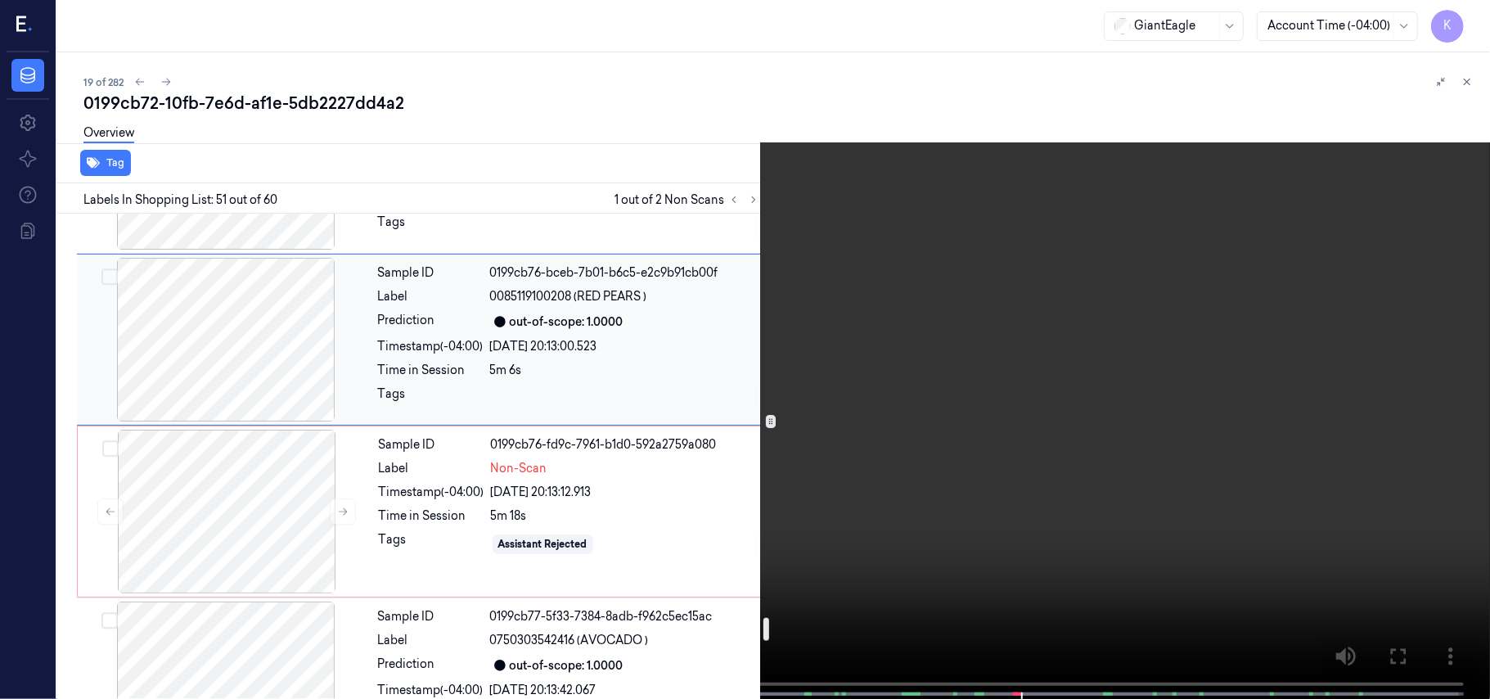
scroll to position [8611, 0]
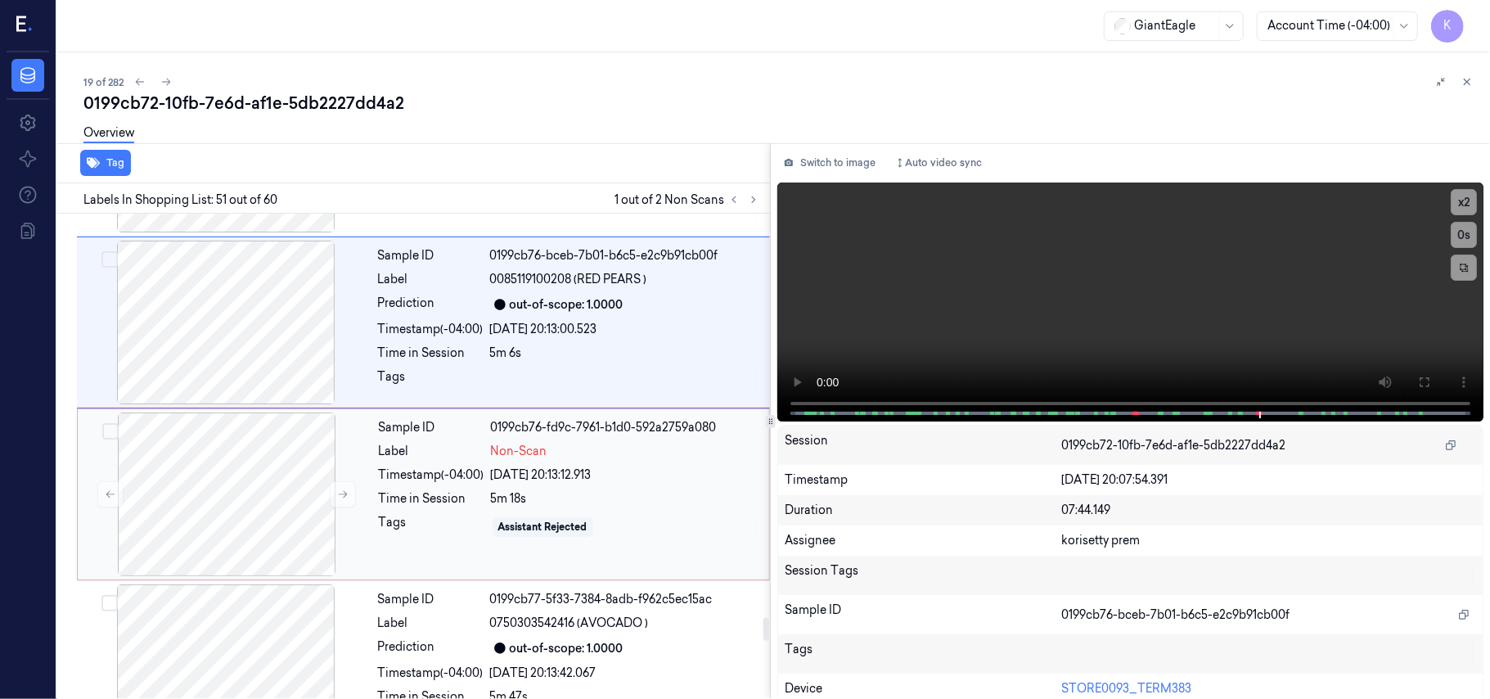
click at [602, 490] on div "5m 18s" at bounding box center [625, 498] width 268 height 17
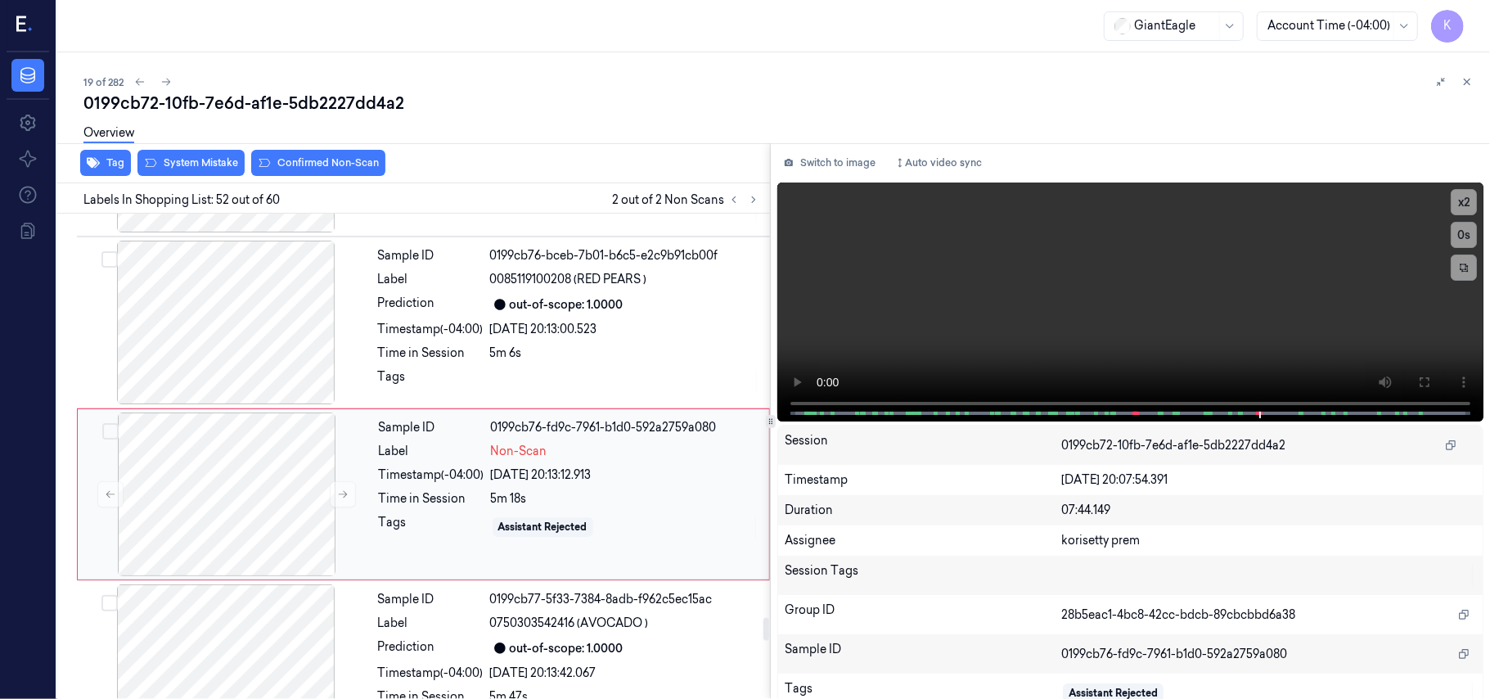
scroll to position [8634, 0]
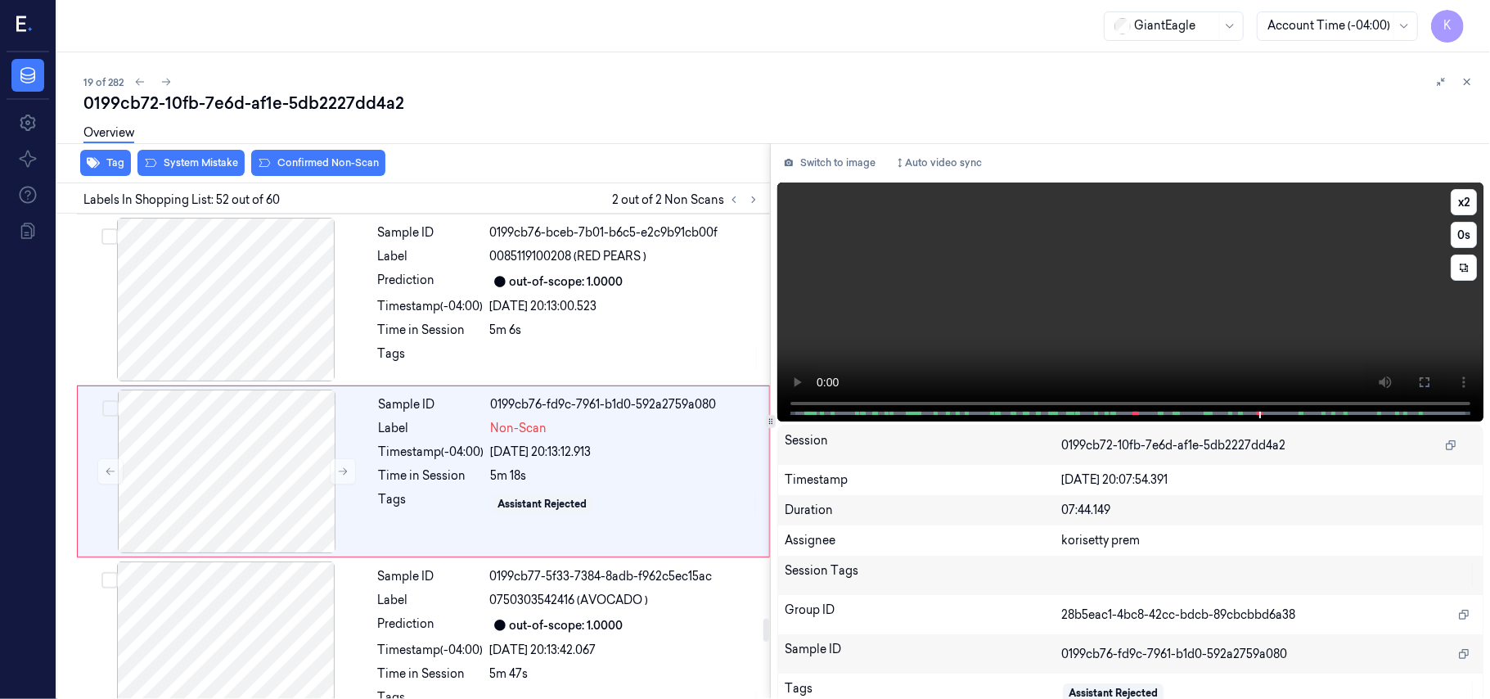
click at [1075, 283] on video at bounding box center [1130, 301] width 706 height 239
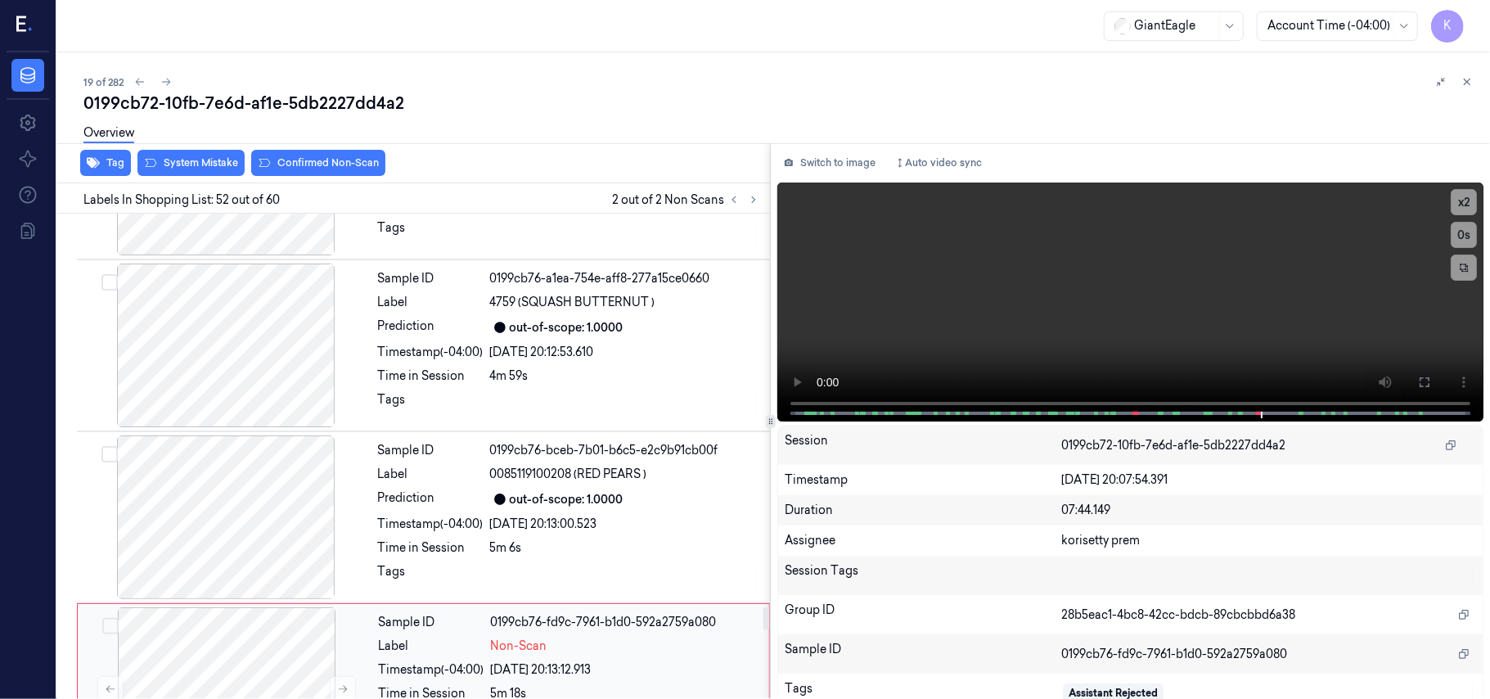
scroll to position [8306, 0]
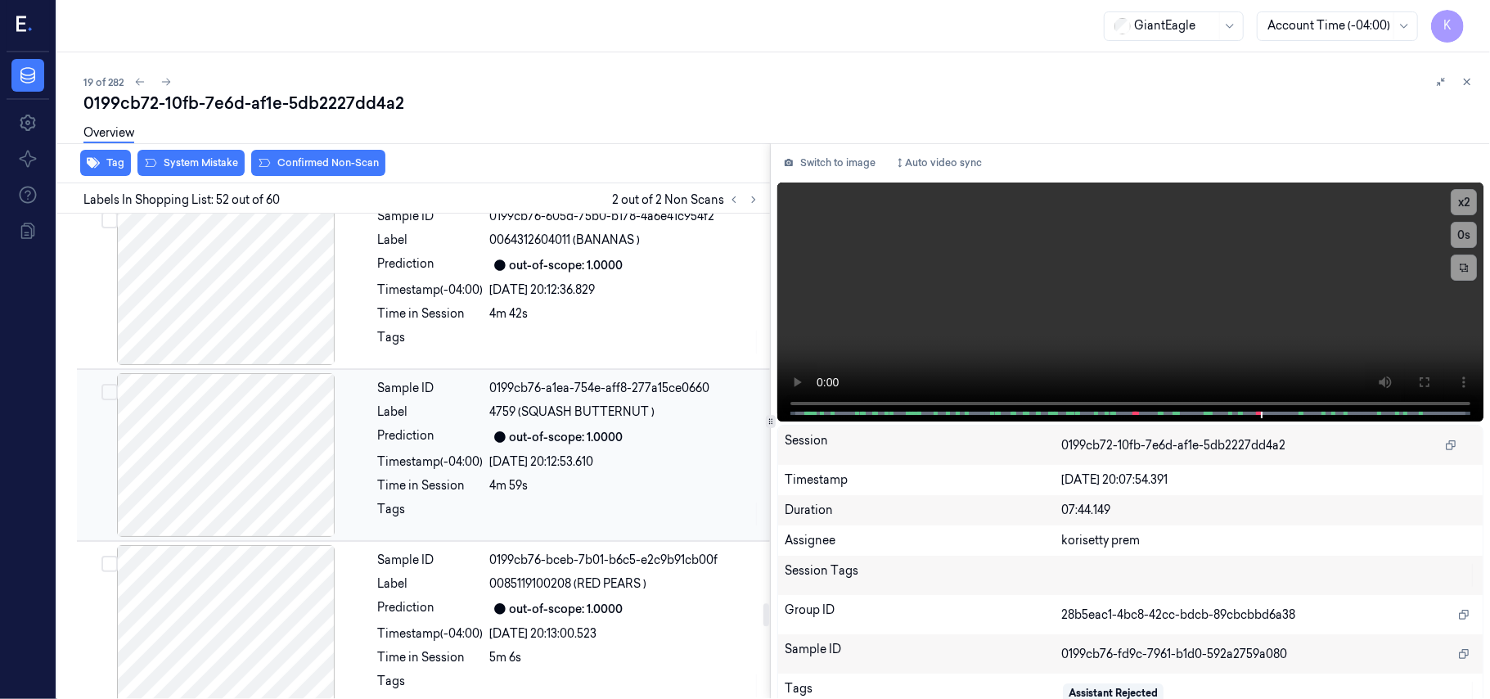
click at [565, 403] on span "4759 (SQUASH BUTTERNUT )" at bounding box center [572, 411] width 165 height 17
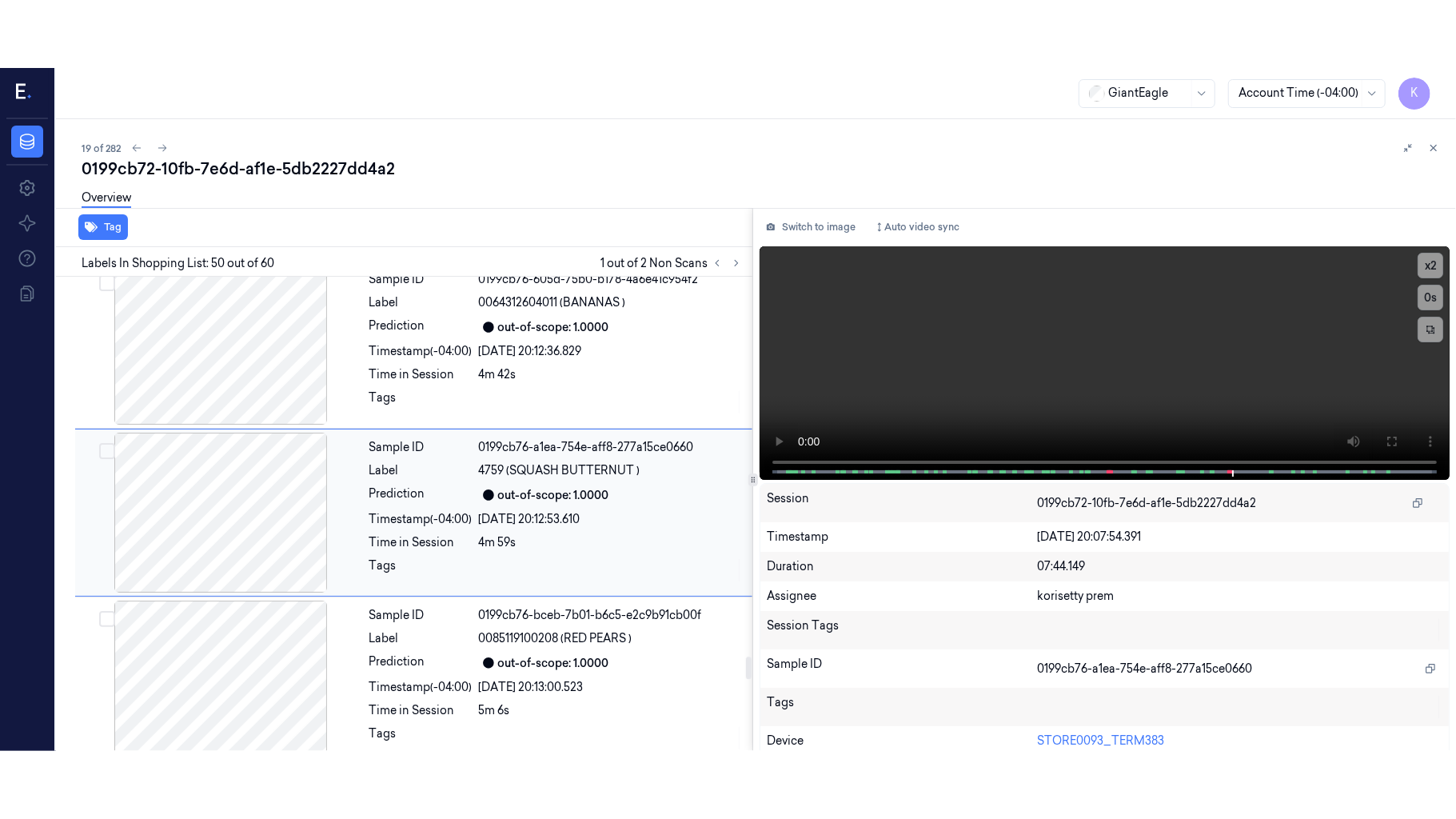
scroll to position [8101, 0]
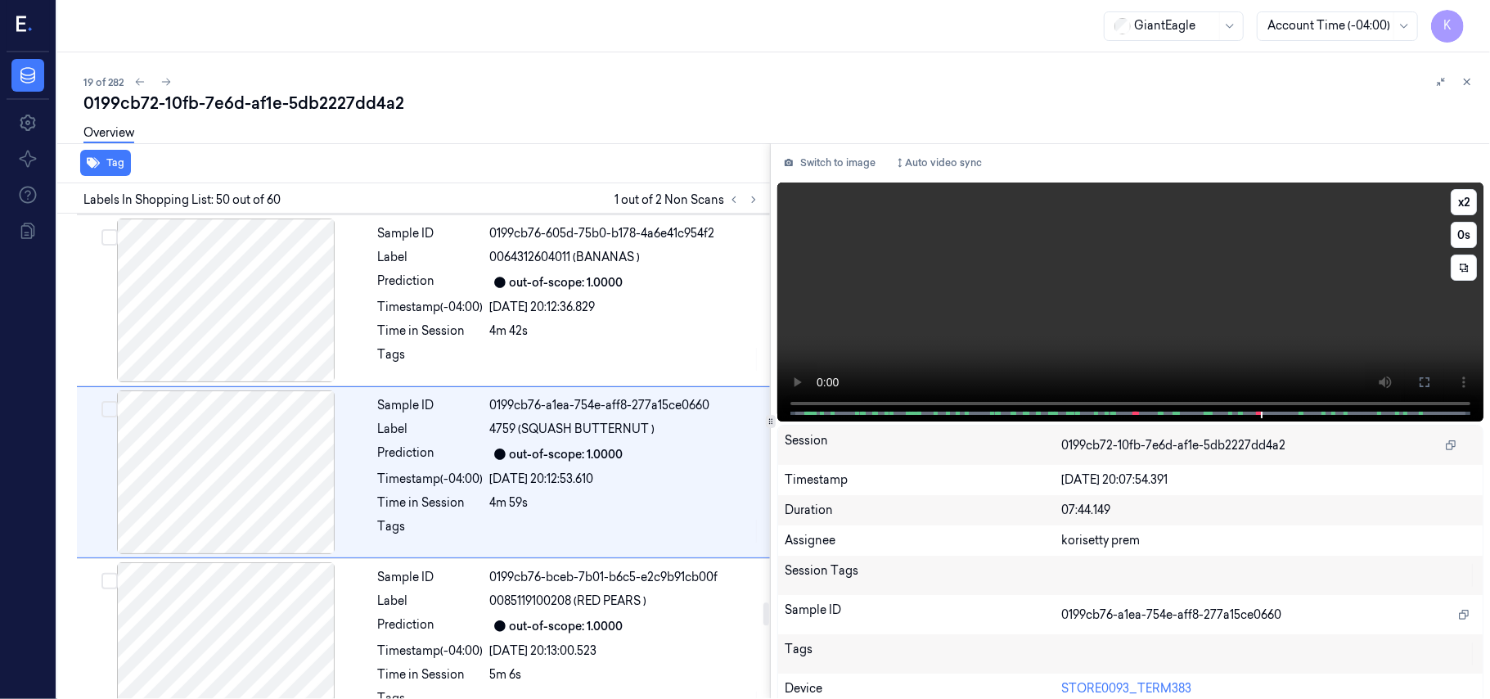
click at [1343, 328] on video at bounding box center [1130, 301] width 706 height 239
click at [1428, 383] on button at bounding box center [1425, 382] width 26 height 26
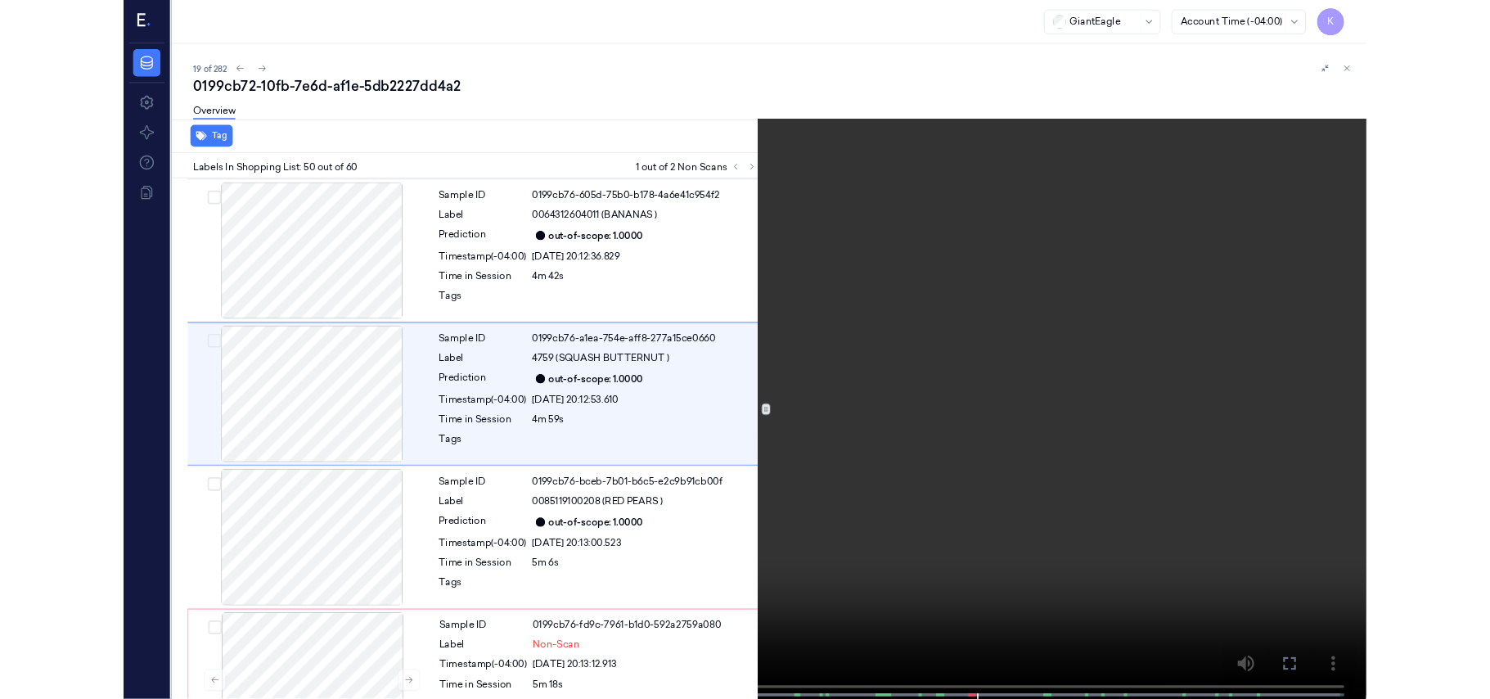
scroll to position [8220, 0]
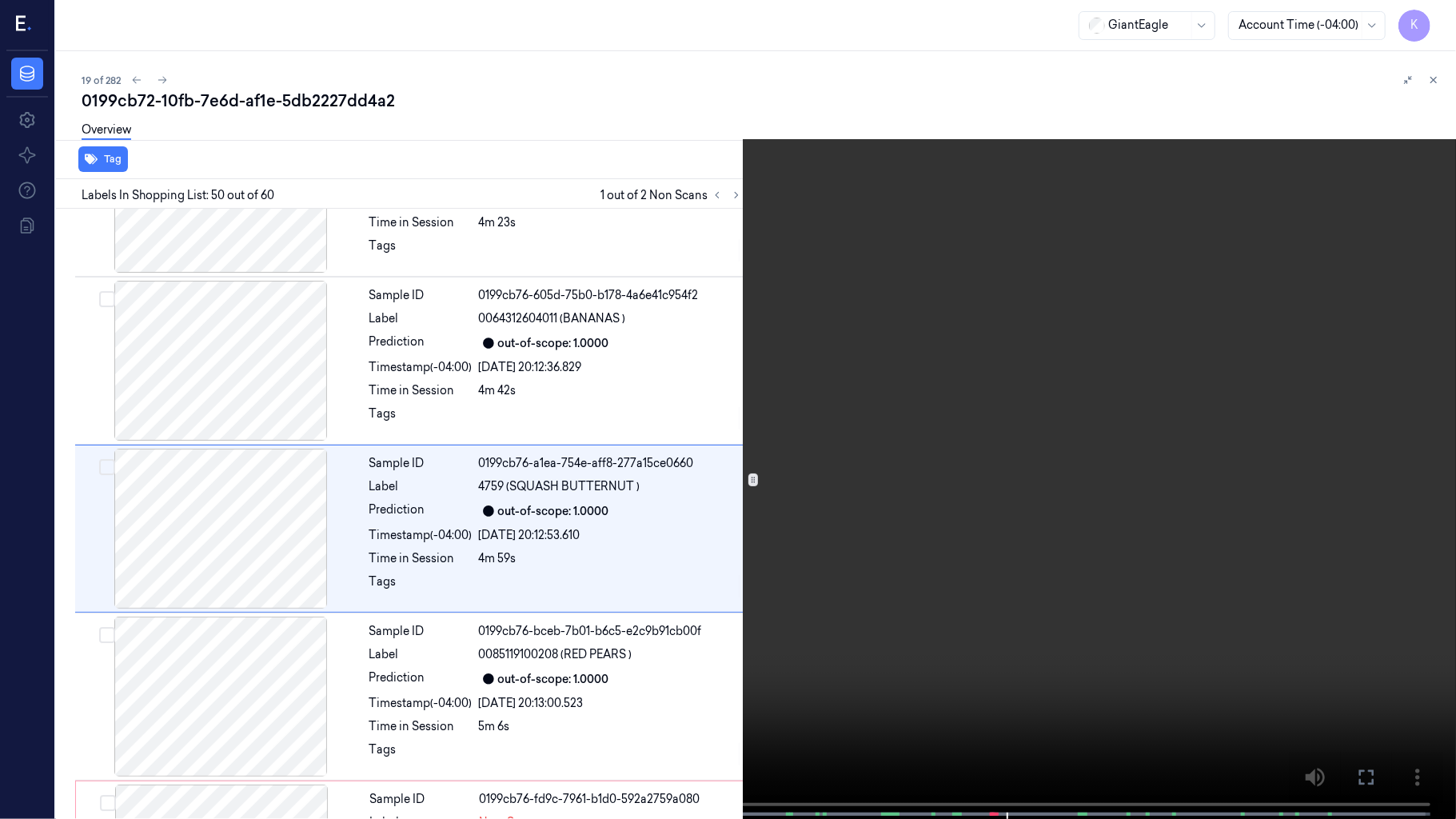
click at [817, 450] on video at bounding box center [728, 410] width 1456 height 822
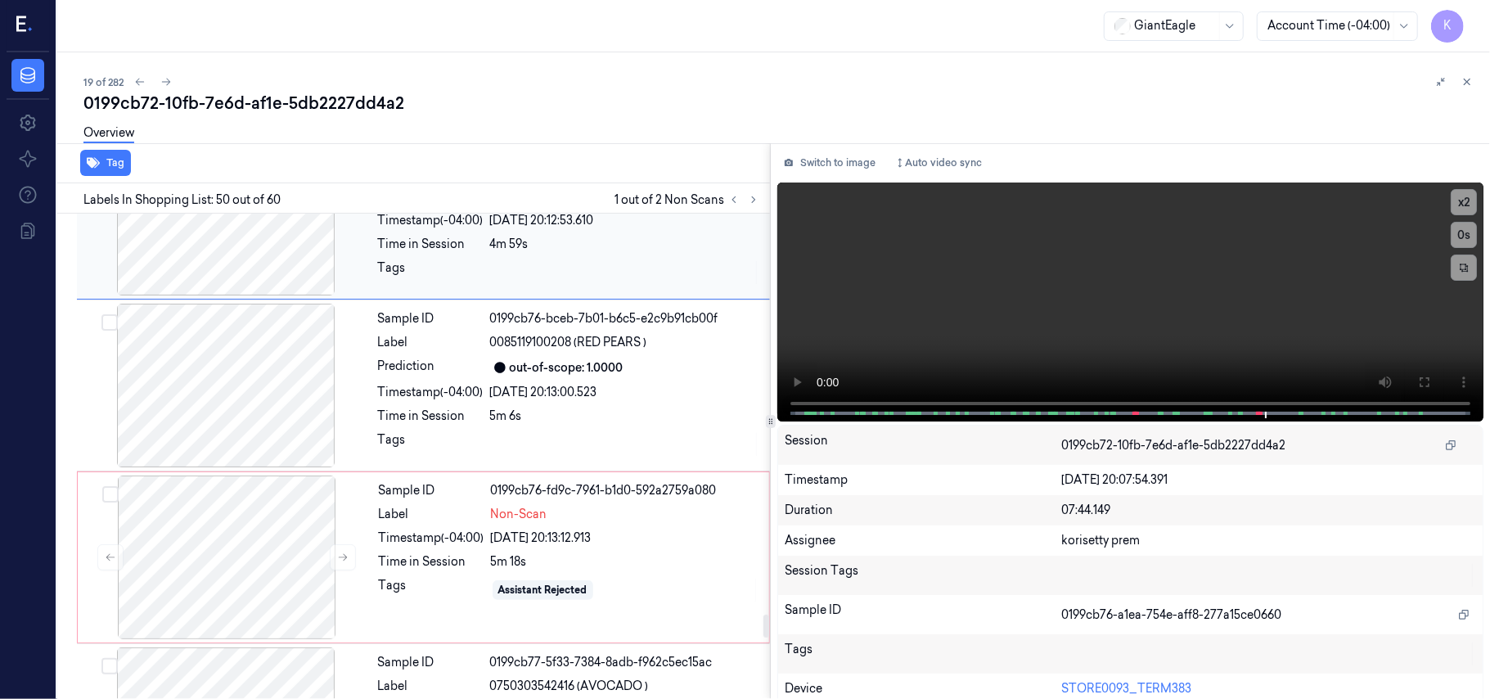
click at [538, 553] on div "5m 18s" at bounding box center [625, 561] width 268 height 17
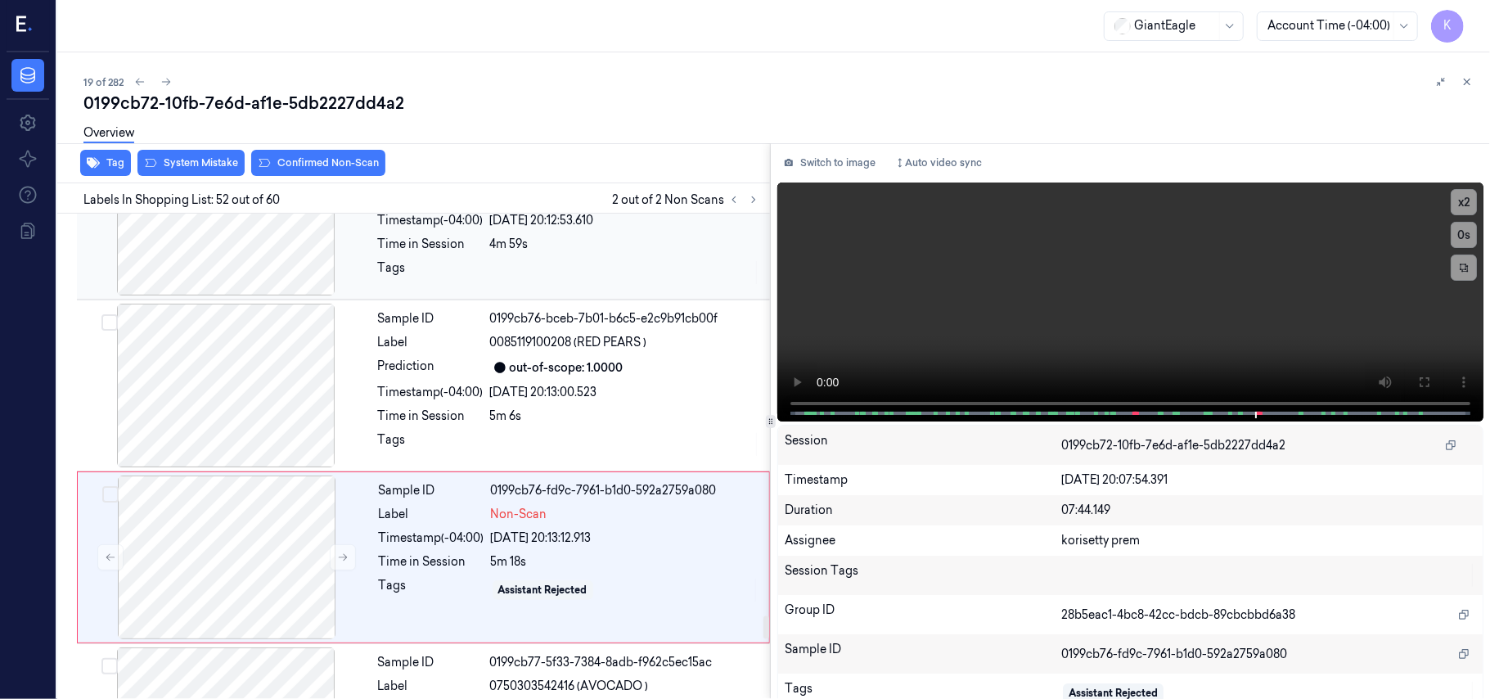
scroll to position [8634, 0]
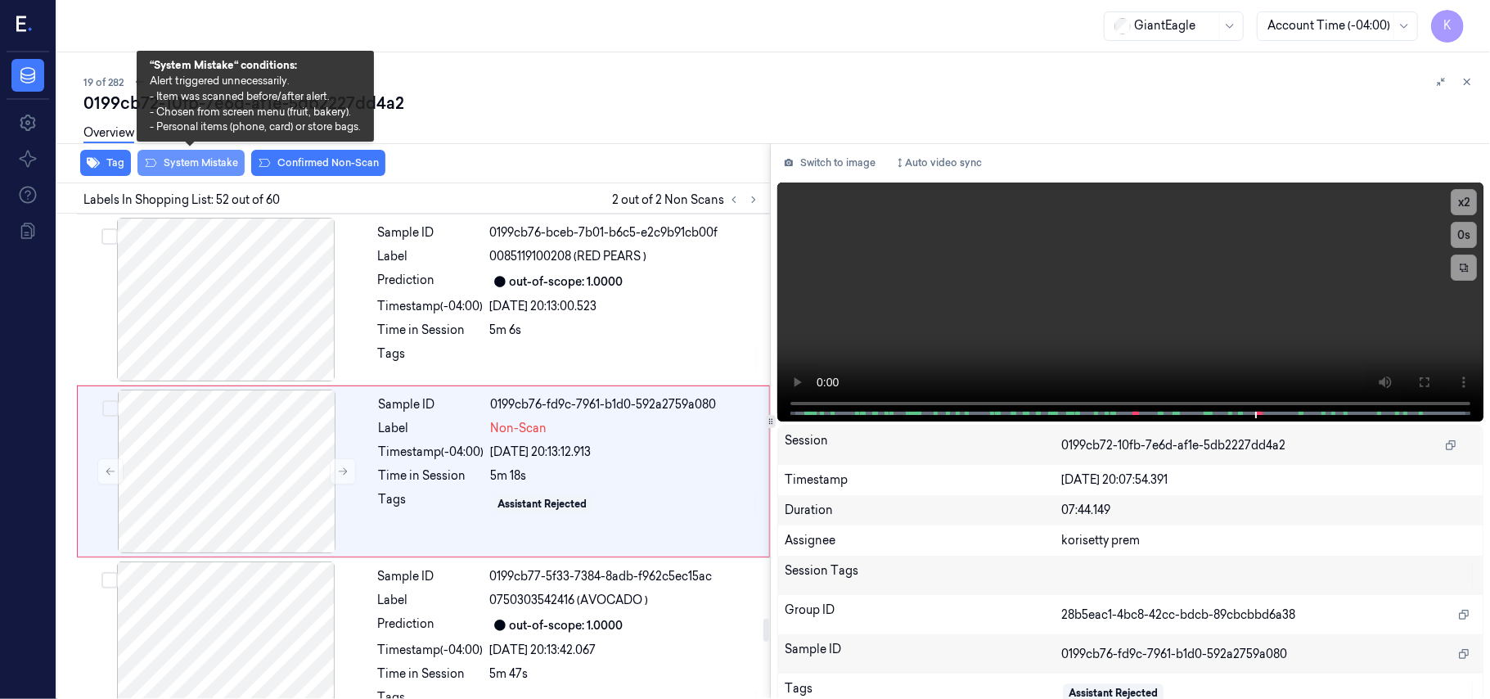
click at [216, 172] on button "System Mistake" at bounding box center [190, 163] width 107 height 26
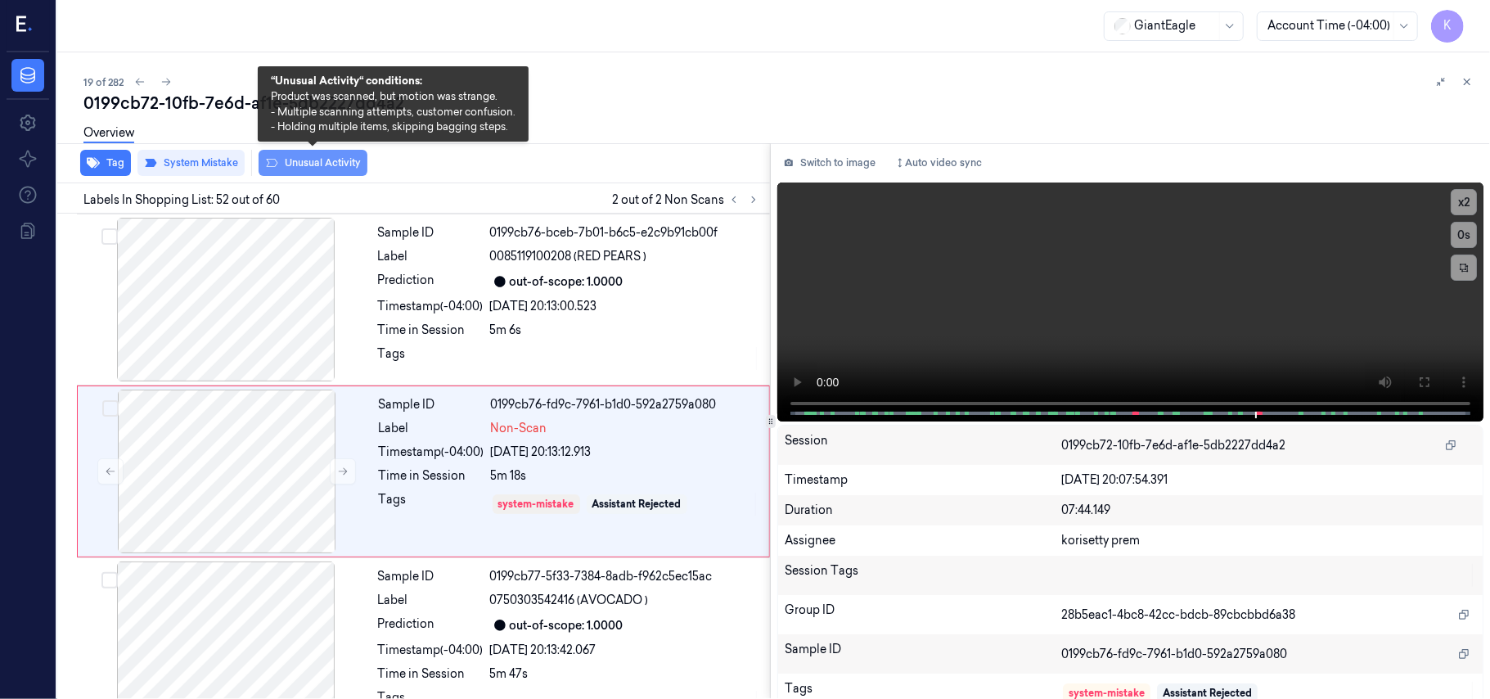
click at [325, 162] on button "Unusual Activity" at bounding box center [313, 163] width 109 height 26
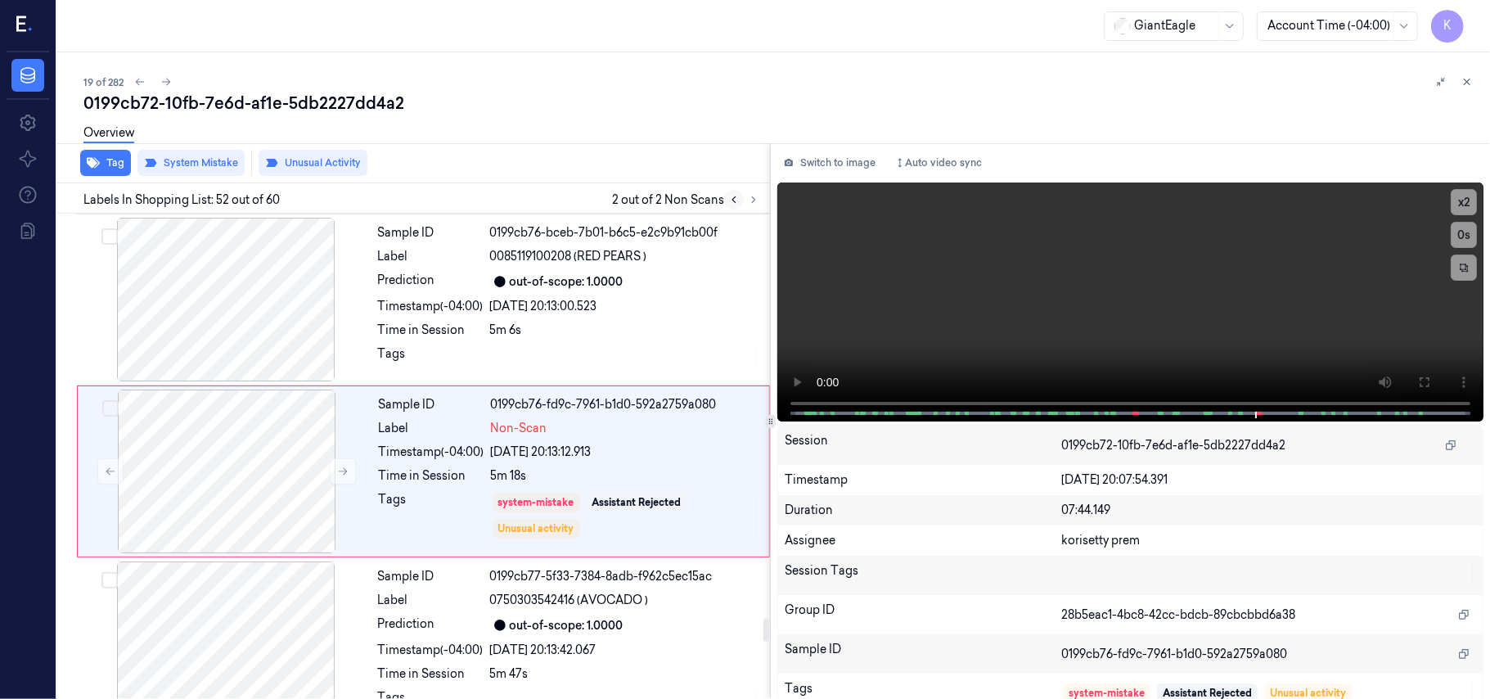
click at [732, 200] on icon at bounding box center [733, 199] width 11 height 11
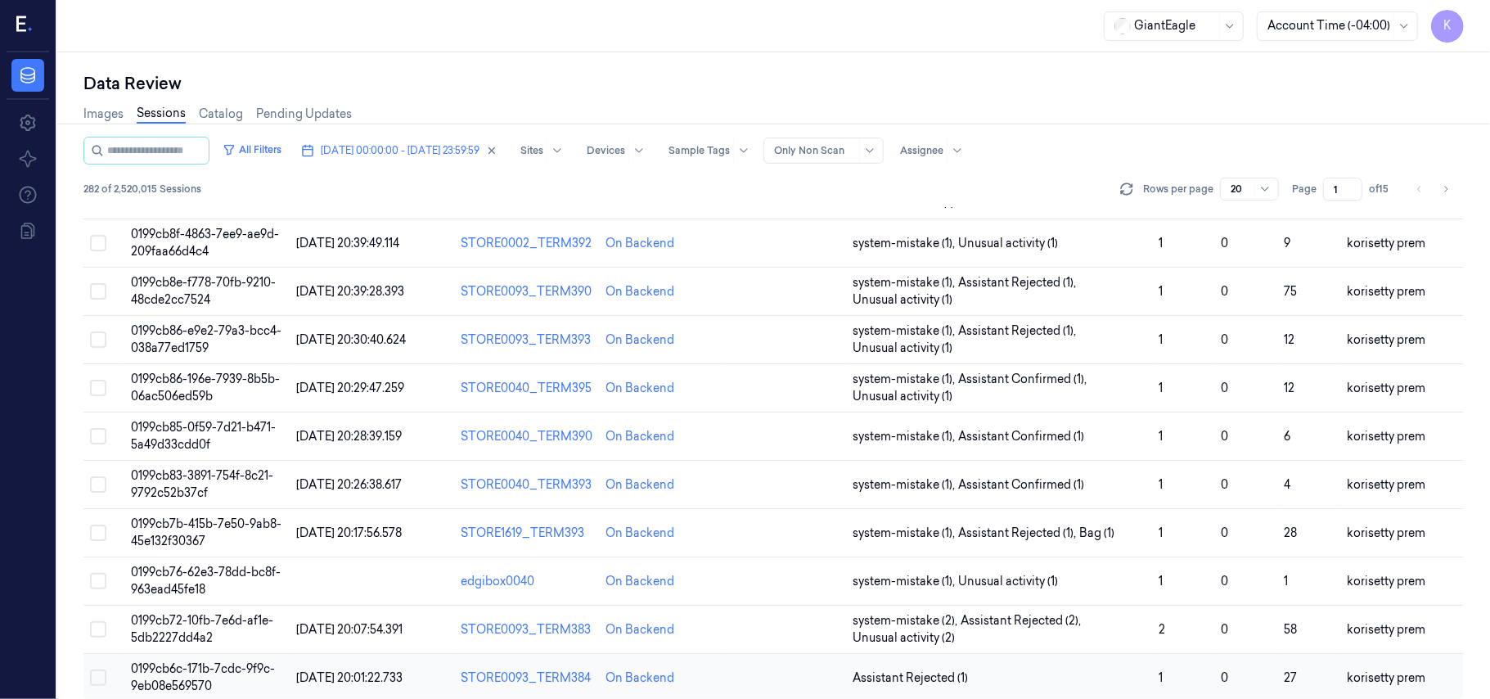
scroll to position [561, 0]
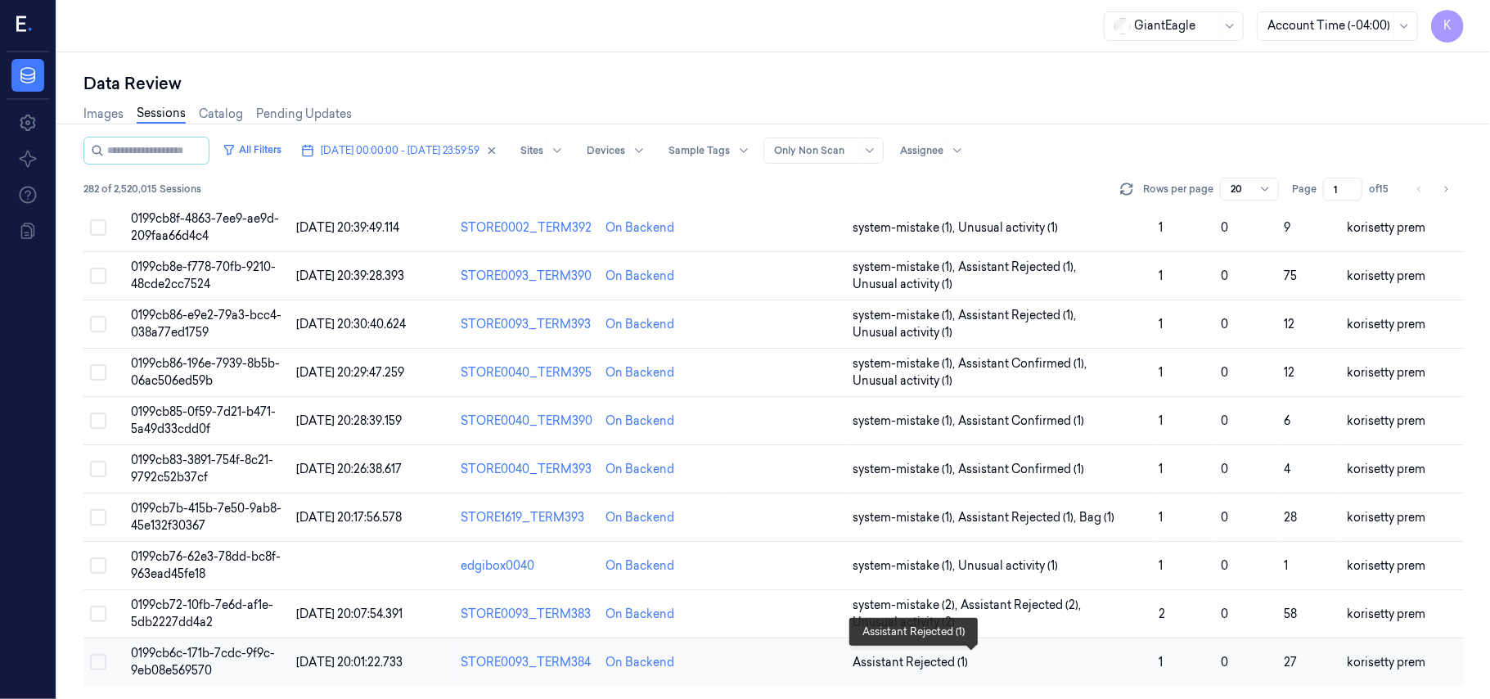
click at [976, 663] on span "Assistant Rejected (1)" at bounding box center [1000, 662] width 294 height 17
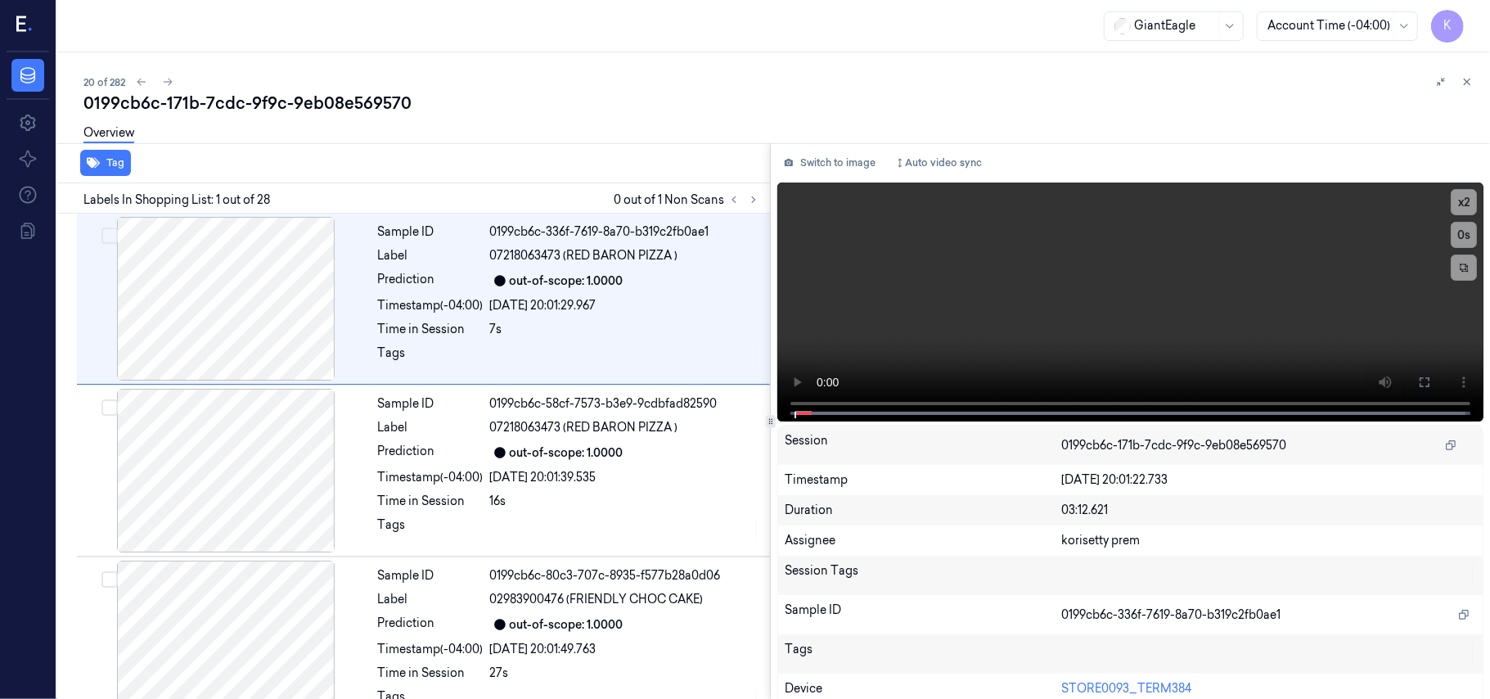
click at [587, 118] on div "Overview" at bounding box center [780, 136] width 1394 height 42
click at [756, 195] on icon at bounding box center [753, 199] width 11 height 11
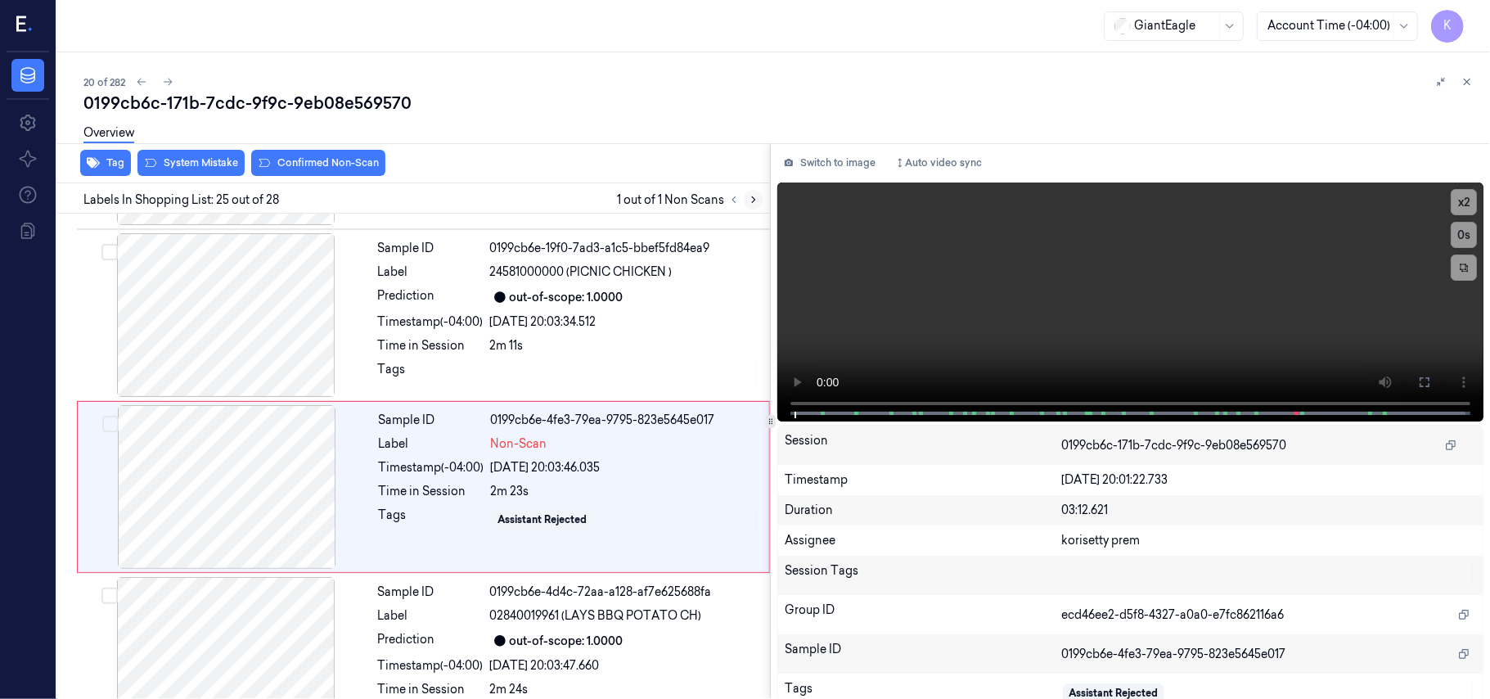
scroll to position [3979, 0]
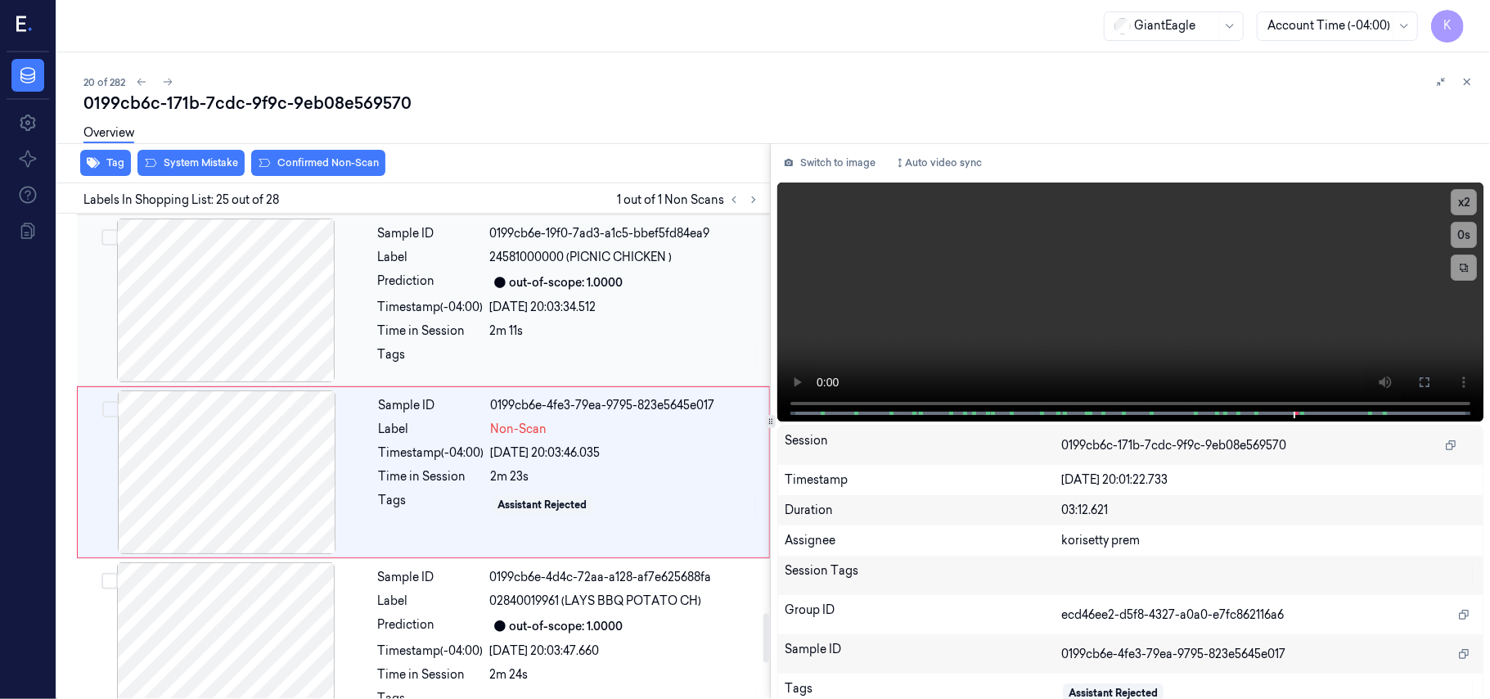
click at [632, 322] on div "2m 11s" at bounding box center [625, 330] width 270 height 17
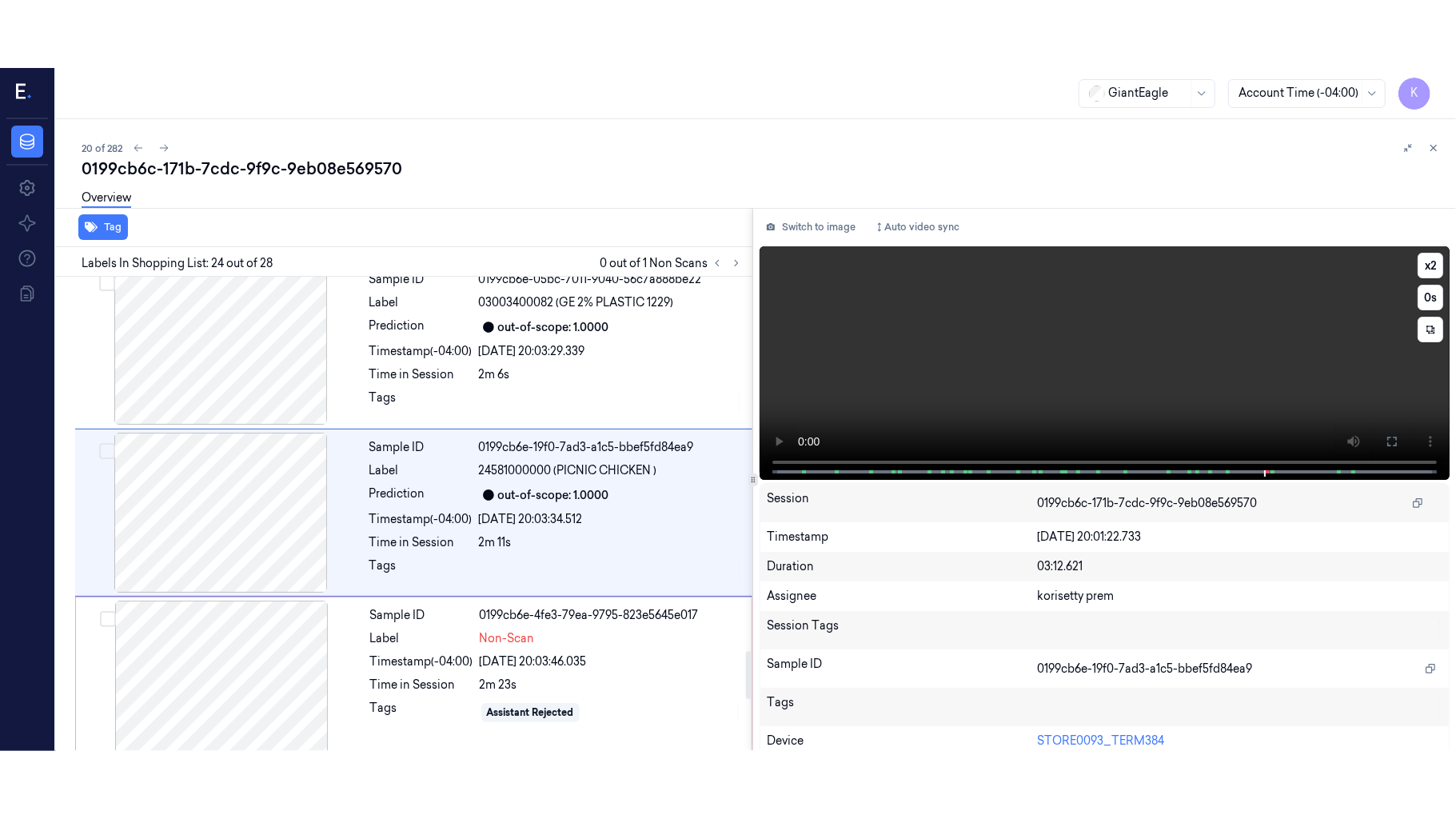
scroll to position [3721, 0]
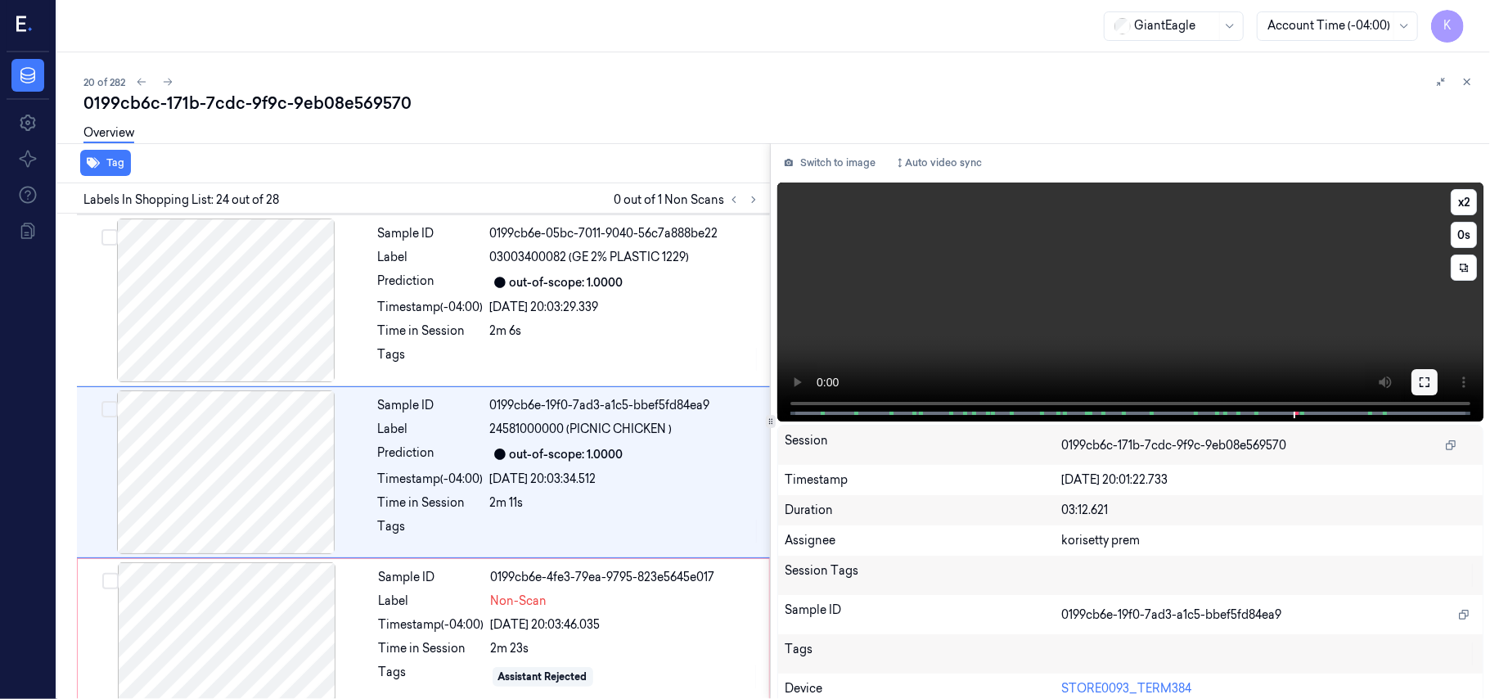
click at [1418, 385] on icon at bounding box center [1424, 382] width 13 height 13
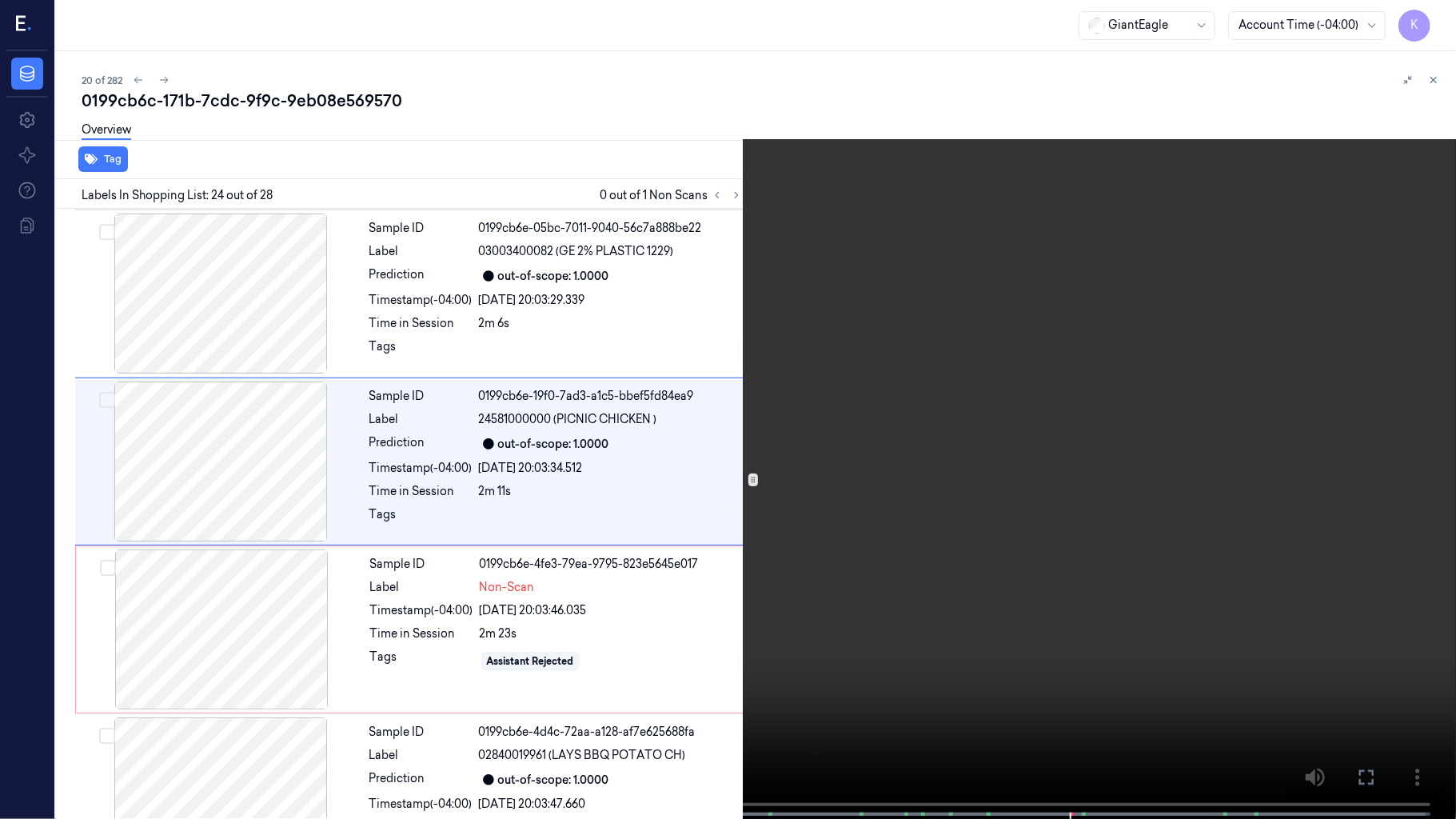
click at [1006, 477] on video at bounding box center [728, 410] width 1456 height 822
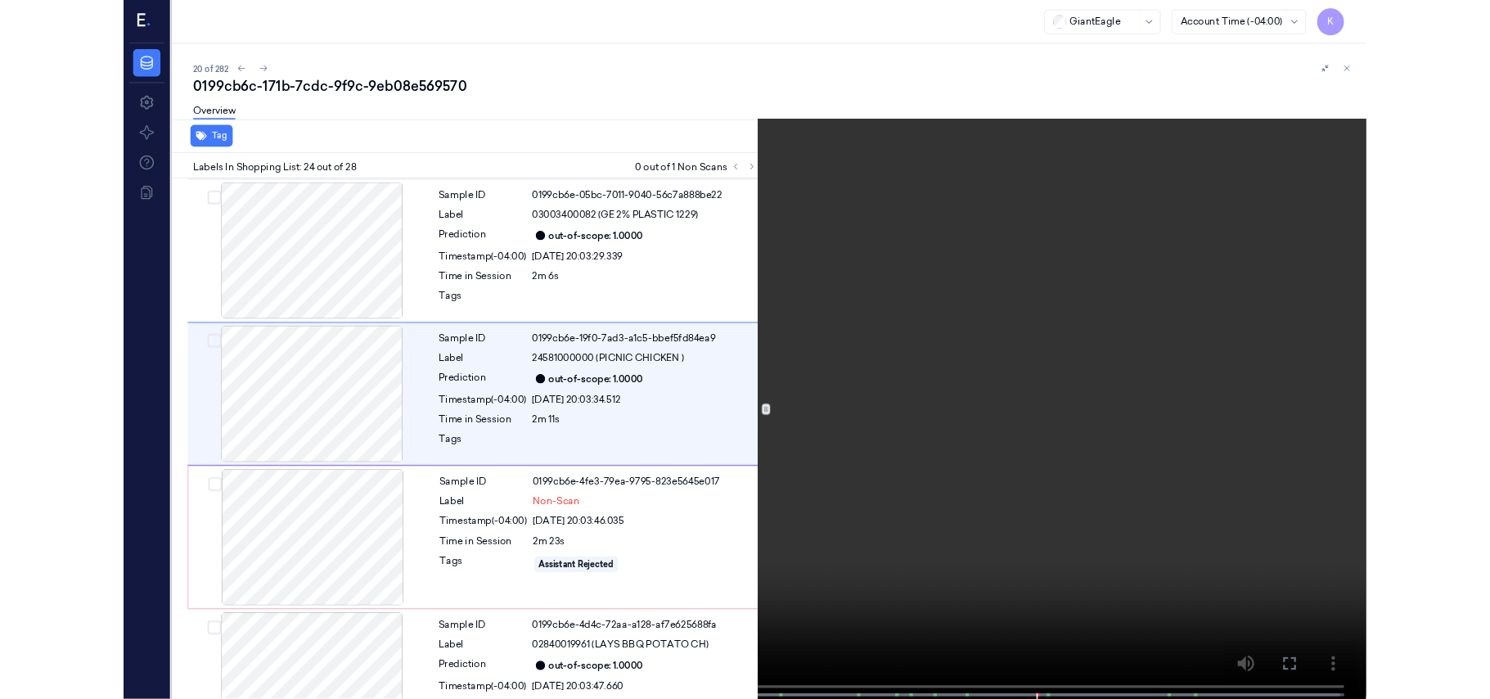
scroll to position [3738, 0]
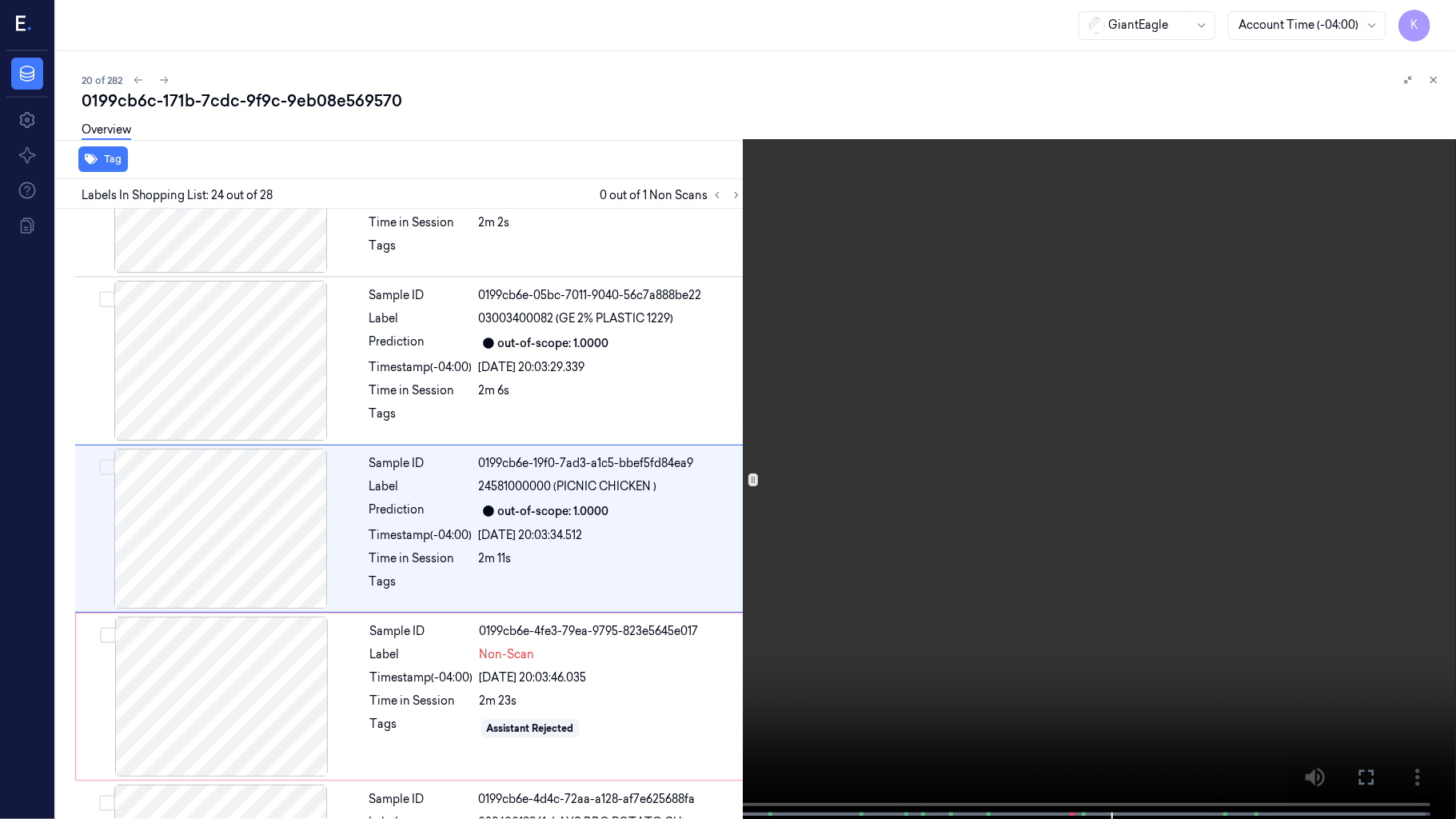
click at [747, 616] on video at bounding box center [728, 410] width 1456 height 822
click at [902, 484] on video at bounding box center [728, 410] width 1456 height 822
click at [713, 518] on video at bounding box center [728, 410] width 1456 height 822
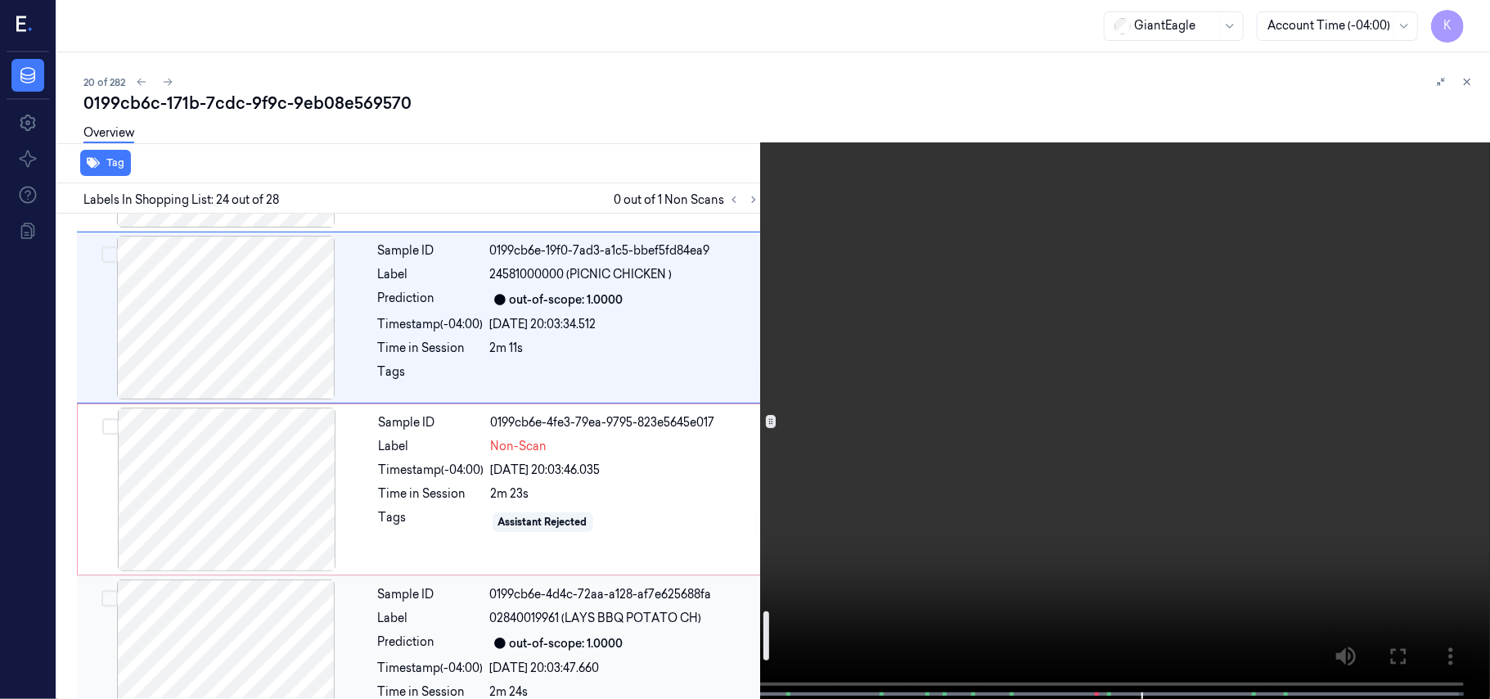
scroll to position [3956, 0]
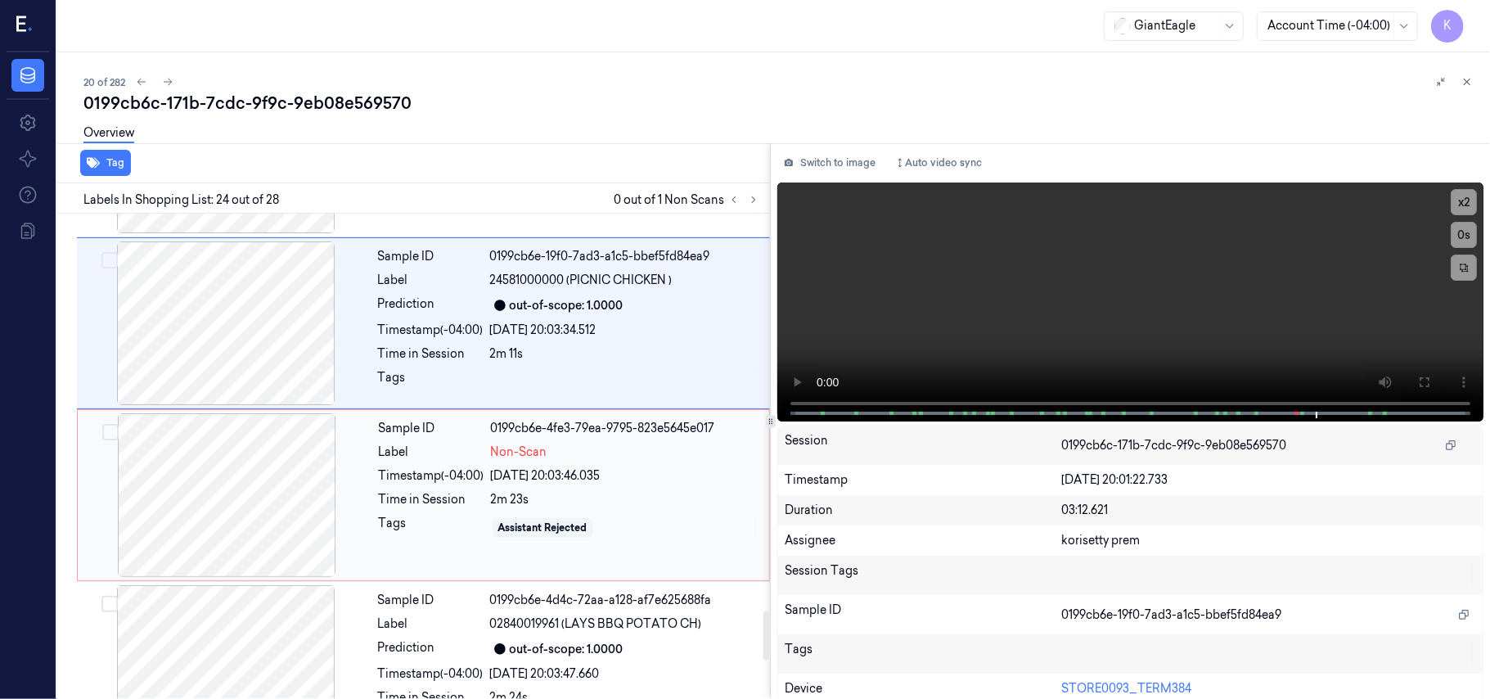
click at [583, 467] on div "[DATE] 20:03:46.035" at bounding box center [625, 475] width 268 height 17
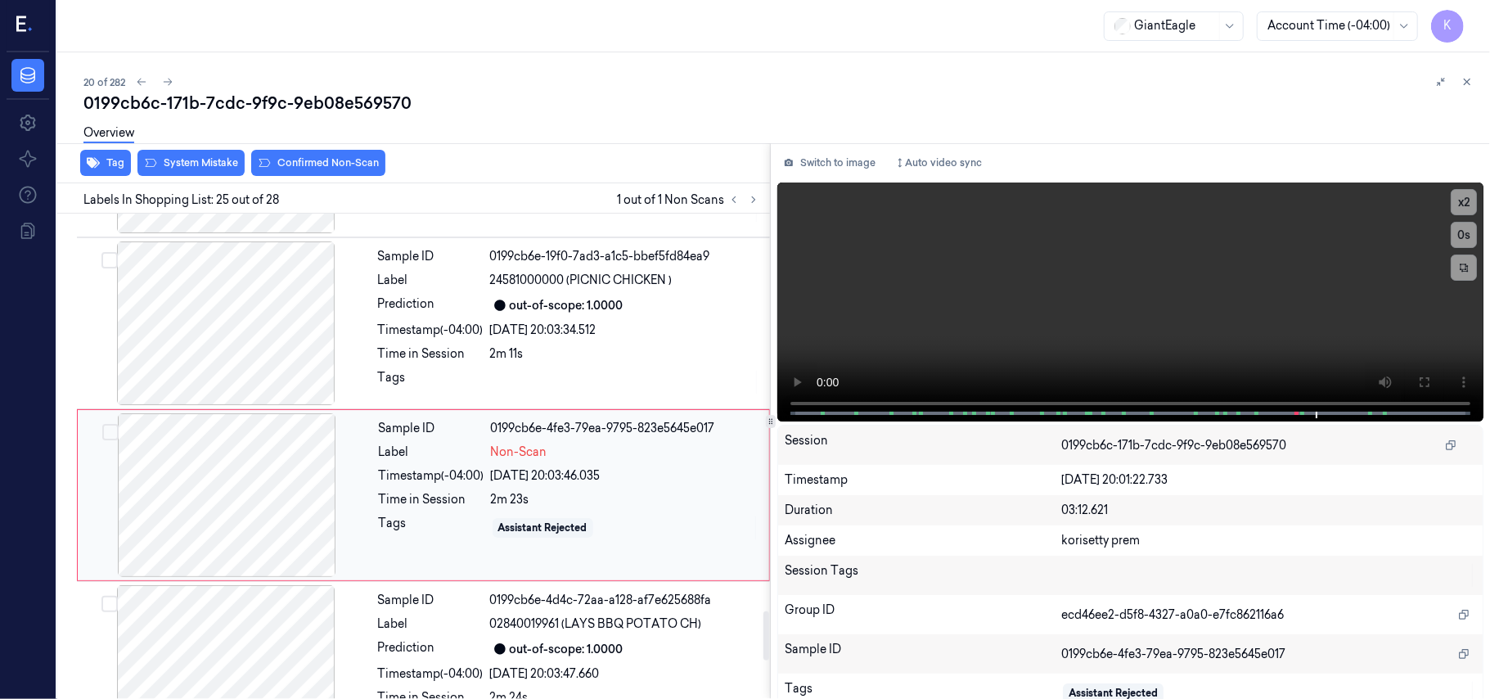
scroll to position [3979, 0]
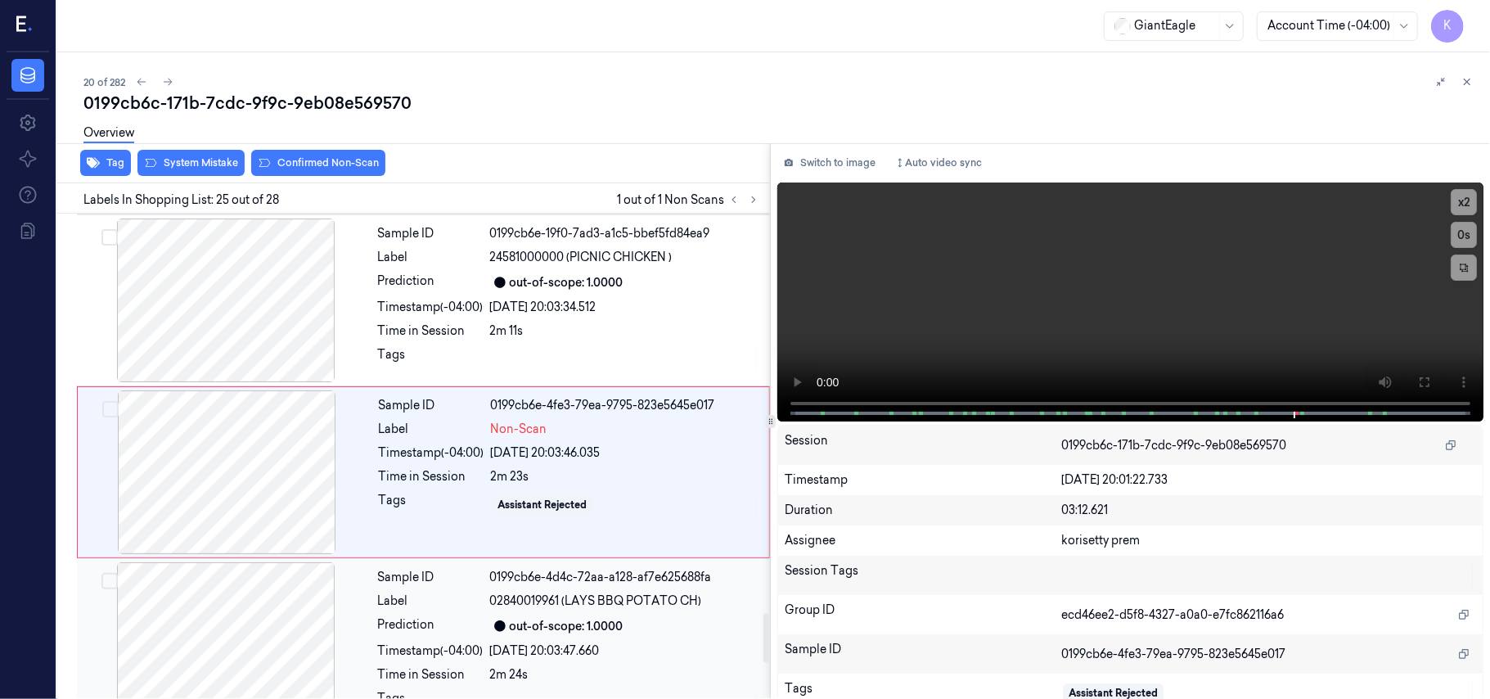
click at [498, 645] on div "Sample ID 0199cb6e-4d4c-72aa-a128-af7e625688fa Label 02840019961 (LAYS BBQ POTA…" at bounding box center [569, 644] width 395 height 164
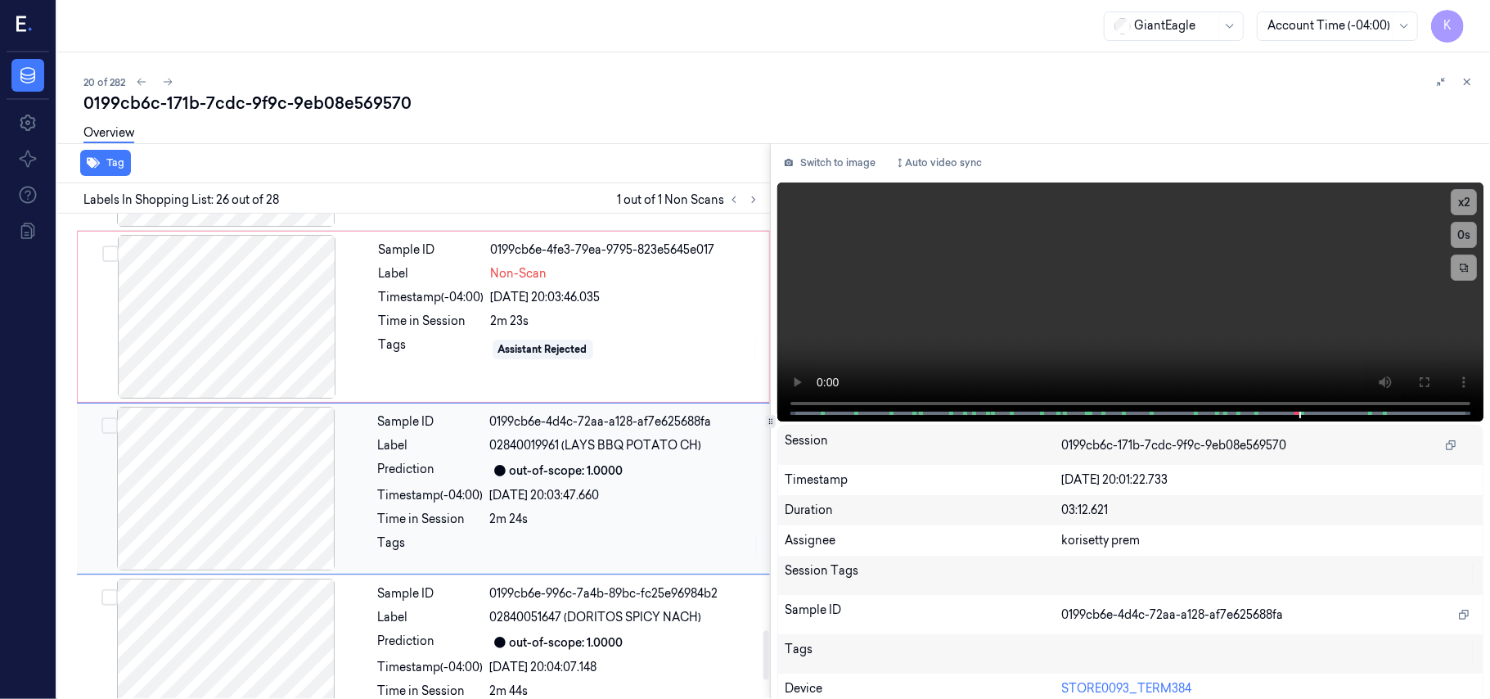
scroll to position [4152, 0]
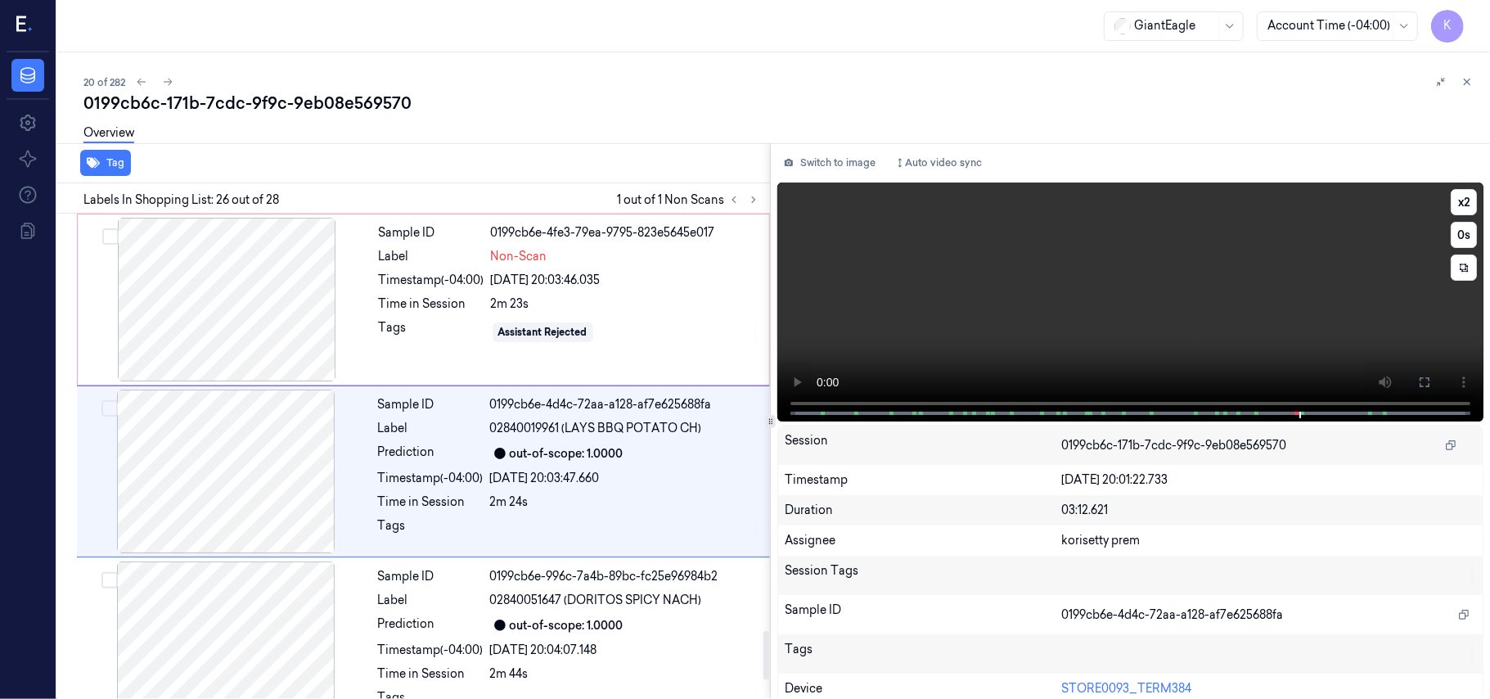
click at [1087, 298] on video at bounding box center [1130, 301] width 706 height 239
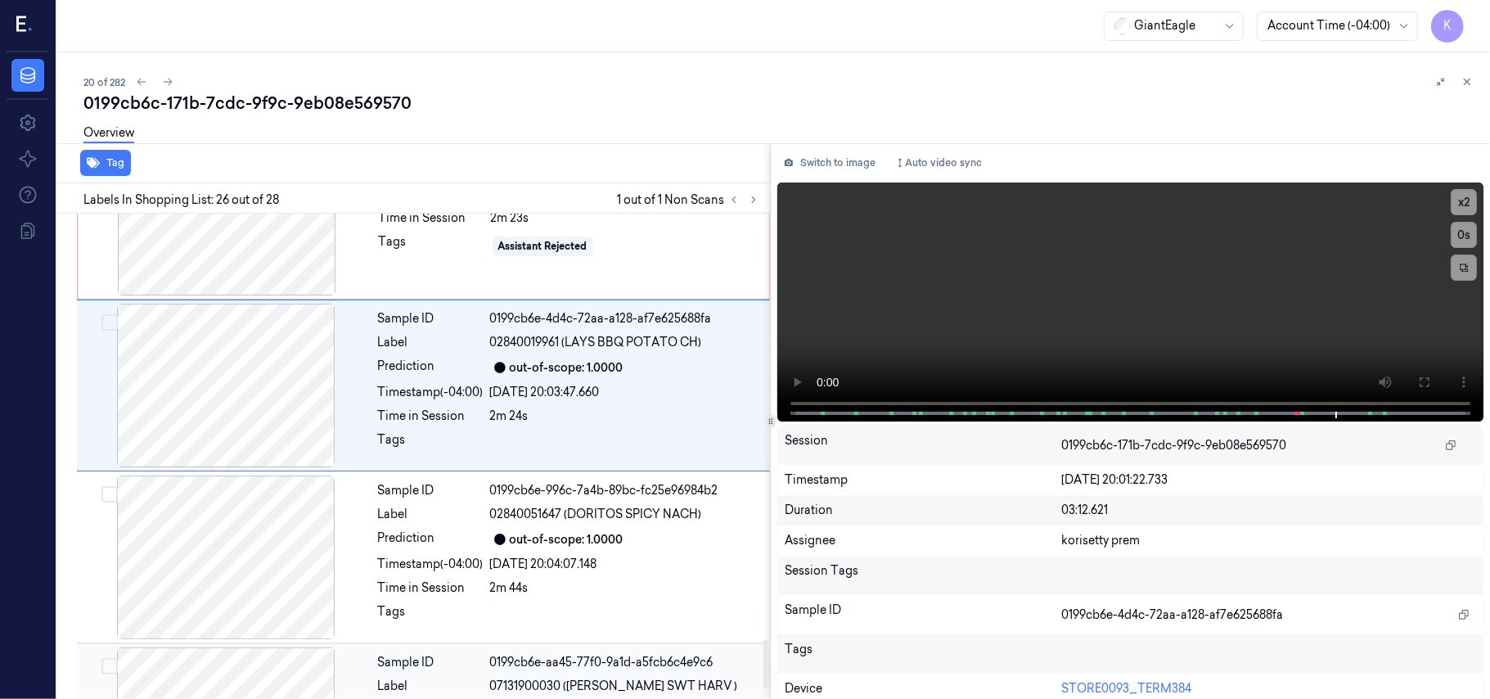
scroll to position [4237, 0]
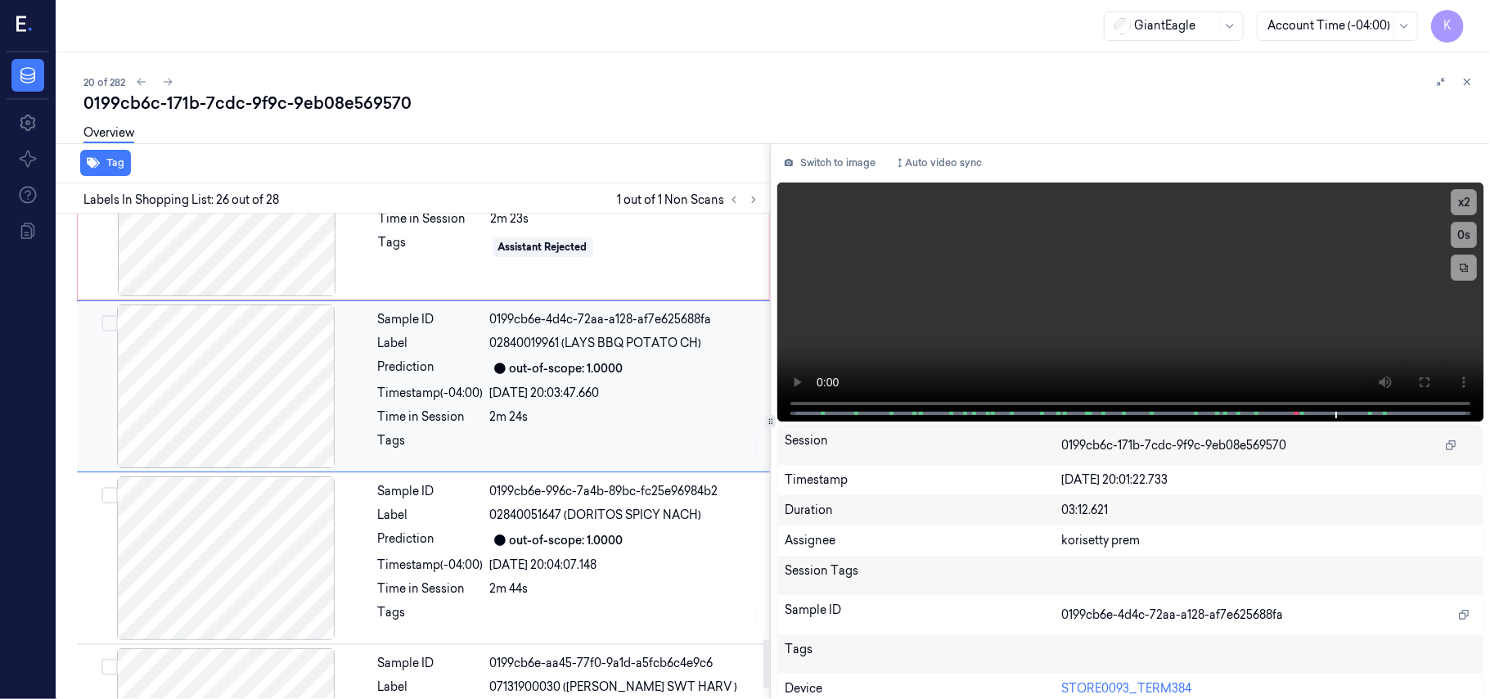
click at [426, 385] on div "Timestamp (-04:00)" at bounding box center [431, 393] width 106 height 17
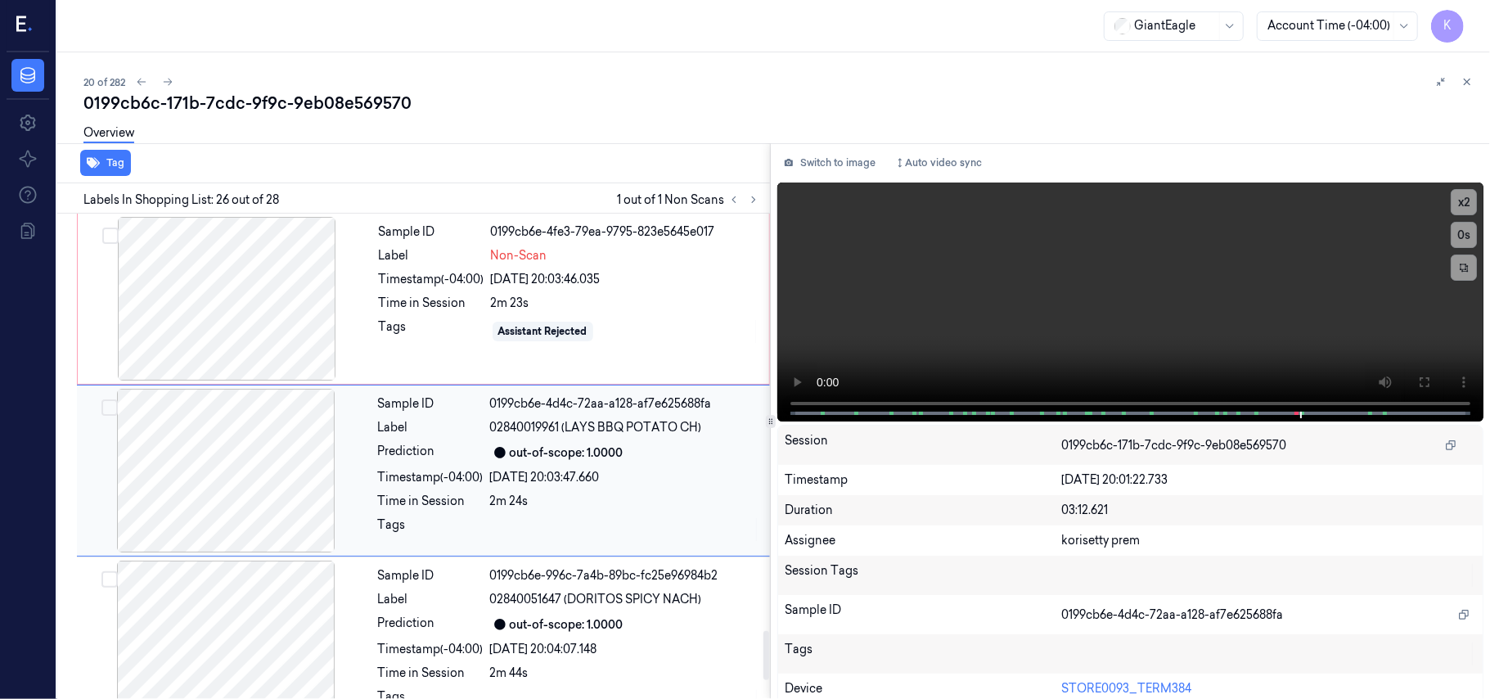
scroll to position [4152, 0]
click at [1257, 326] on video at bounding box center [1130, 301] width 706 height 239
click at [1375, 270] on video at bounding box center [1130, 301] width 706 height 239
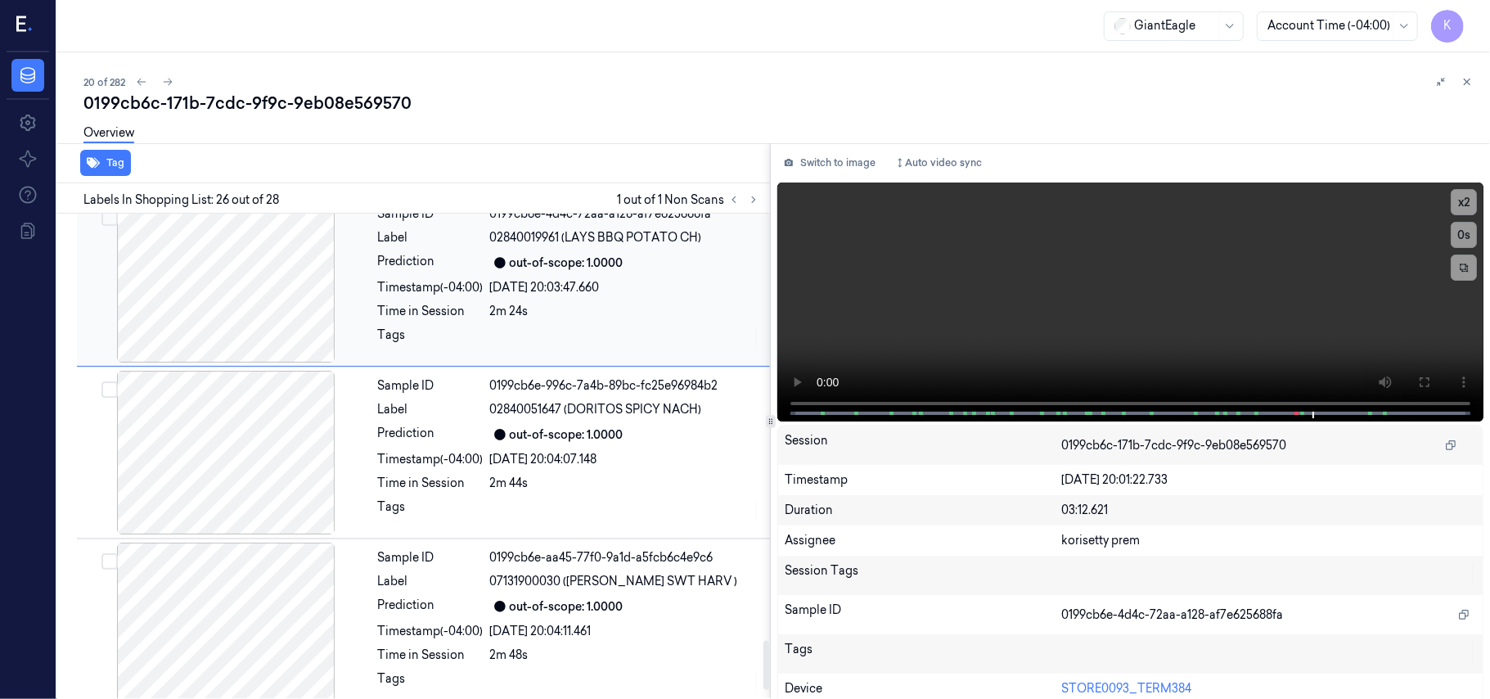
scroll to position [4345, 0]
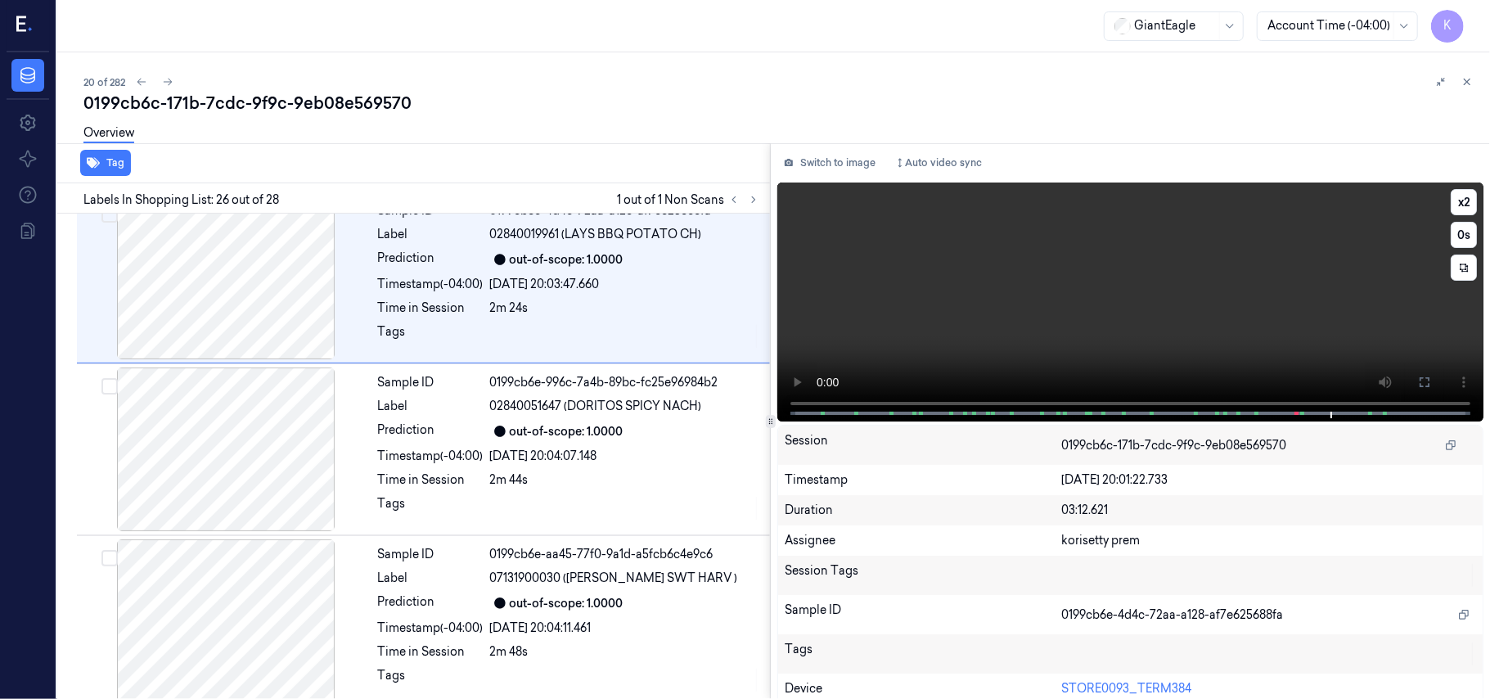
click at [1117, 316] on video at bounding box center [1130, 301] width 706 height 239
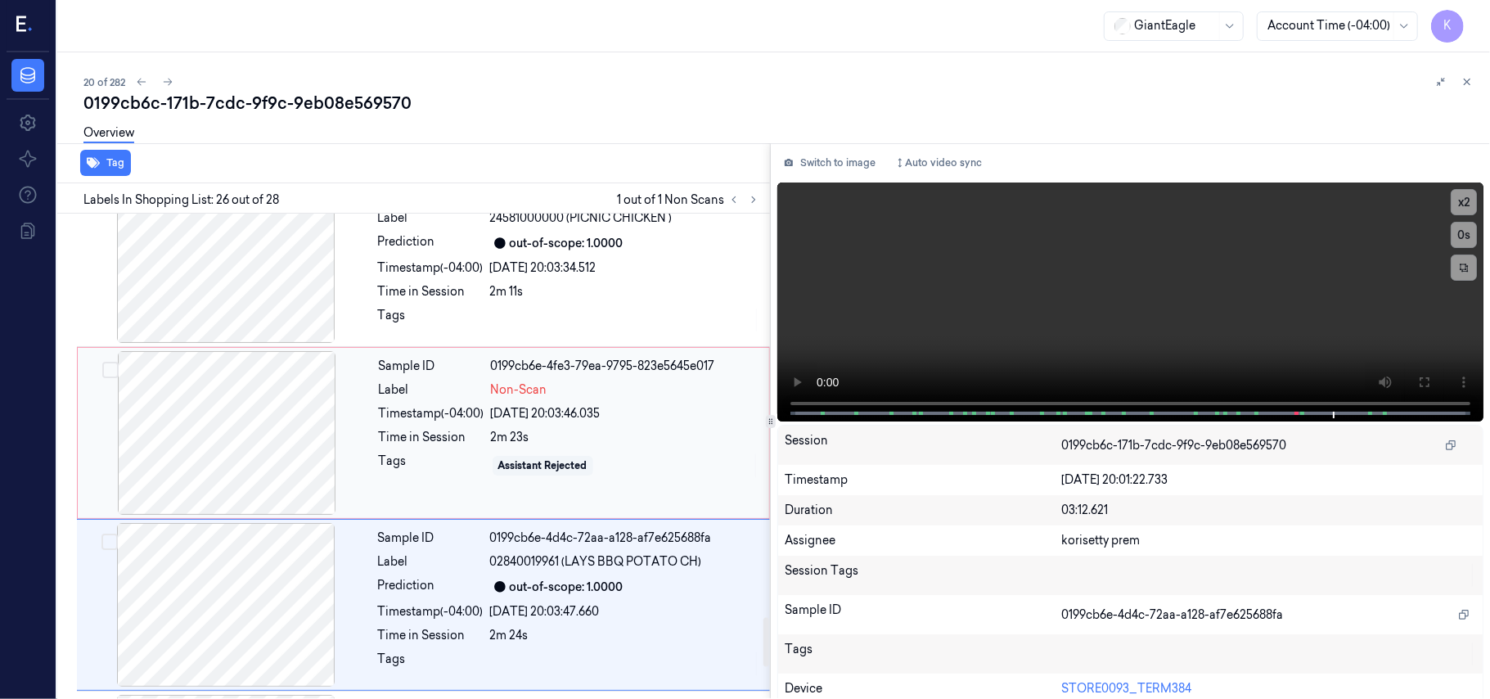
click at [535, 429] on div "2m 23s" at bounding box center [625, 437] width 268 height 17
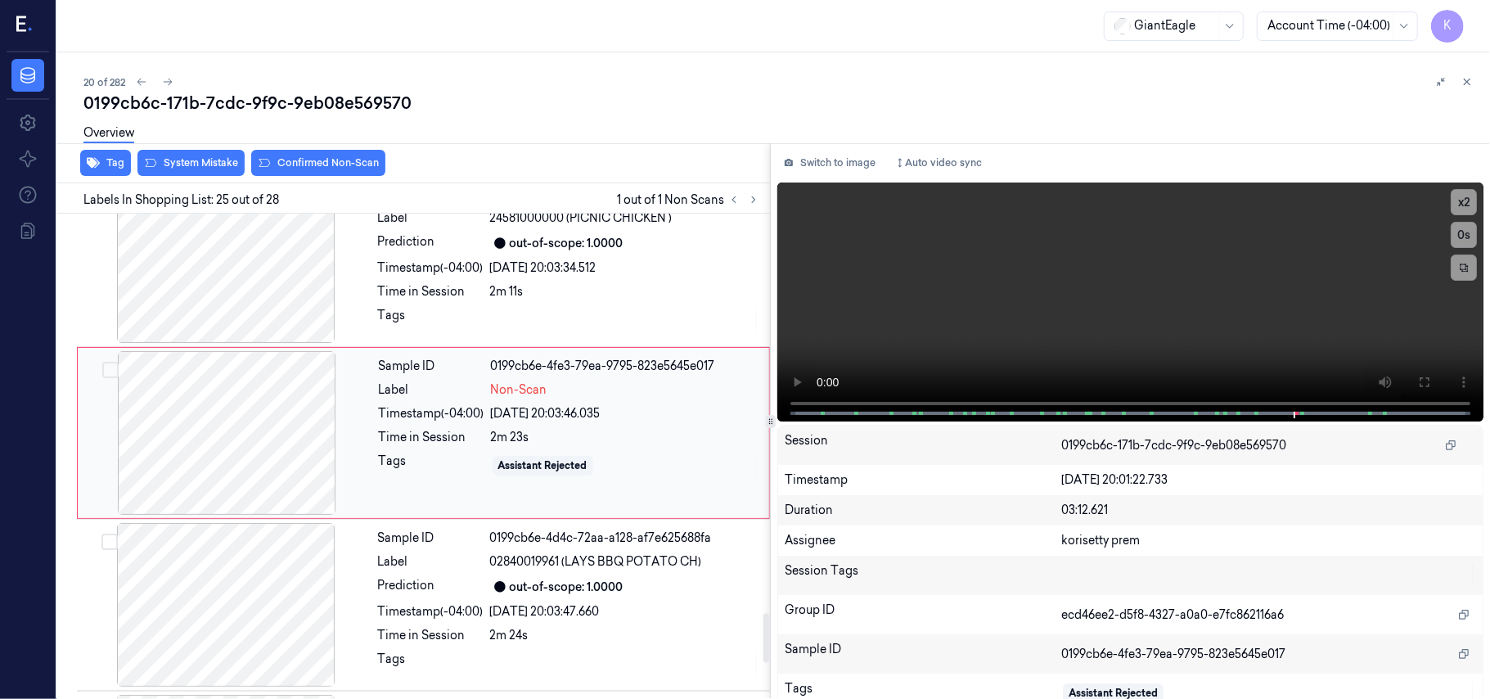
scroll to position [3979, 0]
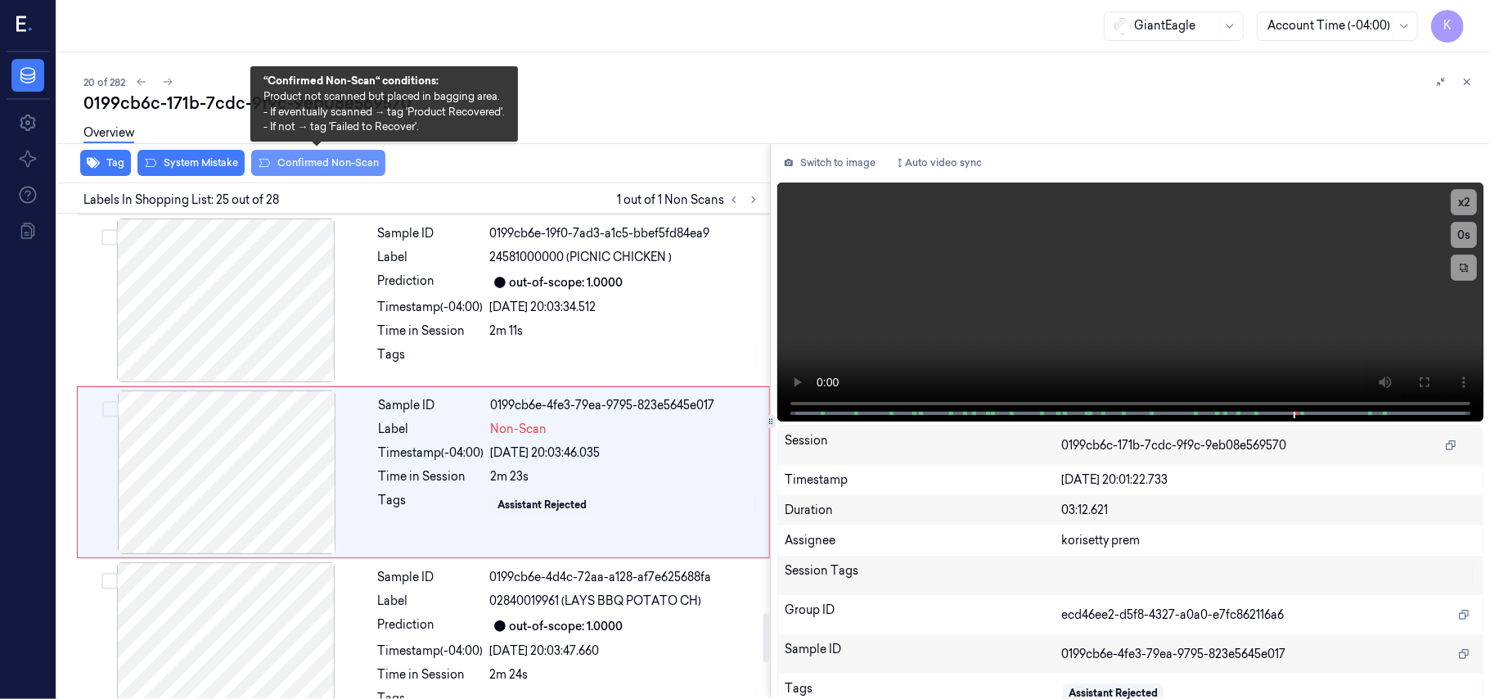
click at [298, 172] on button "Confirmed Non-Scan" at bounding box center [318, 163] width 134 height 26
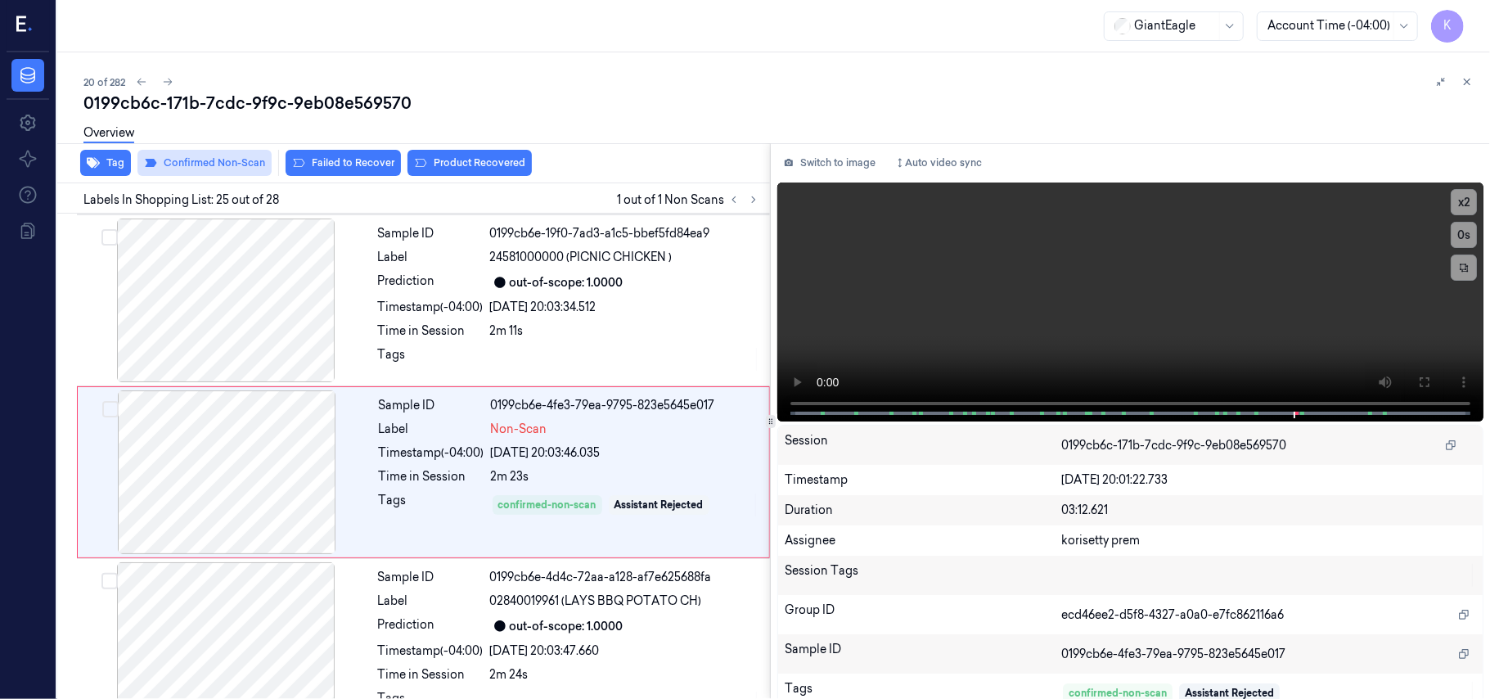
click at [357, 162] on button "Failed to Recover" at bounding box center [343, 163] width 115 height 26
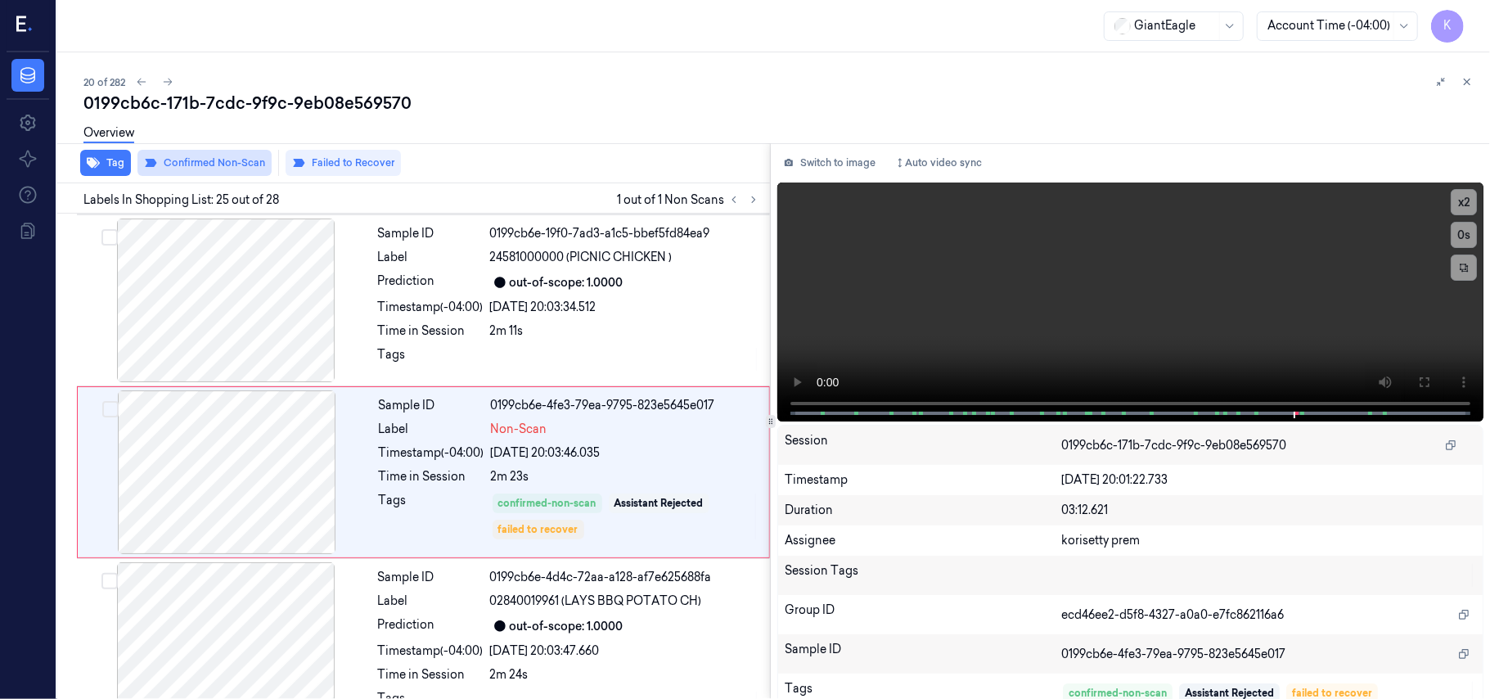
click at [357, 162] on button "Failed to Recover" at bounding box center [343, 163] width 115 height 26
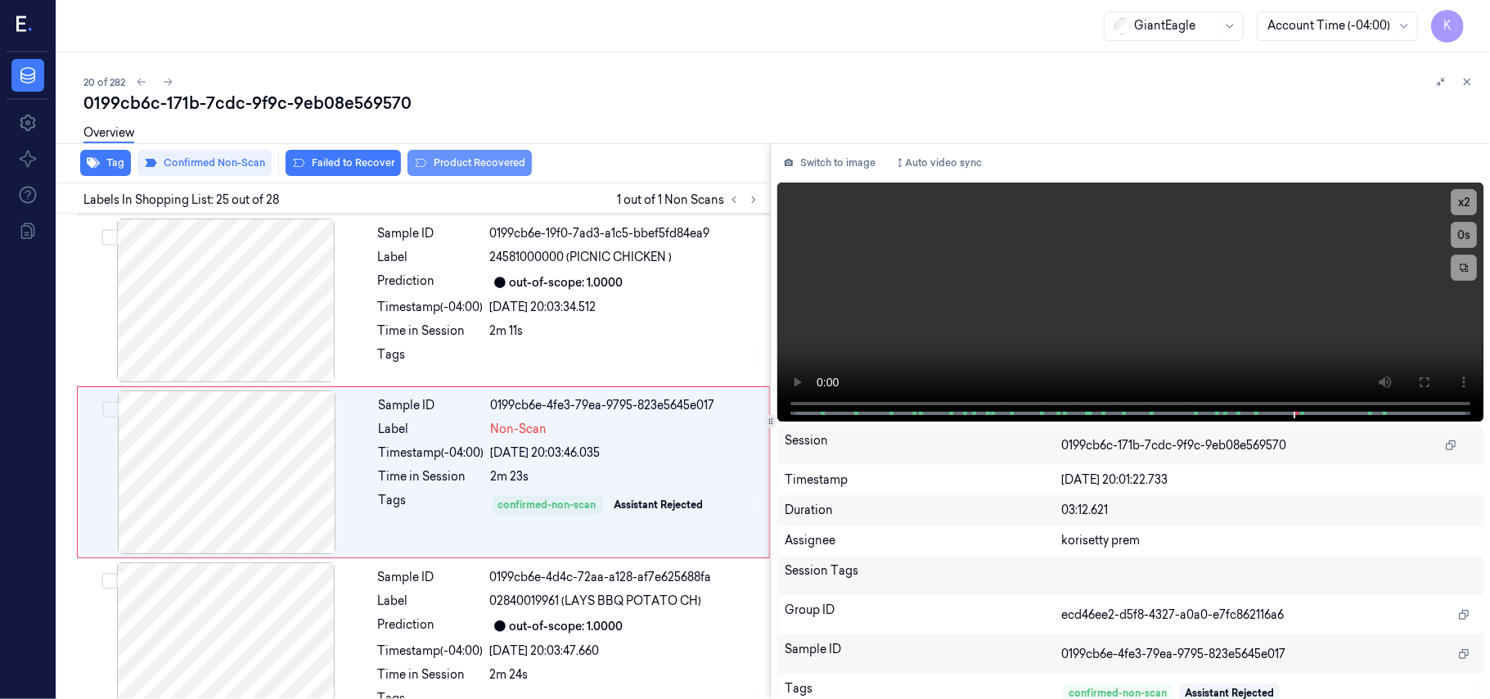
click at [442, 162] on button "Product Recovered" at bounding box center [470, 163] width 124 height 26
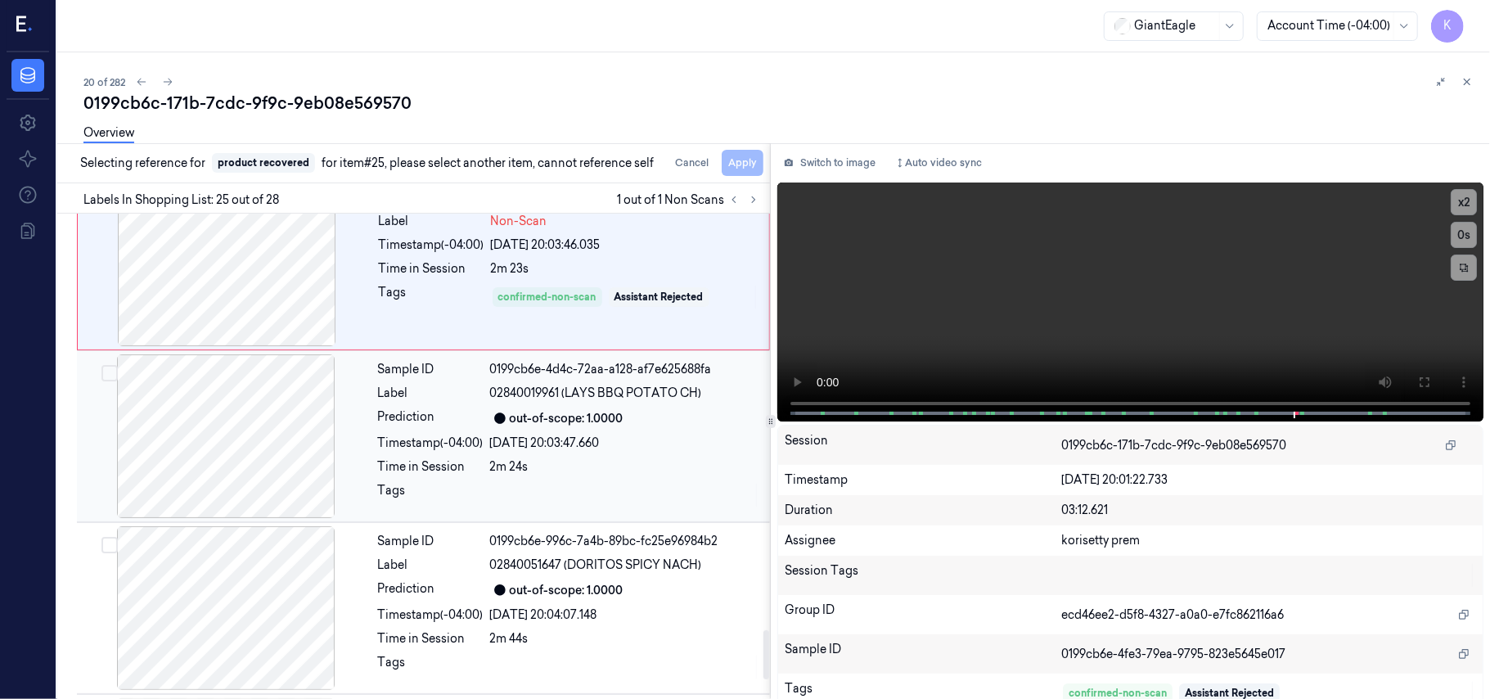
scroll to position [4197, 0]
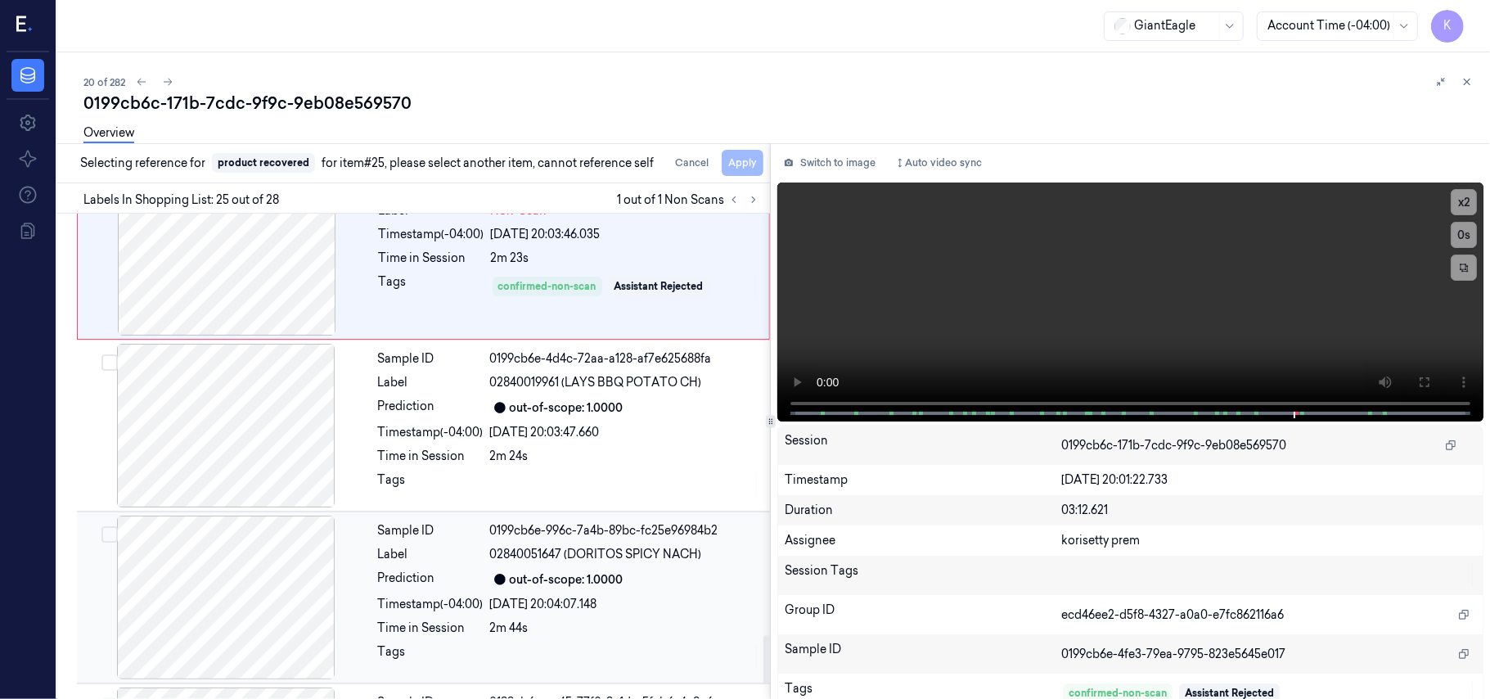
click at [570, 571] on div "out-of-scope: 1.0000" at bounding box center [567, 579] width 114 height 17
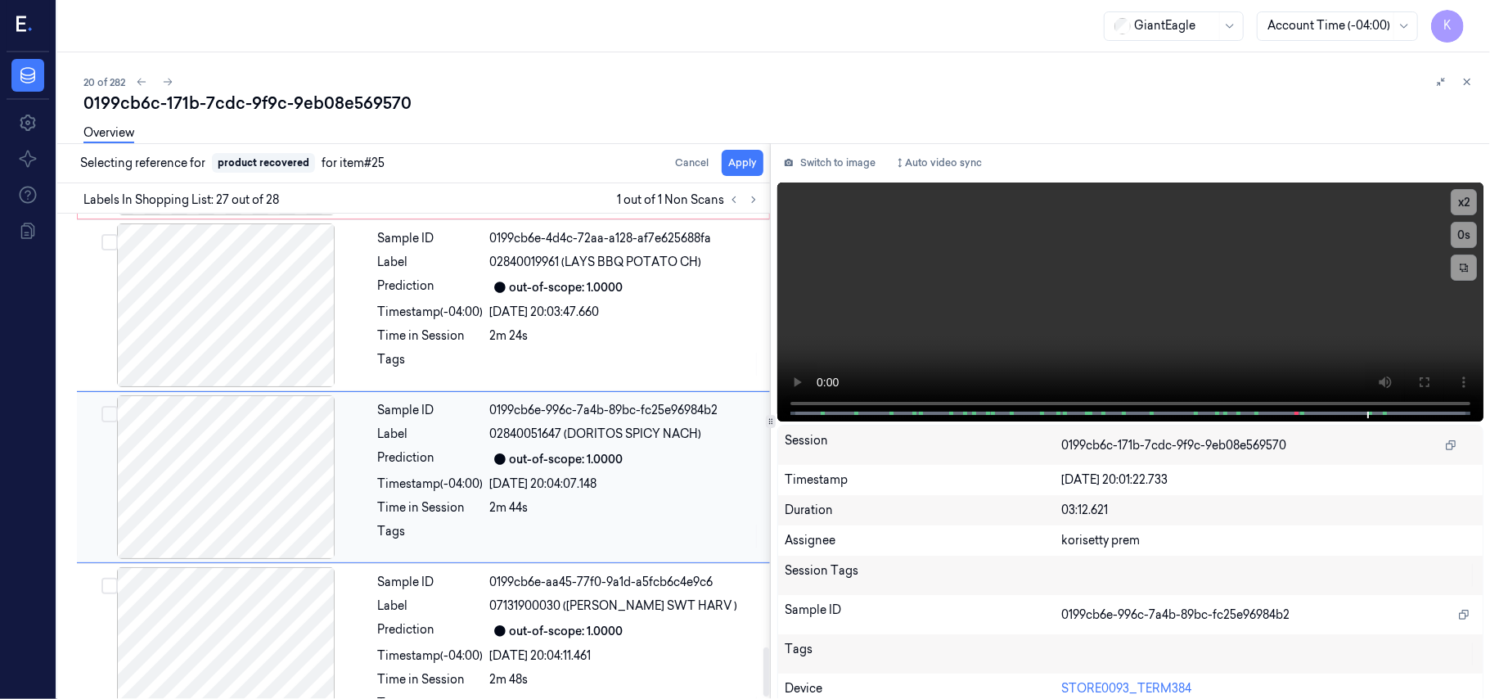
scroll to position [4324, 0]
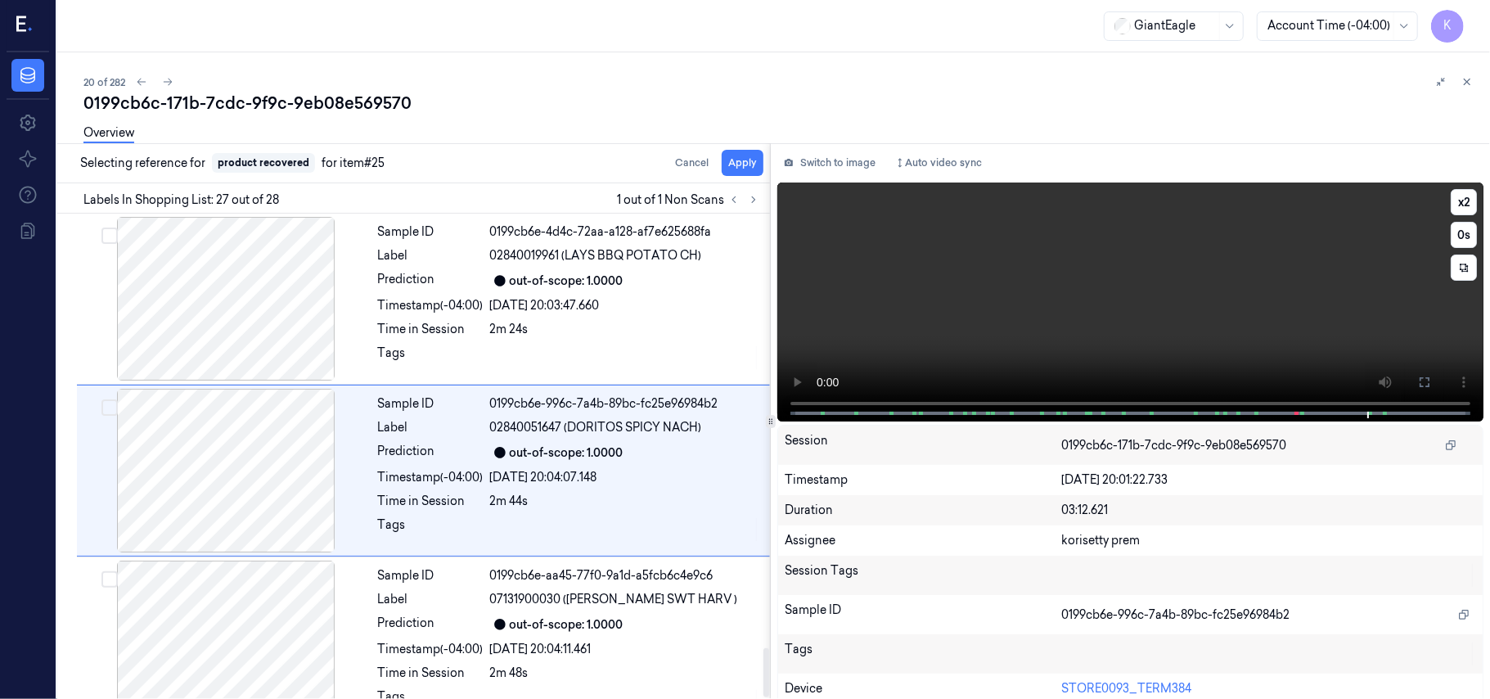
click at [1200, 300] on video at bounding box center [1130, 301] width 706 height 239
click at [1288, 350] on video at bounding box center [1130, 301] width 706 height 239
click at [592, 444] on div "out-of-scope: 1.0000" at bounding box center [567, 452] width 114 height 17
click at [737, 162] on button "Apply" at bounding box center [743, 163] width 42 height 26
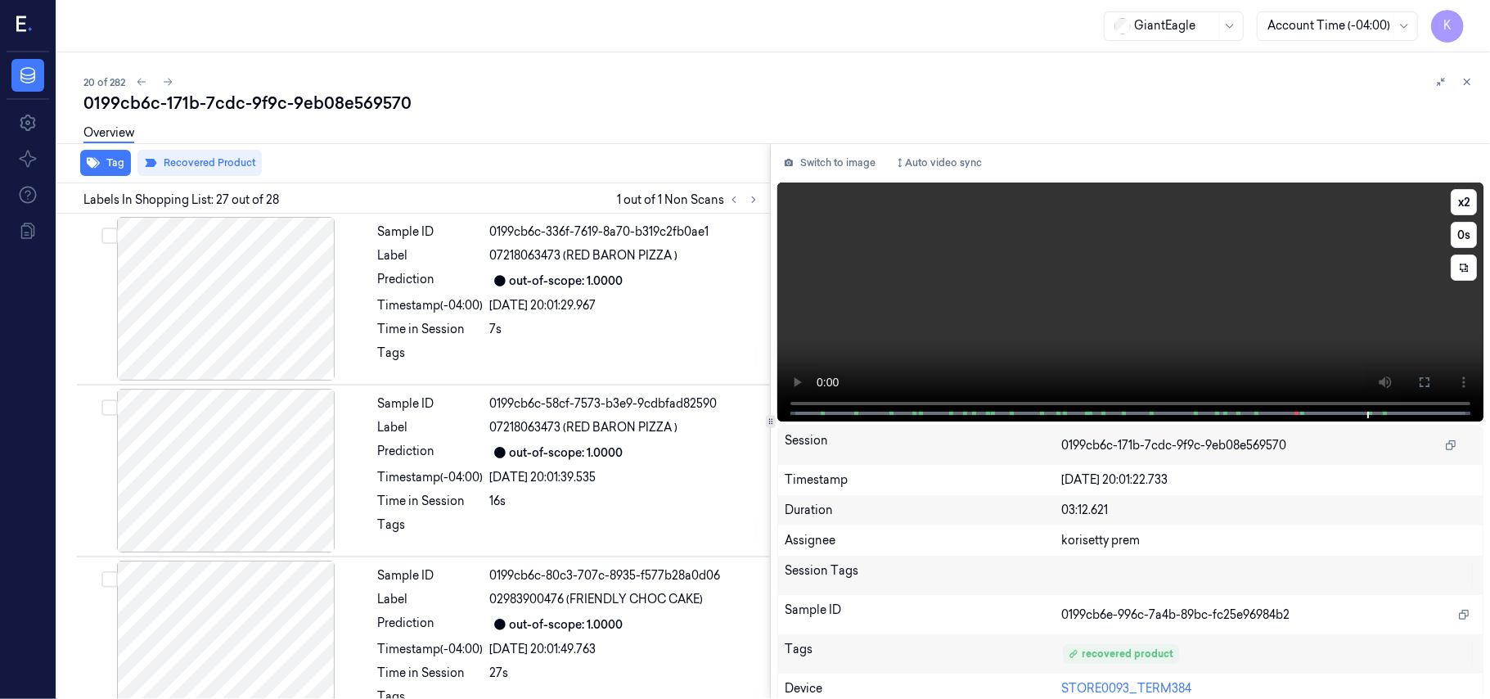
scroll to position [4324, 0]
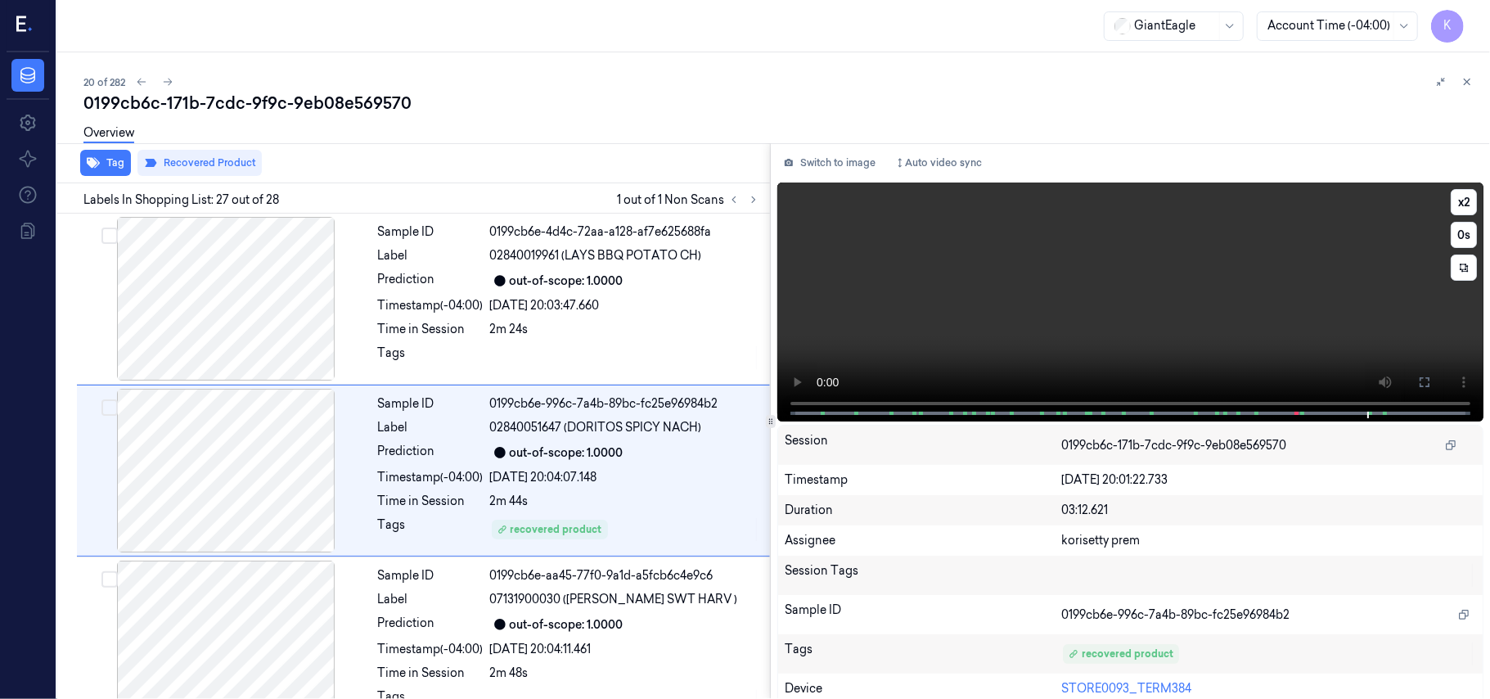
click at [1296, 318] on video at bounding box center [1130, 301] width 706 height 239
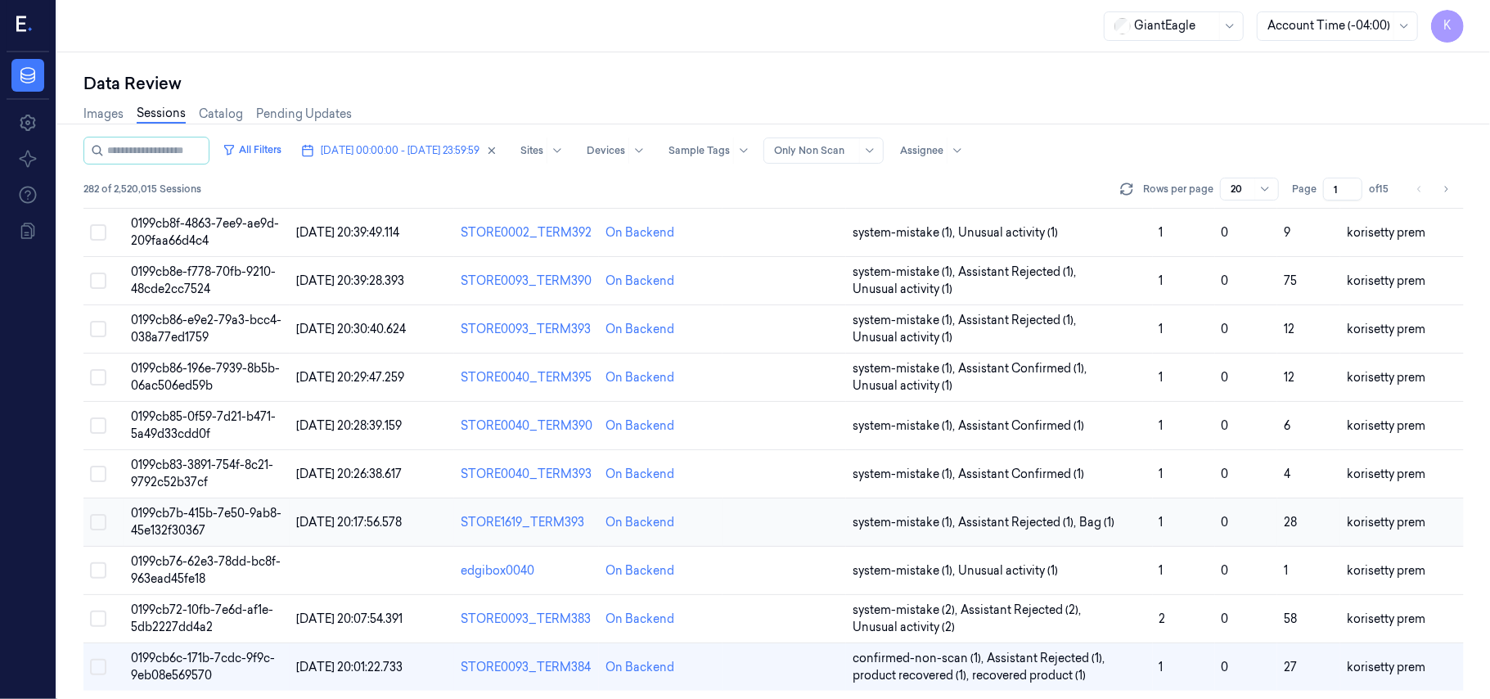
scroll to position [561, 0]
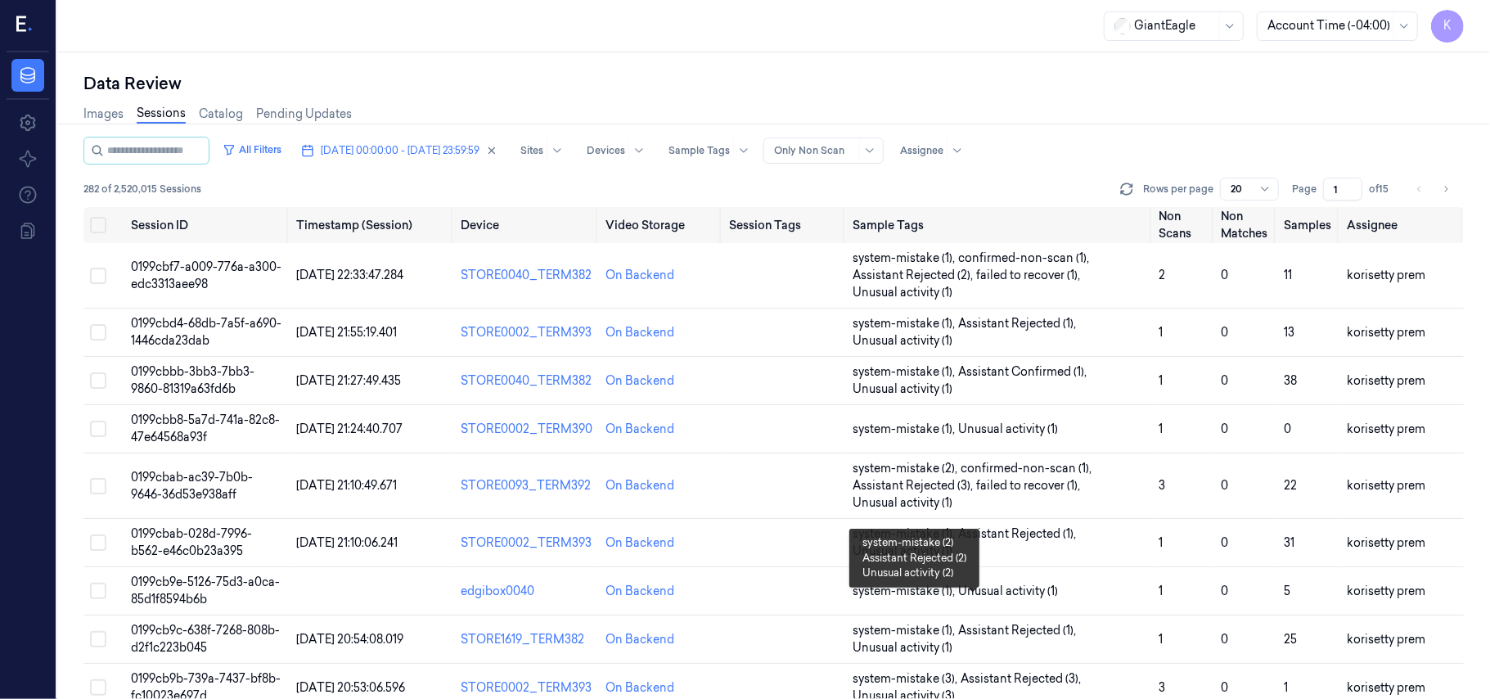
scroll to position [561, 0]
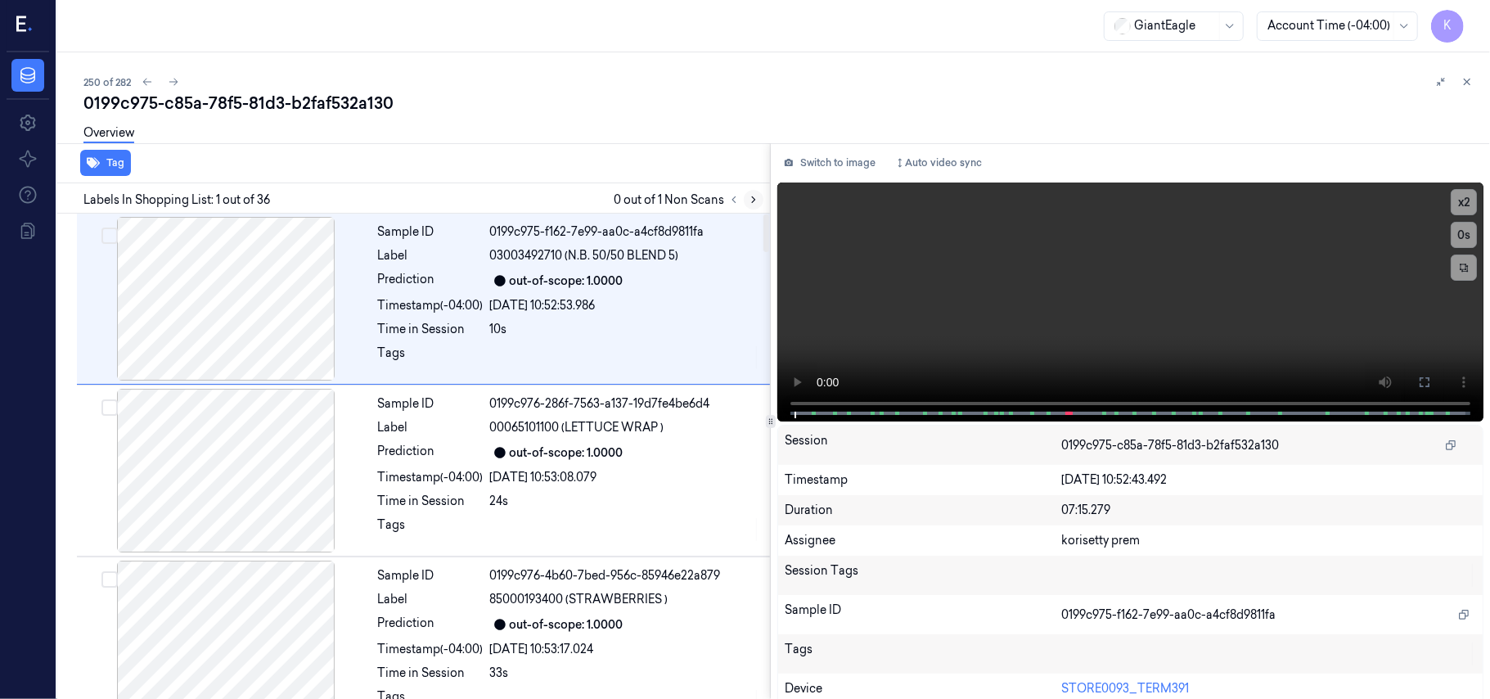
click at [754, 201] on icon at bounding box center [753, 199] width 11 height 11
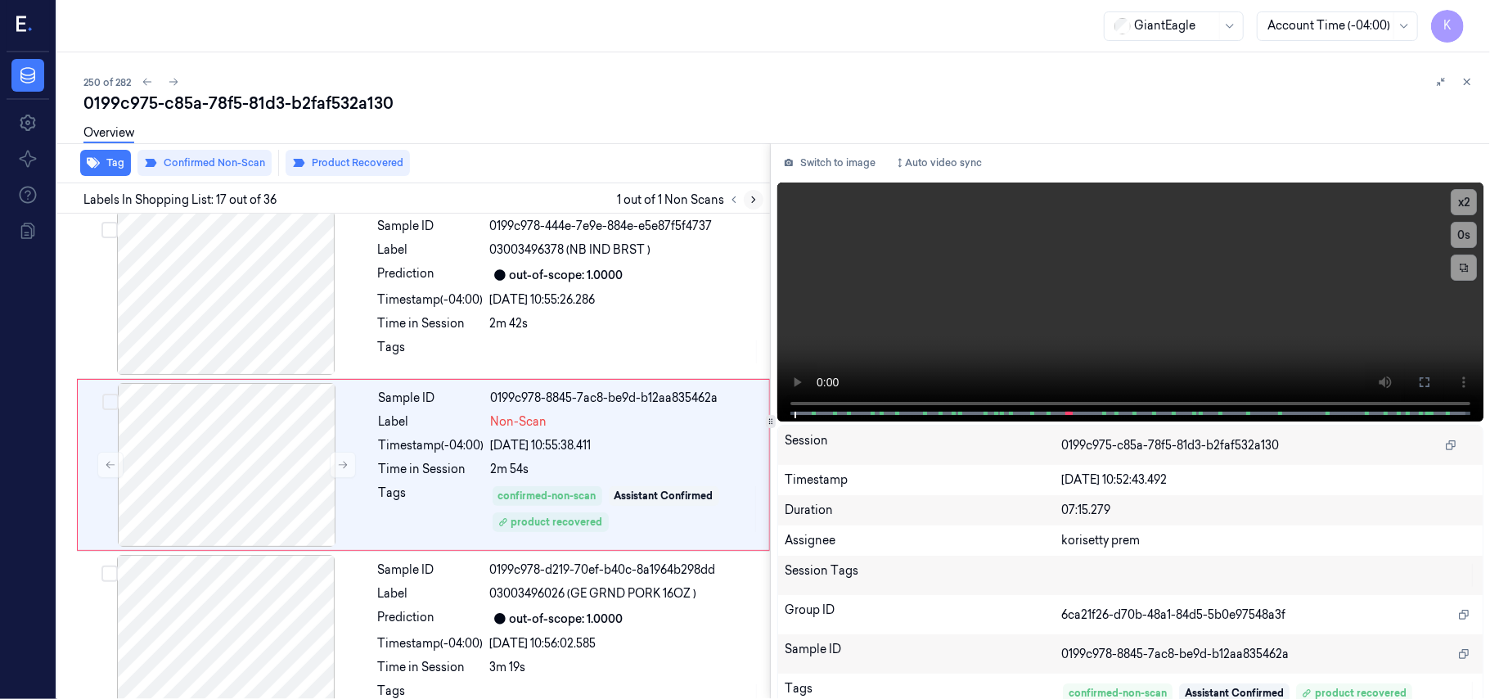
scroll to position [2600, 0]
click at [260, 285] on div at bounding box center [225, 291] width 291 height 164
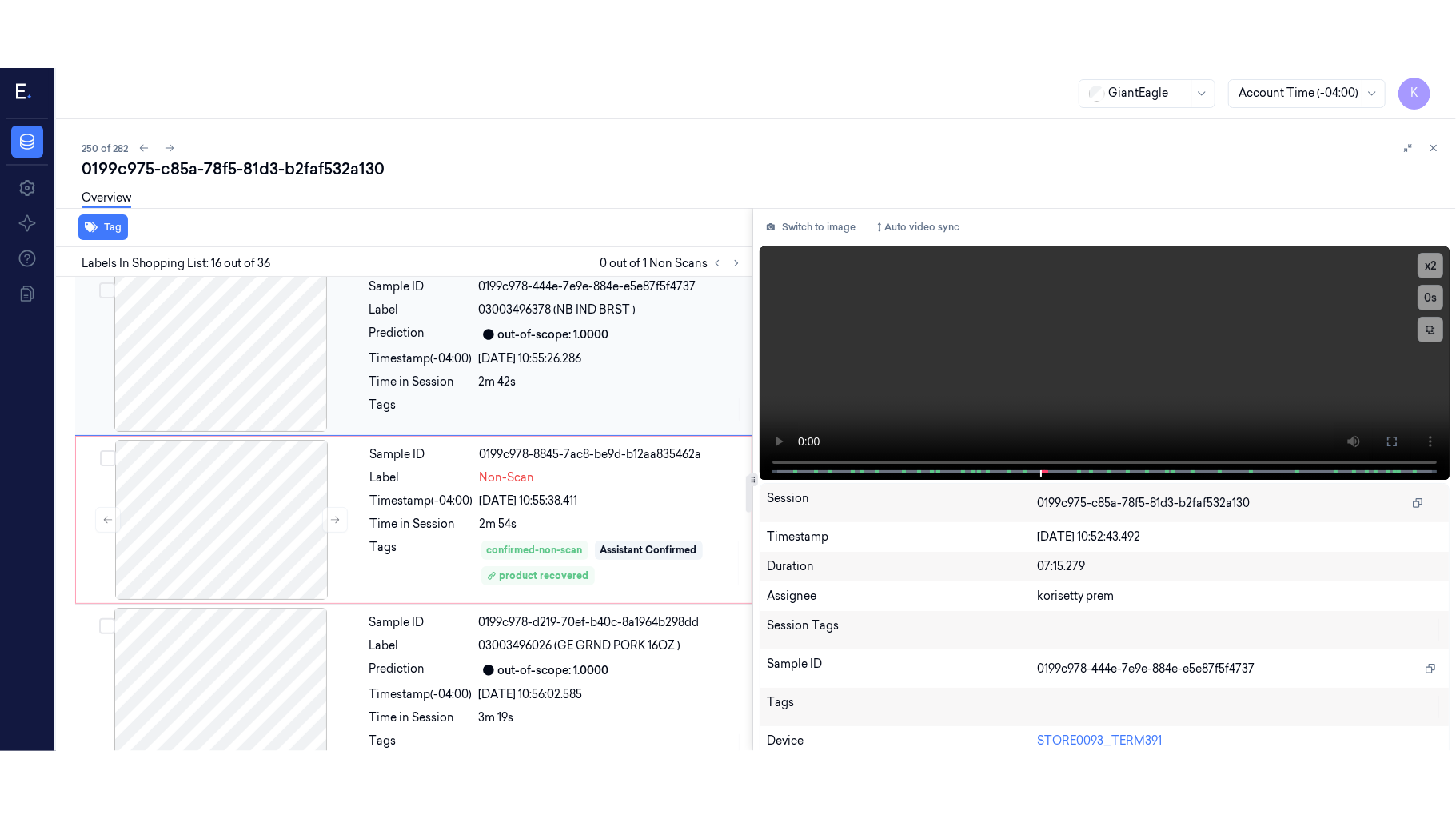
scroll to position [2372, 0]
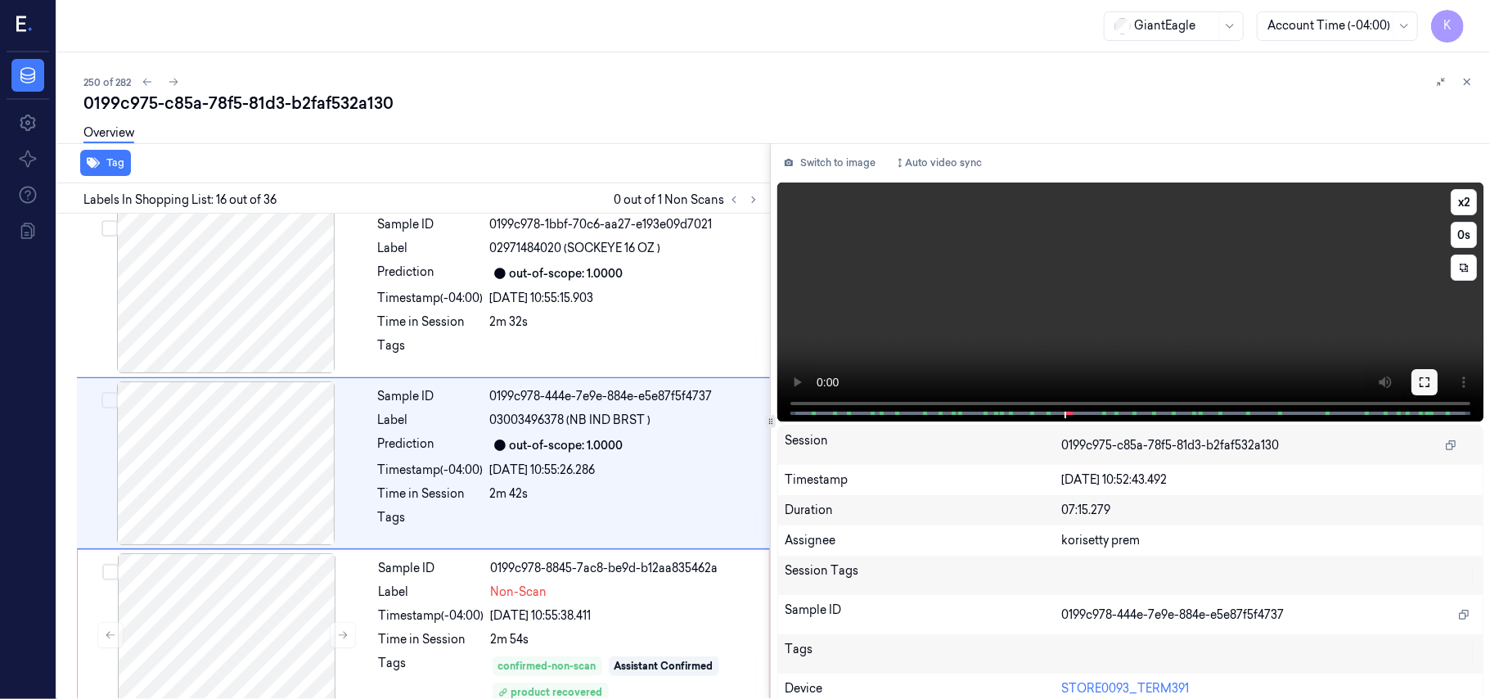
click at [1418, 376] on icon at bounding box center [1424, 382] width 13 height 13
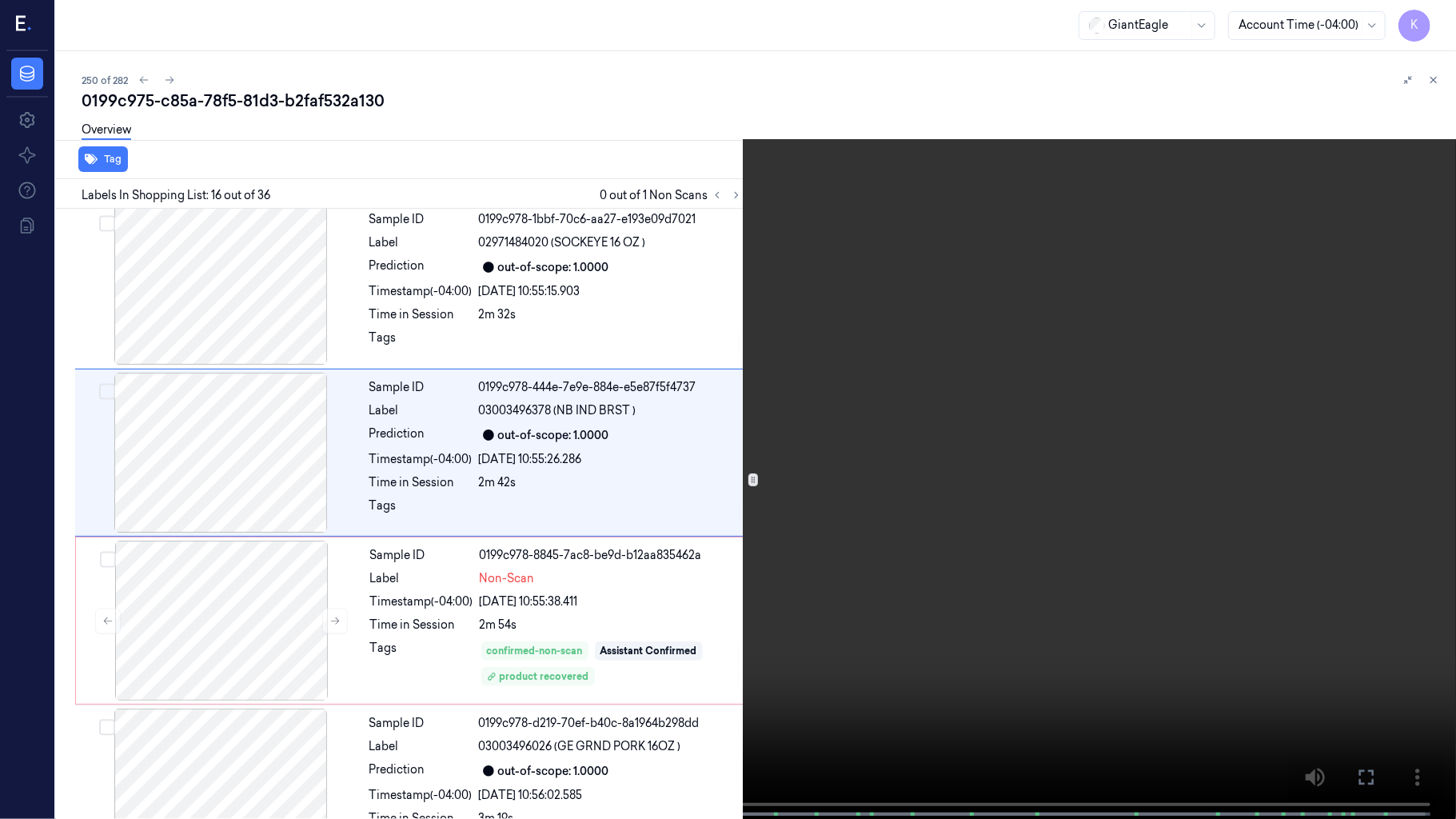
click at [587, 570] on video at bounding box center [728, 410] width 1456 height 822
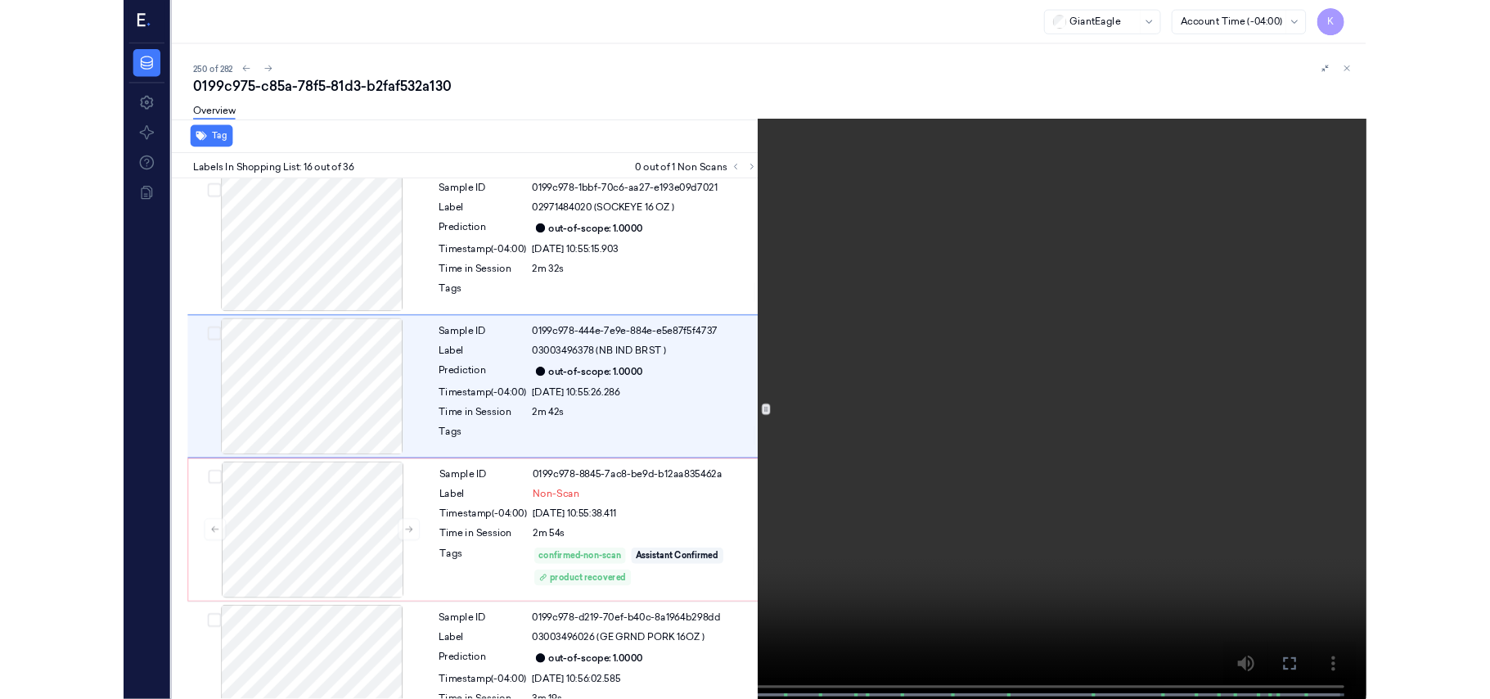
scroll to position [2359, 0]
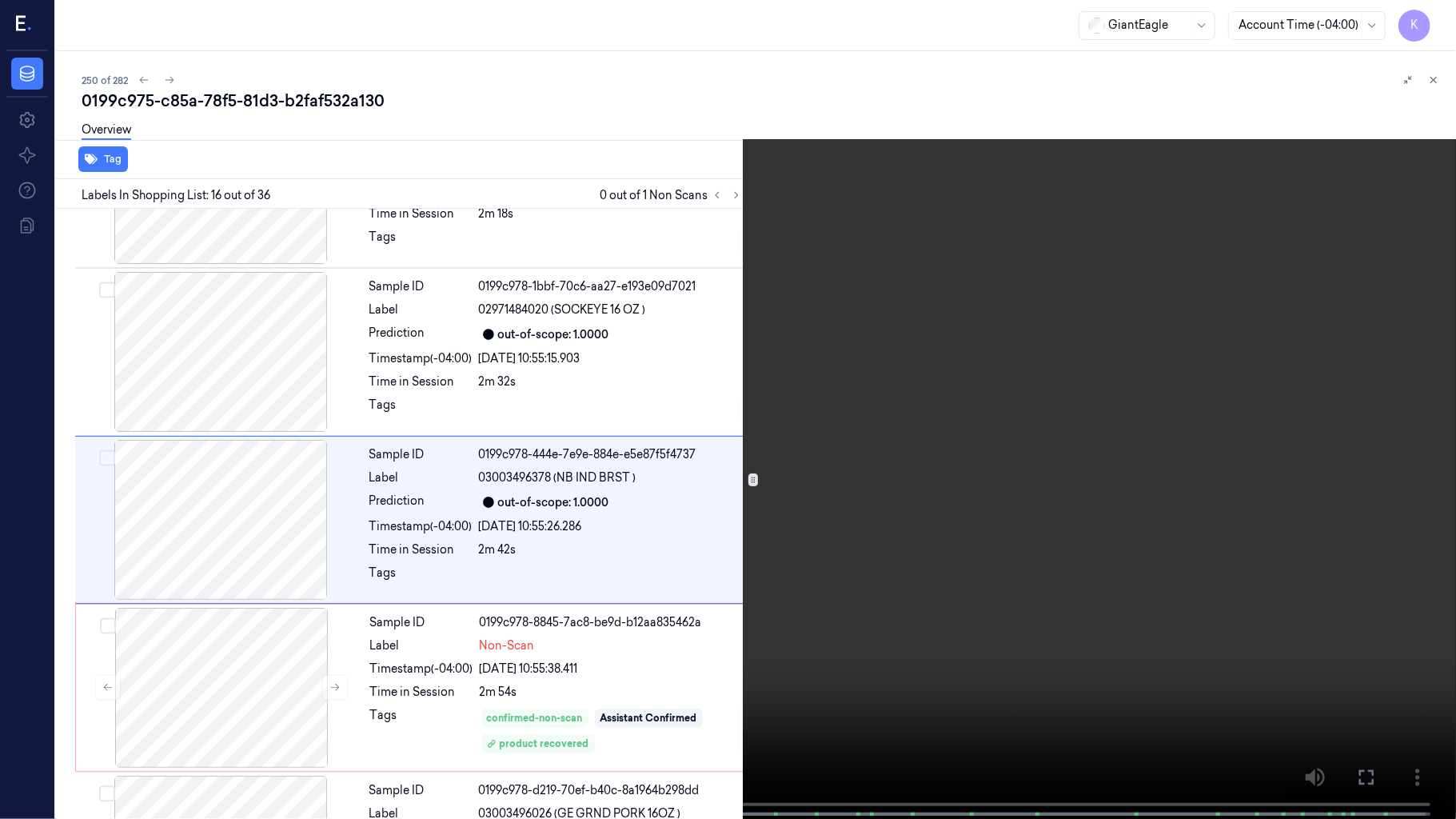
click at [806, 653] on video at bounding box center [728, 410] width 1456 height 822
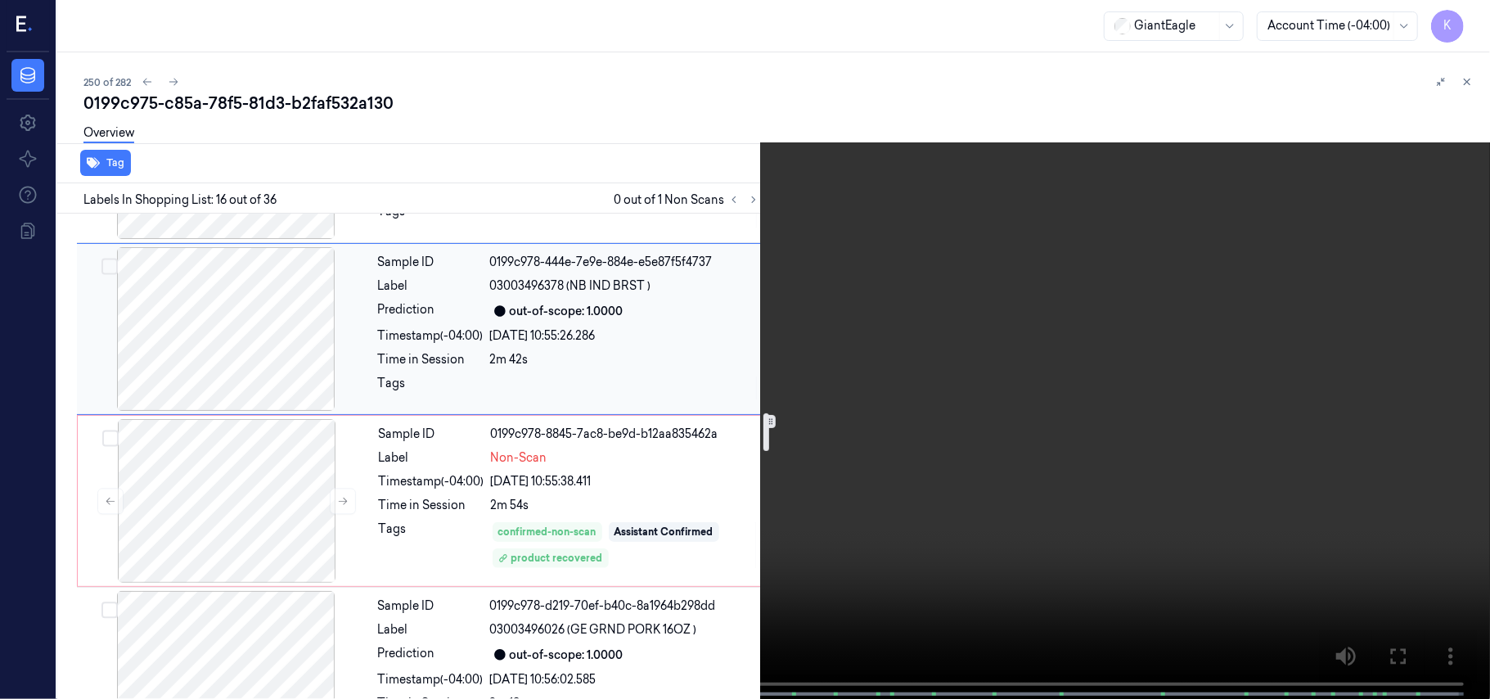
scroll to position [2577, 0]
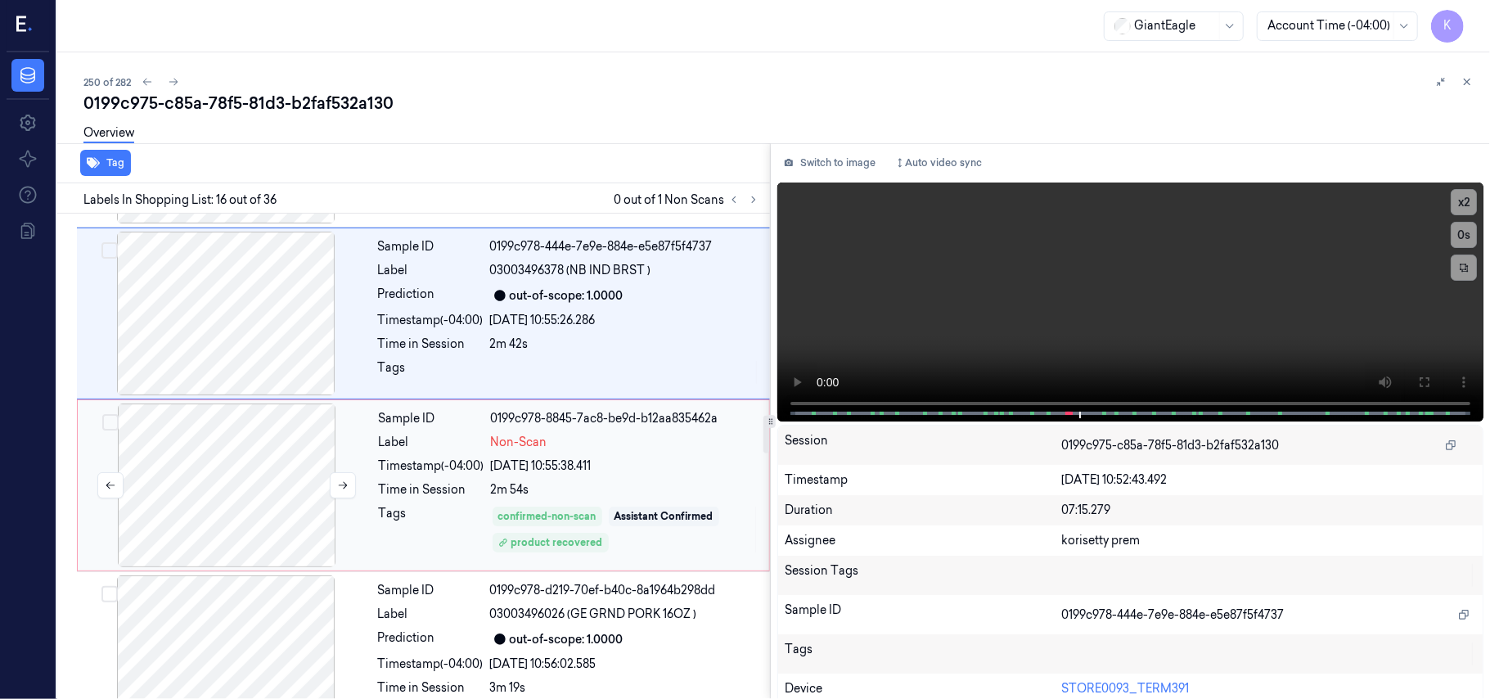
click at [325, 479] on div at bounding box center [226, 485] width 291 height 164
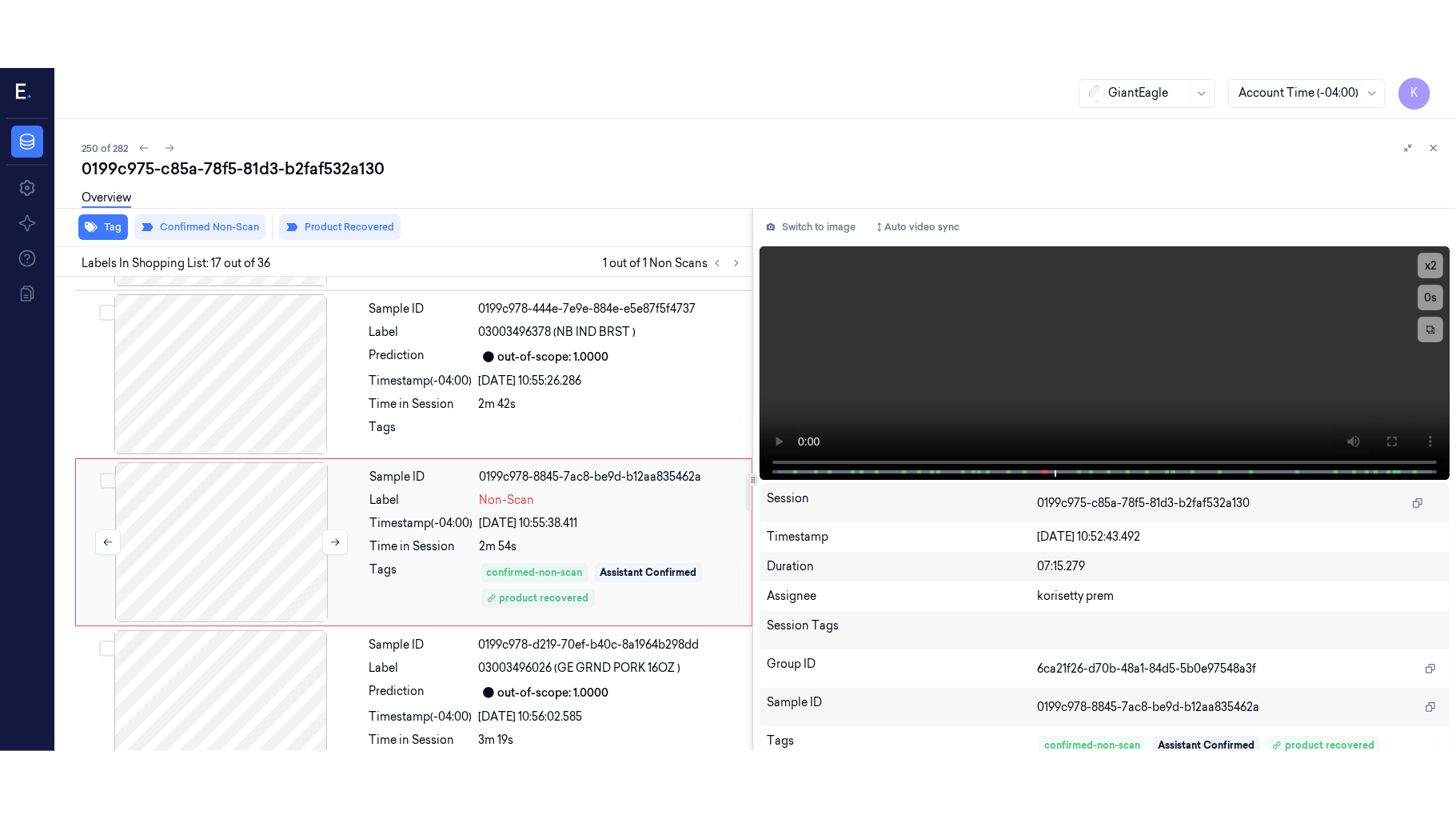
scroll to position [2541, 0]
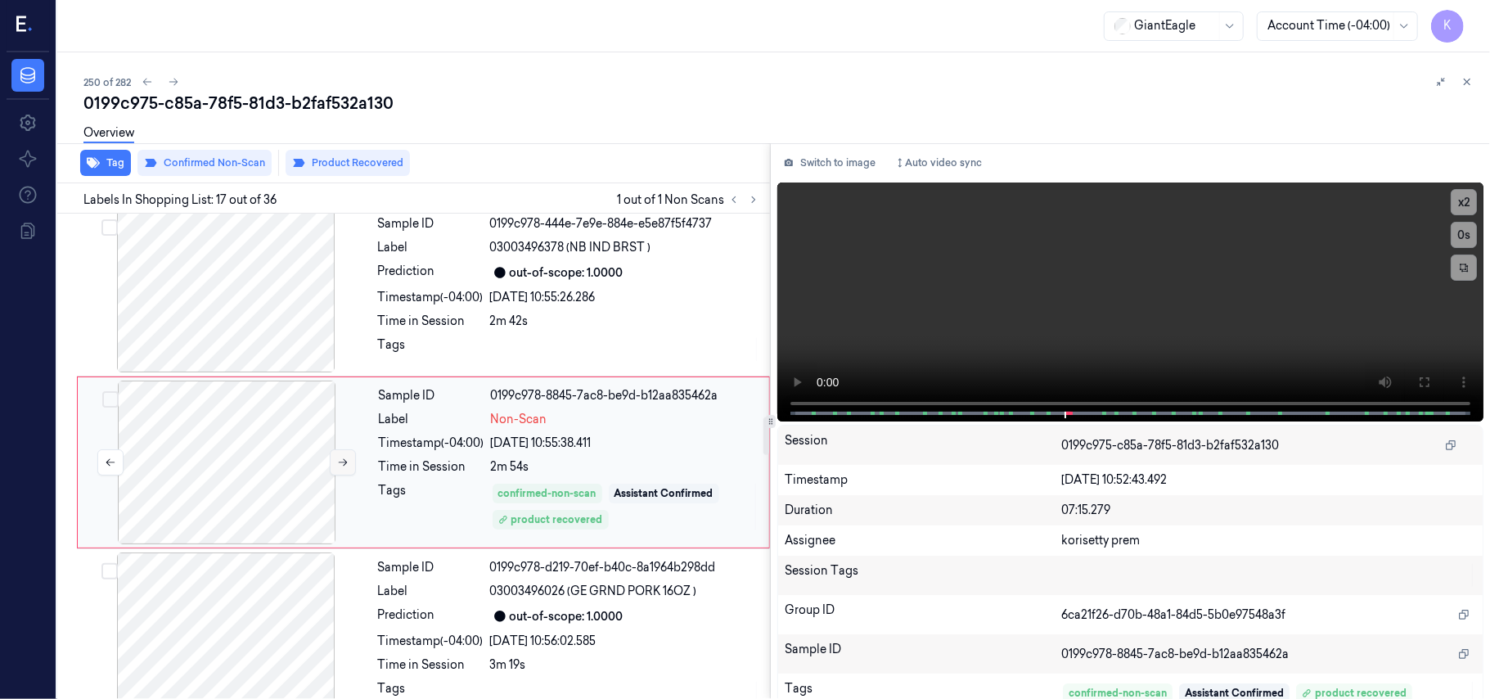
click at [339, 462] on icon at bounding box center [342, 462] width 11 height 11
click at [232, 444] on div at bounding box center [226, 463] width 291 height 164
click at [1418, 381] on icon at bounding box center [1424, 382] width 13 height 13
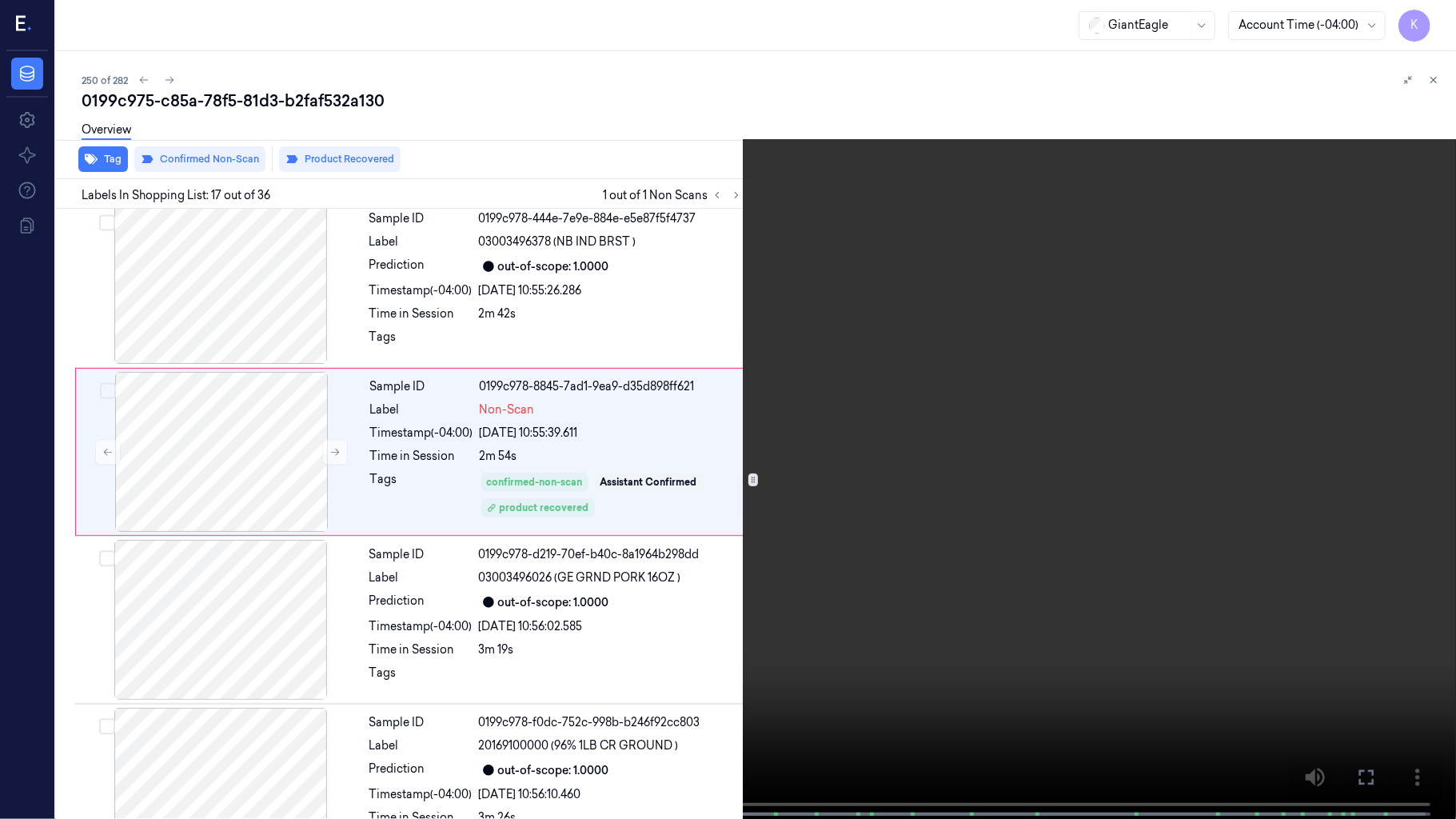
click at [917, 550] on video at bounding box center [728, 410] width 1456 height 822
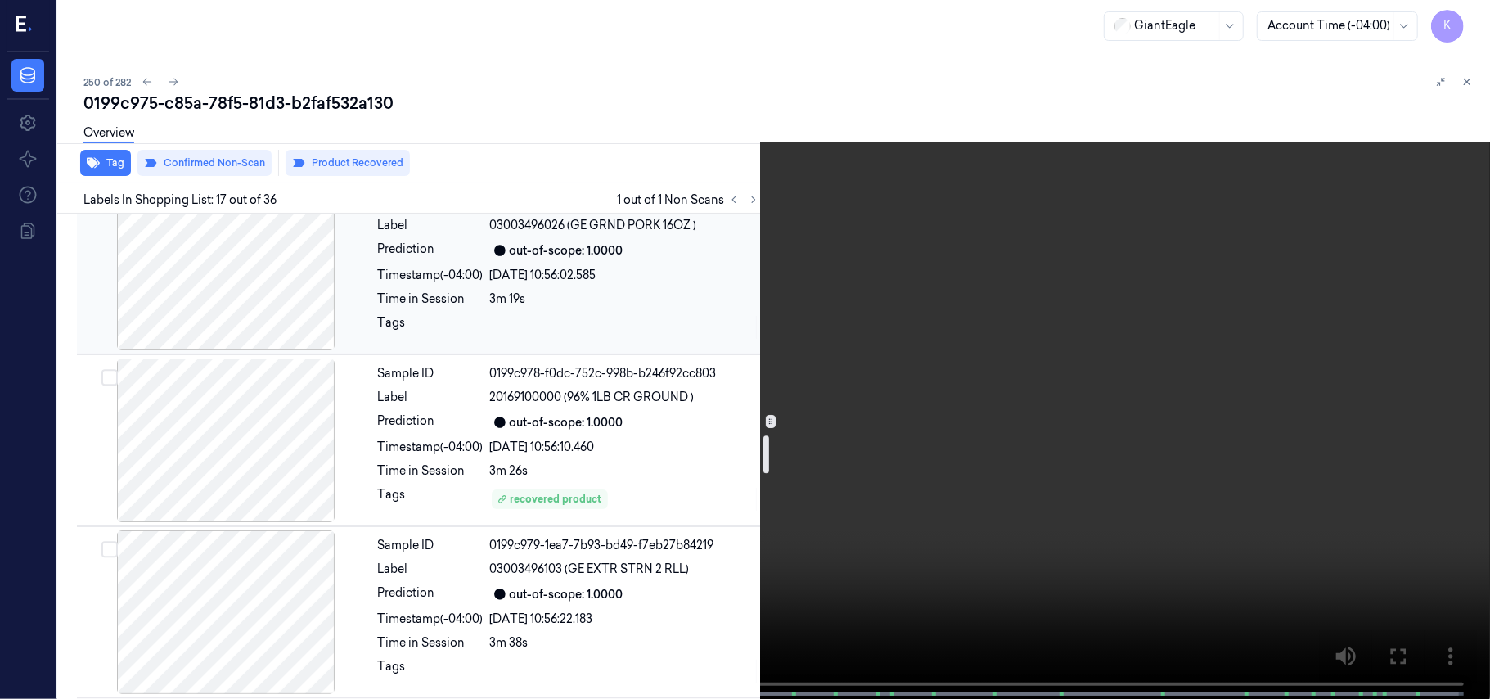
scroll to position [2967, 0]
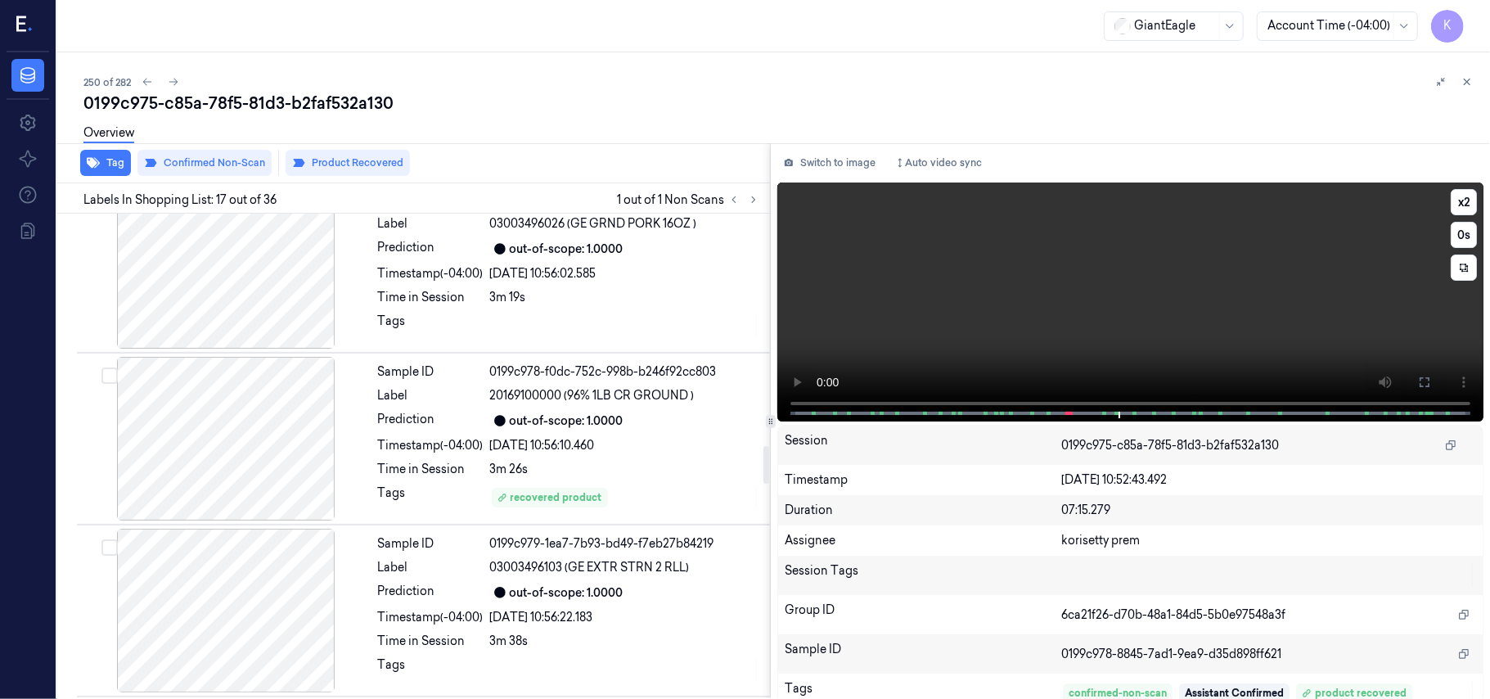
click at [986, 341] on video at bounding box center [1130, 301] width 706 height 239
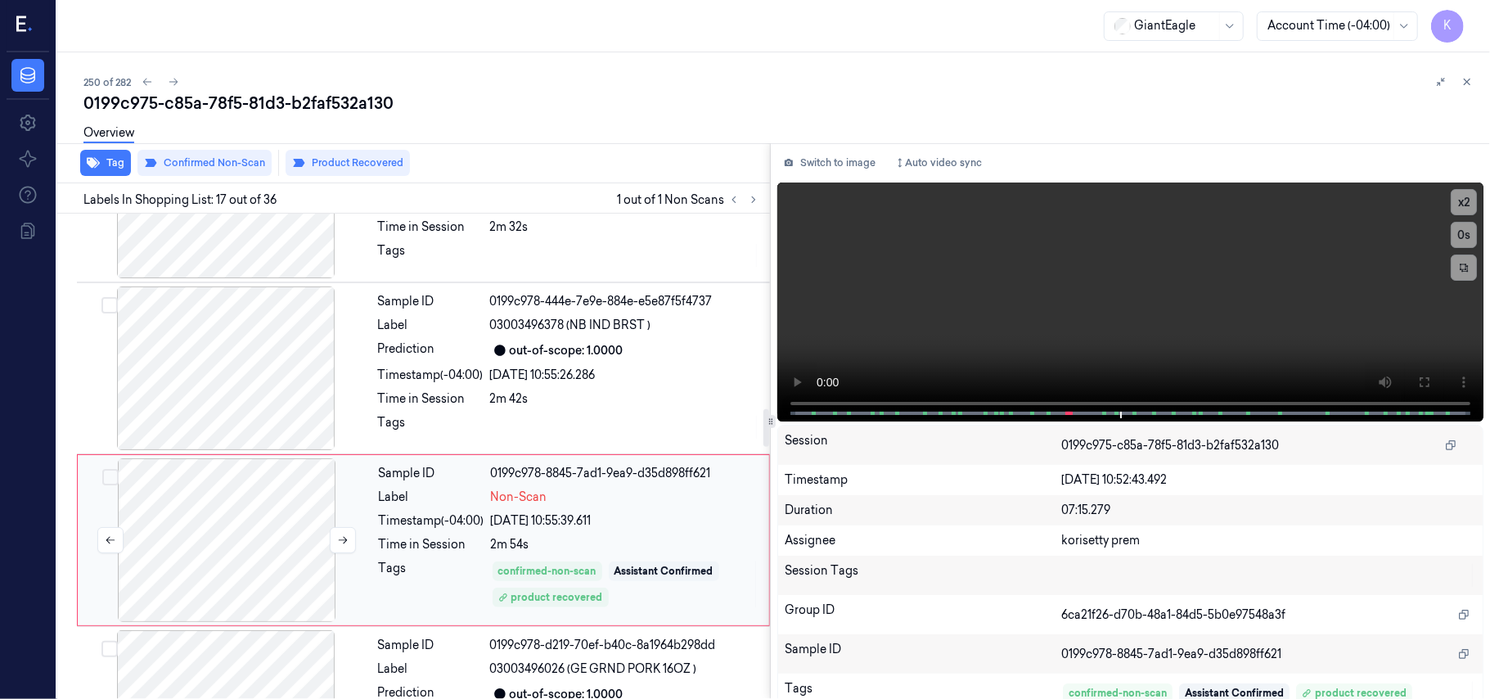
scroll to position [2491, 0]
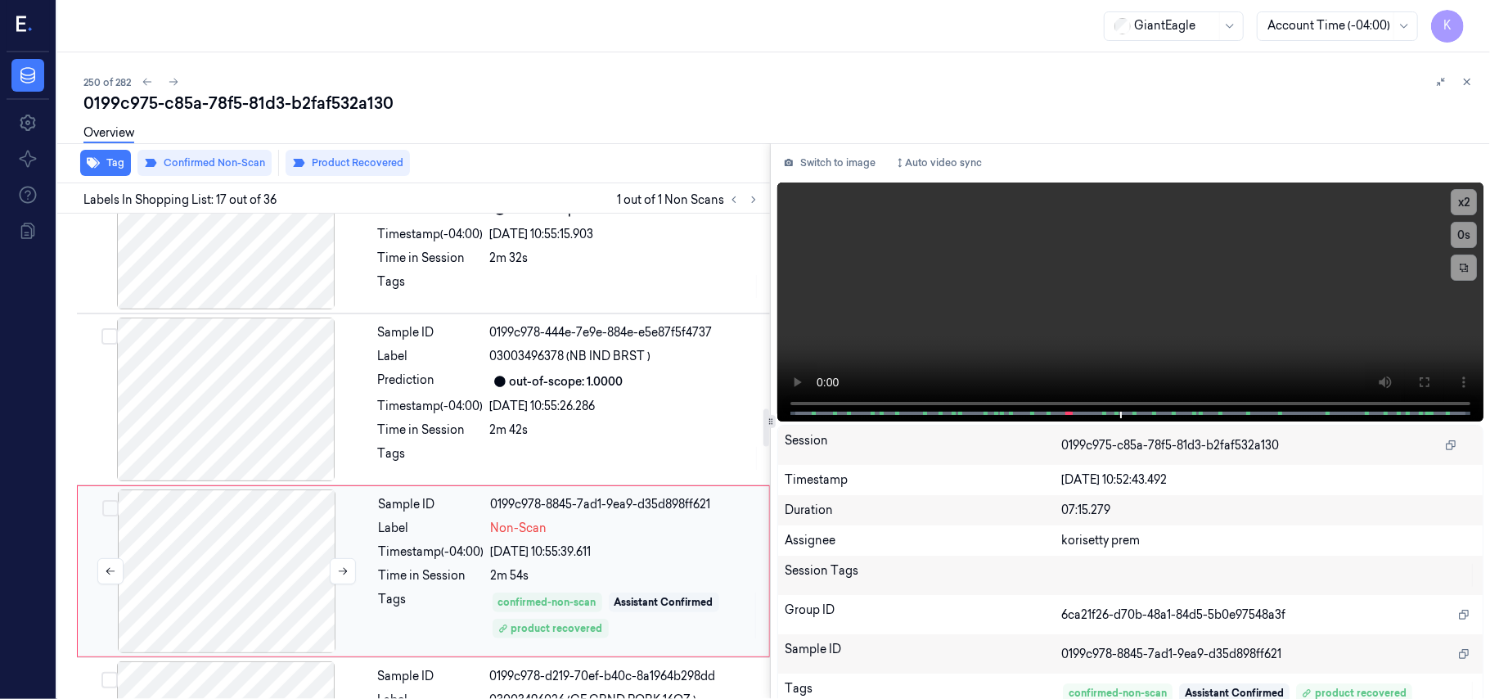
click at [263, 561] on div at bounding box center [226, 571] width 291 height 164
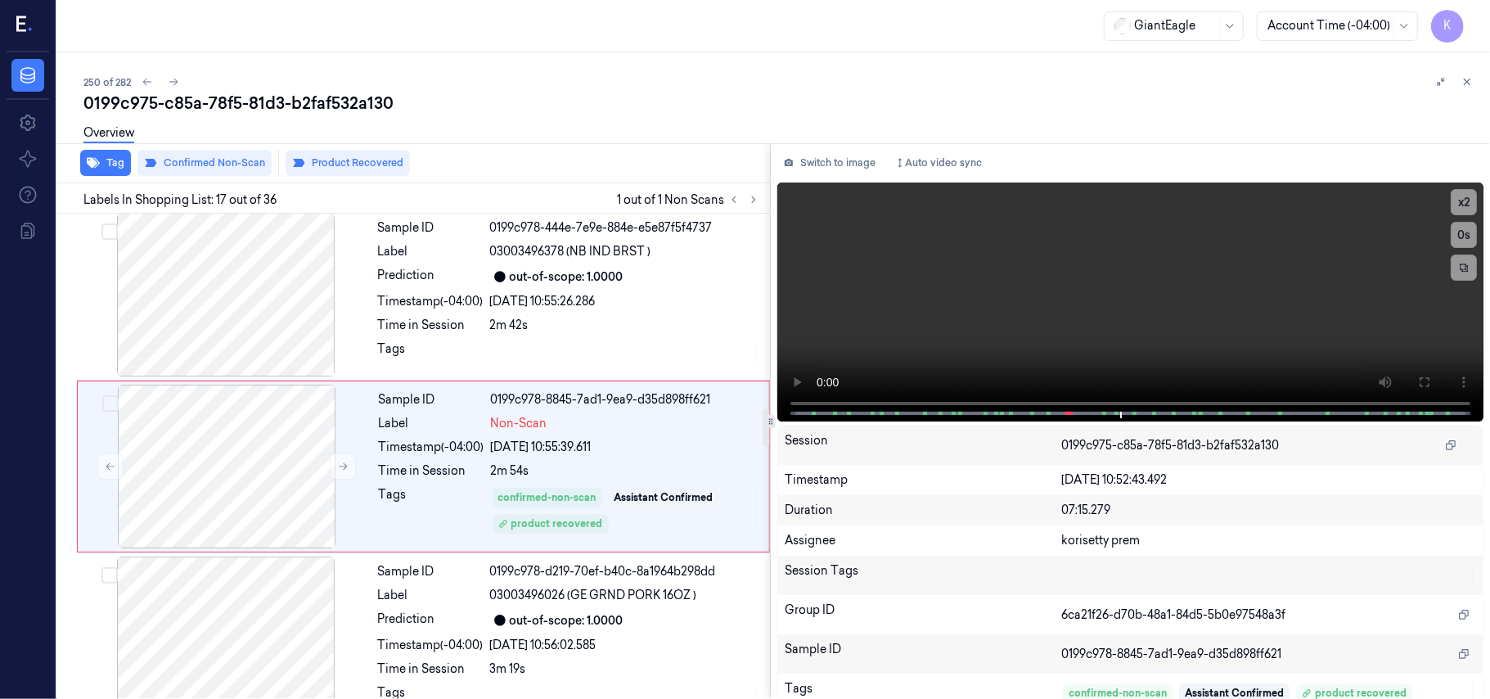
scroll to position [2600, 0]
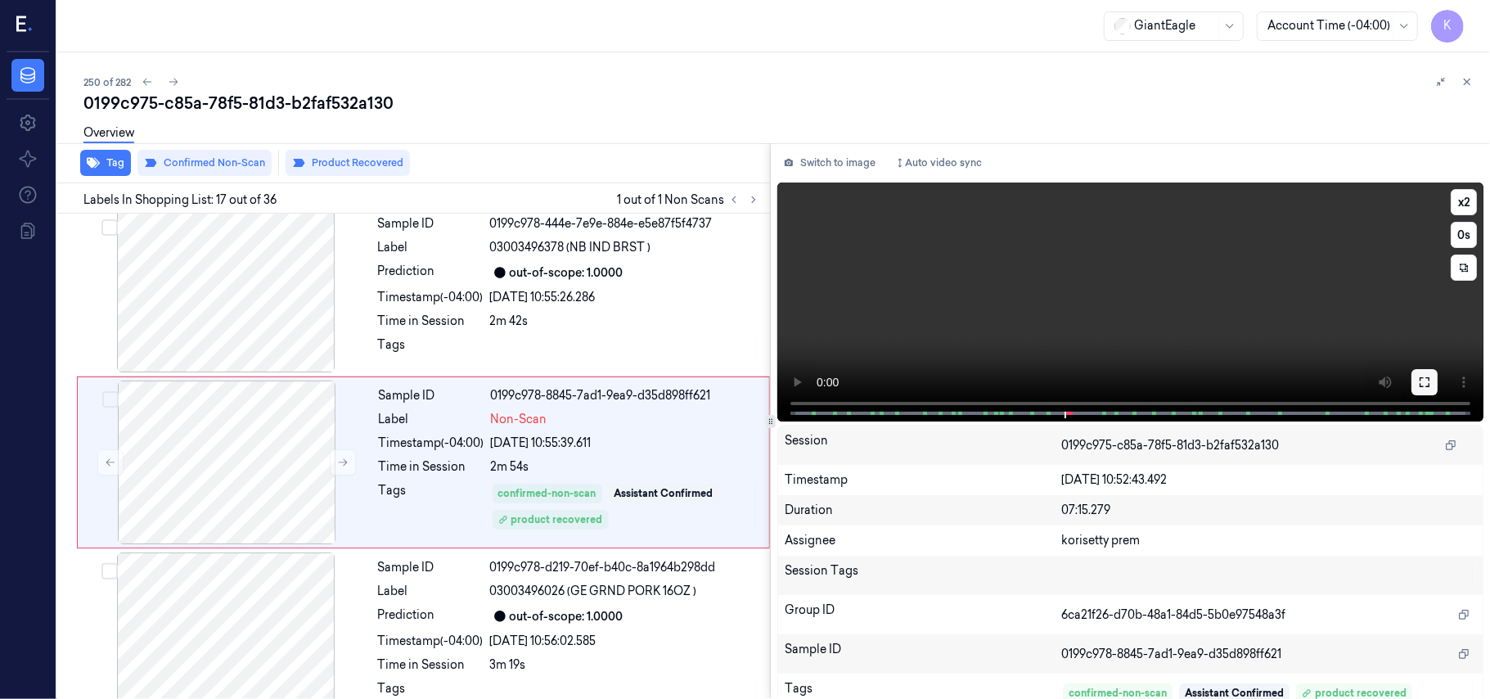
click at [1412, 380] on button at bounding box center [1425, 382] width 26 height 26
click at [1141, 289] on video at bounding box center [1130, 301] width 706 height 239
click at [967, 315] on video at bounding box center [1130, 301] width 706 height 239
